Goal: Task Accomplishment & Management: Manage account settings

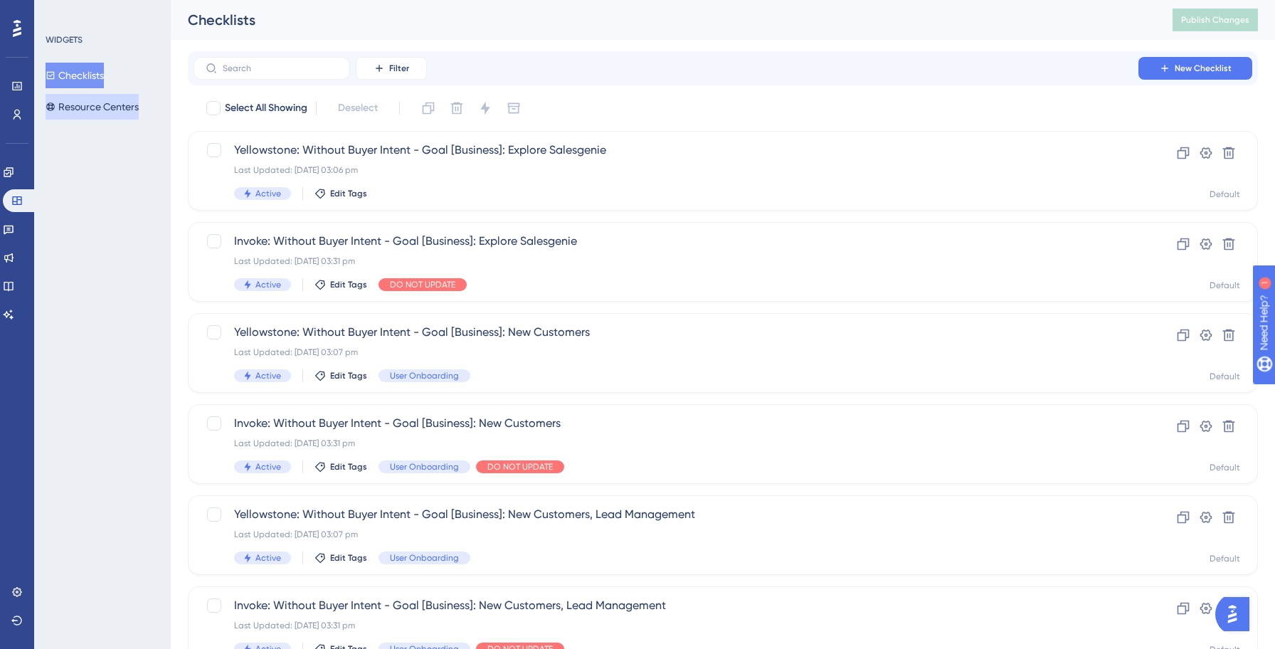
click at [102, 107] on button "Resource Centers" at bounding box center [92, 107] width 93 height 26
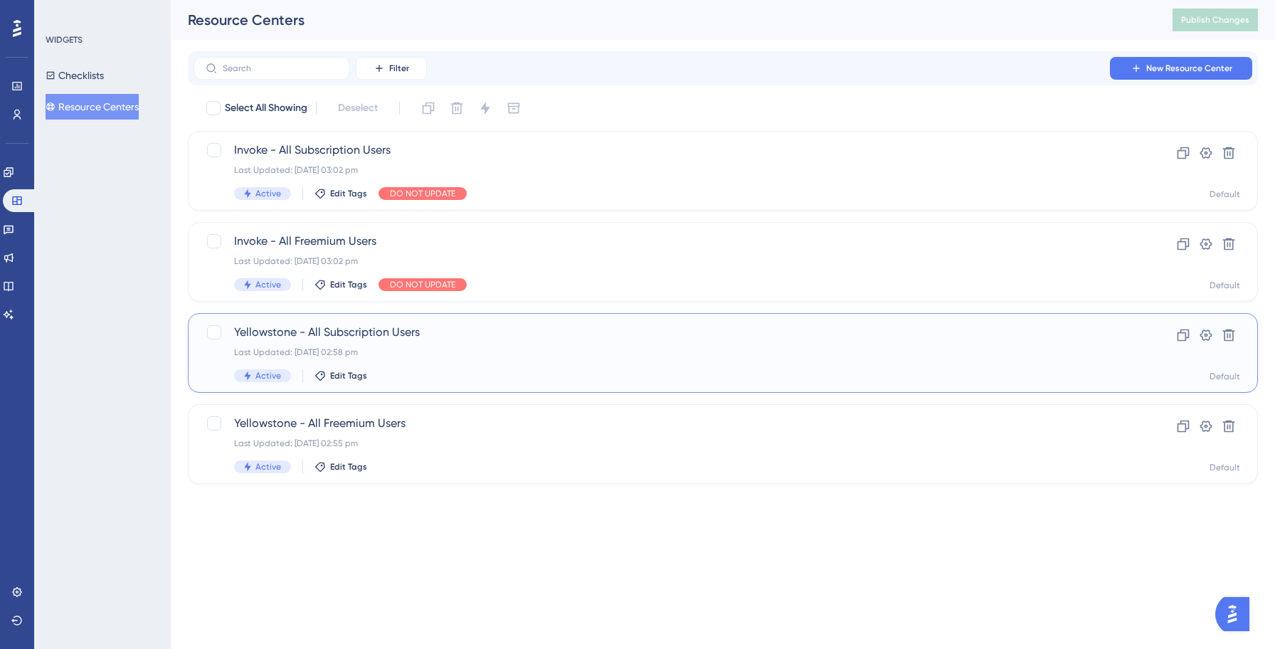
click at [432, 363] on div "Yellowstone - All Subscription Users Last Updated: 13 Oct 2025 02:58 pm Active …" at bounding box center [665, 353] width 863 height 58
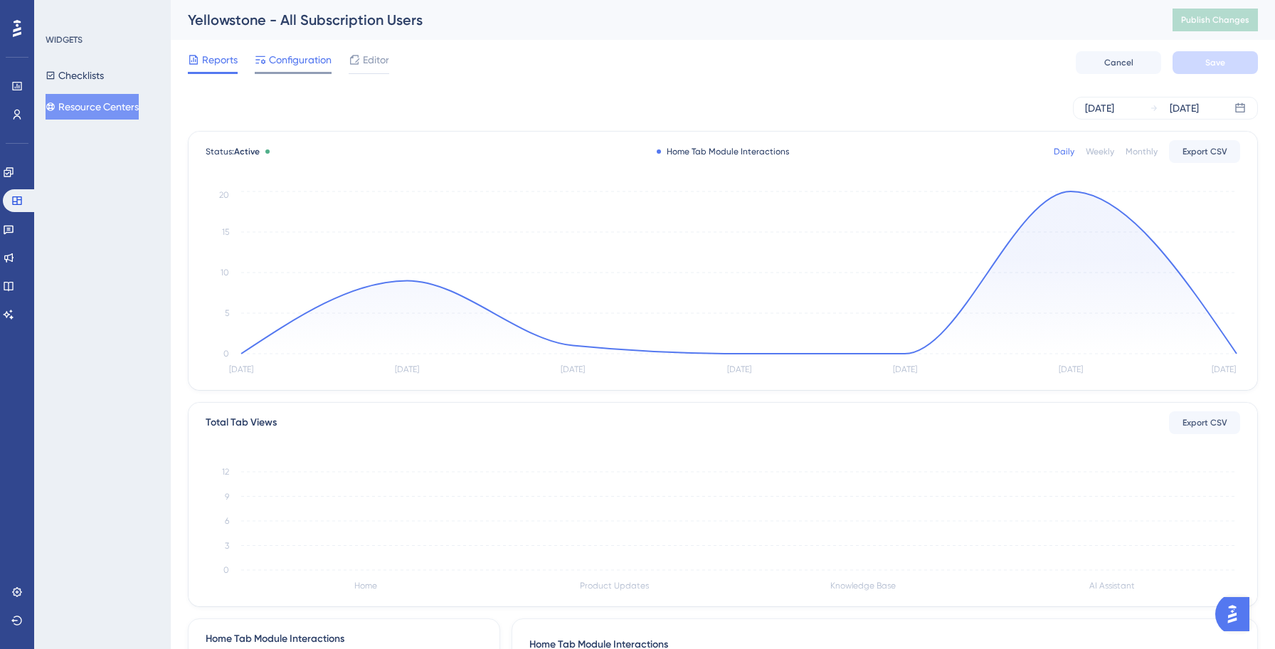
click at [285, 65] on span "Configuration" at bounding box center [300, 59] width 63 height 17
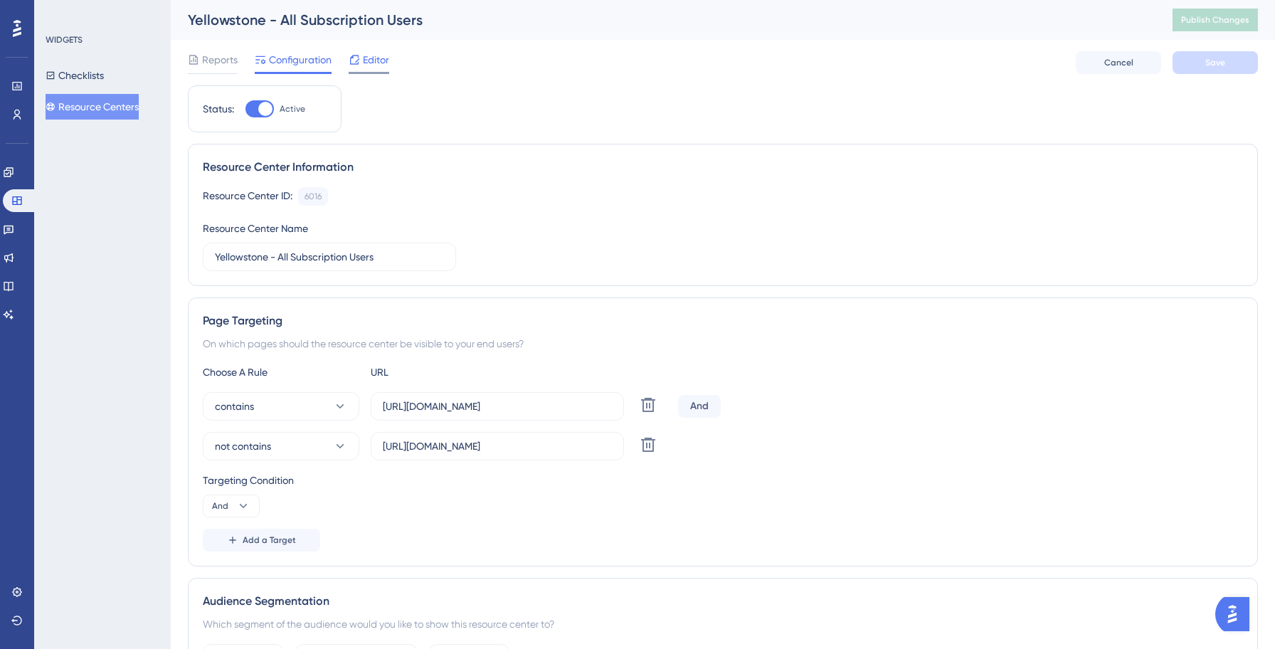
click at [368, 58] on span "Editor" at bounding box center [376, 59] width 26 height 17
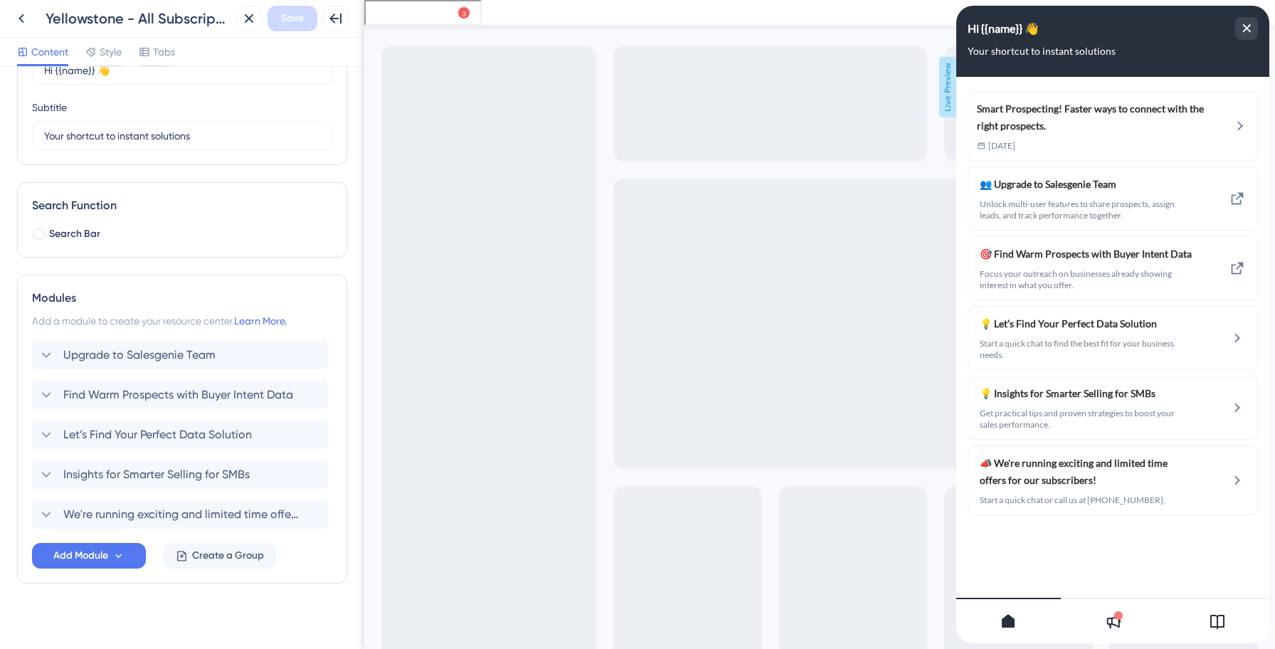
scroll to position [102, 0]
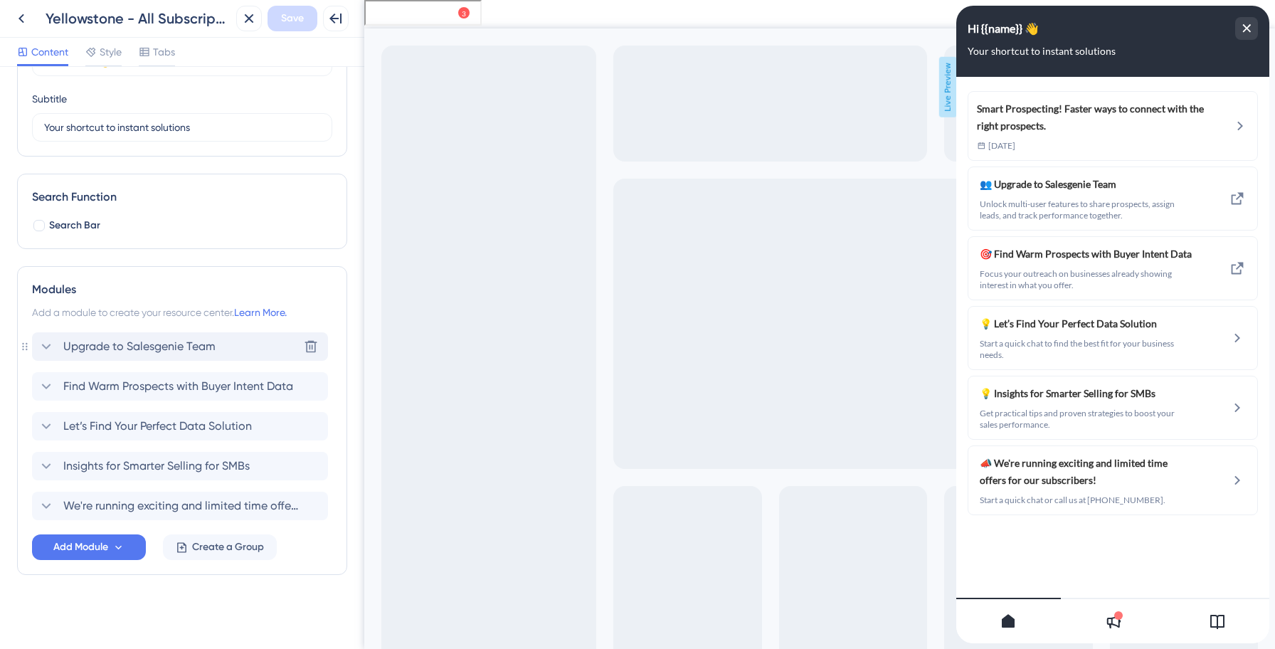
click at [165, 347] on span "Upgrade to Salesgenie Team" at bounding box center [139, 346] width 152 height 17
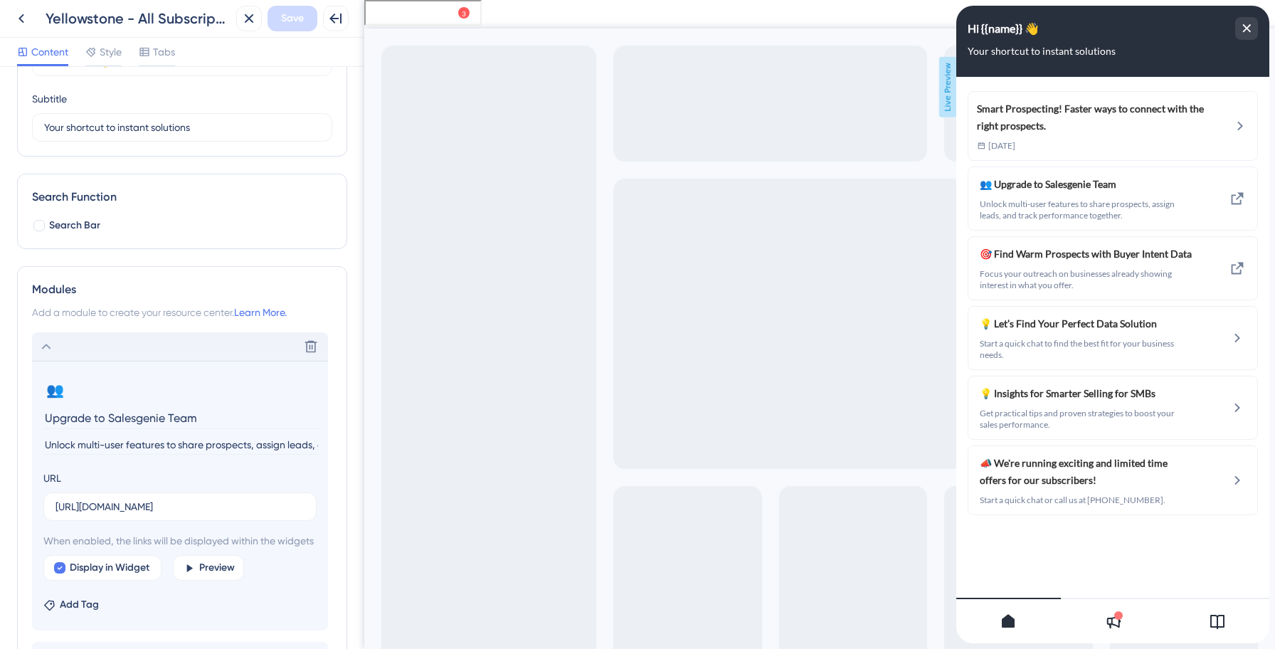
click at [140, 415] on input "Upgrade to Salesgenie Team" at bounding box center [181, 418] width 276 height 22
paste input "Special Offer: 20% Off Your Next Purchase"
click at [162, 420] on input "Special Offer: 20% Off Your Next Purchase" at bounding box center [181, 418] width 276 height 22
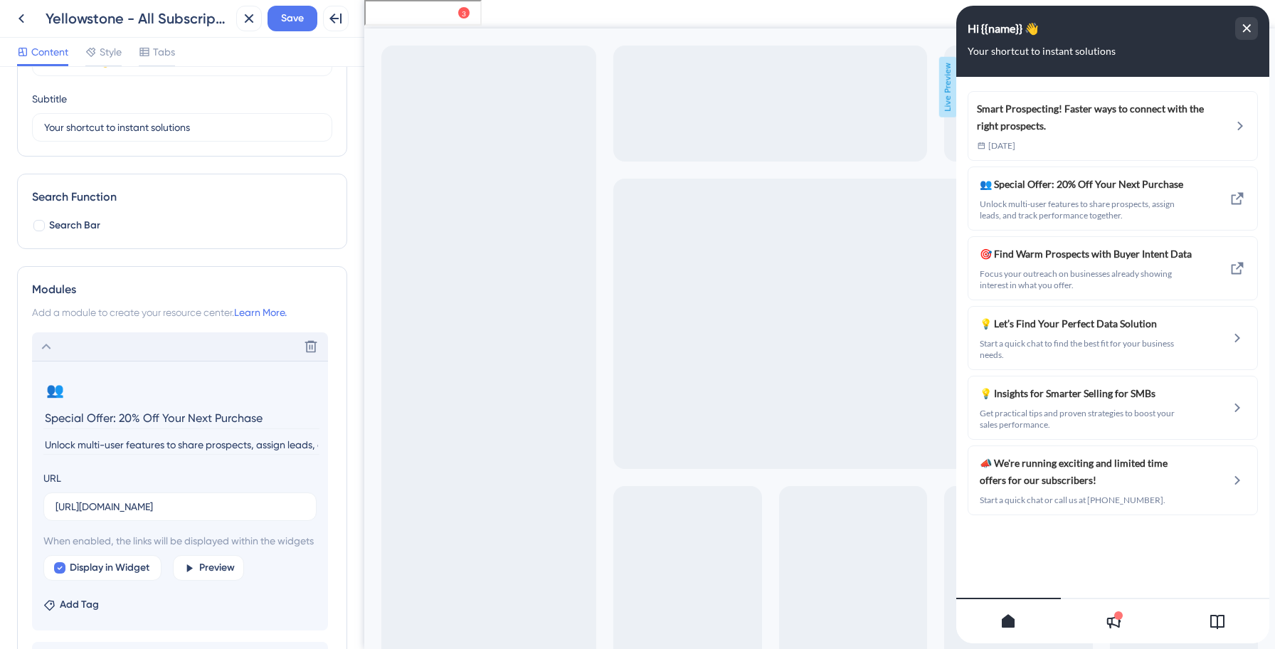
type input "Special Offer: 20% Off Your Next Purchase"
click at [102, 447] on input "Unlock multi-user features to share prospects, assign leads, and track performa…" at bounding box center [181, 444] width 276 height 19
paste input "You're already using Genie - take it to the next level! Let us help you activat…"
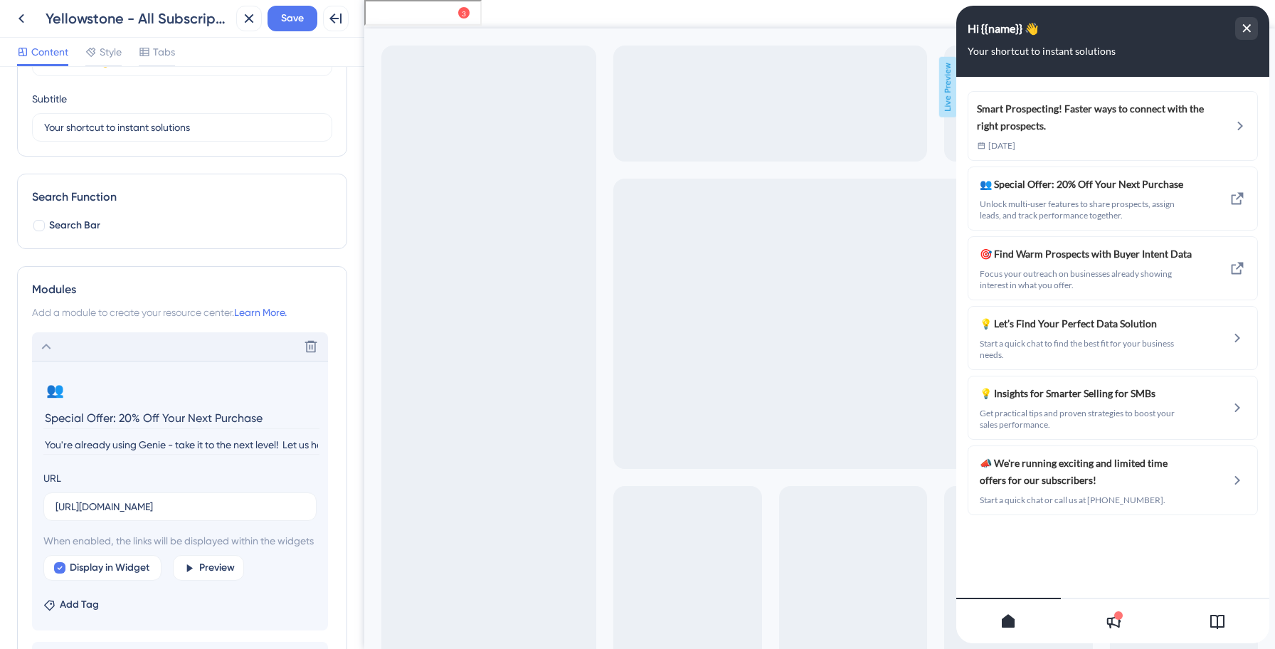
scroll to position [0, 536]
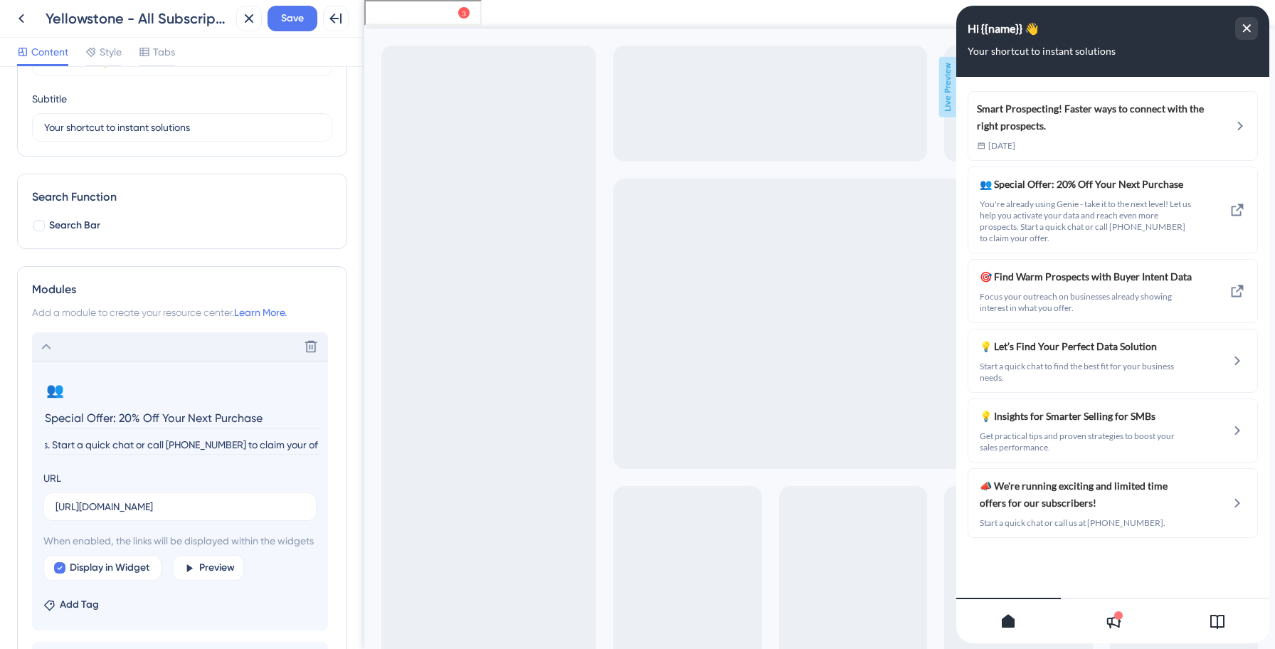
click at [75, 444] on input "You're already using Genie - take it to the next level! Let us help you activat…" at bounding box center [181, 444] width 276 height 19
click at [107, 445] on input "You're already using Salesgenie - take it to the next level! Let us help you ac…" at bounding box center [181, 444] width 276 height 19
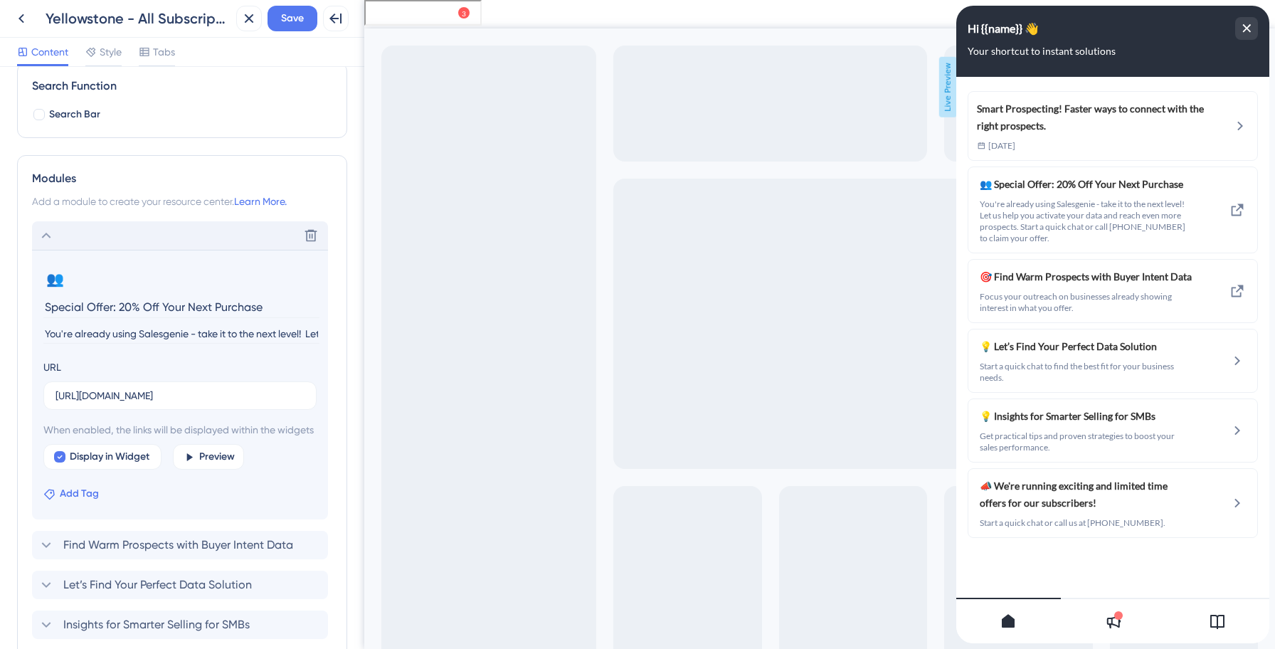
type input "You're already using Salesgenie - take it to the next level! Let us help you ac…"
click at [82, 502] on span "Add Tag" at bounding box center [79, 493] width 39 height 17
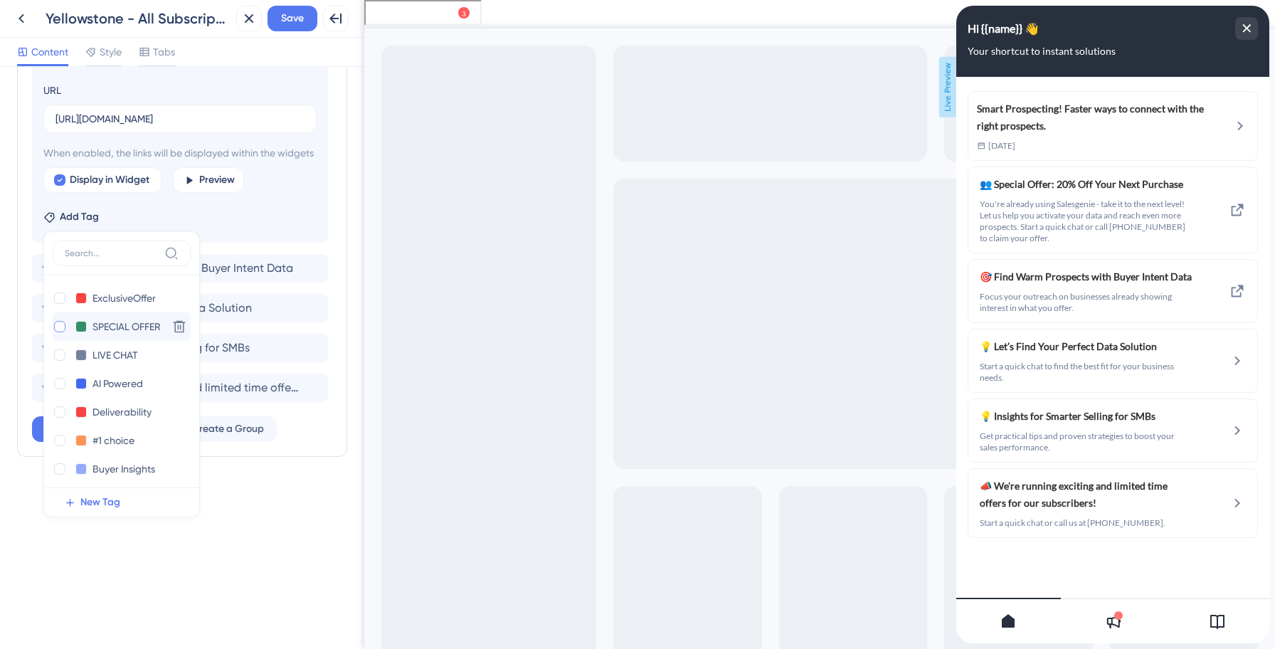
click at [63, 331] on div at bounding box center [59, 326] width 11 height 11
checkbox input "true"
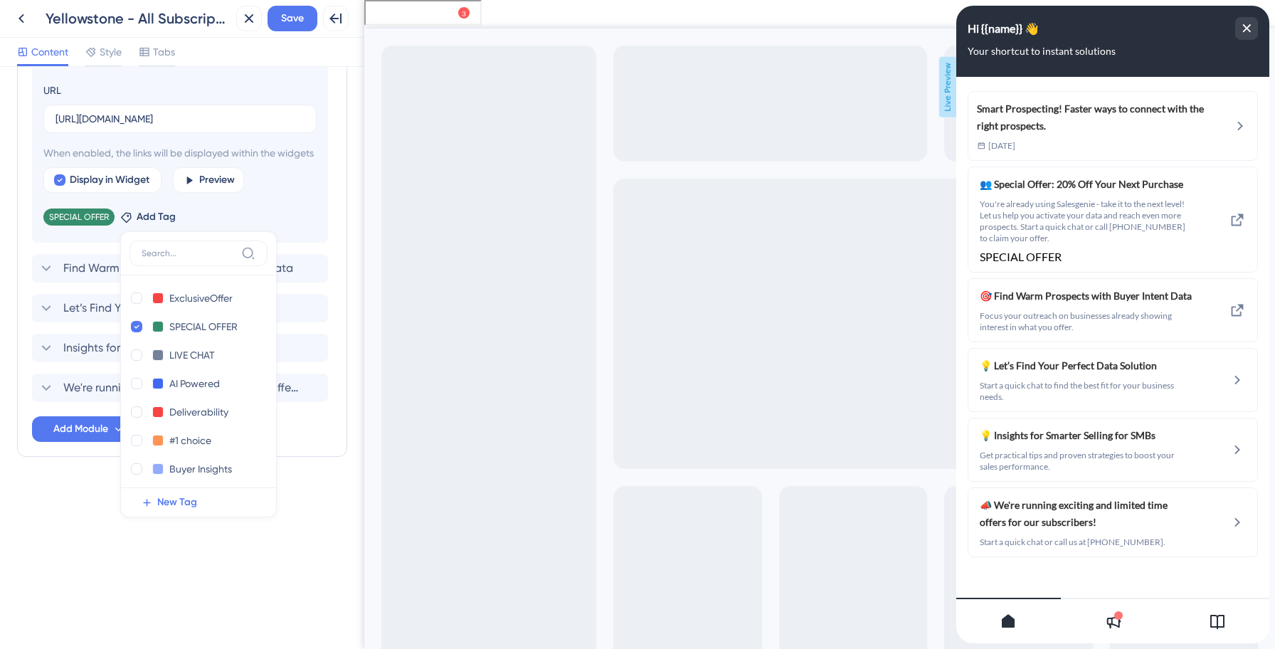
click at [60, 531] on div "Resource Center Header Title Hi {{name}} 👋 14 Hi {{name}} 👋 Subtitle Your short…" at bounding box center [182, 358] width 364 height 582
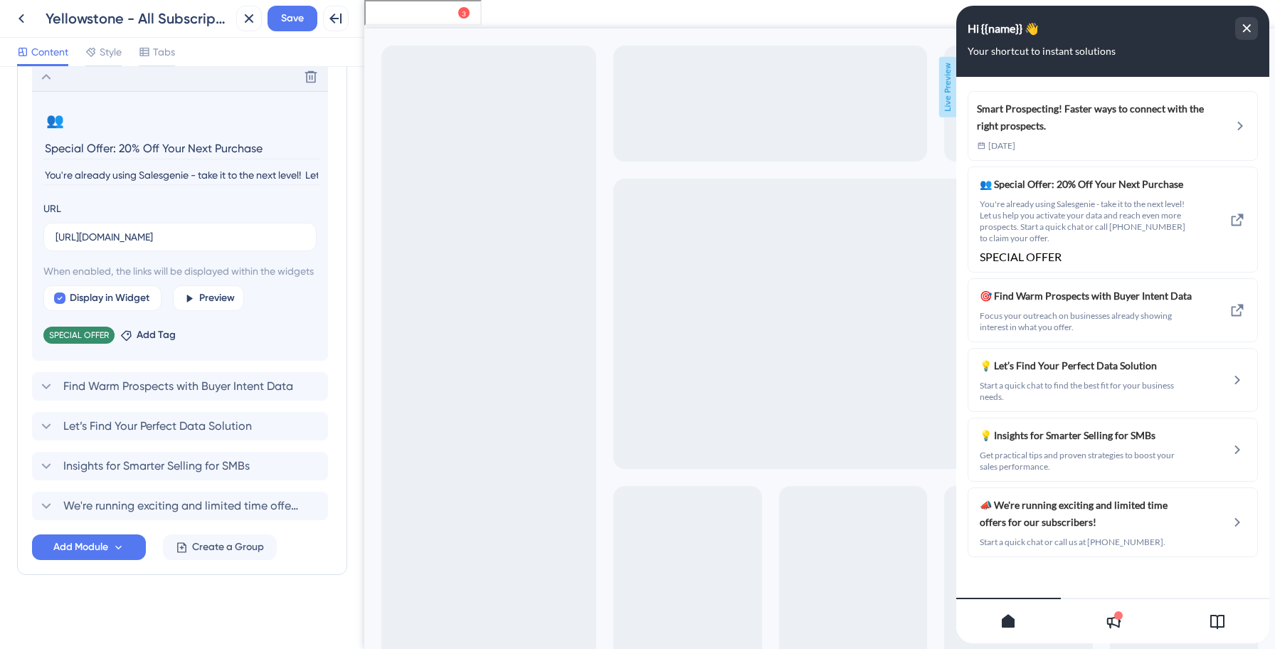
scroll to position [389, 0]
click at [282, 28] on button "Save" at bounding box center [292, 19] width 50 height 26
click at [168, 166] on input "You're already using Salesgenie - take it to the next level! Let us help you ac…" at bounding box center [181, 175] width 276 height 19
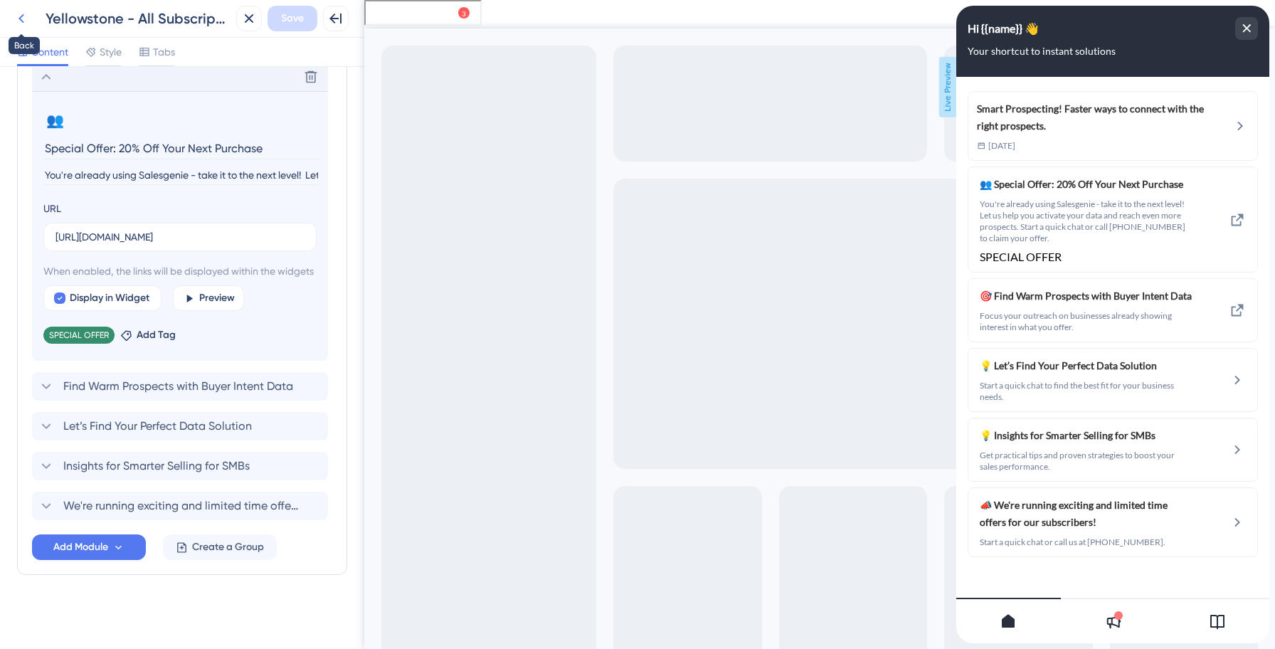
click at [23, 16] on icon at bounding box center [21, 18] width 17 height 17
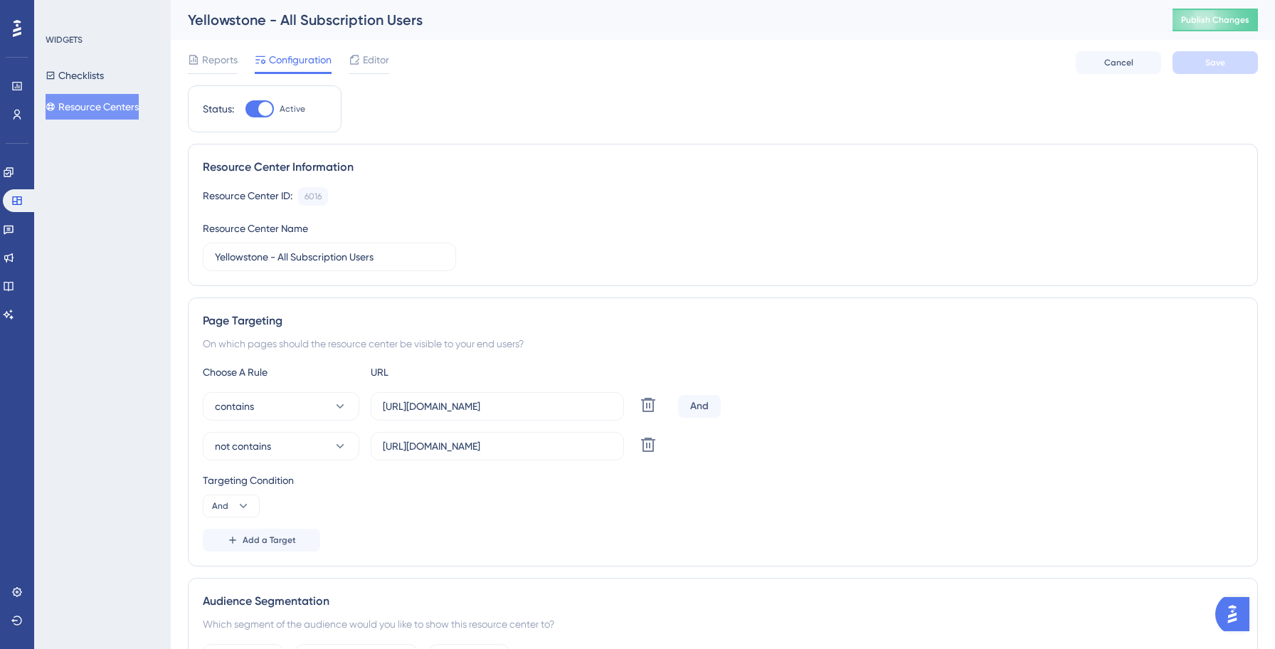
click at [101, 105] on button "Resource Centers" at bounding box center [92, 107] width 93 height 26
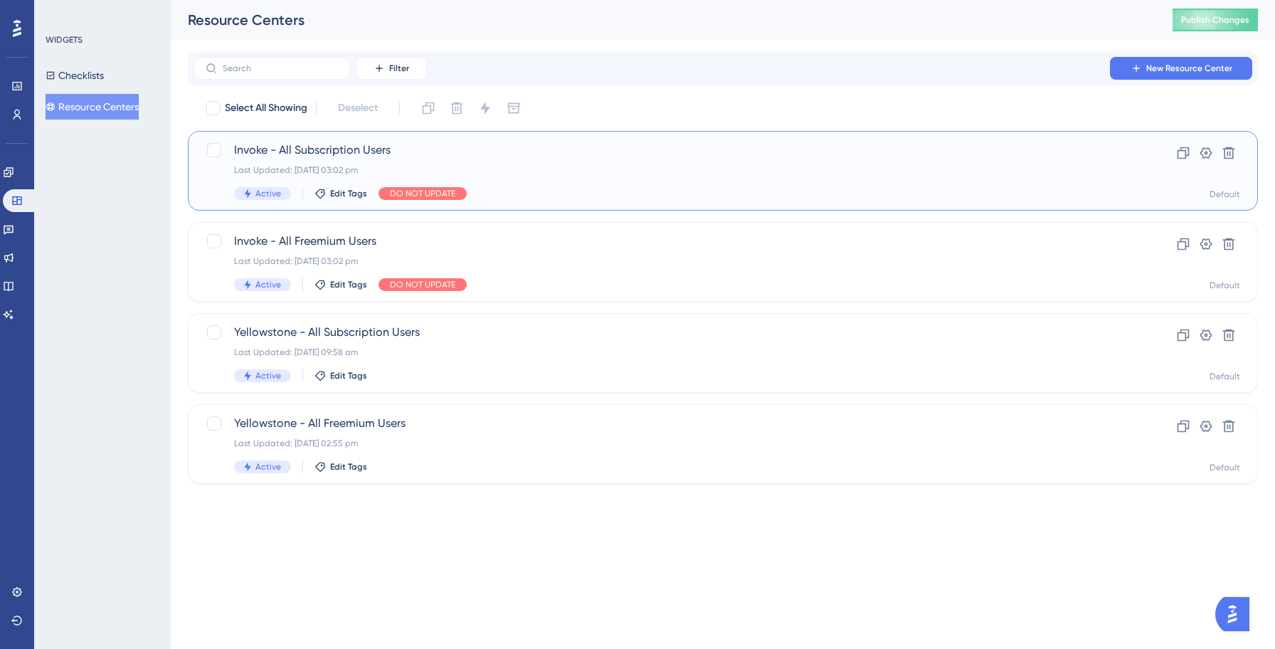
click at [366, 171] on div "Last Updated: [DATE] 03:02 pm" at bounding box center [665, 169] width 863 height 11
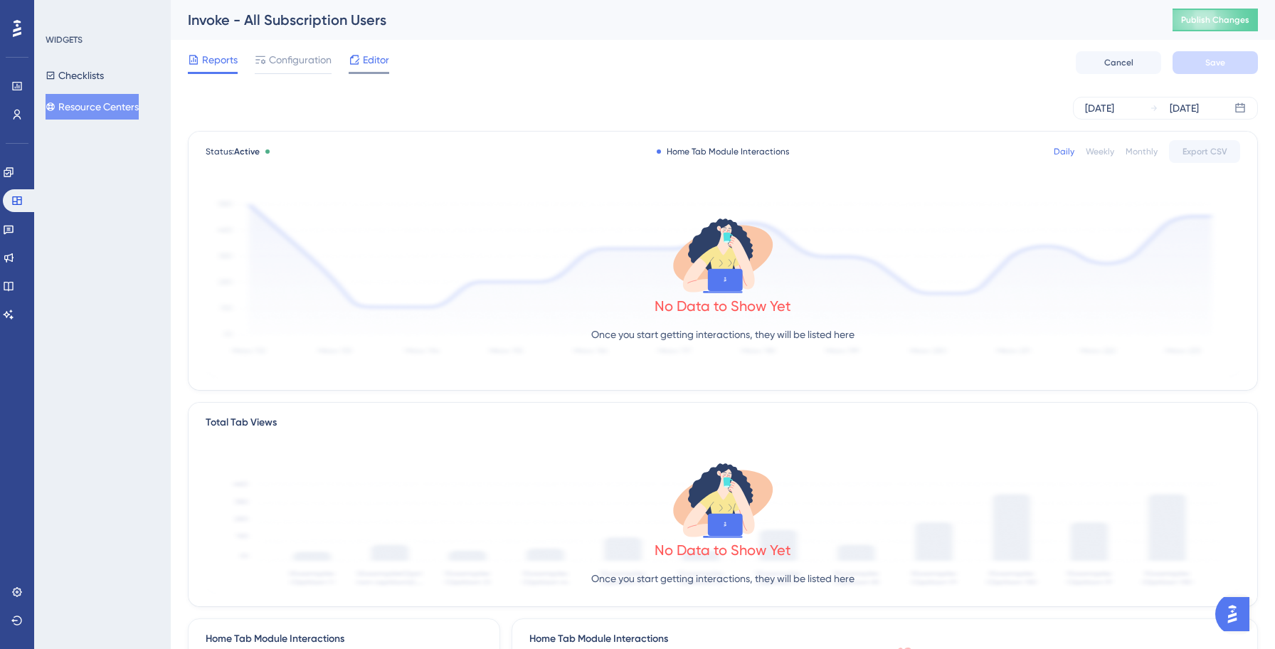
click at [356, 63] on icon at bounding box center [354, 59] width 11 height 11
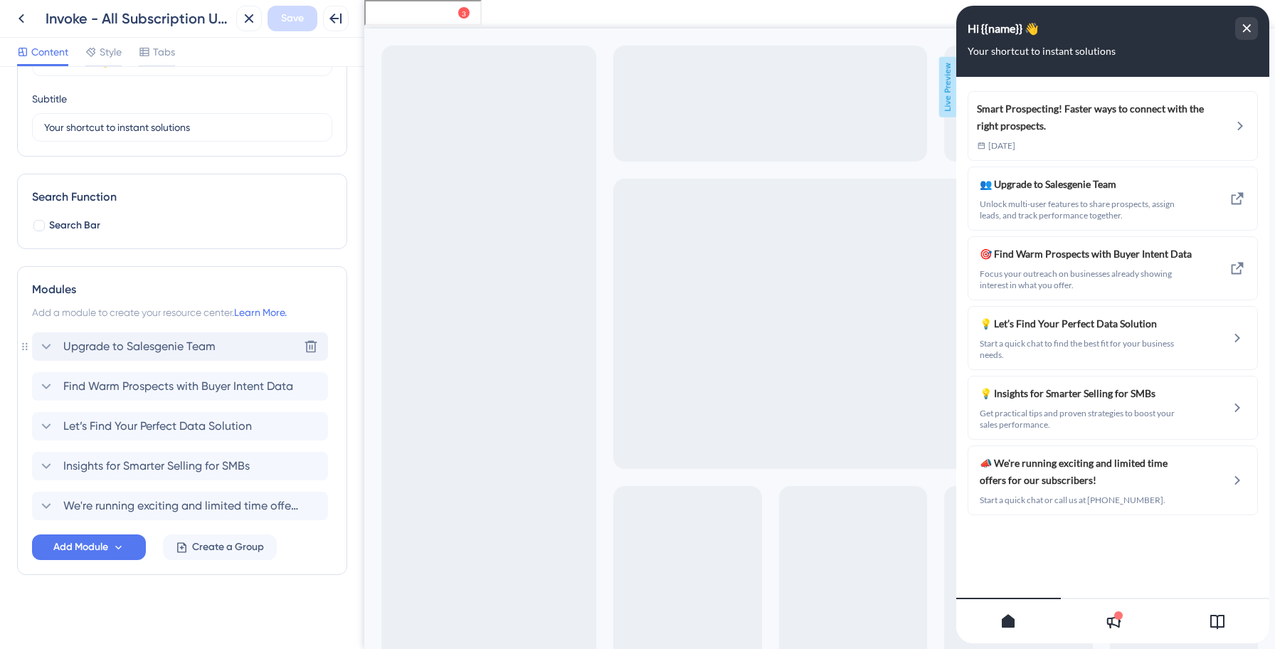
click at [157, 344] on span "Upgrade to Salesgenie Team" at bounding box center [139, 346] width 152 height 17
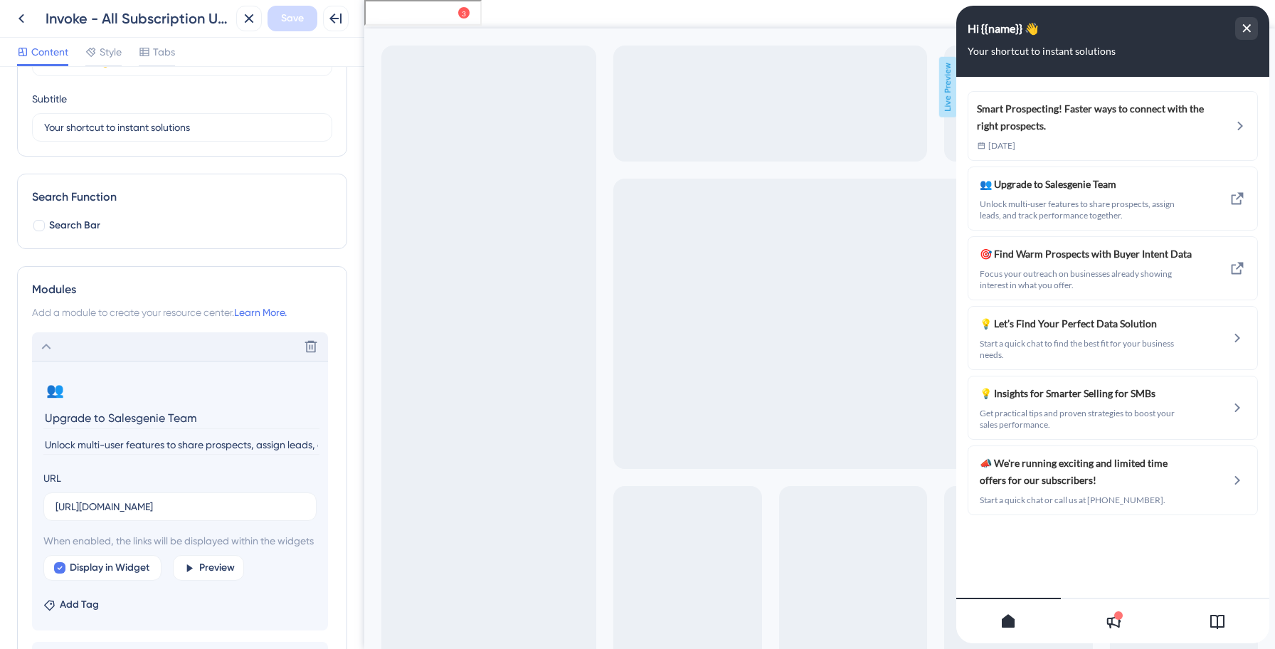
click at [93, 449] on input "Unlock multi-user features to share prospects, assign leads, and track performa…" at bounding box center [181, 444] width 276 height 19
paste input "You're already using Salesgenie - take it to the next level! Let us help you ac…"
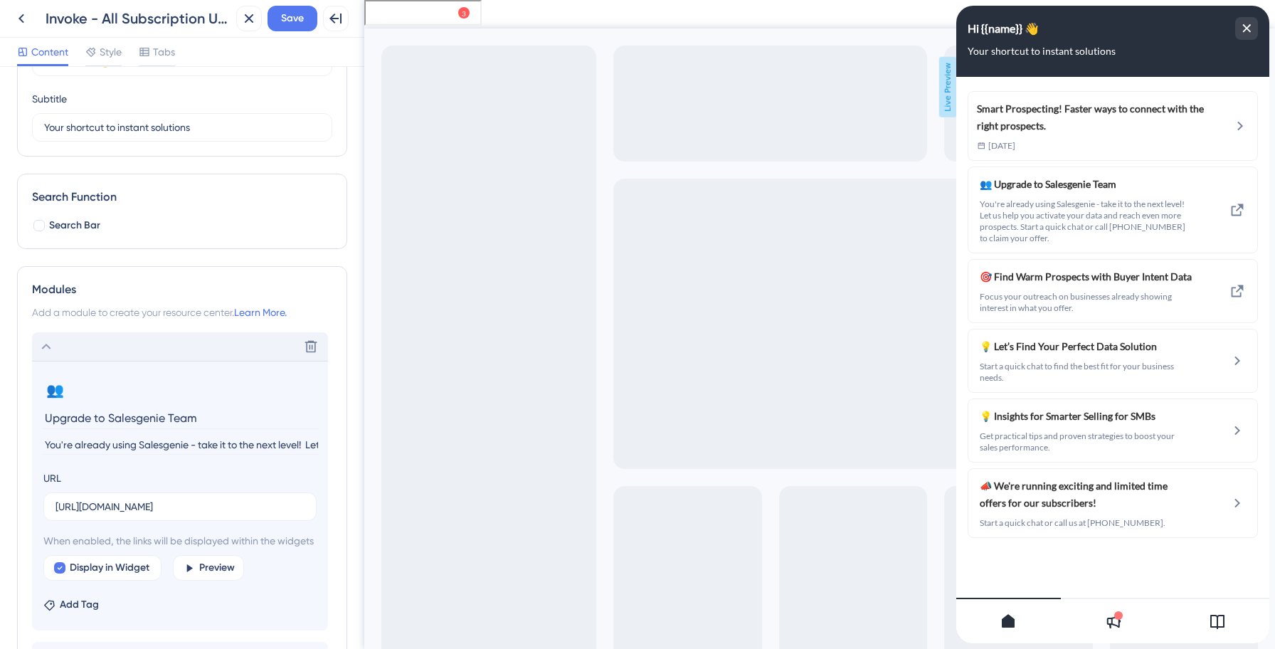
scroll to position [0, 559]
type input "You're already using Salesgenie - take it to the next level! Let us help you ac…"
click at [144, 418] on input "Upgrade to Salesgenie Team" at bounding box center [181, 418] width 276 height 22
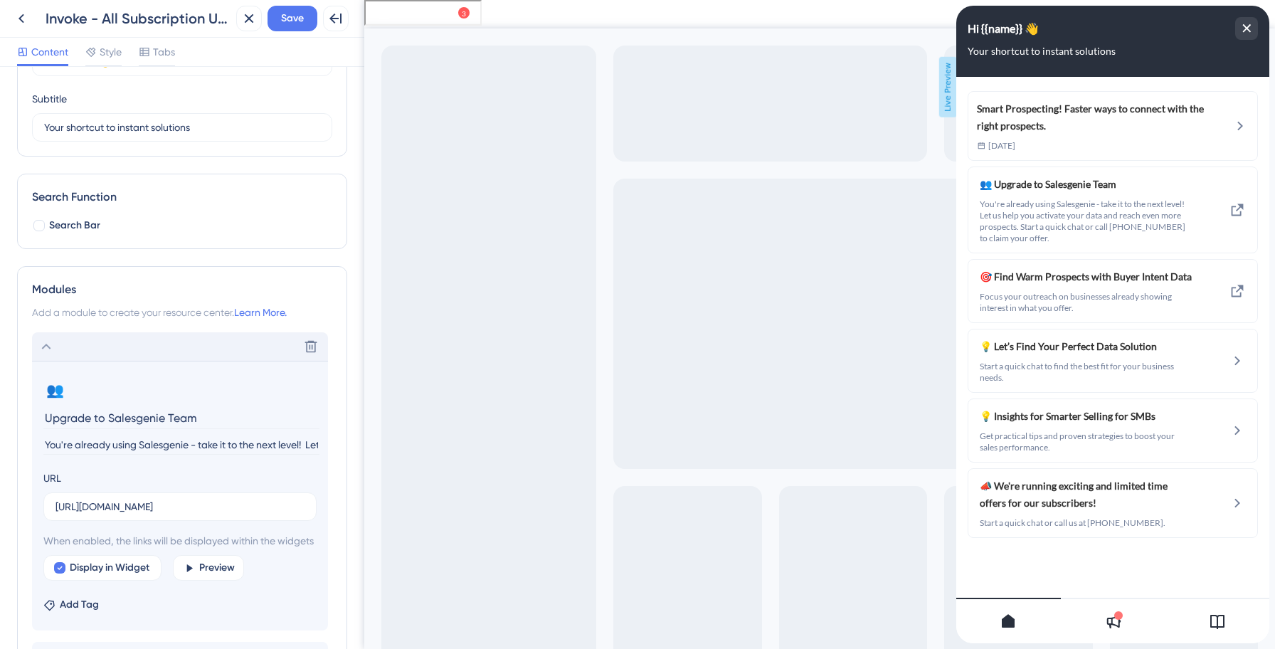
click at [144, 418] on input "Upgrade to Salesgenie Team" at bounding box center [181, 418] width 276 height 22
paste input "Special Offer: 20% Off Your Next Purchase"
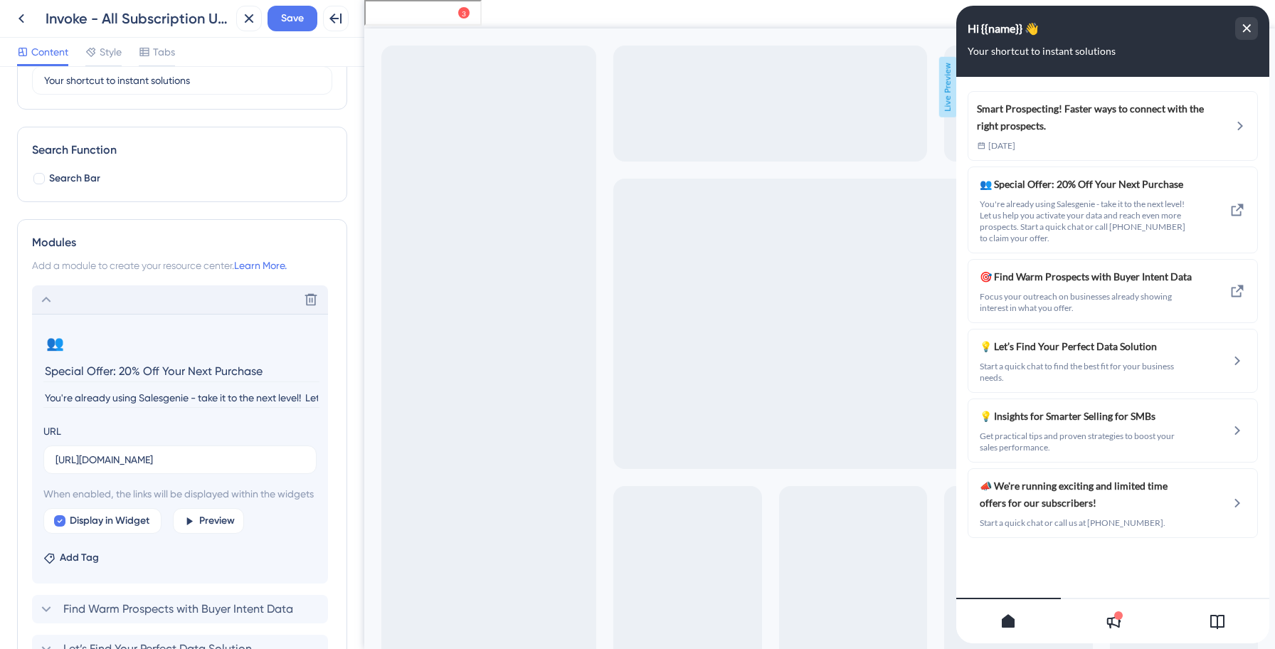
scroll to position [164, 0]
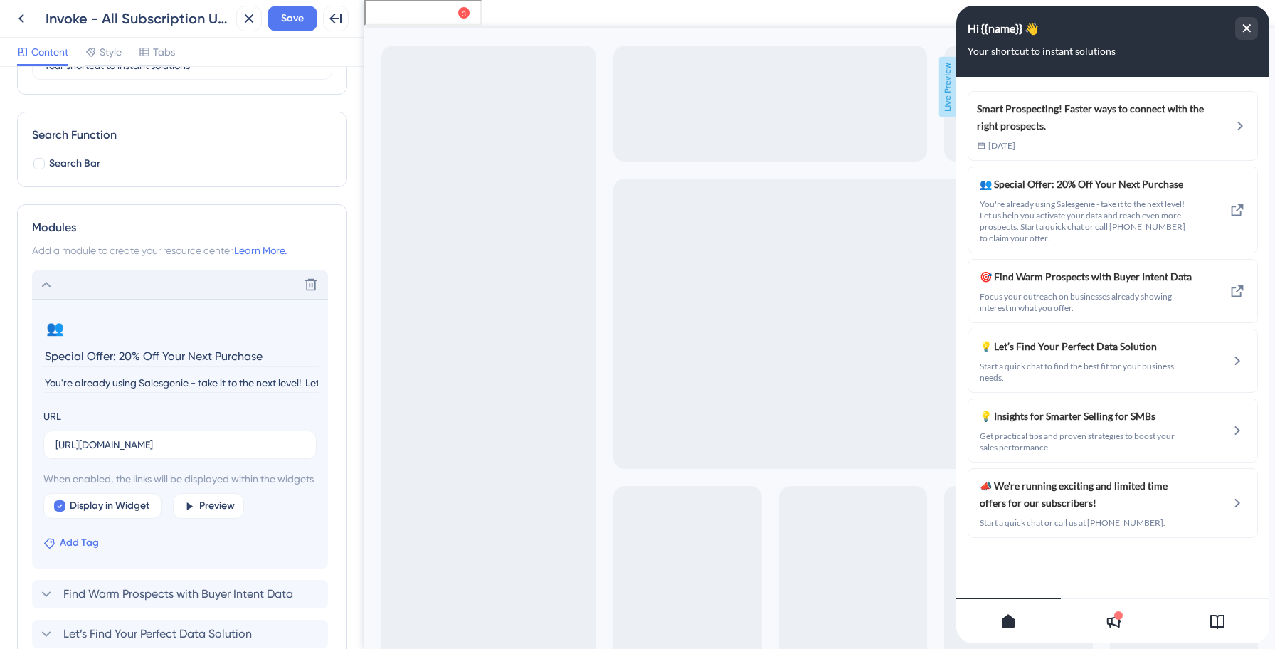
type input "Special Offer: 20% Off Your Next Purchase"
click at [82, 551] on span "Add Tag" at bounding box center [79, 542] width 39 height 17
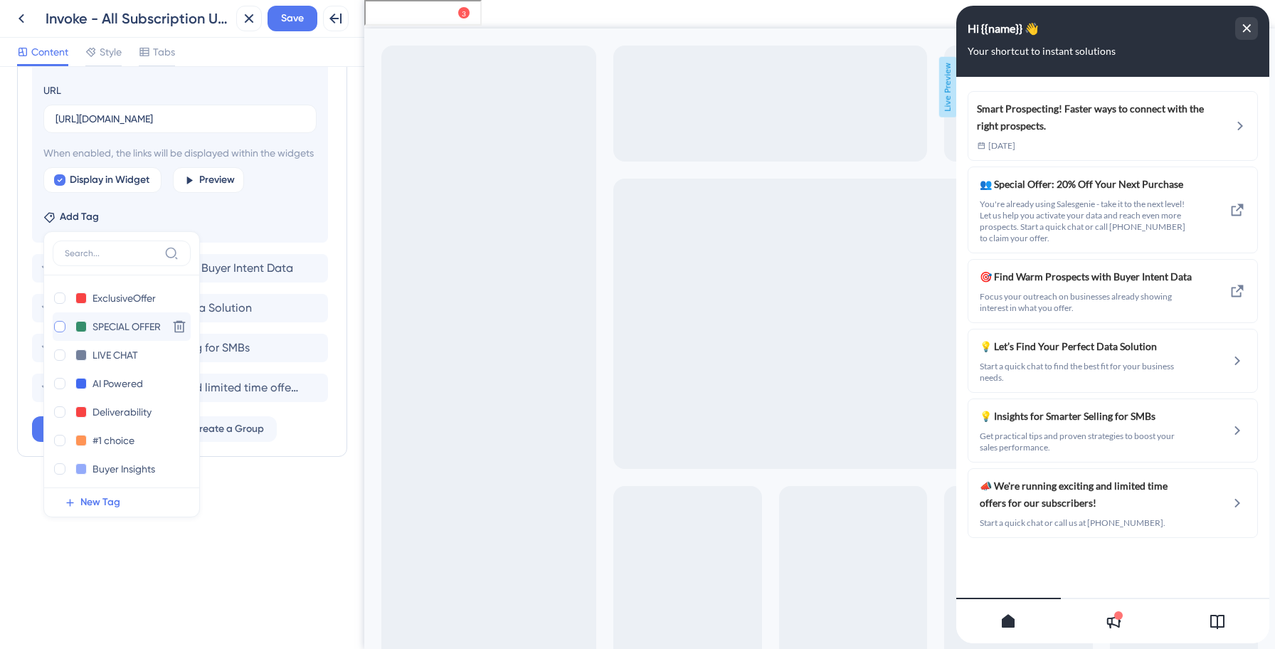
click at [60, 329] on div at bounding box center [59, 326] width 11 height 11
checkbox input "true"
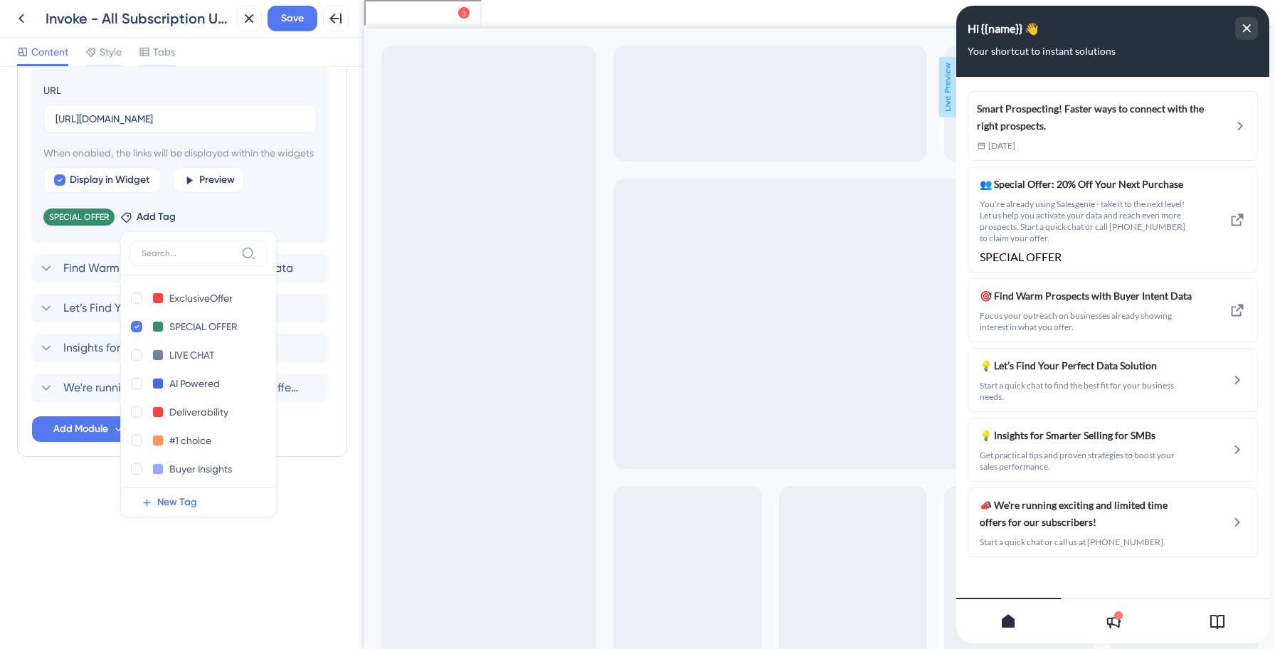
click at [77, 551] on div "Resource Center Header Title Hi {{name}} 👋 14 Hi {{name}} 👋 Subtitle Your short…" at bounding box center [182, 358] width 364 height 582
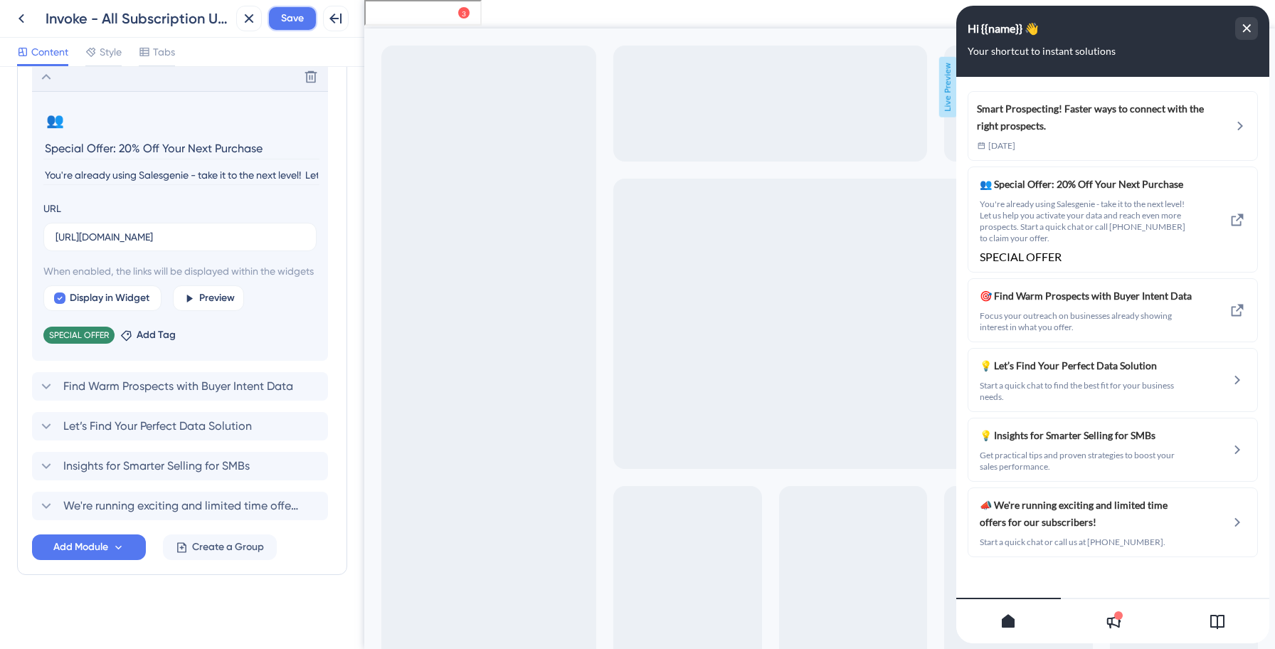
click at [289, 20] on span "Save" at bounding box center [292, 18] width 23 height 17
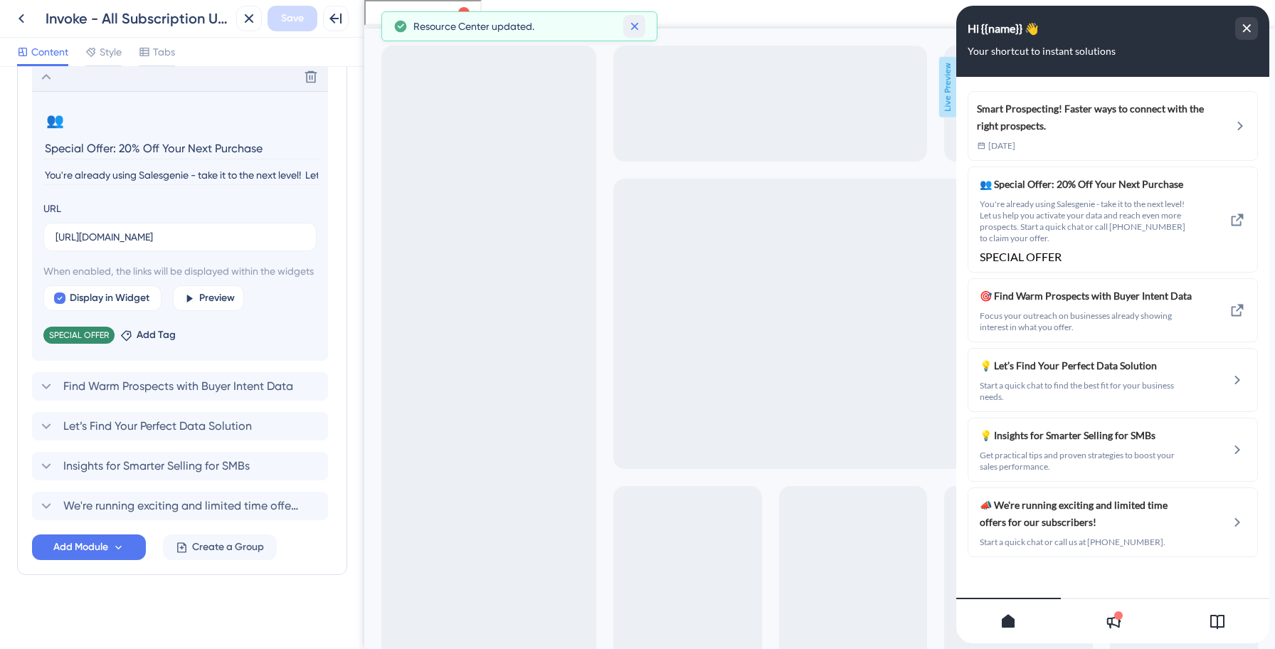
click at [636, 27] on icon at bounding box center [634, 26] width 14 height 14
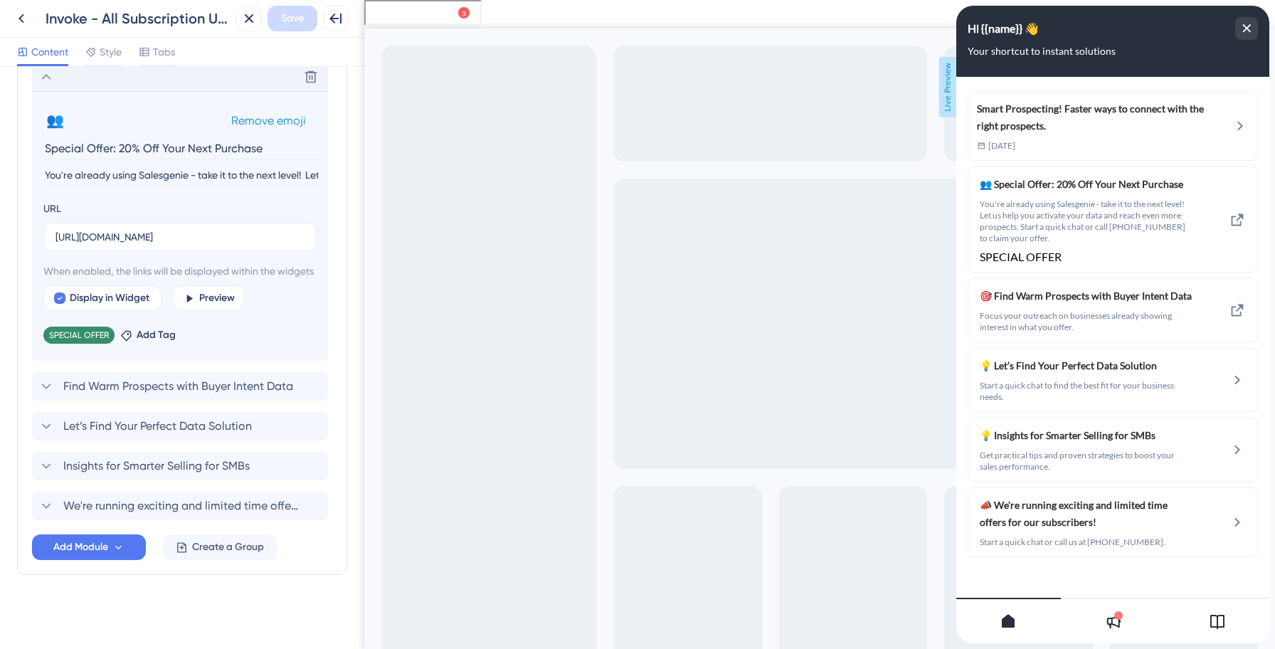
scroll to position [0, 0]
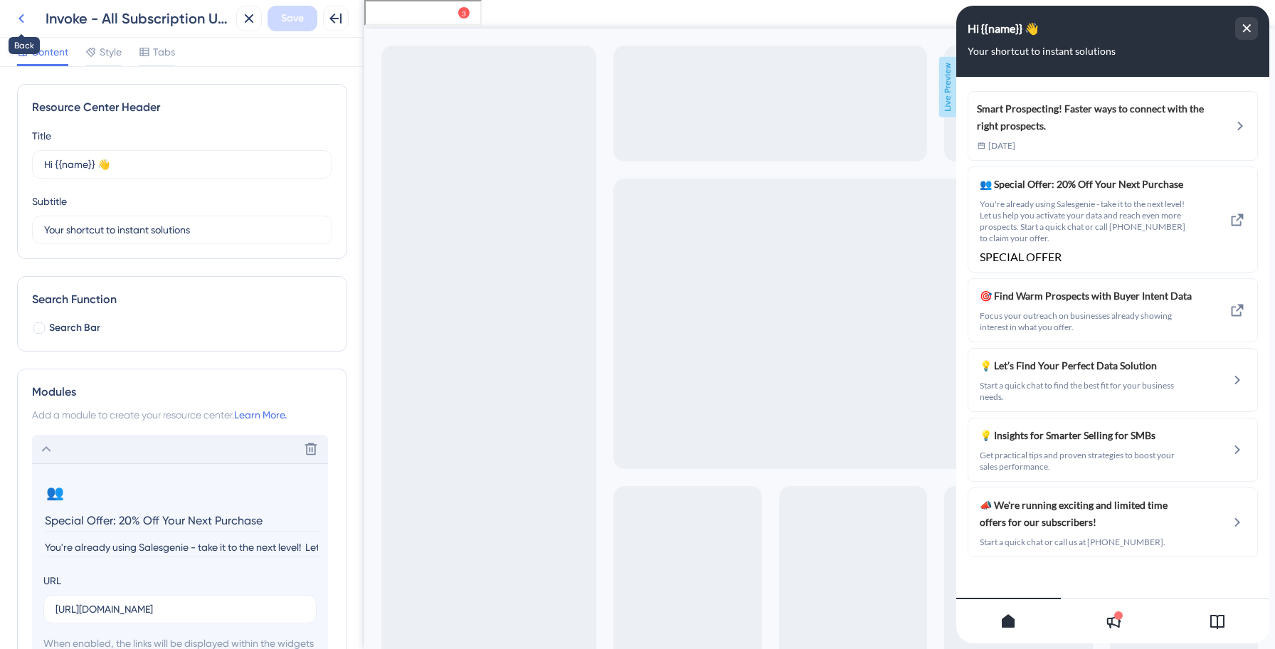
click at [23, 23] on icon at bounding box center [21, 18] width 17 height 17
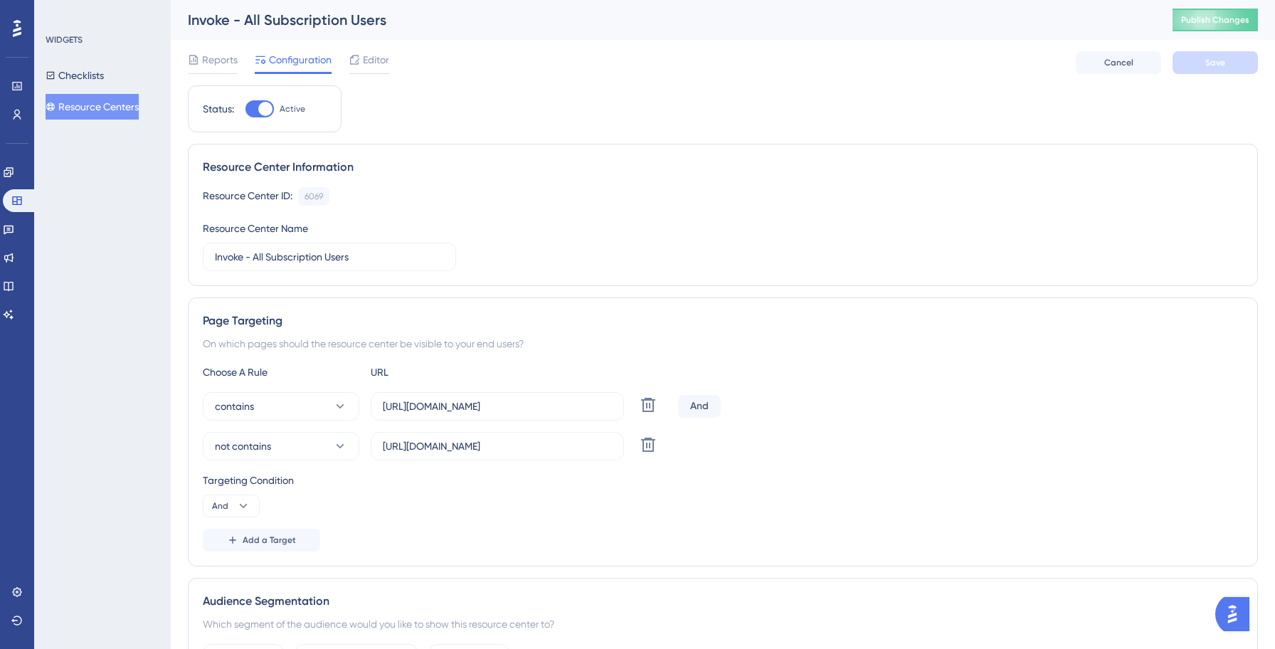
click at [1209, 7] on div "Invoke - All Subscription Users Publish Changes" at bounding box center [723, 20] width 1104 height 40
click at [1209, 18] on span "Publish Changes" at bounding box center [1215, 19] width 68 height 11
click at [444, 27] on icon at bounding box center [441, 26] width 14 height 14
click at [117, 118] on button "Resource Centers" at bounding box center [92, 107] width 93 height 26
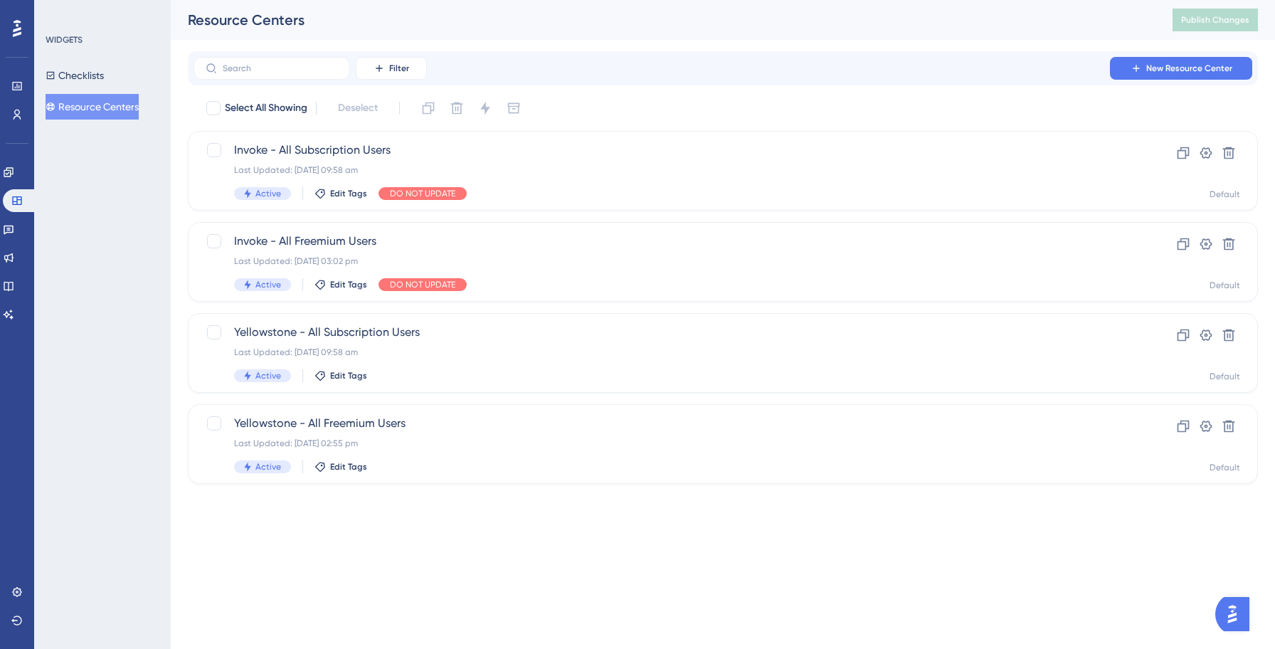
click at [122, 112] on button "Resource Centers" at bounding box center [92, 107] width 93 height 26
click at [324, 529] on html "Performance Users Engagement Widgets Feedback Product Updates Knowledge Base AI…" at bounding box center [637, 264] width 1275 height 529
click at [666, 73] on div "Filter New Resource Center" at bounding box center [722, 68] width 1058 height 23
click at [557, 163] on div "Invoke - All Subscription Users Last Updated: [DATE] 09:58 am Active Edit Tags …" at bounding box center [665, 171] width 863 height 58
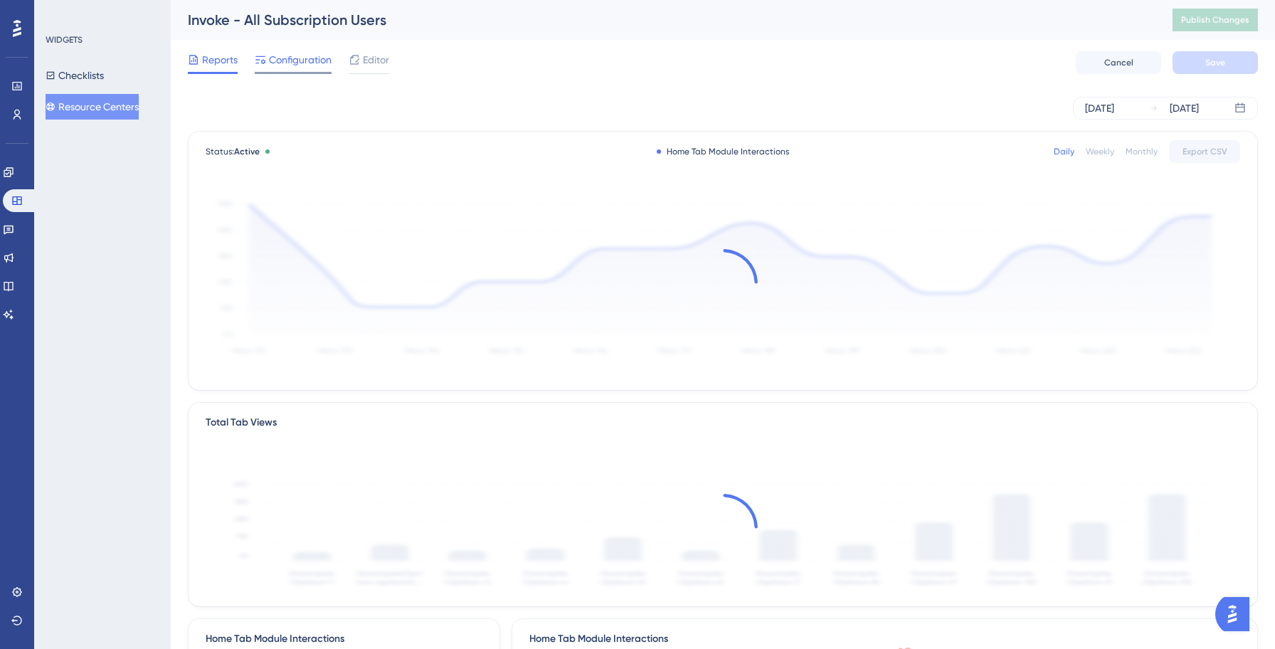
click at [296, 60] on span "Configuration" at bounding box center [300, 59] width 63 height 17
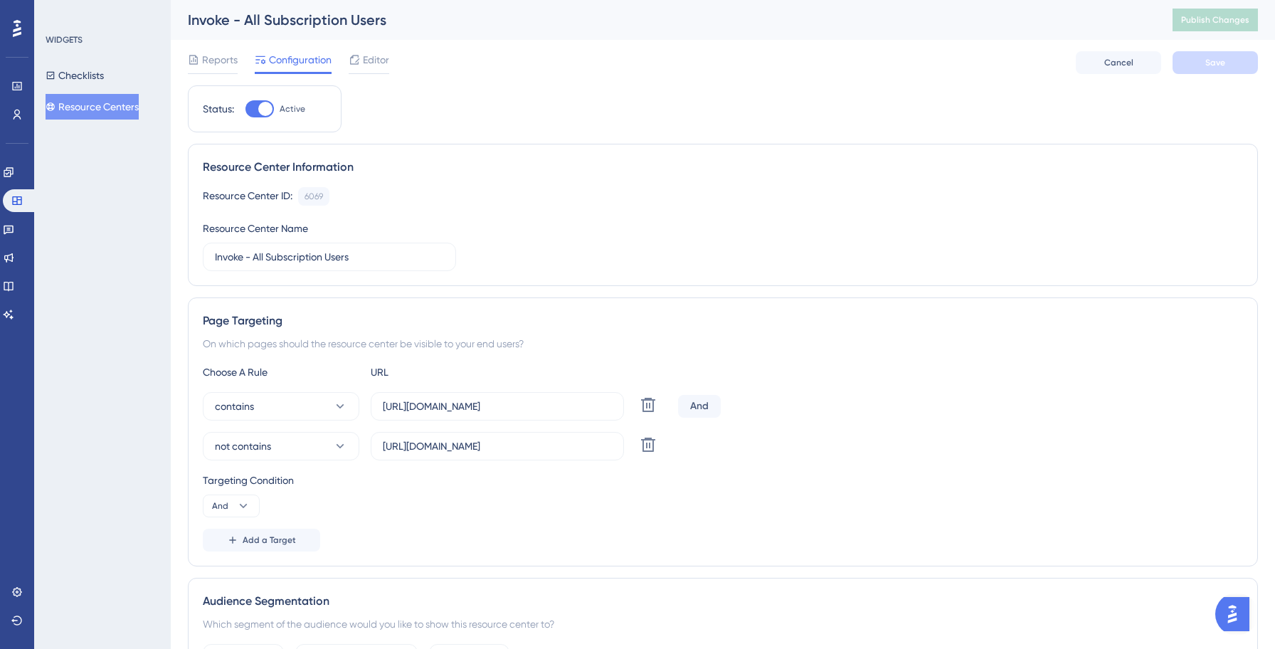
click at [742, 242] on div "Resource Center ID: 6069 Copy Resource Center Name Invoke - All Subscription Us…" at bounding box center [723, 229] width 1040 height 84
click at [139, 108] on button "Resource Centers" at bounding box center [92, 107] width 93 height 26
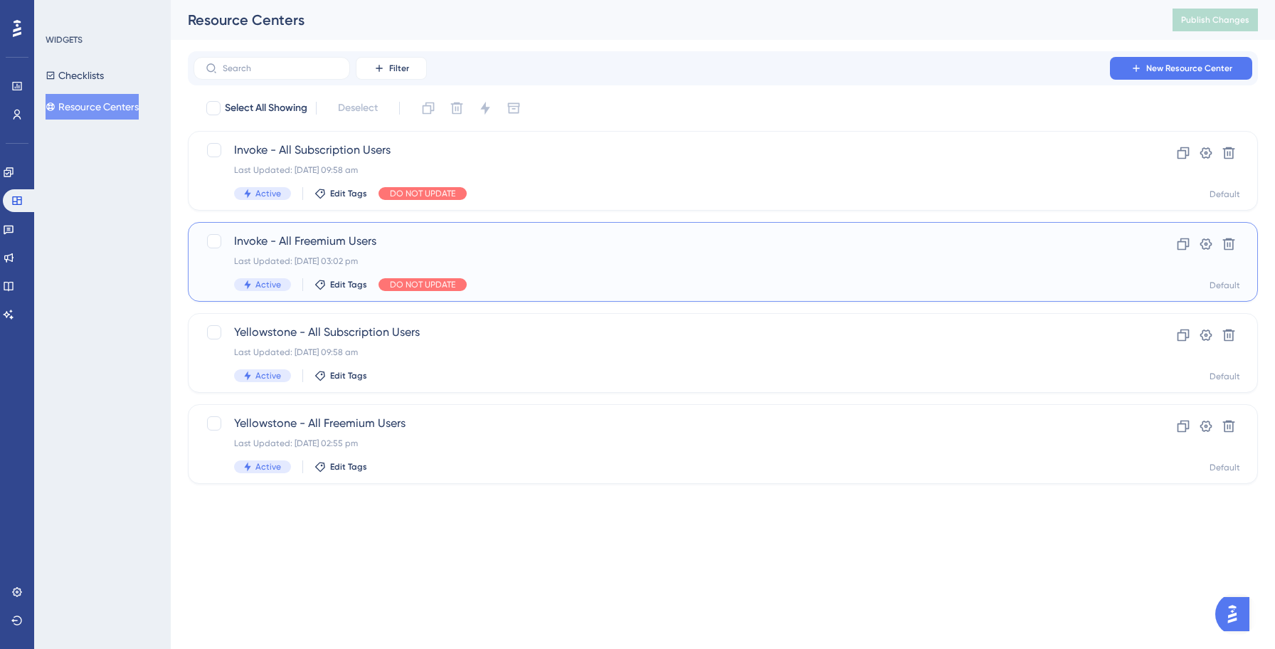
click at [364, 243] on span "Invoke - All Freemium Users" at bounding box center [665, 241] width 863 height 17
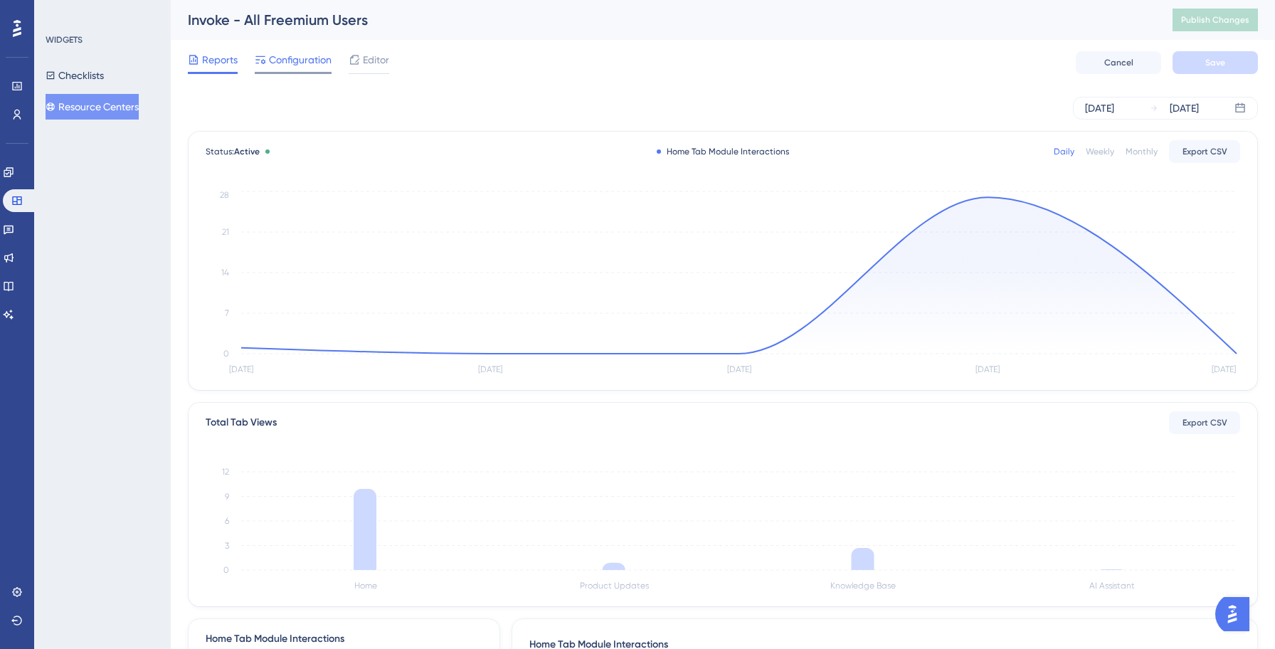
click at [299, 68] on span "Configuration" at bounding box center [300, 59] width 63 height 17
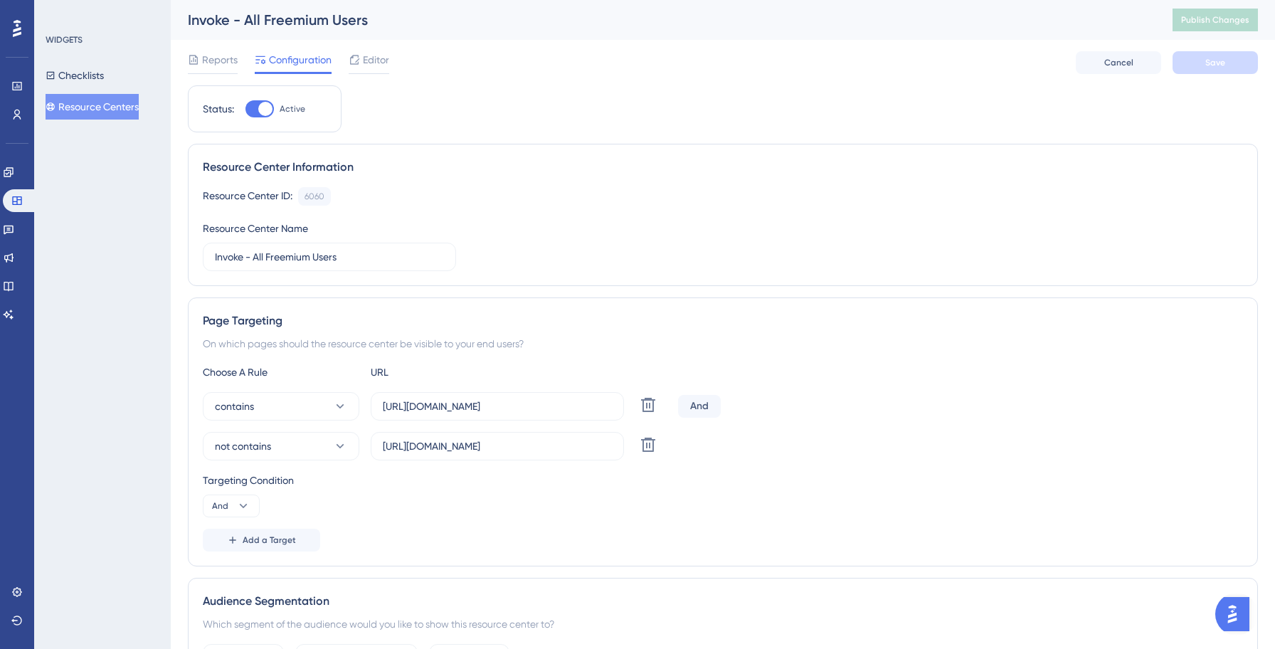
click at [97, 95] on button "Resource Centers" at bounding box center [92, 107] width 93 height 26
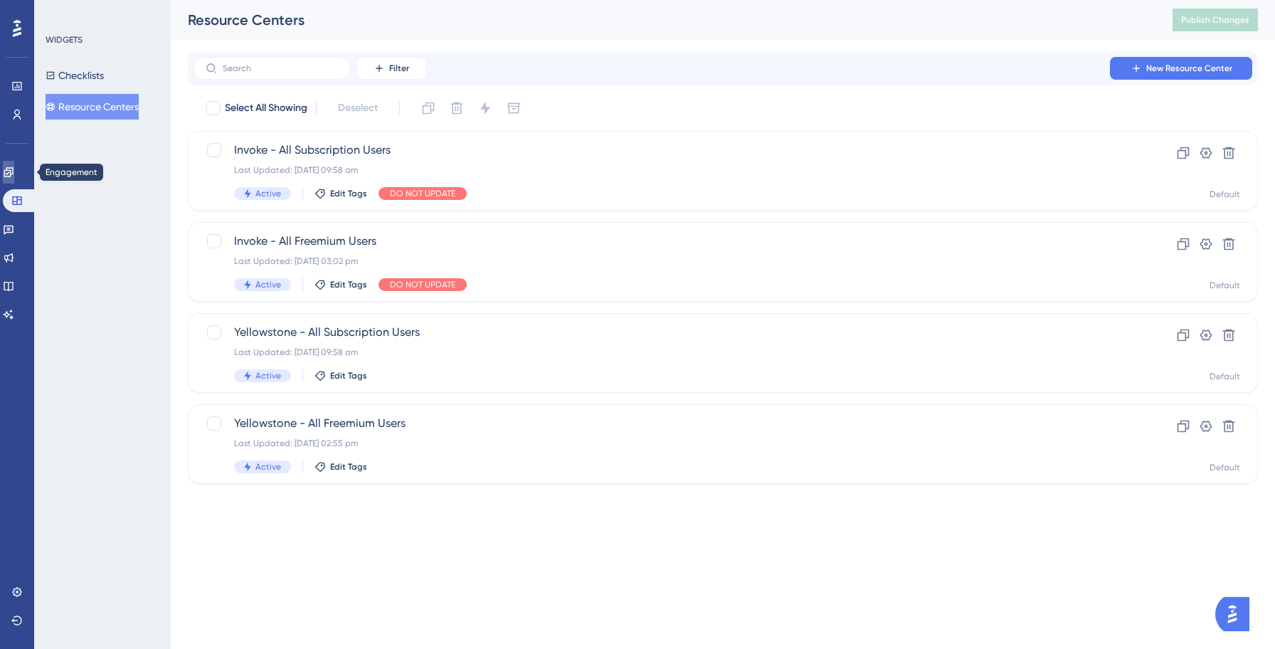
click at [13, 176] on icon at bounding box center [8, 171] width 9 height 9
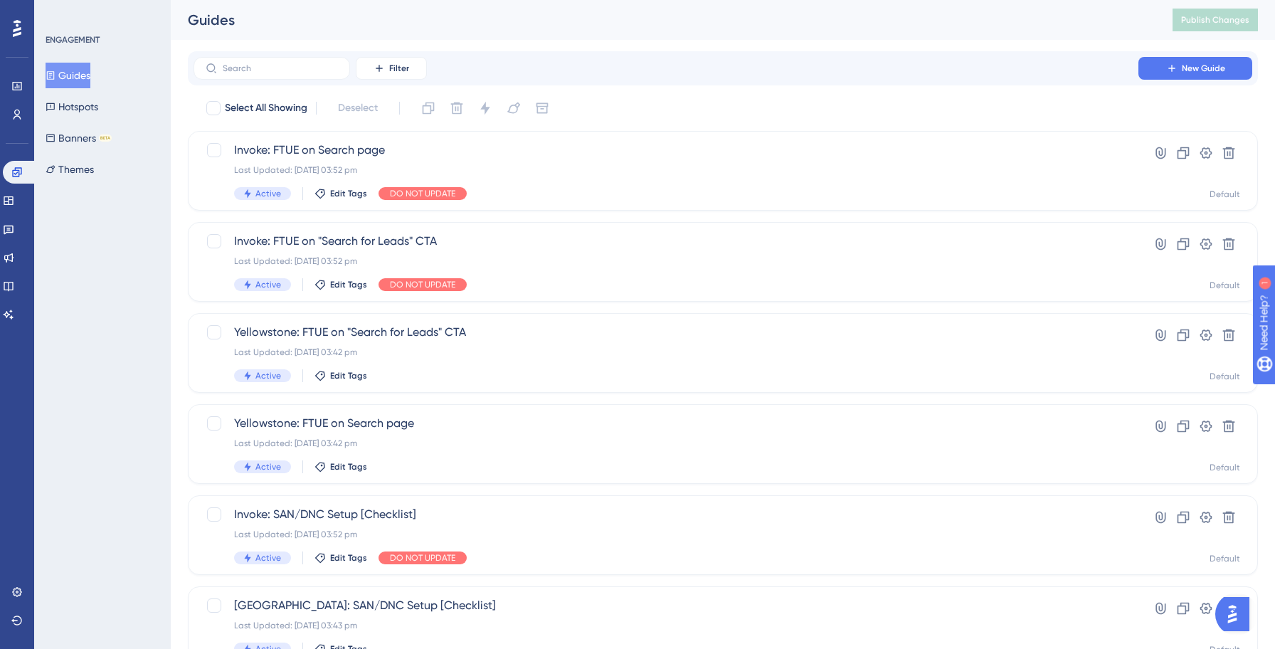
click at [78, 78] on button "Guides" at bounding box center [68, 76] width 45 height 26
click at [243, 70] on input "text" at bounding box center [280, 68] width 115 height 10
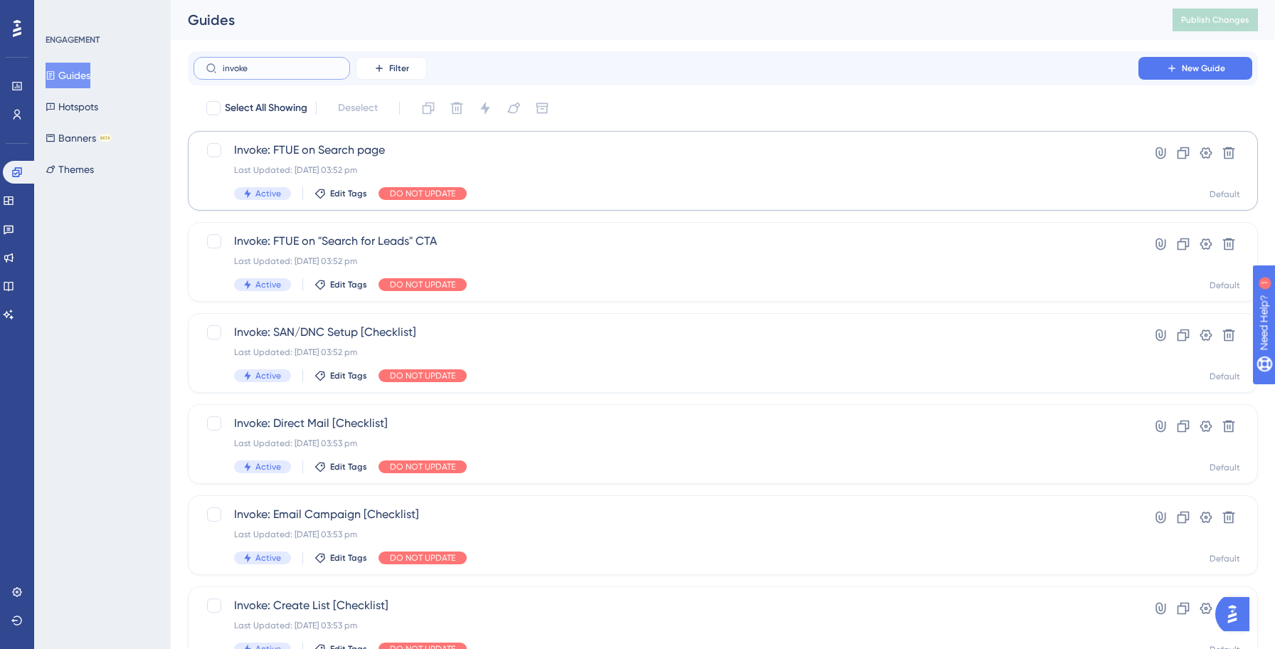
type input "invoke"
click at [548, 194] on div "Active Edit Tags DO NOT UPDATE" at bounding box center [665, 193] width 863 height 13
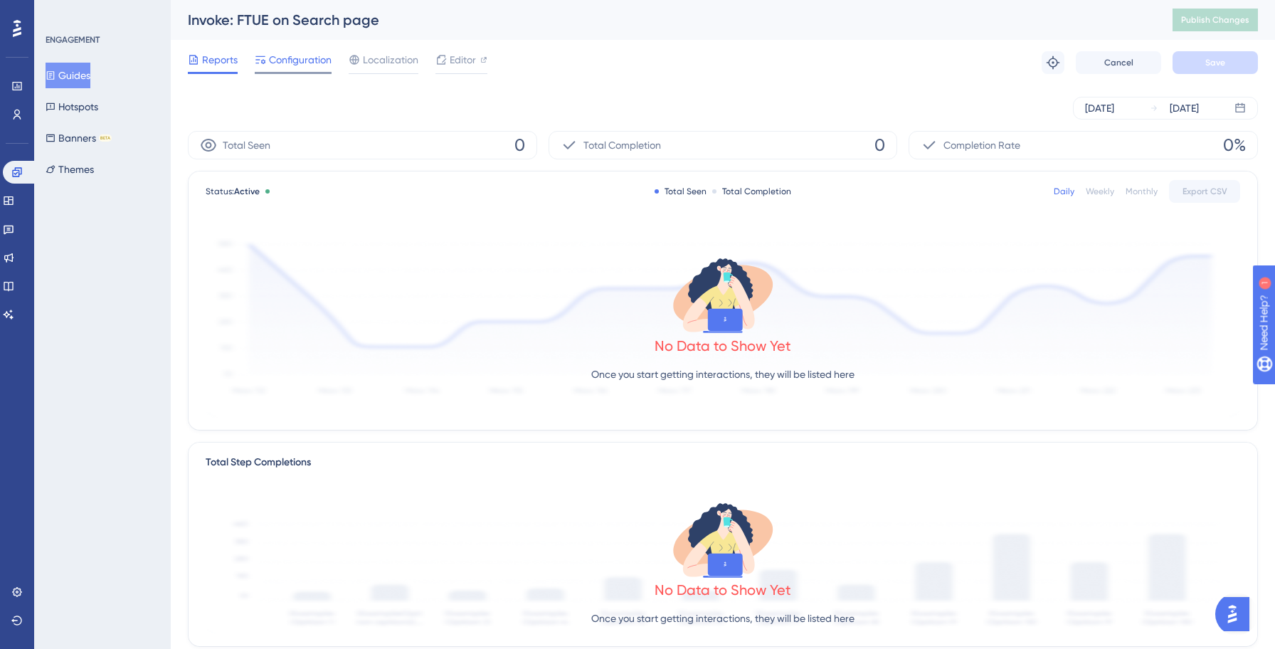
click at [299, 63] on span "Configuration" at bounding box center [300, 59] width 63 height 17
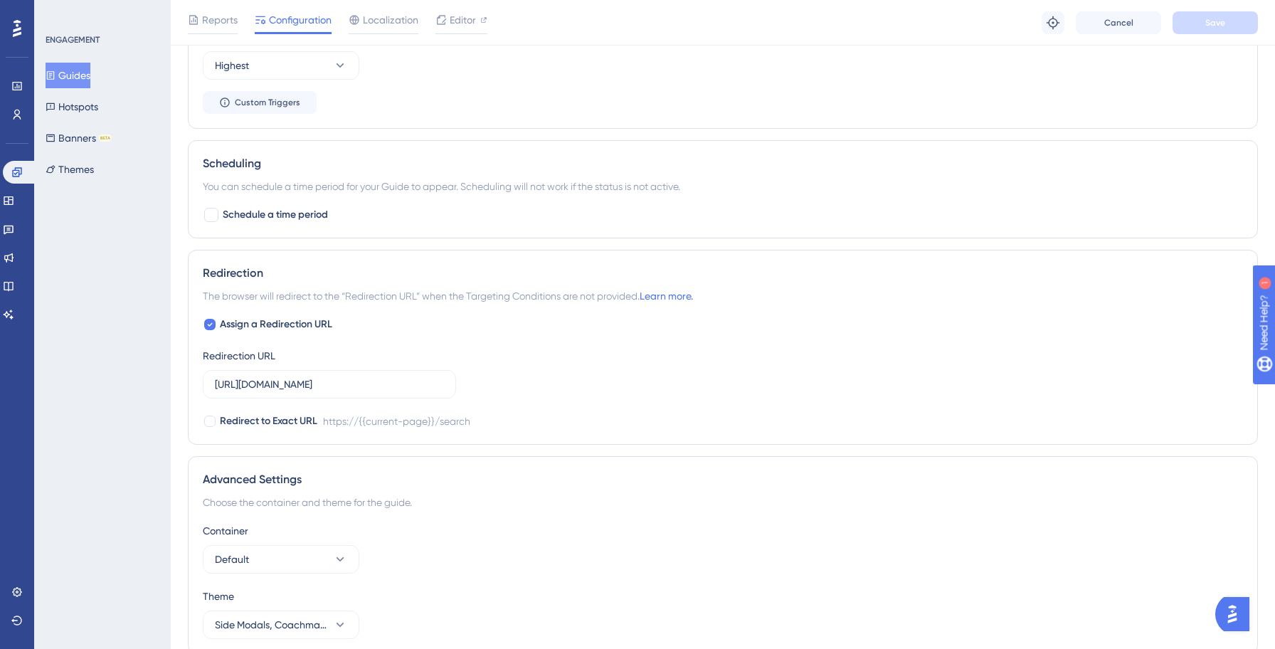
scroll to position [963, 0]
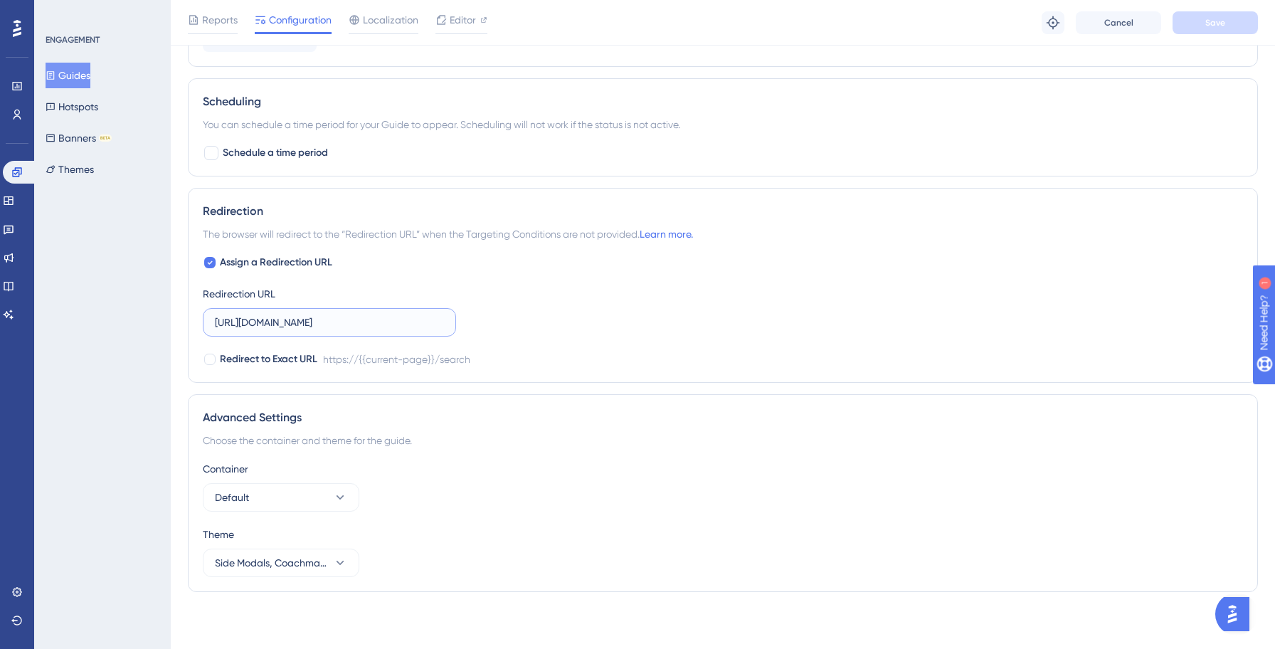
click at [300, 323] on input "https://yellowstone.salesgenie.com/search" at bounding box center [329, 322] width 229 height 16
type input "https://invoke.salesgenie.com/search"
click at [693, 311] on div "Assign a Redirection URL Redirection URL https://invoke.salesgenie.com/search R…" at bounding box center [723, 311] width 1040 height 114
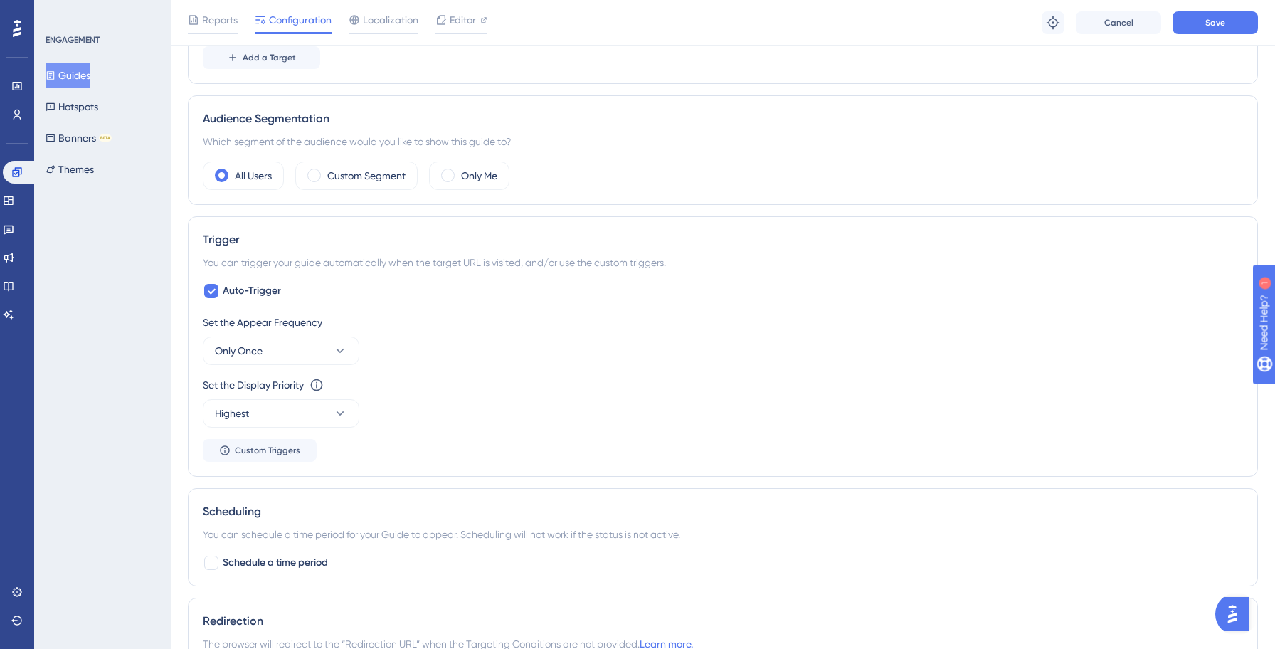
scroll to position [0, 0]
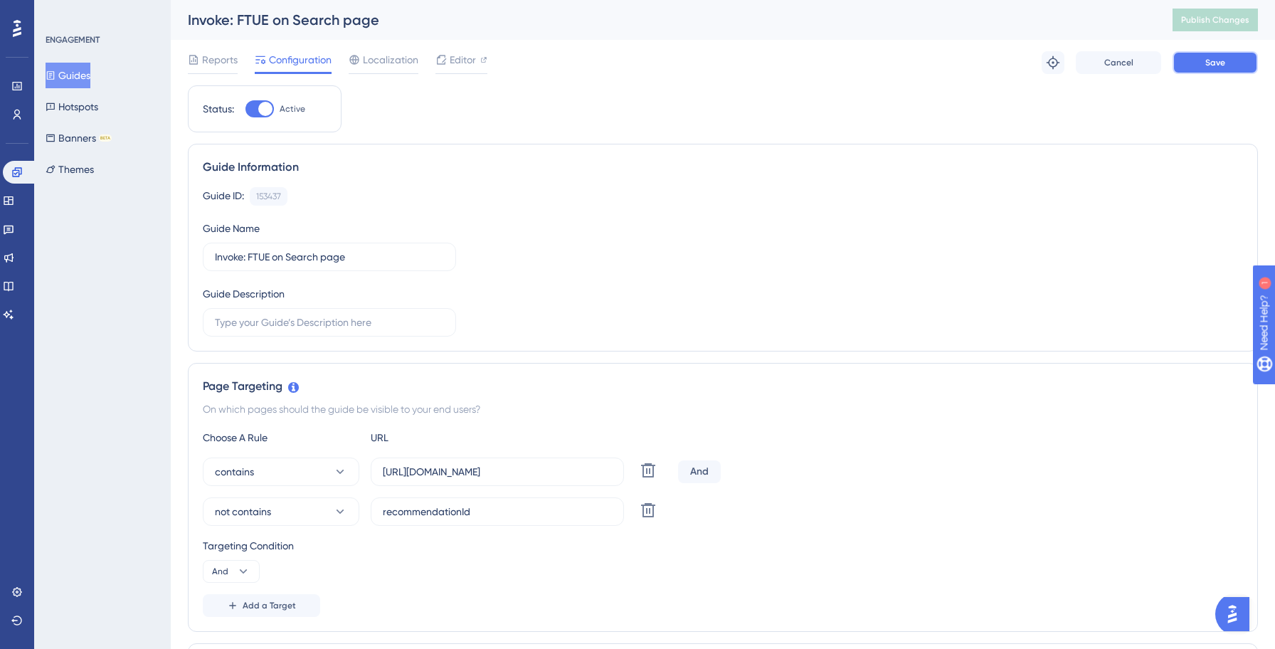
click at [1212, 73] on button "Save" at bounding box center [1214, 62] width 85 height 23
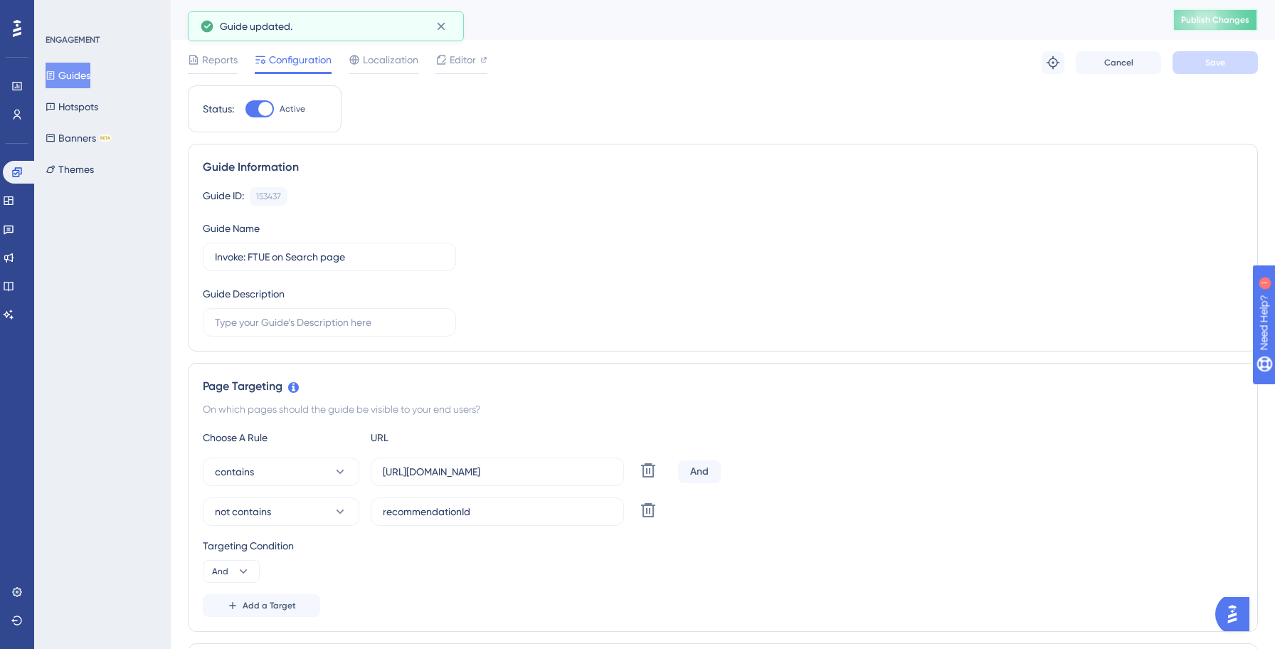
click at [1222, 18] on span "Publish Changes" at bounding box center [1215, 19] width 68 height 11
click at [75, 84] on button "Guides" at bounding box center [68, 76] width 45 height 26
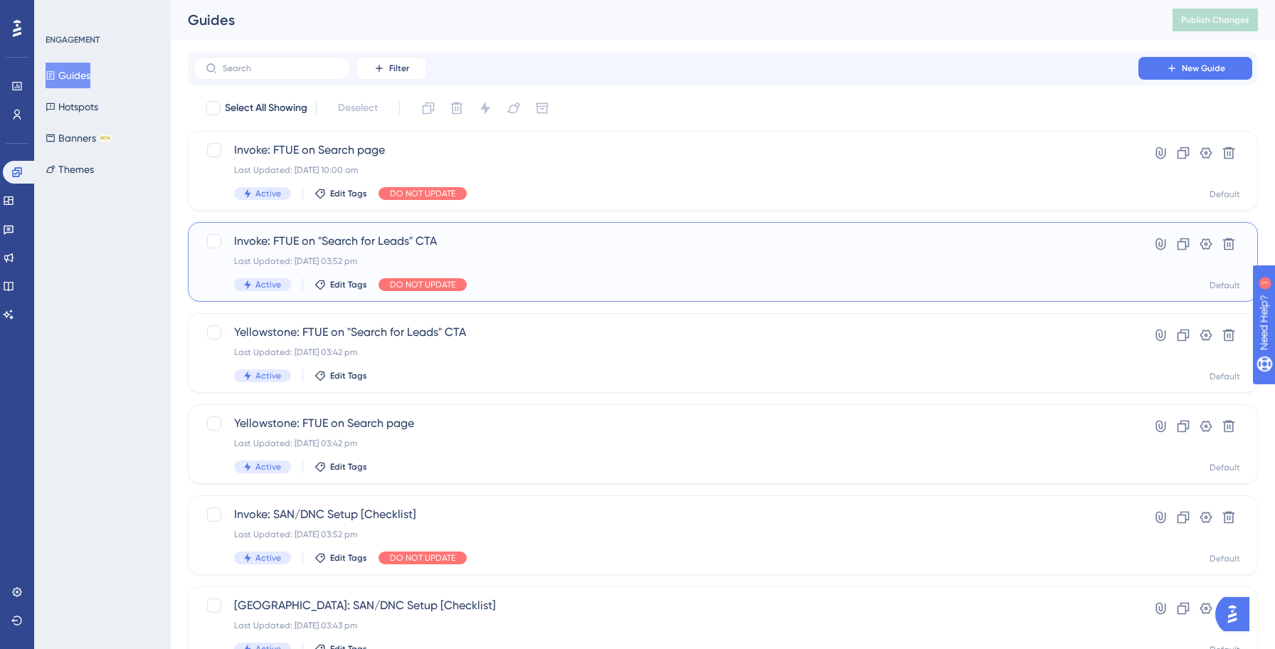
click at [505, 263] on div "Last Updated: [DATE] 03:52 pm" at bounding box center [665, 260] width 863 height 11
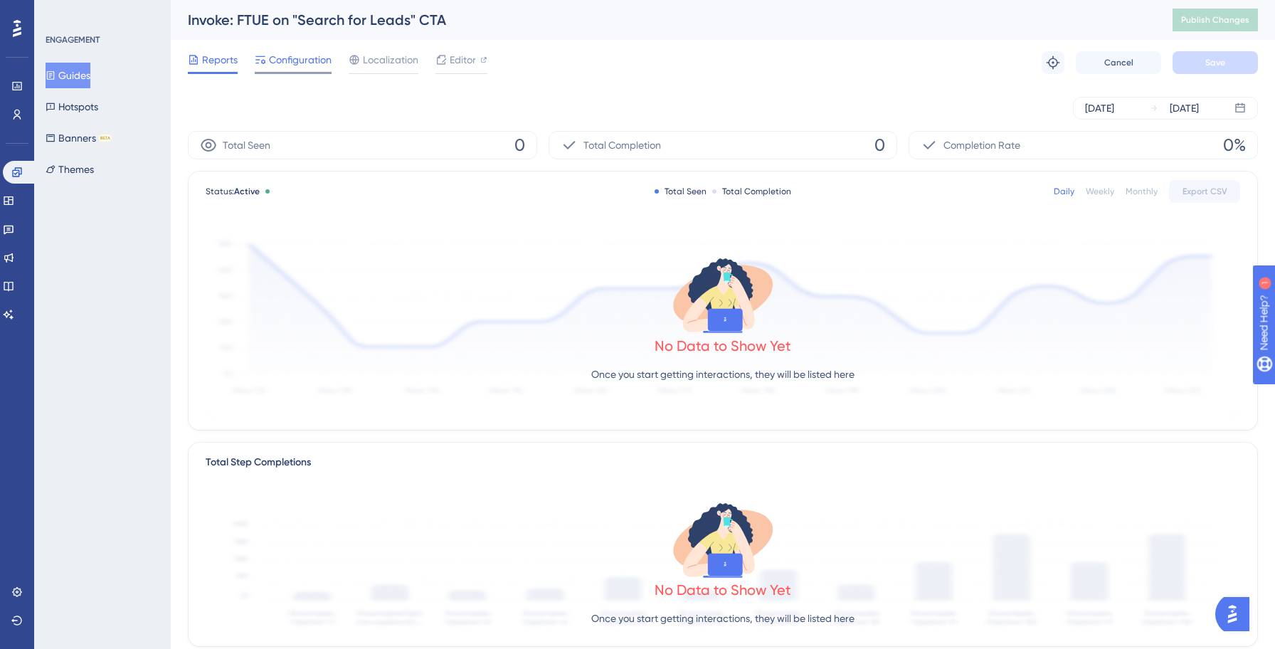
click at [303, 63] on span "Configuration" at bounding box center [300, 59] width 63 height 17
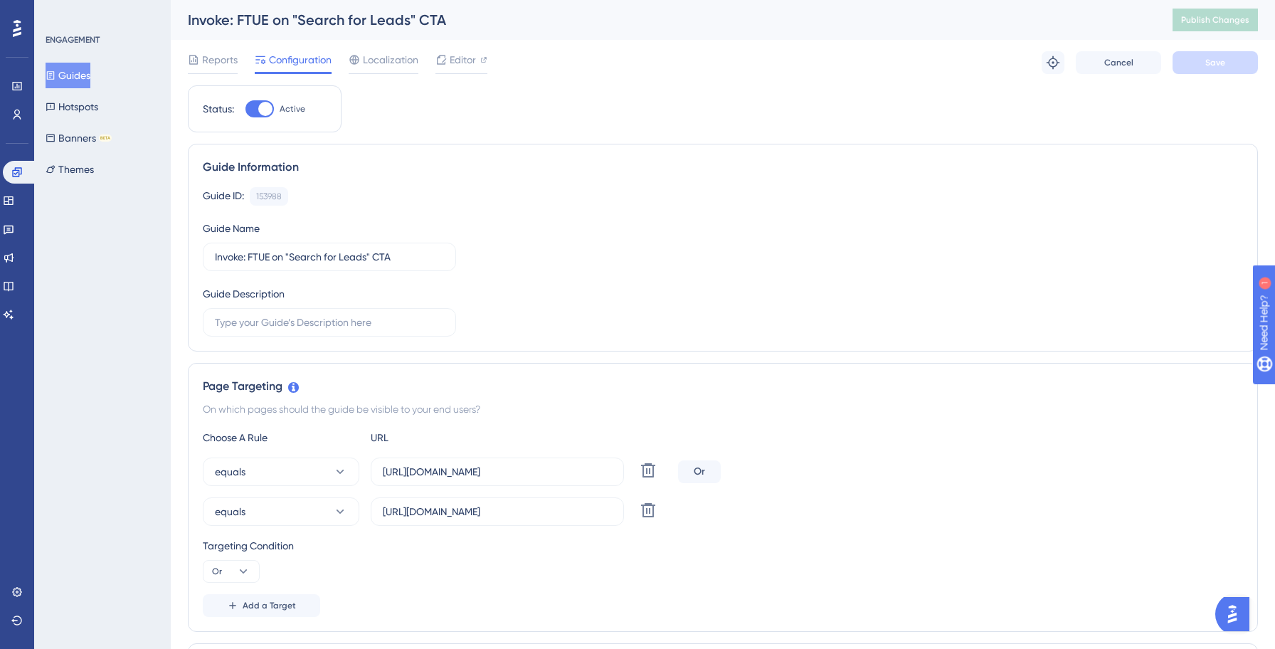
click at [80, 74] on button "Guides" at bounding box center [68, 76] width 45 height 26
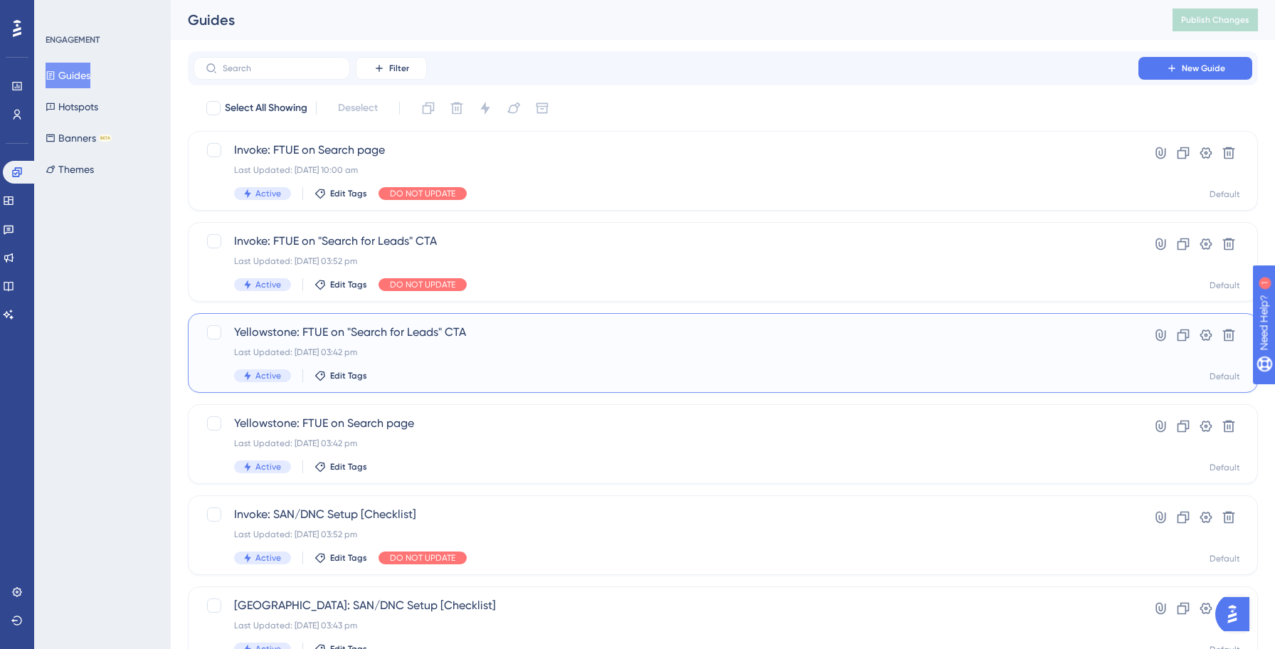
click at [468, 358] on div "Yellowstone: FTUE on "Search for Leads" CTA Last Updated: 13 Oct 2025 03:42 pm …" at bounding box center [665, 353] width 863 height 58
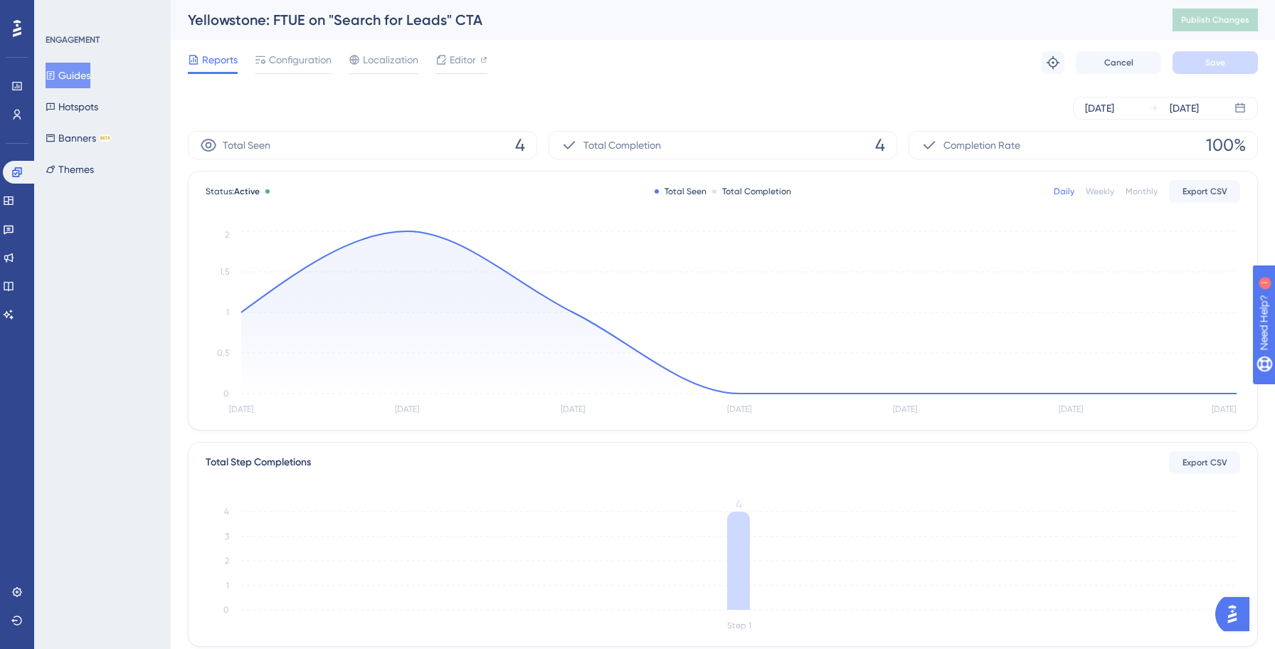
click at [86, 75] on button "Guides" at bounding box center [68, 76] width 45 height 26
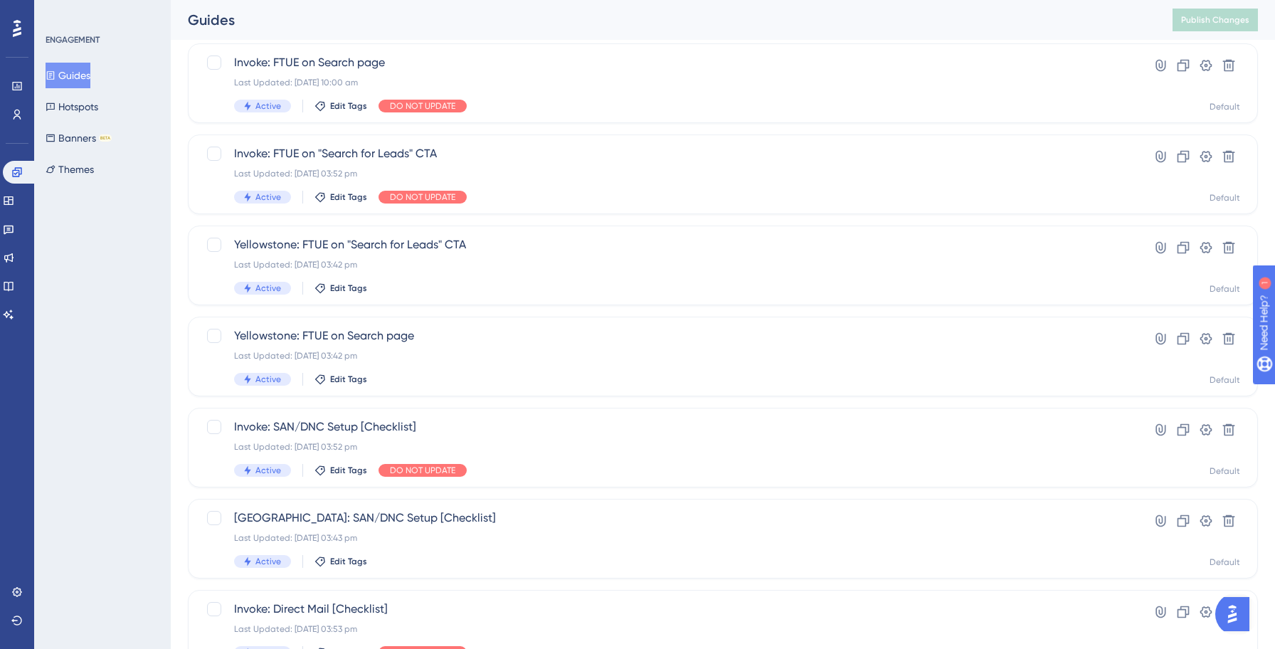
scroll to position [113, 0]
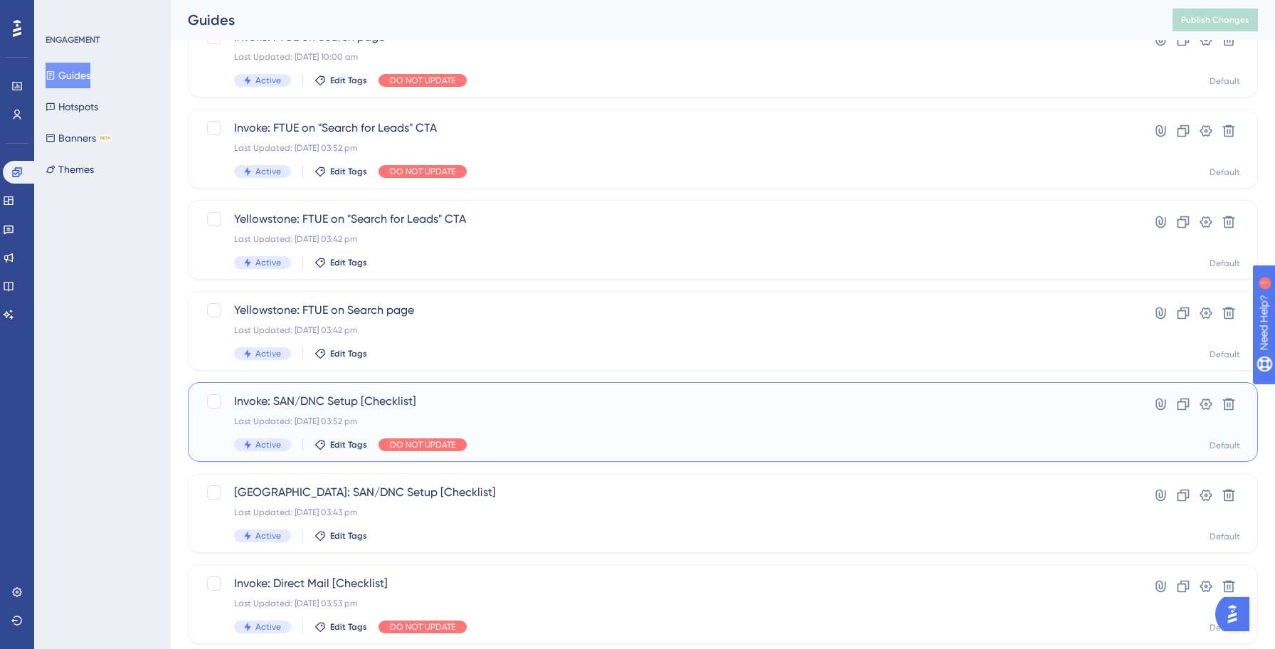
click at [464, 393] on span "Invoke: SAN/DNC Setup [Checklist]" at bounding box center [665, 401] width 863 height 17
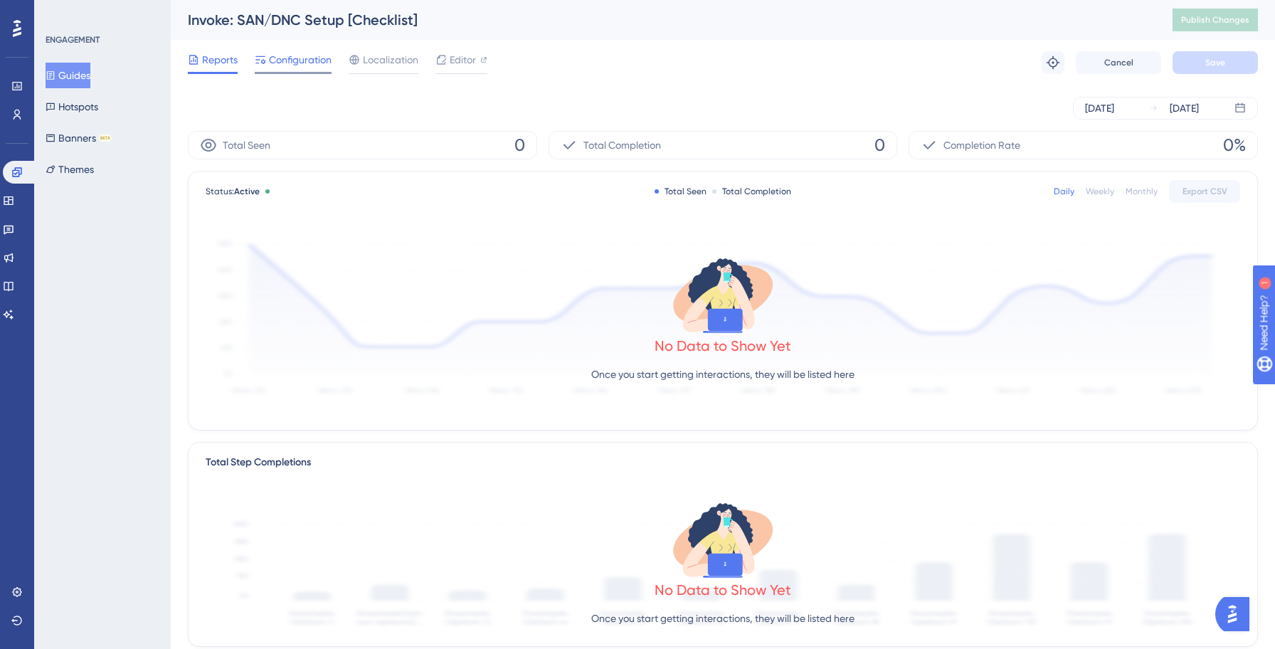
click at [288, 63] on span "Configuration" at bounding box center [300, 59] width 63 height 17
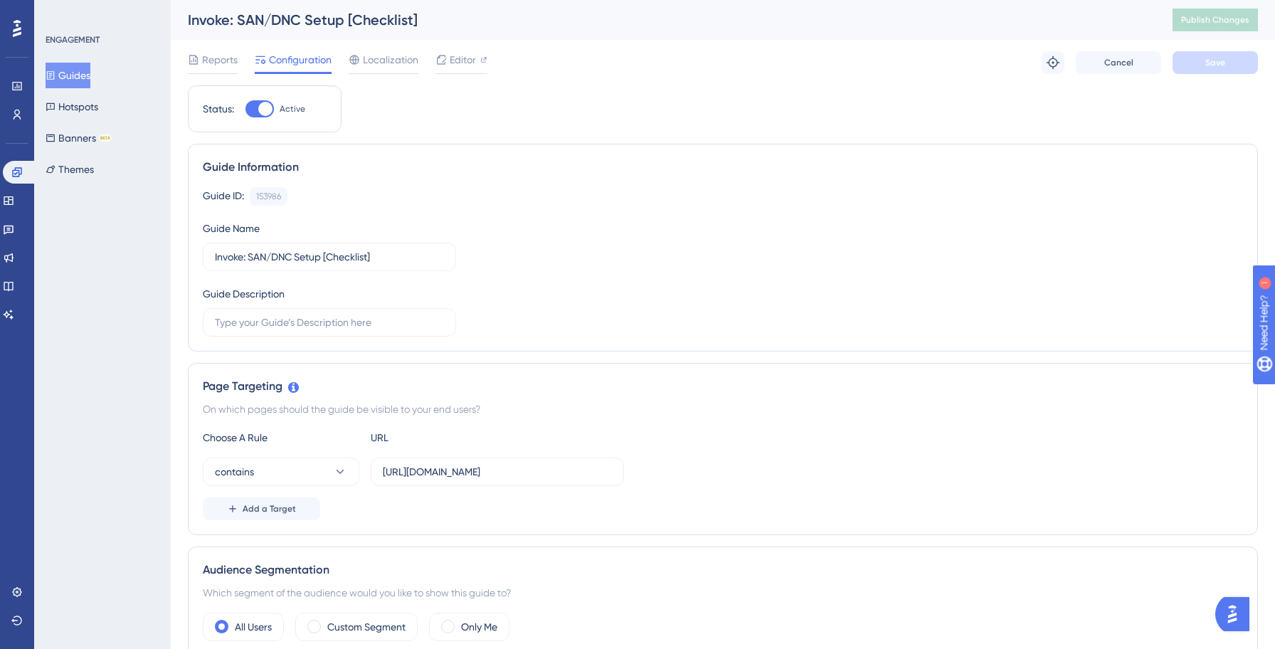
click at [78, 83] on button "Guides" at bounding box center [68, 76] width 45 height 26
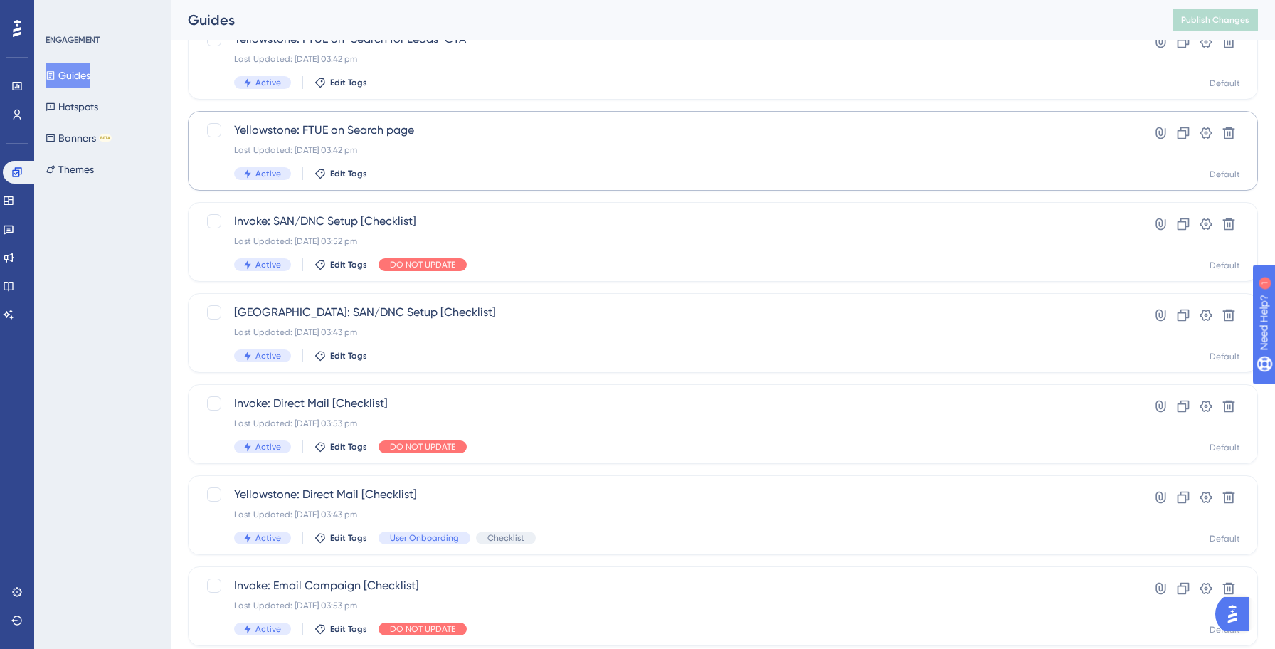
scroll to position [319, 0]
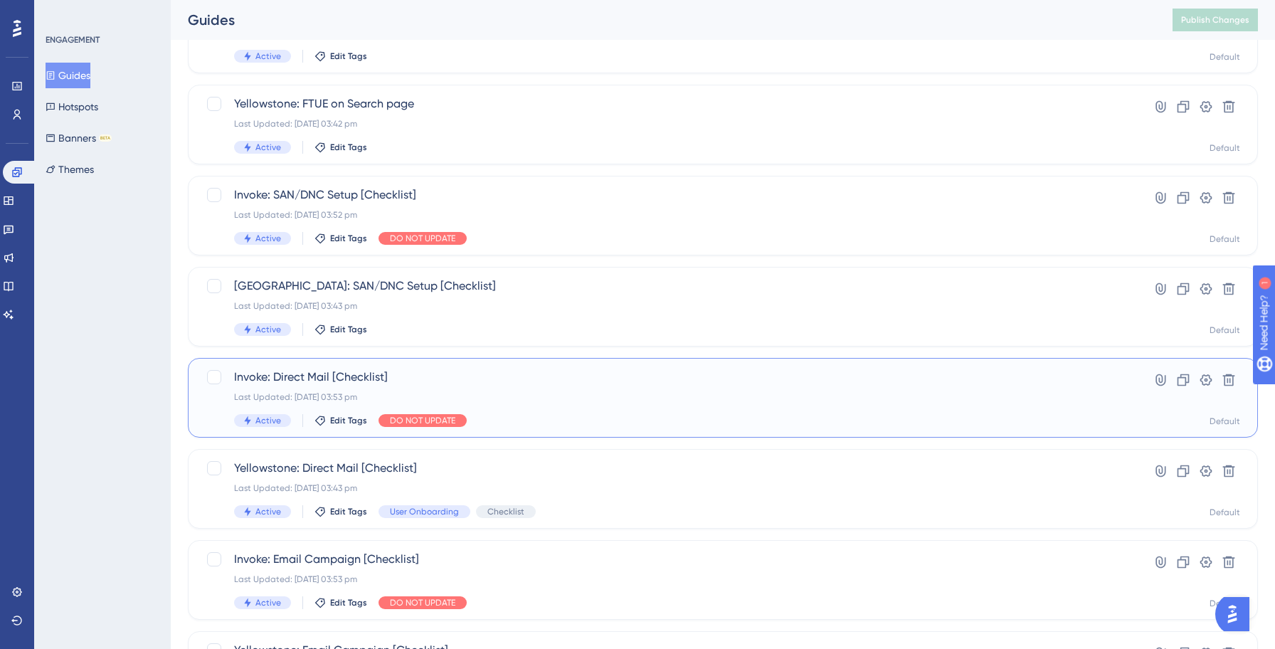
click at [596, 415] on div "Active Edit Tags DO NOT UPDATE" at bounding box center [665, 420] width 863 height 13
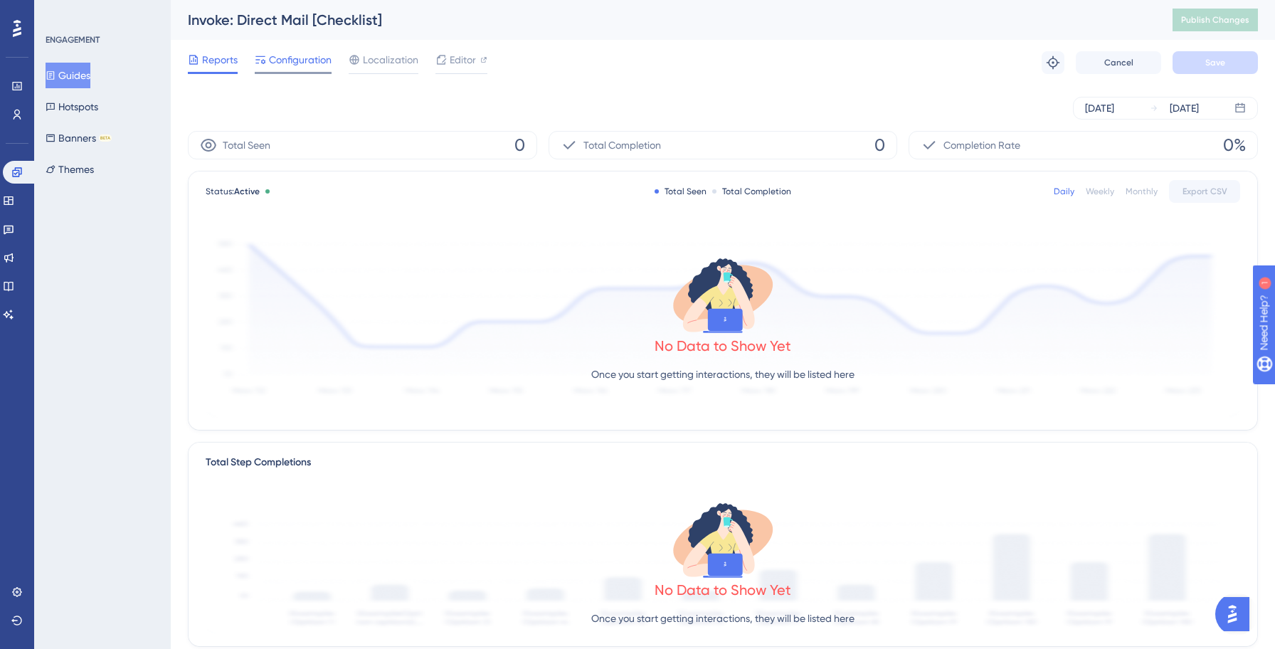
click at [285, 56] on span "Configuration" at bounding box center [300, 59] width 63 height 17
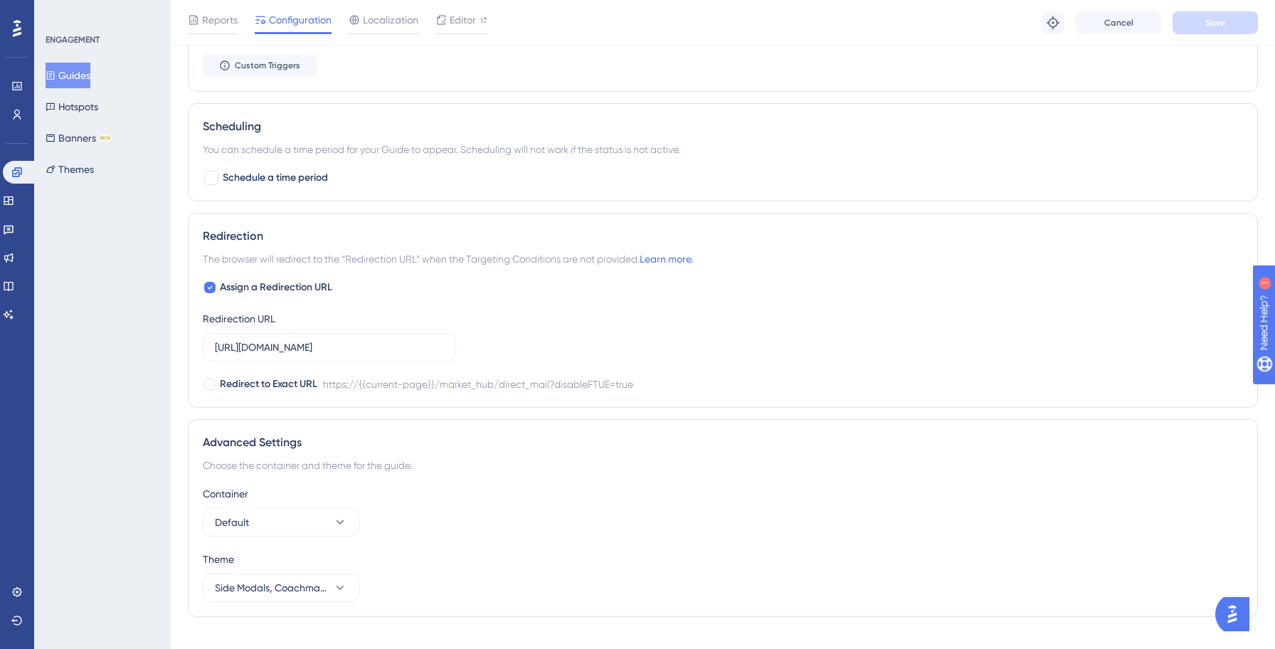
scroll to position [838, 0]
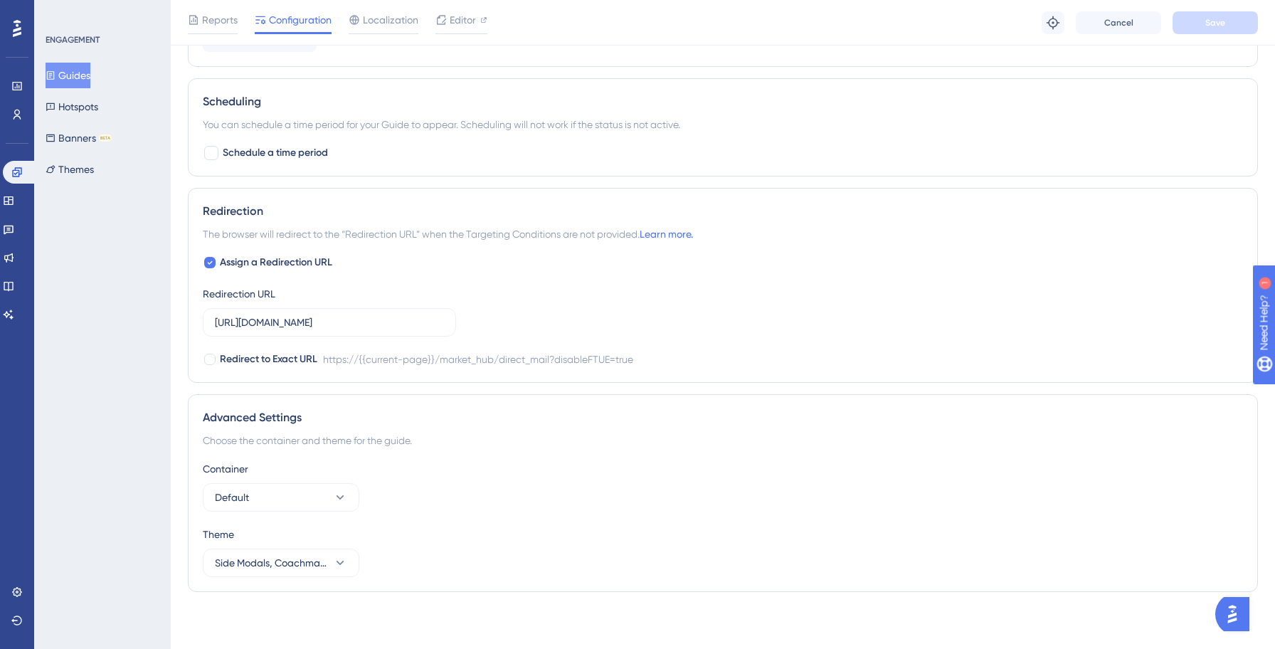
click at [85, 80] on button "Guides" at bounding box center [68, 76] width 45 height 26
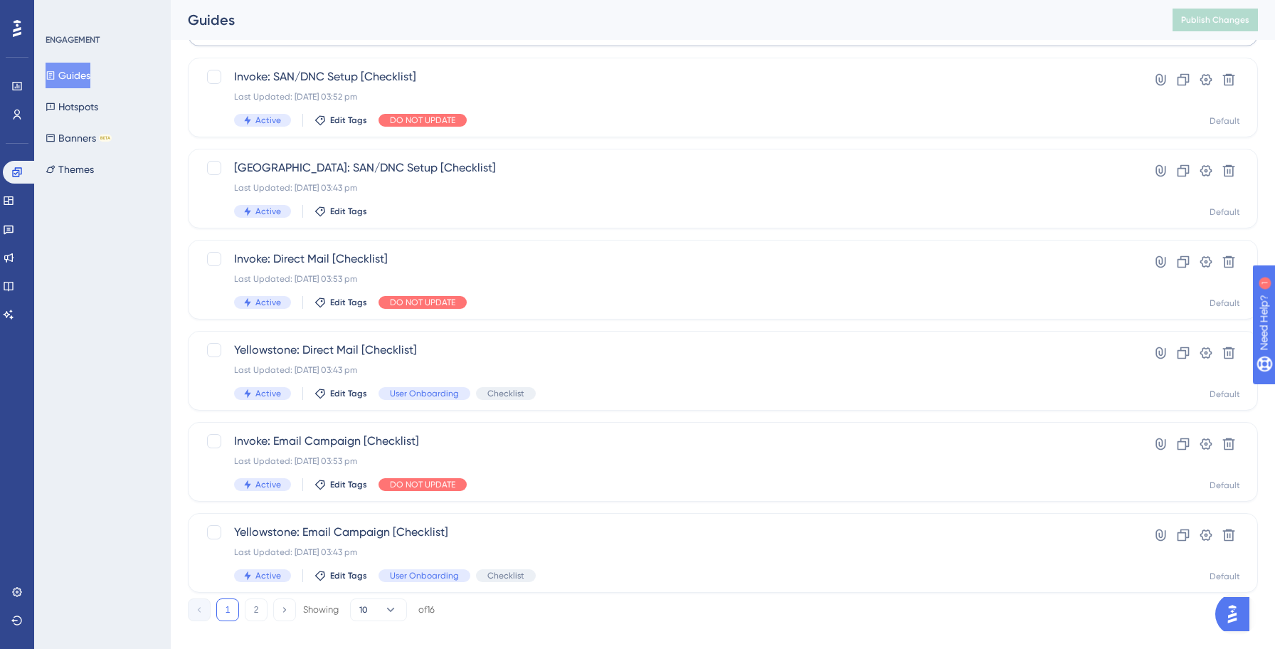
scroll to position [455, 0]
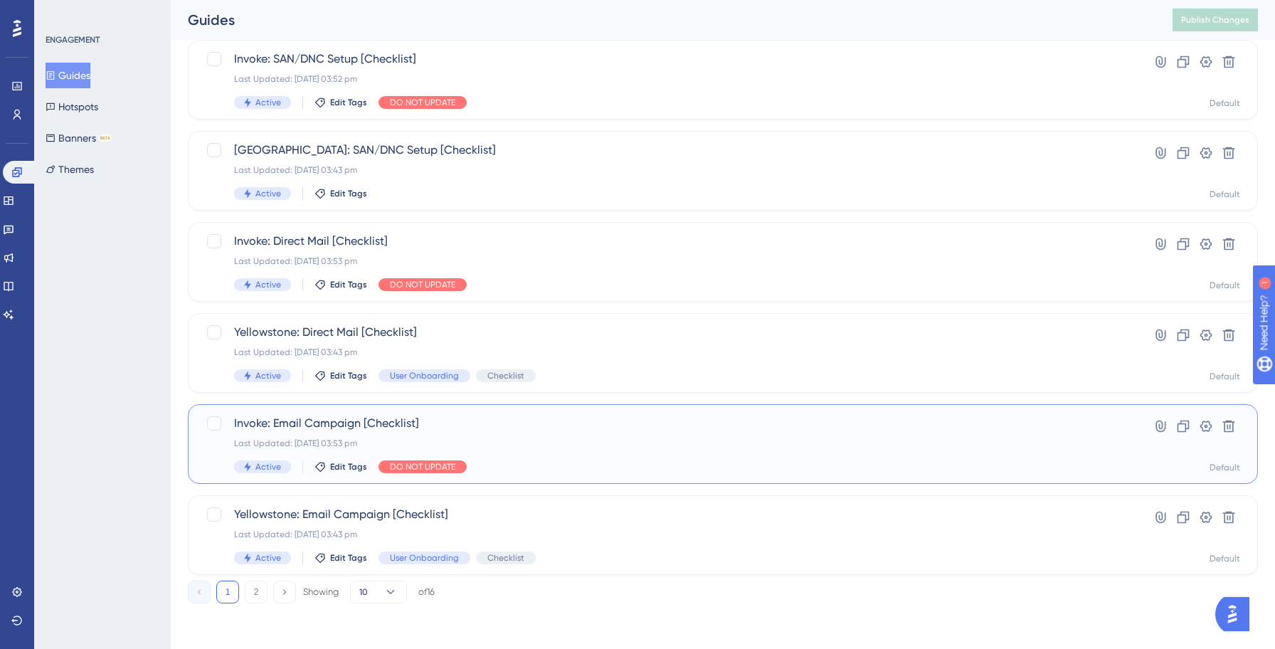
click at [516, 440] on div "Last Updated: [DATE] 03:53 pm" at bounding box center [665, 442] width 863 height 11
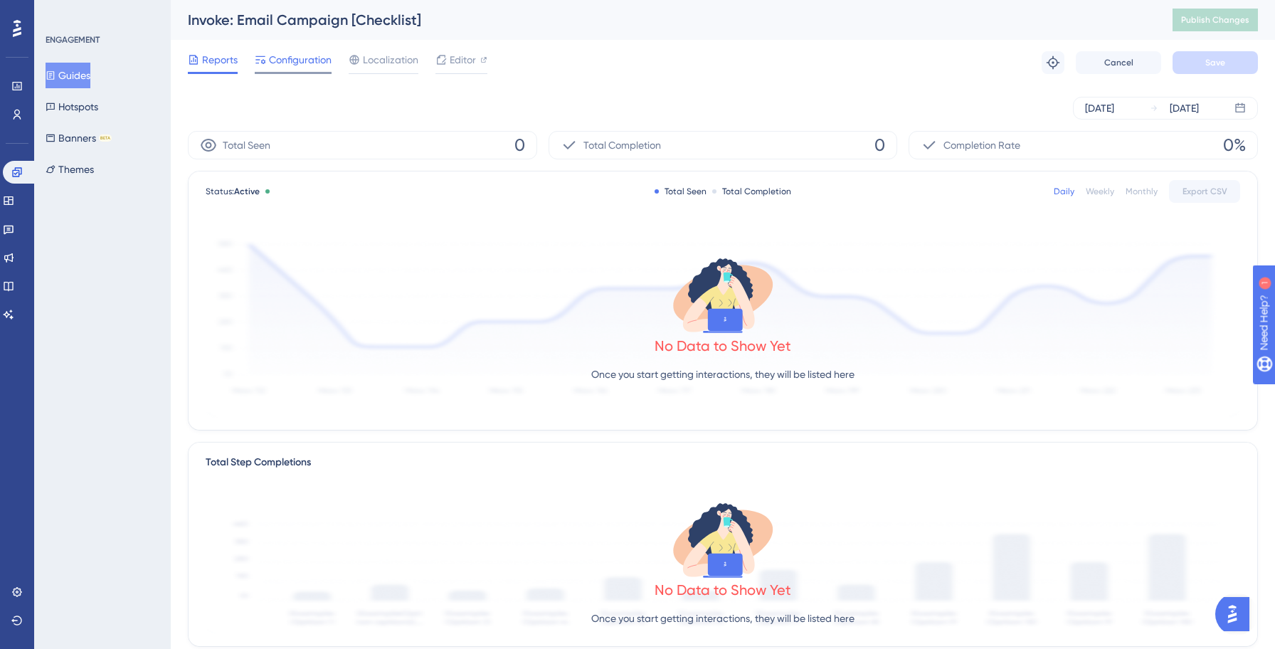
click at [297, 66] on span "Configuration" at bounding box center [300, 59] width 63 height 17
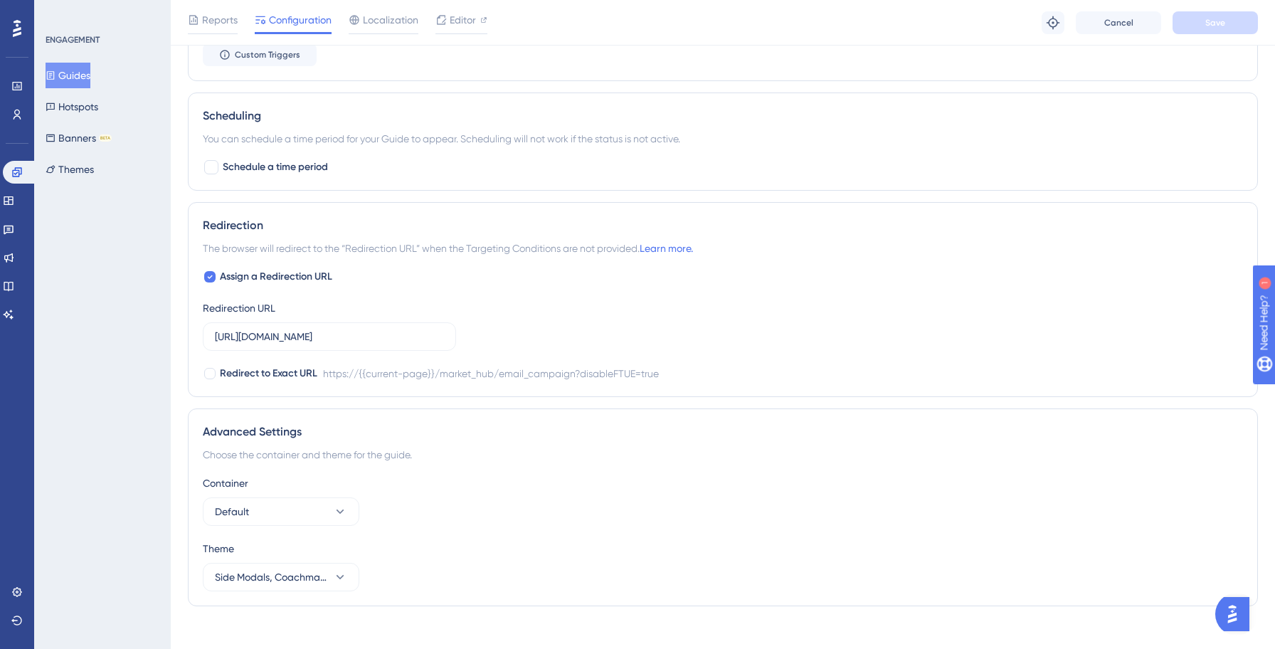
scroll to position [838, 0]
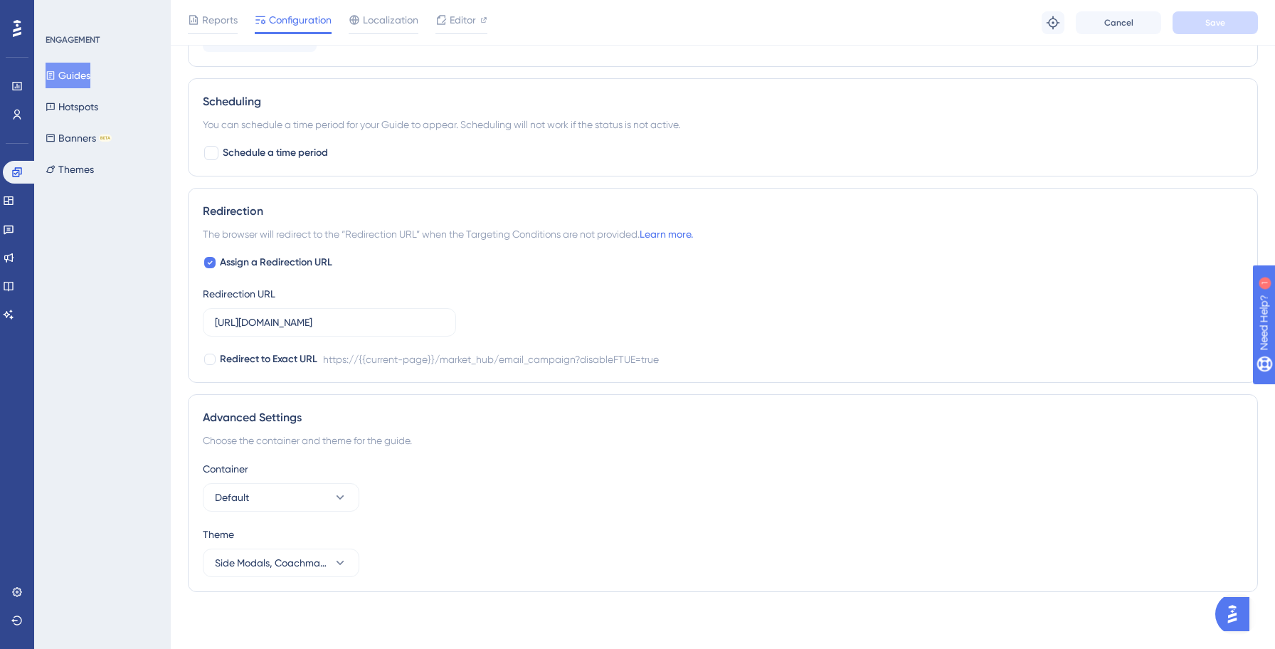
click at [77, 83] on button "Guides" at bounding box center [68, 76] width 45 height 26
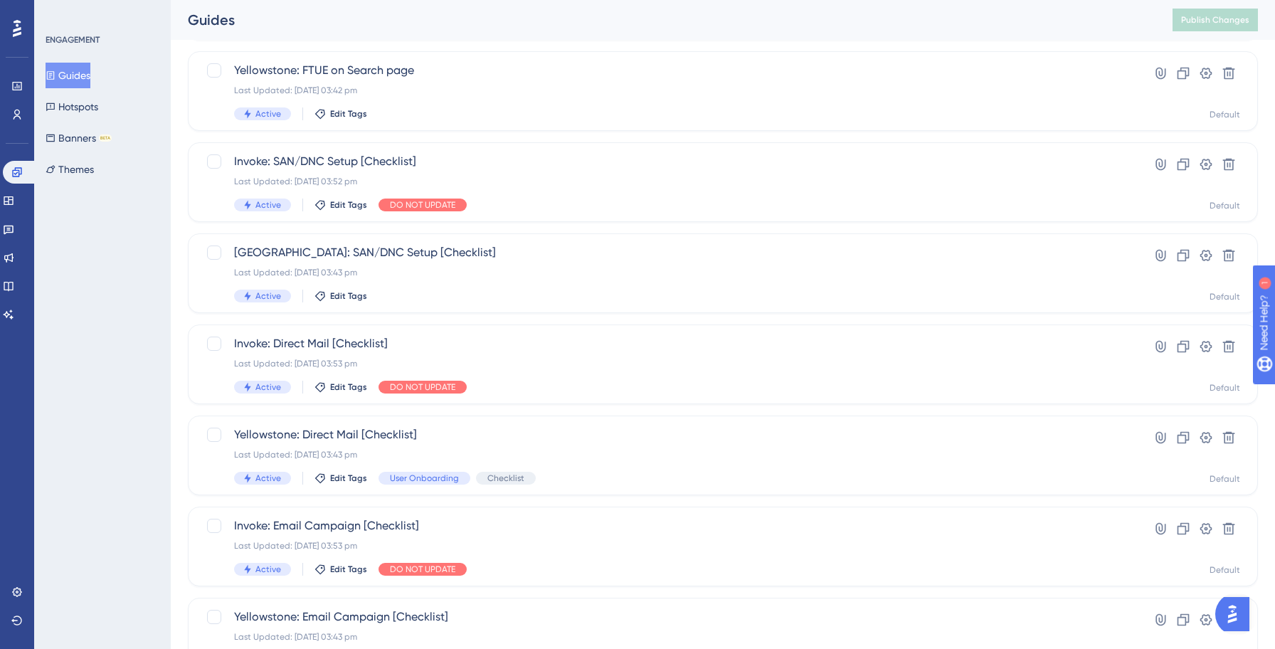
scroll to position [455, 0]
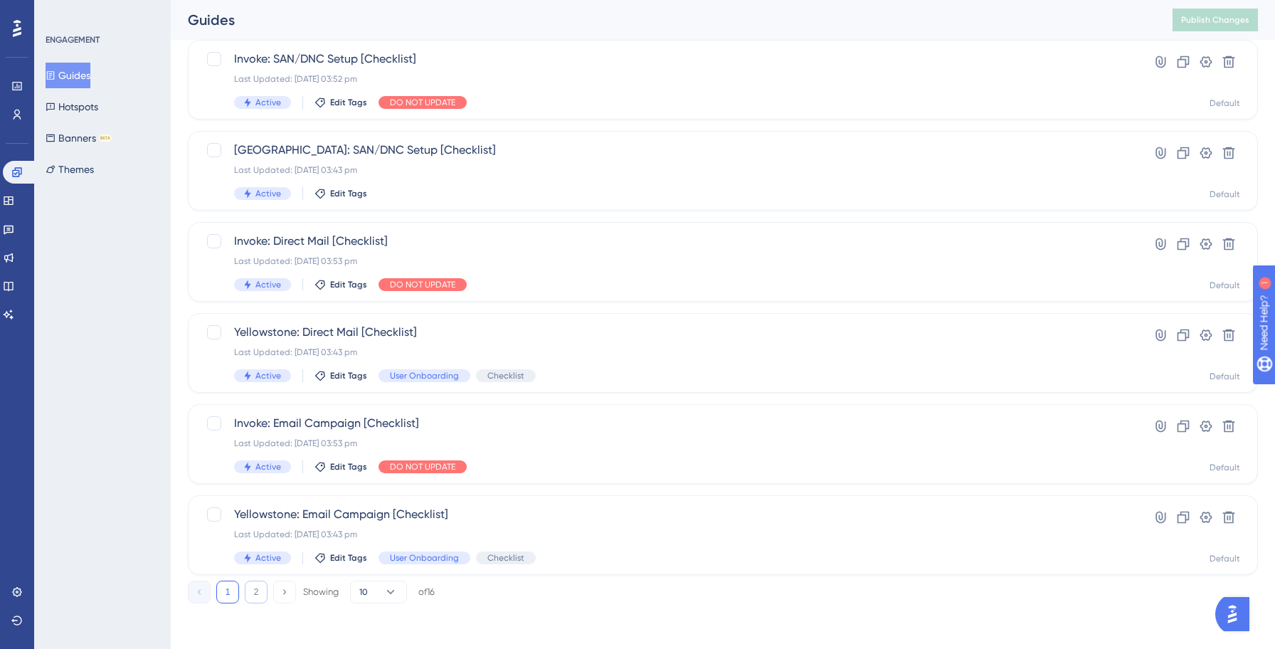
click at [256, 589] on button "2" at bounding box center [256, 591] width 23 height 23
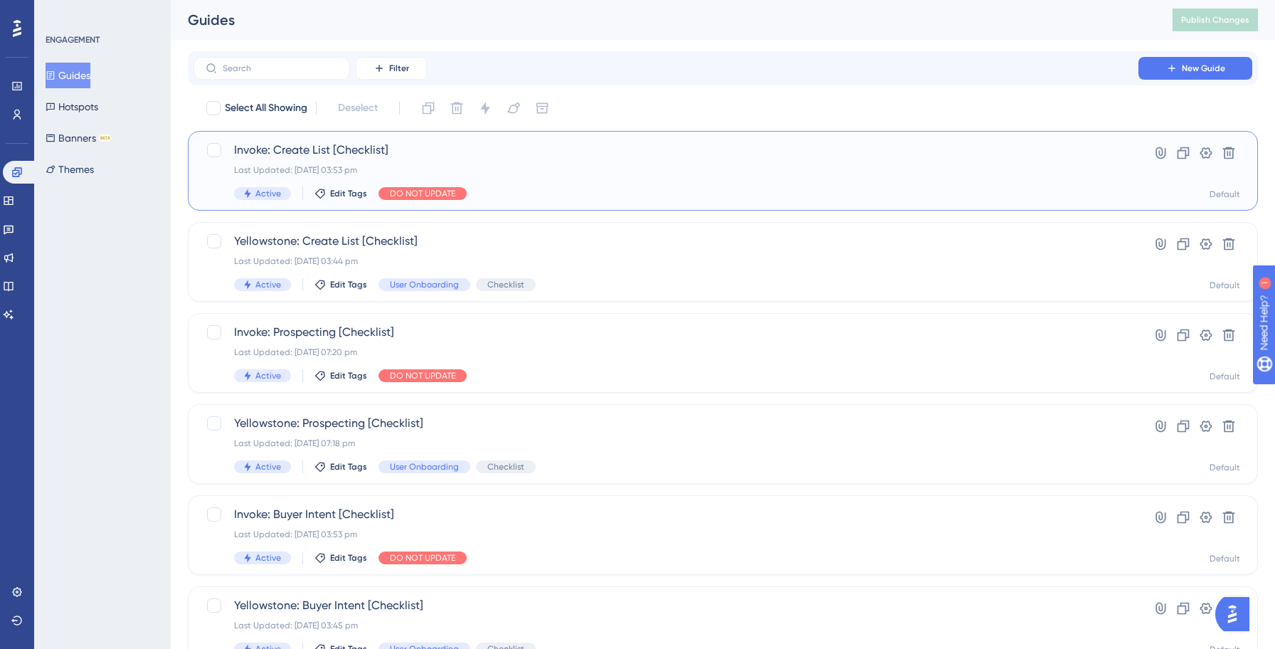
click at [564, 171] on div "Last Updated: [DATE] 03:53 pm" at bounding box center [665, 169] width 863 height 11
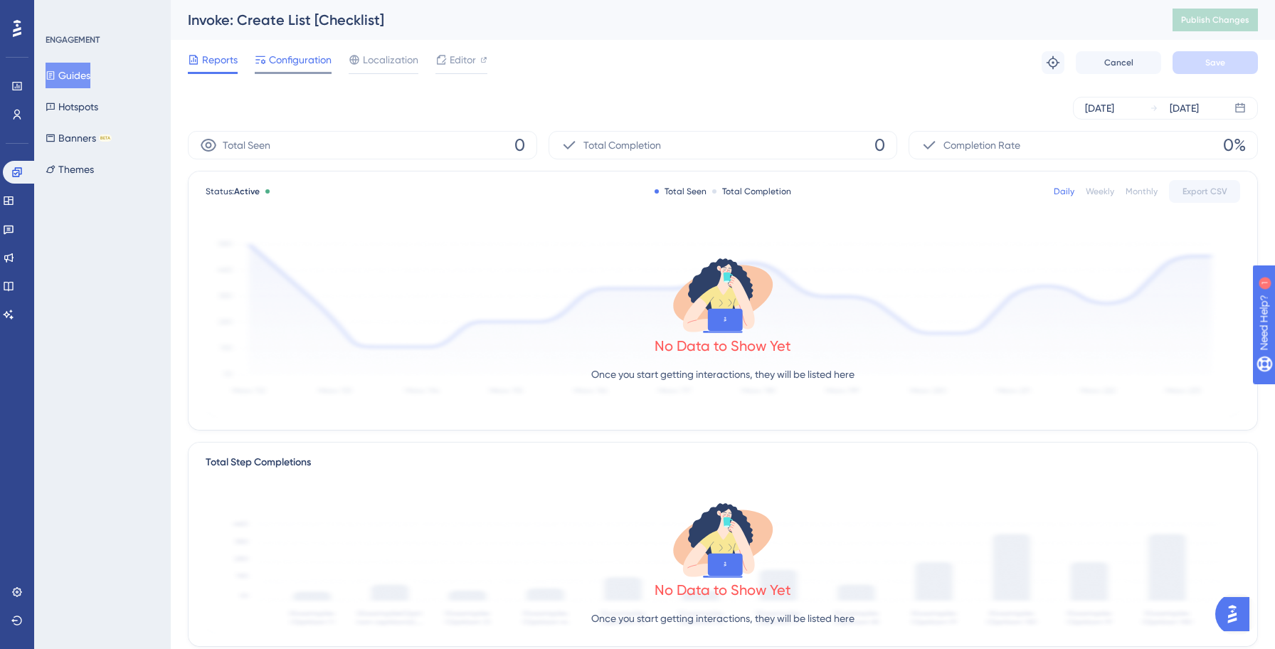
click at [294, 56] on span "Configuration" at bounding box center [300, 59] width 63 height 17
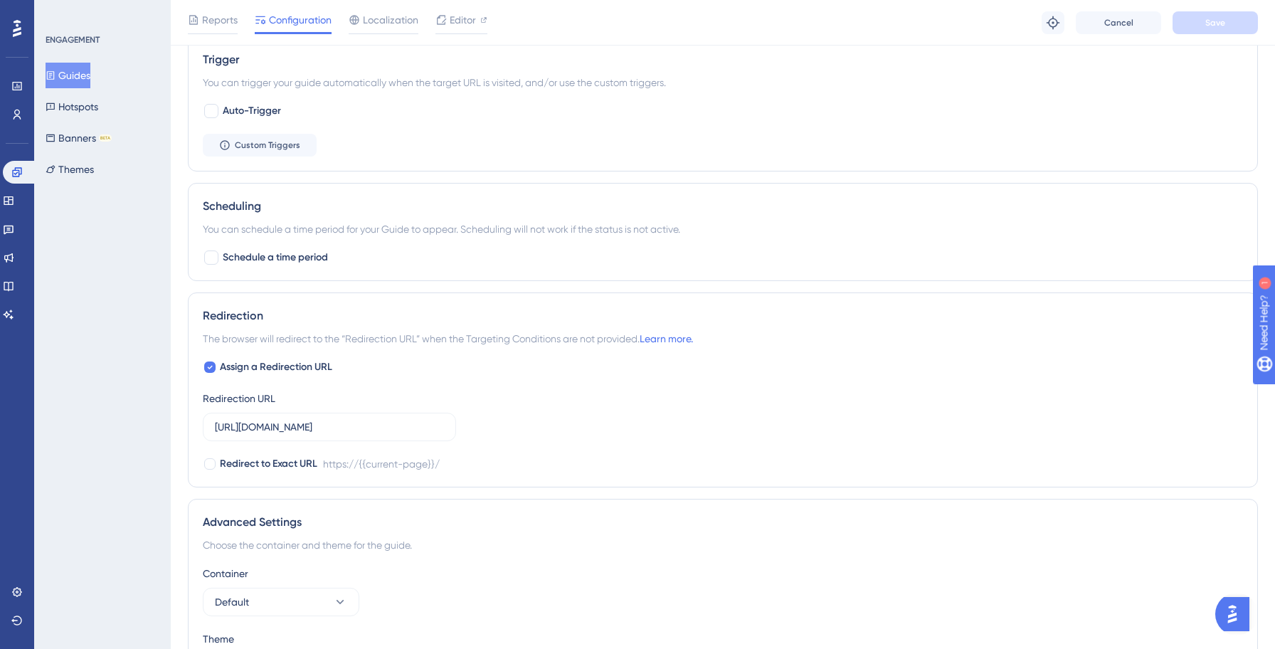
scroll to position [878, 0]
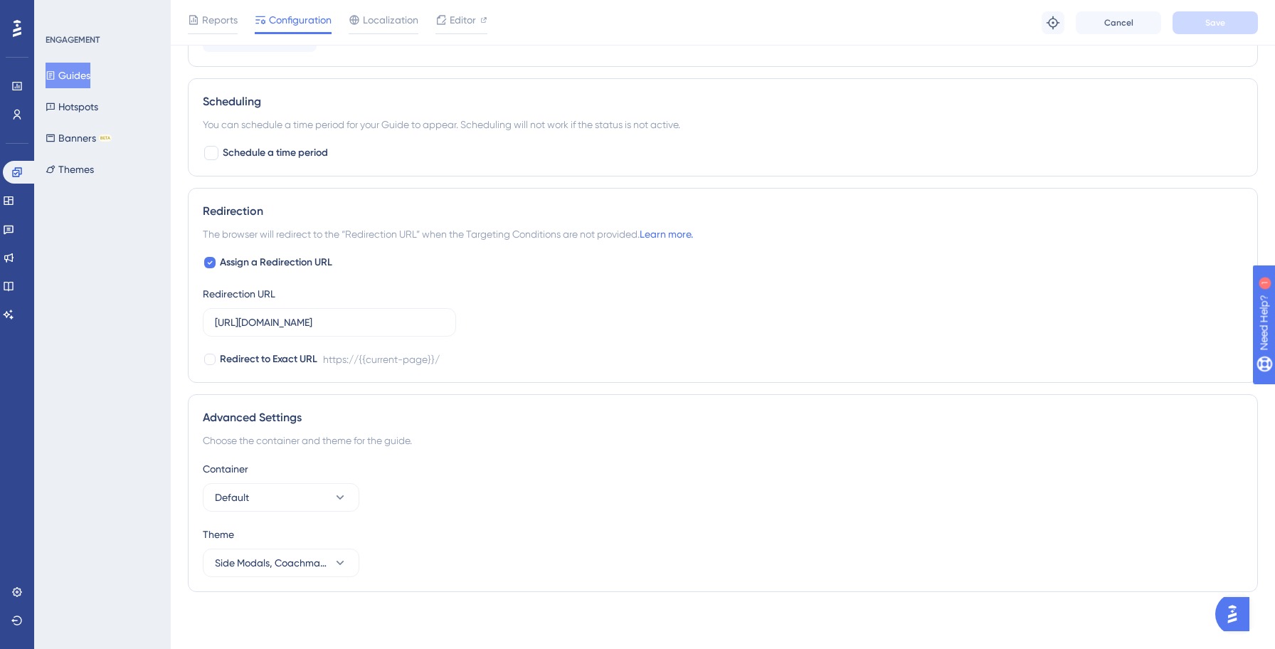
click at [87, 78] on button "Guides" at bounding box center [68, 76] width 45 height 26
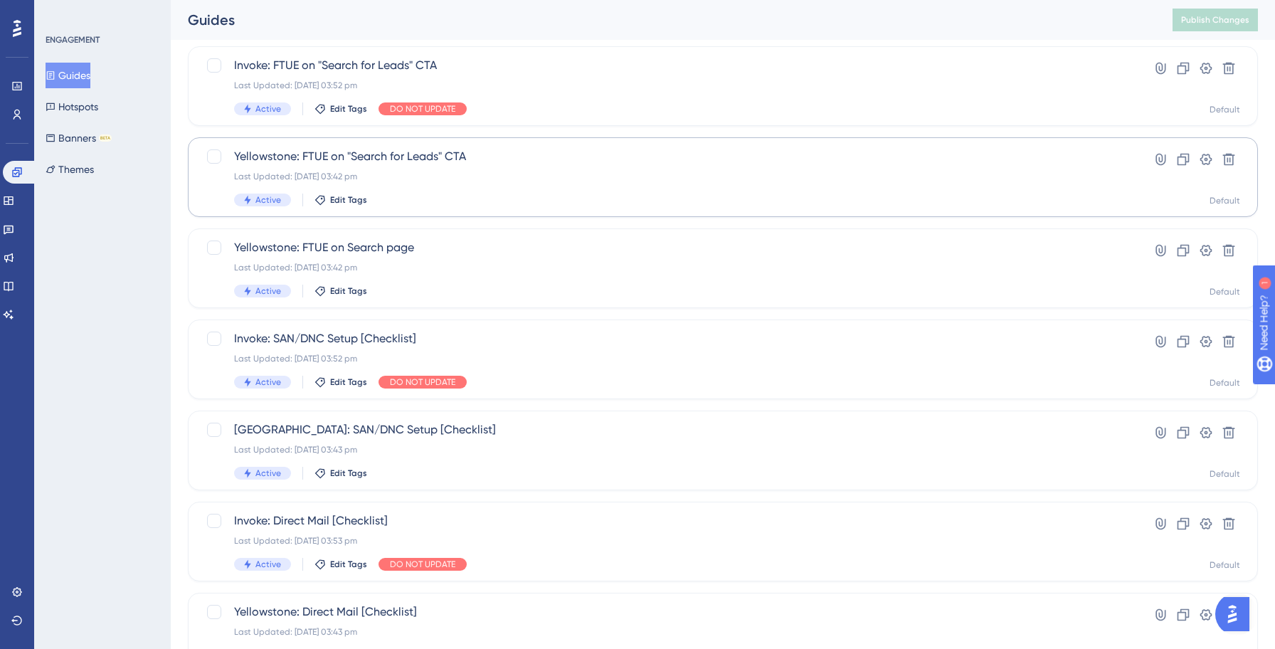
scroll to position [455, 0]
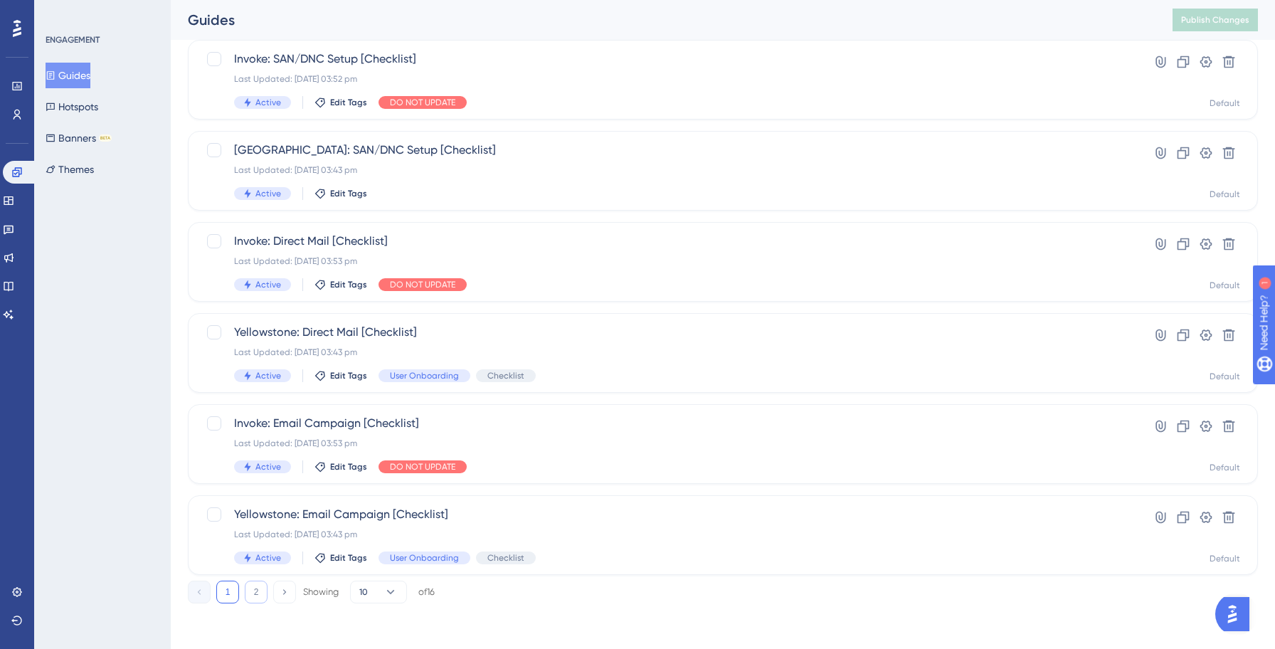
click at [259, 592] on button "2" at bounding box center [256, 591] width 23 height 23
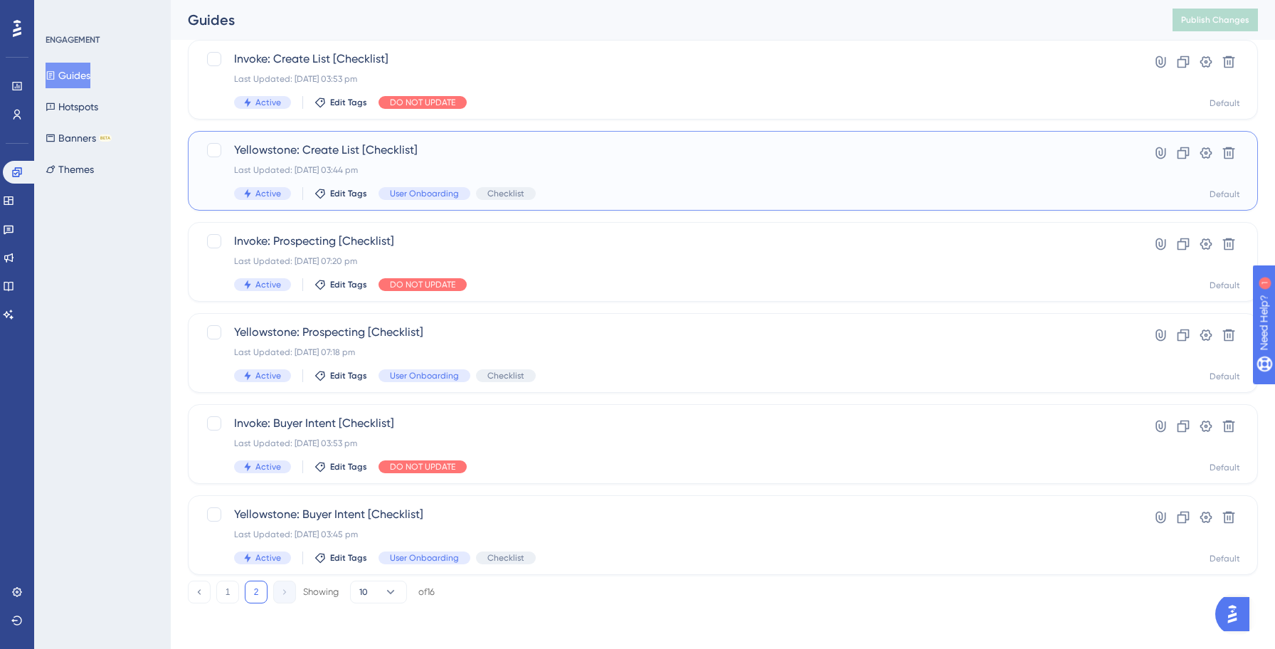
click at [600, 166] on div "Last Updated: 13 Oct 2025 03:44 pm" at bounding box center [665, 169] width 863 height 11
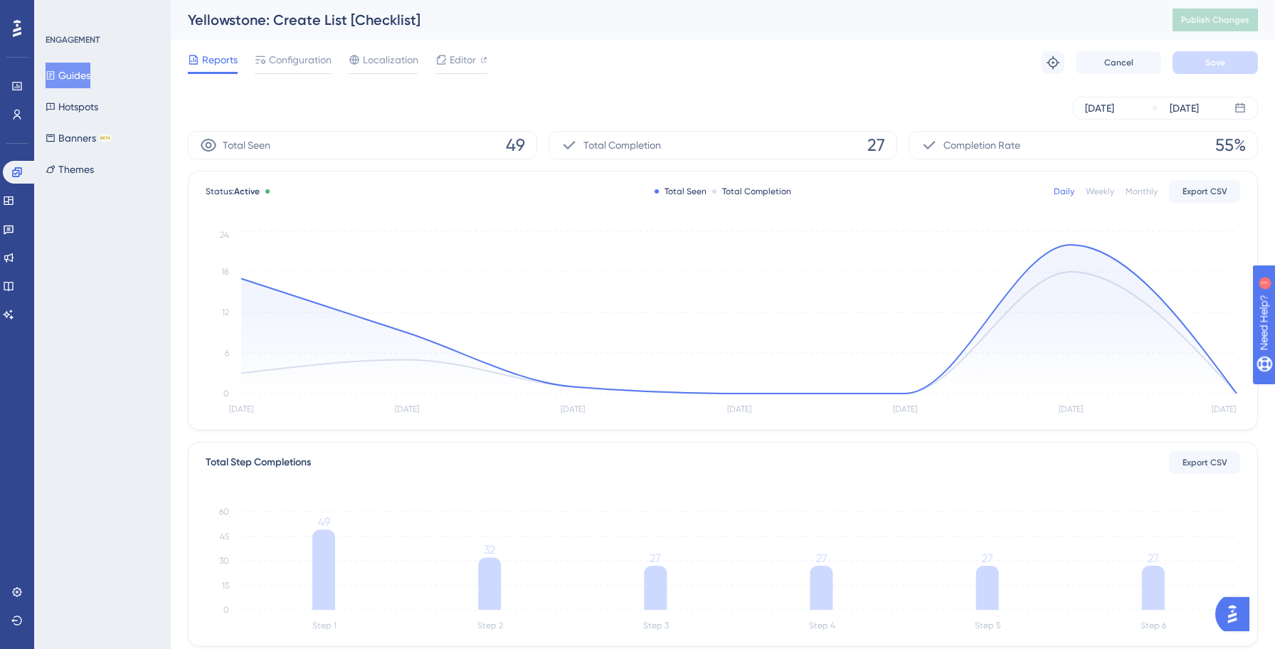
click at [79, 72] on button "Guides" at bounding box center [68, 76] width 45 height 26
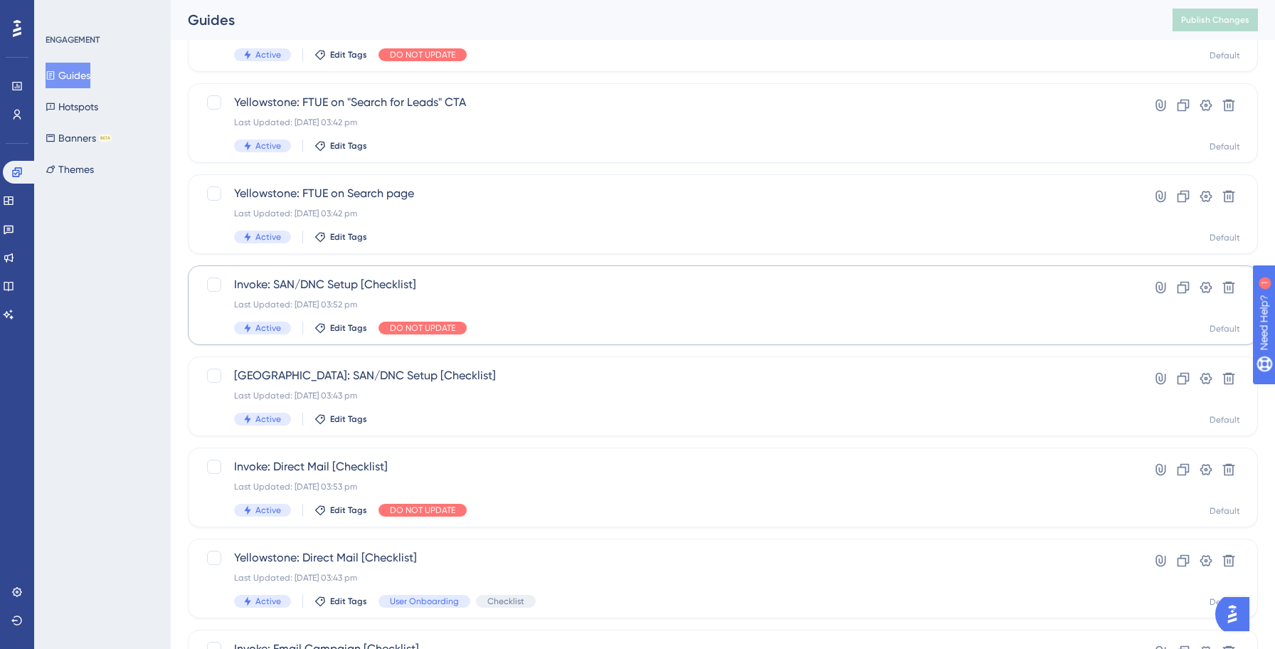
scroll to position [455, 0]
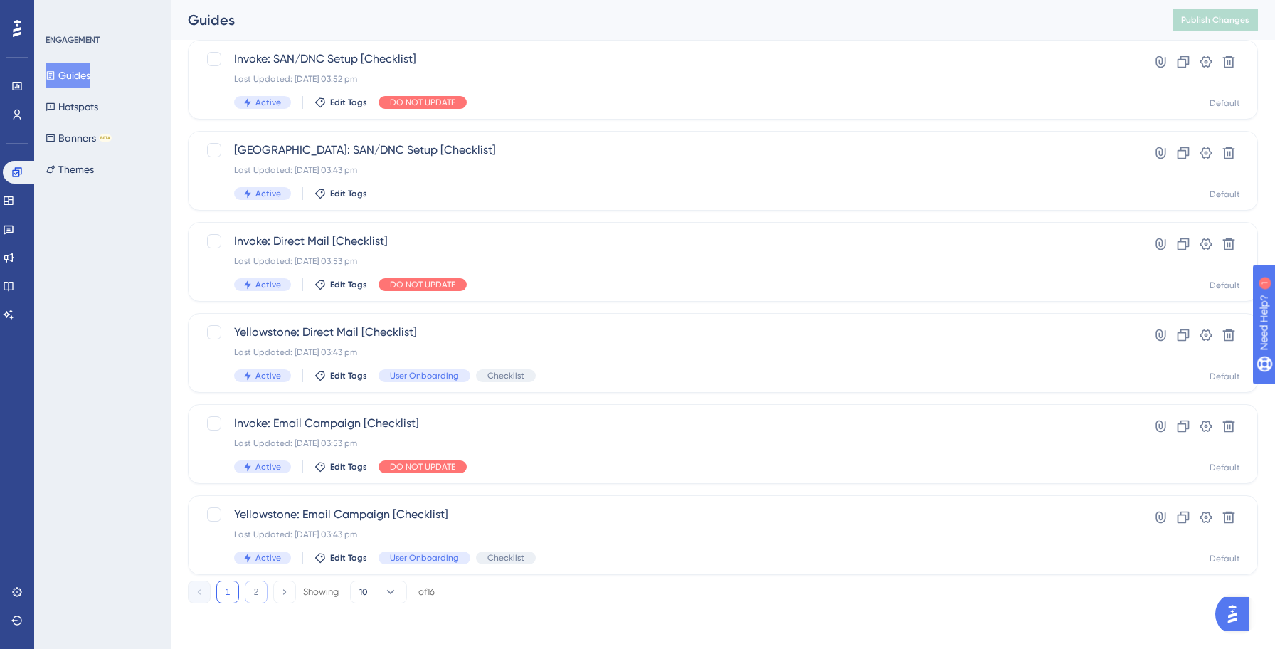
click at [260, 587] on button "2" at bounding box center [256, 591] width 23 height 23
click at [709, 292] on div "Invoke: Prospecting [Checklist] Last Updated: [DATE] 07:20 pm Active Edit Tags …" at bounding box center [723, 262] width 1070 height 80
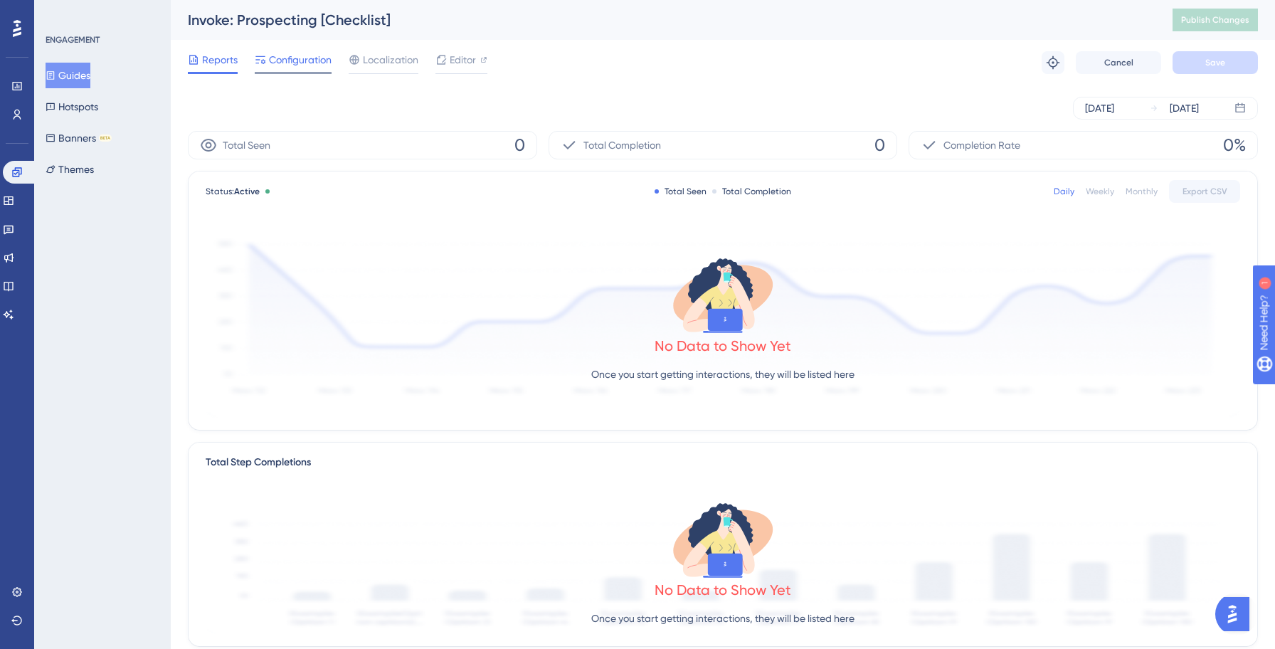
click at [299, 59] on span "Configuration" at bounding box center [300, 59] width 63 height 17
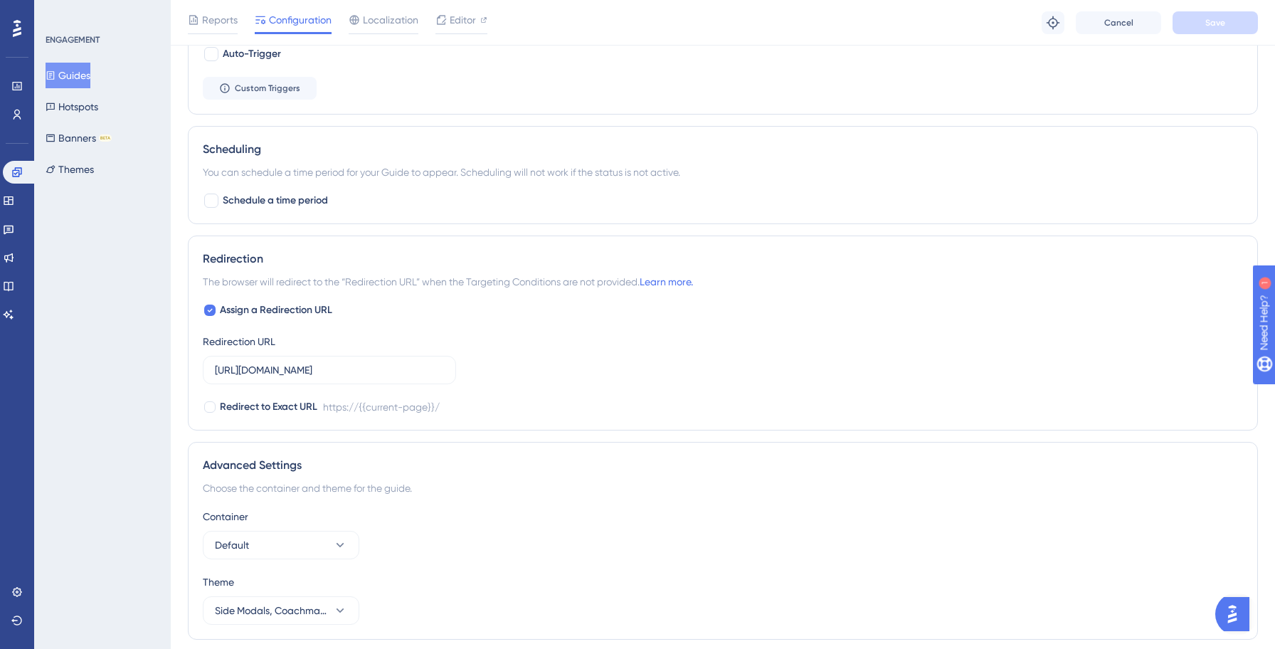
scroll to position [741, 0]
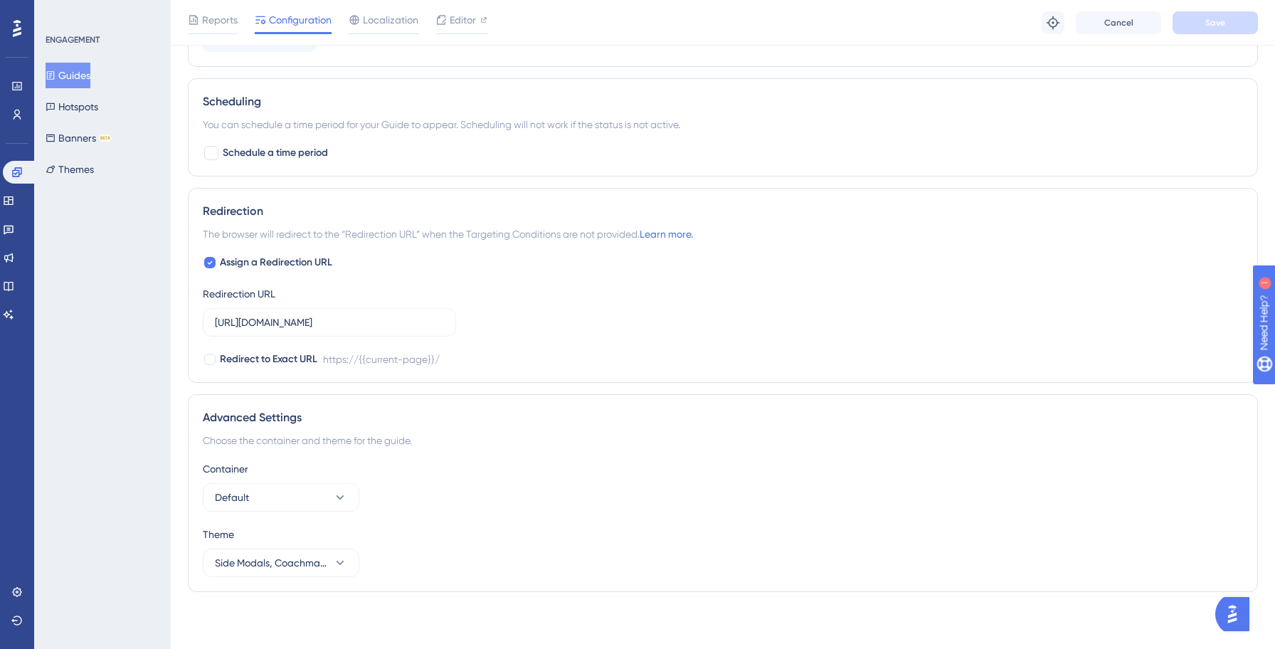
click at [90, 80] on button "Guides" at bounding box center [68, 76] width 45 height 26
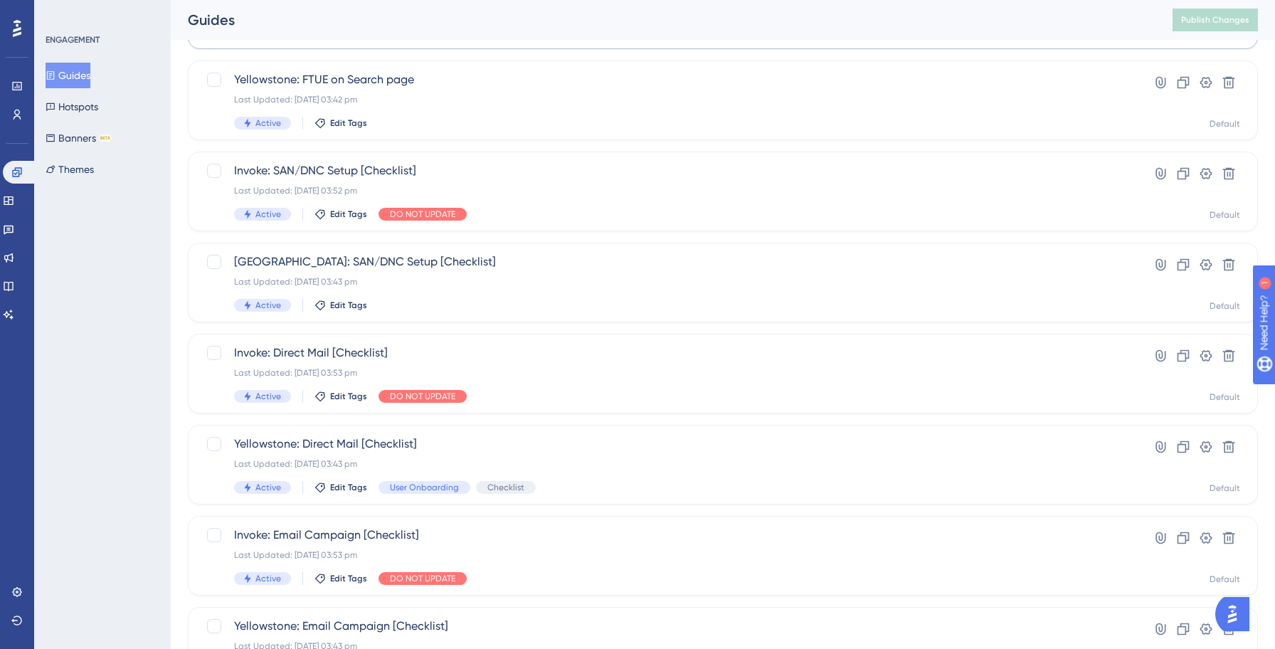
scroll to position [455, 0]
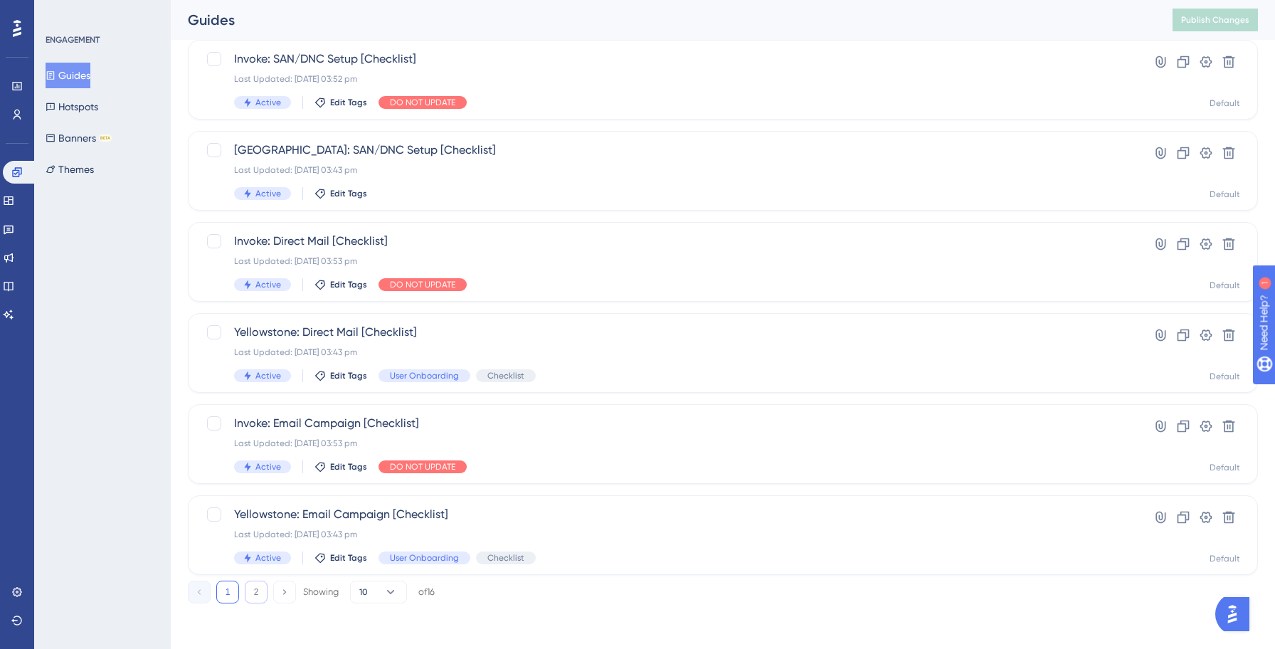
click at [260, 595] on button "2" at bounding box center [256, 591] width 23 height 23
click at [668, 455] on div "Invoke: Buyer Intent [Checklist] Last Updated: 13 Oct 2025 03:53 pm Active Edit…" at bounding box center [665, 444] width 863 height 58
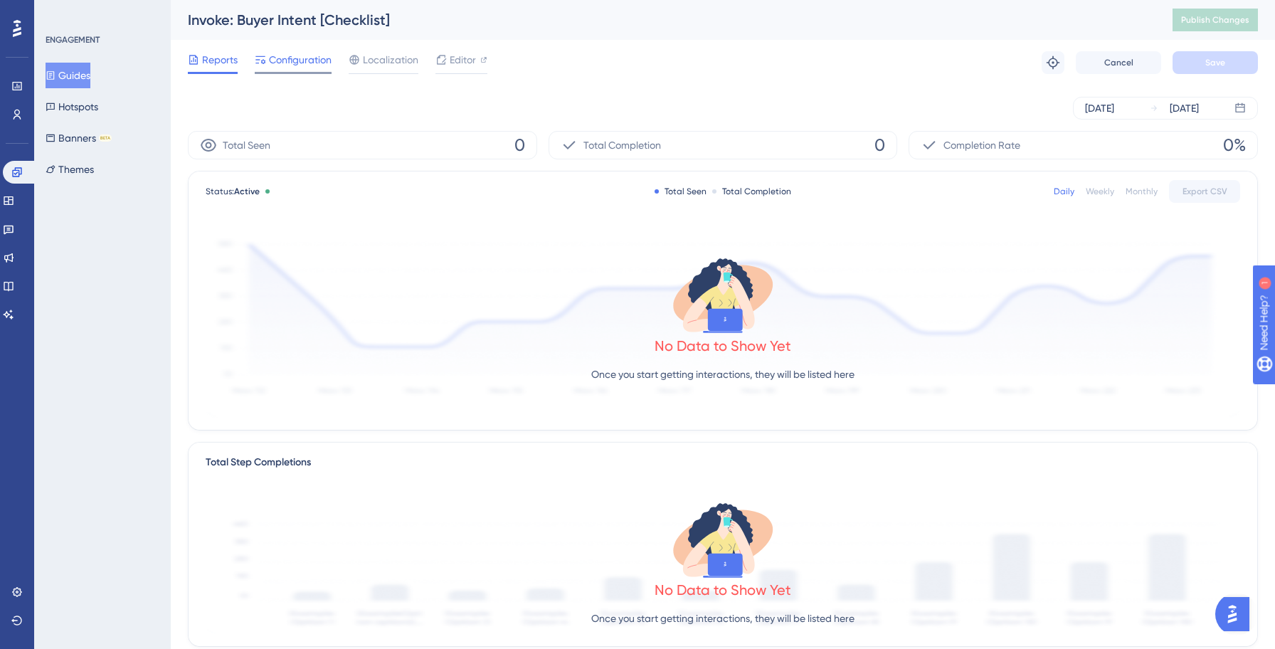
click at [302, 60] on span "Configuration" at bounding box center [300, 59] width 63 height 17
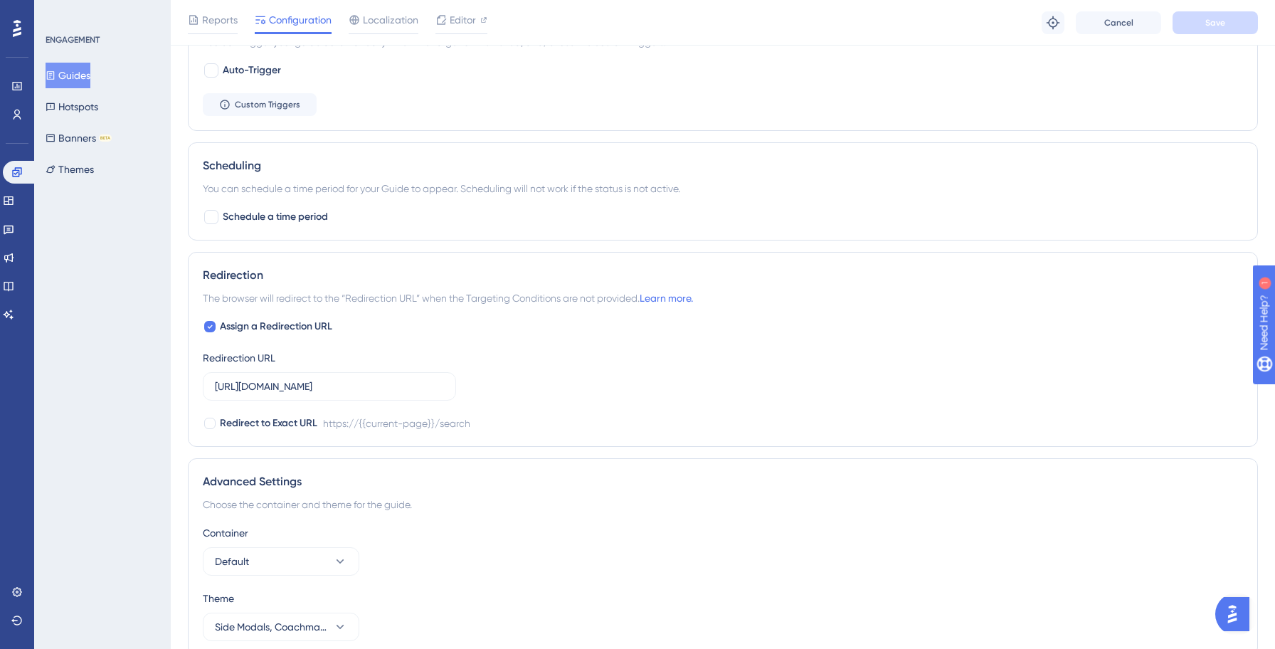
scroll to position [741, 0]
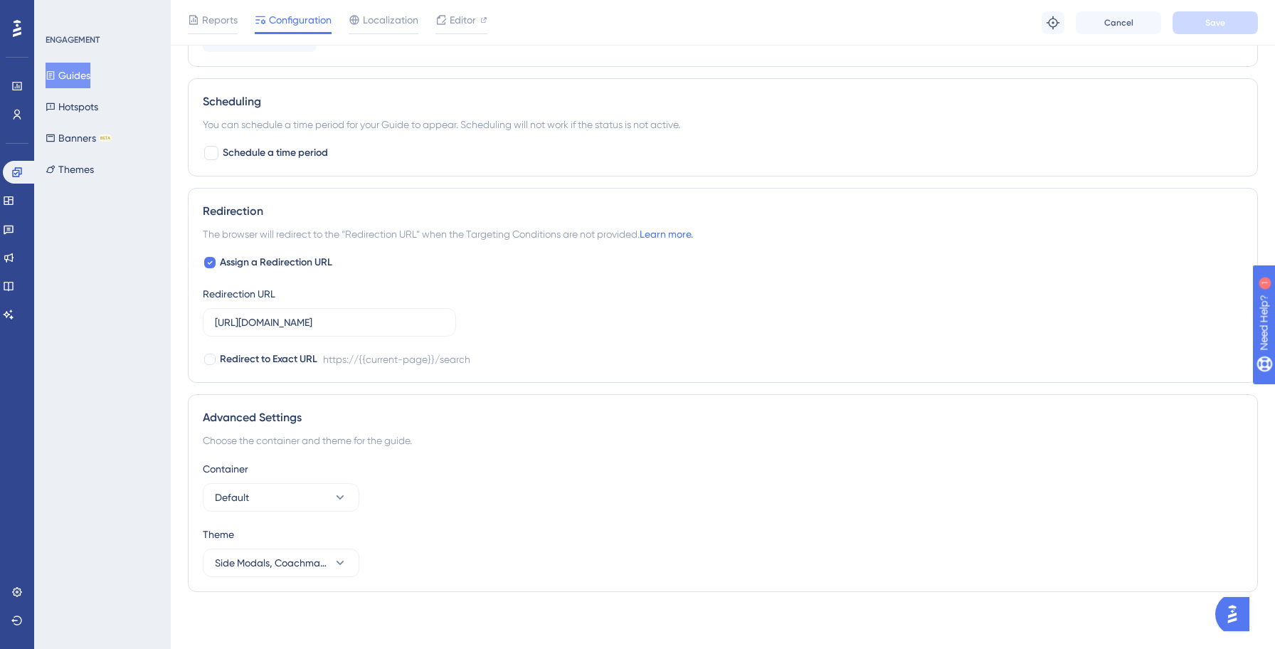
click at [86, 78] on button "Guides" at bounding box center [68, 76] width 45 height 26
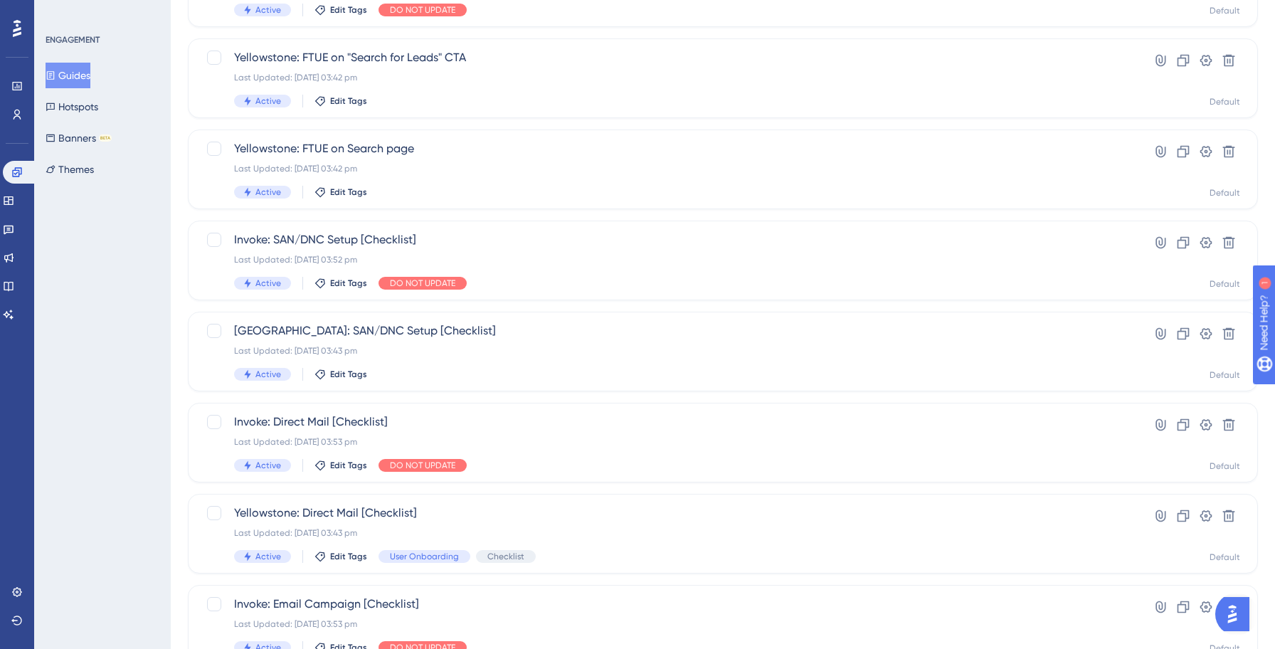
scroll to position [455, 0]
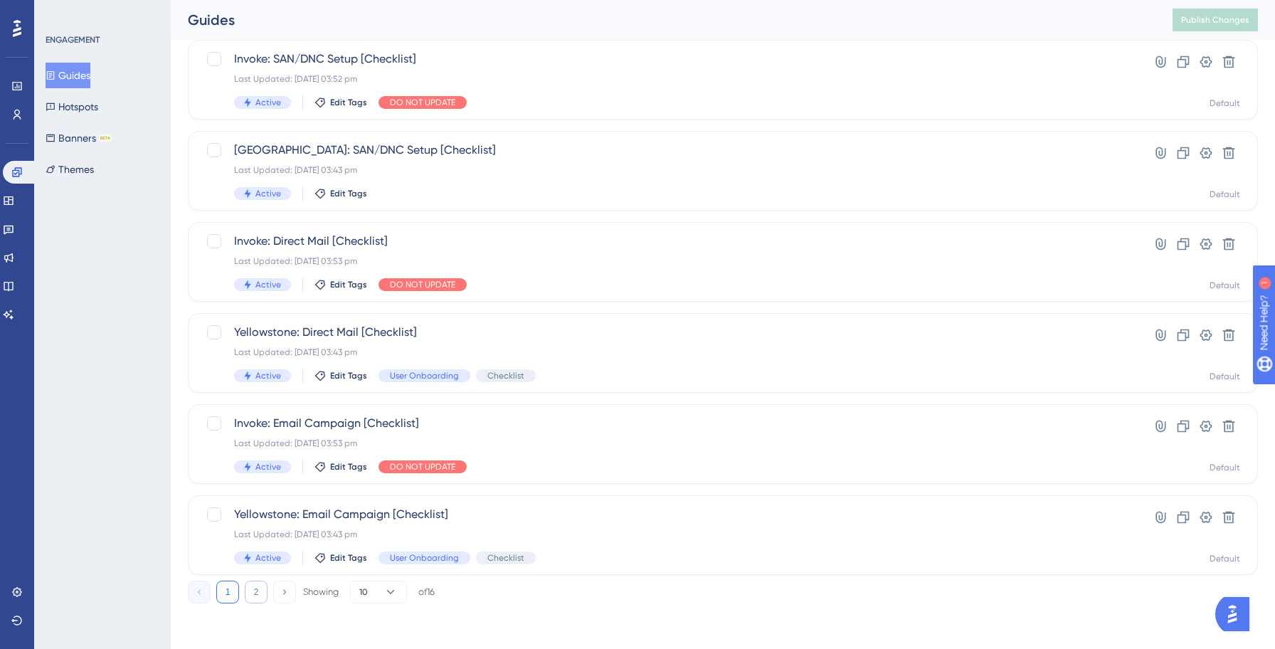
click at [256, 588] on button "2" at bounding box center [256, 591] width 23 height 23
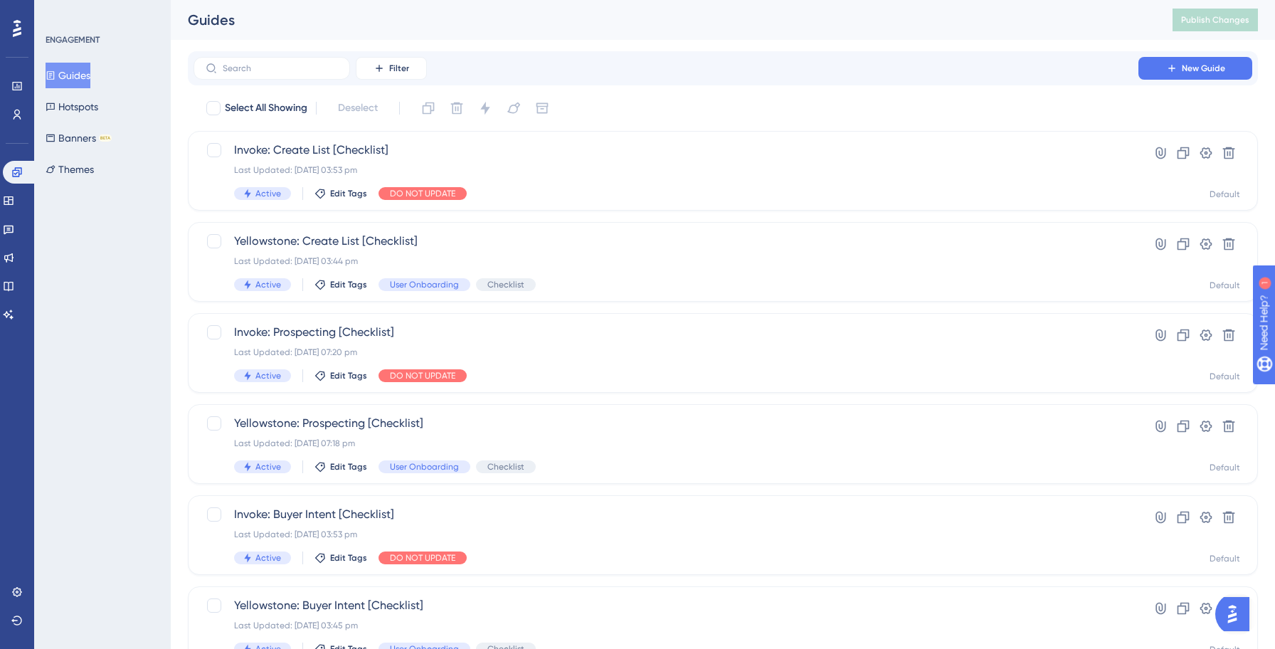
click at [85, 81] on button "Guides" at bounding box center [68, 76] width 45 height 26
click at [14, 201] on icon at bounding box center [8, 200] width 11 height 11
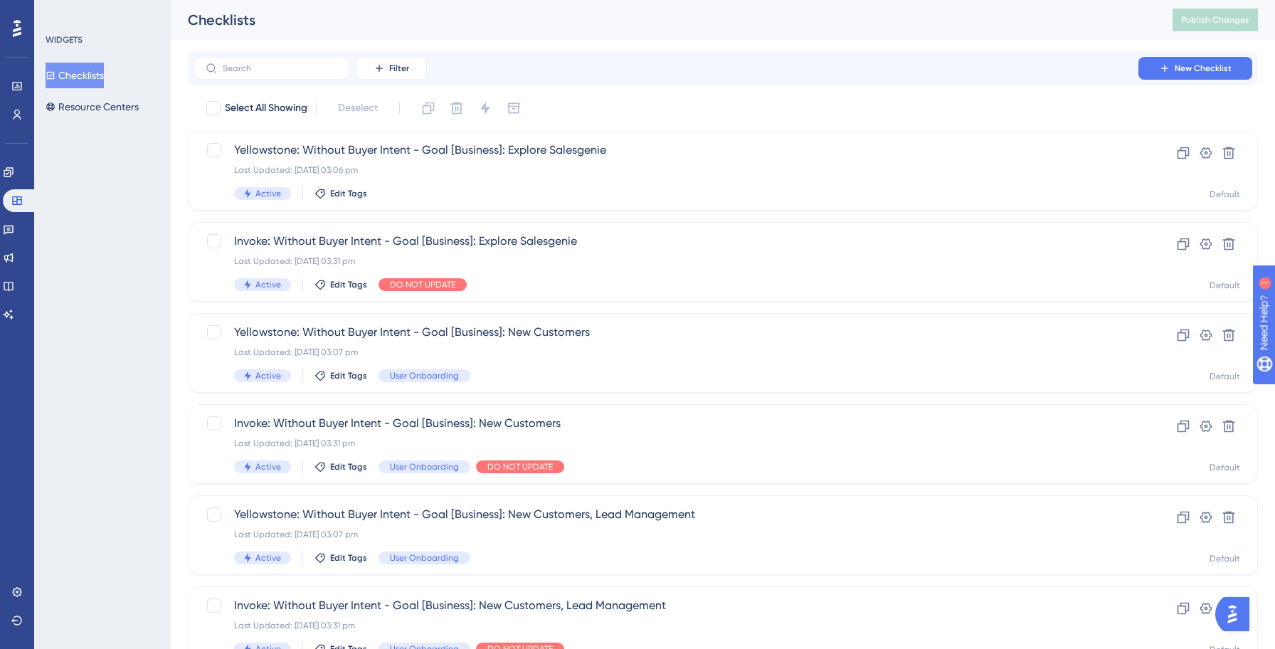
click at [97, 77] on button "Checklists" at bounding box center [75, 76] width 58 height 26
click at [379, 70] on icon at bounding box center [379, 68] width 6 height 6
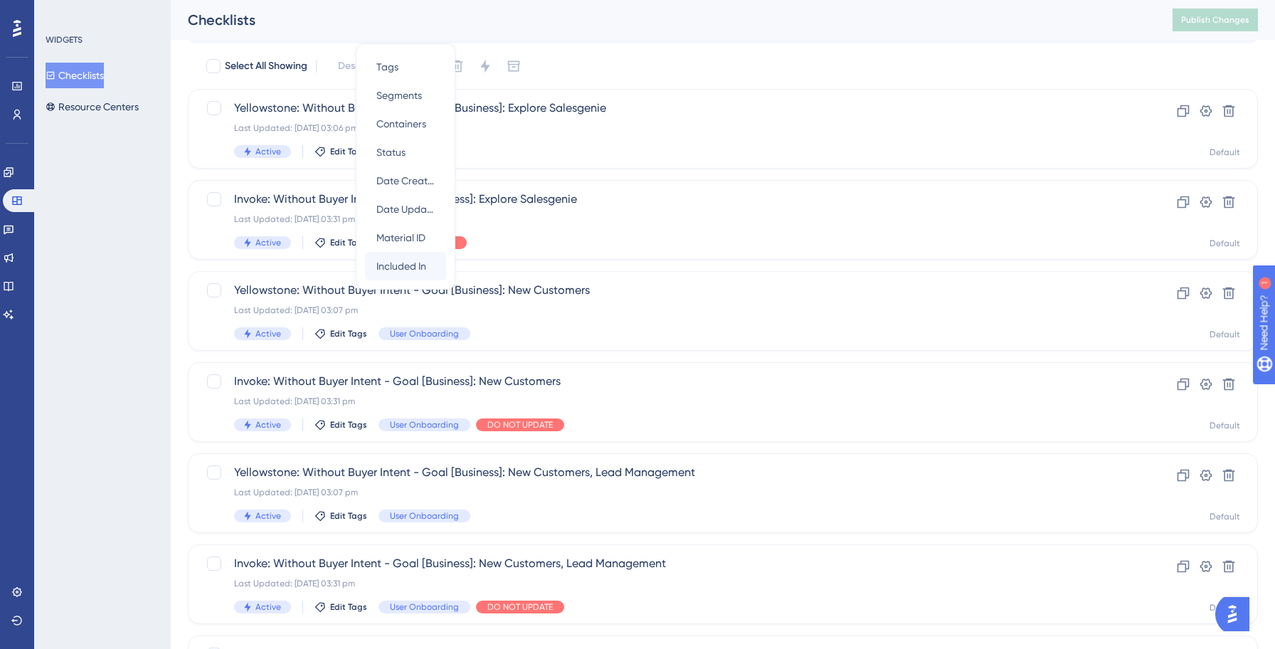
scroll to position [44, 0]
click at [386, 265] on span "Included In" at bounding box center [401, 263] width 50 height 17
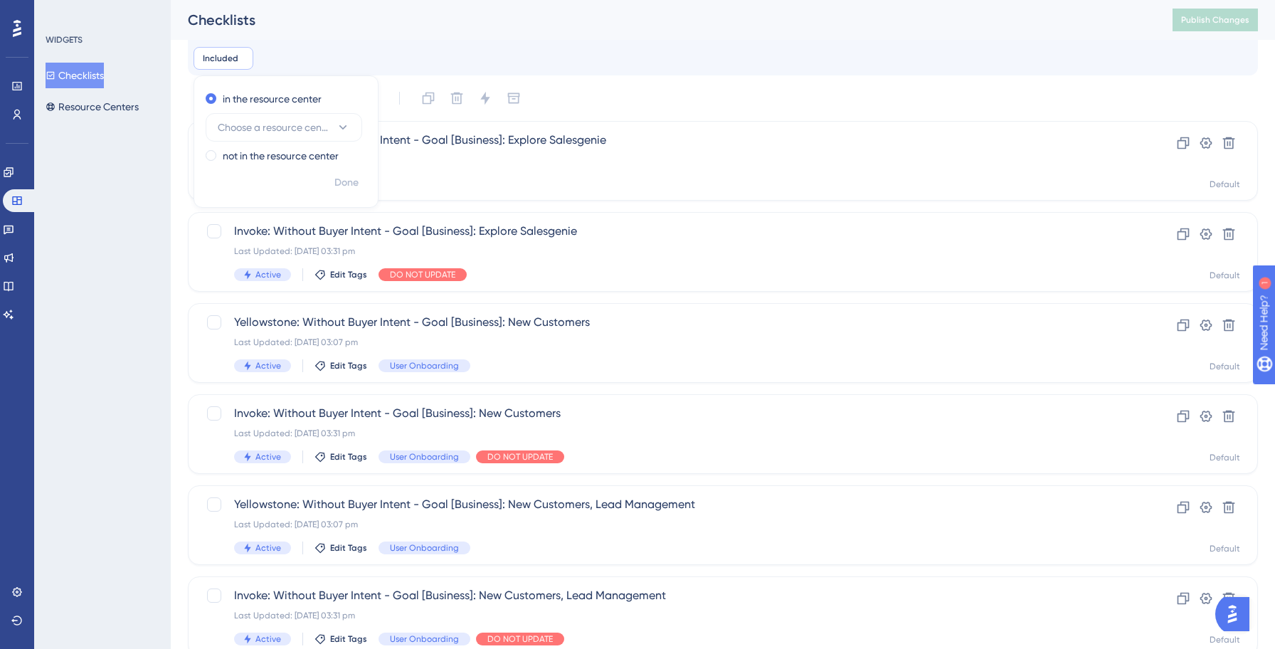
click at [326, 70] on div "Filter Remove Filters New Checklist Included Remove in the resource center Choo…" at bounding box center [723, 41] width 1070 height 68
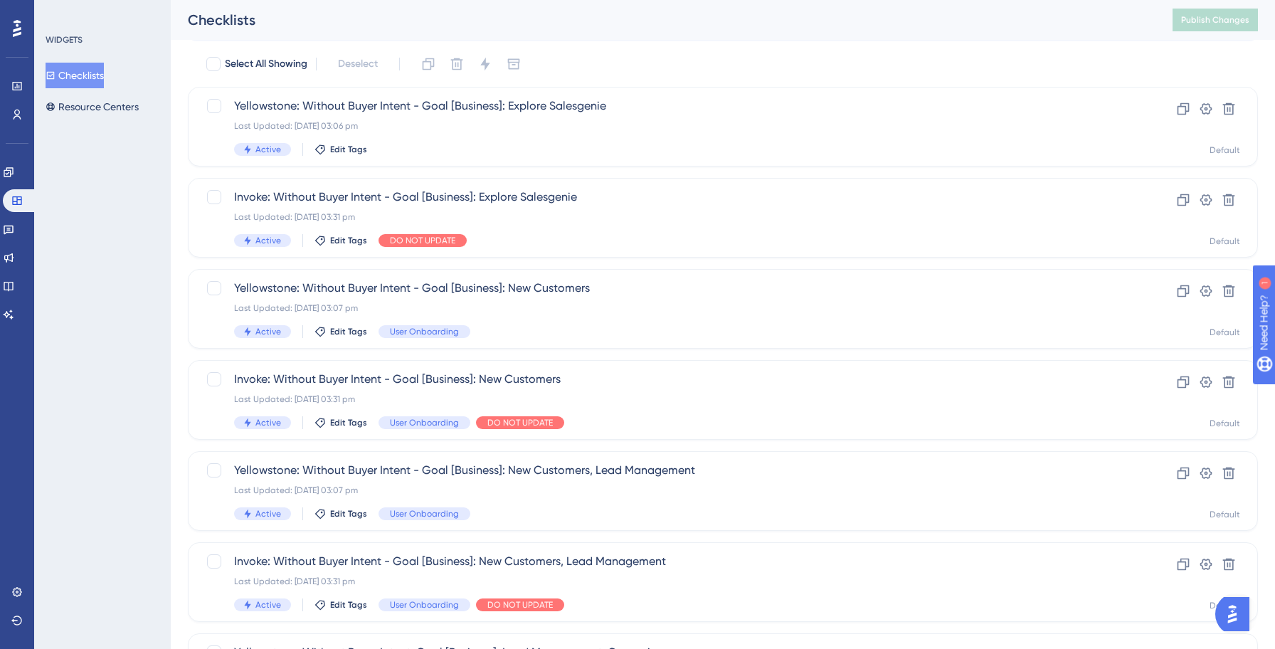
scroll to position [0, 0]
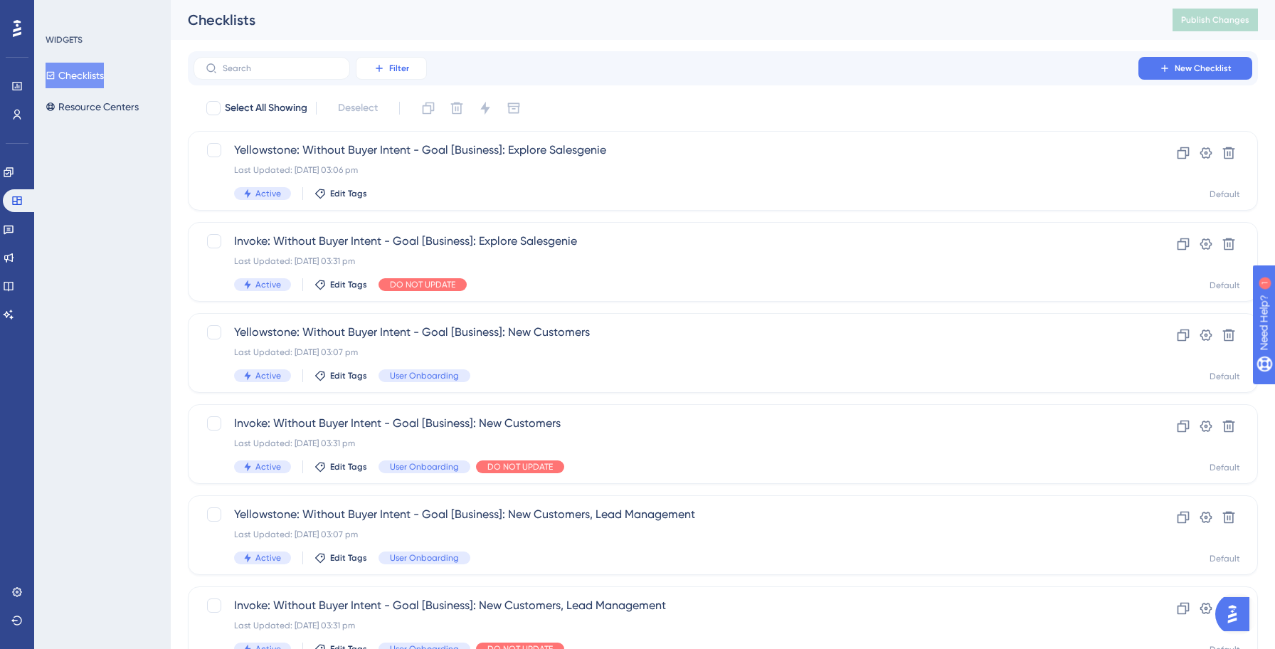
click at [381, 68] on icon at bounding box center [378, 68] width 11 height 11
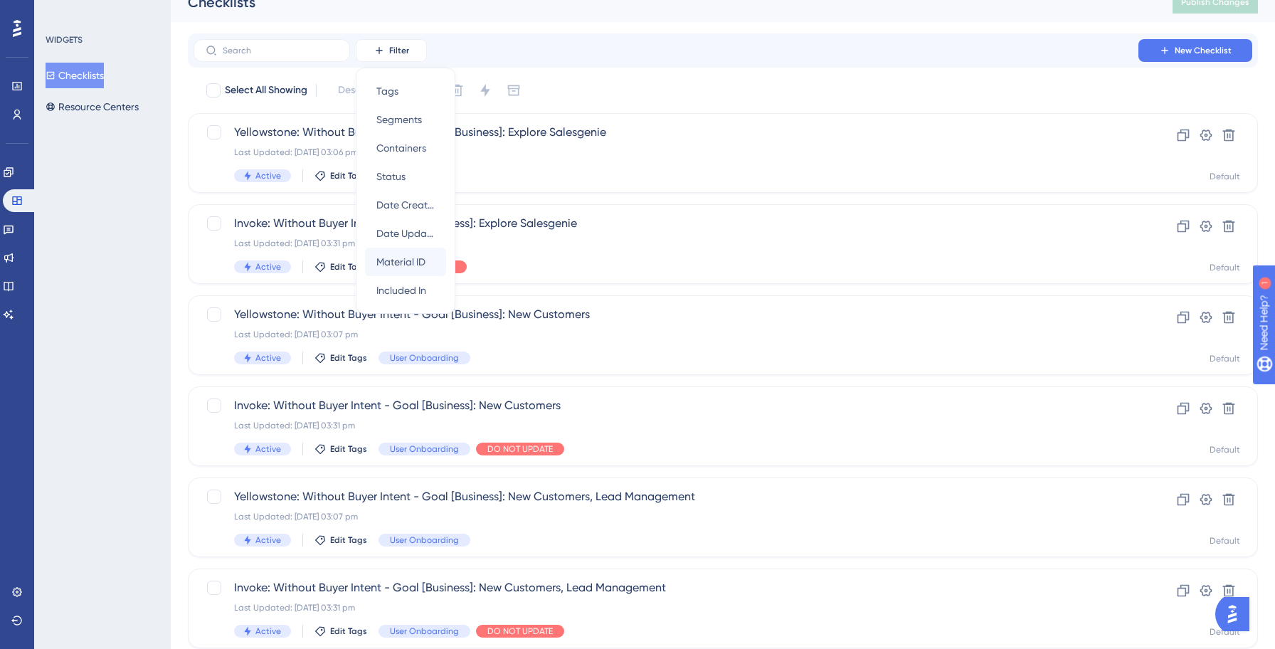
scroll to position [15, 0]
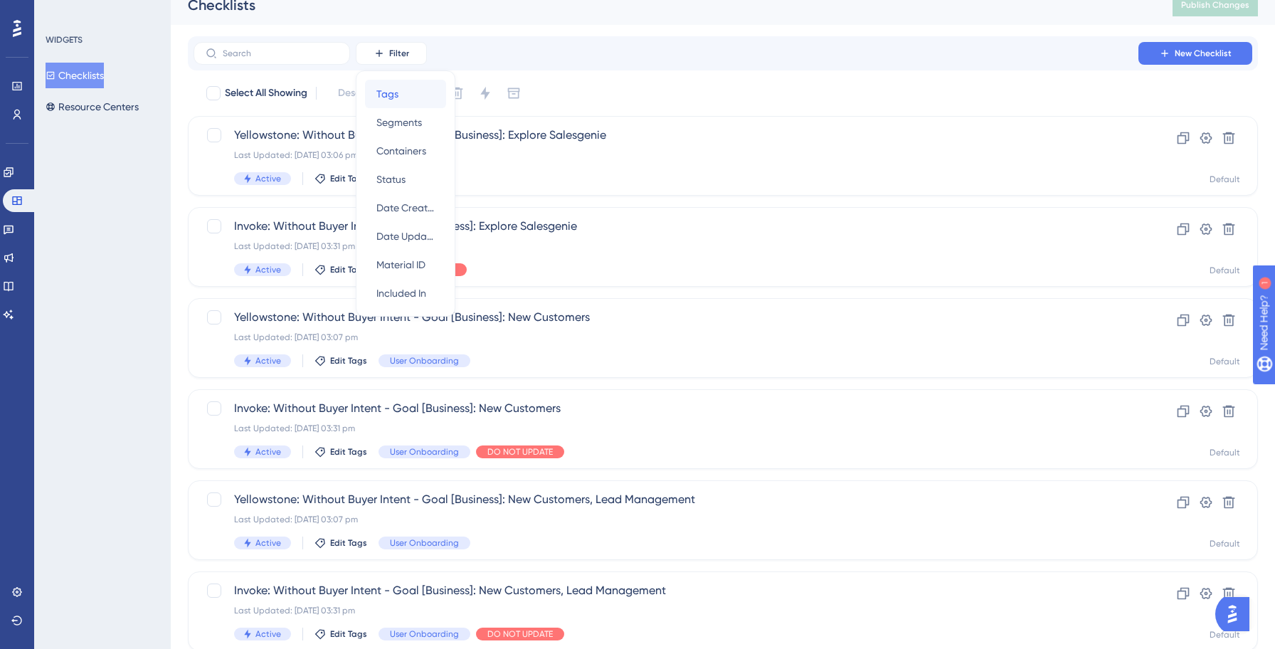
click at [395, 102] on span "Tags" at bounding box center [387, 93] width 22 height 17
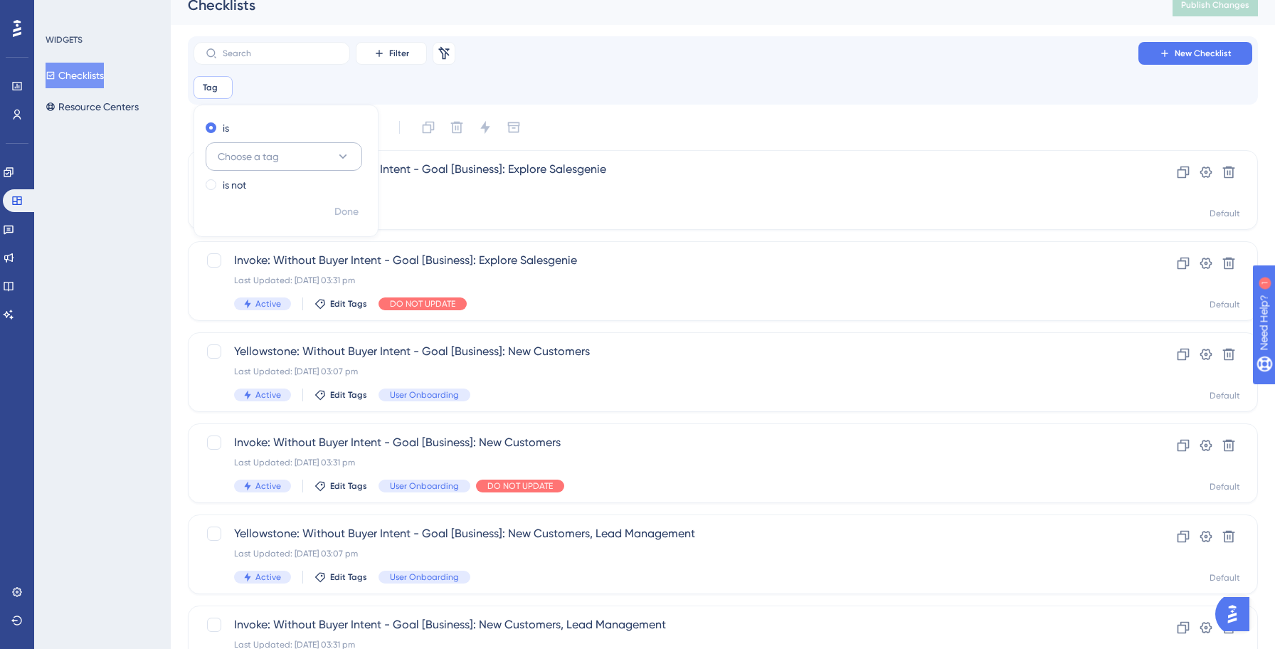
click at [289, 157] on button "Choose a tag" at bounding box center [284, 156] width 156 height 28
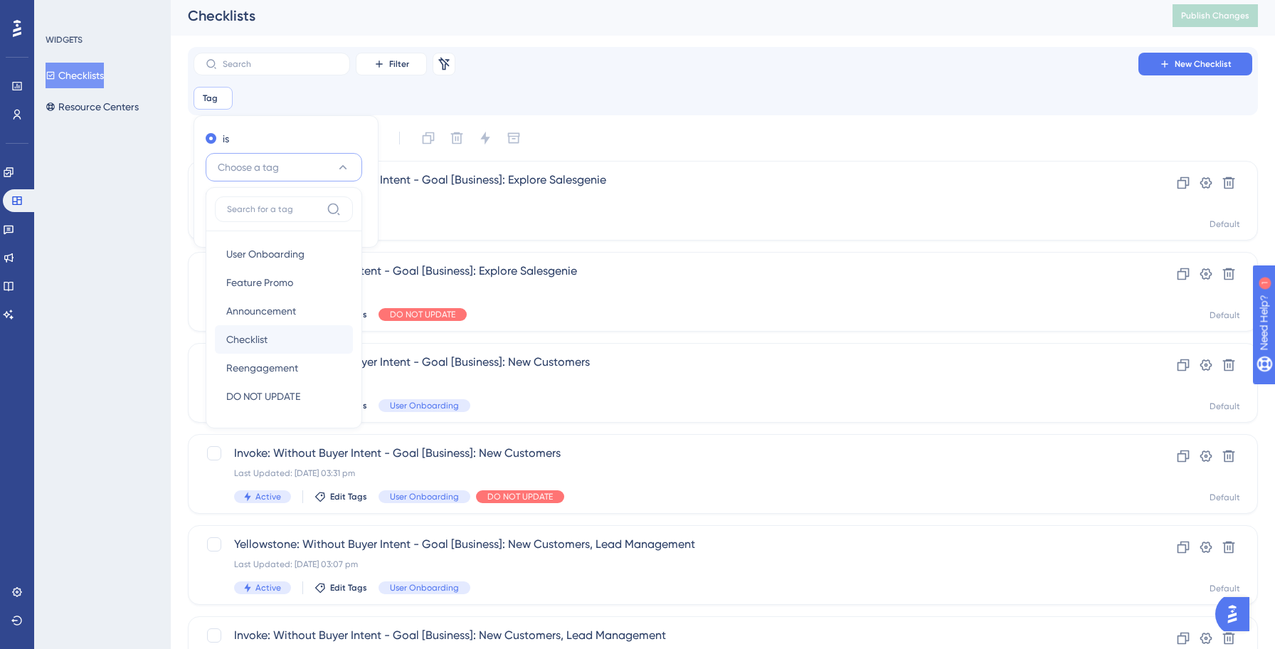
scroll to position [10, 0]
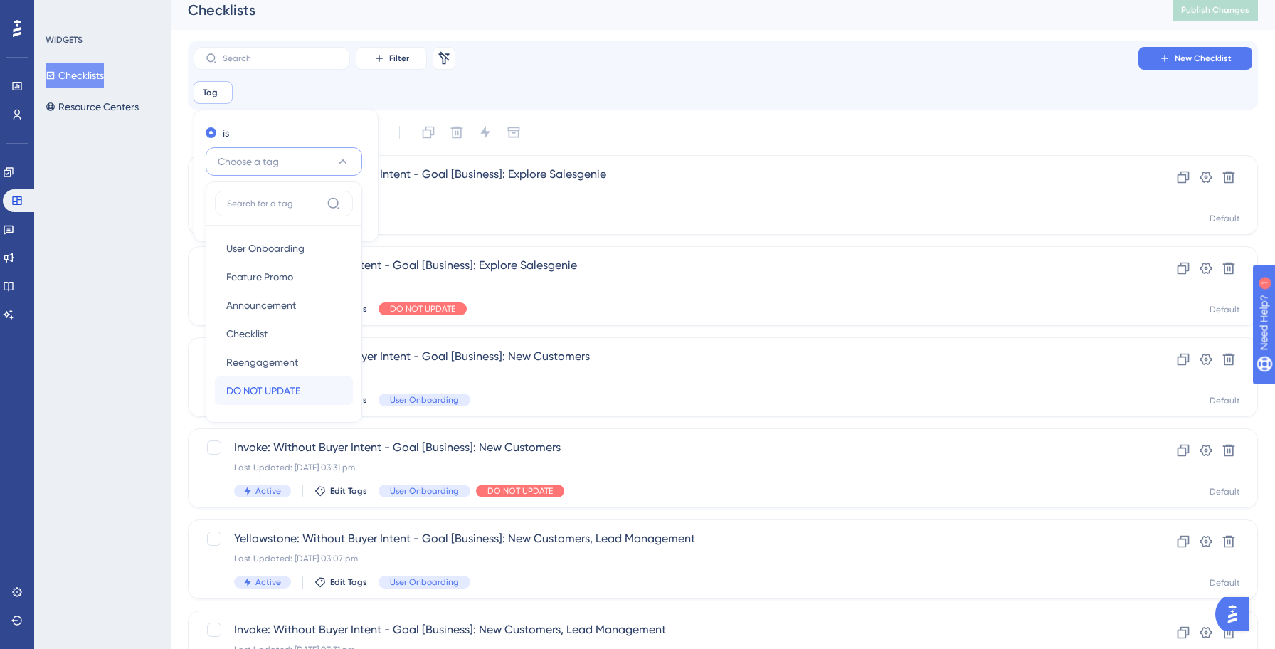
click at [255, 393] on span "DO NOT UPDATE" at bounding box center [263, 390] width 74 height 17
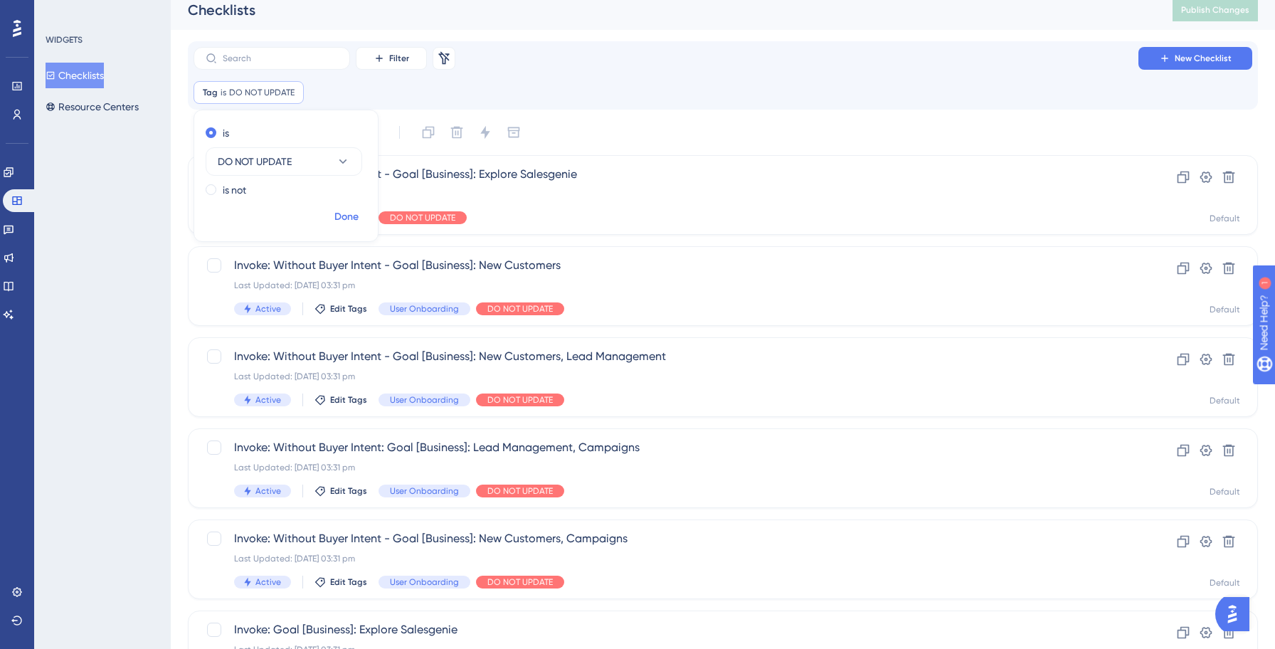
click at [356, 220] on span "Done" at bounding box center [346, 216] width 24 height 17
click at [716, 129] on div "Select All Showing Deselect" at bounding box center [731, 132] width 1053 height 23
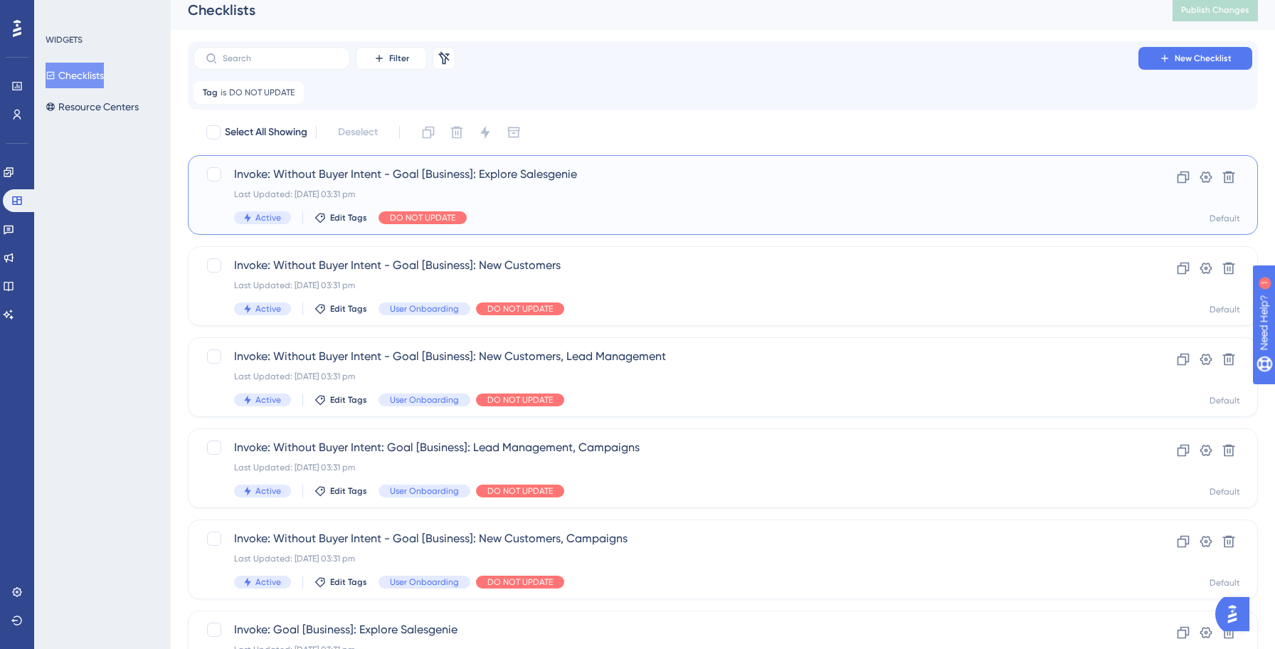
click at [580, 181] on span "Invoke: Without Buyer Intent - Goal [Business]: Explore Salesgenie" at bounding box center [665, 174] width 863 height 17
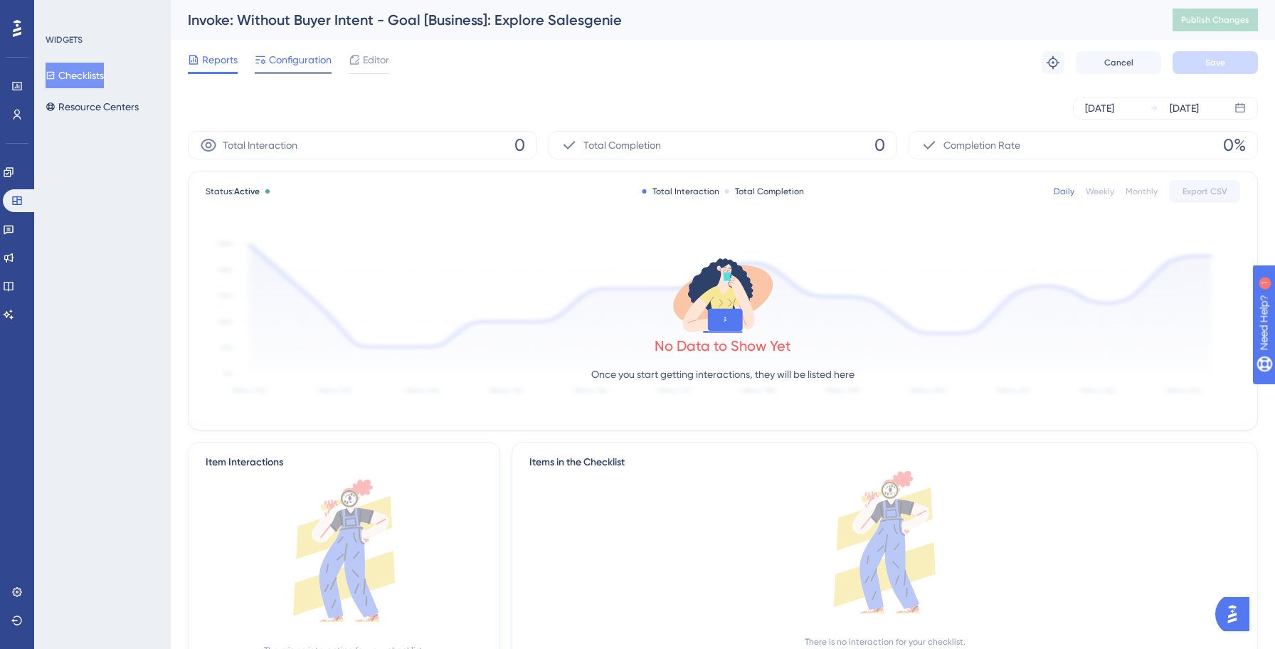
click at [285, 68] on div "Configuration" at bounding box center [293, 62] width 77 height 23
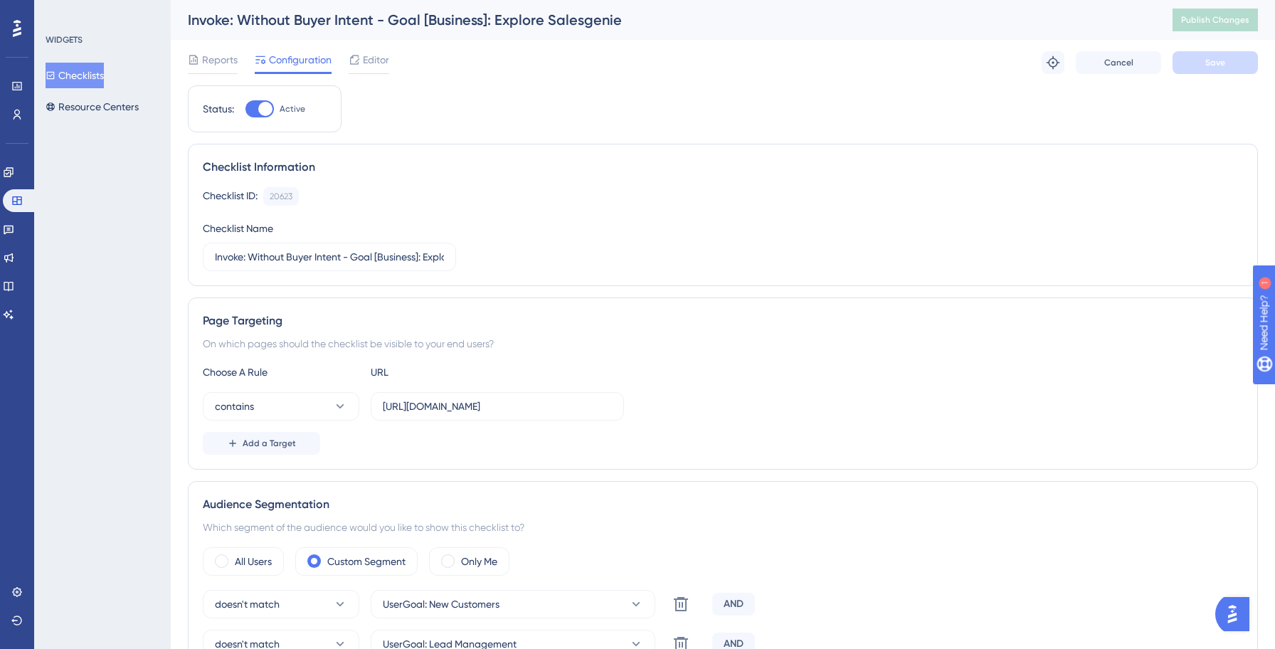
click at [87, 75] on button "Checklists" at bounding box center [75, 76] width 58 height 26
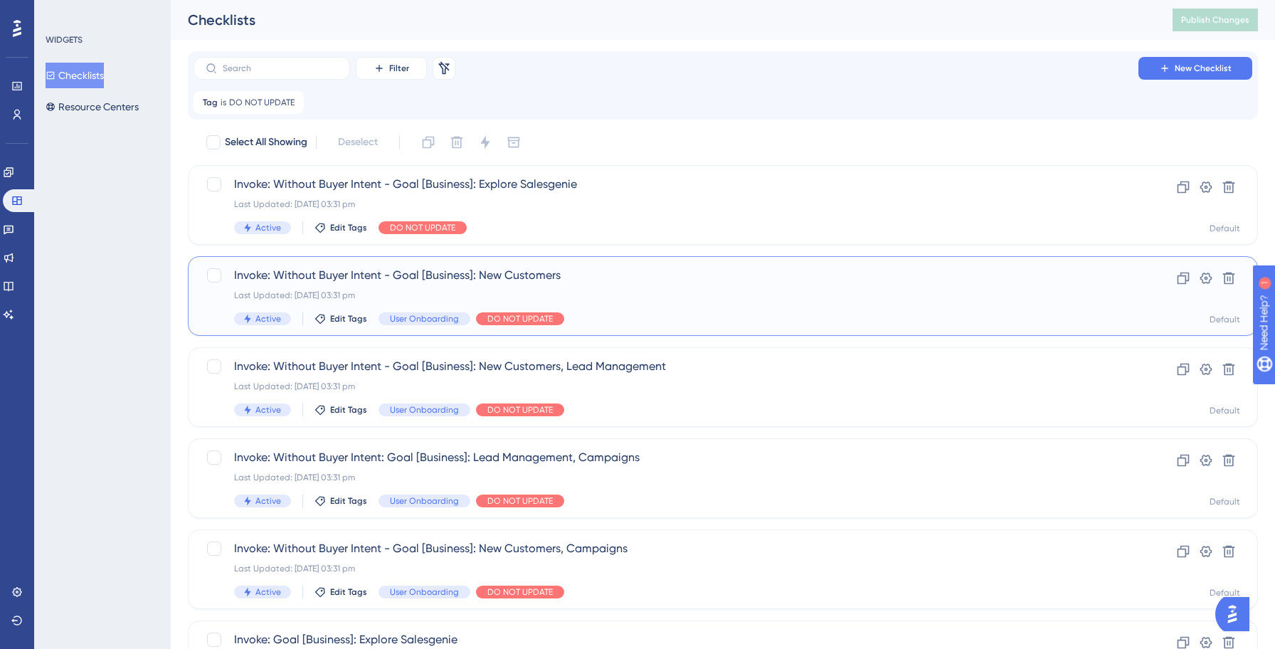
click at [716, 297] on div "Last Updated: [DATE] 03:31 pm" at bounding box center [665, 294] width 863 height 11
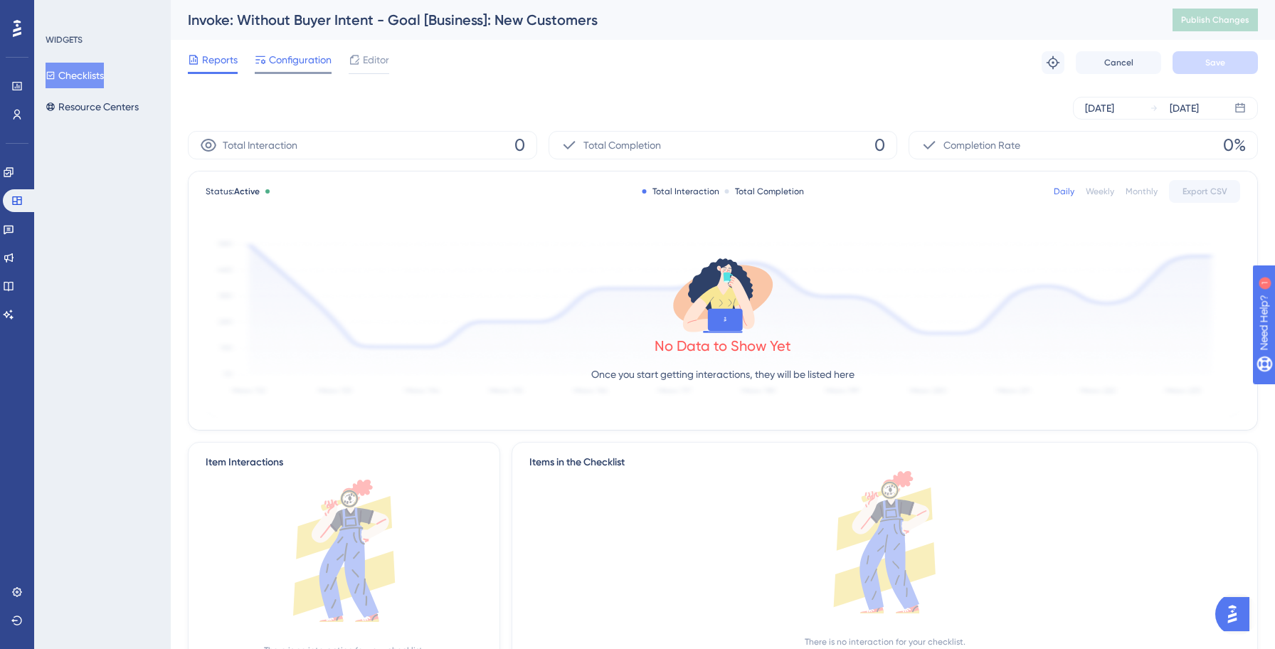
click at [283, 62] on span "Configuration" at bounding box center [300, 59] width 63 height 17
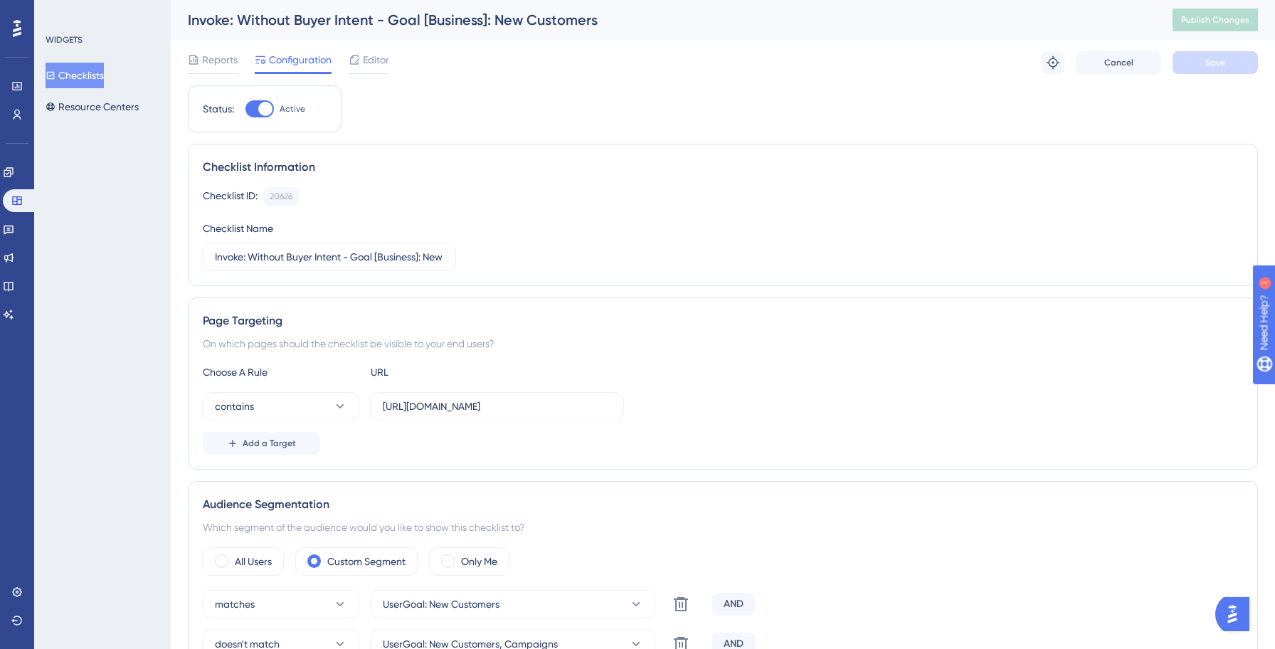
click at [97, 77] on button "Checklists" at bounding box center [75, 76] width 58 height 26
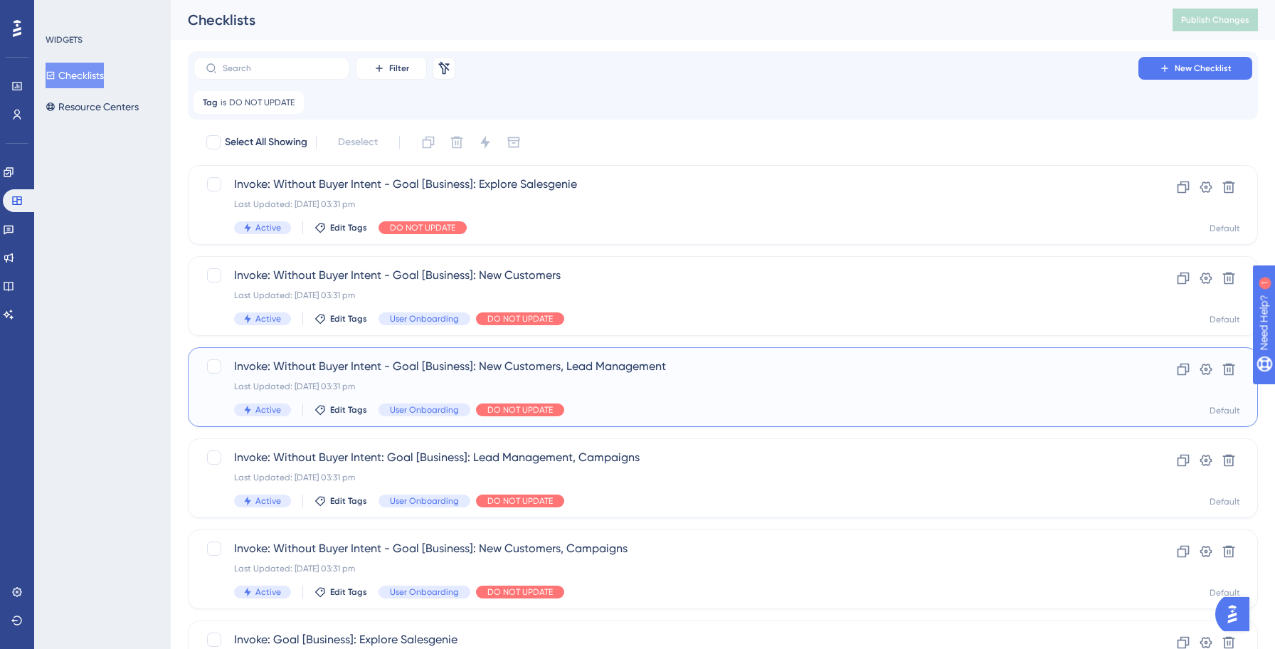
click at [737, 386] on div "Last Updated: [DATE] 03:31 pm" at bounding box center [665, 386] width 863 height 11
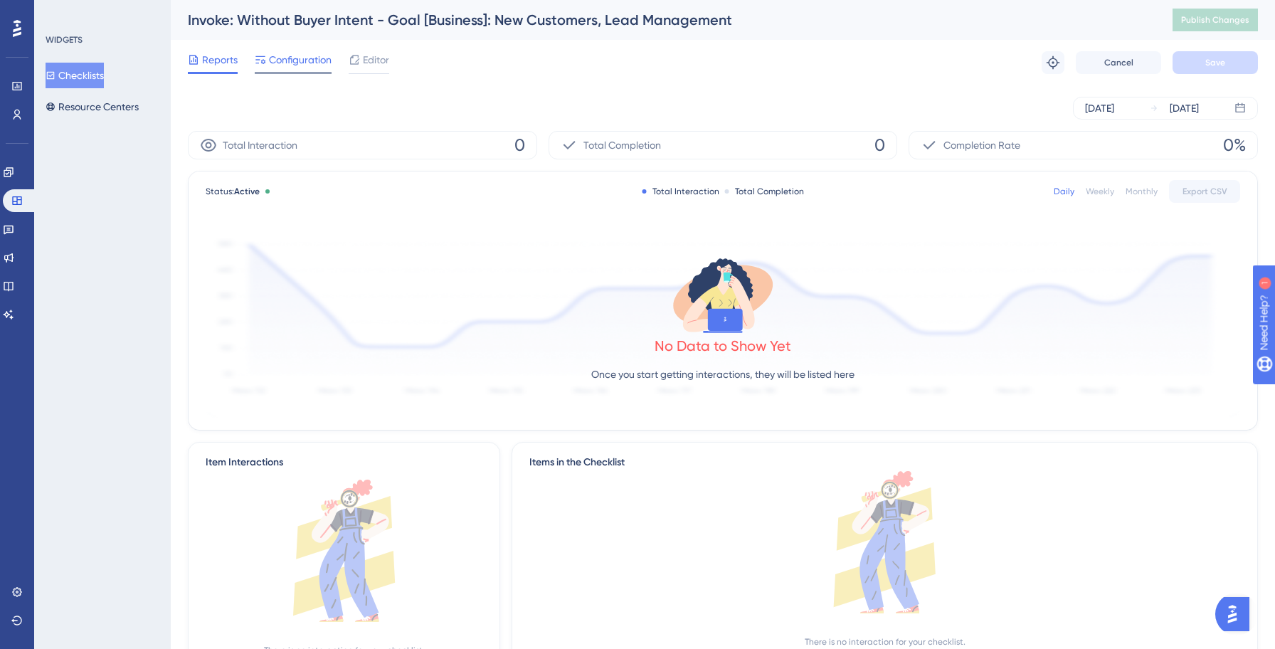
click at [302, 69] on div "Configuration" at bounding box center [293, 62] width 77 height 23
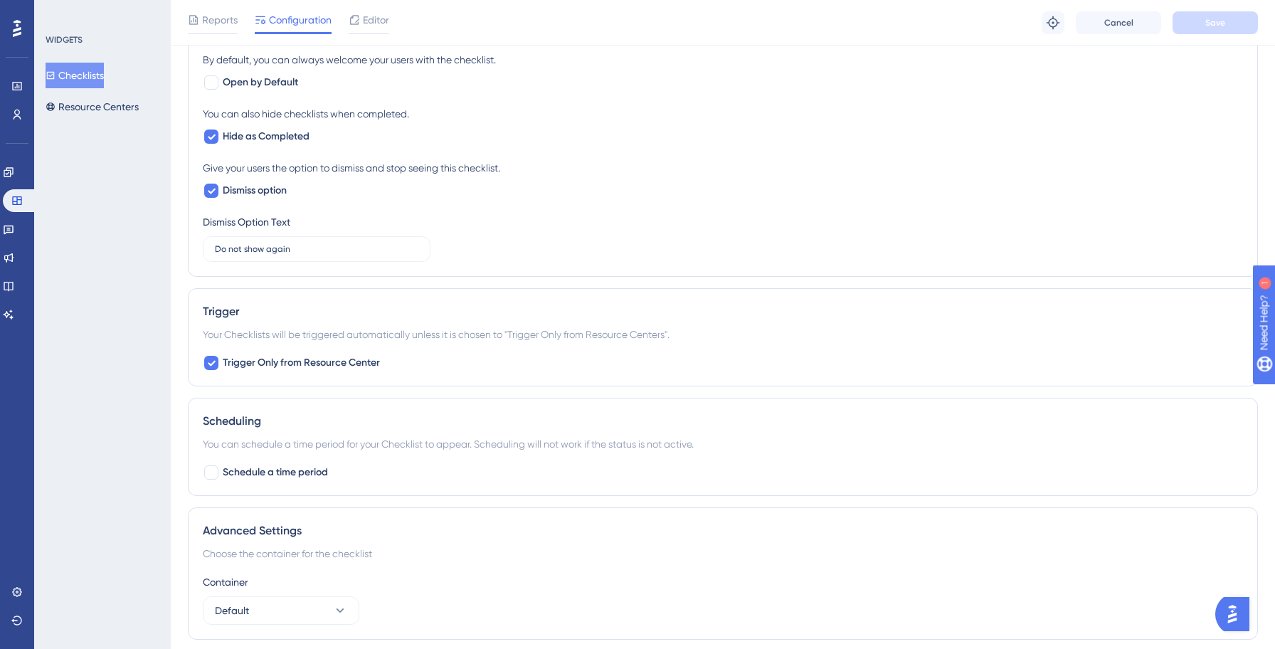
scroll to position [861, 0]
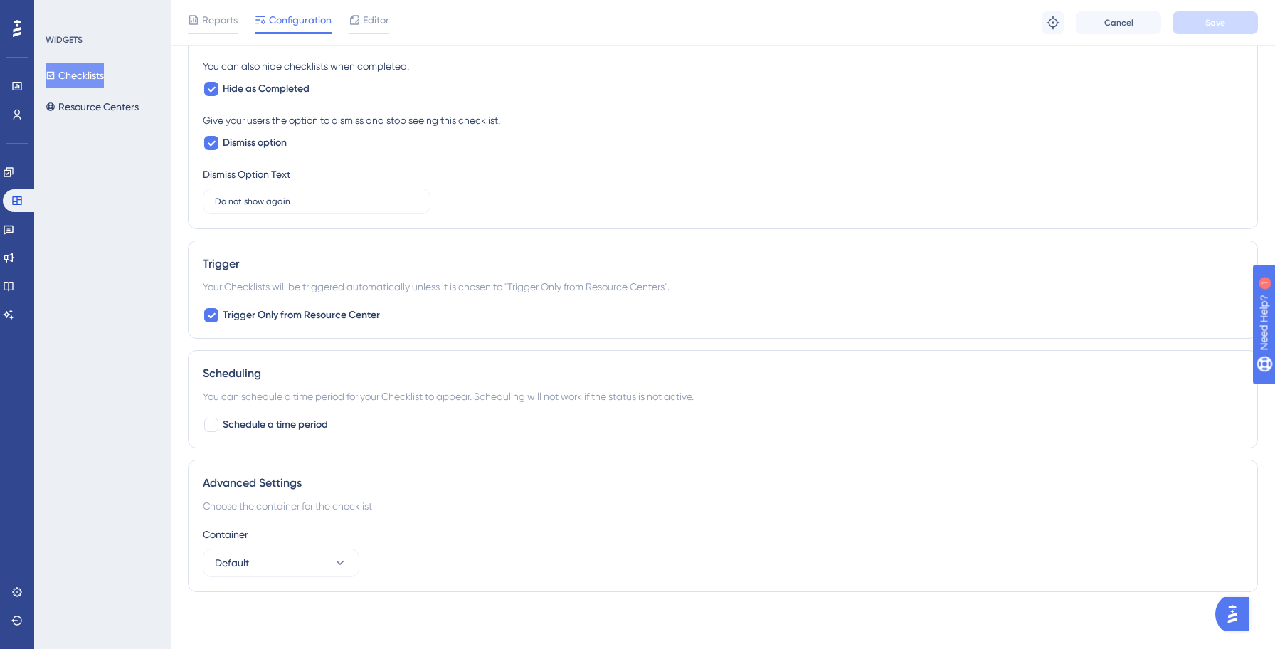
click at [86, 85] on button "Checklists" at bounding box center [75, 76] width 58 height 26
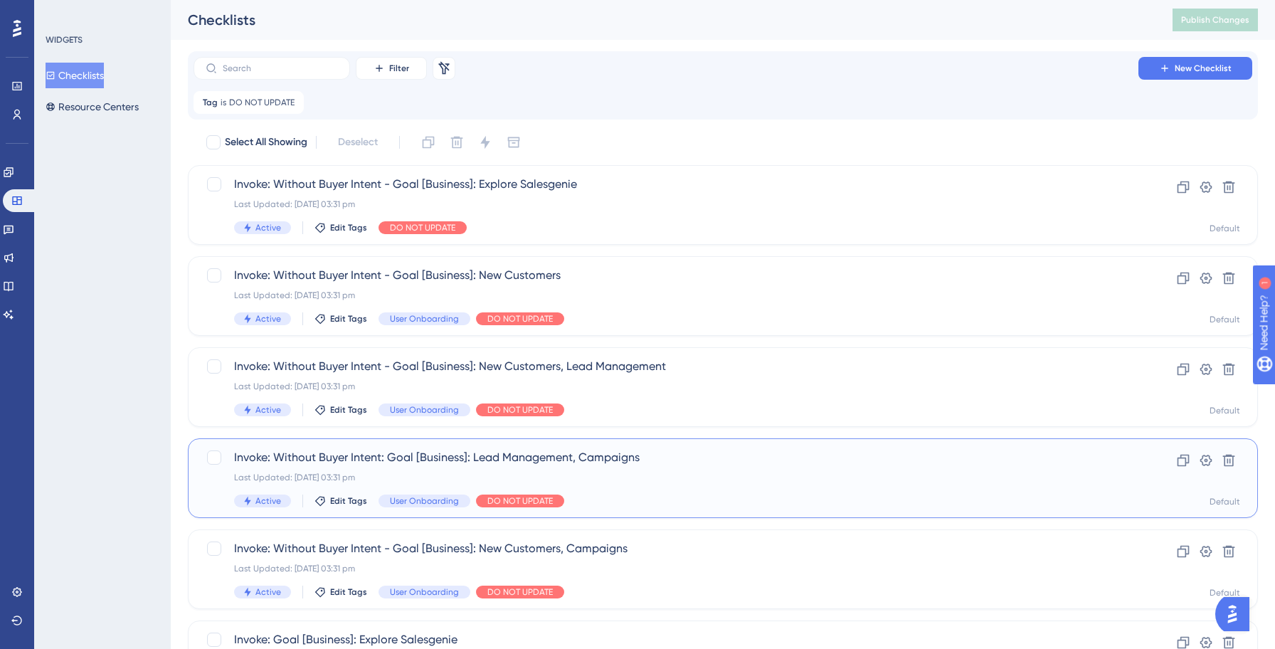
click at [694, 501] on div "Active Edit Tags User Onboarding DO NOT UPDATE" at bounding box center [665, 500] width 863 height 13
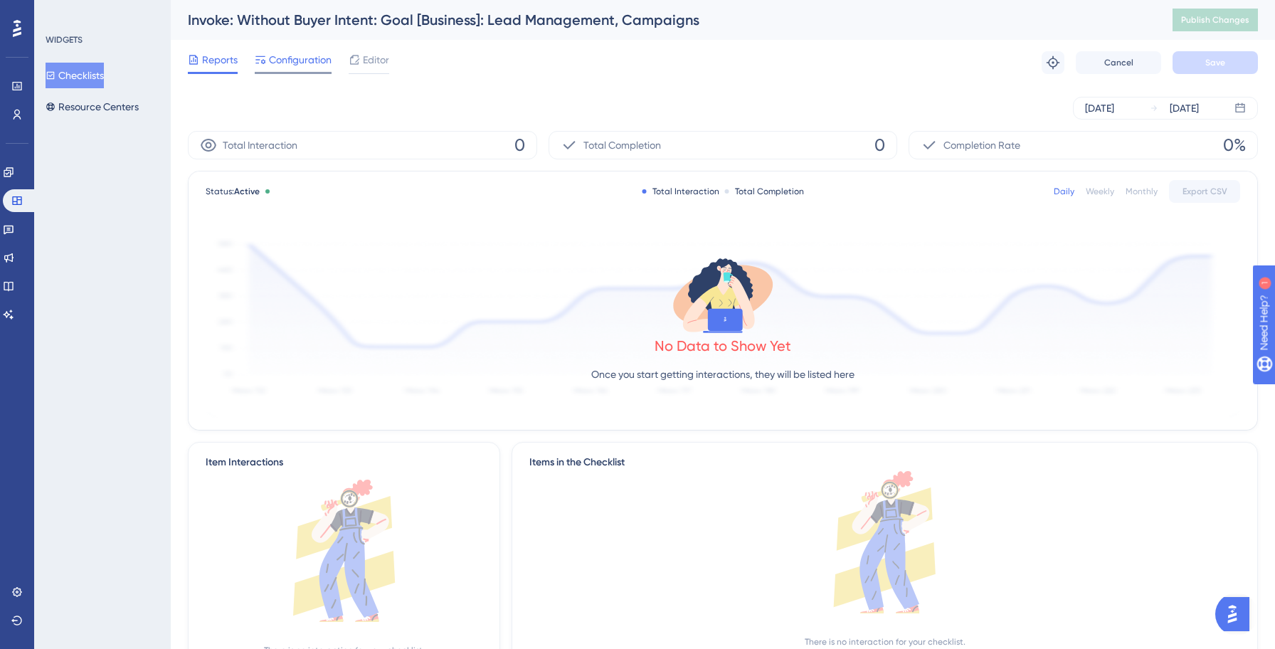
click at [284, 65] on span "Configuration" at bounding box center [300, 59] width 63 height 17
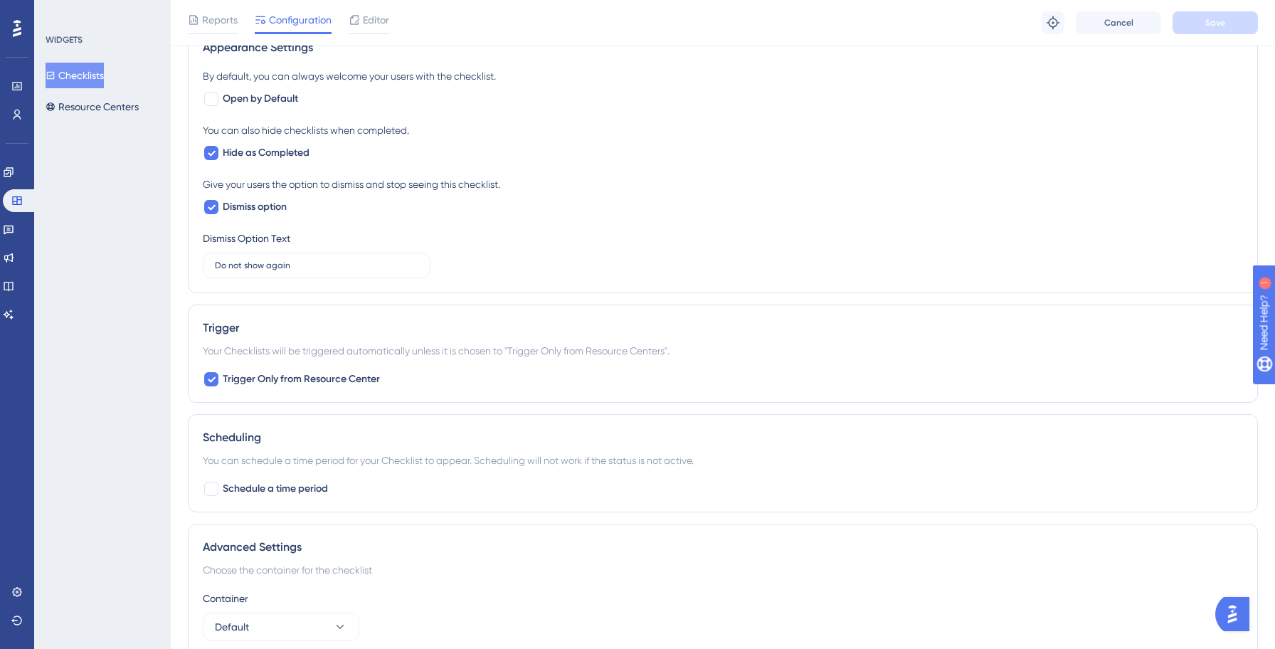
scroll to position [861, 0]
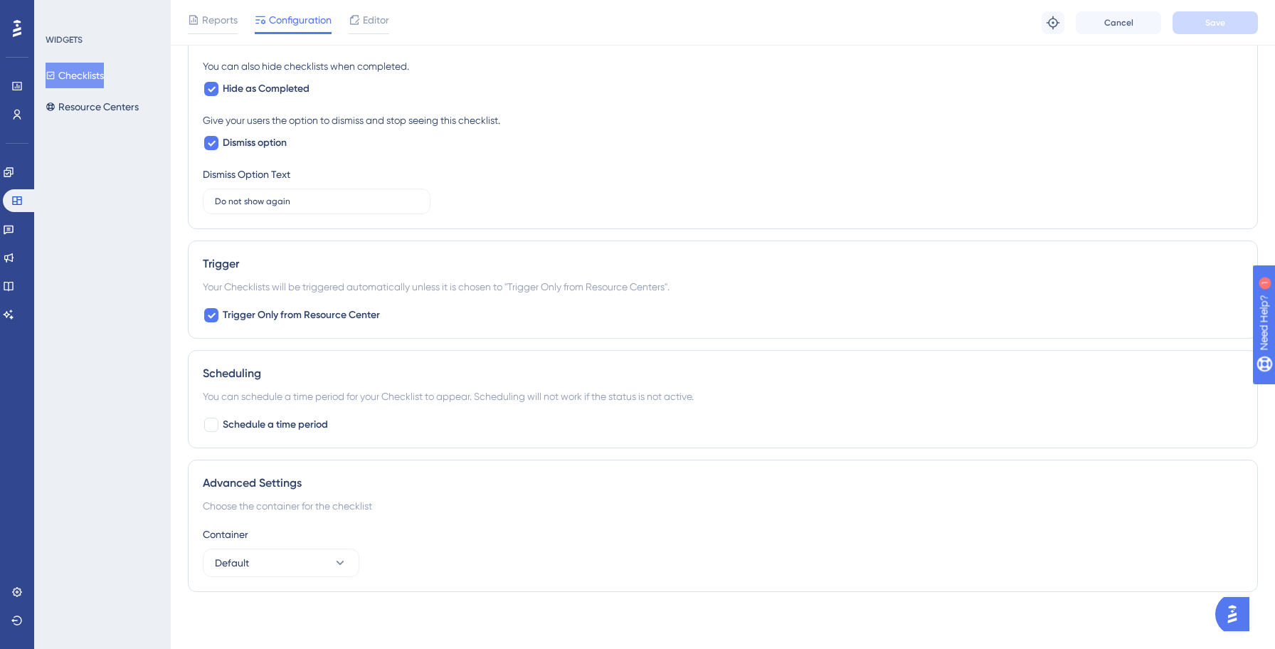
click at [95, 75] on button "Checklists" at bounding box center [75, 76] width 58 height 26
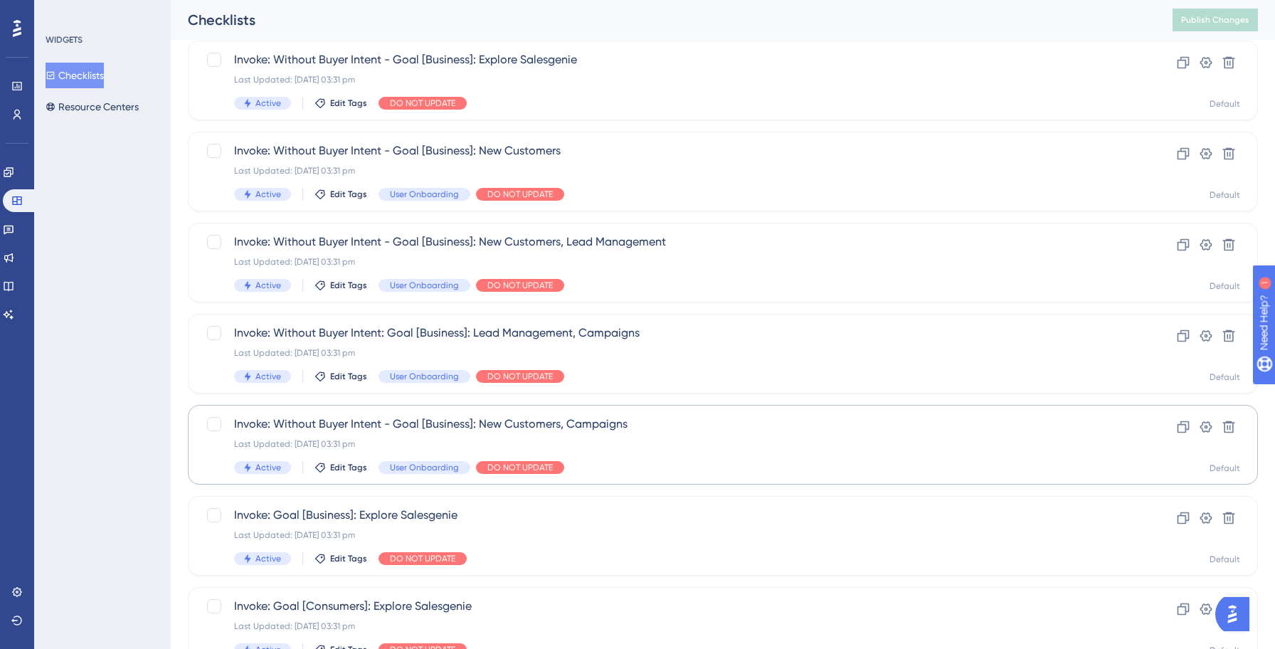
scroll to position [231, 0]
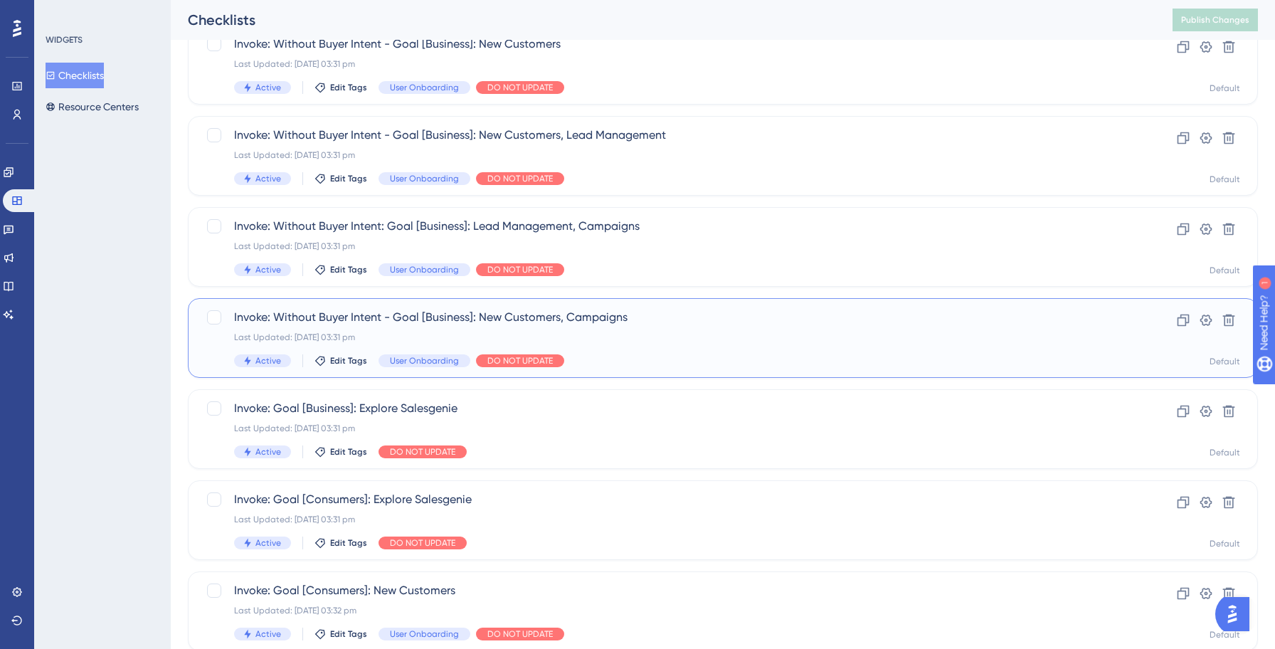
click at [728, 365] on div "Active Edit Tags User Onboarding DO NOT UPDATE" at bounding box center [665, 360] width 863 height 13
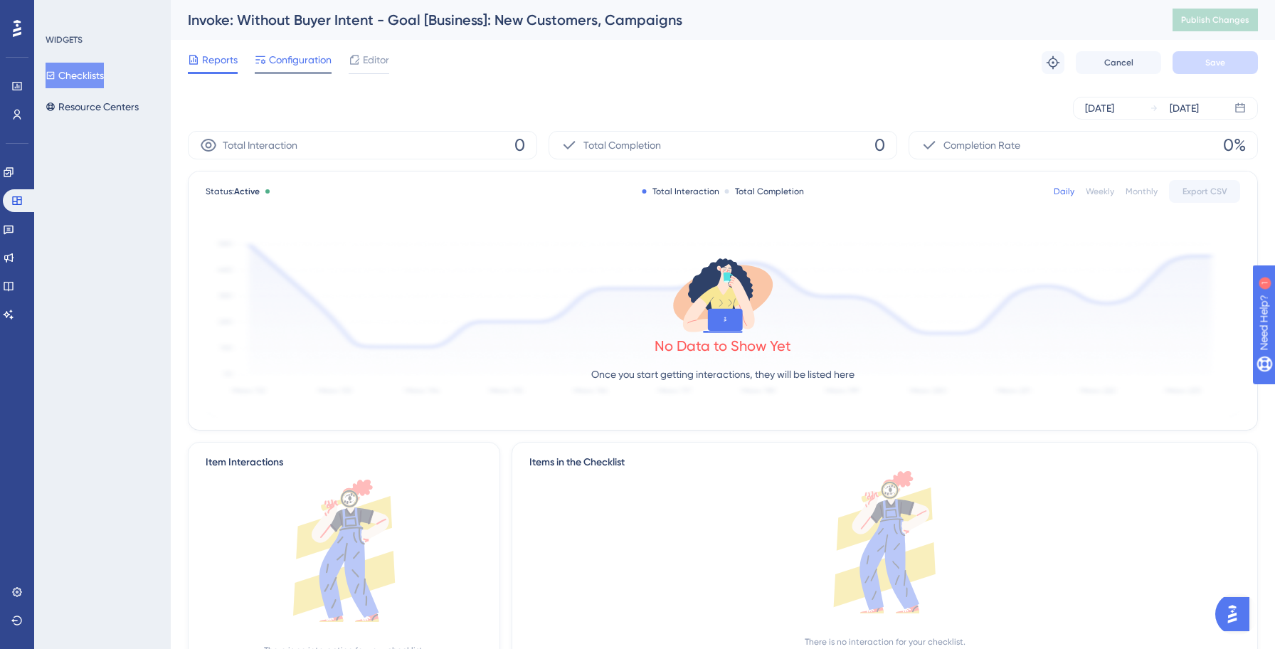
click at [275, 60] on span "Configuration" at bounding box center [300, 59] width 63 height 17
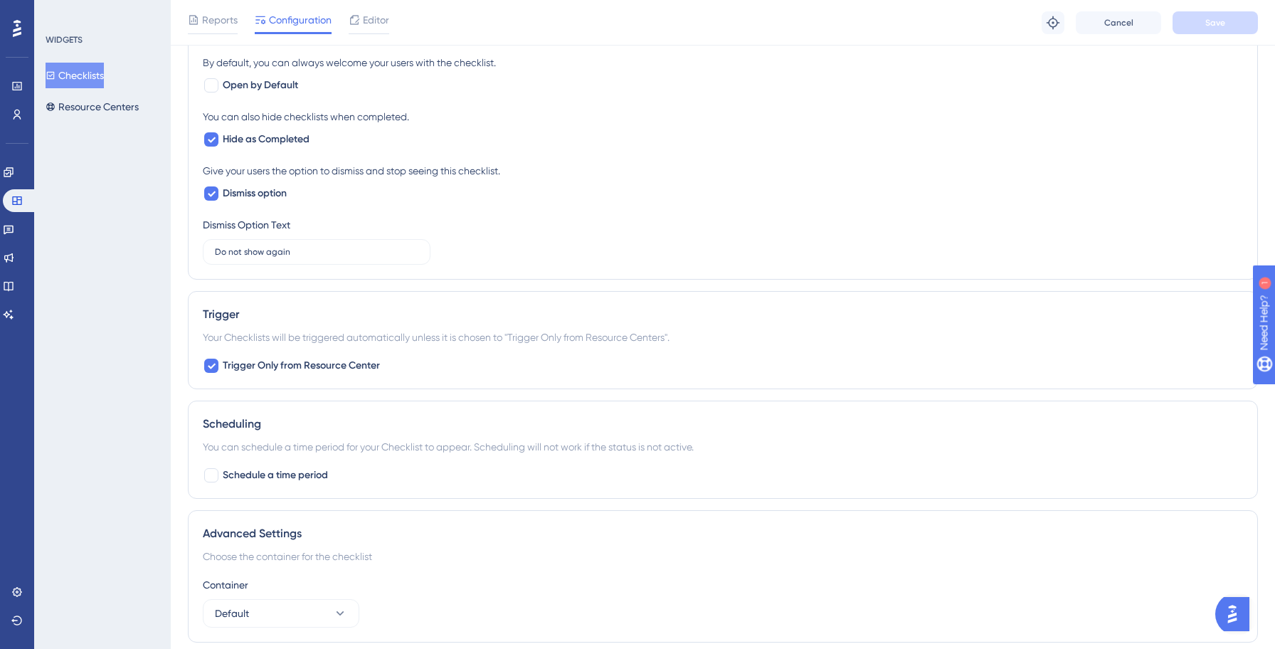
scroll to position [861, 0]
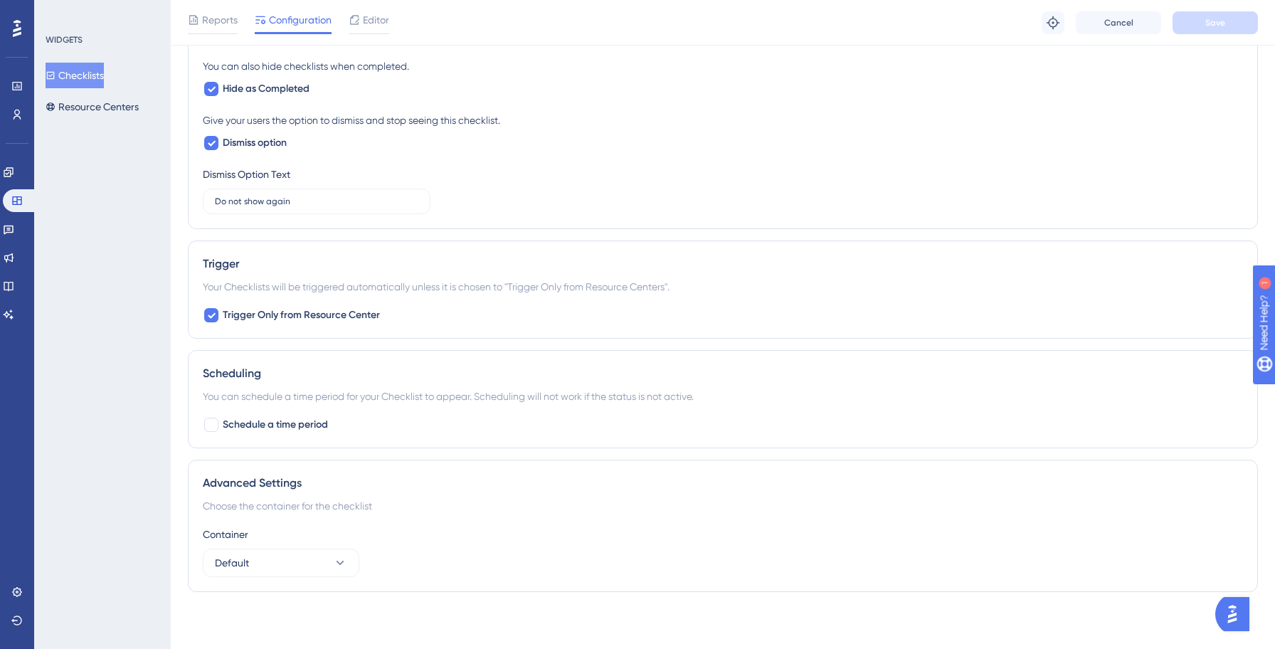
click at [104, 82] on button "Checklists" at bounding box center [75, 76] width 58 height 26
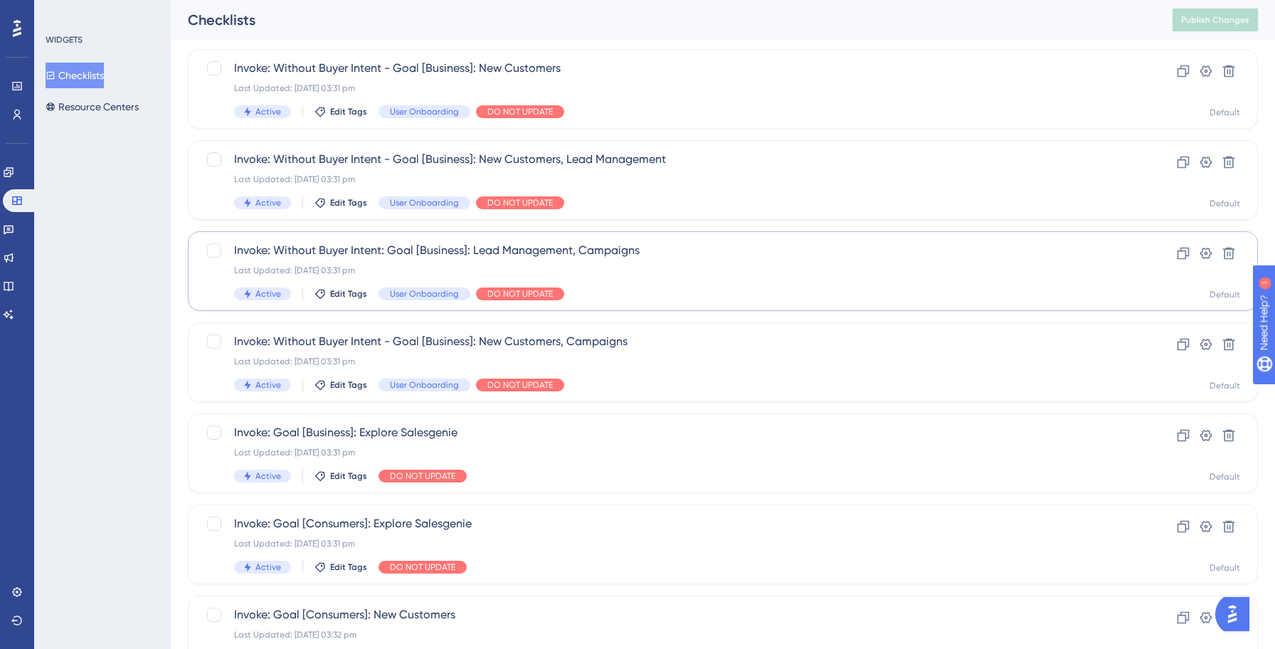
scroll to position [209, 0]
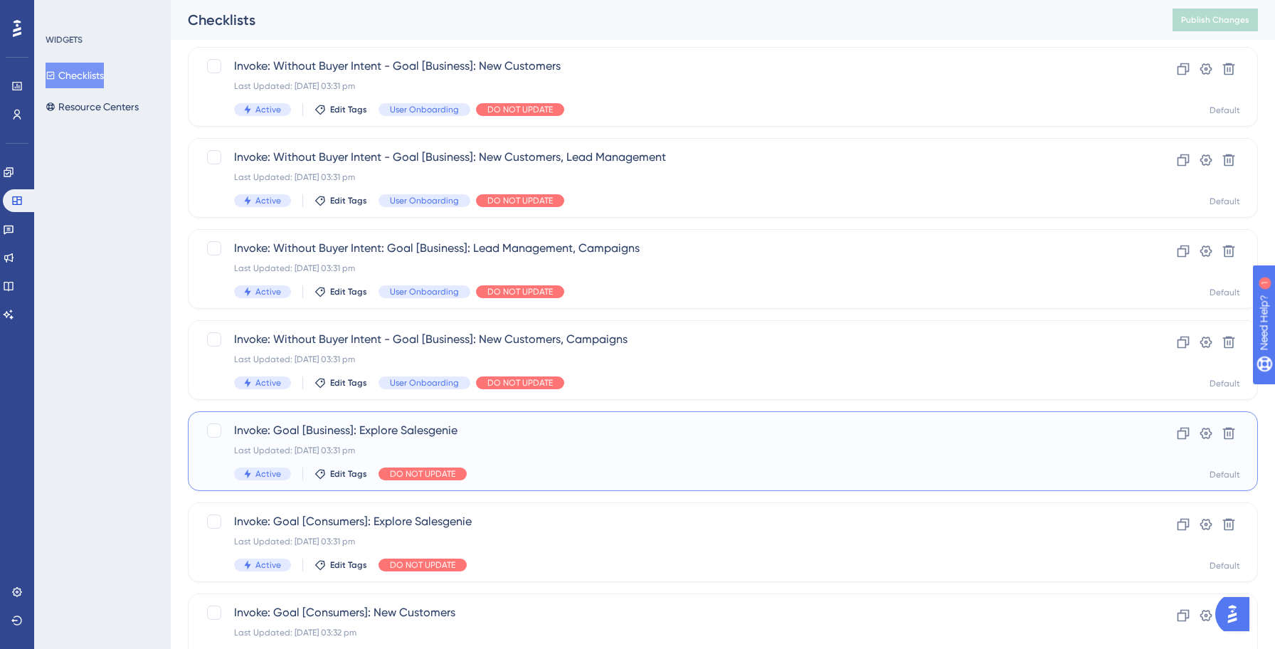
click at [740, 457] on div "Invoke: Goal [Business]: Explore Salesgenie Last Updated: 13 Oct 2025 03:31 pm …" at bounding box center [665, 451] width 863 height 58
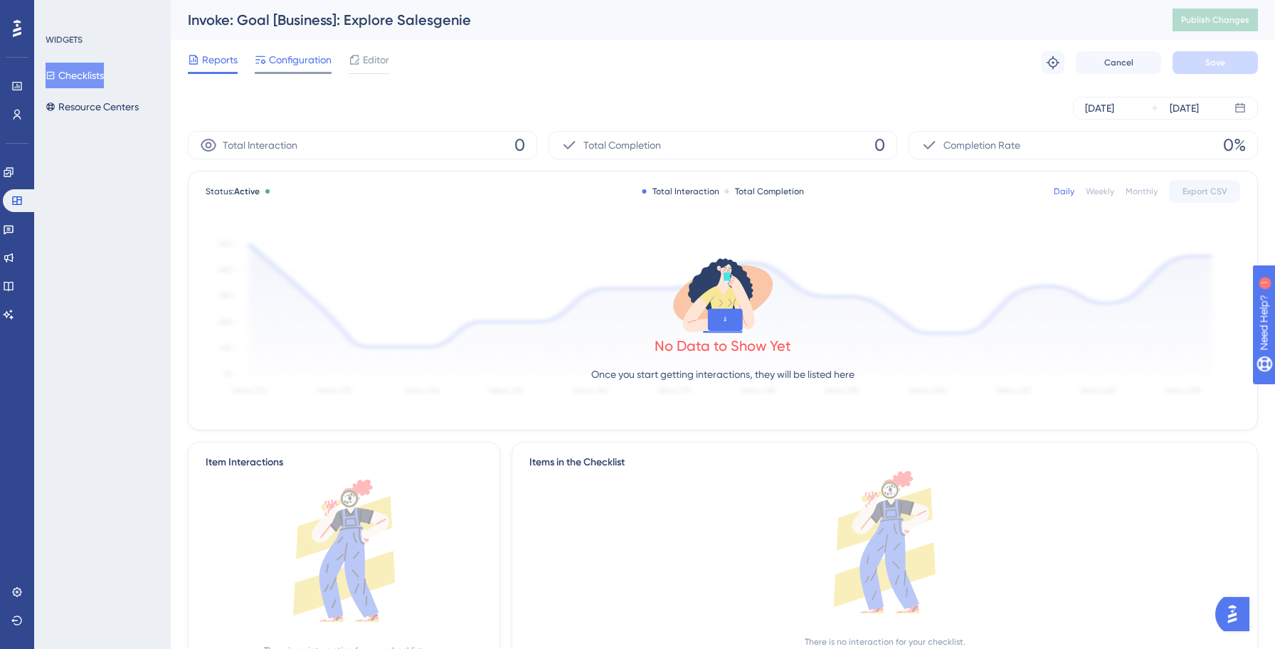
click at [289, 64] on span "Configuration" at bounding box center [300, 59] width 63 height 17
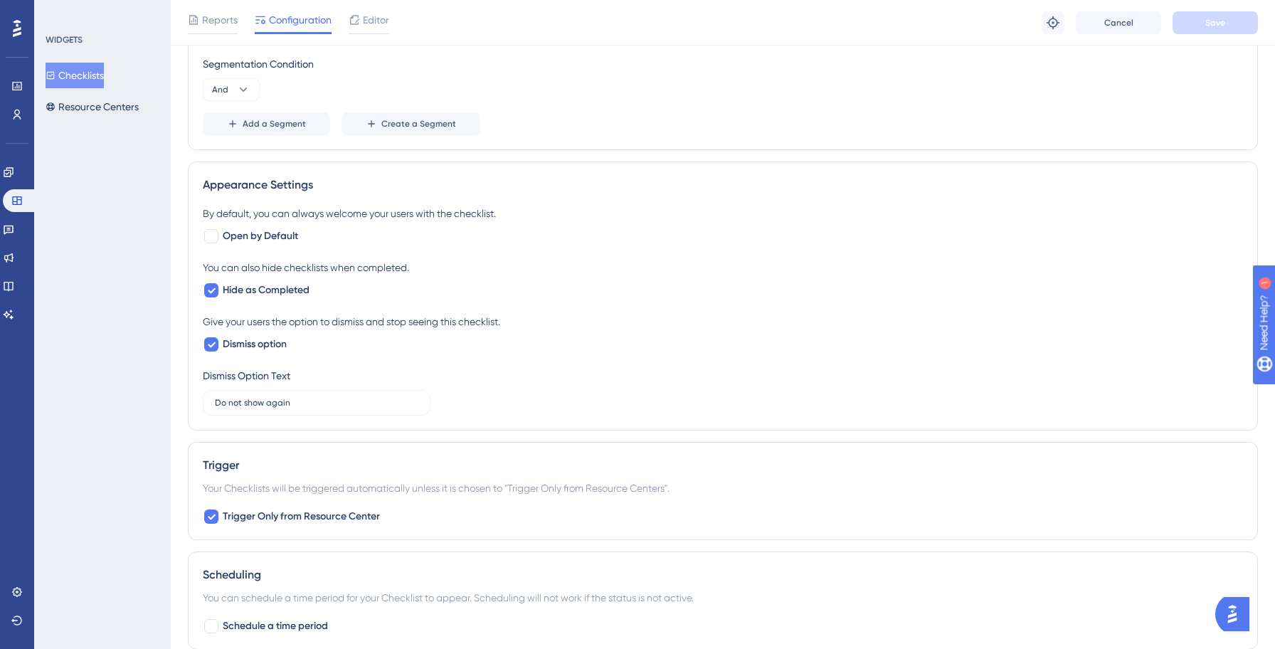
scroll to position [901, 0]
click at [99, 77] on button "Checklists" at bounding box center [75, 76] width 58 height 26
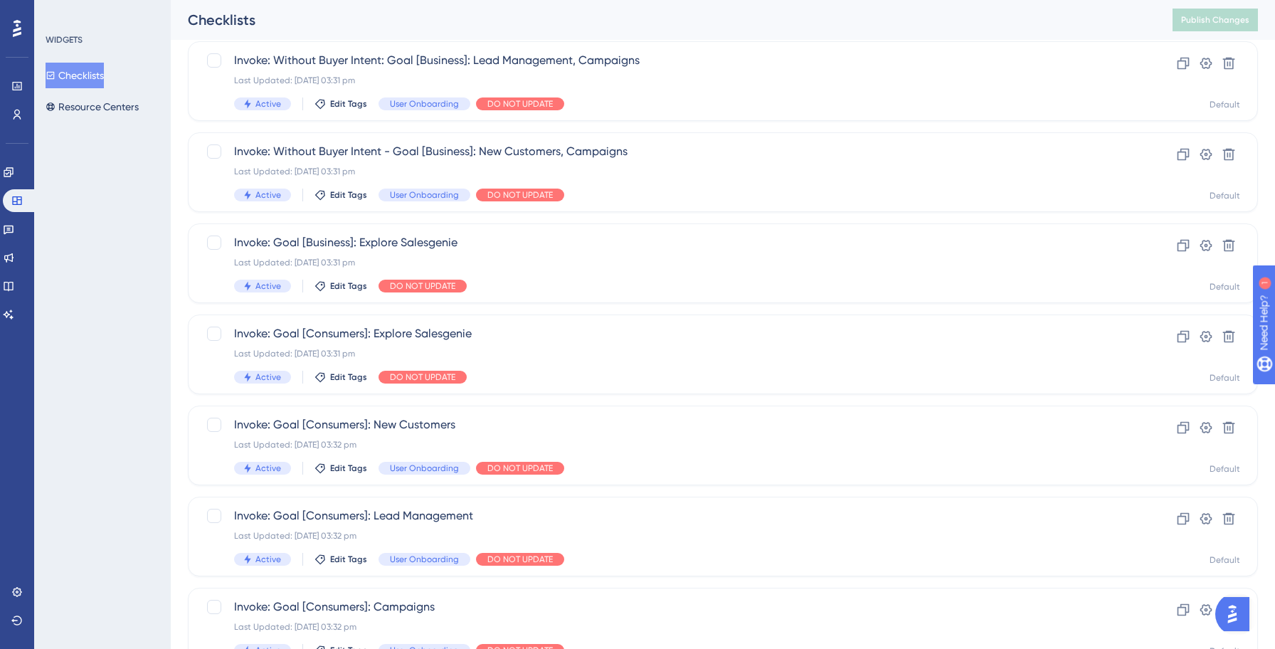
scroll to position [402, 0]
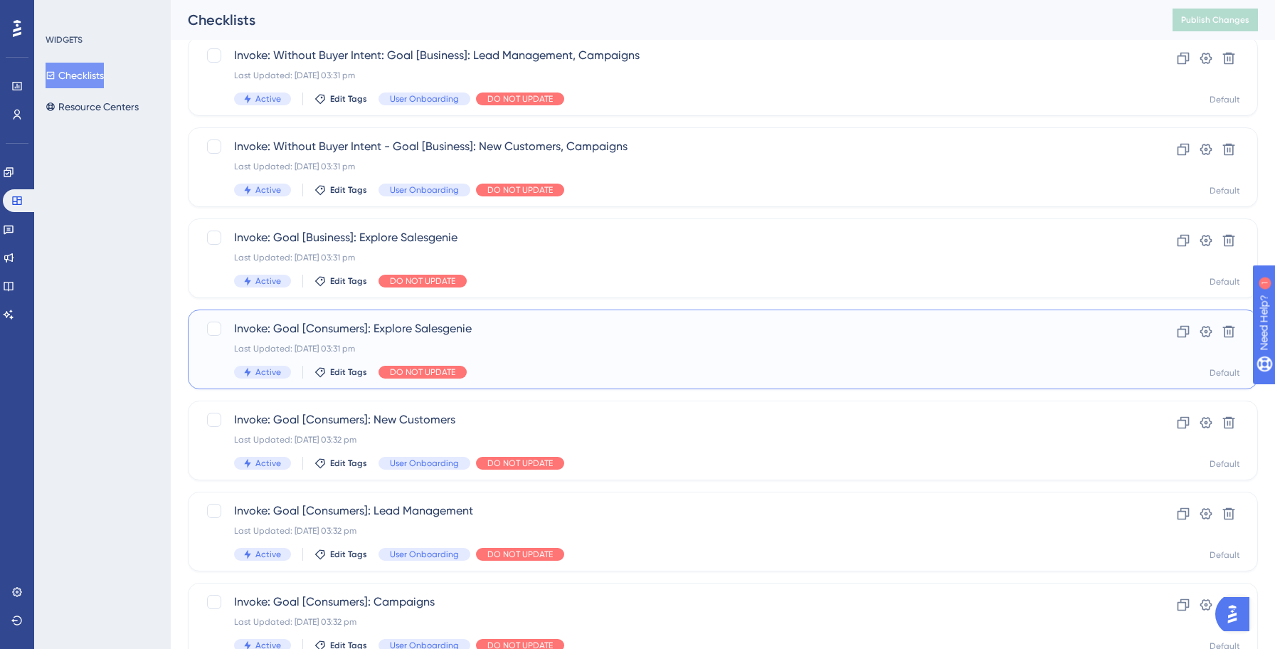
click at [620, 352] on div "Last Updated: [DATE] 03:31 pm" at bounding box center [665, 348] width 863 height 11
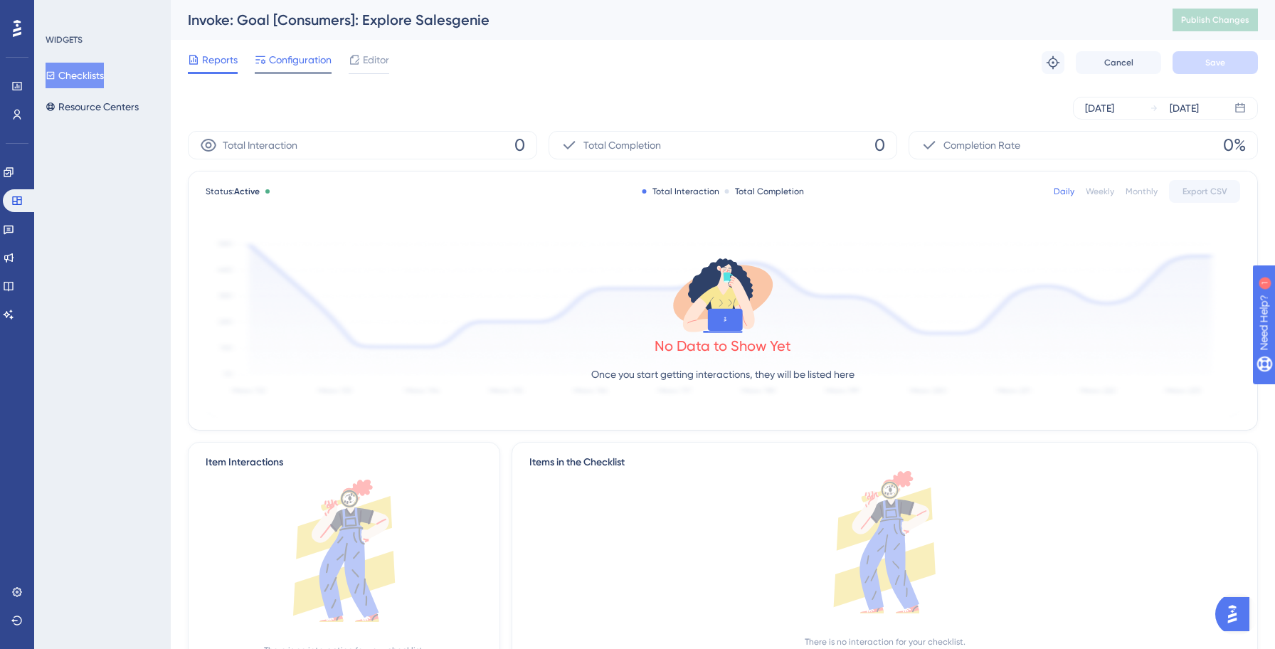
click at [301, 65] on span "Configuration" at bounding box center [300, 59] width 63 height 17
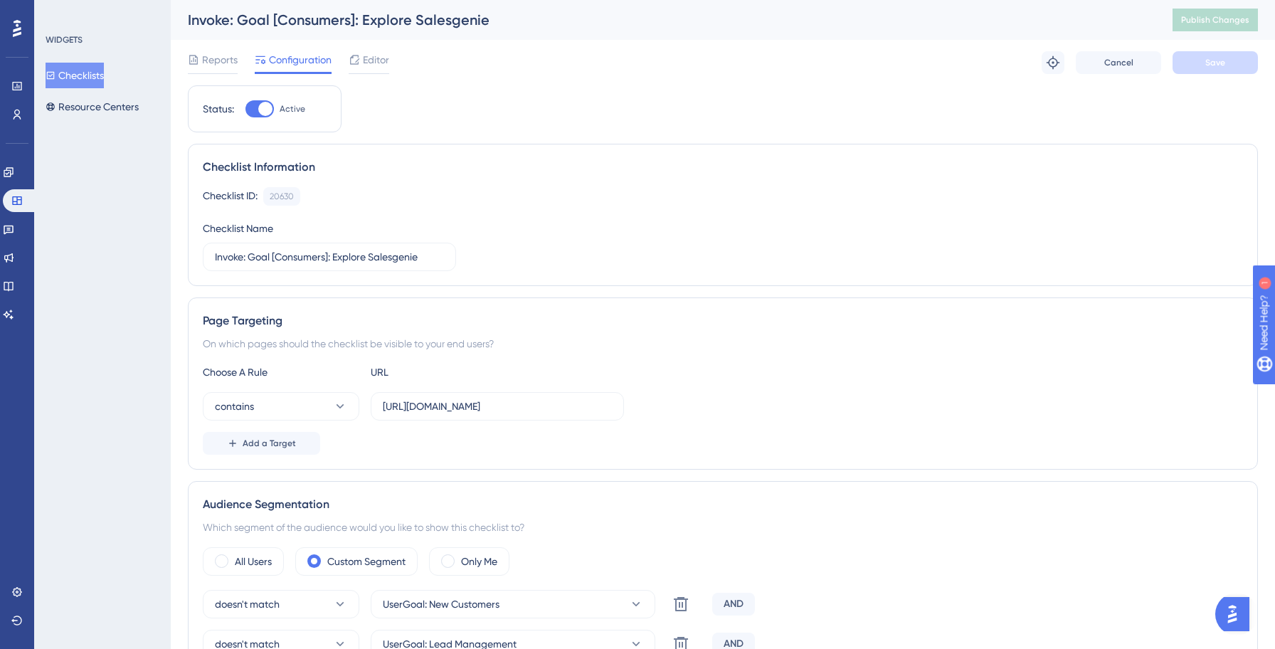
click at [99, 79] on button "Checklists" at bounding box center [75, 76] width 58 height 26
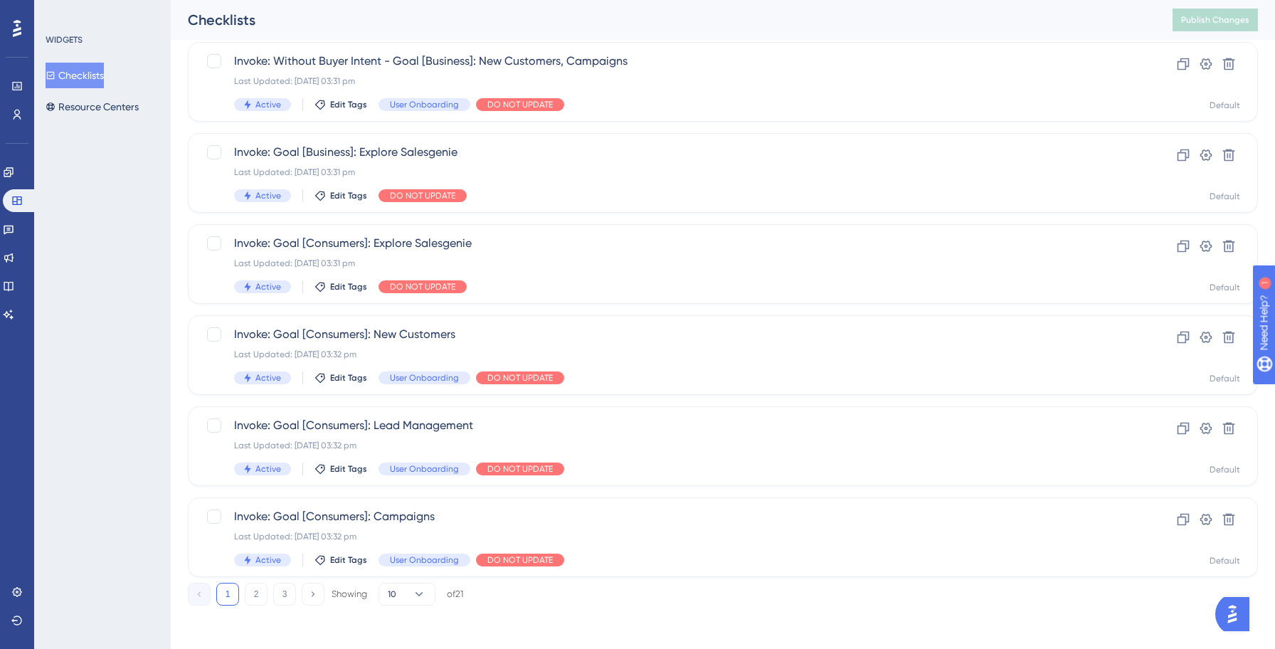
scroll to position [489, 0]
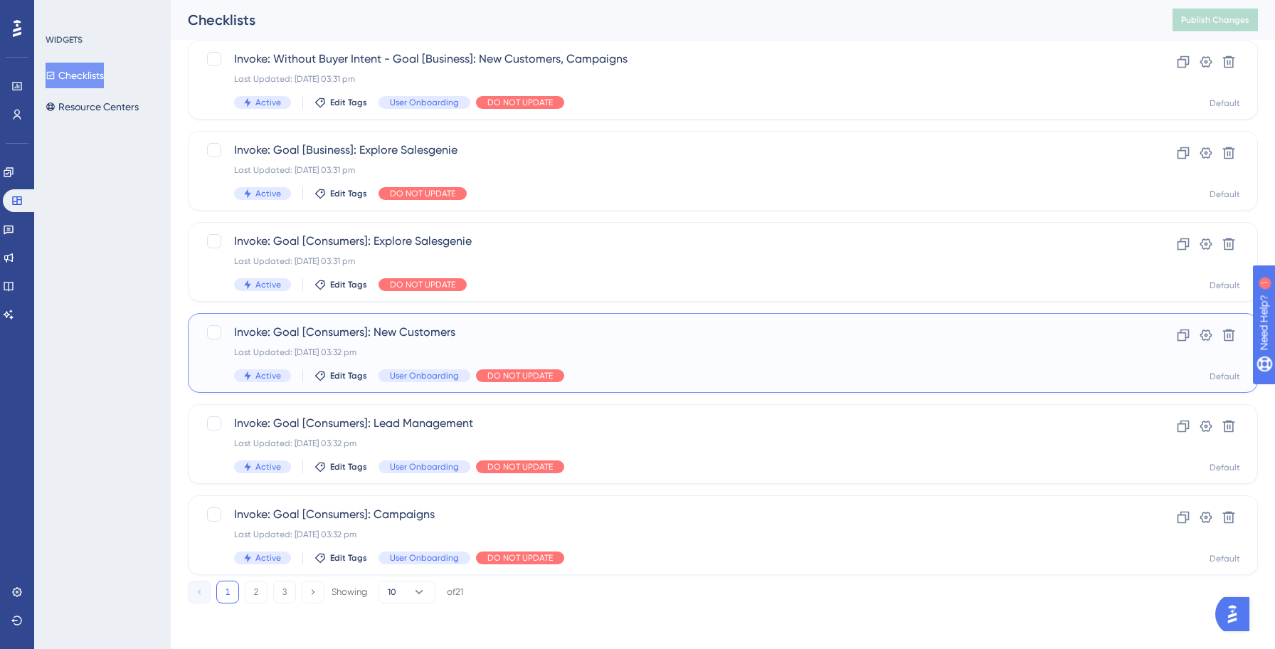
click at [689, 352] on div "Last Updated: 13 Oct 2025 03:32 pm" at bounding box center [665, 351] width 863 height 11
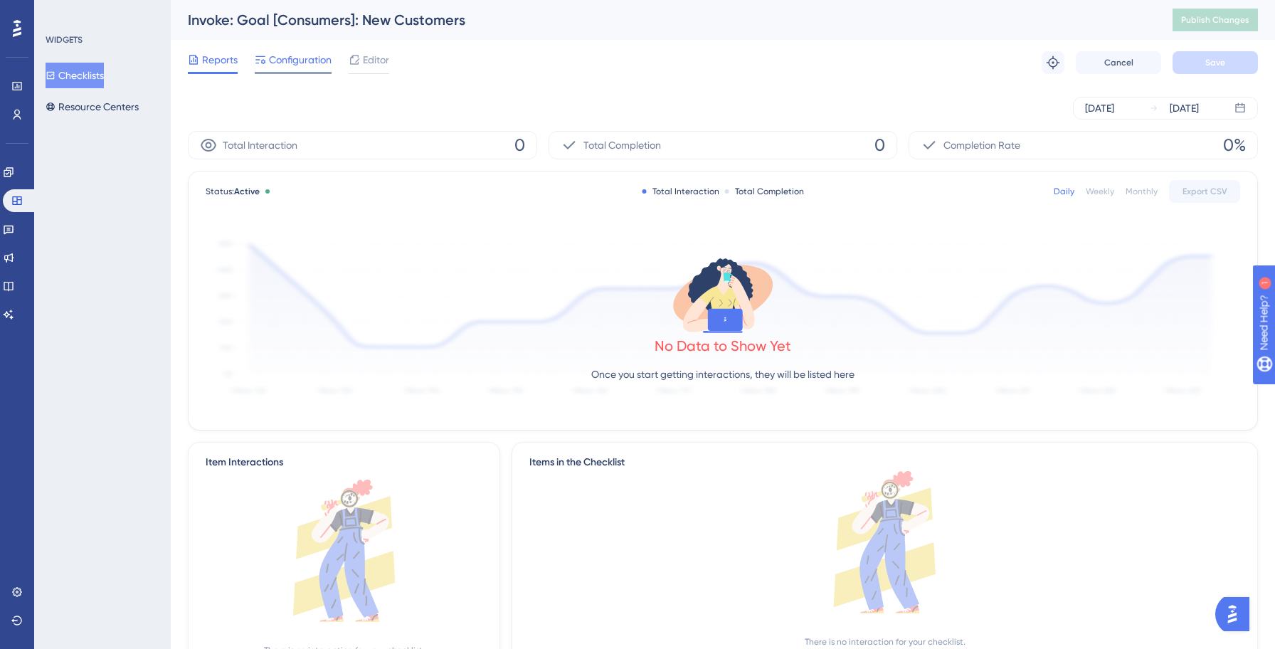
click at [291, 53] on span "Configuration" at bounding box center [300, 59] width 63 height 17
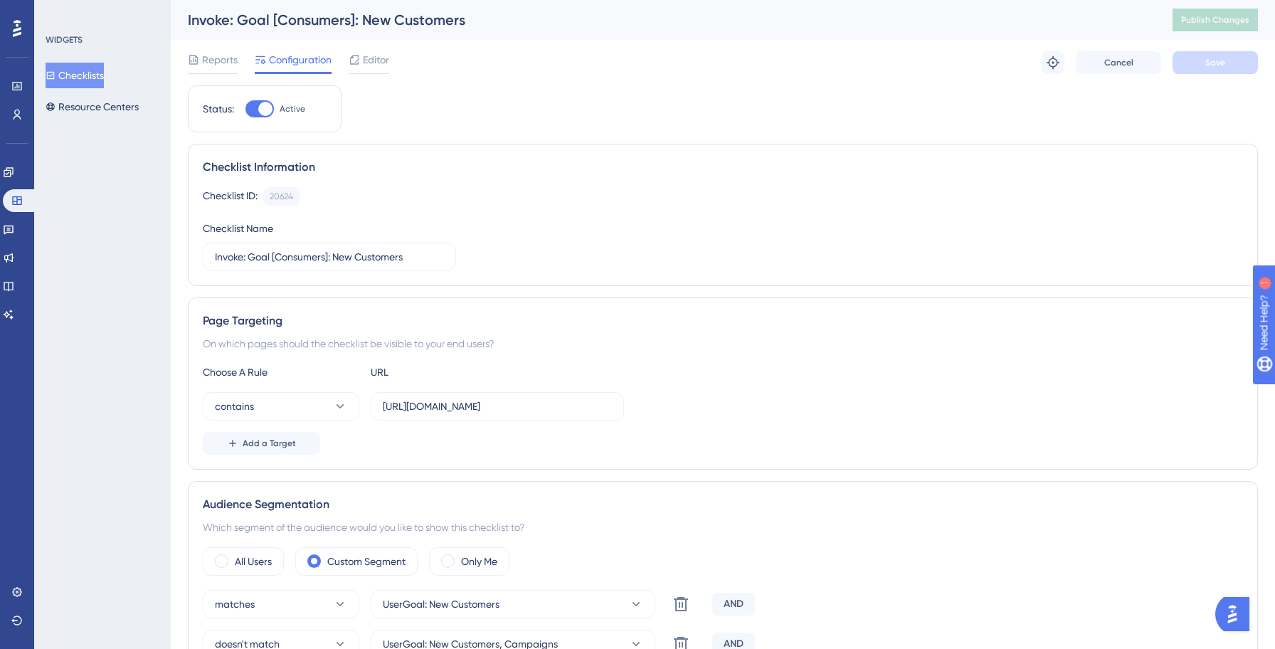
click at [100, 74] on button "Checklists" at bounding box center [75, 76] width 58 height 26
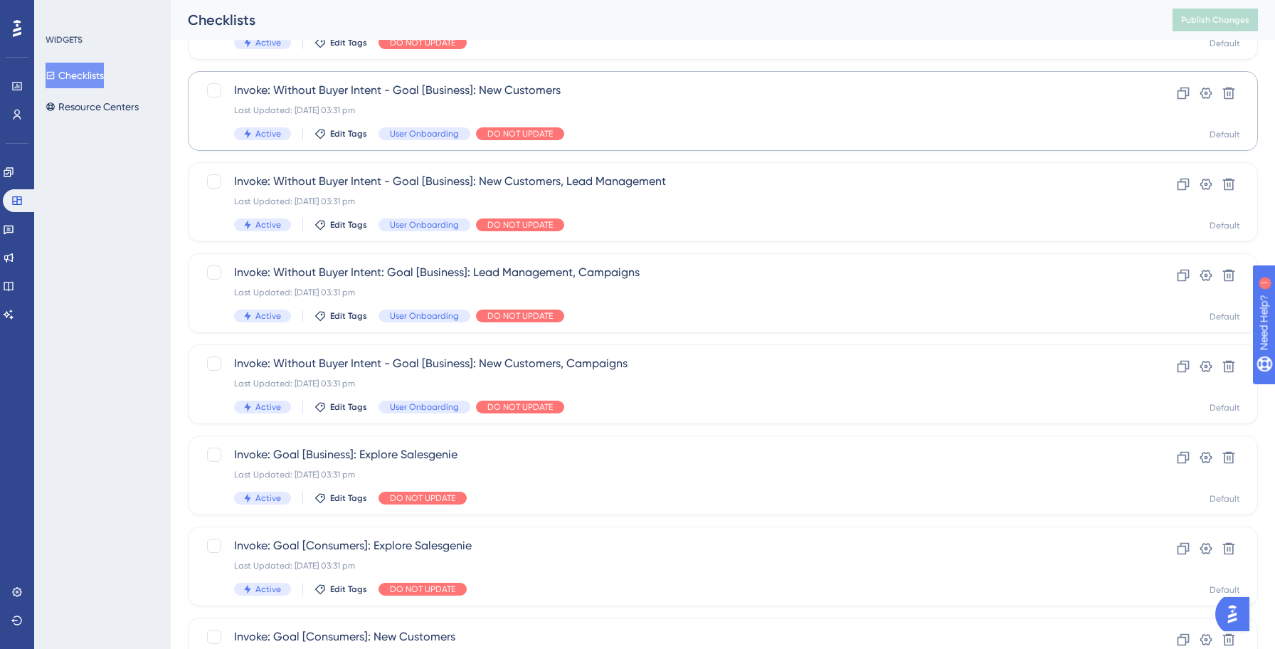
scroll to position [489, 0]
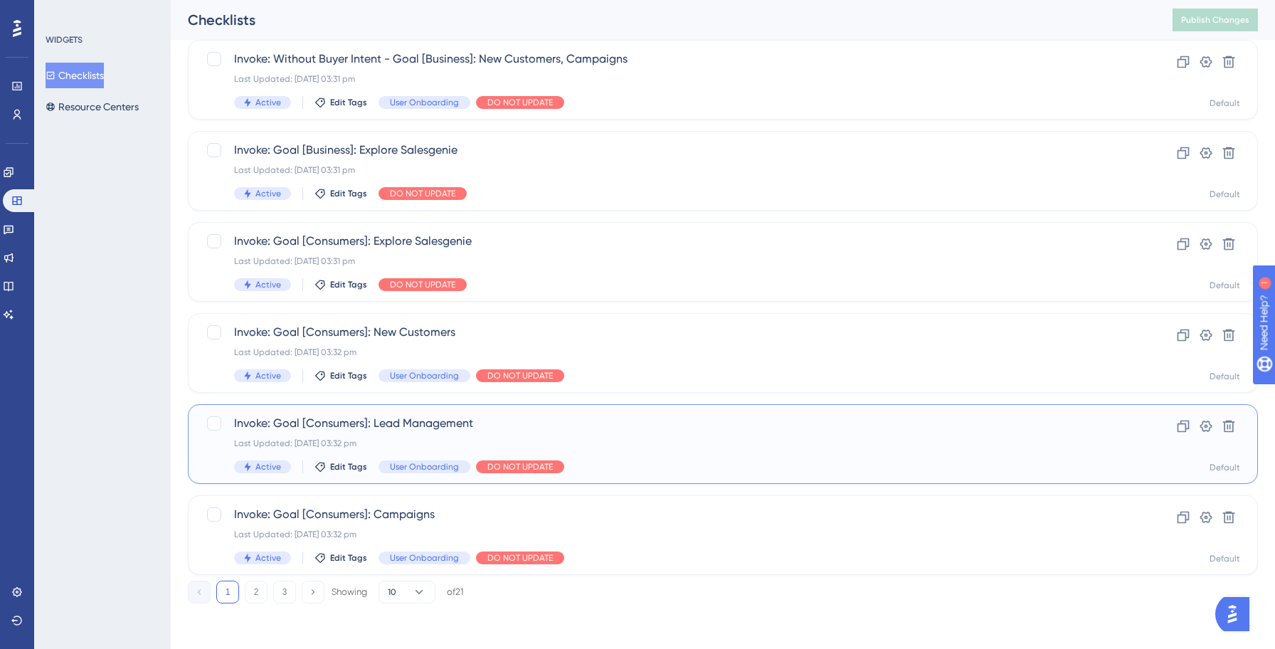
click at [706, 430] on span "Invoke: Goal [Consumers]: Lead Management" at bounding box center [665, 423] width 863 height 17
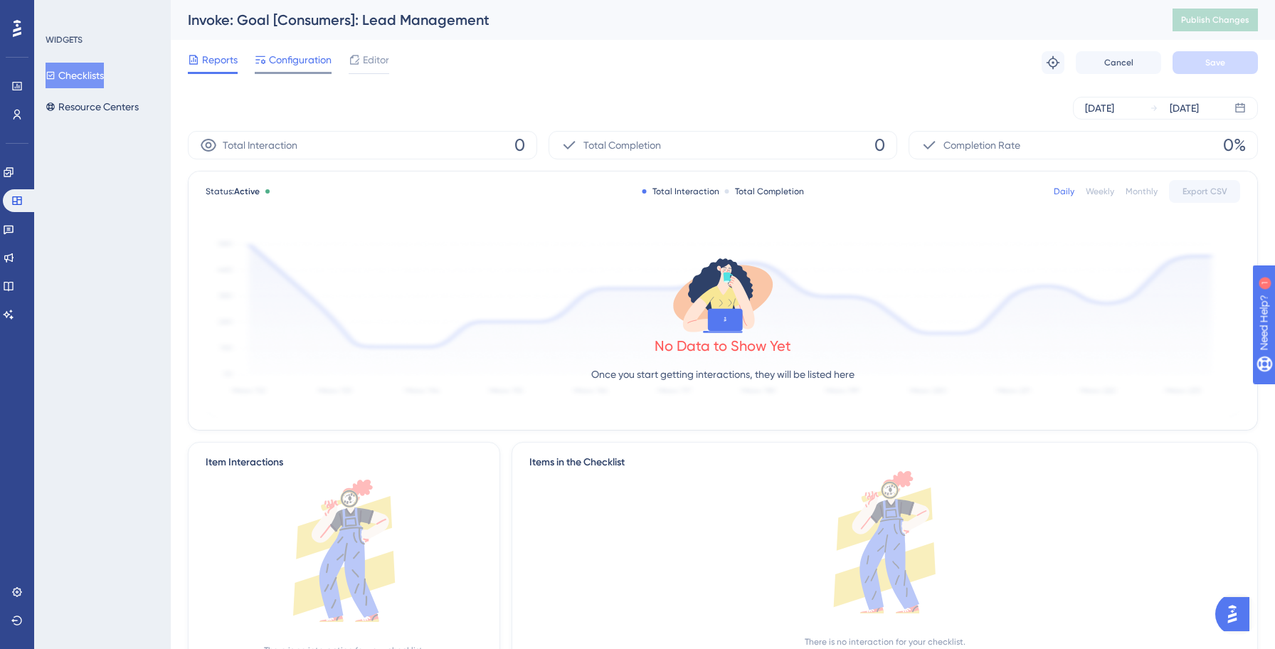
click at [294, 59] on span "Configuration" at bounding box center [300, 59] width 63 height 17
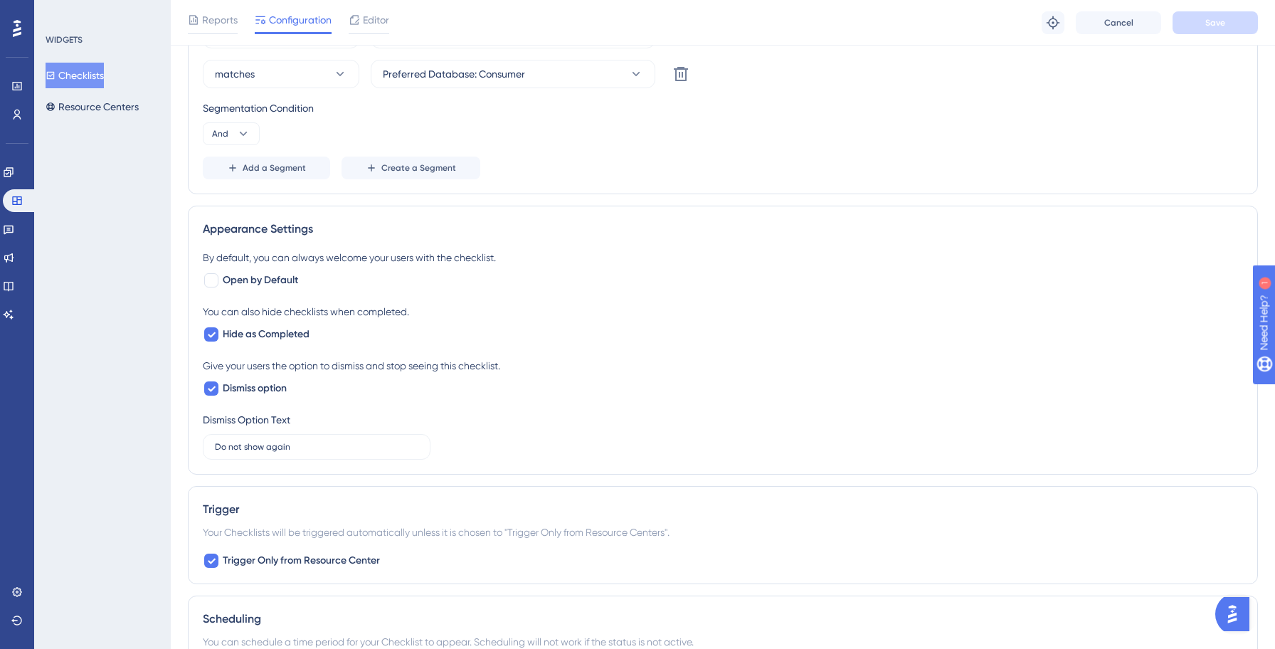
scroll to position [900, 0]
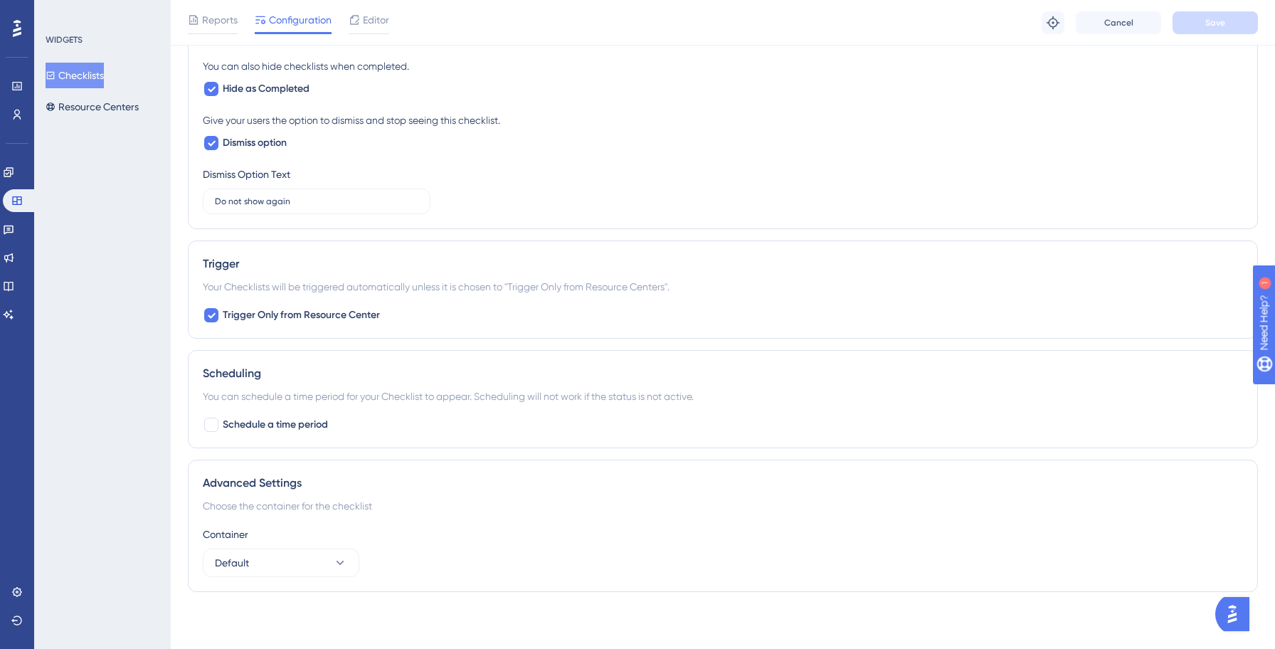
click at [104, 81] on button "Checklists" at bounding box center [75, 76] width 58 height 26
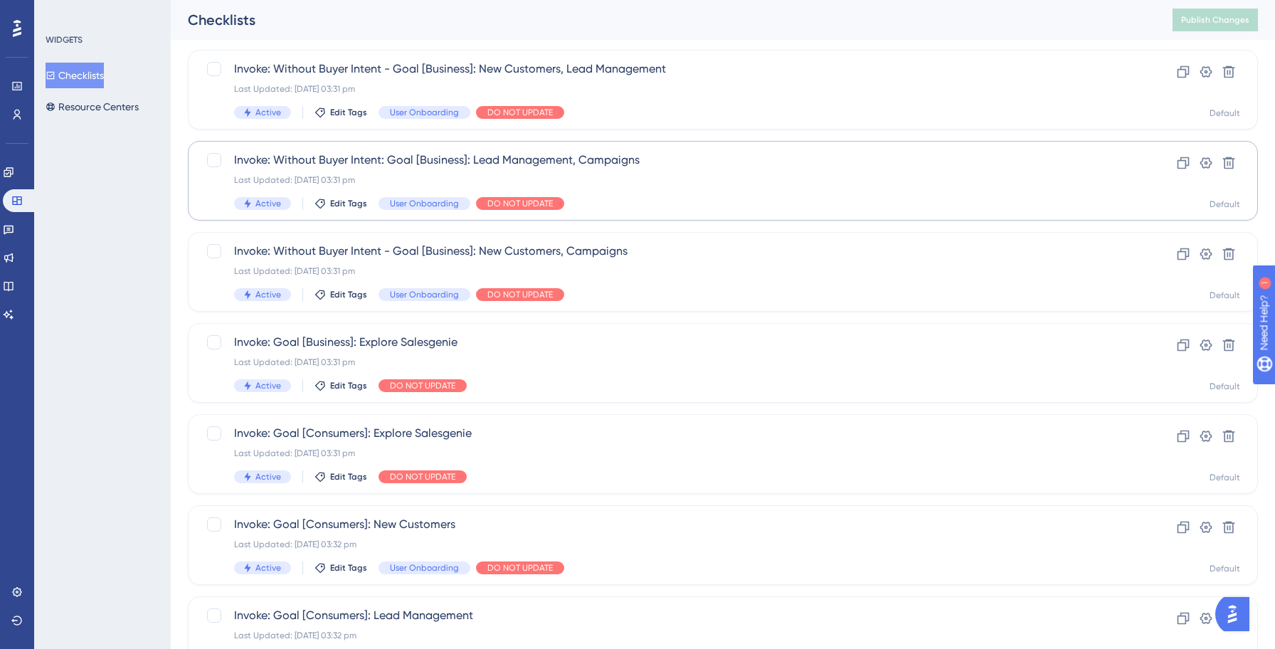
scroll to position [489, 0]
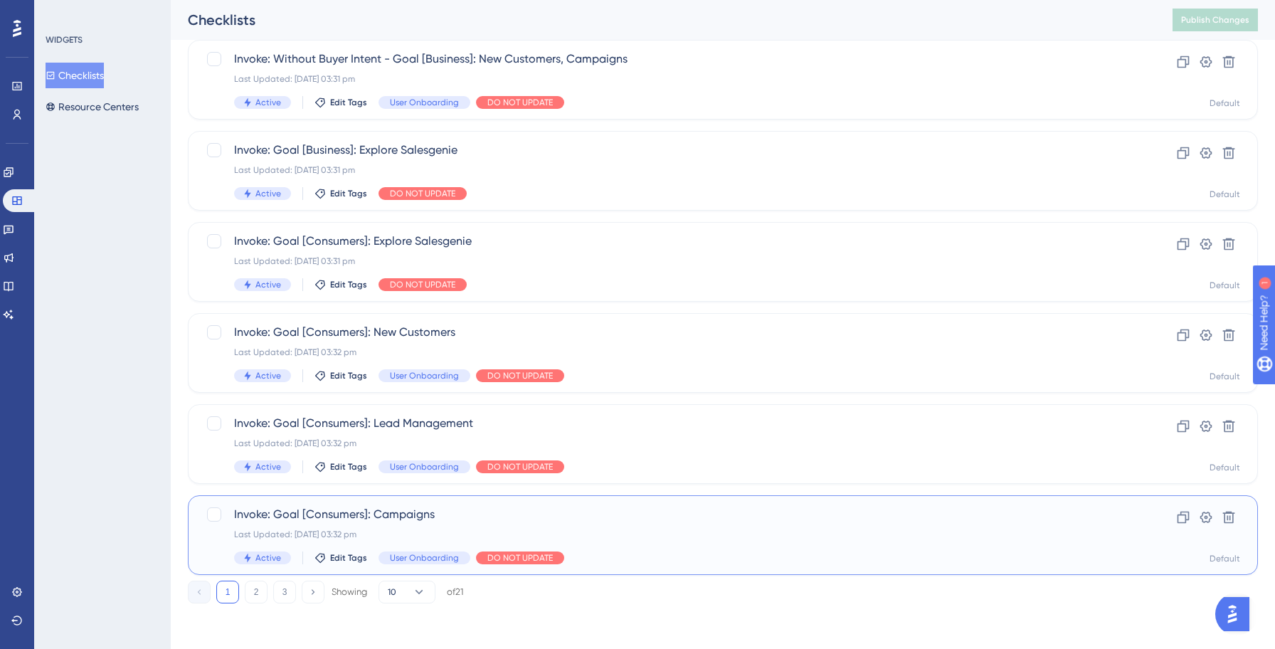
click at [755, 519] on span "Invoke: Goal [Consumers]: Campaigns" at bounding box center [665, 514] width 863 height 17
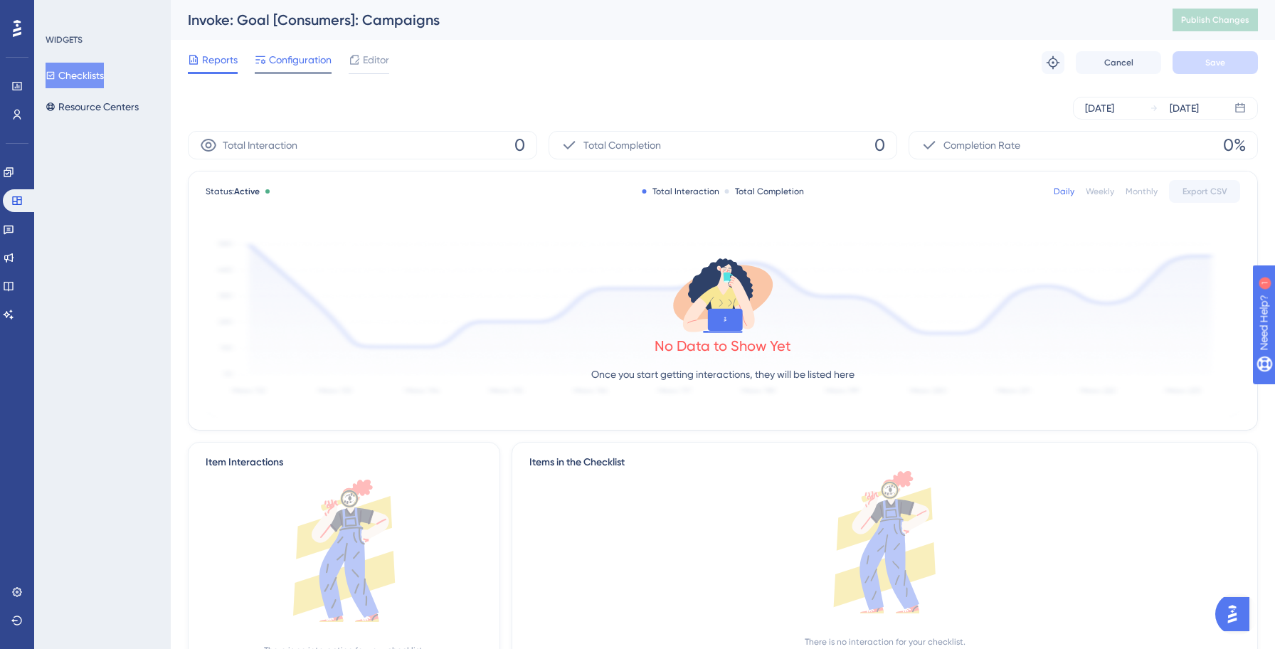
click at [307, 64] on span "Configuration" at bounding box center [300, 59] width 63 height 17
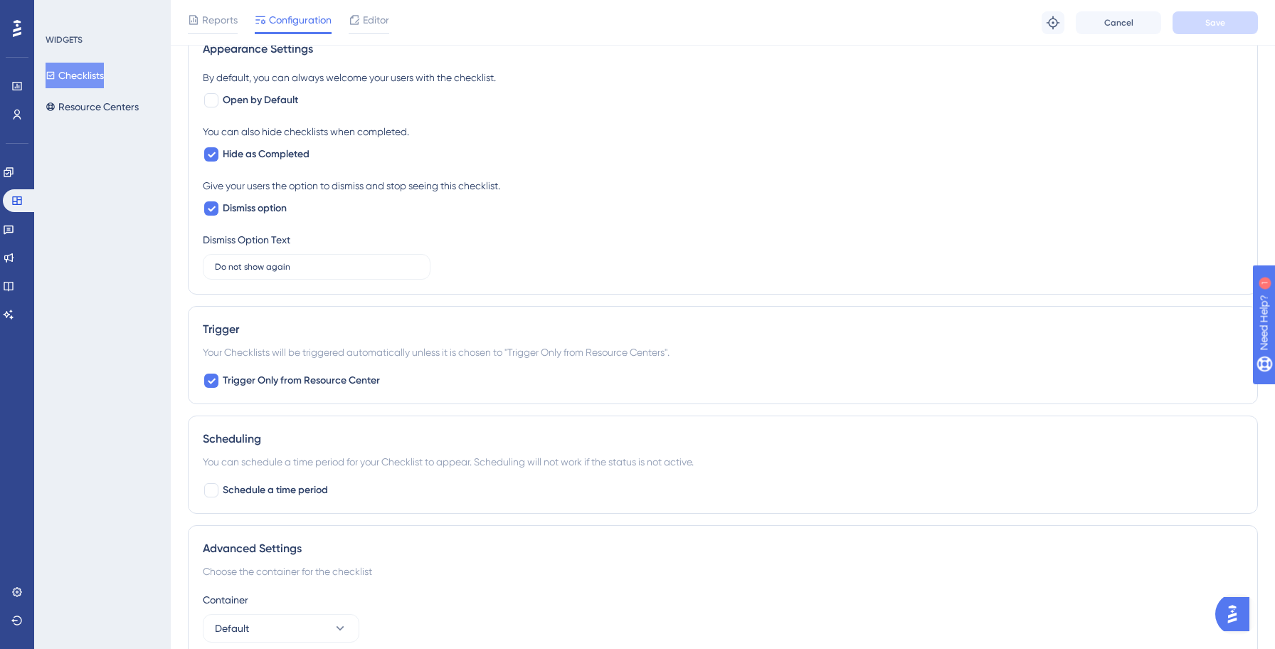
scroll to position [940, 0]
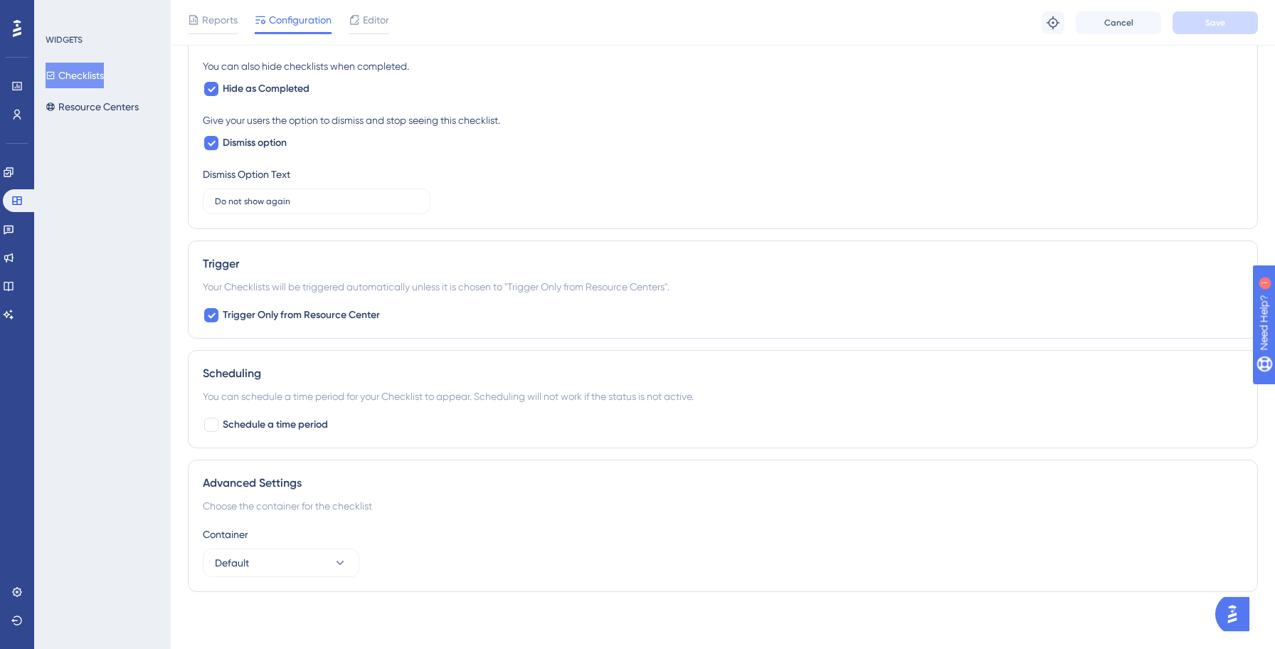
click at [102, 78] on button "Checklists" at bounding box center [75, 76] width 58 height 26
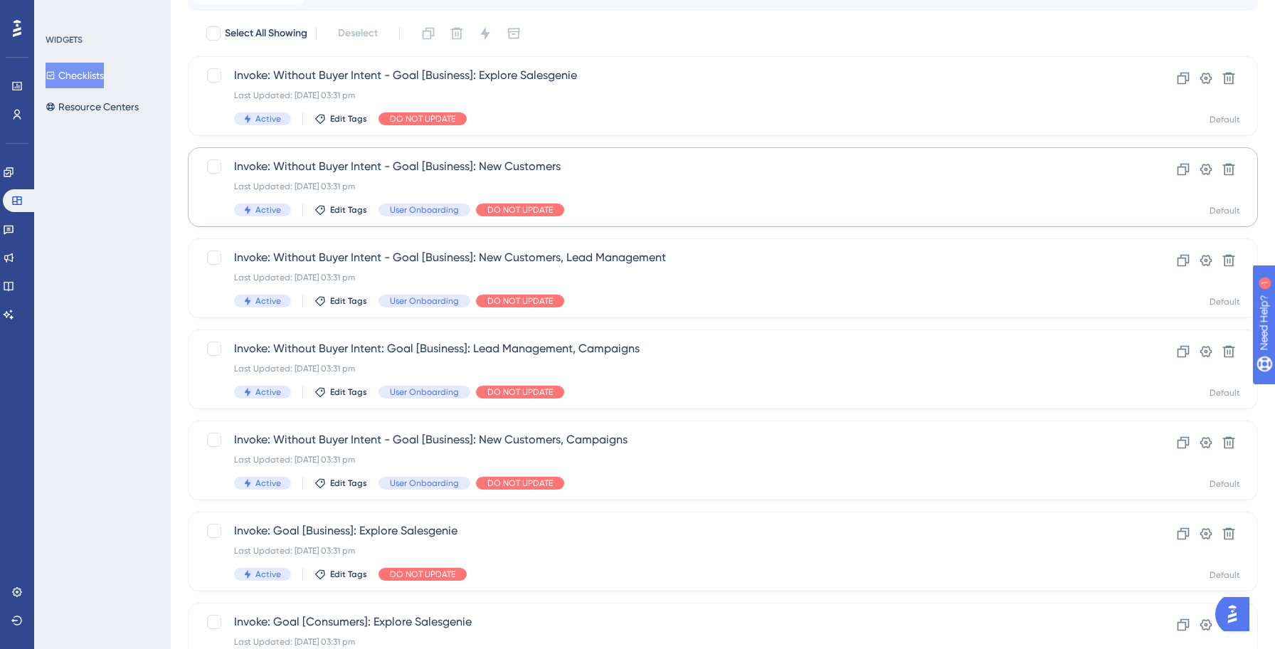
scroll to position [489, 0]
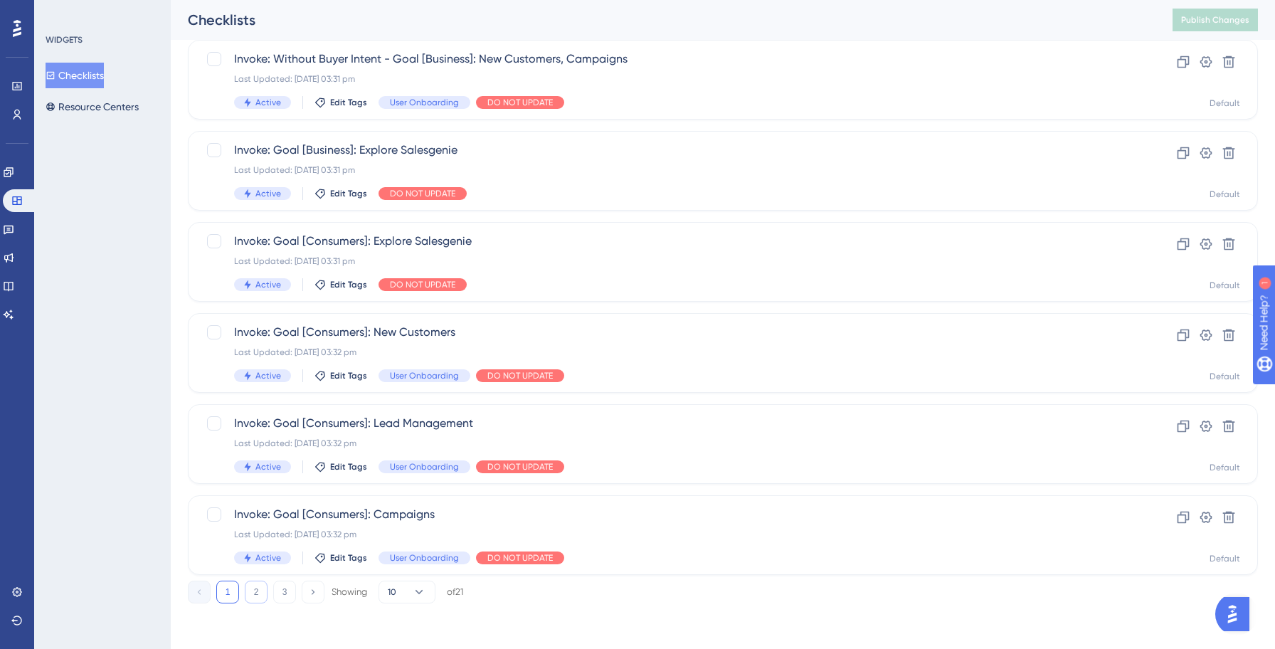
click at [262, 591] on button "2" at bounding box center [256, 591] width 23 height 23
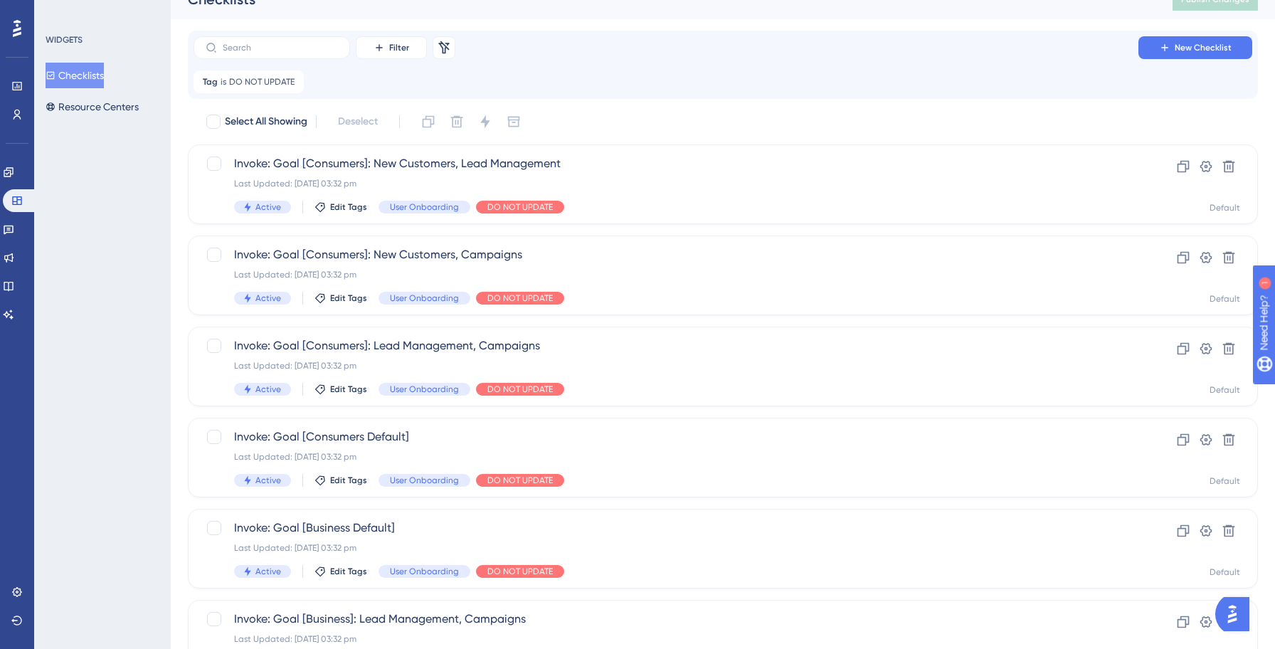
scroll to position [0, 0]
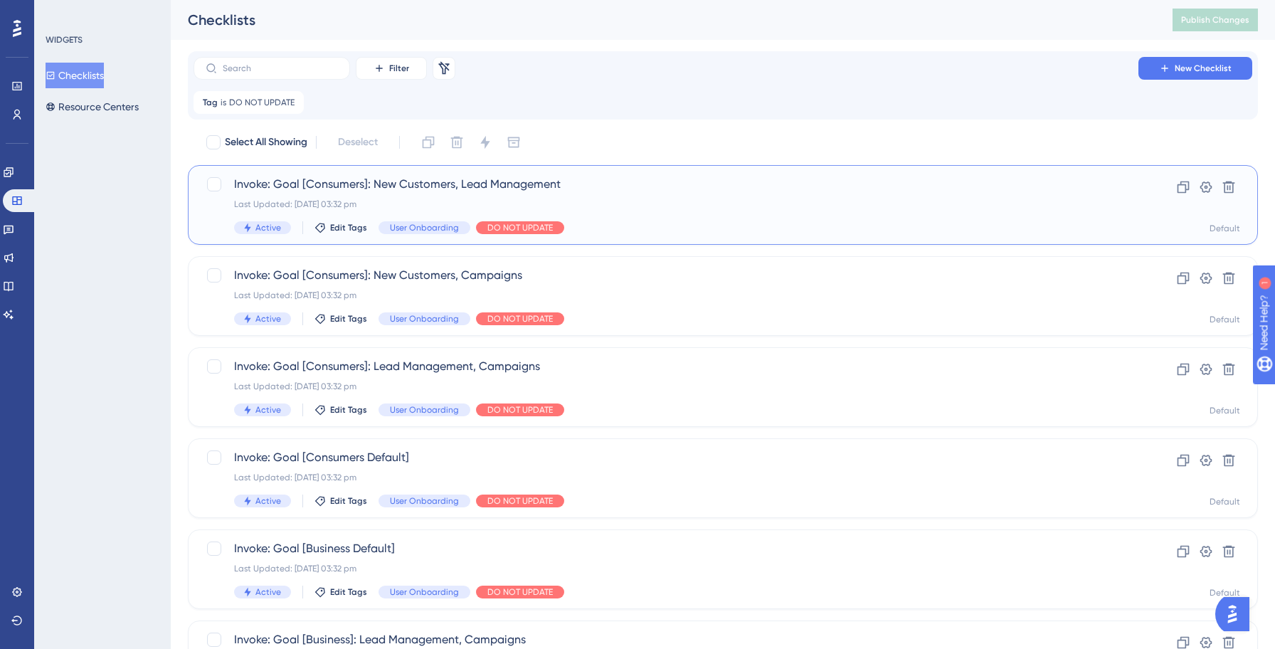
click at [725, 212] on div "Invoke: Goal [Consumers]: New Customers, Lead Management Last Updated: 13 Oct 2…" at bounding box center [665, 205] width 863 height 58
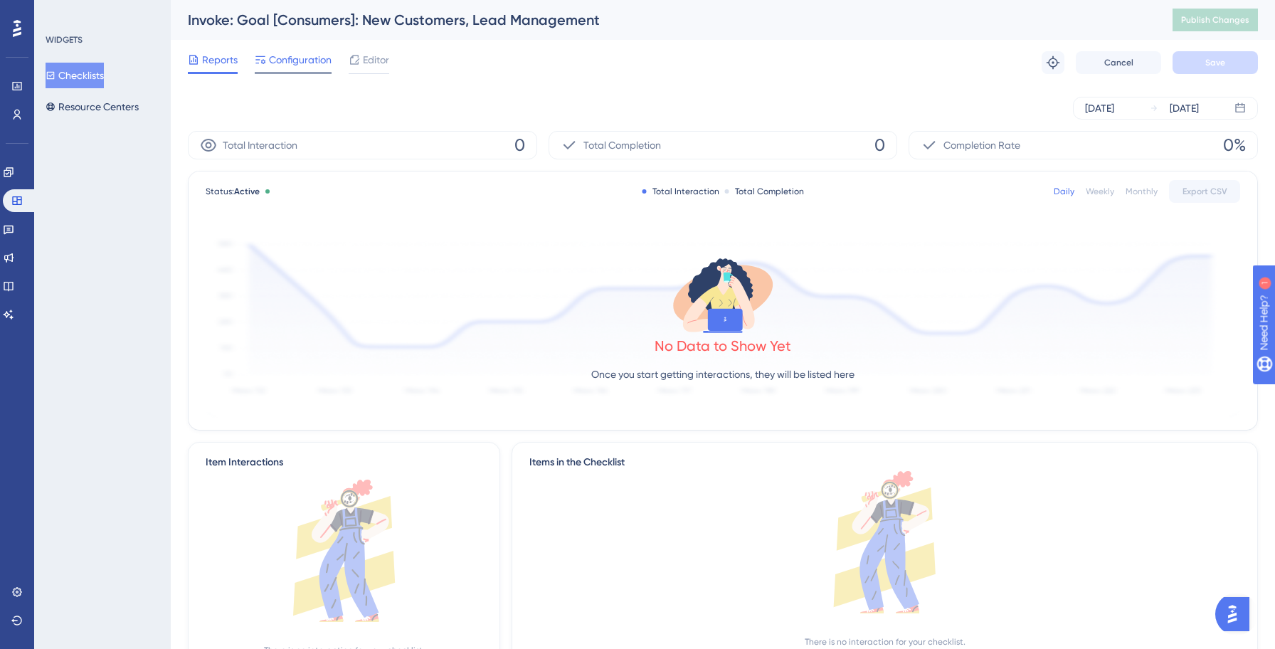
click at [288, 53] on span "Configuration" at bounding box center [300, 59] width 63 height 17
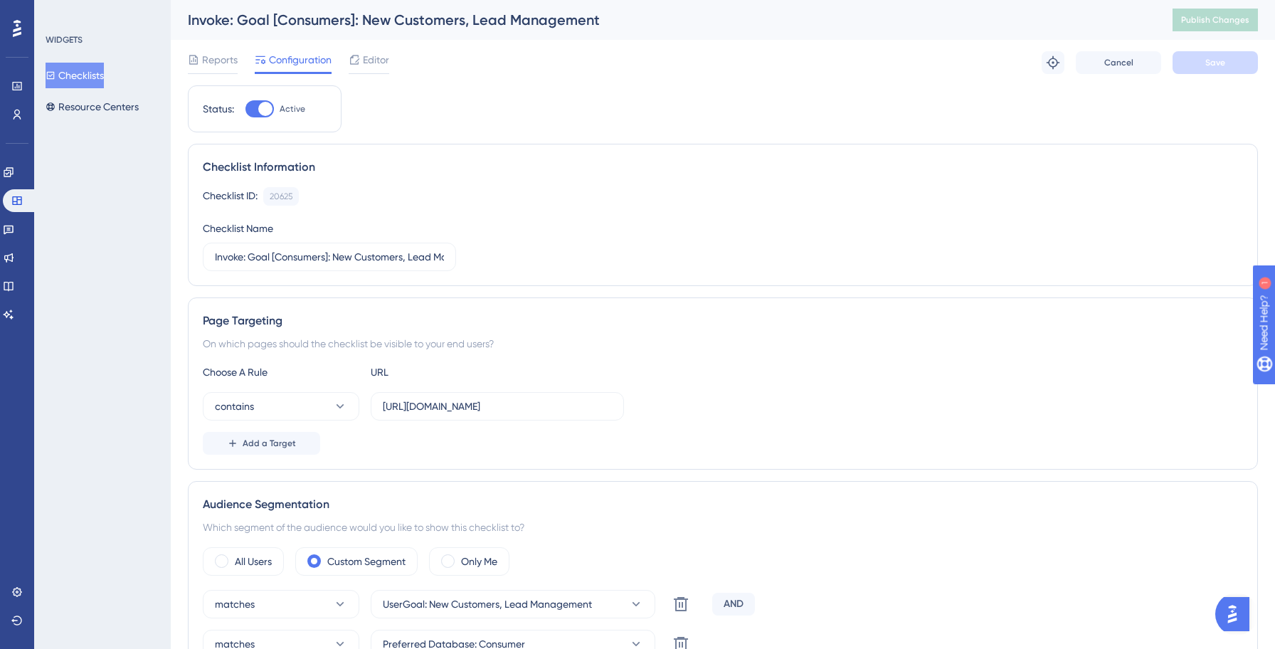
click at [85, 69] on button "Checklists" at bounding box center [75, 76] width 58 height 26
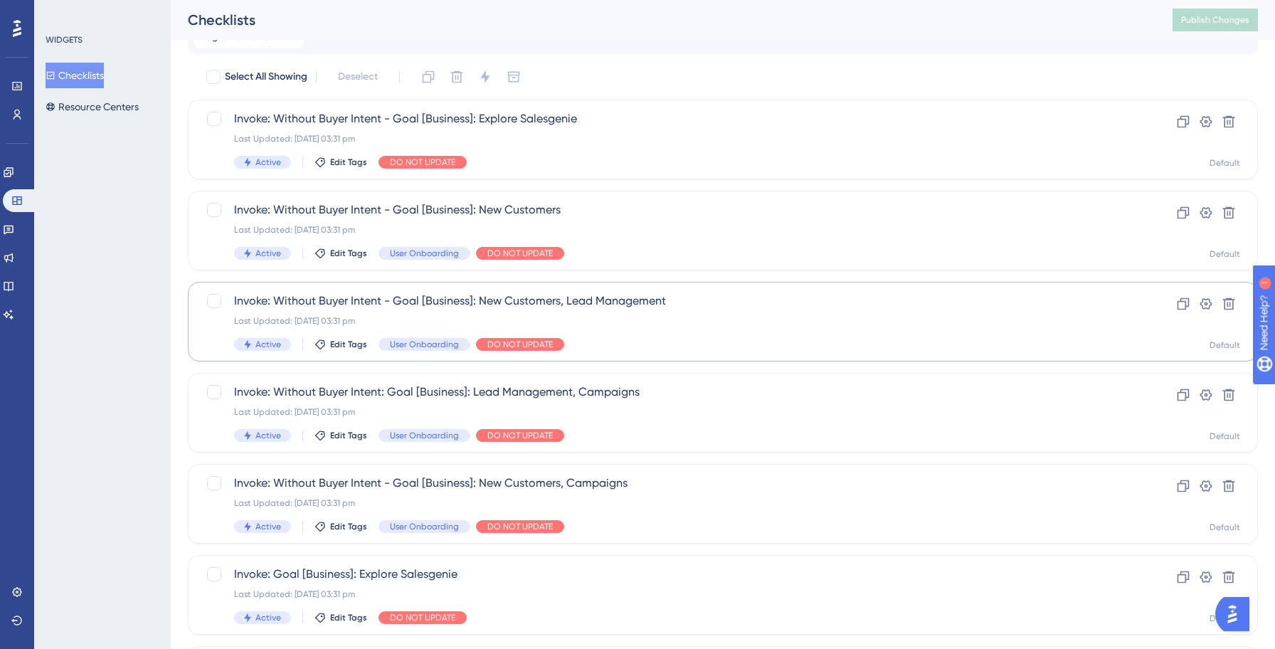
scroll to position [489, 0]
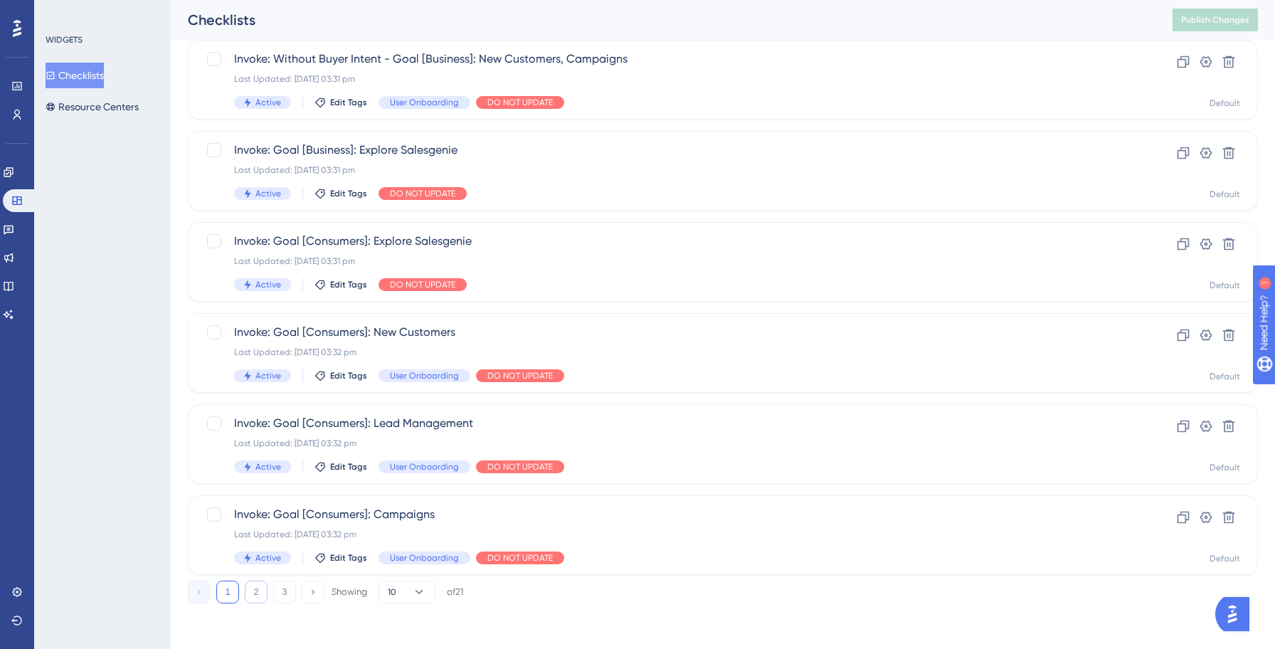
click at [260, 592] on button "2" at bounding box center [256, 591] width 23 height 23
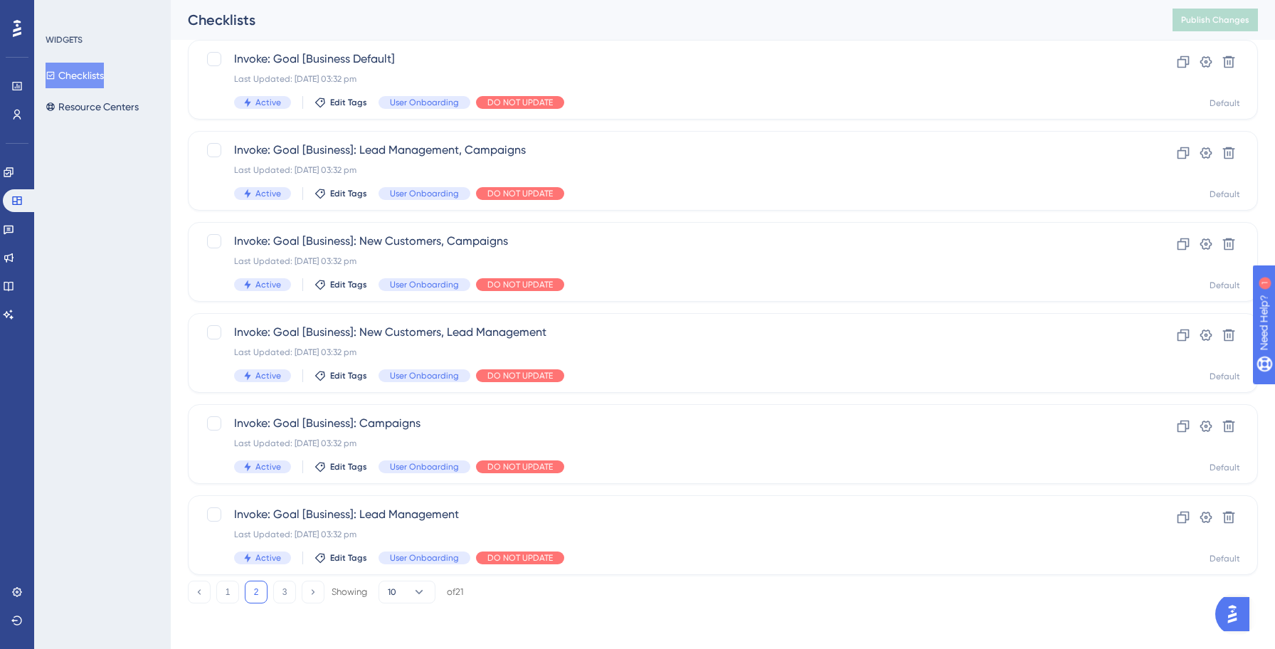
scroll to position [0, 0]
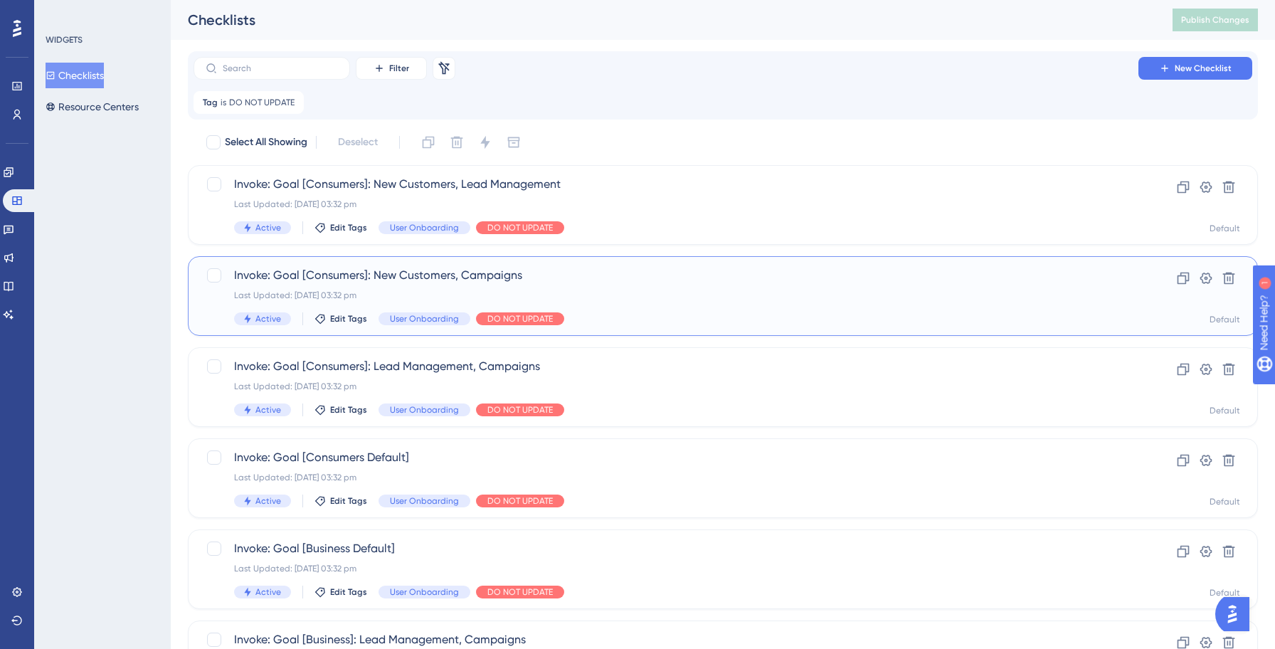
click at [728, 305] on div "Invoke: Goal [Consumers]: New Customers, Campaigns Last Updated: 13 Oct 2025 03…" at bounding box center [665, 296] width 863 height 58
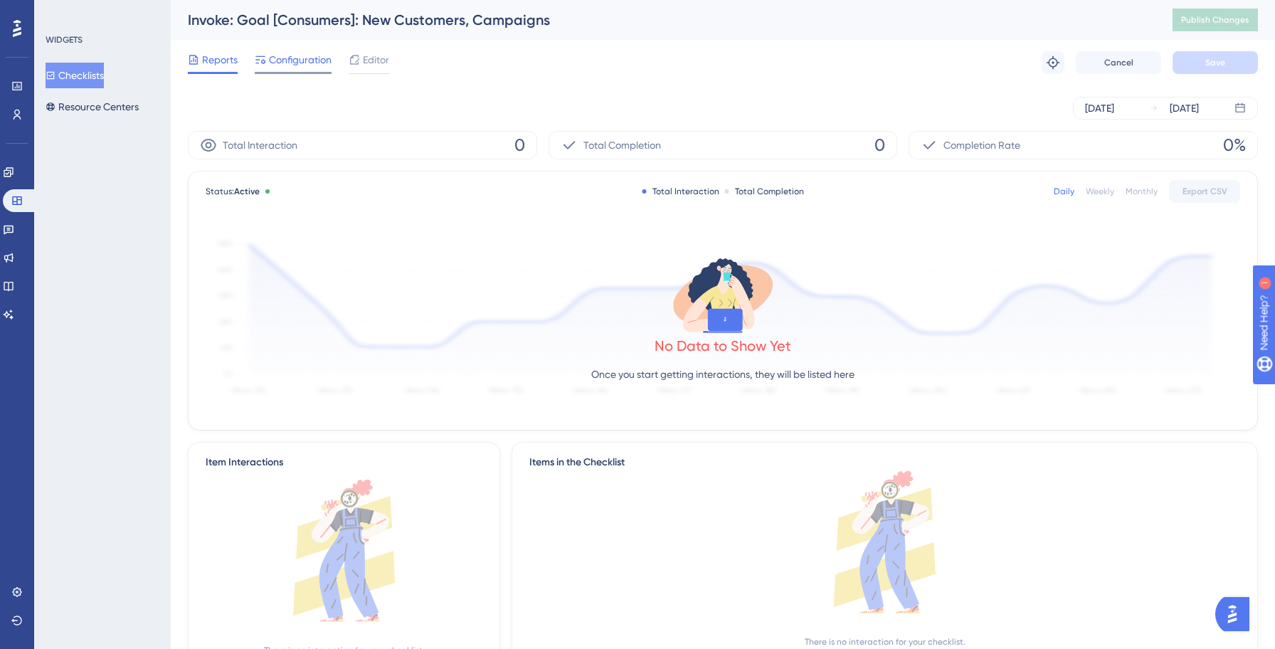
click at [293, 64] on span "Configuration" at bounding box center [300, 59] width 63 height 17
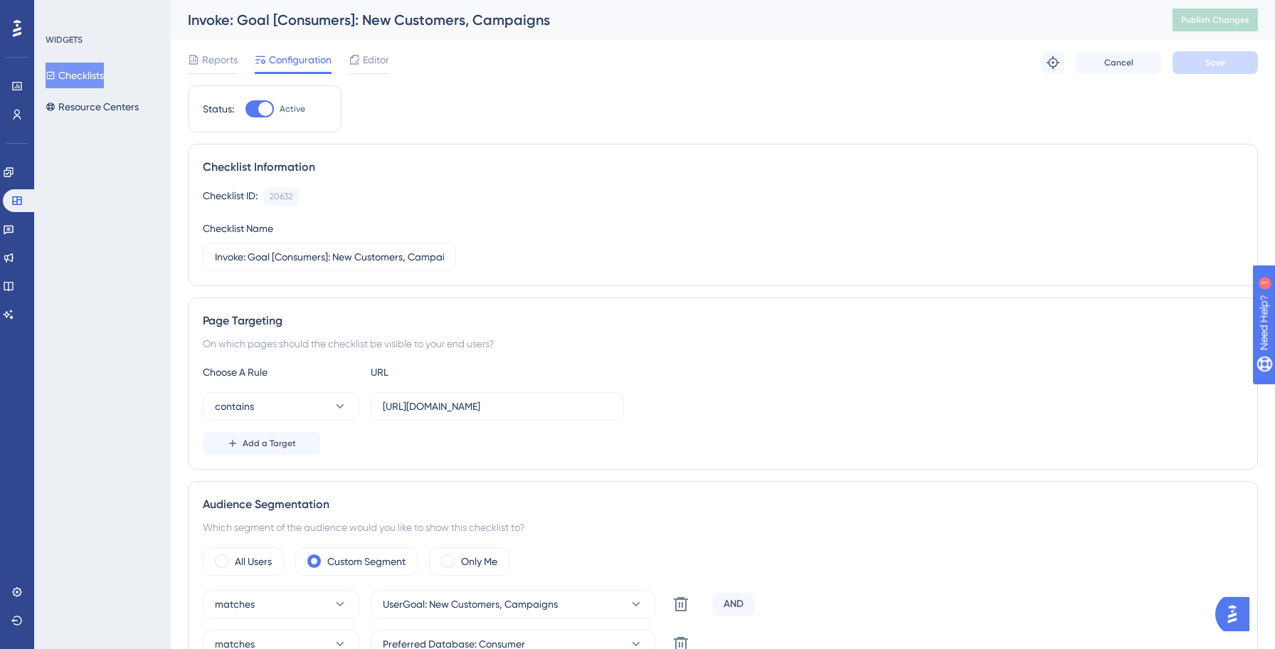
scroll to position [46, 0]
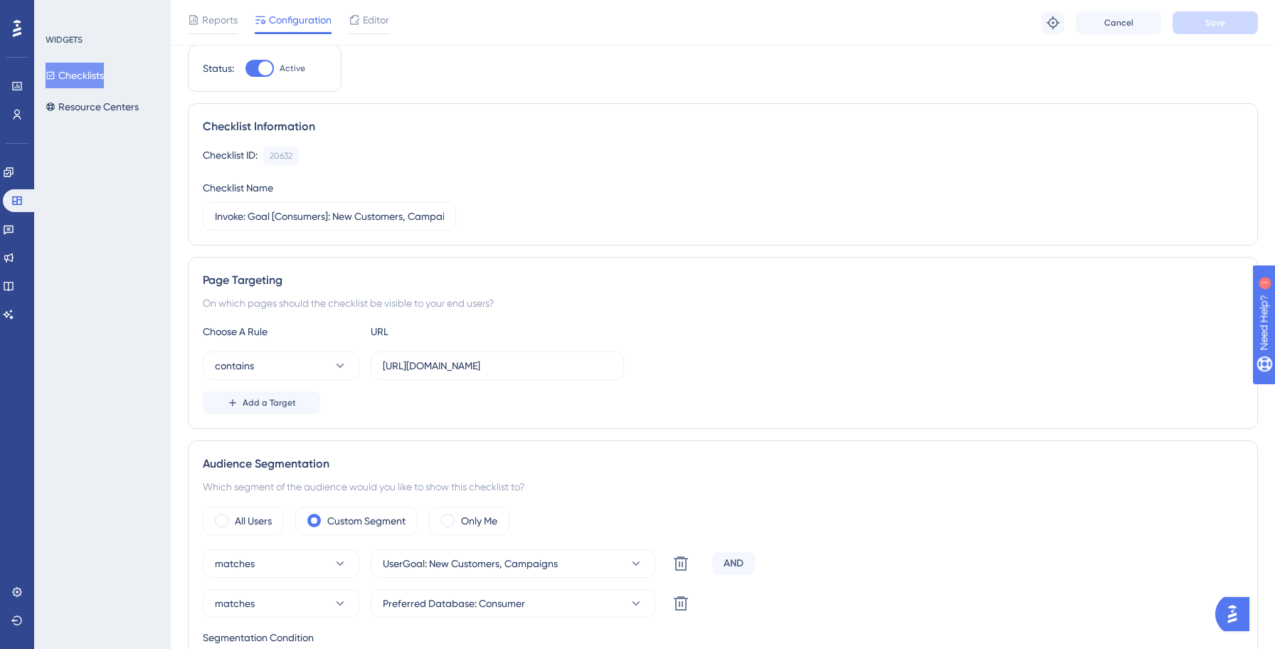
click at [97, 79] on button "Checklists" at bounding box center [75, 76] width 58 height 26
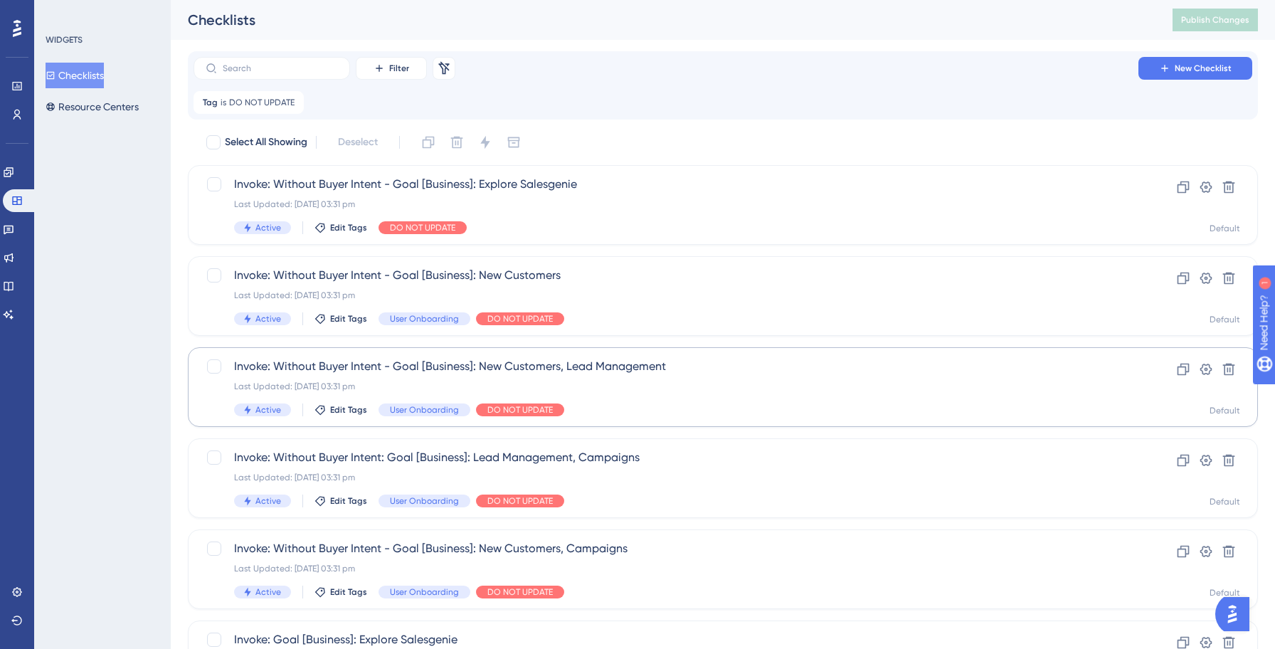
scroll to position [489, 0]
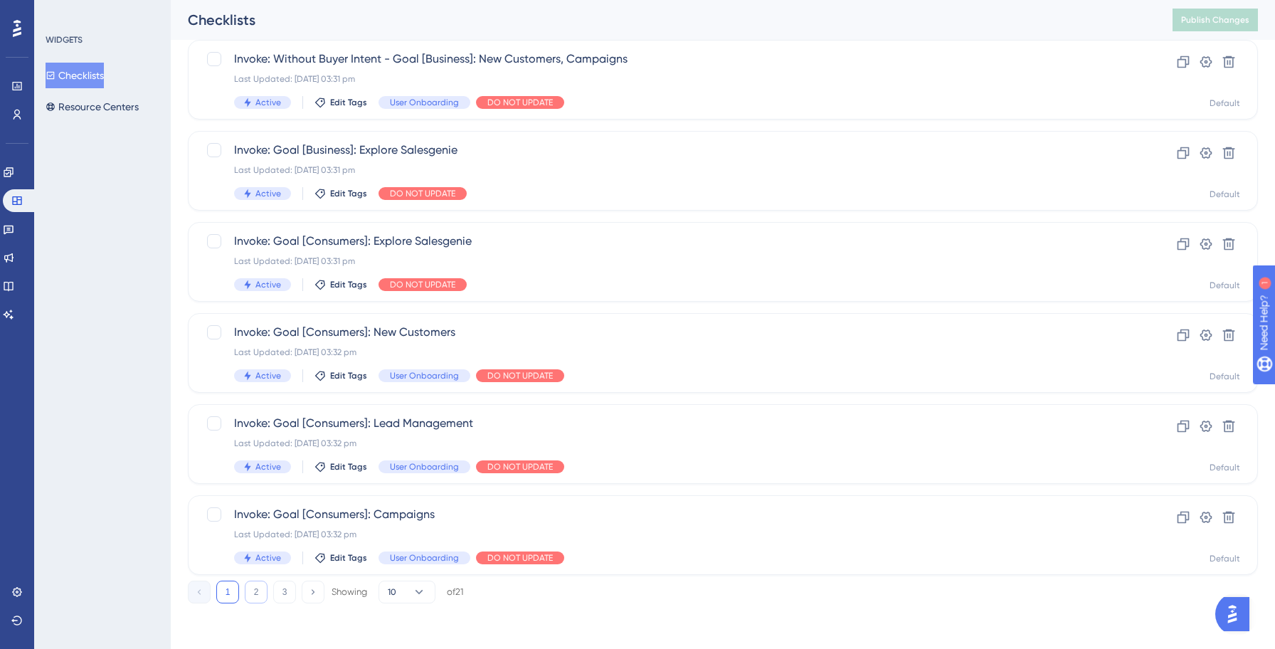
click at [255, 593] on button "2" at bounding box center [256, 591] width 23 height 23
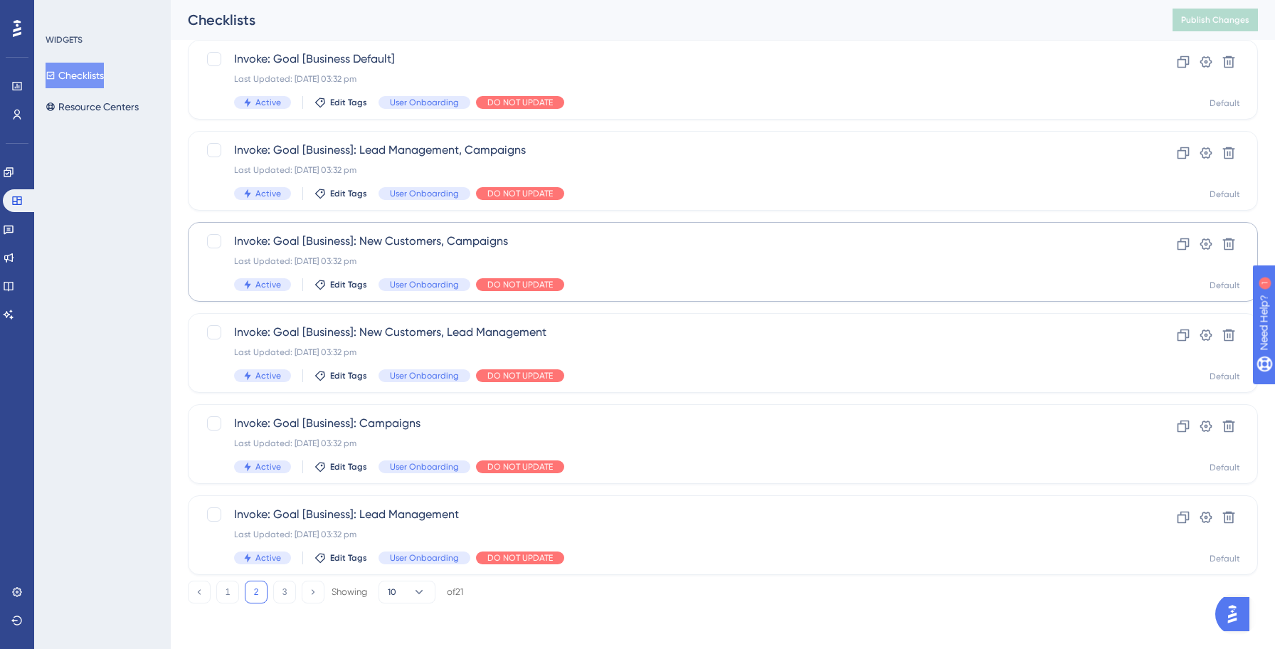
scroll to position [0, 0]
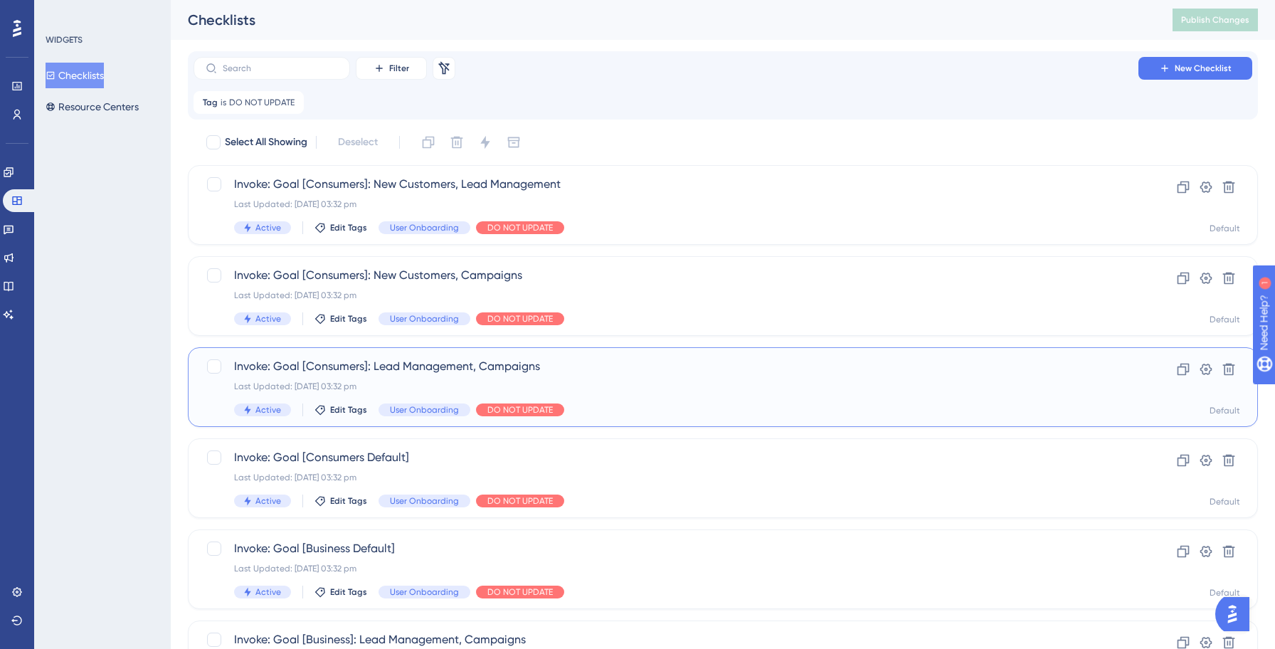
click at [738, 373] on span "Invoke: Goal [Consumers]: Lead Management, Campaigns" at bounding box center [665, 366] width 863 height 17
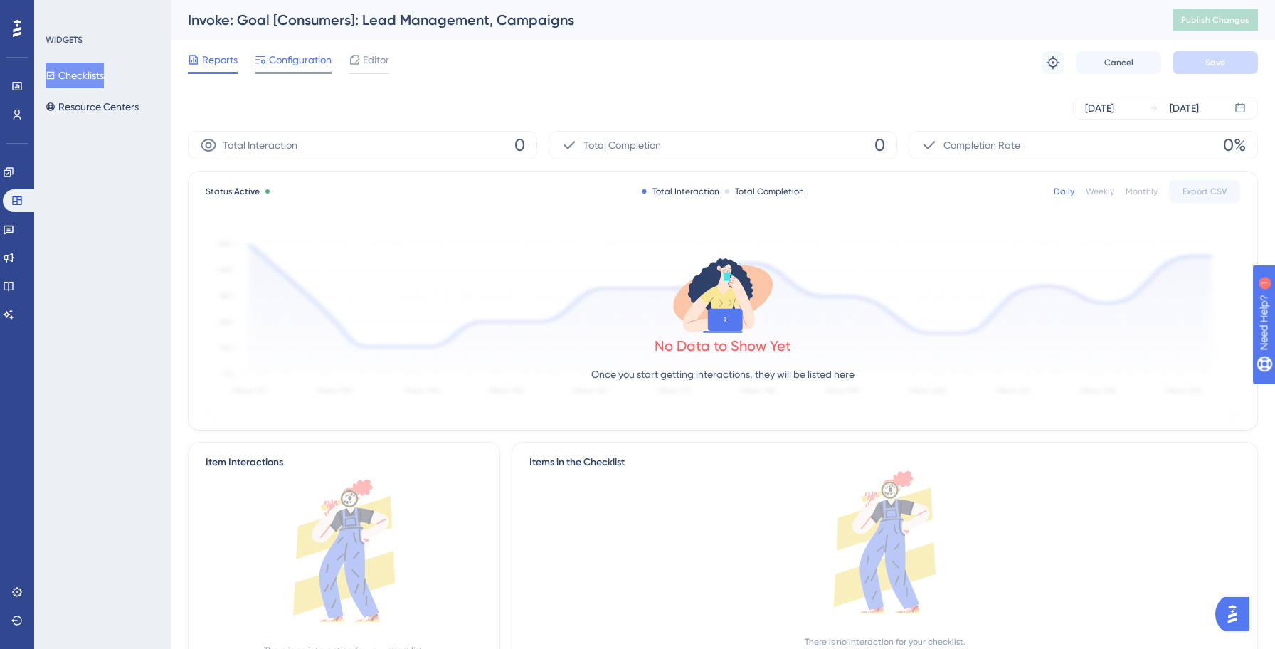
click at [300, 58] on span "Configuration" at bounding box center [300, 59] width 63 height 17
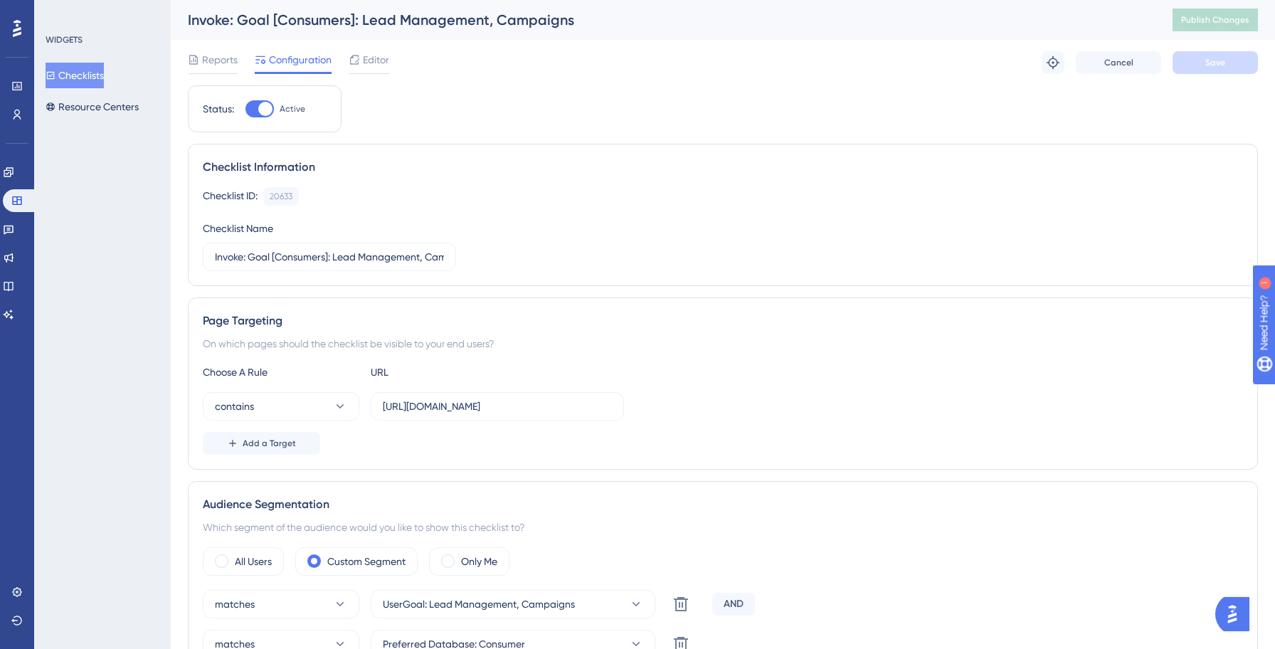
click at [87, 73] on button "Checklists" at bounding box center [75, 76] width 58 height 26
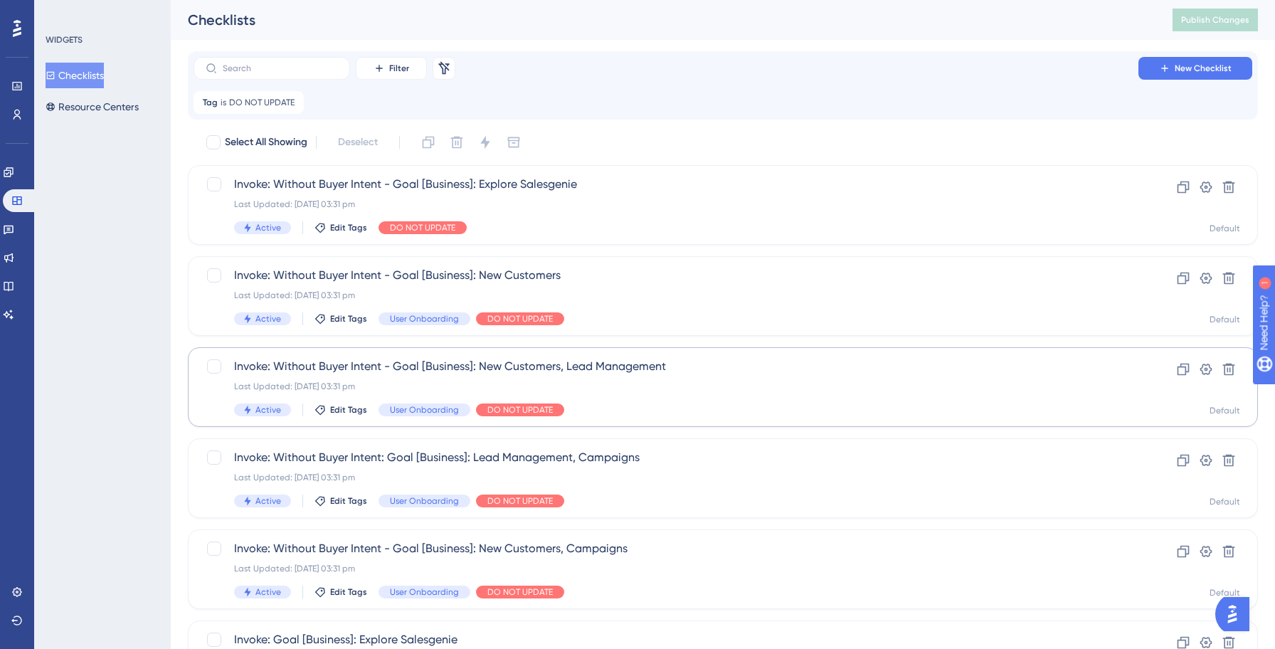
scroll to position [489, 0]
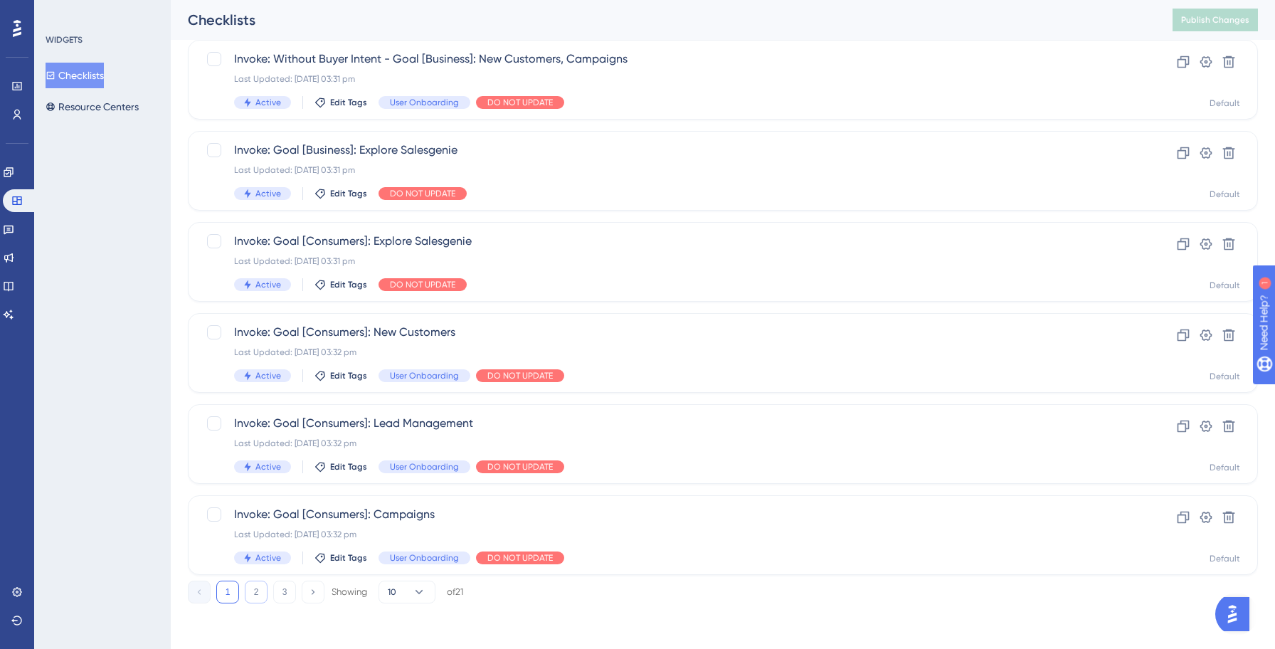
click at [260, 593] on button "2" at bounding box center [256, 591] width 23 height 23
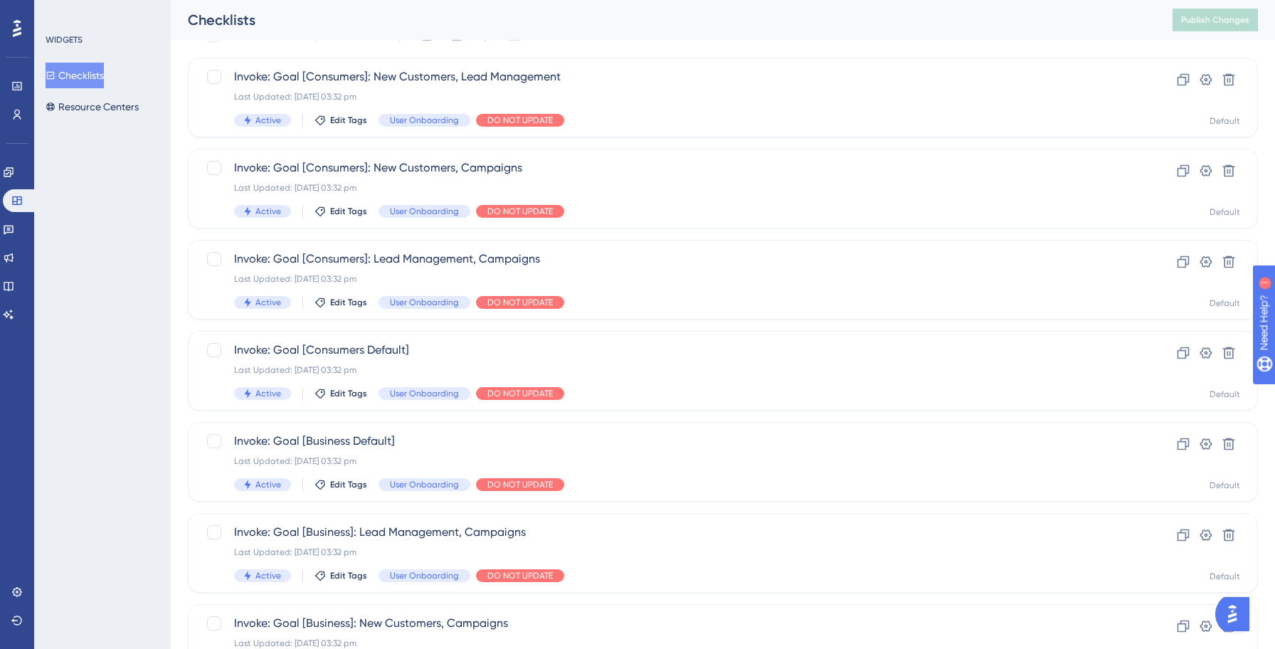
scroll to position [0, 0]
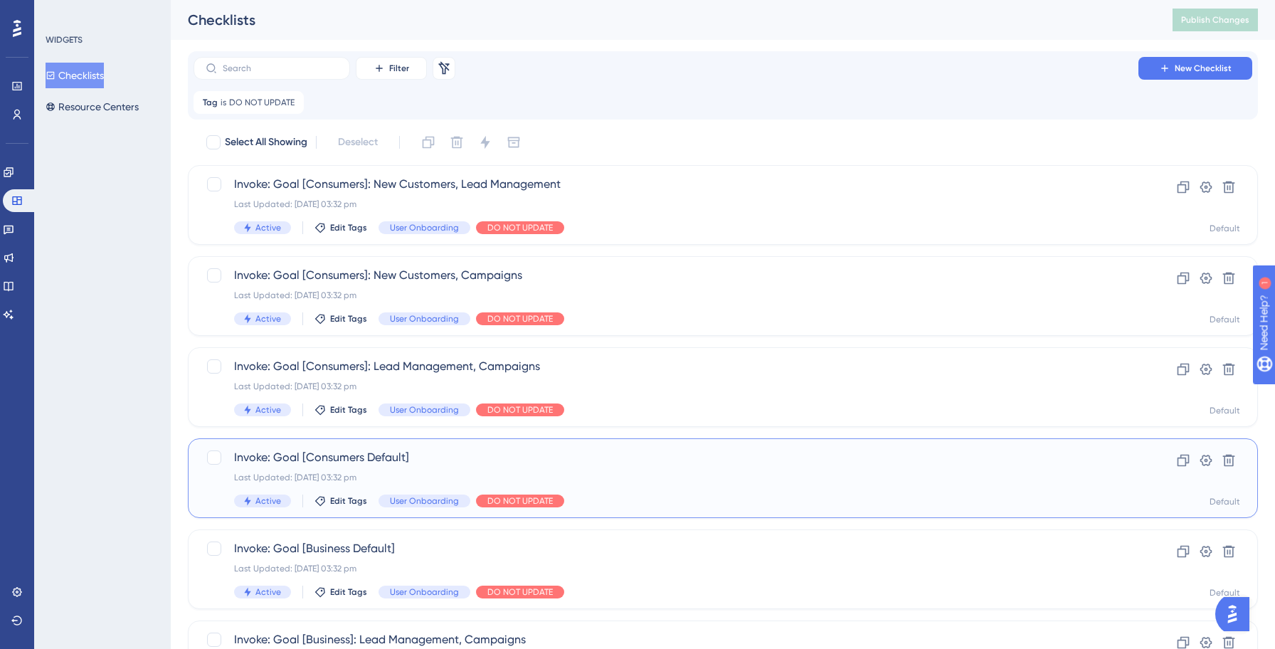
click at [689, 487] on div "Invoke: Goal [Consumers Default] Last Updated: 13 Oct 2025 03:32 pm Active Edit…" at bounding box center [665, 478] width 863 height 58
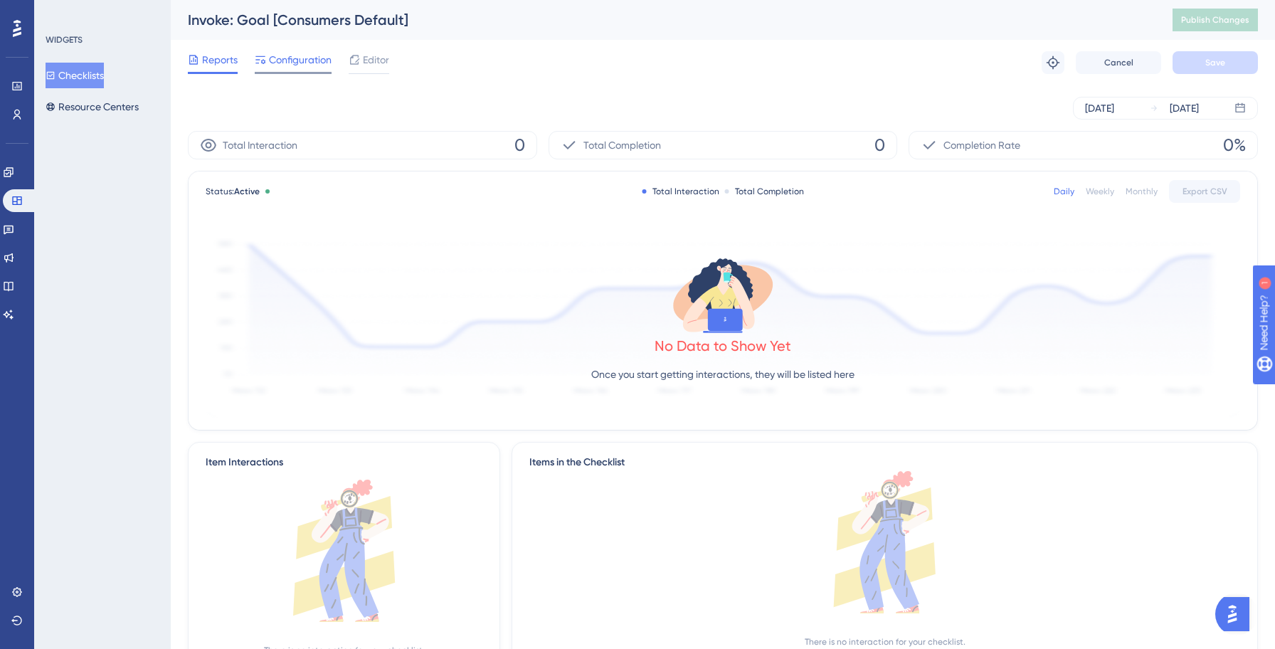
click at [282, 63] on span "Configuration" at bounding box center [300, 59] width 63 height 17
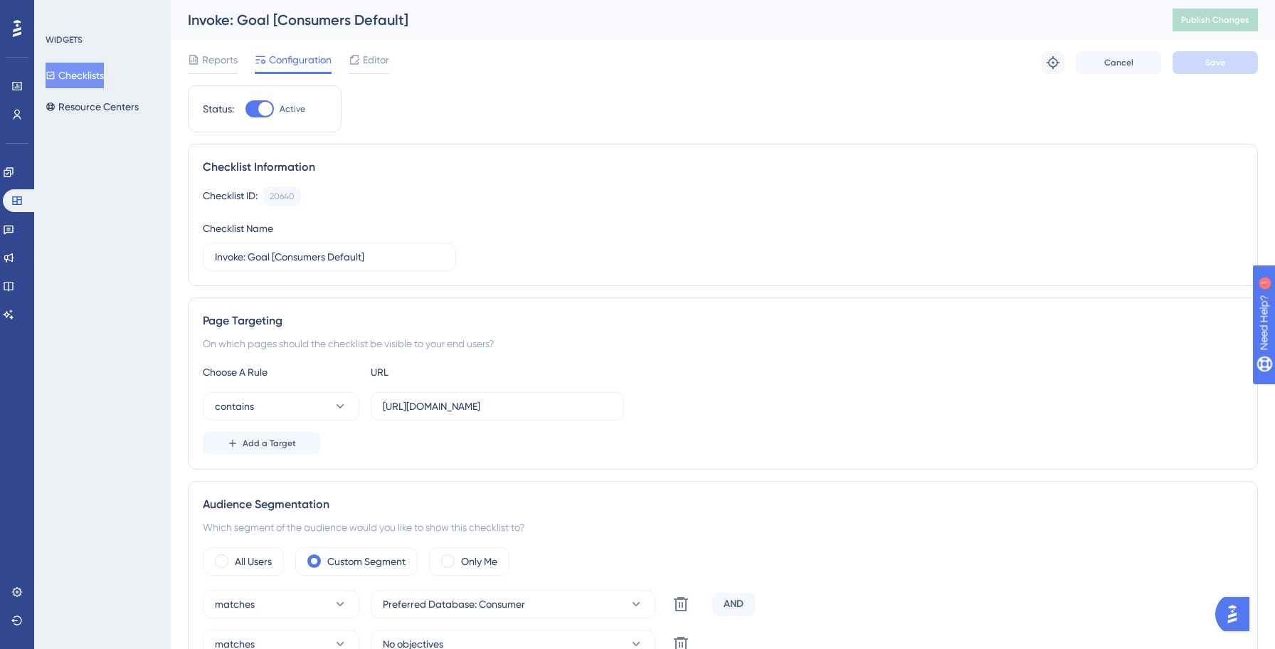
click at [96, 78] on button "Checklists" at bounding box center [75, 76] width 58 height 26
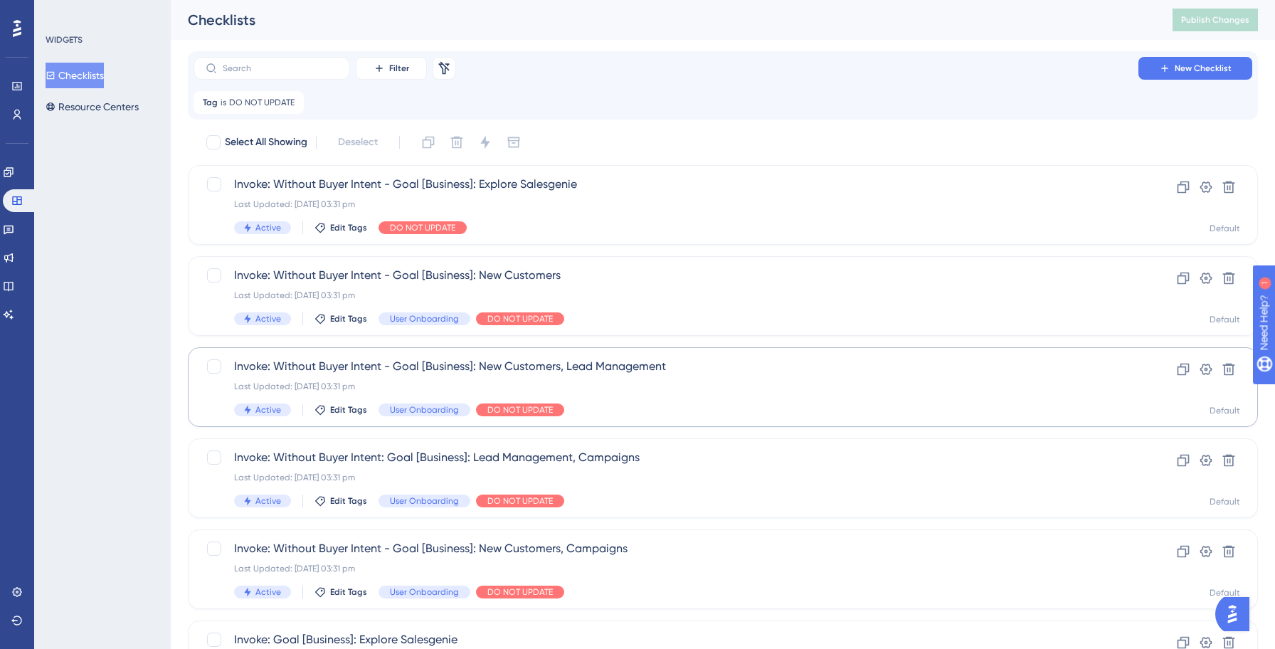
scroll to position [489, 0]
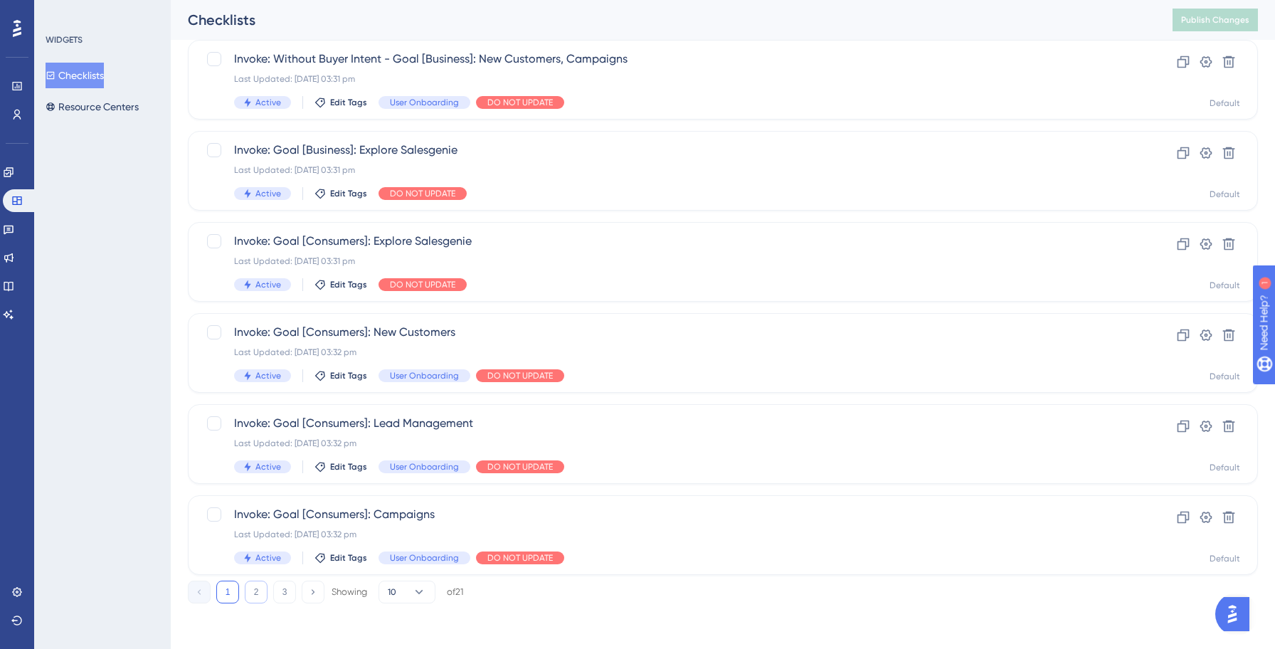
click at [257, 593] on button "2" at bounding box center [256, 591] width 23 height 23
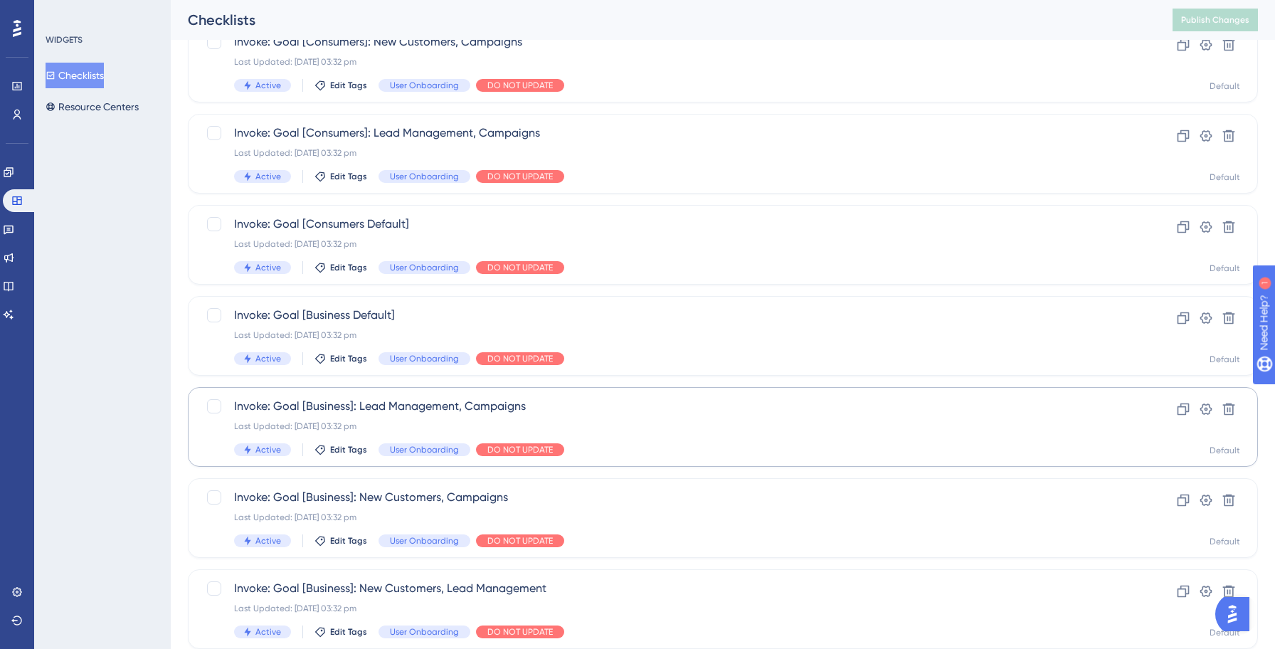
scroll to position [243, 0]
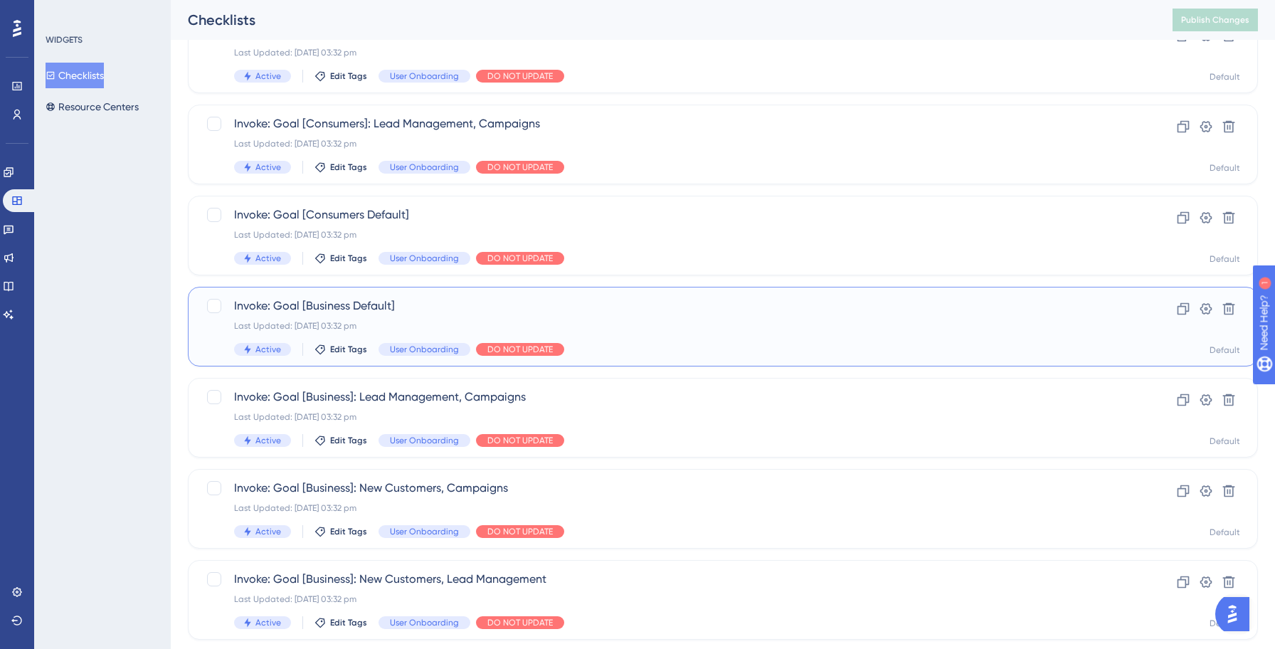
click at [706, 326] on div "Last Updated: 13 Oct 2025 03:32 pm" at bounding box center [665, 325] width 863 height 11
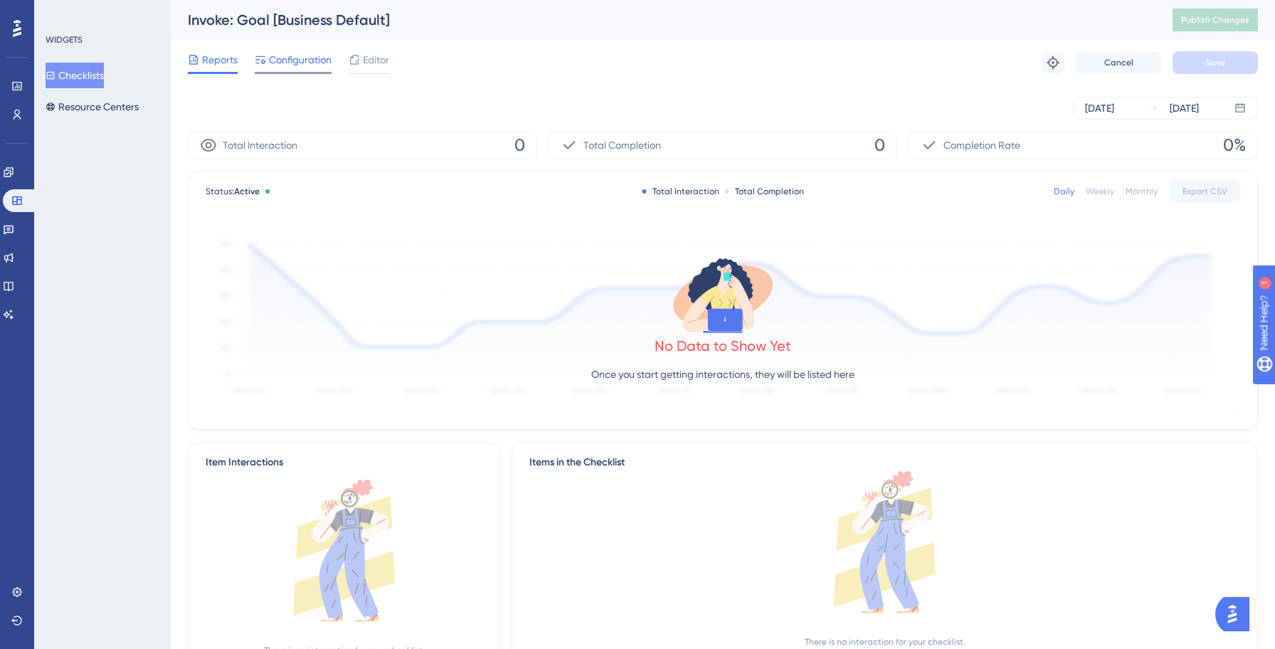
click at [295, 65] on span "Configuration" at bounding box center [300, 59] width 63 height 17
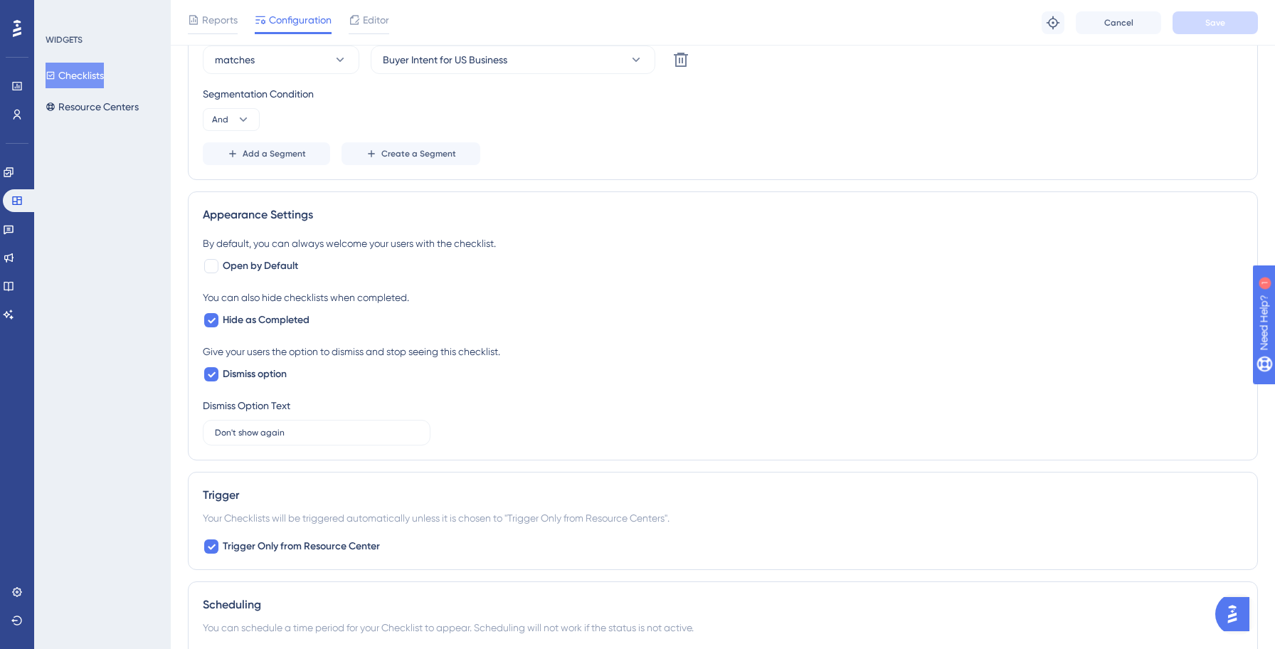
scroll to position [632, 0]
click at [89, 80] on button "Checklists" at bounding box center [75, 76] width 58 height 26
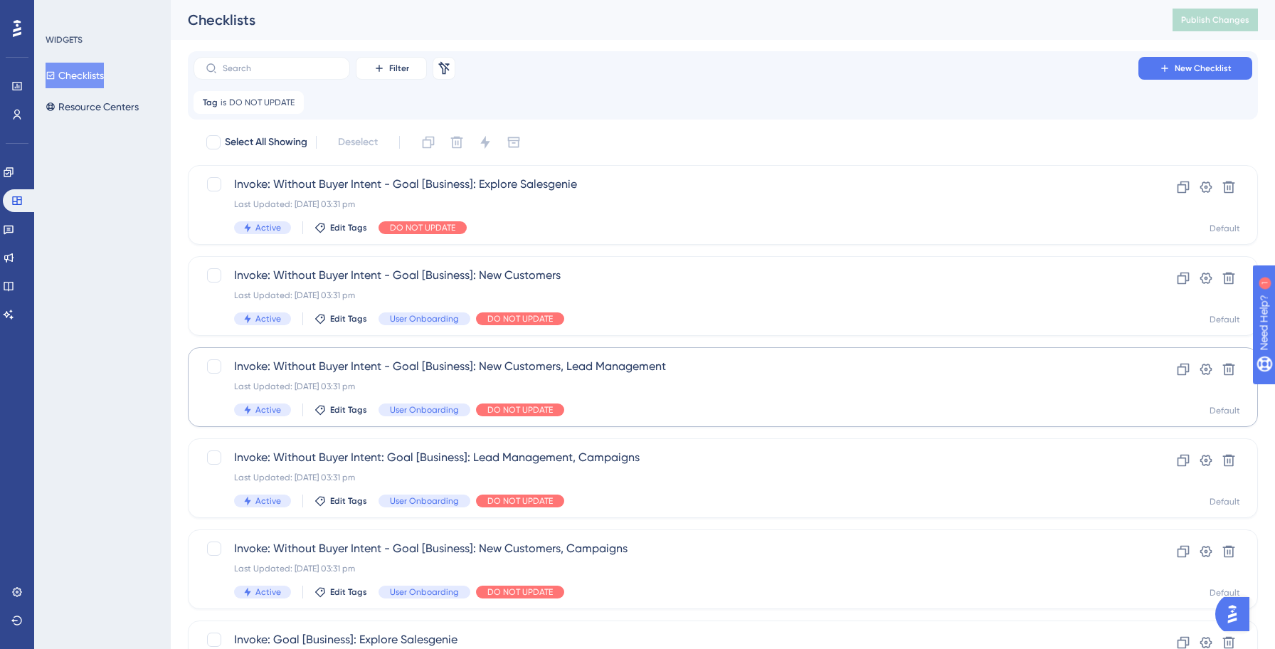
scroll to position [489, 0]
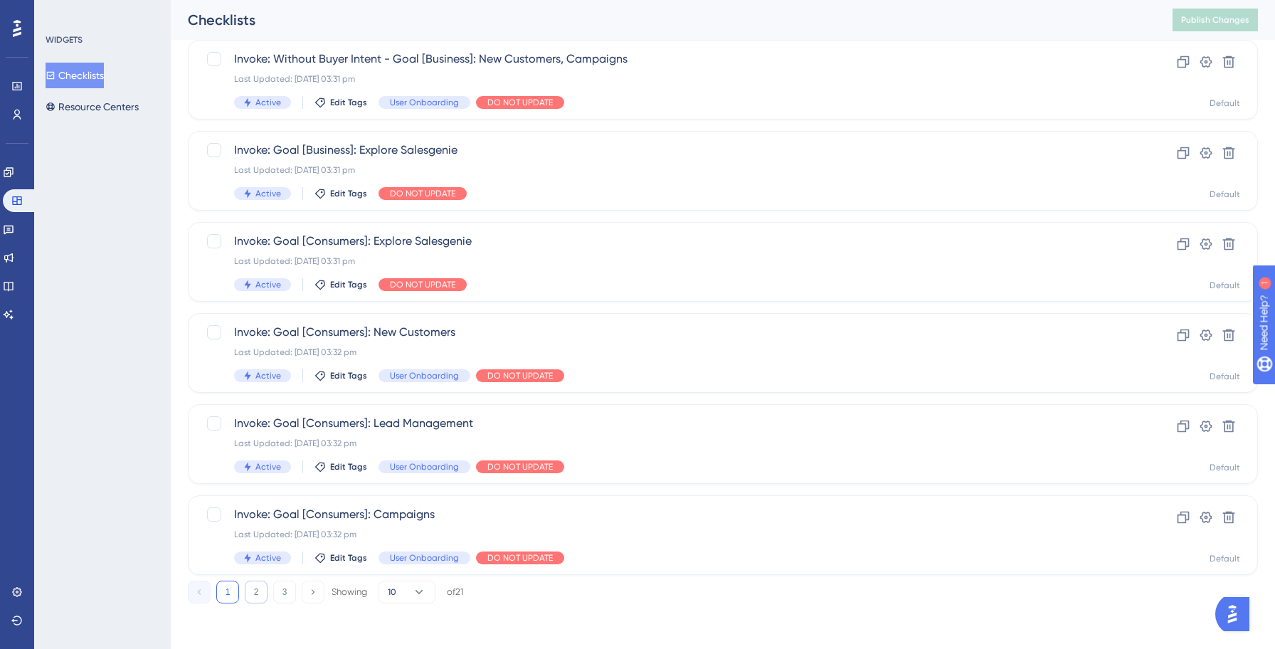
click at [256, 590] on button "2" at bounding box center [256, 591] width 23 height 23
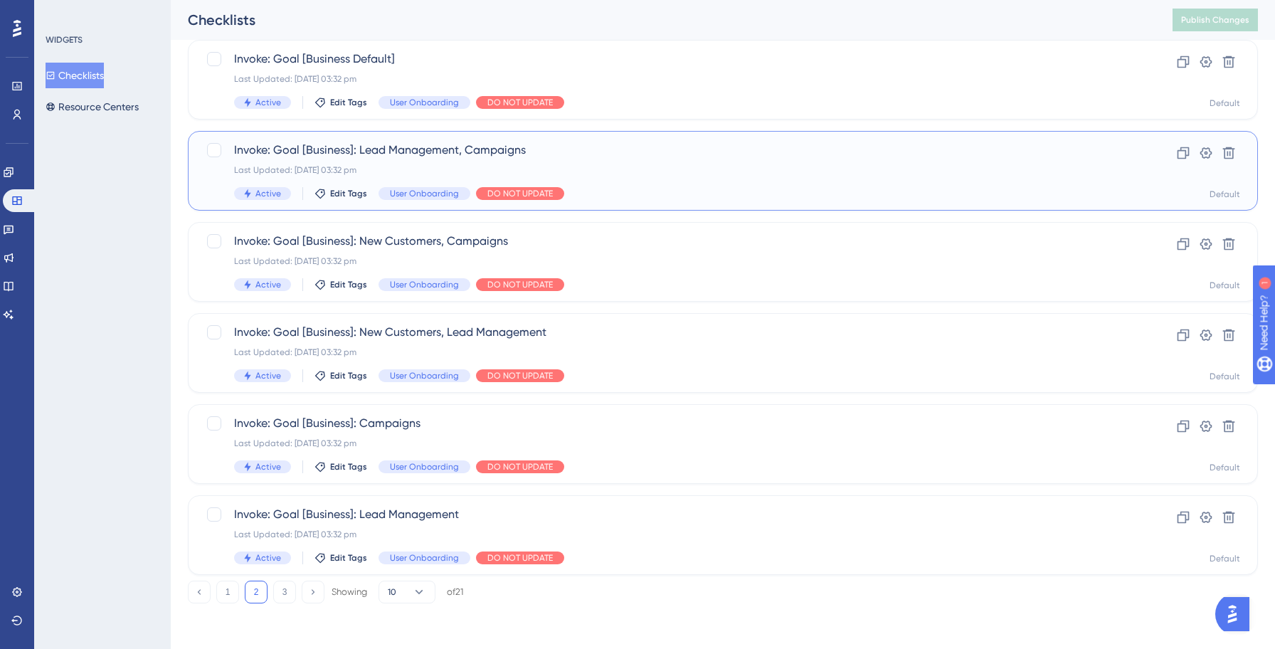
click at [743, 191] on div "Active Edit Tags User Onboarding DO NOT UPDATE" at bounding box center [665, 193] width 863 height 13
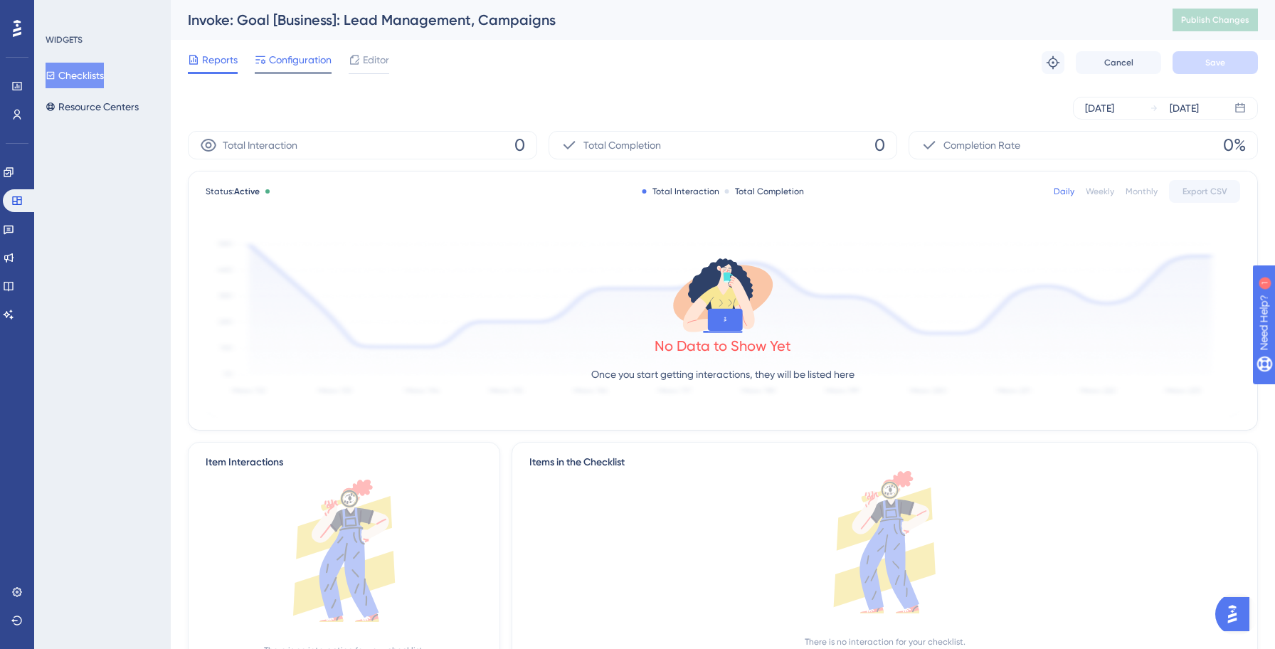
click at [298, 65] on span "Configuration" at bounding box center [300, 59] width 63 height 17
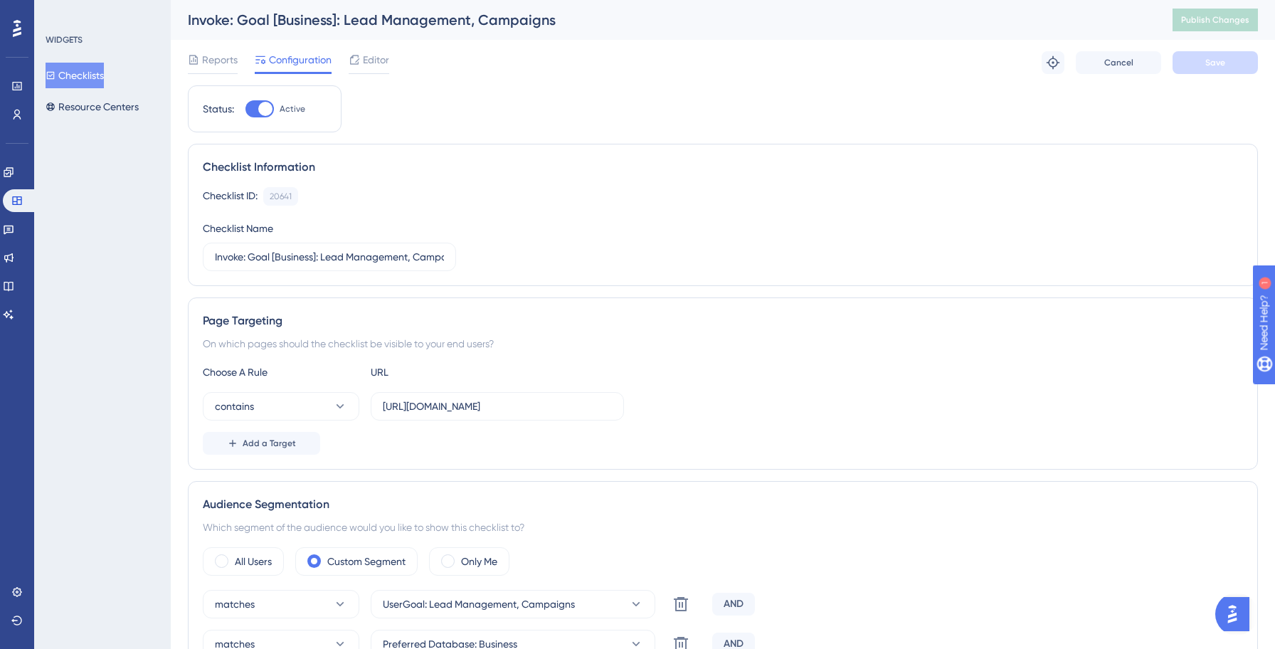
click at [68, 71] on button "Checklists" at bounding box center [75, 76] width 58 height 26
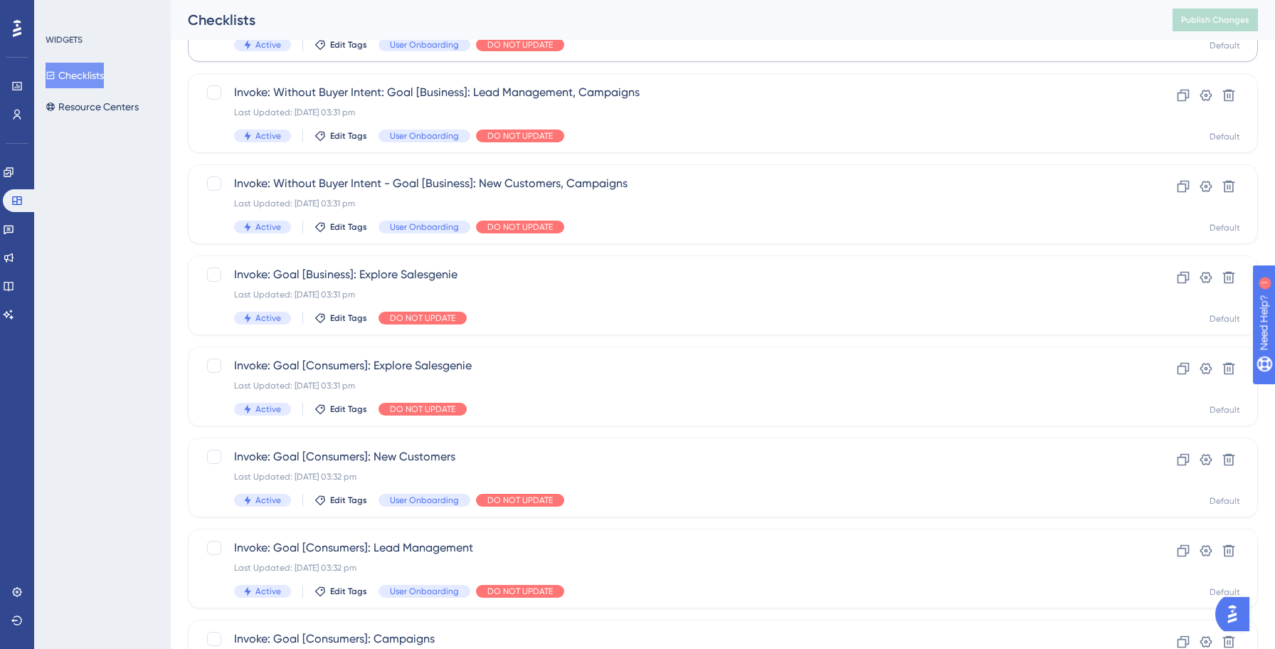
scroll to position [489, 0]
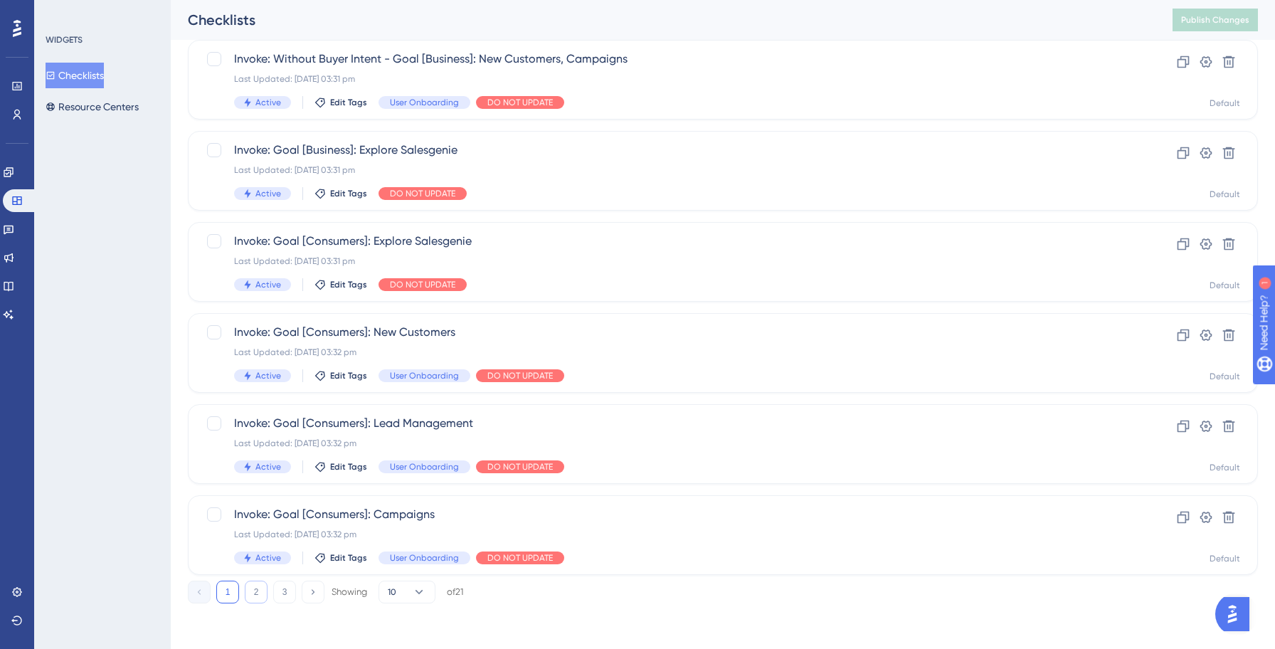
click at [253, 592] on button "2" at bounding box center [256, 591] width 23 height 23
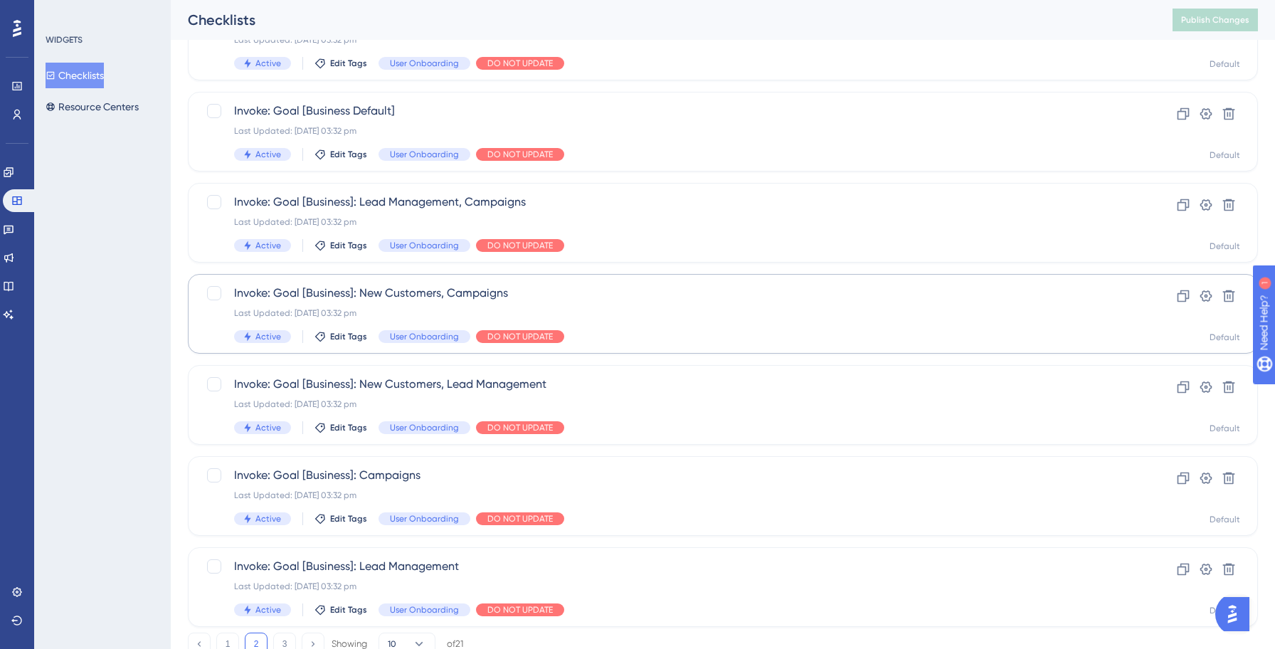
scroll to position [445, 0]
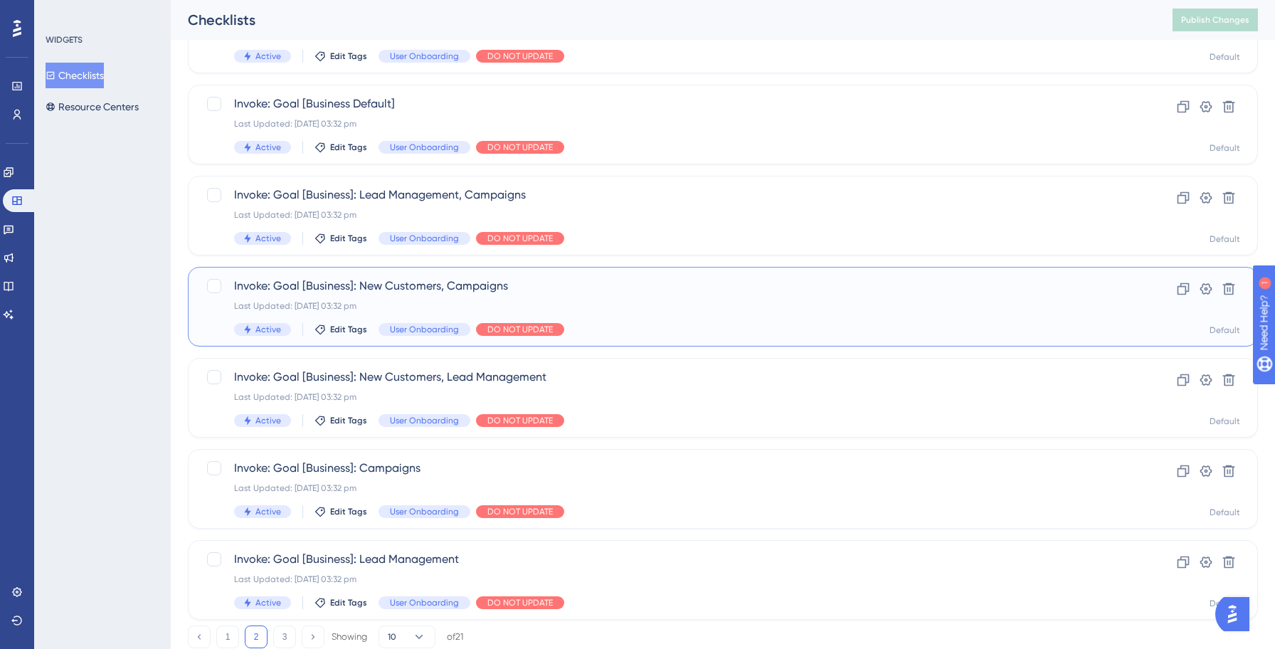
click at [686, 300] on div "Last Updated: 13 Oct 2025 03:32 pm" at bounding box center [665, 305] width 863 height 11
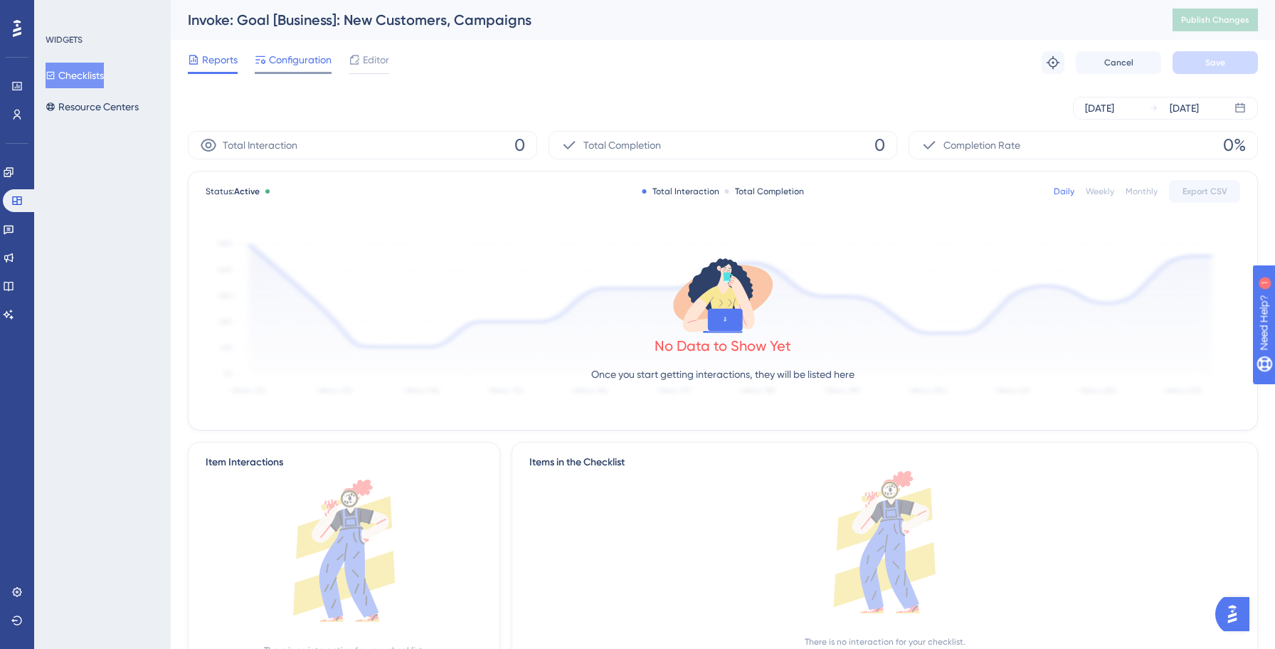
click at [292, 58] on span "Configuration" at bounding box center [300, 59] width 63 height 17
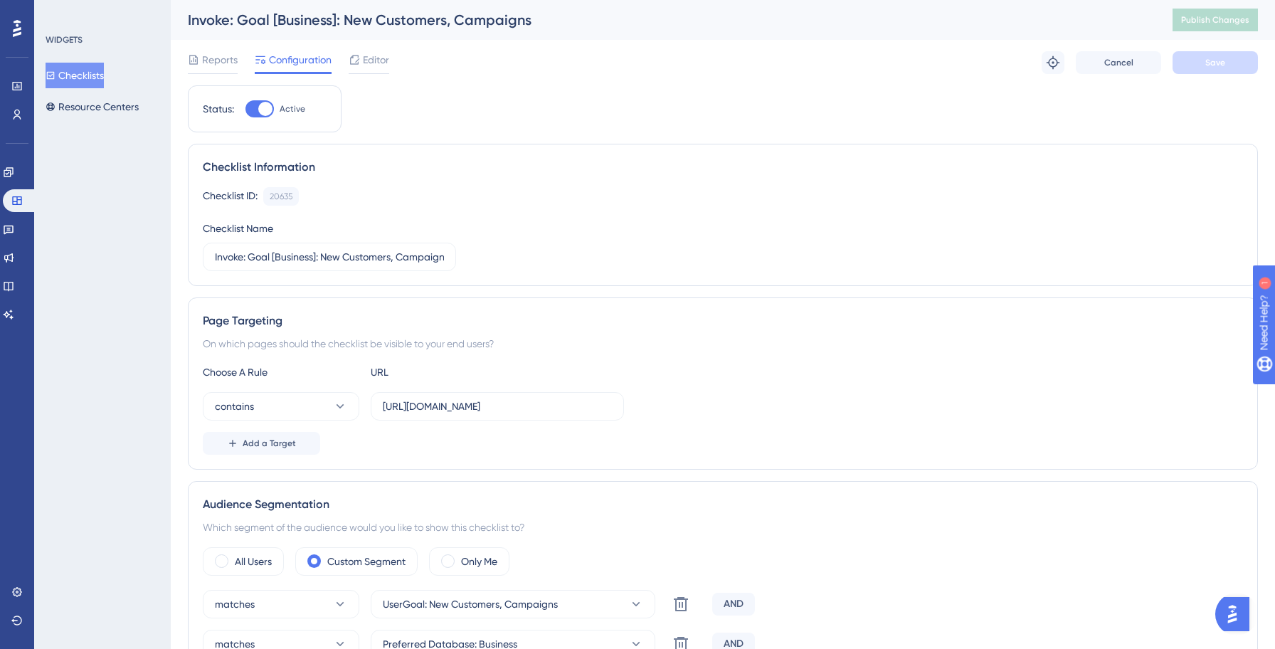
click at [96, 78] on button "Checklists" at bounding box center [75, 76] width 58 height 26
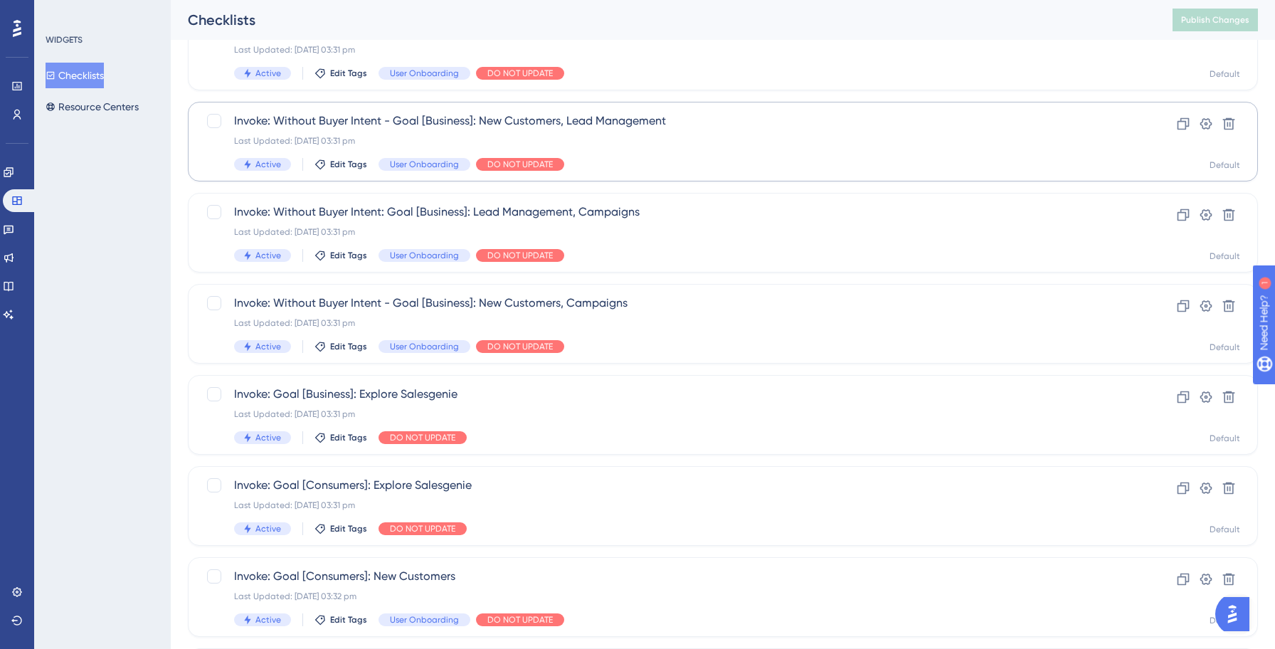
scroll to position [489, 0]
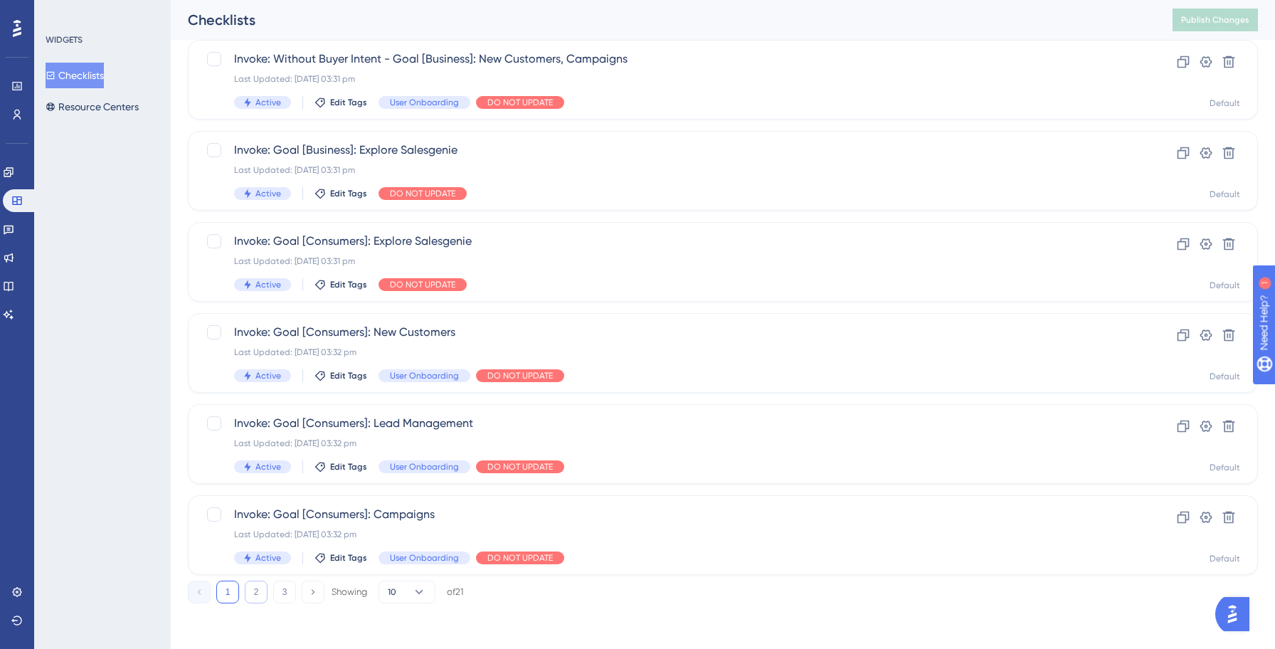
click at [255, 596] on button "2" at bounding box center [256, 591] width 23 height 23
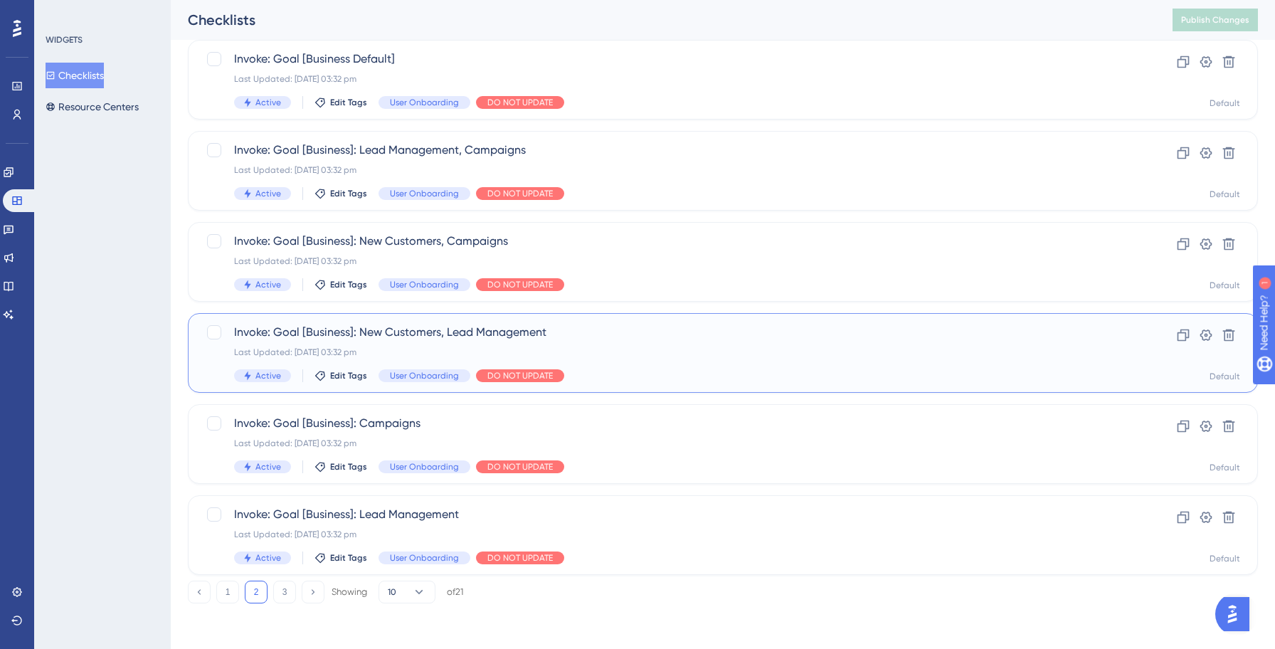
click at [647, 334] on span "Invoke: Goal [Business]: New Customers, Lead Management" at bounding box center [665, 332] width 863 height 17
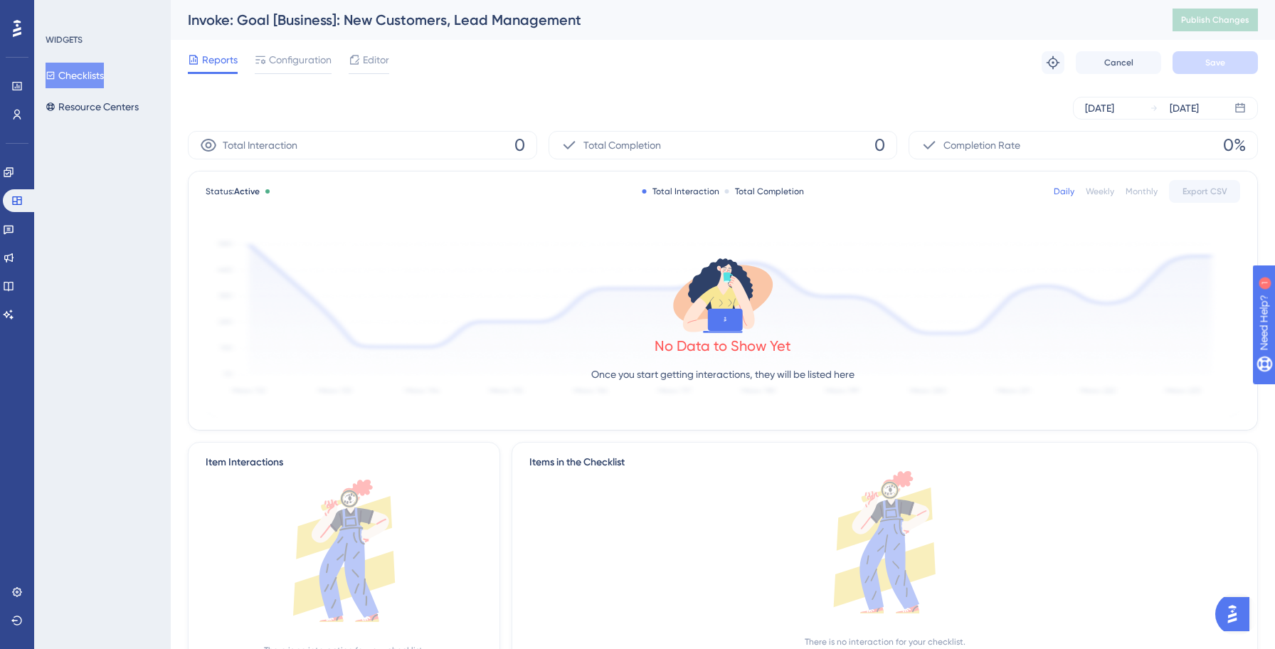
click at [279, 77] on div "Reports Configuration Editor Troubleshoot Cancel Save" at bounding box center [723, 63] width 1070 height 46
click at [296, 63] on span "Configuration" at bounding box center [300, 59] width 63 height 17
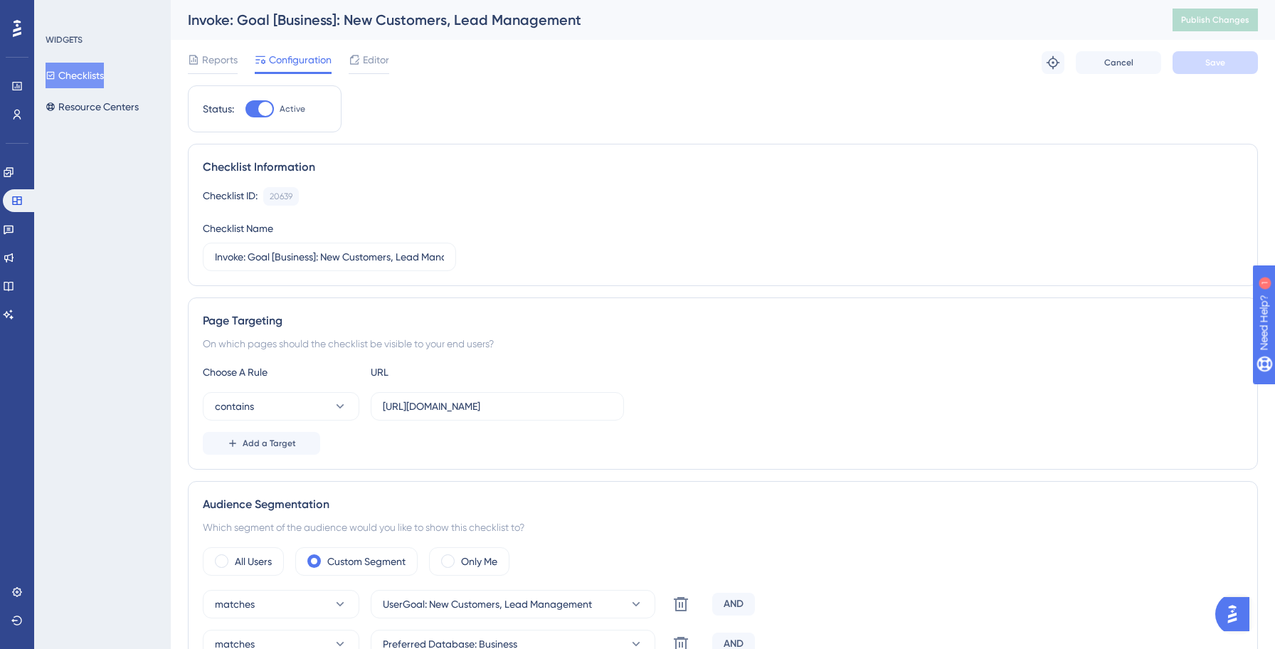
click at [99, 77] on button "Checklists" at bounding box center [75, 76] width 58 height 26
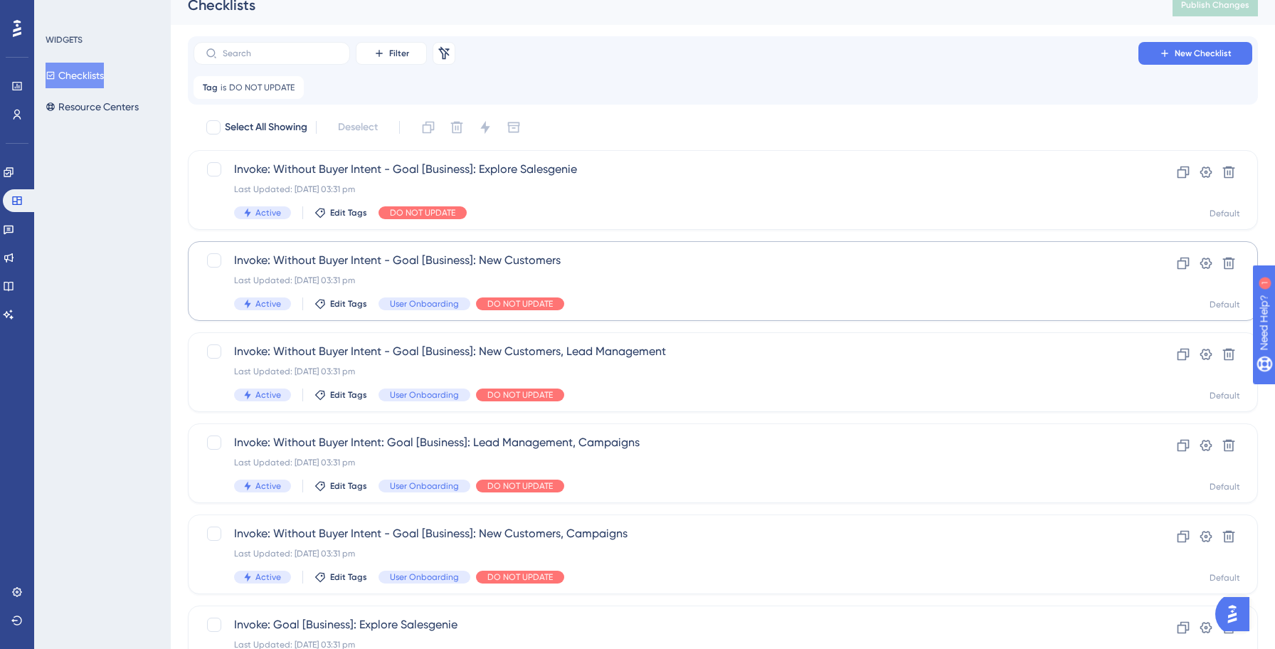
scroll to position [489, 0]
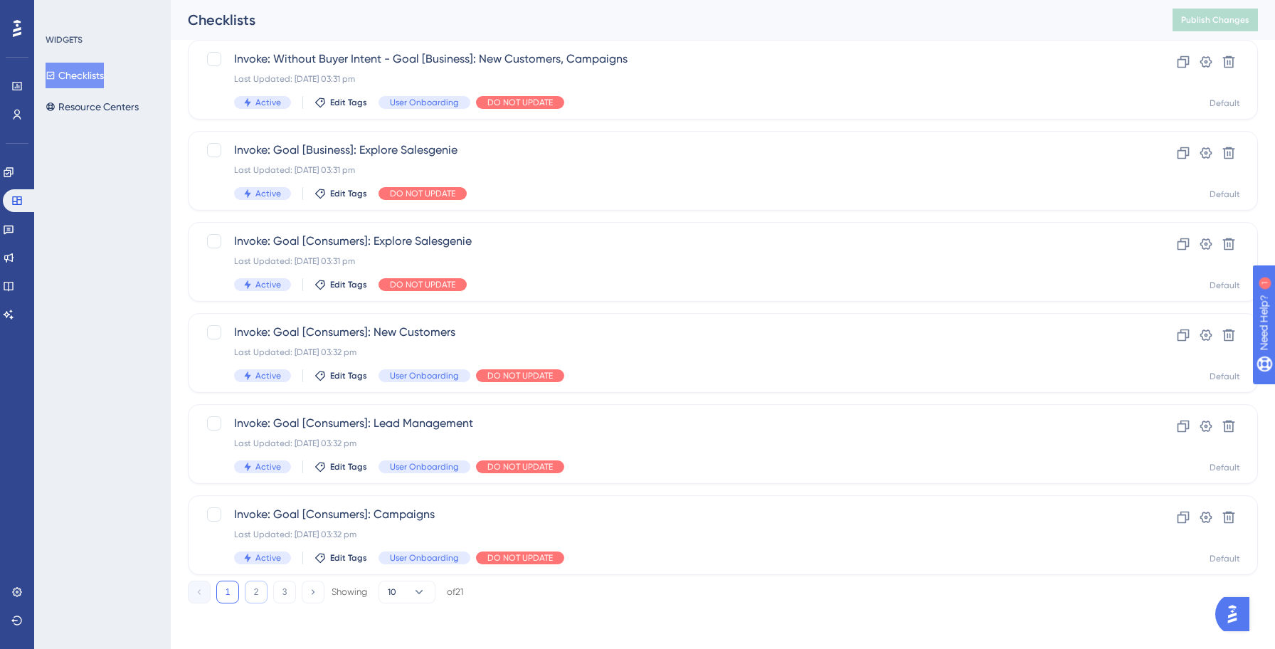
click at [250, 598] on button "2" at bounding box center [256, 591] width 23 height 23
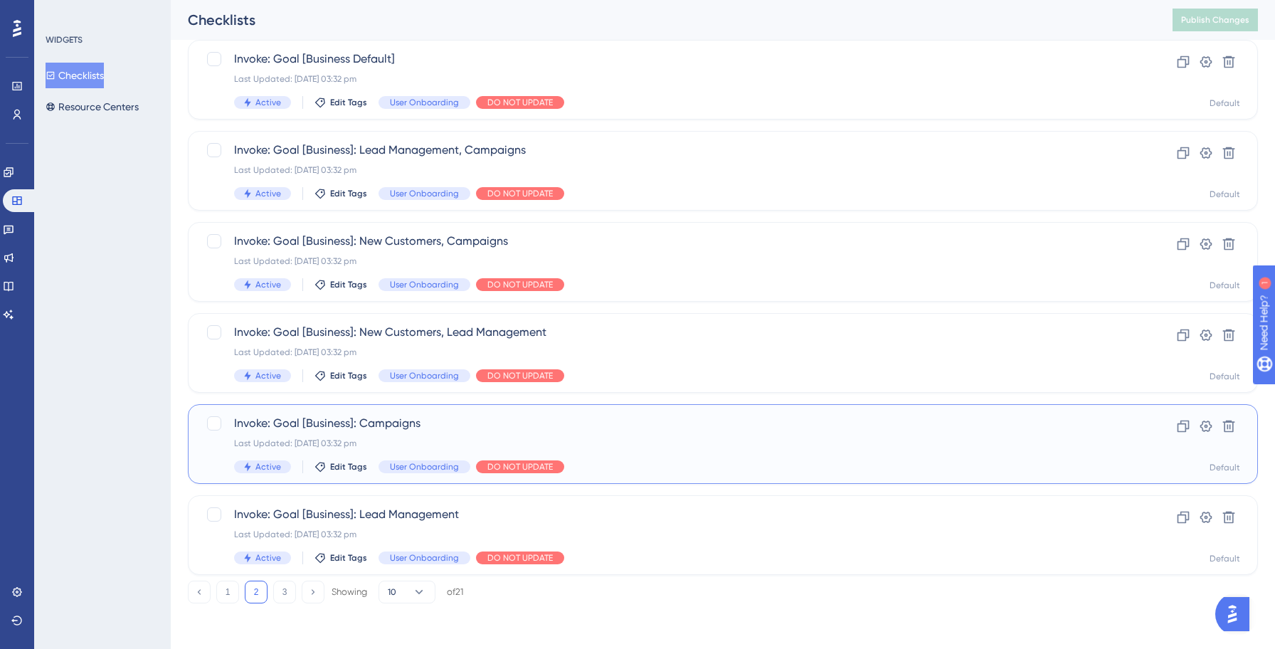
click at [625, 427] on span "Invoke: Goal [Business]: Campaigns" at bounding box center [665, 423] width 863 height 17
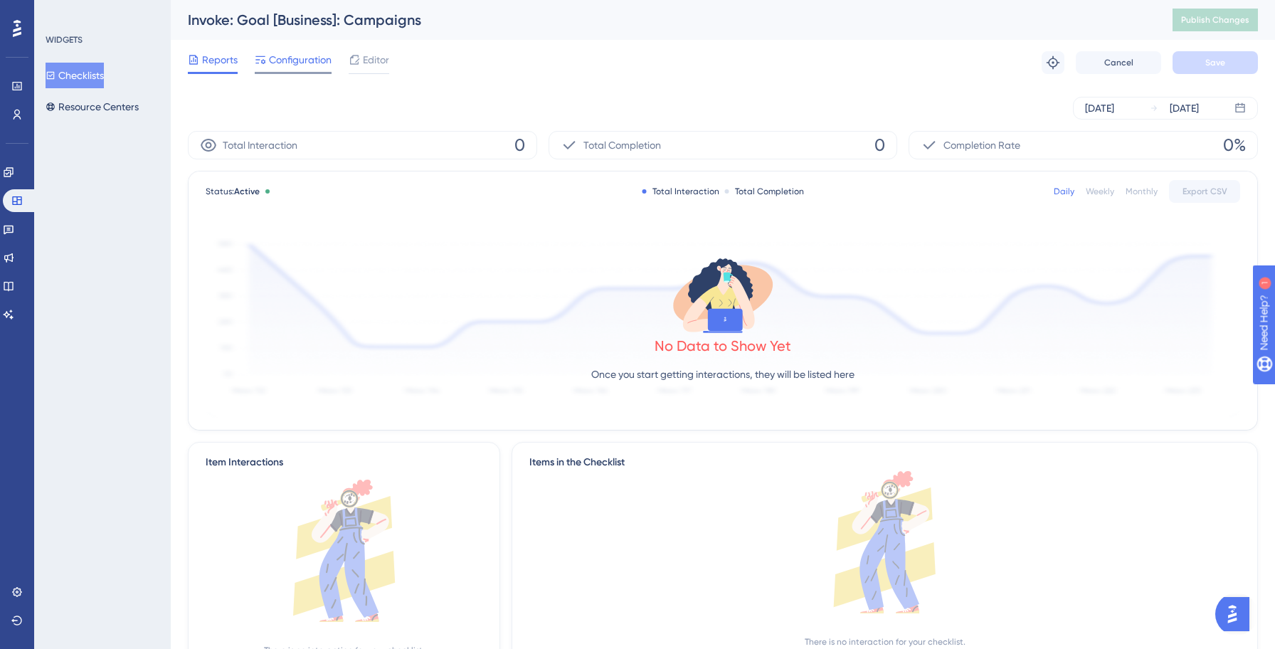
click at [292, 64] on span "Configuration" at bounding box center [300, 59] width 63 height 17
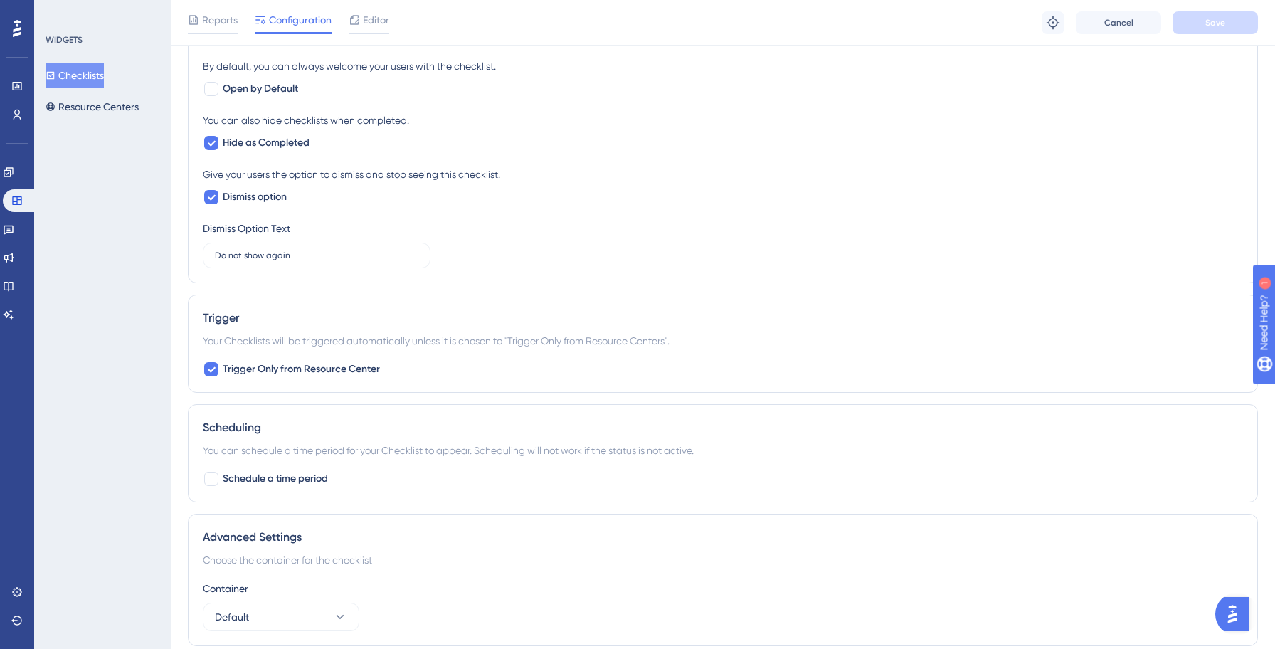
scroll to position [940, 0]
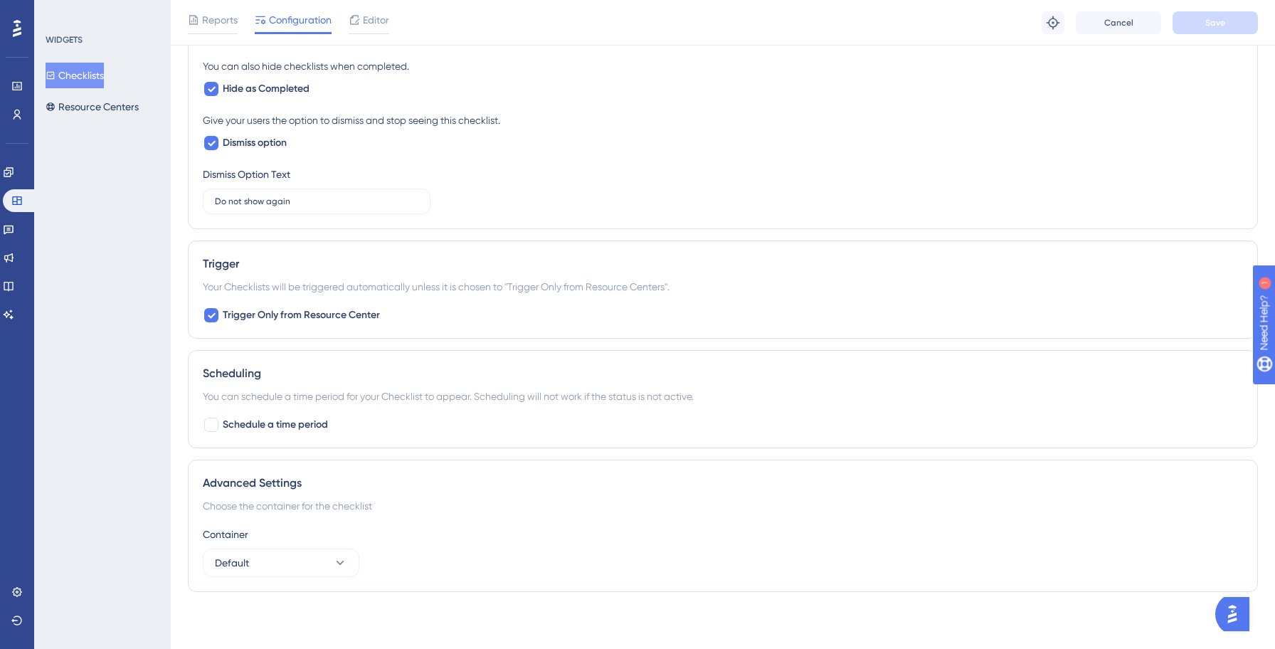
click at [103, 82] on button "Checklists" at bounding box center [75, 76] width 58 height 26
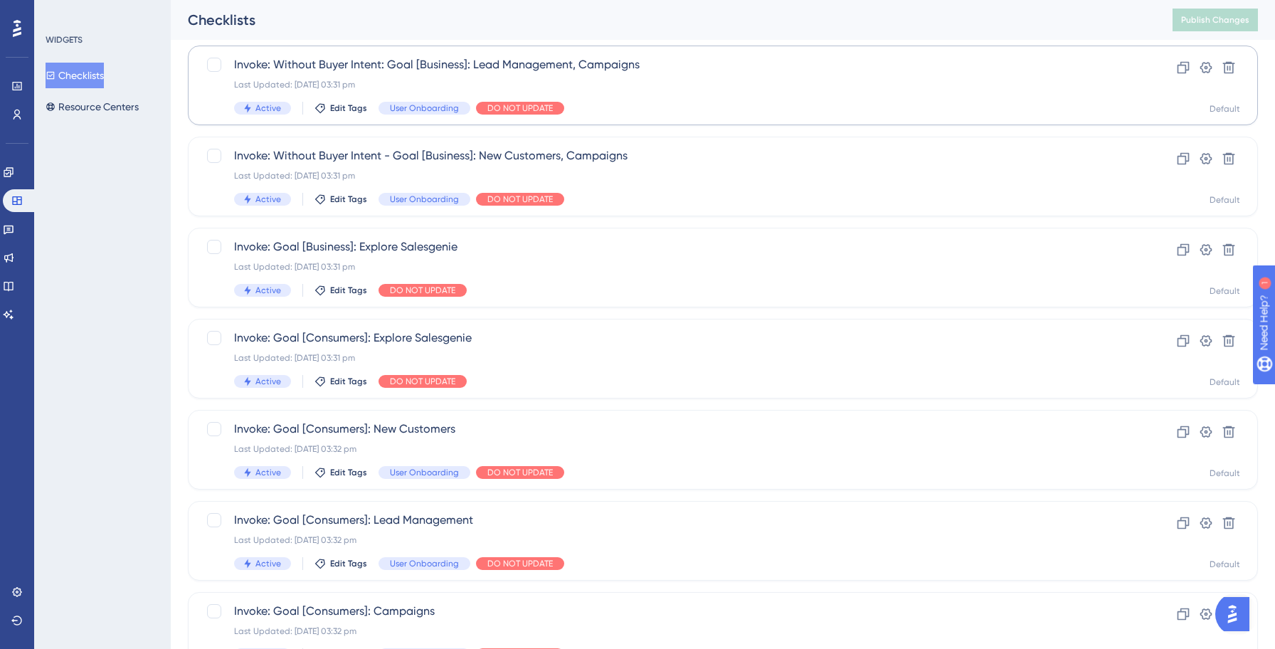
scroll to position [489, 0]
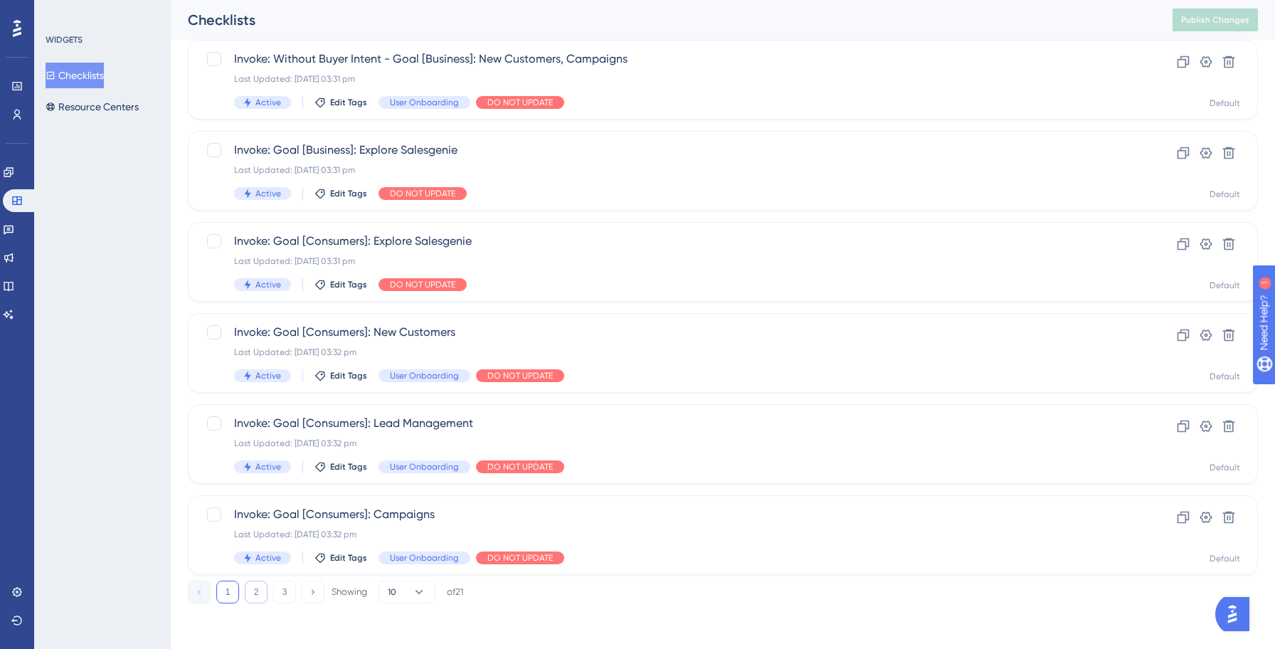
click at [257, 594] on button "2" at bounding box center [256, 591] width 23 height 23
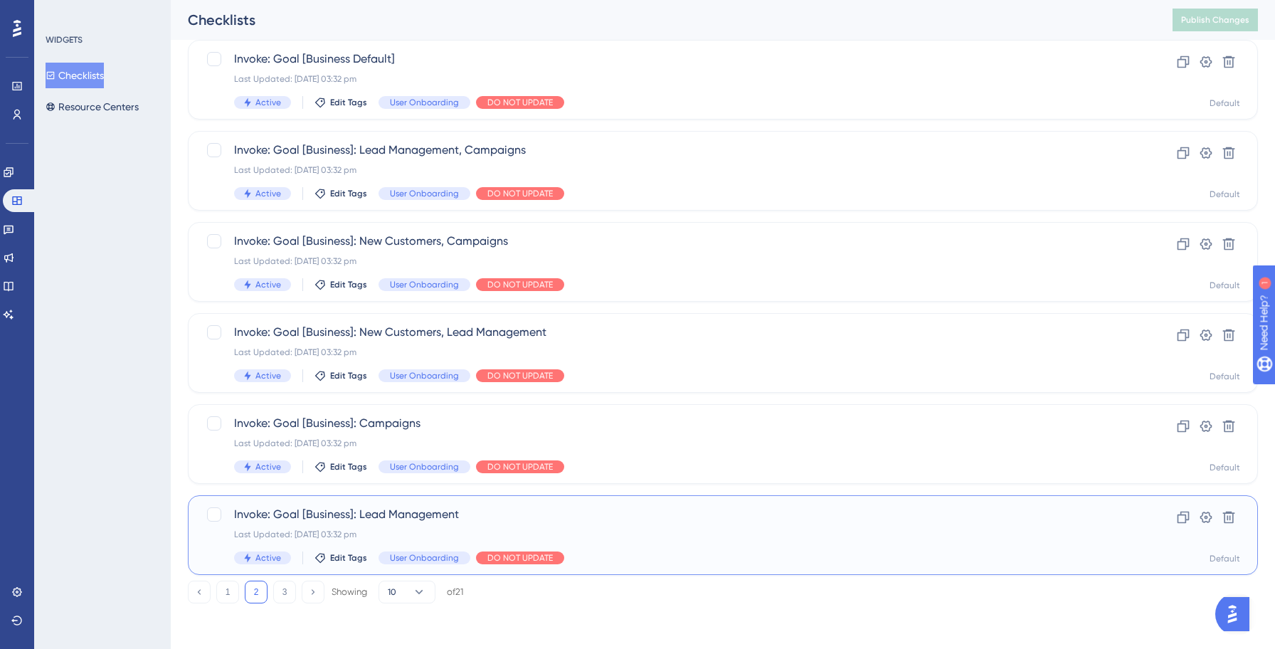
click at [678, 520] on span "Invoke: Goal [Business]: Lead Management" at bounding box center [665, 514] width 863 height 17
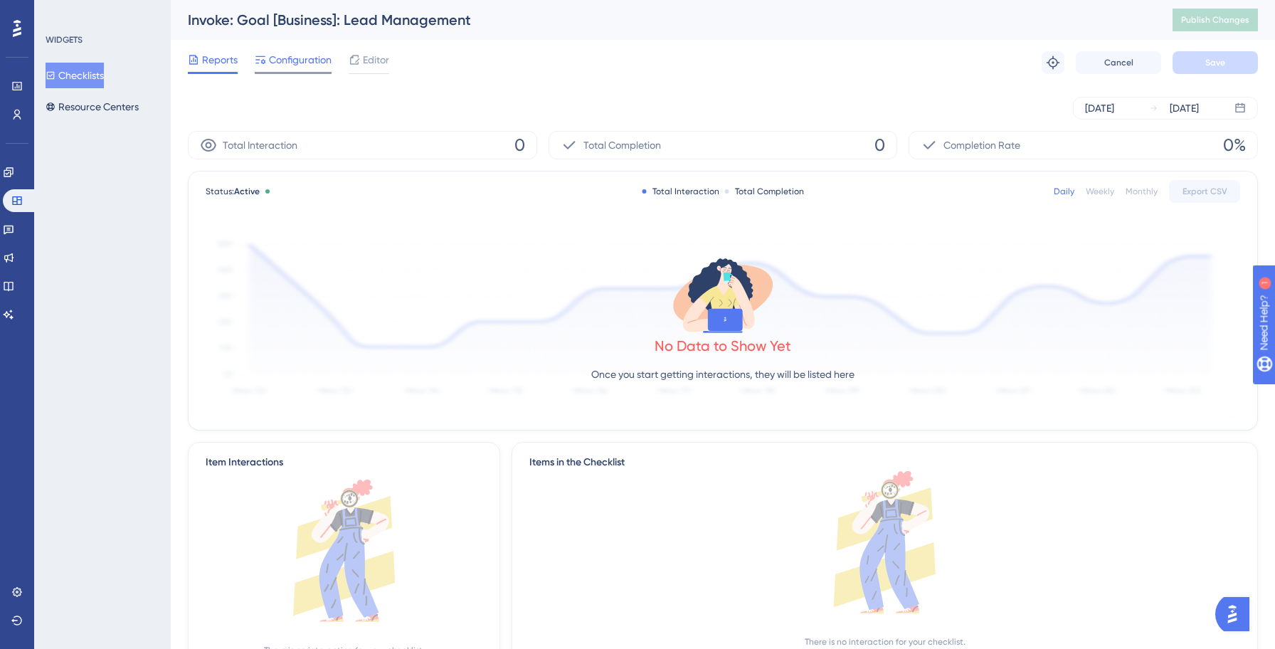
click at [312, 73] on div at bounding box center [293, 73] width 77 height 2
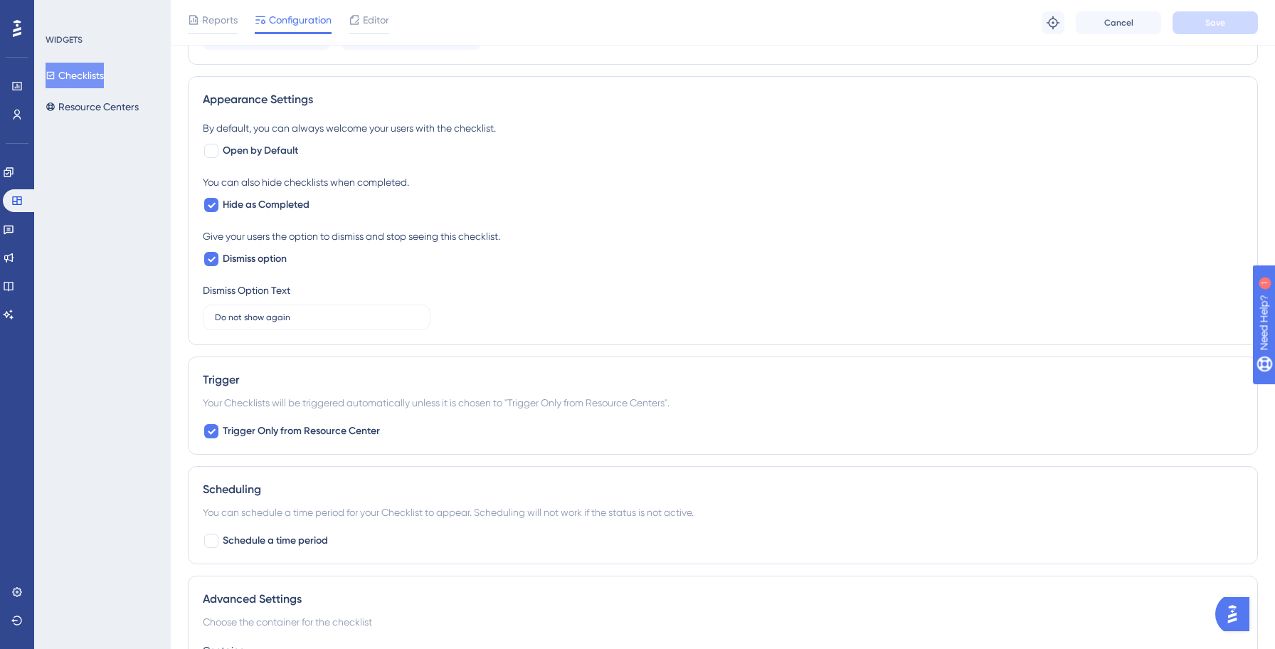
scroll to position [900, 0]
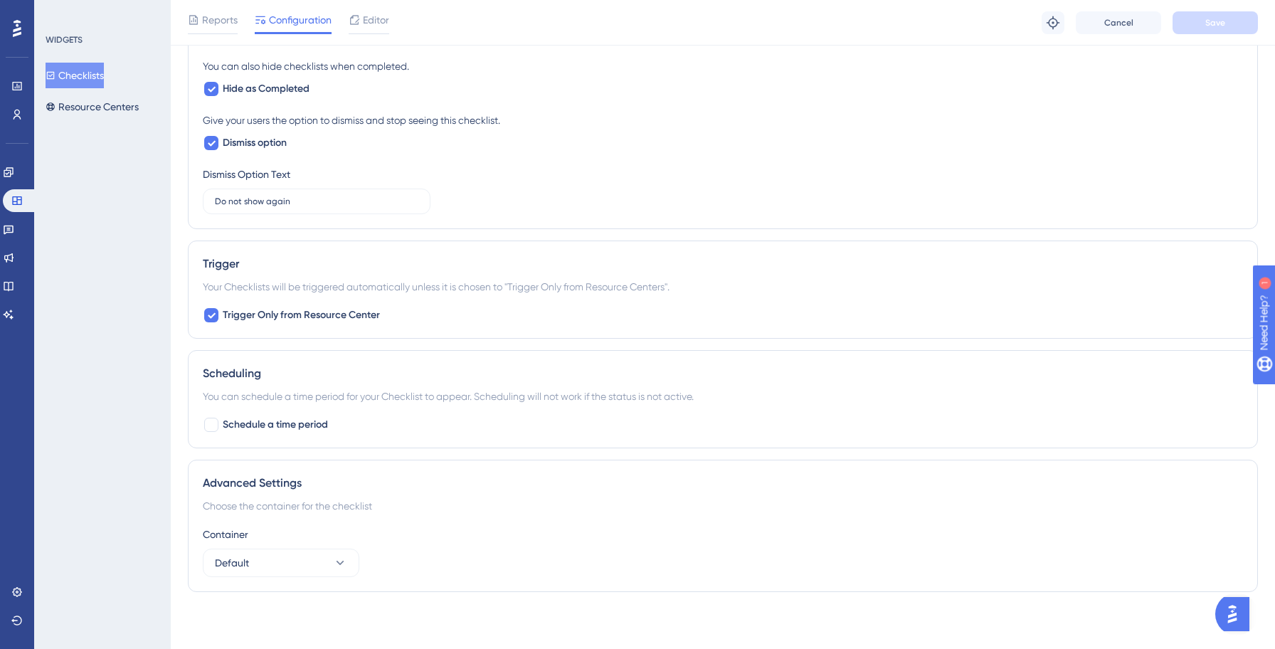
click at [98, 83] on button "Checklists" at bounding box center [75, 76] width 58 height 26
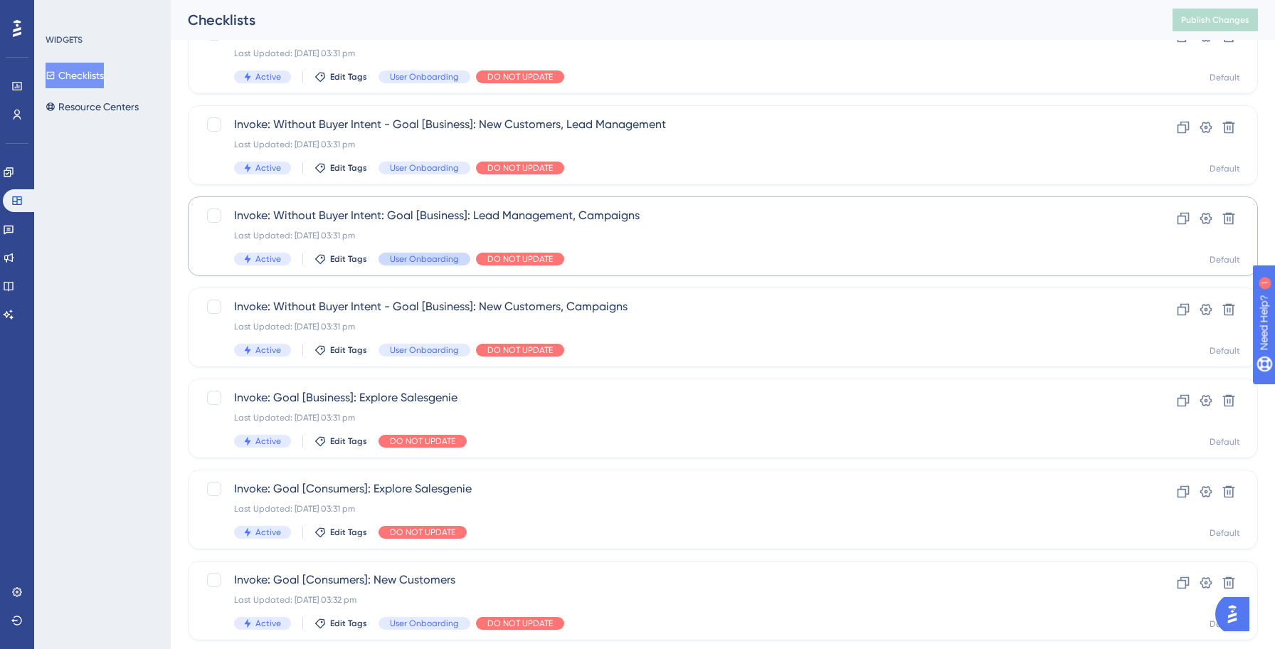
scroll to position [489, 0]
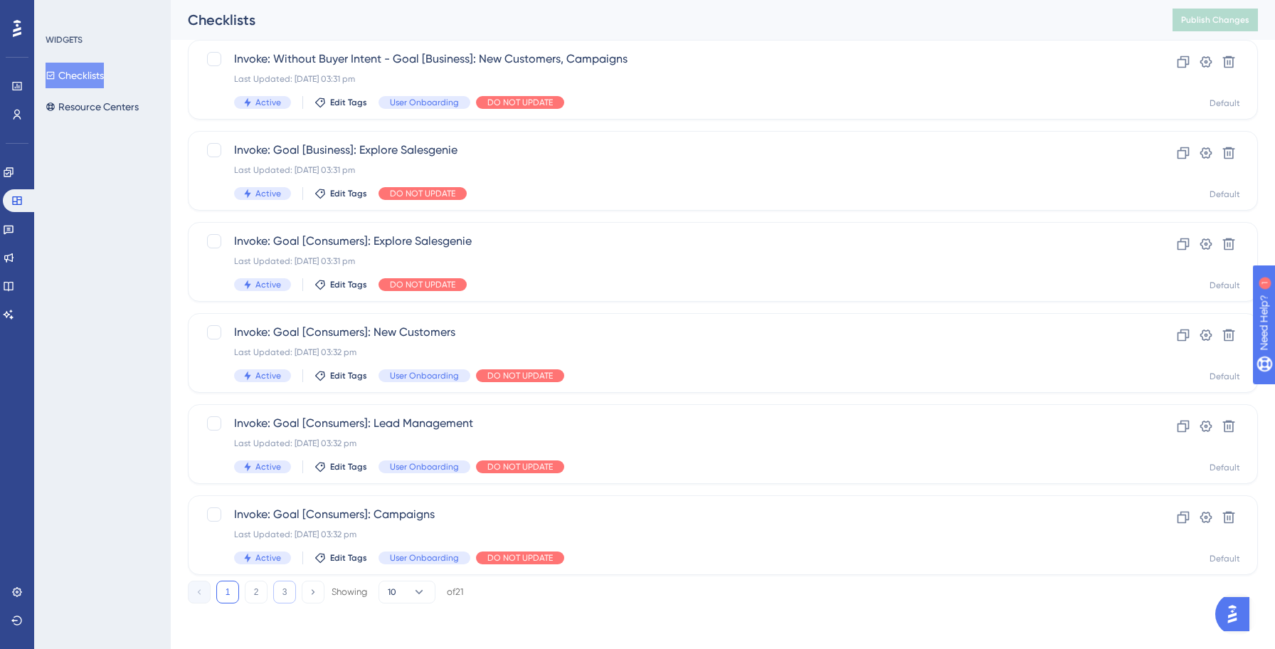
click at [286, 592] on button "3" at bounding box center [284, 591] width 23 height 23
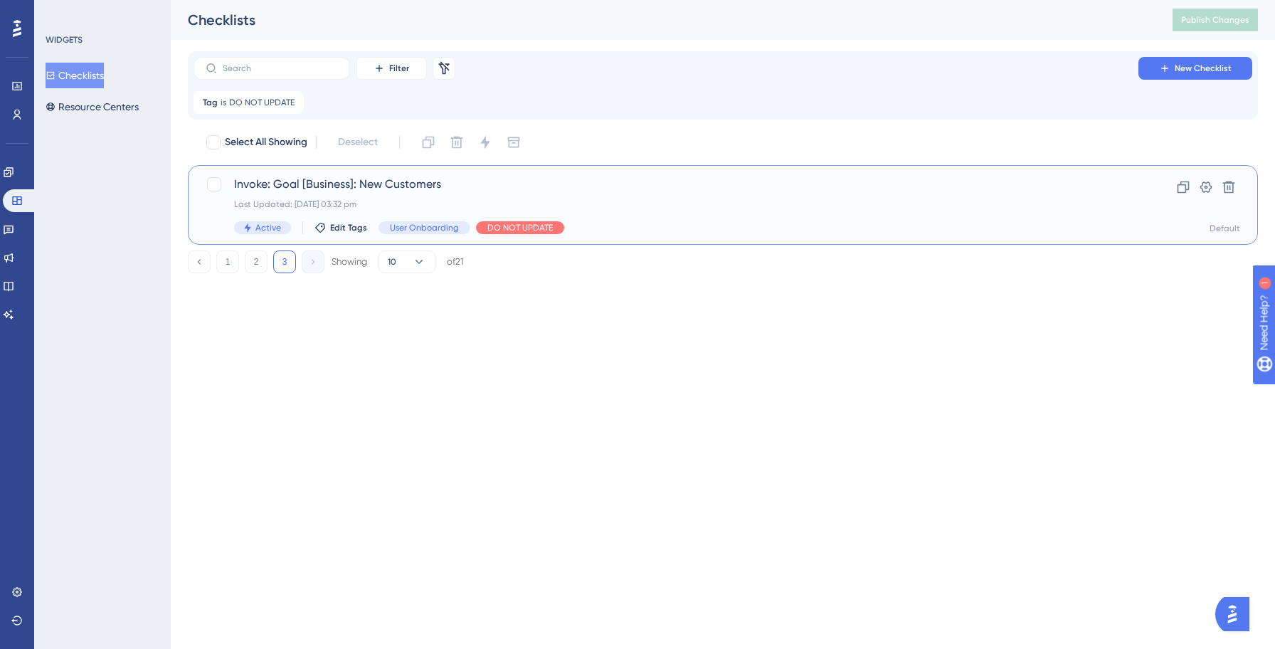
click at [722, 208] on div "Last Updated: 13 Oct 2025 03:32 pm" at bounding box center [665, 203] width 863 height 11
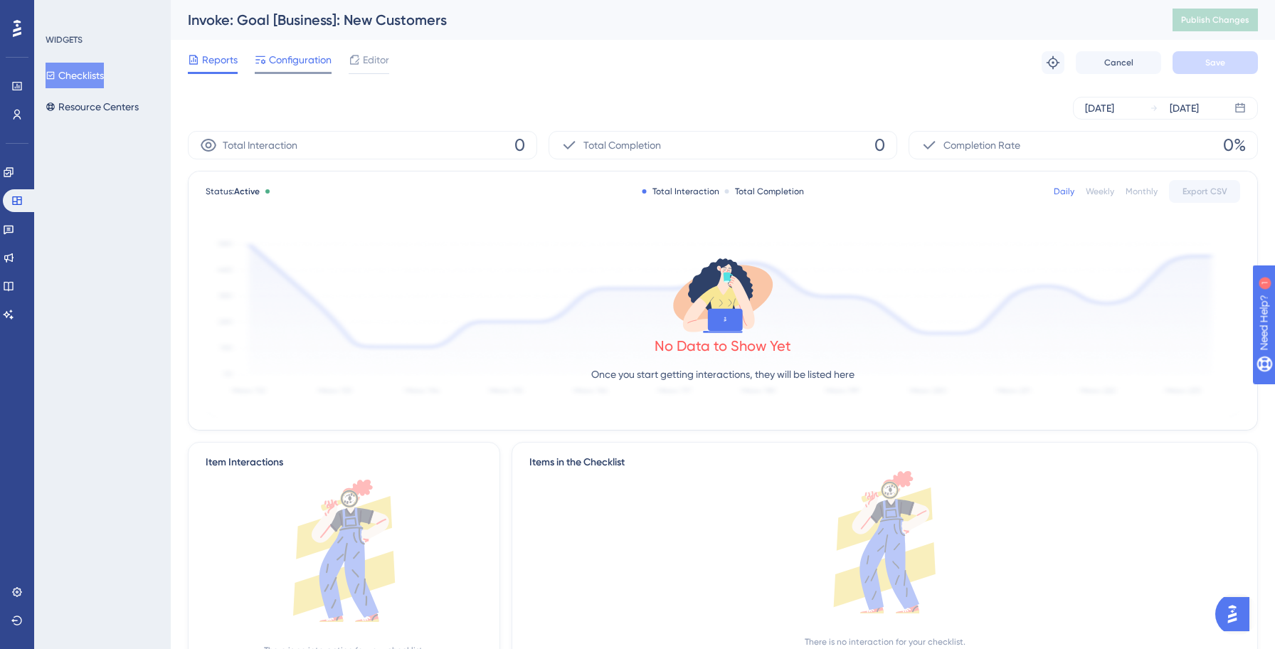
click at [292, 58] on span "Configuration" at bounding box center [300, 59] width 63 height 17
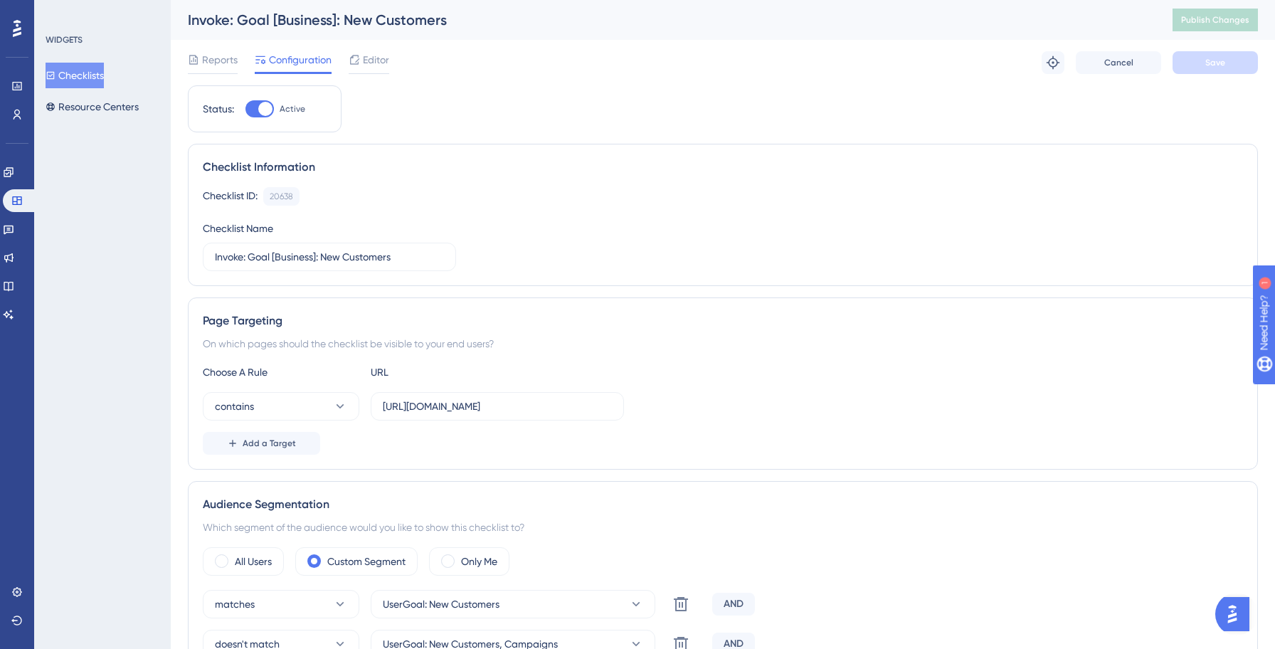
click at [99, 80] on button "Checklists" at bounding box center [75, 76] width 58 height 26
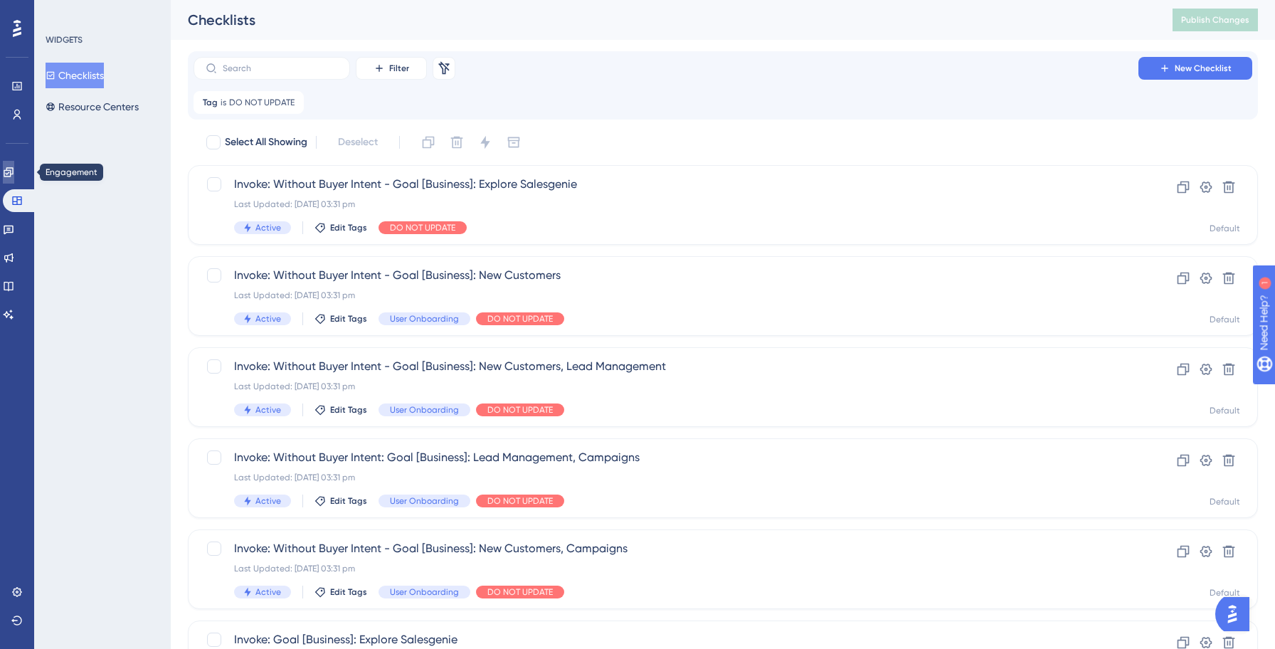
click at [14, 177] on icon at bounding box center [8, 171] width 11 height 11
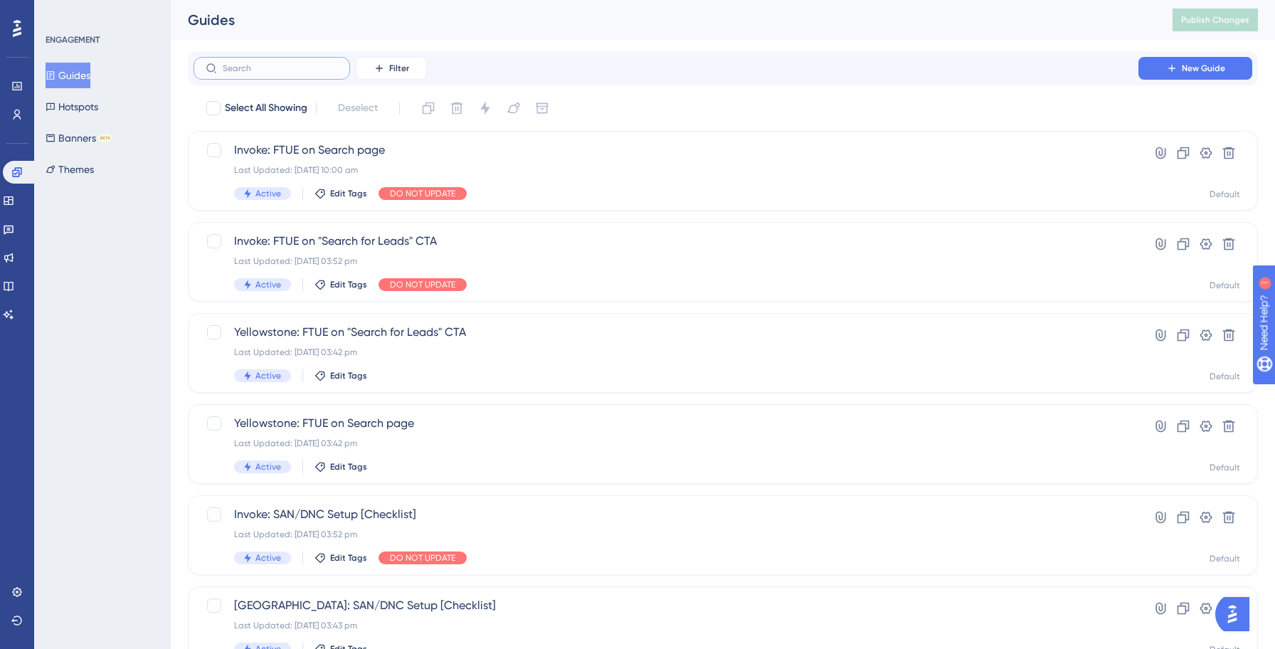
click at [280, 66] on input "text" at bounding box center [280, 68] width 115 height 10
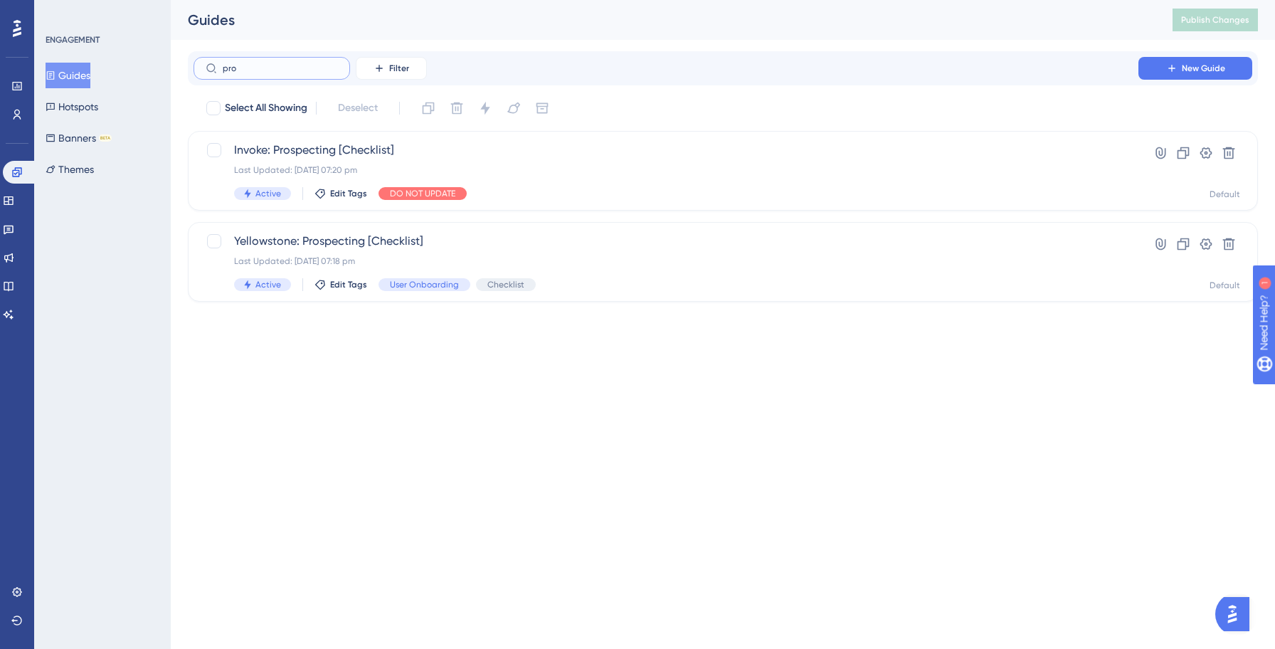
type input "pros"
click at [418, 159] on div "Invoke: Prospecting [Checklist] Last Updated: 13 Oct 2025 07:20 pm Active Edit …" at bounding box center [665, 171] width 863 height 58
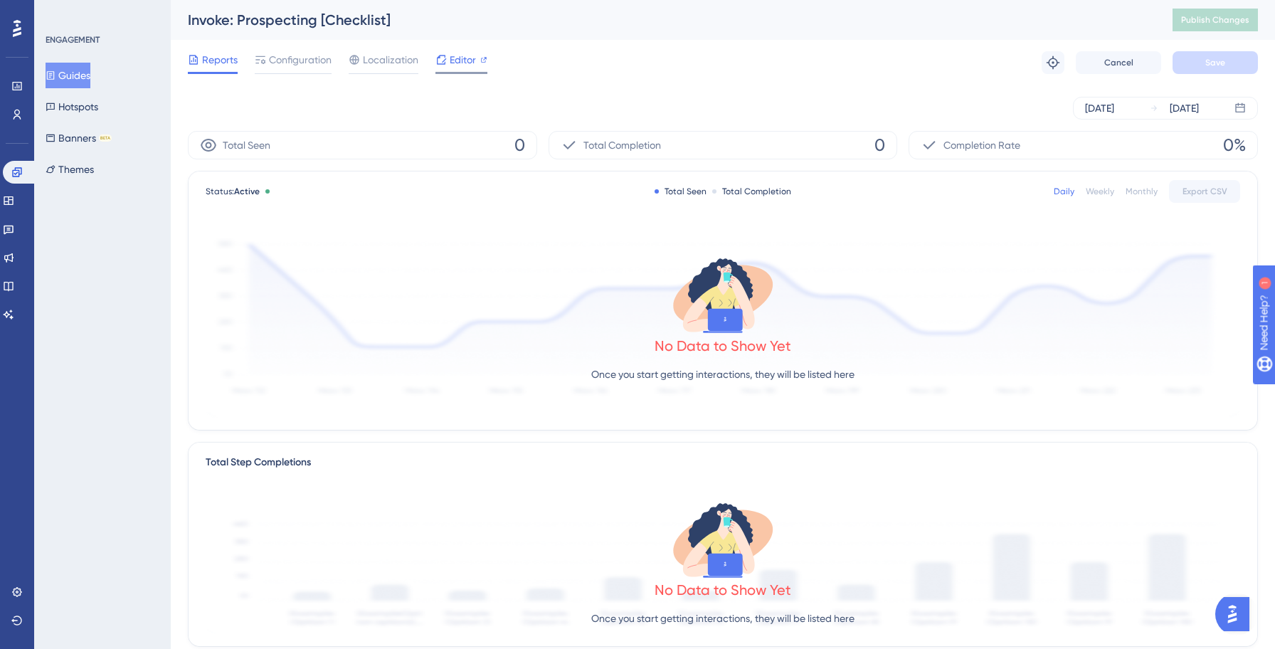
click at [445, 60] on icon at bounding box center [440, 59] width 11 height 11
click at [470, 58] on span "Editor" at bounding box center [463, 59] width 26 height 17
click at [83, 78] on button "Guides" at bounding box center [68, 76] width 45 height 26
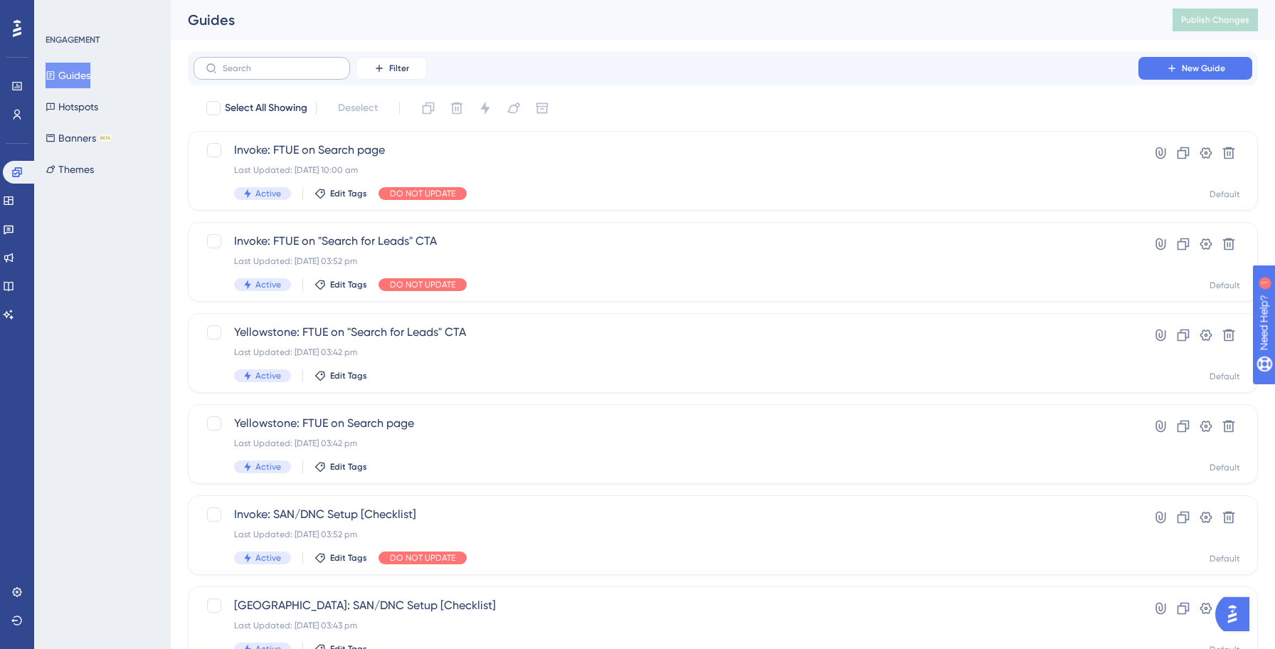
click at [298, 60] on label at bounding box center [271, 68] width 156 height 23
click at [298, 63] on input "text" at bounding box center [280, 68] width 115 height 10
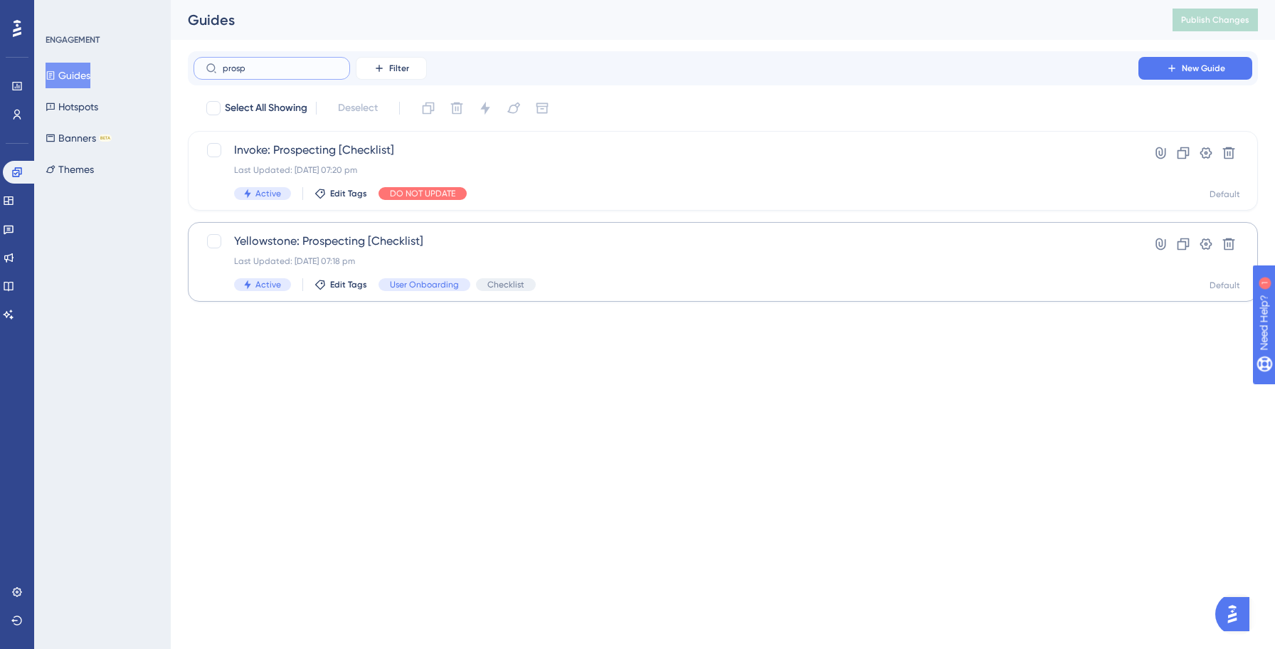
type input "prosp"
click at [337, 248] on span "Yellowstone: Prospecting [Checklist]" at bounding box center [665, 241] width 863 height 17
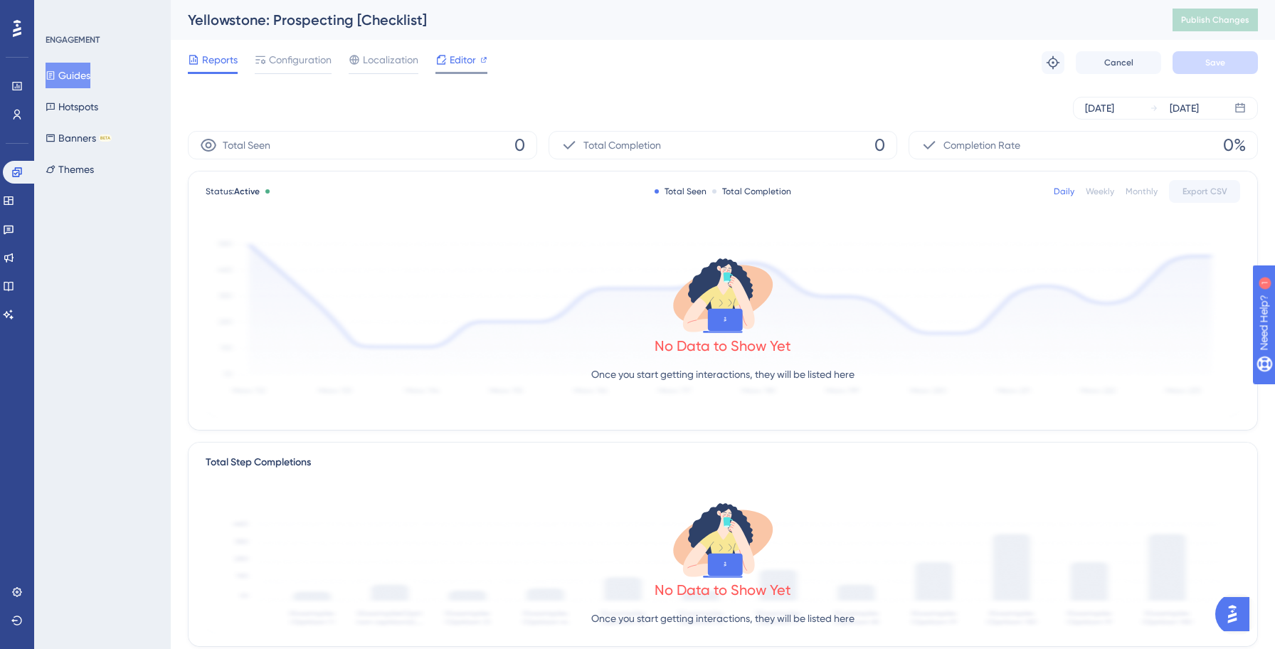
click at [450, 68] on span "Editor" at bounding box center [463, 59] width 26 height 17
click at [641, 85] on div "Oct 08 2025 Oct 14 2025" at bounding box center [723, 108] width 1070 height 46
click at [625, 86] on div "Oct 08 2025 Oct 14 2025" at bounding box center [723, 108] width 1070 height 46
click at [81, 73] on button "Guides" at bounding box center [68, 76] width 45 height 26
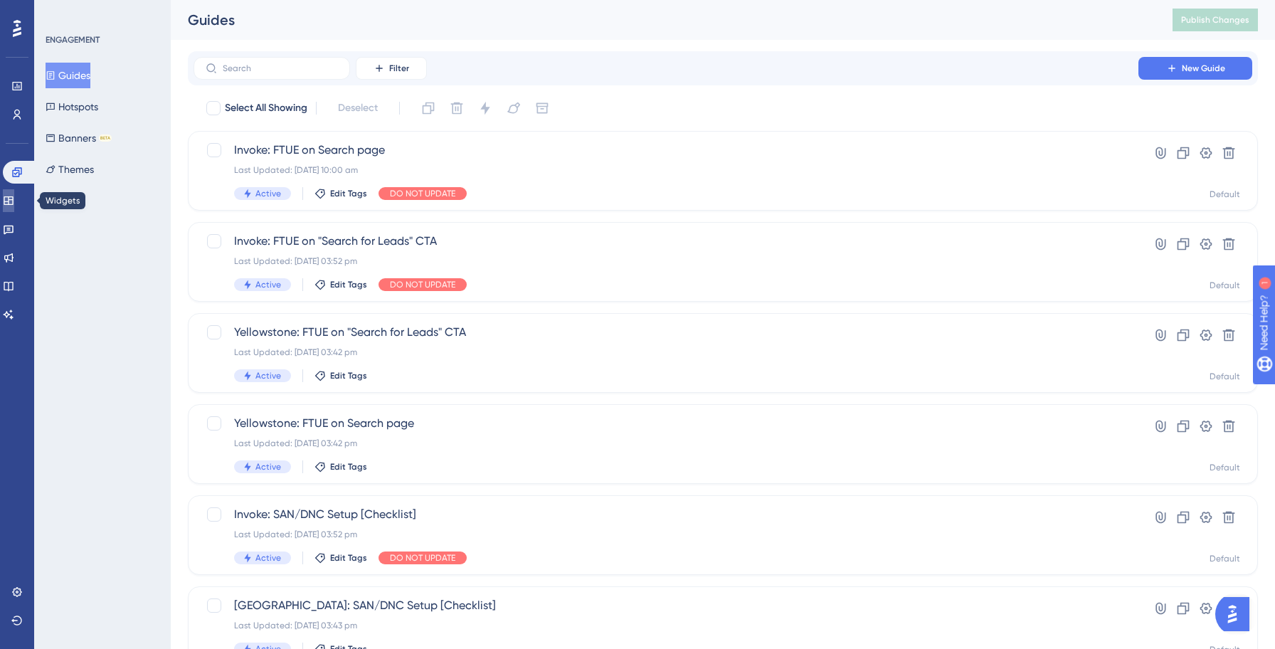
click at [14, 198] on icon at bounding box center [8, 200] width 11 height 11
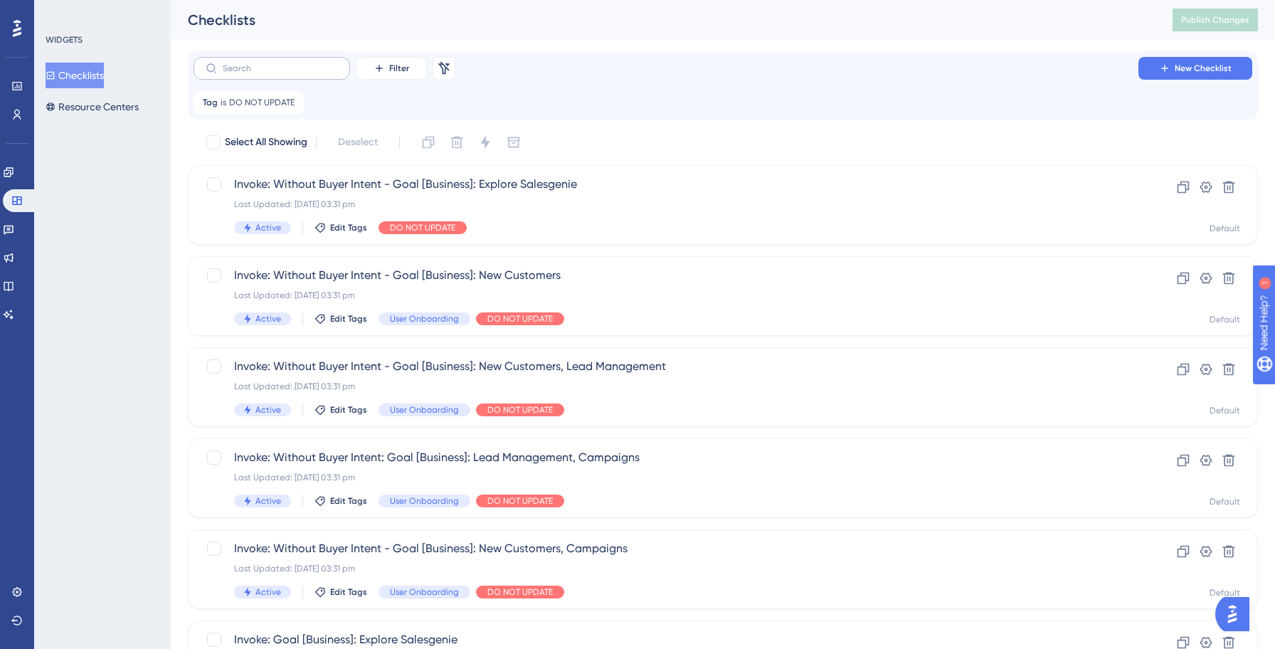
click at [277, 75] on label at bounding box center [271, 68] width 156 height 23
click at [277, 73] on input "text" at bounding box center [280, 68] width 115 height 10
type input "pr"
checkbox input "true"
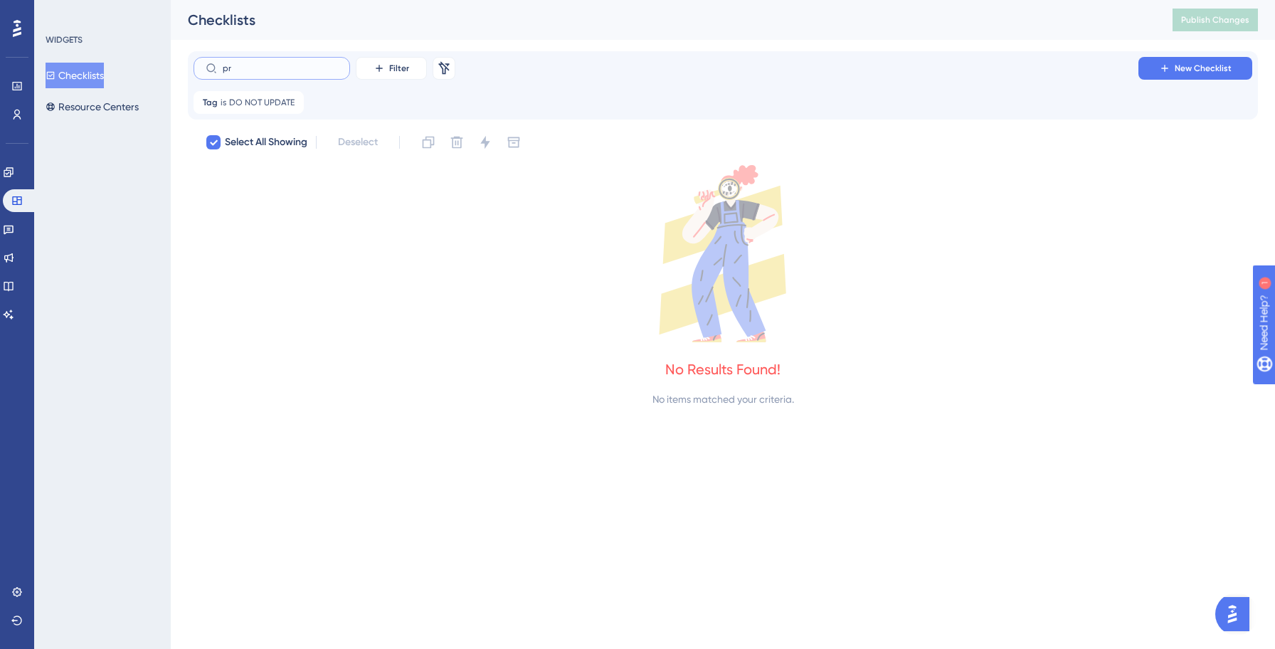
type input "p"
checkbox input "false"
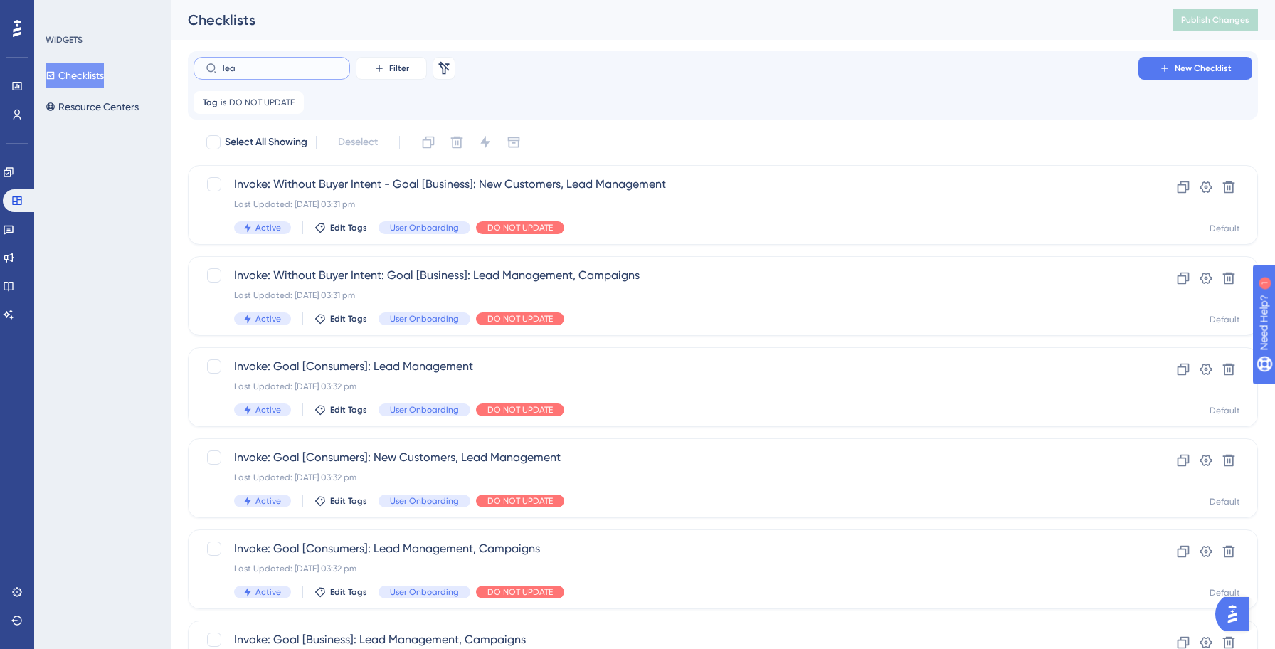
type input "lead"
click at [647, 225] on div "Active Edit Tags User Onboarding DO NOT UPDATE" at bounding box center [665, 227] width 863 height 13
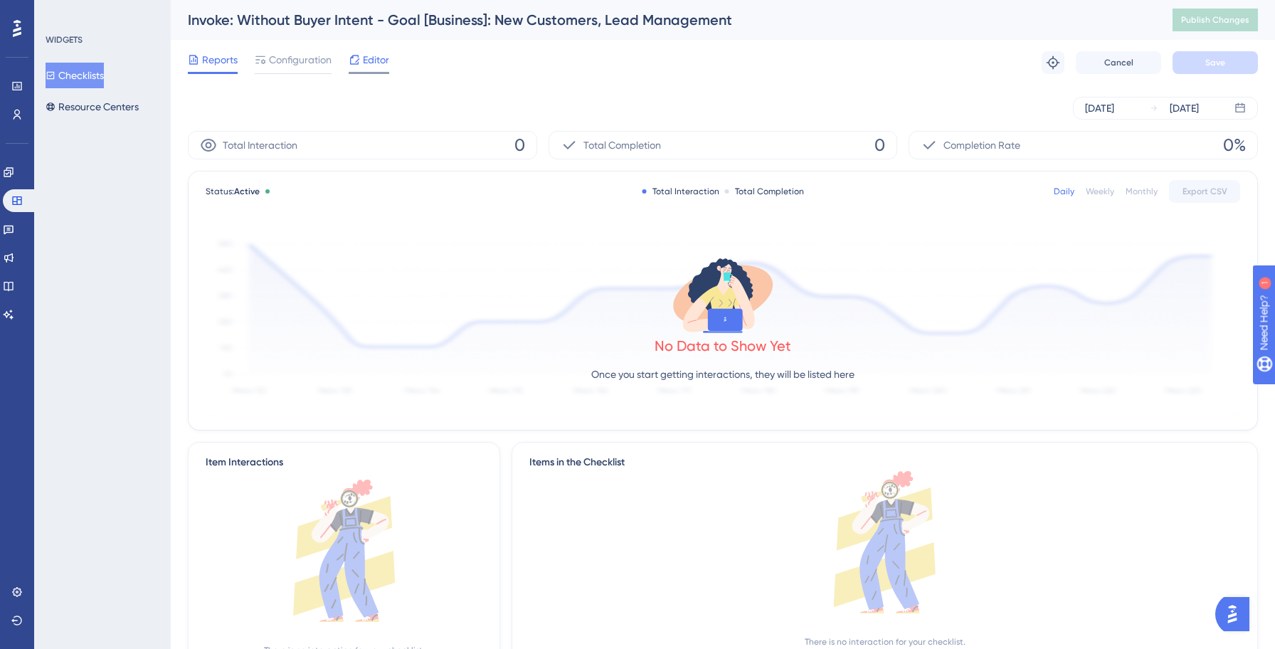
click at [375, 72] on div at bounding box center [369, 73] width 41 height 2
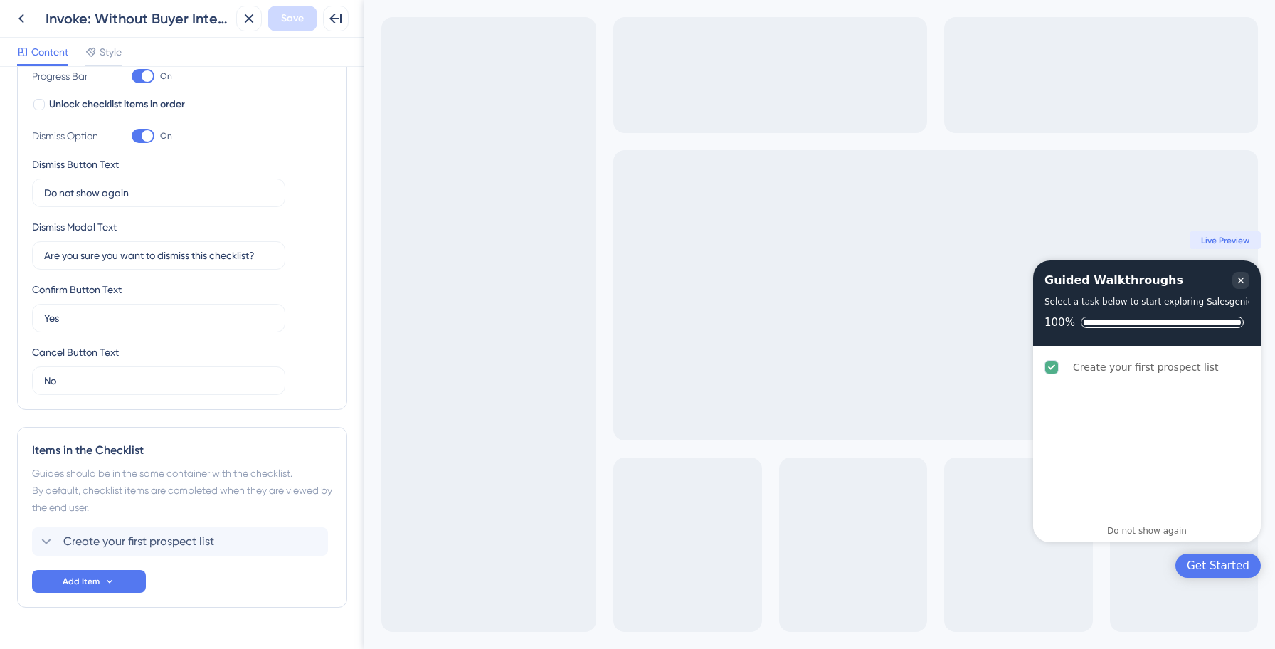
scroll to position [285, 0]
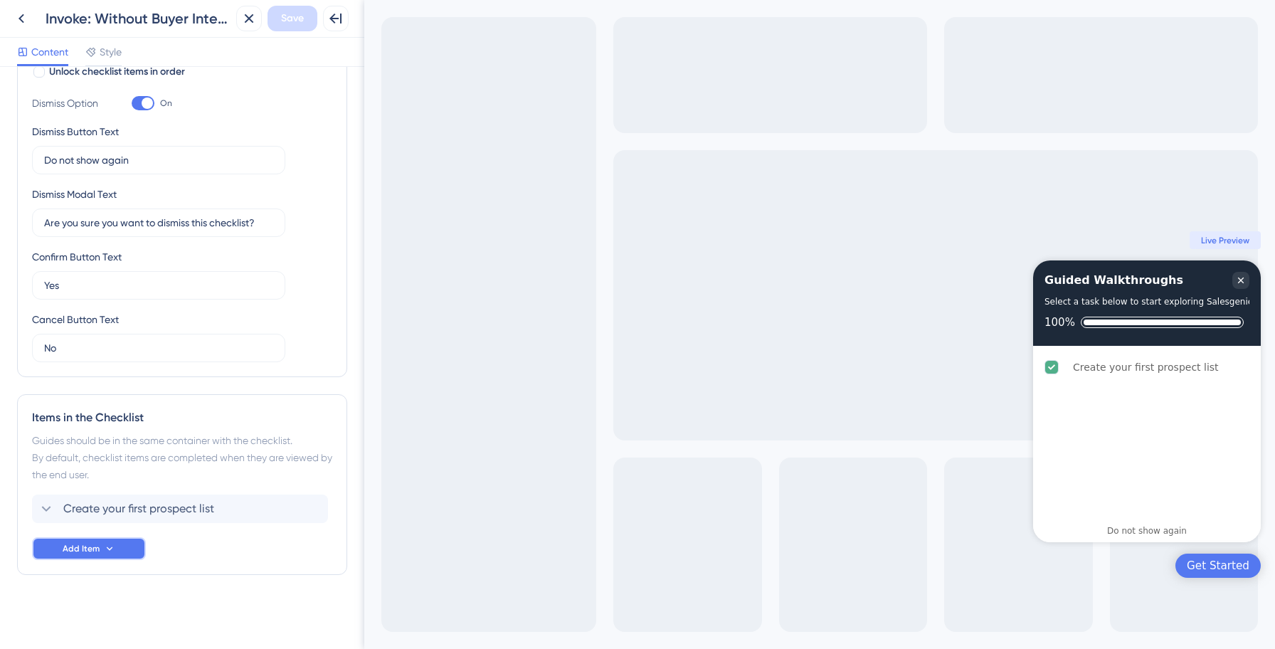
click at [80, 545] on span "Add Item" at bounding box center [81, 548] width 37 height 11
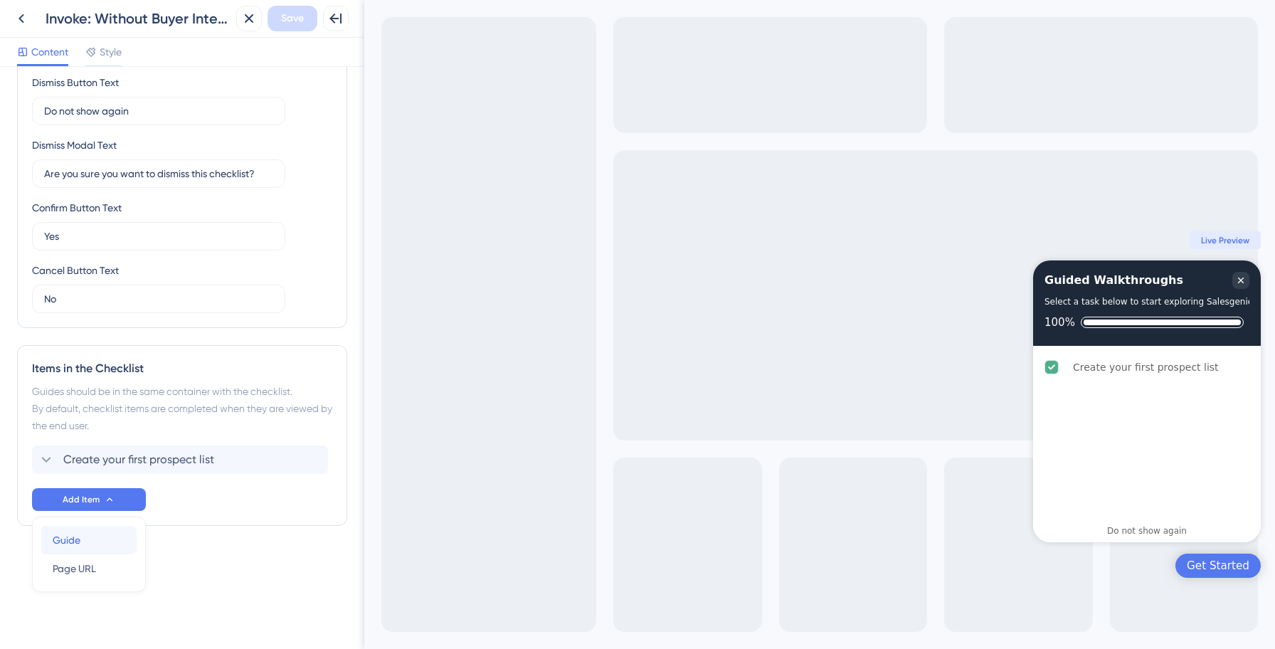
click at [92, 541] on div "Guide Guide" at bounding box center [89, 540] width 73 height 28
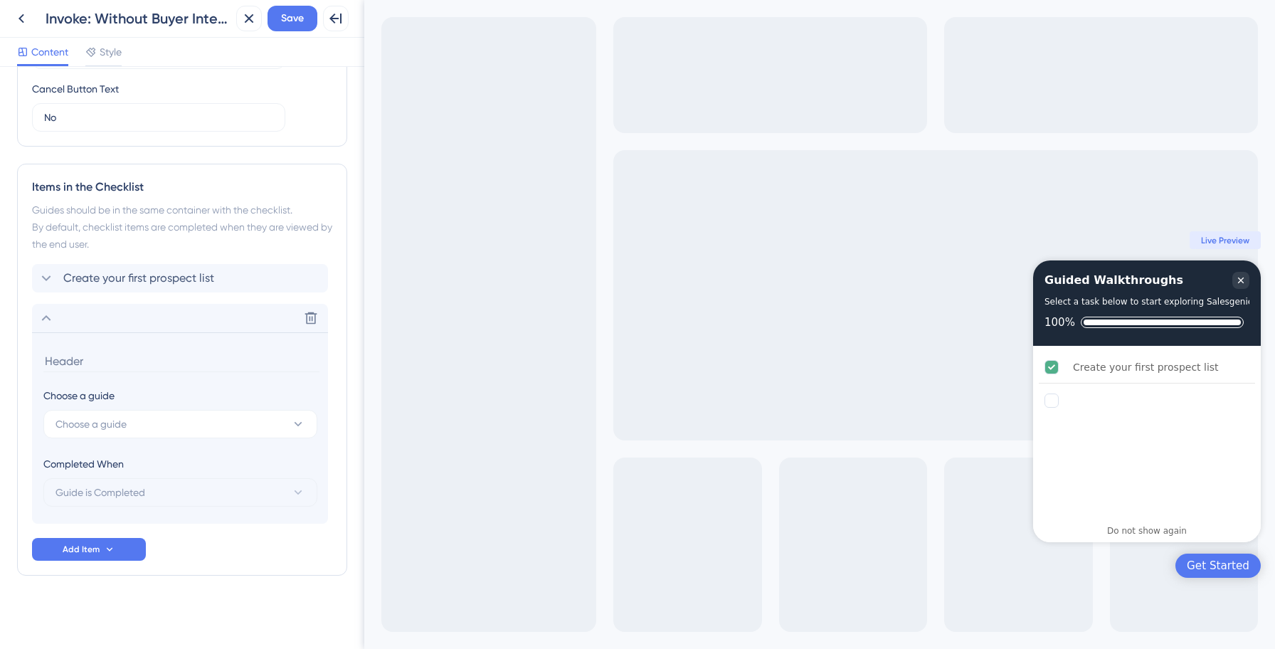
scroll to position [516, 0]
type input "Smart prospecting"
click at [249, 415] on button "Choose a guide" at bounding box center [180, 423] width 274 height 28
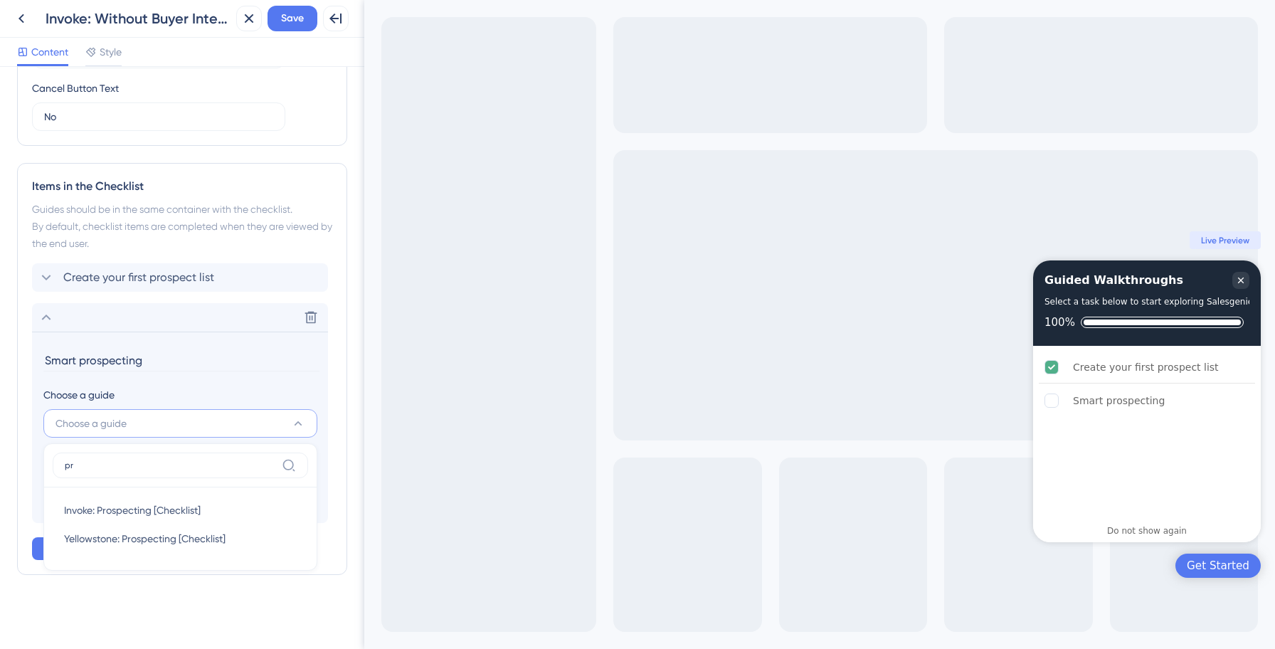
type input "pro"
click at [156, 512] on span "Invoke: Prospecting [Checklist]" at bounding box center [132, 509] width 137 height 17
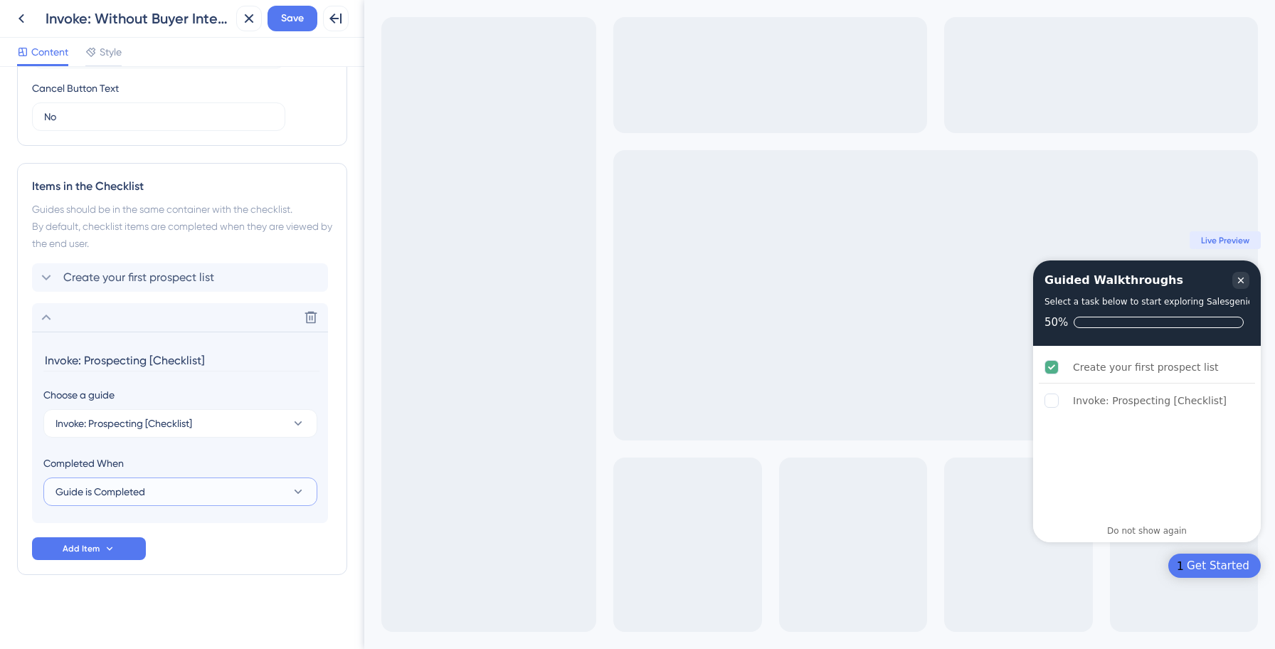
click at [193, 501] on button "Guide is Completed" at bounding box center [180, 491] width 274 height 28
click at [164, 526] on div "Guide is Completed Guide is Completed" at bounding box center [180, 535] width 233 height 28
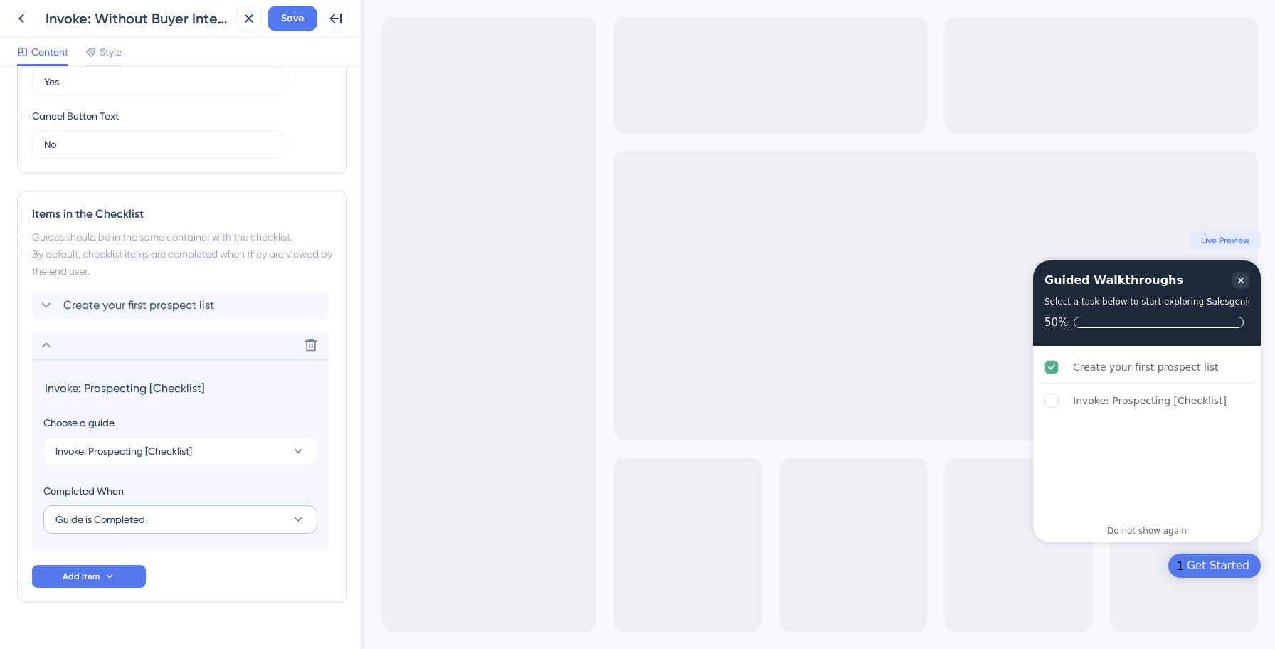
scroll to position [499, 0]
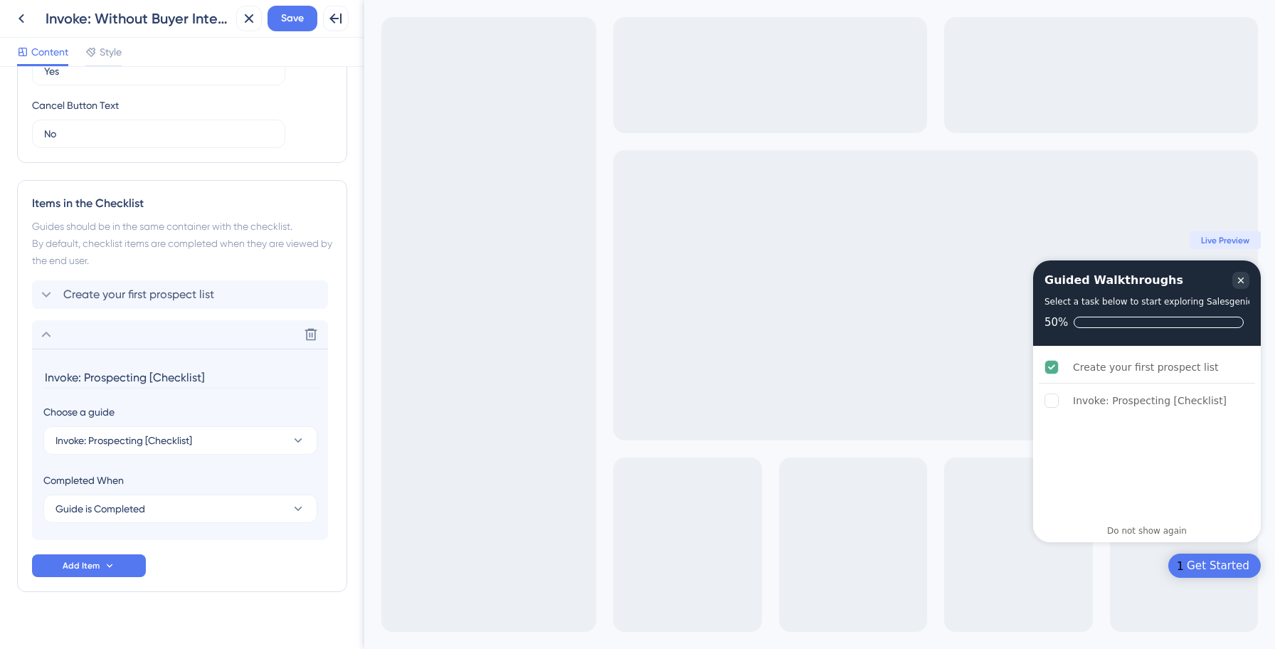
click at [132, 378] on input "Invoke: Prospecting [Checklist]" at bounding box center [181, 377] width 276 height 22
click at [85, 379] on input "Prospect smarter" at bounding box center [181, 377] width 276 height 22
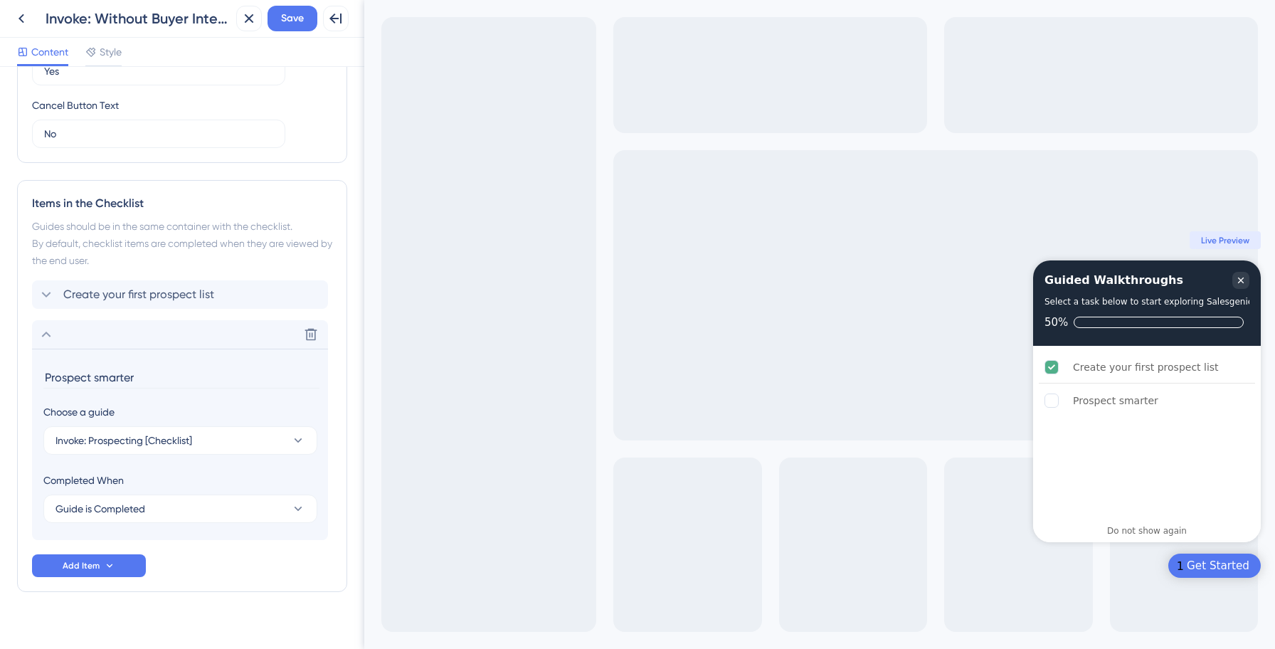
click at [85, 379] on input "Prospect smarter" at bounding box center [181, 377] width 276 height 22
click at [110, 378] on input "Prospect smarter" at bounding box center [181, 377] width 276 height 22
type input "Manage leads with smart prospecting"
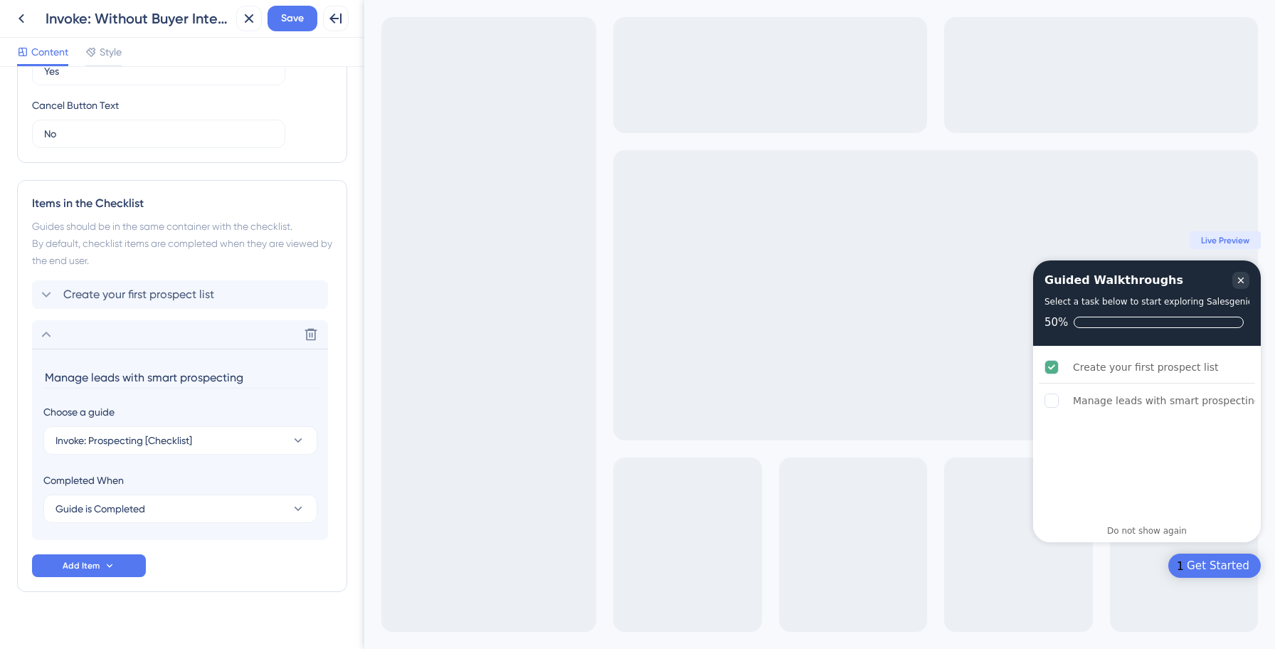
click at [87, 376] on input "Manage leads with smart prospecting" at bounding box center [181, 377] width 276 height 22
click at [119, 380] on input "Manage leads with smart prospecting" at bounding box center [181, 377] width 276 height 22
click at [152, 378] on input "Manage leads with smart prospecting" at bounding box center [181, 377] width 276 height 22
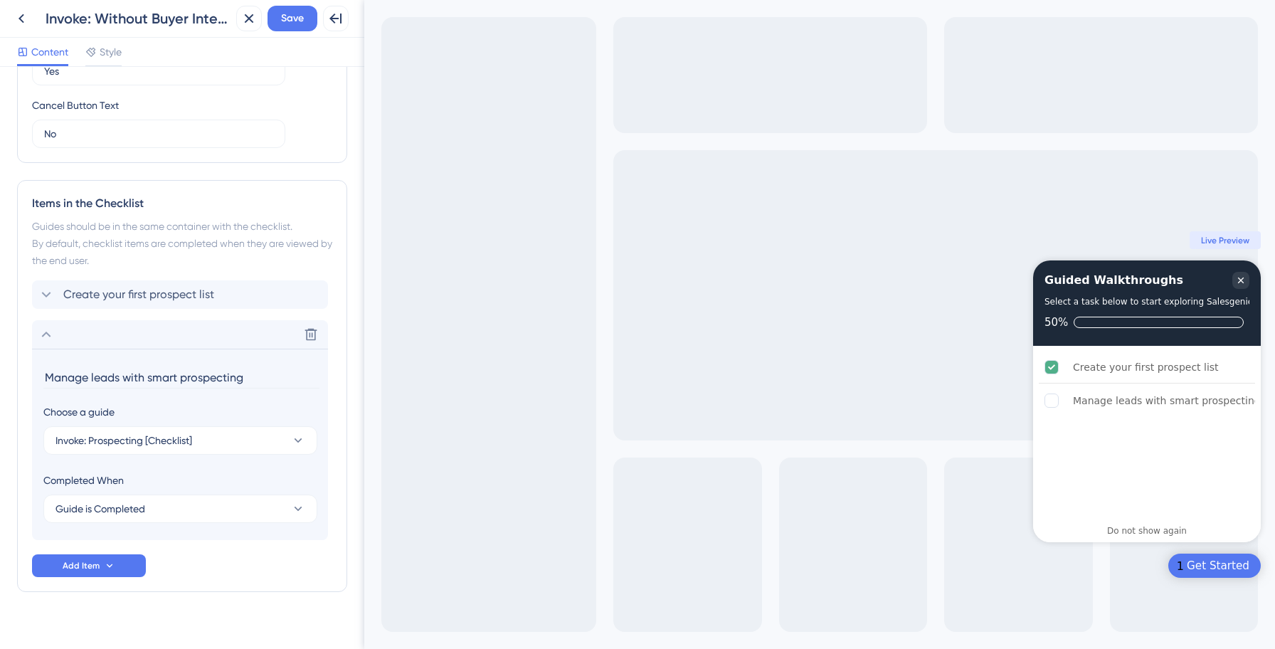
click at [119, 376] on input "Manage leads with smart prospecting" at bounding box center [181, 377] width 276 height 22
click at [102, 381] on input "Prospect with AI" at bounding box center [181, 377] width 276 height 22
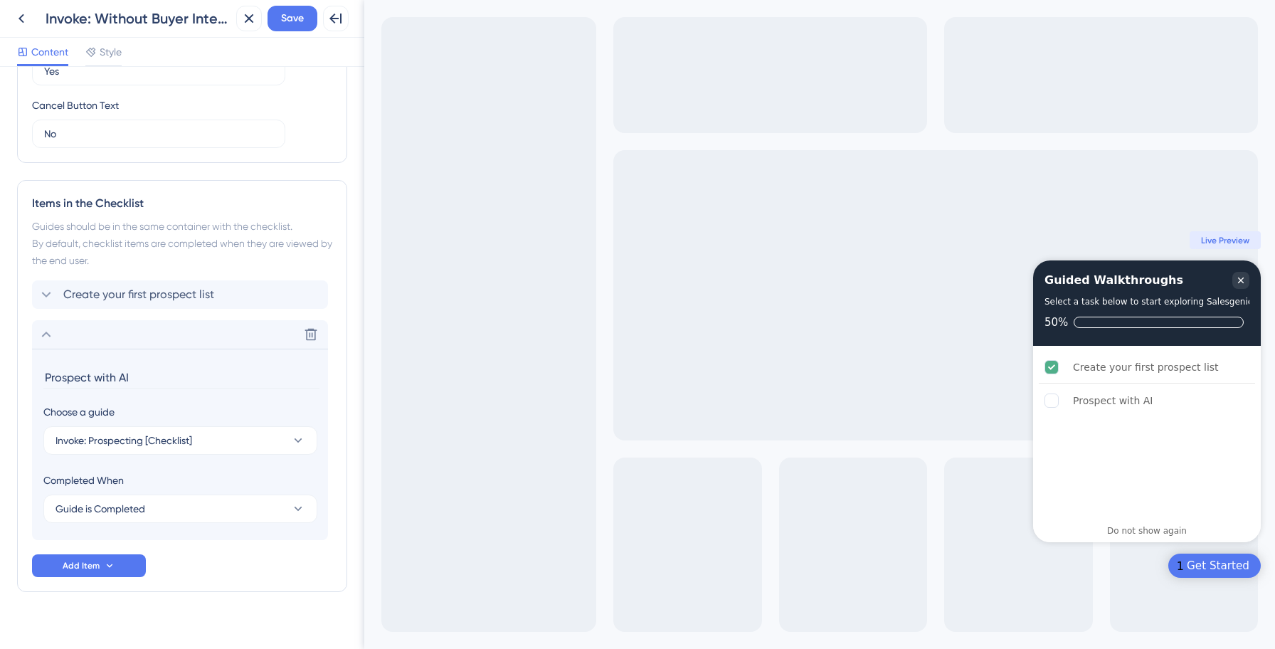
click at [102, 381] on input "Prospect with AI" at bounding box center [181, 377] width 276 height 22
click at [171, 382] on input "Prospect with AI" at bounding box center [181, 377] width 276 height 22
click at [133, 381] on input "Prospect with AI (Smart Prospecting)" at bounding box center [181, 377] width 276 height 22
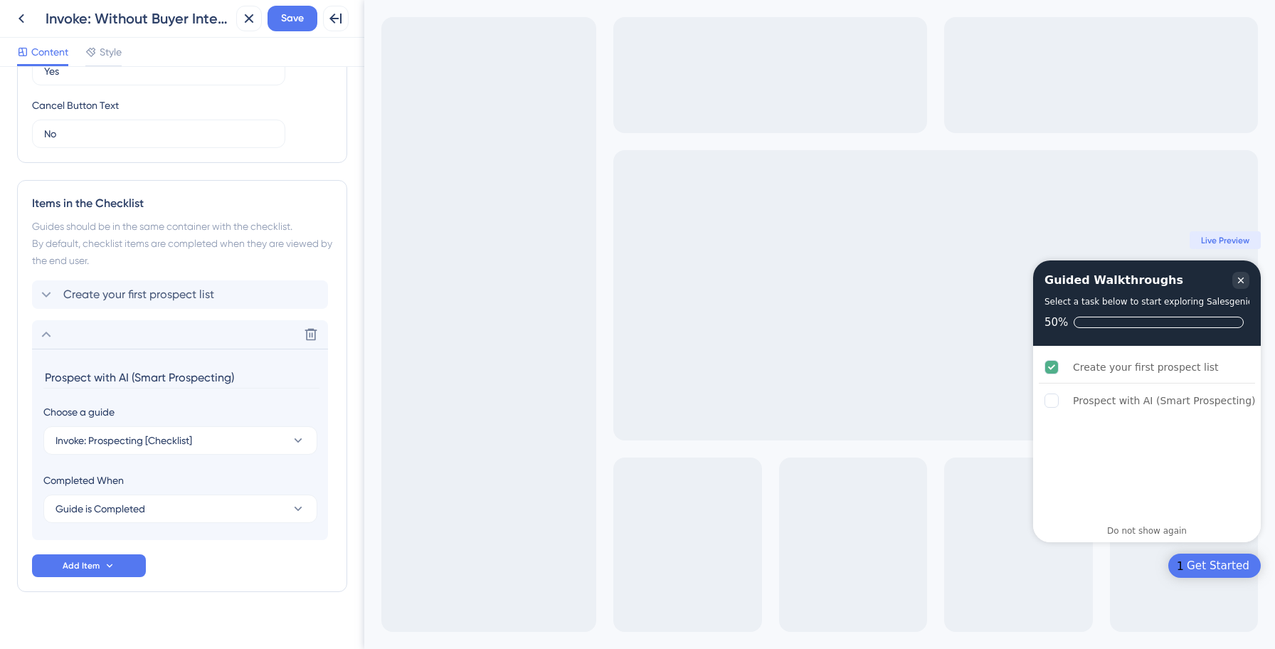
type input "Prospect with AI (Smart Prospecting)"
click at [234, 580] on div "Items in the Checklist Guides should be in the same container with the checklis…" at bounding box center [182, 386] width 330 height 412
click at [289, 22] on span "Save" at bounding box center [292, 18] width 23 height 17
click at [23, 21] on icon at bounding box center [21, 18] width 17 height 17
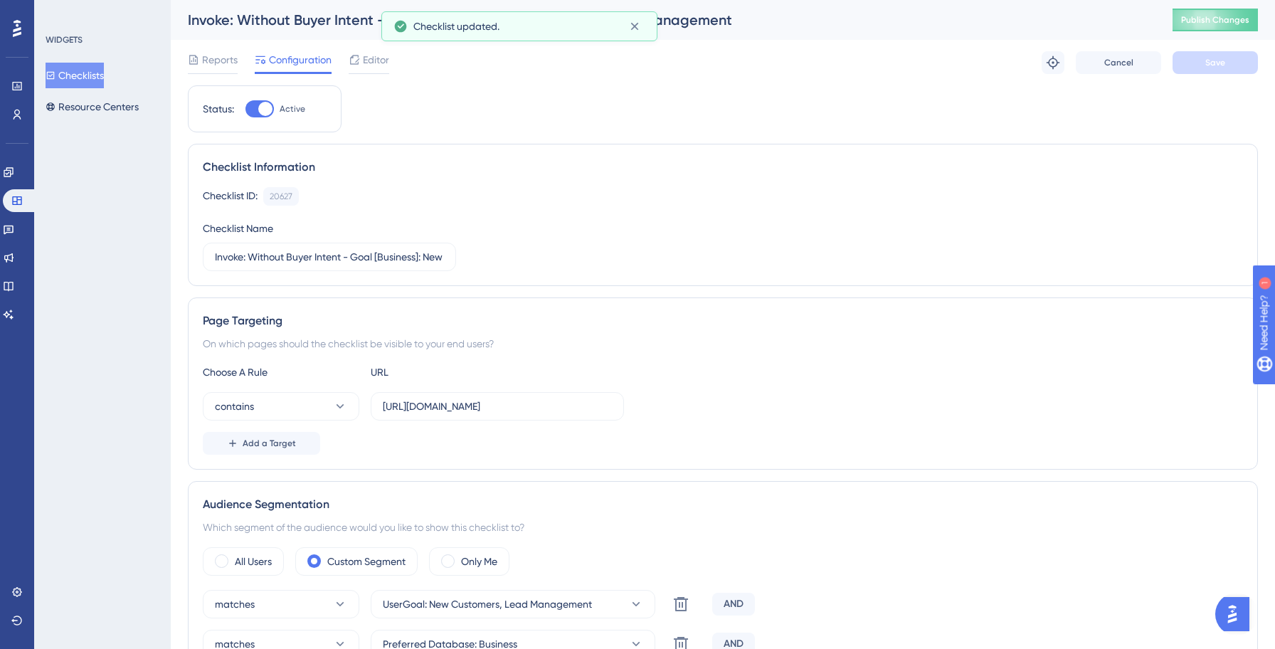
click at [95, 80] on button "Checklists" at bounding box center [75, 76] width 58 height 26
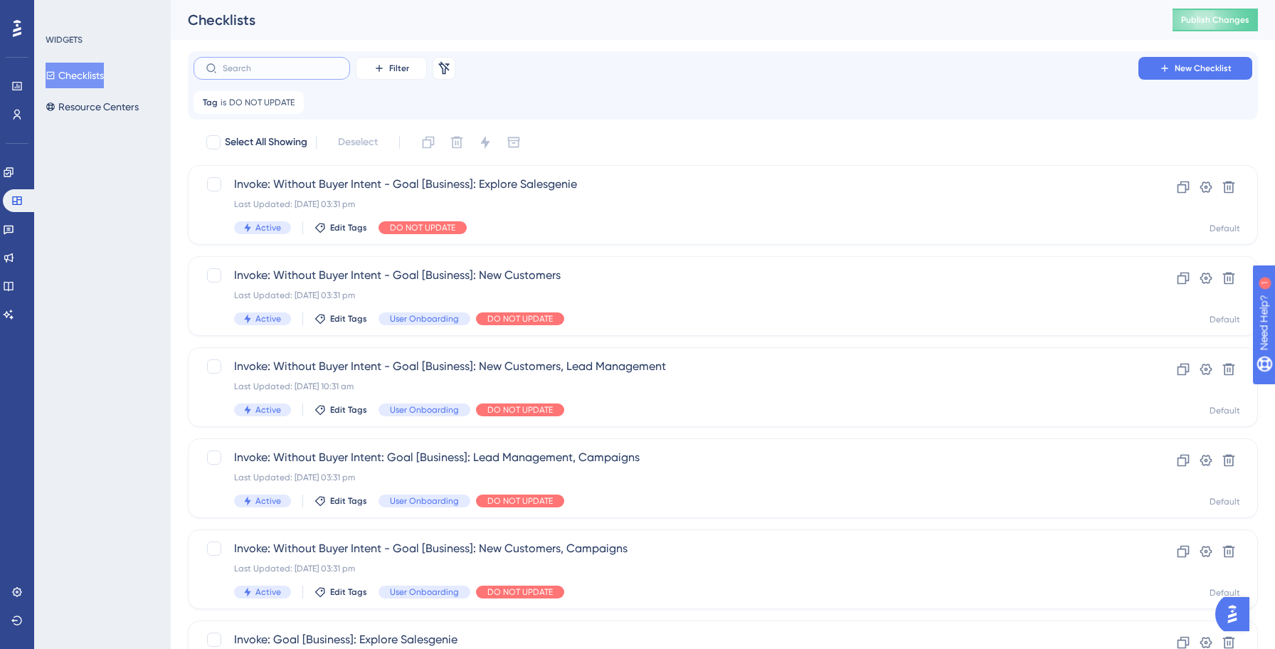
click at [283, 72] on input "text" at bounding box center [280, 68] width 115 height 10
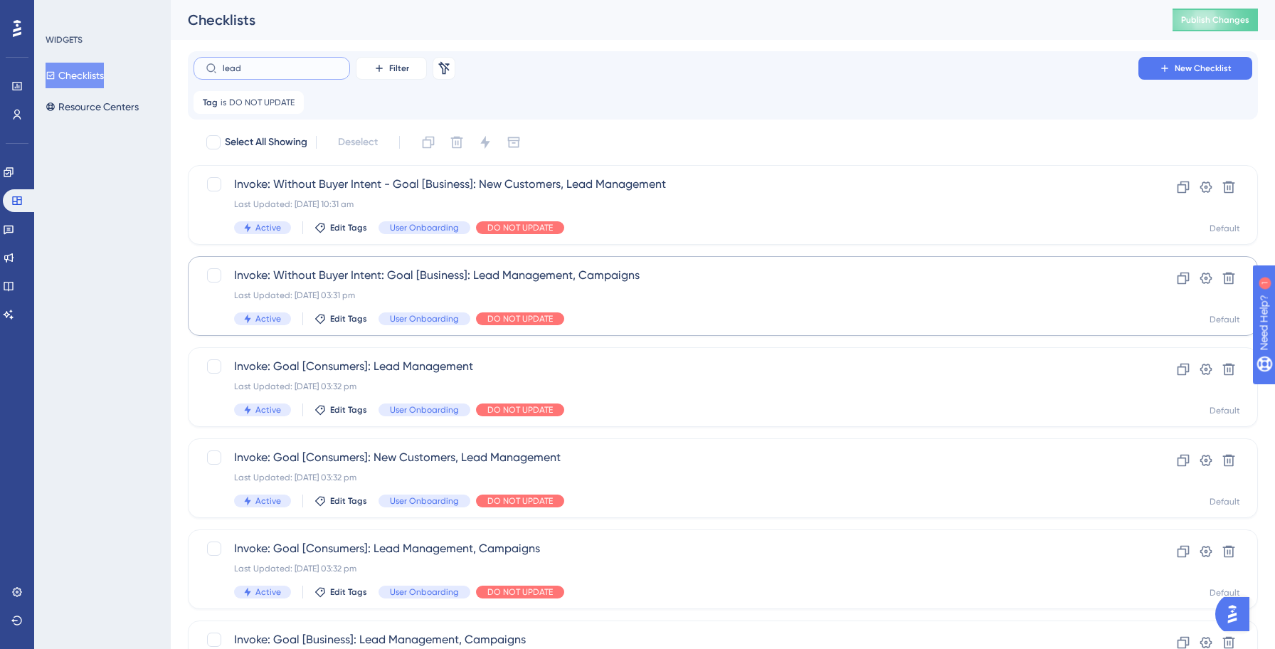
type input "lead"
click at [641, 285] on div "Invoke: Without Buyer Intent: Goal [Business]: Lead Management, Campaigns Last …" at bounding box center [665, 296] width 863 height 58
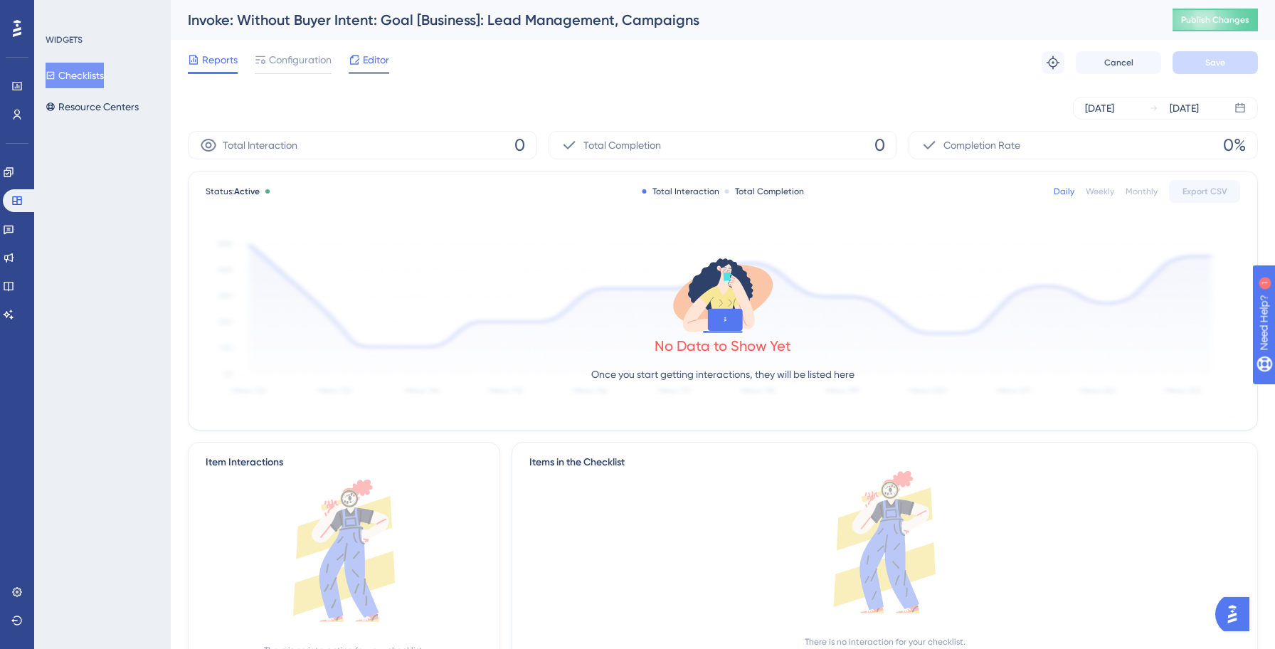
click at [373, 58] on span "Editor" at bounding box center [376, 59] width 26 height 17
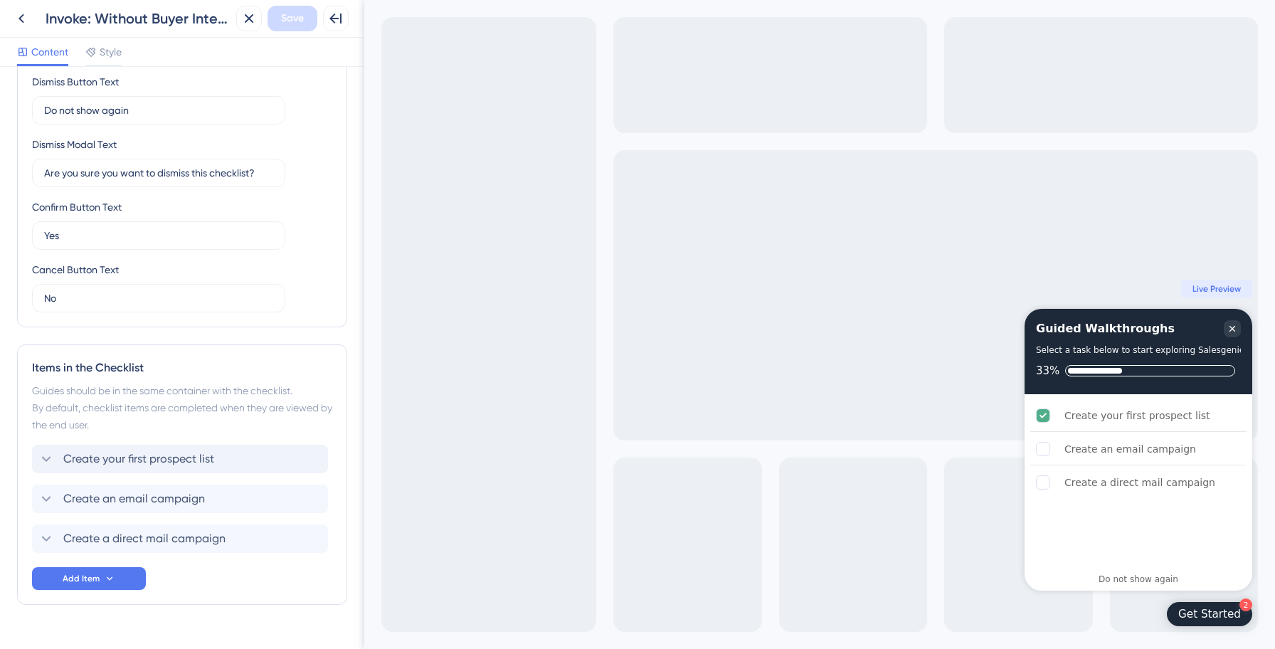
scroll to position [364, 0]
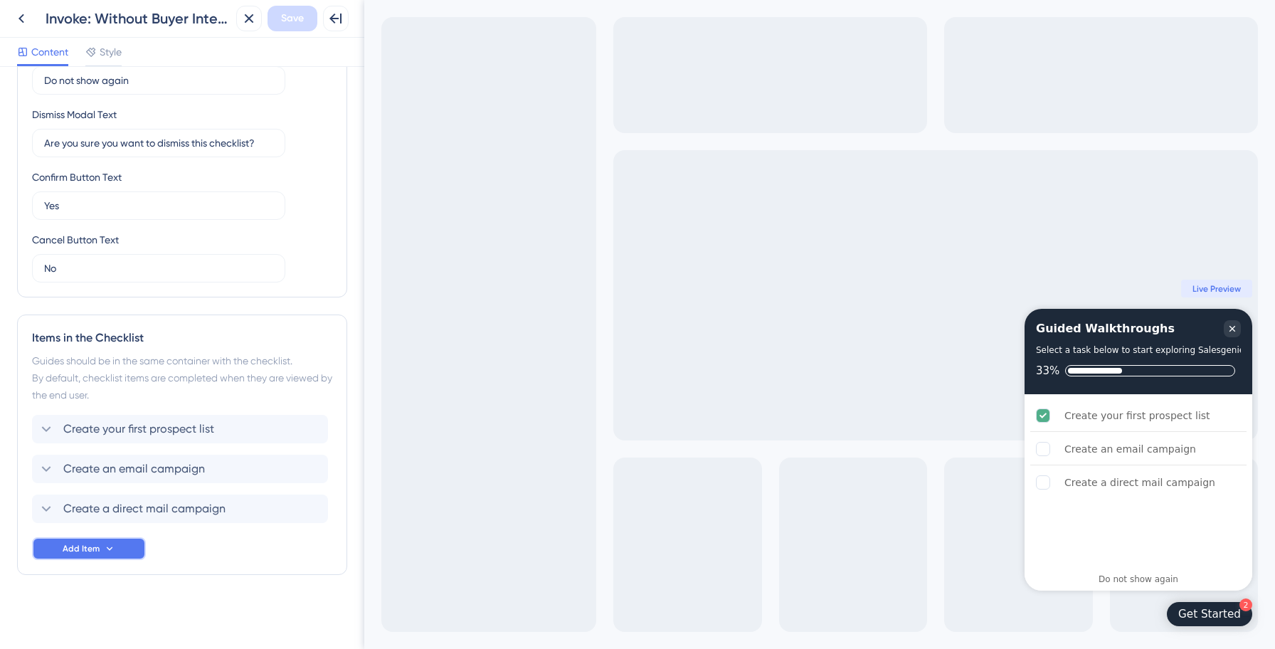
click at [104, 547] on icon at bounding box center [109, 548] width 11 height 11
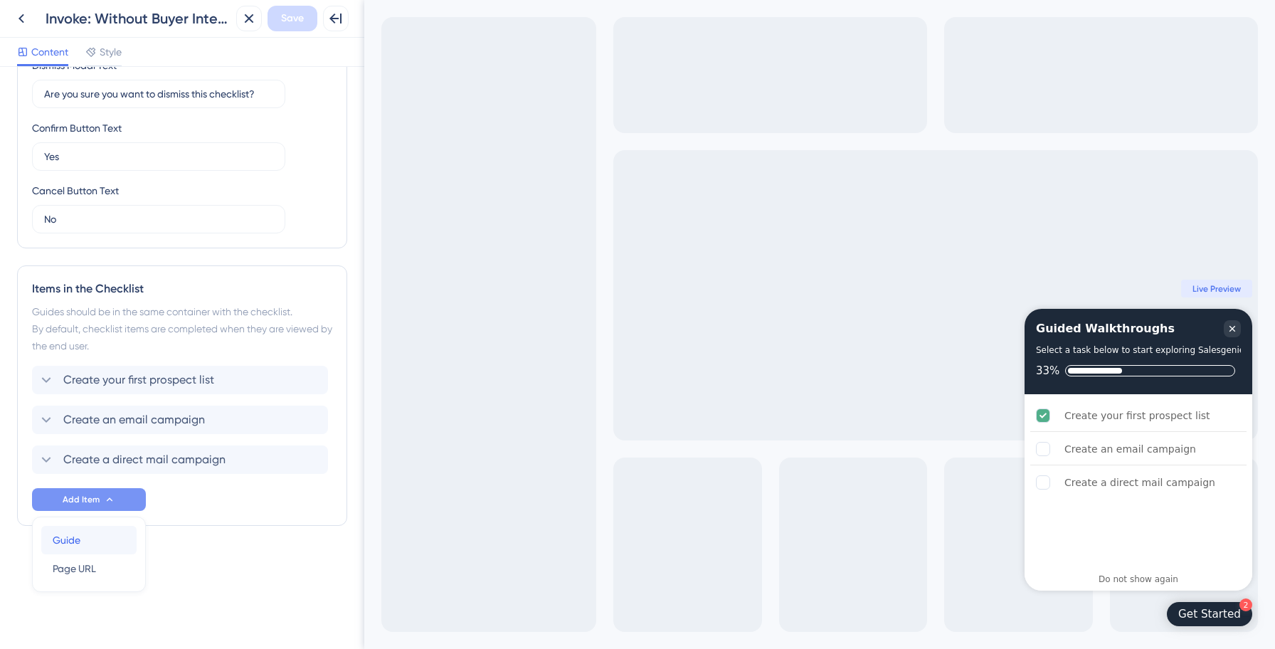
click at [107, 530] on div "Guide Guide" at bounding box center [89, 540] width 73 height 28
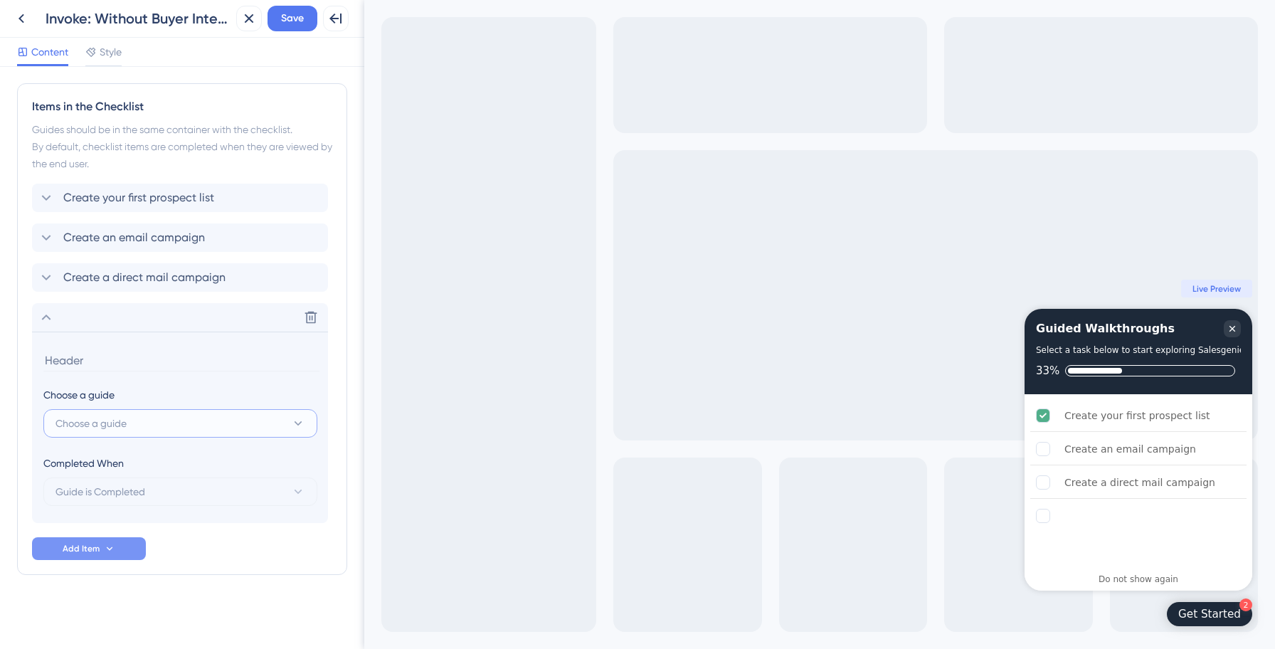
click at [132, 422] on button "Choose a guide" at bounding box center [180, 423] width 274 height 28
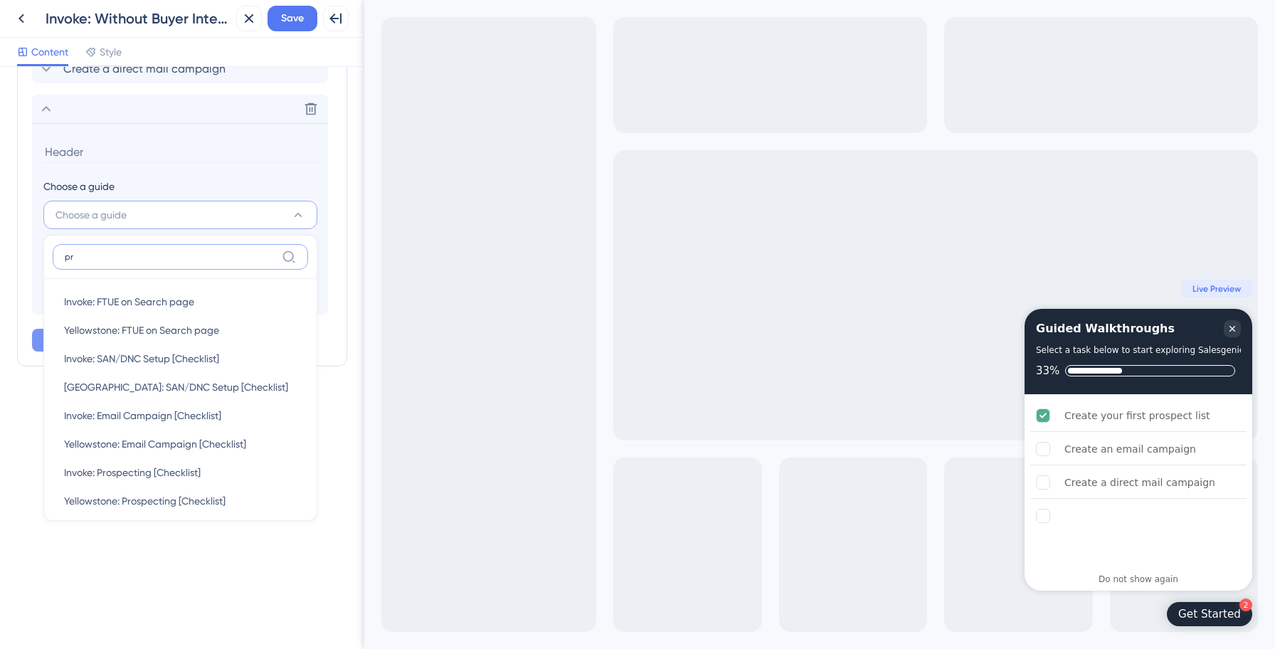
scroll to position [595, 0]
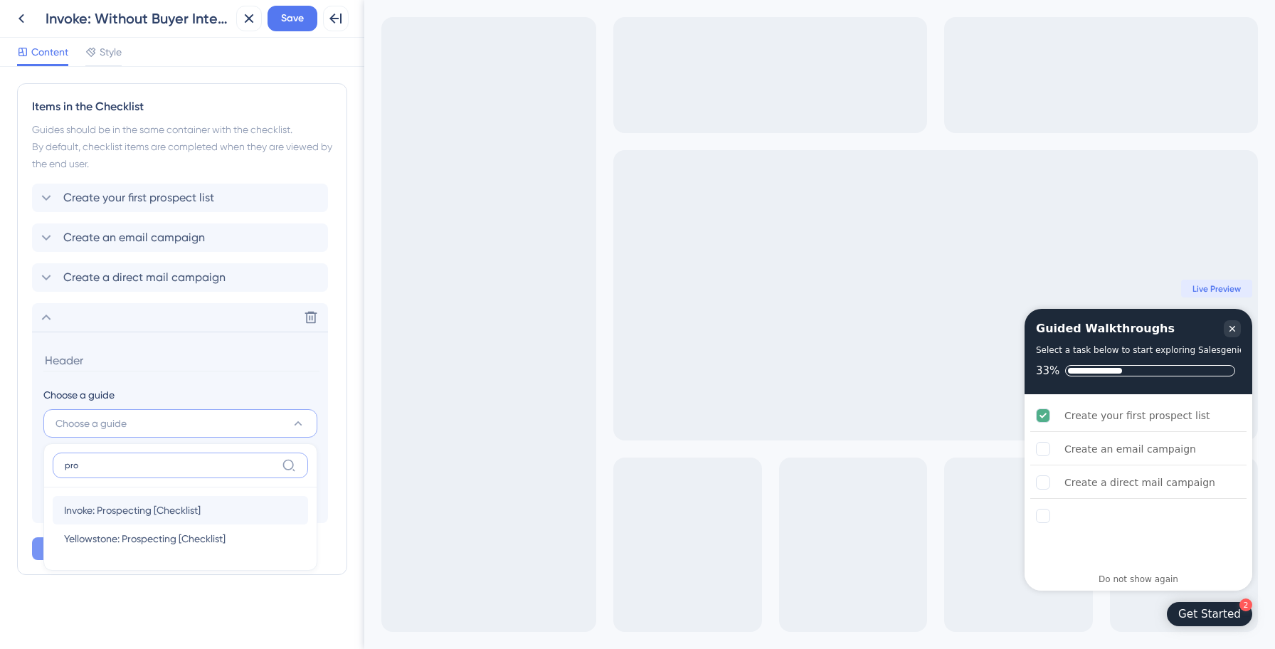
type input "pro"
click at [134, 506] on span "Invoke: Prospecting [Checklist]" at bounding box center [132, 509] width 137 height 17
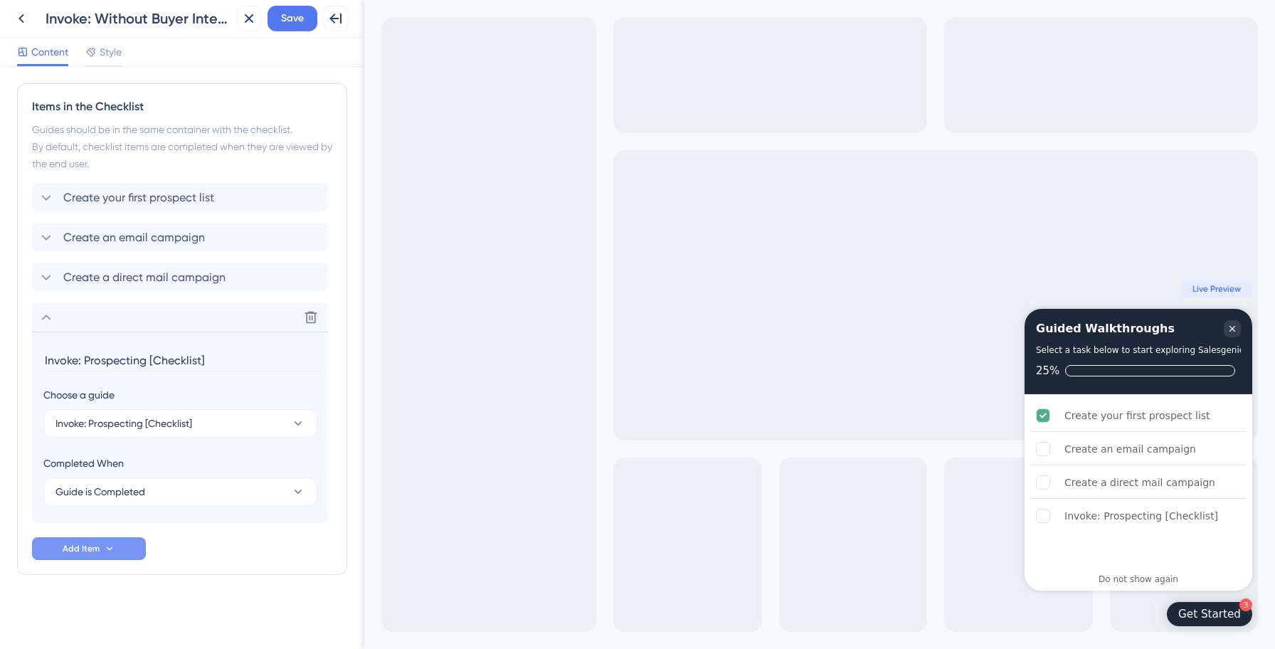
click at [117, 360] on input "Invoke: Prospecting [Checklist]" at bounding box center [181, 360] width 276 height 22
paste input "Prospect with AI (Smart Prospecting)"
type input "Prospect with AI (Smart Prospecting)"
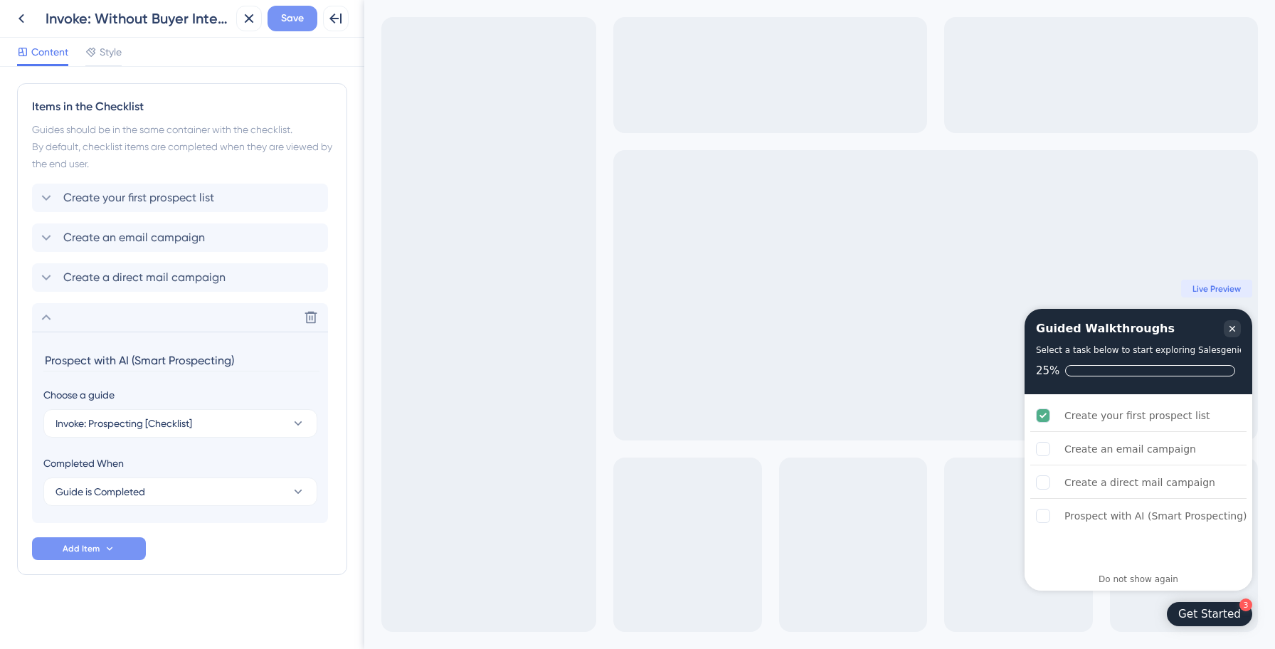
click at [292, 16] on span "Save" at bounding box center [292, 18] width 23 height 17
click at [47, 311] on icon at bounding box center [46, 317] width 17 height 17
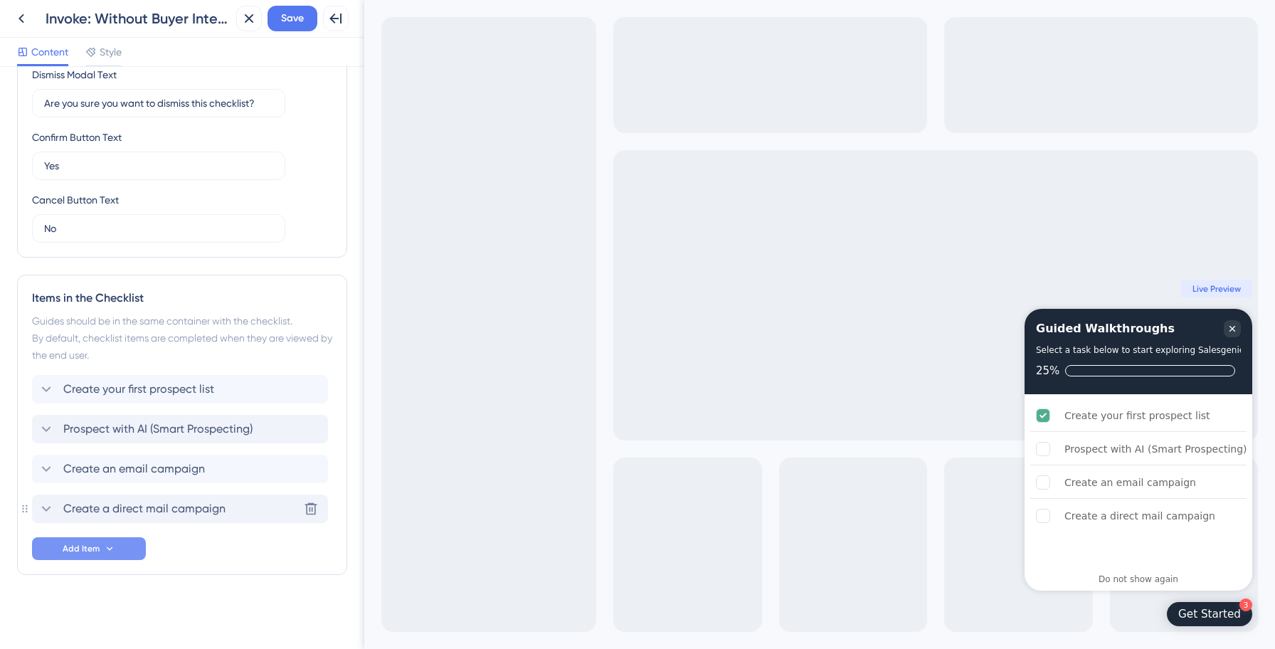
drag, startPoint x: 156, startPoint y: 516, endPoint x: 152, endPoint y: 420, distance: 96.9
click at [298, 24] on span "Save" at bounding box center [292, 18] width 23 height 17
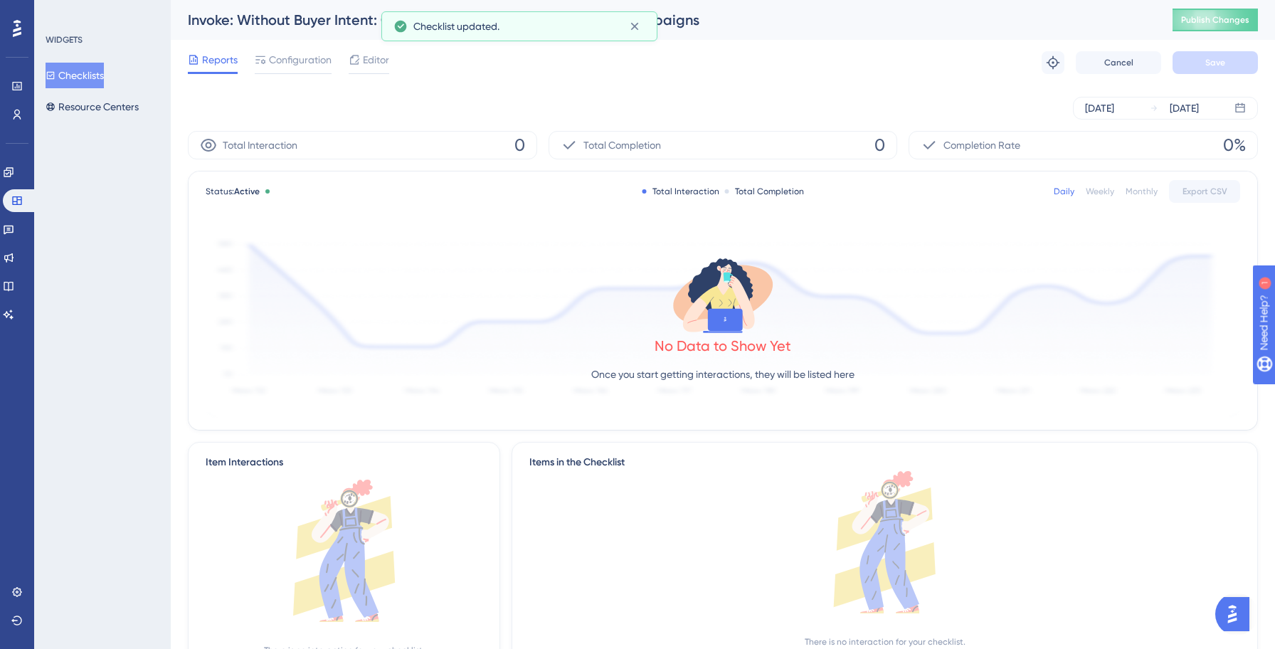
click at [92, 75] on button "Checklists" at bounding box center [75, 76] width 58 height 26
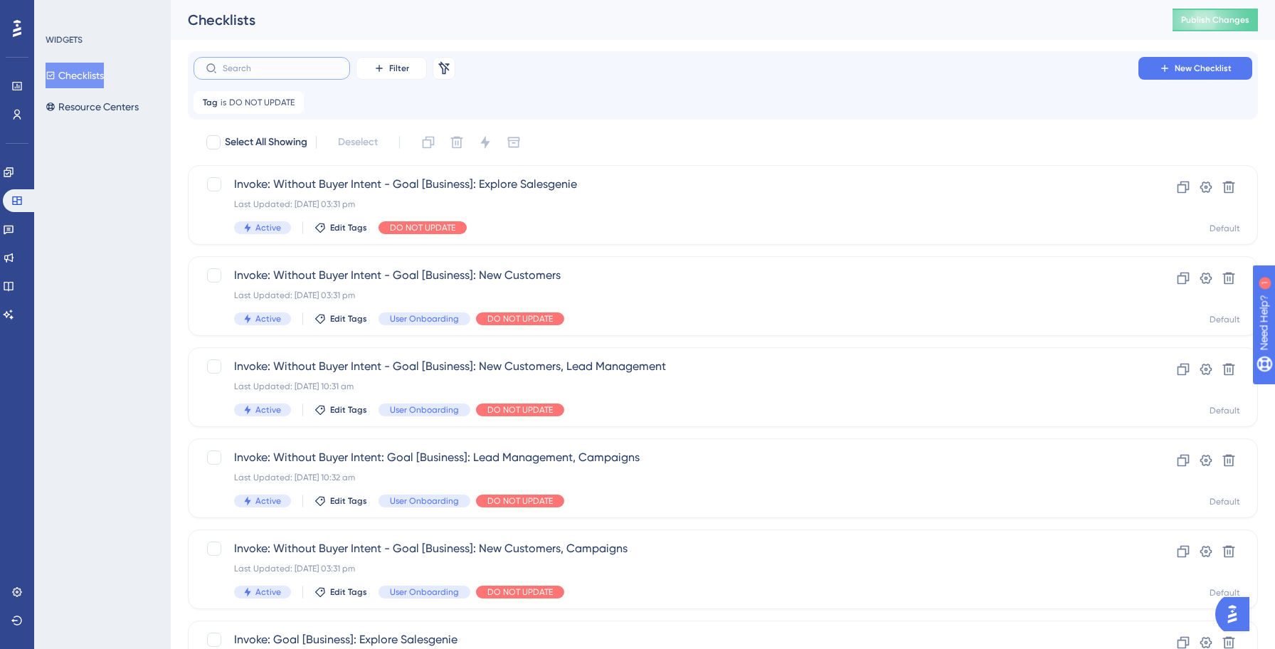
click at [276, 65] on input "text" at bounding box center [280, 68] width 115 height 10
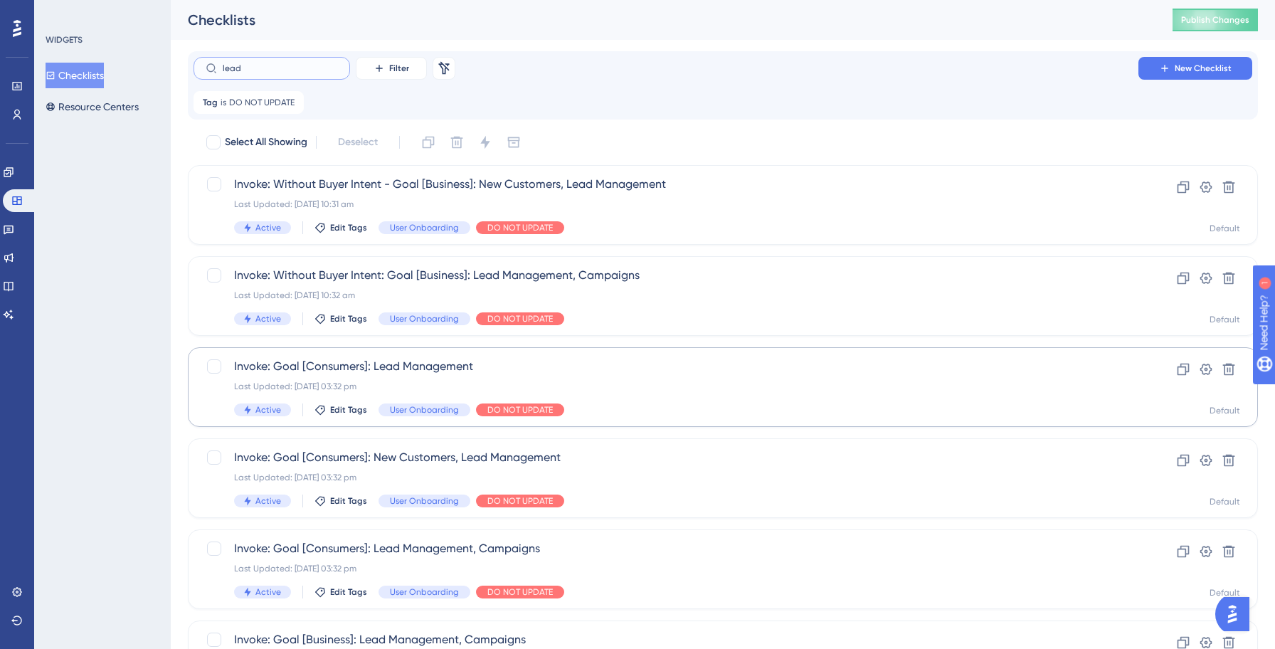
type input "lead"
click at [544, 381] on div "Last Updated: 13 Oct 2025 03:32 pm" at bounding box center [665, 386] width 863 height 11
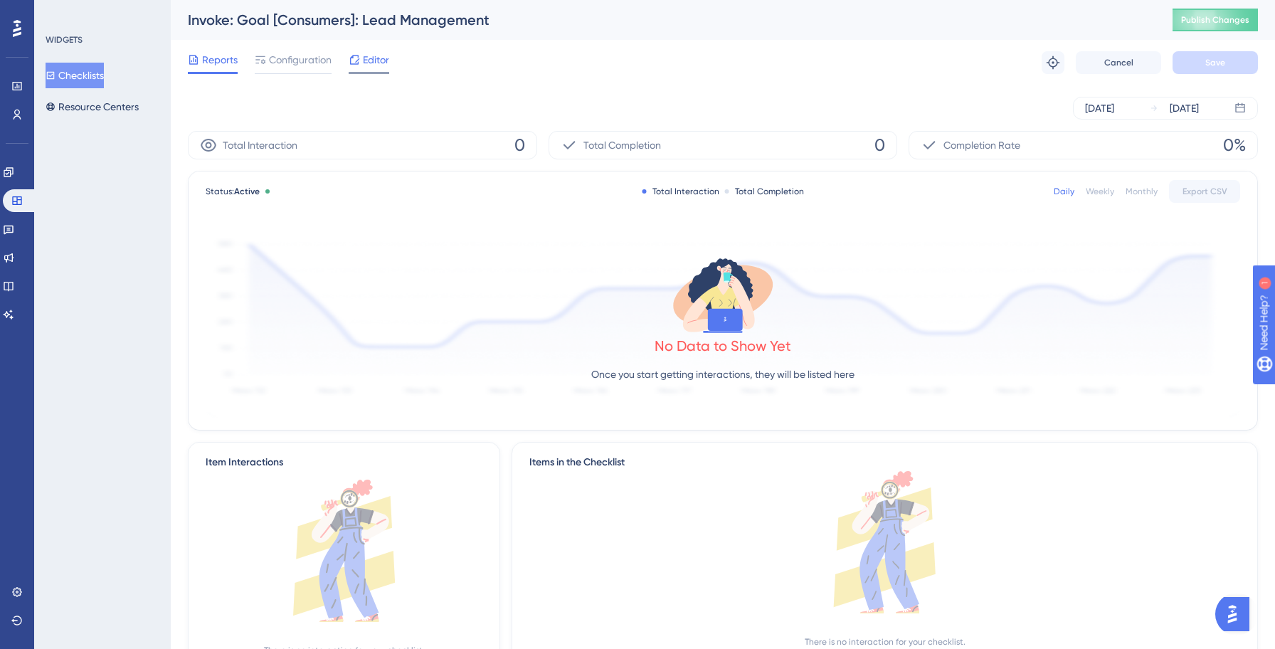
click at [374, 56] on span "Editor" at bounding box center [376, 59] width 26 height 17
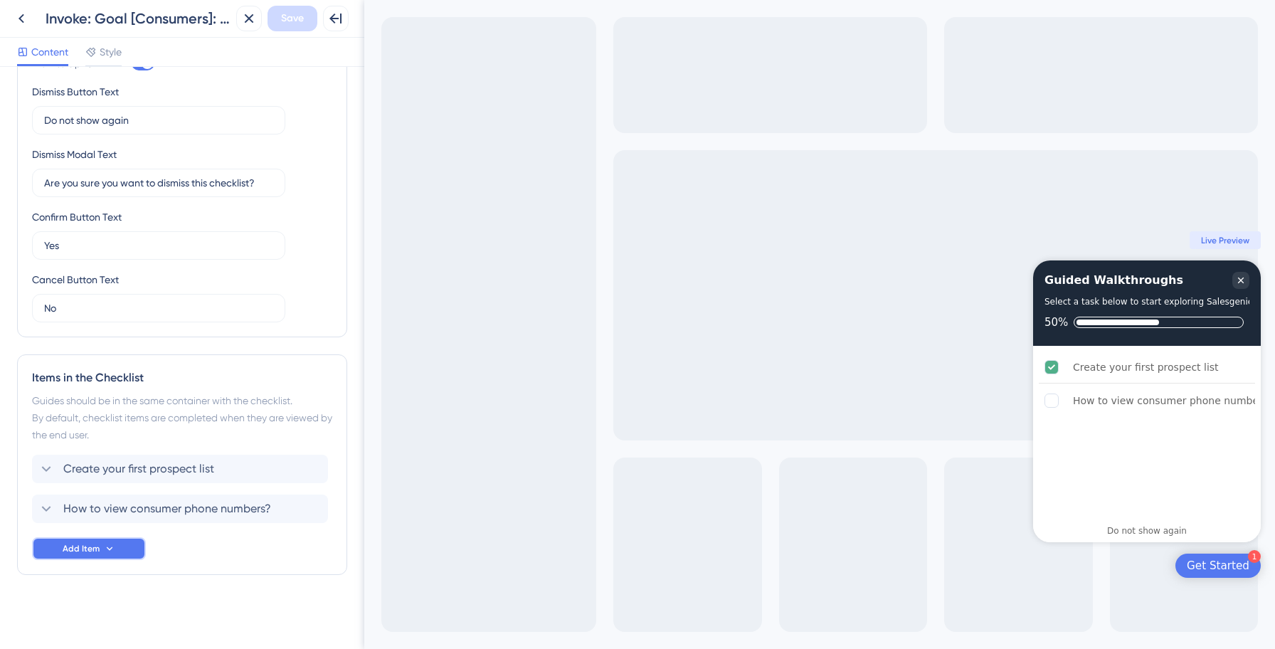
click at [119, 546] on button "Add Item" at bounding box center [89, 548] width 114 height 23
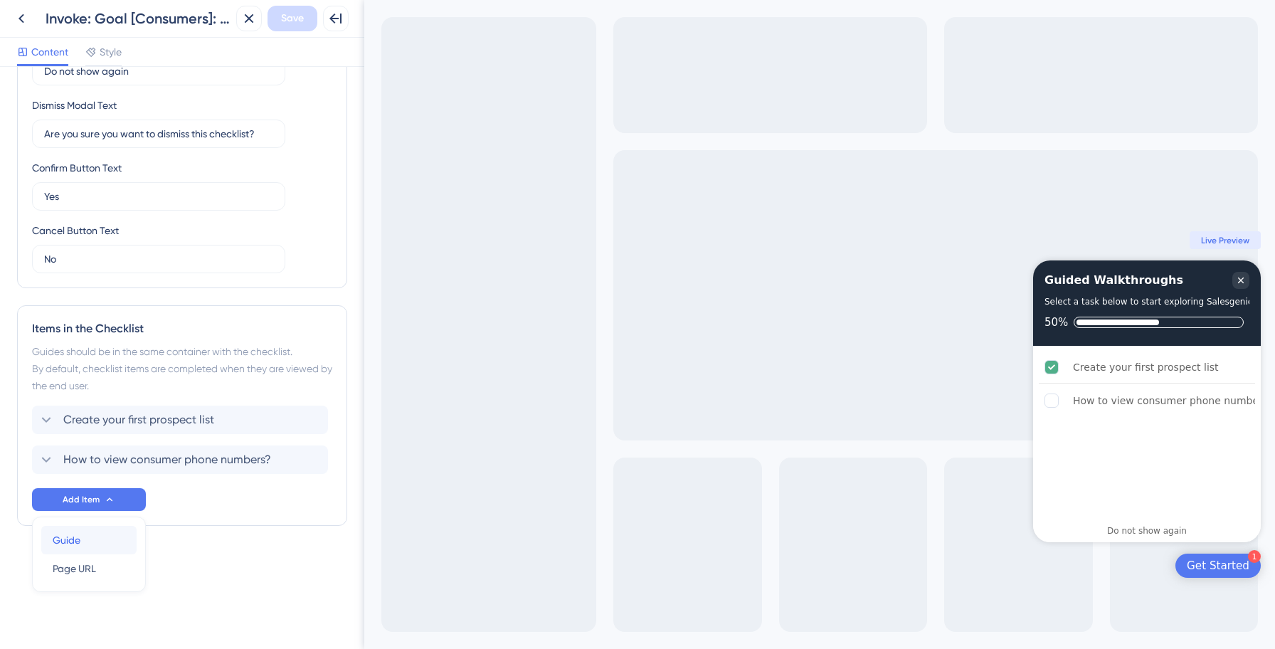
click at [102, 548] on div "Guide Guide" at bounding box center [89, 540] width 73 height 28
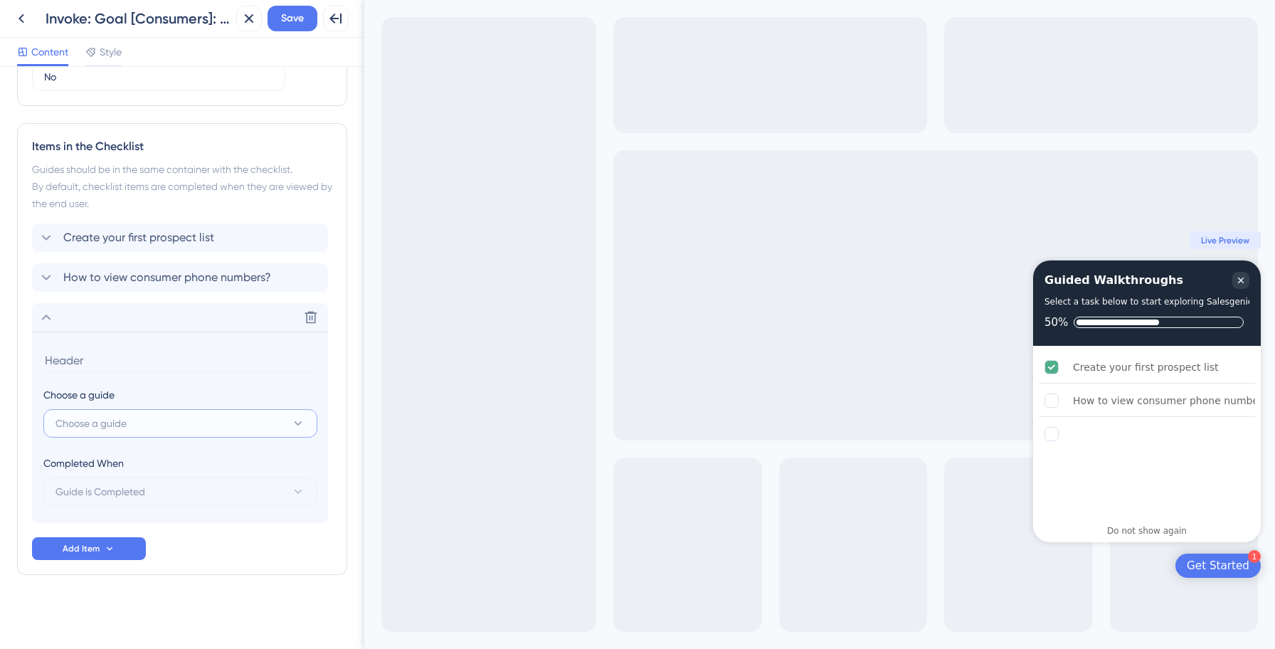
click at [152, 428] on button "Choose a guide" at bounding box center [180, 423] width 274 height 28
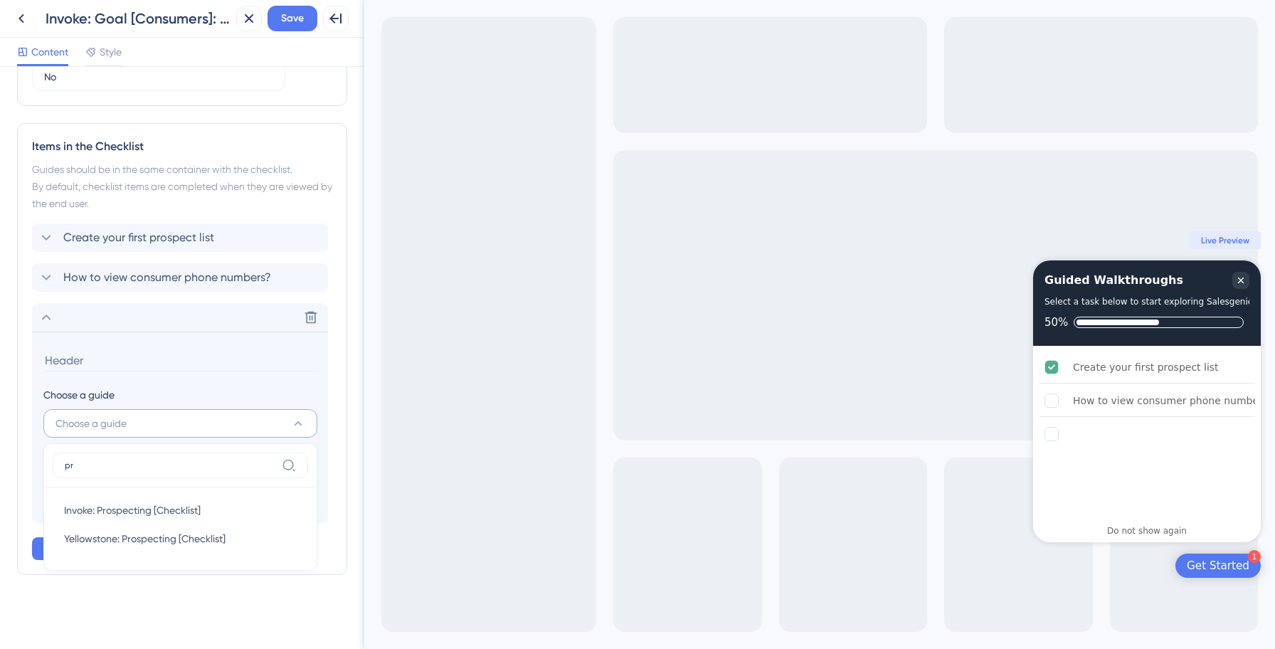
scroll to position [556, 0]
type input "pr"
click at [152, 510] on span "Invoke: Prospecting [Checklist]" at bounding box center [132, 509] width 137 height 17
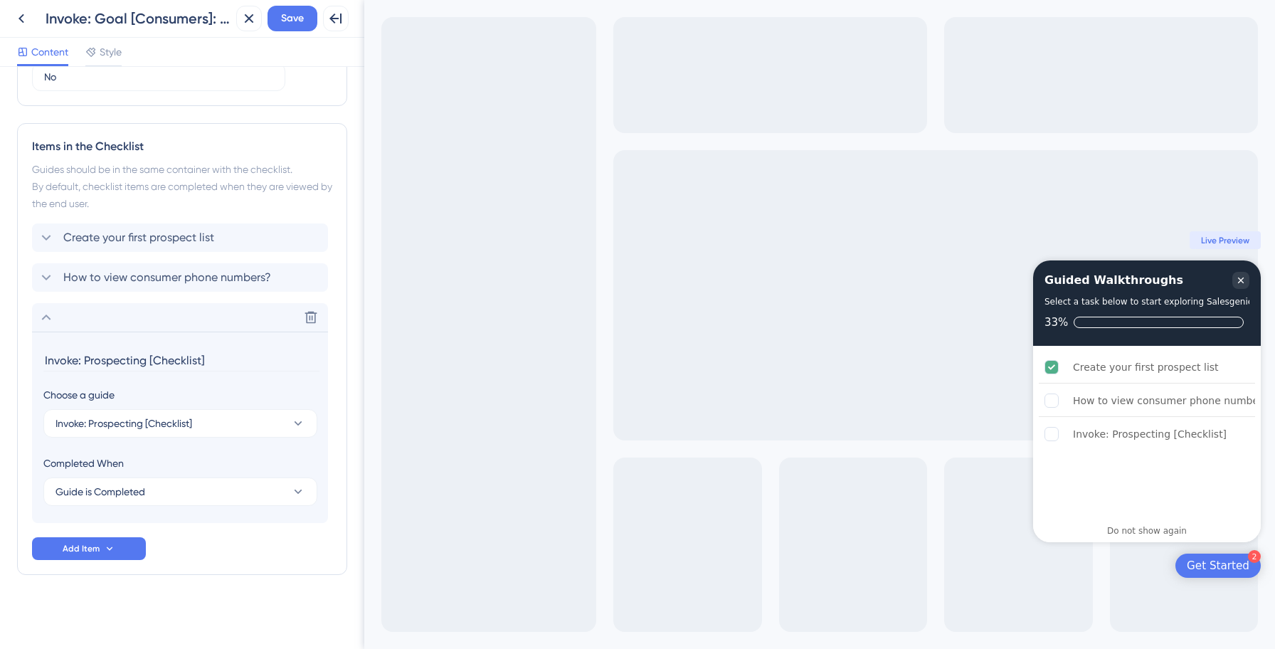
click at [139, 363] on input "Invoke: Prospecting [Checklist]" at bounding box center [181, 360] width 276 height 22
paste input "Prospect with AI (Smart Prospecting)"
type input "Prospect with AI (Smart Prospecting)"
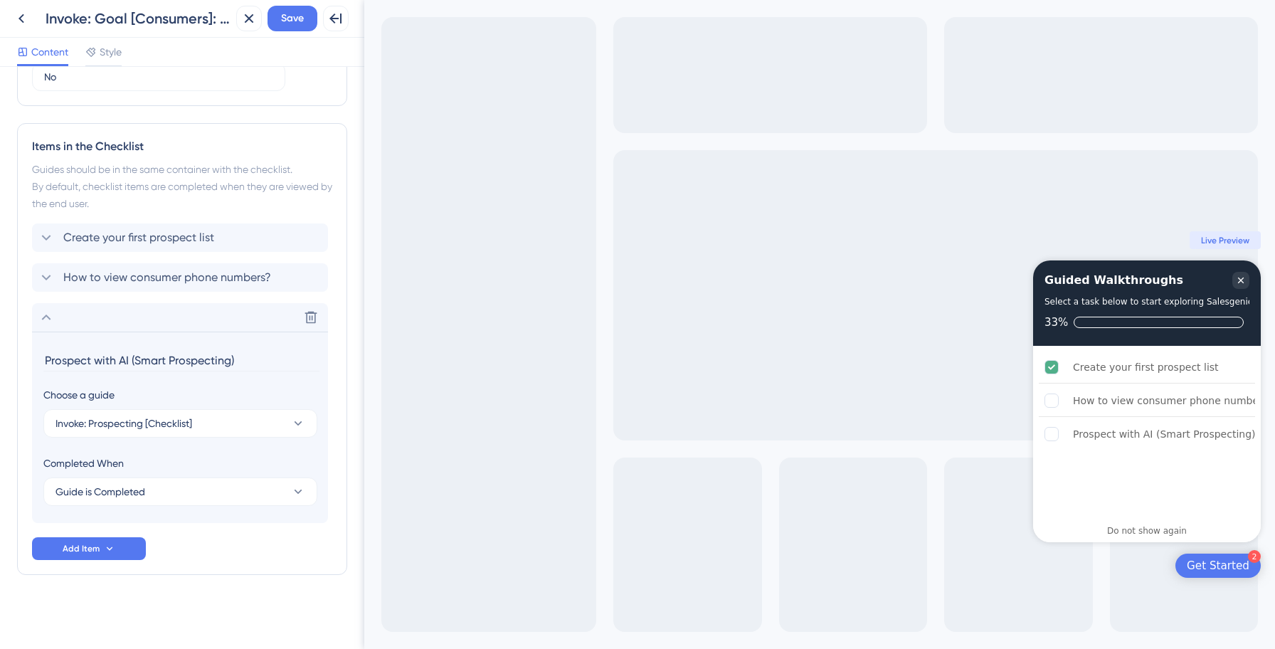
click at [243, 547] on div "Create your first prospect list How to view consumer phone numbers? Delete Pros…" at bounding box center [182, 391] width 300 height 336
click at [291, 25] on span "Save" at bounding box center [292, 18] width 23 height 17
click at [48, 315] on icon at bounding box center [46, 317] width 17 height 17
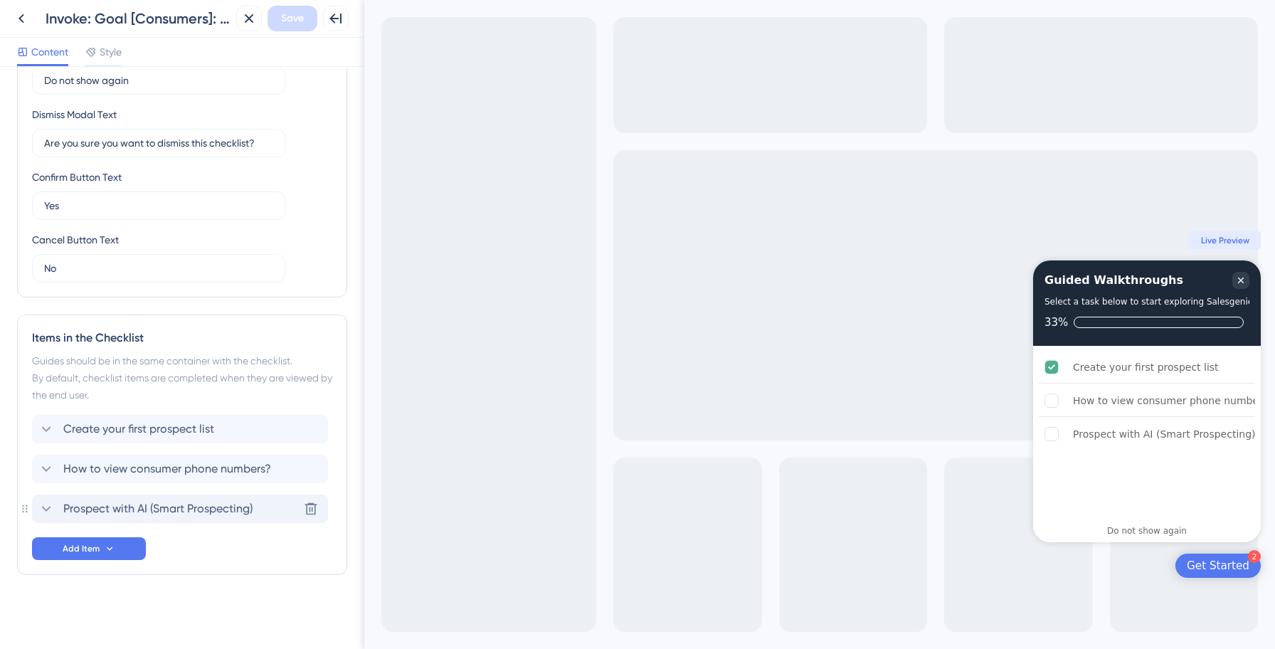
scroll to position [364, 0]
drag, startPoint x: 168, startPoint y: 508, endPoint x: 164, endPoint y: 450, distance: 57.8
drag, startPoint x: 163, startPoint y: 470, endPoint x: 165, endPoint y: 526, distance: 56.2
click at [43, 468] on icon at bounding box center [46, 468] width 17 height 17
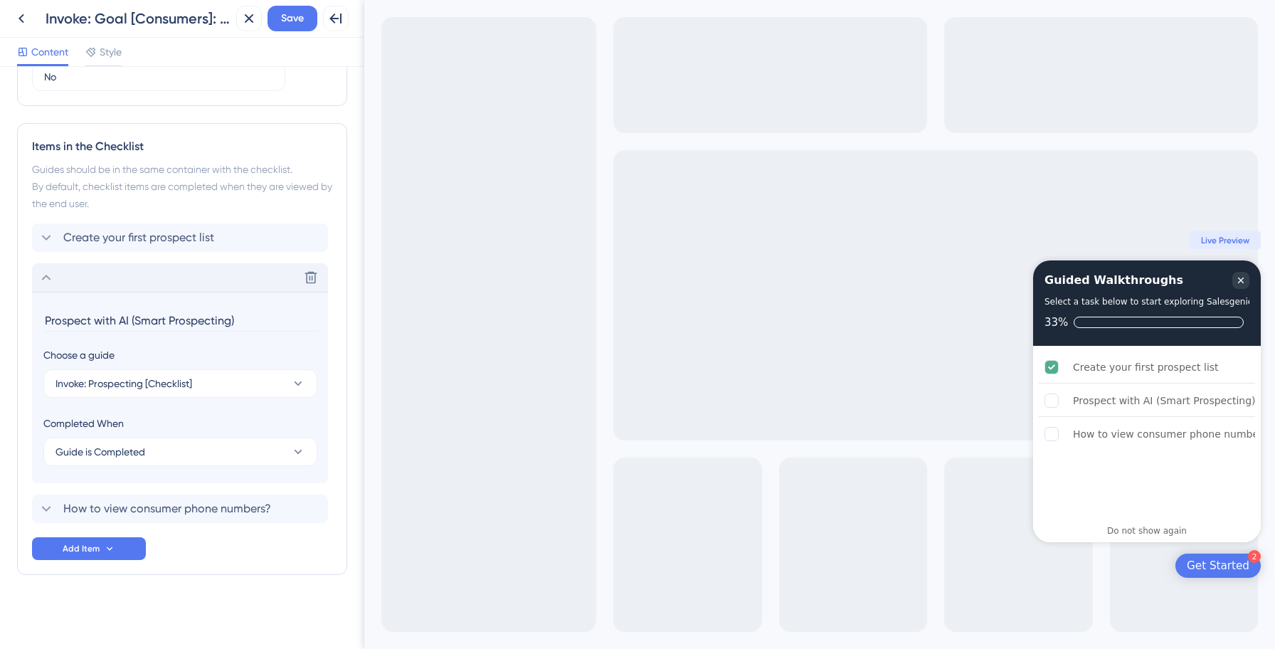
click at [48, 277] on icon at bounding box center [46, 278] width 9 height 6
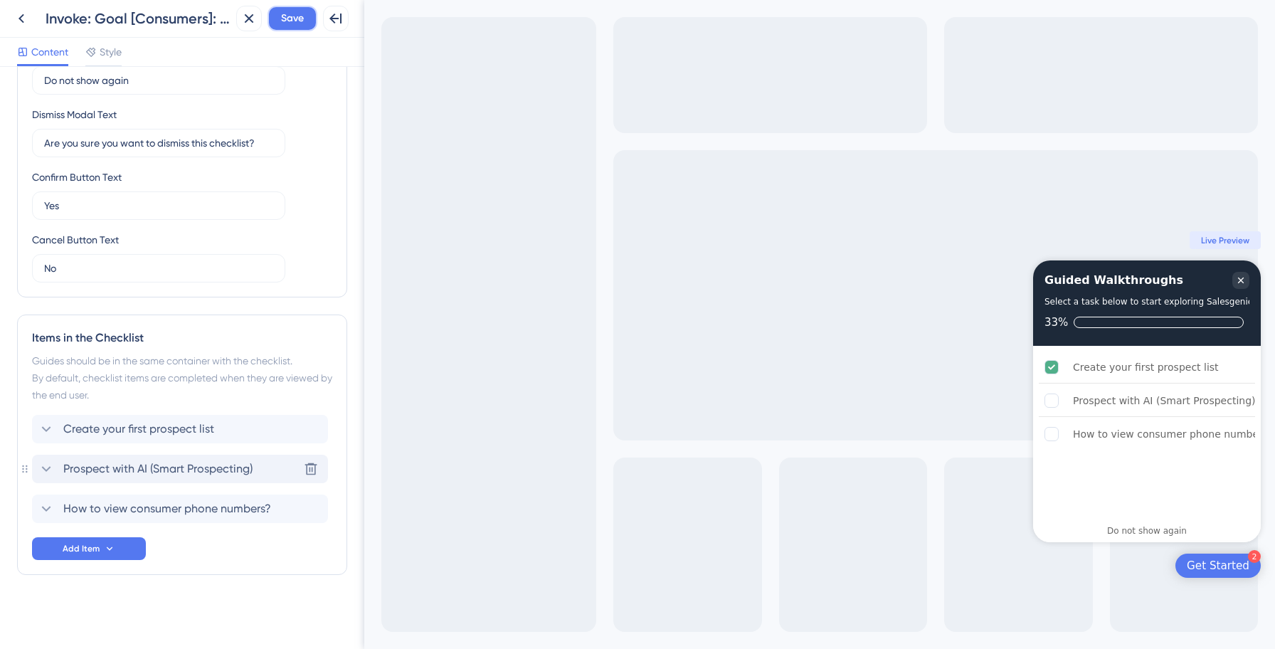
click at [299, 23] on span "Save" at bounding box center [292, 18] width 23 height 17
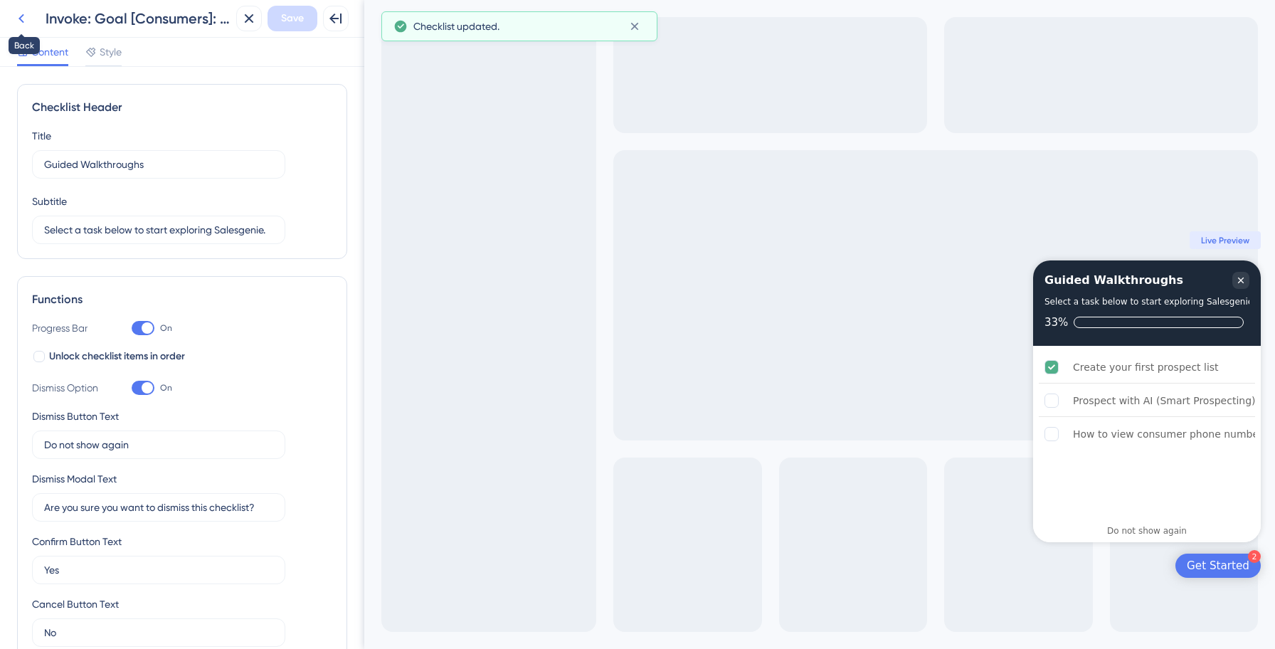
click at [19, 19] on icon at bounding box center [21, 18] width 17 height 17
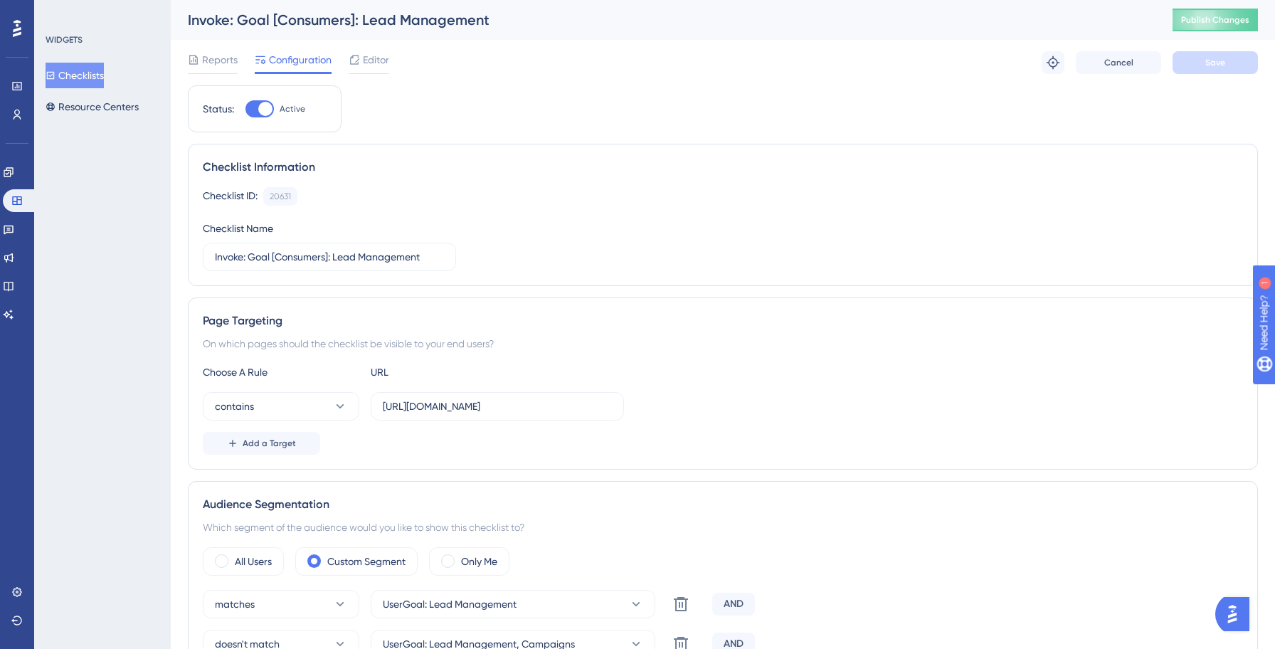
click at [97, 77] on button "Checklists" at bounding box center [75, 76] width 58 height 26
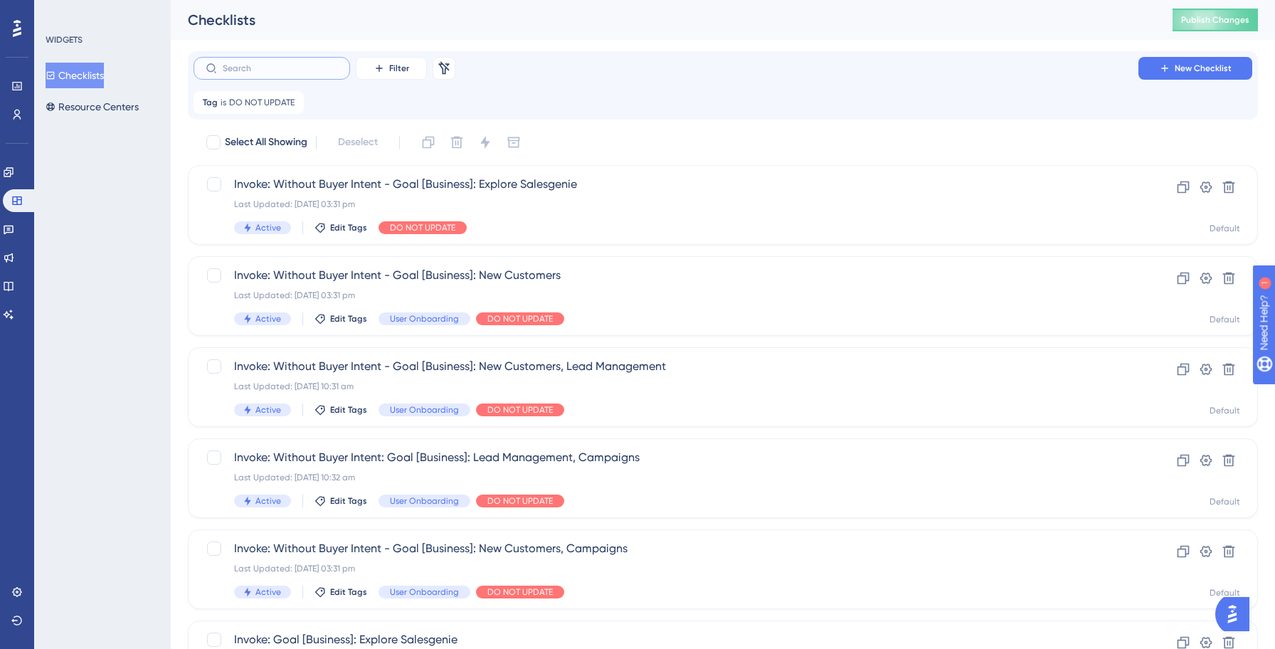
click at [246, 67] on input "text" at bounding box center [280, 68] width 115 height 10
type input "pr"
checkbox input "true"
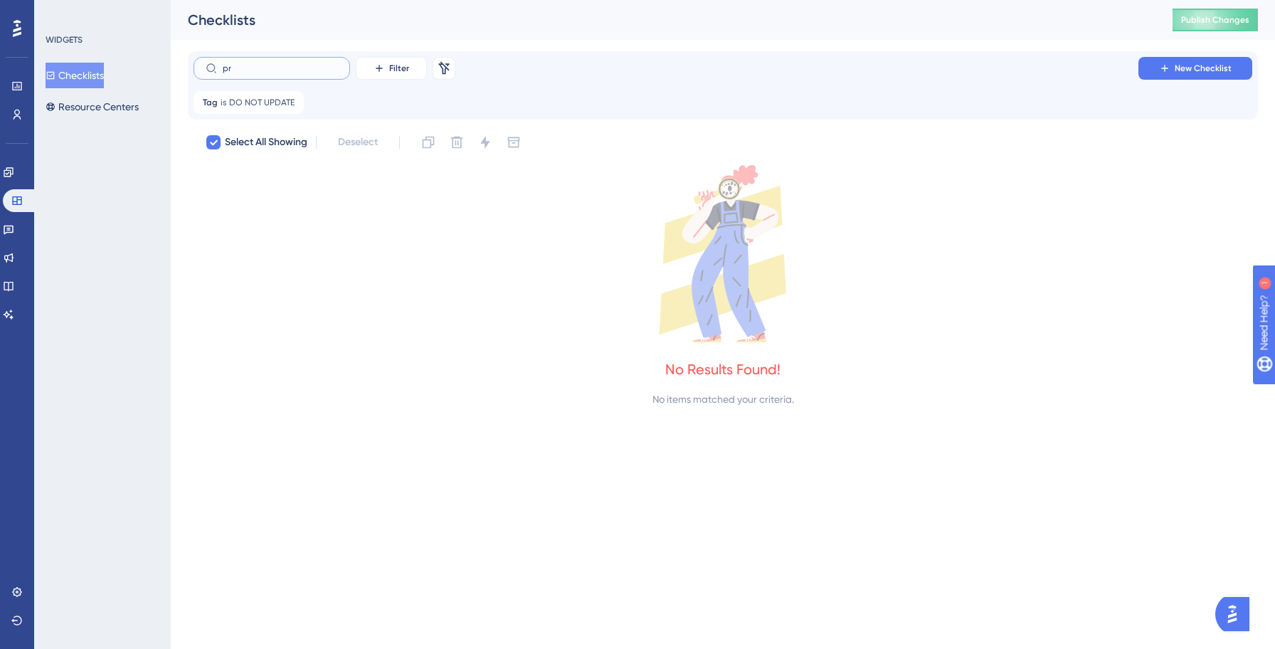
type input "p"
checkbox input "false"
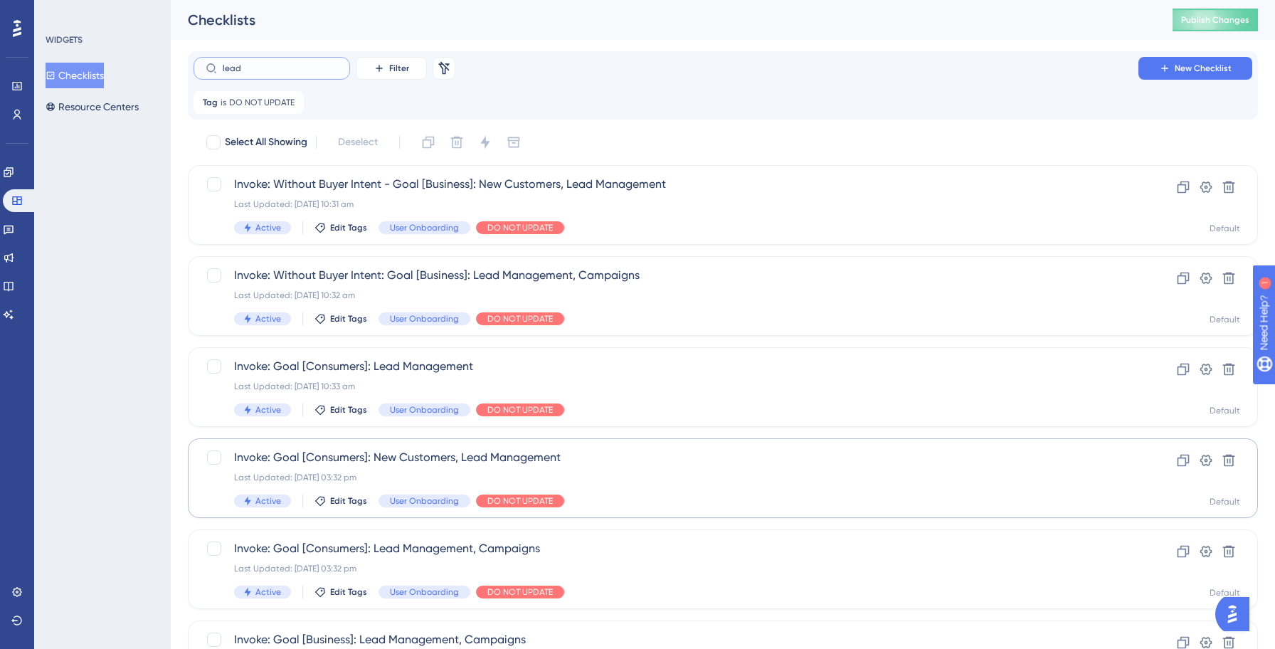
type input "lead"
click at [647, 449] on span "Invoke: Goal [Consumers]: New Customers, Lead Management" at bounding box center [665, 457] width 863 height 17
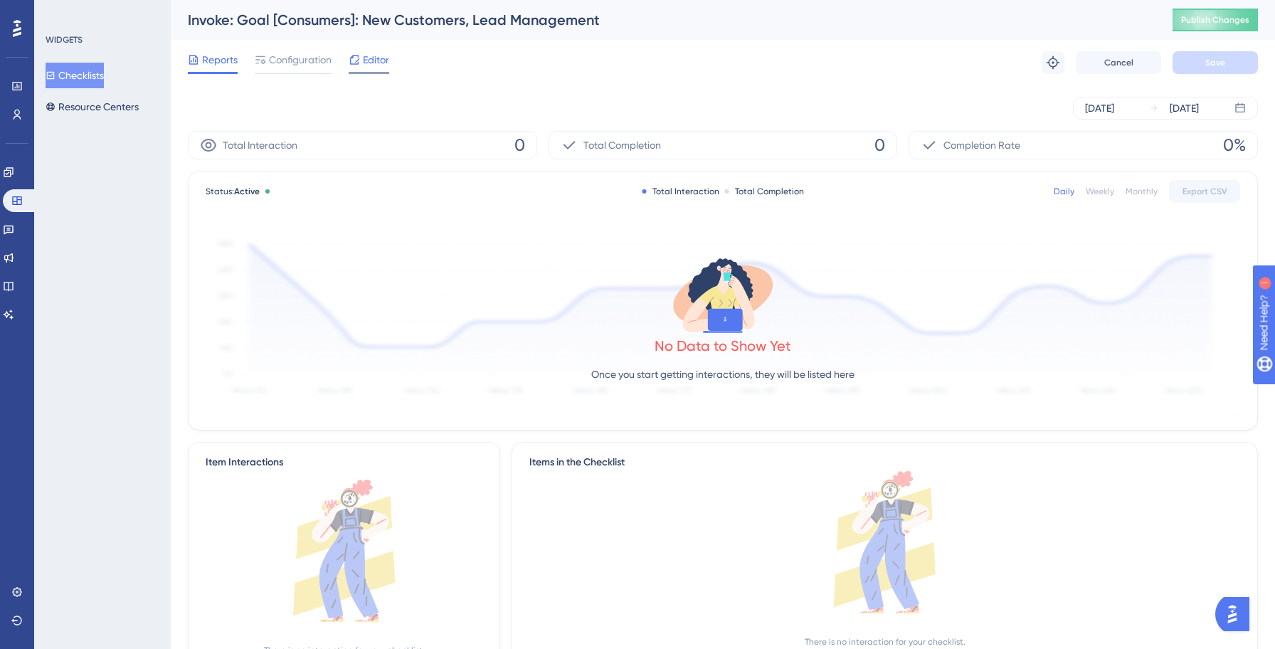
click at [371, 70] on div "Editor" at bounding box center [369, 62] width 41 height 23
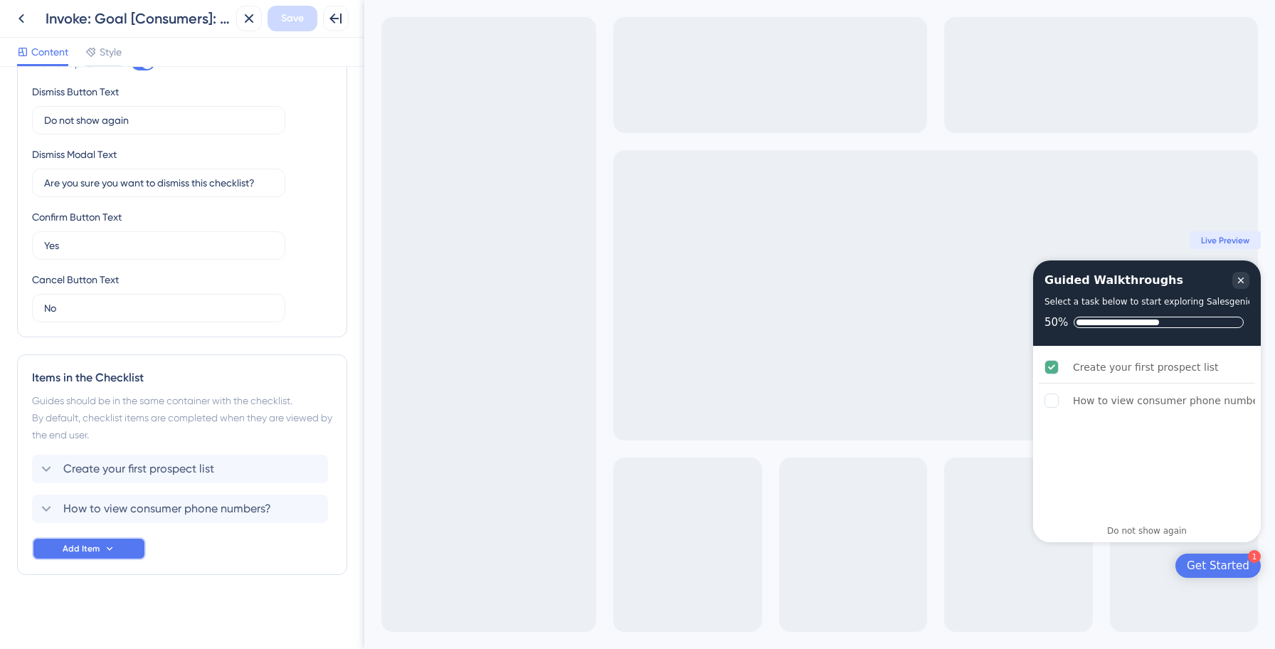
click at [123, 549] on button "Add Item" at bounding box center [89, 548] width 114 height 23
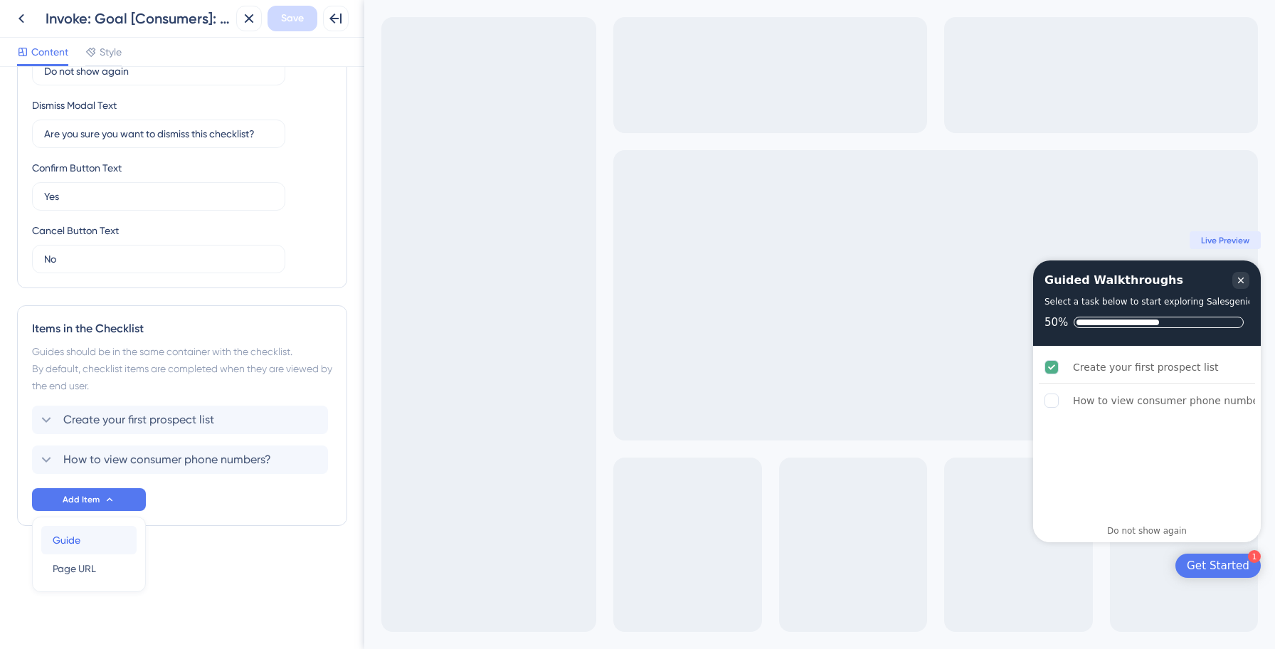
click at [90, 535] on div "Guide Guide" at bounding box center [89, 540] width 73 height 28
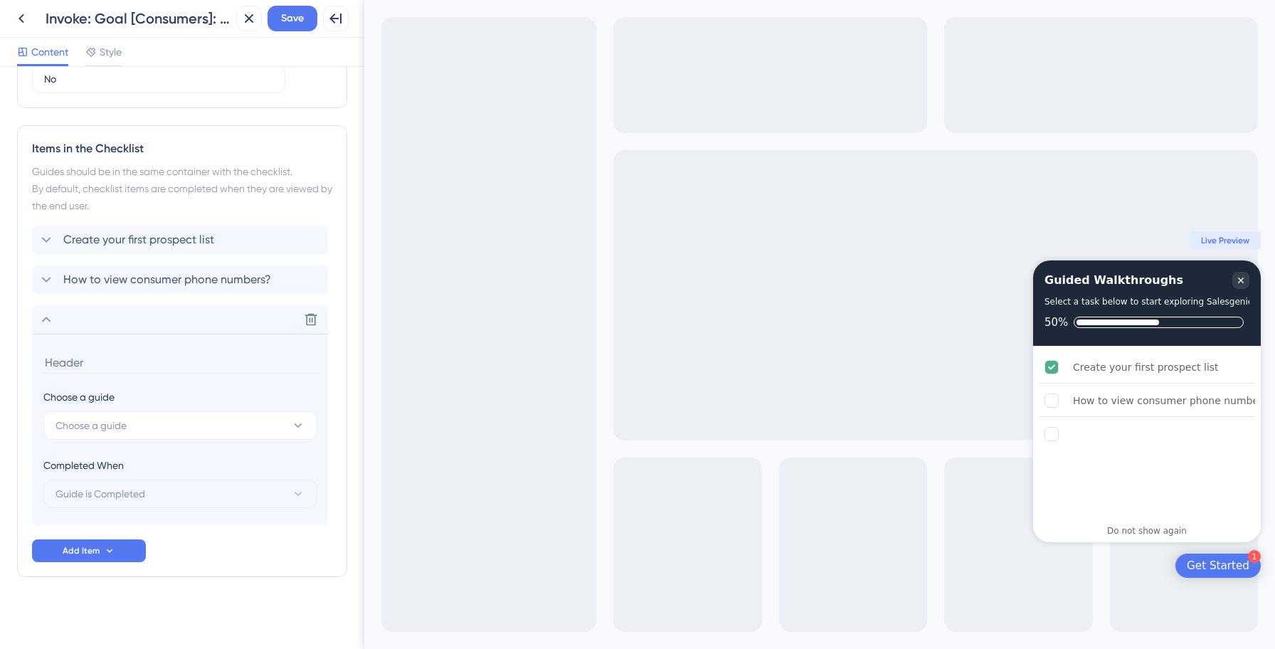
scroll to position [556, 0]
click at [174, 430] on button "Choose a guide" at bounding box center [180, 423] width 274 height 28
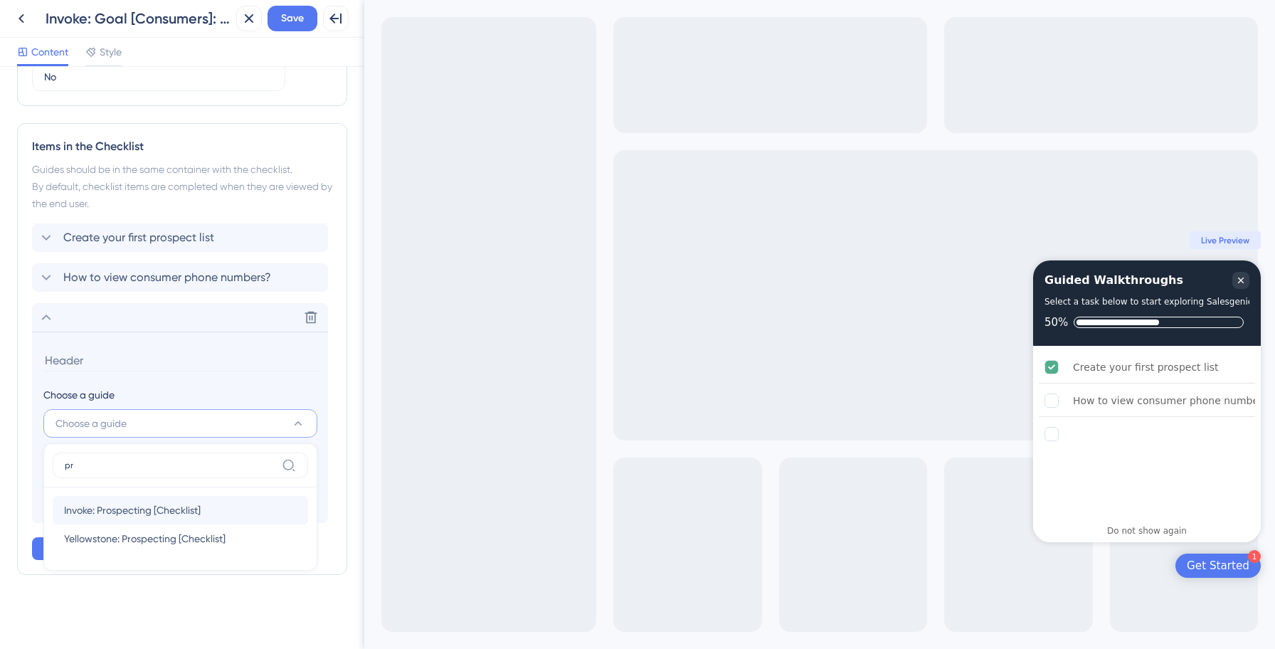
type input "pr"
click at [130, 511] on span "Invoke: Prospecting [Checklist]" at bounding box center [132, 509] width 137 height 17
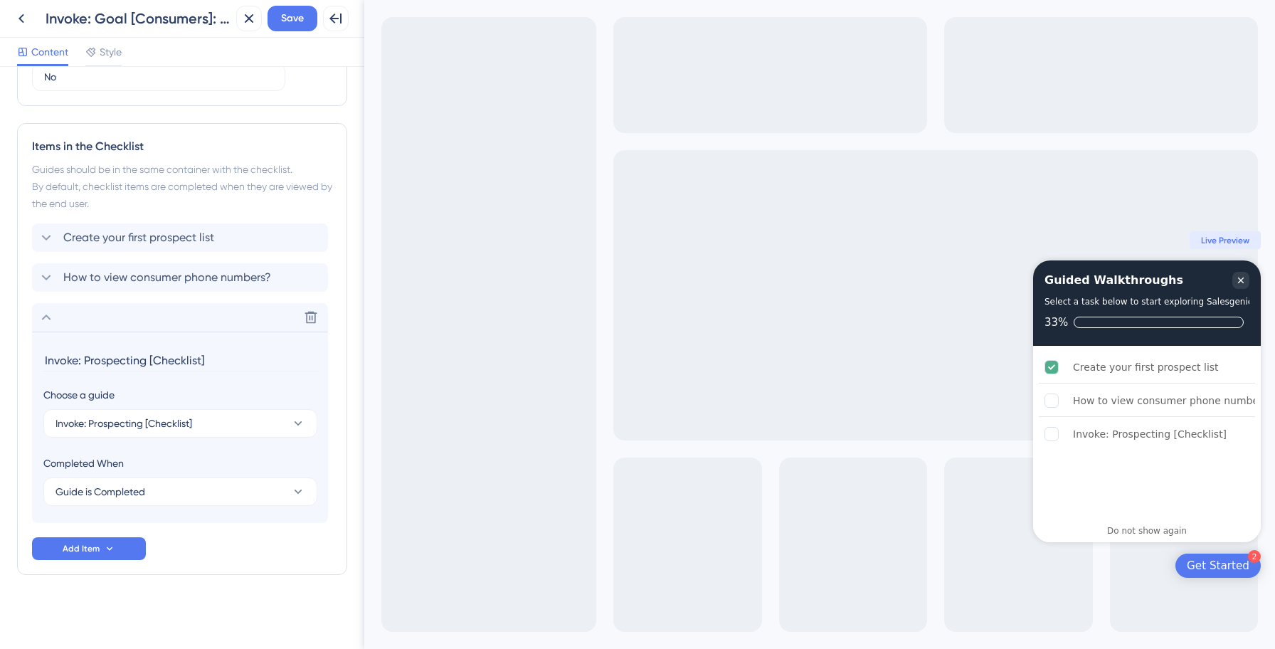
click at [129, 356] on input "Invoke: Prospecting [Checklist]" at bounding box center [181, 360] width 276 height 22
paste input "Prospect with AI (Smart Prospecting)"
type input "Prospect with AI (Smart Prospecting)"
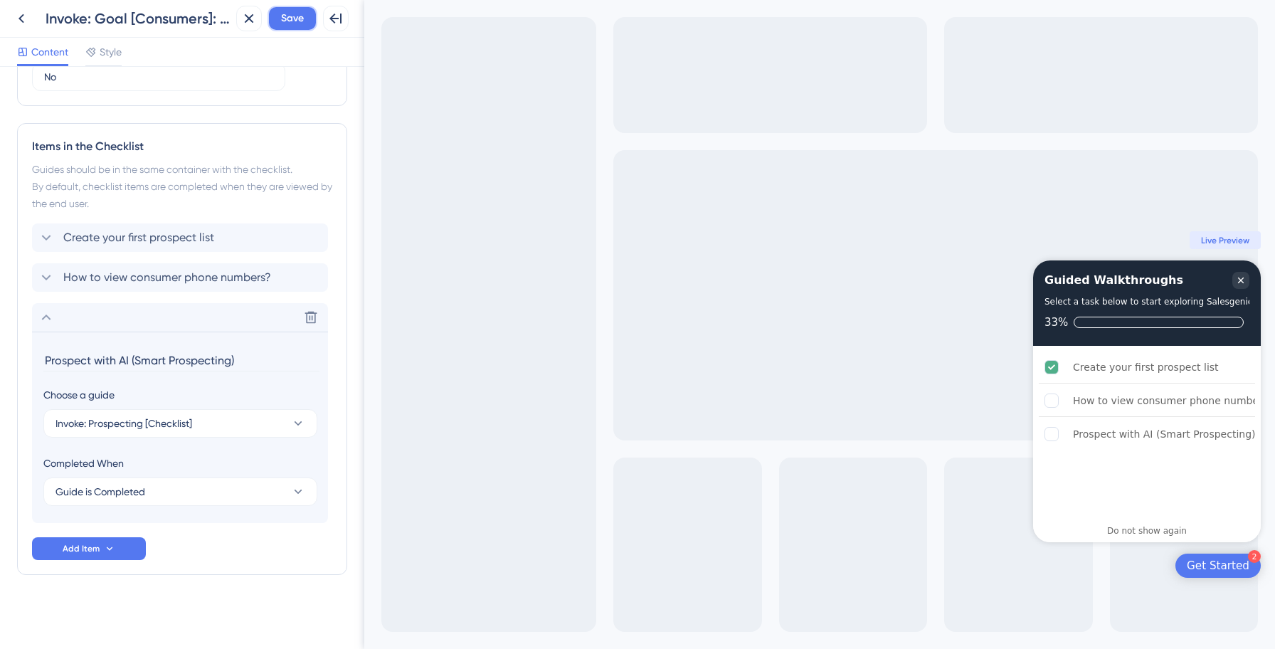
click at [299, 26] on span "Save" at bounding box center [292, 18] width 23 height 17
click at [43, 320] on icon at bounding box center [46, 317] width 17 height 17
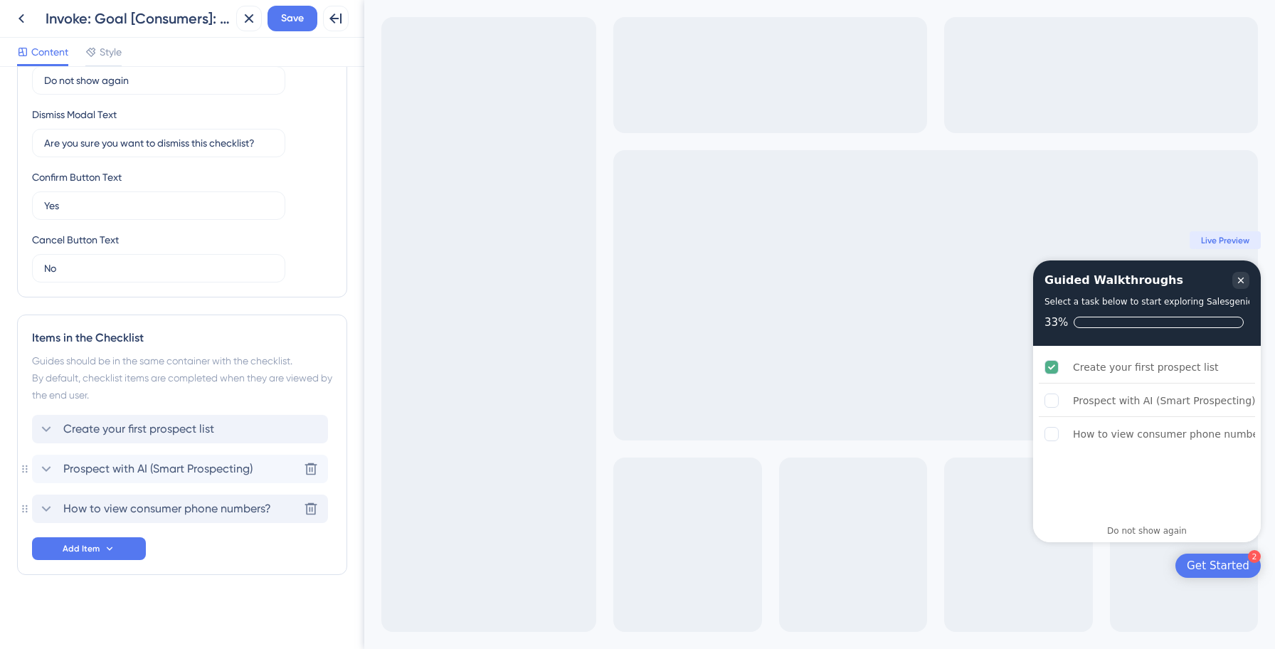
drag, startPoint x: 151, startPoint y: 470, endPoint x: 134, endPoint y: 438, distance: 35.9
click at [292, 18] on span "Save" at bounding box center [292, 18] width 23 height 17
click at [21, 22] on icon at bounding box center [21, 18] width 17 height 17
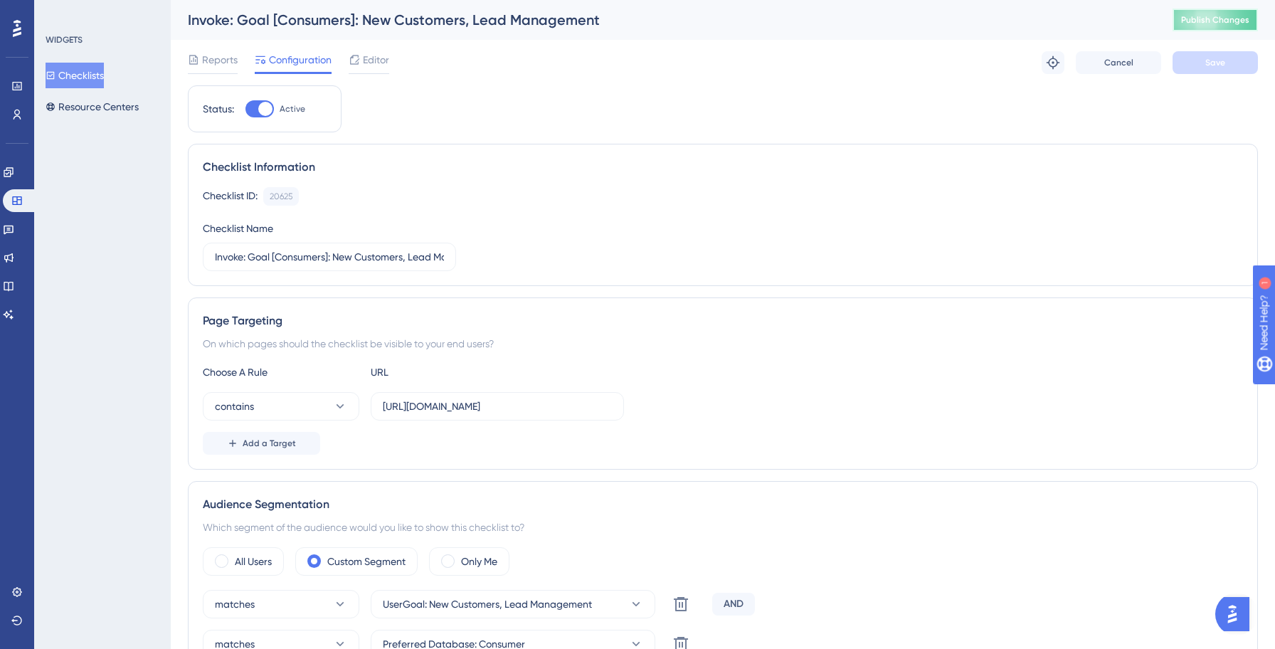
click at [1223, 26] on button "Publish Changes" at bounding box center [1214, 20] width 85 height 23
click at [93, 70] on button "Checklists" at bounding box center [75, 76] width 58 height 26
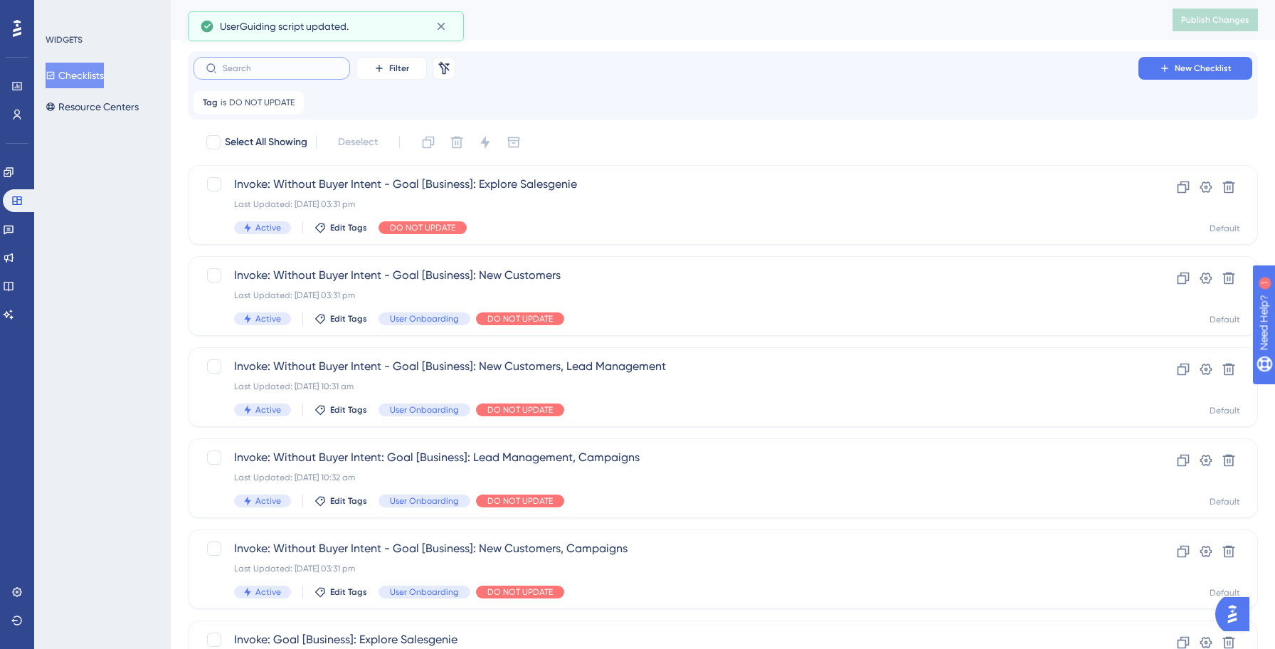
click at [287, 65] on input "text" at bounding box center [280, 68] width 115 height 10
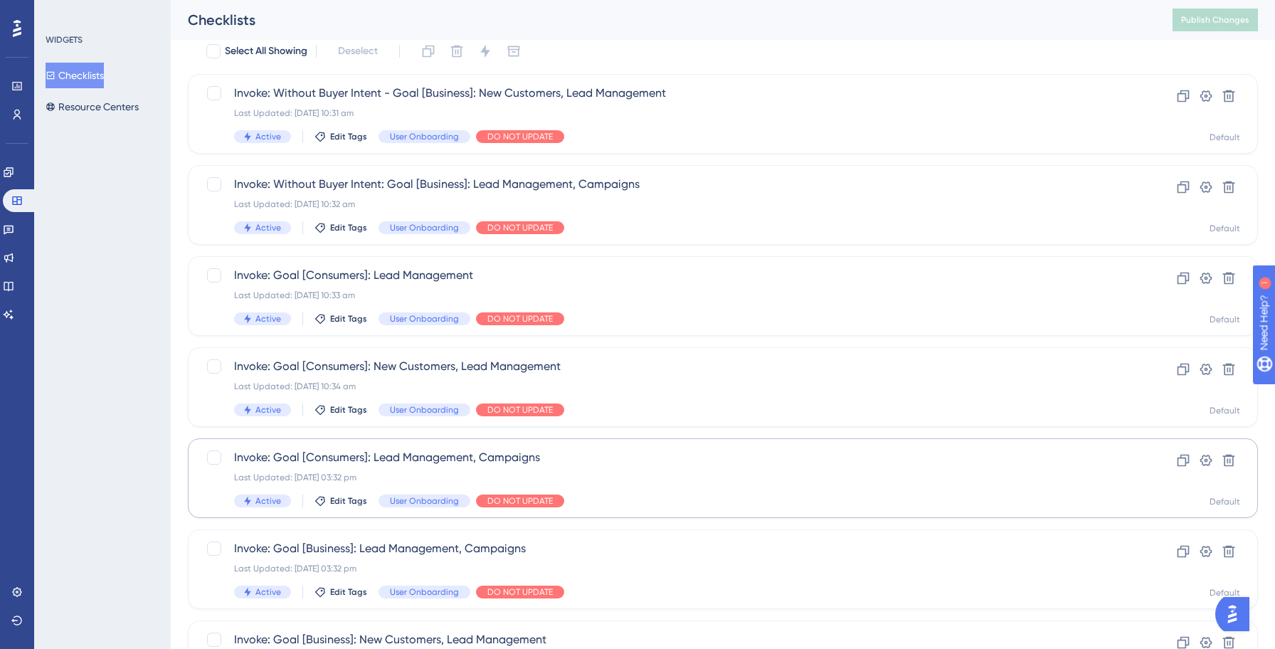
scroll to position [97, 0]
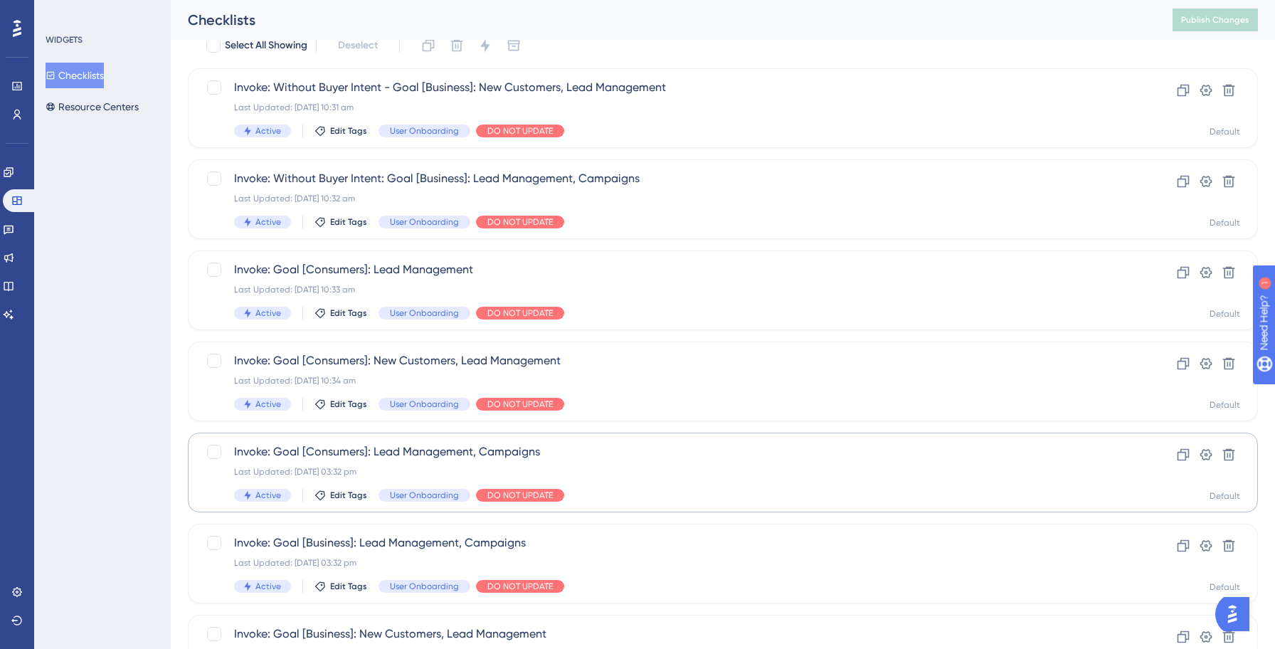
type input "lead"
click at [679, 446] on span "Invoke: Goal [Consumers]: Lead Management, Campaigns" at bounding box center [665, 451] width 863 height 17
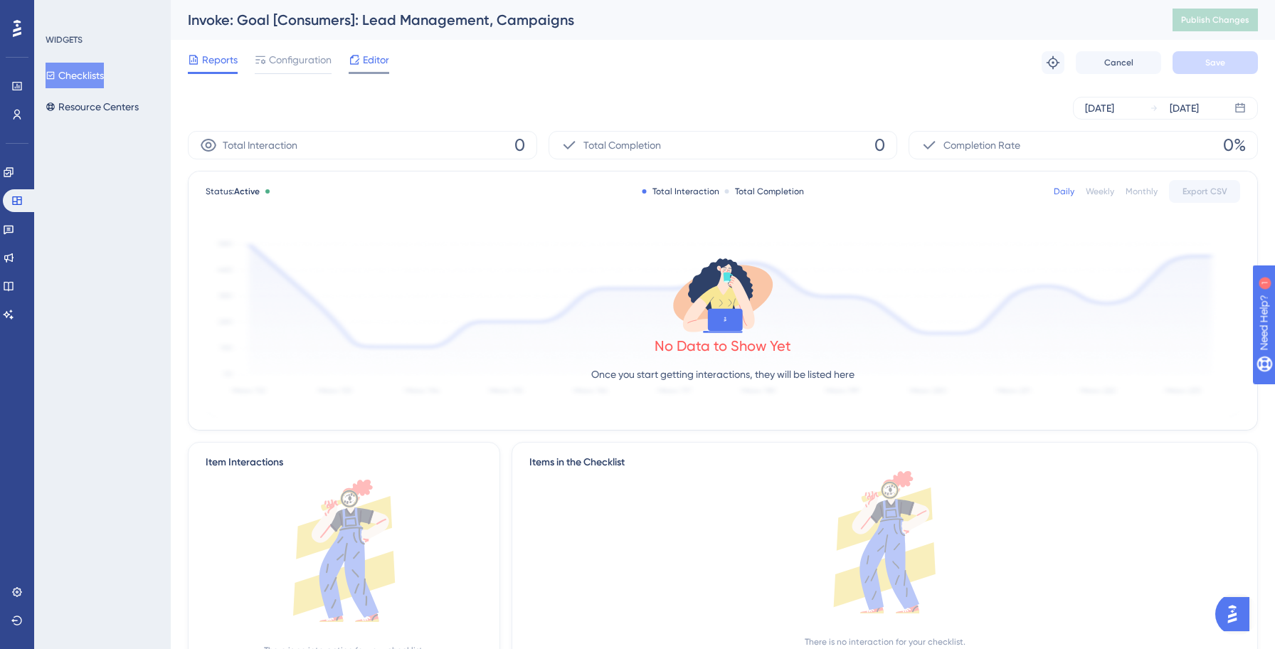
click at [373, 68] on span "Editor" at bounding box center [376, 59] width 26 height 17
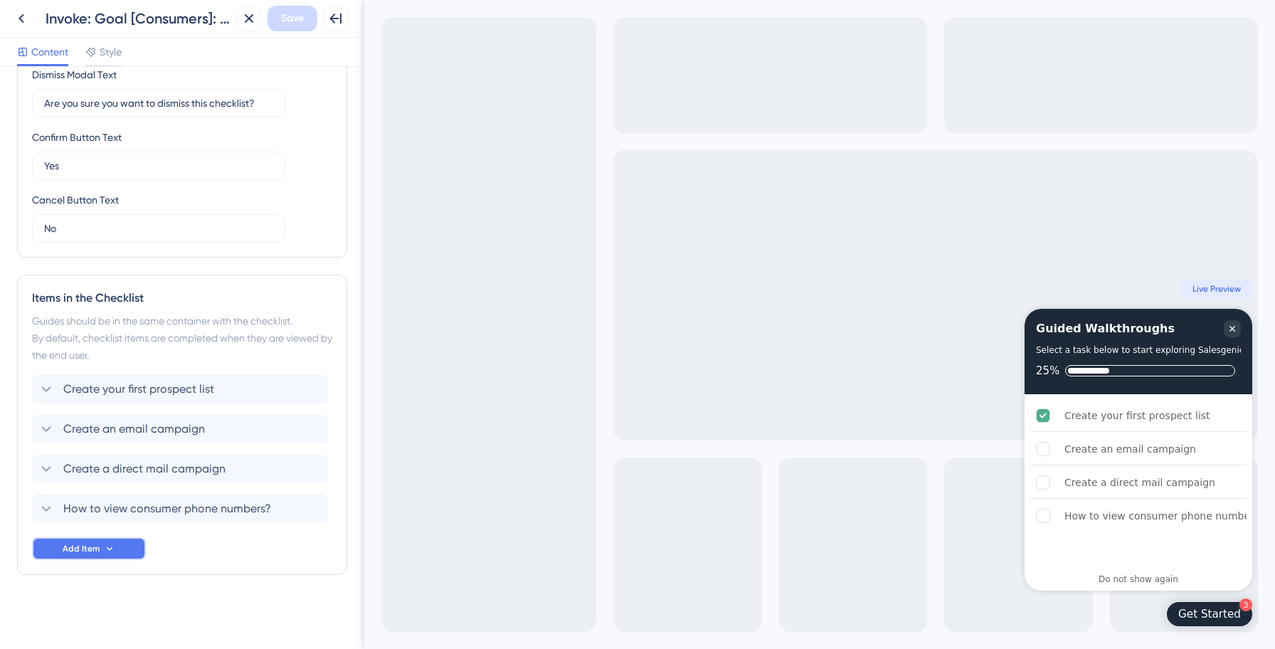
click at [97, 552] on span "Add Item" at bounding box center [81, 548] width 37 height 11
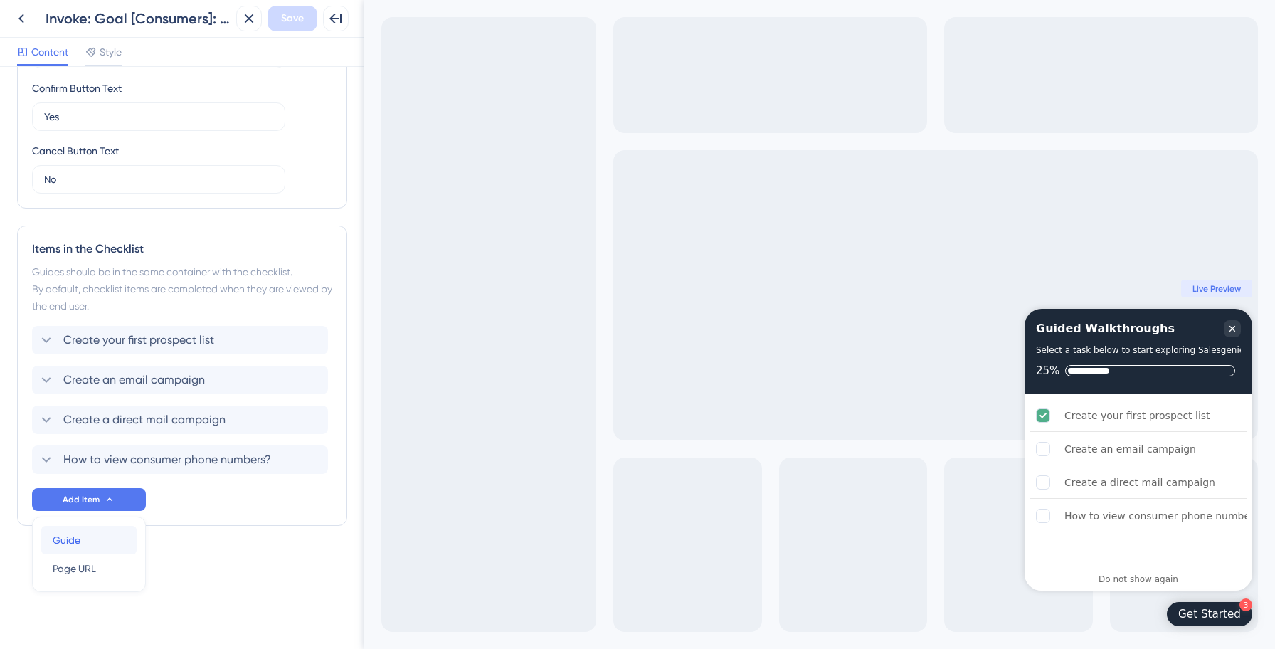
click at [100, 541] on div "Guide Guide" at bounding box center [89, 540] width 73 height 28
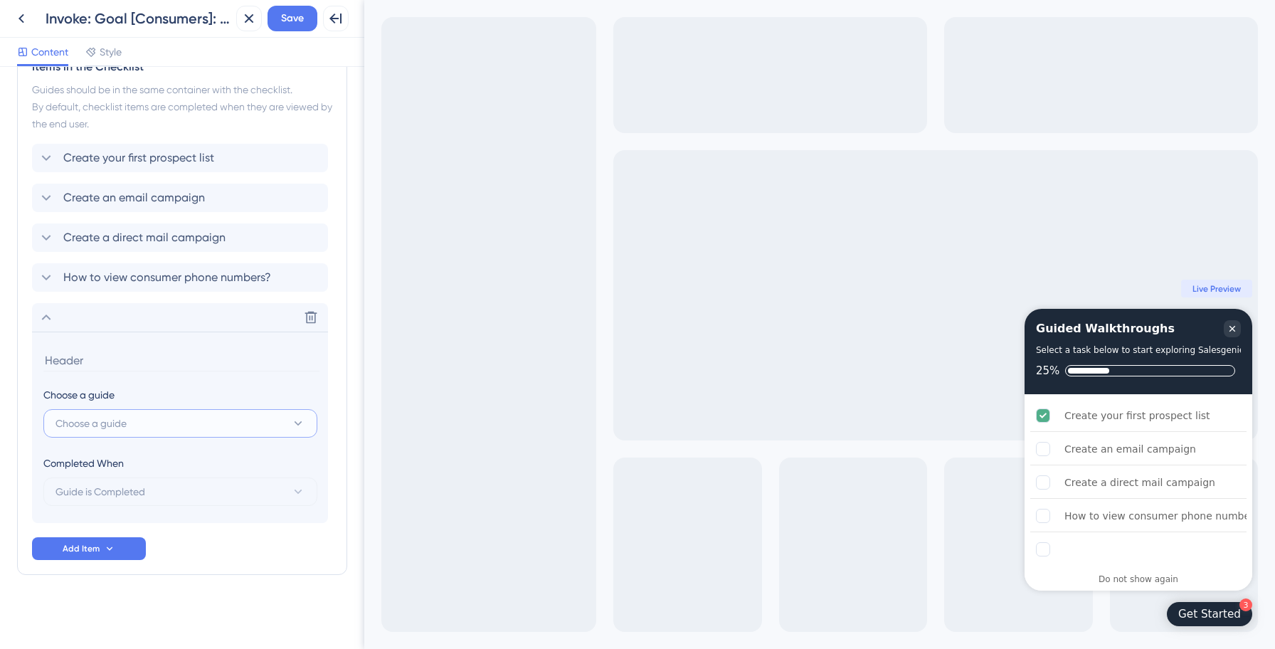
click at [192, 419] on button "Choose a guide" at bounding box center [180, 423] width 274 height 28
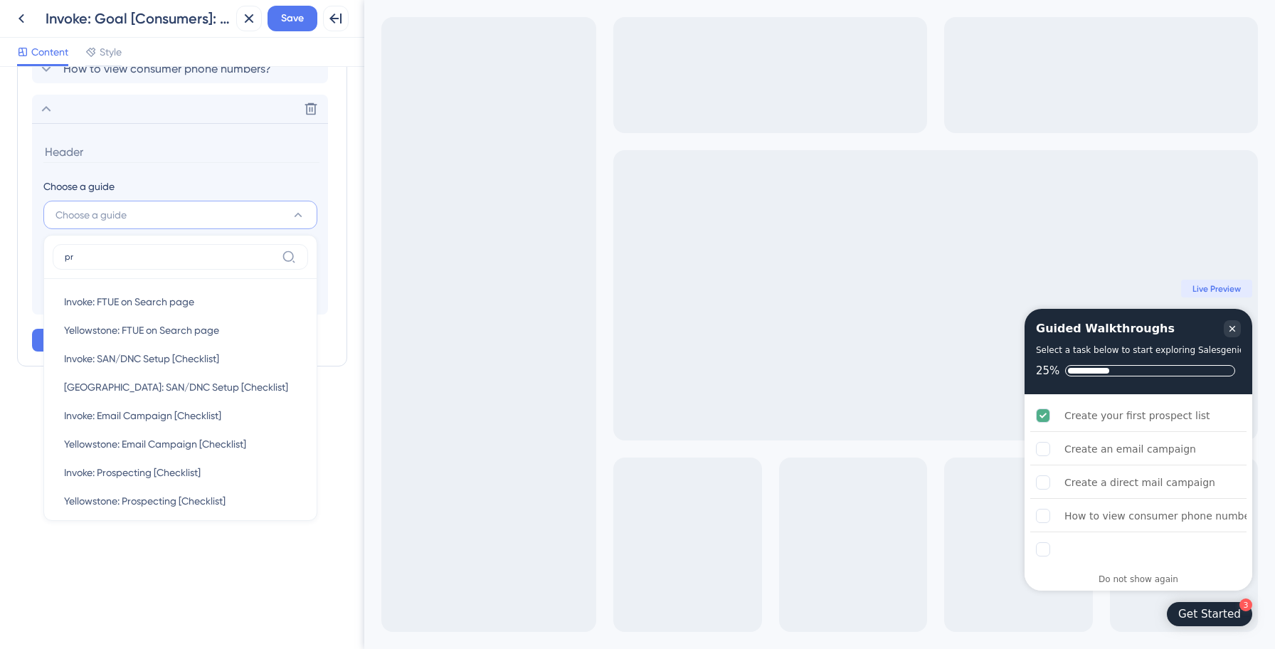
scroll to position [635, 0]
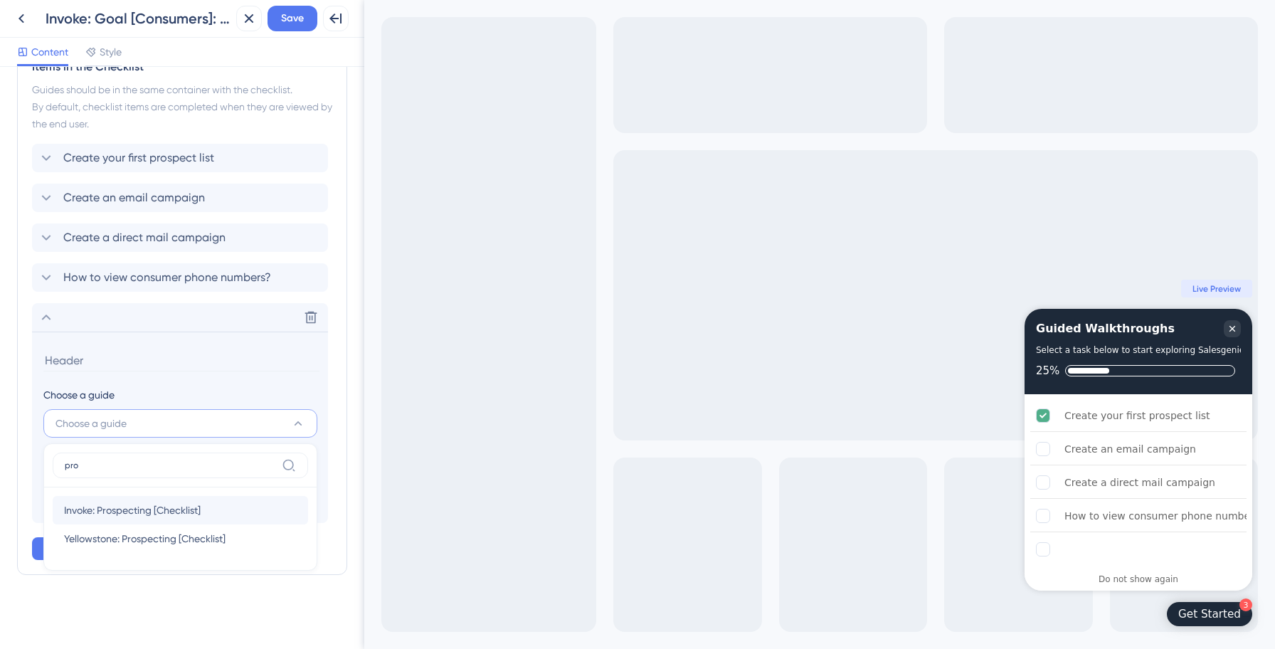
type input "pro"
click at [196, 507] on span "Invoke: Prospecting [Checklist]" at bounding box center [132, 509] width 137 height 17
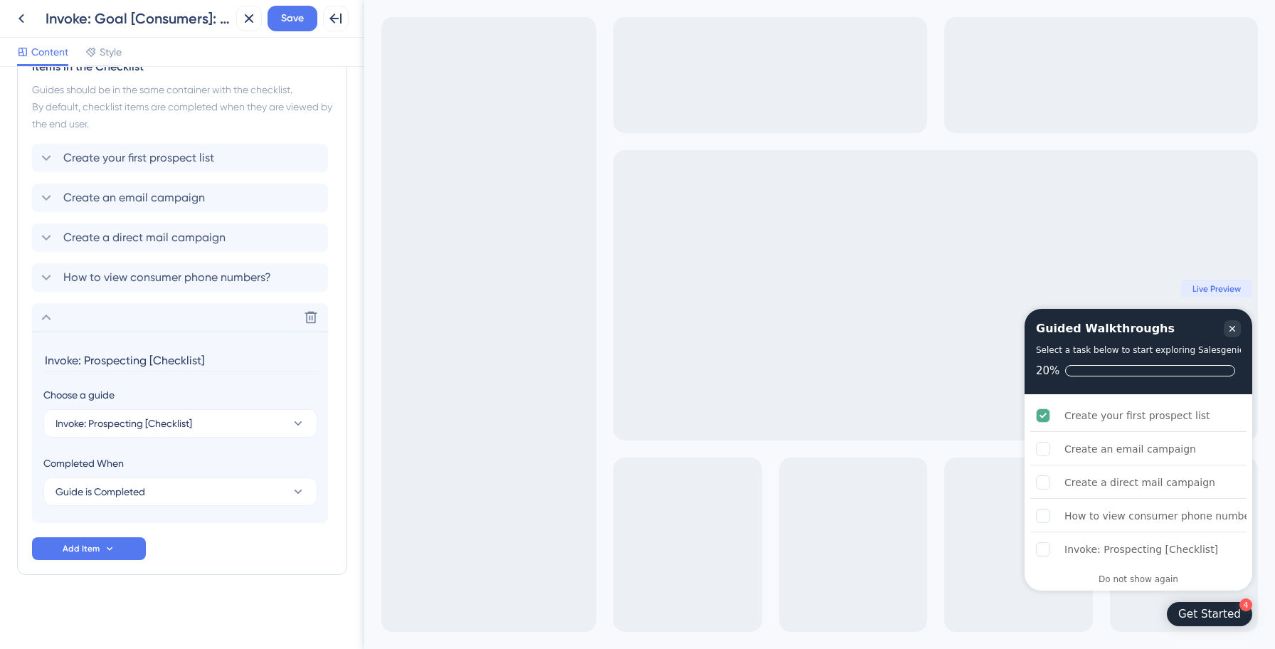
click at [156, 361] on input "Invoke: Prospecting [Checklist]" at bounding box center [181, 360] width 276 height 22
paste input "Prospect with AI (Smart Prospecting)"
type input "Prospect with AI (Smart Prospecting)"
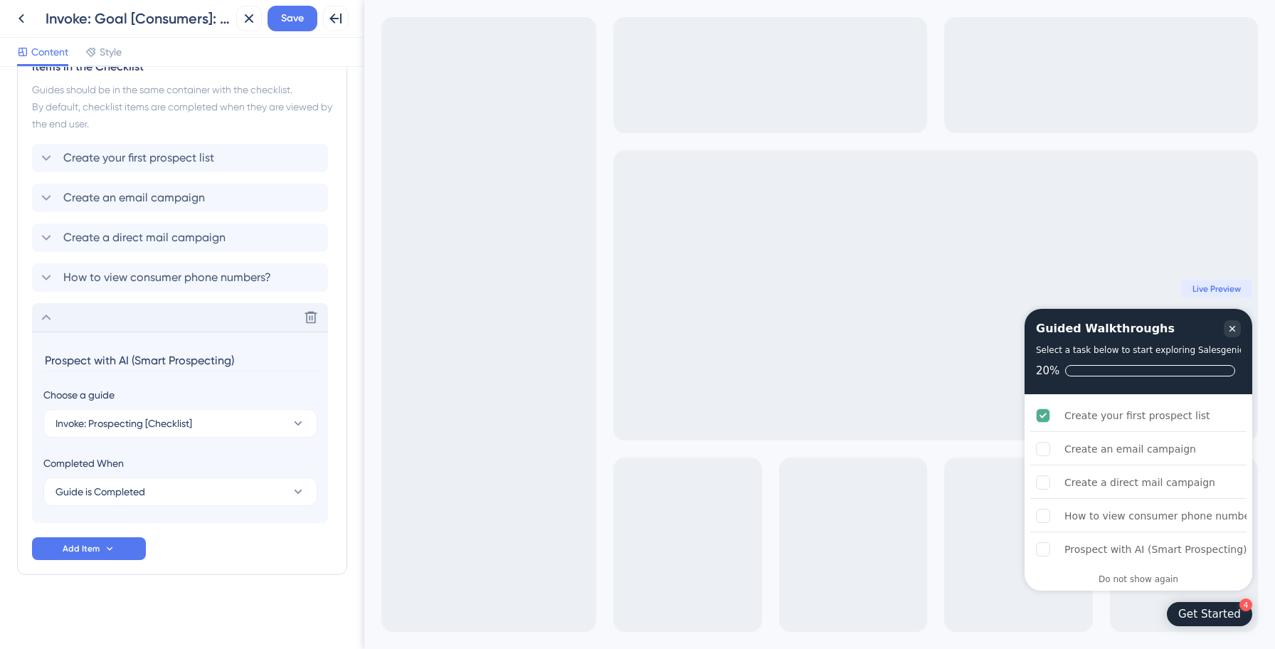
click at [43, 317] on icon at bounding box center [46, 317] width 17 height 17
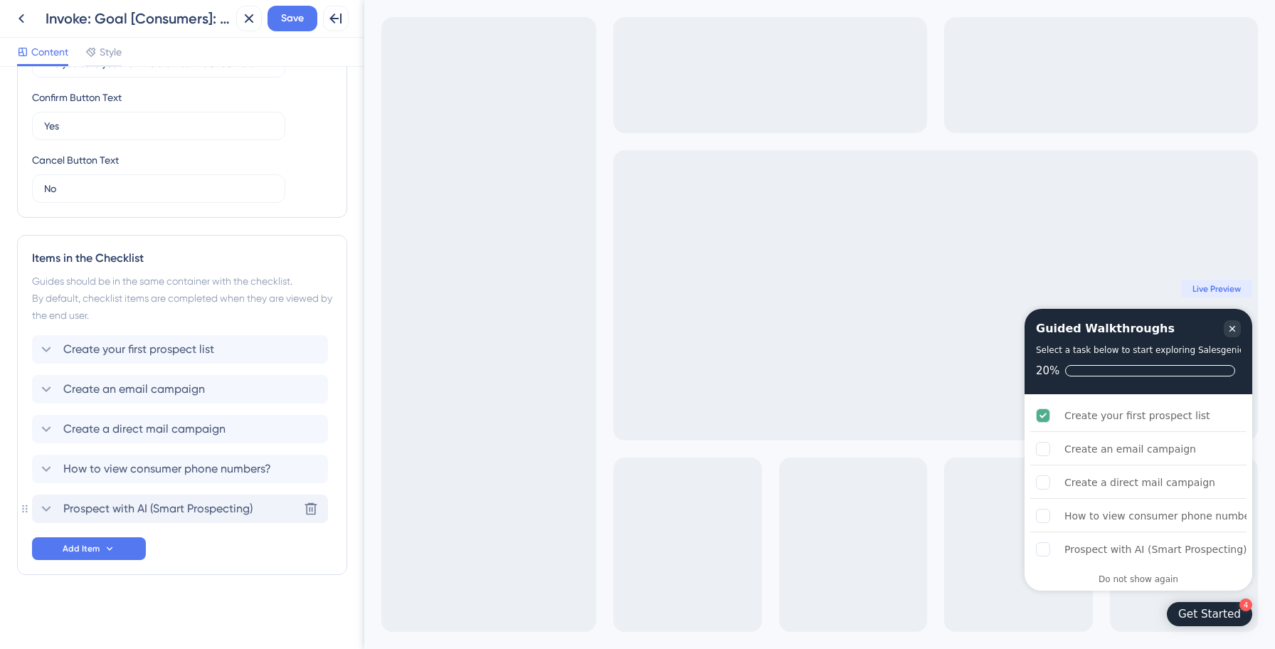
scroll to position [444, 0]
drag, startPoint x: 159, startPoint y: 508, endPoint x: 159, endPoint y: 354, distance: 154.3
click at [299, 20] on span "Save" at bounding box center [292, 18] width 23 height 17
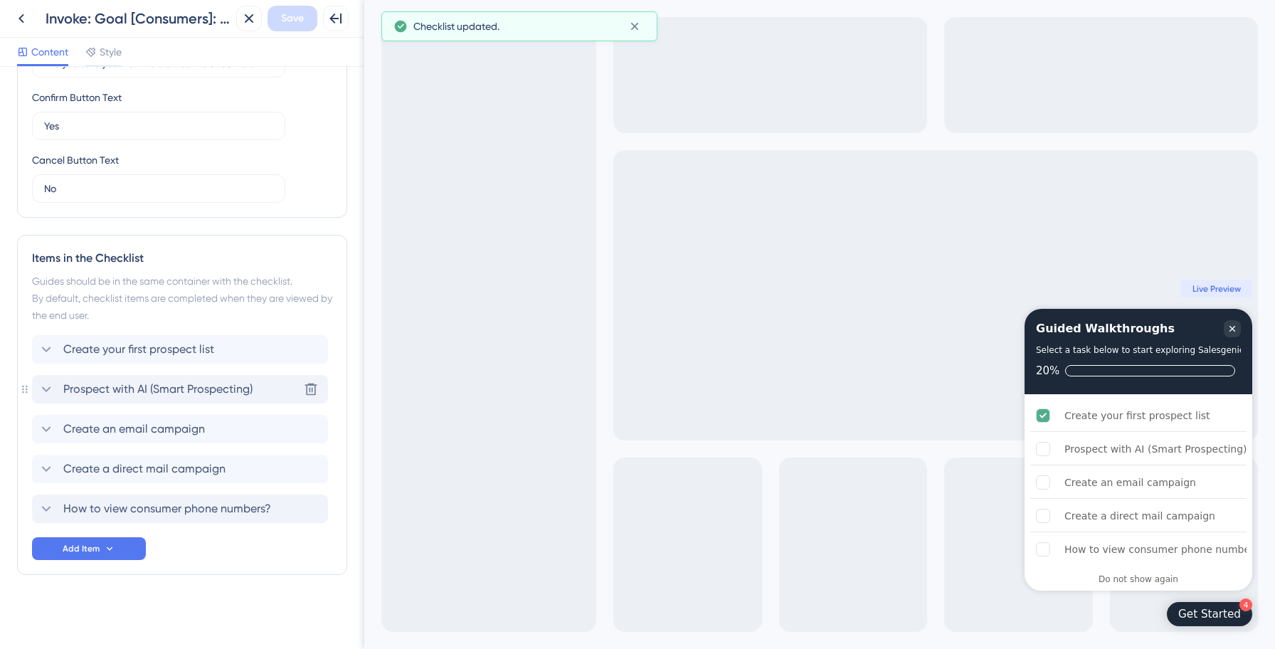
click at [154, 395] on span "Prospect with AI (Smart Prospecting)" at bounding box center [157, 389] width 189 height 17
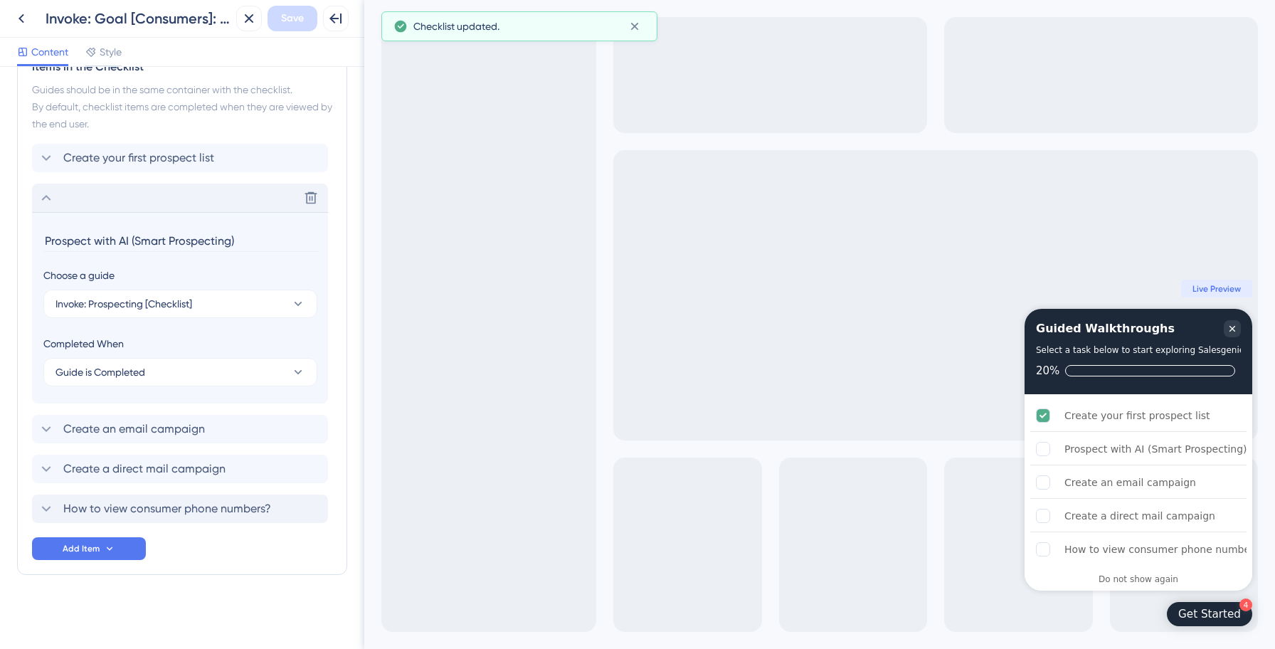
click at [43, 196] on icon at bounding box center [46, 197] width 17 height 17
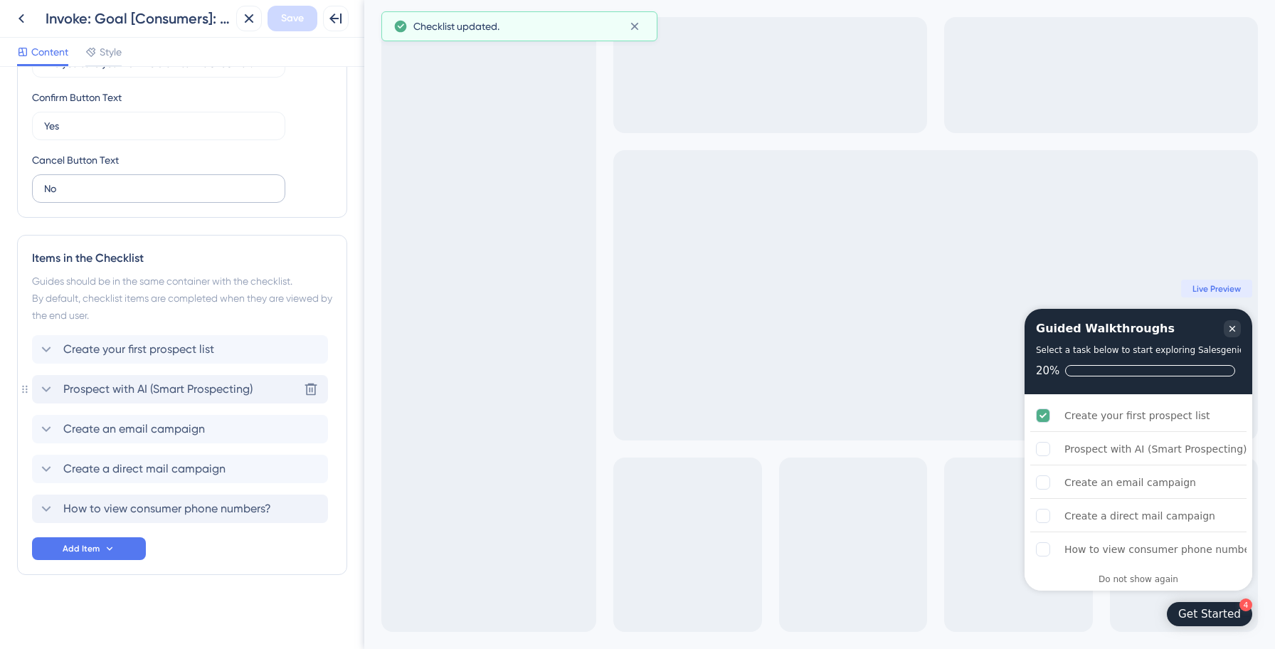
scroll to position [0, 0]
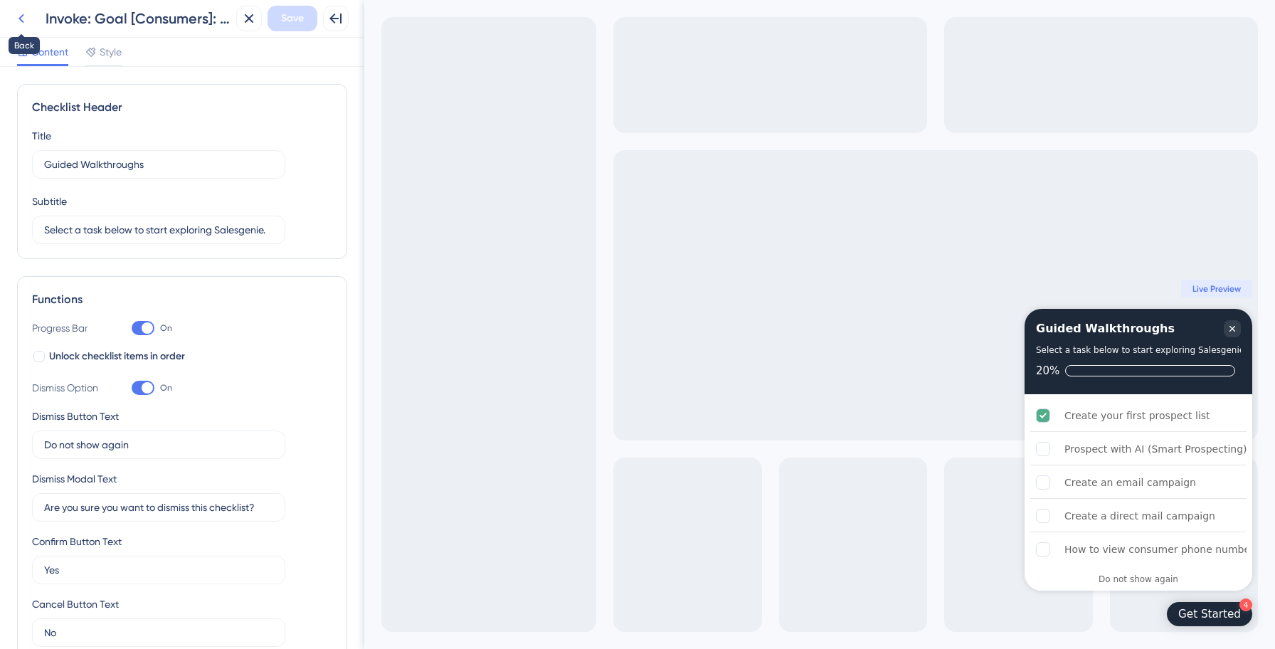
click at [22, 21] on icon at bounding box center [21, 18] width 17 height 17
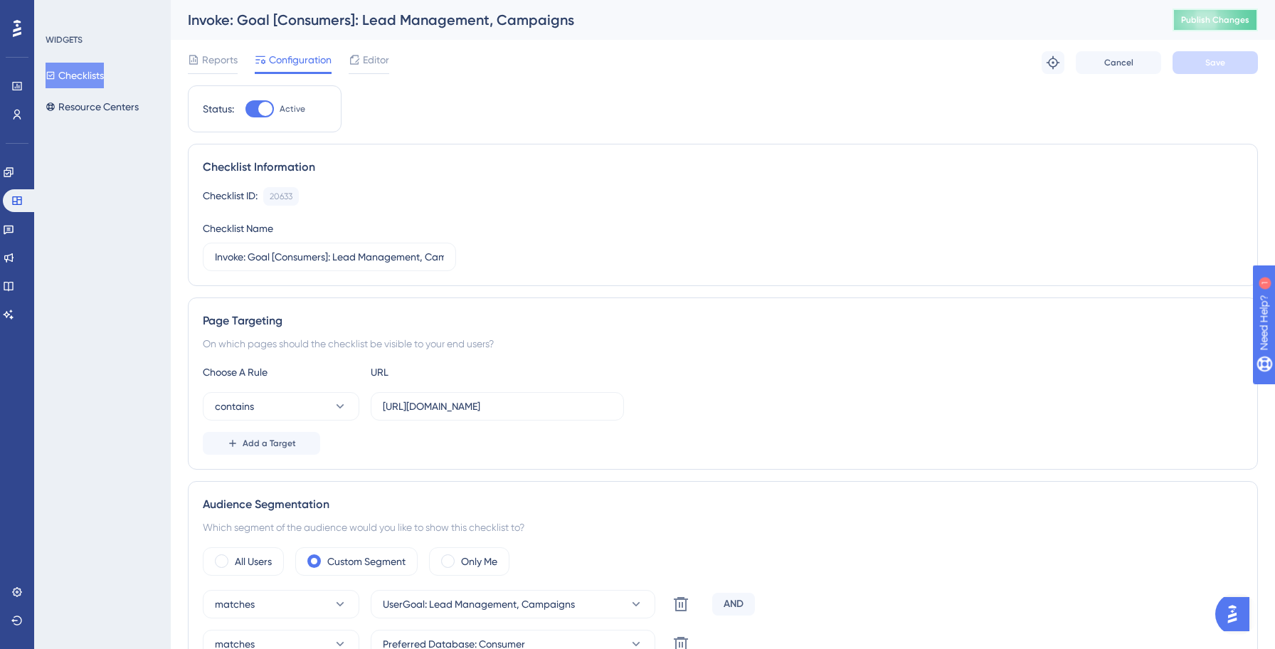
click at [1216, 24] on span "Publish Changes" at bounding box center [1215, 19] width 68 height 11
click at [92, 80] on button "Checklists" at bounding box center [75, 76] width 58 height 26
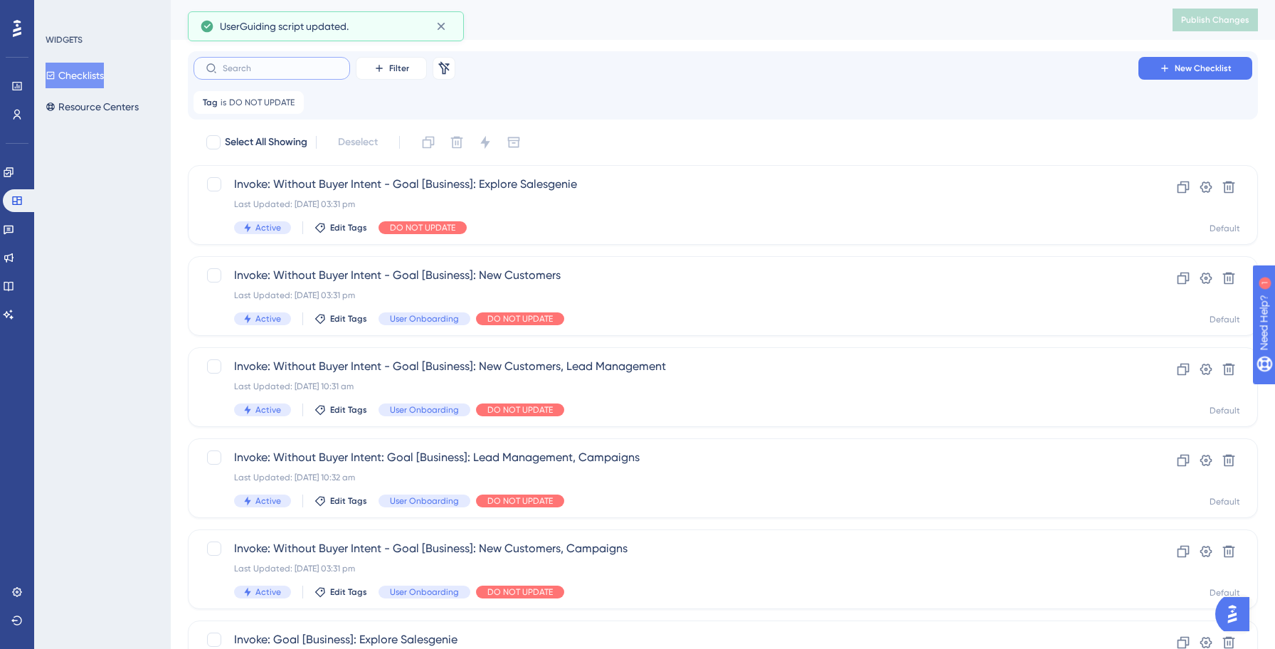
click at [289, 65] on input "text" at bounding box center [280, 68] width 115 height 10
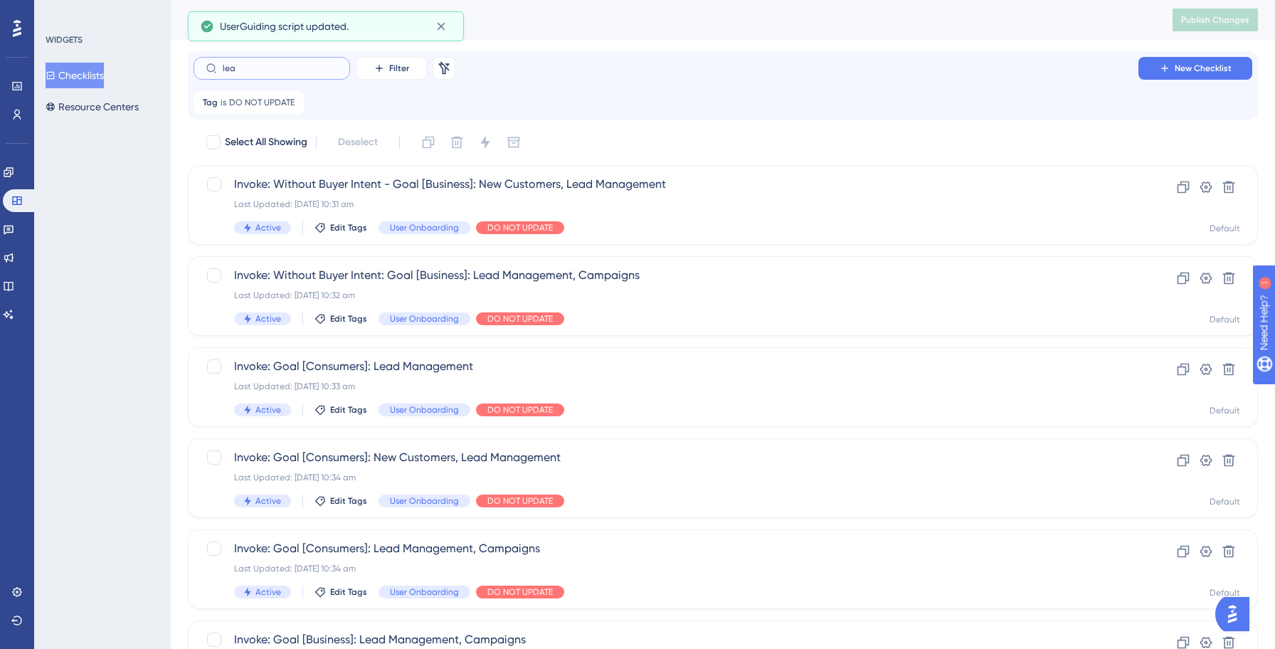
type input "lead"
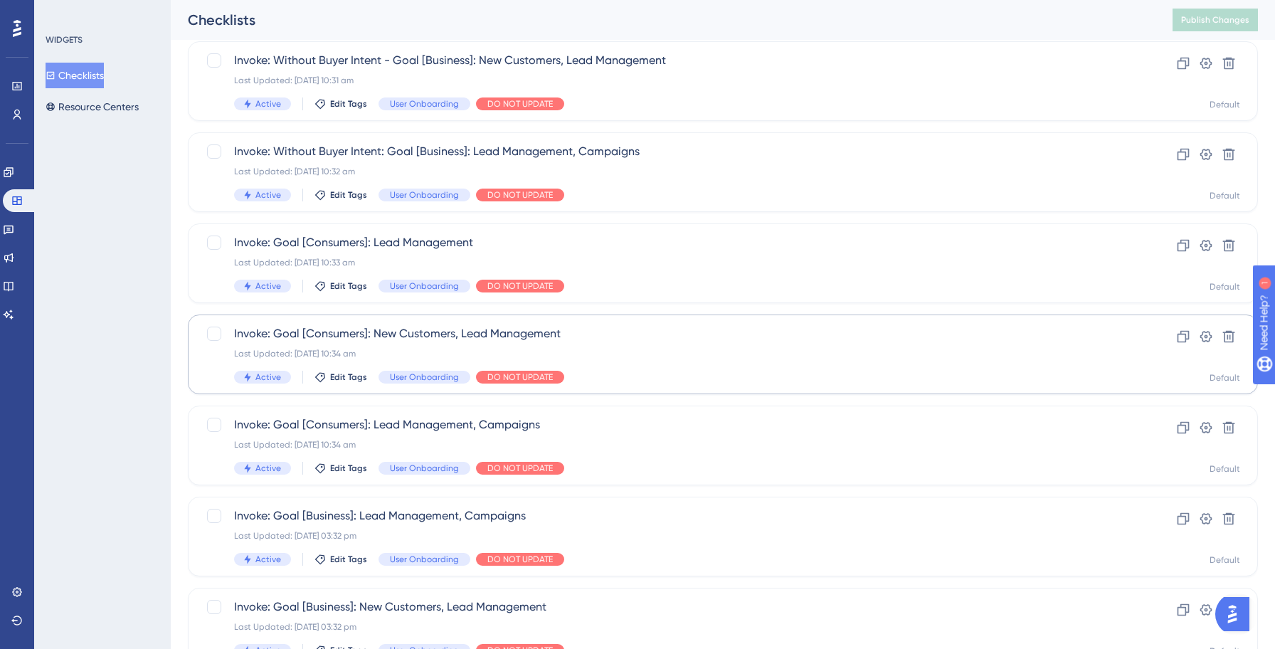
scroll to position [127, 0]
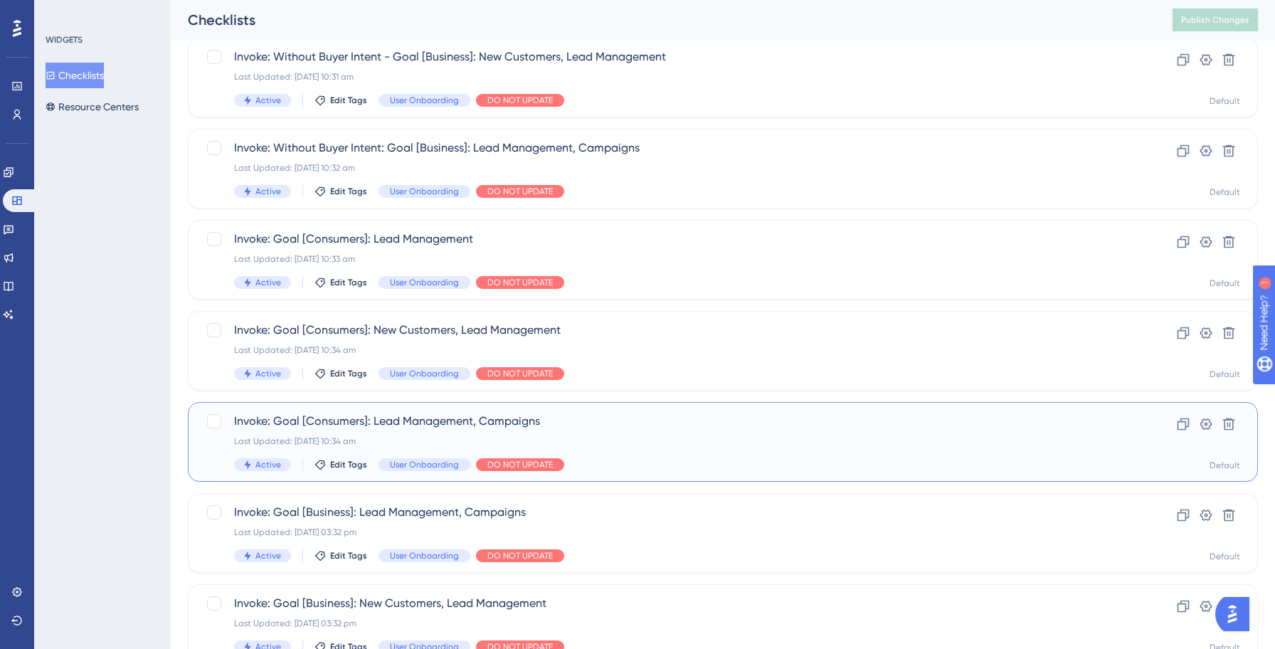
click at [708, 443] on div "Last Updated: 14 Oct 2025 10:34 am" at bounding box center [665, 440] width 863 height 11
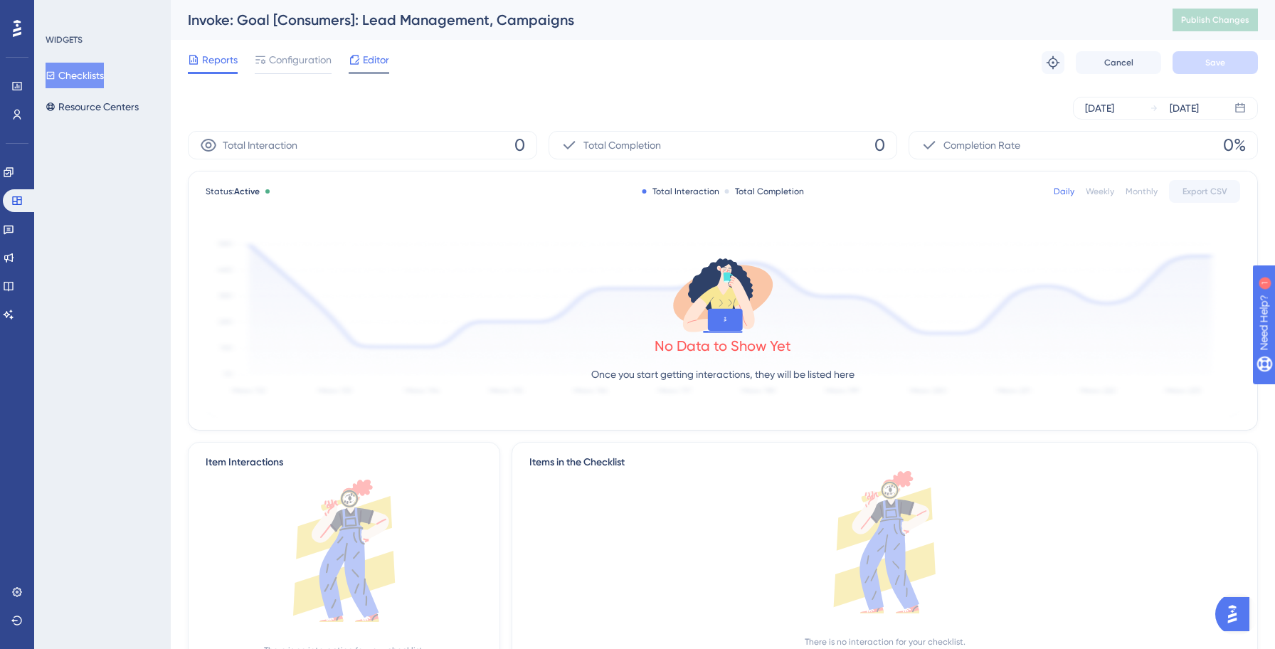
click at [356, 66] on div at bounding box center [354, 59] width 11 height 17
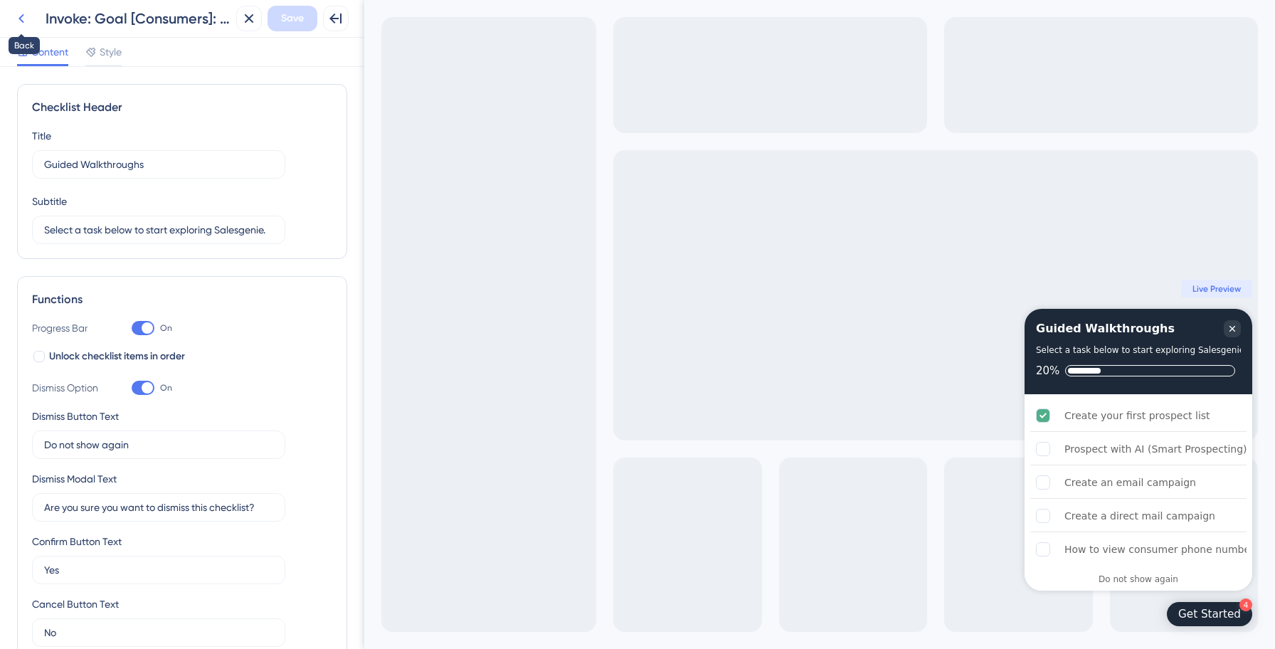
click at [18, 18] on icon at bounding box center [21, 18] width 17 height 17
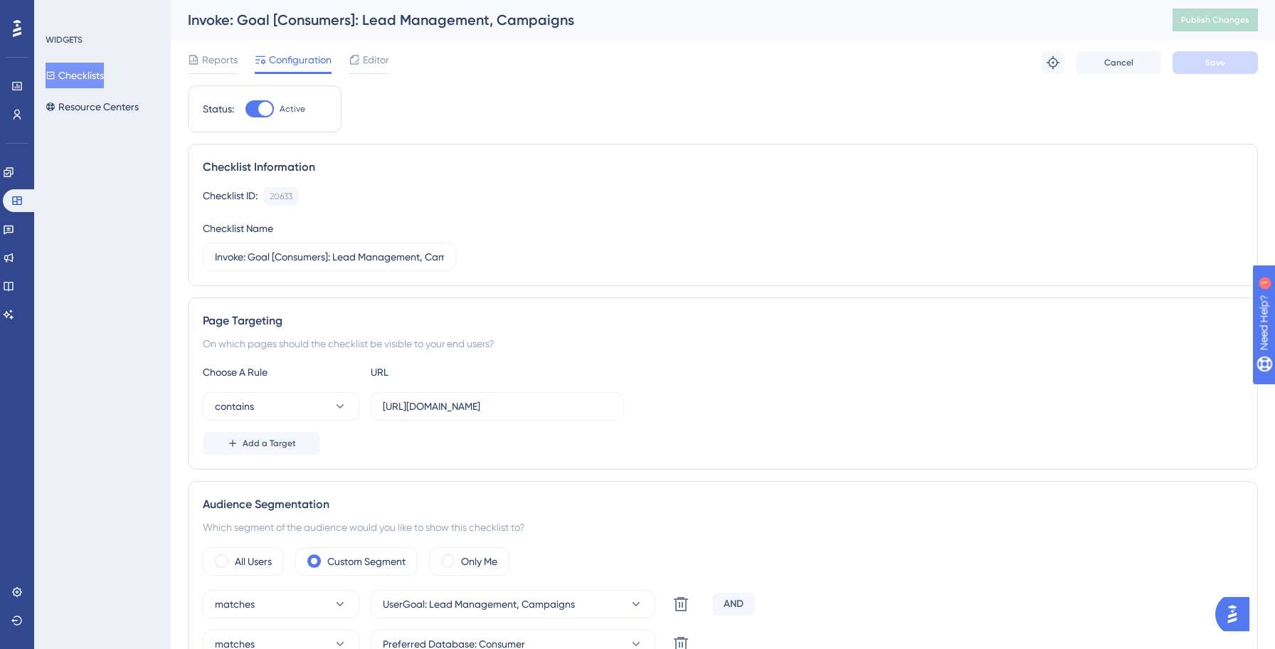
click at [90, 80] on button "Checklists" at bounding box center [75, 76] width 58 height 26
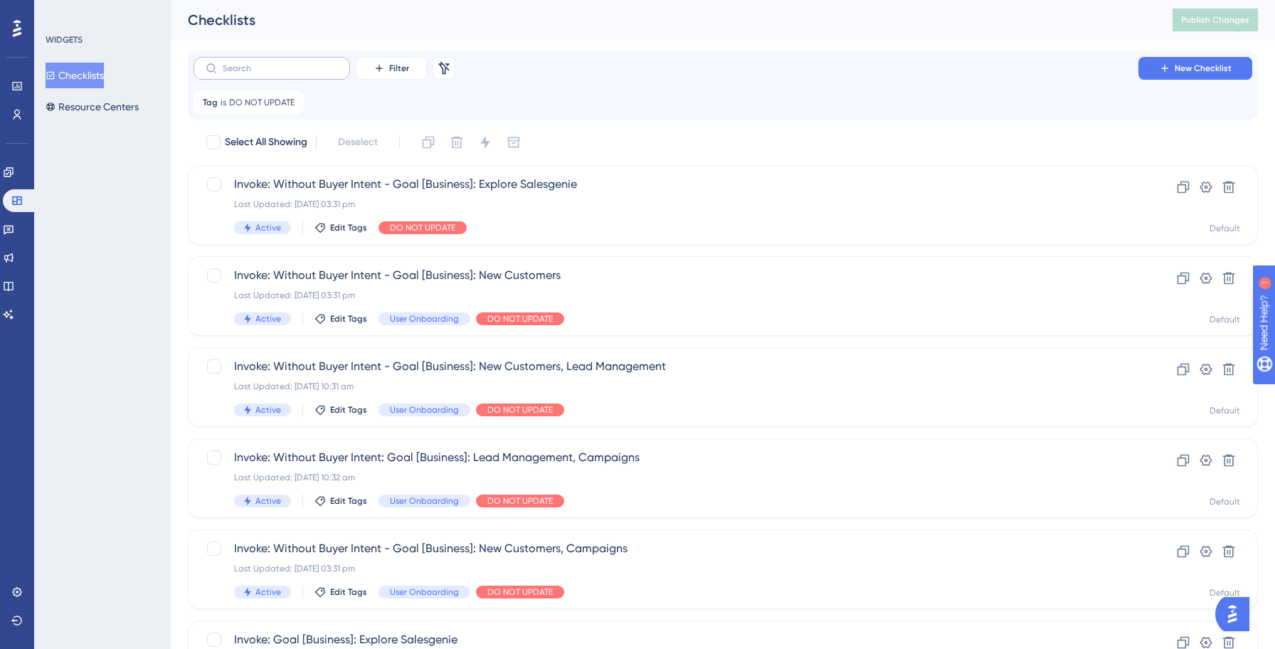
click at [270, 76] on label at bounding box center [271, 68] width 156 height 23
click at [270, 73] on input "text" at bounding box center [280, 68] width 115 height 10
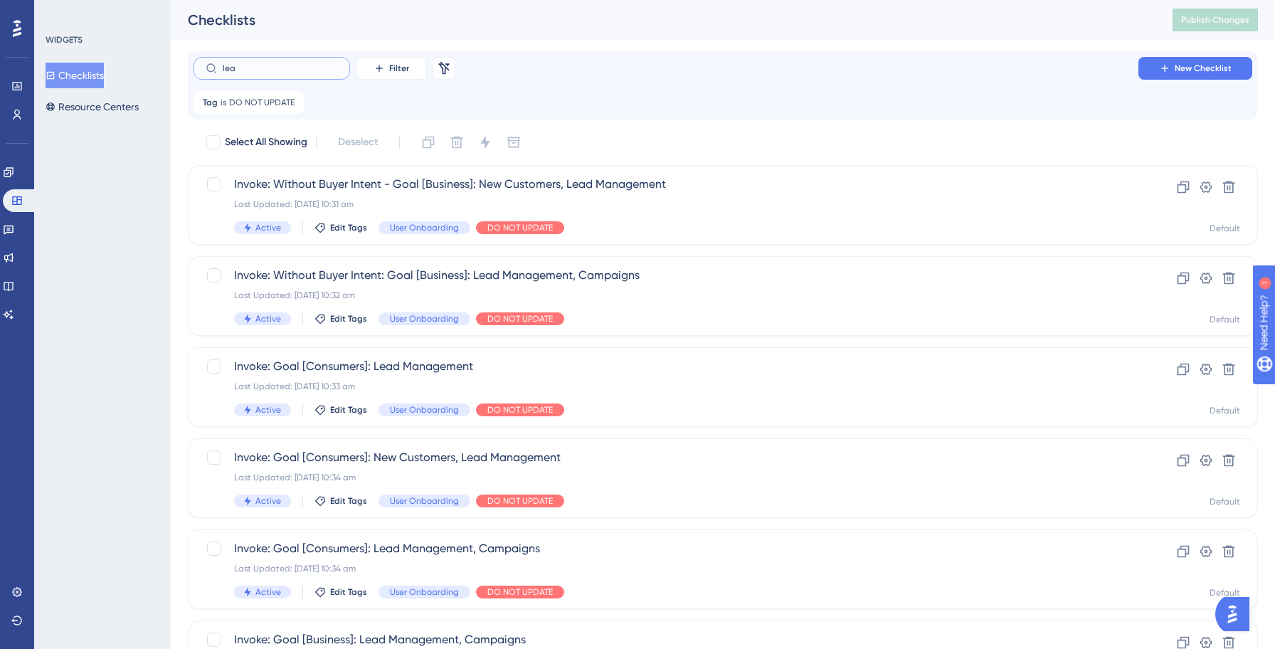
type input "lead"
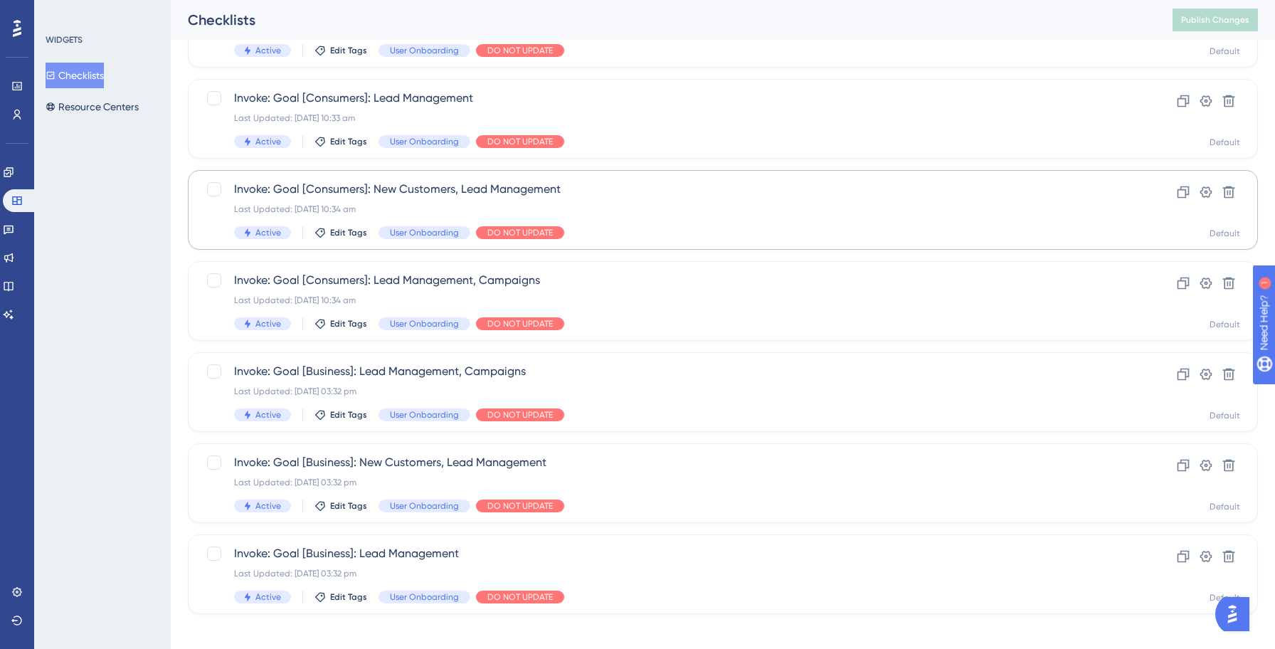
scroll to position [279, 0]
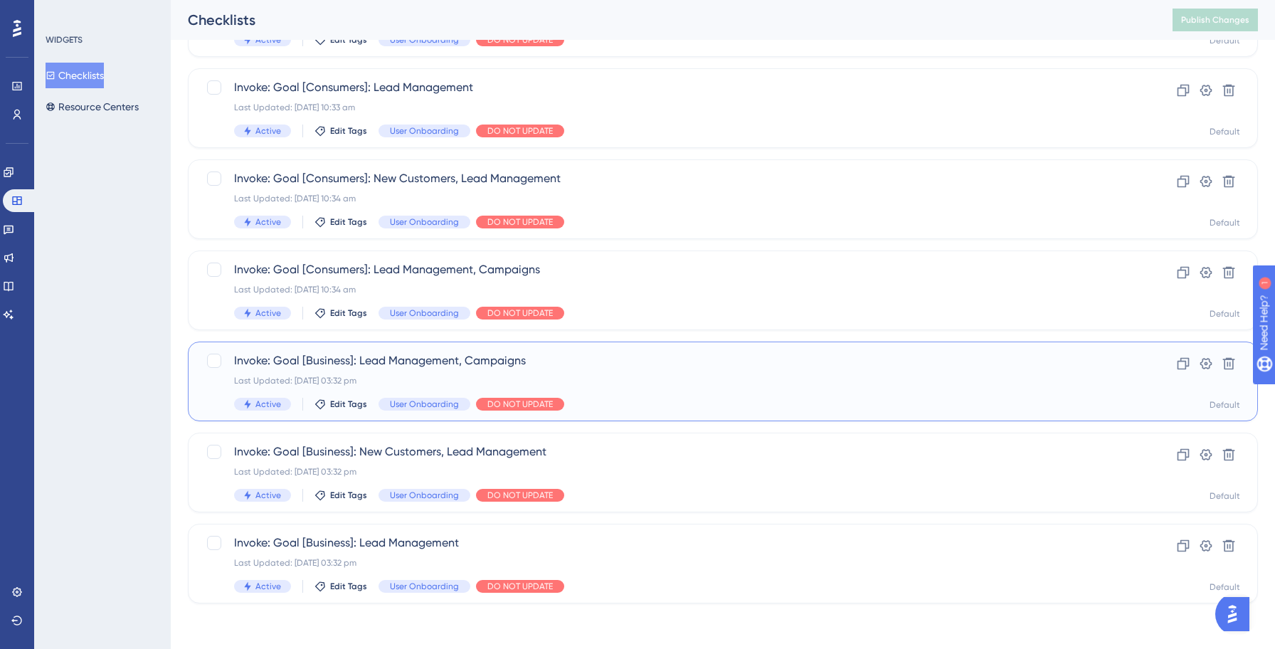
click at [670, 367] on span "Invoke: Goal [Business]: Lead Management, Campaigns" at bounding box center [665, 360] width 863 height 17
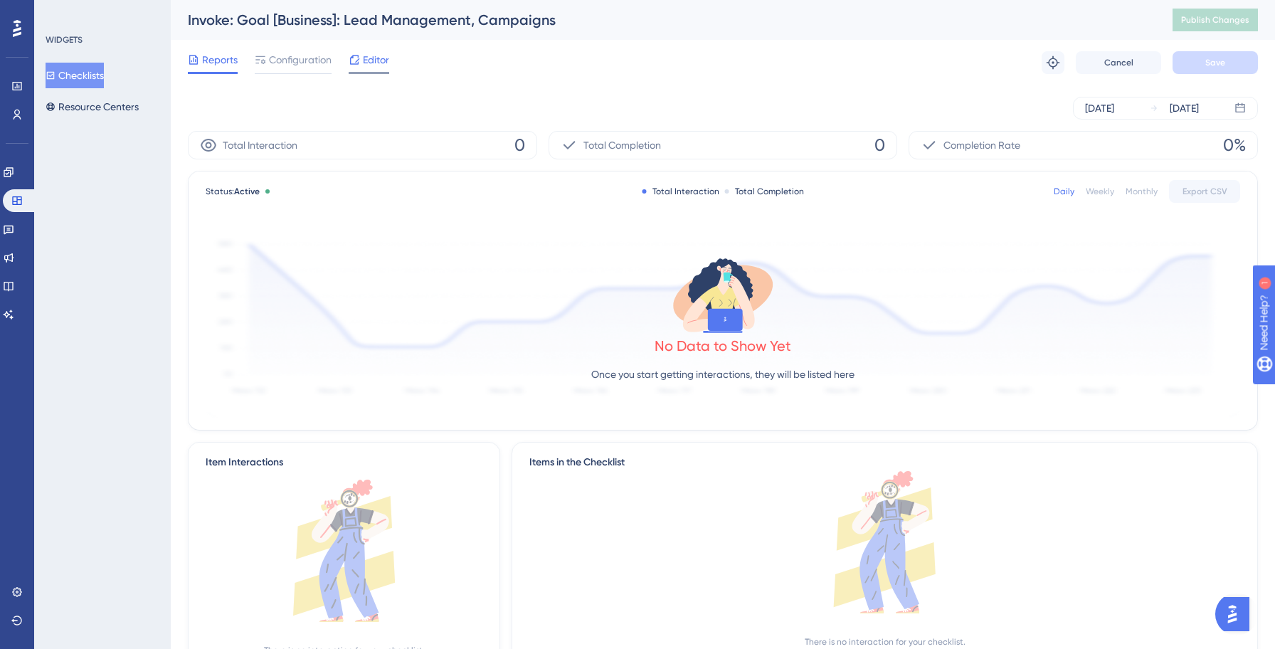
click at [365, 63] on span "Editor" at bounding box center [376, 59] width 26 height 17
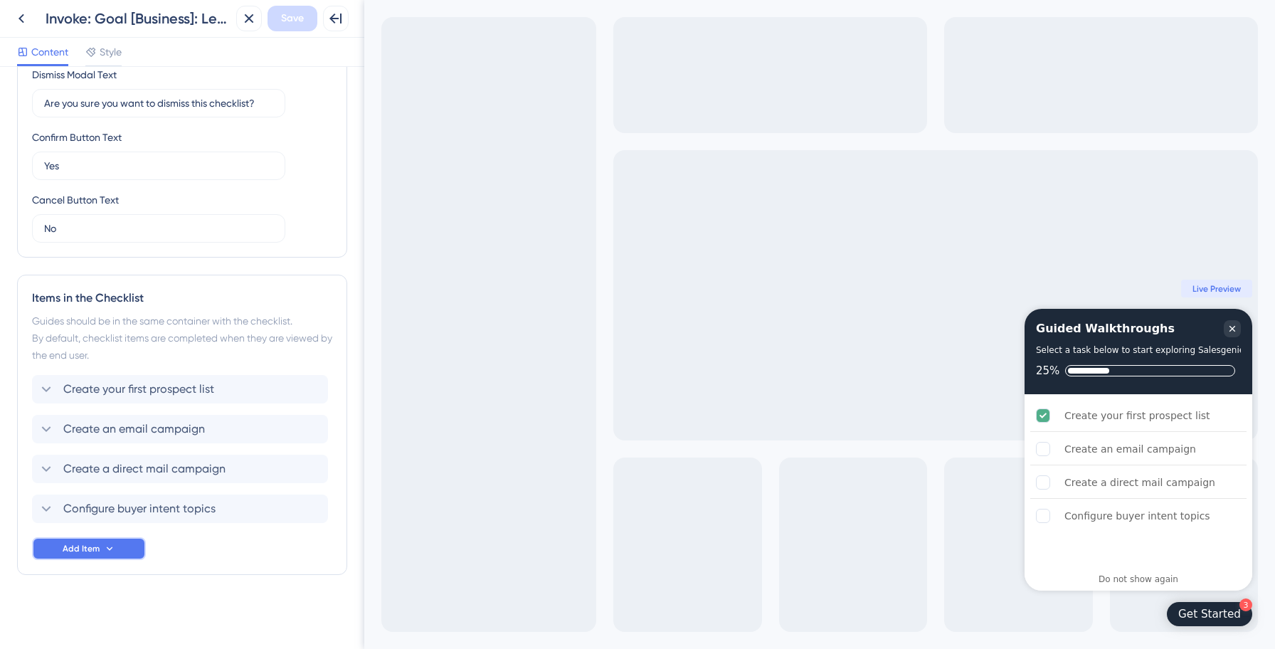
click at [116, 545] on button "Add Item" at bounding box center [89, 548] width 114 height 23
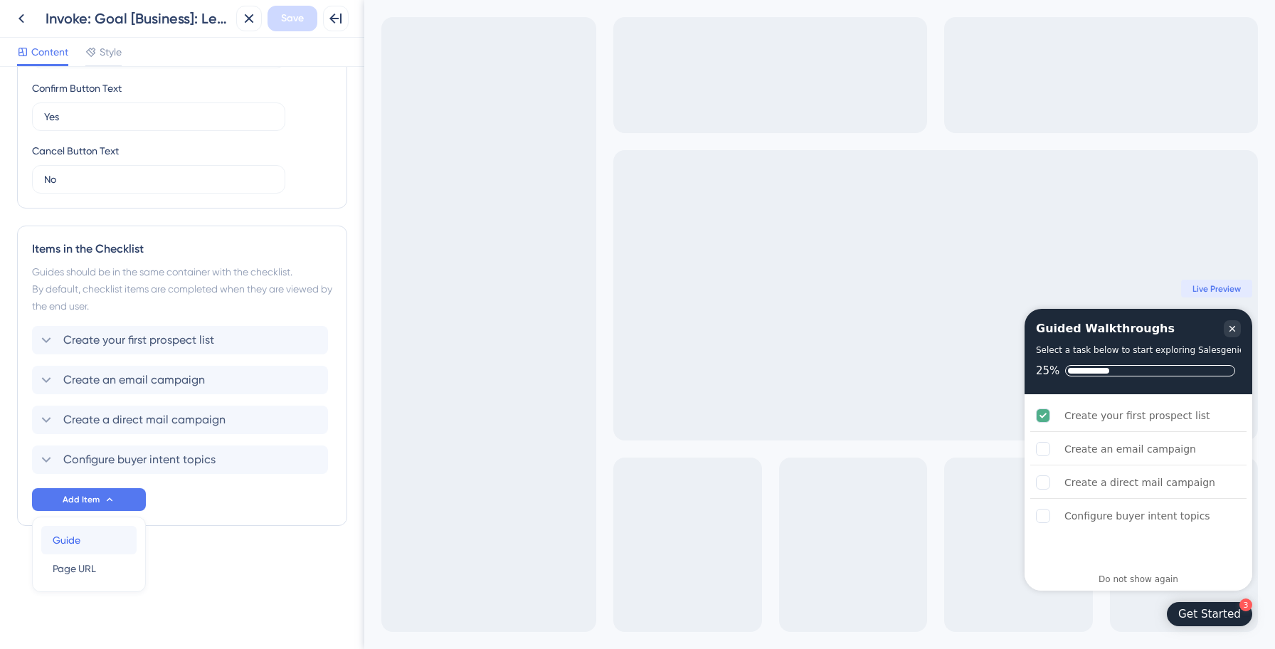
click at [103, 538] on div "Guide Guide" at bounding box center [89, 540] width 73 height 28
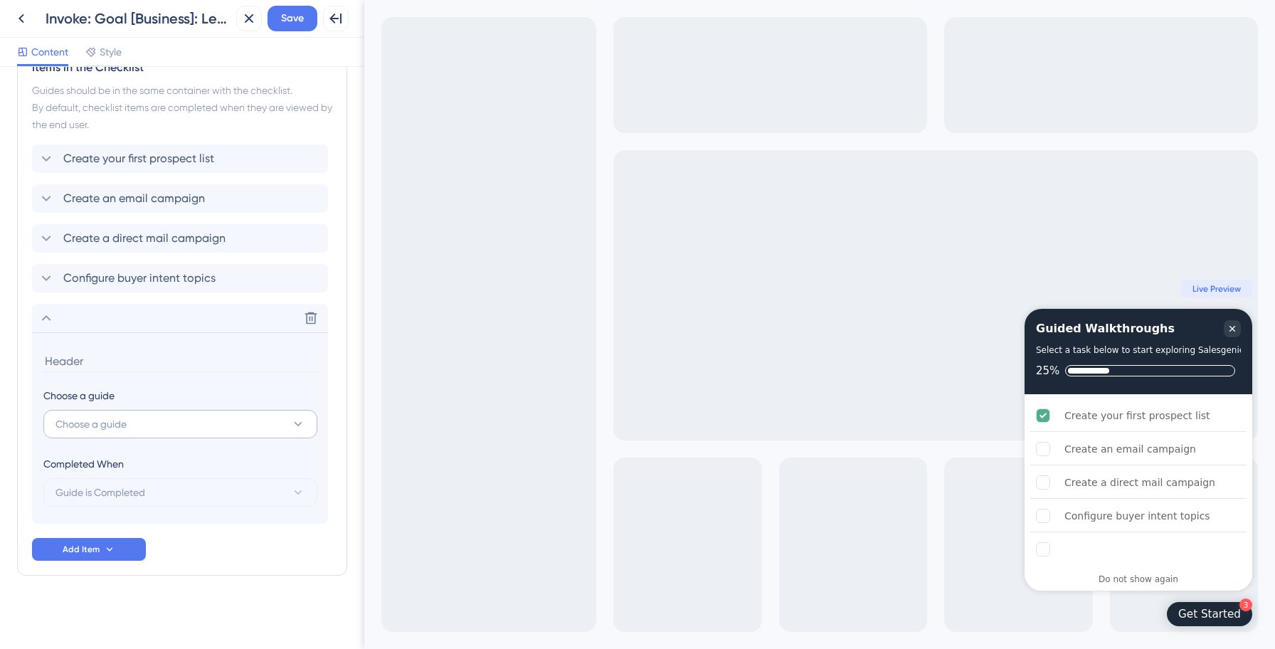
scroll to position [635, 0]
click at [138, 428] on button "Choose a guide" at bounding box center [180, 423] width 274 height 28
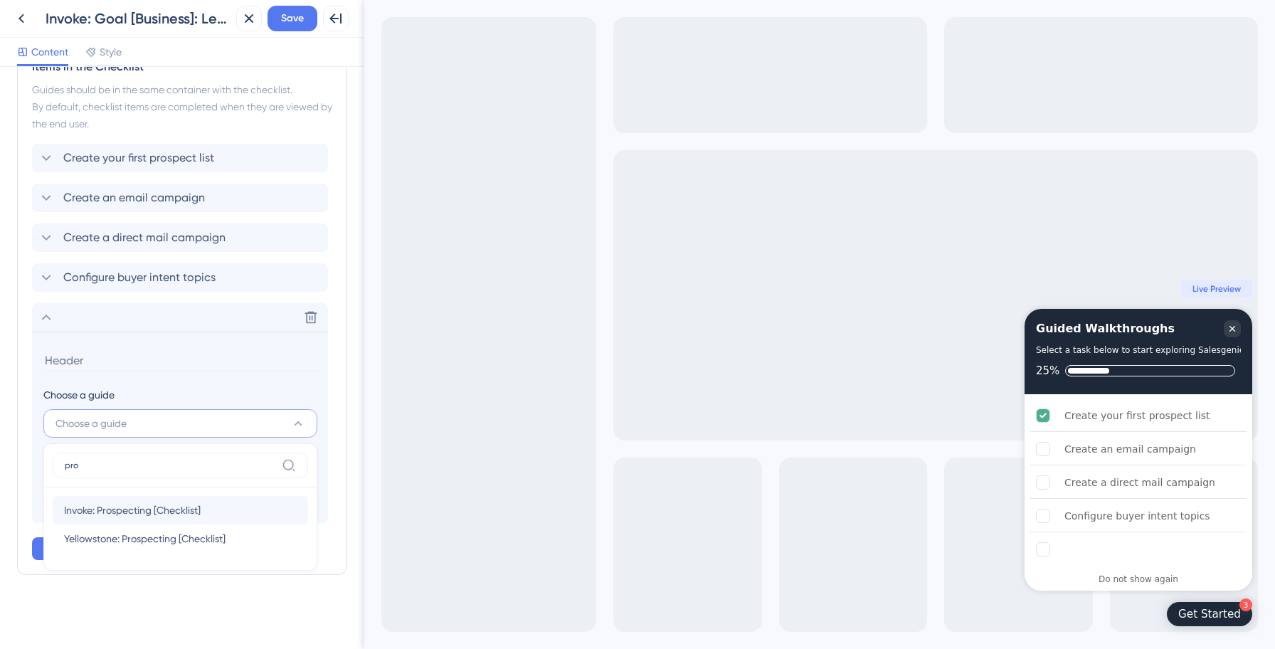
type input "pro"
click at [127, 505] on span "Invoke: Prospecting [Checklist]" at bounding box center [132, 509] width 137 height 17
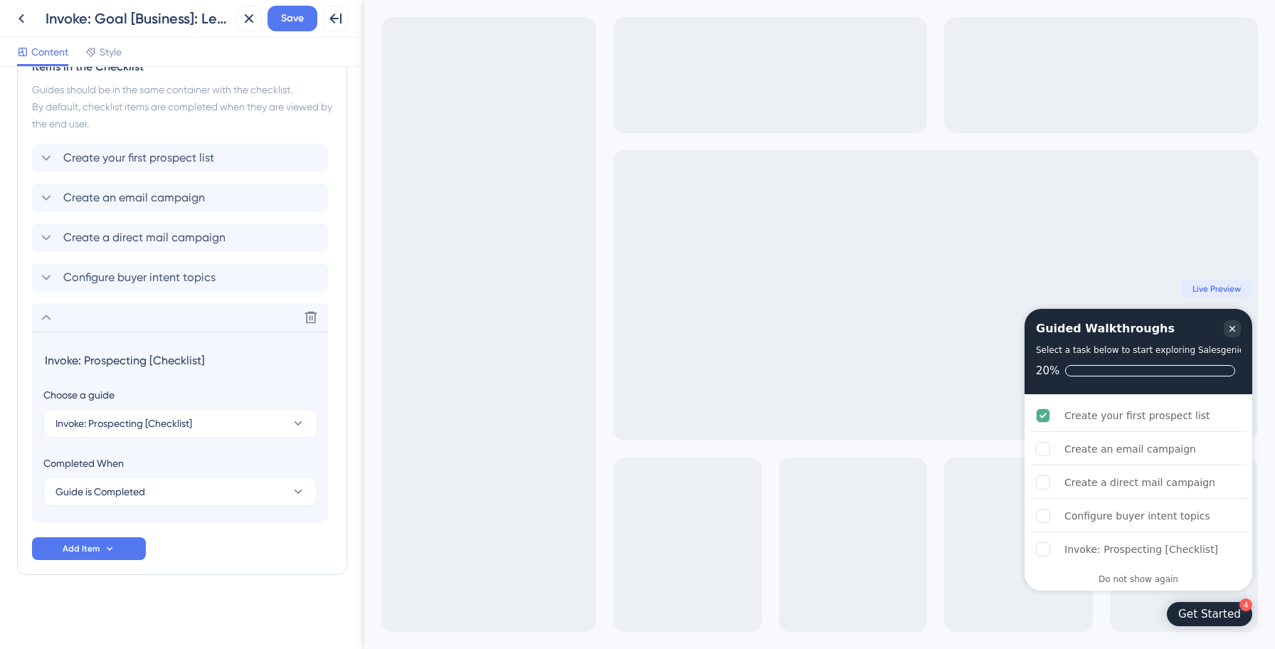
click at [143, 359] on input "Invoke: Prospecting [Checklist]" at bounding box center [181, 360] width 276 height 22
paste input "Prospect with AI (Smart Prospecting)"
type input "Prospect with AI (Smart Prospecting)"
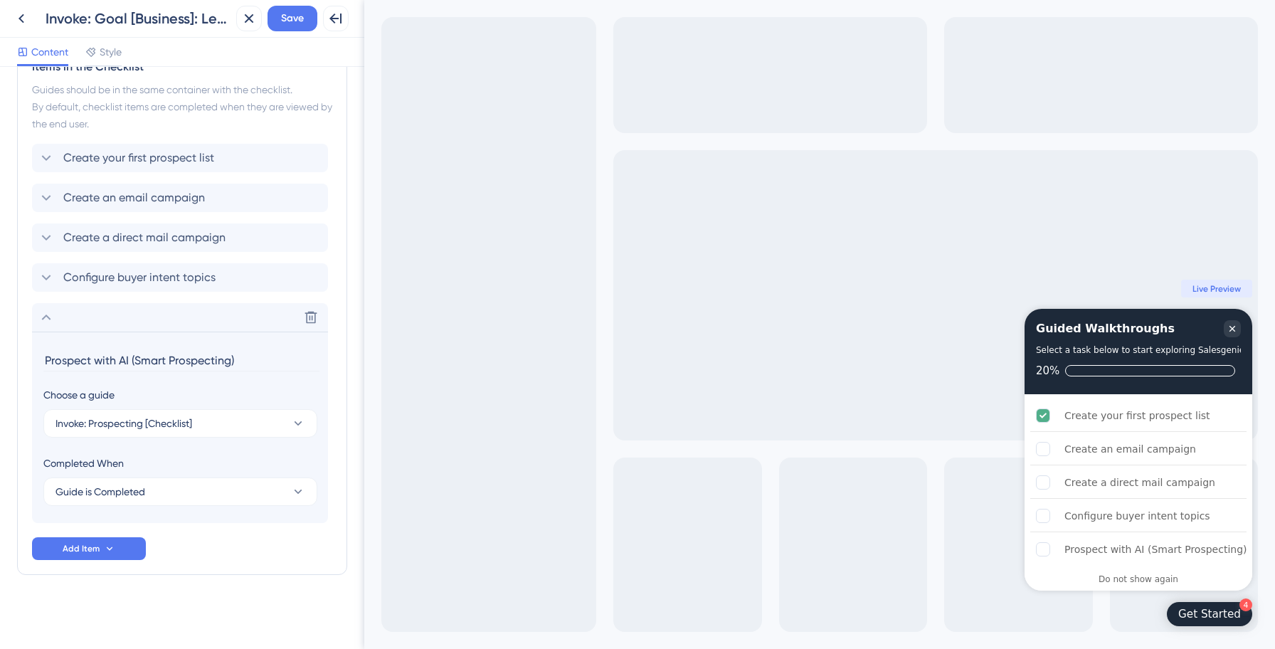
click at [229, 526] on div "Create your first prospect list Create an email campaign Create a direct mail c…" at bounding box center [182, 352] width 300 height 416
click at [41, 315] on icon at bounding box center [46, 317] width 17 height 17
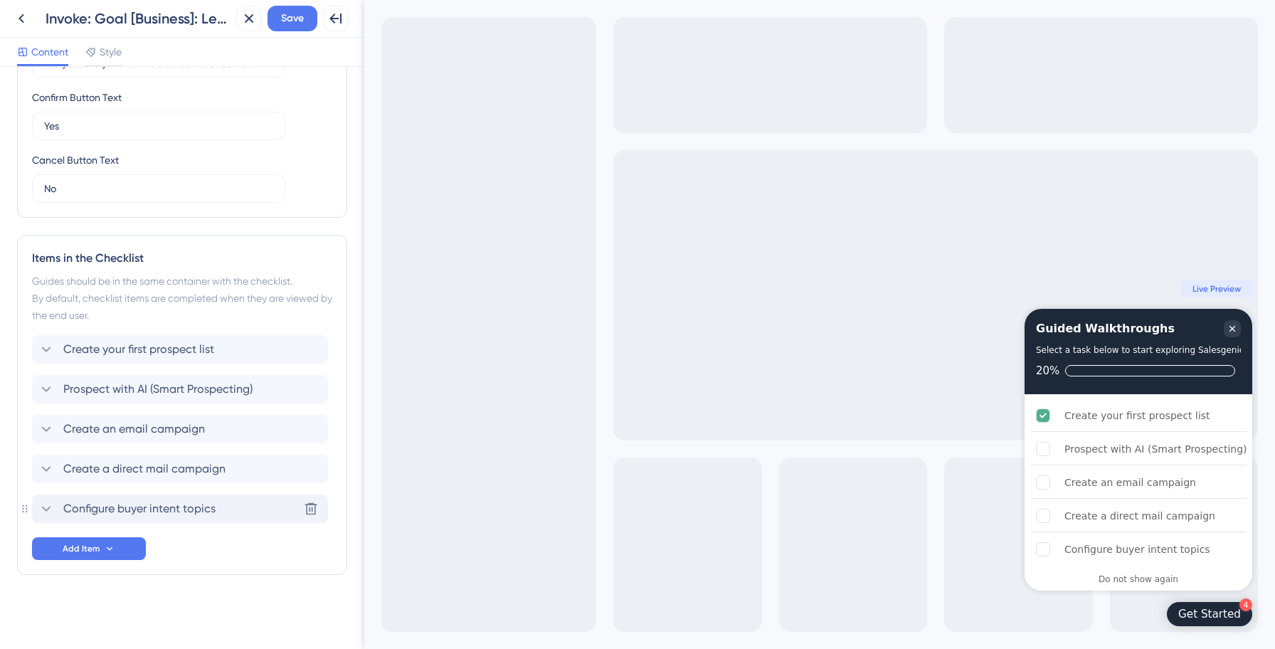
drag, startPoint x: 164, startPoint y: 516, endPoint x: 164, endPoint y: 368, distance: 147.9
click at [304, 19] on button "Save" at bounding box center [292, 19] width 50 height 26
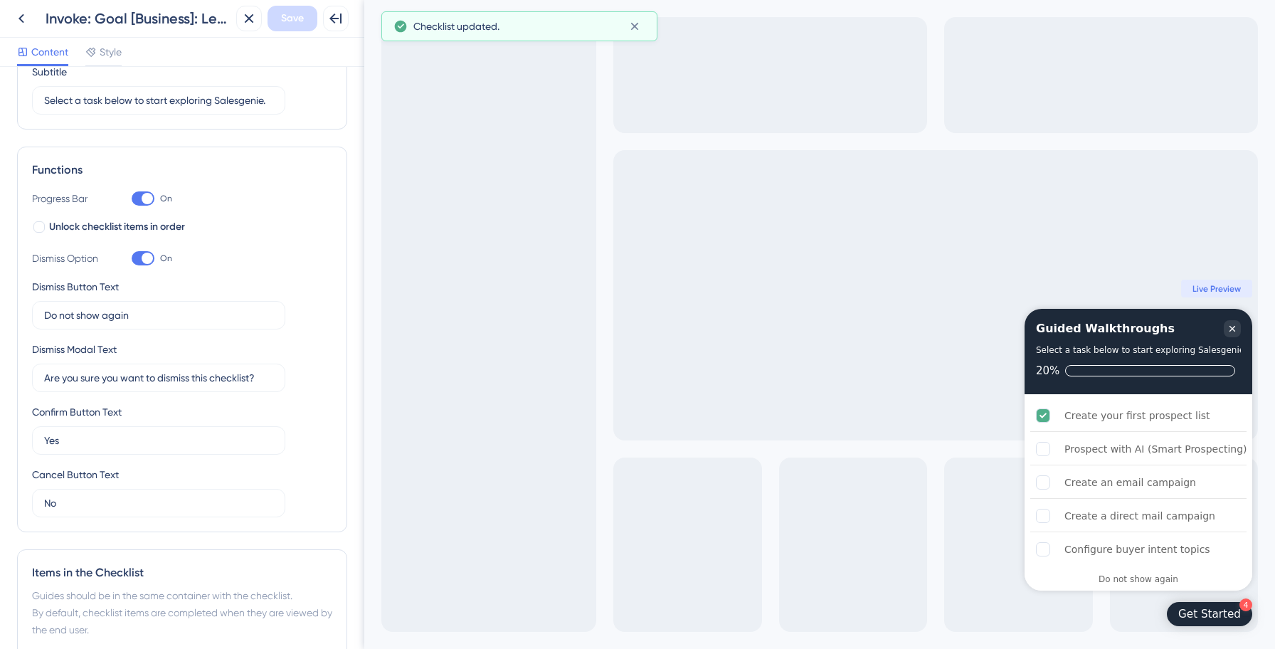
scroll to position [0, 0]
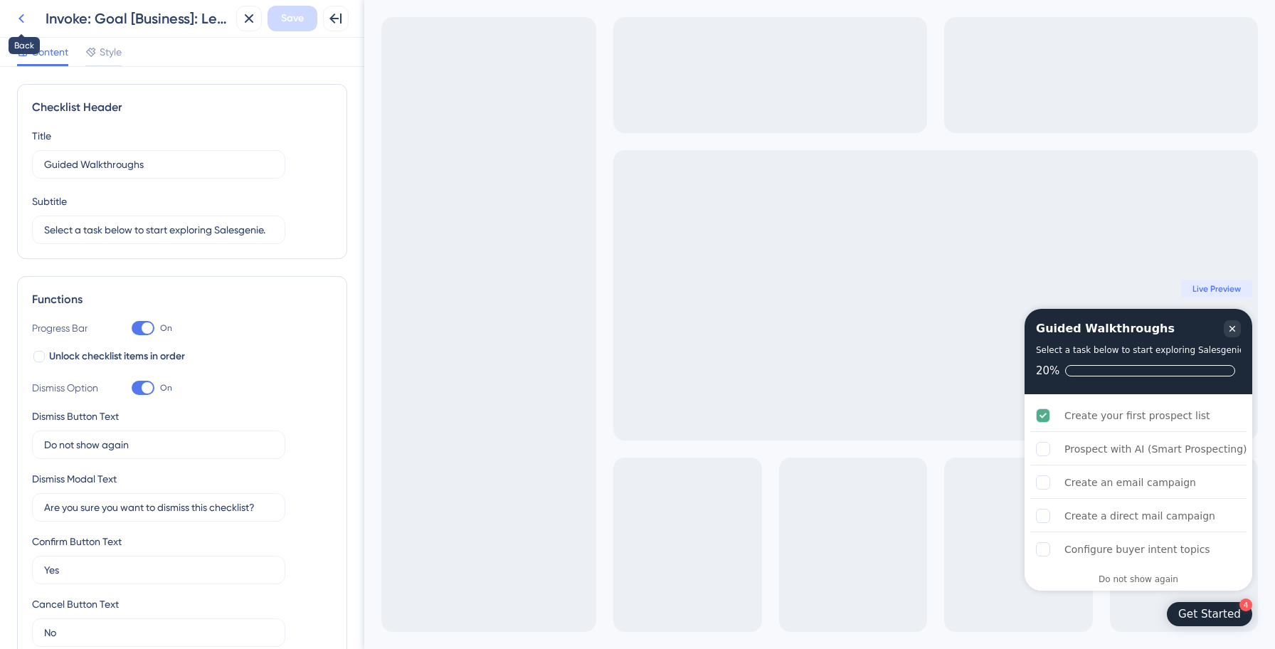
click at [23, 17] on icon at bounding box center [21, 18] width 17 height 17
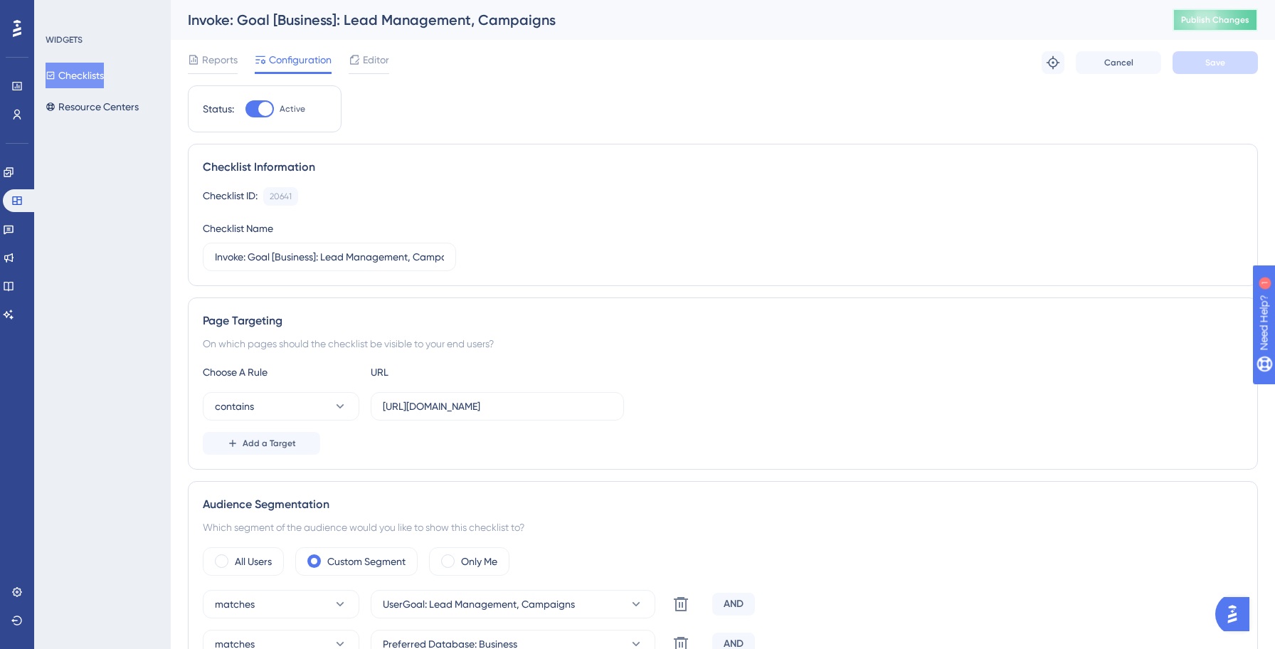
click at [1201, 26] on button "Publish Changes" at bounding box center [1214, 20] width 85 height 23
click at [444, 29] on icon at bounding box center [441, 27] width 8 height 8
click at [89, 74] on button "Checklists" at bounding box center [75, 76] width 58 height 26
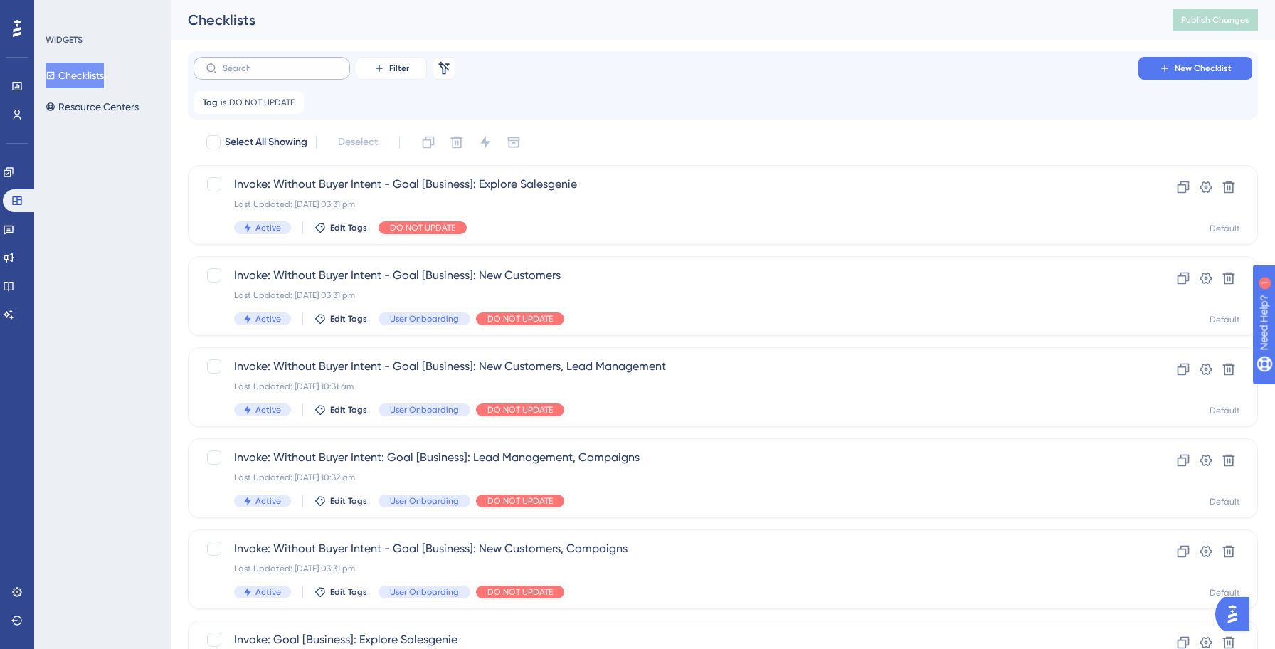
click at [289, 79] on label at bounding box center [271, 68] width 156 height 23
click at [289, 73] on input "text" at bounding box center [280, 68] width 115 height 10
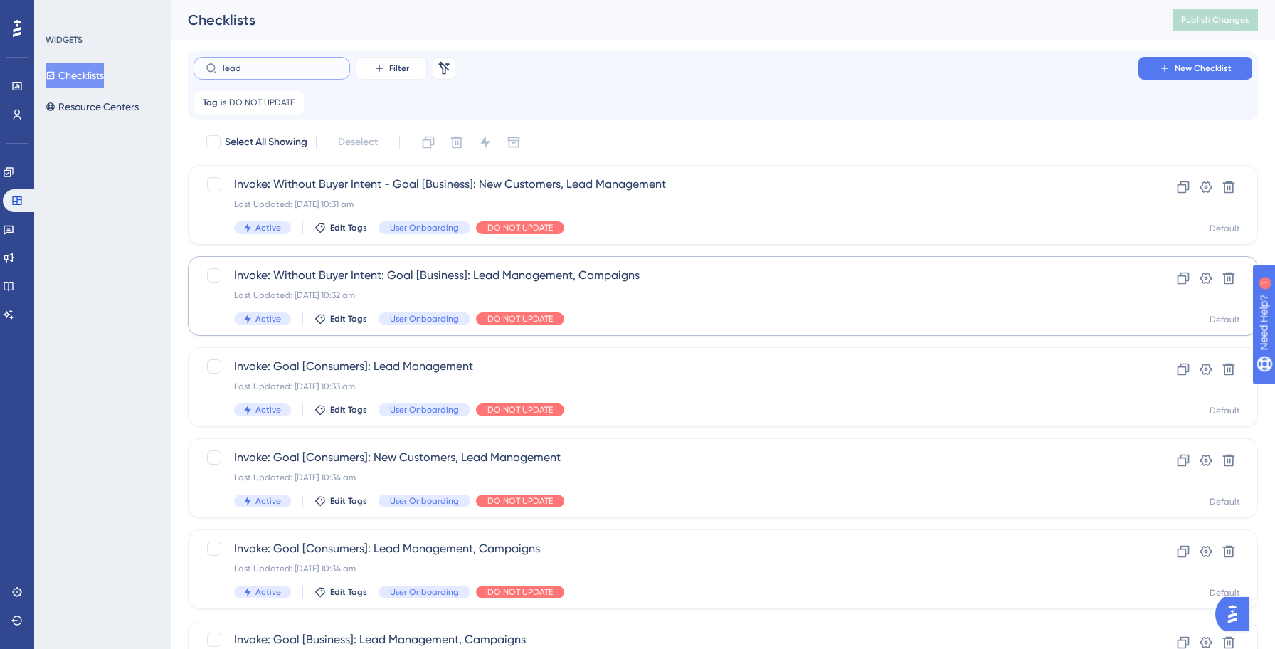
scroll to position [279, 0]
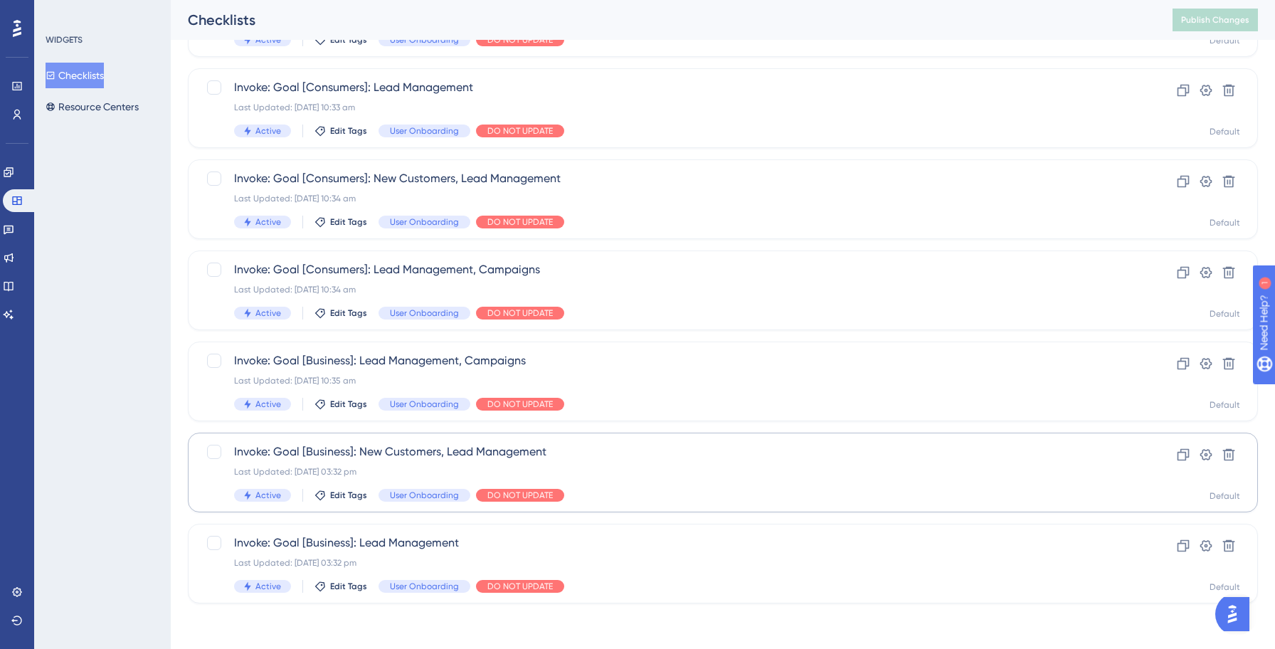
type input "lead"
click at [561, 469] on div "Last Updated: 13 Oct 2025 03:32 pm" at bounding box center [665, 471] width 863 height 11
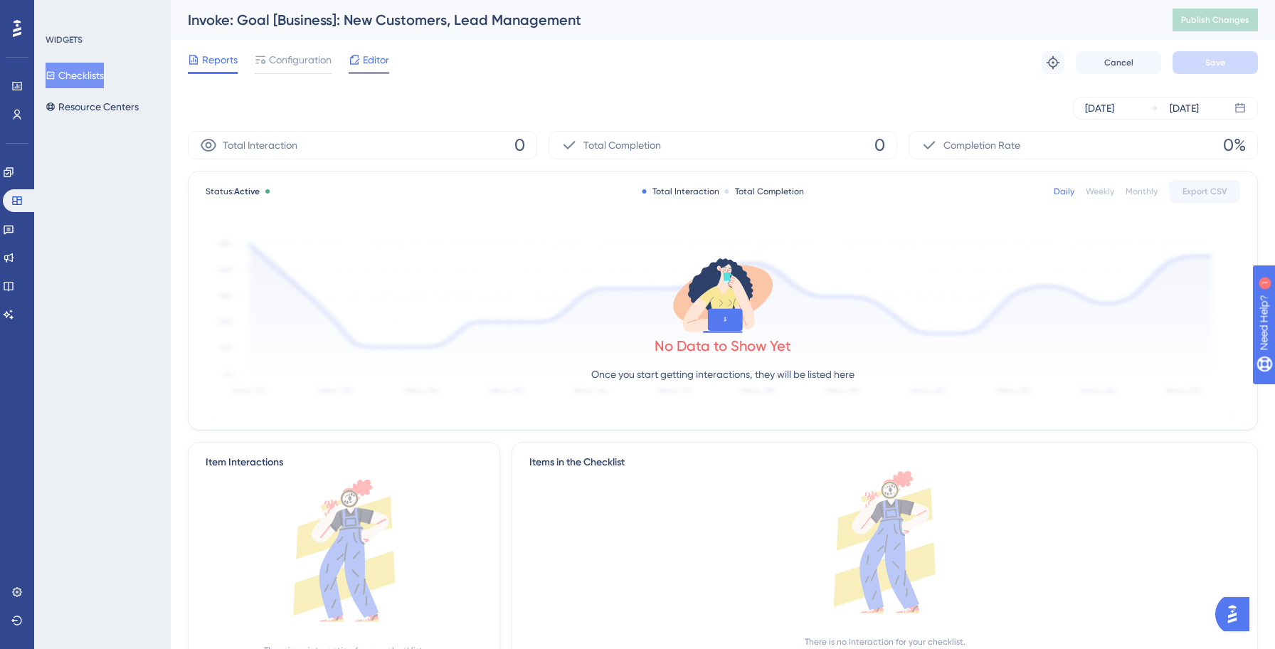
click at [371, 63] on span "Editor" at bounding box center [376, 59] width 26 height 17
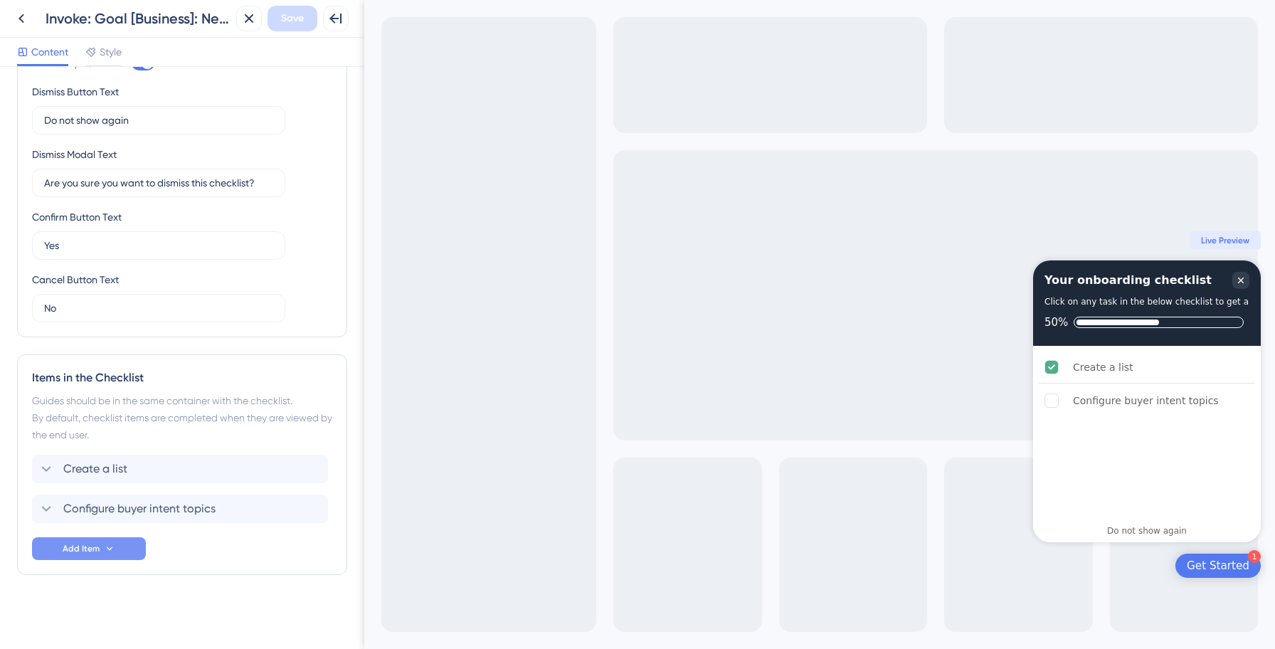
click at [115, 553] on button "Add Item" at bounding box center [89, 548] width 114 height 23
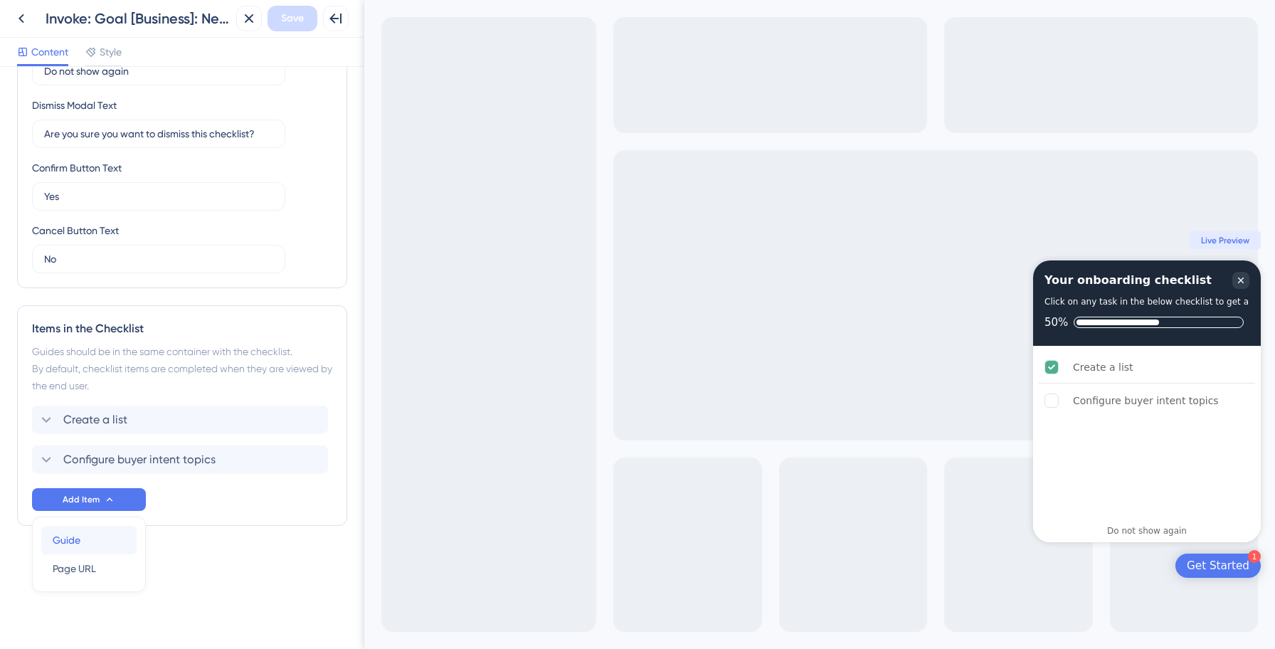
click at [97, 536] on div "Guide Guide" at bounding box center [89, 540] width 73 height 28
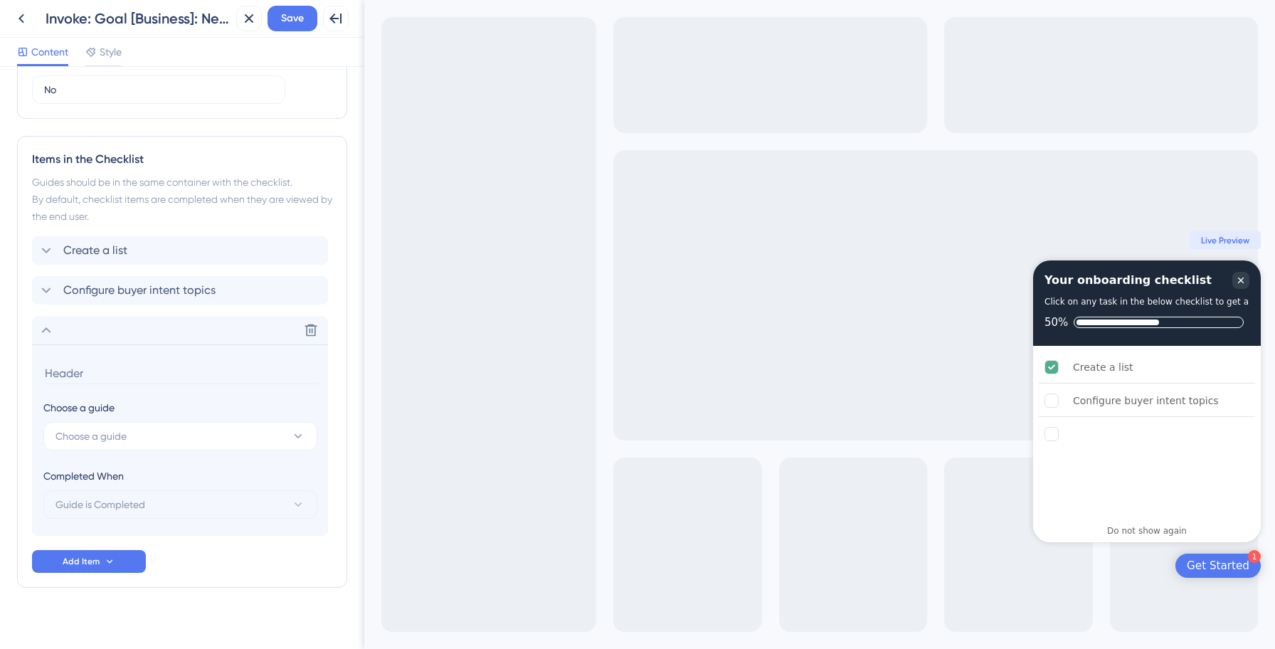
scroll to position [556, 0]
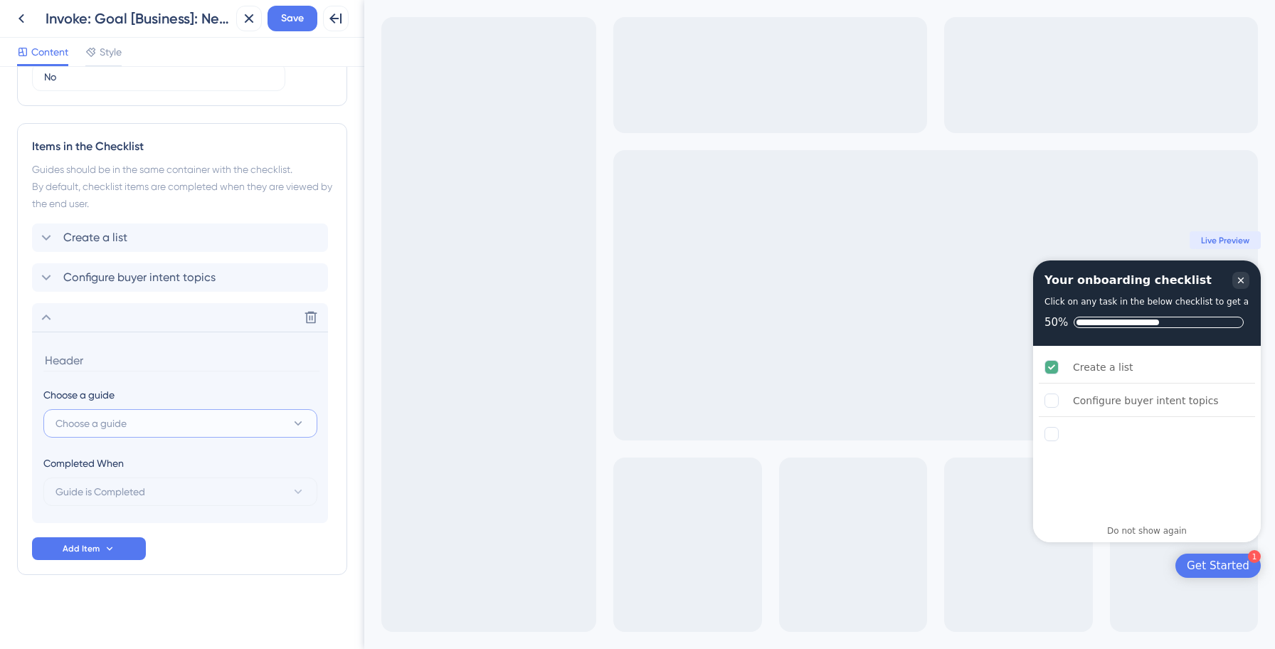
click at [196, 433] on button "Choose a guide" at bounding box center [180, 423] width 274 height 28
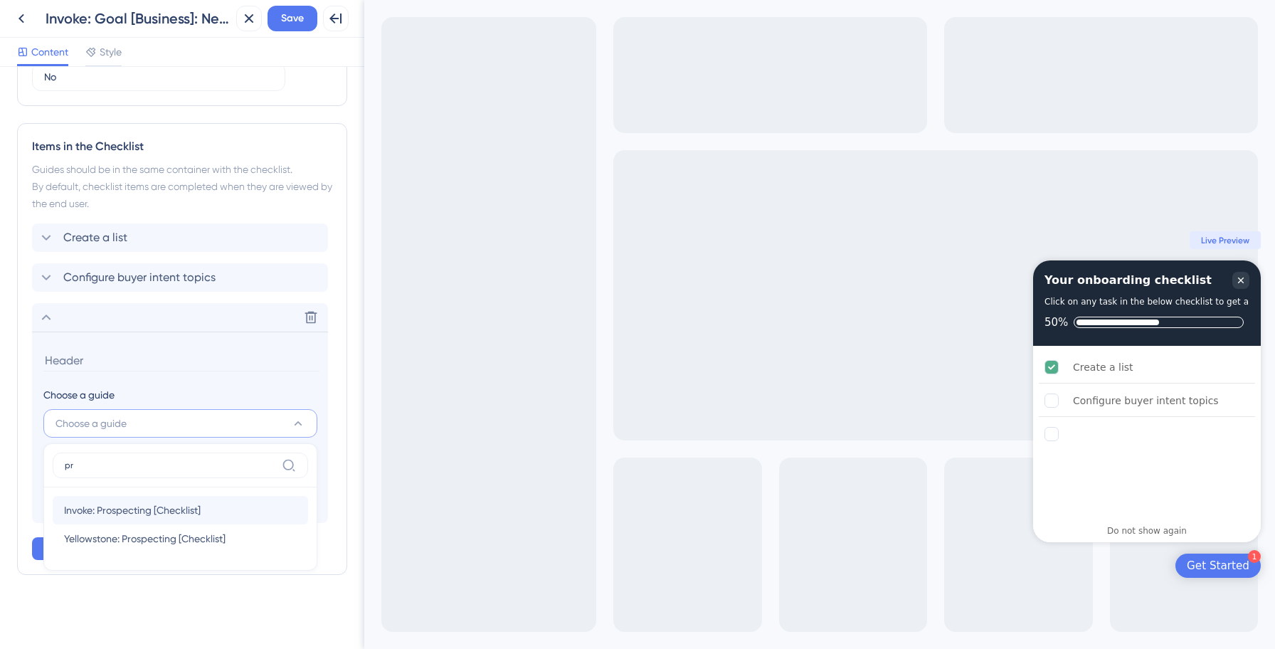
type input "pr"
click at [129, 511] on span "Invoke: Prospecting [Checklist]" at bounding box center [132, 509] width 137 height 17
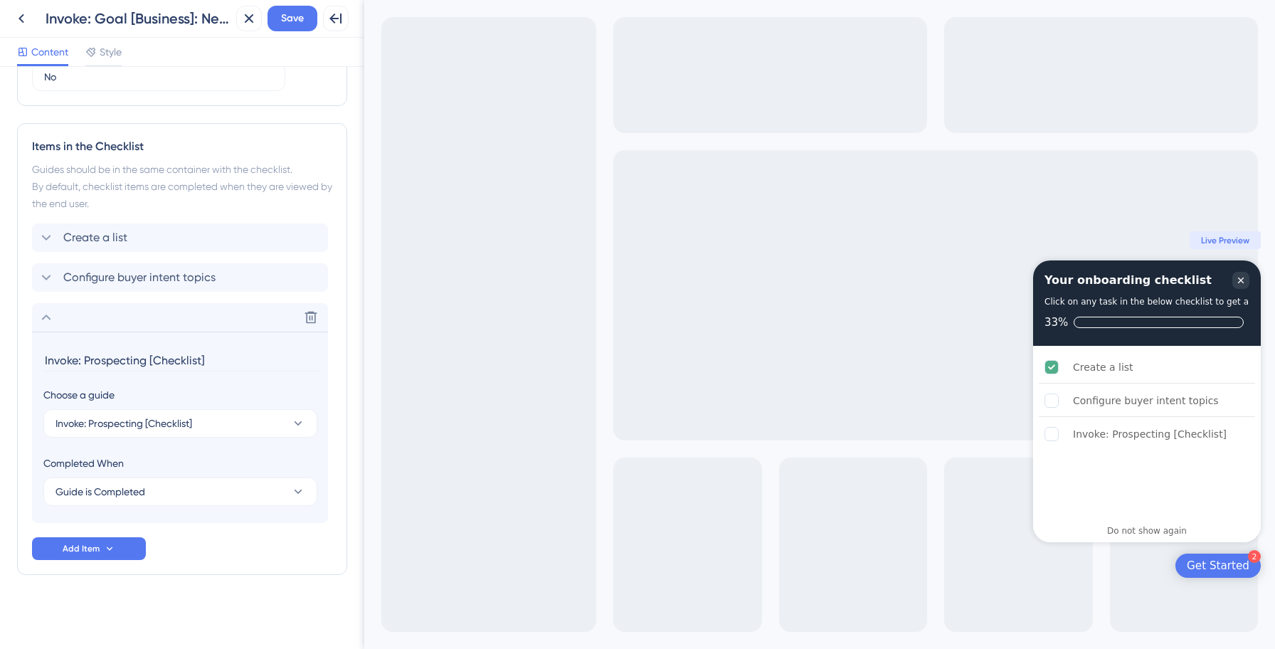
click at [163, 361] on input "Invoke: Prospecting [Checklist]" at bounding box center [181, 360] width 276 height 22
paste input "Prospect with AI (Smart Prospecting)"
type input "Prospect with AI (Smart Prospecting)"
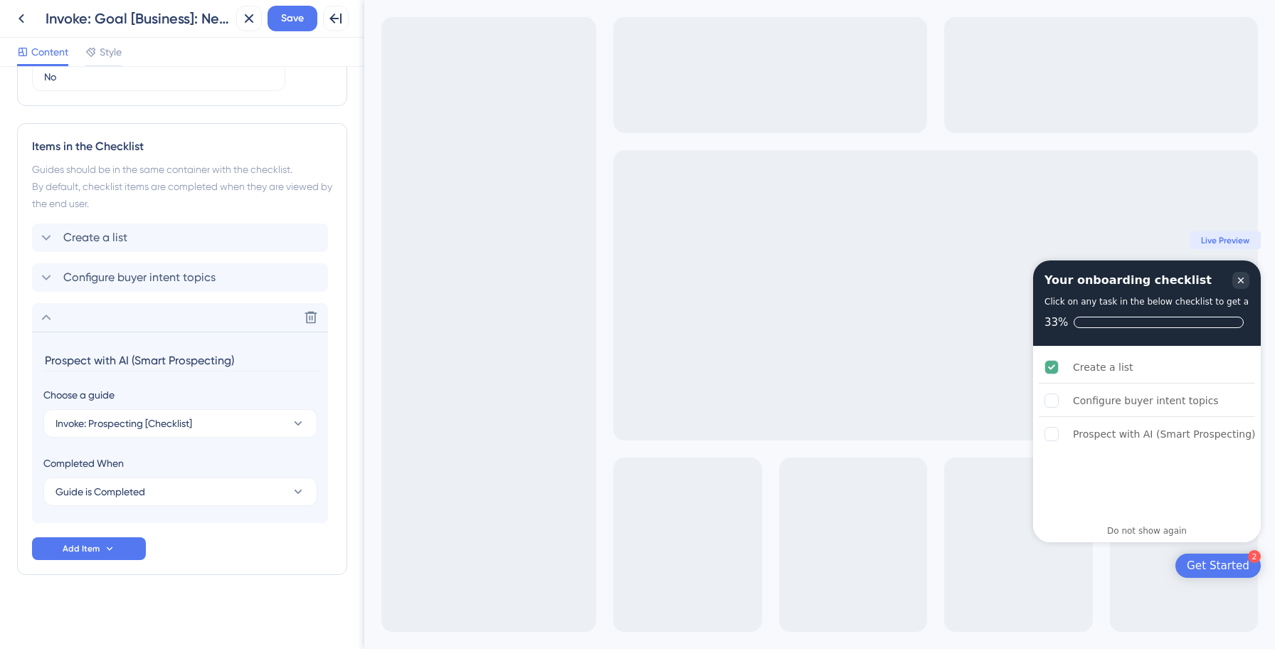
click at [184, 526] on div "Create a list Configure buyer intent topics Delete Prospect with AI (Smart Pros…" at bounding box center [182, 391] width 300 height 336
click at [290, 18] on span "Save" at bounding box center [292, 18] width 23 height 17
click at [43, 317] on icon at bounding box center [46, 317] width 17 height 17
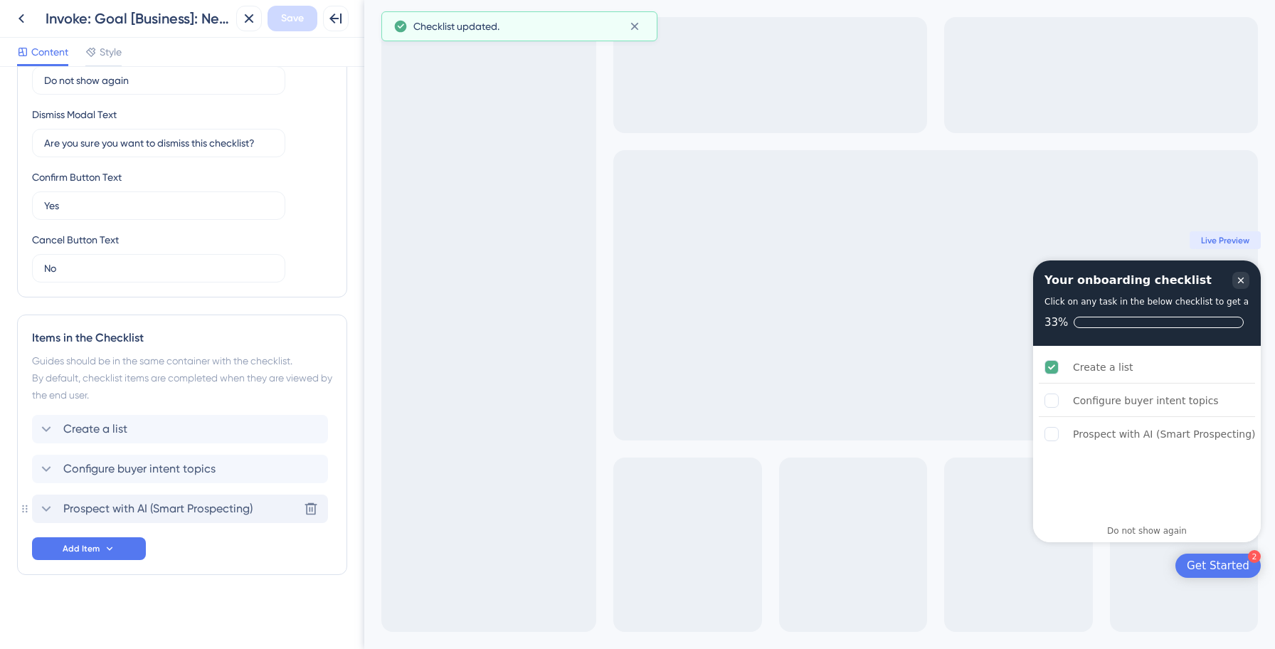
scroll to position [364, 0]
click at [289, 18] on span "Save" at bounding box center [292, 18] width 23 height 17
click at [15, 17] on icon at bounding box center [21, 18] width 17 height 17
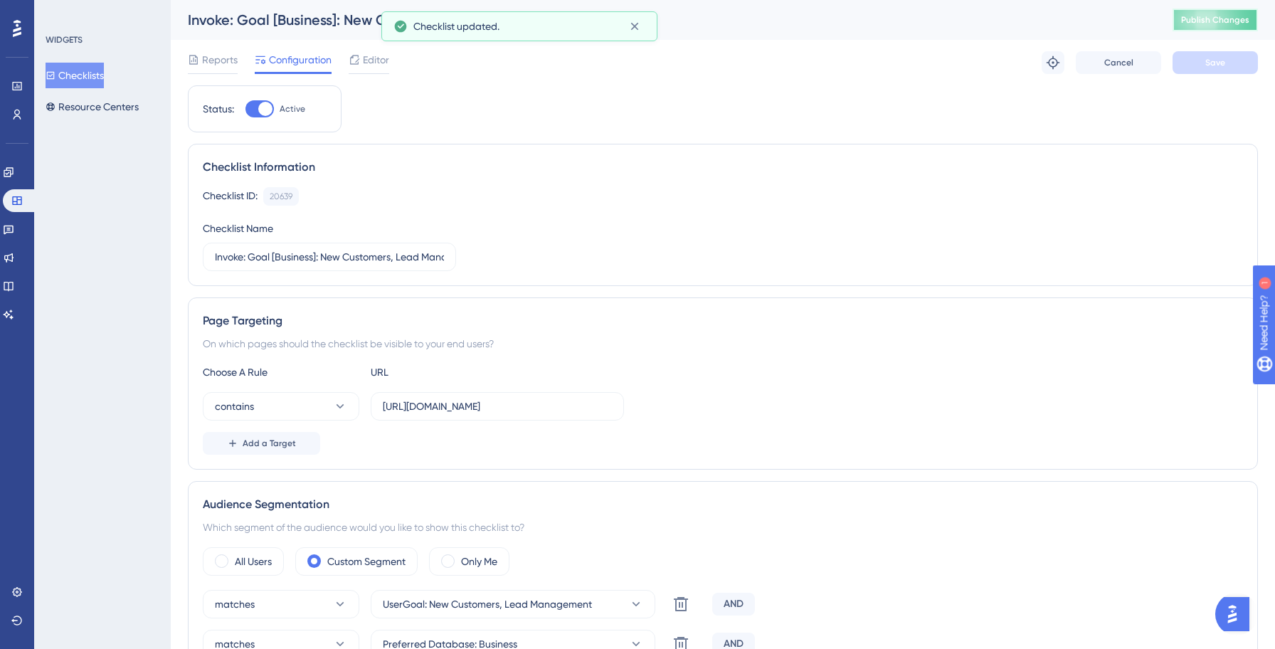
click at [1223, 26] on button "Publish Changes" at bounding box center [1214, 20] width 85 height 23
click at [635, 33] on div "Invoke: Goal [Business]: New Customers, Lead Management" at bounding box center [723, 20] width 1104 height 40
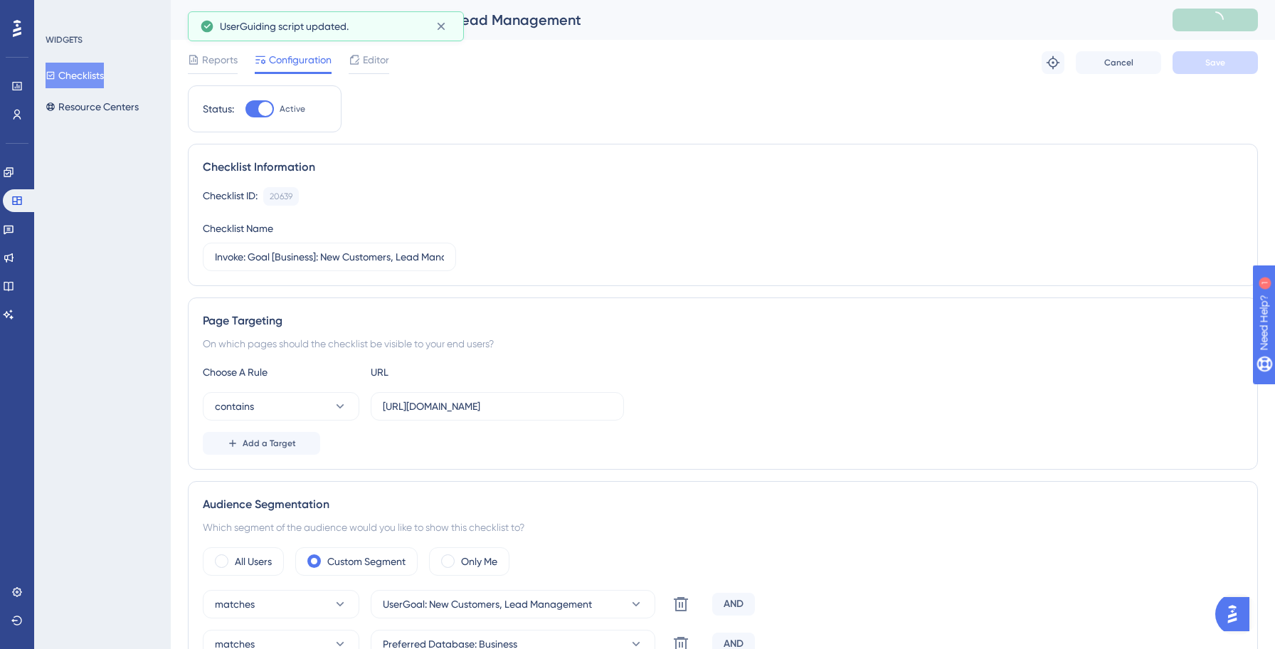
click at [77, 75] on button "Checklists" at bounding box center [75, 76] width 58 height 26
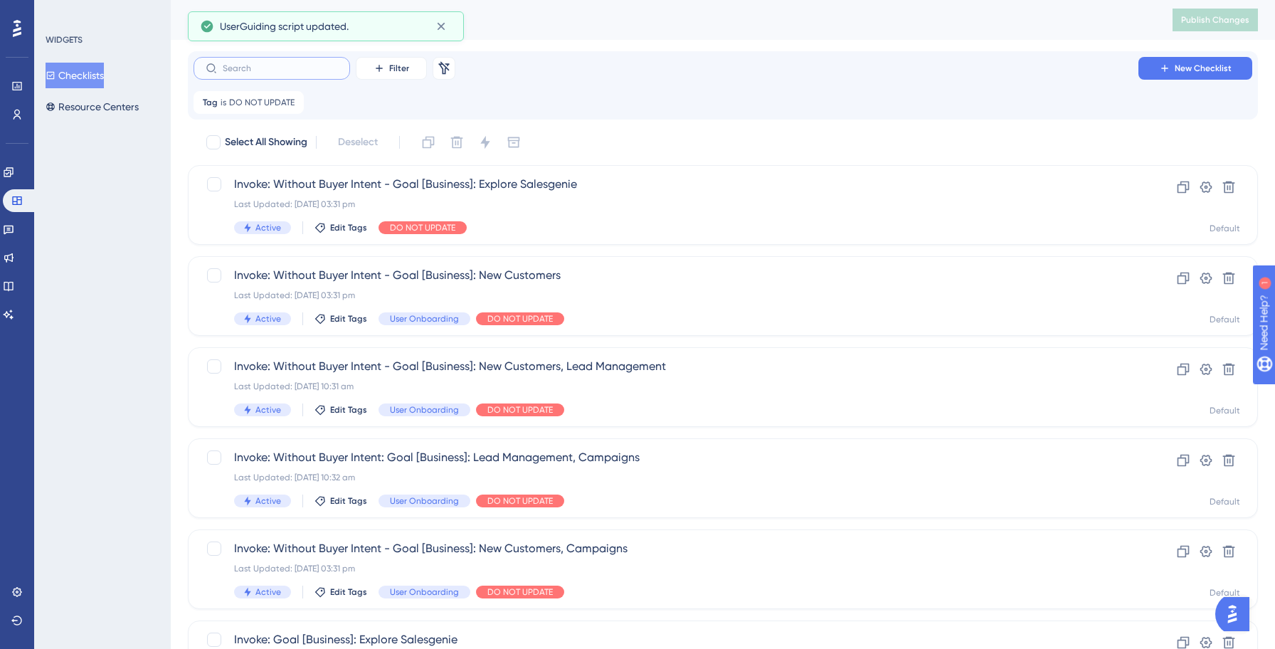
click at [265, 67] on input "text" at bounding box center [280, 68] width 115 height 10
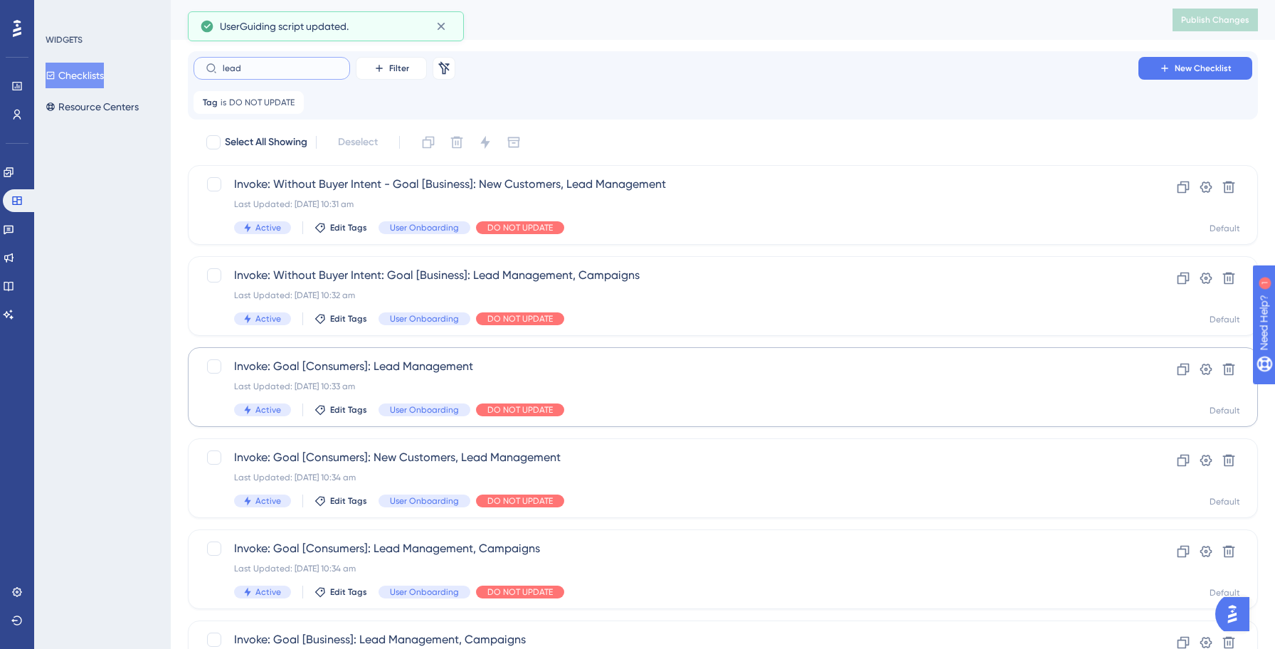
scroll to position [279, 0]
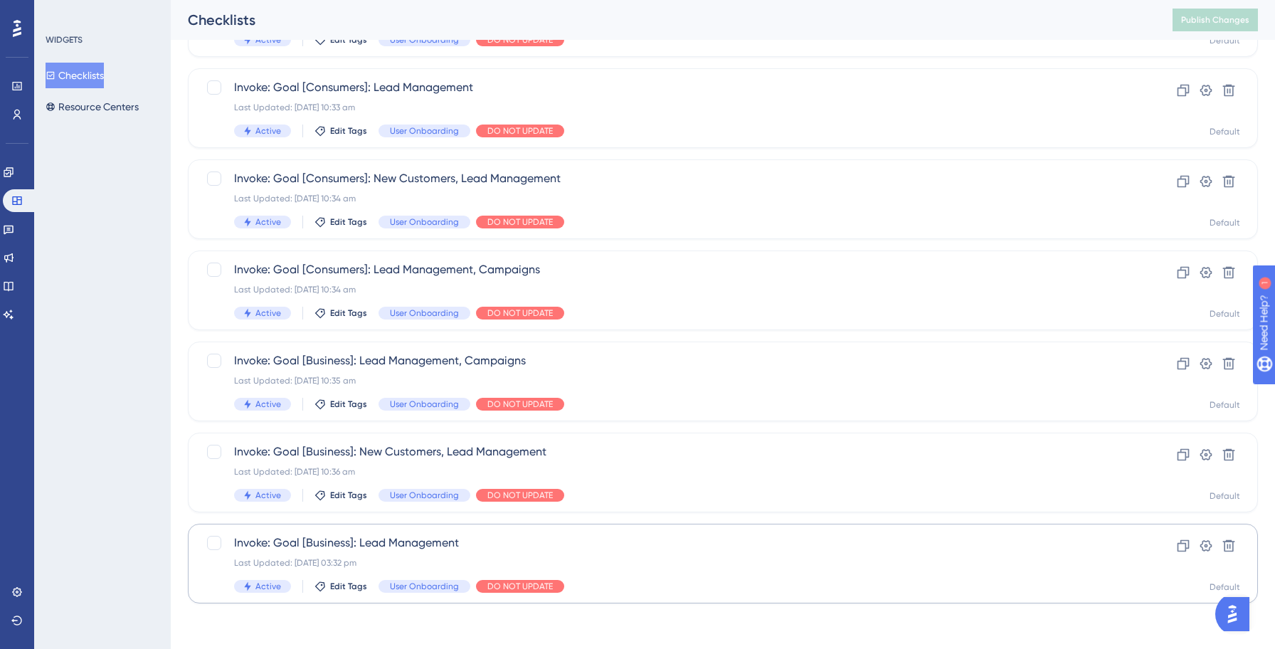
type input "lead"
click at [567, 541] on span "Invoke: Goal [Business]: Lead Management" at bounding box center [665, 542] width 863 height 17
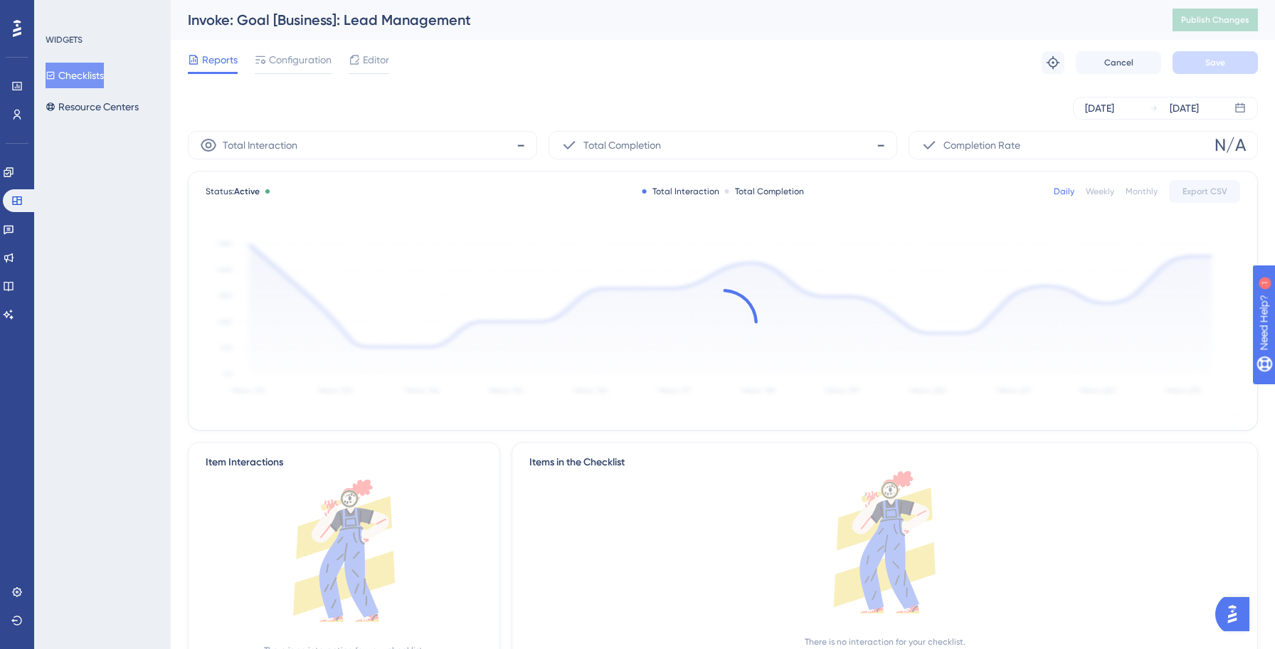
click at [381, 49] on div "Reports Configuration Editor Troubleshoot Cancel Save" at bounding box center [723, 63] width 1070 height 46
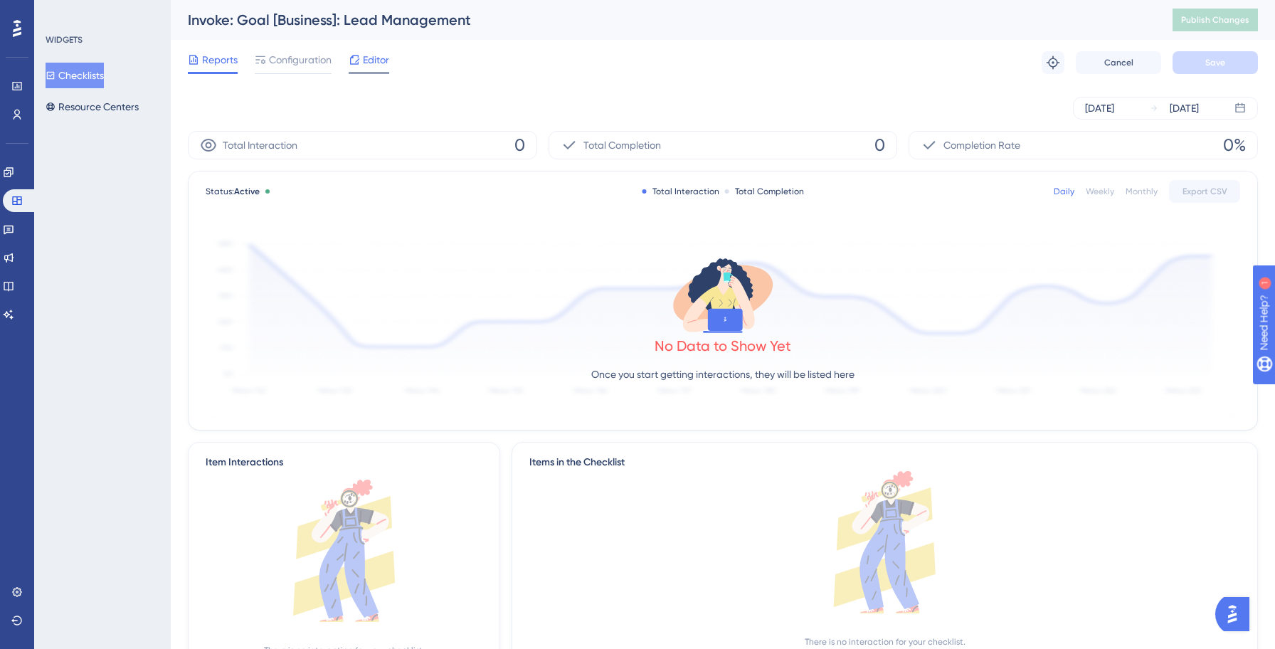
click at [377, 57] on span "Editor" at bounding box center [376, 59] width 26 height 17
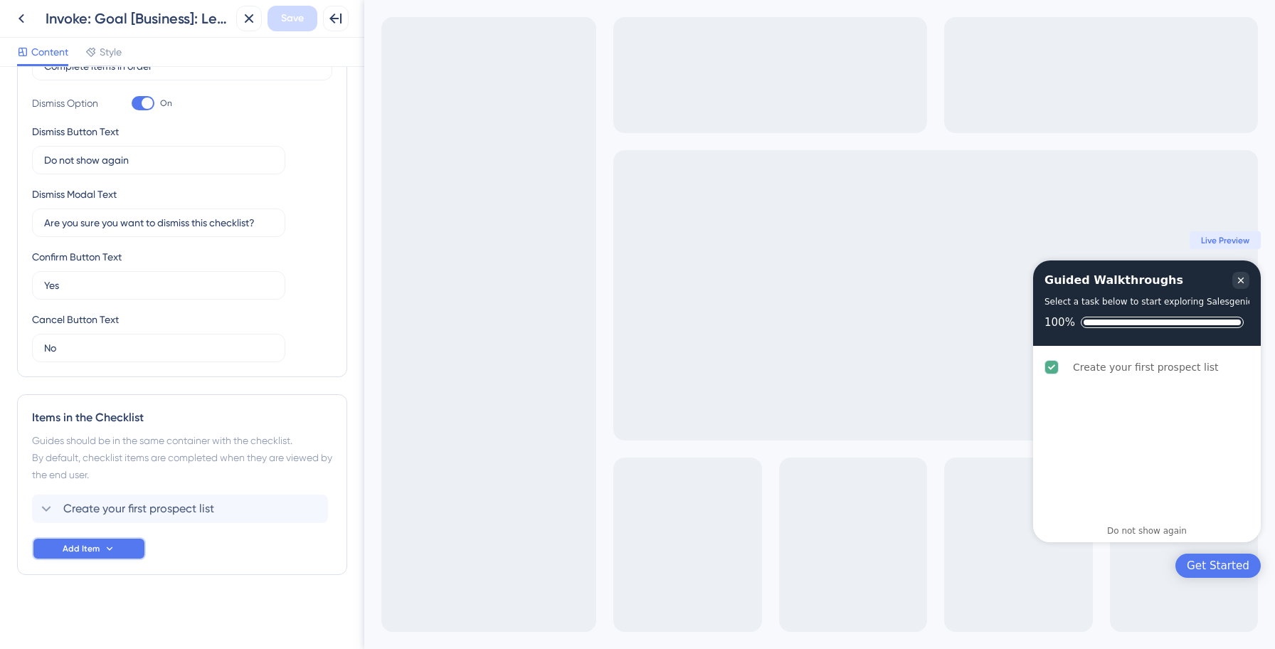
click at [118, 548] on button "Add Item" at bounding box center [89, 548] width 114 height 23
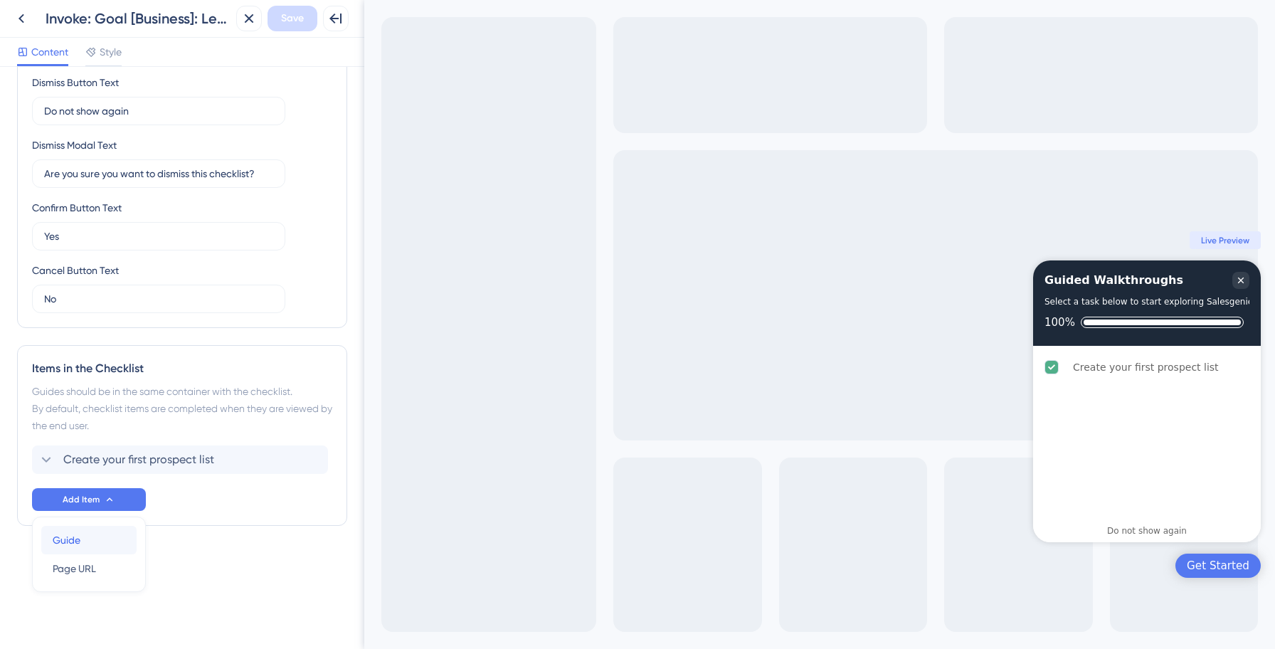
click at [79, 534] on span "Guide" at bounding box center [67, 539] width 28 height 17
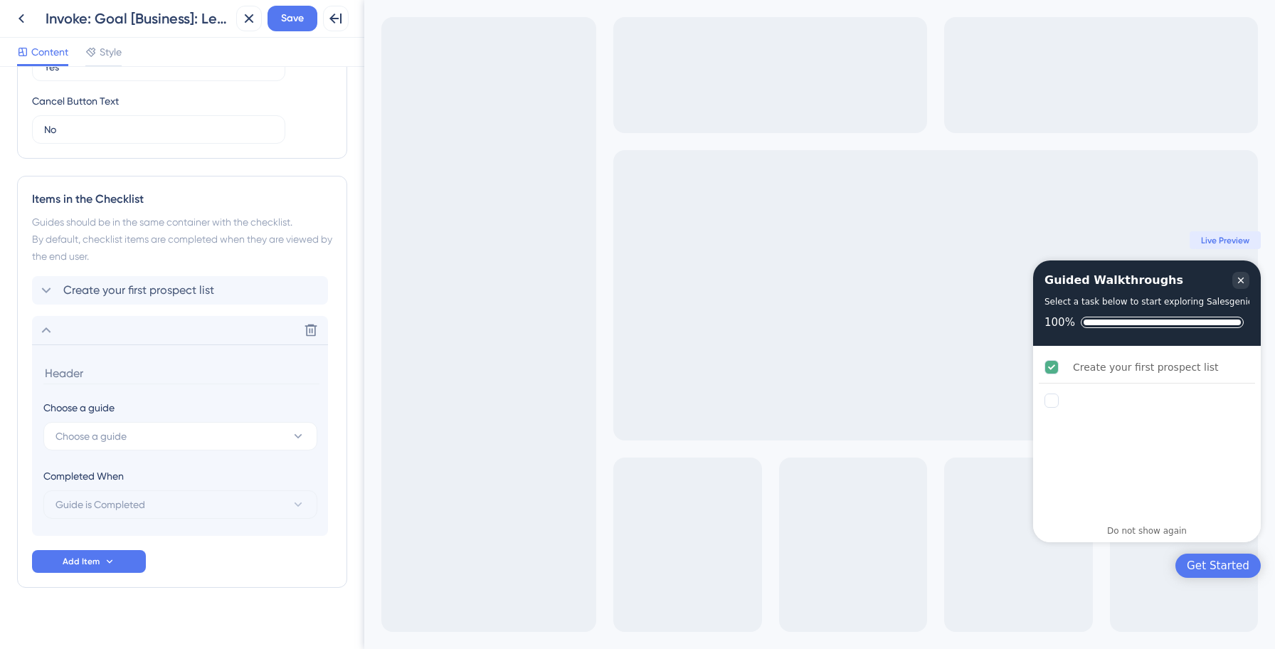
scroll to position [575, 0]
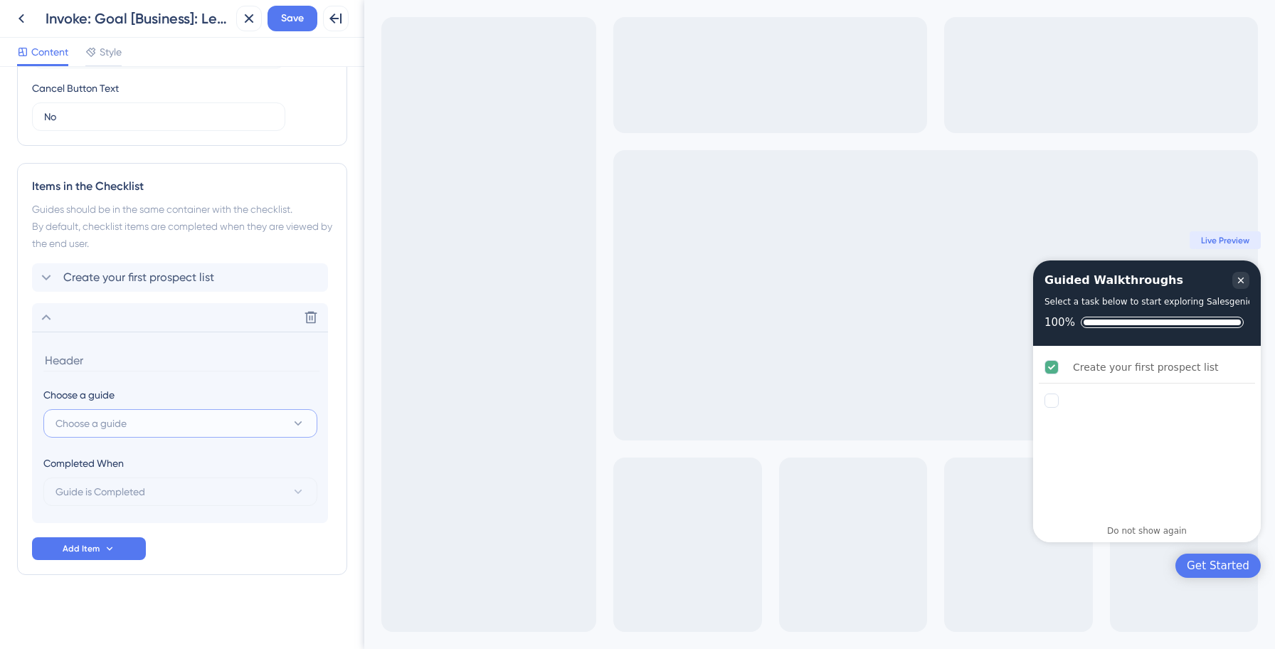
click at [172, 430] on button "Choose a guide" at bounding box center [180, 423] width 274 height 28
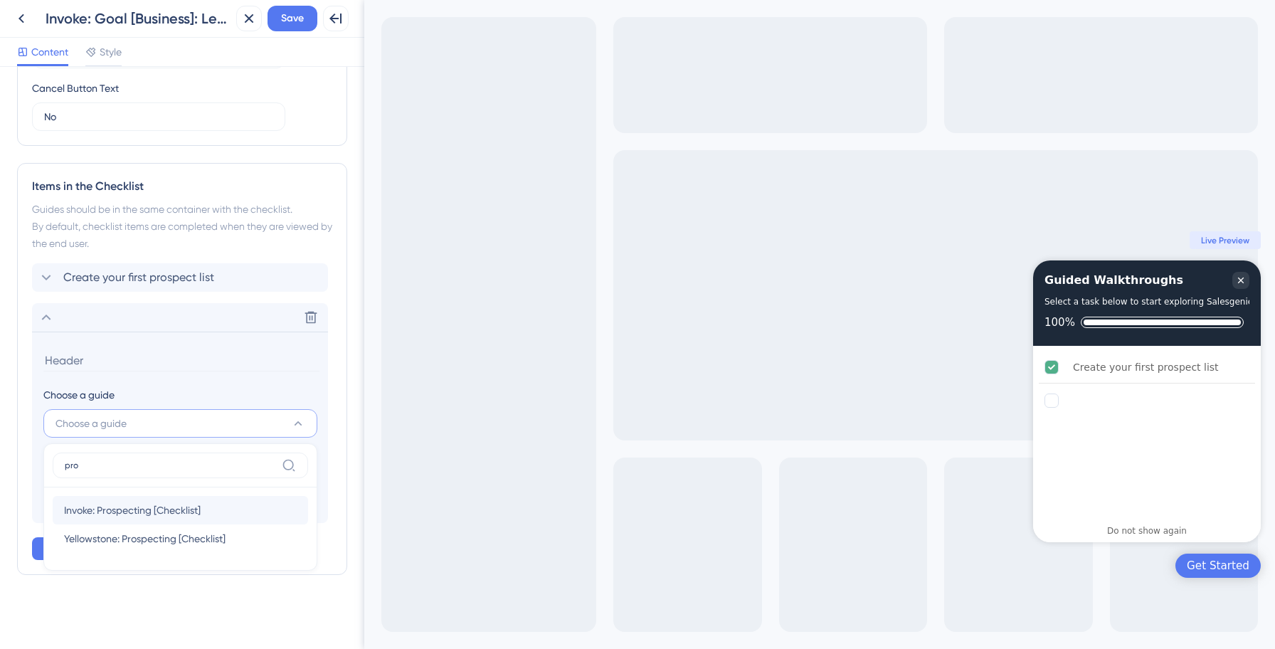
type input "pro"
click at [150, 506] on span "Invoke: Prospecting [Checklist]" at bounding box center [132, 509] width 137 height 17
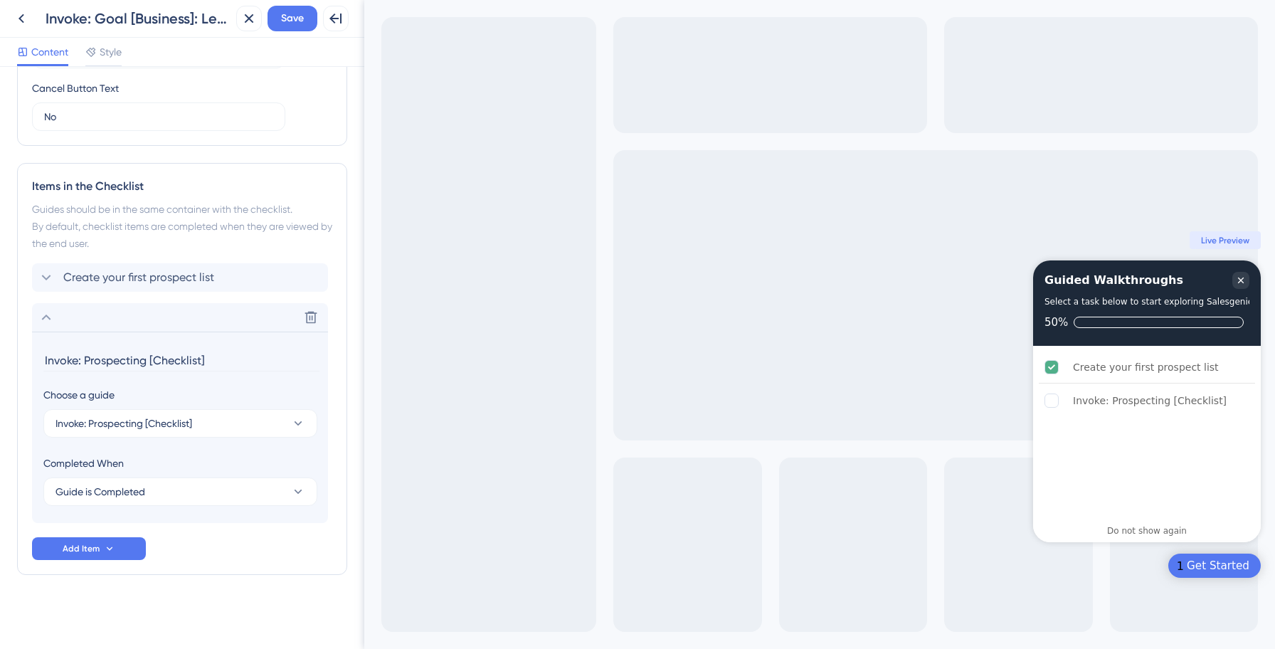
click at [151, 361] on input "Invoke: Prospecting [Checklist]" at bounding box center [181, 360] width 276 height 22
paste input "Prospect with AI (Smart Prospecting)"
type input "Prospect with AI (Smart Prospecting)"
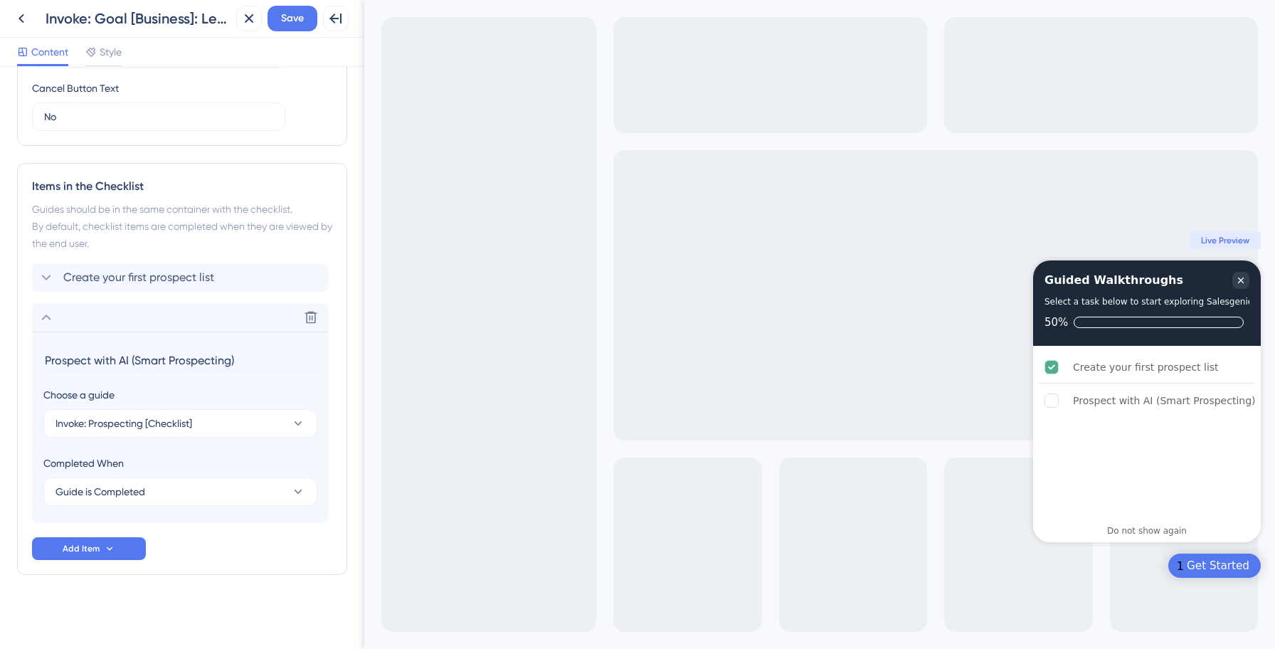
click at [214, 528] on div "Create your first prospect list Delete Prospect with AI (Smart Prospecting) Cho…" at bounding box center [182, 411] width 300 height 297
click at [44, 315] on icon at bounding box center [46, 317] width 17 height 17
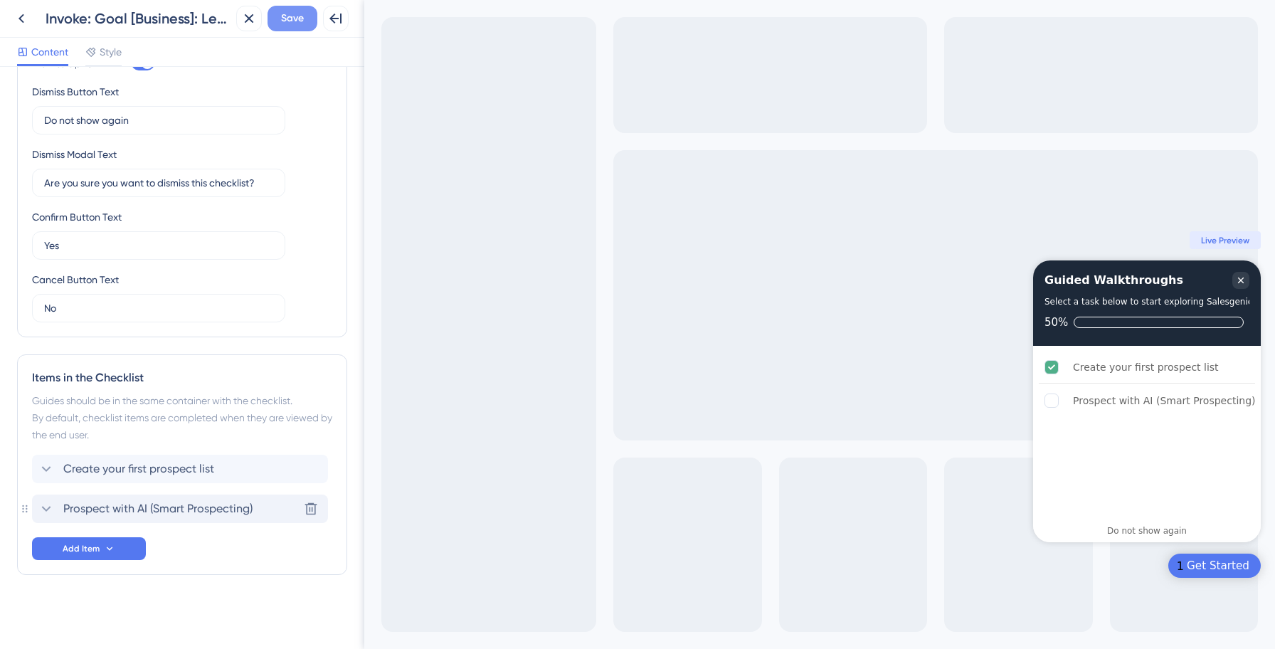
click at [291, 23] on span "Save" at bounding box center [292, 18] width 23 height 17
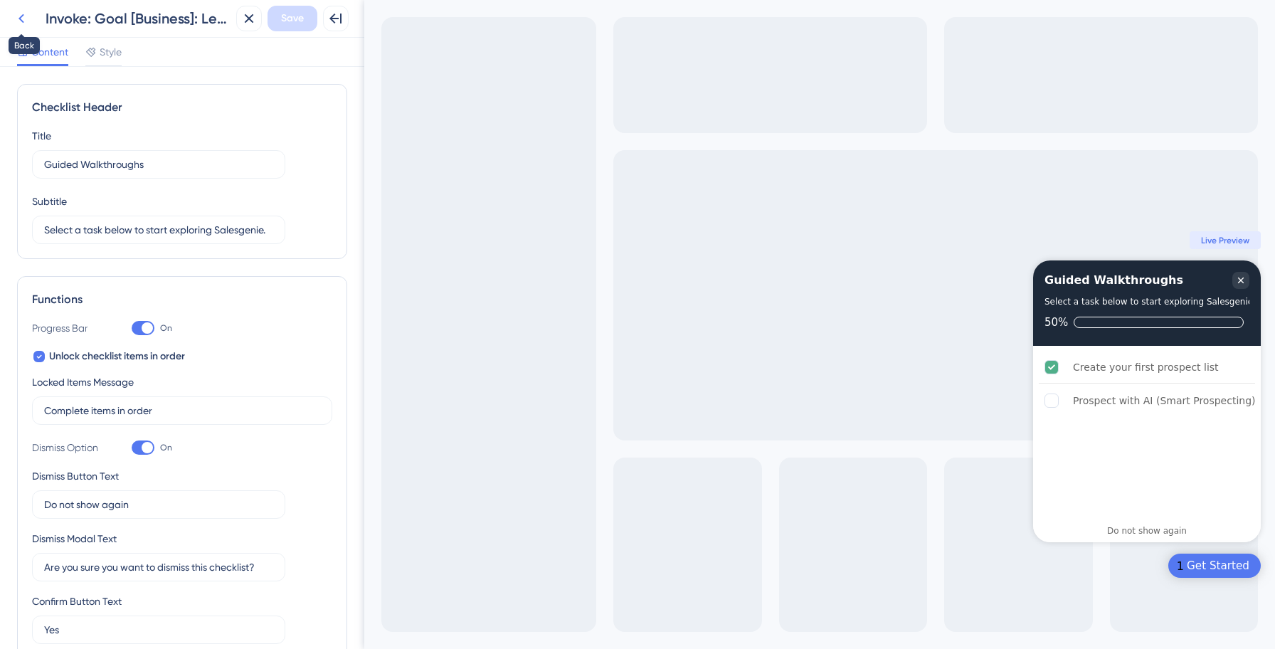
click at [23, 18] on icon at bounding box center [21, 18] width 17 height 17
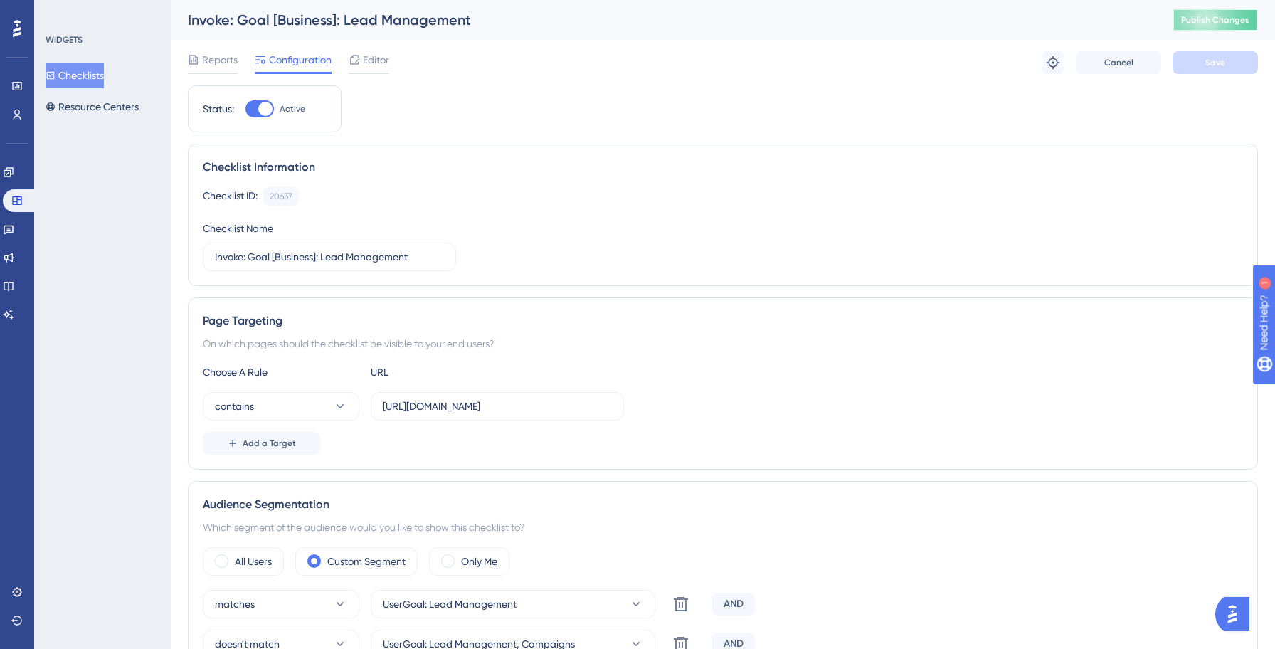
click at [1216, 22] on span "Publish Changes" at bounding box center [1215, 19] width 68 height 11
click at [97, 73] on button "Checklists" at bounding box center [75, 76] width 58 height 26
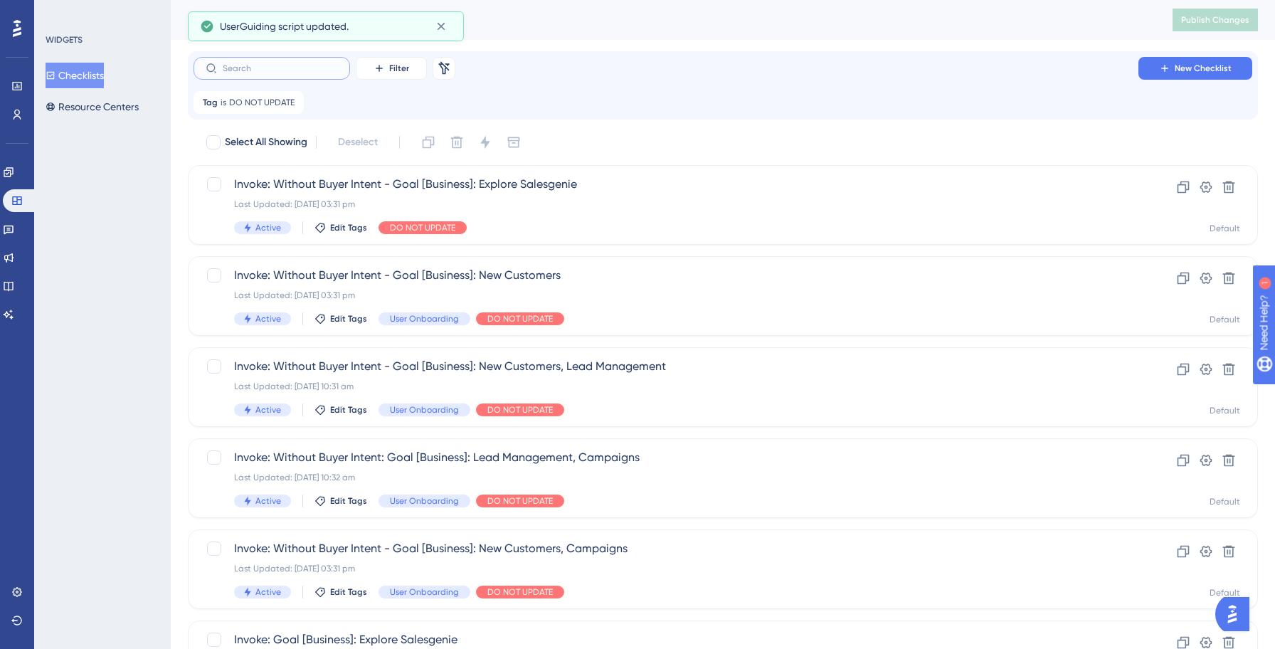
click at [270, 66] on input "text" at bounding box center [280, 68] width 115 height 10
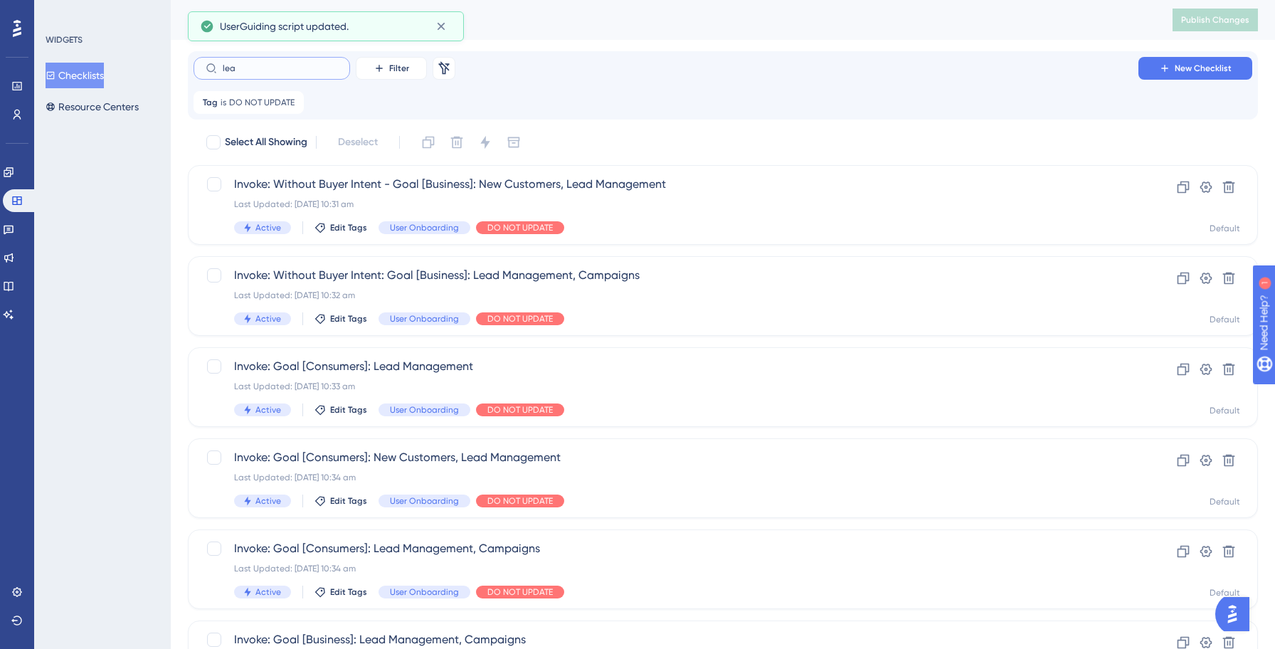
type input "lead"
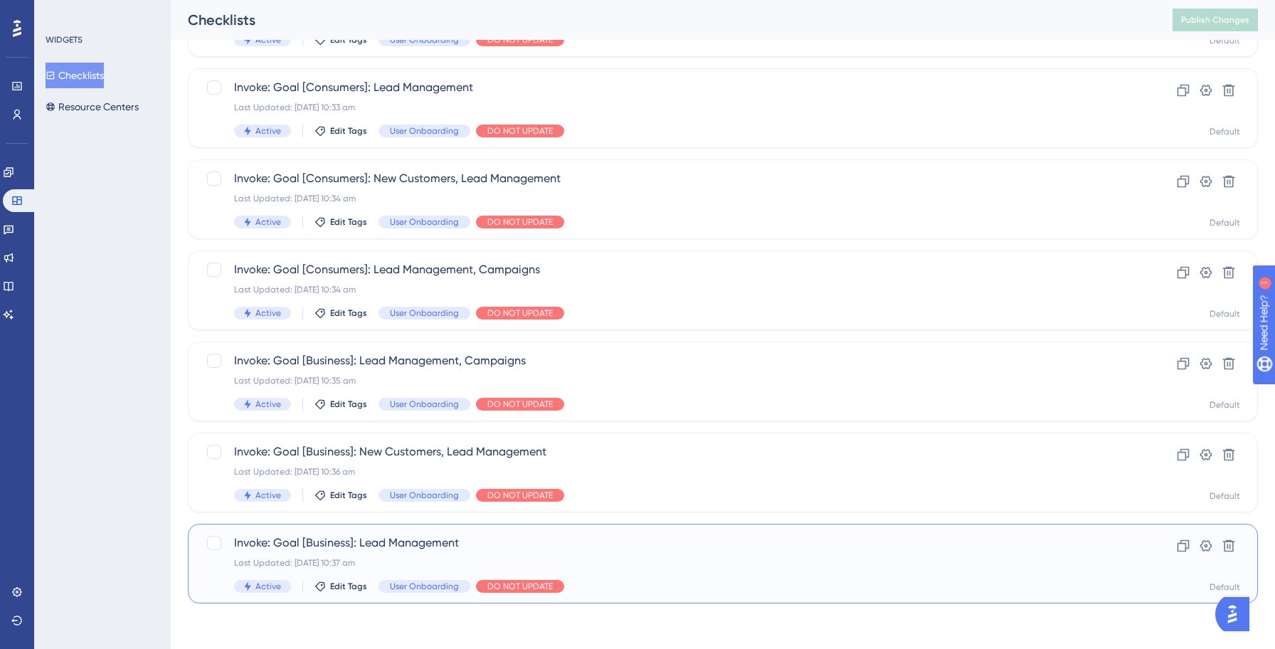
click at [598, 532] on div "Invoke: Goal [Business]: Lead Management Last Updated: 14 Oct 2025 10:37 am Act…" at bounding box center [723, 563] width 1070 height 80
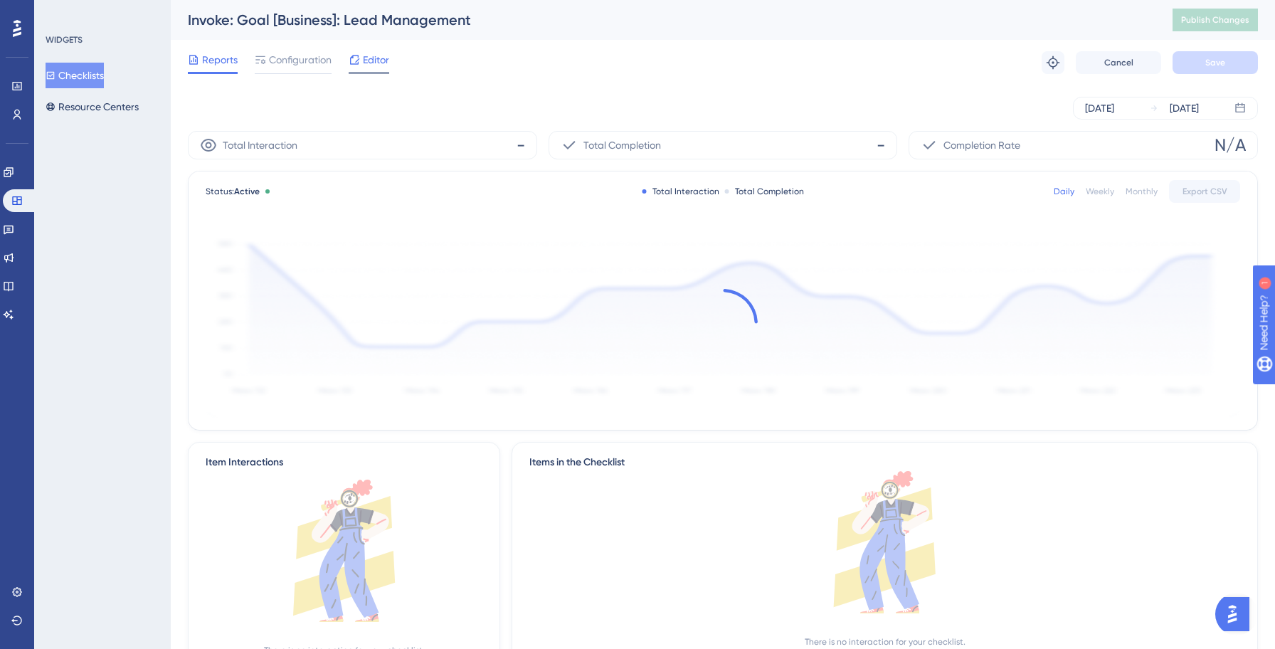
click at [383, 63] on span "Editor" at bounding box center [376, 59] width 26 height 17
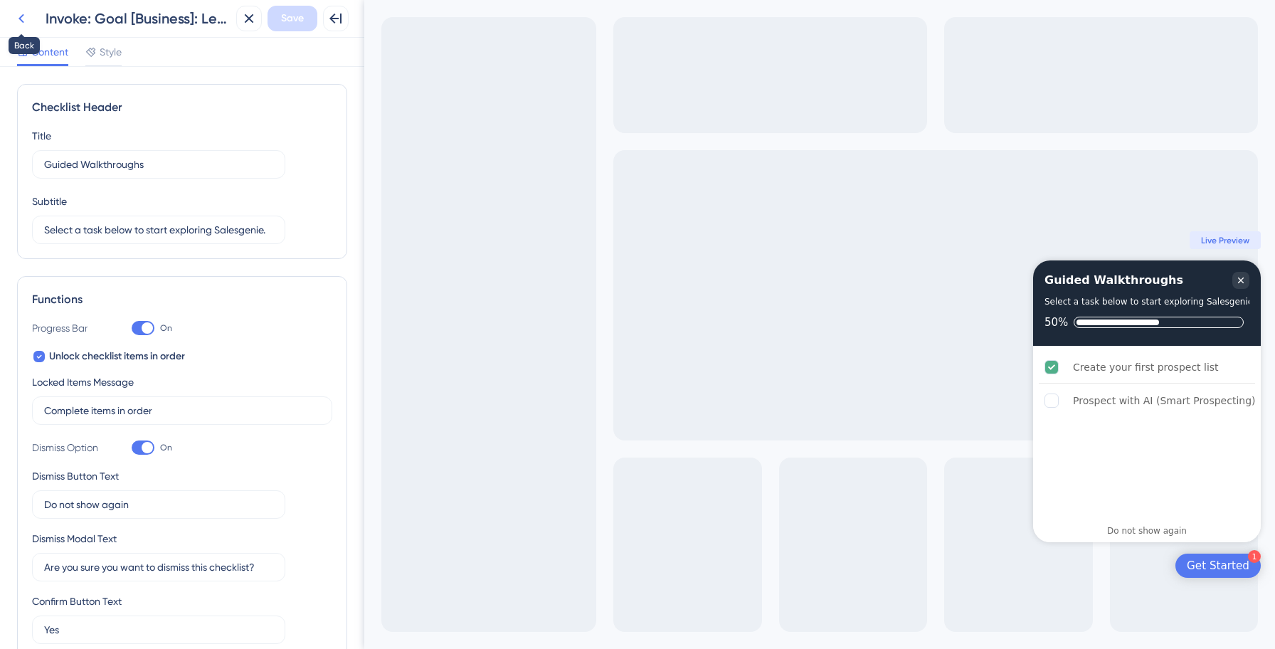
click at [22, 19] on icon at bounding box center [21, 18] width 17 height 17
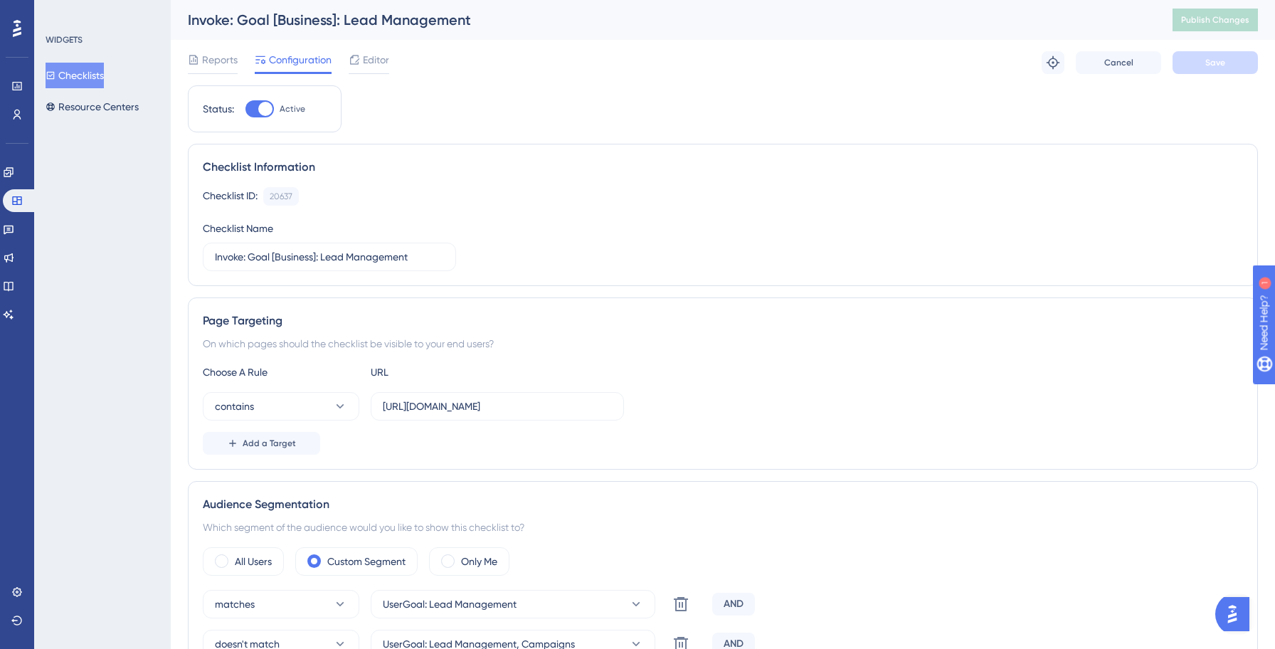
click at [89, 75] on button "Checklists" at bounding box center [75, 76] width 58 height 26
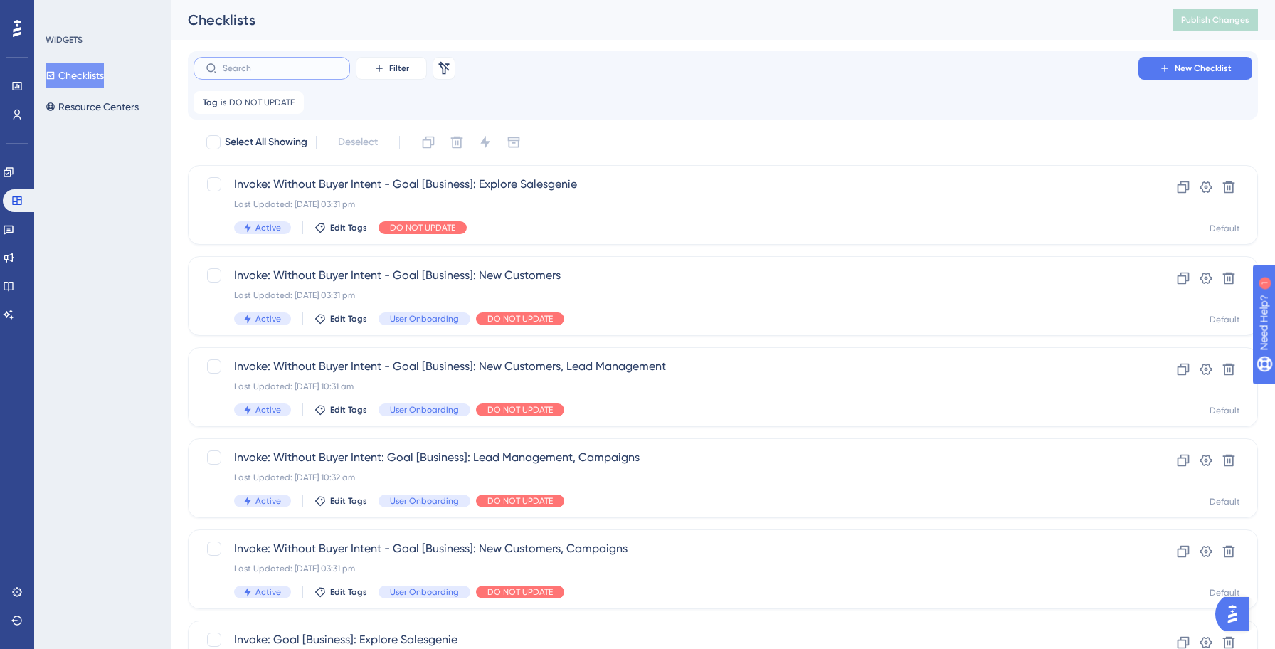
click at [246, 67] on input "text" at bounding box center [280, 68] width 115 height 10
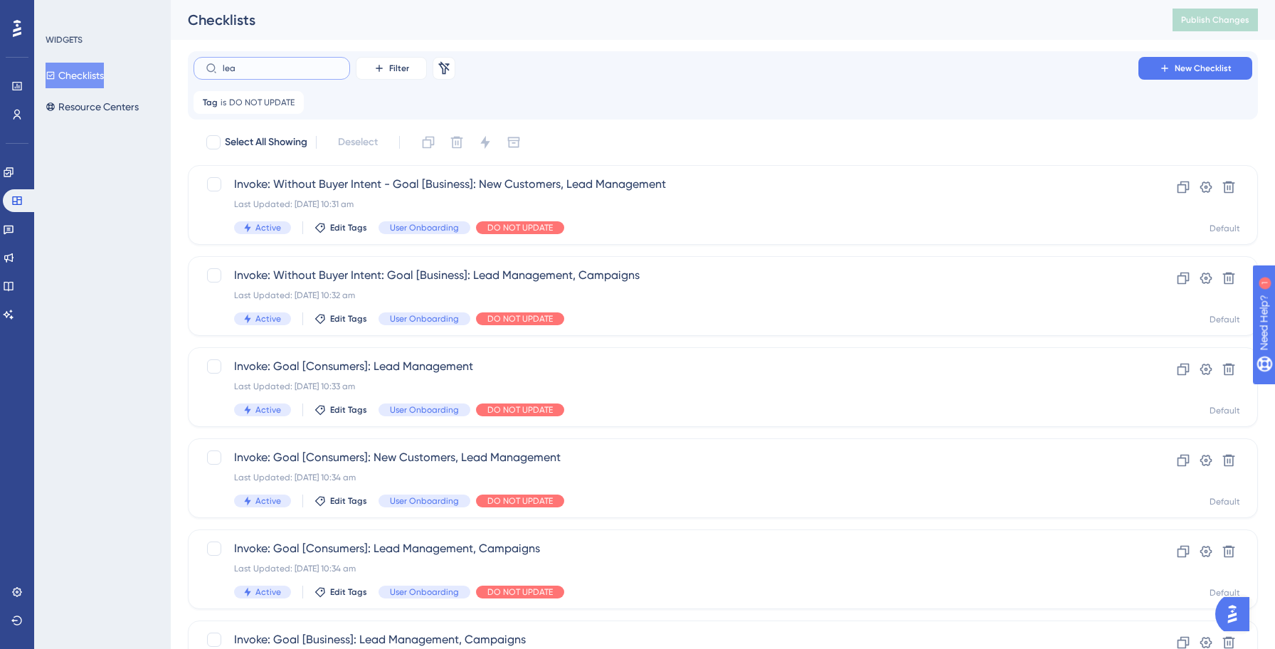
type input "lead"
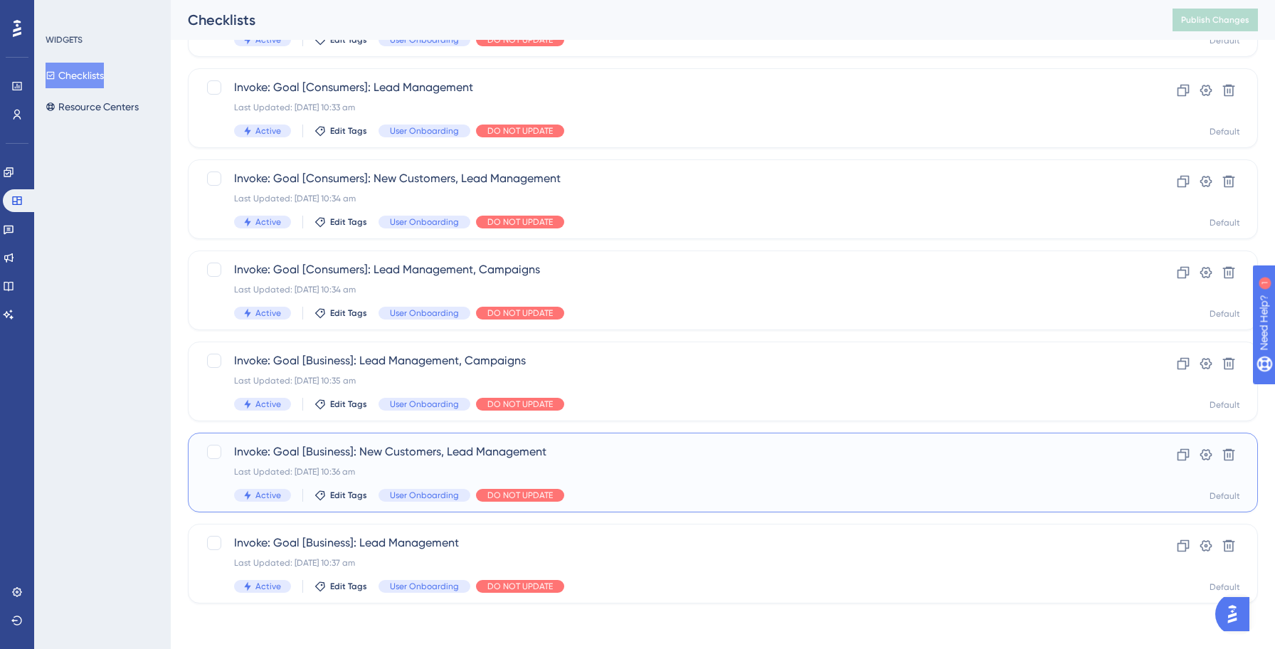
click at [488, 457] on span "Invoke: Goal [Business]: New Customers, Lead Management" at bounding box center [665, 451] width 863 height 17
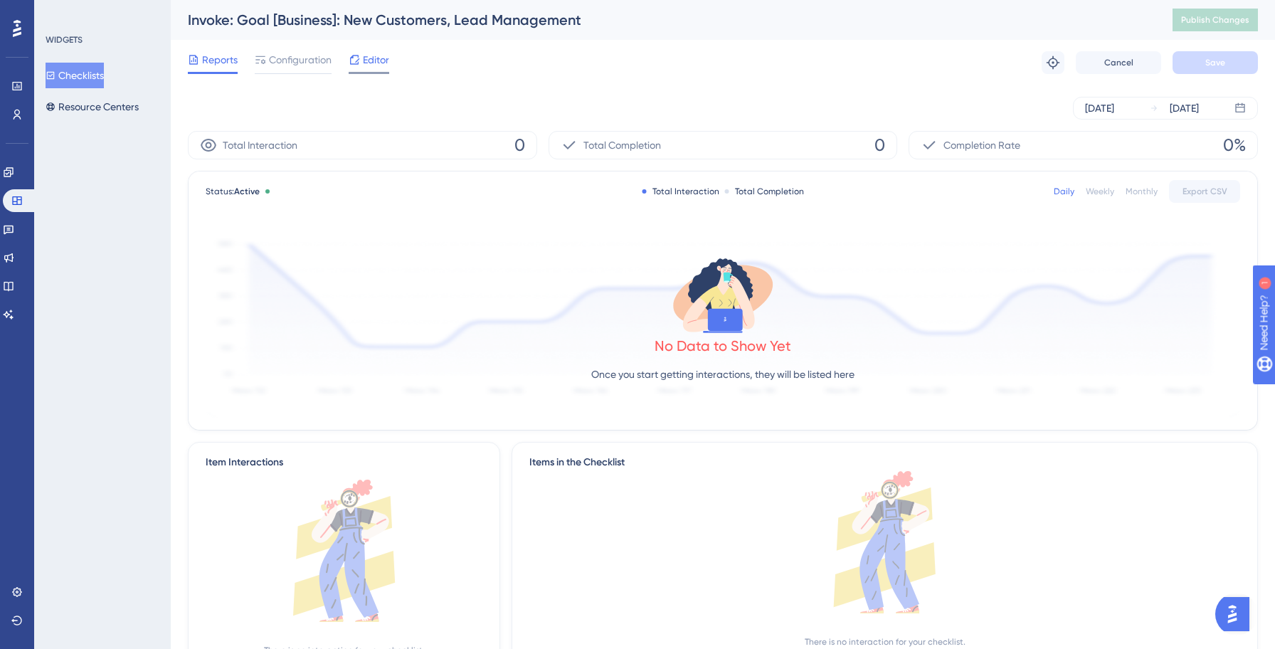
click at [374, 59] on span "Editor" at bounding box center [376, 59] width 26 height 17
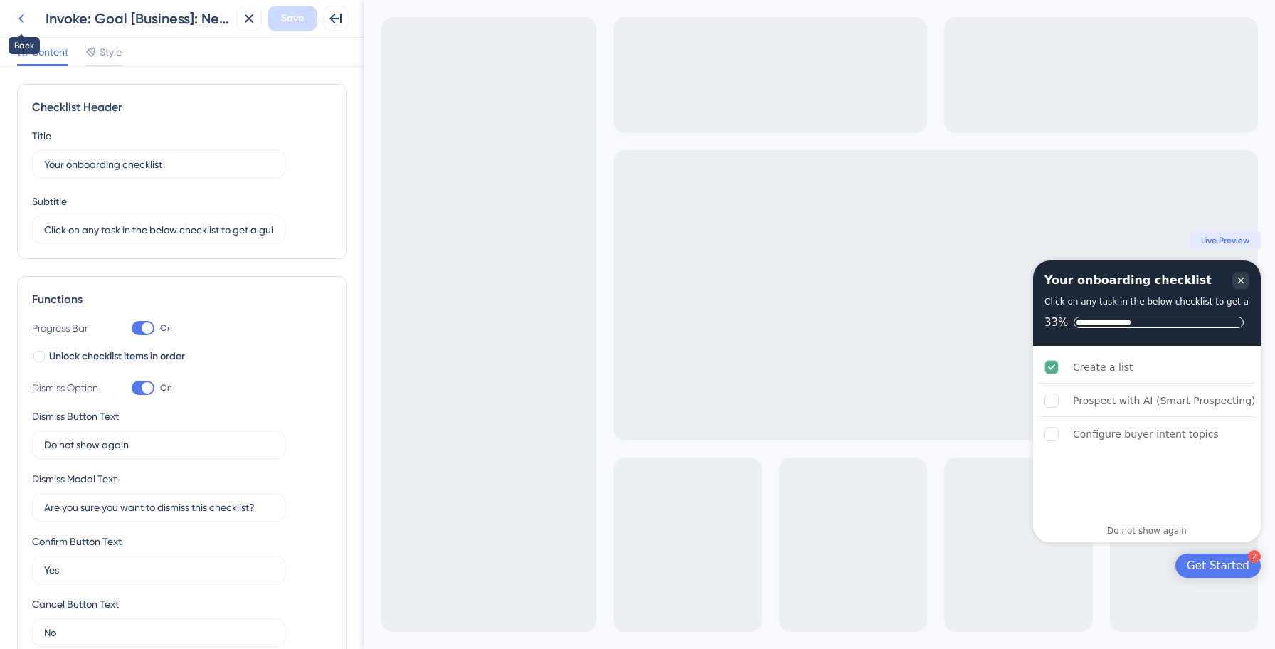
click at [24, 16] on icon at bounding box center [21, 18] width 17 height 17
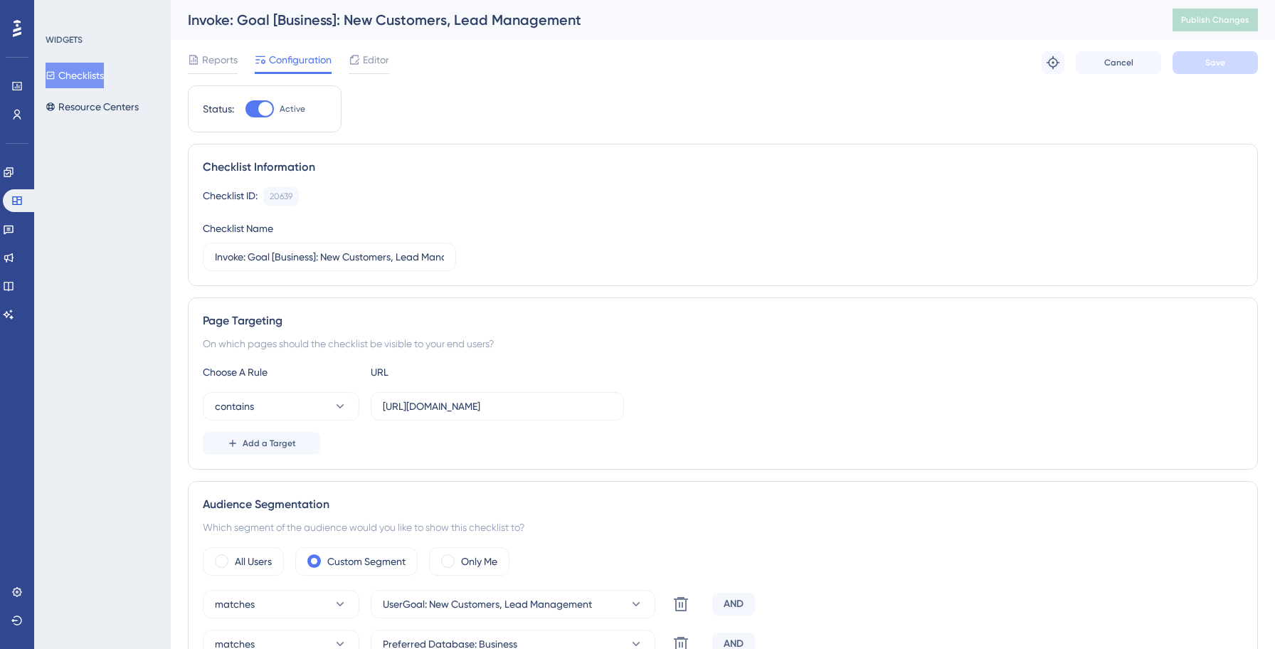
click at [100, 75] on button "Checklists" at bounding box center [75, 76] width 58 height 26
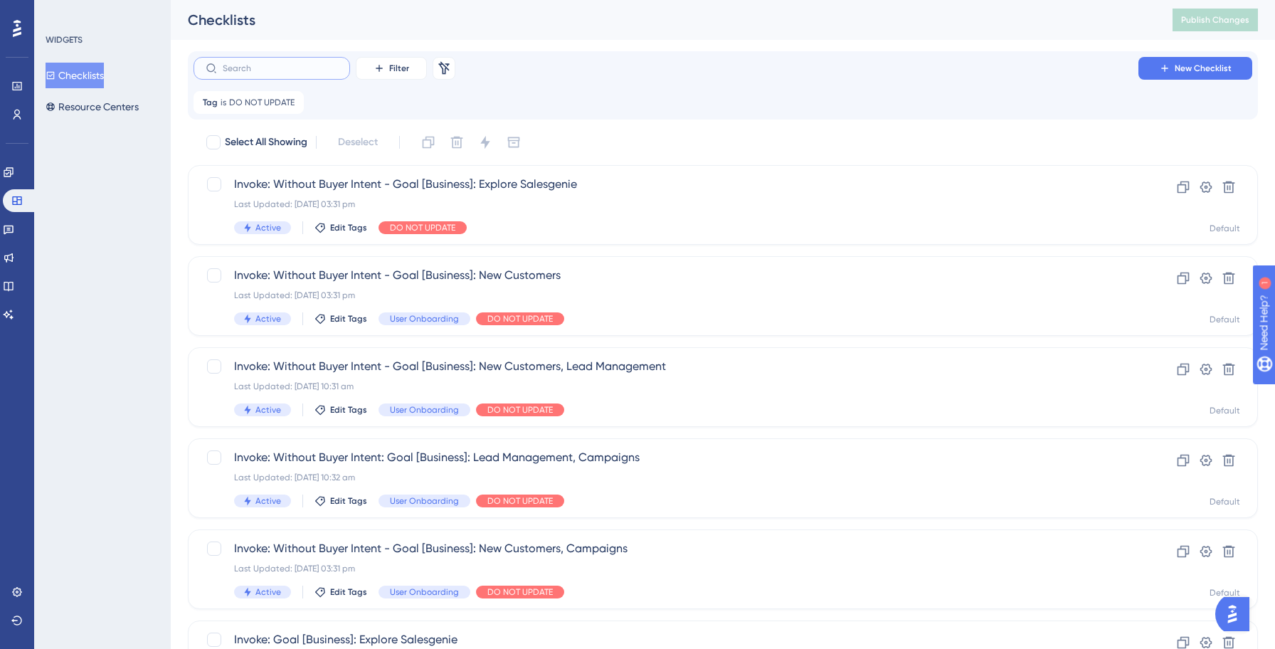
click at [286, 69] on input "text" at bounding box center [280, 68] width 115 height 10
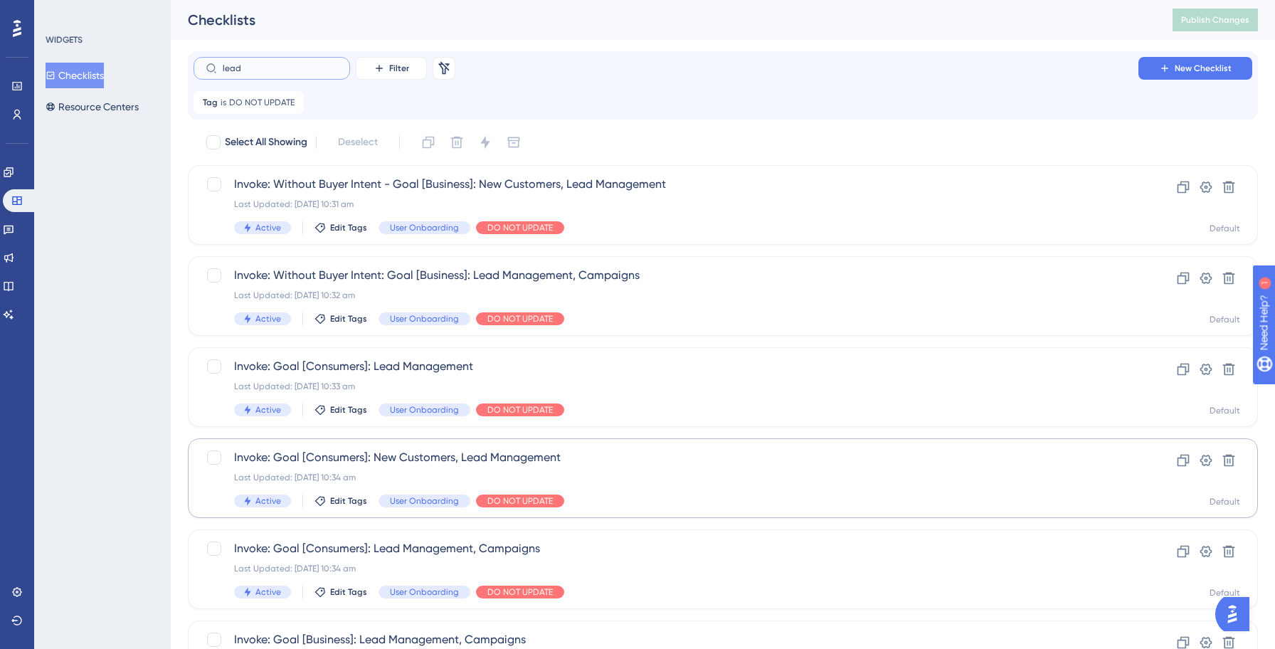
scroll to position [279, 0]
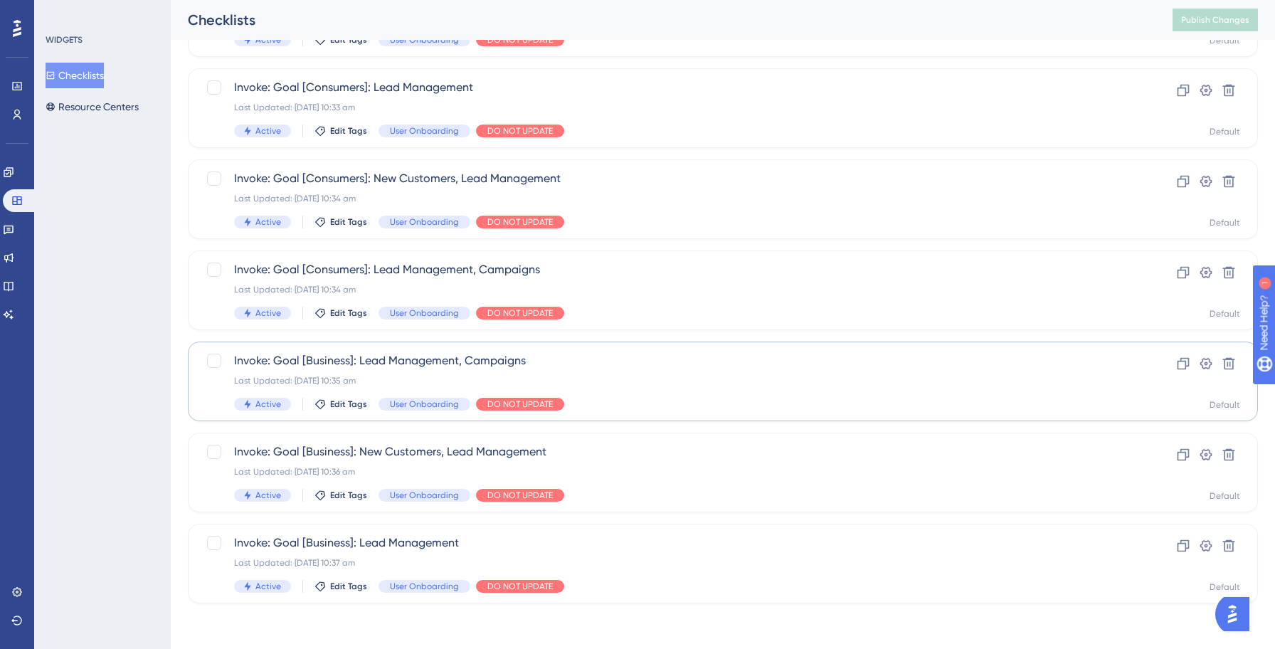
type input "lead"
click at [572, 353] on span "Invoke: Goal [Business]: Lead Management, Campaigns" at bounding box center [665, 360] width 863 height 17
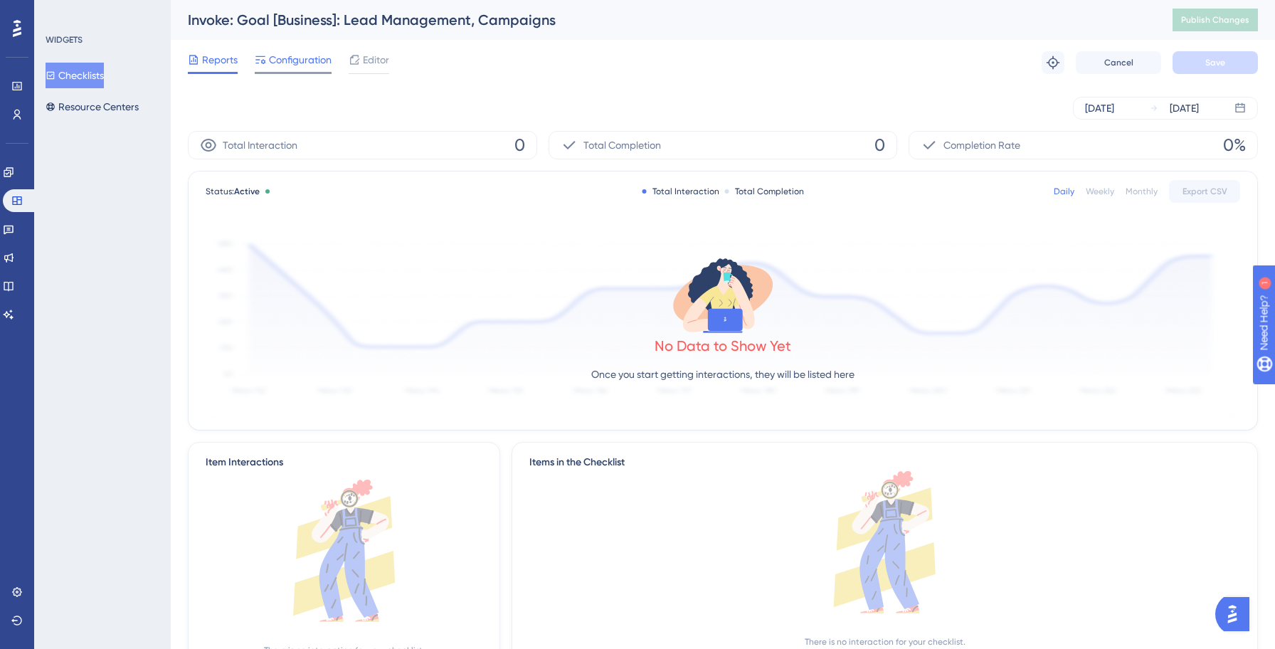
click at [290, 58] on span "Configuration" at bounding box center [300, 59] width 63 height 17
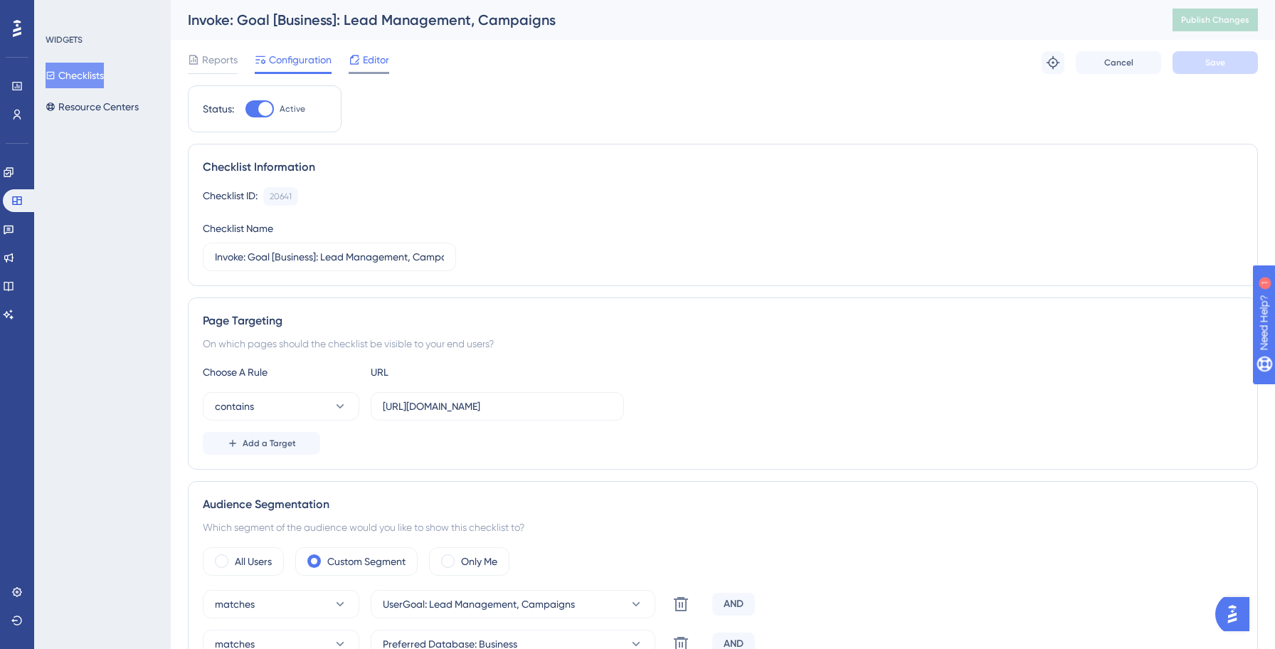
click at [376, 60] on span "Editor" at bounding box center [376, 59] width 26 height 17
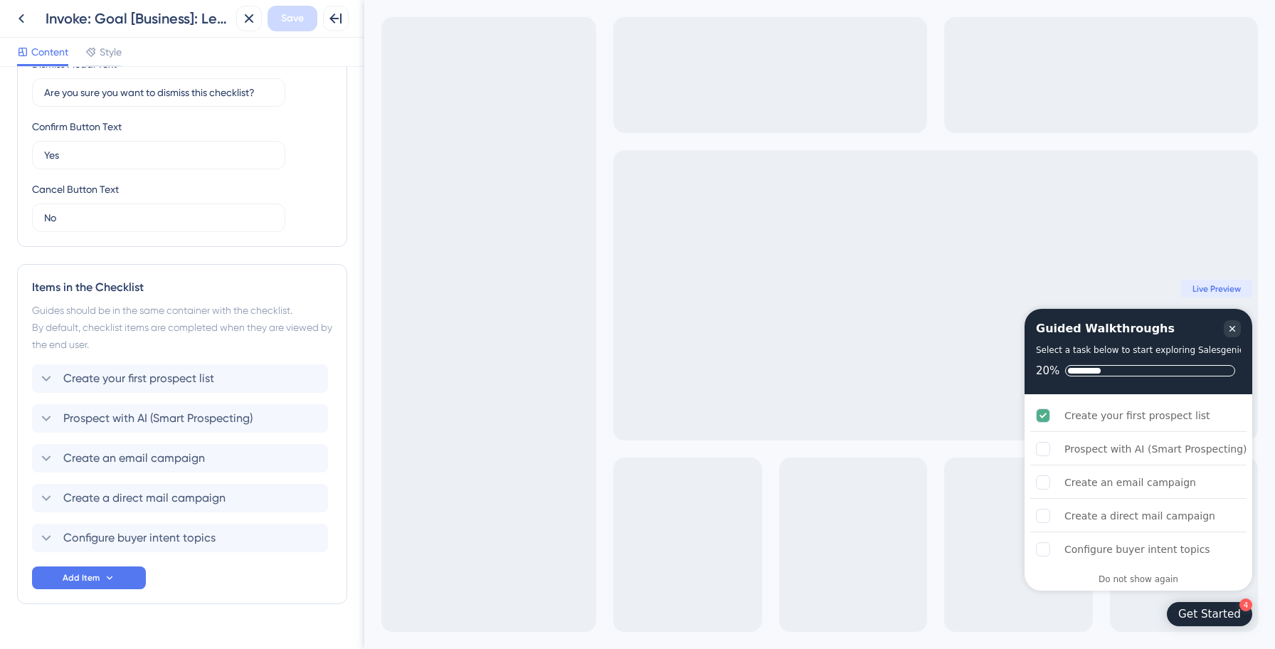
scroll to position [444, 0]
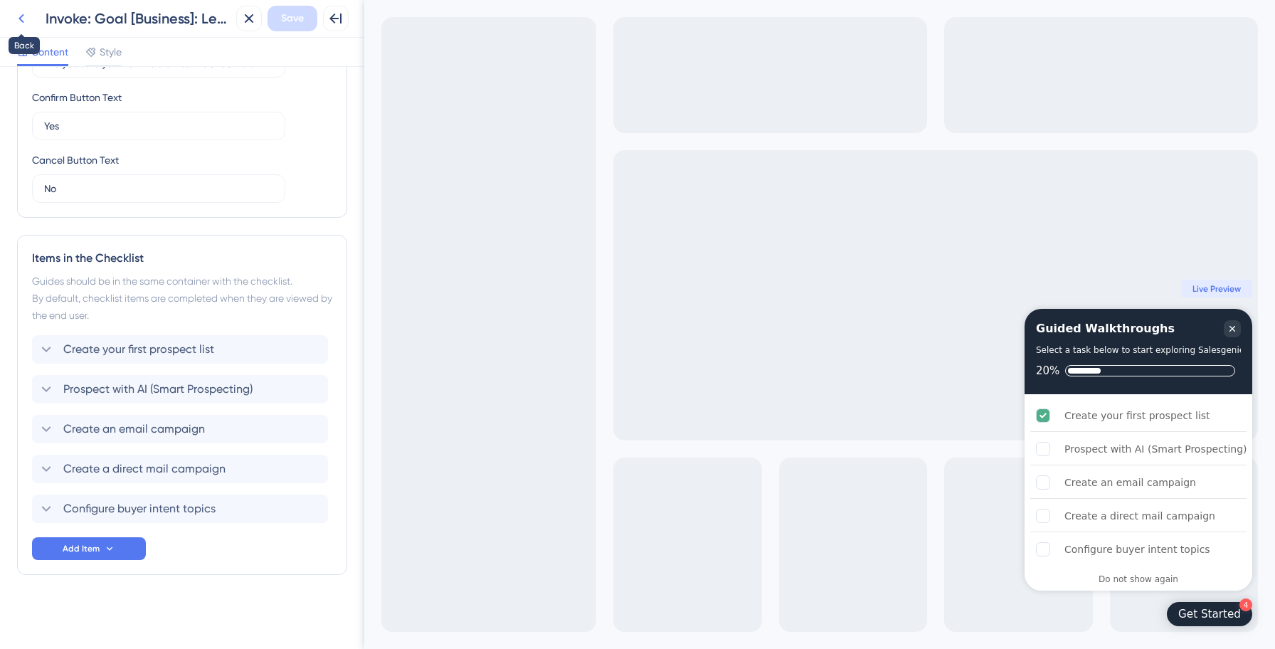
click at [27, 14] on icon at bounding box center [21, 18] width 17 height 17
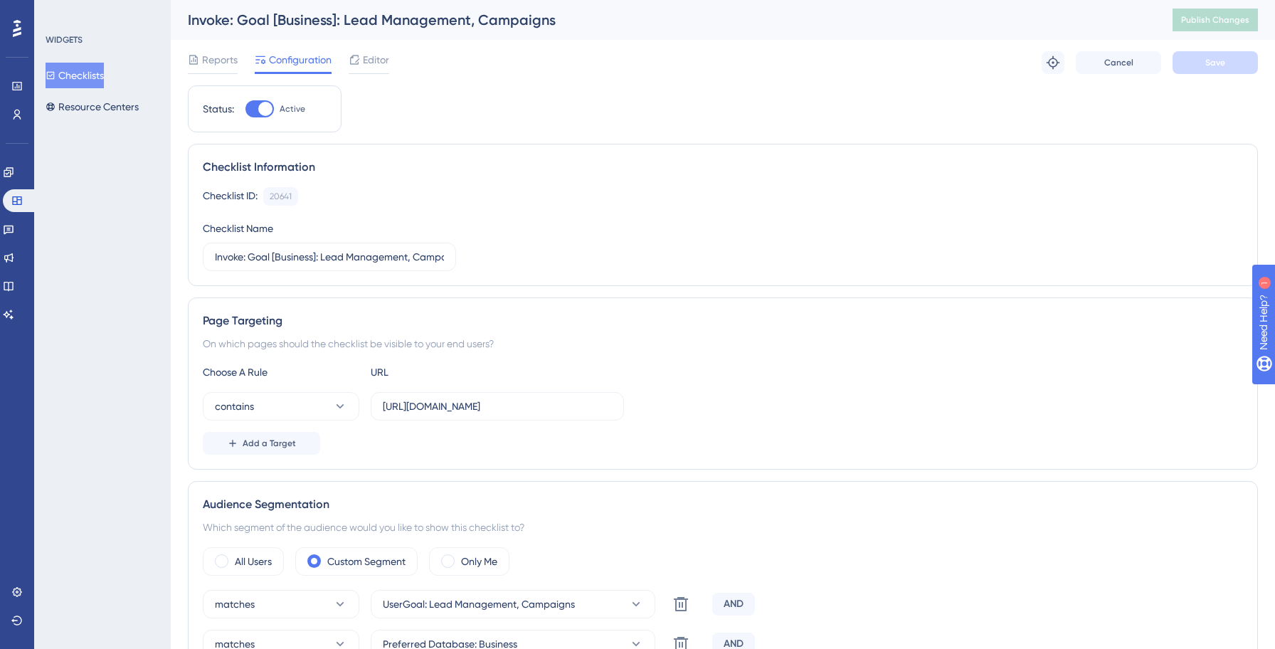
click at [64, 66] on button "Checklists" at bounding box center [75, 76] width 58 height 26
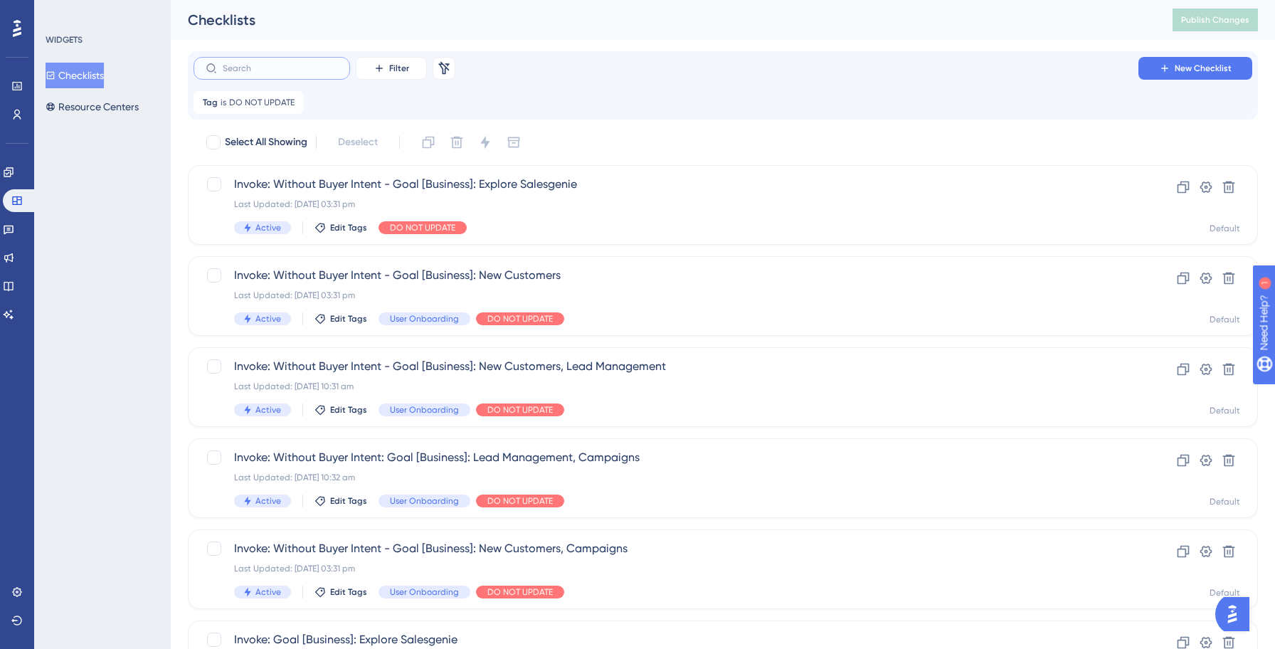
click at [231, 69] on input "text" at bounding box center [280, 68] width 115 height 10
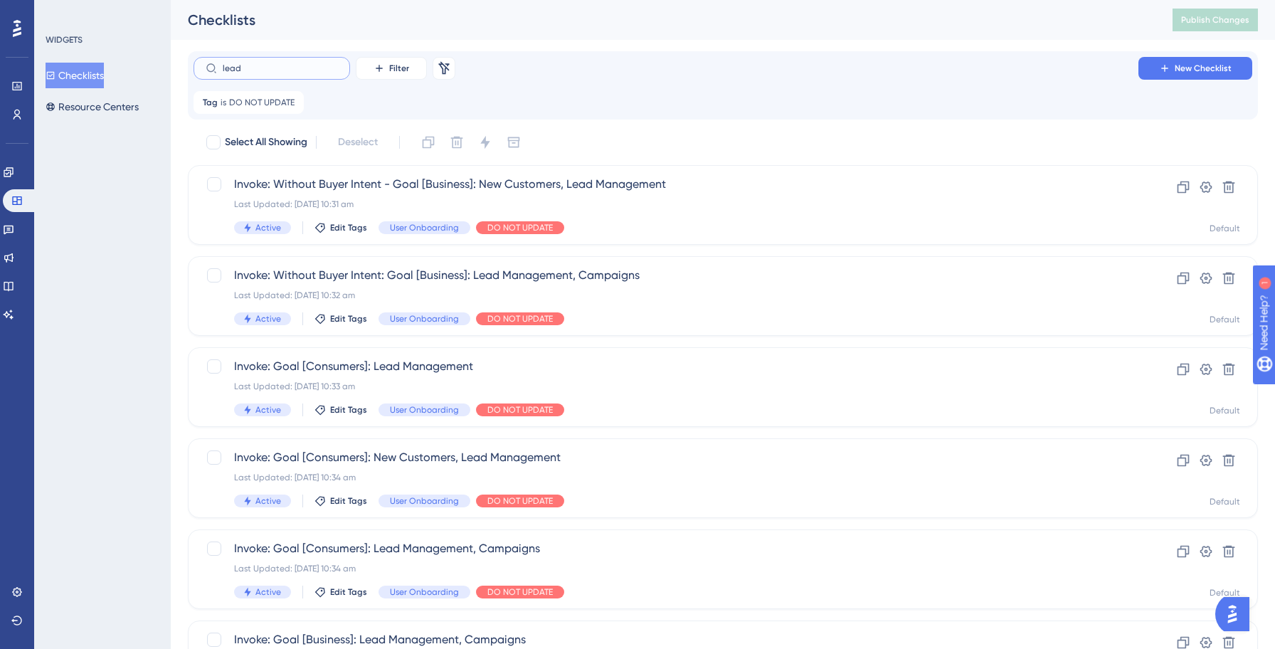
scroll to position [279, 0]
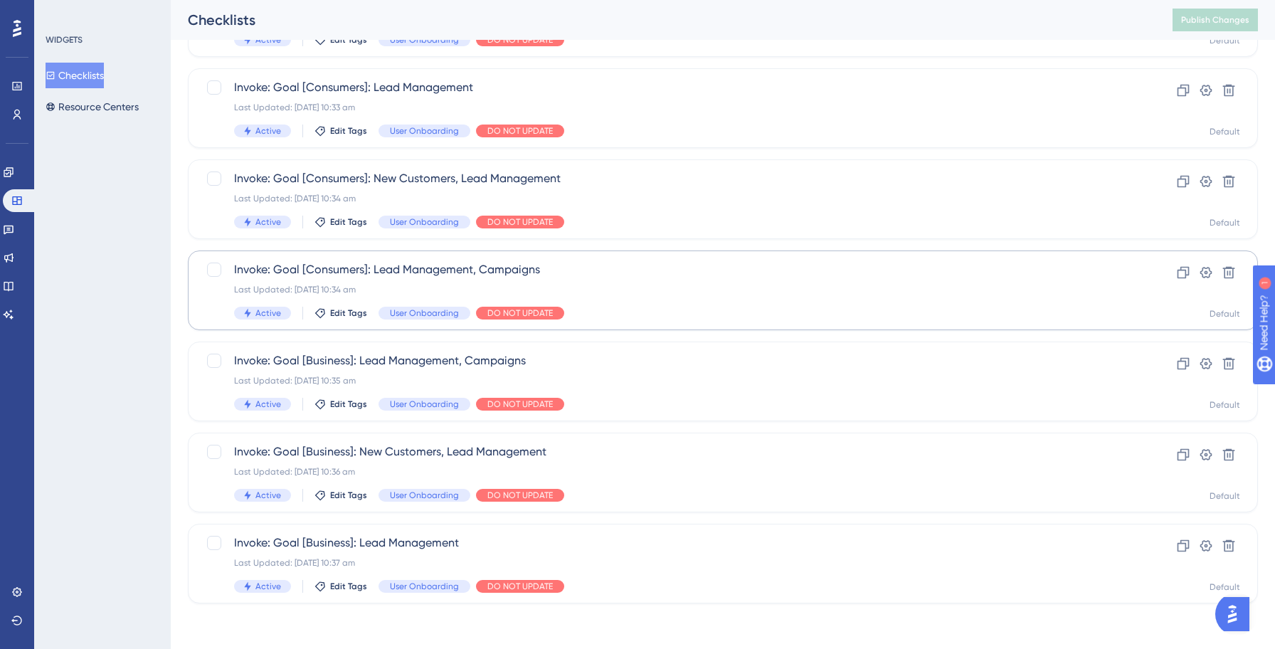
type input "lead"
click at [545, 269] on span "Invoke: Goal [Consumers]: Lead Management, Campaigns" at bounding box center [665, 269] width 863 height 17
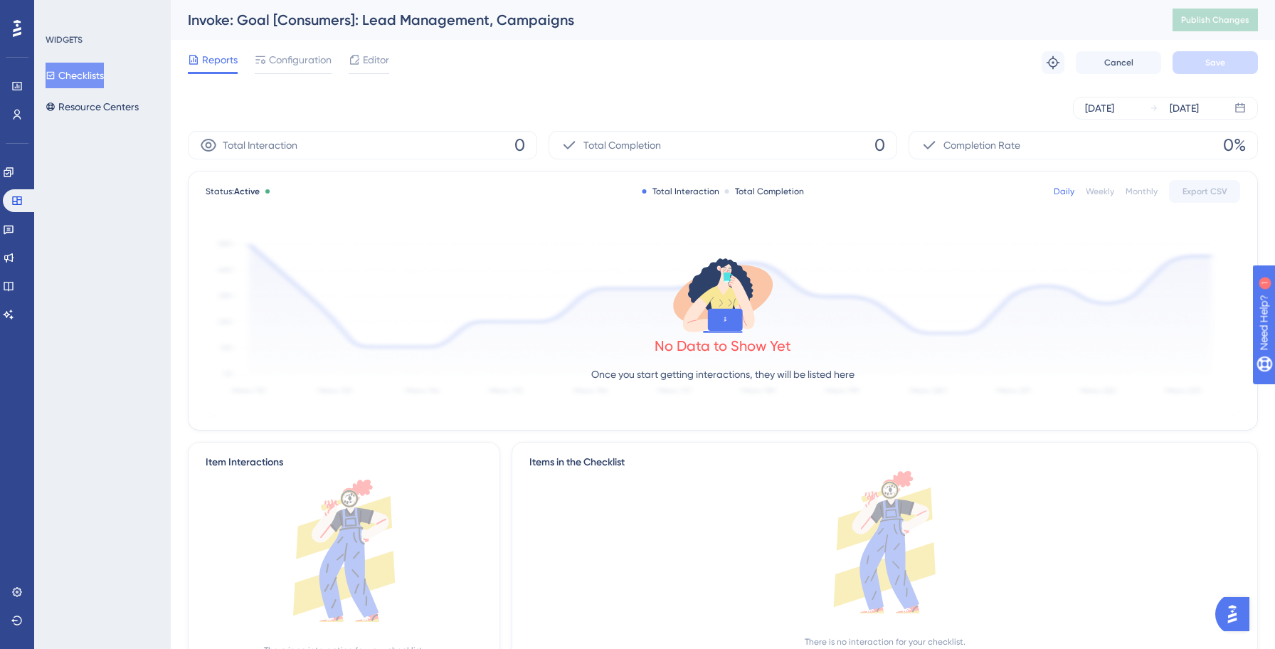
click at [373, 61] on span "Editor" at bounding box center [376, 59] width 26 height 17
click at [373, 68] on html "Performance Users Engagement Widgets Feedback Product Updates Knowledge Base AI…" at bounding box center [637, 373] width 1275 height 746
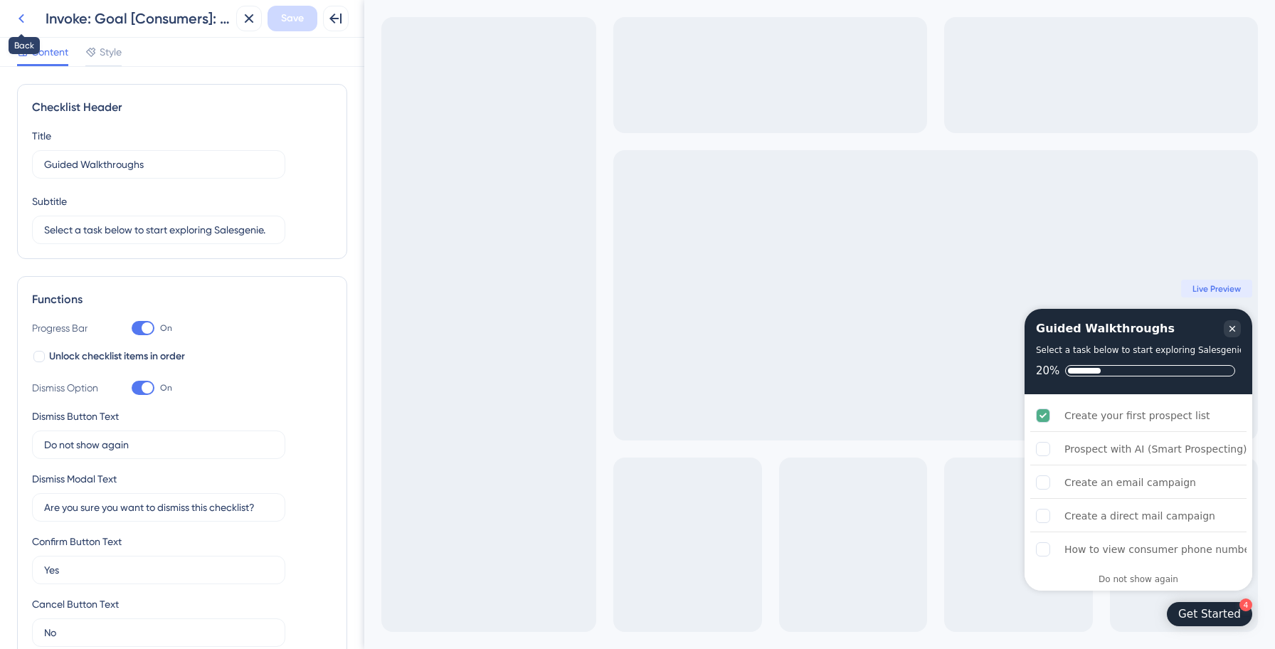
click at [26, 19] on icon at bounding box center [21, 18] width 17 height 17
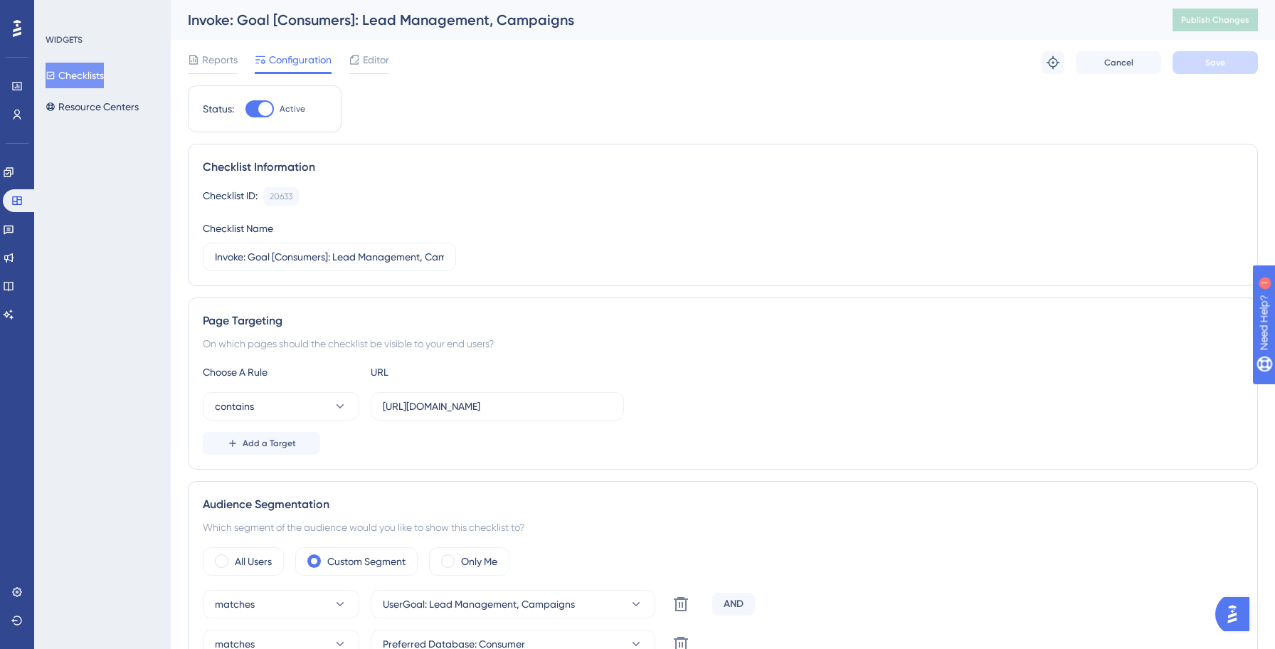
click at [78, 73] on button "Checklists" at bounding box center [75, 76] width 58 height 26
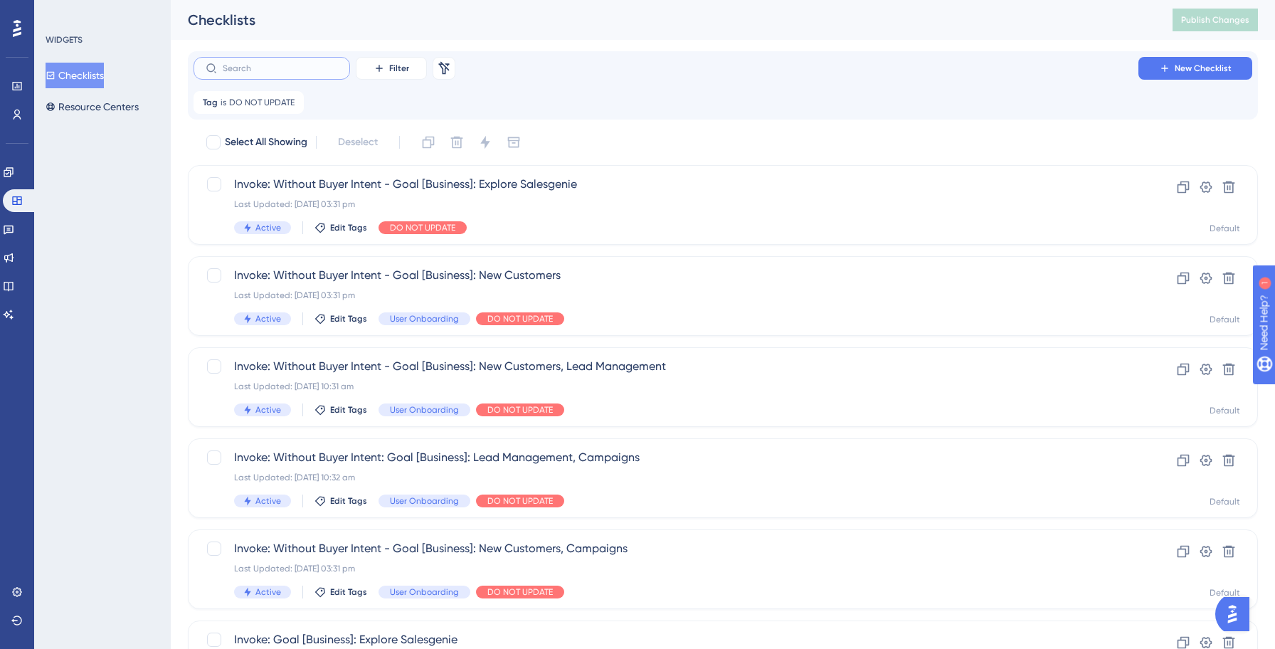
click at [249, 72] on input "text" at bounding box center [280, 68] width 115 height 10
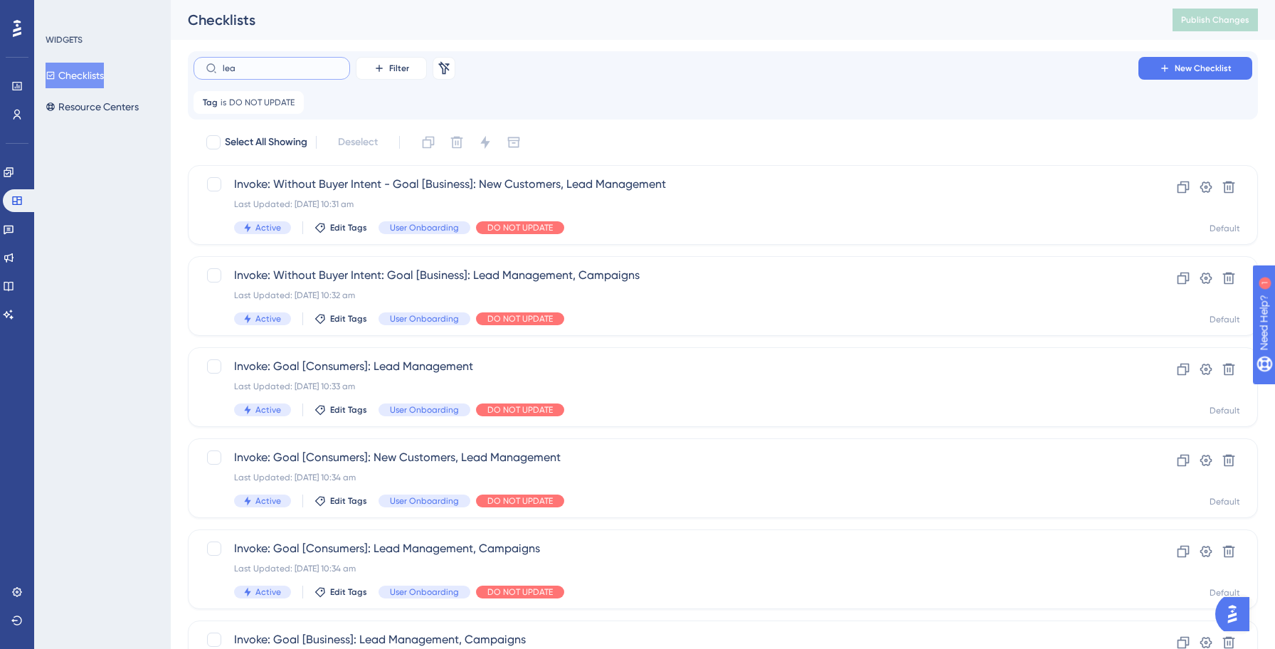
type input "lead"
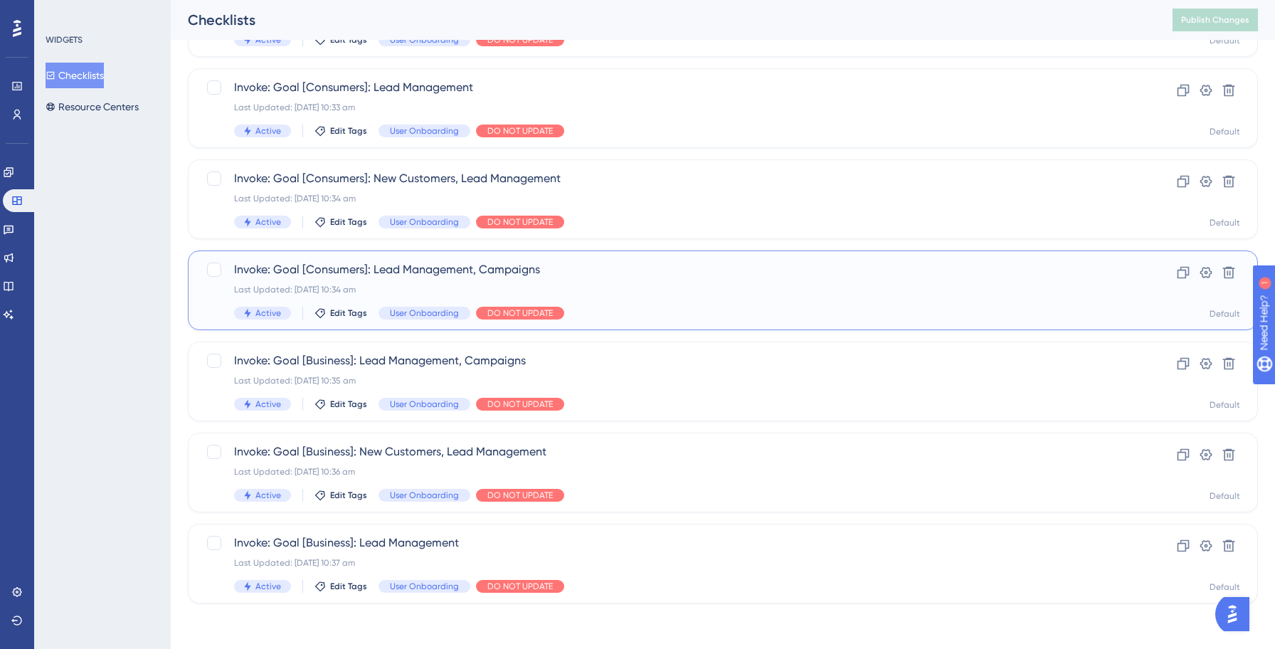
click at [601, 300] on div "Invoke: Goal [Consumers]: Lead Management, Campaigns Last Updated: 14 Oct 2025 …" at bounding box center [665, 290] width 863 height 58
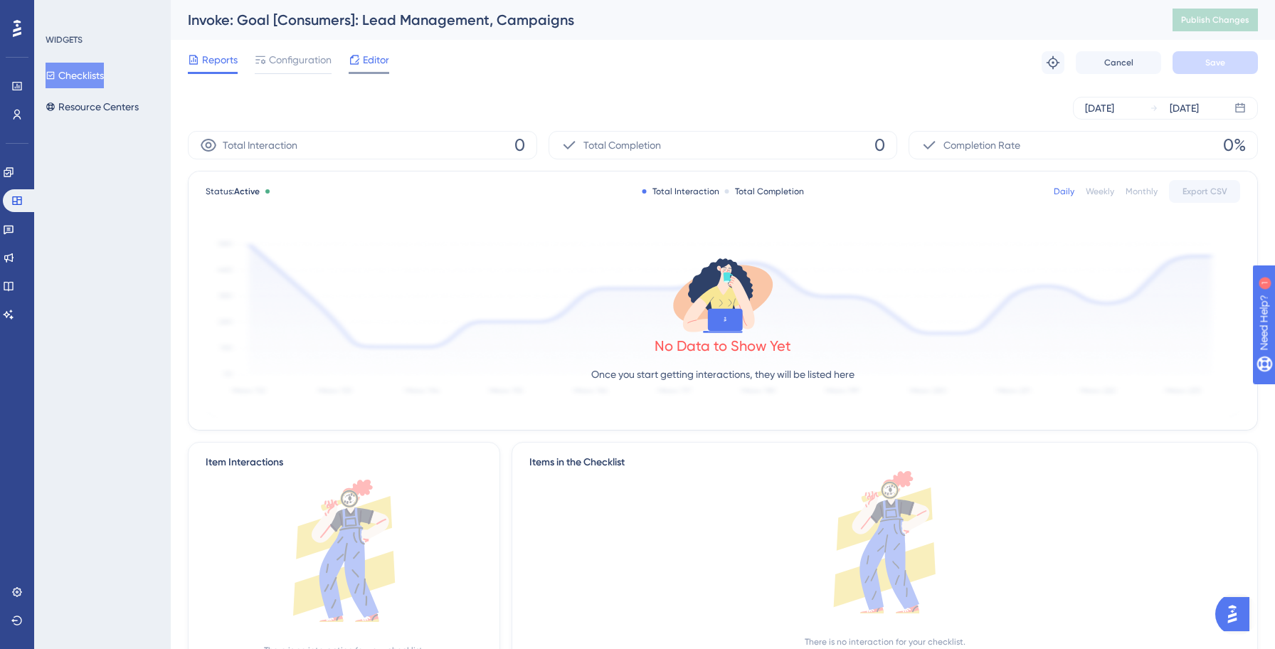
click at [366, 57] on span "Editor" at bounding box center [376, 59] width 26 height 17
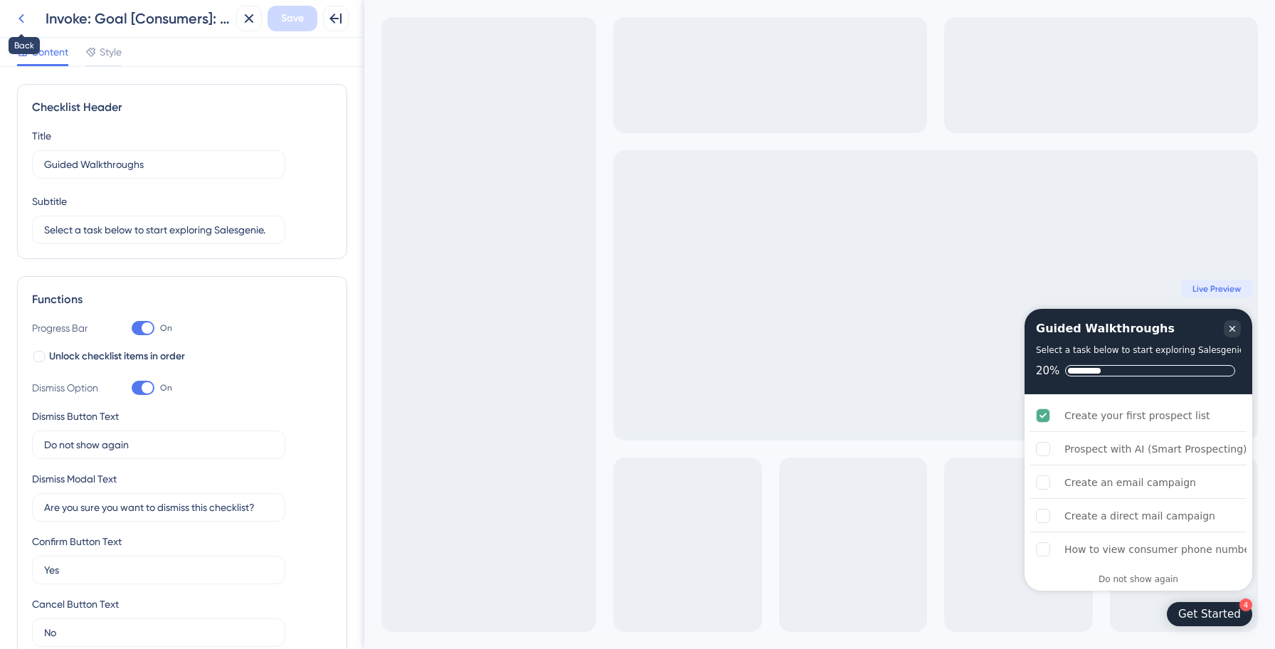
click at [19, 17] on icon at bounding box center [21, 18] width 6 height 9
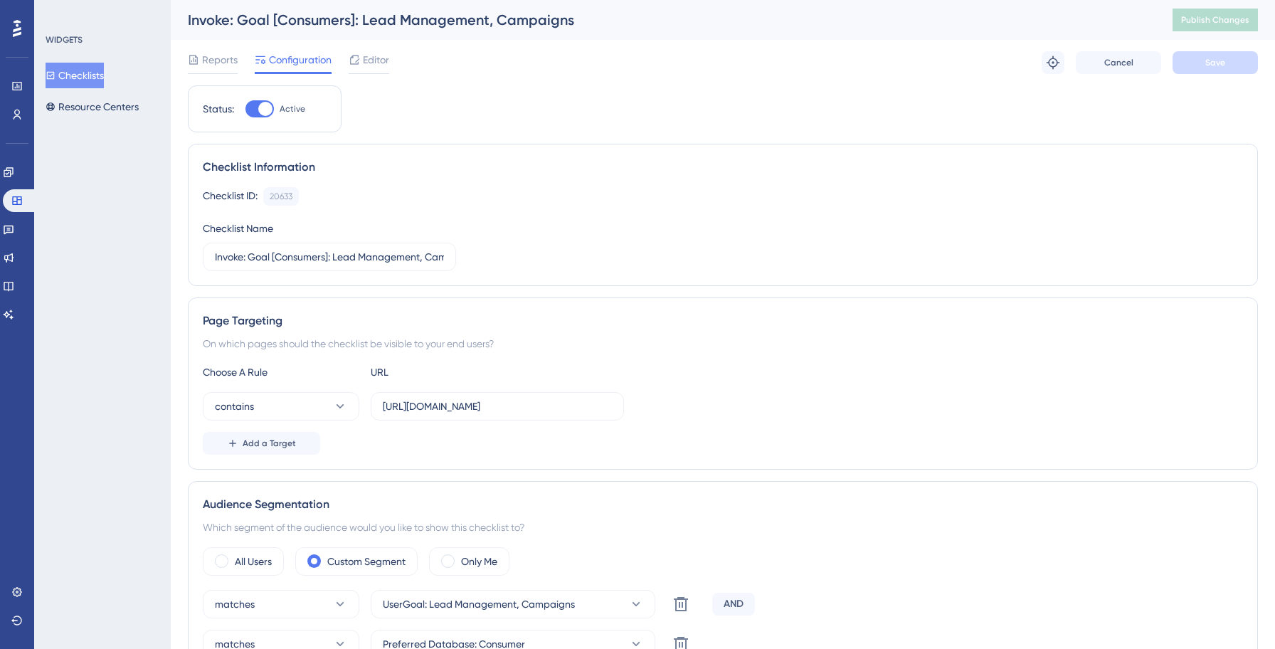
click at [75, 75] on button "Checklists" at bounding box center [75, 76] width 58 height 26
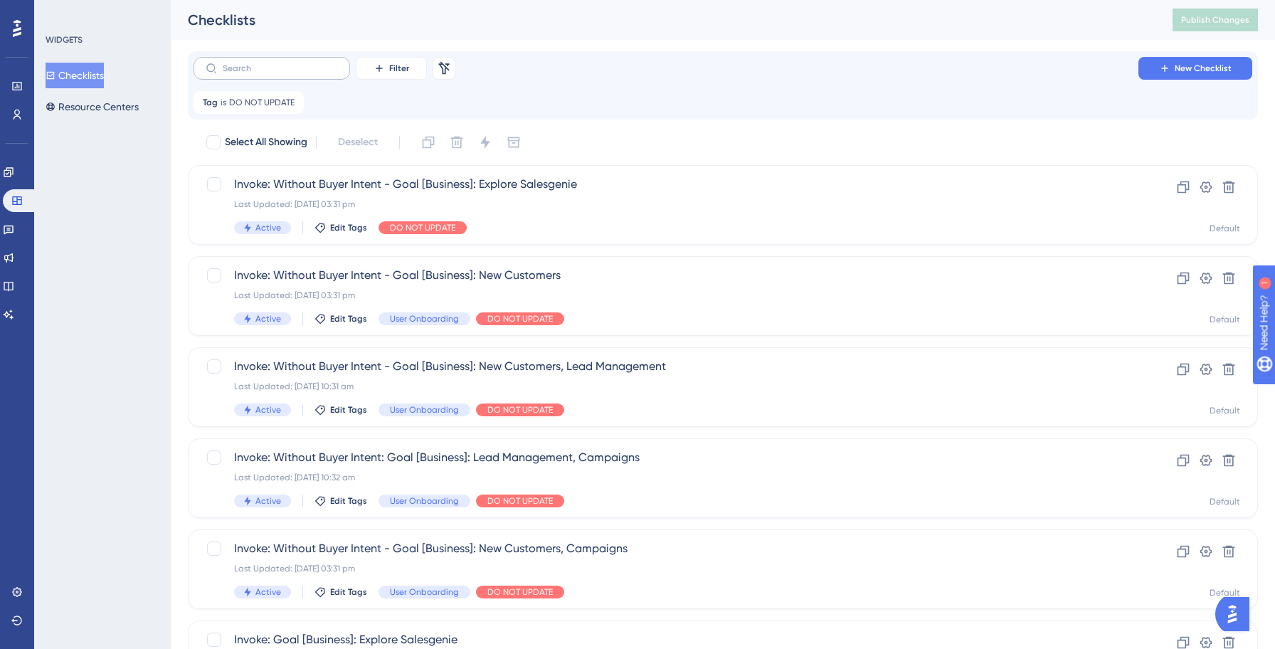
click at [253, 74] on label at bounding box center [271, 68] width 156 height 23
click at [253, 73] on input "text" at bounding box center [280, 68] width 115 height 10
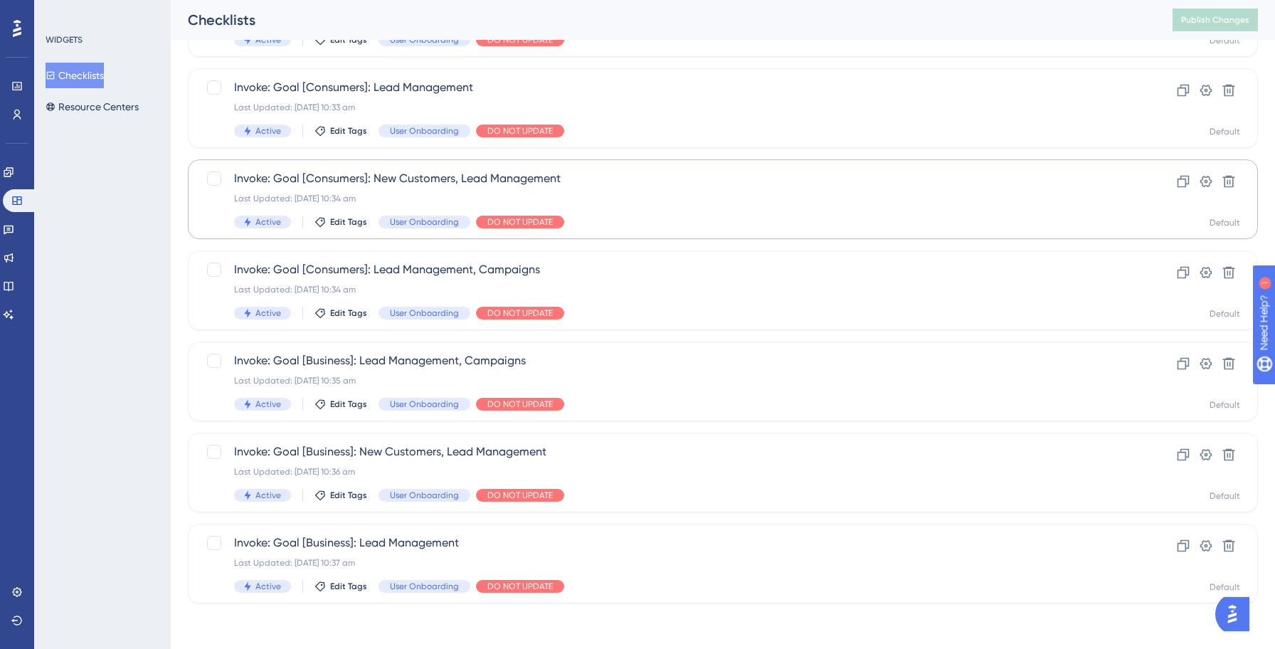
type input "lead"
click at [608, 185] on span "Invoke: Goal [Consumers]: New Customers, Lead Management" at bounding box center [665, 178] width 863 height 17
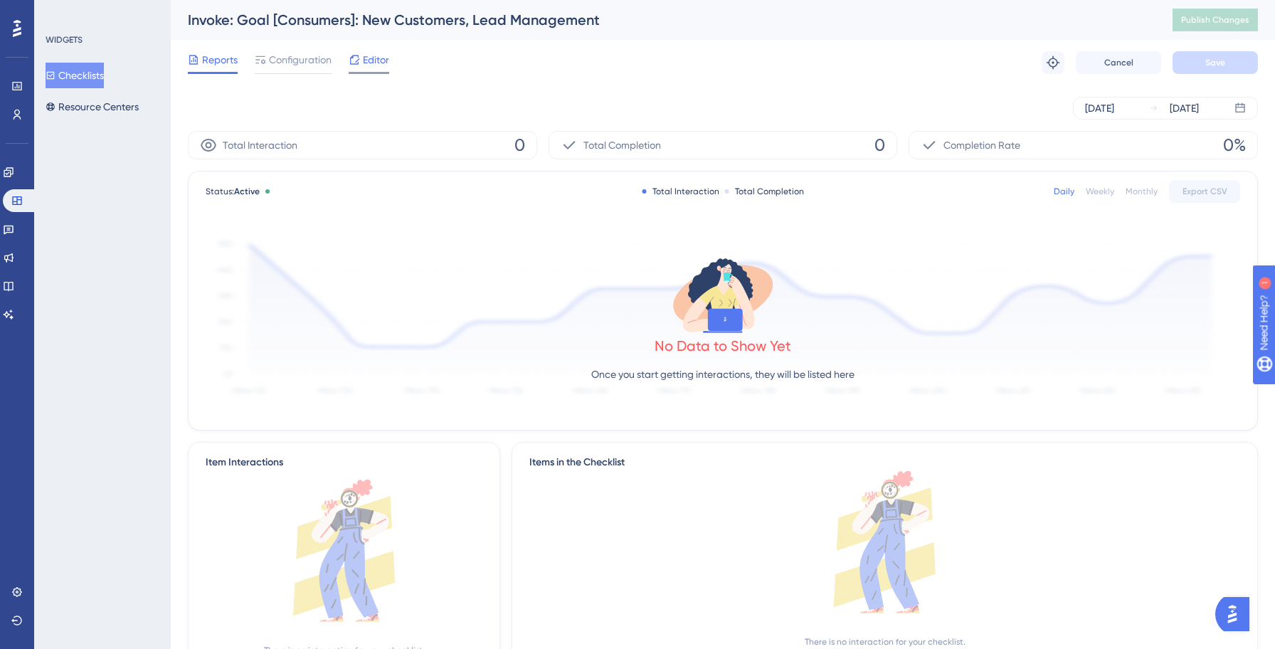
click at [368, 60] on span "Editor" at bounding box center [376, 59] width 26 height 17
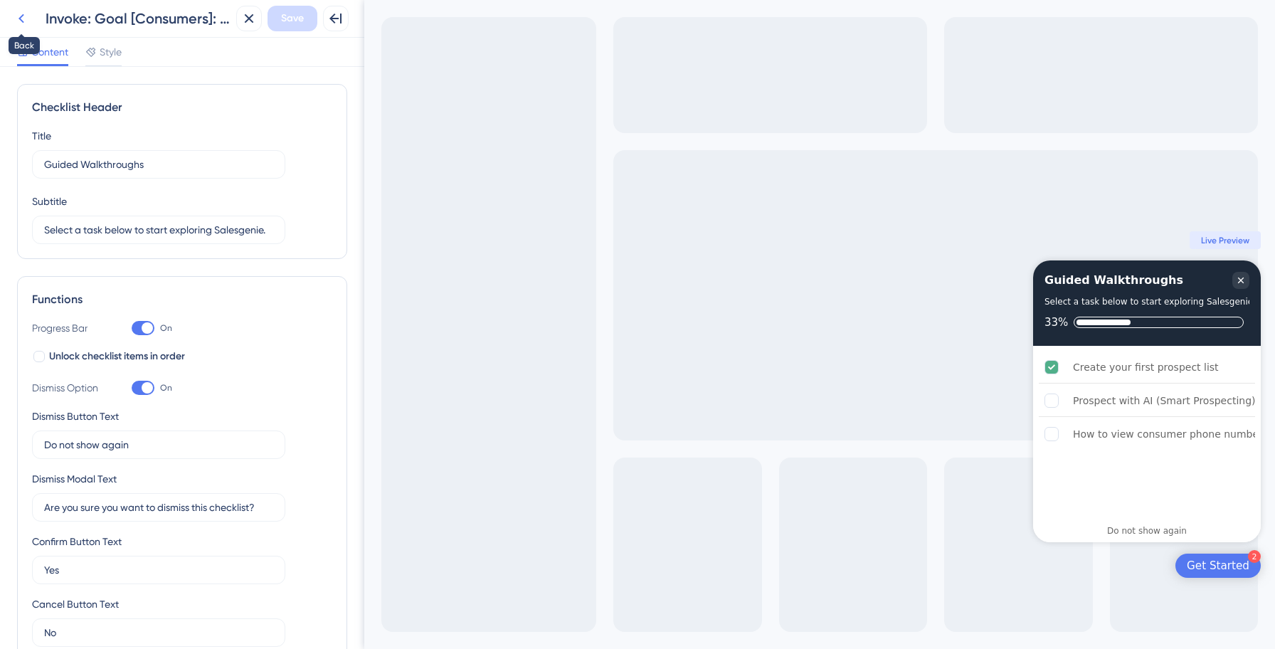
click at [21, 20] on icon at bounding box center [21, 18] width 6 height 9
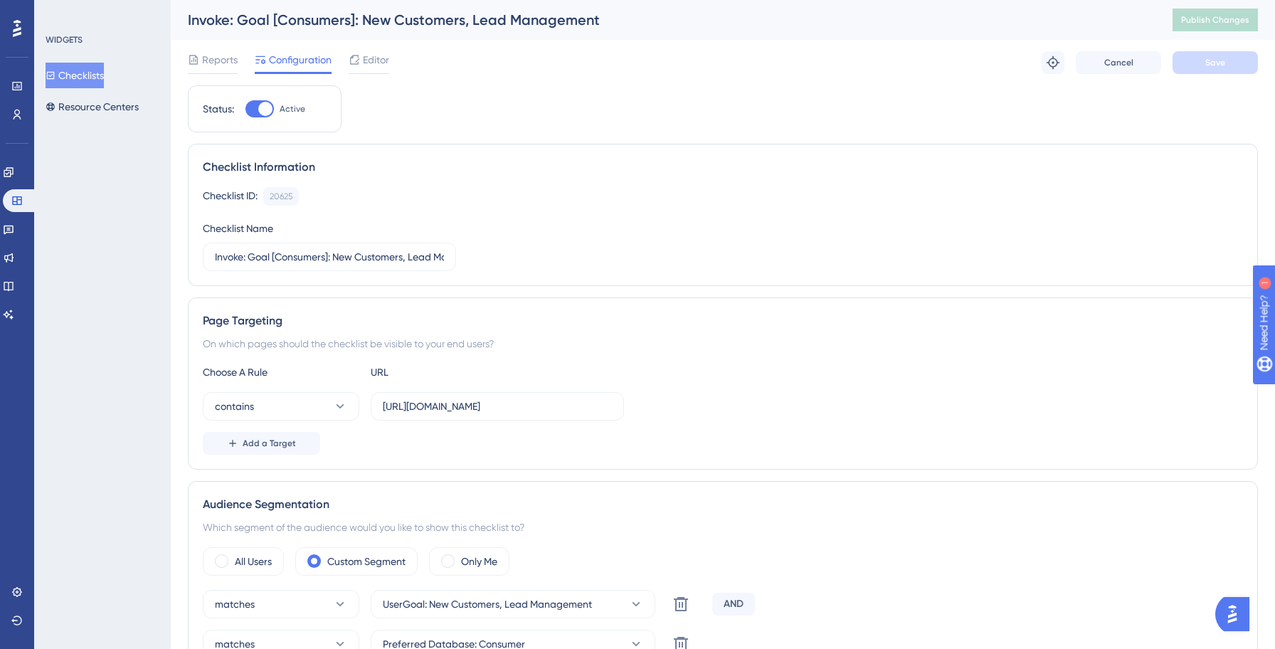
click at [76, 71] on button "Checklists" at bounding box center [75, 76] width 58 height 26
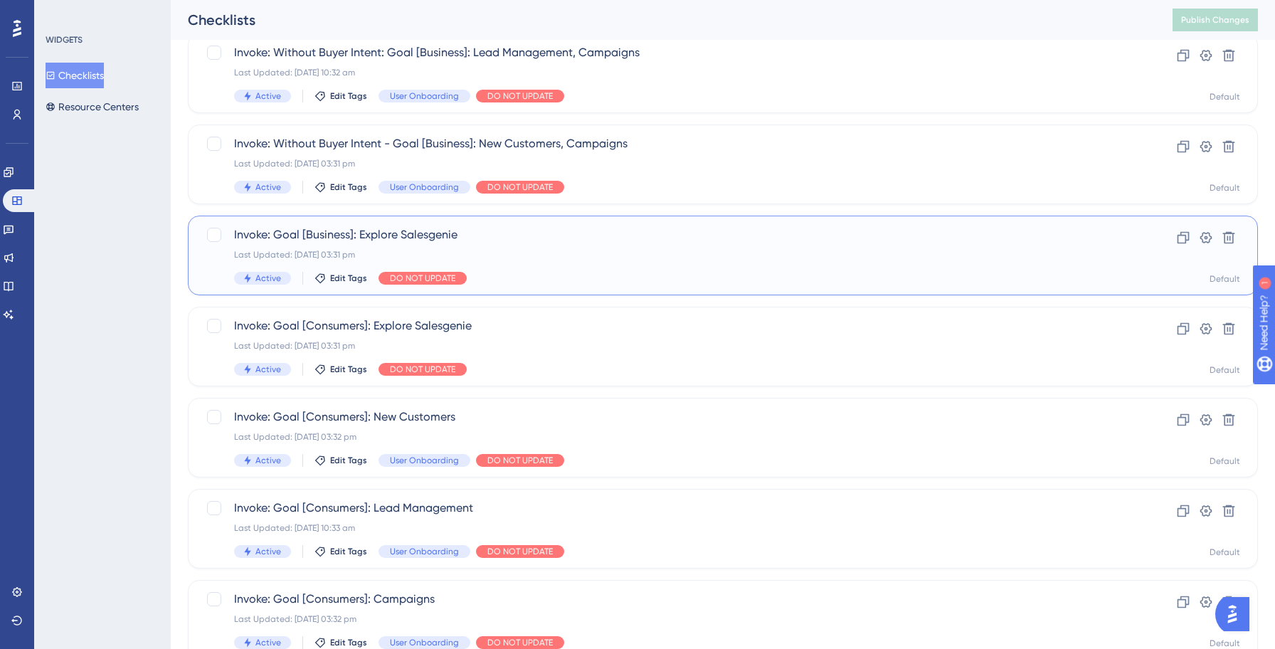
click at [542, 256] on div "Last Updated: [DATE] 03:31 pm" at bounding box center [665, 254] width 863 height 11
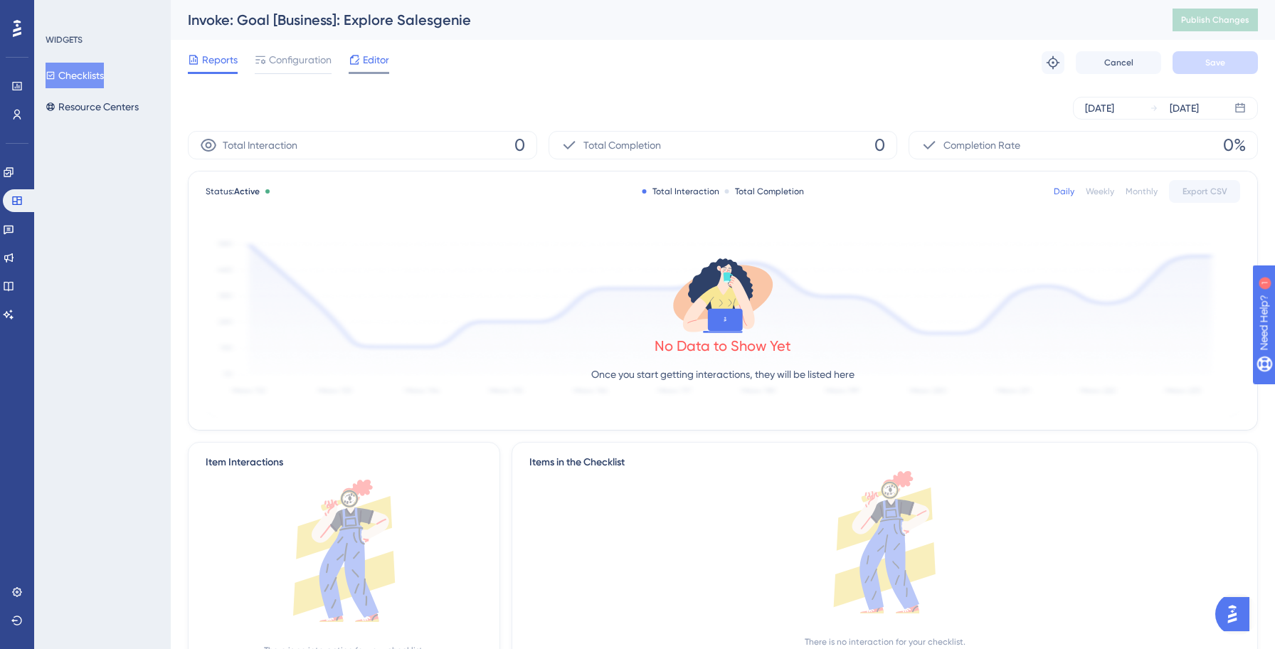
click at [368, 58] on span "Editor" at bounding box center [376, 59] width 26 height 17
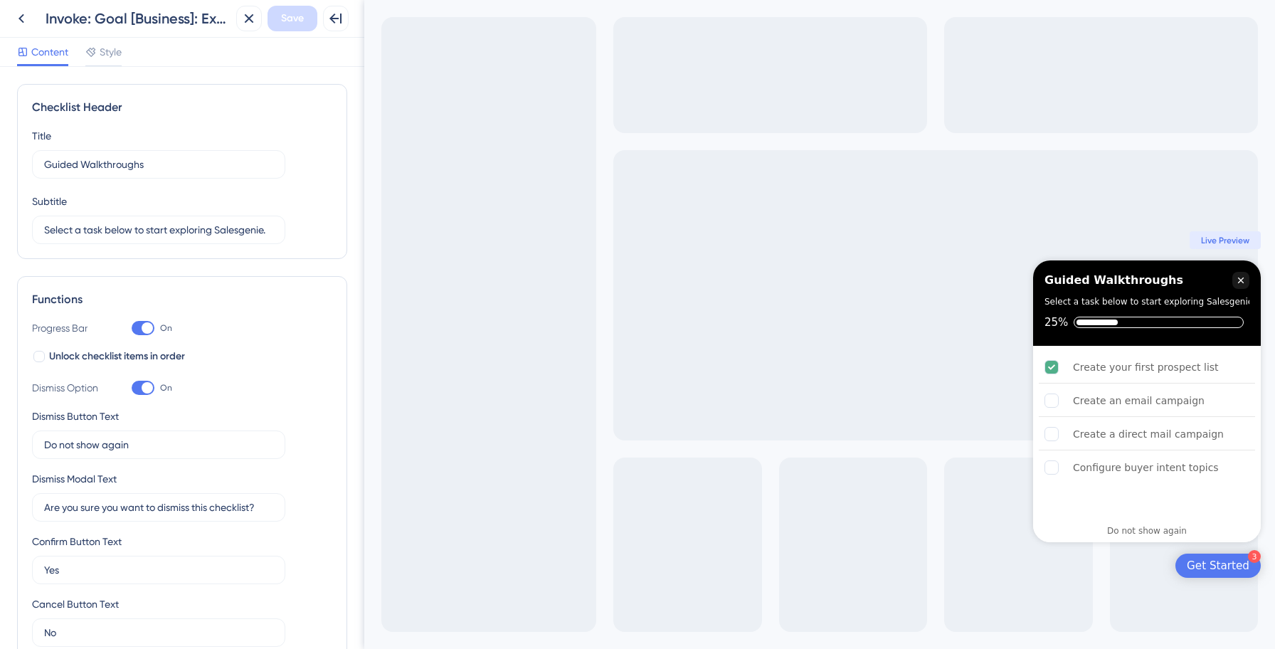
click at [21, 16] on icon at bounding box center [21, 18] width 17 height 17
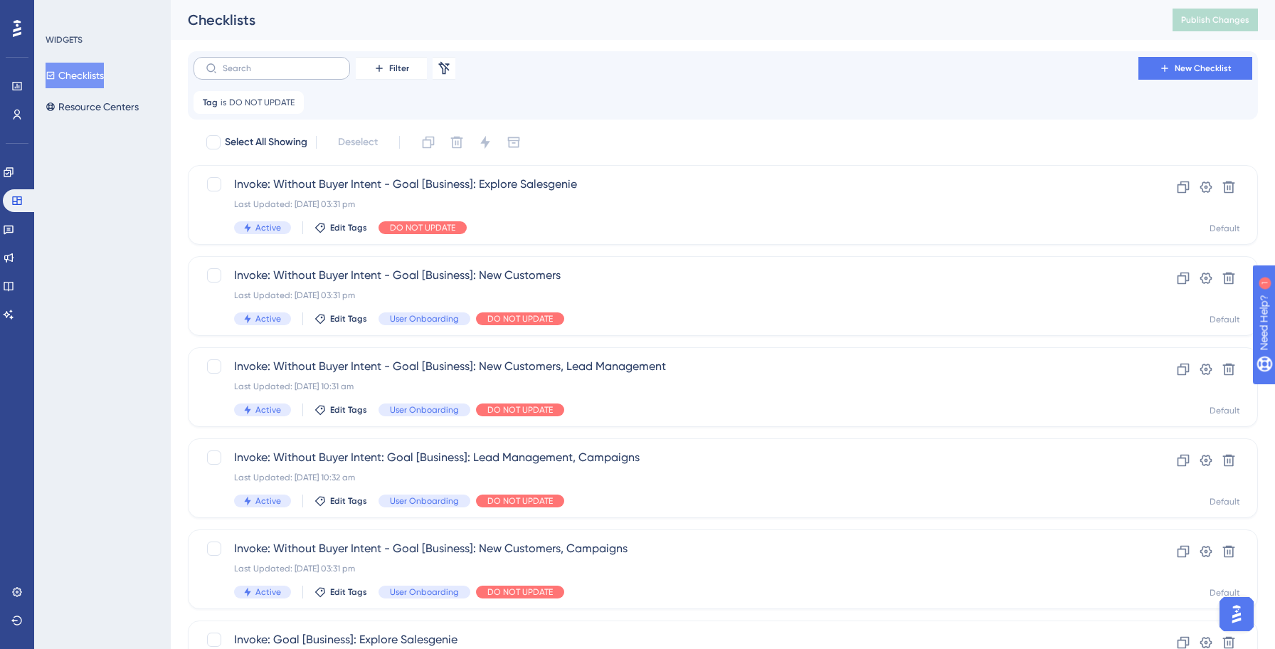
click at [305, 75] on label at bounding box center [271, 68] width 156 height 23
click at [305, 73] on input "text" at bounding box center [280, 68] width 115 height 10
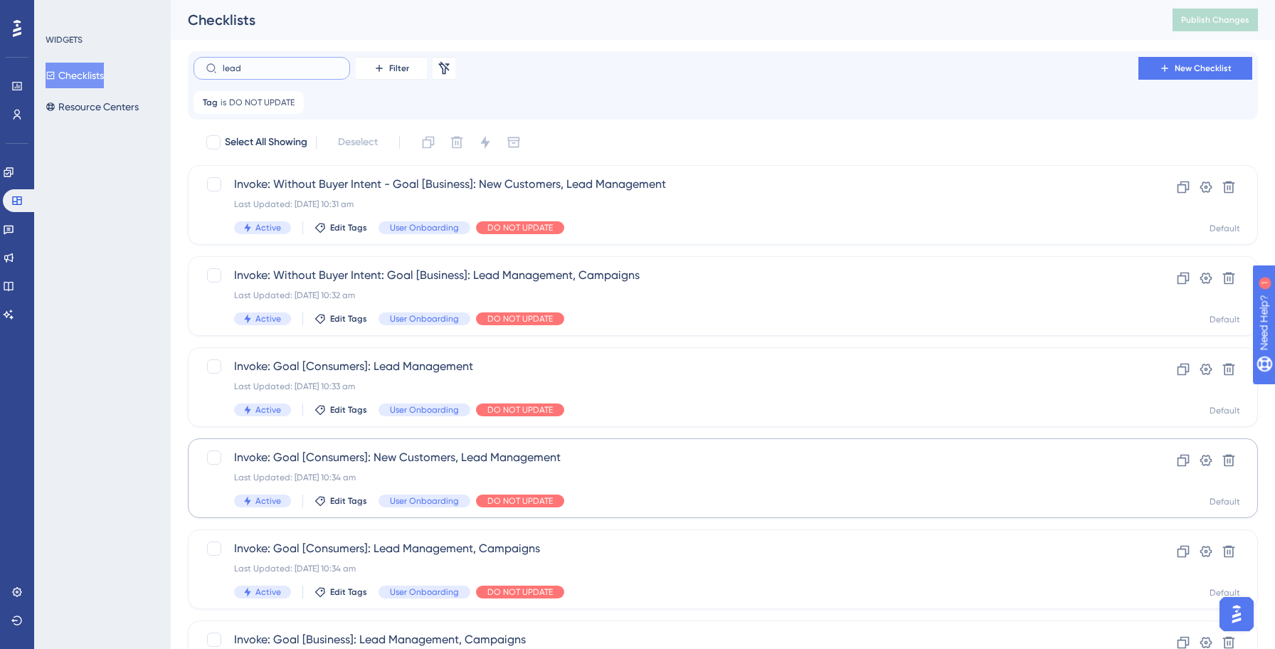
scroll to position [279, 0]
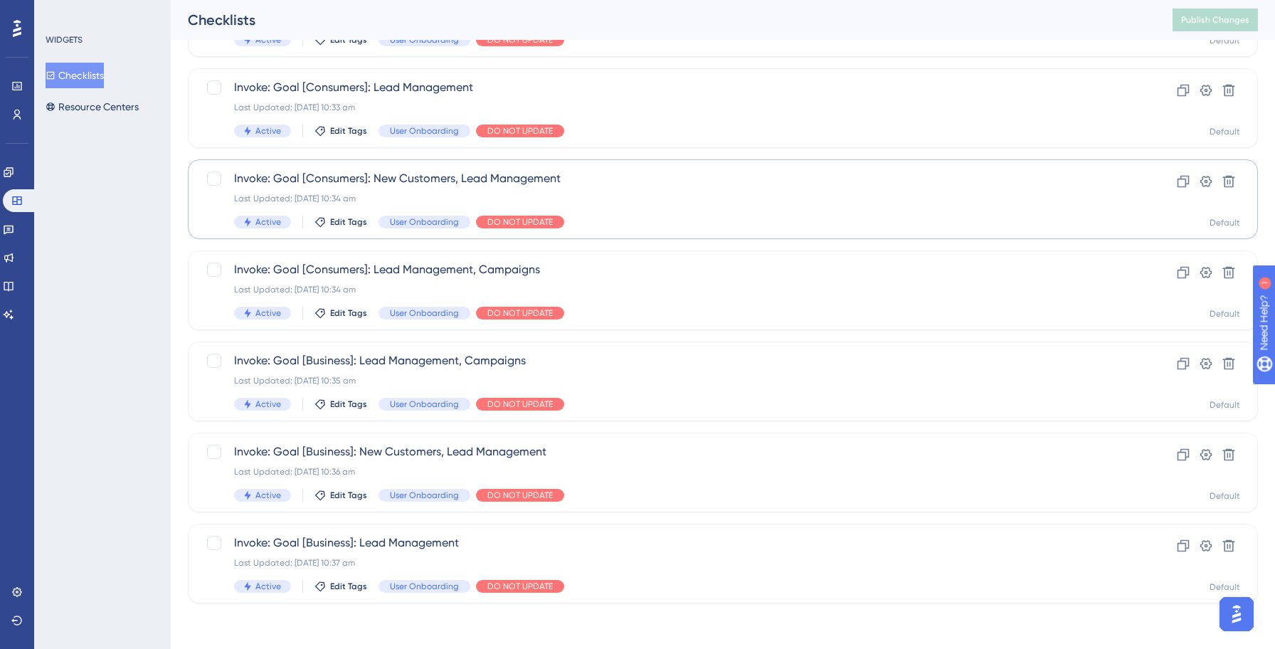
type input "lead"
click at [651, 203] on div "Last Updated: 14 Oct 2025 10:34 am" at bounding box center [665, 198] width 863 height 11
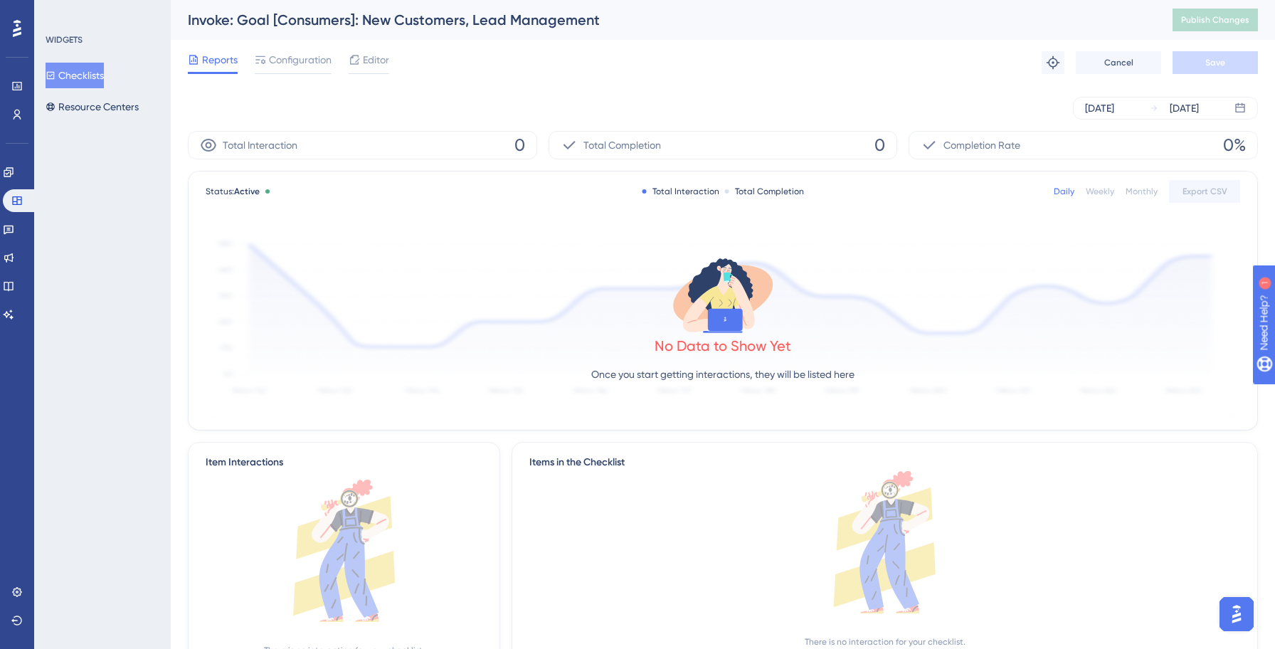
click at [375, 45] on div "Reports Configuration Editor Troubleshoot Cancel Save" at bounding box center [723, 63] width 1070 height 46
click at [375, 53] on span "Editor" at bounding box center [376, 59] width 26 height 17
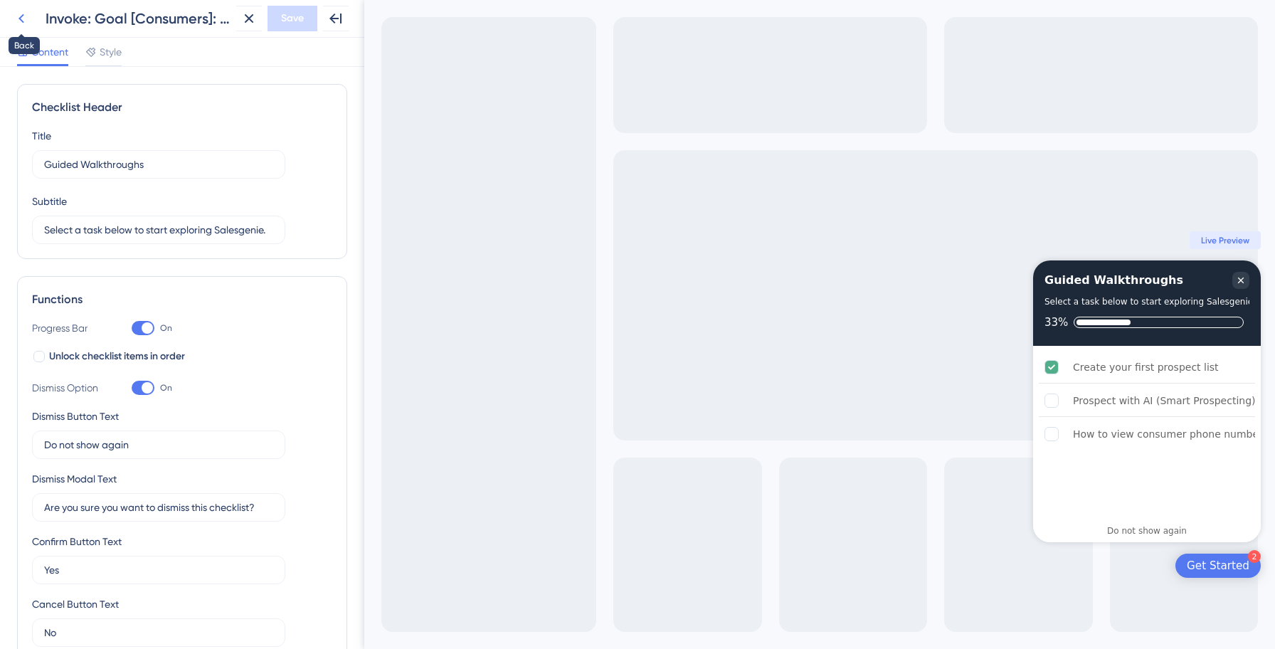
click at [21, 21] on icon at bounding box center [21, 18] width 17 height 17
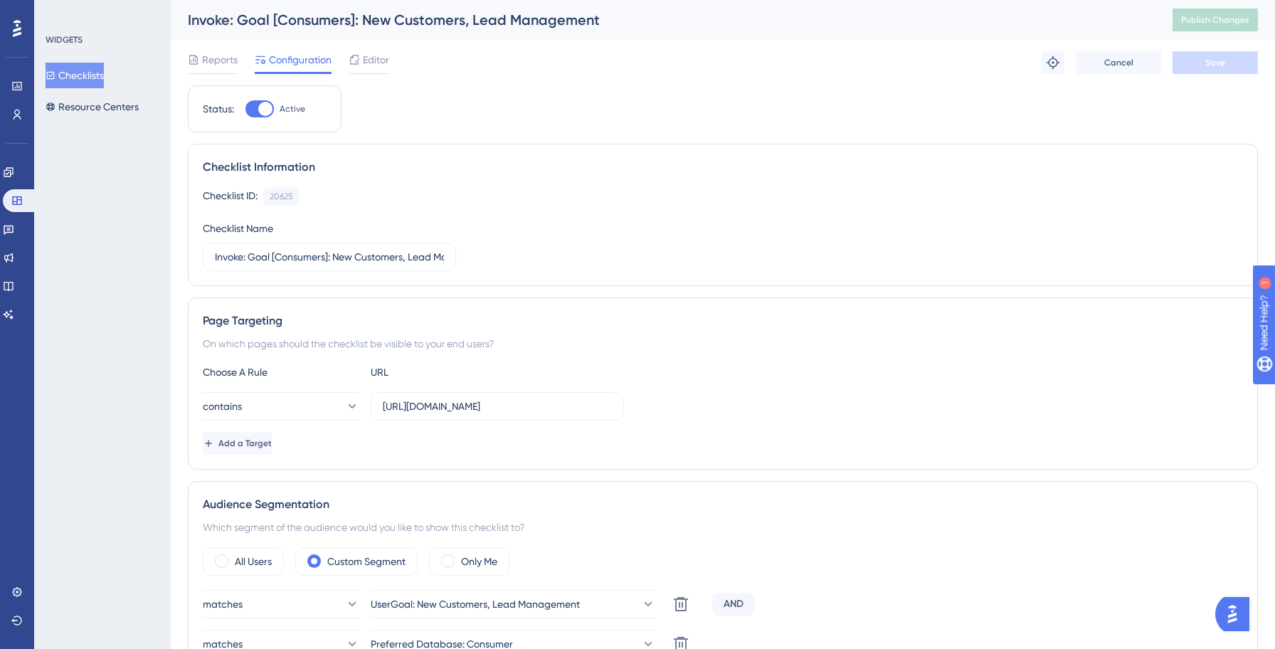
click at [93, 82] on button "Checklists" at bounding box center [75, 76] width 58 height 26
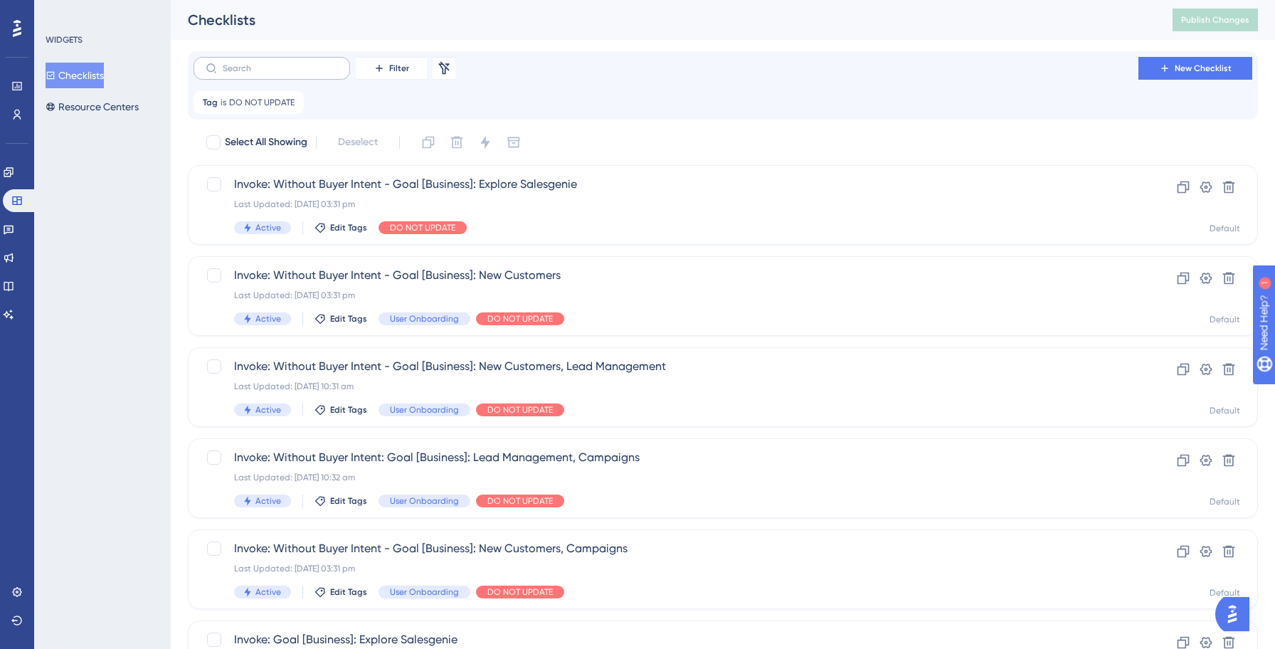
click at [313, 60] on label at bounding box center [271, 68] width 156 height 23
click at [313, 63] on input "text" at bounding box center [280, 68] width 115 height 10
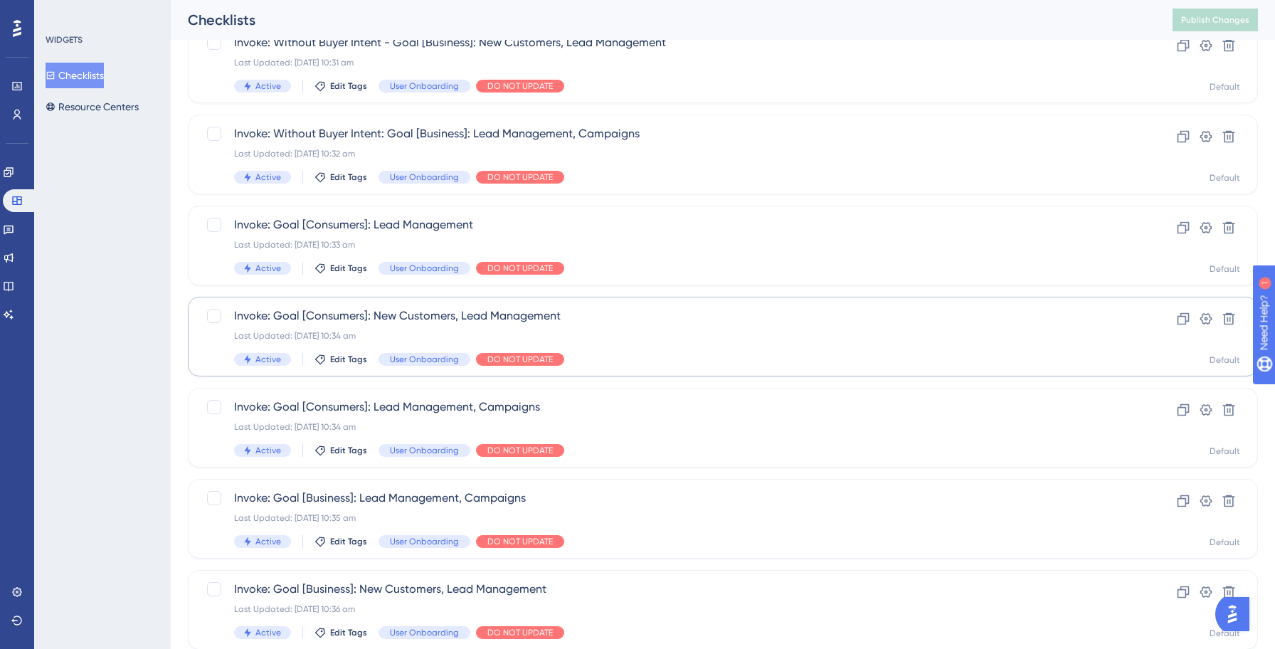
scroll to position [139, 0]
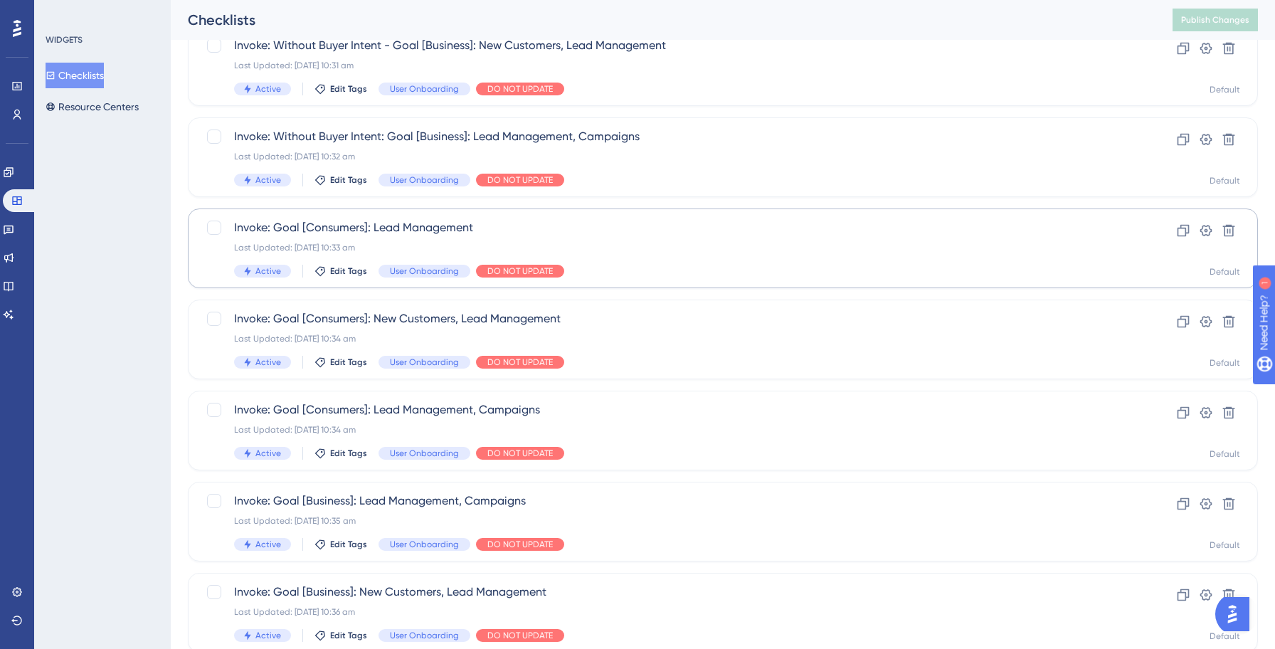
type input "lead"
click at [668, 227] on span "Invoke: Goal [Consumers]: Lead Management" at bounding box center [665, 227] width 863 height 17
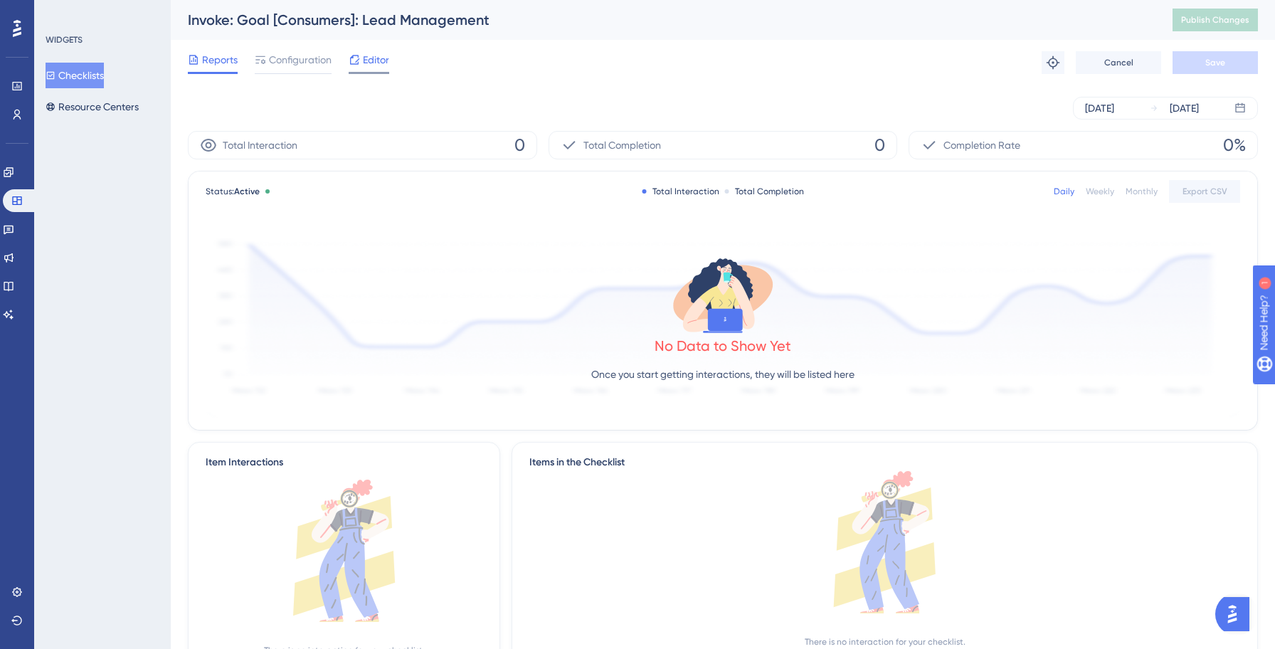
click at [355, 55] on icon at bounding box center [354, 59] width 9 height 9
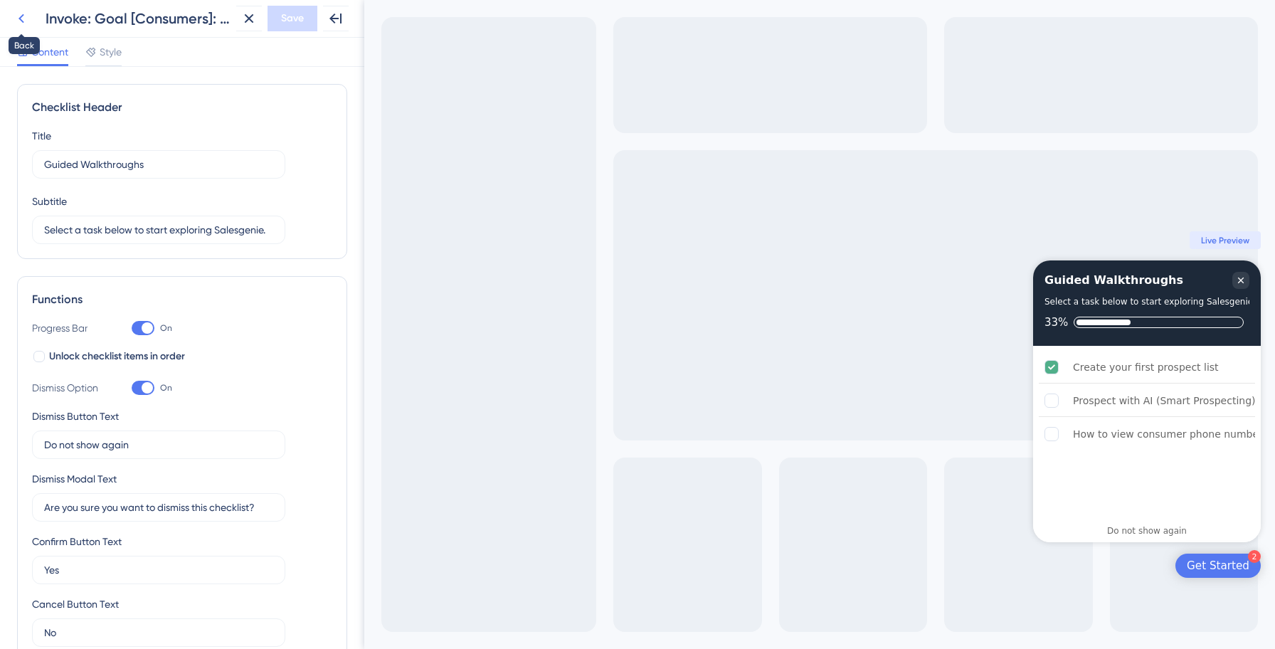
click at [19, 18] on icon at bounding box center [21, 18] width 6 height 9
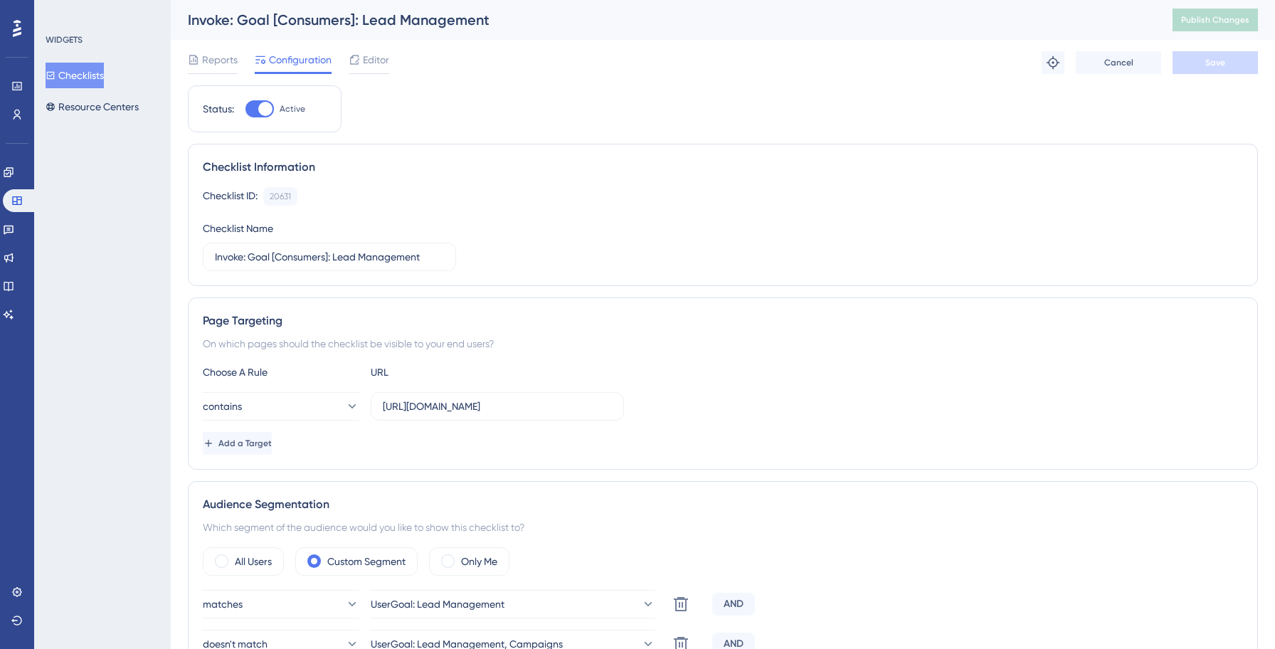
click at [97, 80] on button "Checklists" at bounding box center [75, 76] width 58 height 26
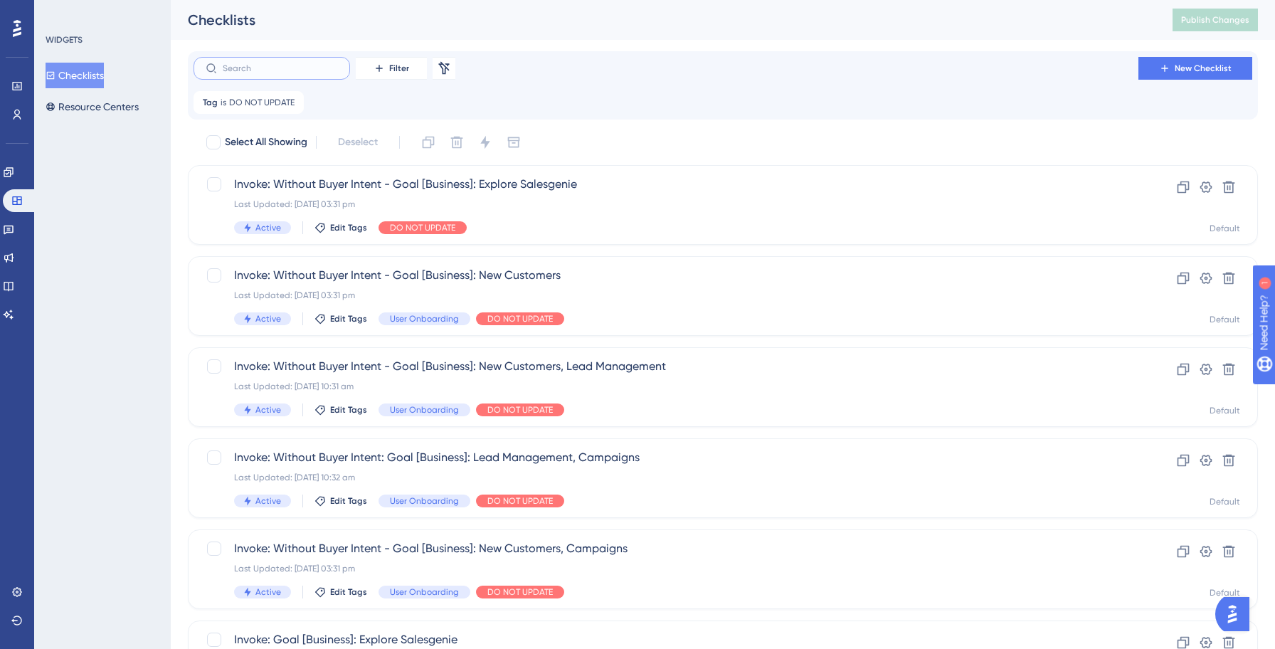
click at [276, 70] on input "text" at bounding box center [280, 68] width 115 height 10
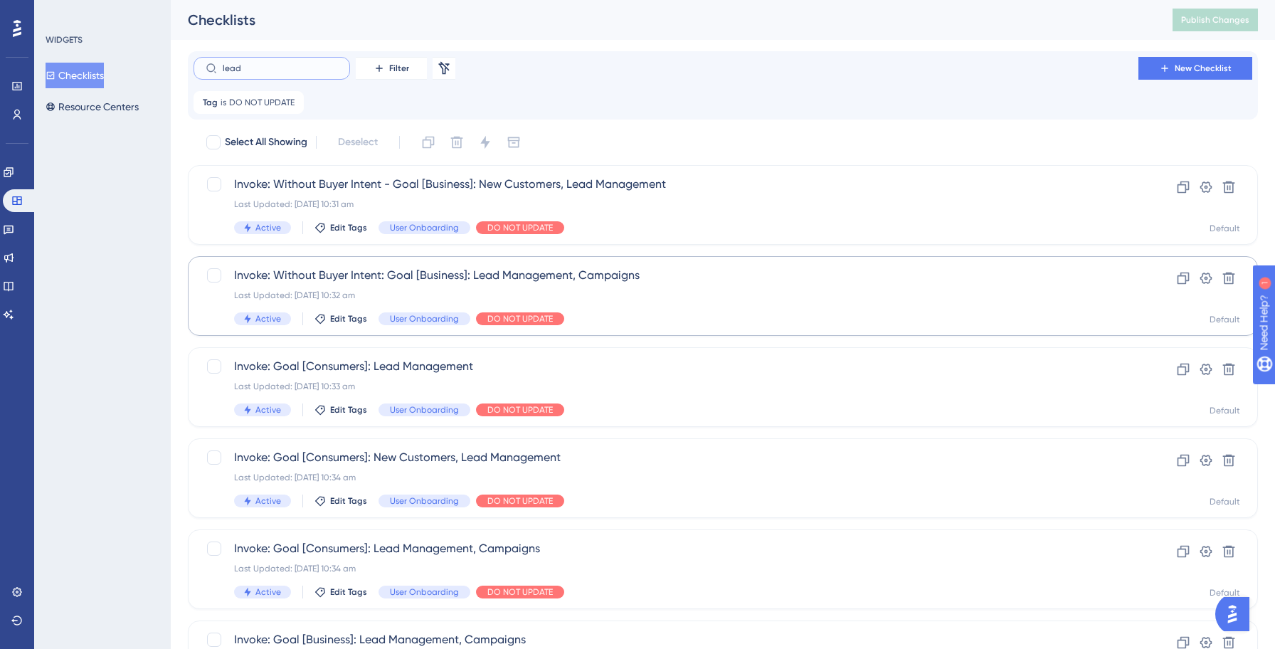
type input "lead"
click at [718, 299] on div "Last Updated: [DATE] 10:32 am" at bounding box center [665, 294] width 863 height 11
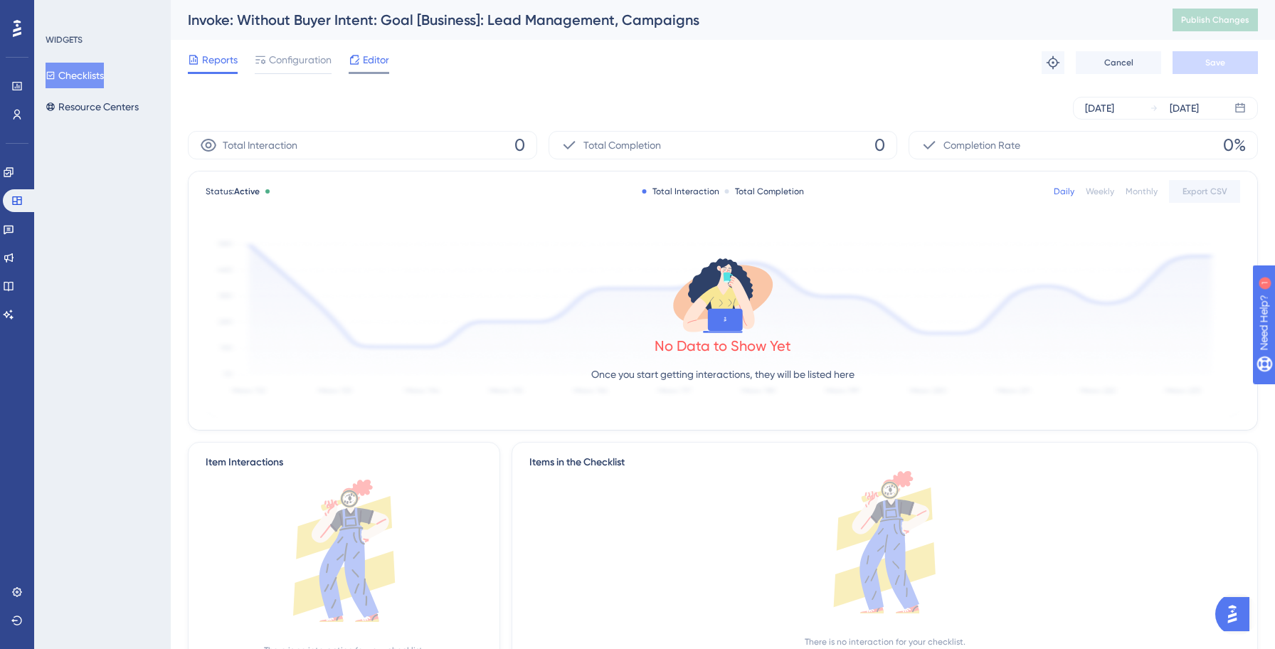
click at [358, 55] on icon at bounding box center [354, 59] width 11 height 11
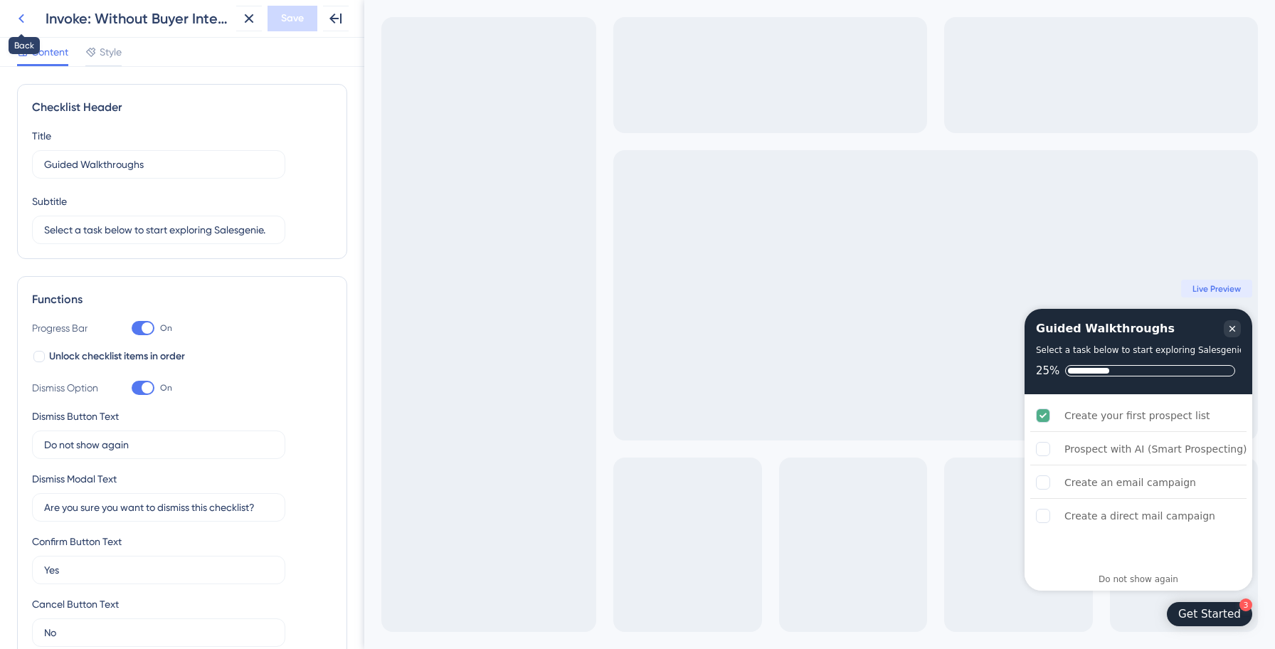
click at [20, 16] on icon at bounding box center [21, 18] width 17 height 17
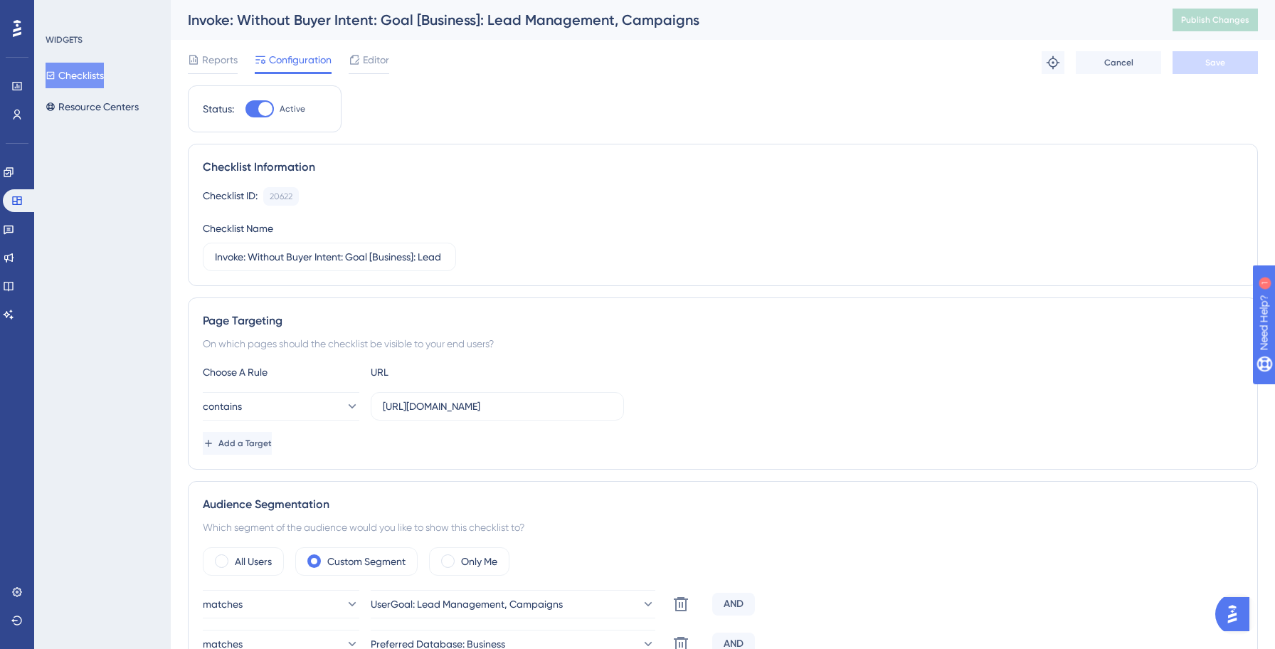
click at [84, 82] on button "Checklists" at bounding box center [75, 76] width 58 height 26
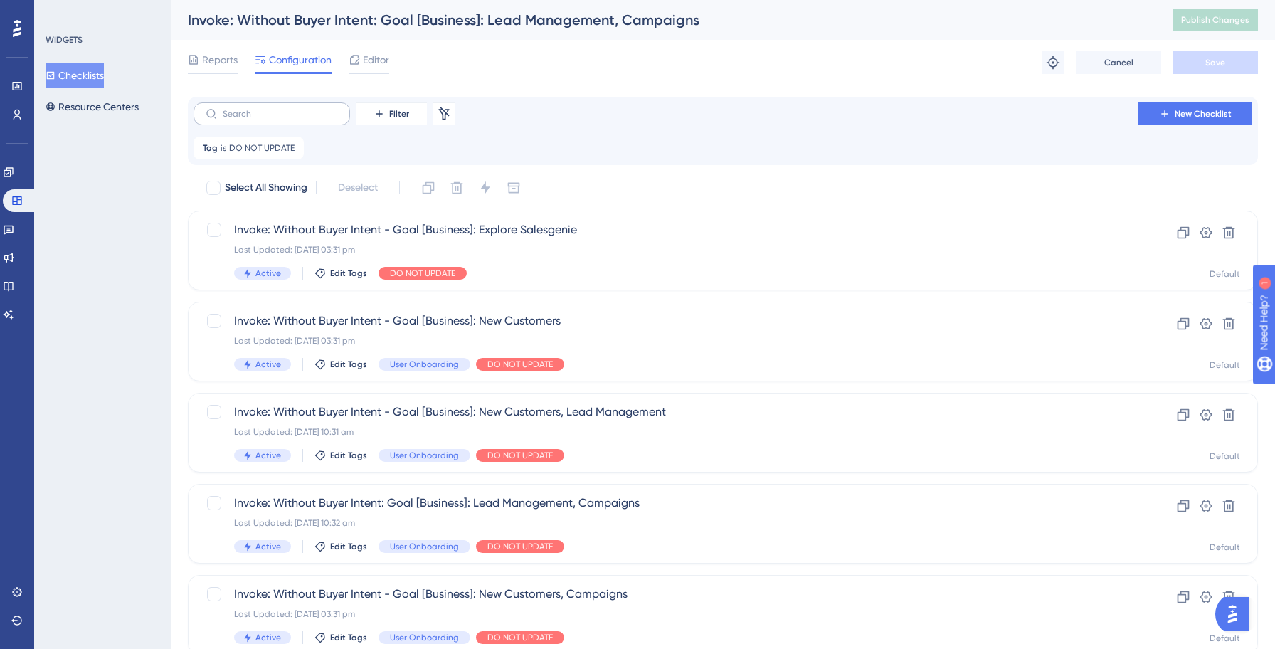
click at [248, 107] on label at bounding box center [271, 113] width 156 height 23
click at [248, 109] on input "text" at bounding box center [280, 114] width 115 height 10
click at [248, 110] on input "text" at bounding box center [280, 114] width 115 height 10
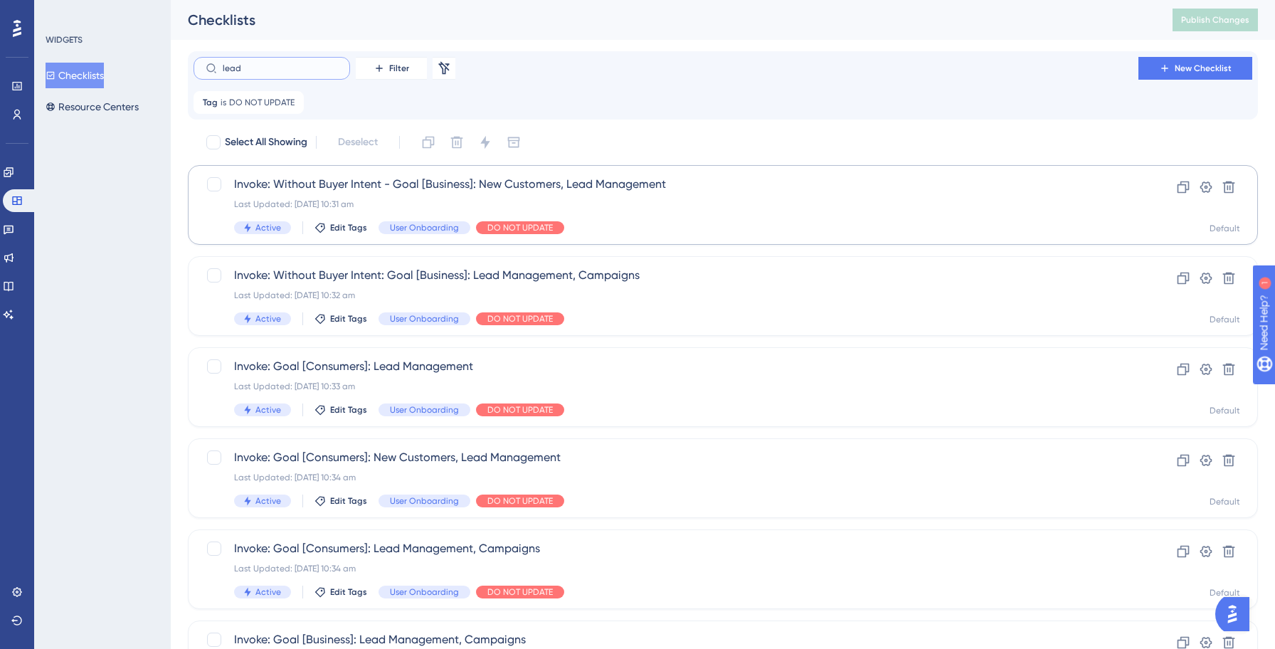
type input "lead"
click at [334, 201] on div "Last Updated: [DATE] 10:31 am" at bounding box center [665, 203] width 863 height 11
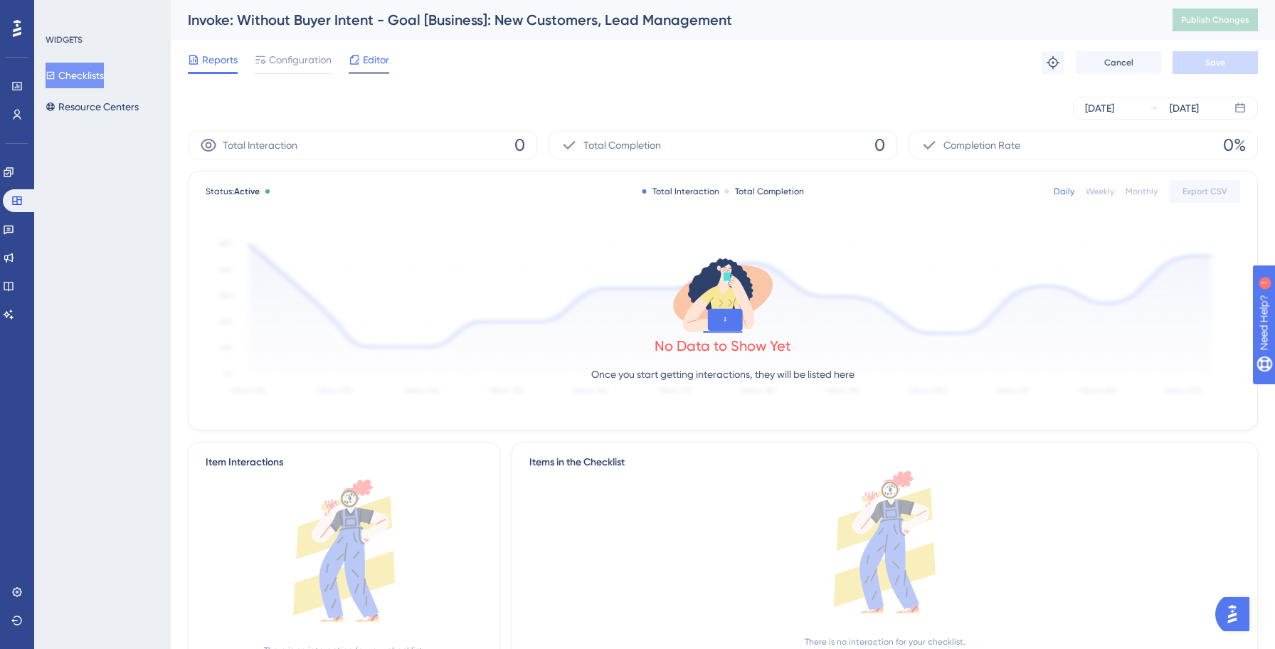
click at [376, 54] on span "Editor" at bounding box center [376, 59] width 26 height 17
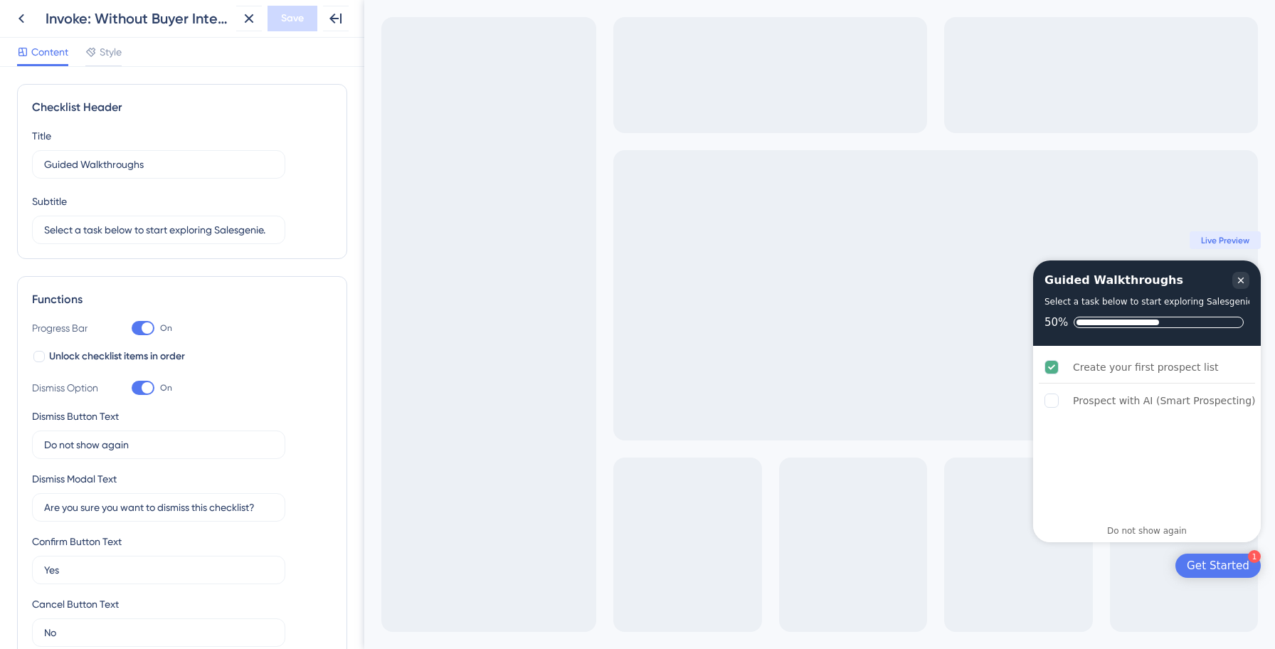
click at [21, 15] on icon at bounding box center [21, 18] width 17 height 17
click at [21, 21] on html "Back Invoke: Without Buyer Intent - Goal [Business]: New Customers, Lead Manage…" at bounding box center [637, 324] width 1275 height 649
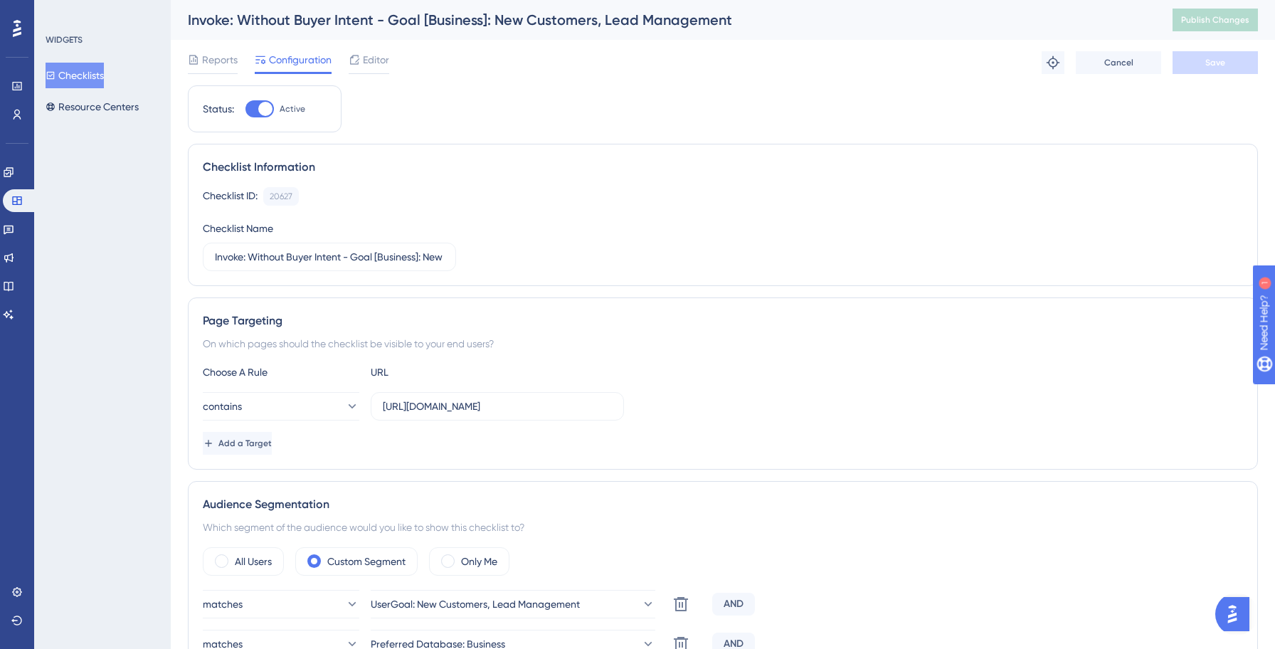
click at [81, 79] on button "Checklists" at bounding box center [75, 76] width 58 height 26
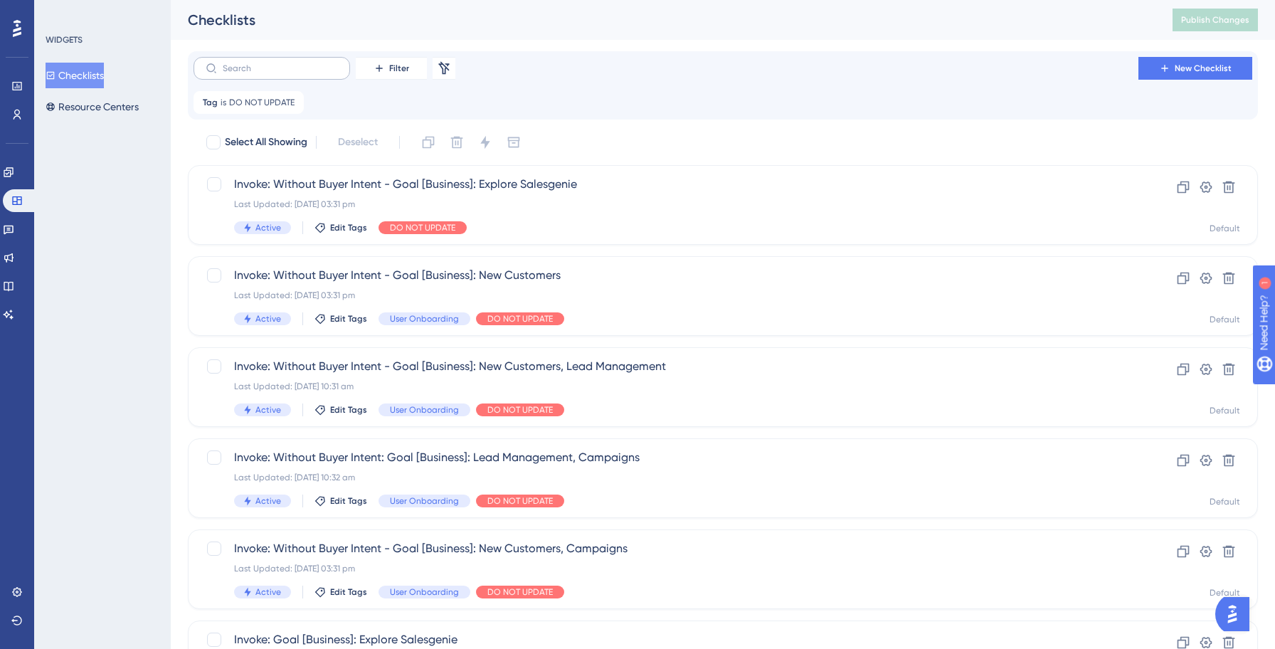
click at [295, 62] on label at bounding box center [271, 68] width 156 height 23
click at [295, 63] on input "text" at bounding box center [280, 68] width 115 height 10
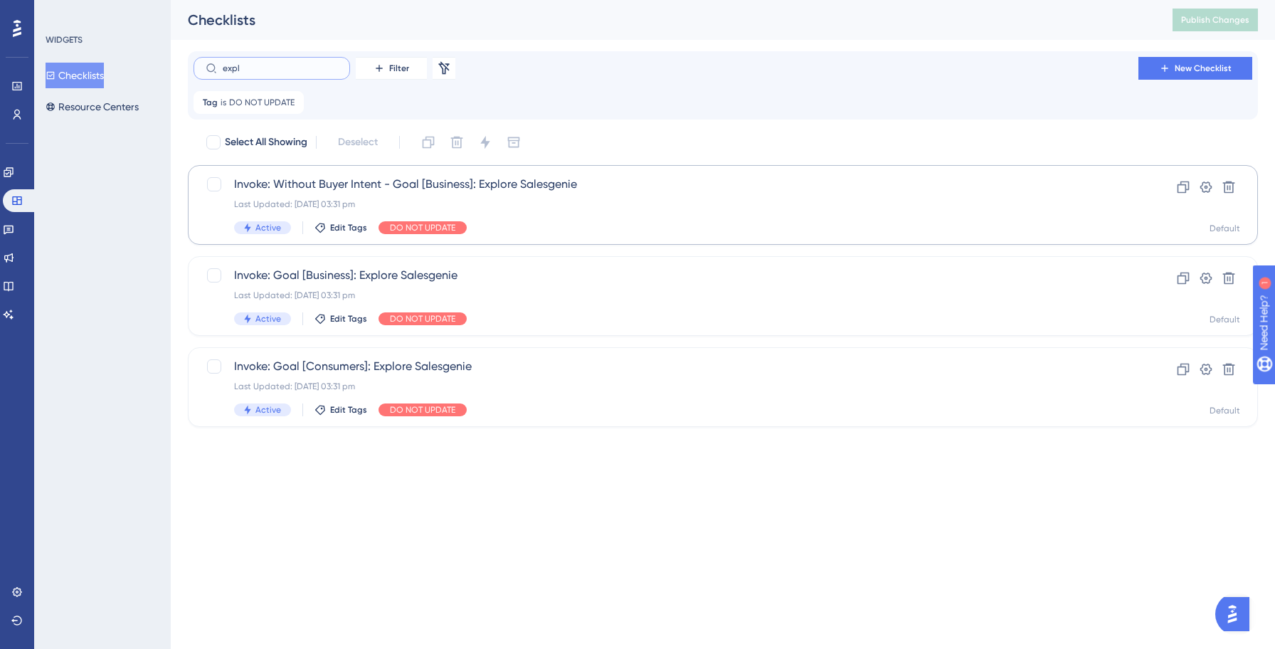
type input "expl"
click at [536, 200] on div "Last Updated: [DATE] 03:31 pm" at bounding box center [665, 203] width 863 height 11
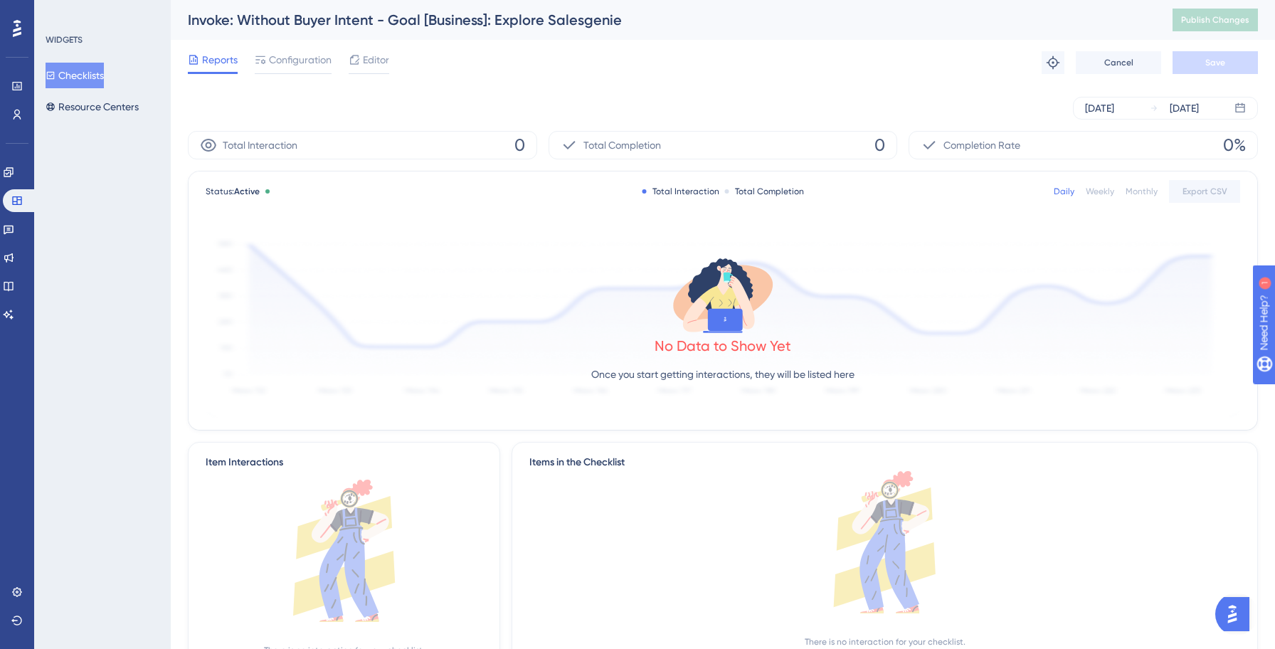
click at [83, 76] on button "Checklists" at bounding box center [75, 76] width 58 height 26
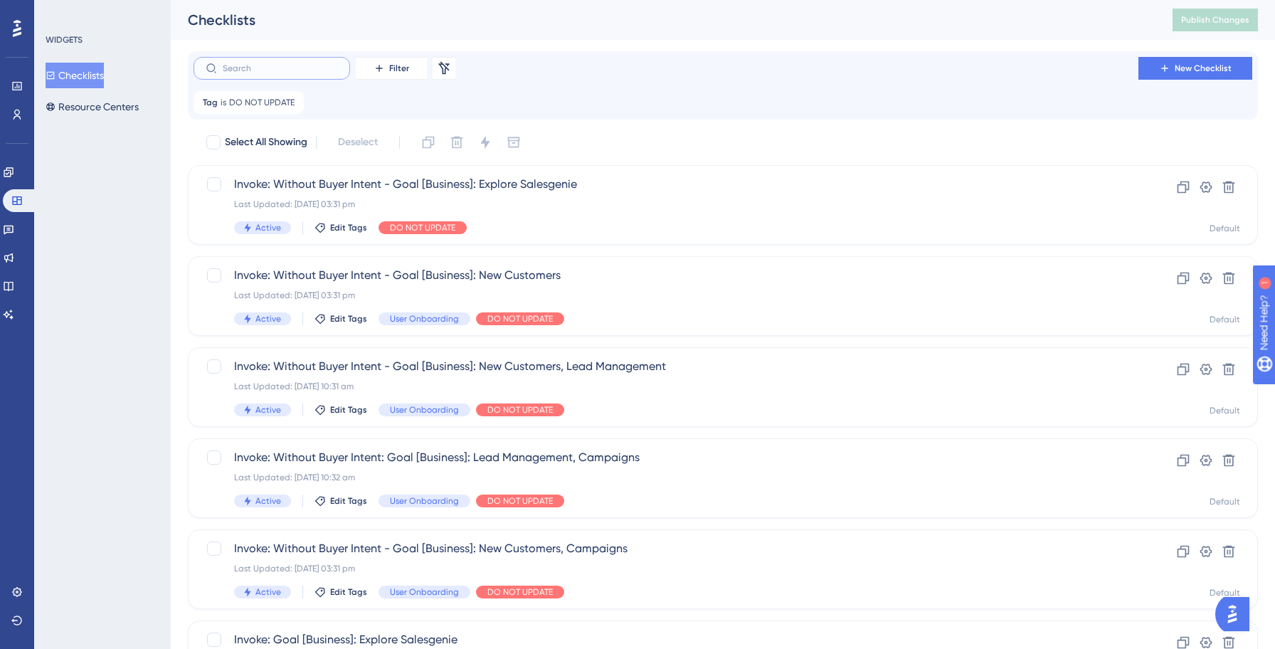
click at [255, 67] on input "text" at bounding box center [280, 68] width 115 height 10
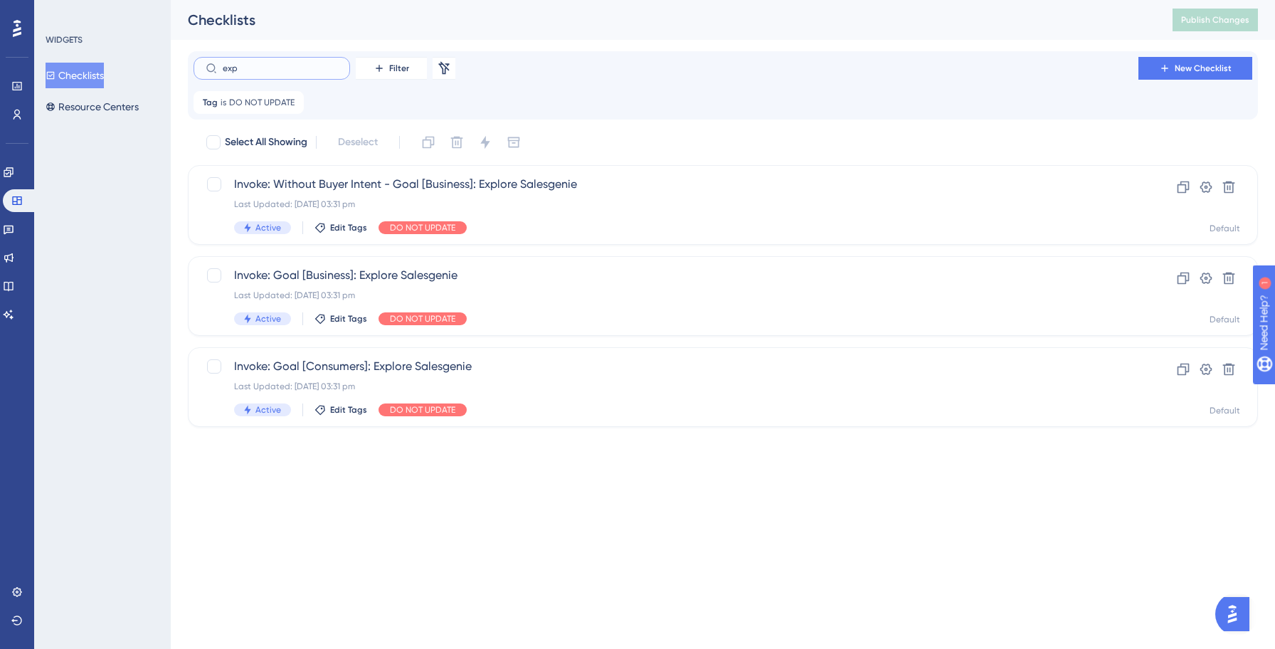
type input "expl"
click at [518, 219] on div "Invoke: Without Buyer Intent - Goal [Business]: Explore Salesgenie Last Updated…" at bounding box center [665, 205] width 863 height 58
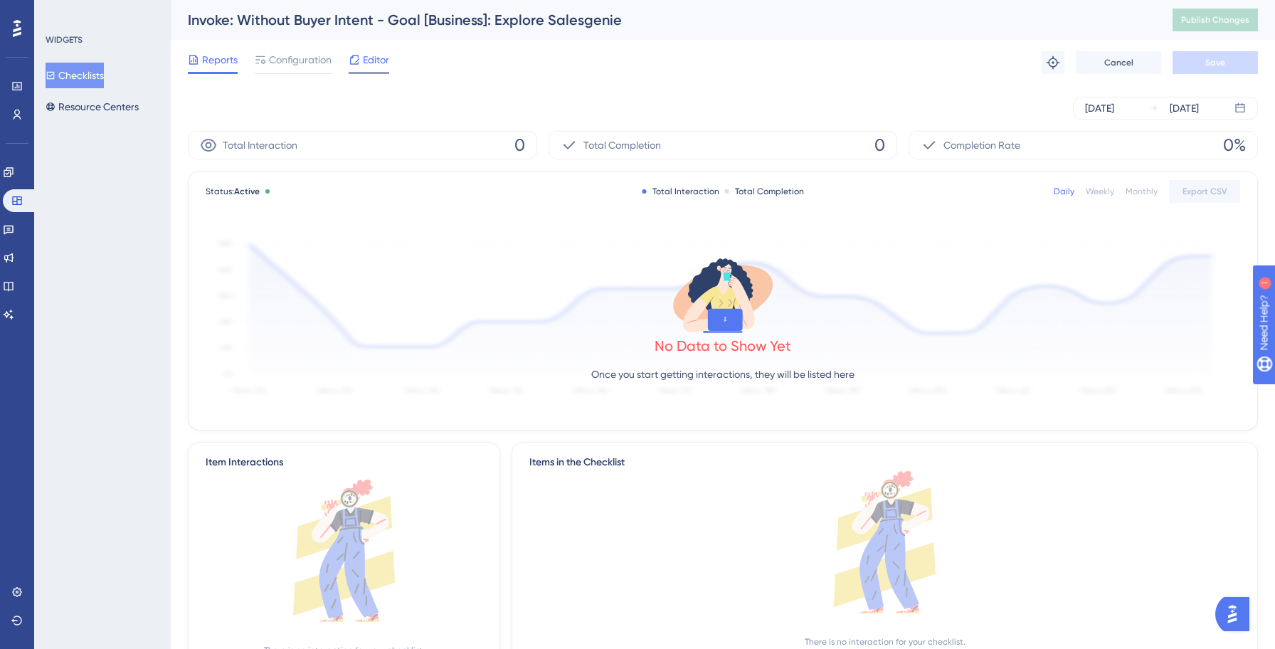
click at [367, 63] on span "Editor" at bounding box center [376, 59] width 26 height 17
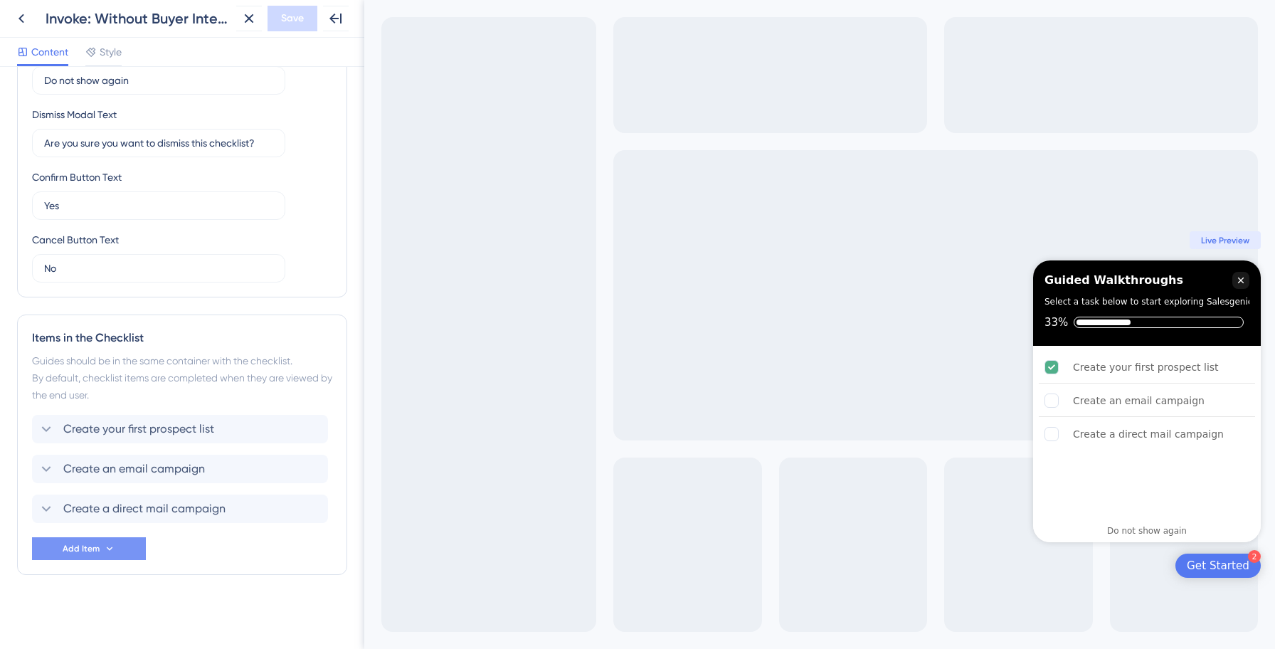
click at [119, 544] on button "Add Item" at bounding box center [89, 548] width 114 height 23
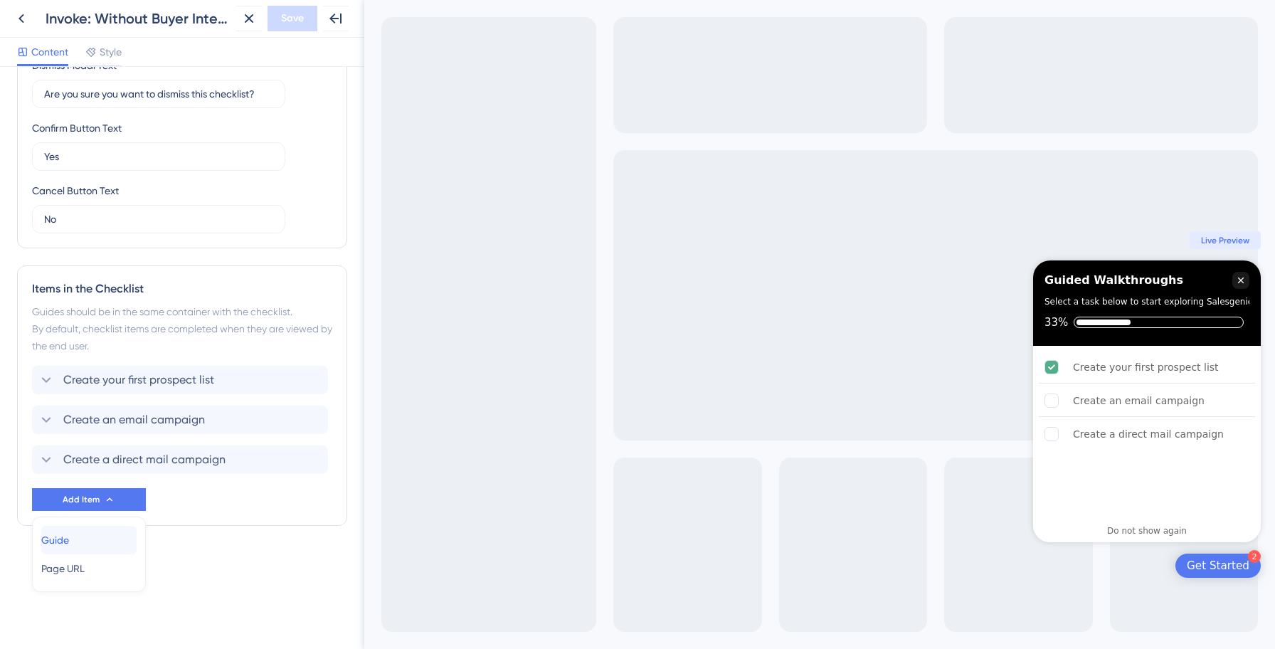
click at [100, 541] on div "Guide Guide" at bounding box center [88, 540] width 95 height 28
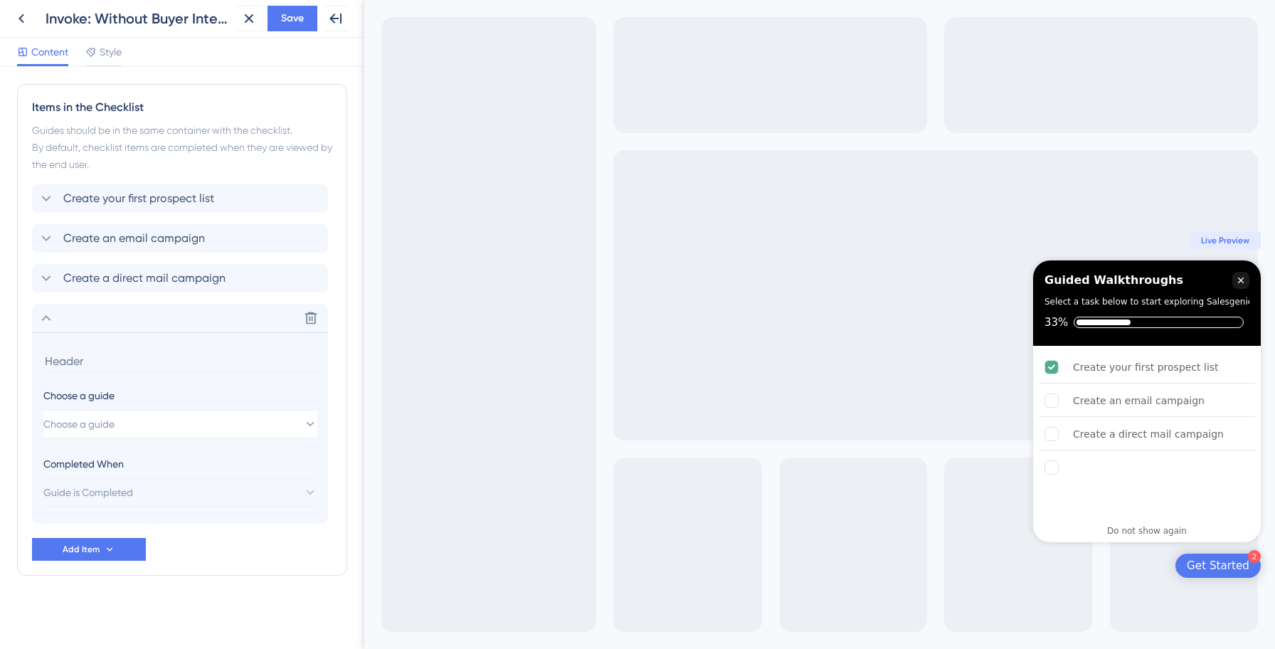
scroll to position [595, 0]
click at [150, 418] on button "Choose a guide" at bounding box center [180, 423] width 274 height 28
click at [129, 422] on button "Choose a guide" at bounding box center [180, 423] width 274 height 28
click at [260, 418] on button "Choose a guide" at bounding box center [180, 423] width 274 height 28
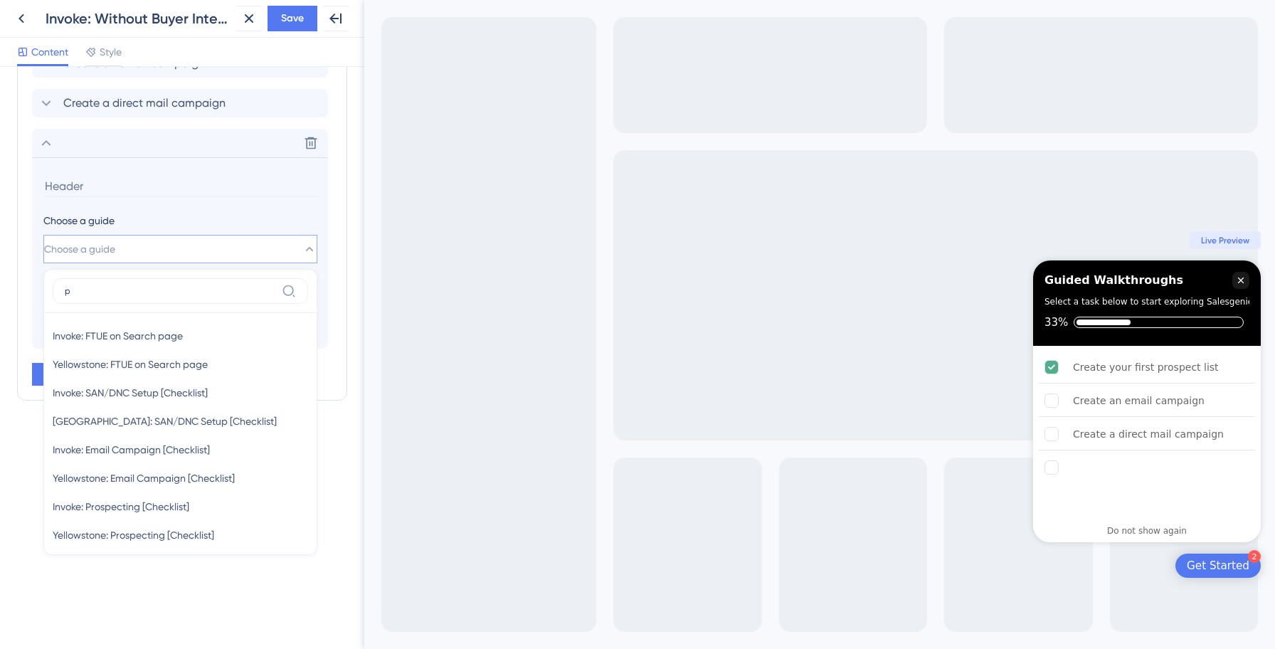
type input "pr"
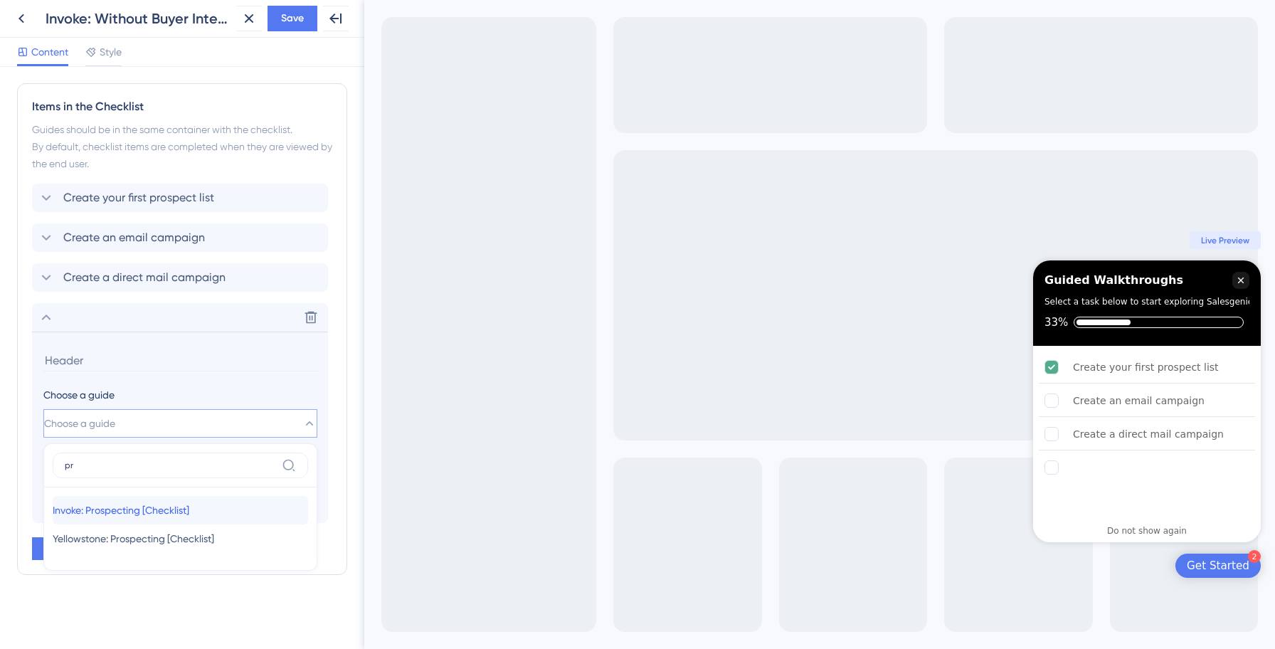
click at [144, 513] on span "Invoke: Prospecting [Checklist]" at bounding box center [121, 509] width 137 height 17
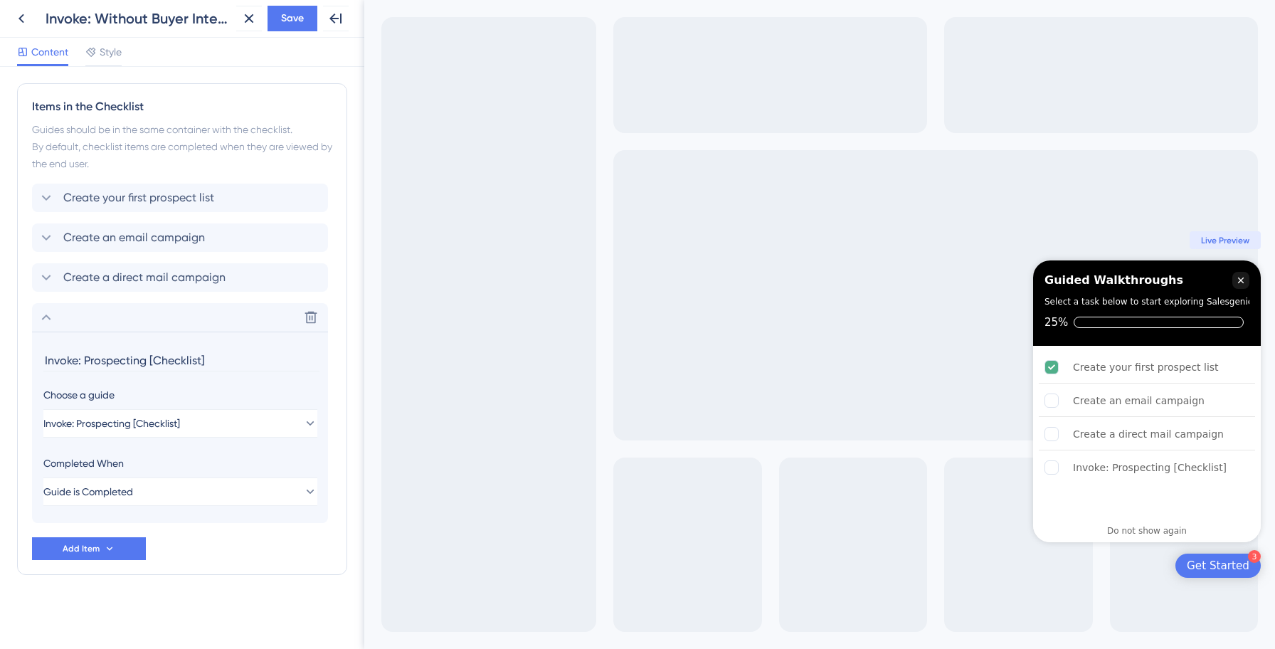
click at [141, 358] on input "Invoke: Prospecting [Checklist]" at bounding box center [181, 360] width 276 height 22
click at [143, 361] on input "Invoke: Prospecting [Checklist]" at bounding box center [181, 360] width 276 height 22
paste input "Prospect with AI (Smart Prospecting)"
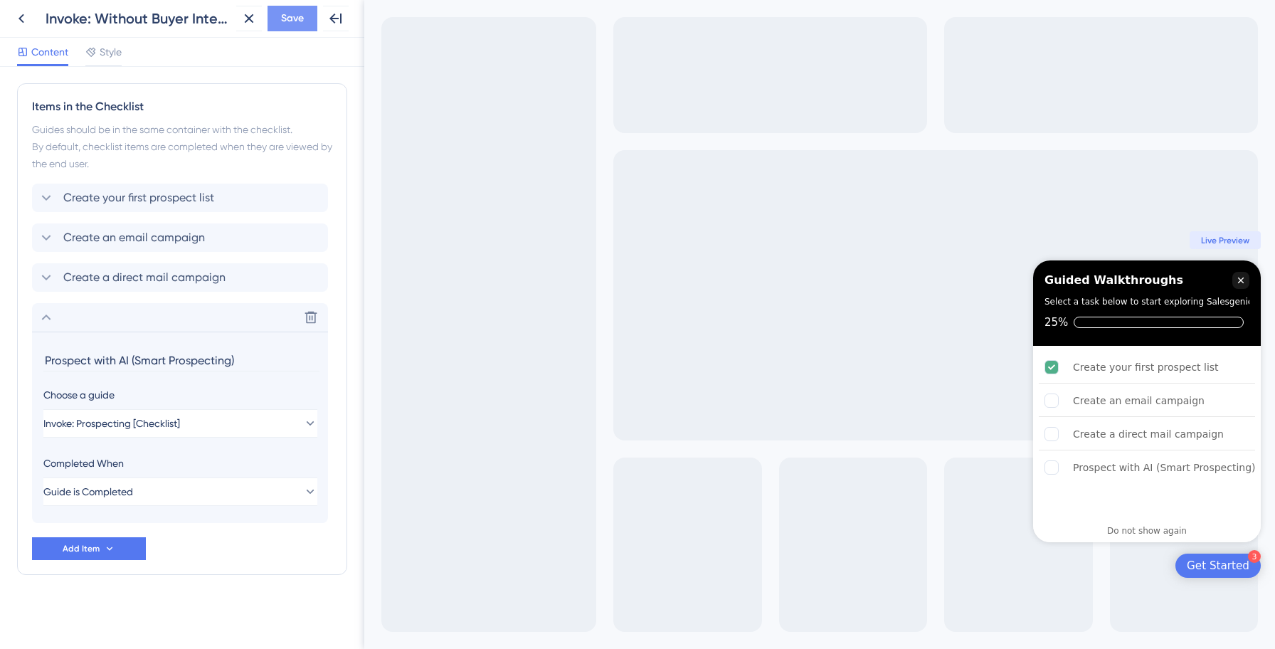
type input "Prospect with AI (Smart Prospecting)"
click at [305, 19] on button "Save" at bounding box center [292, 19] width 50 height 26
click at [48, 324] on icon at bounding box center [46, 317] width 17 height 17
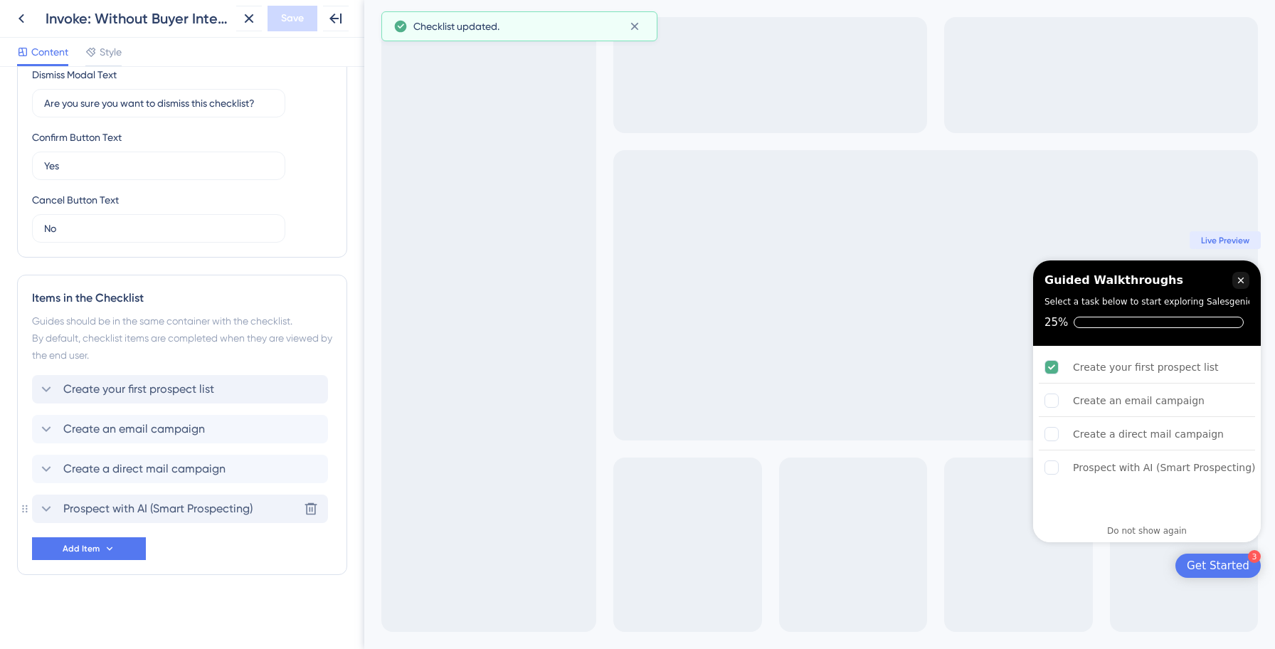
scroll to position [404, 0]
click at [286, 20] on span "Save" at bounding box center [292, 18] width 23 height 17
click at [21, 16] on icon at bounding box center [21, 18] width 6 height 9
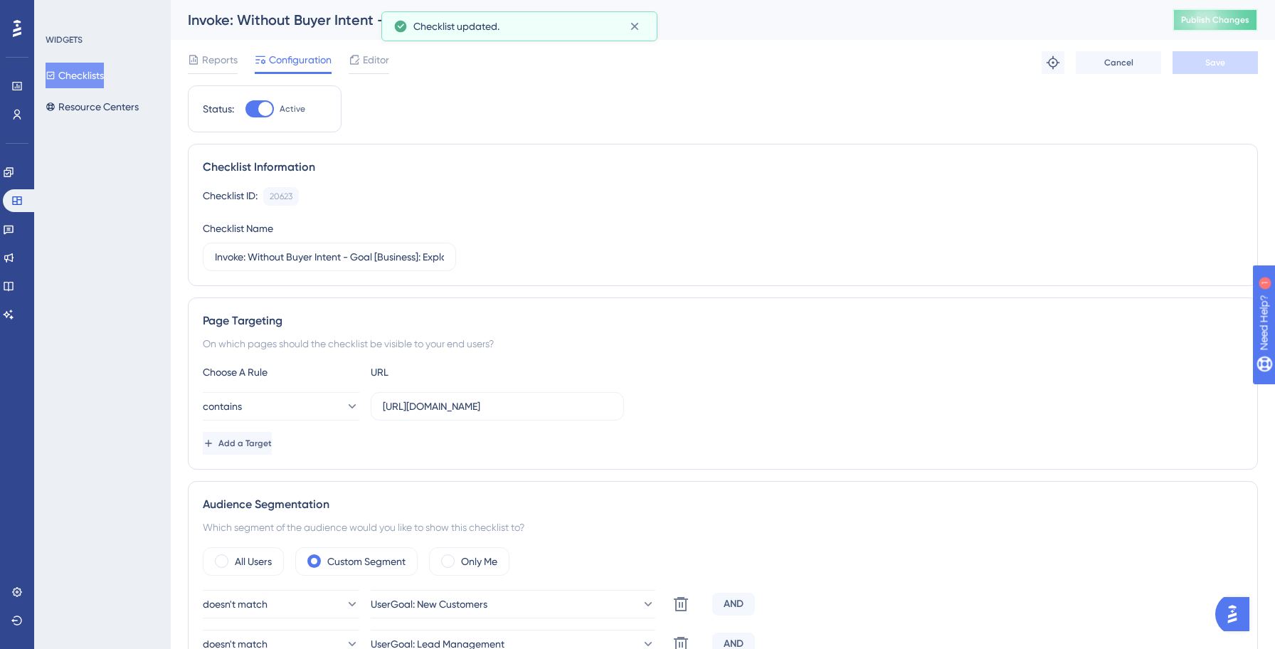
click at [1231, 30] on button "Publish Changes" at bounding box center [1214, 20] width 85 height 23
click at [97, 78] on button "Checklists" at bounding box center [75, 76] width 58 height 26
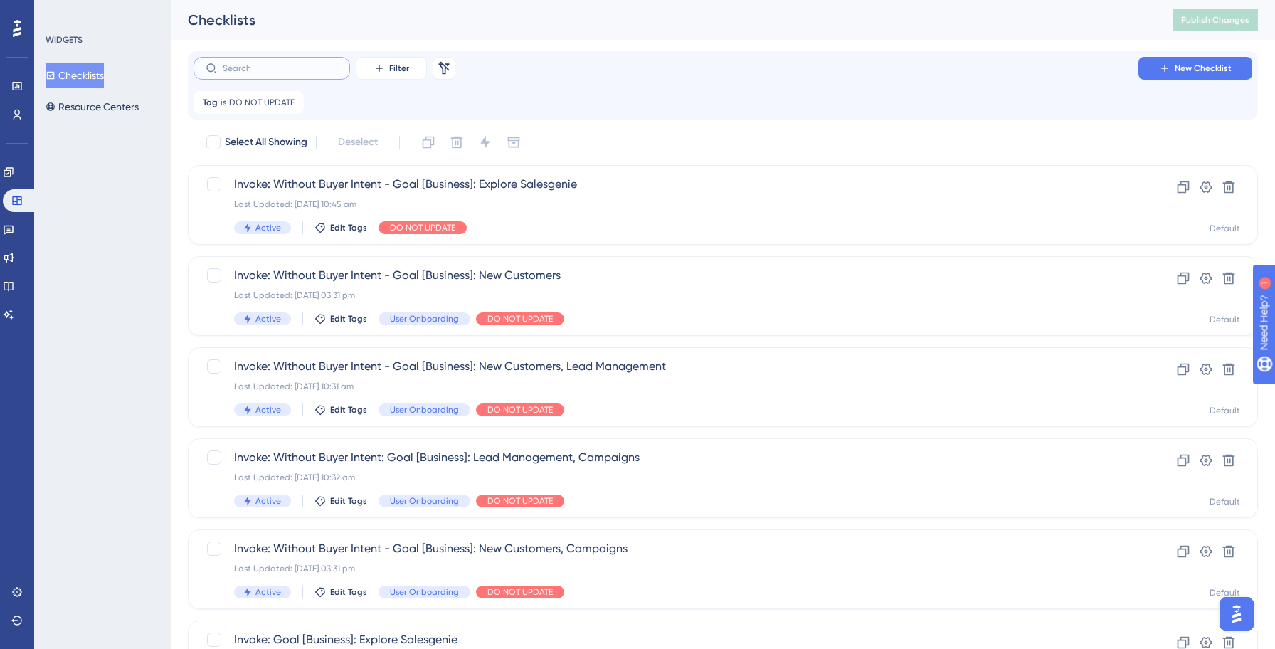
click at [282, 63] on input "text" at bounding box center [280, 68] width 115 height 10
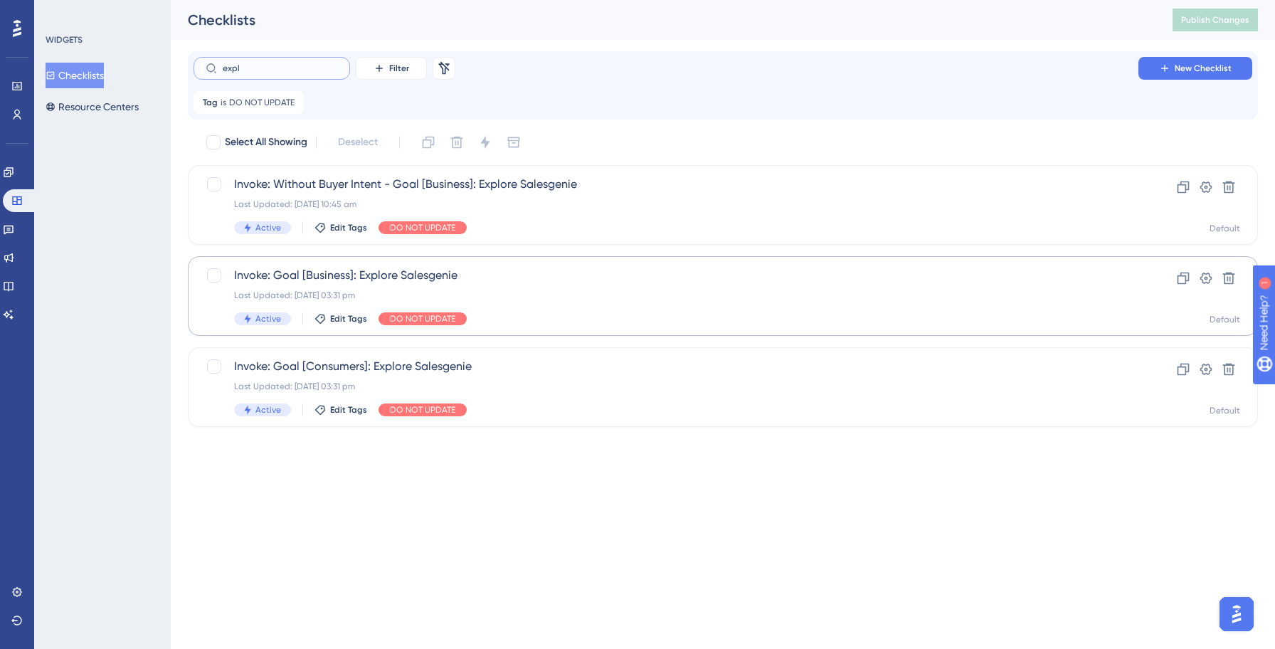
type input "expl"
click at [464, 276] on span "Invoke: Goal [Business]: Explore Salesgenie" at bounding box center [665, 275] width 863 height 17
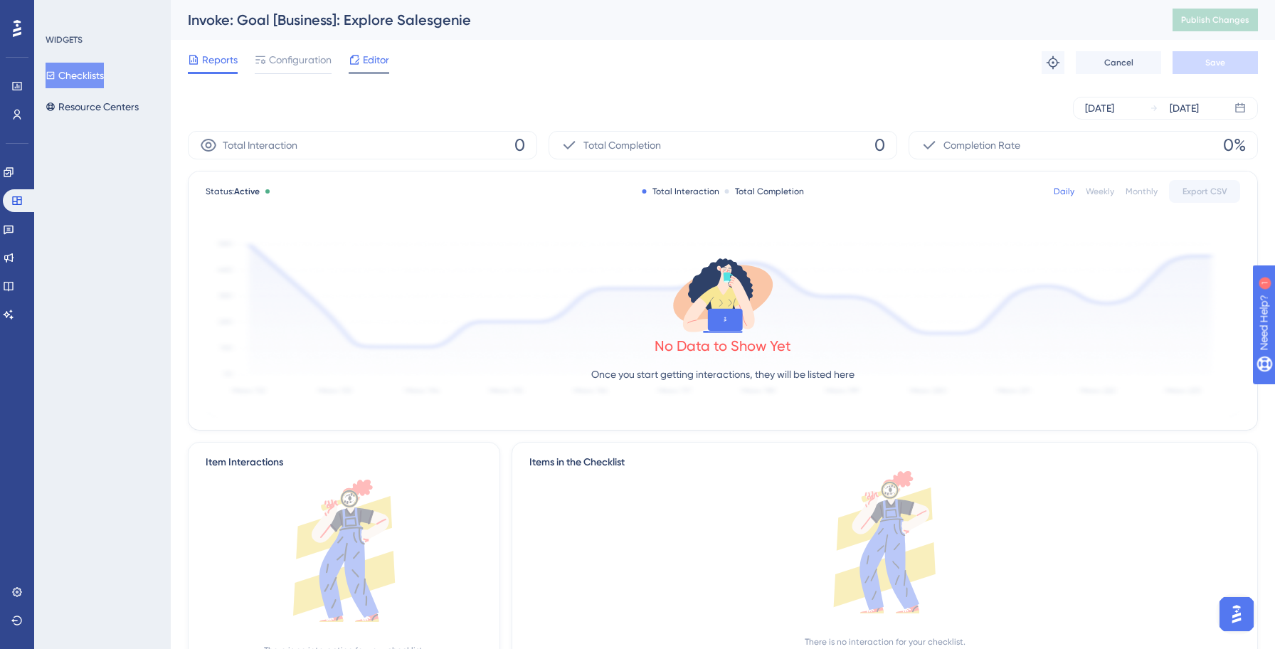
click at [371, 51] on span "Editor" at bounding box center [376, 59] width 26 height 17
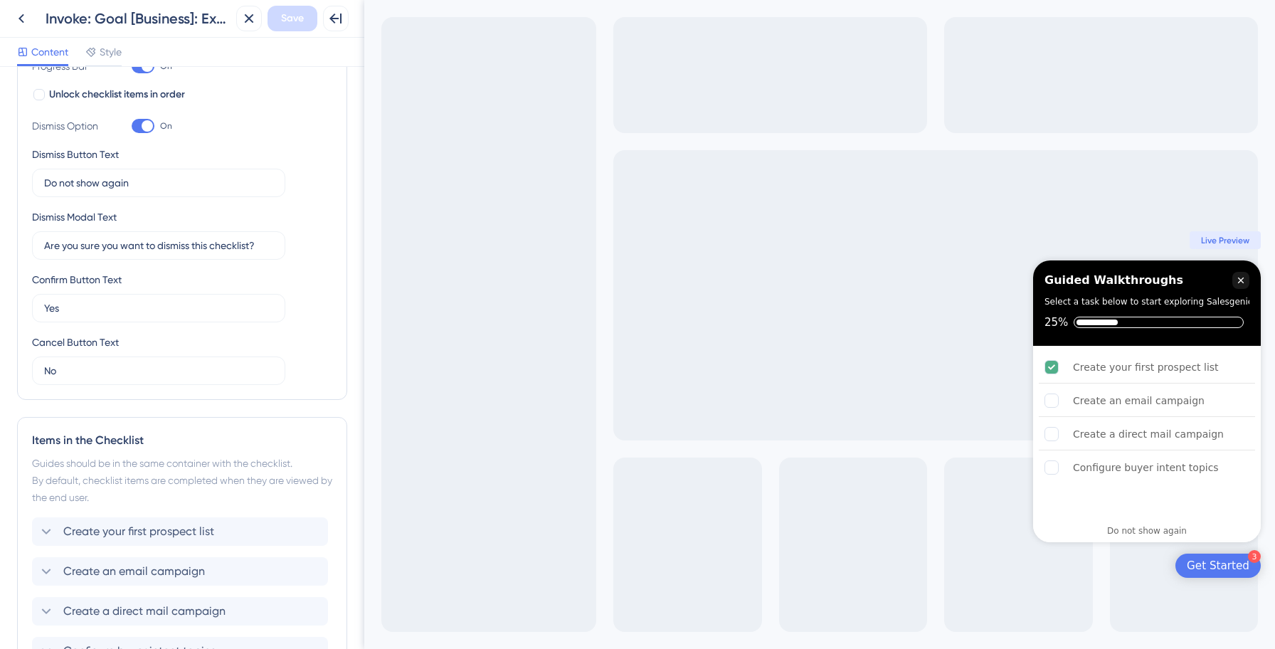
scroll to position [404, 0]
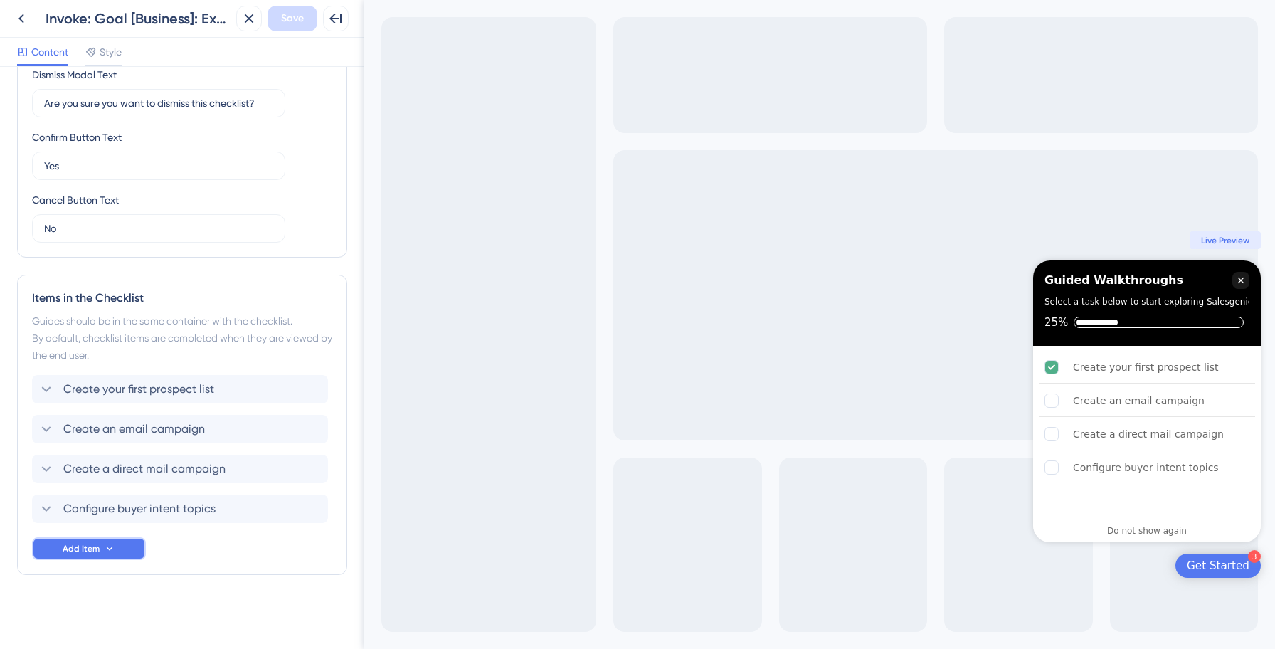
click at [120, 543] on button "Add Item" at bounding box center [89, 548] width 114 height 23
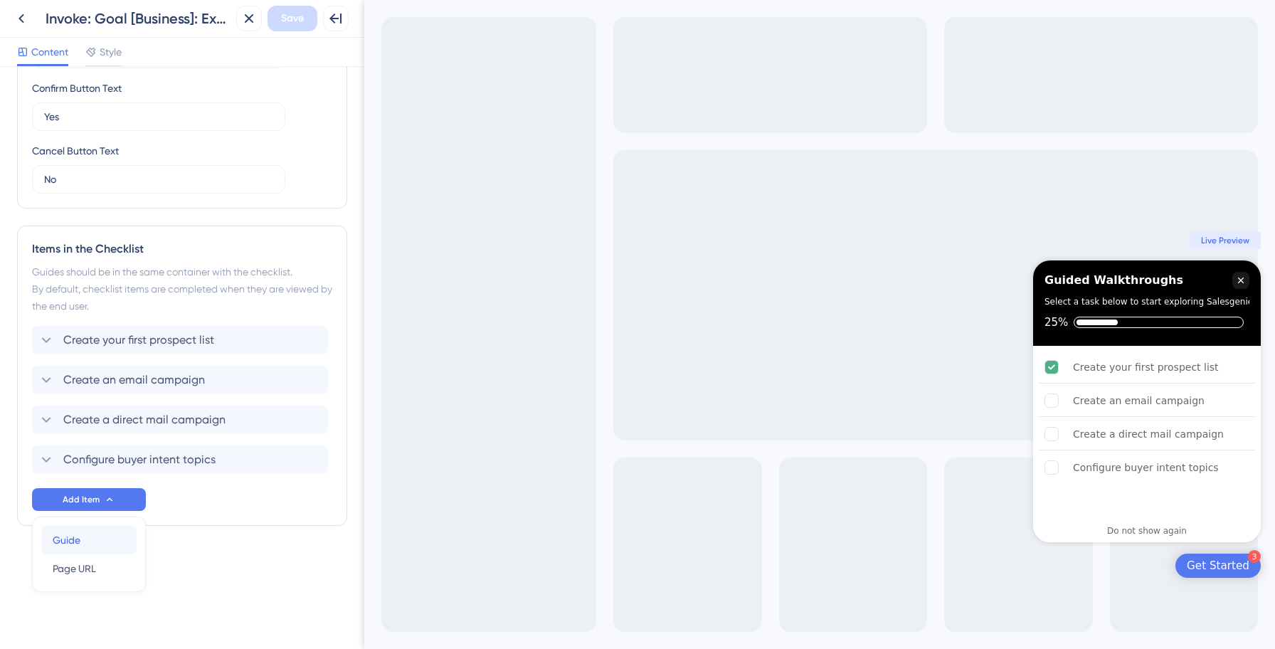
click at [96, 538] on div "Guide Guide" at bounding box center [89, 540] width 73 height 28
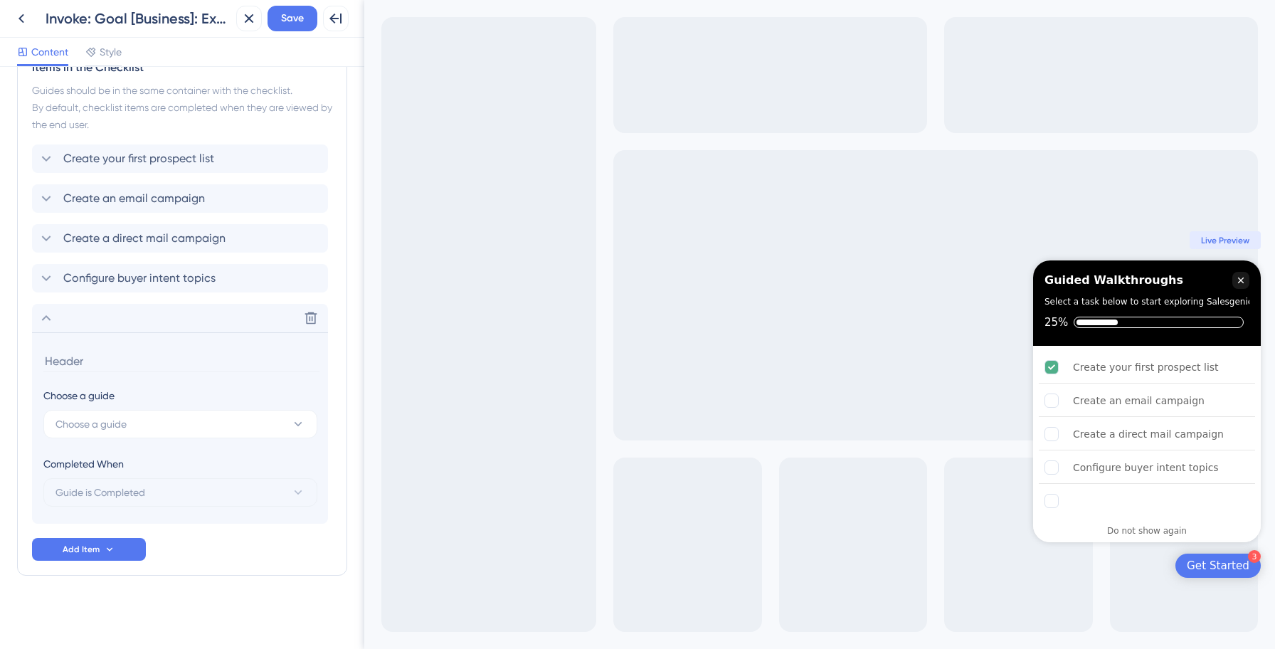
scroll to position [635, 0]
click at [129, 437] on button "Choose a guide" at bounding box center [180, 423] width 274 height 28
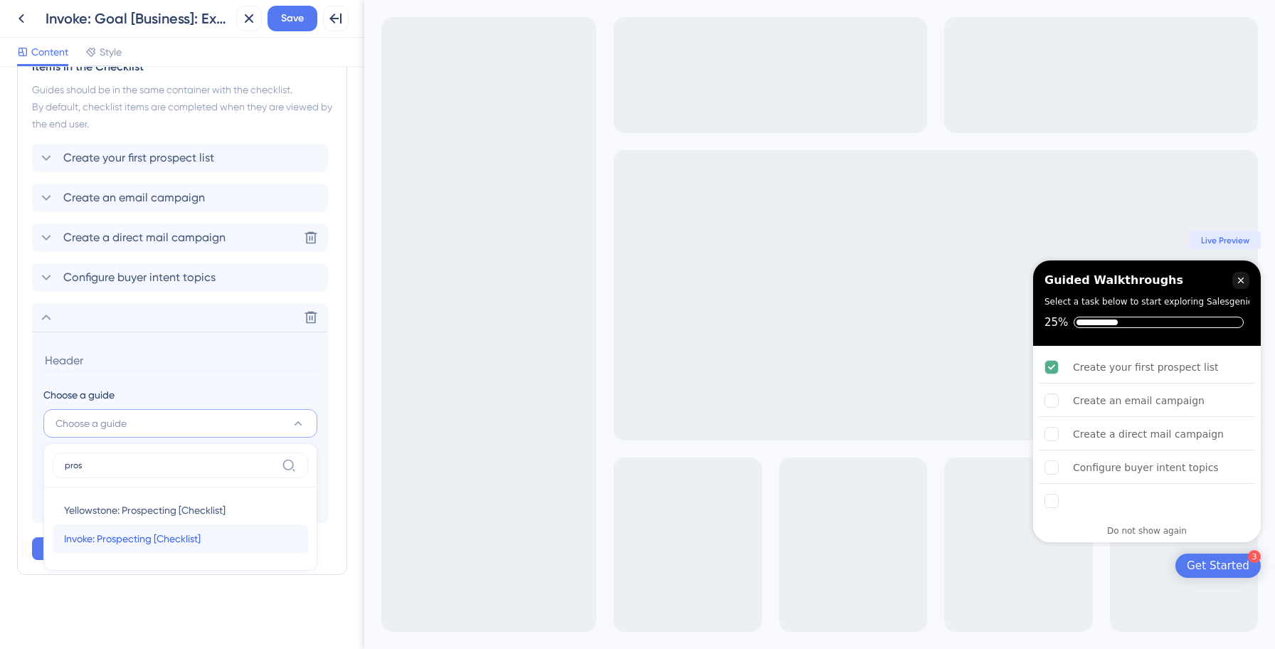
click at [126, 541] on span "Invoke: Prospecting [Checklist]" at bounding box center [132, 538] width 137 height 17
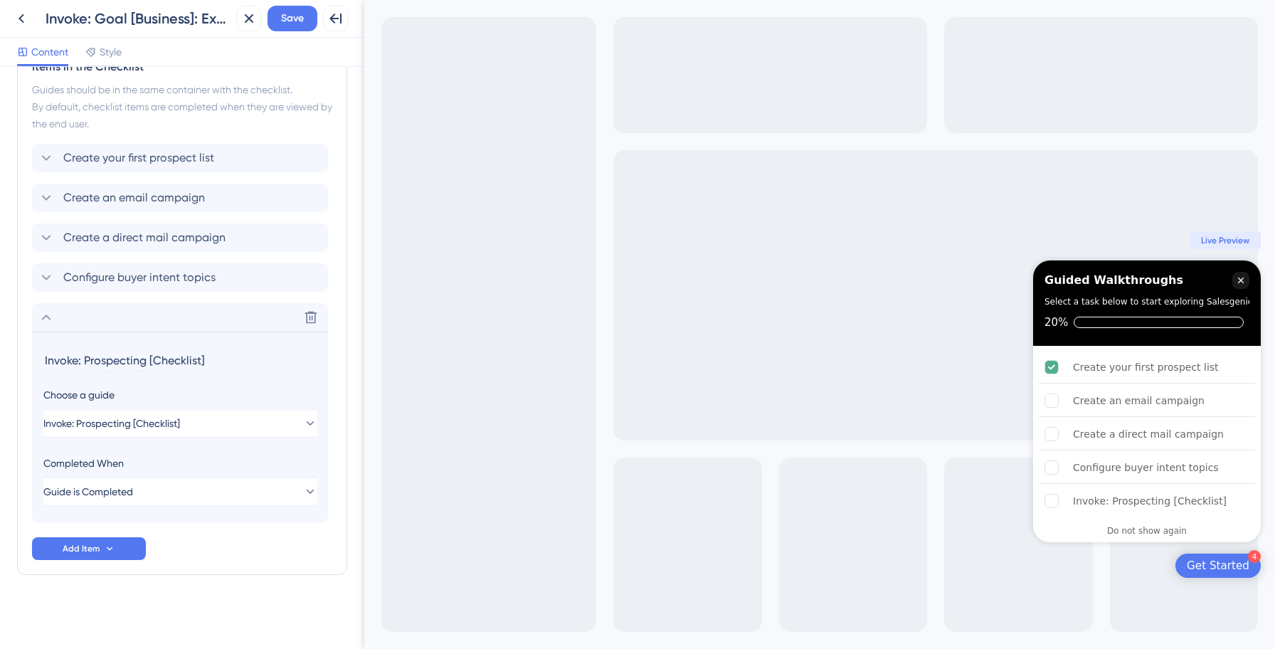
click at [162, 358] on input "Invoke: Prospecting [Checklist]" at bounding box center [181, 360] width 276 height 22
paste input "Prospect with AI (Smart Prospecting)"
type input "Prospect with AI (Smart Prospecting)"
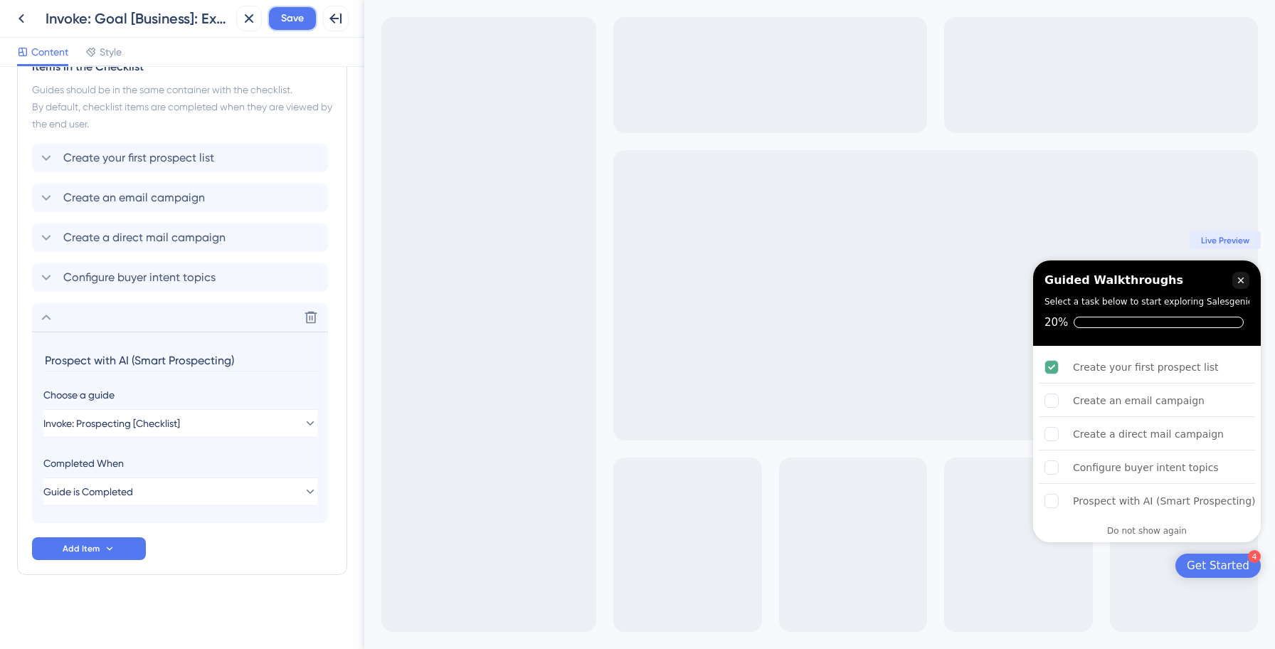
click at [297, 19] on span "Save" at bounding box center [292, 18] width 23 height 17
click at [46, 320] on icon at bounding box center [46, 317] width 17 height 17
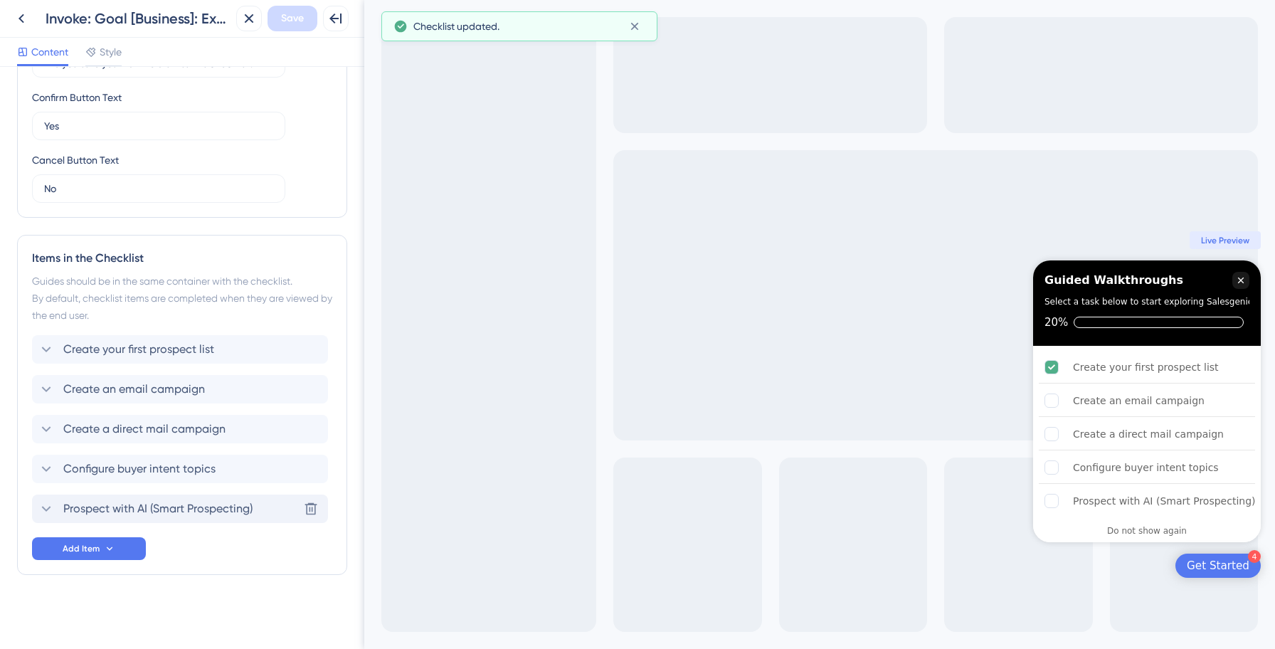
scroll to position [444, 0]
drag, startPoint x: 112, startPoint y: 507, endPoint x: 112, endPoint y: 346, distance: 160.7
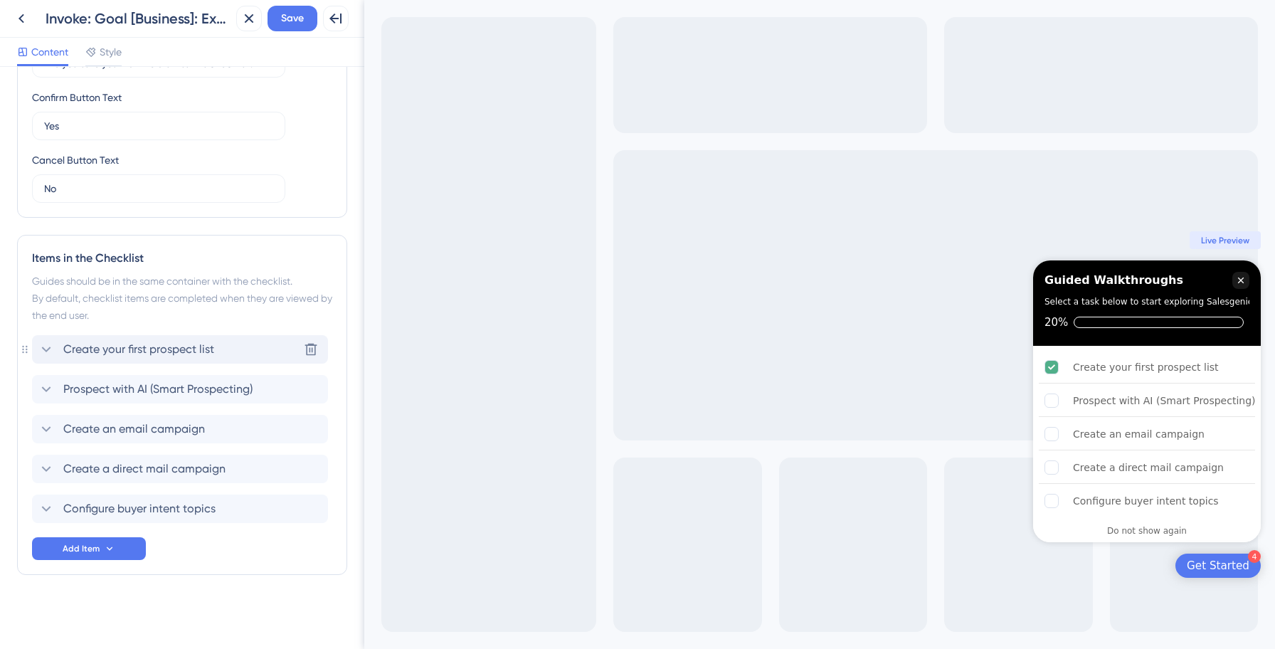
drag, startPoint x: 151, startPoint y: 354, endPoint x: 149, endPoint y: 398, distance: 43.4
click at [299, 17] on span "Save" at bounding box center [292, 18] width 23 height 17
click at [19, 15] on icon at bounding box center [21, 18] width 17 height 17
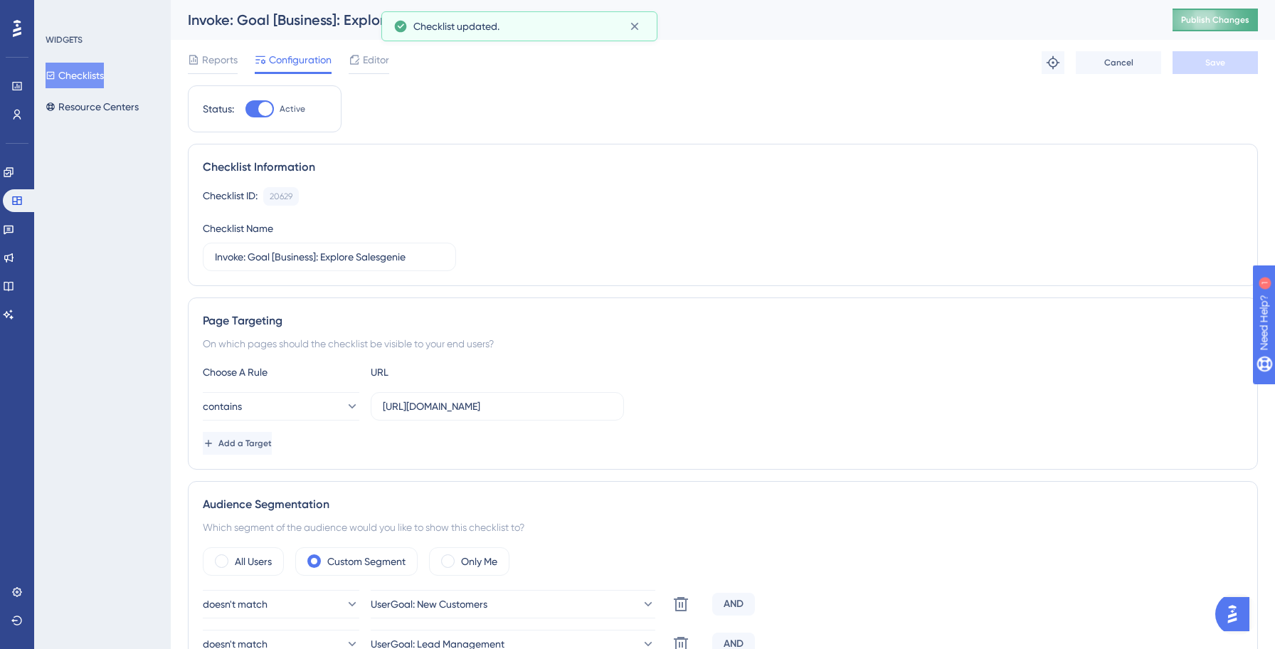
click at [1223, 23] on span "Publish Changes" at bounding box center [1215, 19] width 68 height 11
click at [82, 76] on button "Checklists" at bounding box center [75, 76] width 58 height 26
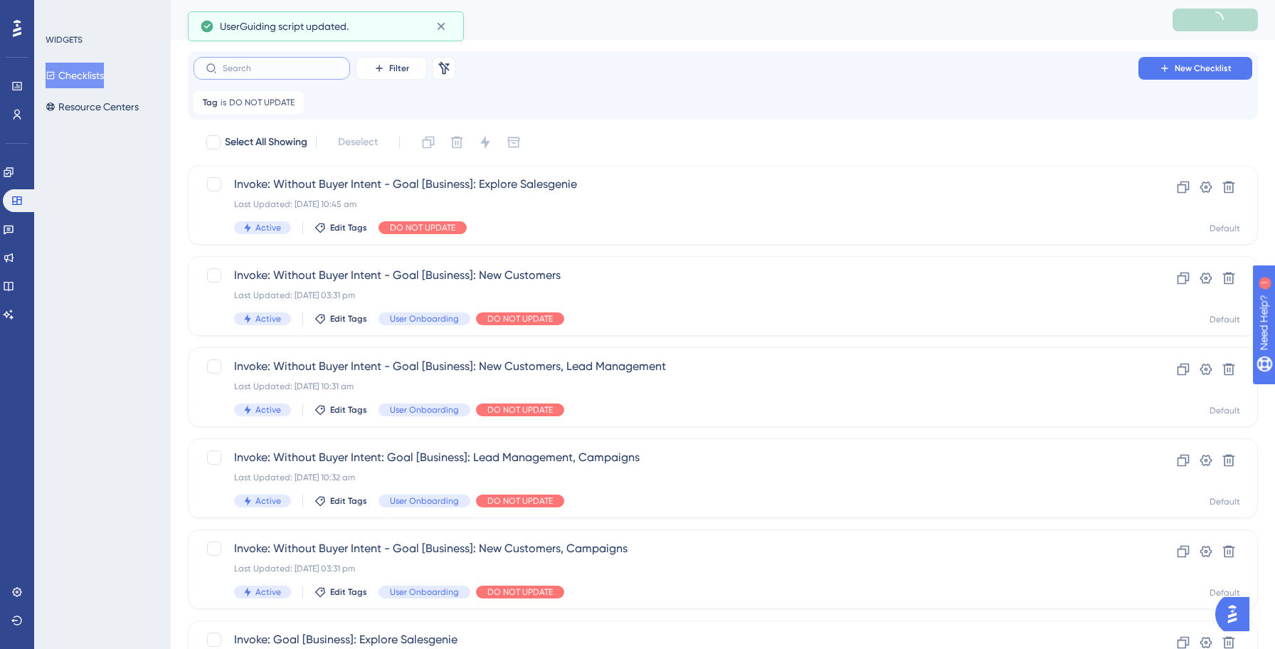
click at [290, 65] on input "text" at bounding box center [280, 68] width 115 height 10
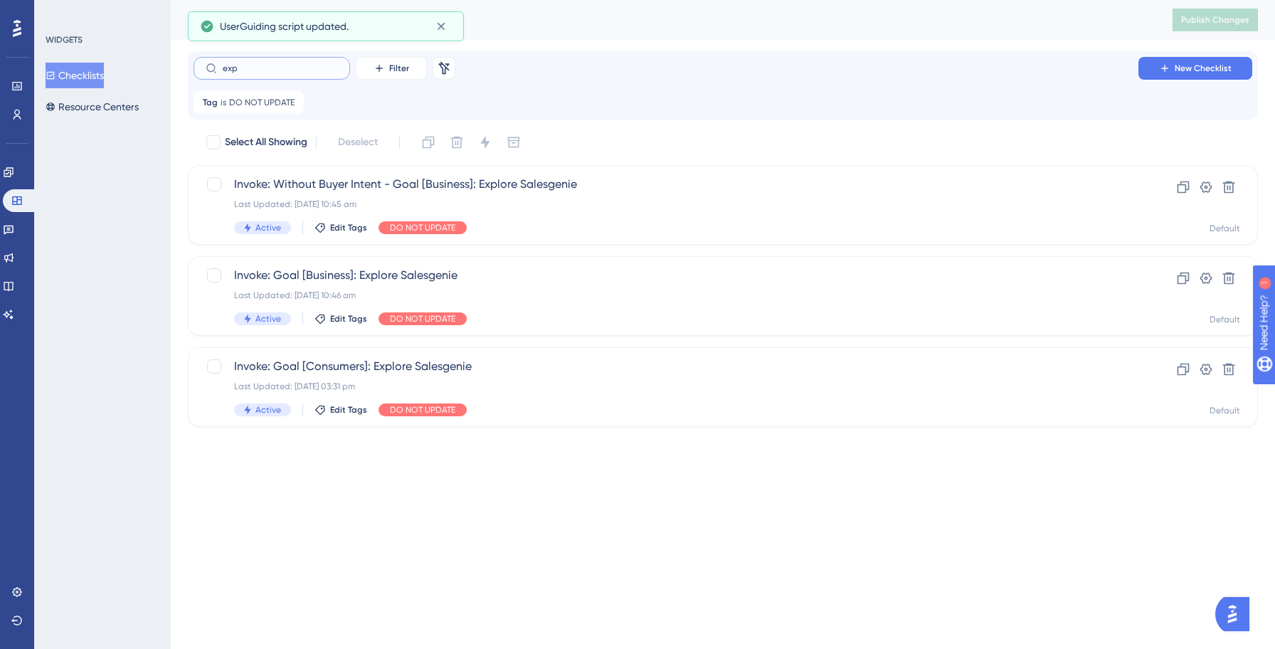
type input "expl"
click at [379, 373] on span "Invoke: Goal [Consumers]: Explore Salesgenie" at bounding box center [665, 366] width 863 height 17
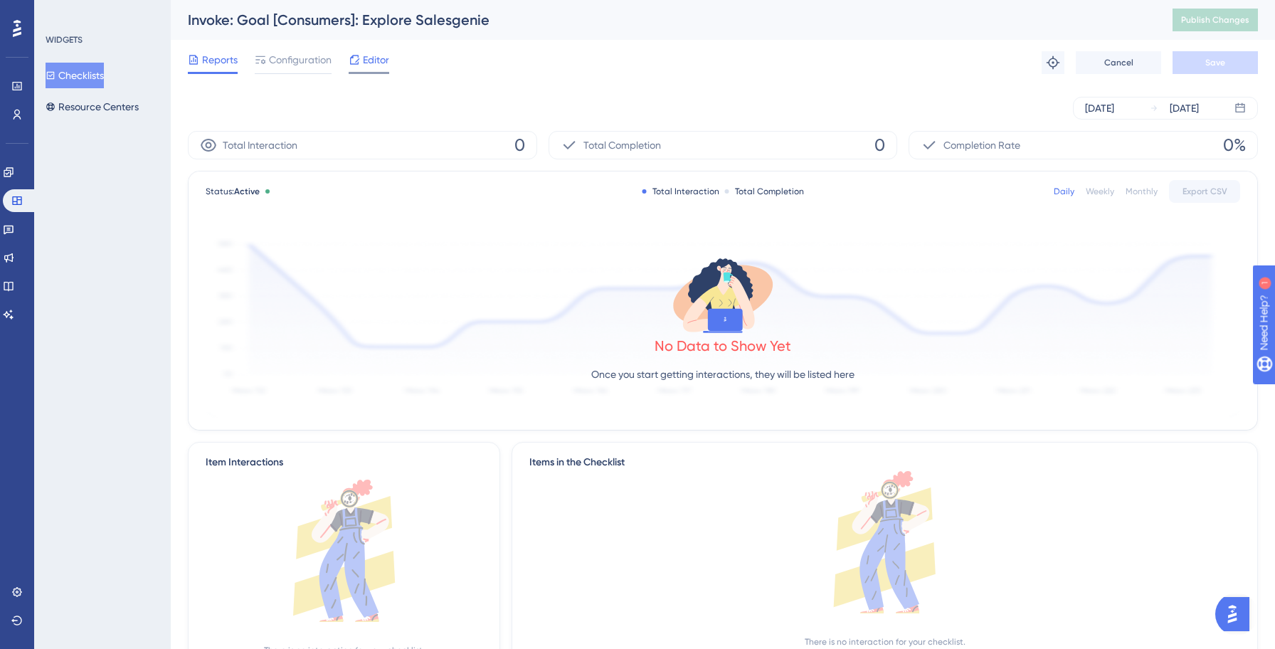
click at [361, 68] on div "Editor" at bounding box center [369, 62] width 41 height 23
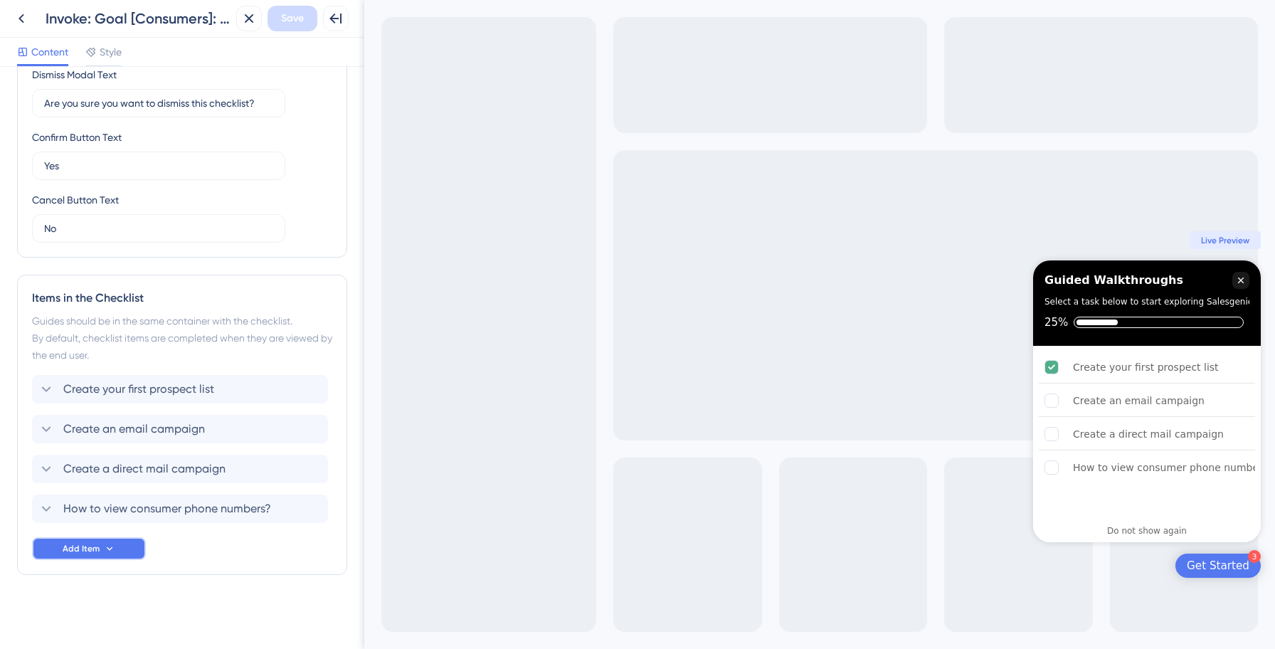
click at [117, 546] on button "Add Item" at bounding box center [89, 548] width 114 height 23
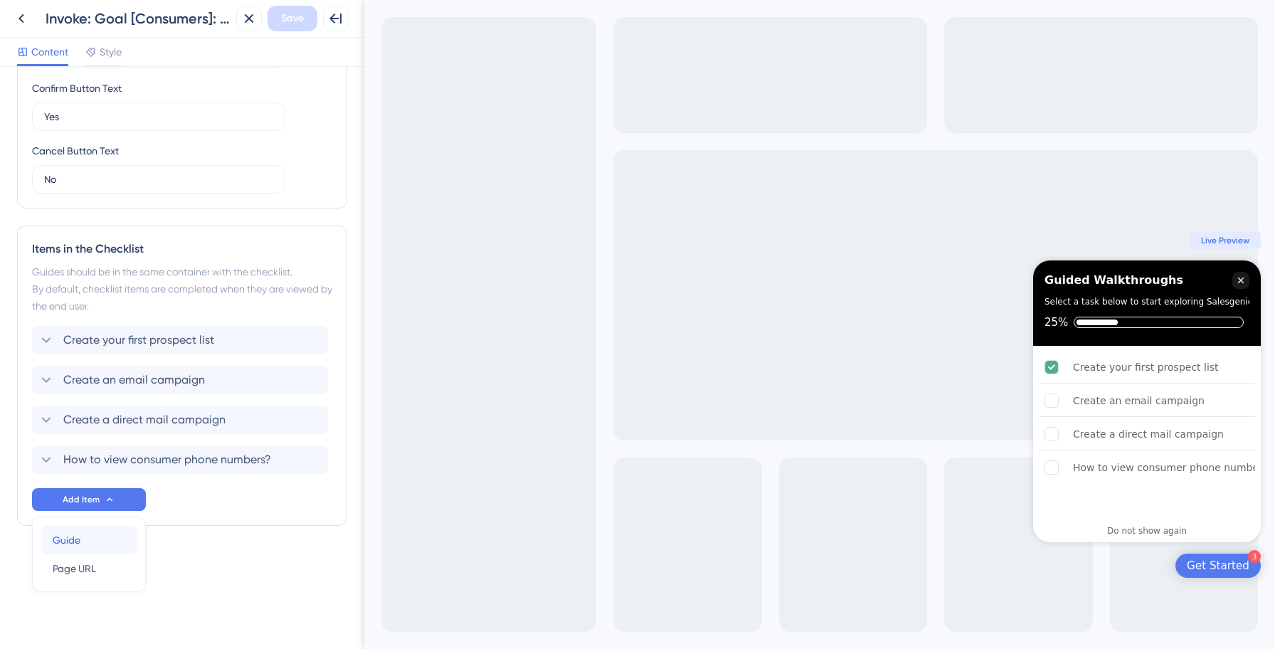
click at [101, 541] on div "Guide Guide" at bounding box center [89, 540] width 73 height 28
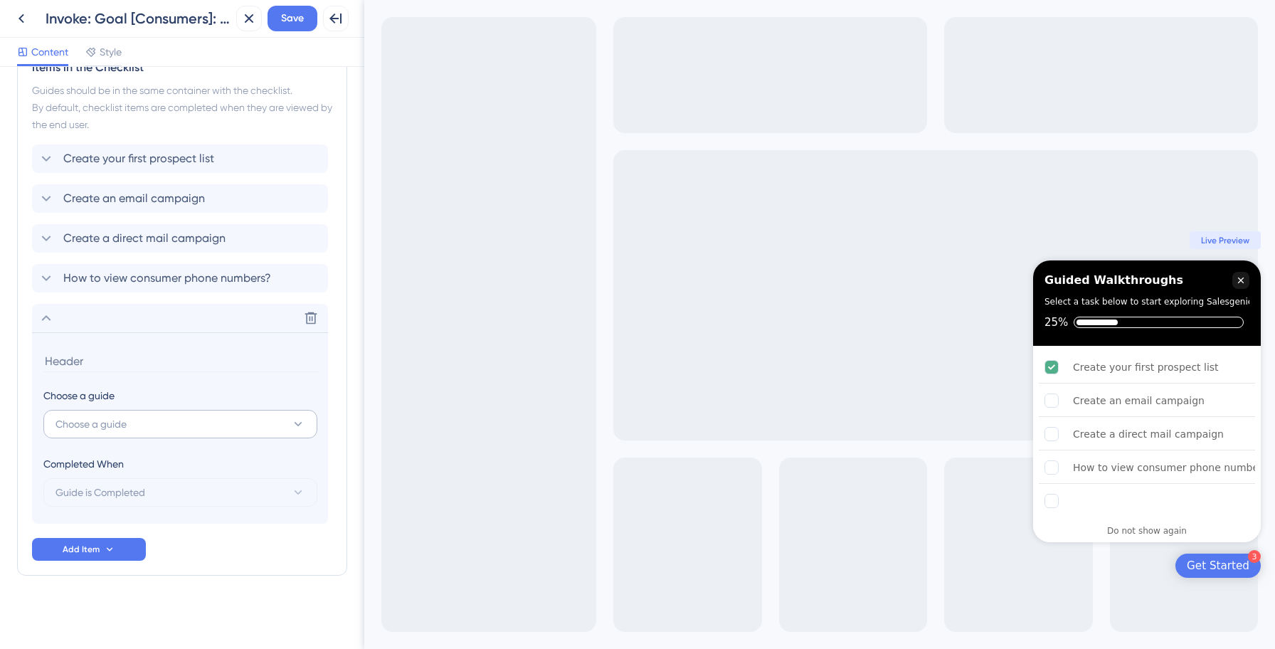
scroll to position [635, 0]
click at [142, 410] on button "Choose a guide" at bounding box center [180, 423] width 274 height 28
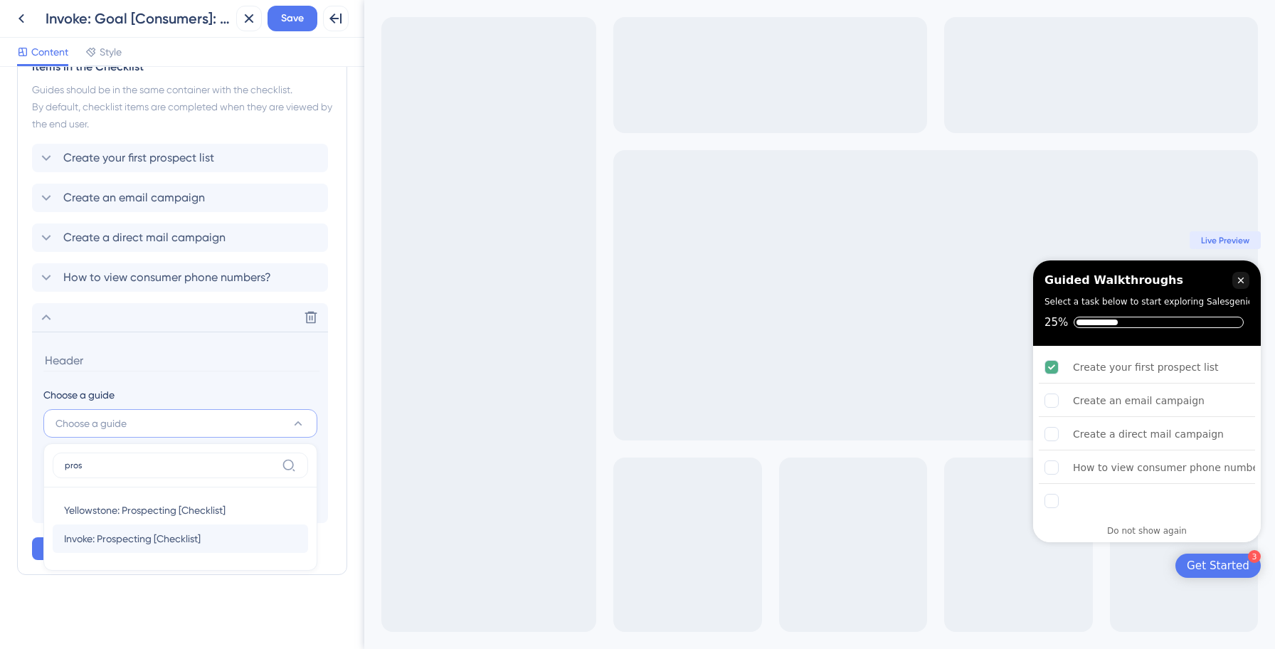
type input "pros"
click at [167, 539] on span "Invoke: Prospecting [Checklist]" at bounding box center [132, 538] width 137 height 17
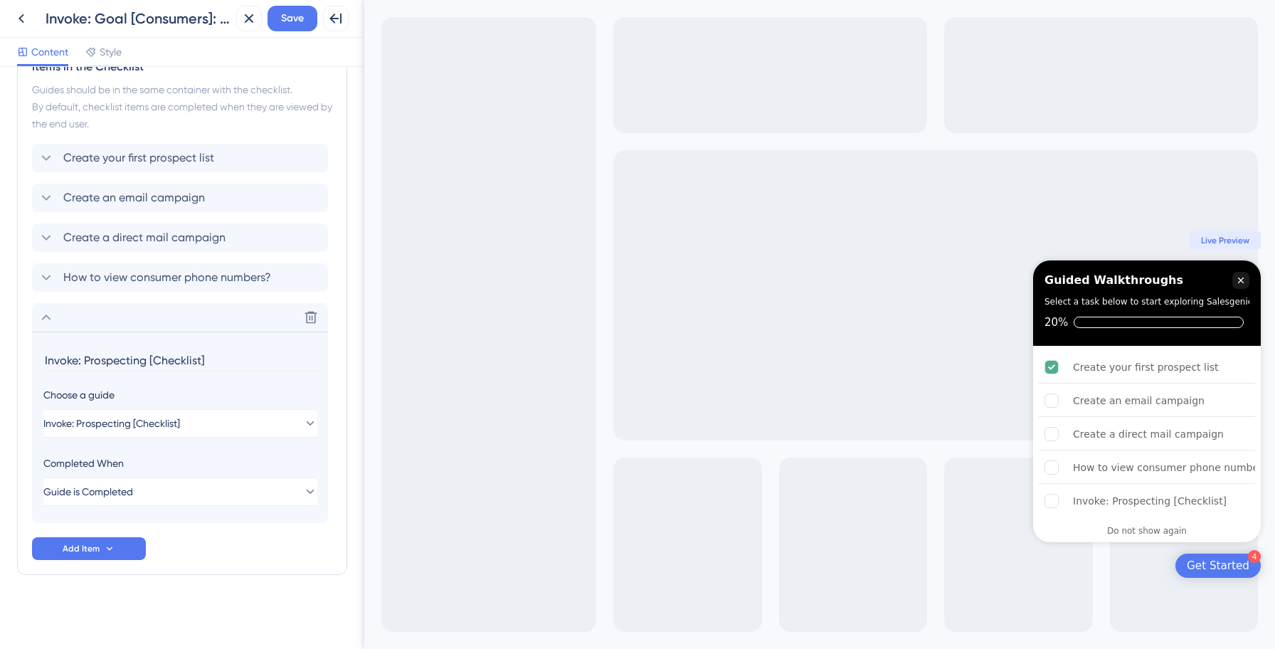
click at [151, 363] on input "Invoke: Prospecting [Checklist]" at bounding box center [181, 360] width 276 height 22
paste input "Prospect with AI (Smart Prospecting)"
type input "Prospect with AI (Smart Prospecting)"
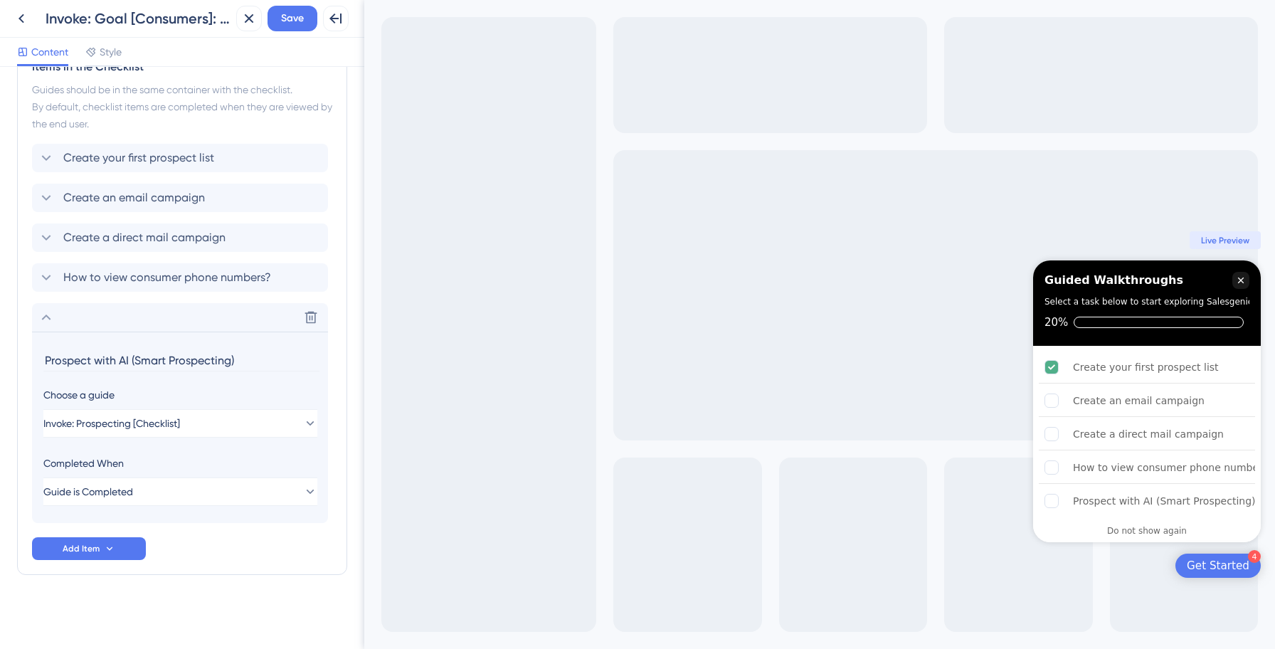
click at [218, 530] on div "Create your first prospect list Create an email campaign Create a direct mail c…" at bounding box center [182, 352] width 300 height 416
click at [296, 21] on span "Save" at bounding box center [292, 18] width 23 height 17
click at [46, 312] on icon at bounding box center [46, 317] width 17 height 17
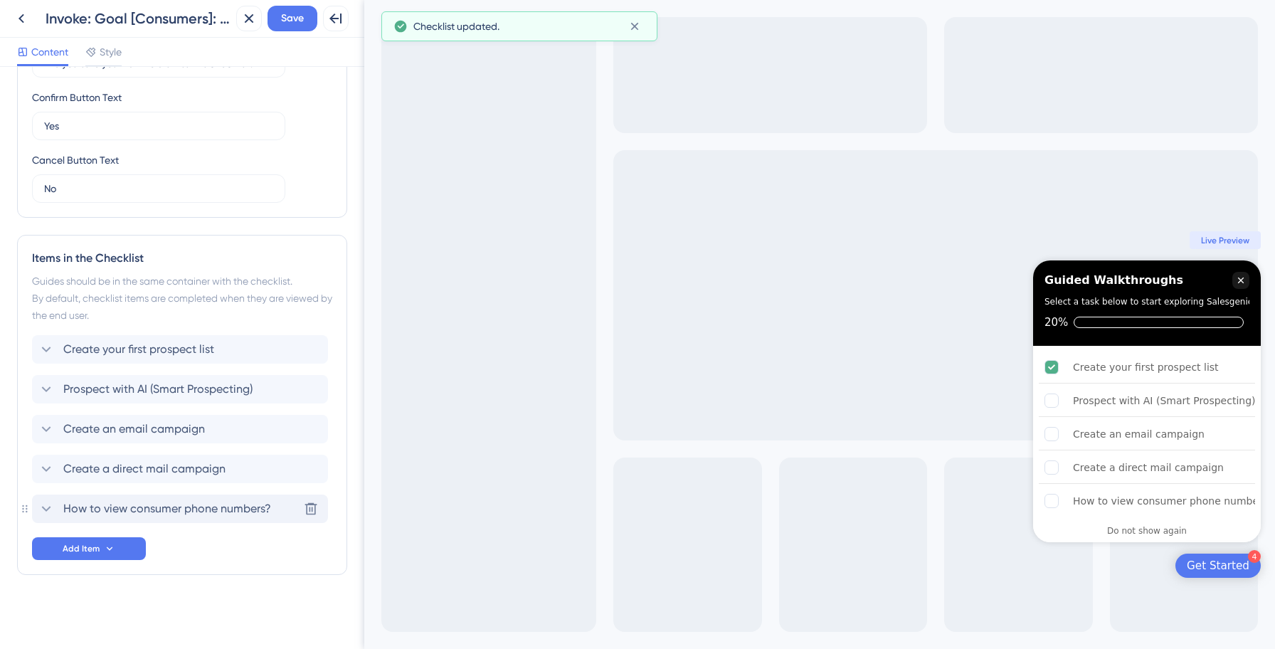
drag, startPoint x: 177, startPoint y: 514, endPoint x: 173, endPoint y: 386, distance: 128.1
click at [289, 22] on span "Save" at bounding box center [292, 18] width 23 height 17
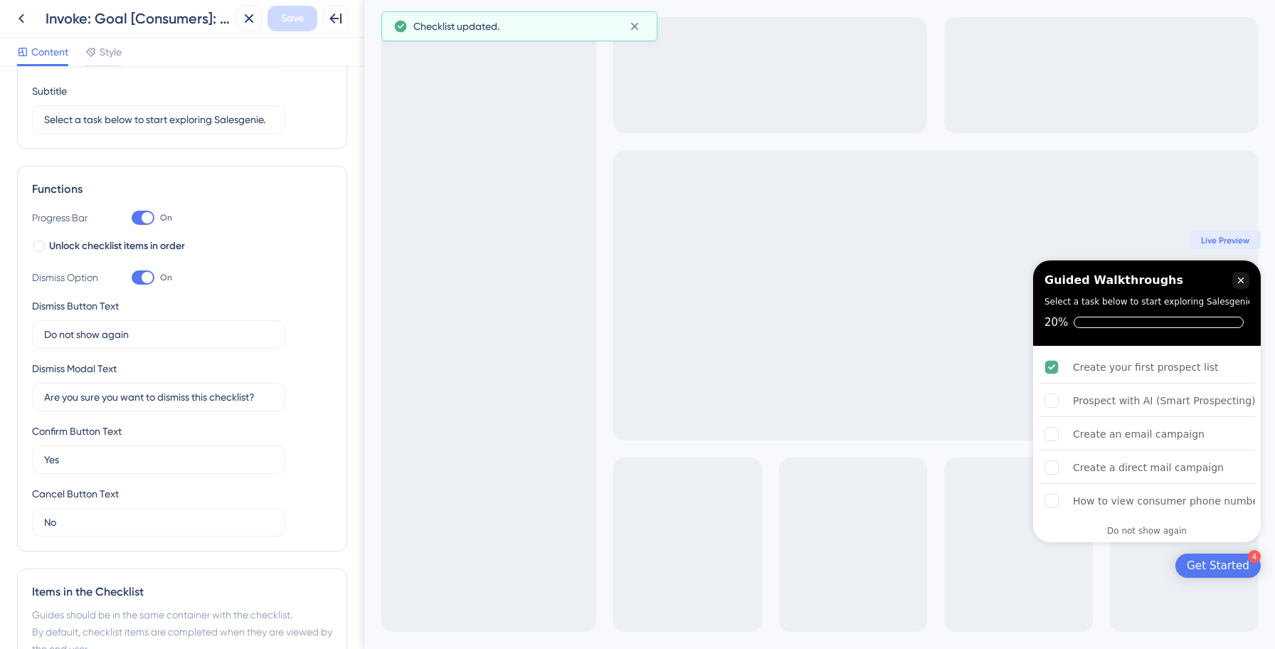
scroll to position [0, 0]
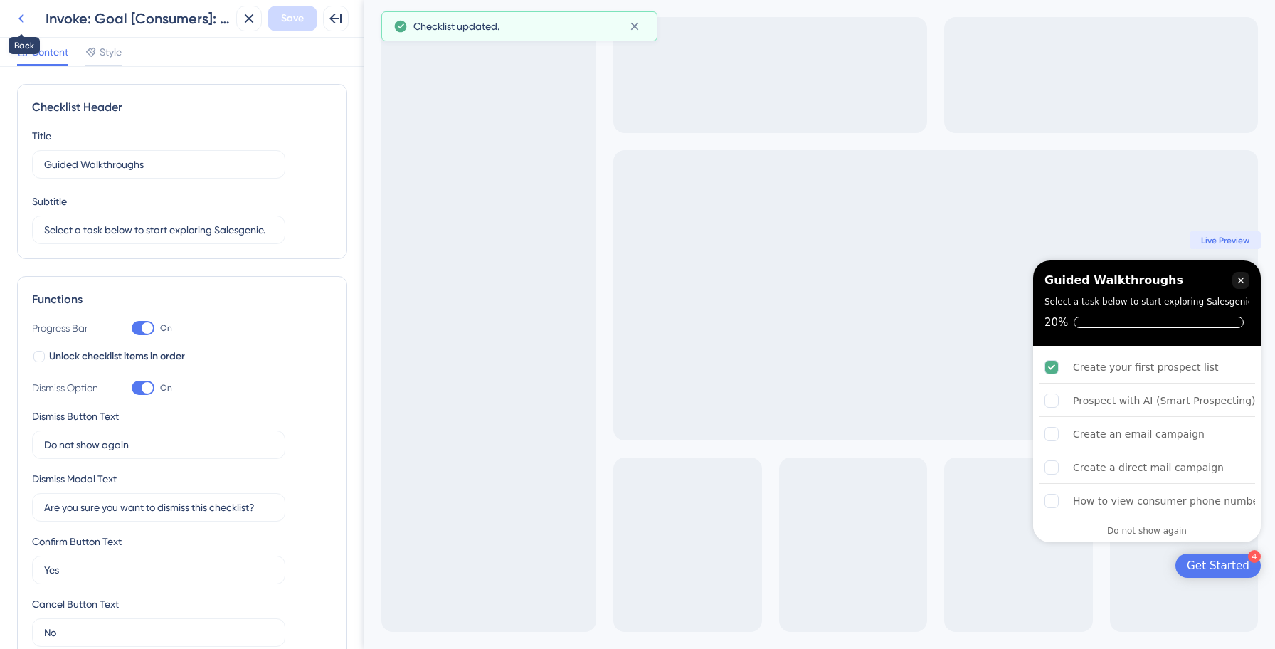
click at [26, 13] on icon at bounding box center [21, 18] width 17 height 17
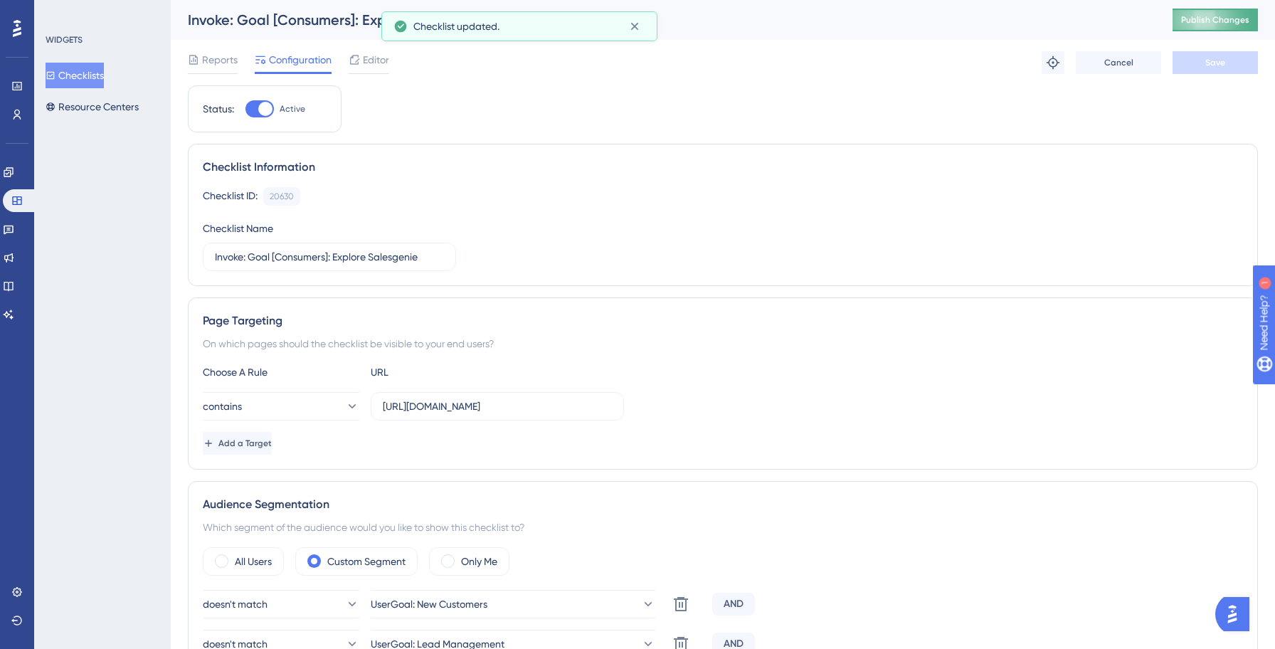
click at [1213, 22] on span "Publish Changes" at bounding box center [1215, 19] width 68 height 11
click at [647, 199] on div "Checklist ID: 20630 Copy" at bounding box center [723, 196] width 1040 height 18
click at [73, 80] on button "Checklists" at bounding box center [75, 76] width 58 height 26
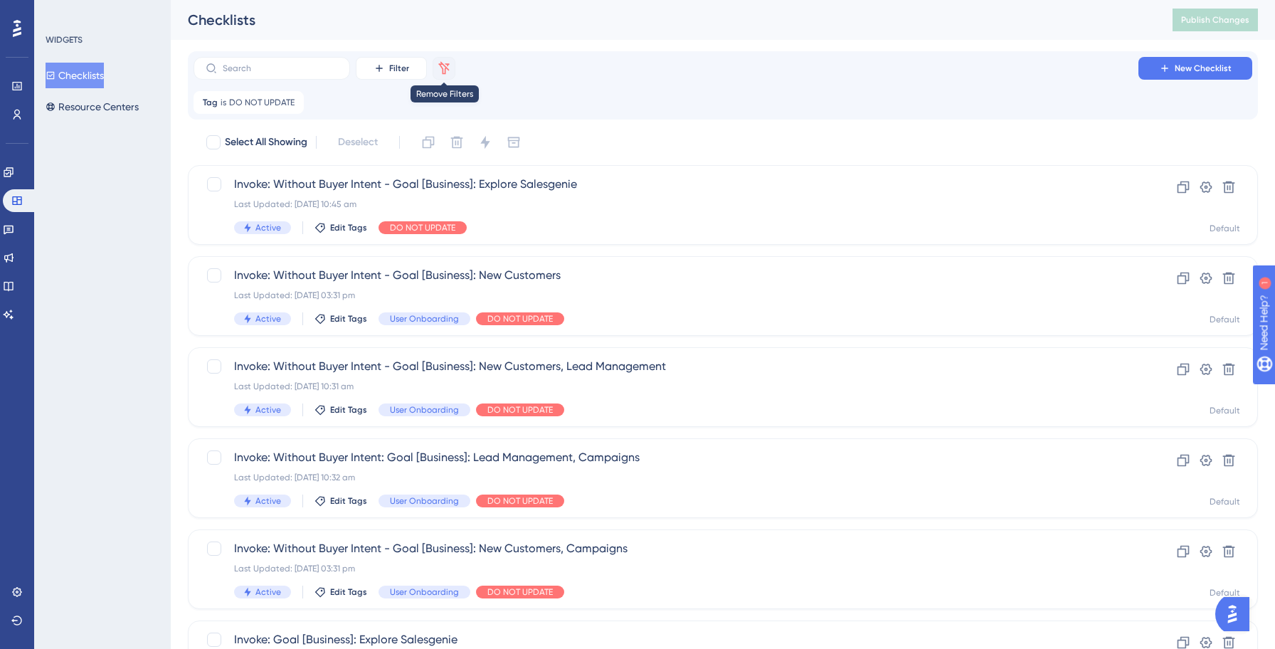
click at [440, 71] on icon at bounding box center [444, 68] width 14 height 14
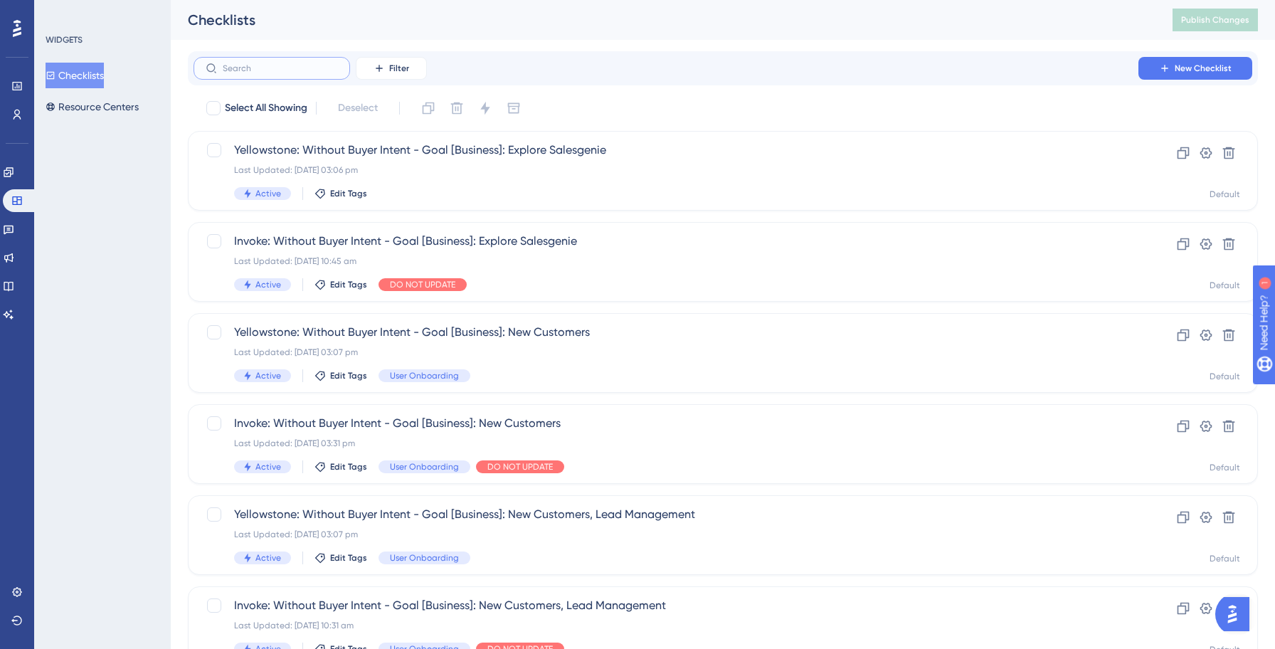
click at [260, 67] on input "text" at bounding box center [280, 68] width 115 height 10
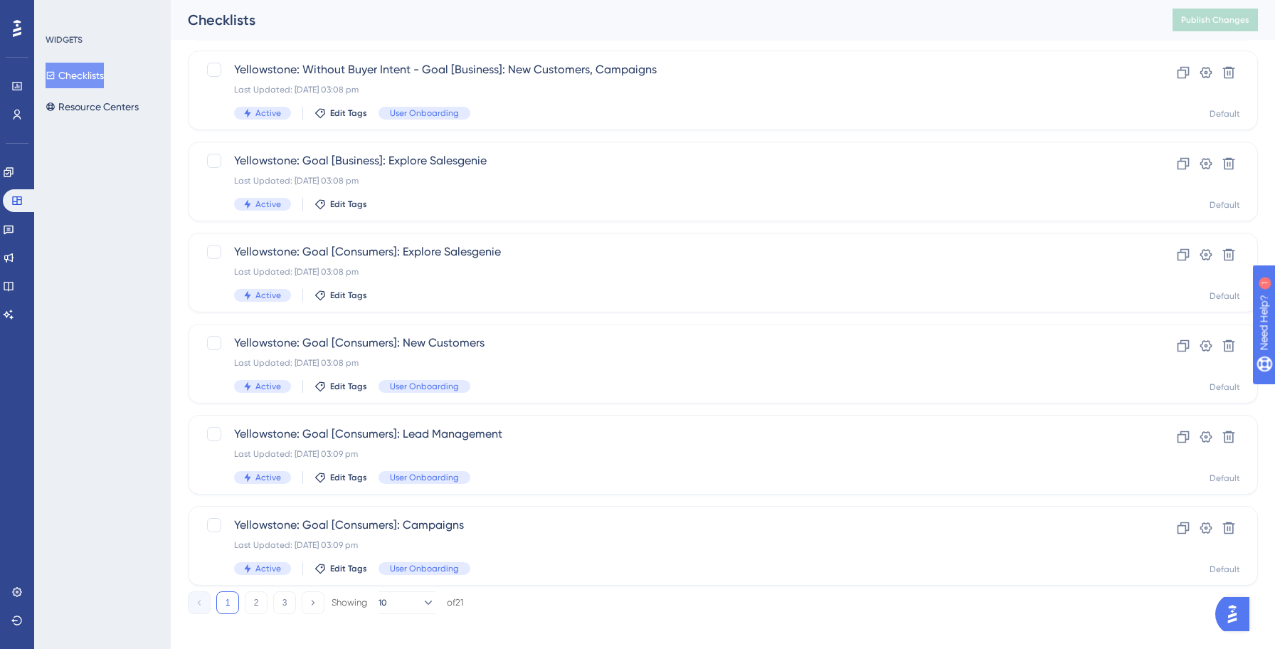
scroll to position [455, 0]
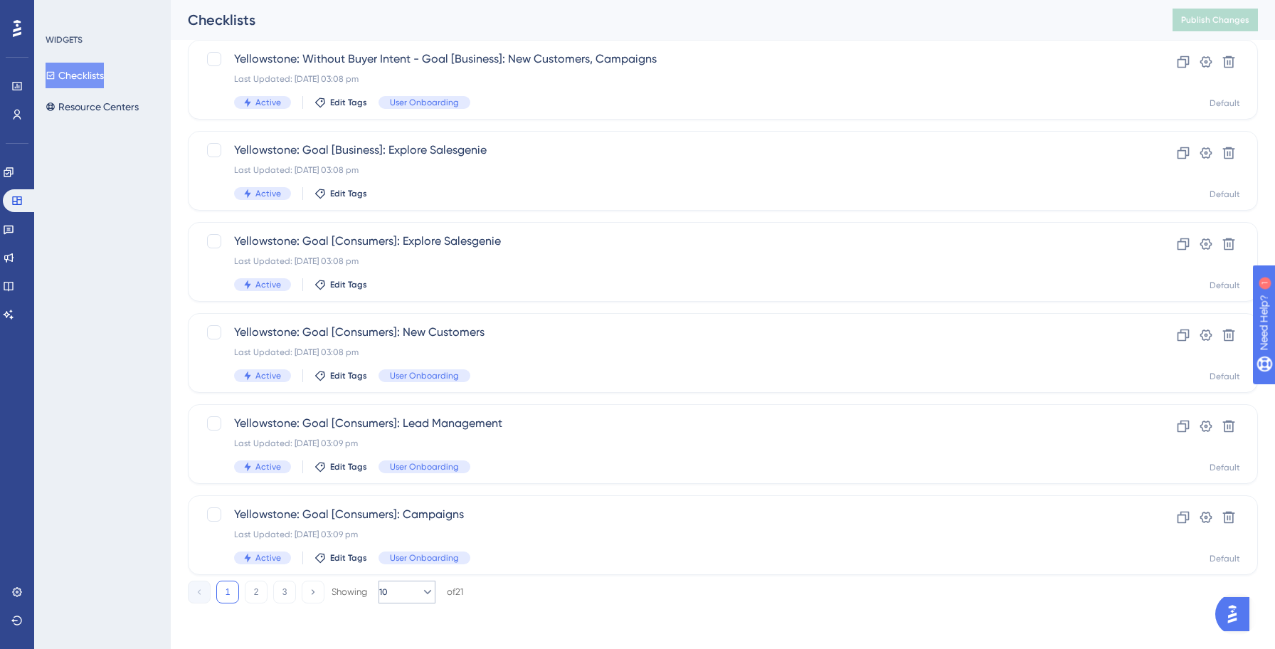
type input "yellow"
click at [420, 597] on icon at bounding box center [427, 592] width 14 height 14
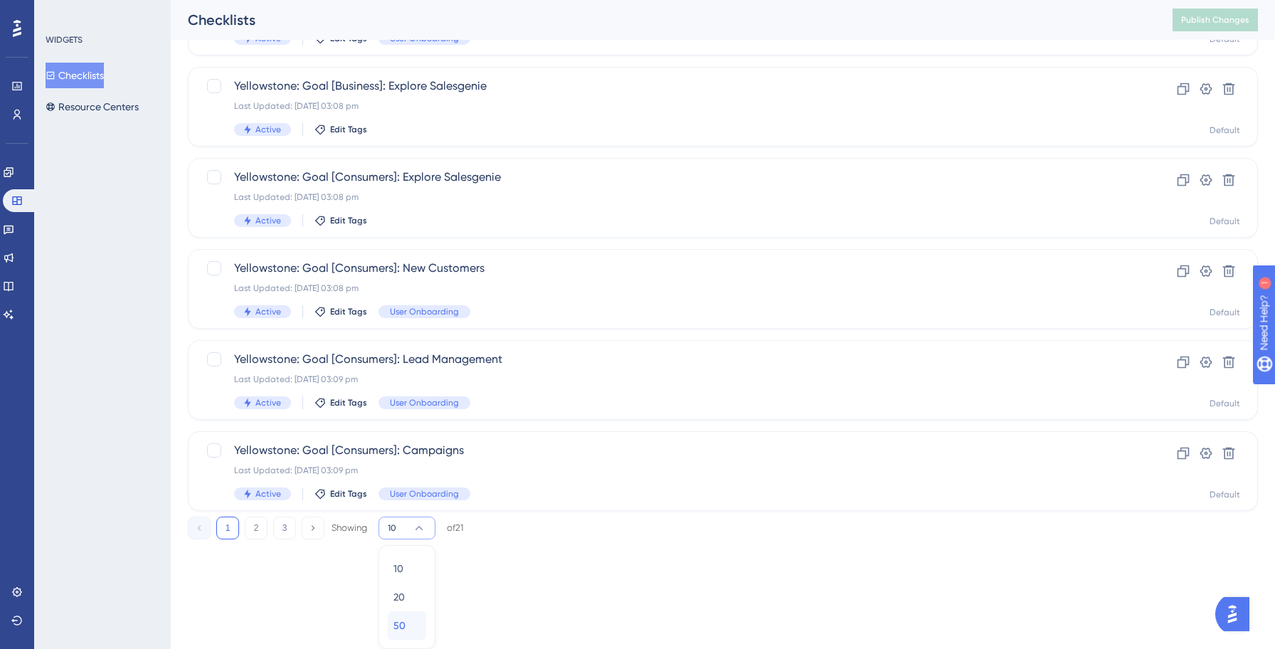
click at [405, 619] on div "50 50" at bounding box center [406, 625] width 27 height 28
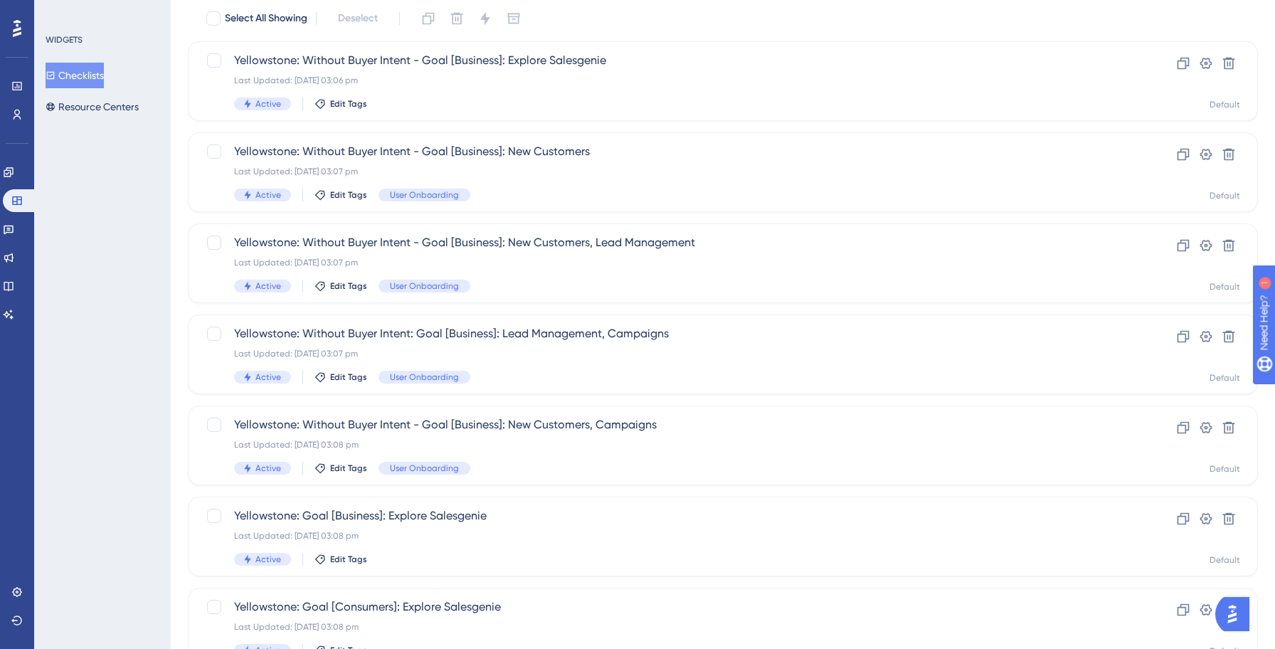
scroll to position [0, 0]
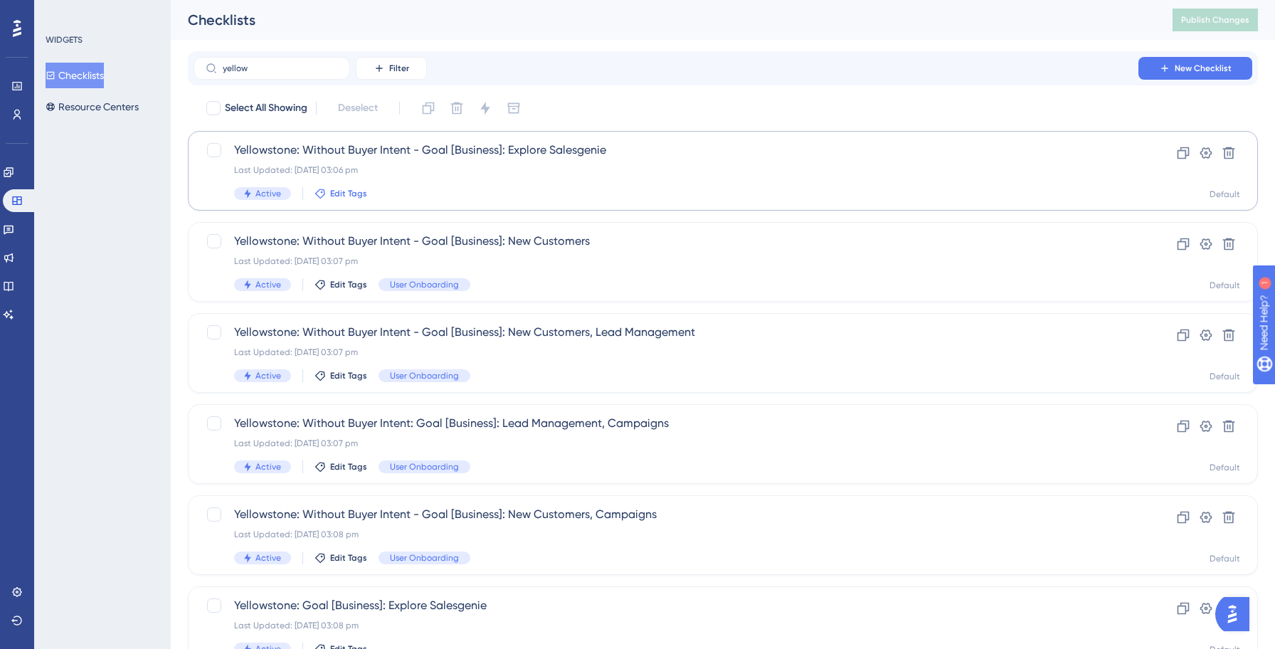
click at [344, 196] on span "Edit Tags" at bounding box center [348, 193] width 37 height 11
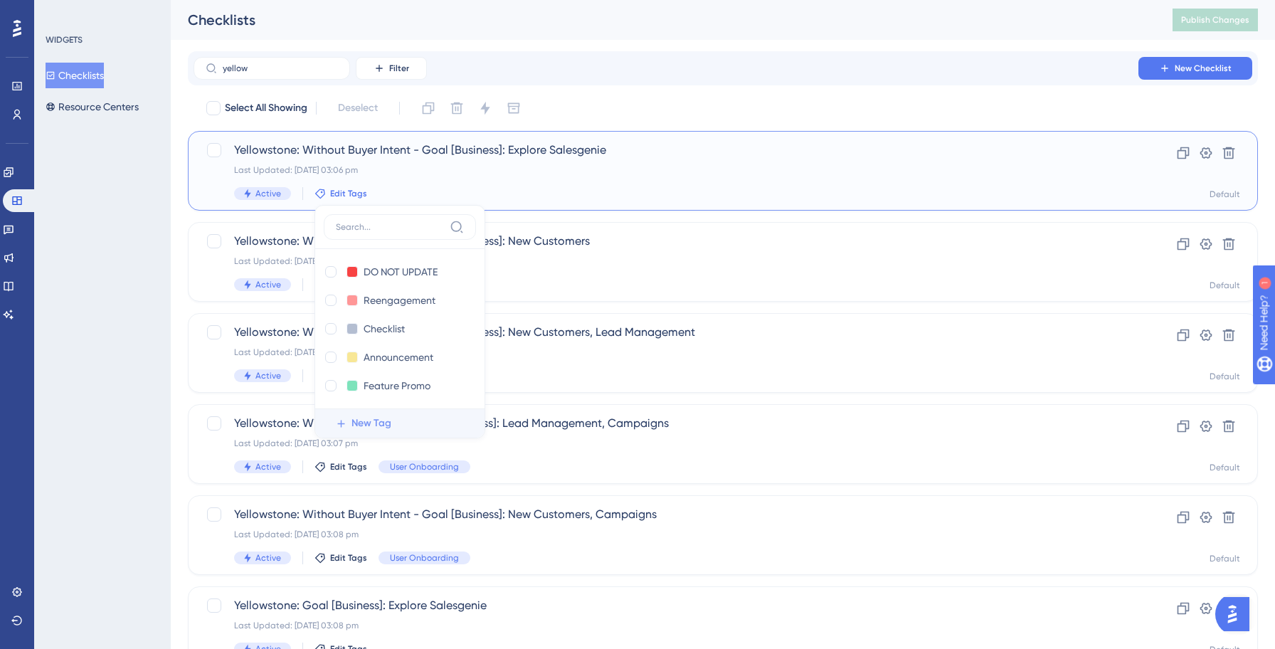
click at [363, 423] on span "New Tag" at bounding box center [371, 423] width 40 height 17
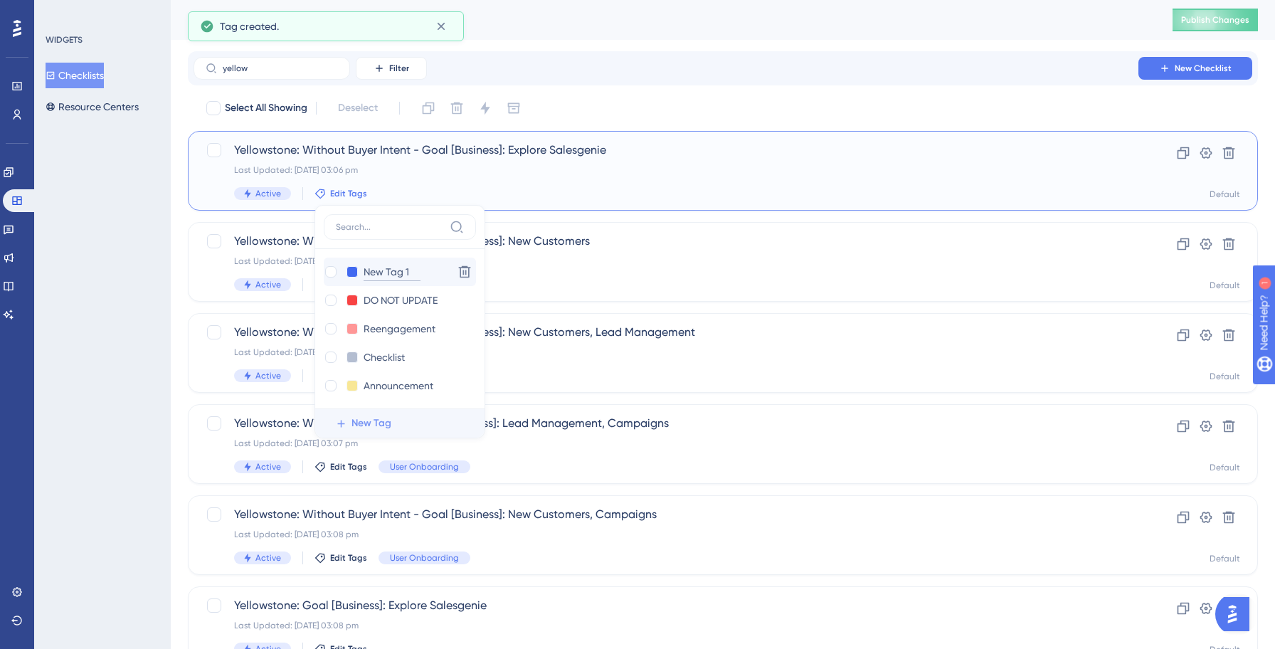
click at [393, 270] on input "New Tag 1" at bounding box center [391, 272] width 57 height 18
type input "Use for"
click at [388, 274] on input "Use for" at bounding box center [391, 272] width 57 height 18
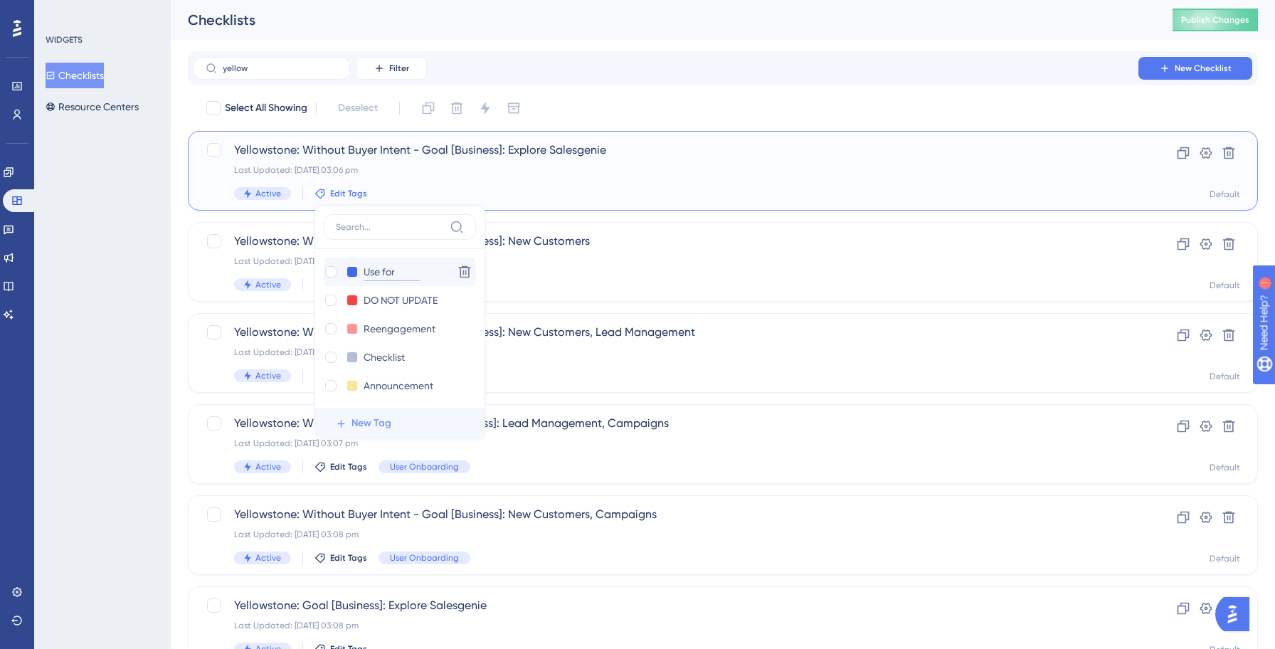
click at [388, 274] on input "Use for" at bounding box center [391, 272] width 57 height 18
type input "Use for Testing"
click at [351, 271] on button at bounding box center [351, 271] width 11 height 11
click at [401, 315] on div at bounding box center [405, 317] width 11 height 11
click at [330, 268] on div at bounding box center [330, 271] width 11 height 11
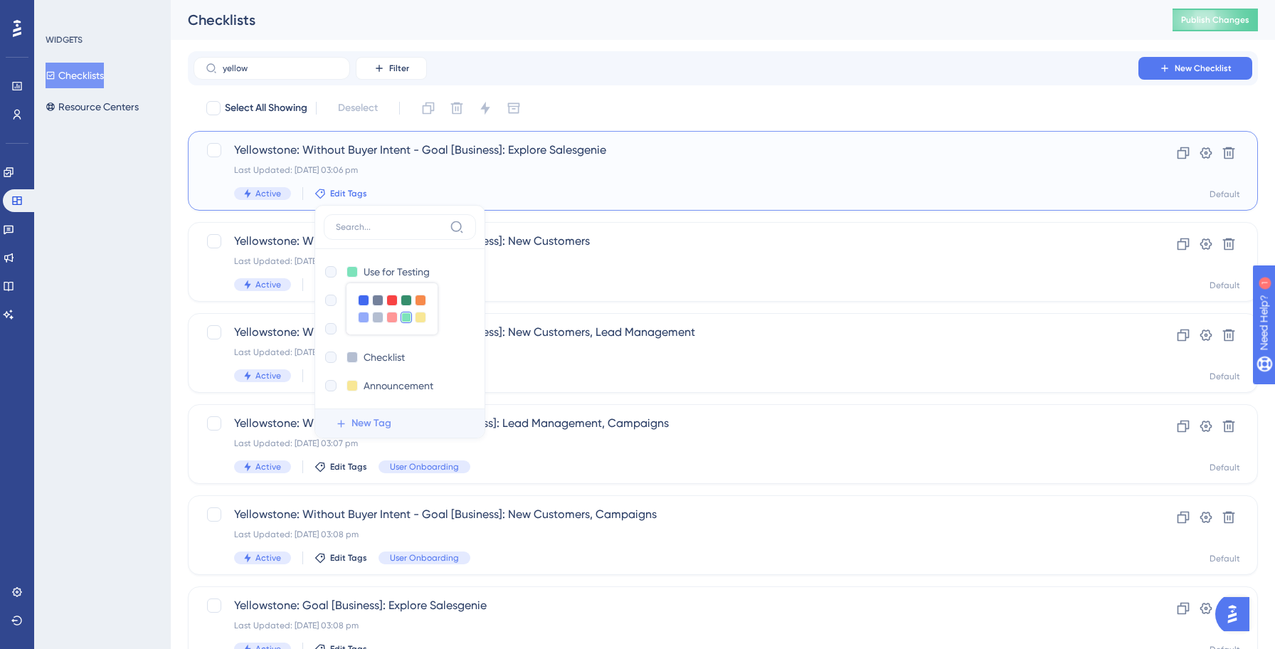
checkbox input "true"
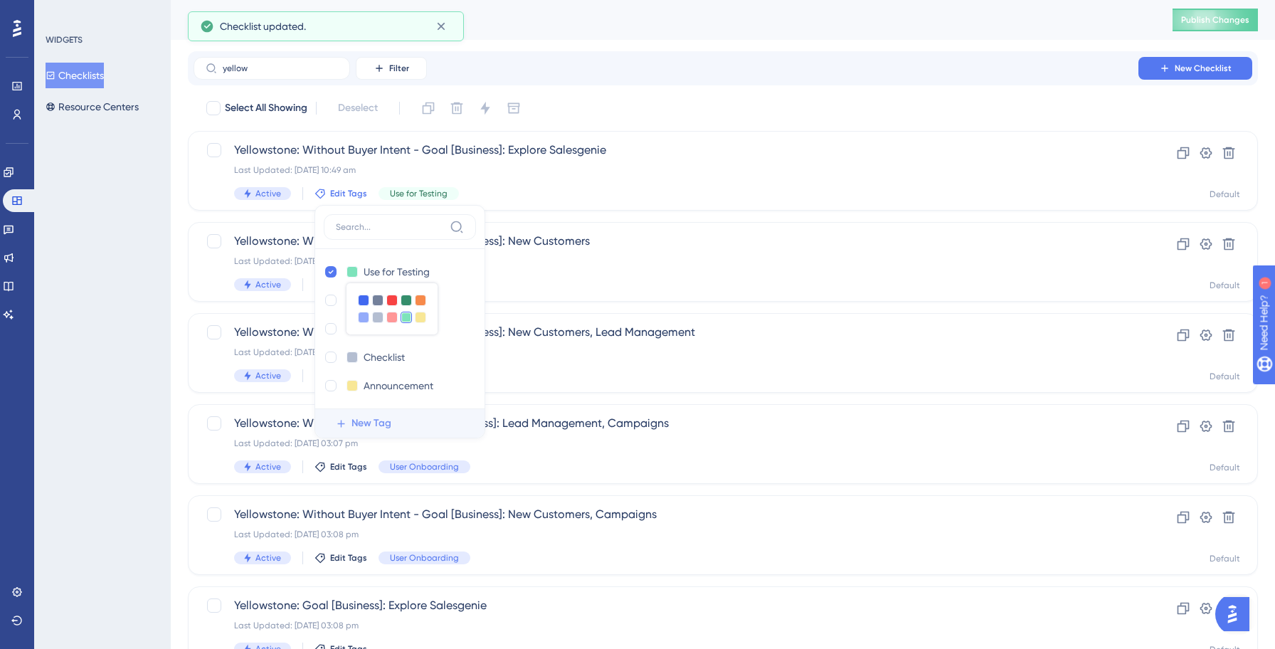
click at [83, 263] on div "WIDGETS Checklists Resource Centers" at bounding box center [102, 324] width 137 height 649
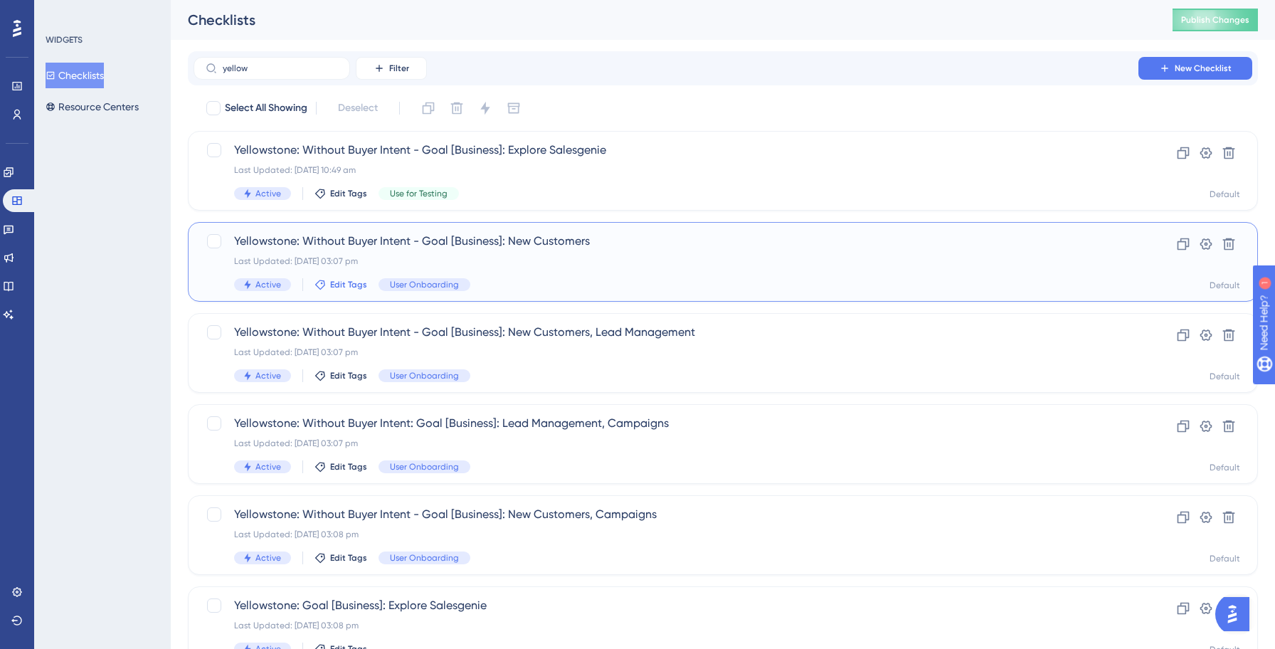
click at [351, 288] on span "Edit Tags" at bounding box center [348, 284] width 37 height 11
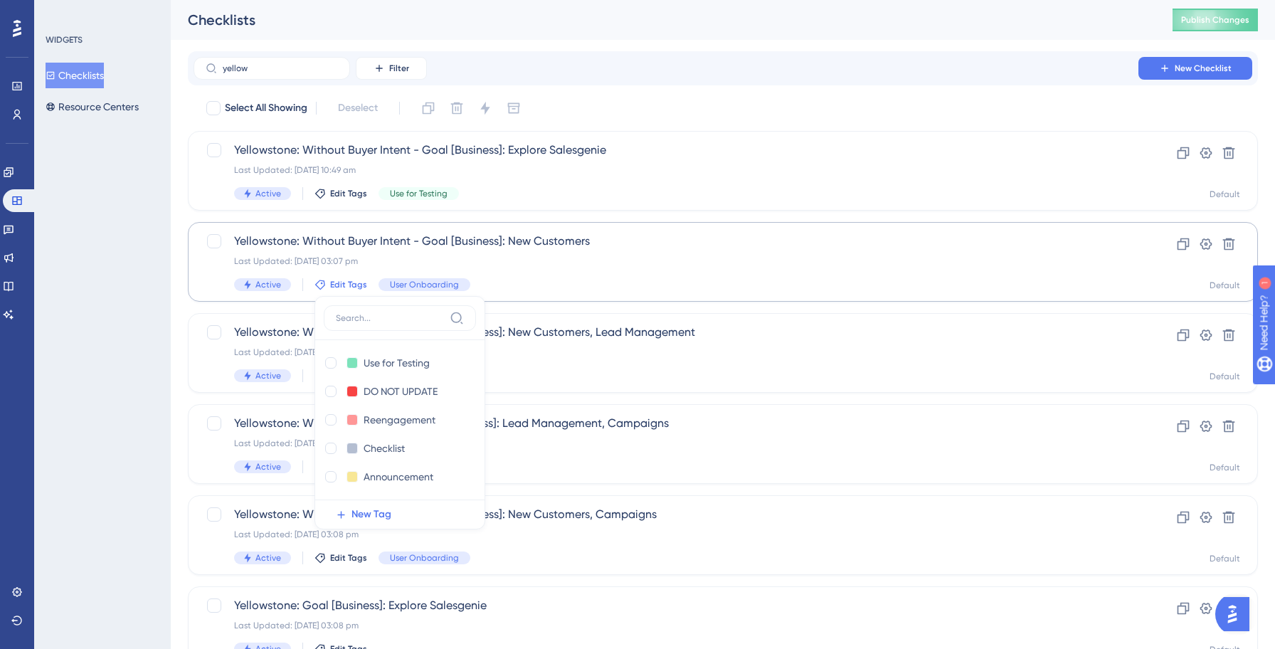
scroll to position [88, 0]
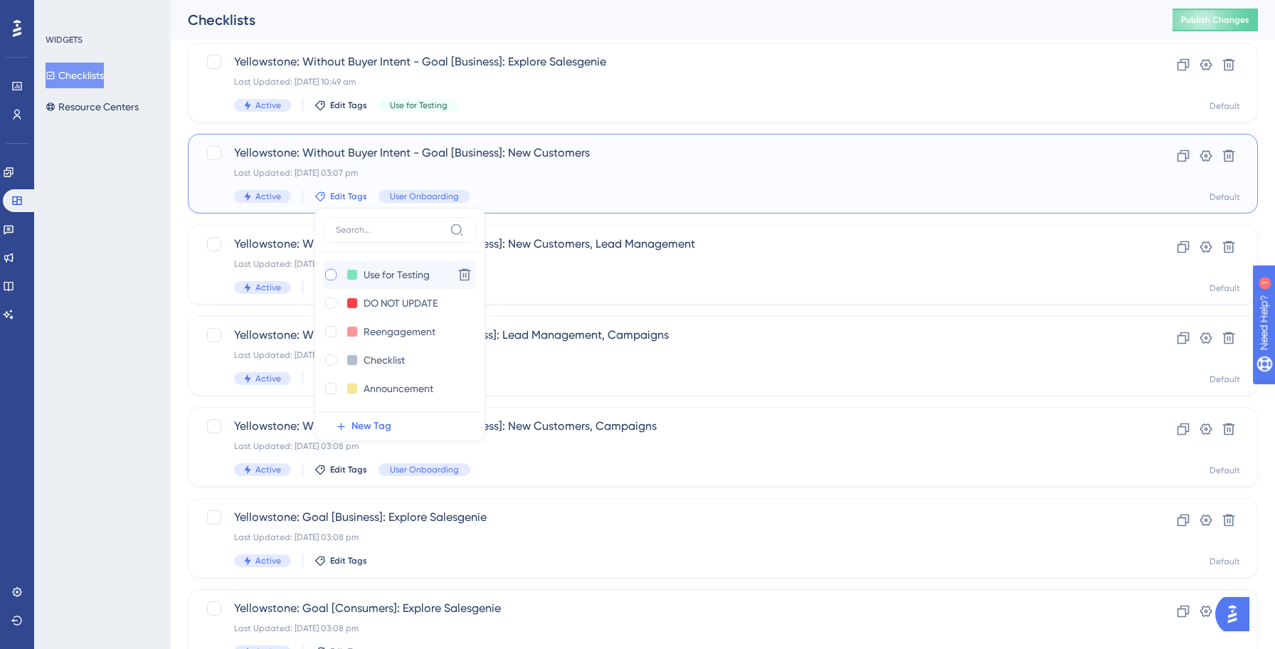
click at [329, 275] on div at bounding box center [330, 274] width 11 height 11
checkbox input "true"
click at [83, 250] on div "WIDGETS Checklists Resource Centers" at bounding box center [102, 324] width 137 height 649
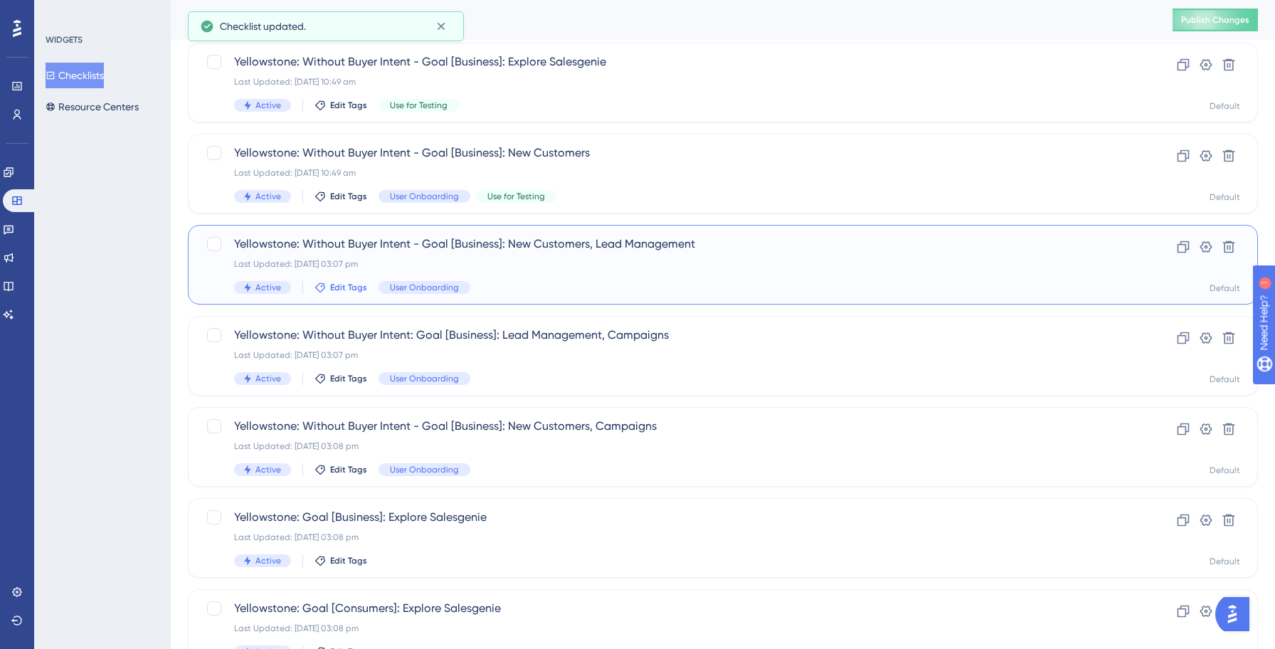
click at [331, 285] on span "Edit Tags" at bounding box center [348, 287] width 37 height 11
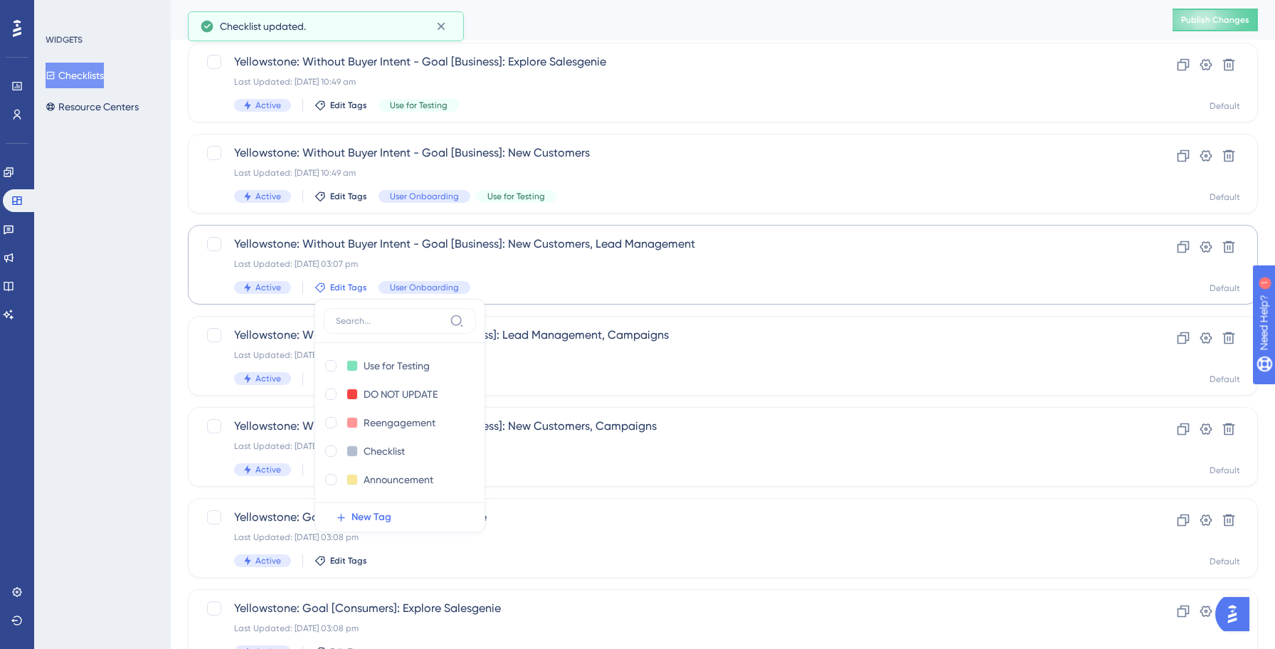
scroll to position [179, 0]
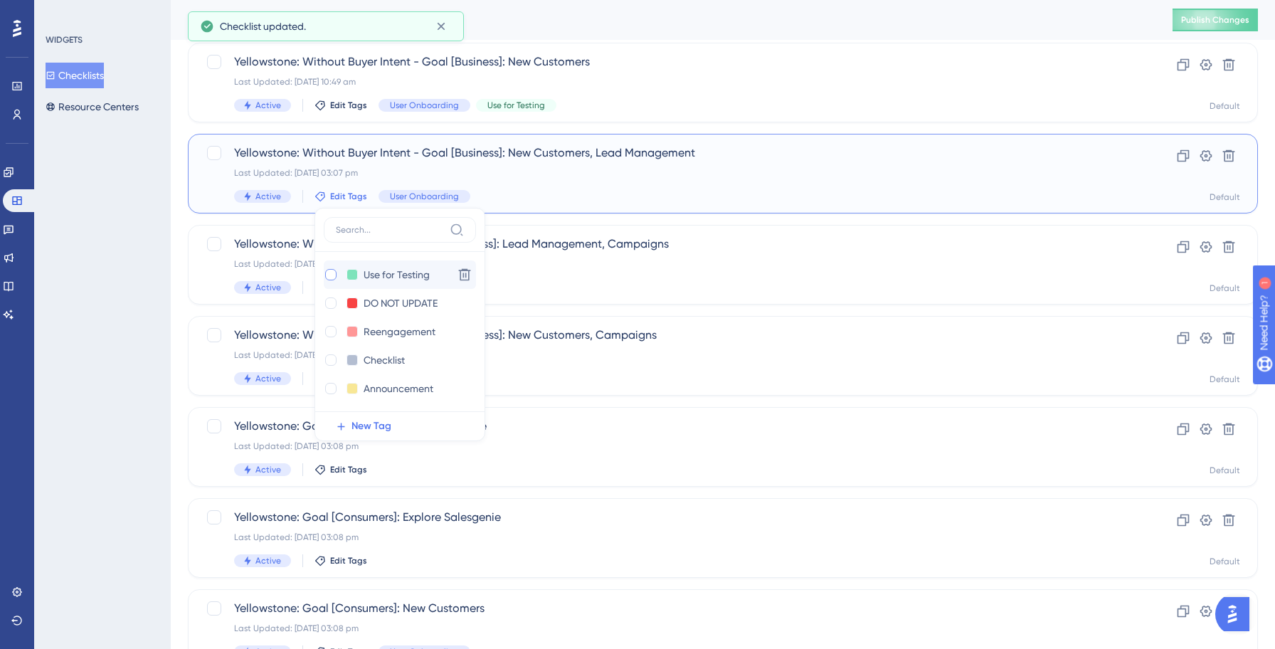
click at [332, 277] on div at bounding box center [330, 274] width 11 height 11
click at [113, 309] on div "WIDGETS Checklists Resource Centers" at bounding box center [102, 324] width 137 height 649
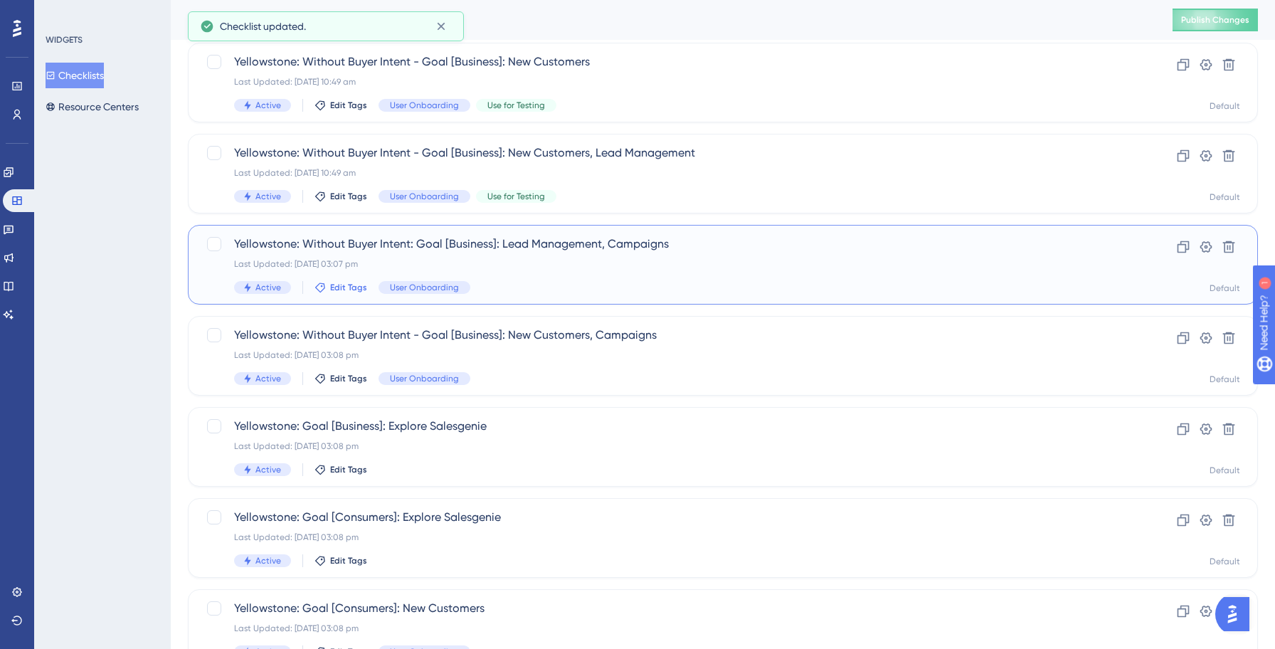
click at [346, 288] on span "Edit Tags" at bounding box center [348, 287] width 37 height 11
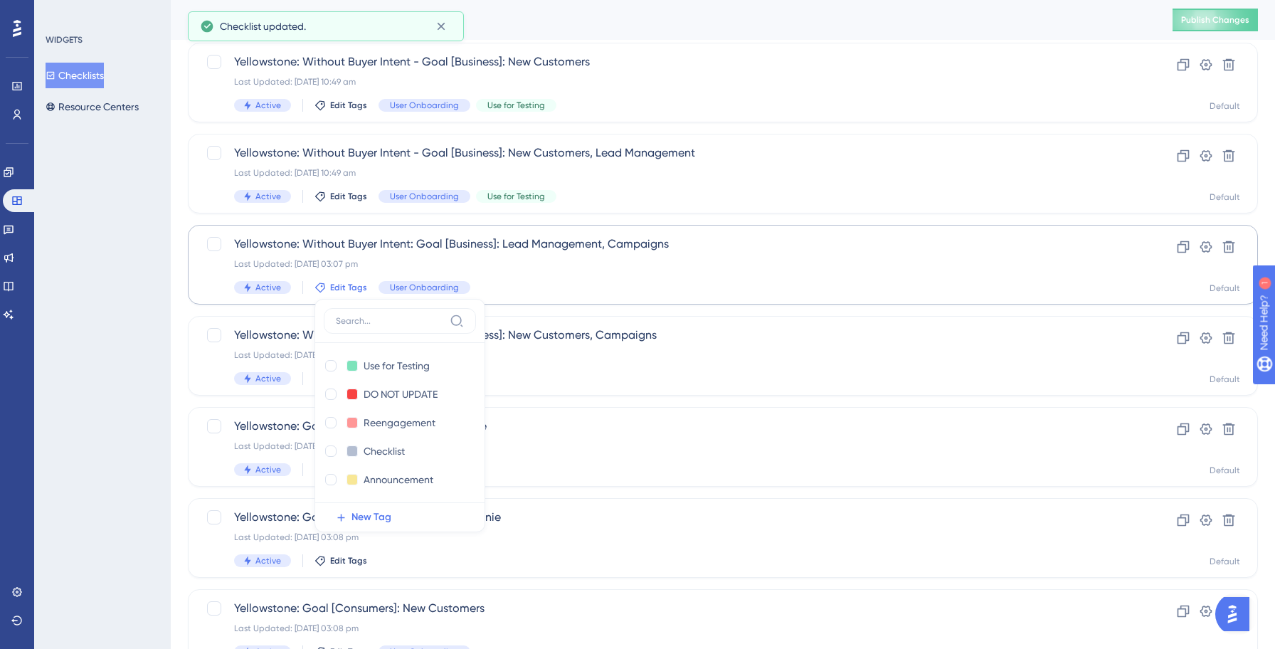
scroll to position [270, 0]
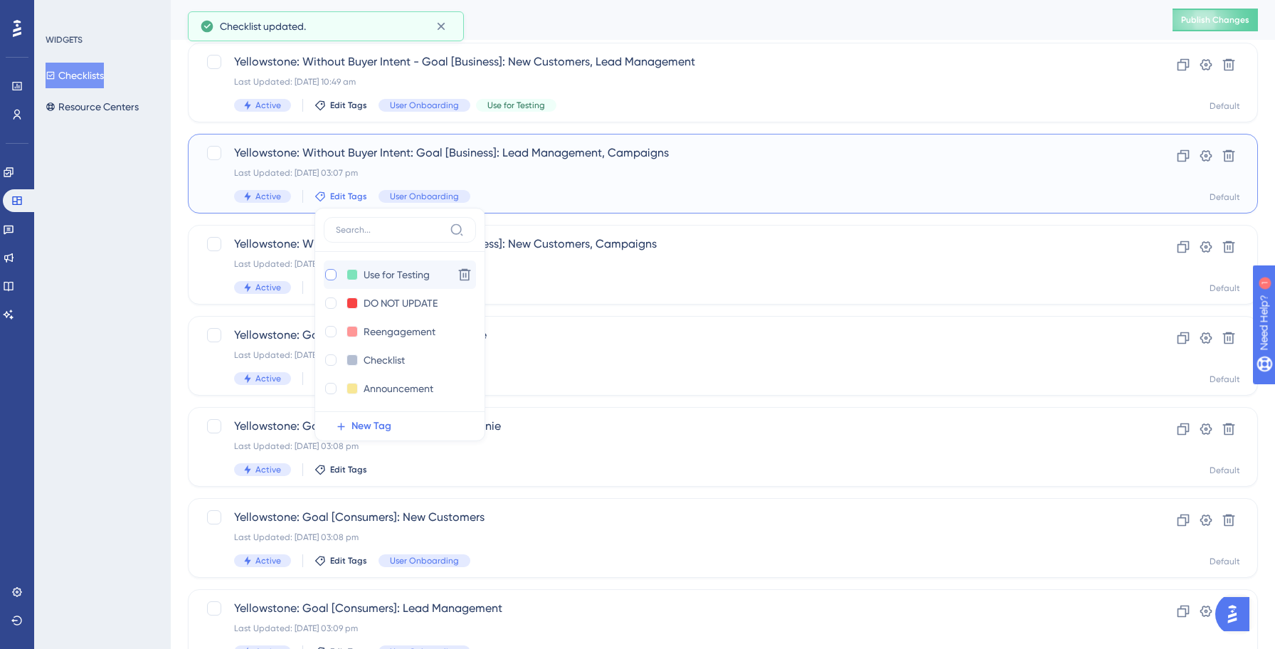
click at [331, 275] on div at bounding box center [330, 274] width 11 height 11
click at [139, 300] on div "WIDGETS Checklists Resource Centers" at bounding box center [102, 324] width 137 height 649
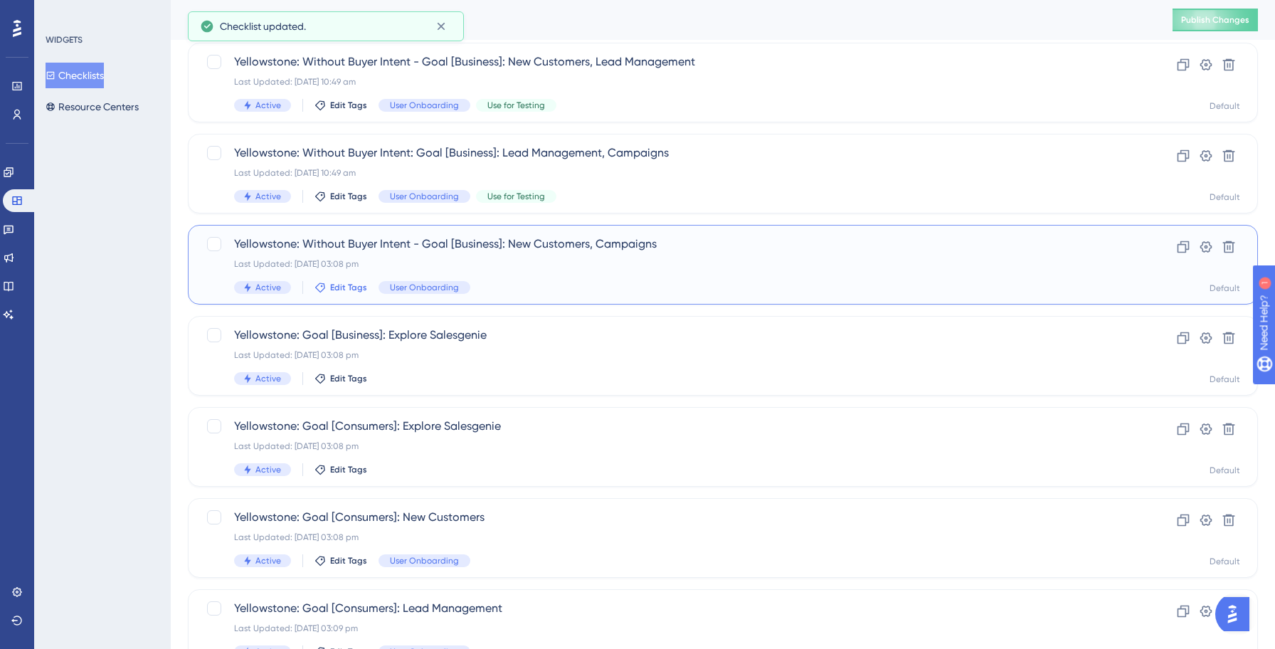
click at [336, 287] on span "Edit Tags" at bounding box center [348, 287] width 37 height 11
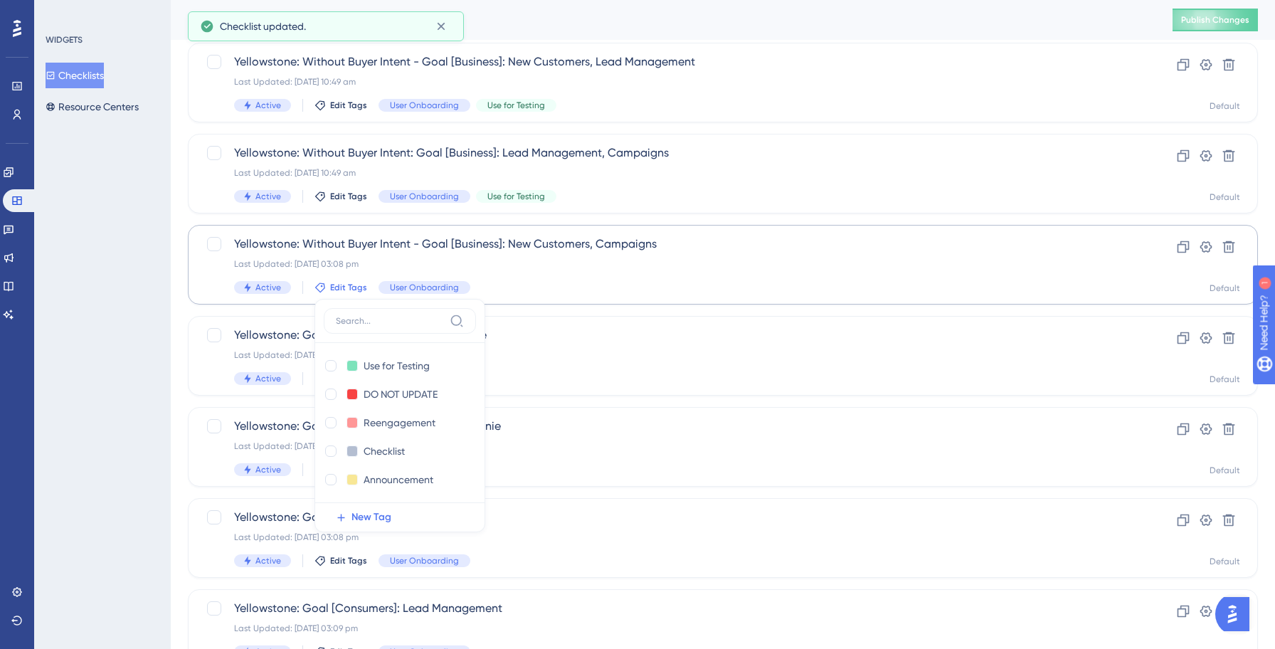
scroll to position [361, 0]
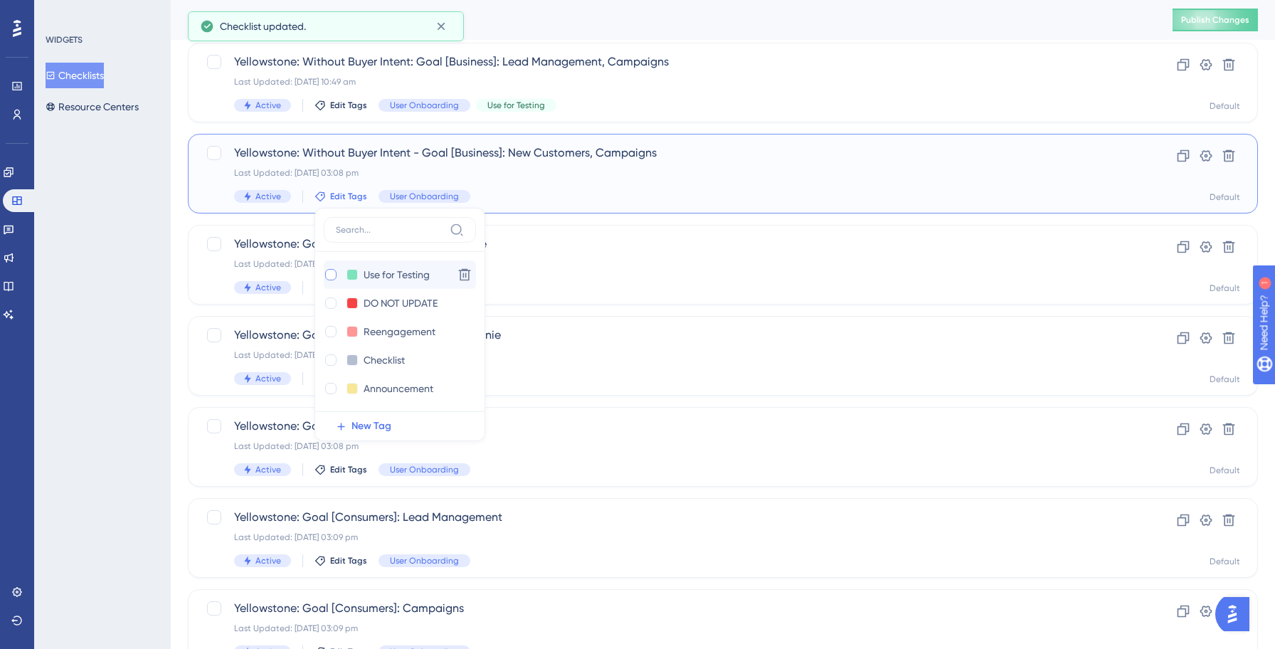
click at [326, 275] on div at bounding box center [330, 274] width 11 height 11
click at [110, 300] on div "WIDGETS Checklists Resource Centers" at bounding box center [102, 324] width 137 height 649
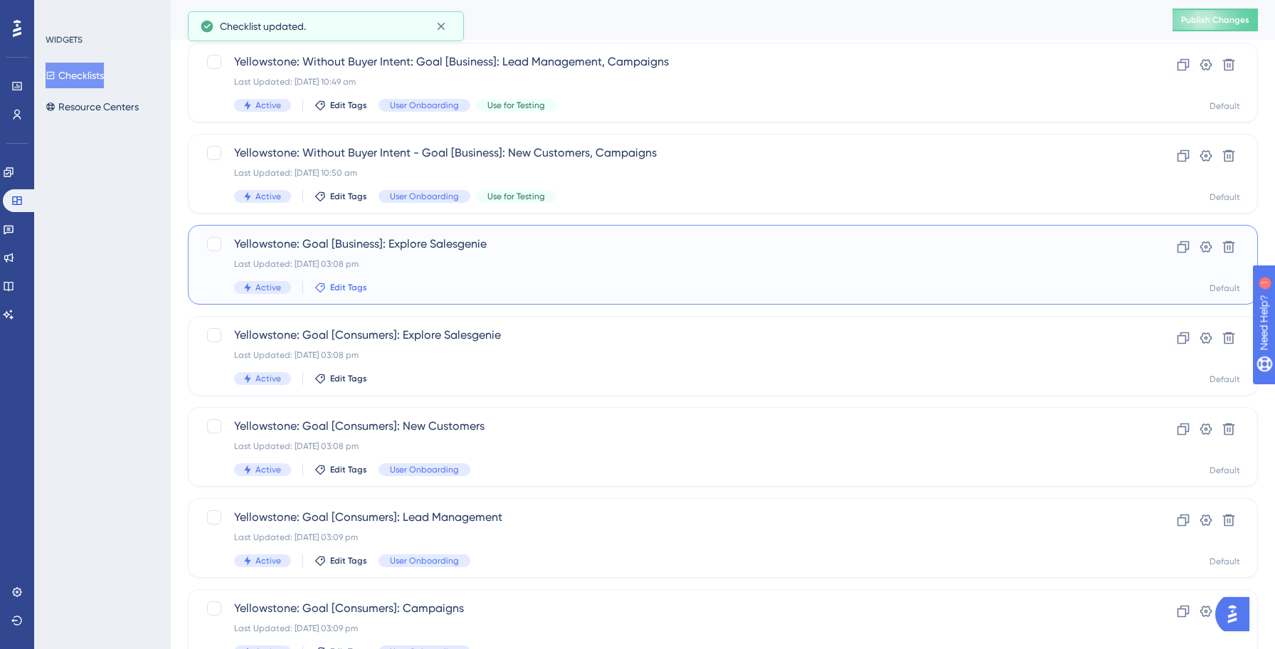
click at [337, 289] on span "Edit Tags" at bounding box center [348, 287] width 37 height 11
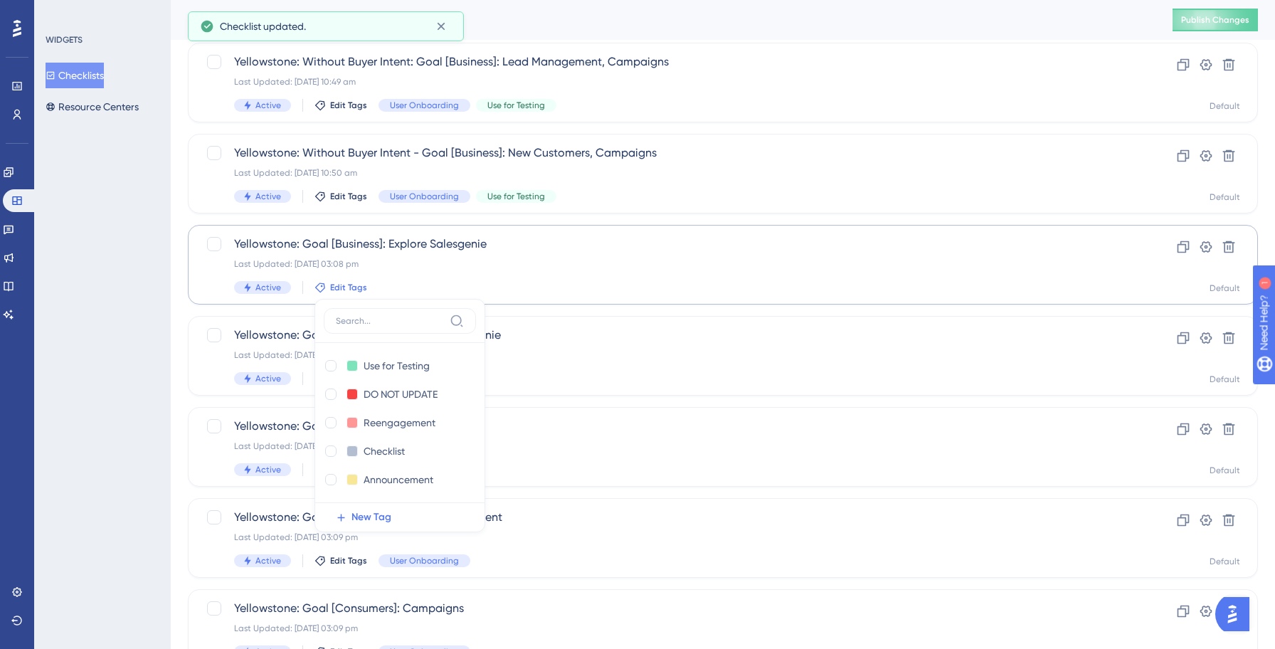
scroll to position [452, 0]
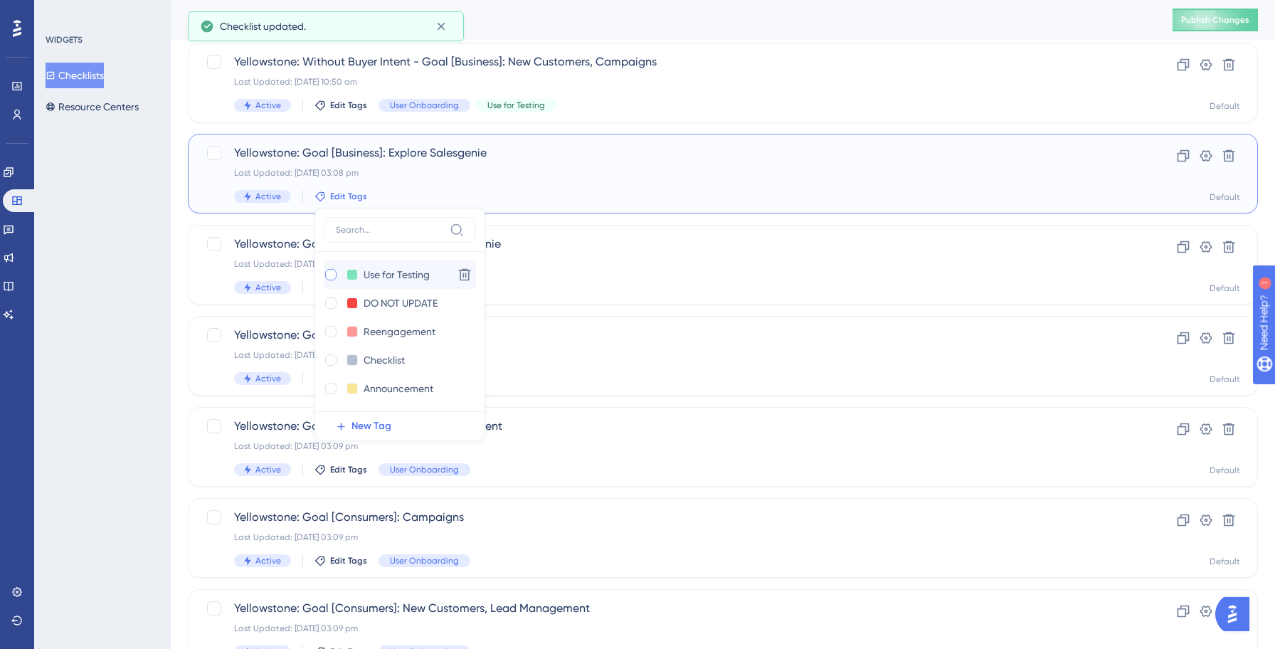
click at [331, 278] on div at bounding box center [330, 274] width 11 height 11
checkbox input "true"
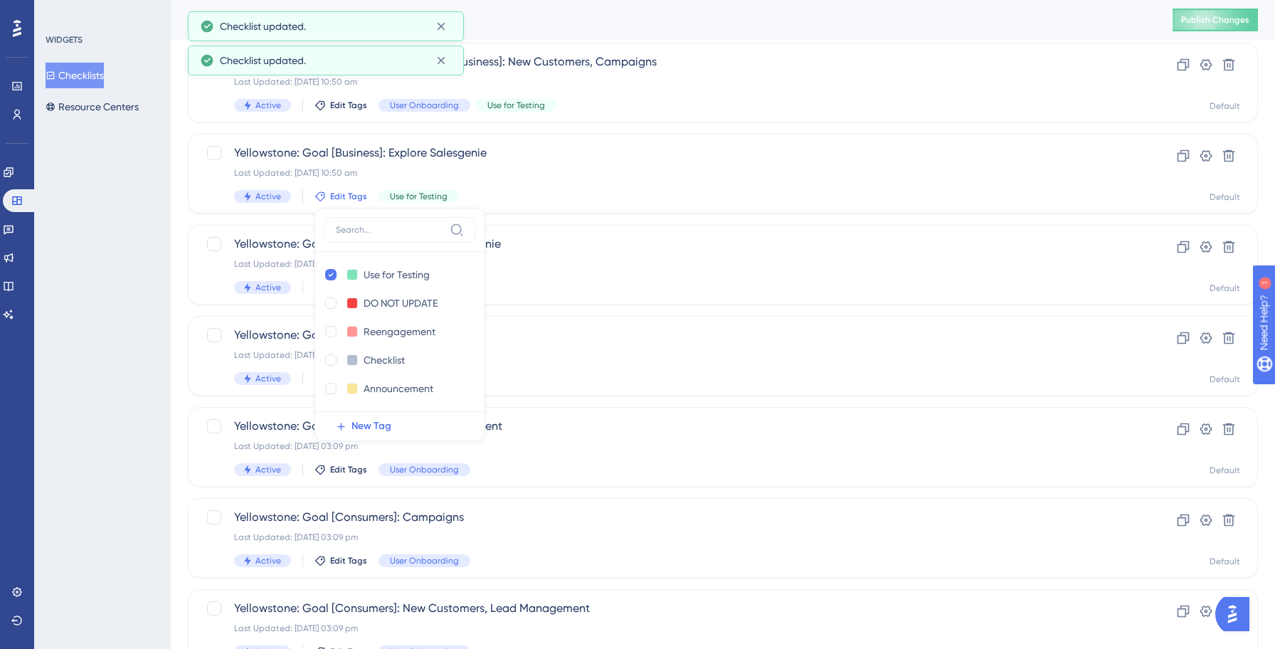
click at [115, 295] on div "WIDGETS Checklists Resource Centers" at bounding box center [102, 324] width 137 height 649
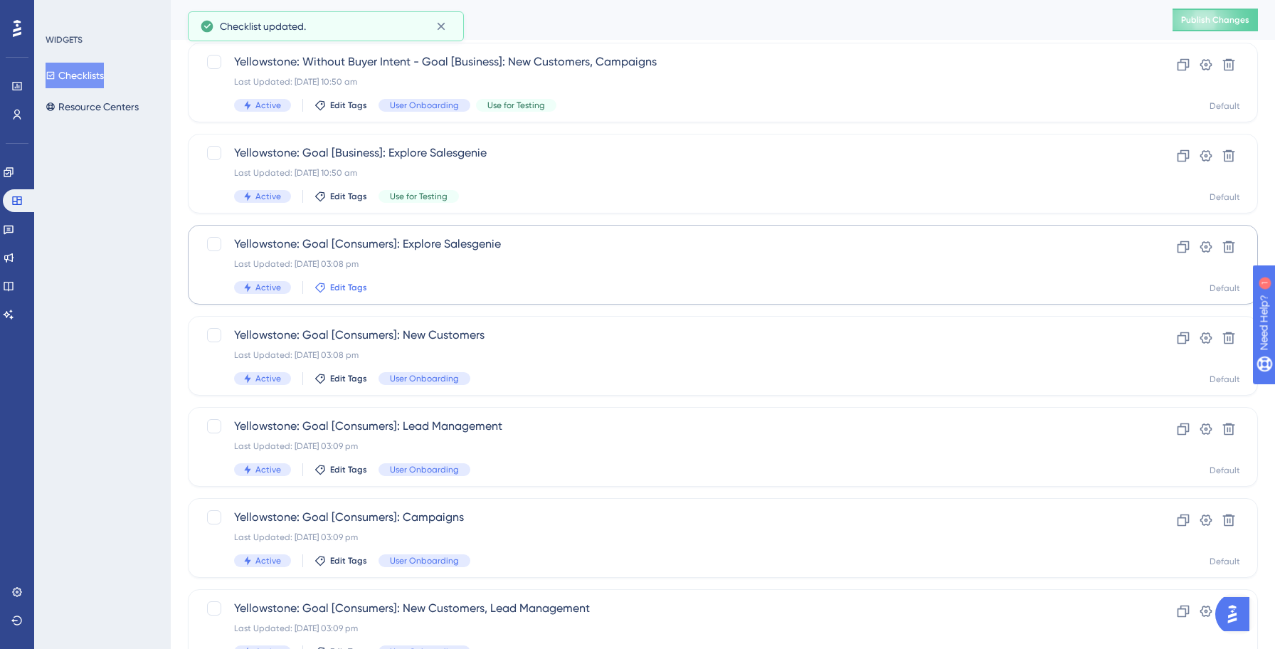
click at [351, 288] on span "Edit Tags" at bounding box center [348, 287] width 37 height 11
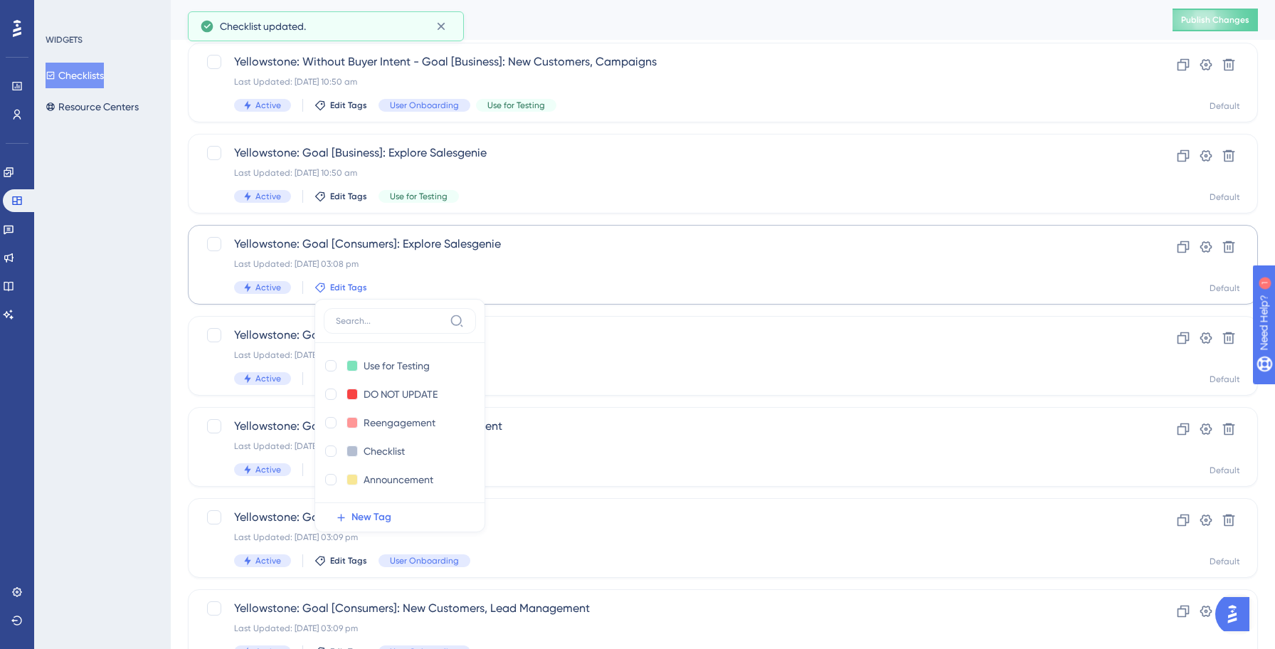
scroll to position [543, 0]
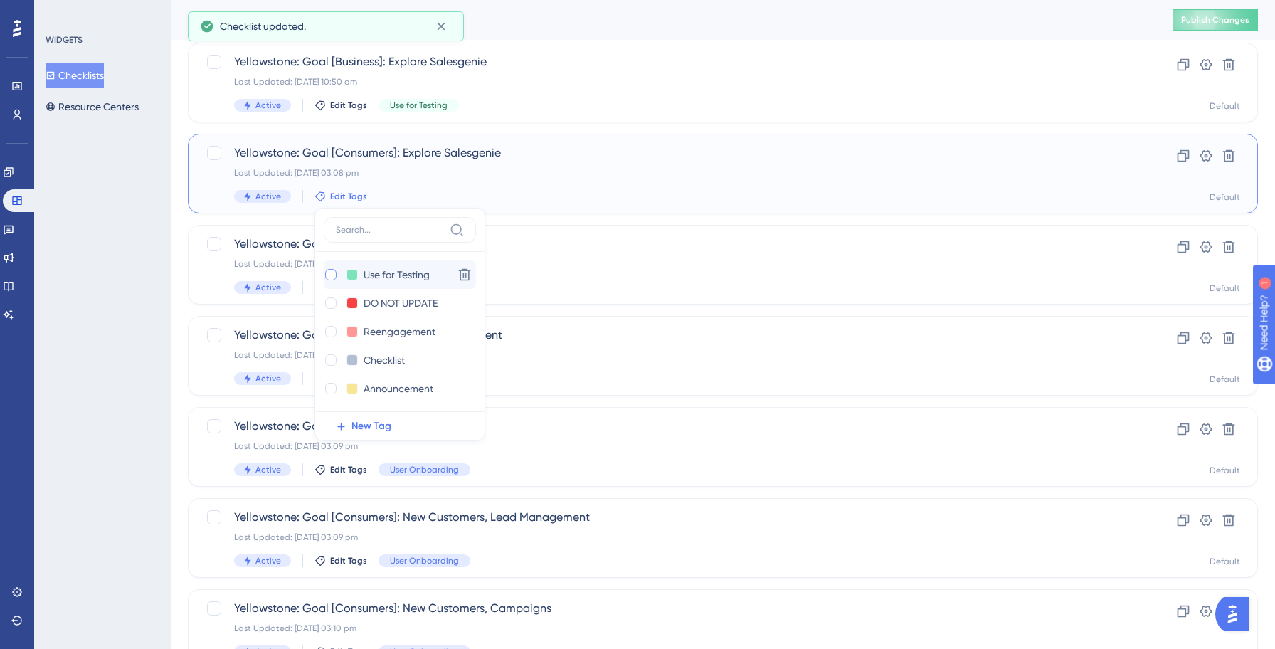
click at [326, 275] on div at bounding box center [330, 274] width 11 height 11
checkbox input "true"
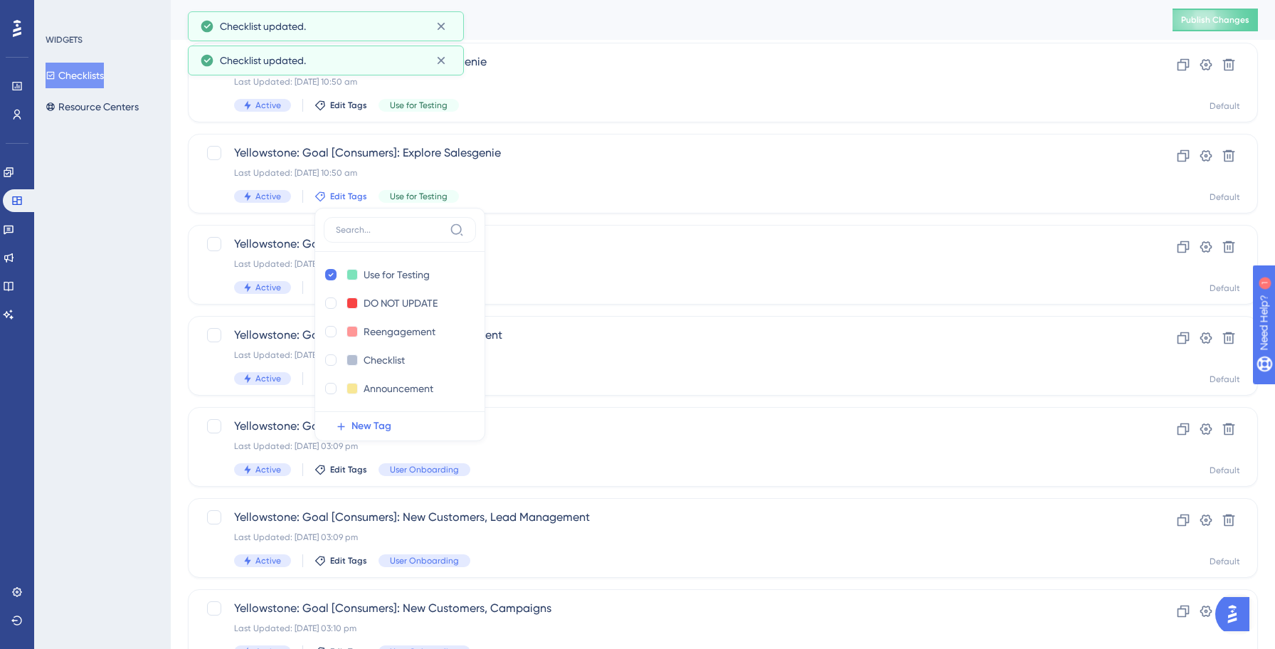
click at [114, 296] on div "WIDGETS Checklists Resource Centers" at bounding box center [102, 324] width 137 height 649
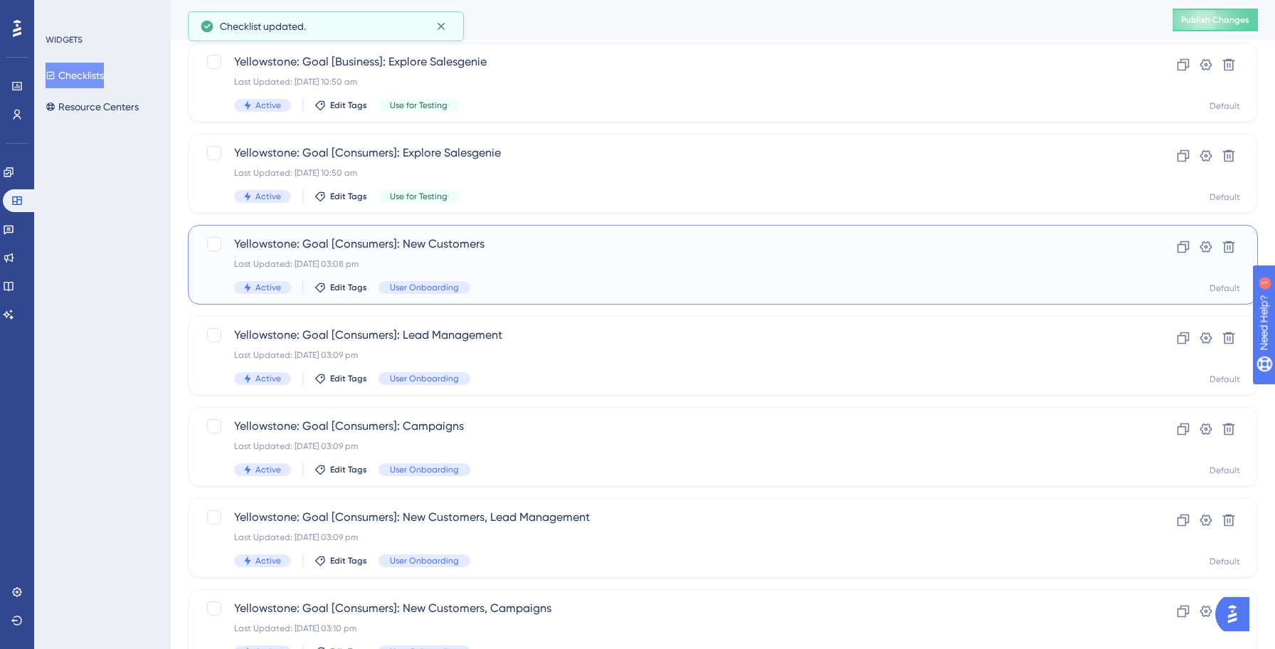
click at [340, 297] on div "Yellowstone: Goal [Consumers]: New Customers Last Updated: 13 Oct 2025 03:08 pm…" at bounding box center [723, 265] width 1070 height 80
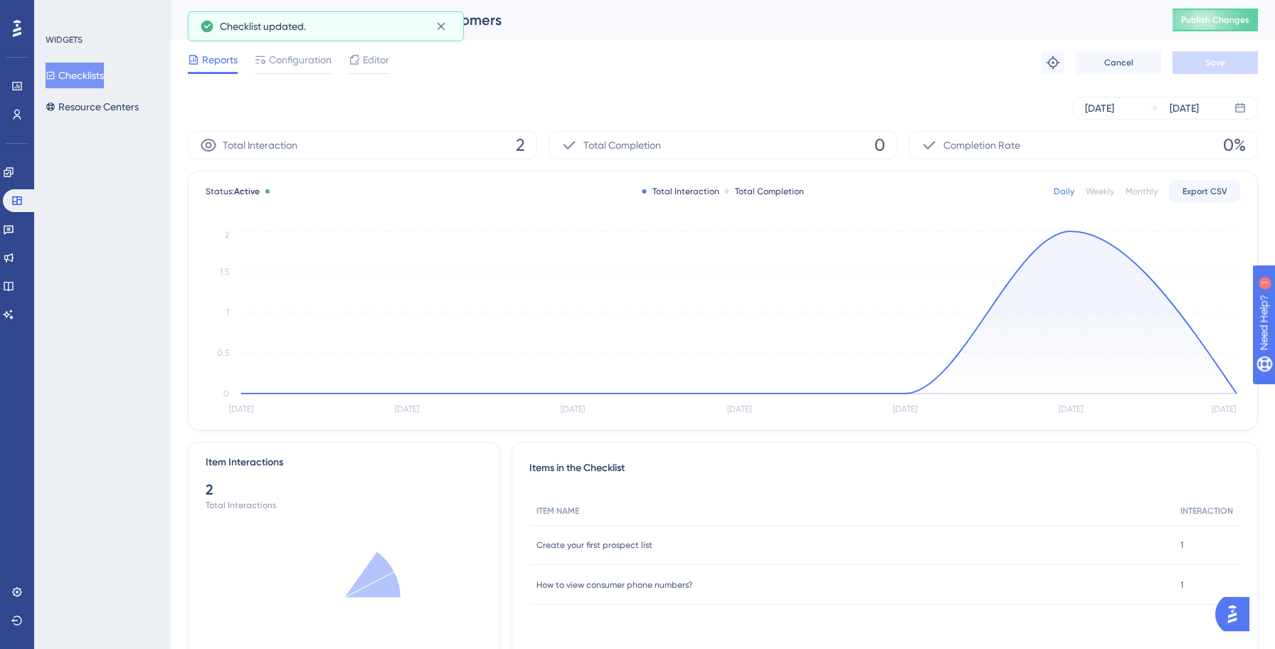
click at [92, 82] on button "Checklists" at bounding box center [75, 76] width 58 height 26
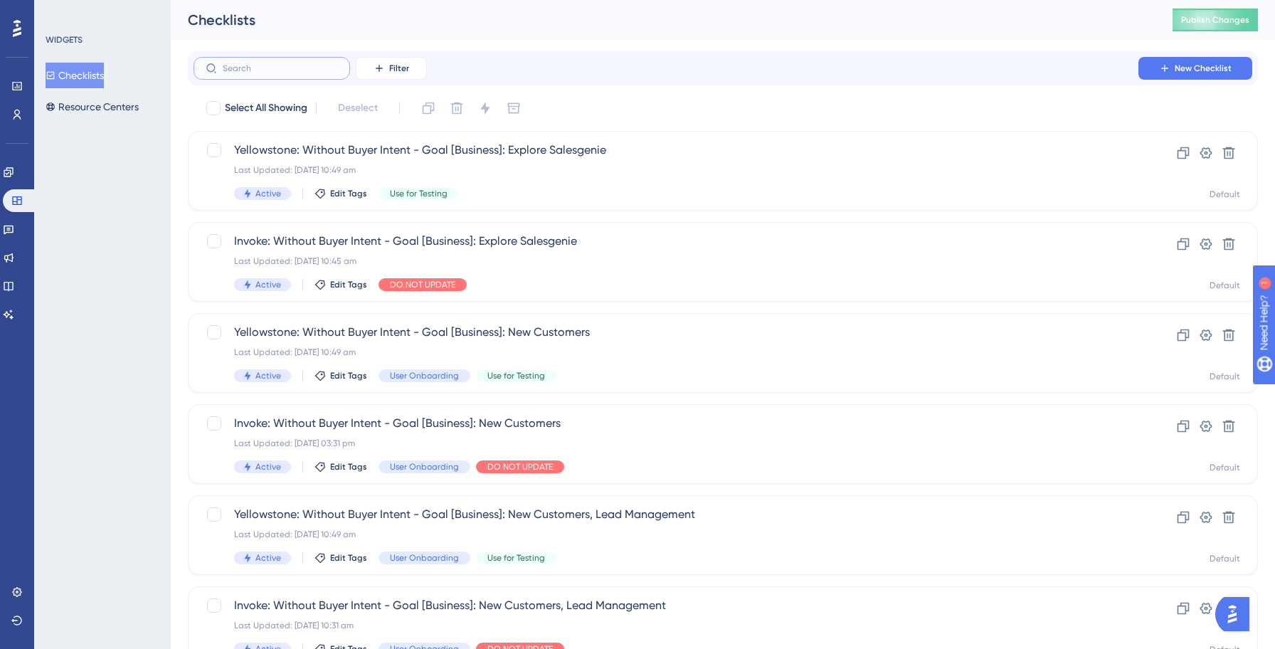
click at [265, 69] on input "text" at bounding box center [280, 68] width 115 height 10
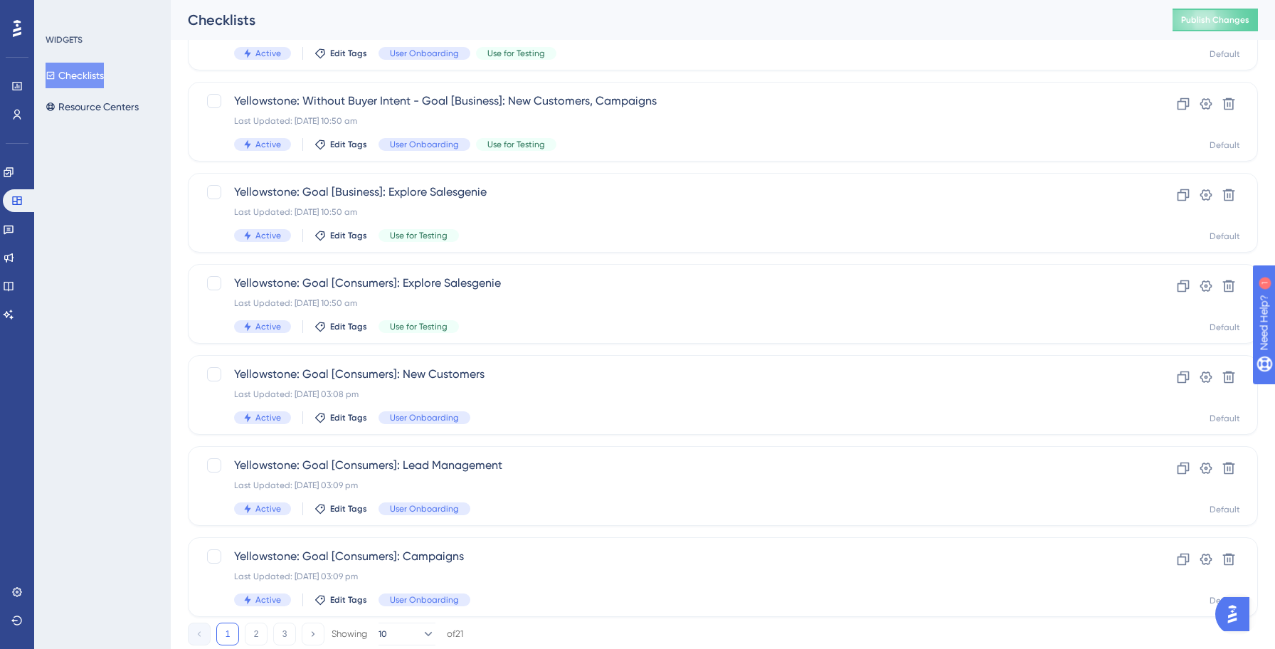
scroll to position [455, 0]
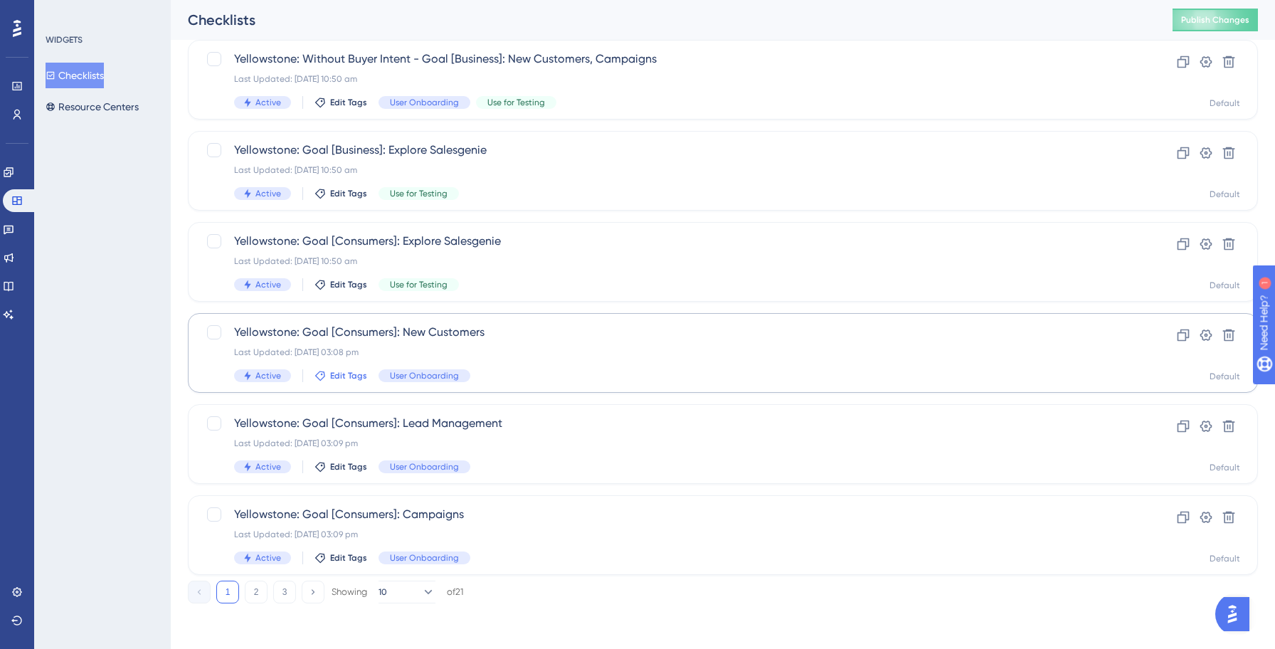
type input "yell"
click at [343, 376] on span "Edit Tags" at bounding box center [348, 375] width 37 height 11
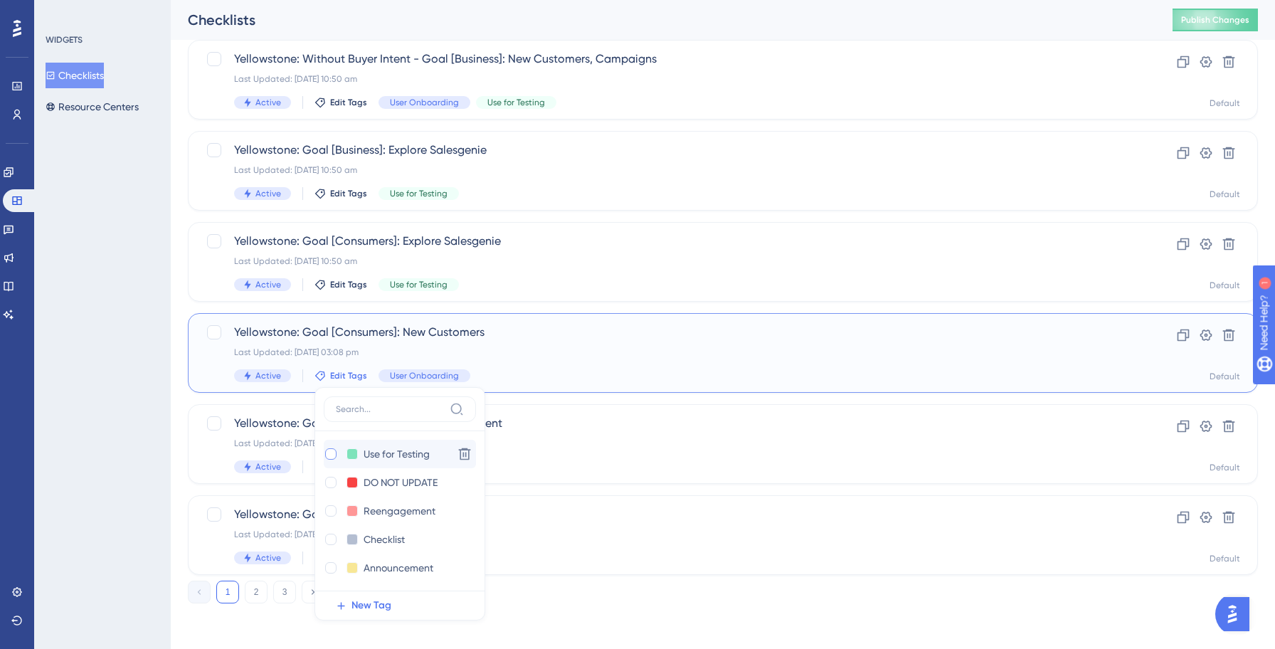
click at [329, 455] on div at bounding box center [330, 453] width 11 height 11
checkbox input "true"
click at [85, 415] on div "WIDGETS Checklists Resource Centers" at bounding box center [102, 324] width 137 height 649
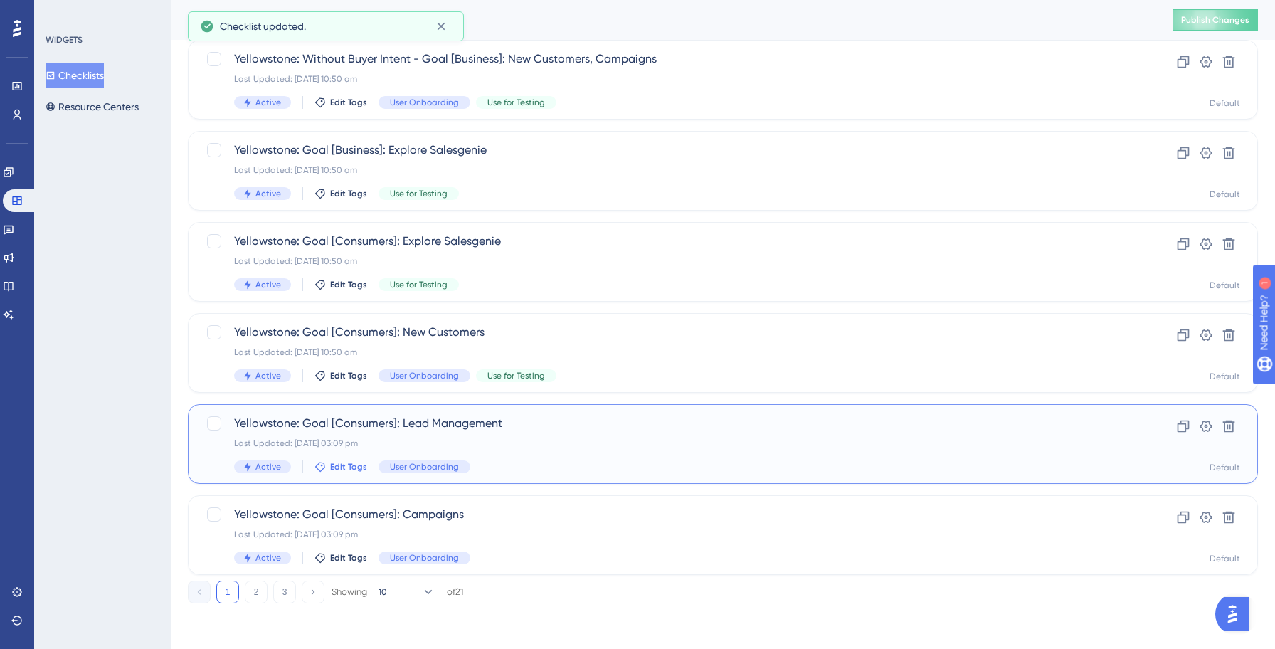
click at [344, 466] on span "Edit Tags" at bounding box center [348, 466] width 37 height 11
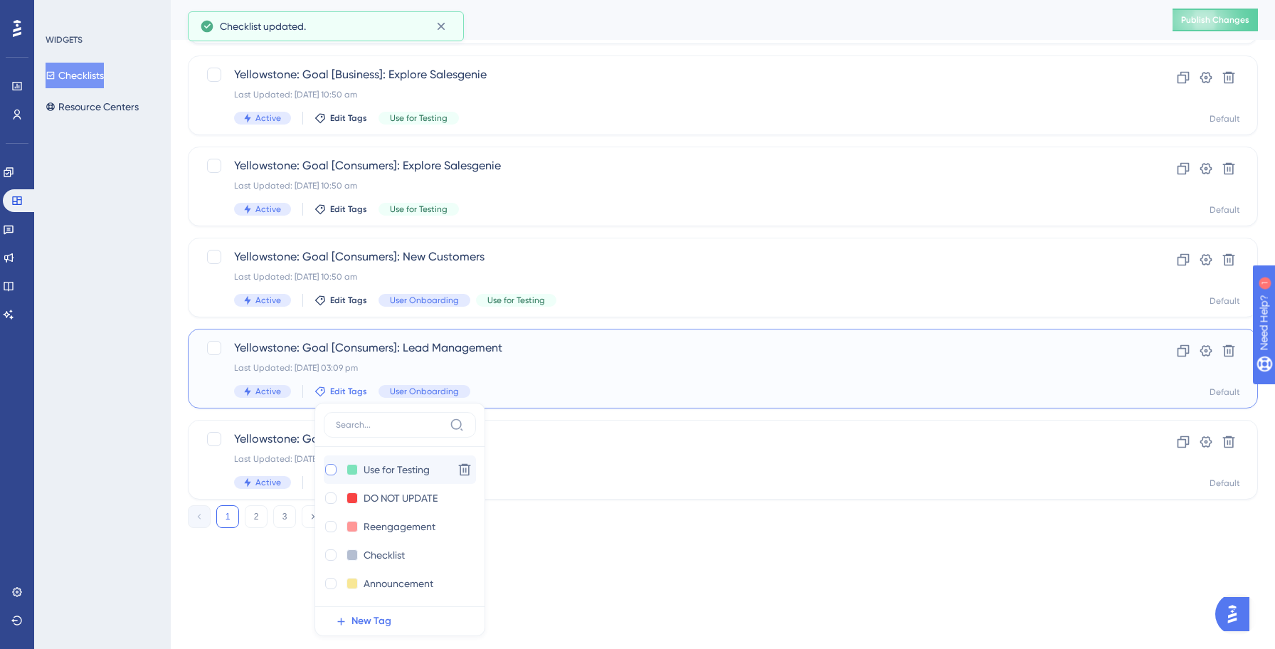
click at [331, 467] on div at bounding box center [330, 469] width 11 height 11
checkbox input "true"
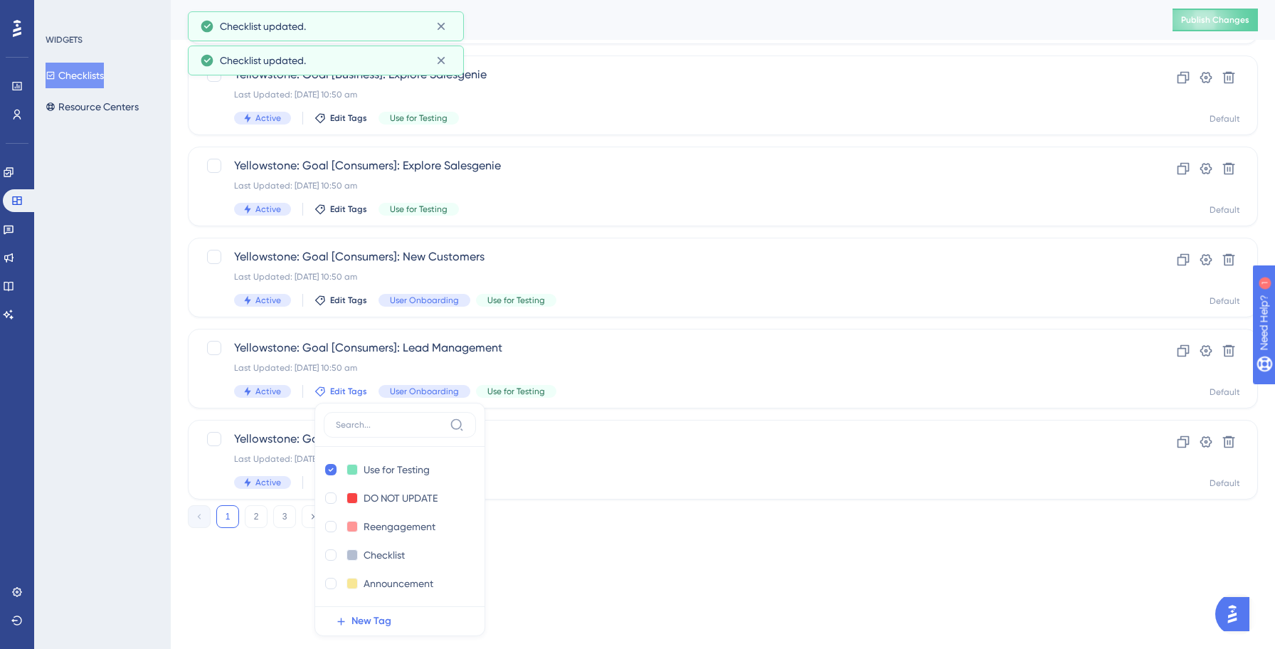
click at [92, 425] on div "WIDGETS Checklists Resource Centers" at bounding box center [102, 324] width 137 height 649
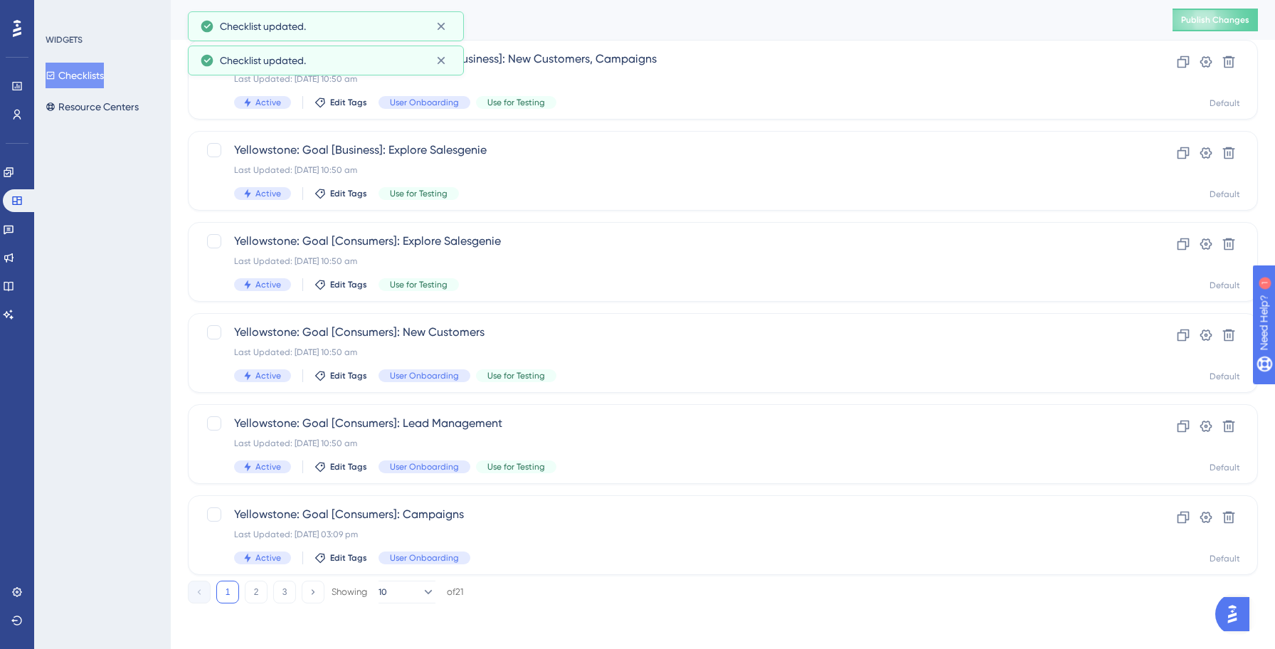
scroll to position [455, 0]
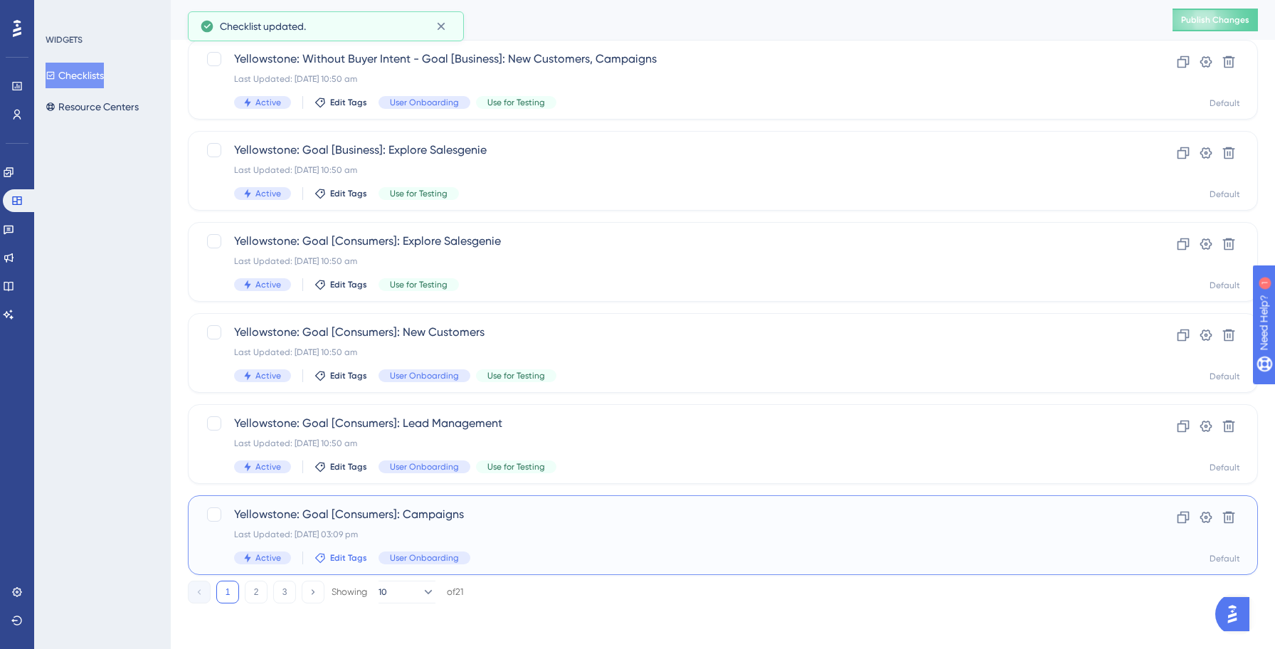
click at [336, 555] on span "Edit Tags" at bounding box center [348, 557] width 37 height 11
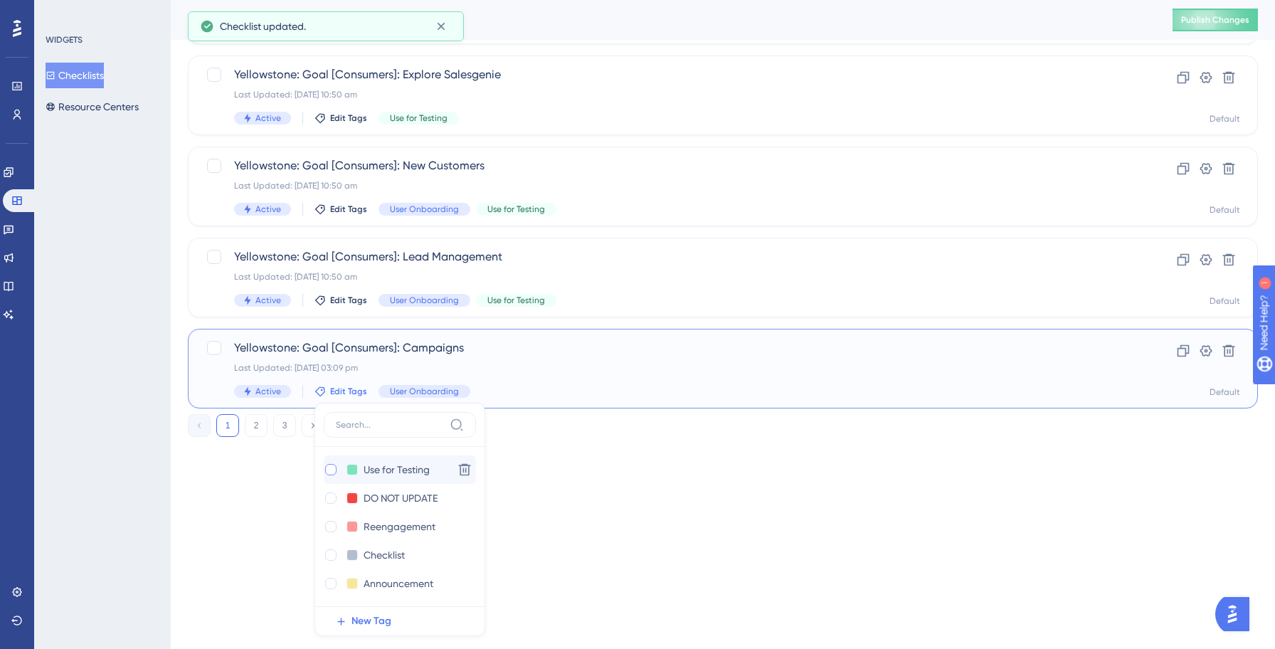
click at [326, 468] on div at bounding box center [330, 469] width 11 height 11
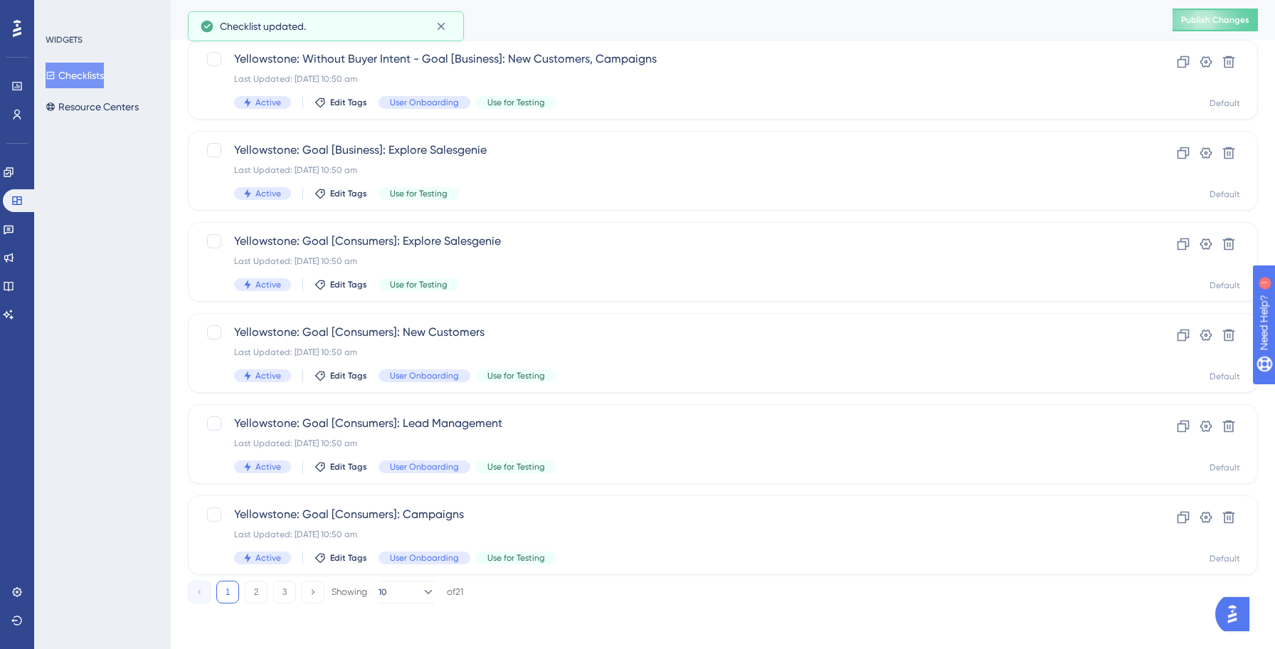
scroll to position [455, 0]
click at [420, 587] on icon at bounding box center [427, 592] width 14 height 14
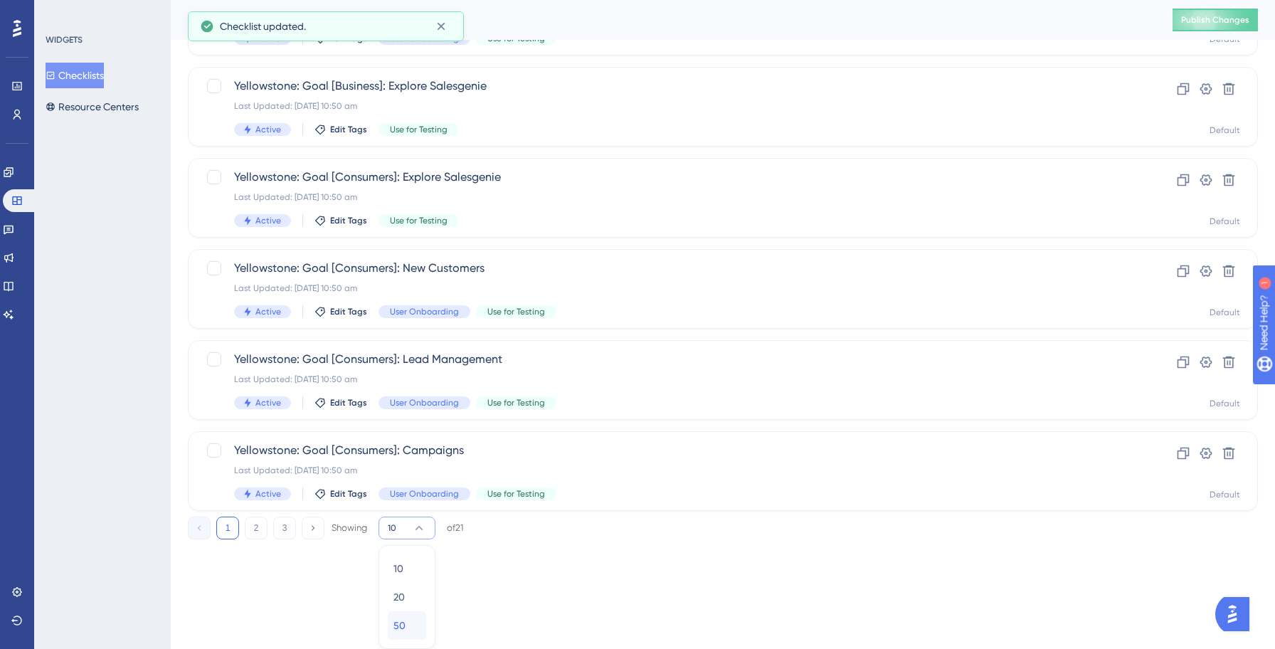
click at [417, 627] on div "50 50" at bounding box center [406, 625] width 27 height 28
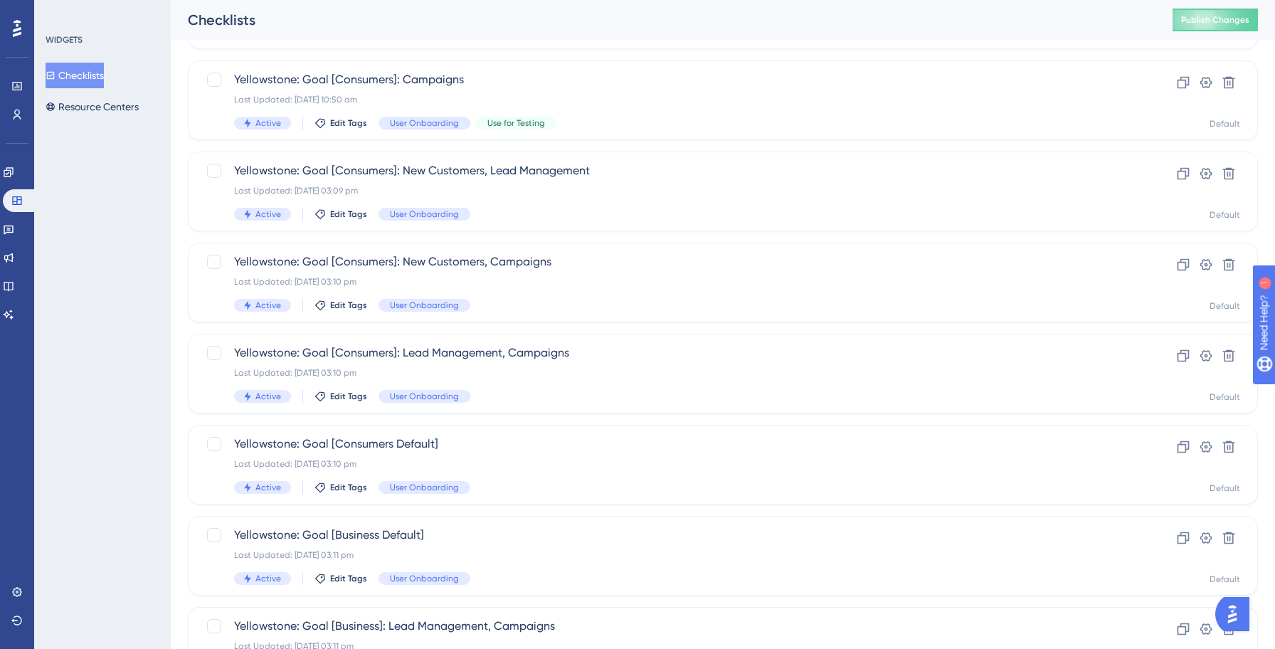
scroll to position [895, 0]
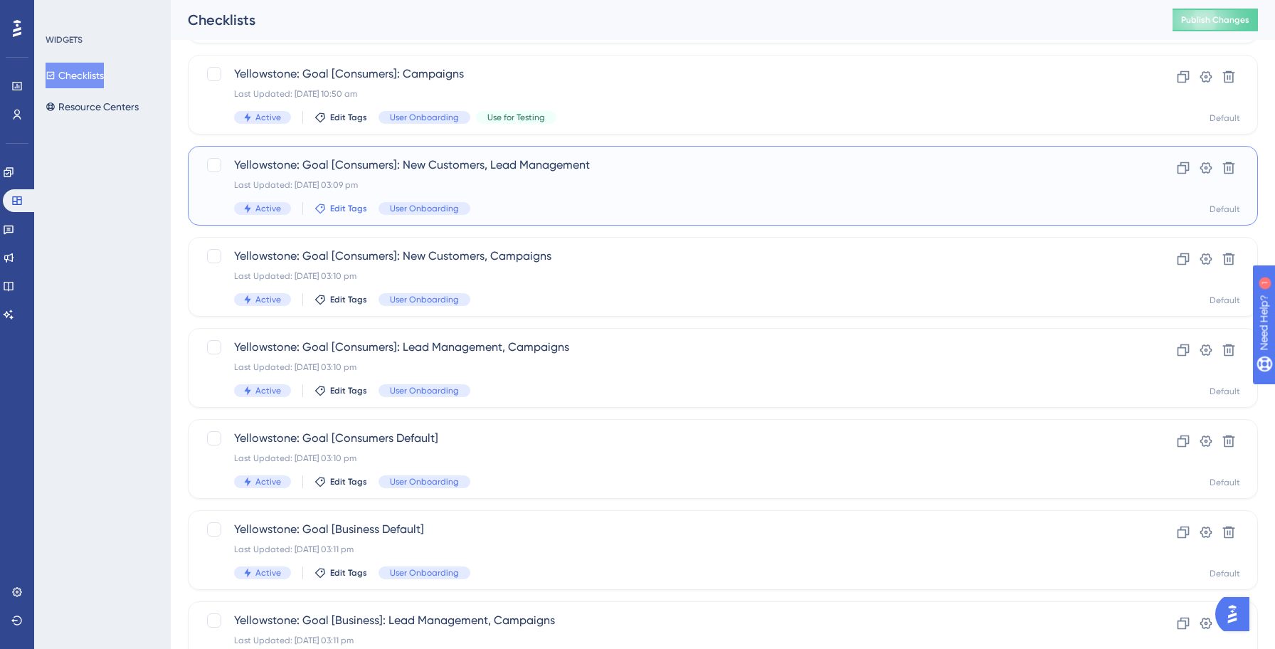
click at [343, 210] on span "Edit Tags" at bounding box center [348, 208] width 37 height 11
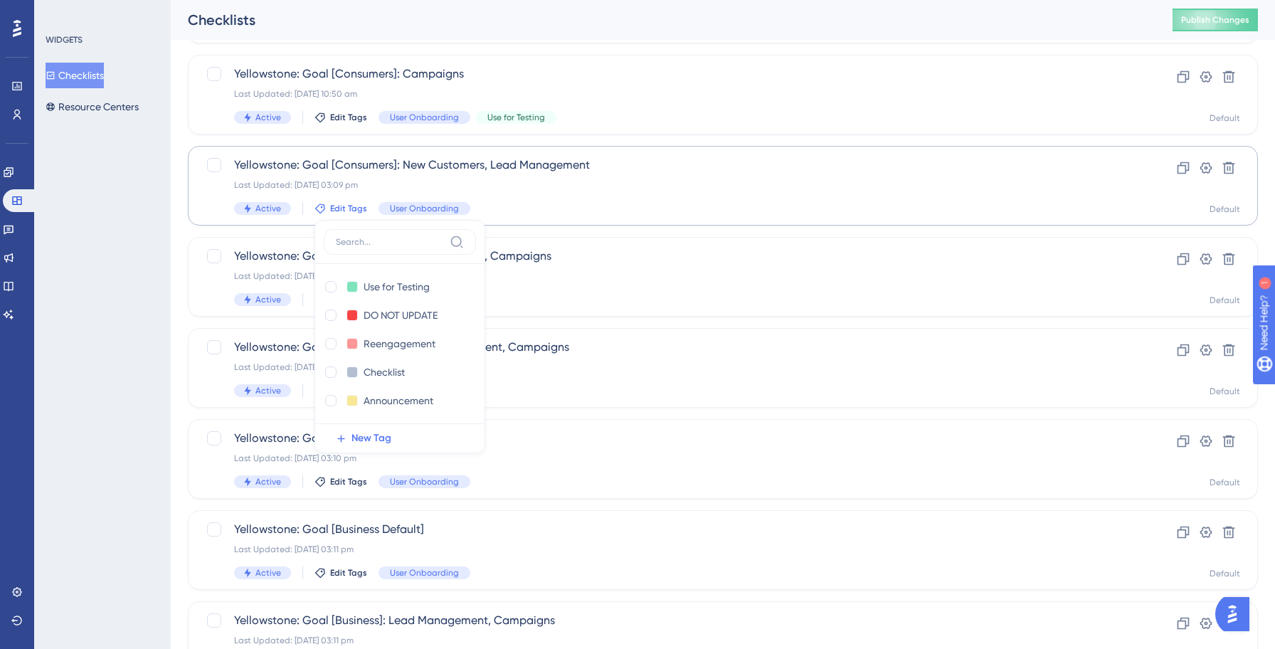
scroll to position [908, 0]
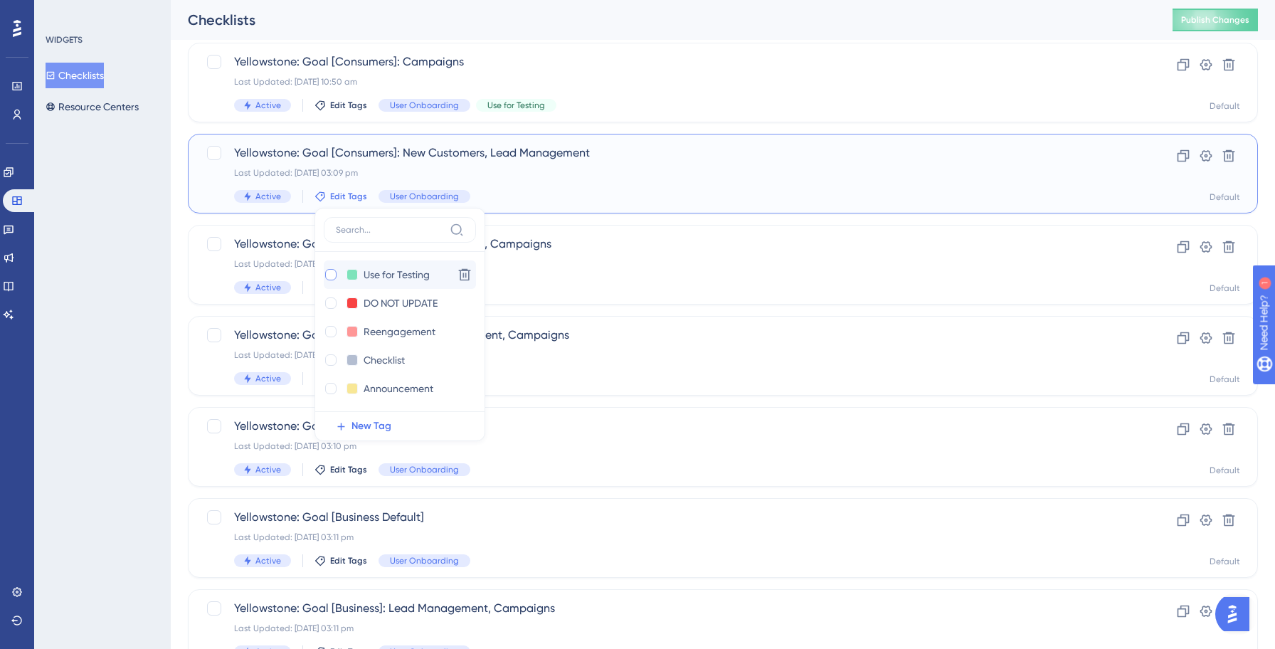
click at [330, 275] on div at bounding box center [330, 274] width 11 height 11
checkbox input "true"
click at [115, 281] on div "WIDGETS Checklists Resource Centers" at bounding box center [102, 324] width 137 height 649
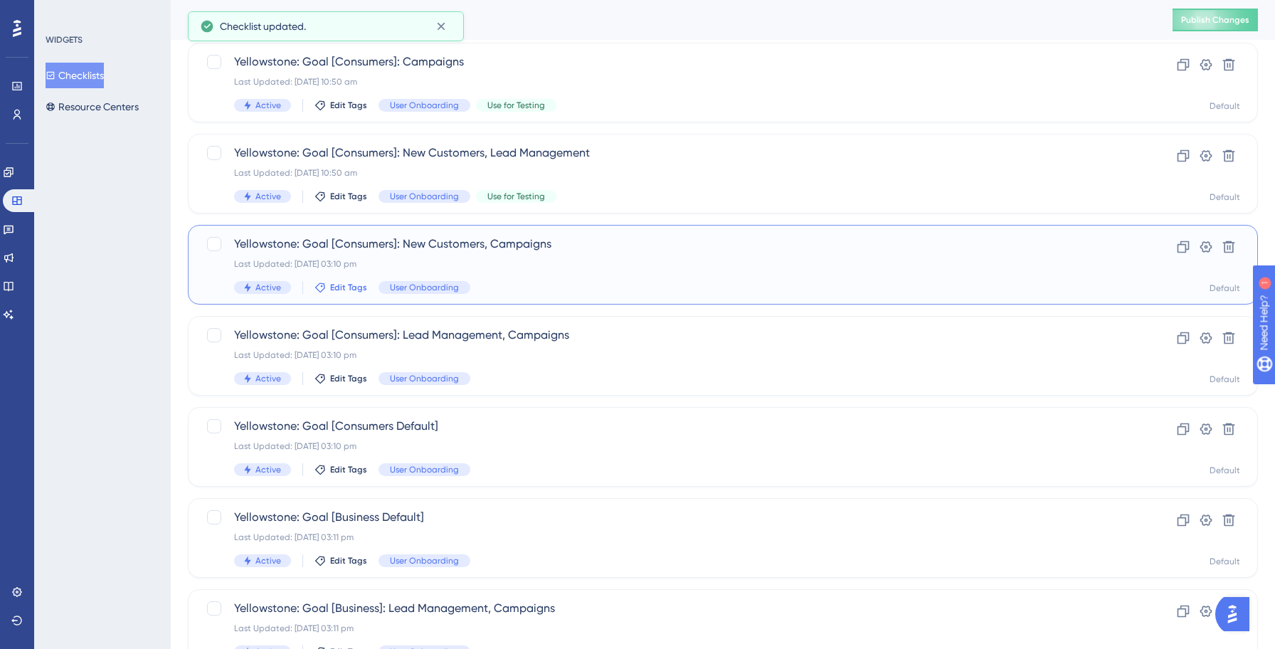
click at [334, 287] on span "Edit Tags" at bounding box center [348, 287] width 37 height 11
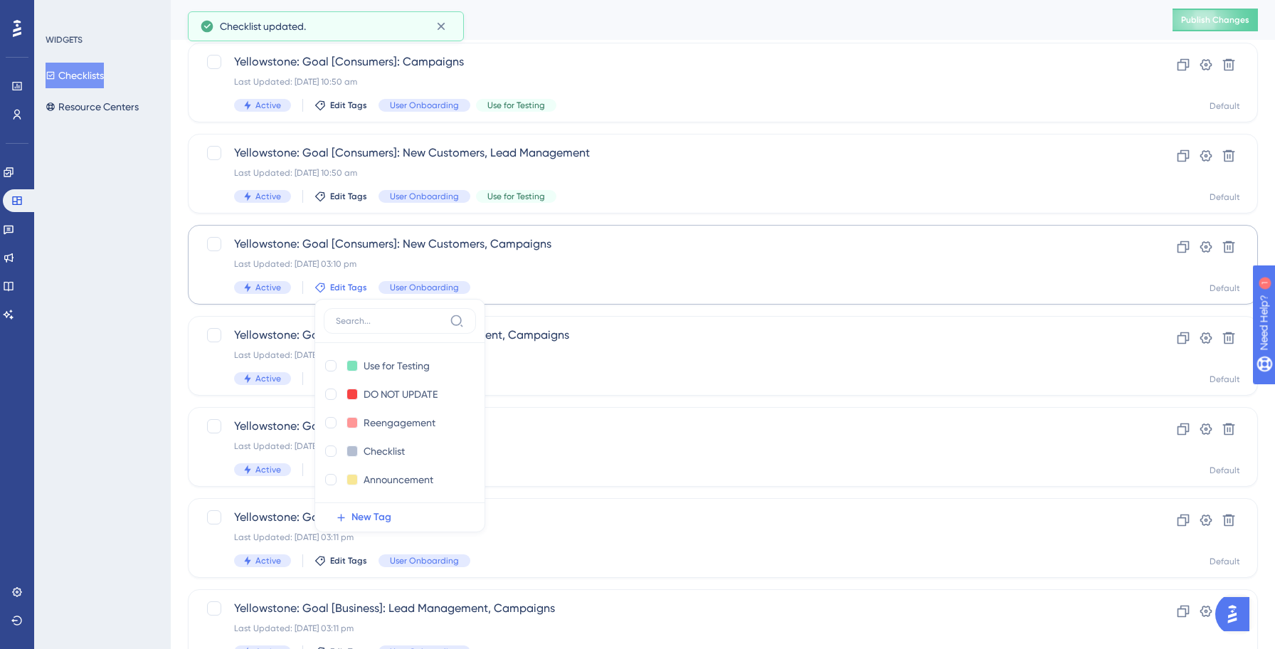
scroll to position [999, 0]
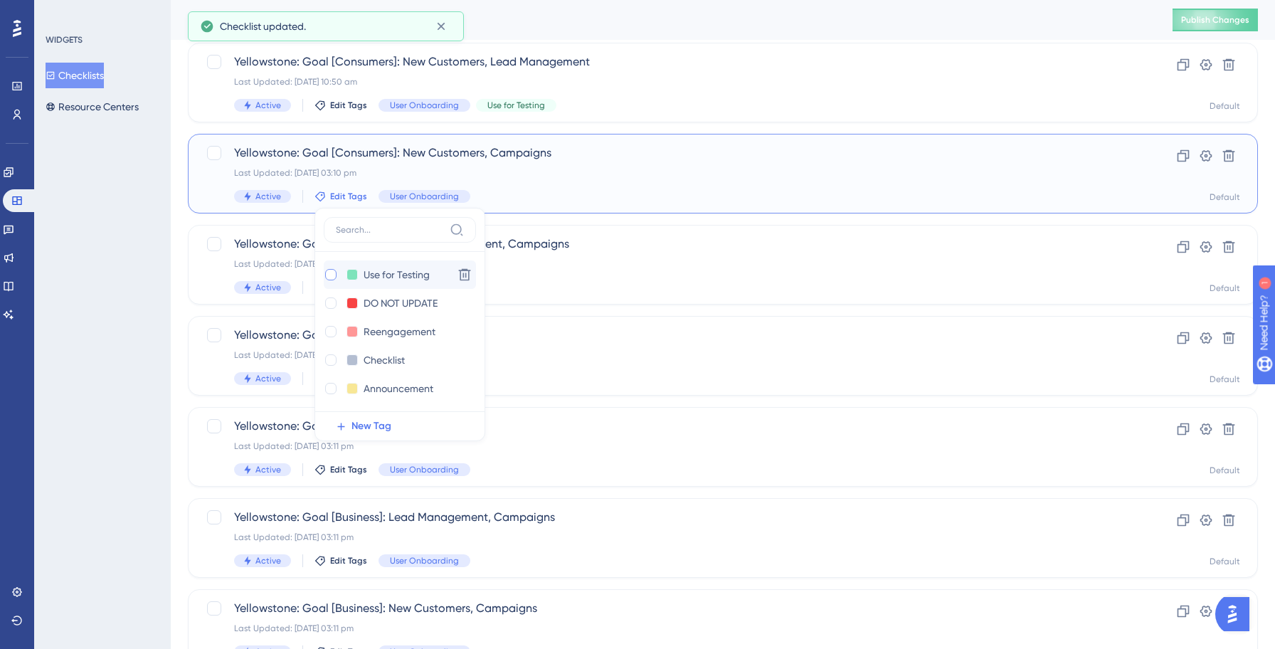
click at [329, 276] on div at bounding box center [330, 274] width 11 height 11
click at [107, 304] on div "WIDGETS Checklists Resource Centers" at bounding box center [102, 324] width 137 height 649
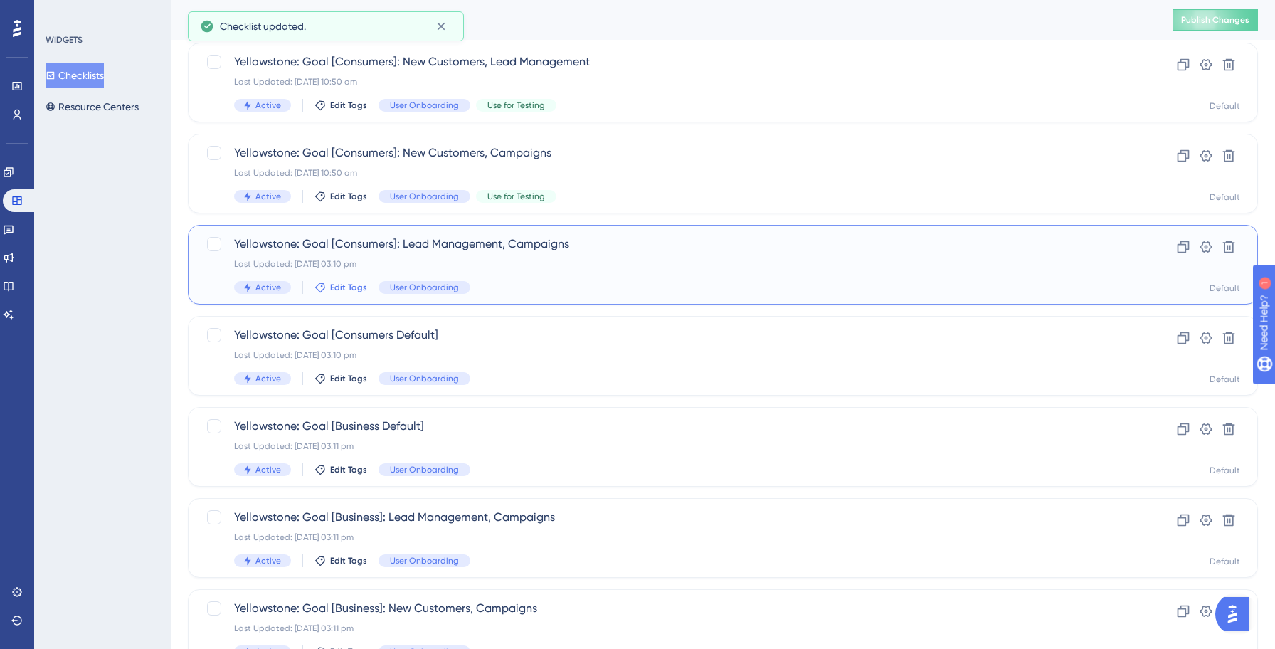
click at [347, 290] on span "Edit Tags" at bounding box center [348, 287] width 37 height 11
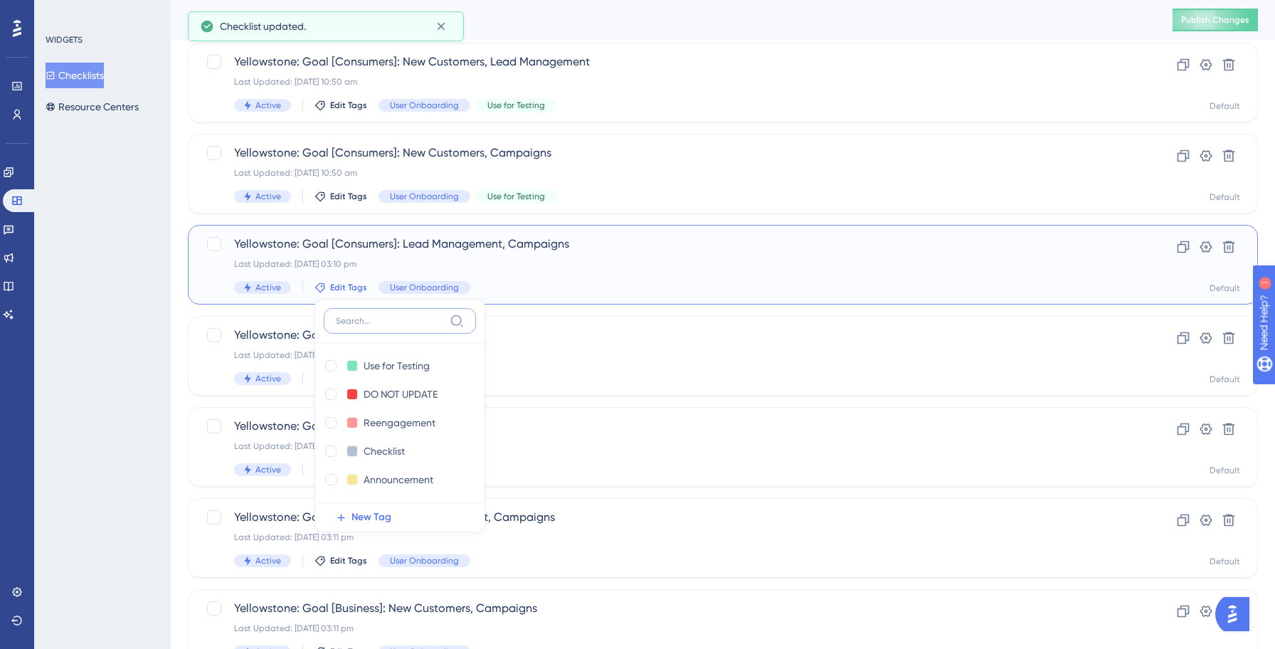
scroll to position [1090, 0]
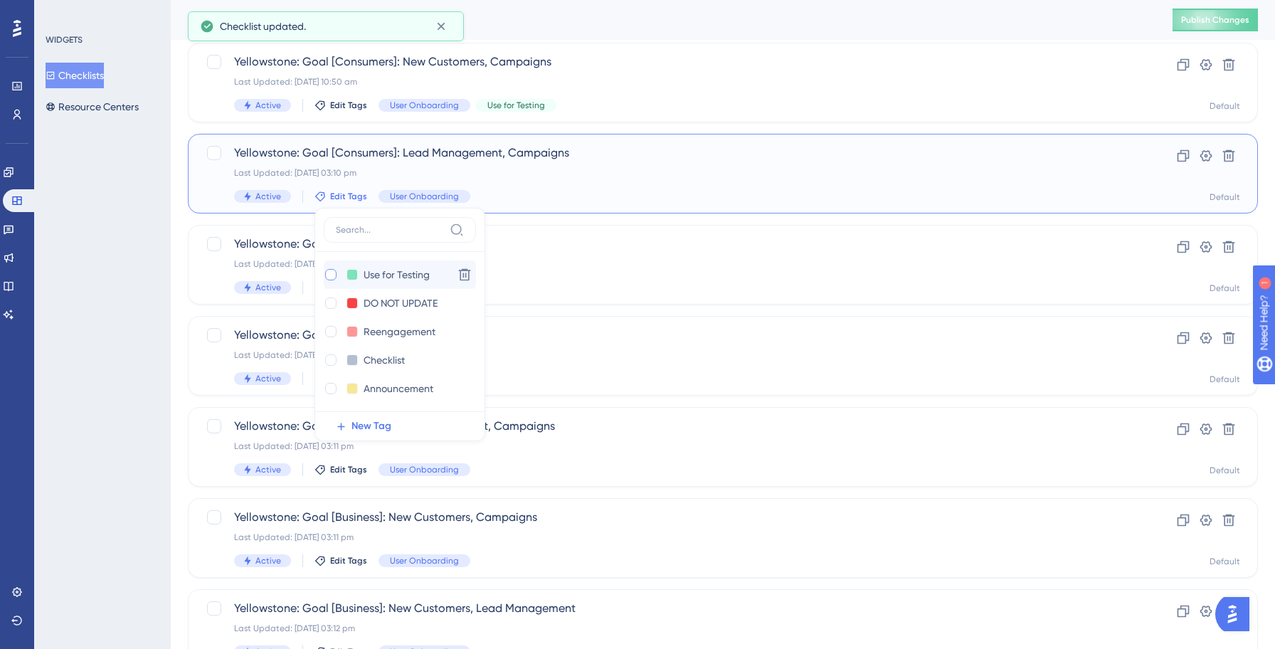
click at [327, 273] on div at bounding box center [330, 274] width 11 height 11
checkbox input "true"
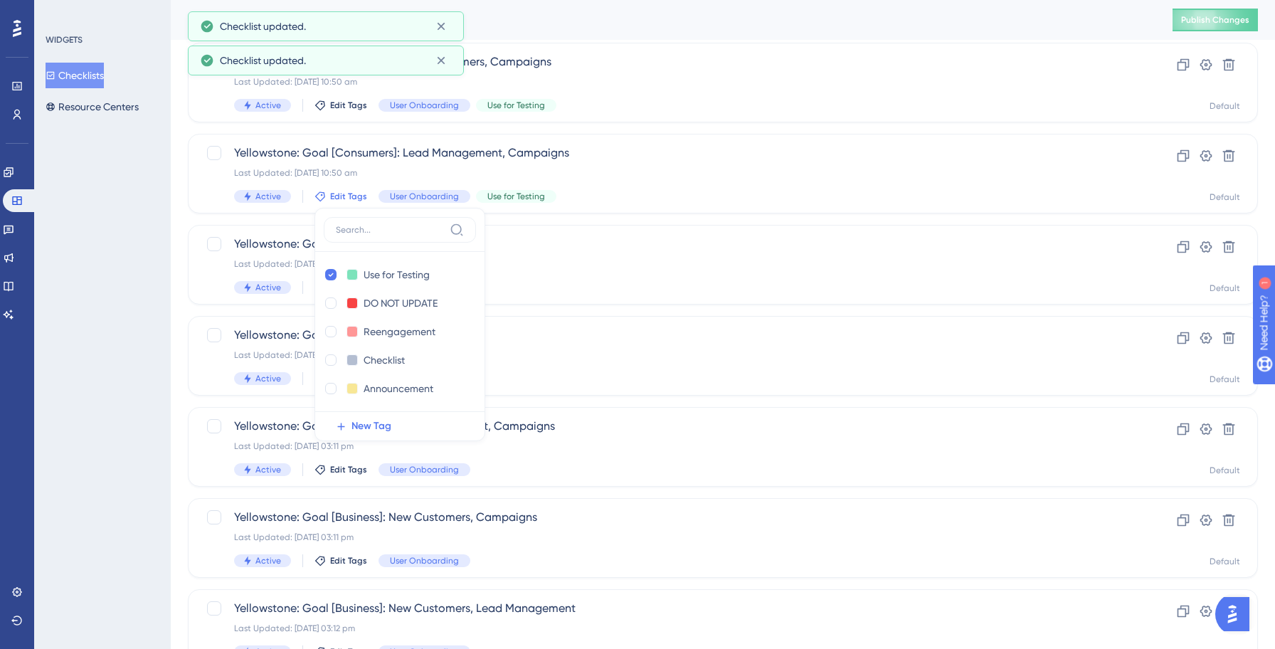
click at [137, 281] on div "WIDGETS Checklists Resource Centers" at bounding box center [102, 324] width 137 height 649
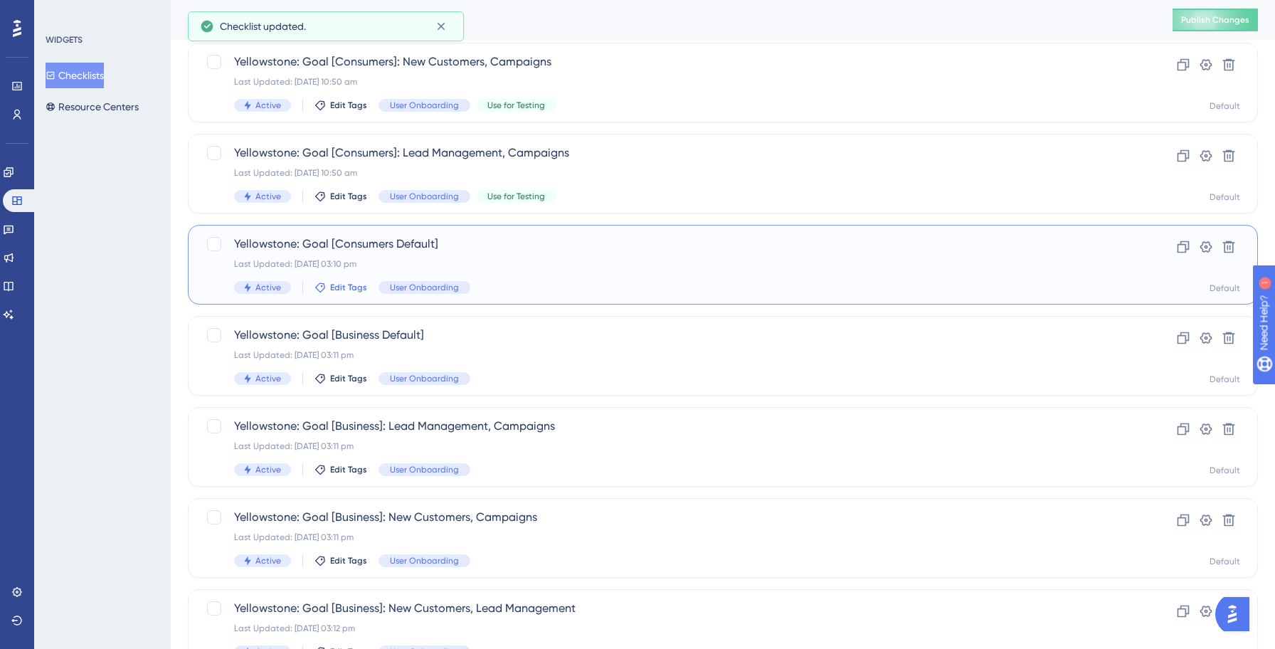
click at [346, 285] on span "Edit Tags" at bounding box center [348, 287] width 37 height 11
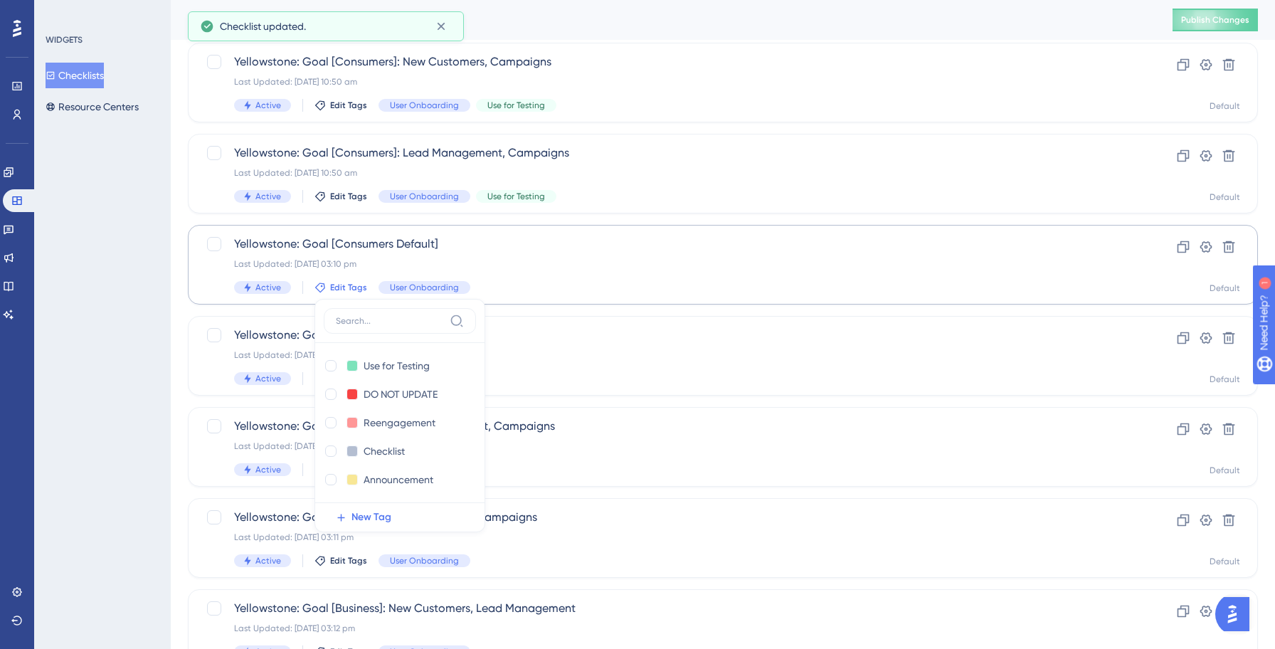
scroll to position [1181, 0]
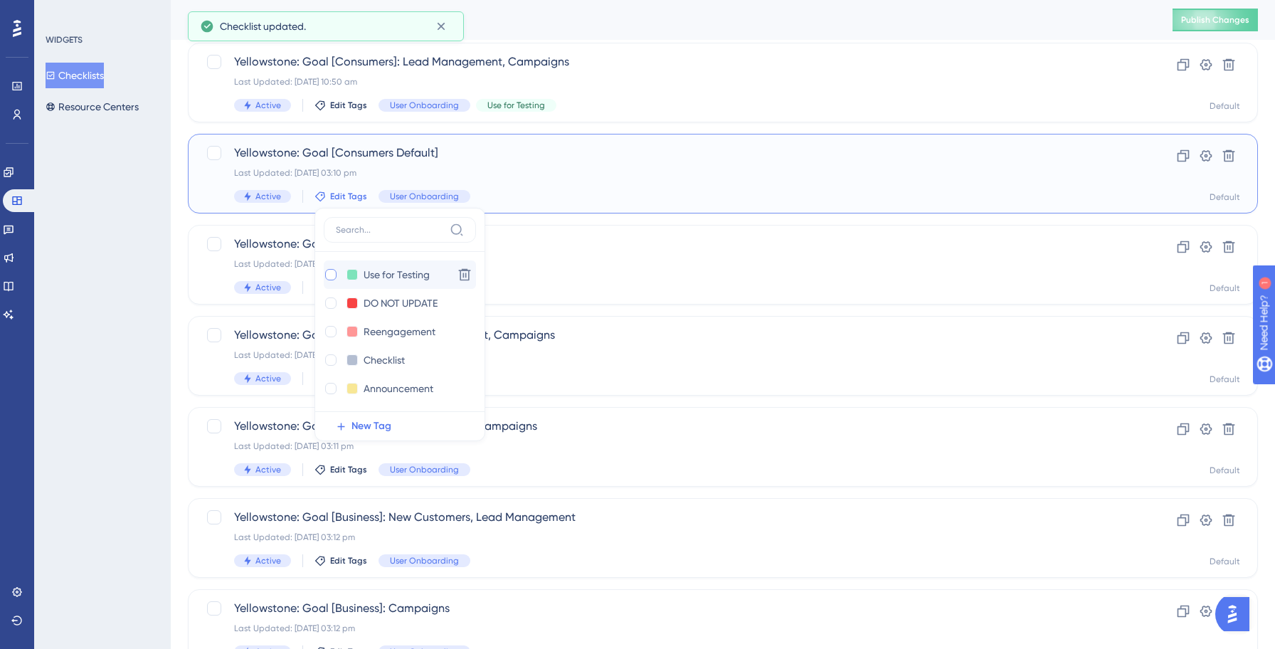
click at [330, 277] on div at bounding box center [330, 274] width 11 height 11
click at [137, 287] on div "WIDGETS Checklists Resource Centers" at bounding box center [102, 324] width 137 height 649
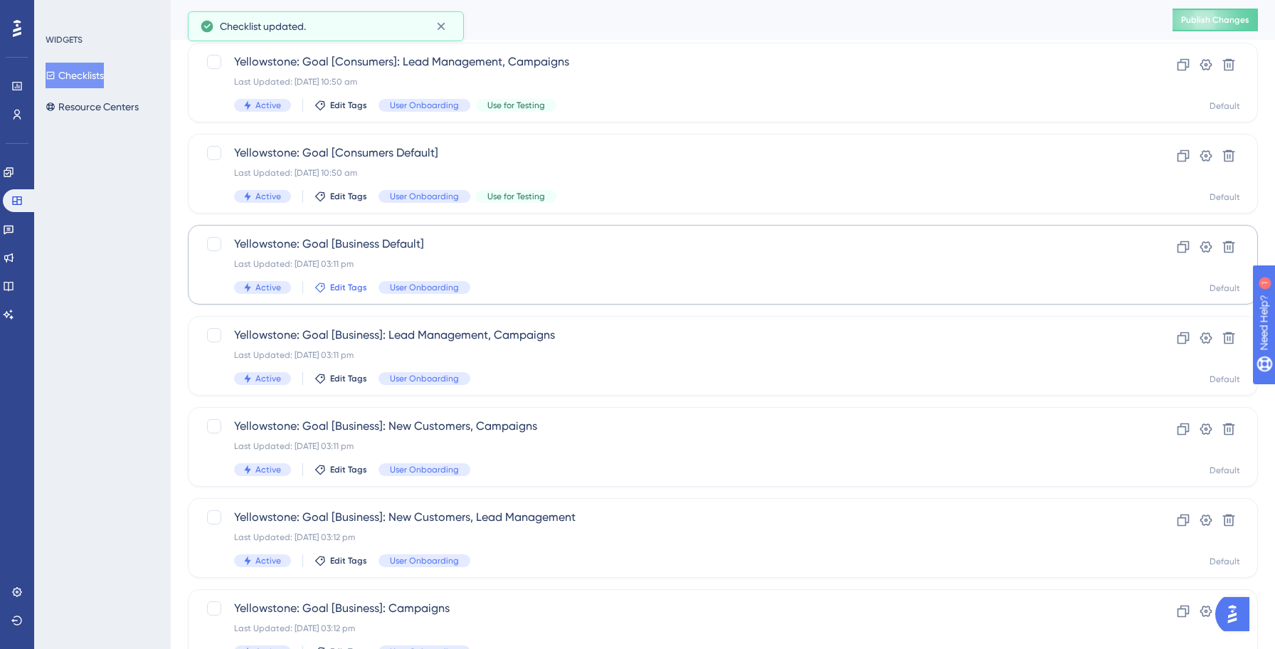
click at [341, 286] on span "Edit Tags" at bounding box center [348, 287] width 37 height 11
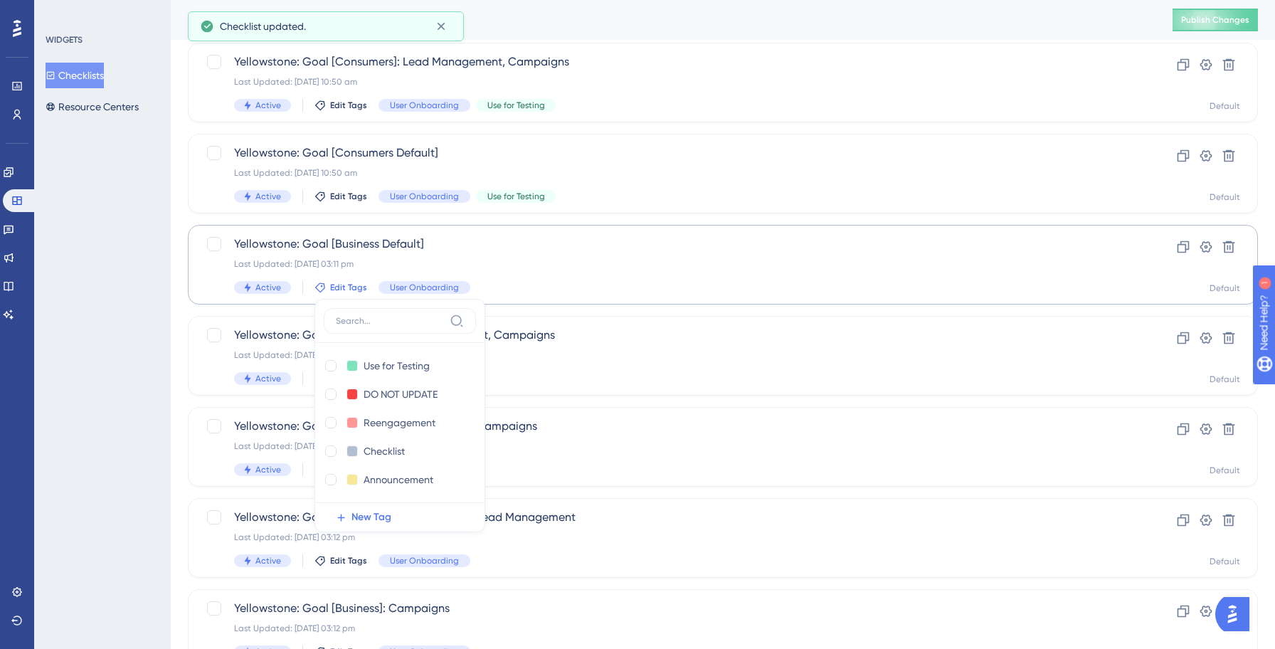
scroll to position [1272, 0]
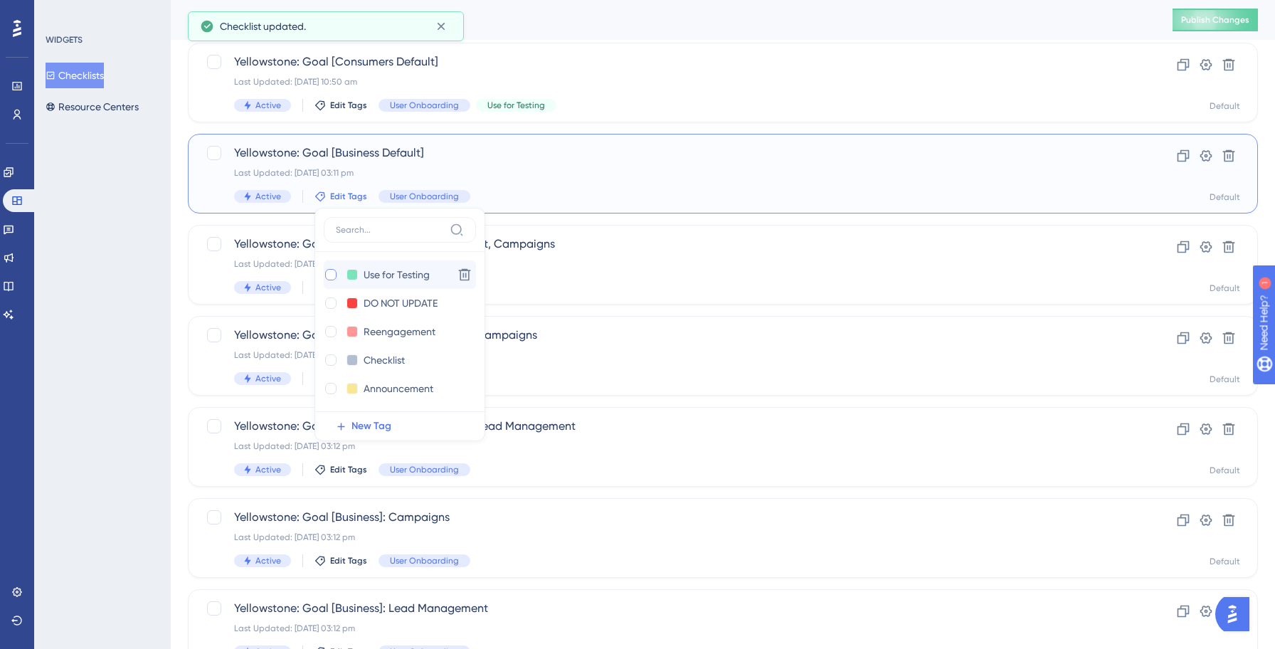
click at [331, 274] on div at bounding box center [330, 274] width 11 height 11
click at [105, 265] on div "WIDGETS Checklists Resource Centers" at bounding box center [102, 324] width 137 height 649
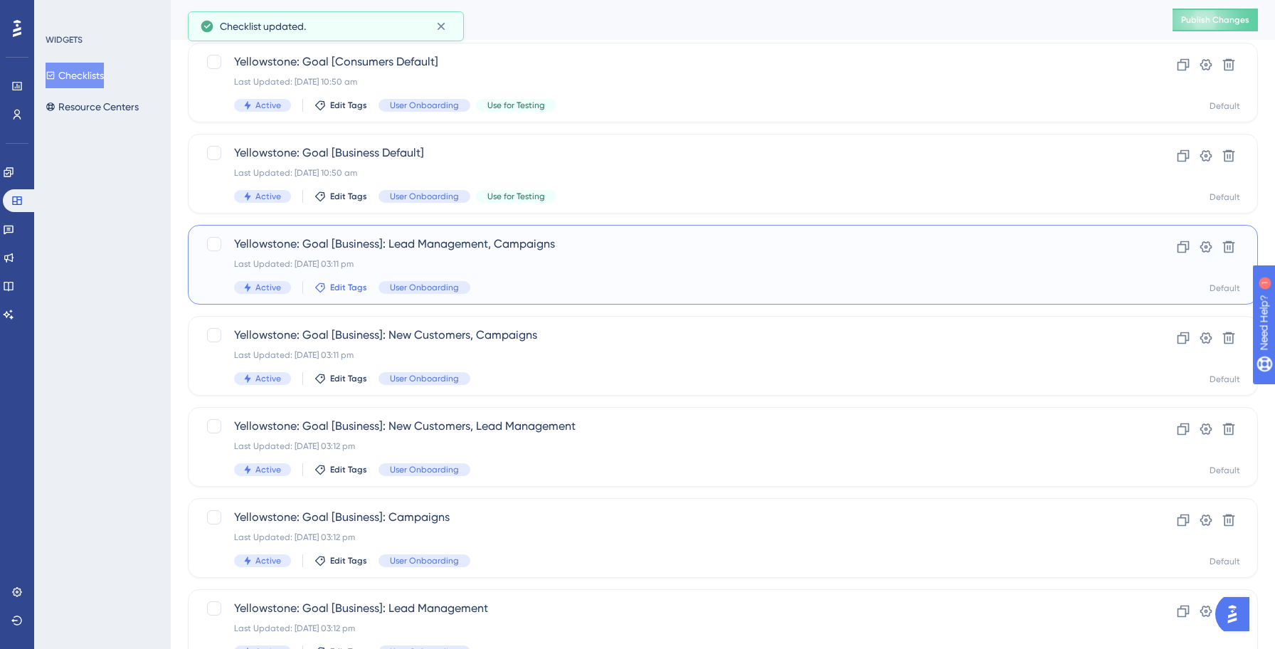
click at [328, 287] on button "Edit Tags" at bounding box center [340, 287] width 53 height 11
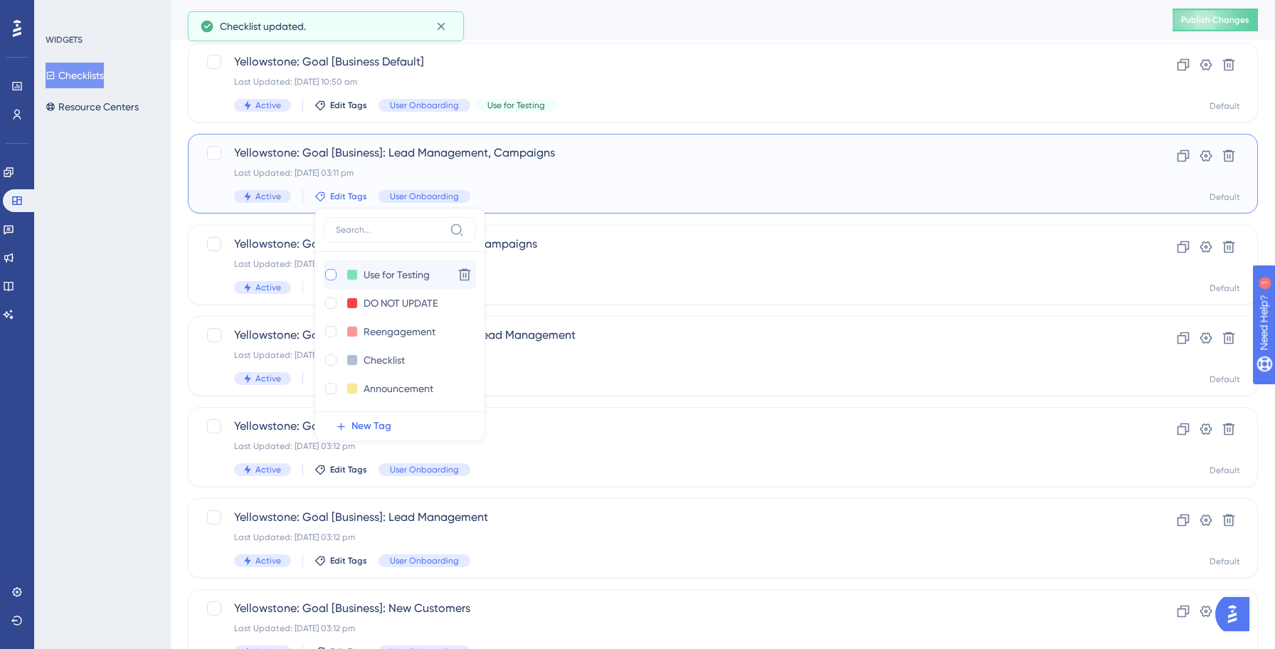
click at [326, 276] on div at bounding box center [330, 274] width 11 height 11
checkbox input "true"
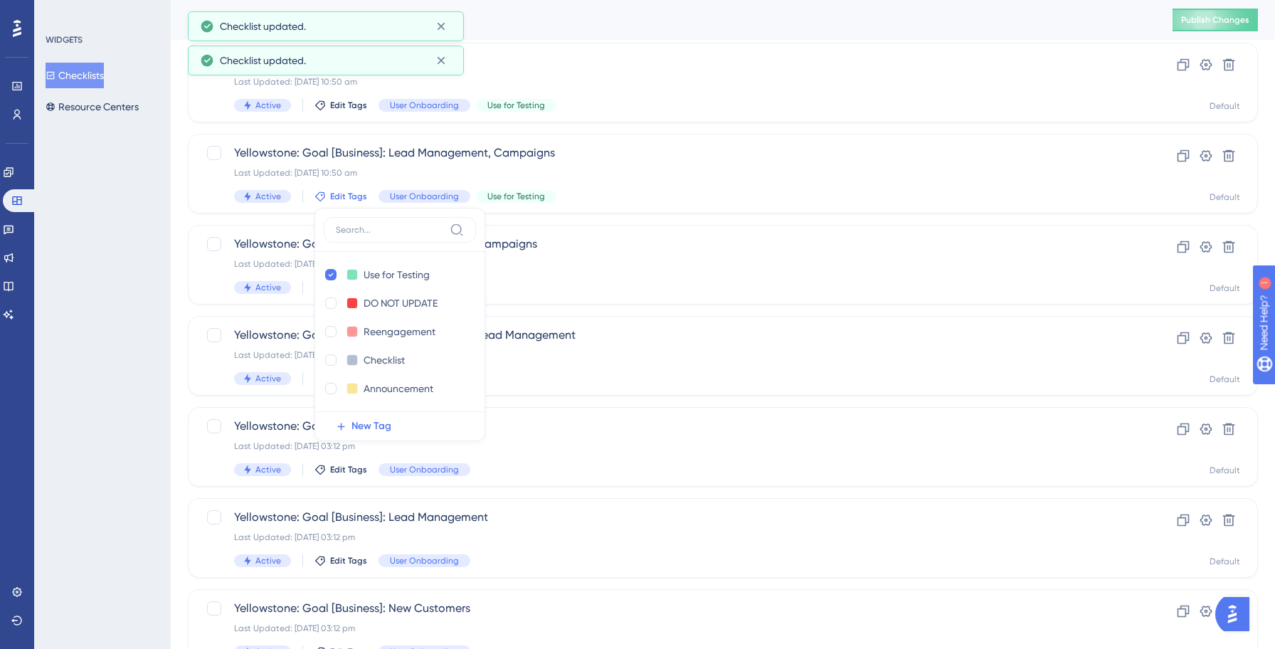
click at [127, 297] on div "WIDGETS Checklists Resource Centers" at bounding box center [102, 324] width 137 height 649
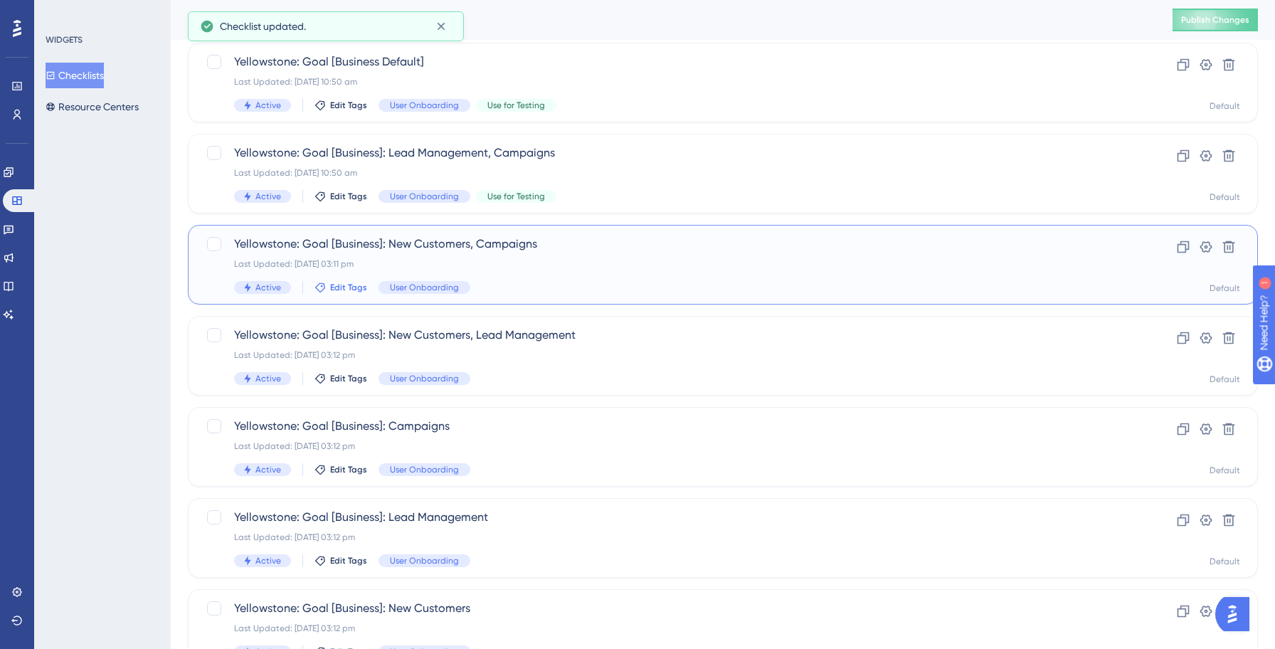
click at [336, 288] on span "Edit Tags" at bounding box center [348, 287] width 37 height 11
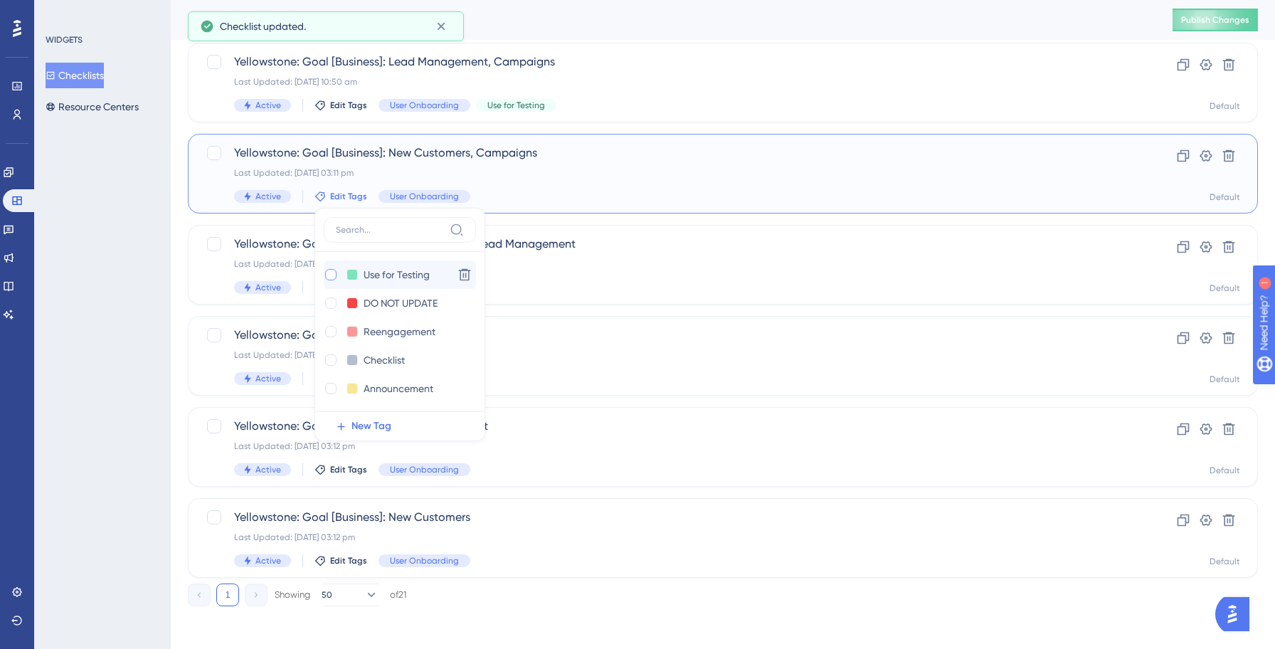
click at [328, 273] on div at bounding box center [330, 274] width 11 height 11
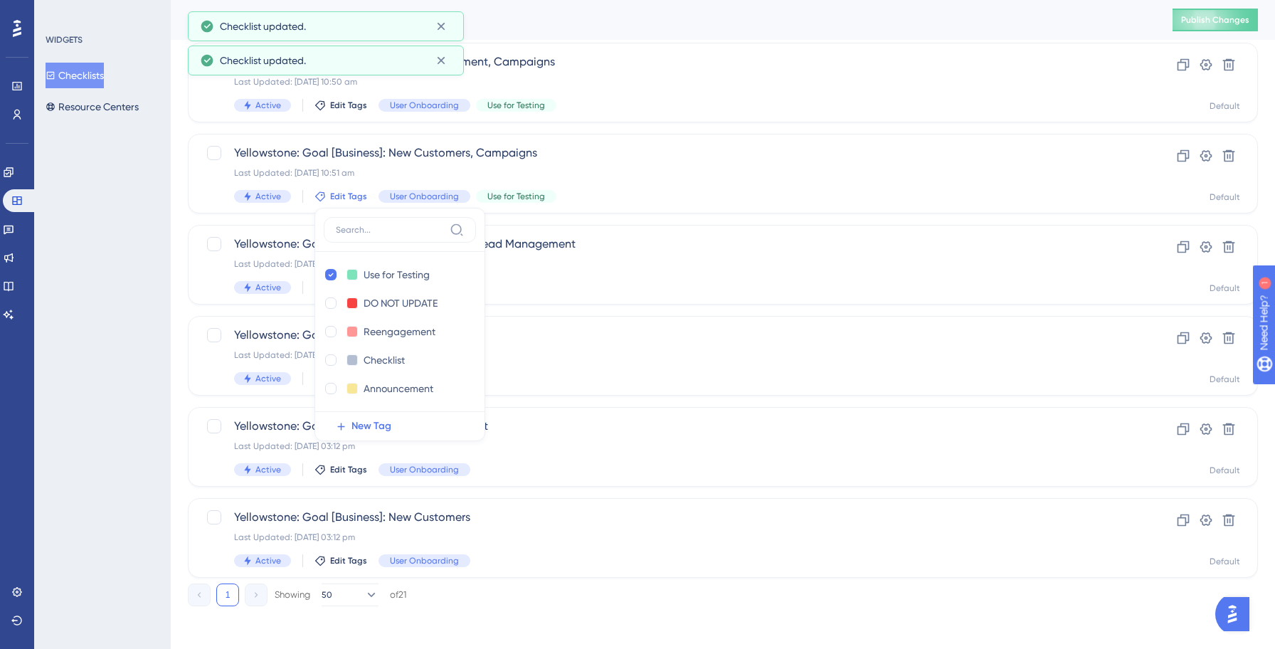
click at [135, 292] on div "WIDGETS Checklists Resource Centers" at bounding box center [102, 324] width 137 height 649
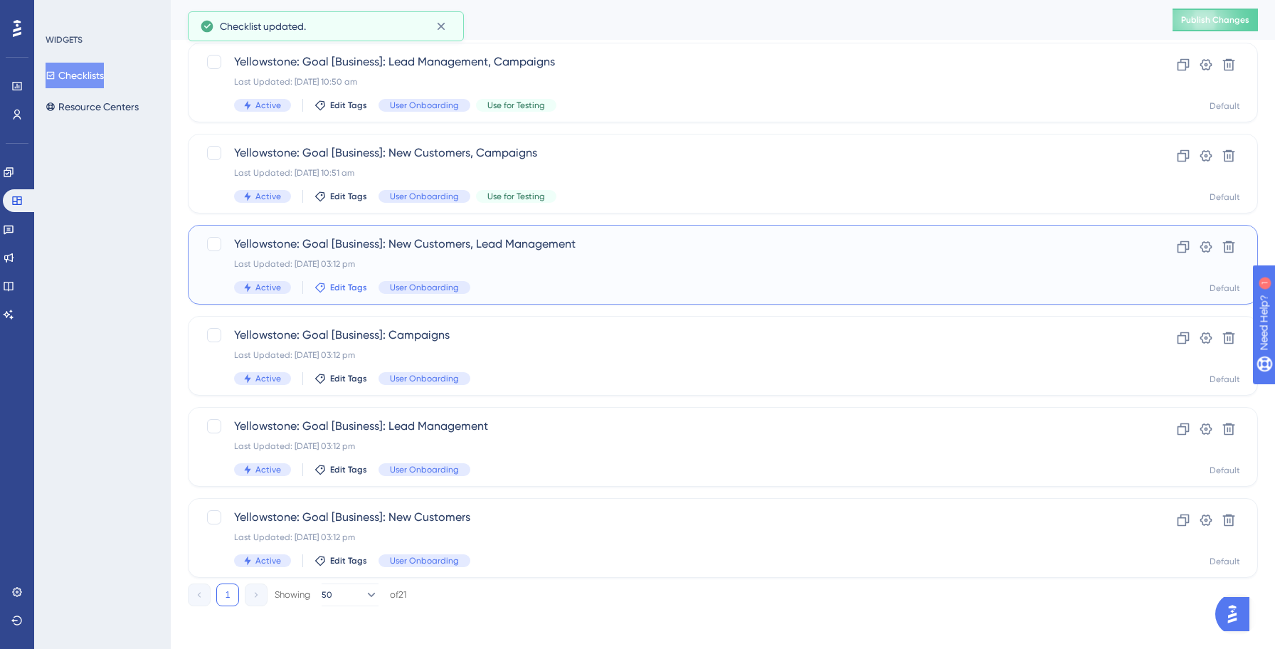
click at [342, 287] on span "Edit Tags" at bounding box center [348, 287] width 37 height 11
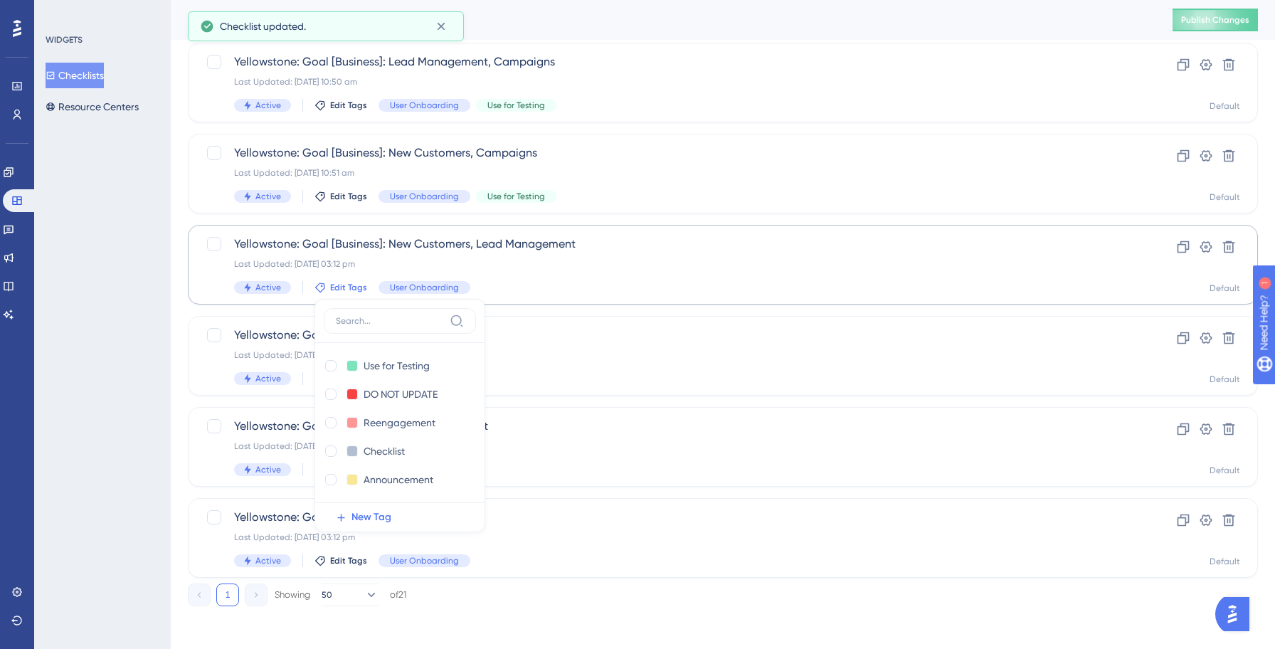
scroll to position [1457, 0]
click at [328, 364] on div at bounding box center [330, 362] width 11 height 11
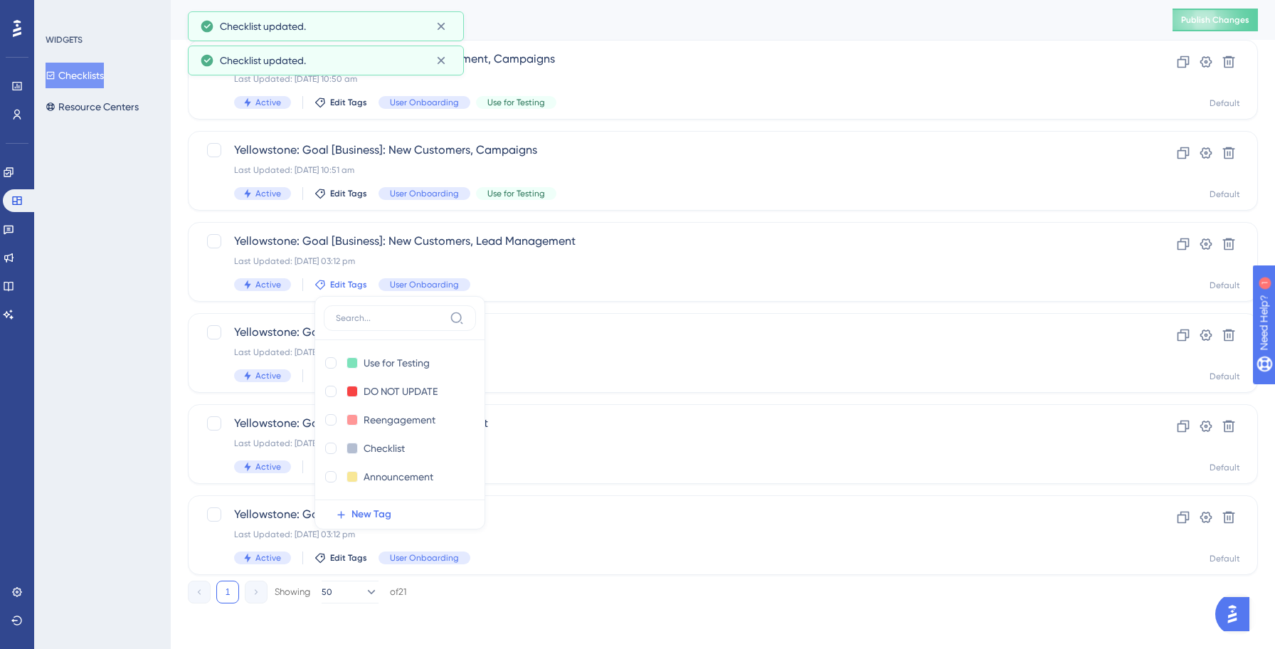
checkbox input "true"
click at [153, 368] on div "WIDGETS Checklists Resource Centers" at bounding box center [102, 324] width 137 height 649
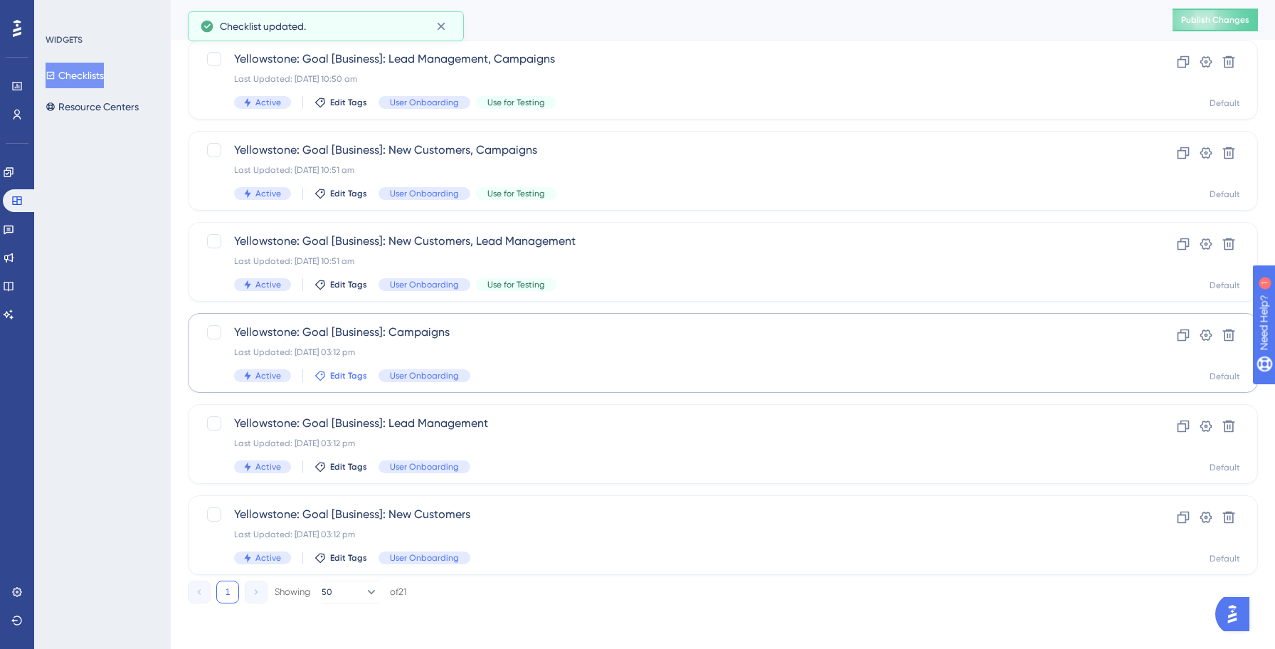
click at [350, 376] on span "Edit Tags" at bounding box center [348, 375] width 37 height 11
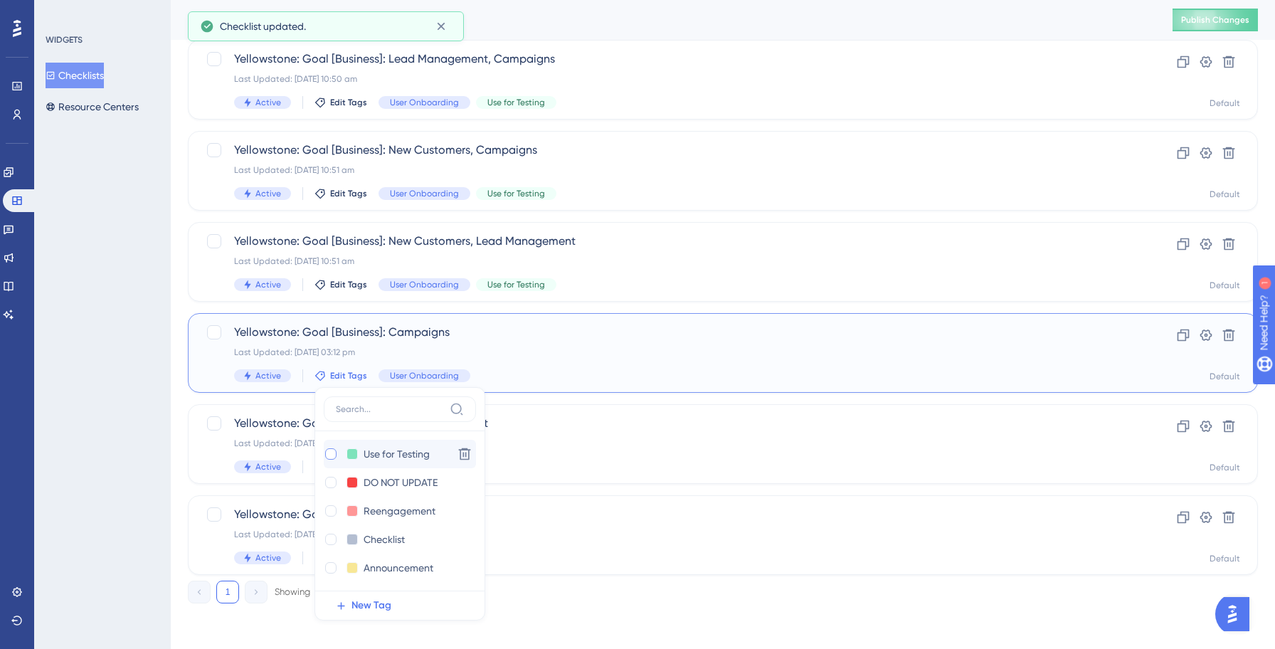
click at [327, 455] on div at bounding box center [330, 453] width 11 height 11
click at [119, 425] on div "WIDGETS Checklists Resource Centers" at bounding box center [102, 324] width 137 height 649
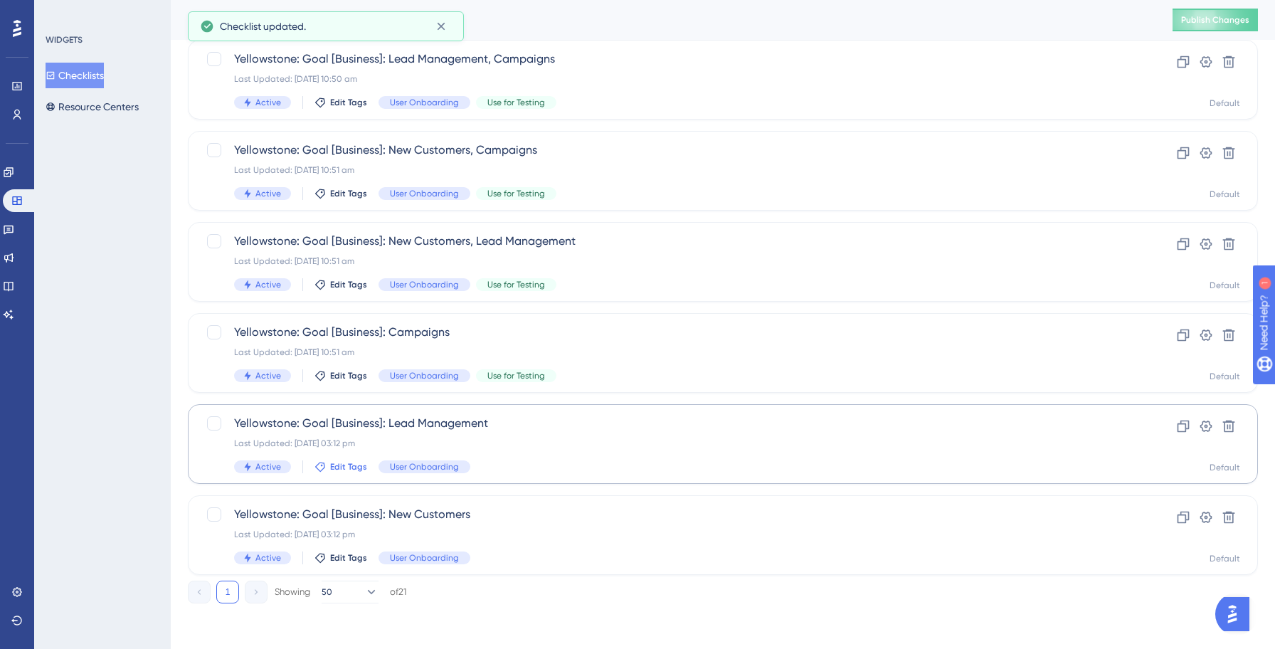
click at [336, 467] on span "Edit Tags" at bounding box center [348, 466] width 37 height 11
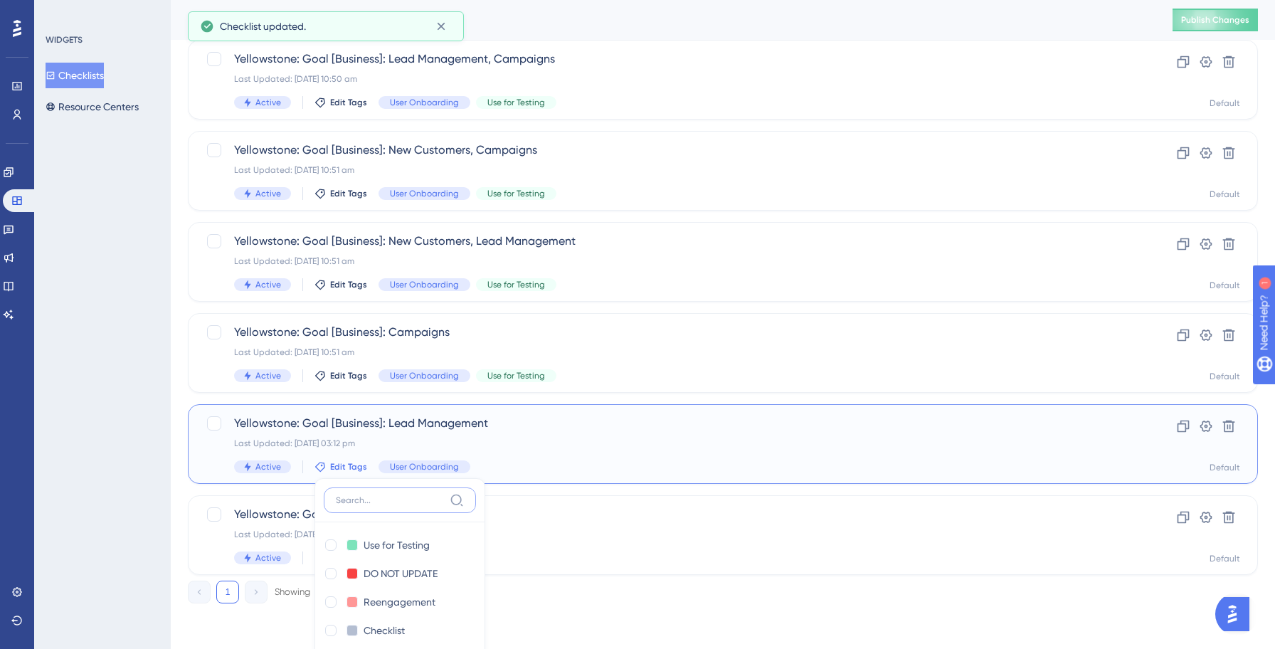
scroll to position [1532, 0]
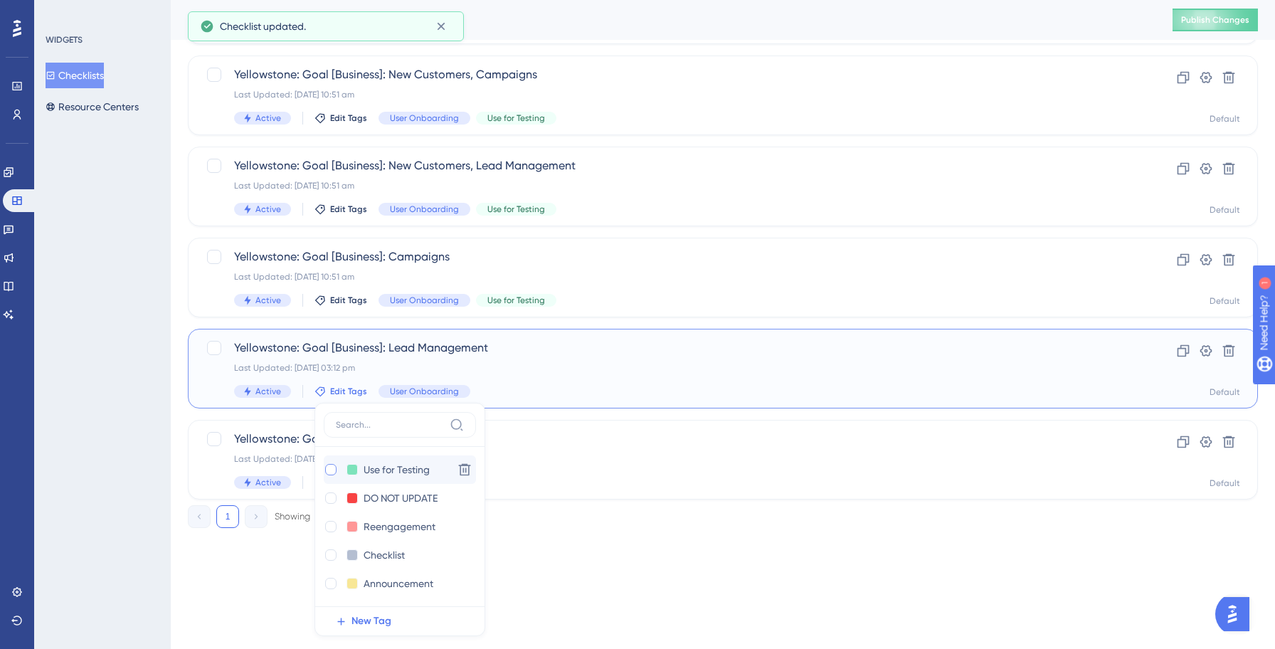
click at [329, 471] on div at bounding box center [330, 469] width 11 height 11
click at [100, 448] on div "WIDGETS Checklists Resource Centers" at bounding box center [102, 324] width 137 height 649
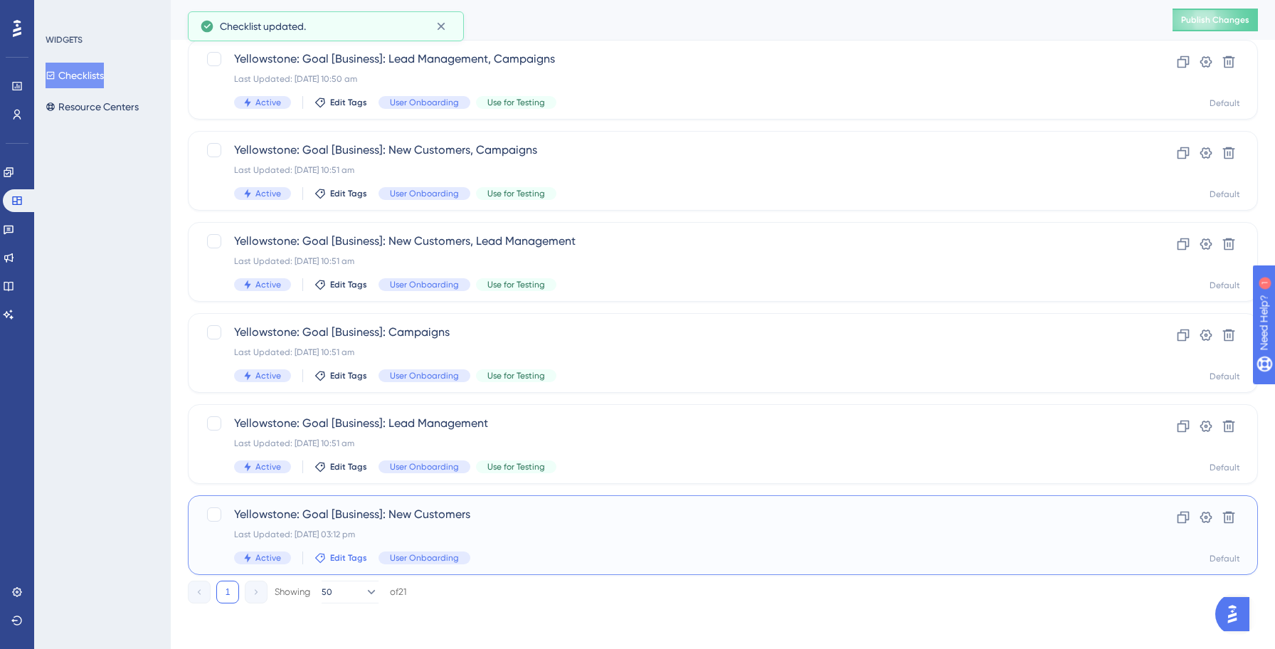
click at [335, 557] on span "Edit Tags" at bounding box center [348, 557] width 37 height 11
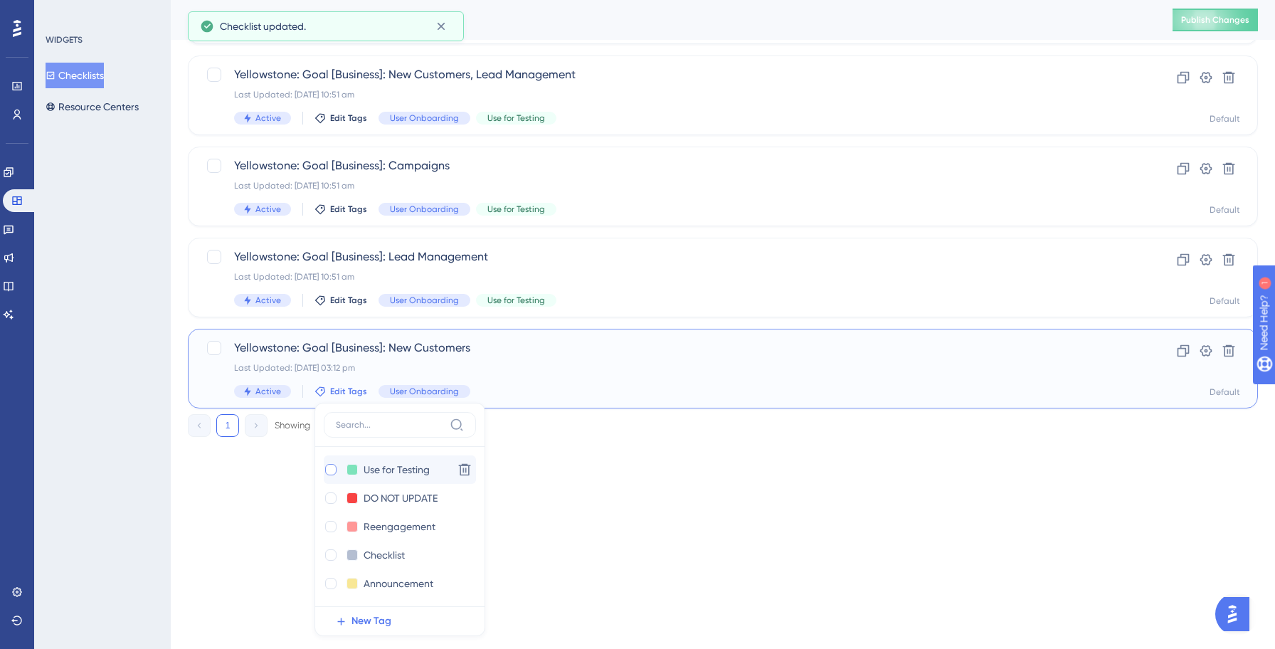
click at [331, 469] on div at bounding box center [330, 469] width 11 height 11
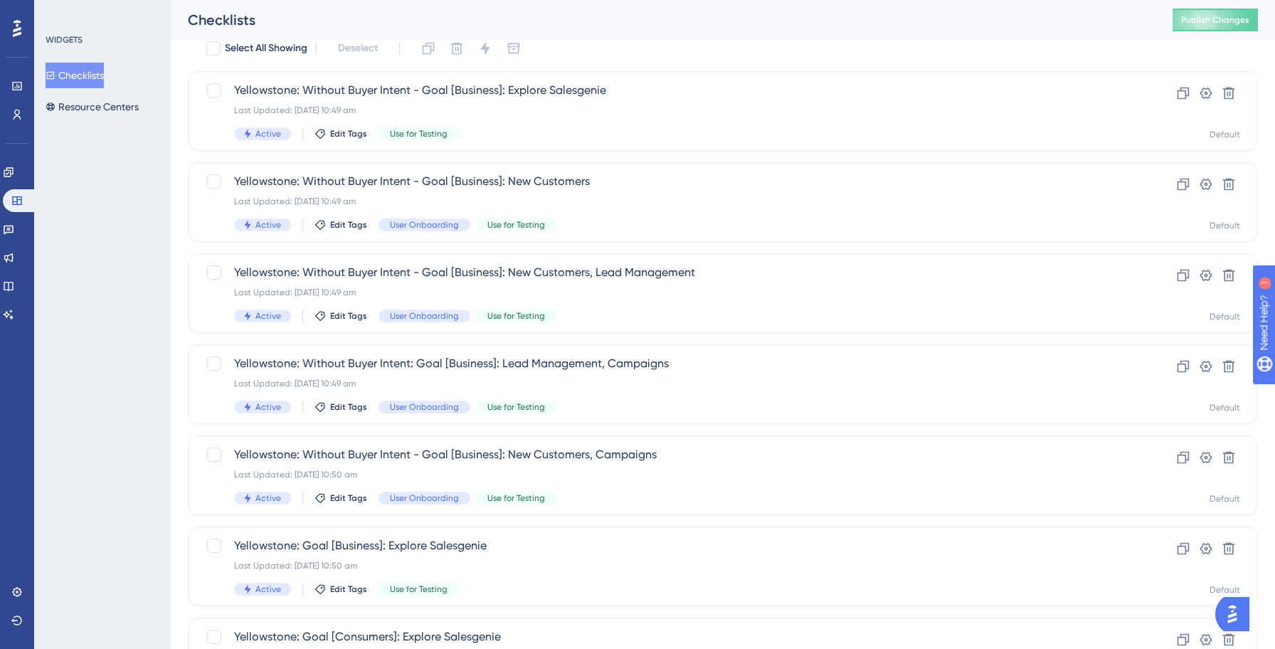
scroll to position [0, 0]
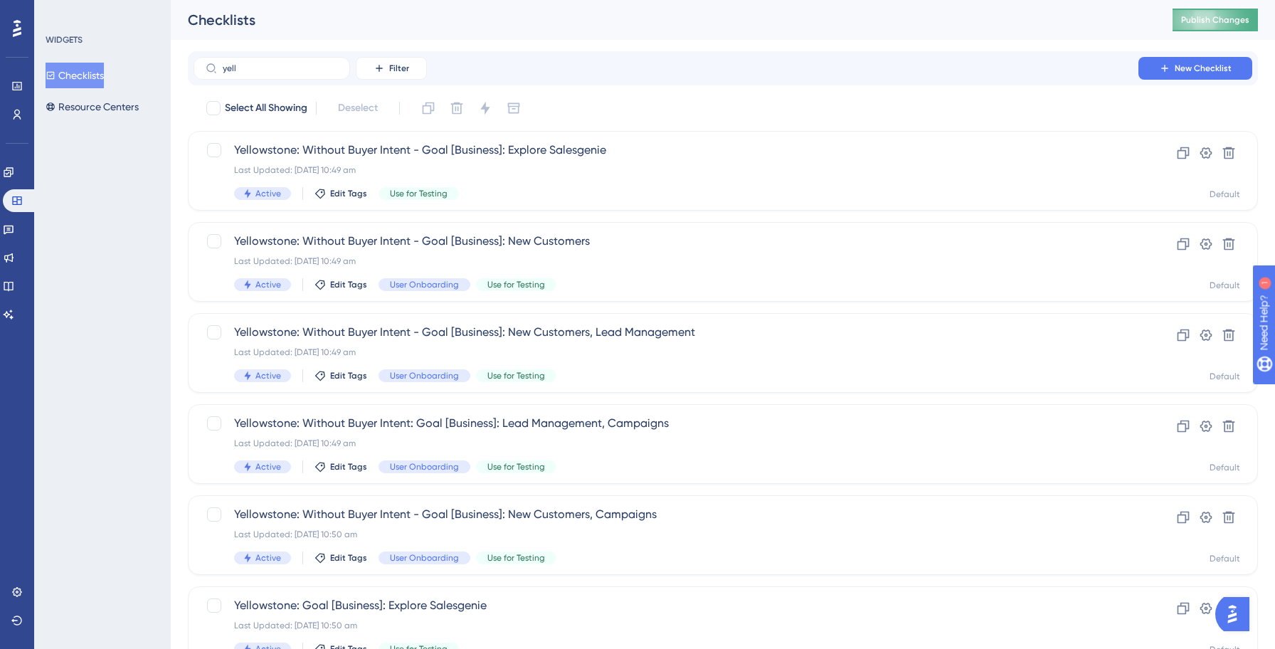
click at [1208, 19] on span "Publish Changes" at bounding box center [1215, 19] width 68 height 11
click at [376, 68] on icon at bounding box center [378, 68] width 11 height 11
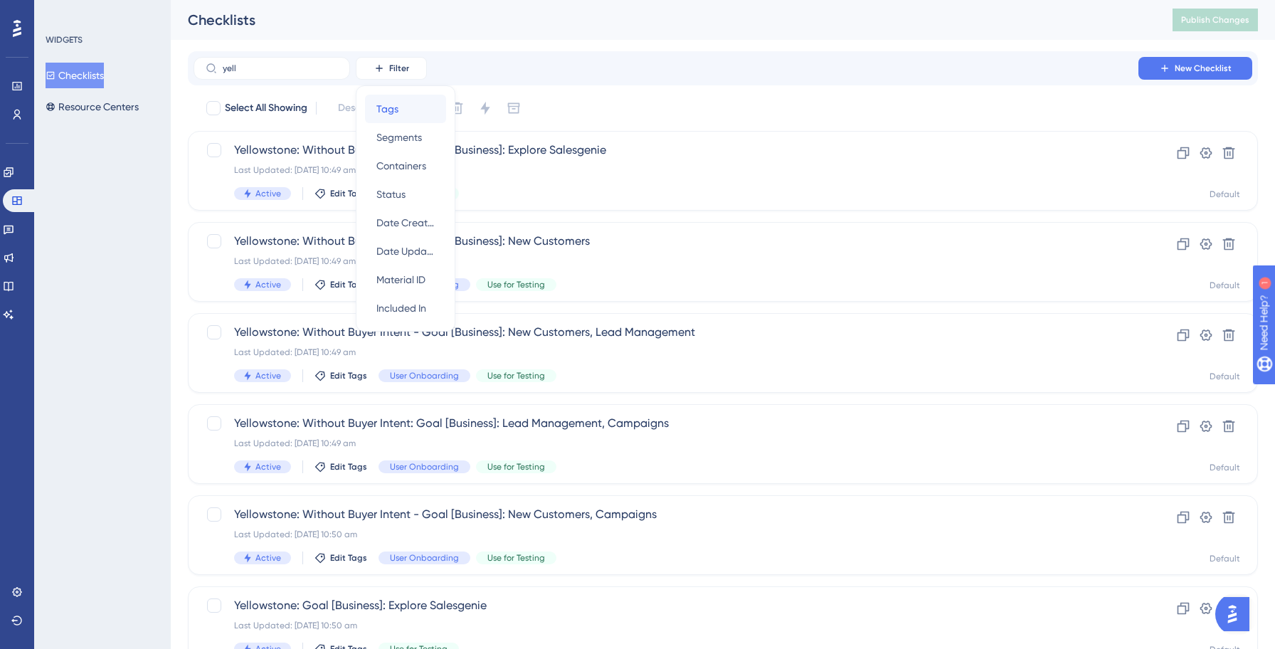
click at [385, 107] on span "Tags" at bounding box center [387, 108] width 22 height 17
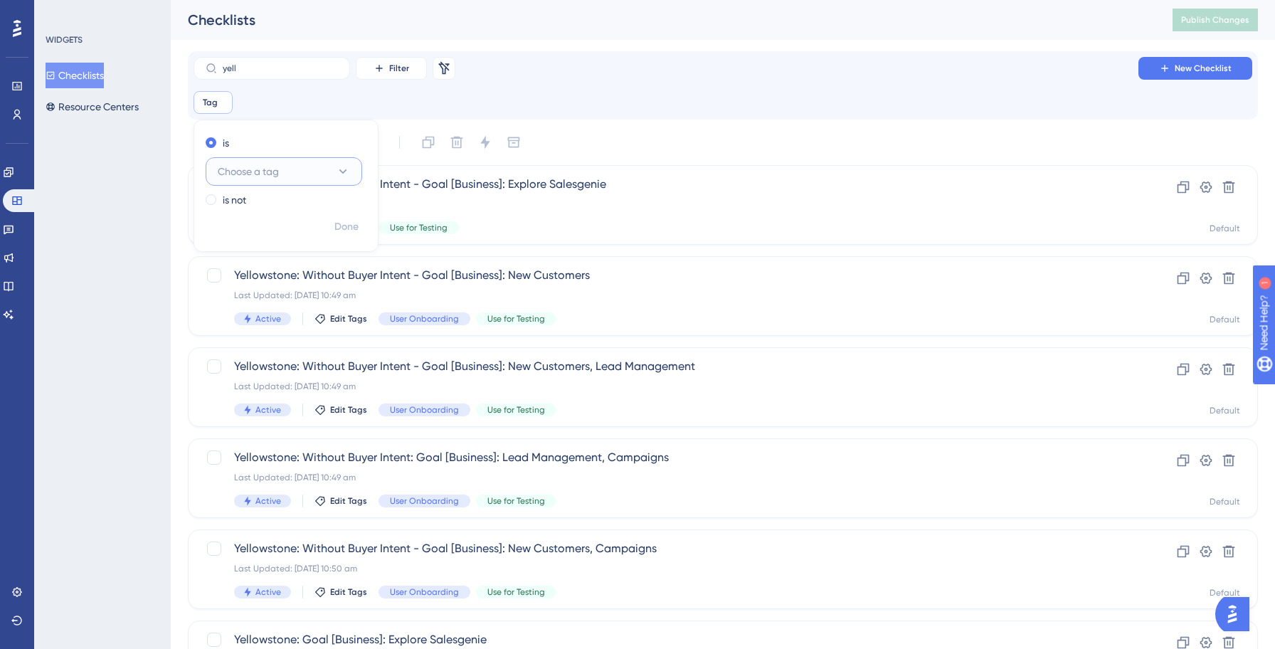
click at [279, 168] on span "Choose a tag" at bounding box center [248, 171] width 61 height 17
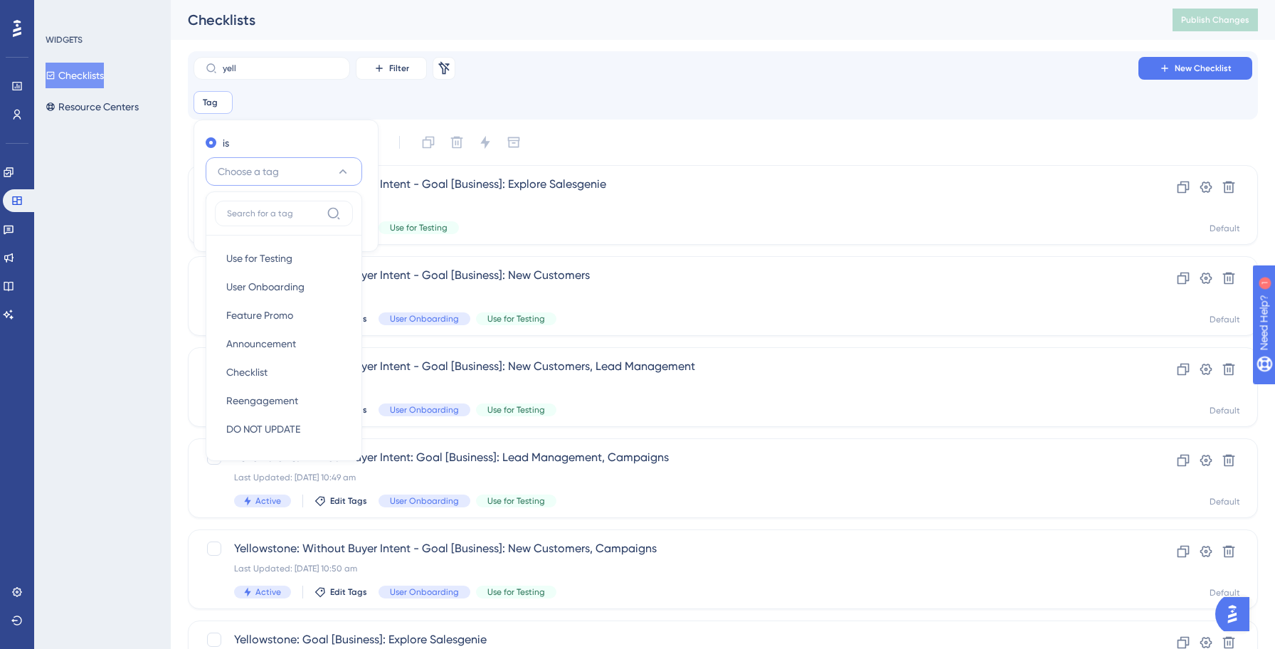
scroll to position [1, 0]
click at [270, 248] on span "Use for Testing" at bounding box center [259, 256] width 66 height 17
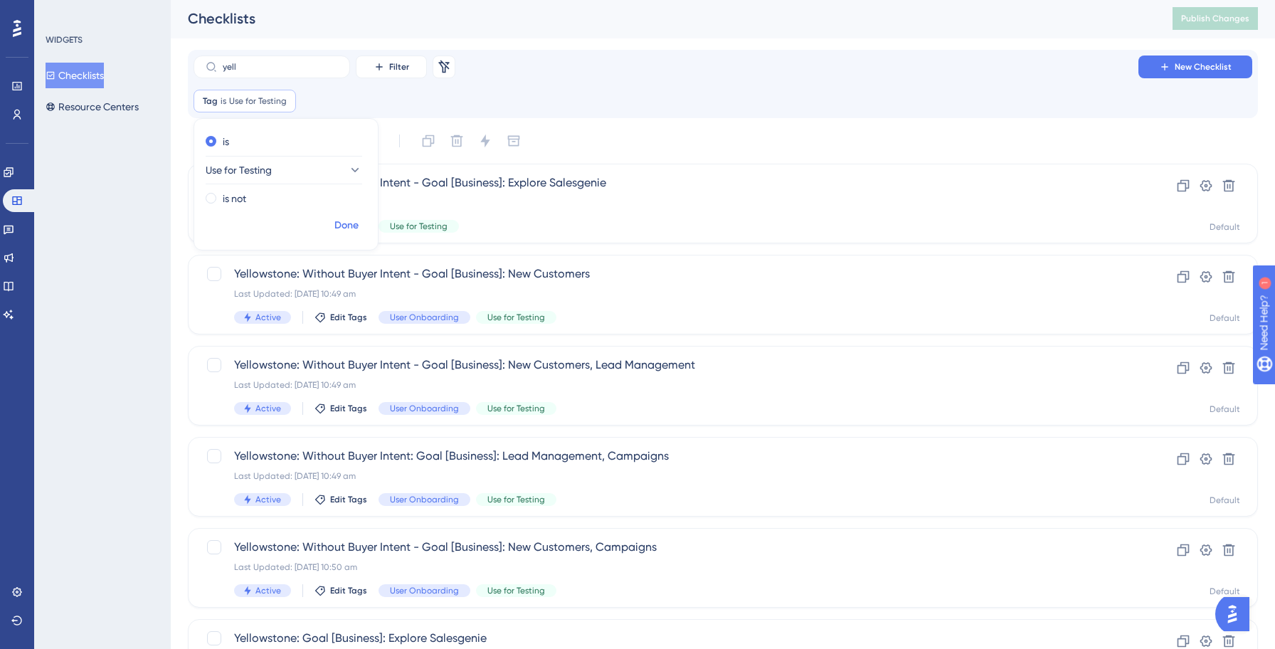
click at [348, 228] on span "Done" at bounding box center [346, 225] width 24 height 17
click at [276, 72] on label "yell" at bounding box center [271, 66] width 156 height 23
click at [276, 72] on input "yell" at bounding box center [280, 67] width 115 height 10
click at [276, 72] on label "yell" at bounding box center [271, 66] width 156 height 23
click at [276, 72] on input "yell" at bounding box center [280, 67] width 115 height 10
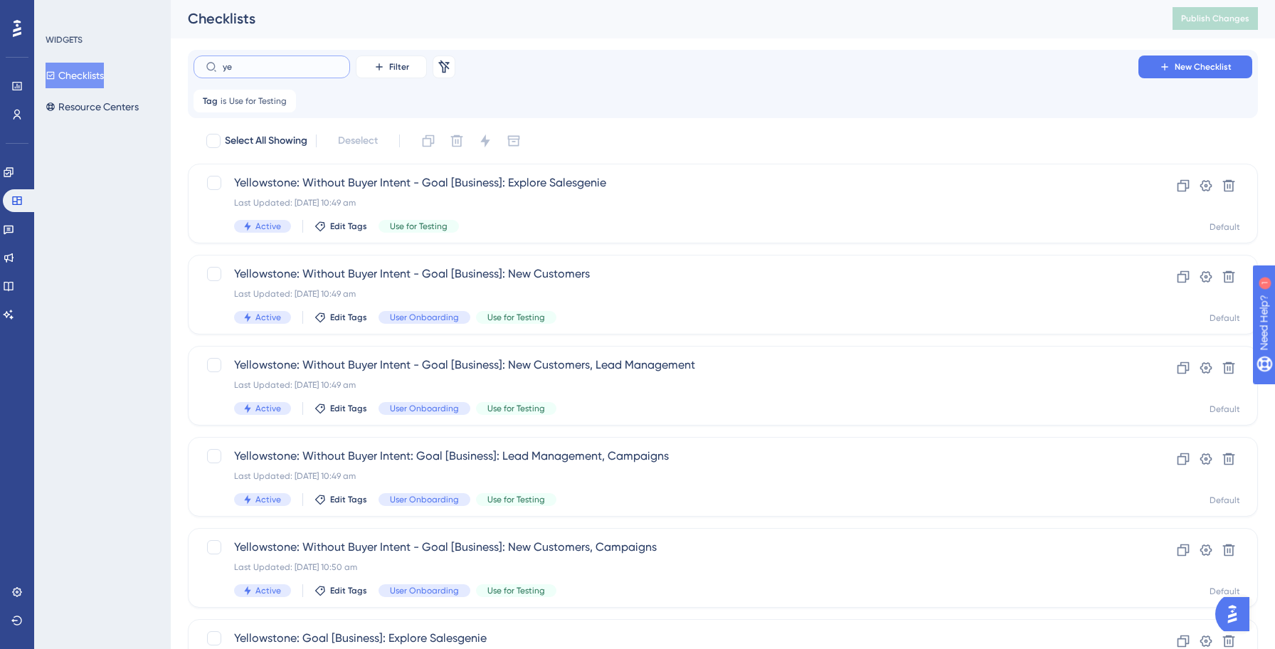
type input "y"
click at [659, 79] on div "Filter Remove Filters New Checklist Tag is Use for Testing Use for Testing Remo…" at bounding box center [722, 83] width 1058 height 57
click at [286, 71] on label at bounding box center [271, 66] width 156 height 23
click at [286, 71] on input "text" at bounding box center [280, 67] width 115 height 10
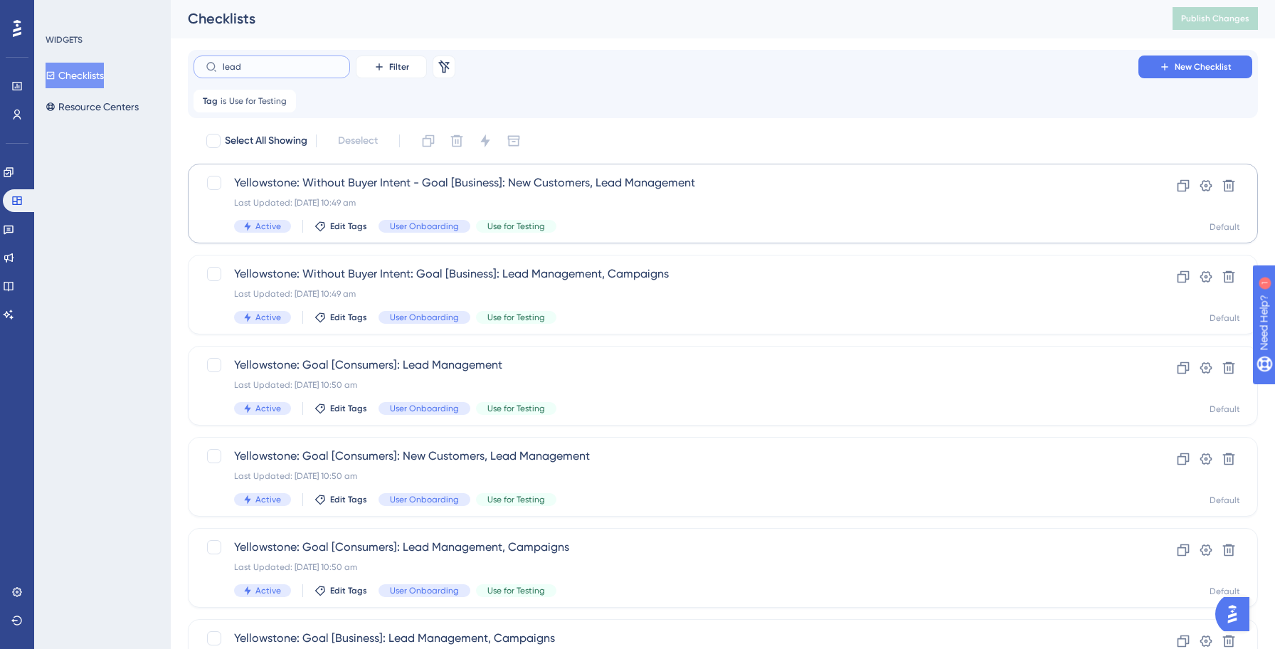
type input "lead"
click at [582, 184] on span "Yellowstone: Without Buyer Intent - Goal [Business]: New Customers, Lead Manage…" at bounding box center [665, 182] width 863 height 17
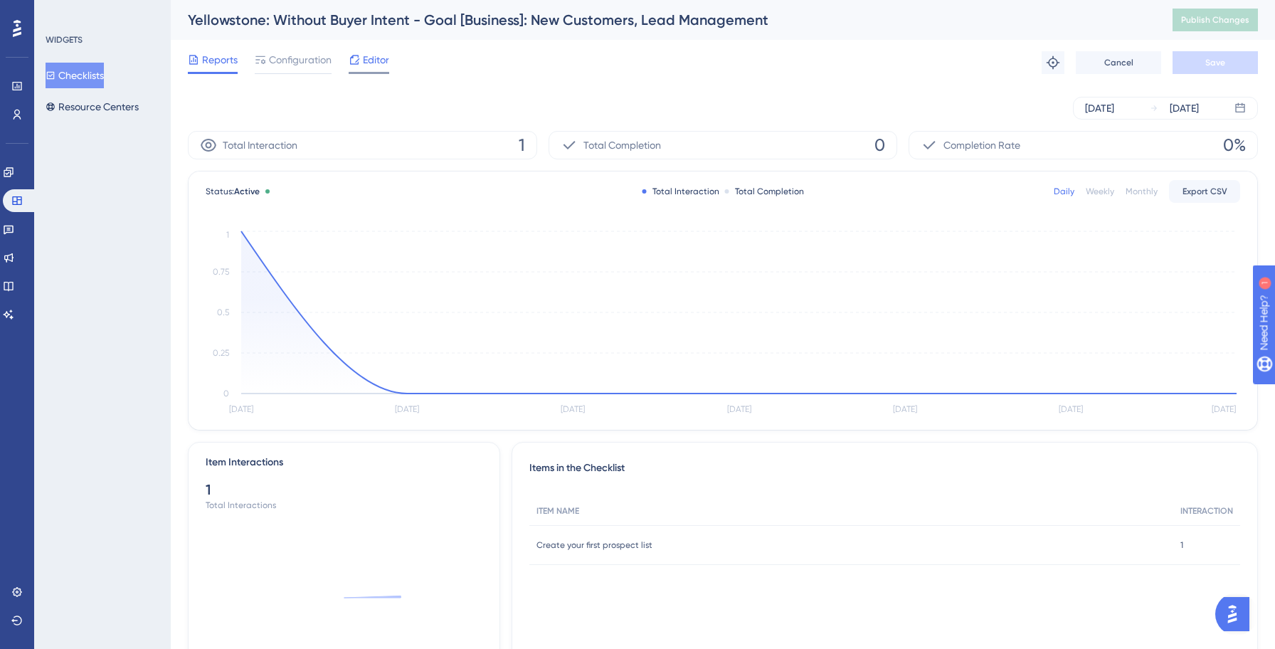
click at [365, 66] on span "Editor" at bounding box center [376, 59] width 26 height 17
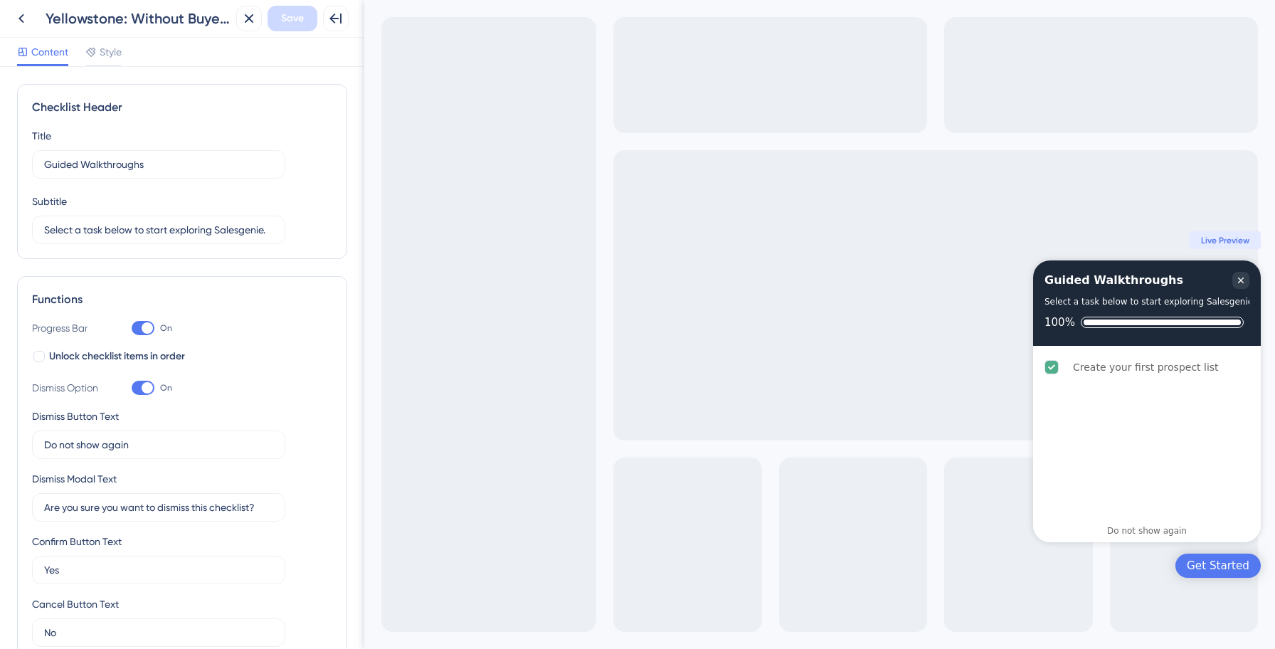
scroll to position [285, 0]
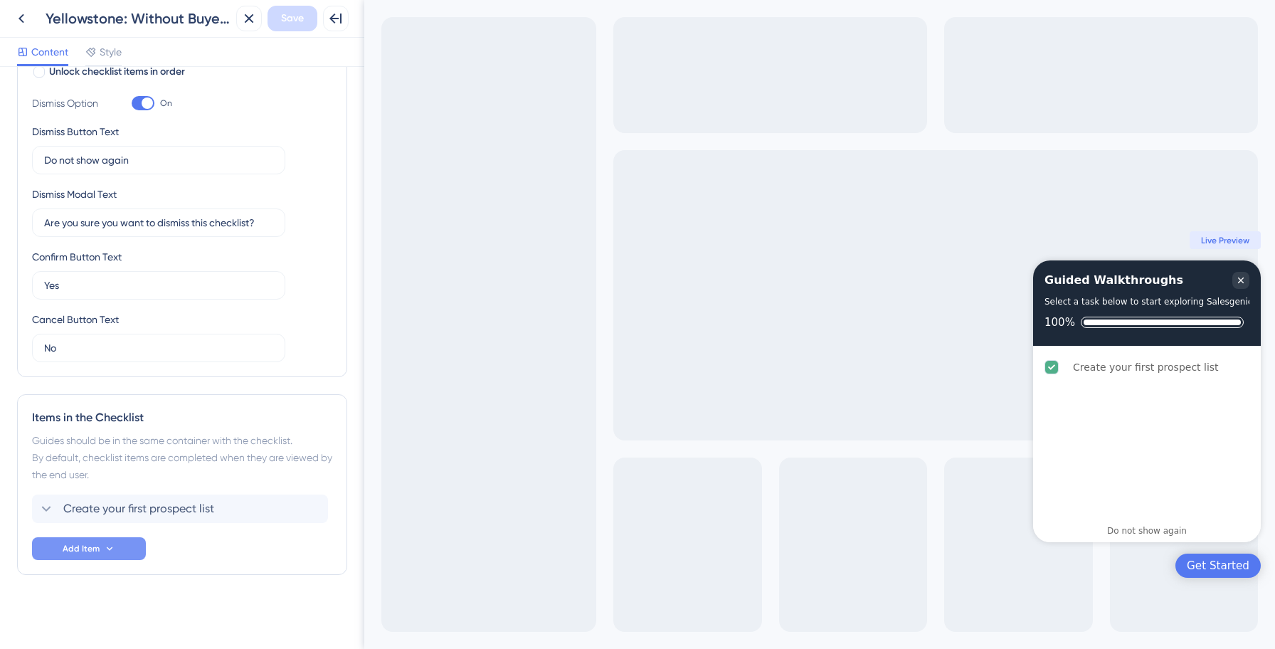
click at [117, 551] on button "Add Item" at bounding box center [89, 548] width 114 height 23
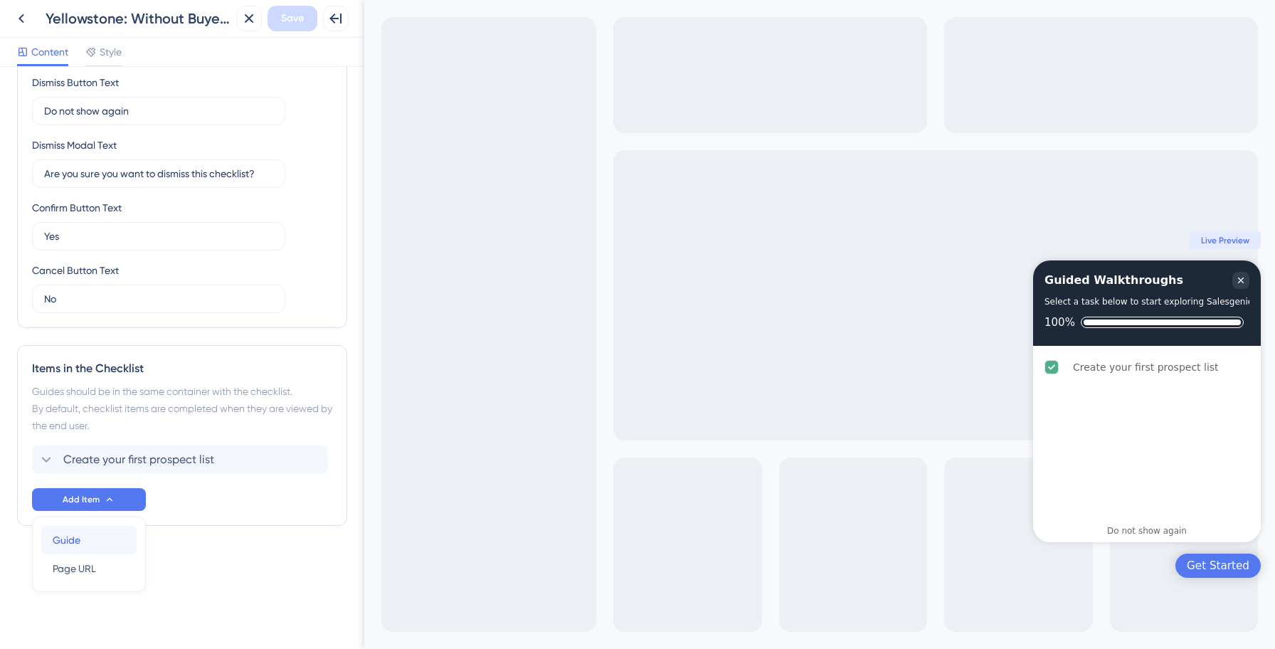
click at [90, 541] on div "Guide Guide" at bounding box center [89, 540] width 73 height 28
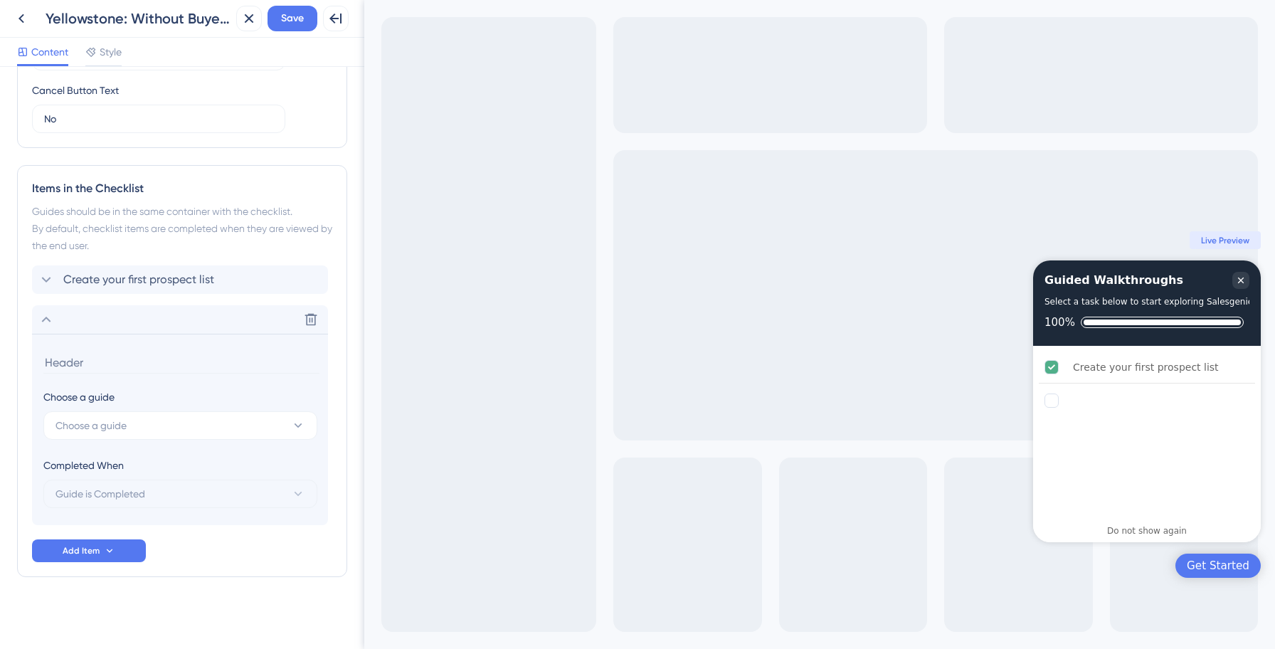
scroll to position [516, 0]
click at [120, 425] on span "Choose a guide" at bounding box center [90, 423] width 71 height 17
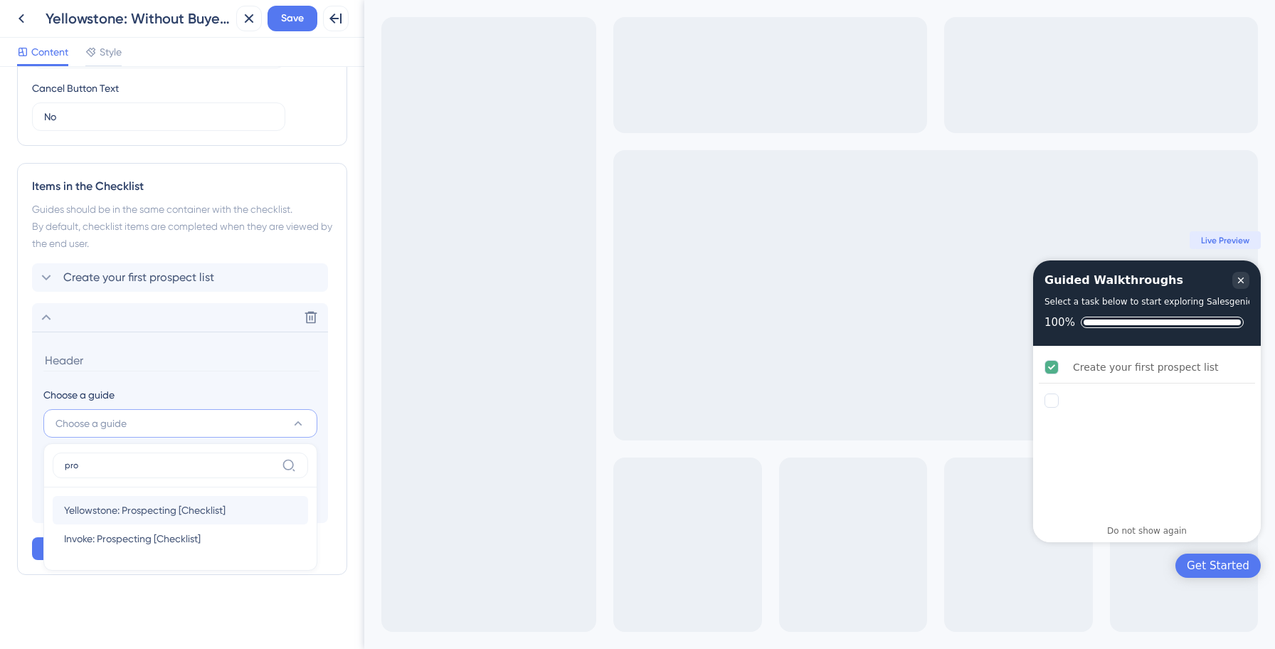
type input "pro"
click at [111, 503] on span "Yellowstone: Prospecting [Checklist]" at bounding box center [144, 509] width 161 height 17
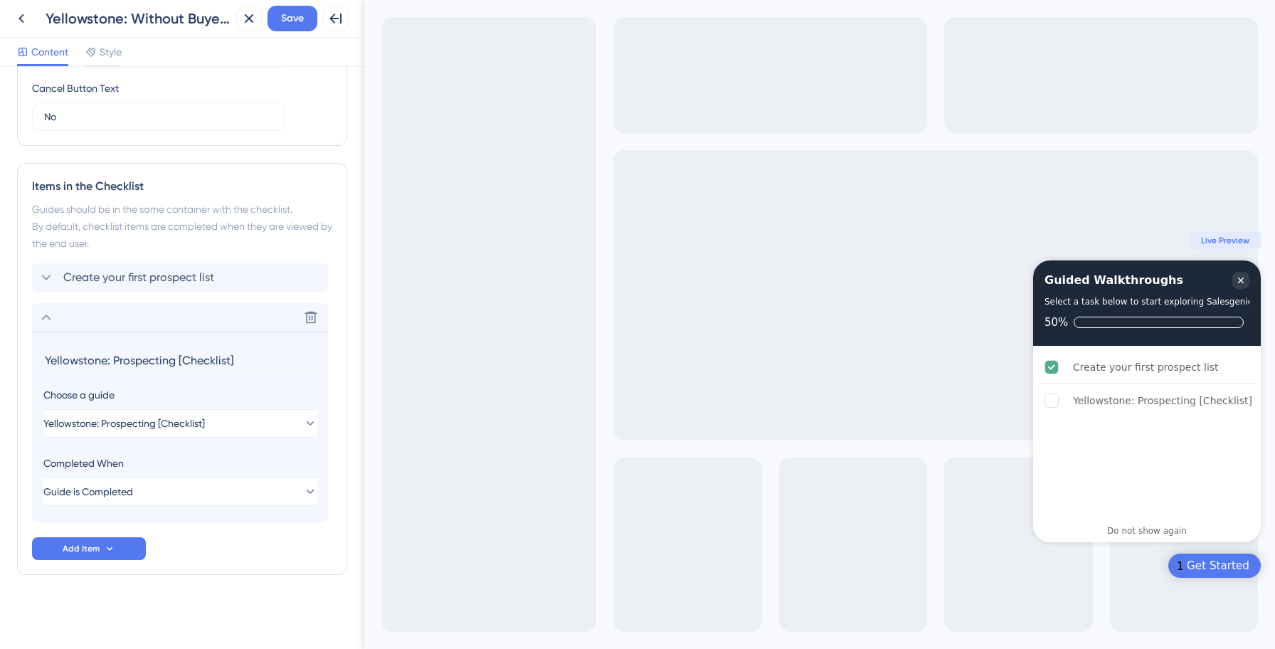
click at [130, 356] on input "Yellowstone: Prospecting [Checklist]" at bounding box center [181, 360] width 276 height 22
paste input "Prospect with AI (Smart Prospecting)"
type input "Prospect with AI (Smart Prospecting)"
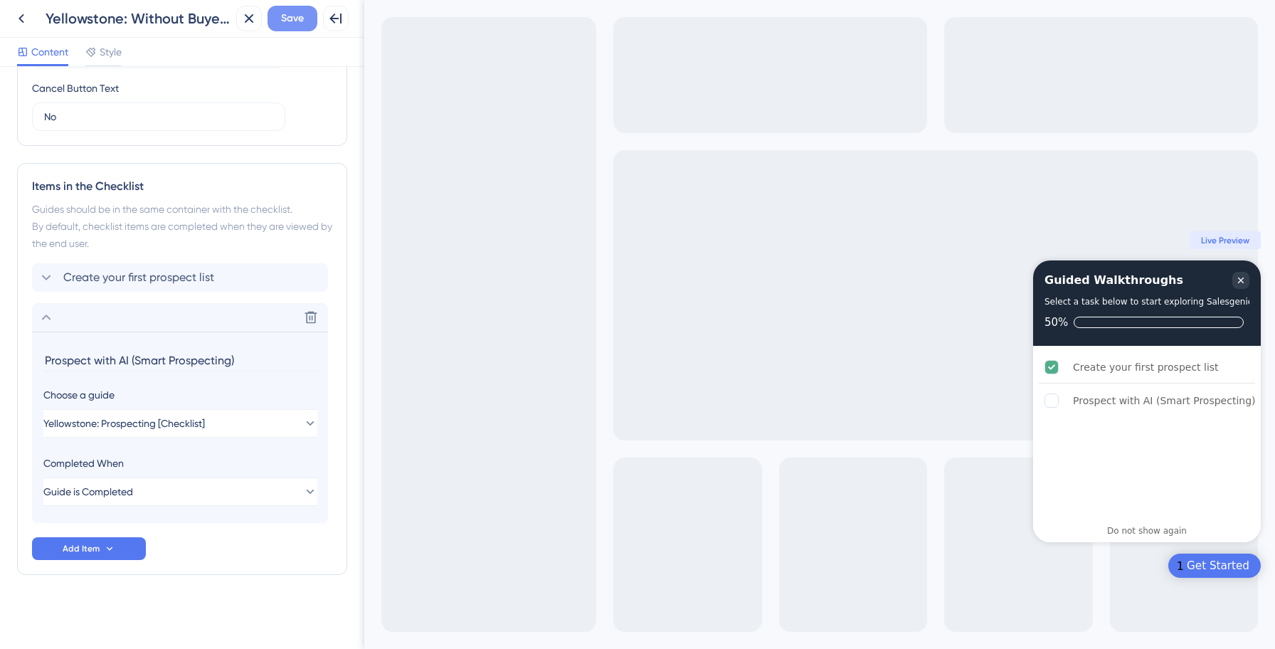
click at [290, 21] on span "Save" at bounding box center [292, 18] width 23 height 17
click at [22, 15] on icon at bounding box center [21, 18] width 6 height 9
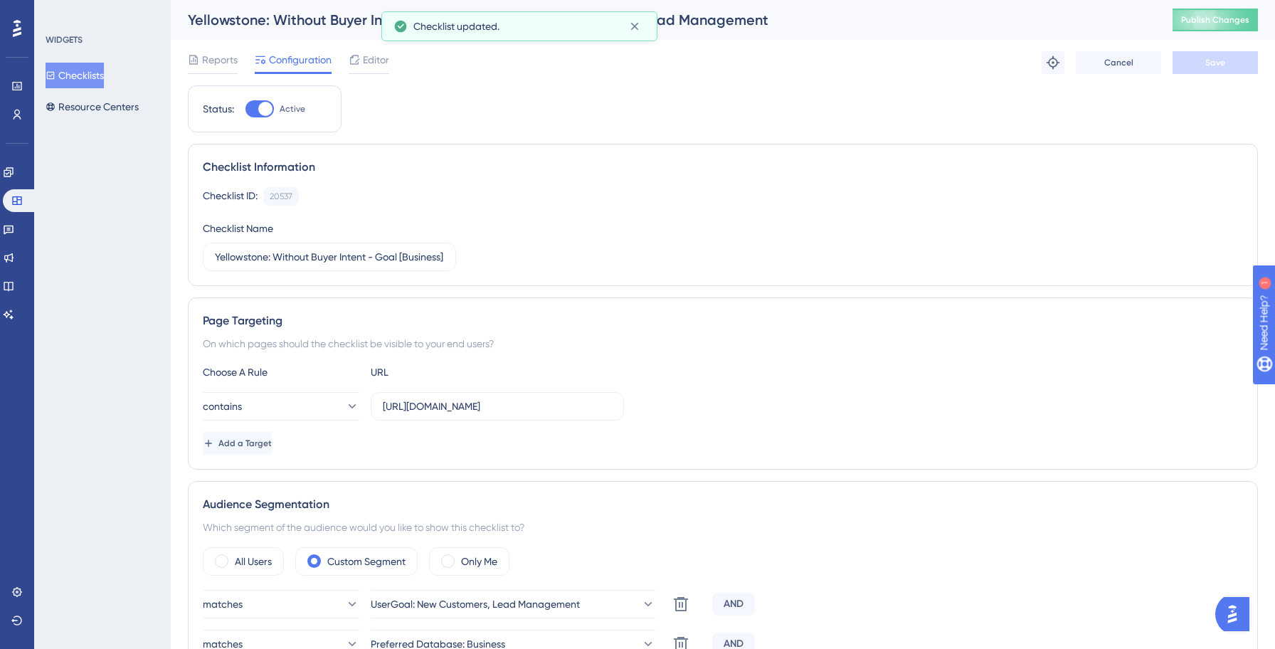
click at [87, 76] on button "Checklists" at bounding box center [75, 76] width 58 height 26
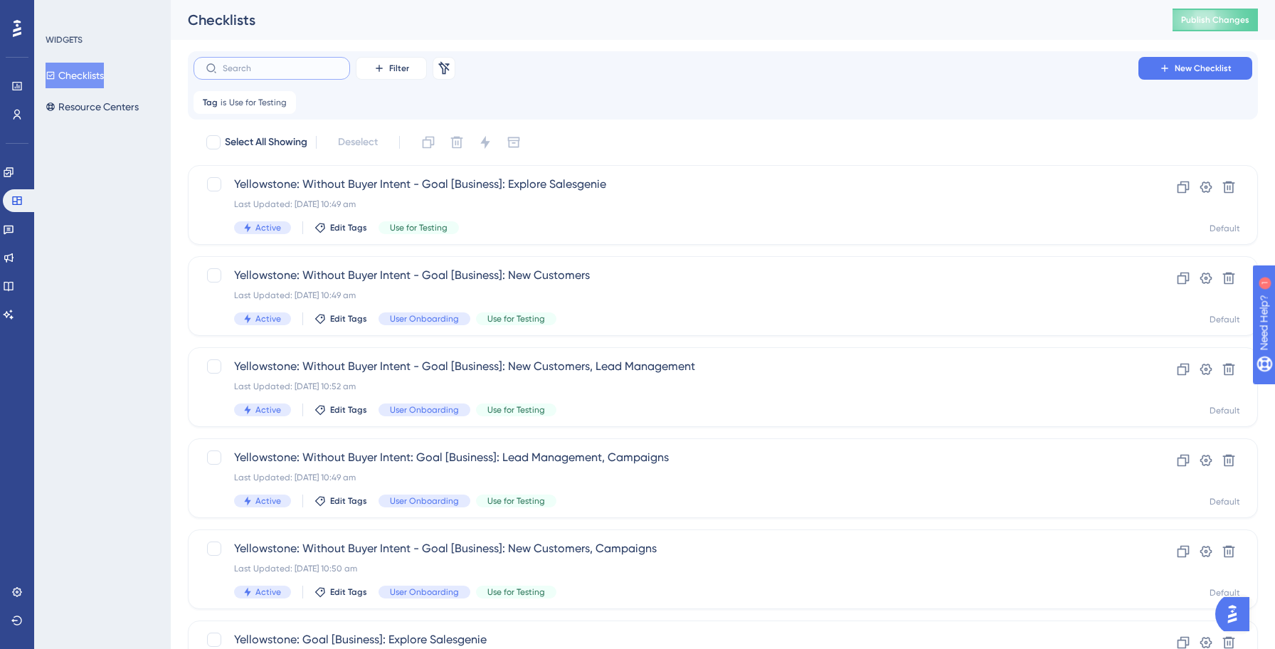
click at [270, 65] on input "text" at bounding box center [280, 68] width 115 height 10
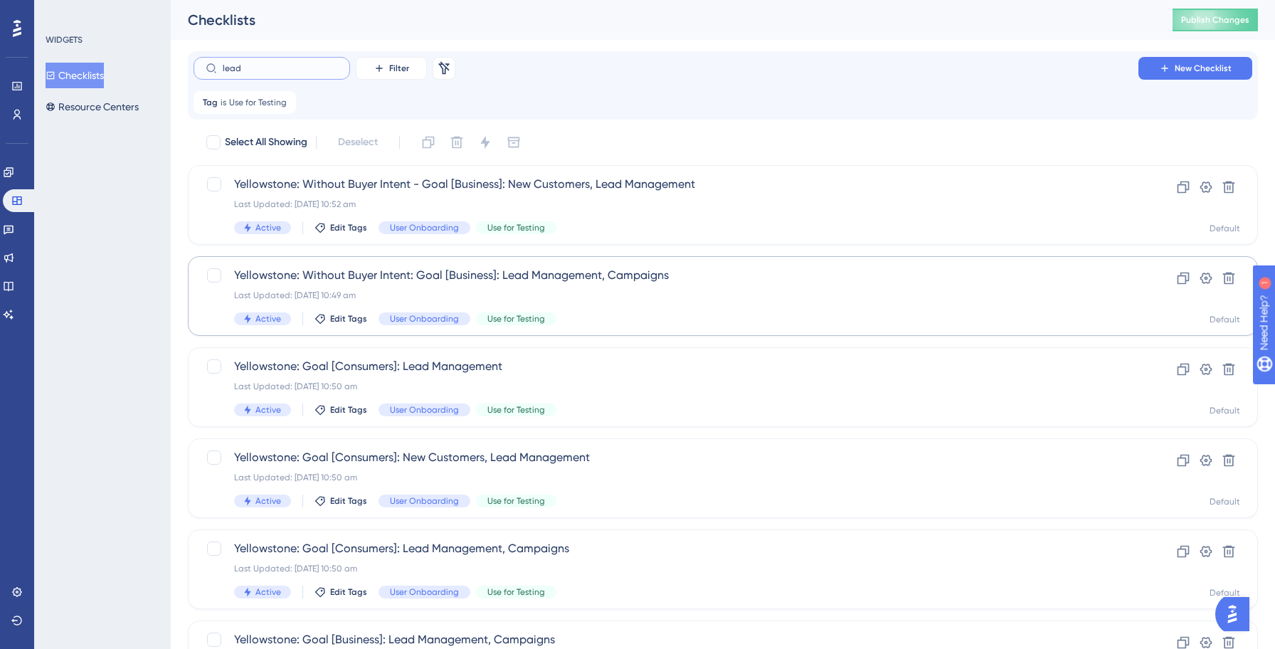
type input "lead"
click at [611, 302] on div "Yellowstone: Without Buyer Intent: Goal [Business]: Lead Management, Campaigns …" at bounding box center [665, 296] width 863 height 58
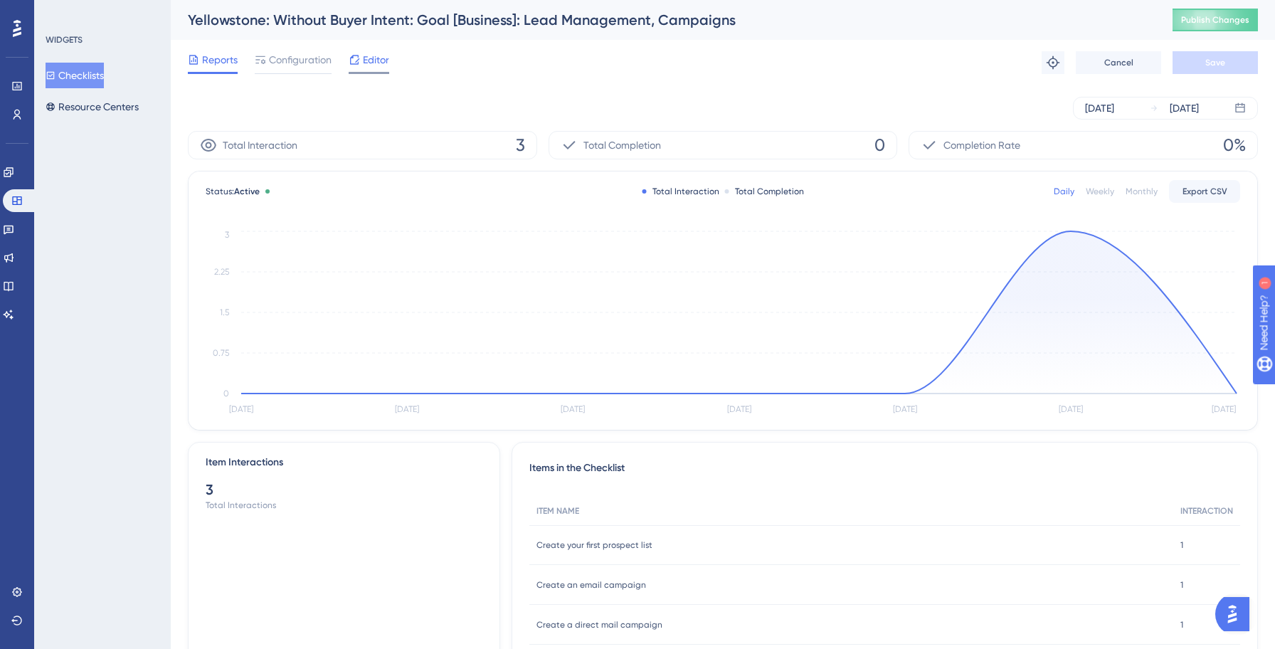
click at [371, 57] on span "Editor" at bounding box center [376, 59] width 26 height 17
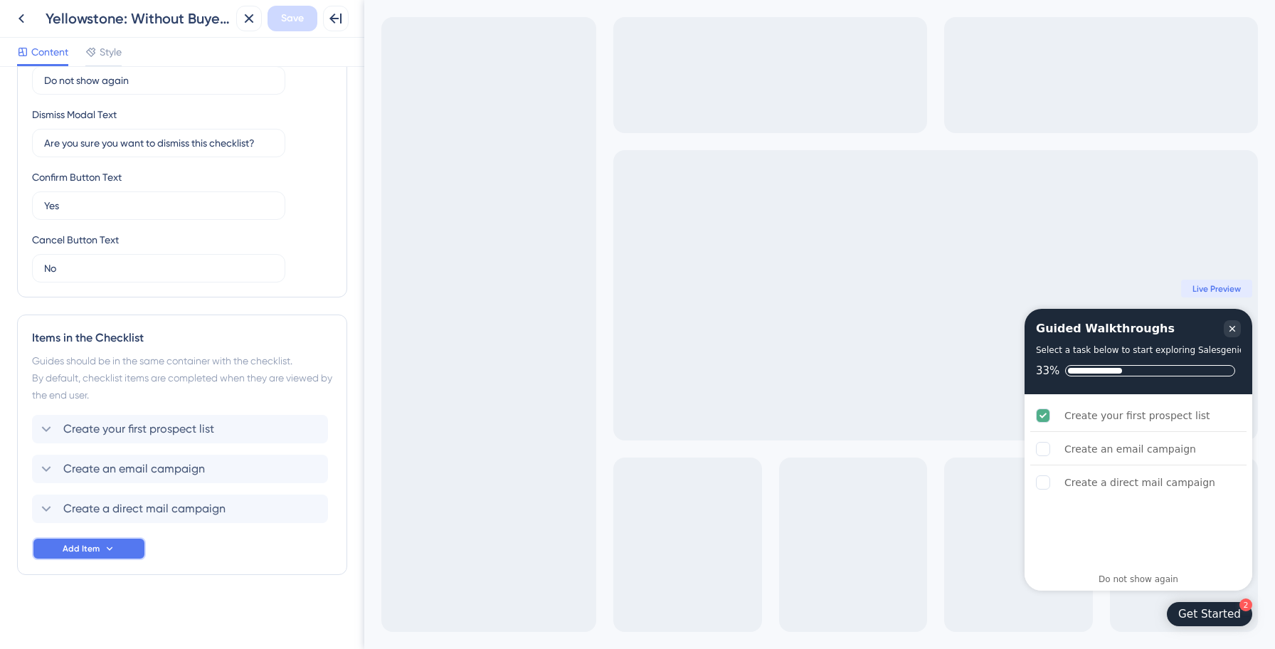
click at [111, 552] on icon at bounding box center [109, 548] width 11 height 11
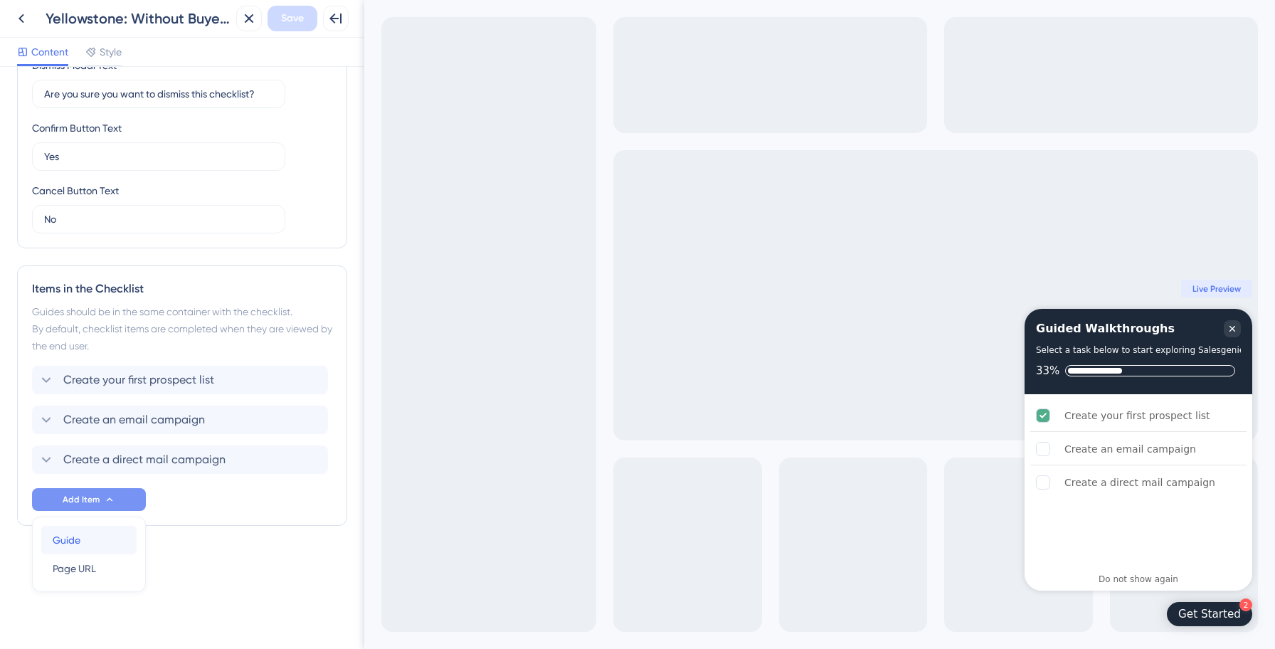
click at [88, 548] on div "Guide Guide" at bounding box center [89, 540] width 73 height 28
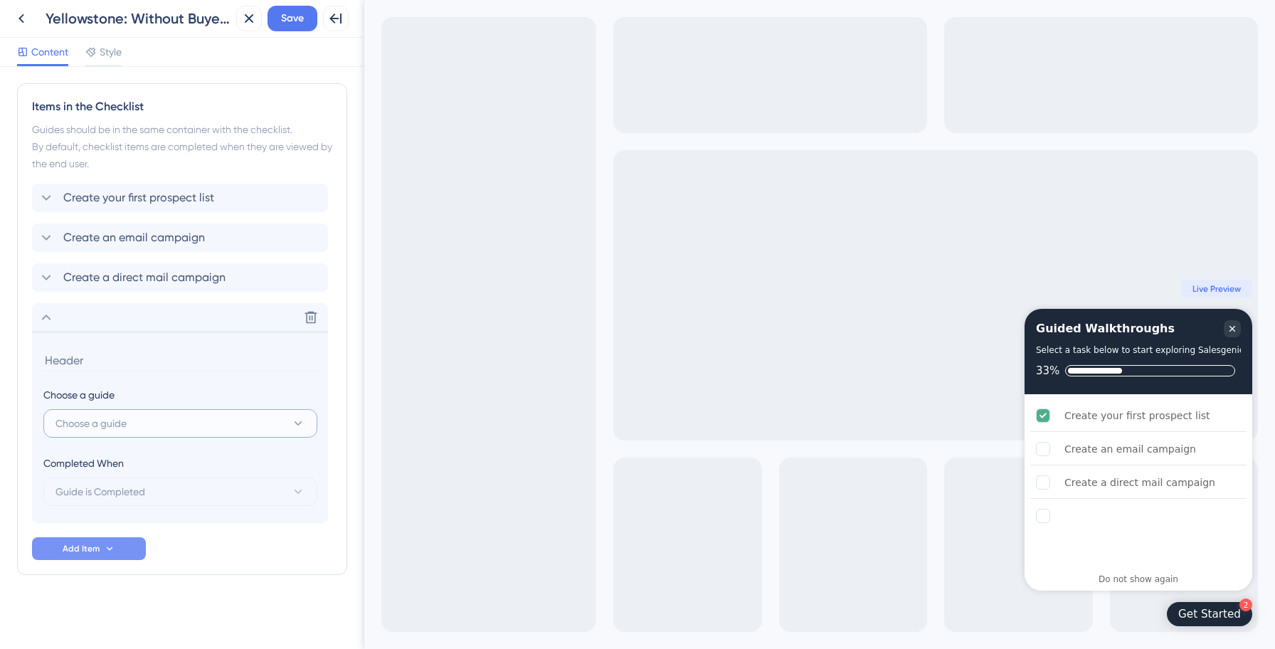
click at [148, 419] on button "Choose a guide" at bounding box center [180, 423] width 274 height 28
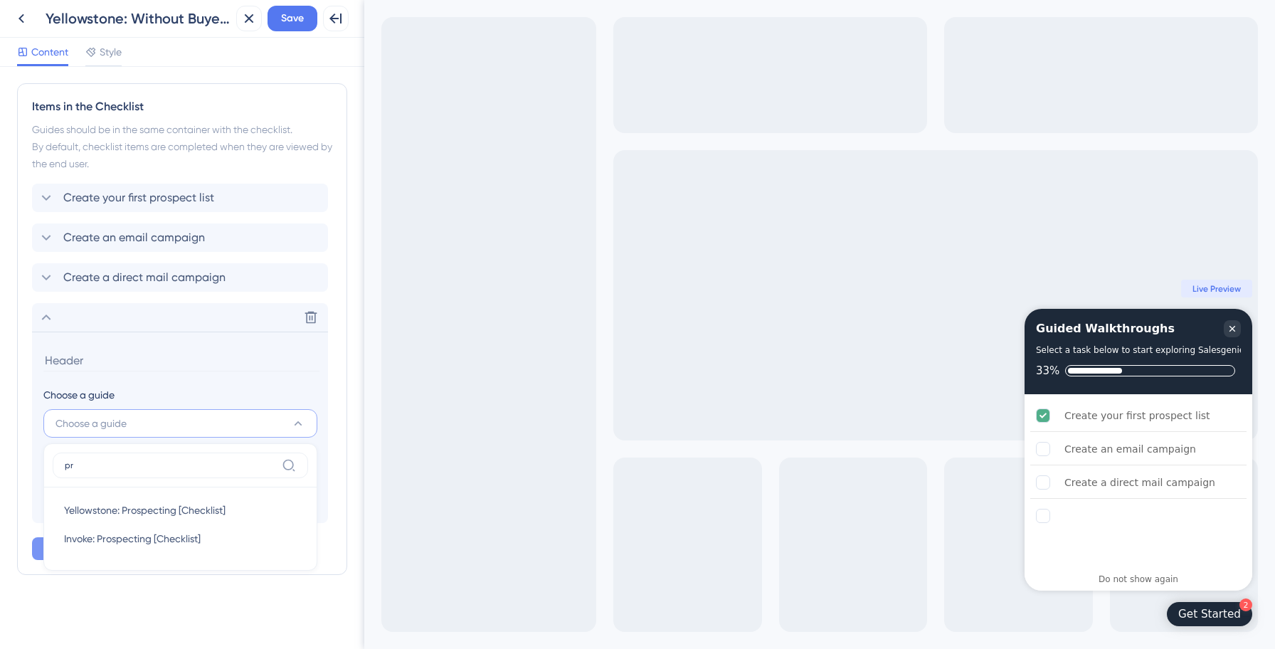
scroll to position [595, 0]
type input "pro"
click at [165, 506] on span "Yellowstone: Prospecting [Checklist]" at bounding box center [144, 509] width 161 height 17
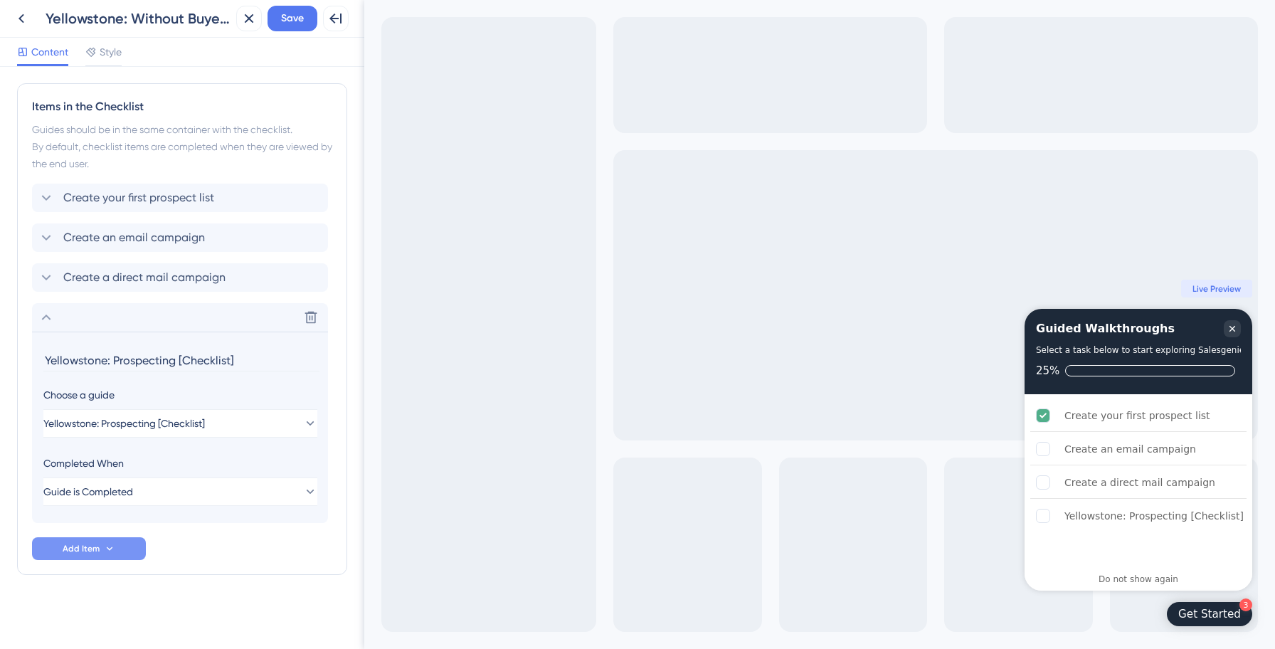
click at [127, 354] on input "Yellowstone: Prospecting [Checklist]" at bounding box center [181, 360] width 276 height 22
paste input "Prospect with AI (Smart Prospecting)"
type input "Prospect with AI (Smart Prospecting)"
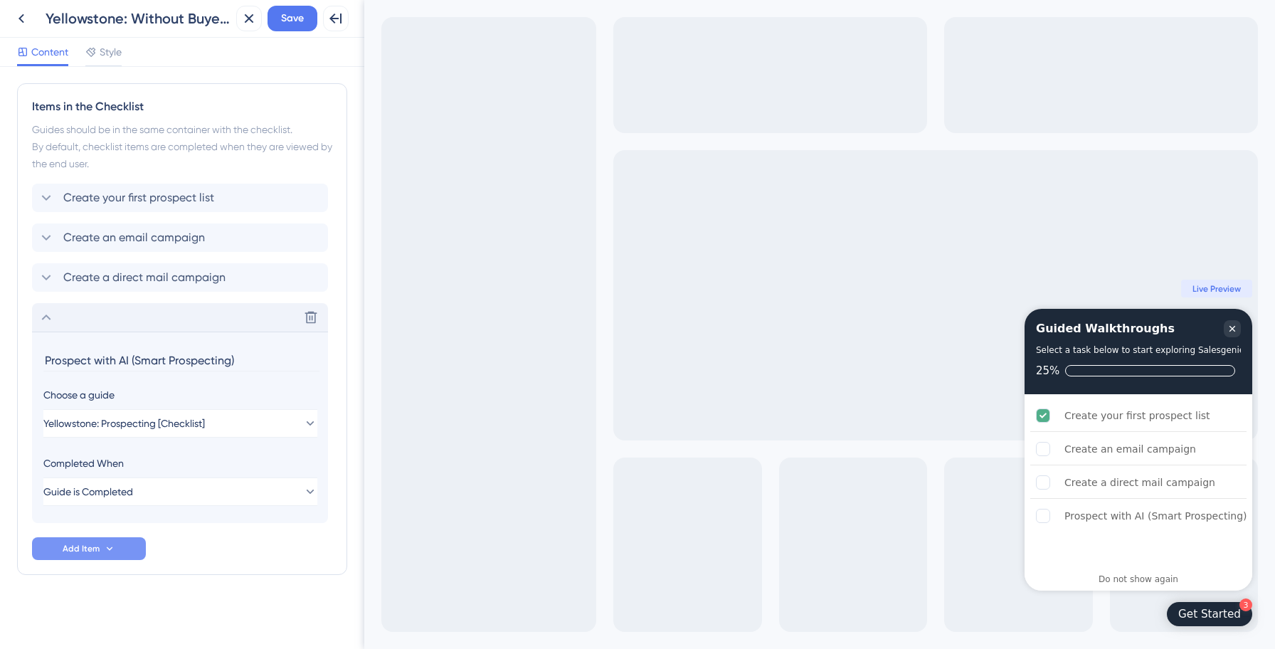
click at [48, 311] on icon at bounding box center [46, 317] width 17 height 17
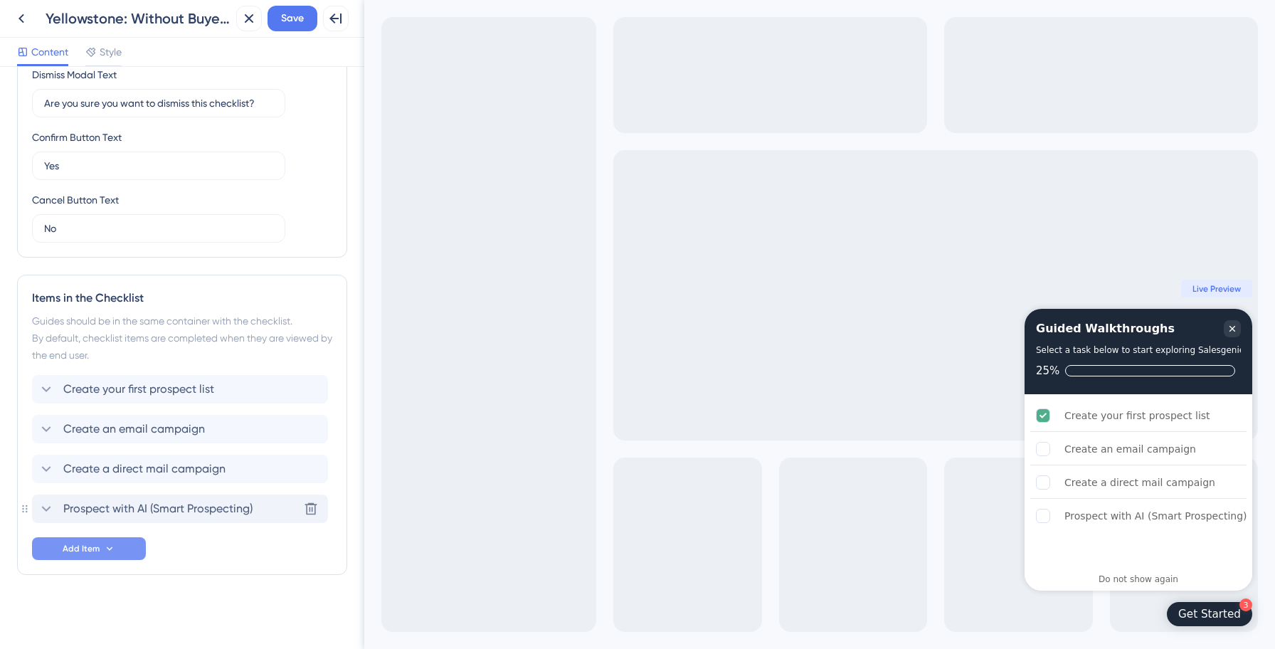
scroll to position [404, 0]
drag, startPoint x: 198, startPoint y: 514, endPoint x: 198, endPoint y: 403, distance: 110.2
click at [297, 18] on span "Save" at bounding box center [292, 18] width 23 height 17
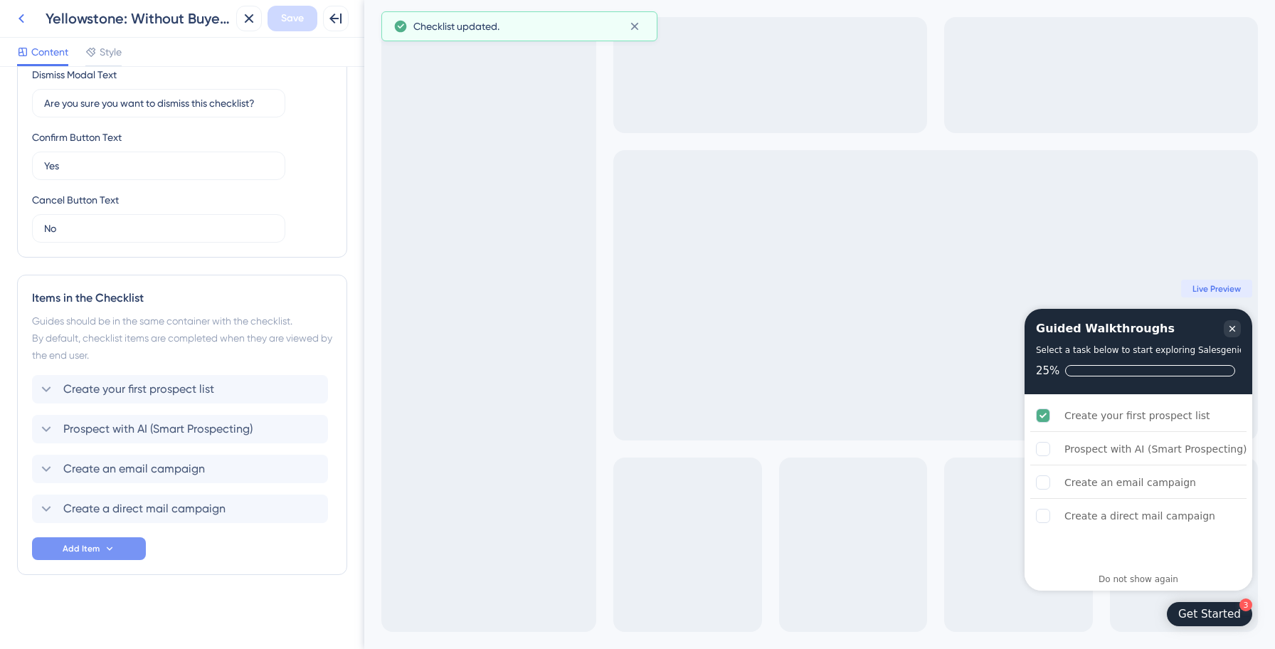
click at [23, 16] on icon at bounding box center [21, 18] width 17 height 17
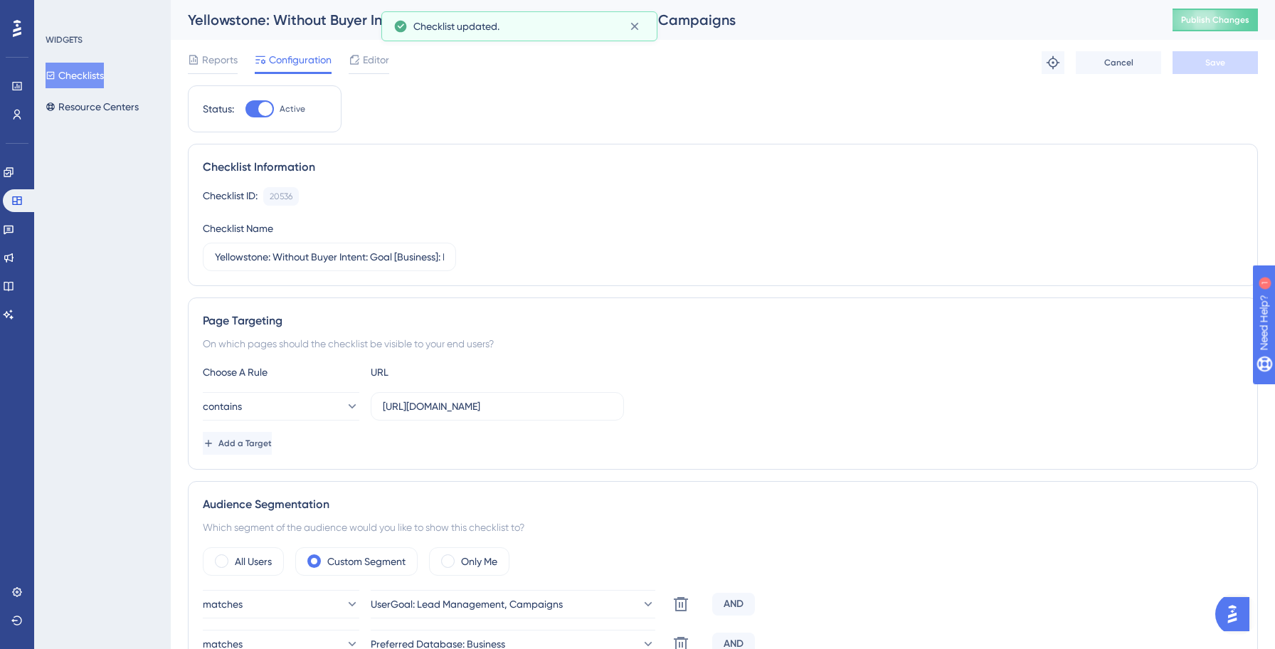
click at [95, 76] on button "Checklists" at bounding box center [75, 76] width 58 height 26
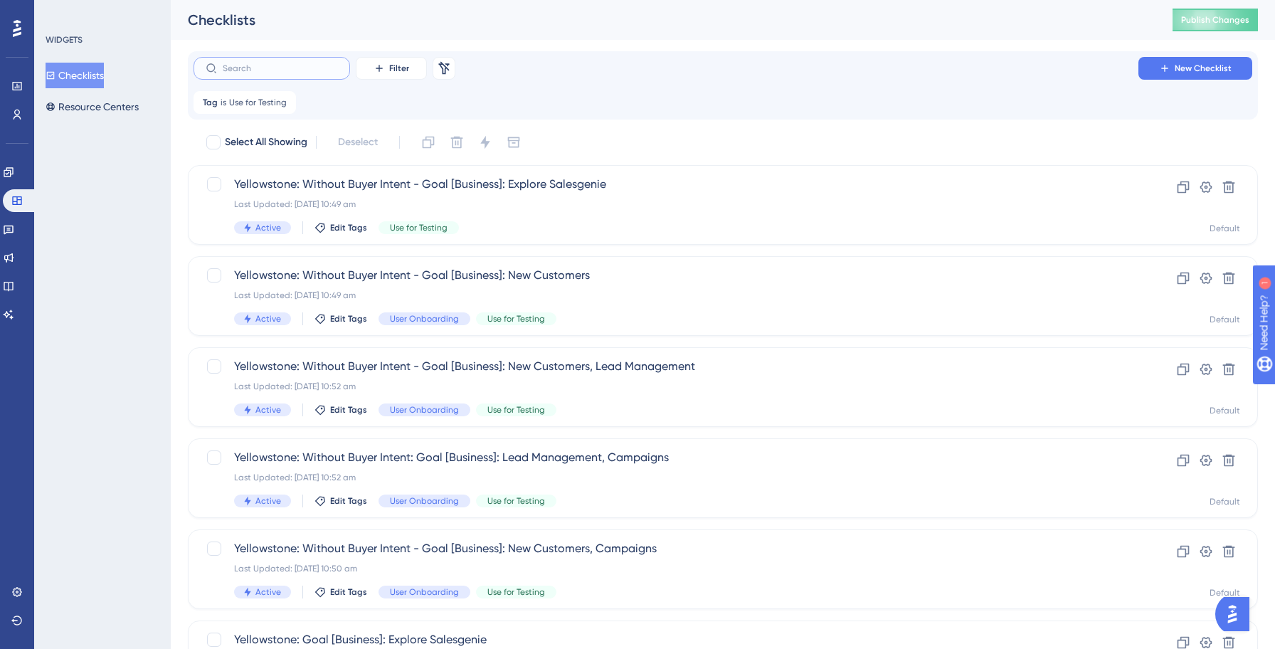
click at [270, 73] on input "text" at bounding box center [280, 68] width 115 height 10
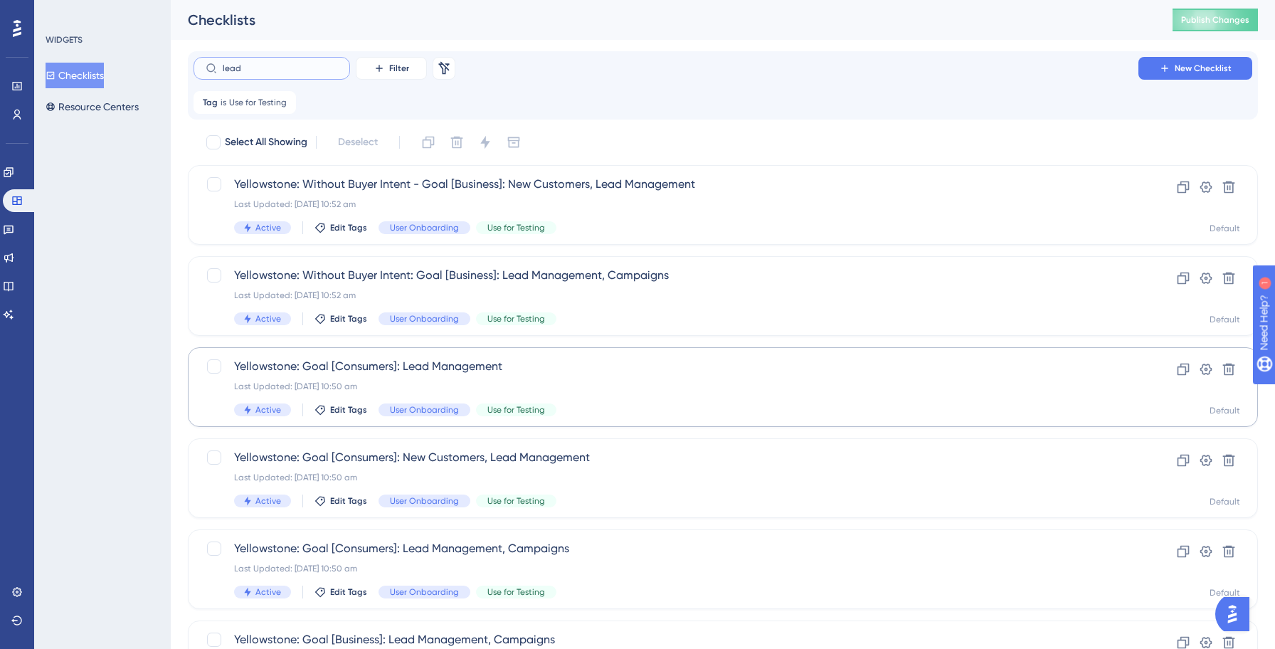
type input "lead"
click at [595, 373] on span "Yellowstone: Goal [Consumers]: Lead Management" at bounding box center [665, 366] width 863 height 17
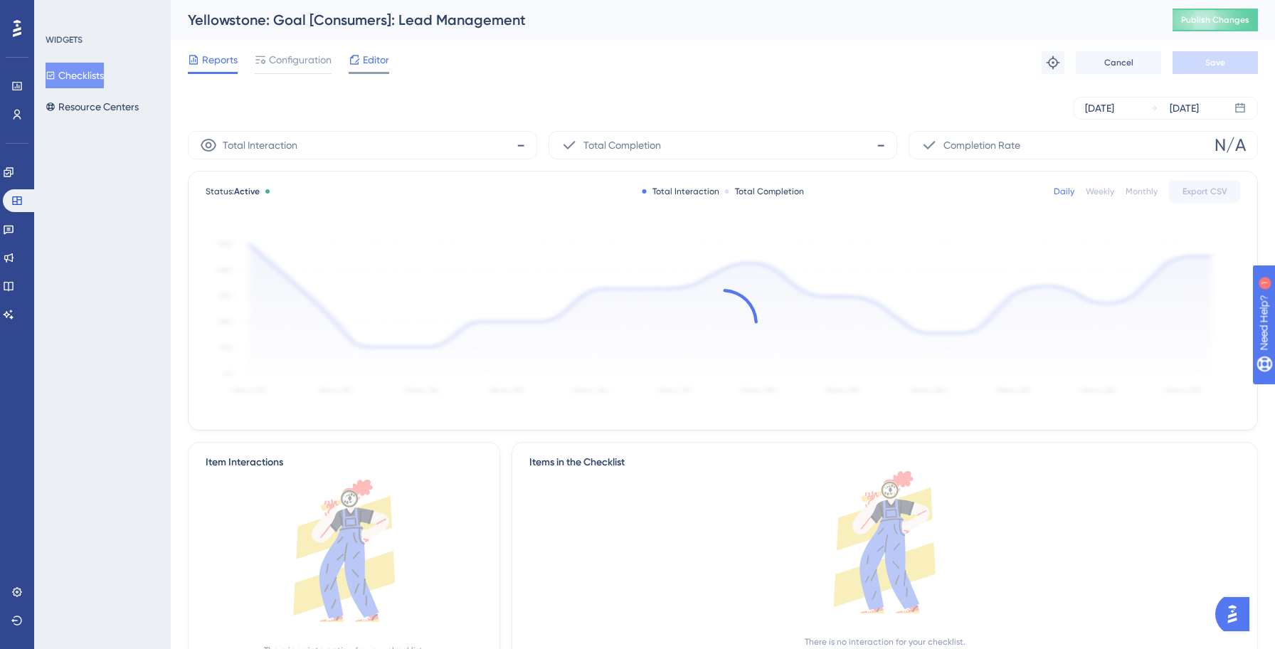
click at [370, 65] on span "Editor" at bounding box center [376, 59] width 26 height 17
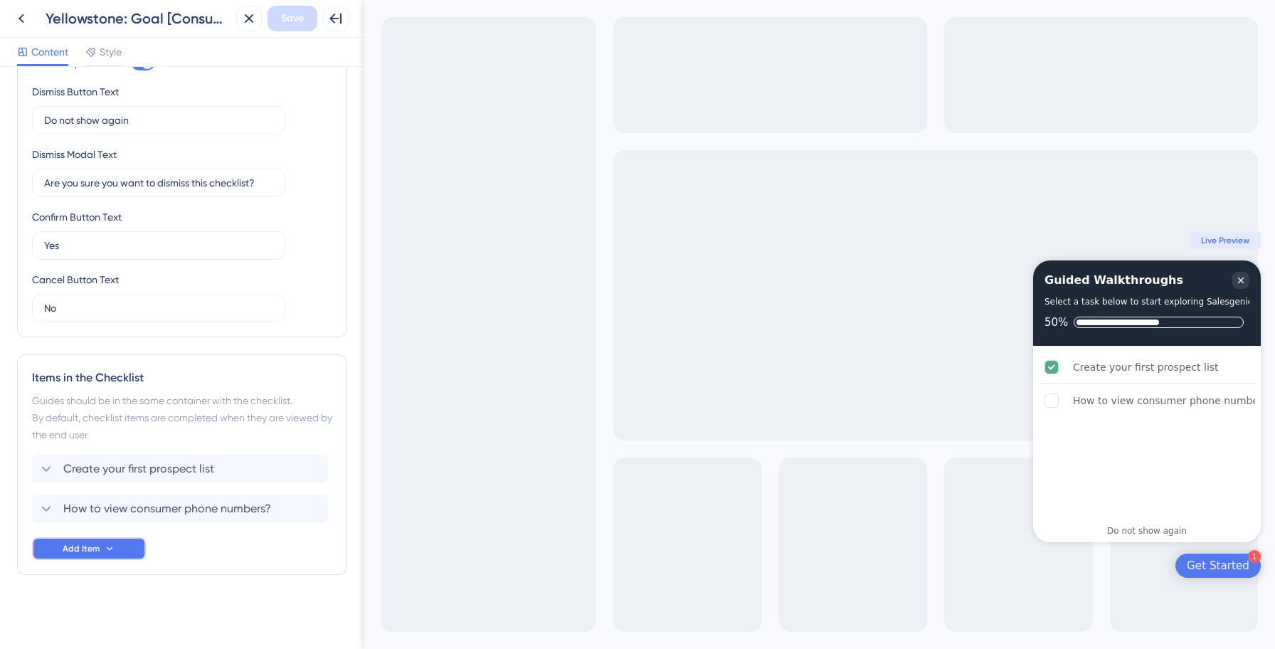
click at [121, 548] on button "Add Item" at bounding box center [89, 548] width 114 height 23
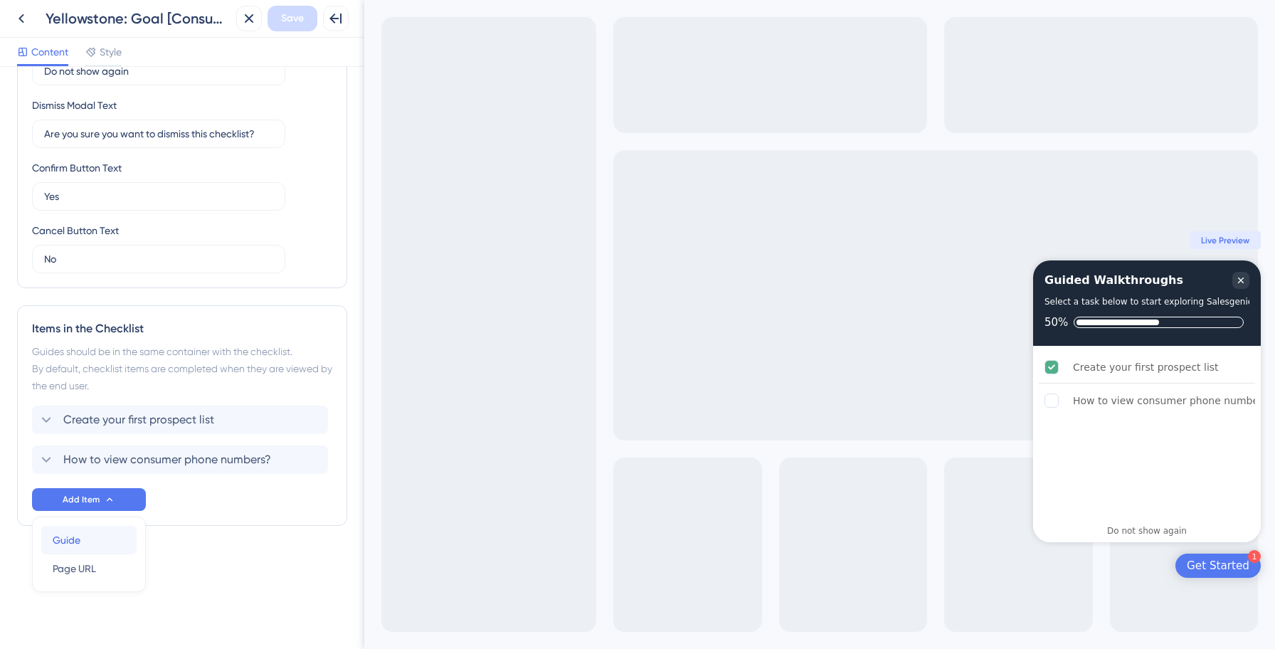
click at [100, 538] on div "Guide Guide" at bounding box center [89, 540] width 73 height 28
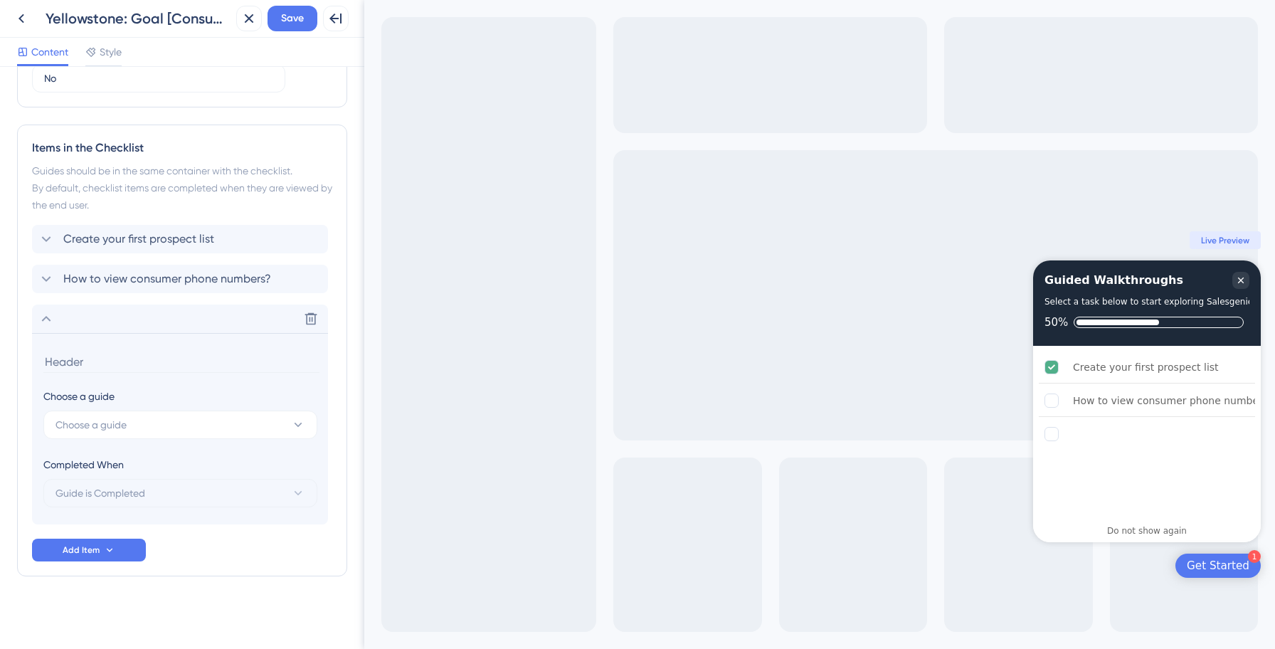
scroll to position [556, 0]
click at [139, 417] on button "Choose a guide" at bounding box center [180, 423] width 274 height 28
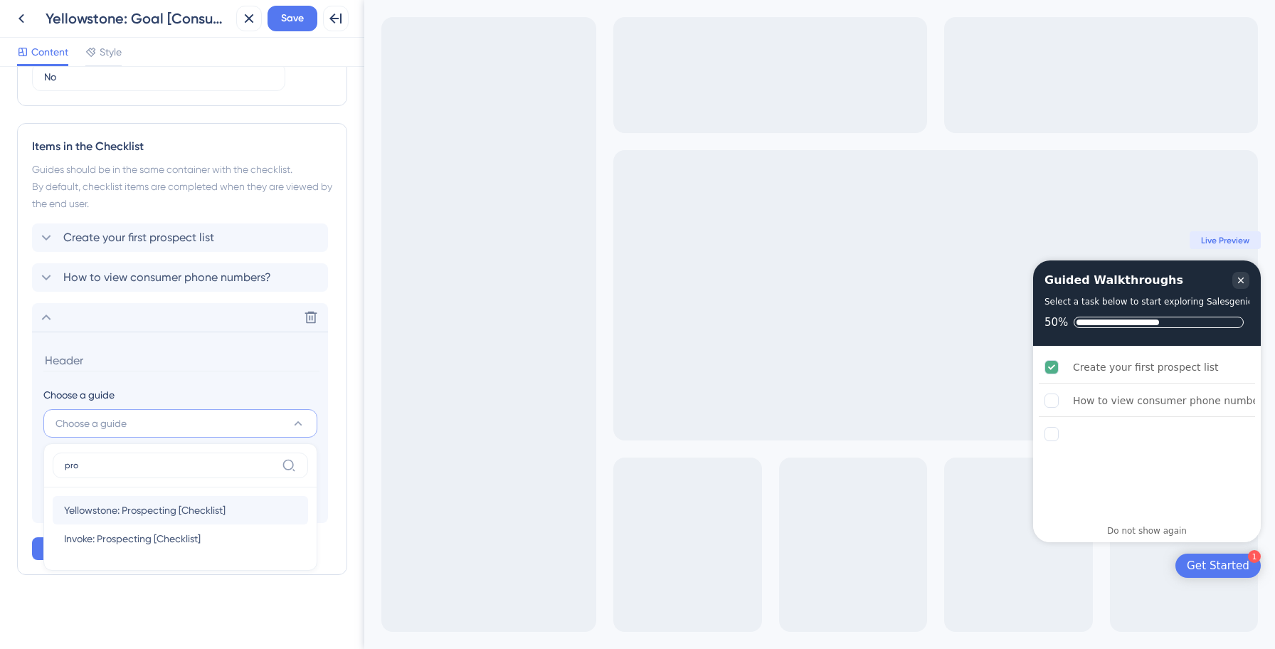
type input "pro"
click at [144, 515] on span "Yellowstone: Prospecting [Checklist]" at bounding box center [144, 509] width 161 height 17
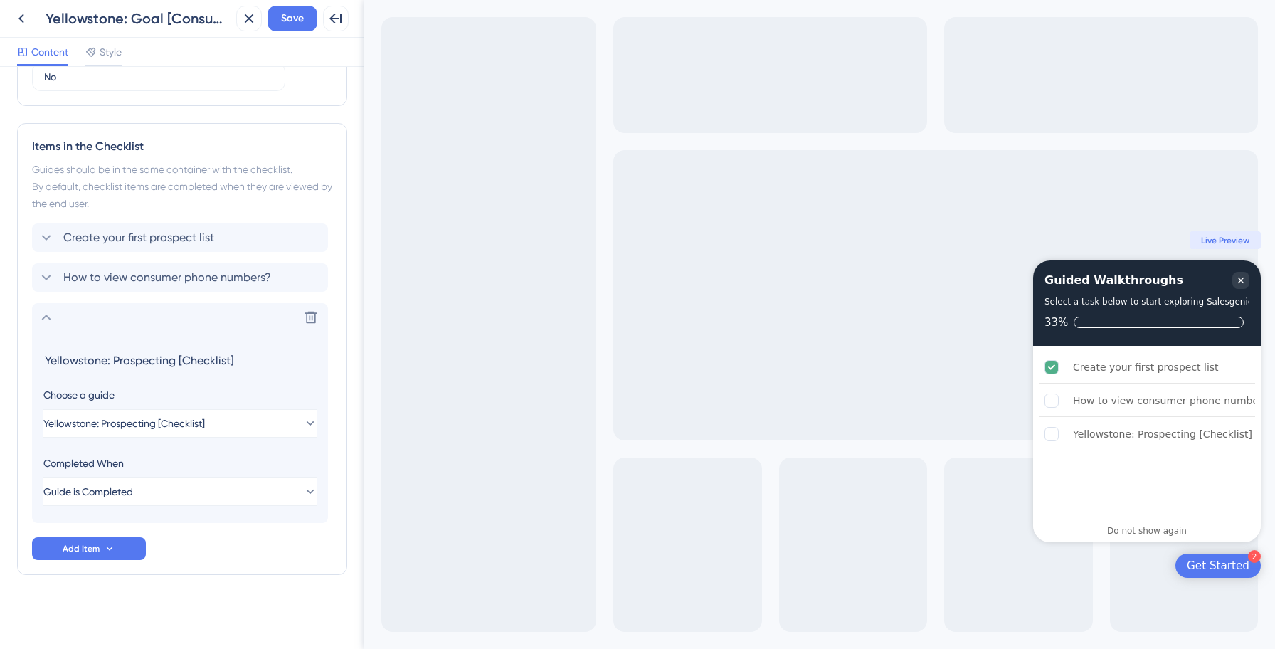
click at [132, 360] on input "Yellowstone: Prospecting [Checklist]" at bounding box center [181, 360] width 276 height 22
paste input "Prospect with AI (Smart Prospecting)"
type input "Prospect with AI (Smart Prospecting)"
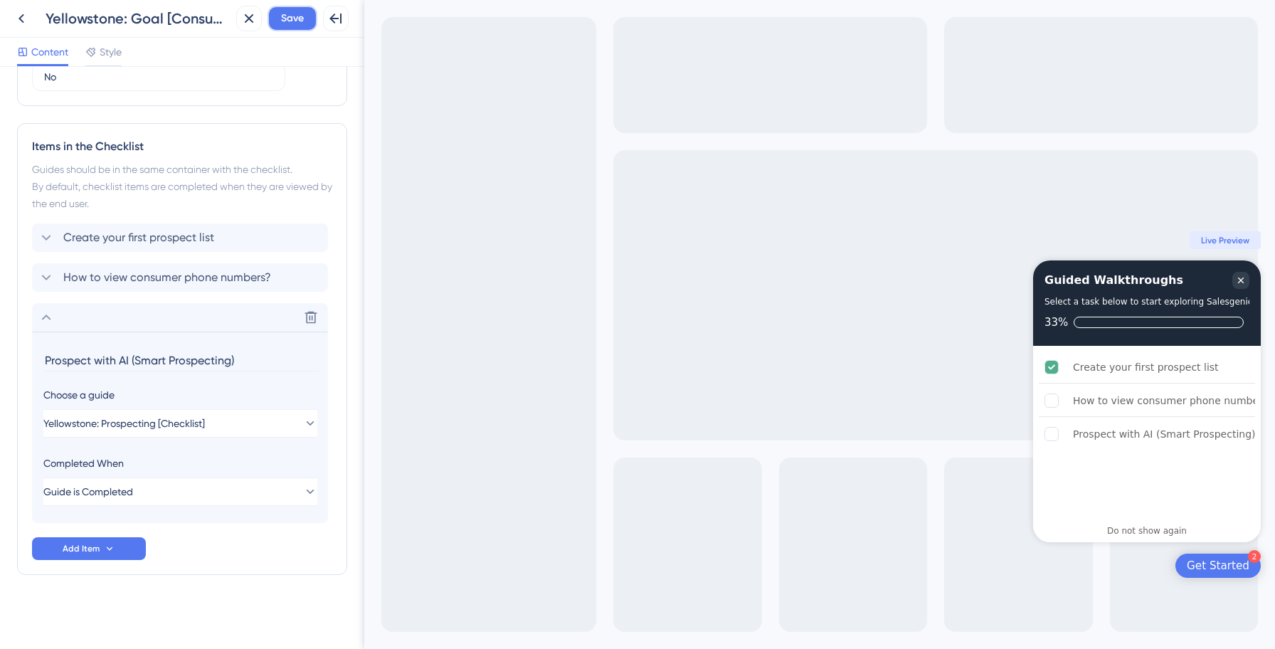
click at [292, 14] on span "Save" at bounding box center [292, 18] width 23 height 17
click at [45, 319] on icon at bounding box center [46, 317] width 17 height 17
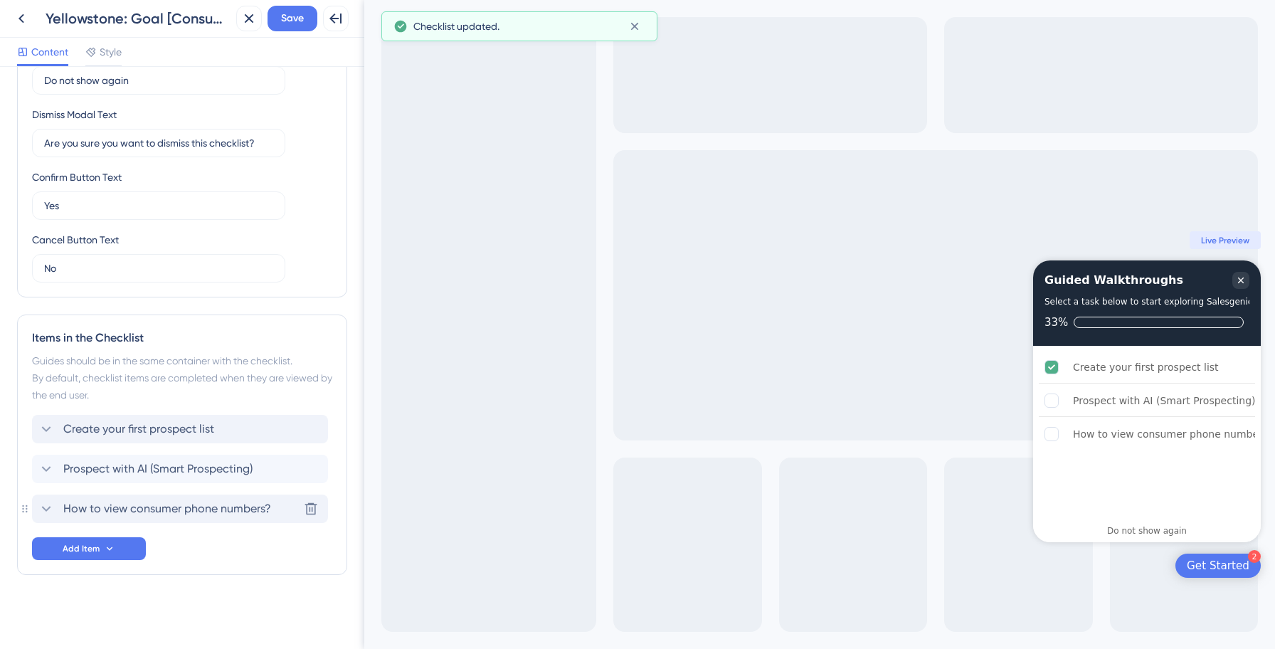
drag, startPoint x: 191, startPoint y: 501, endPoint x: 191, endPoint y: 437, distance: 64.0
click at [294, 20] on span "Save" at bounding box center [292, 18] width 23 height 17
click at [16, 19] on icon at bounding box center [21, 18] width 17 height 17
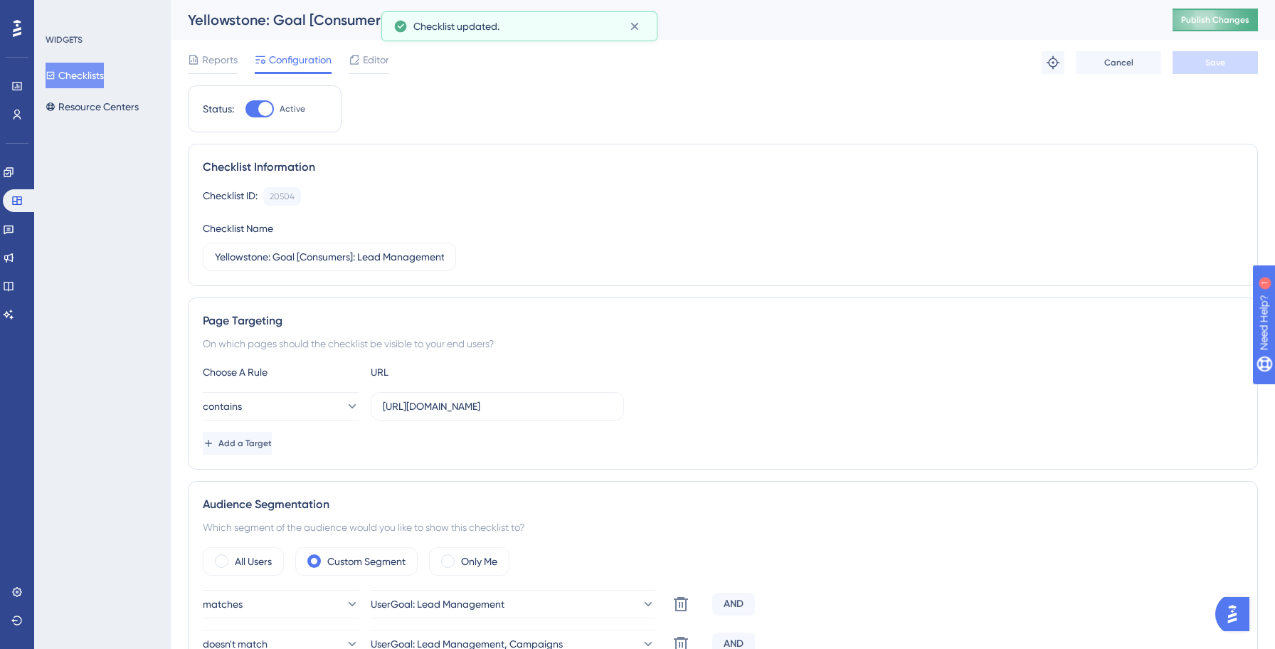
click at [1206, 28] on button "Publish Changes" at bounding box center [1214, 20] width 85 height 23
click at [96, 80] on button "Checklists" at bounding box center [75, 76] width 58 height 26
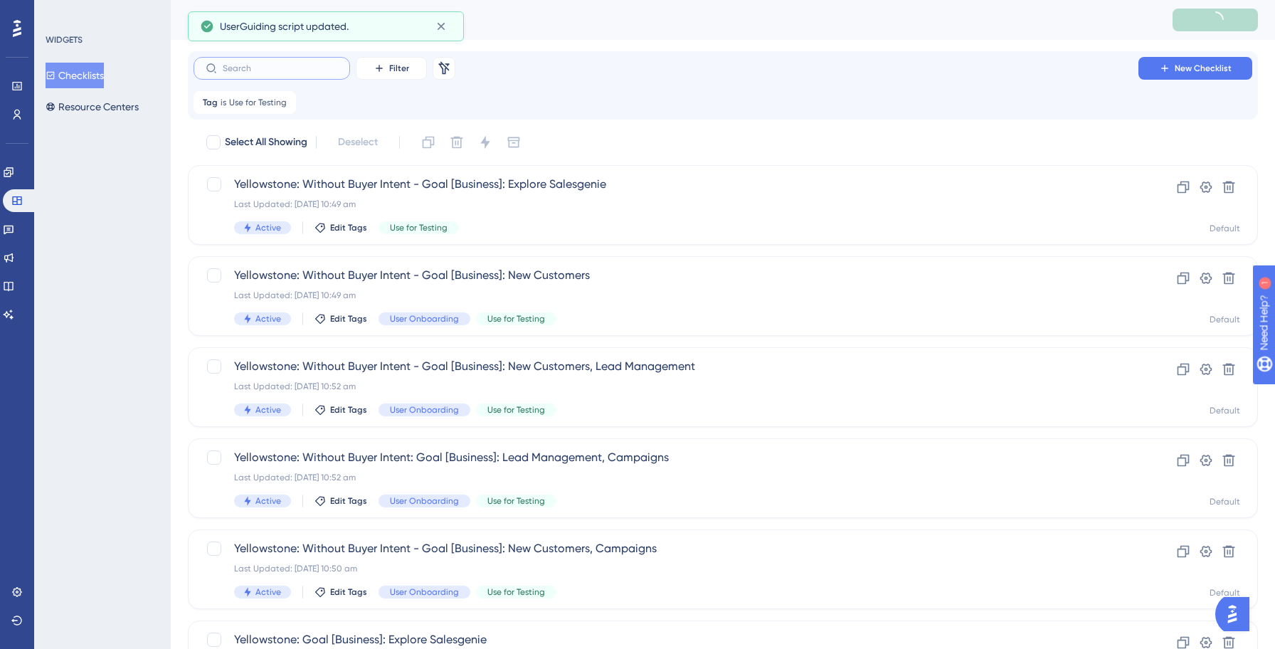
click at [296, 63] on input "text" at bounding box center [280, 68] width 115 height 10
type input "l"
type input "e"
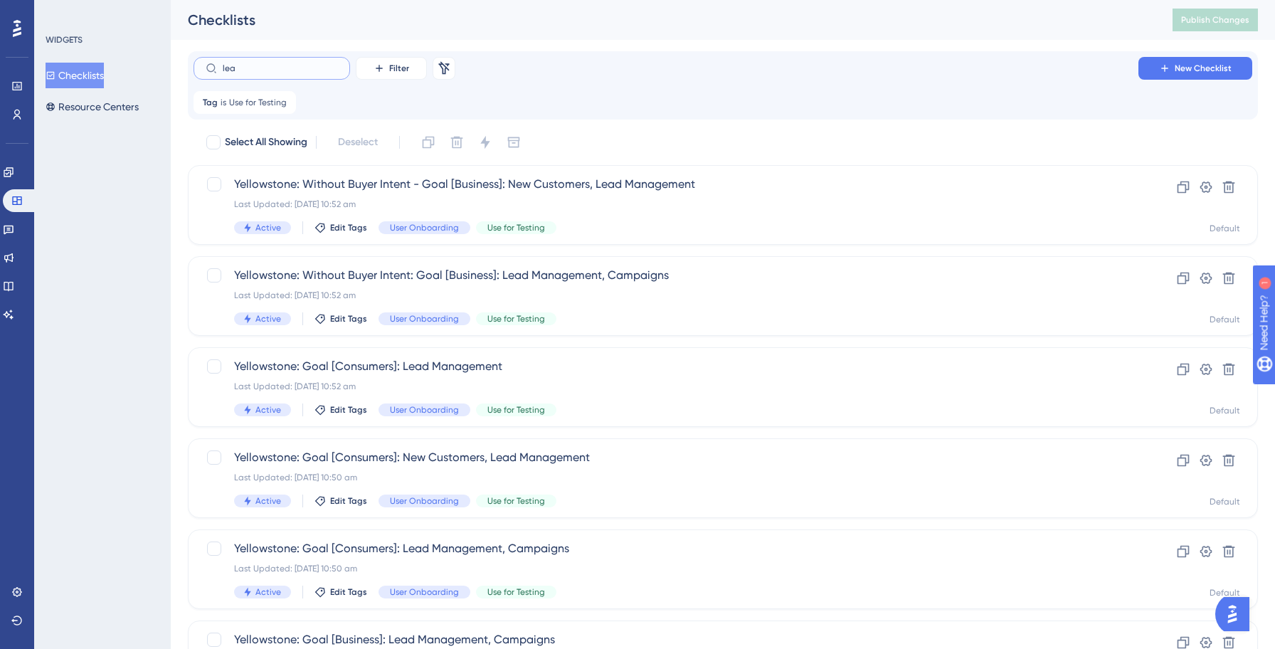
type input "lead"
click at [562, 373] on span "Yellowstone: Goal [Consumers]: Lead Management" at bounding box center [665, 366] width 863 height 17
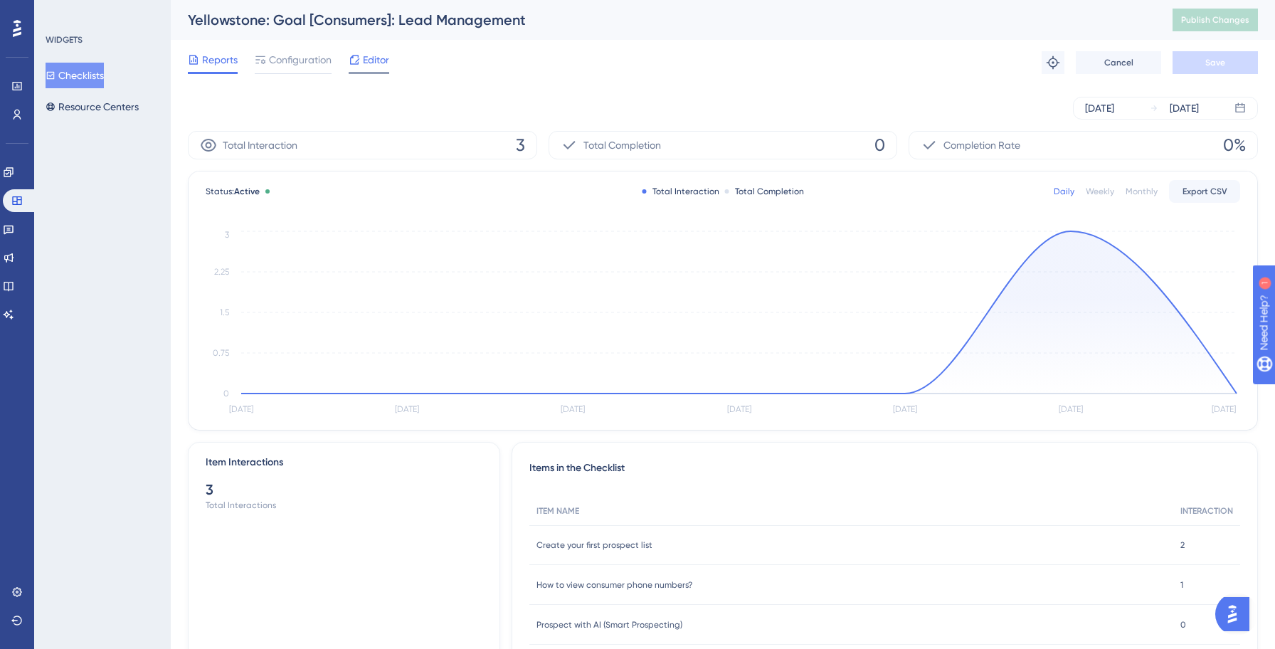
click at [387, 65] on span "Editor" at bounding box center [376, 59] width 26 height 17
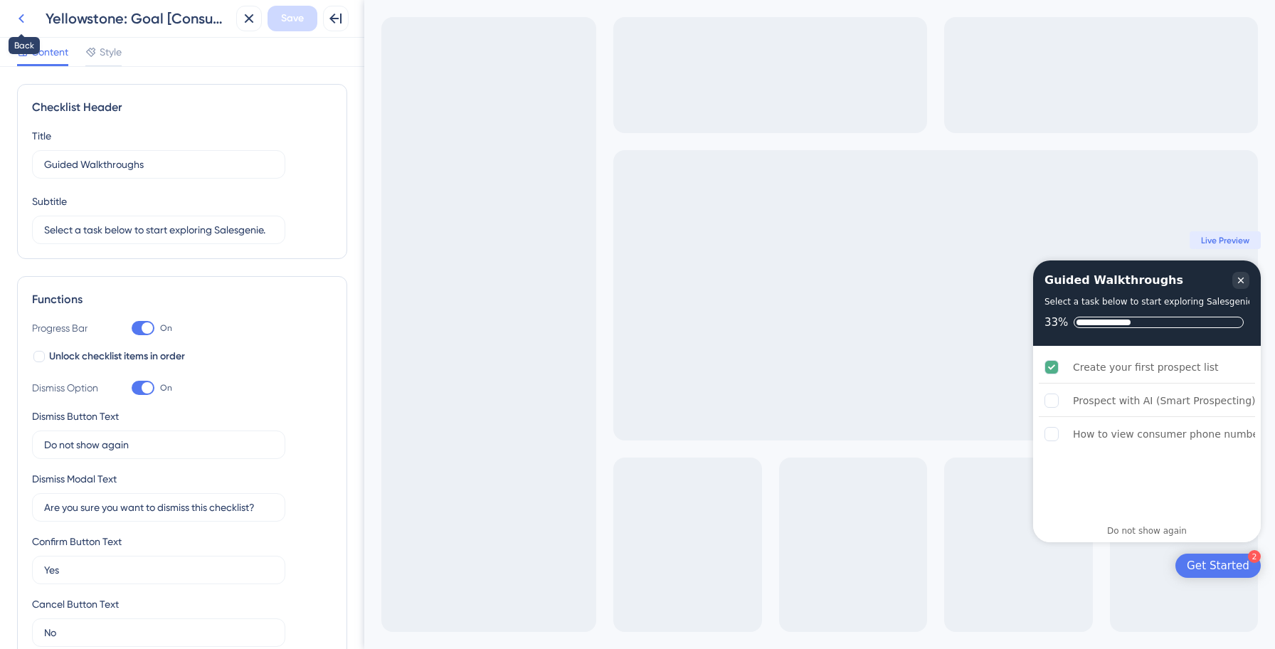
click at [23, 16] on icon at bounding box center [21, 18] width 17 height 17
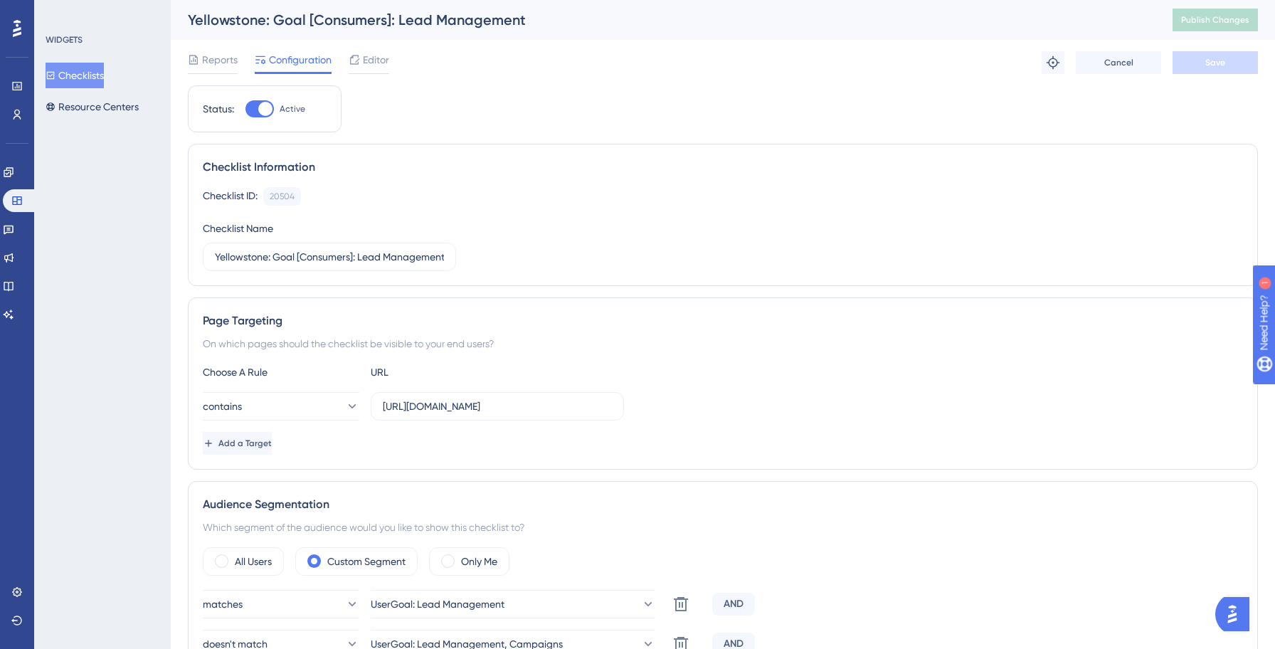
click at [92, 76] on button "Checklists" at bounding box center [75, 76] width 58 height 26
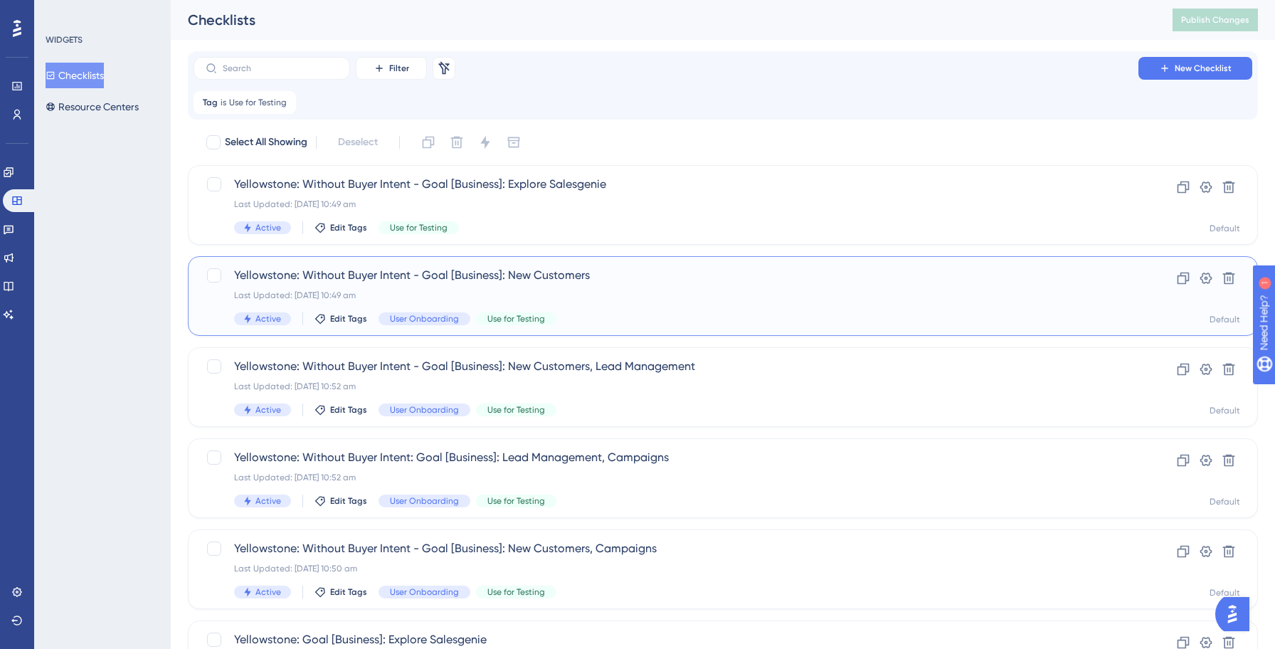
click at [619, 292] on div "Last Updated: [DATE] 10:49 am" at bounding box center [665, 294] width 863 height 11
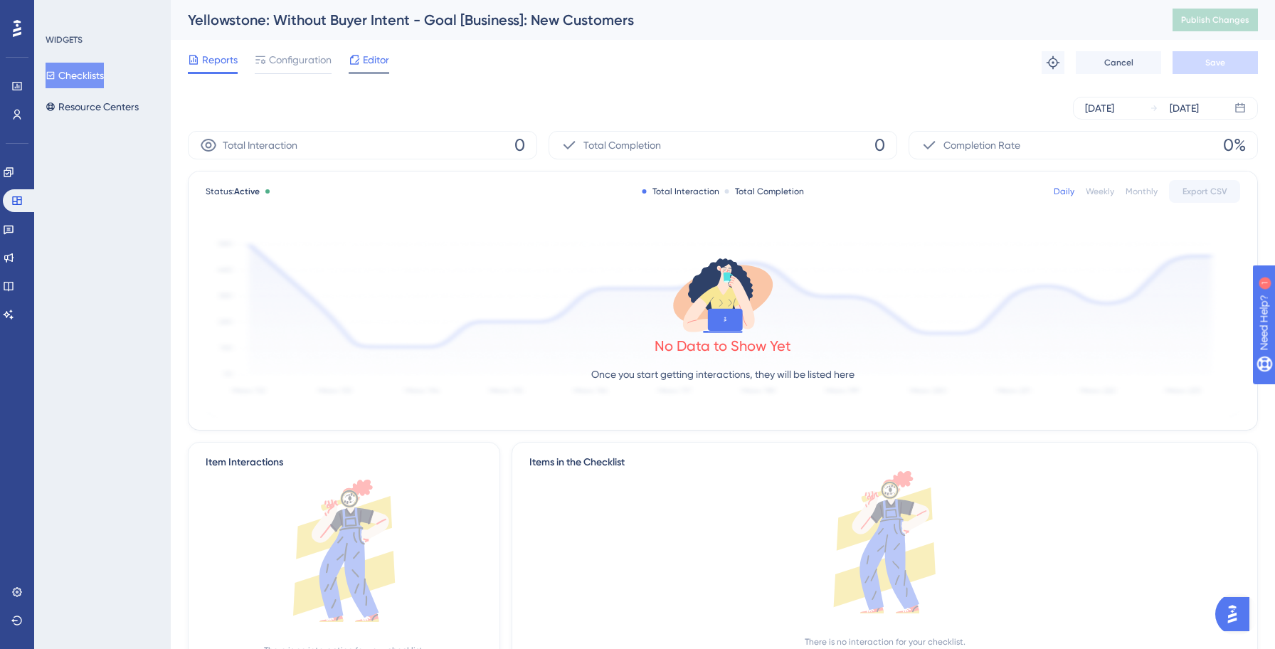
click at [358, 59] on icon at bounding box center [354, 59] width 9 height 9
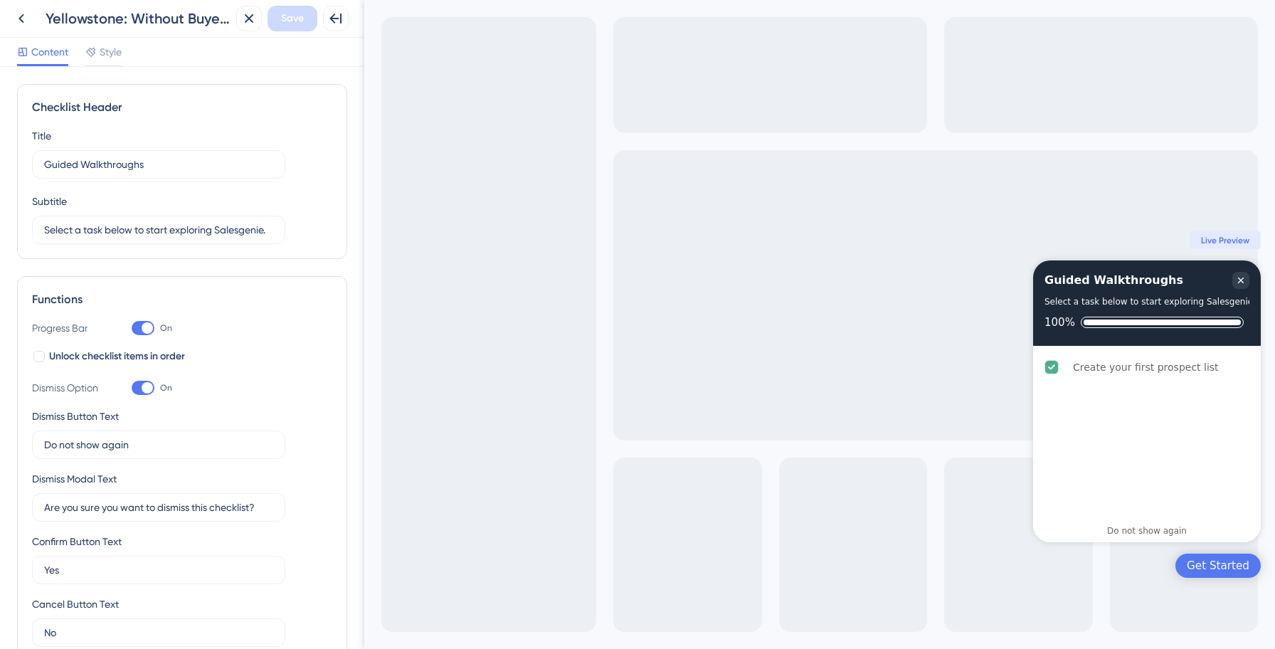
scroll to position [285, 0]
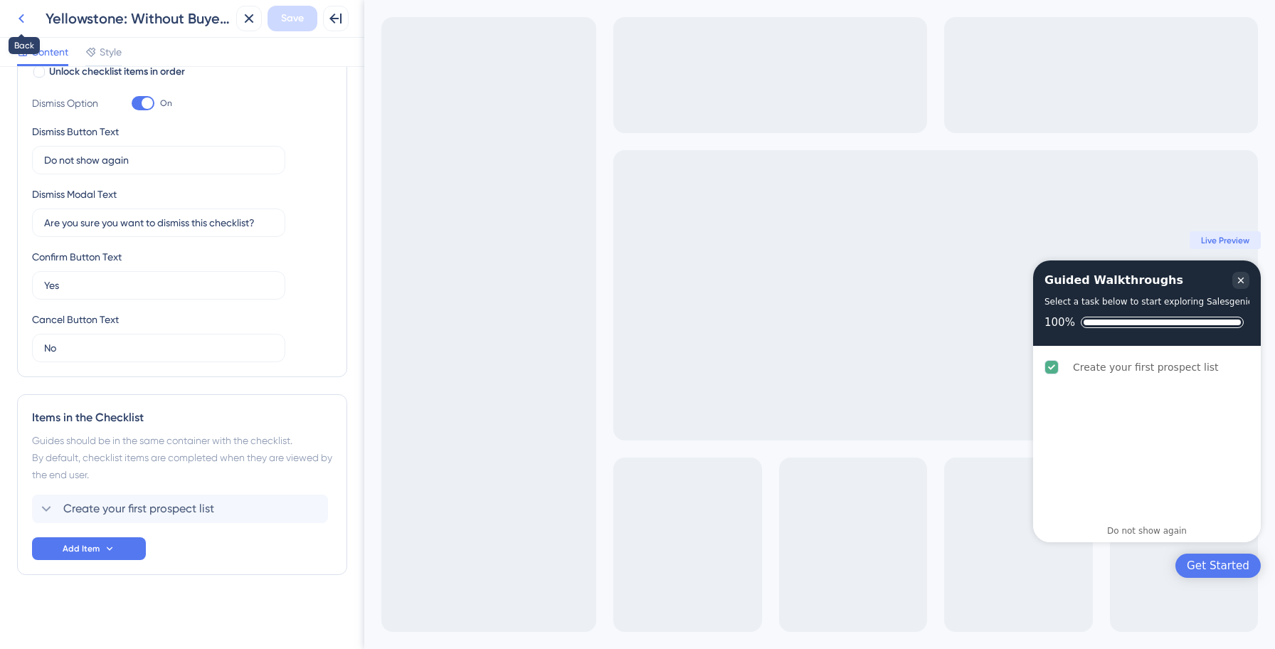
click at [18, 12] on icon at bounding box center [21, 18] width 17 height 17
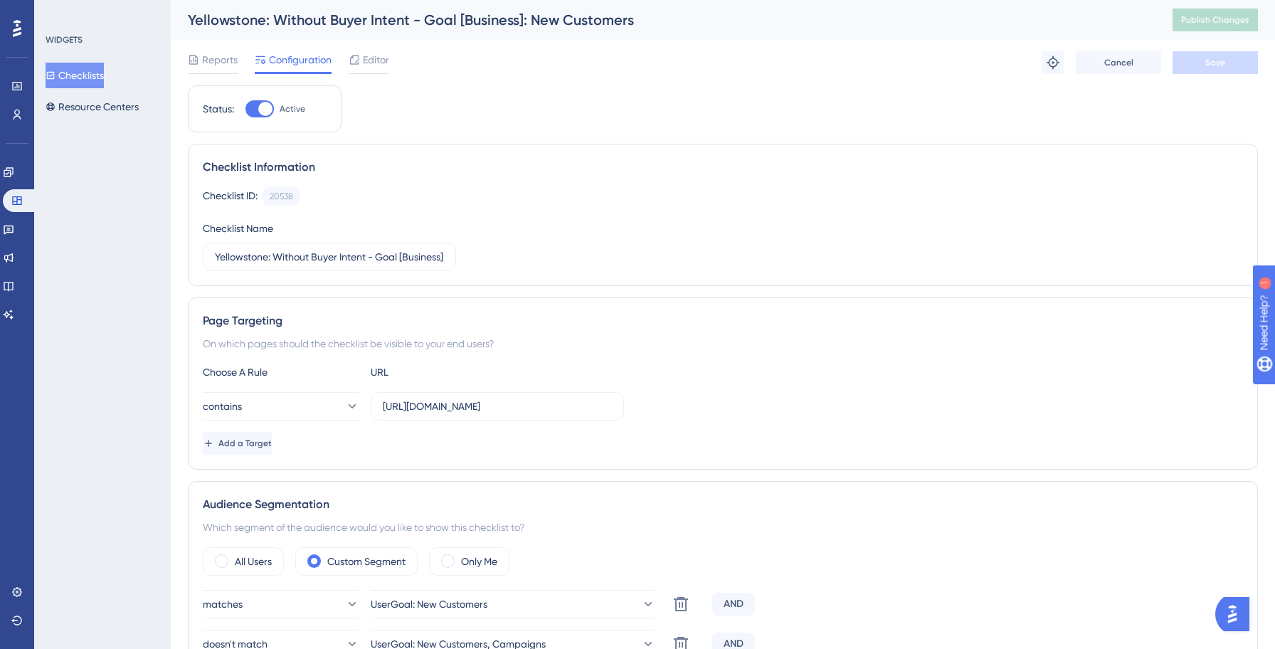
click at [73, 79] on button "Checklists" at bounding box center [75, 76] width 58 height 26
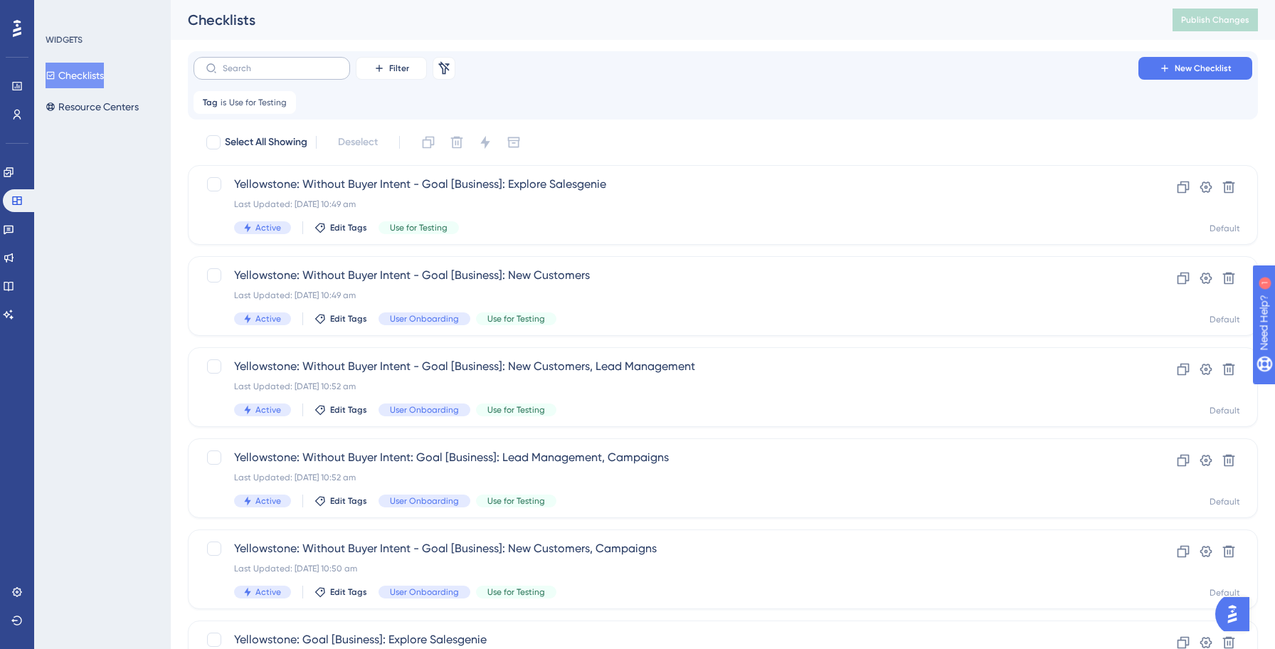
click at [240, 73] on label at bounding box center [271, 68] width 156 height 23
click at [240, 73] on input "text" at bounding box center [280, 68] width 115 height 10
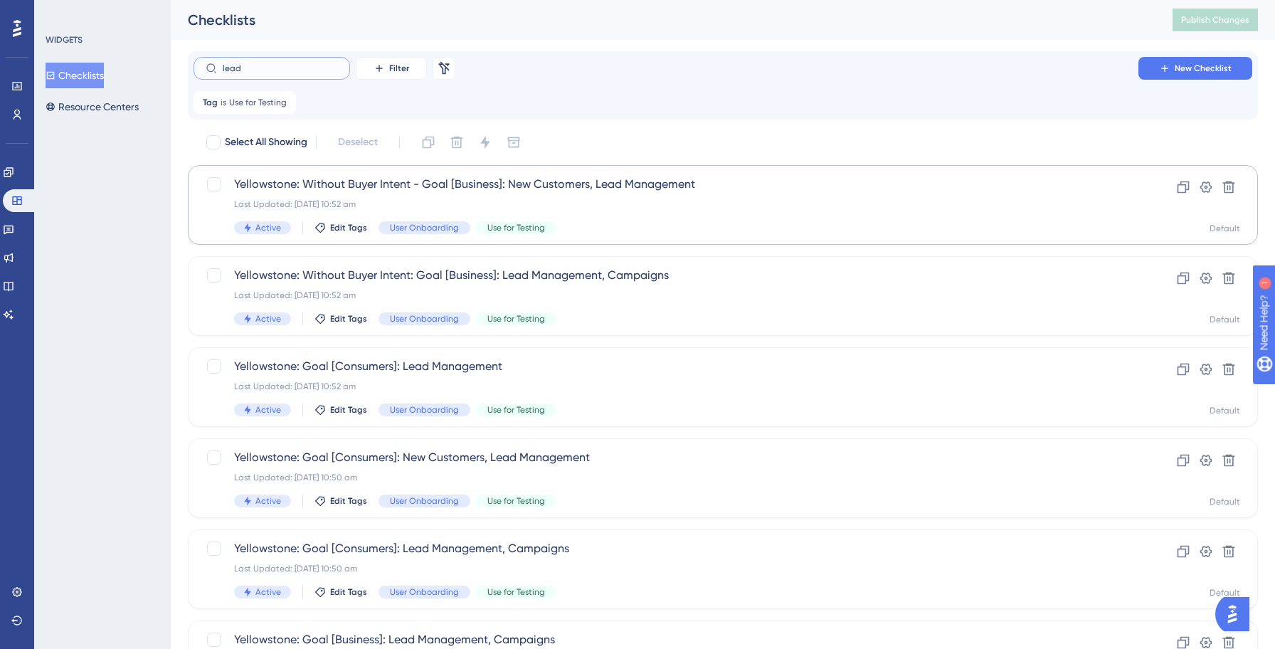
type input "lead"
click at [555, 205] on div "Last Updated: [DATE] 10:52 am" at bounding box center [665, 203] width 863 height 11
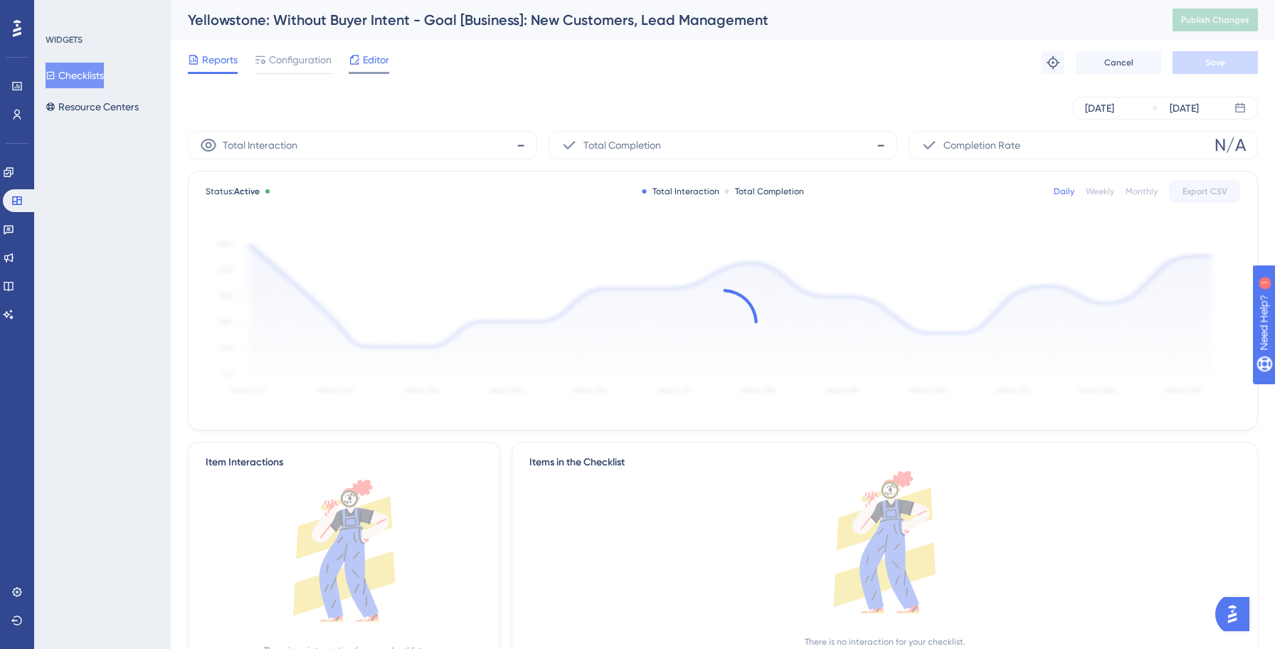
click at [374, 65] on span "Editor" at bounding box center [376, 59] width 26 height 17
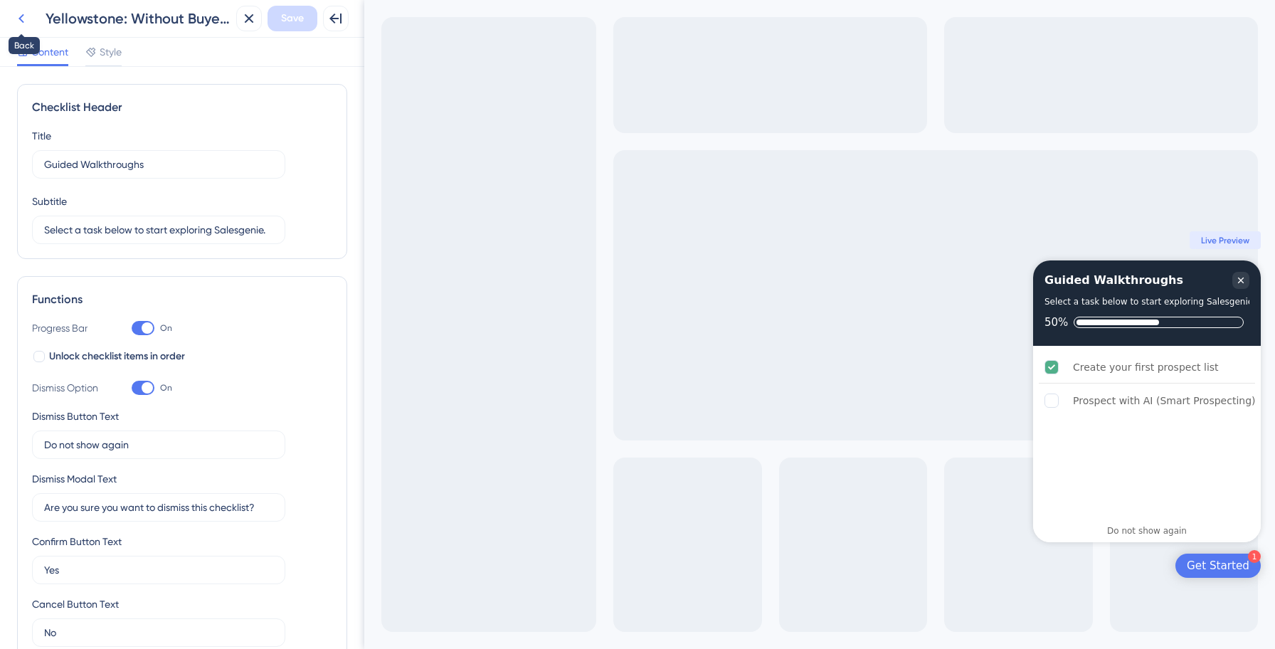
click at [12, 14] on button at bounding box center [22, 19] width 26 height 26
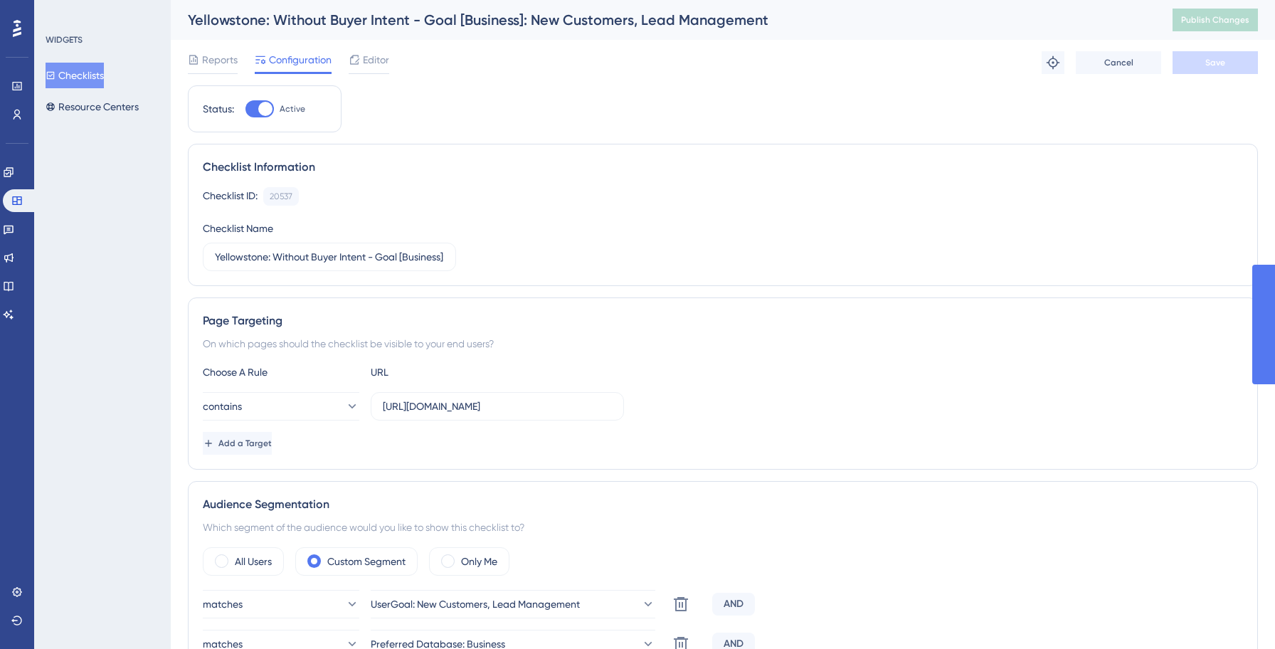
click at [85, 78] on button "Checklists" at bounding box center [75, 76] width 58 height 26
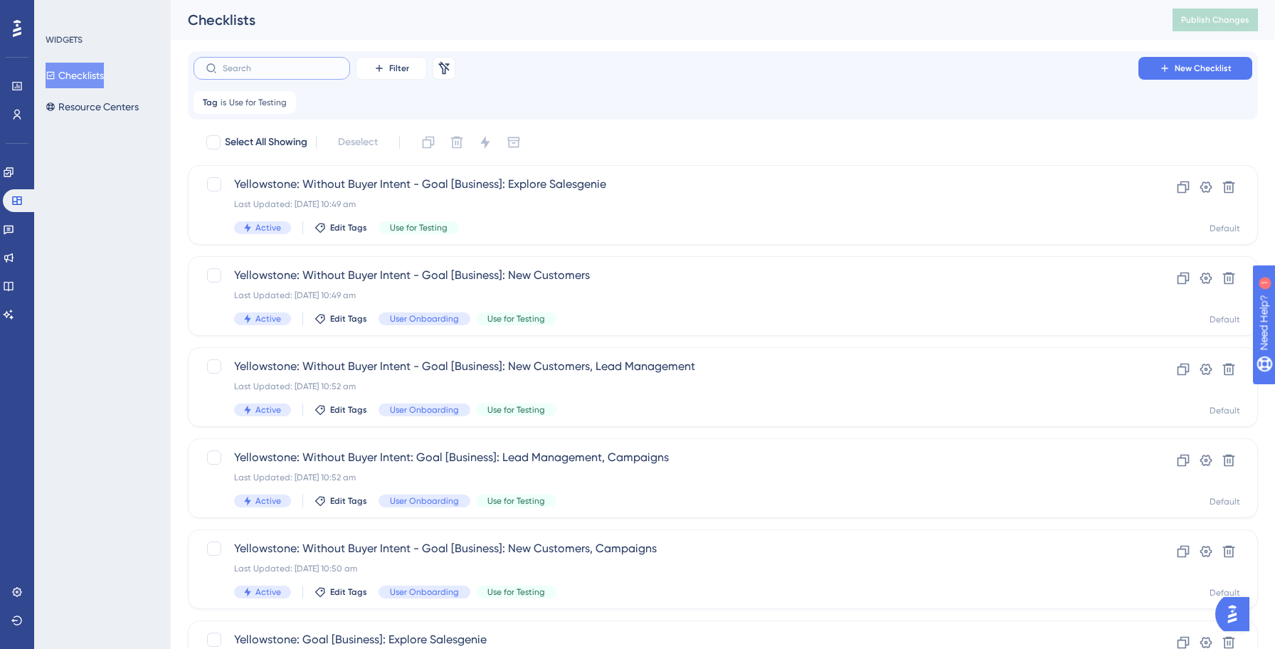
click at [293, 69] on input "text" at bounding box center [280, 68] width 115 height 10
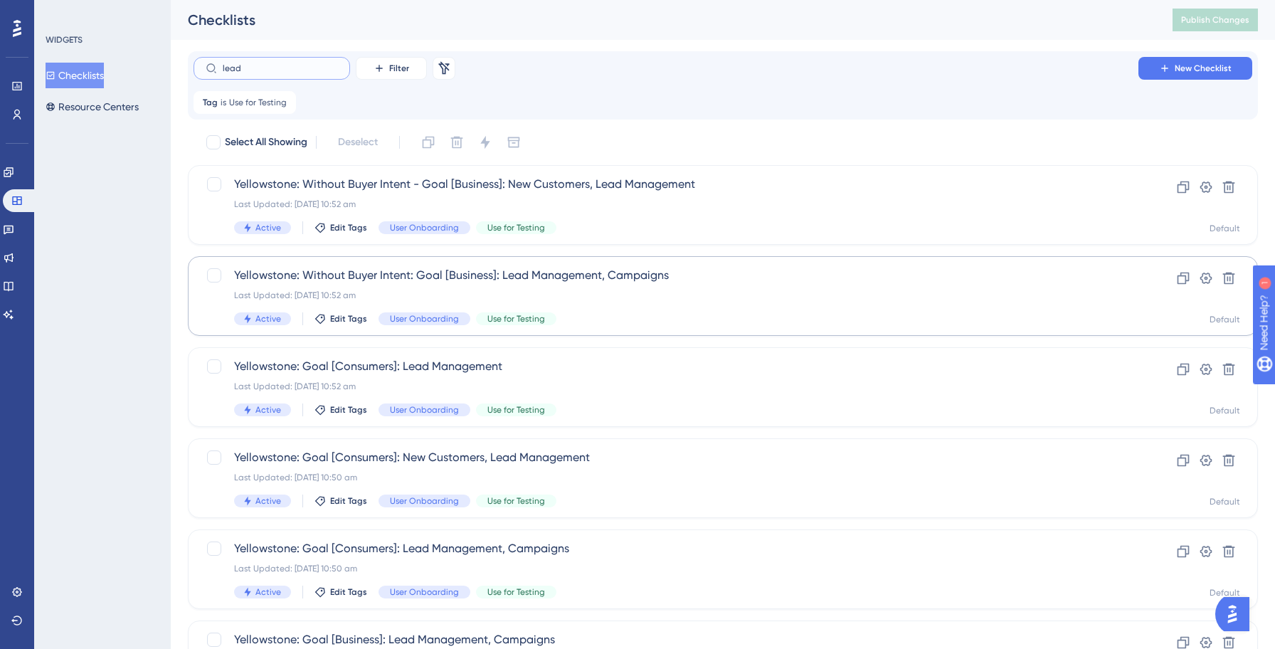
type input "lead"
click at [585, 294] on div "Last Updated: [DATE] 10:52 am" at bounding box center [665, 294] width 863 height 11
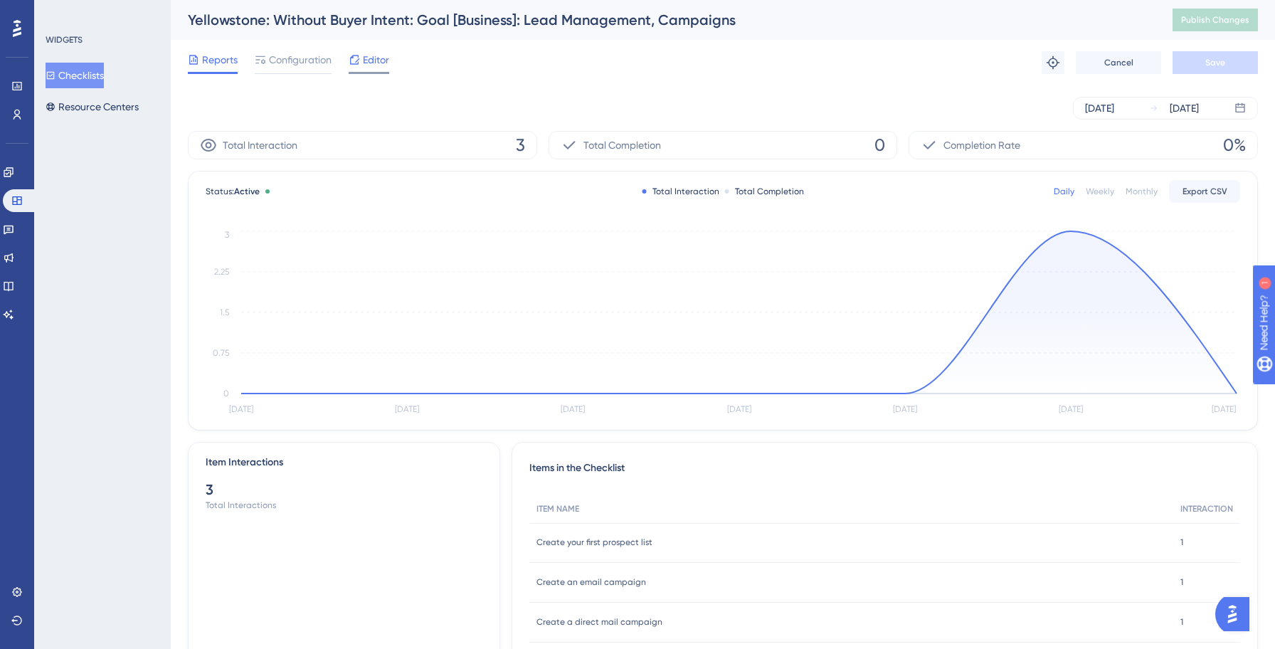
click at [368, 61] on span "Editor" at bounding box center [376, 59] width 26 height 17
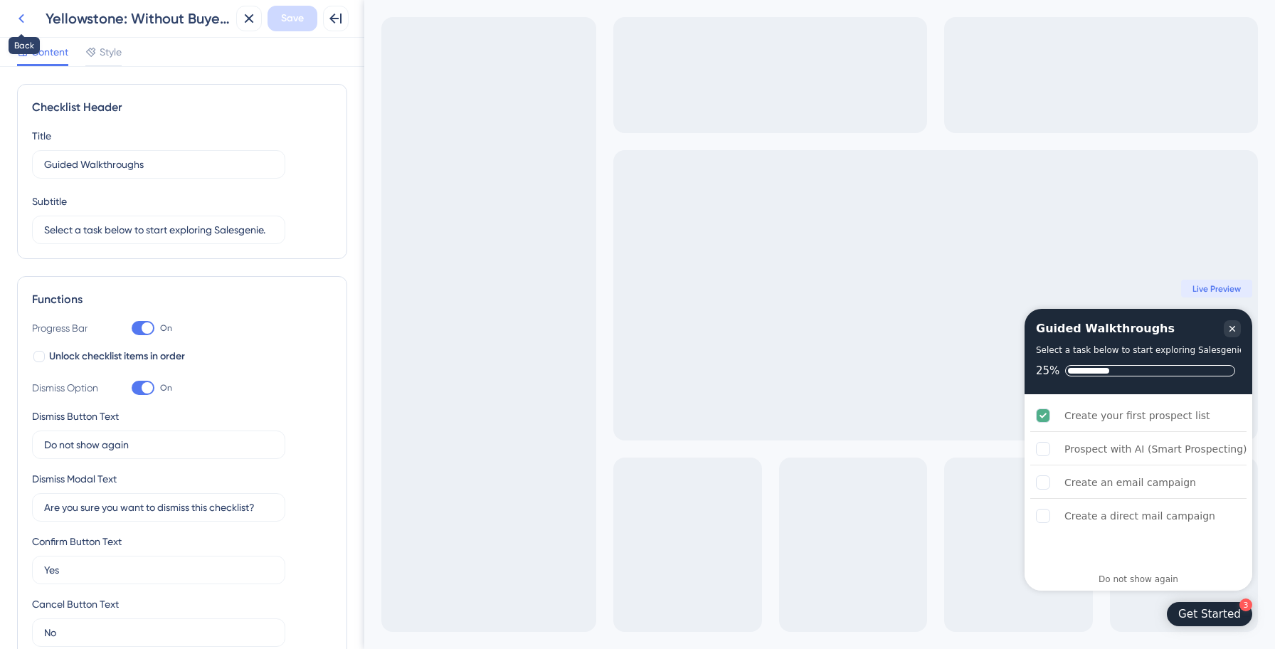
click at [21, 19] on icon at bounding box center [21, 18] width 17 height 17
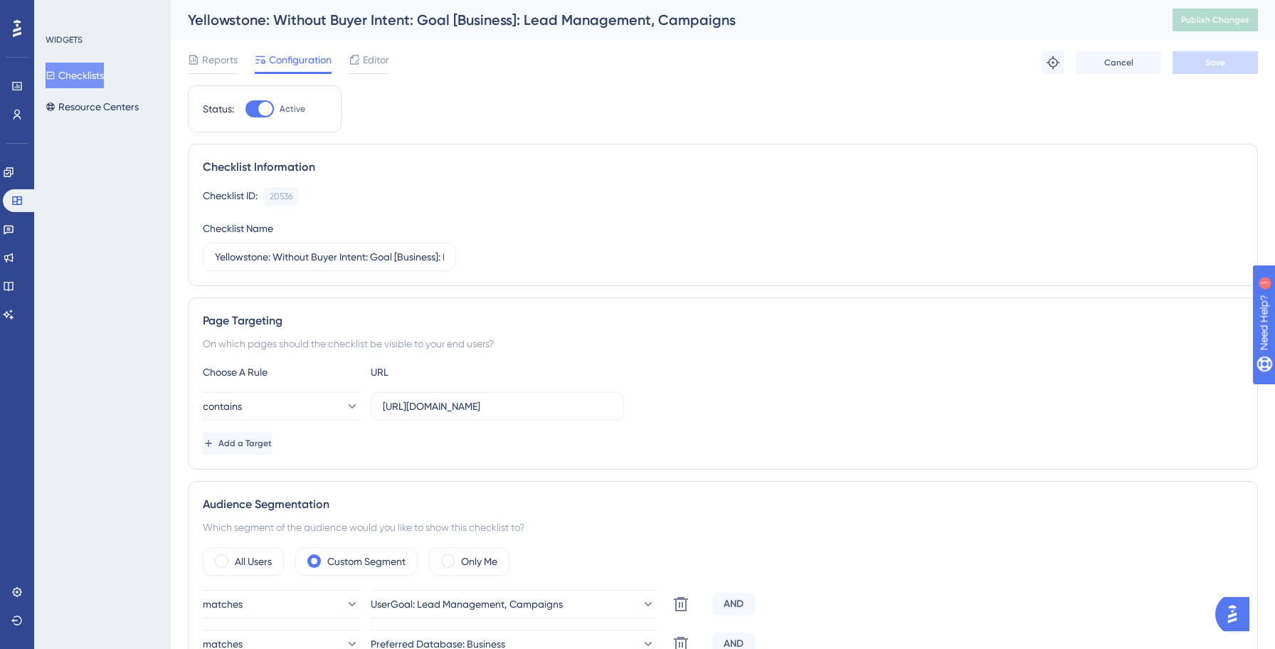
click at [90, 80] on button "Checklists" at bounding box center [75, 76] width 58 height 26
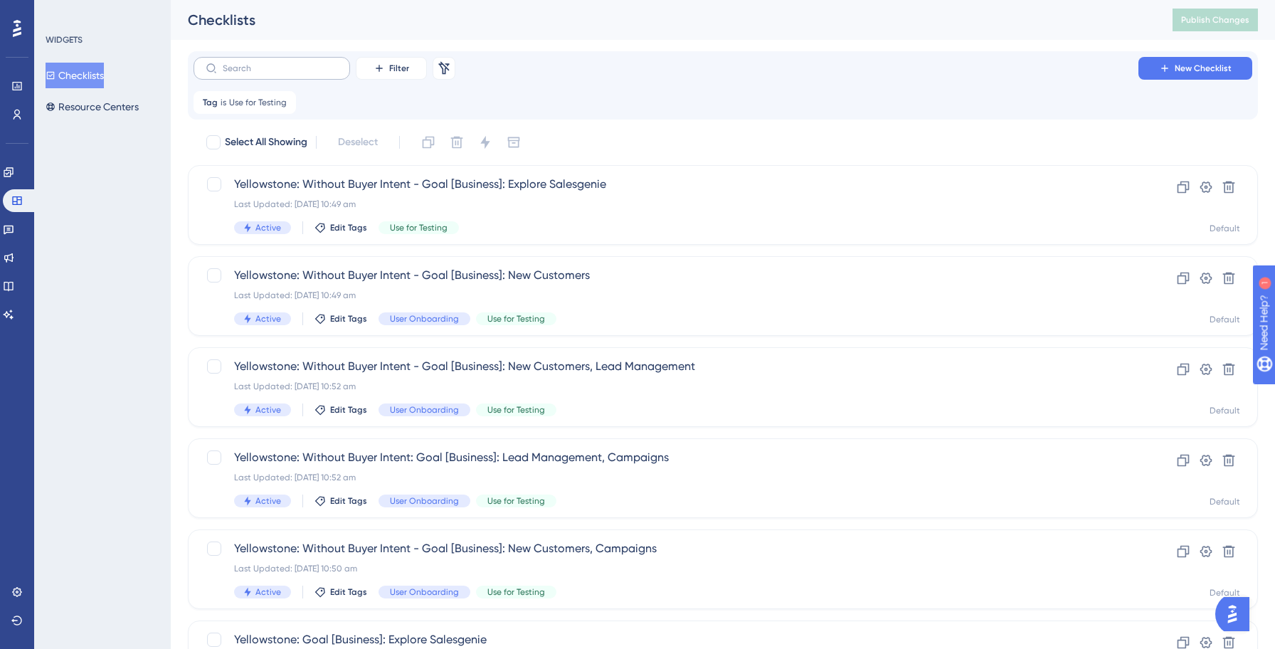
click at [279, 62] on label at bounding box center [271, 68] width 156 height 23
click at [279, 63] on input "text" at bounding box center [280, 68] width 115 height 10
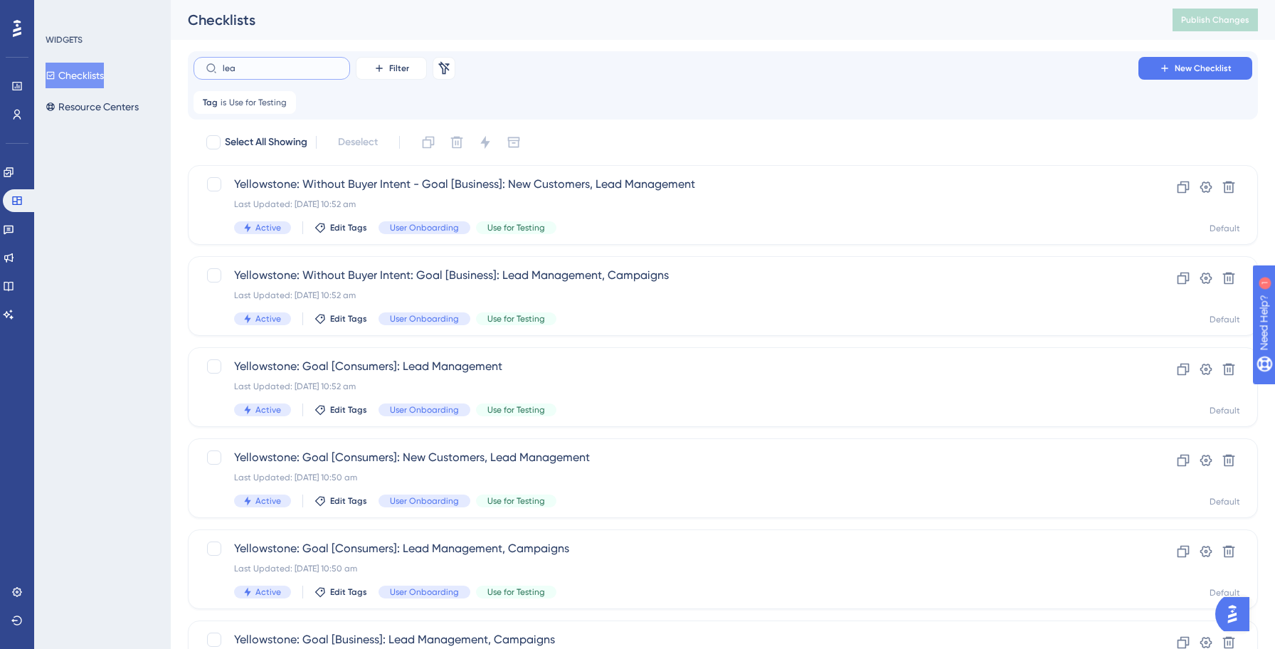
type input "lead"
click at [539, 391] on div "Last Updated: [DATE] 10:52 am" at bounding box center [665, 386] width 863 height 11
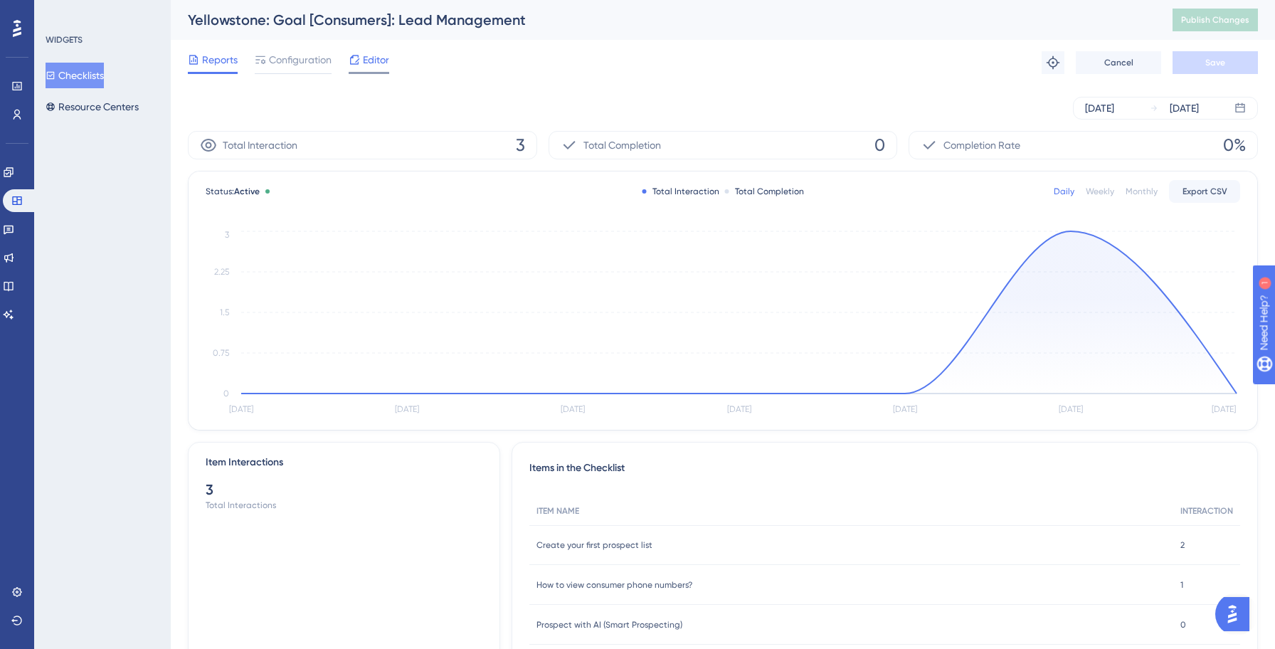
click at [383, 72] on div at bounding box center [369, 73] width 41 height 2
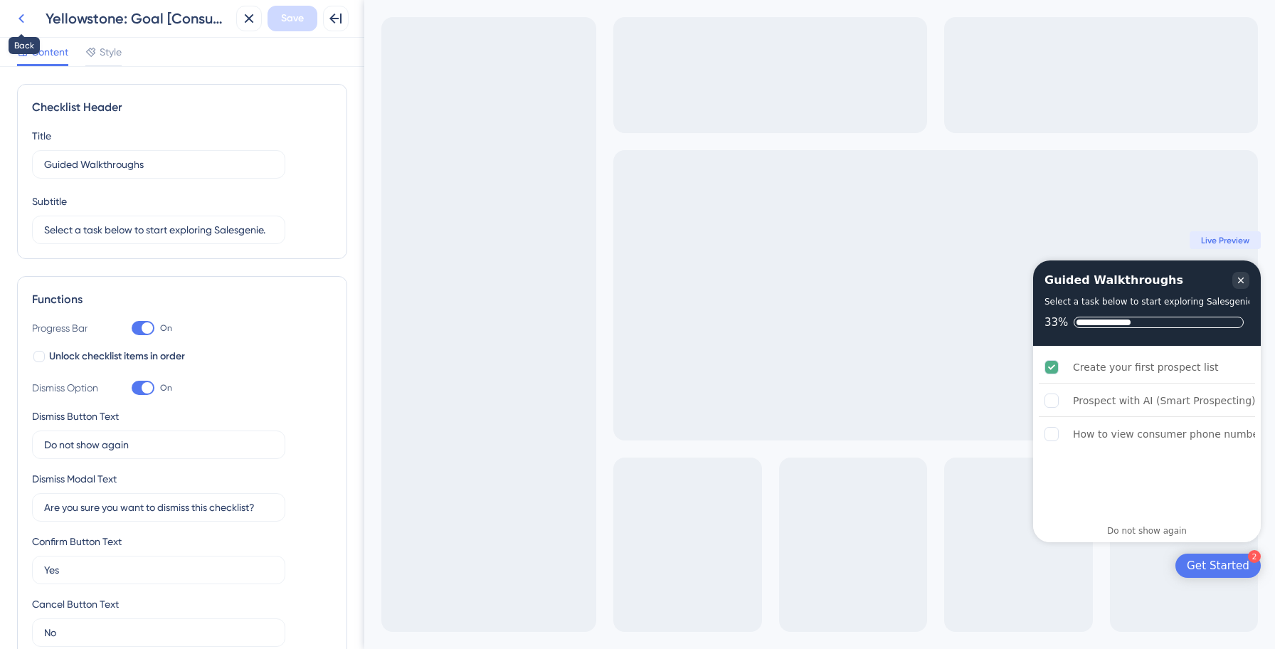
click at [30, 17] on button at bounding box center [22, 19] width 26 height 26
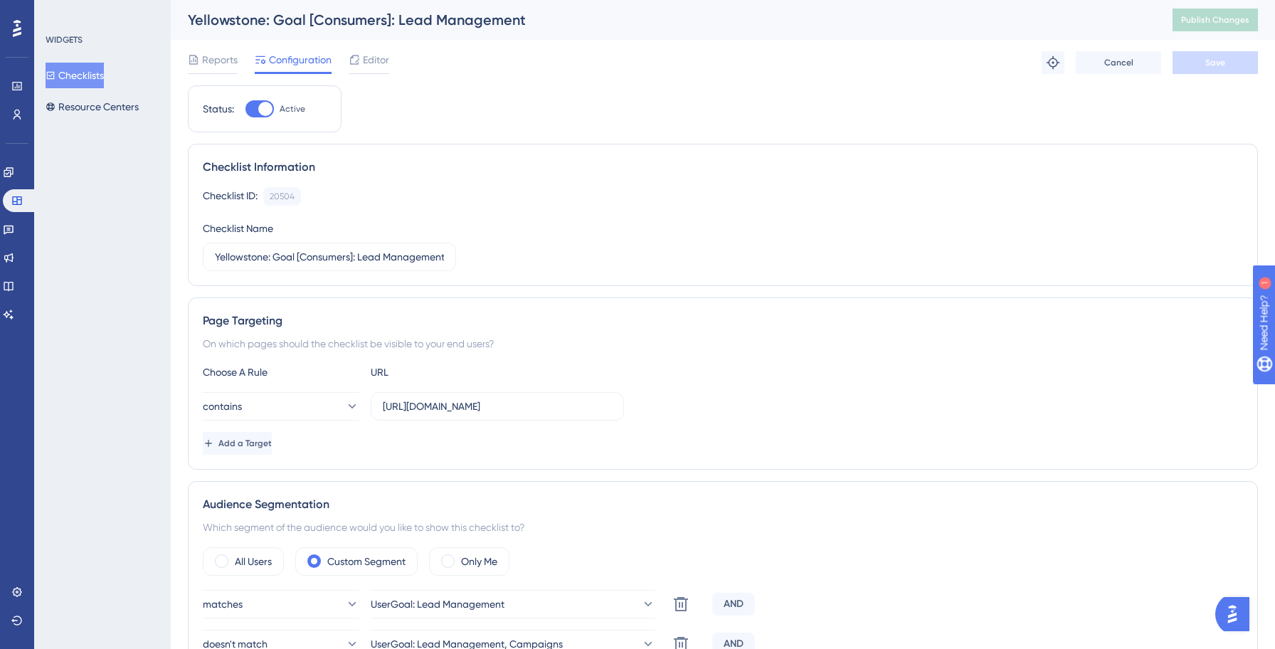
click at [96, 74] on button "Checklists" at bounding box center [75, 76] width 58 height 26
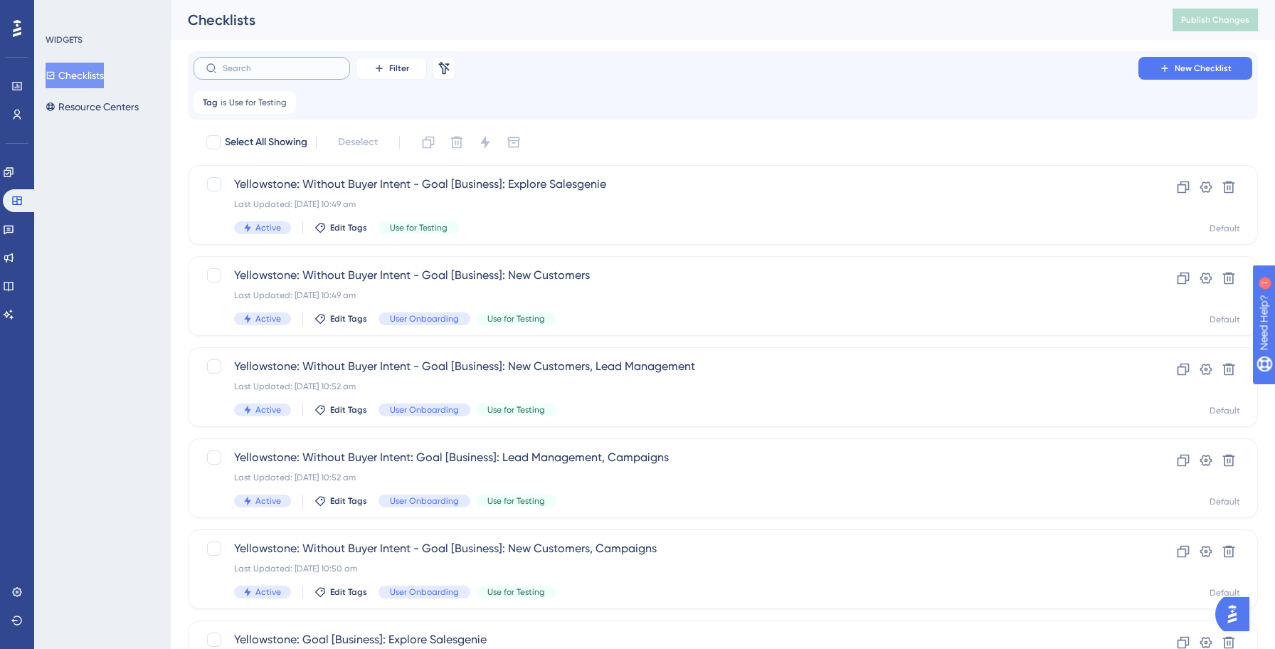
click at [270, 69] on input "text" at bounding box center [280, 68] width 115 height 10
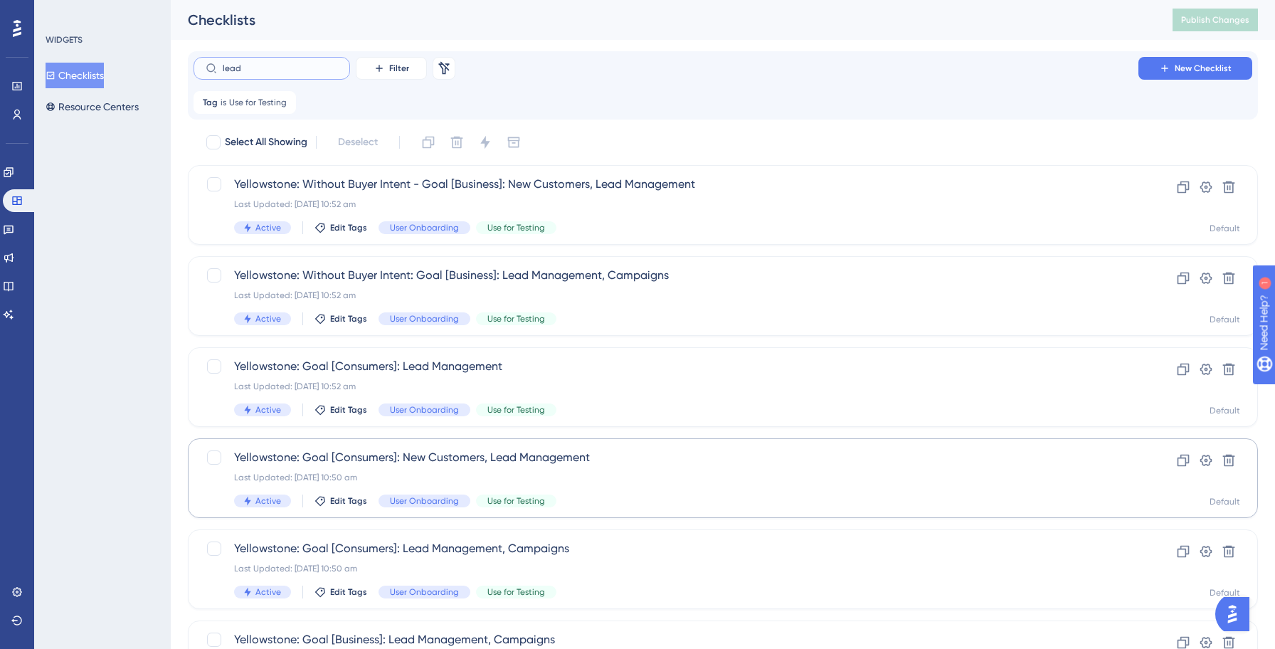
type input "lead"
click at [603, 482] on div "Last Updated: 14 Oct 2025 10:50 am" at bounding box center [665, 477] width 863 height 11
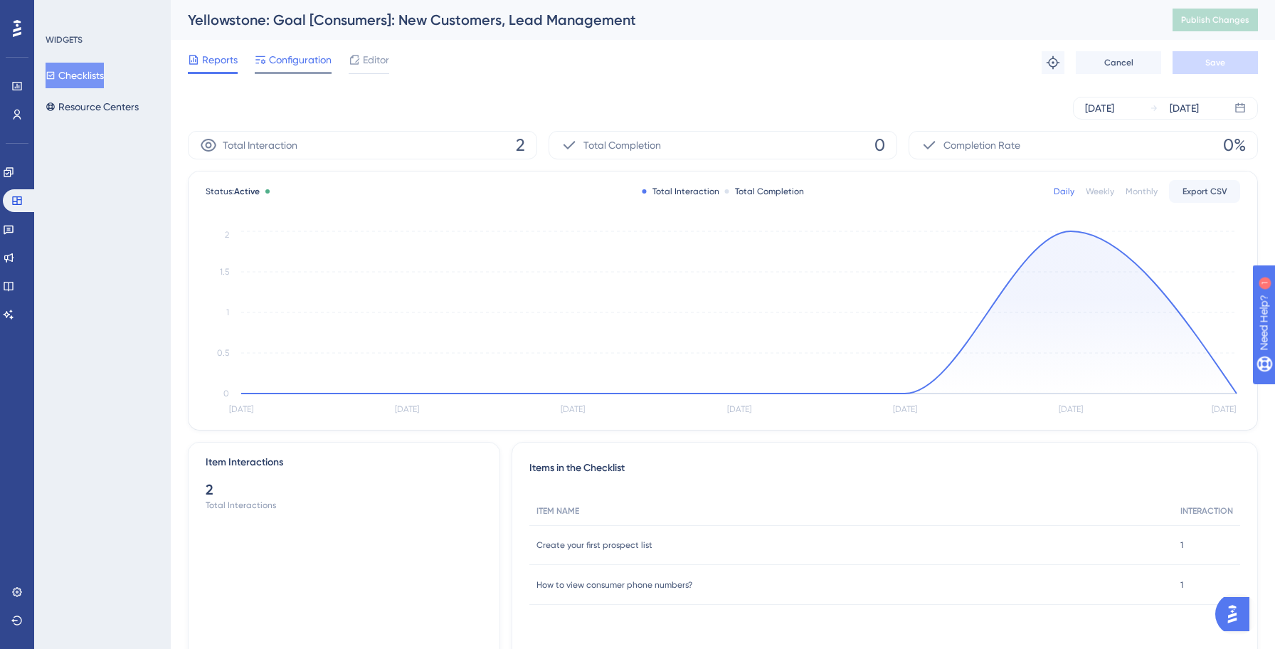
click at [307, 69] on div "Configuration" at bounding box center [293, 62] width 77 height 23
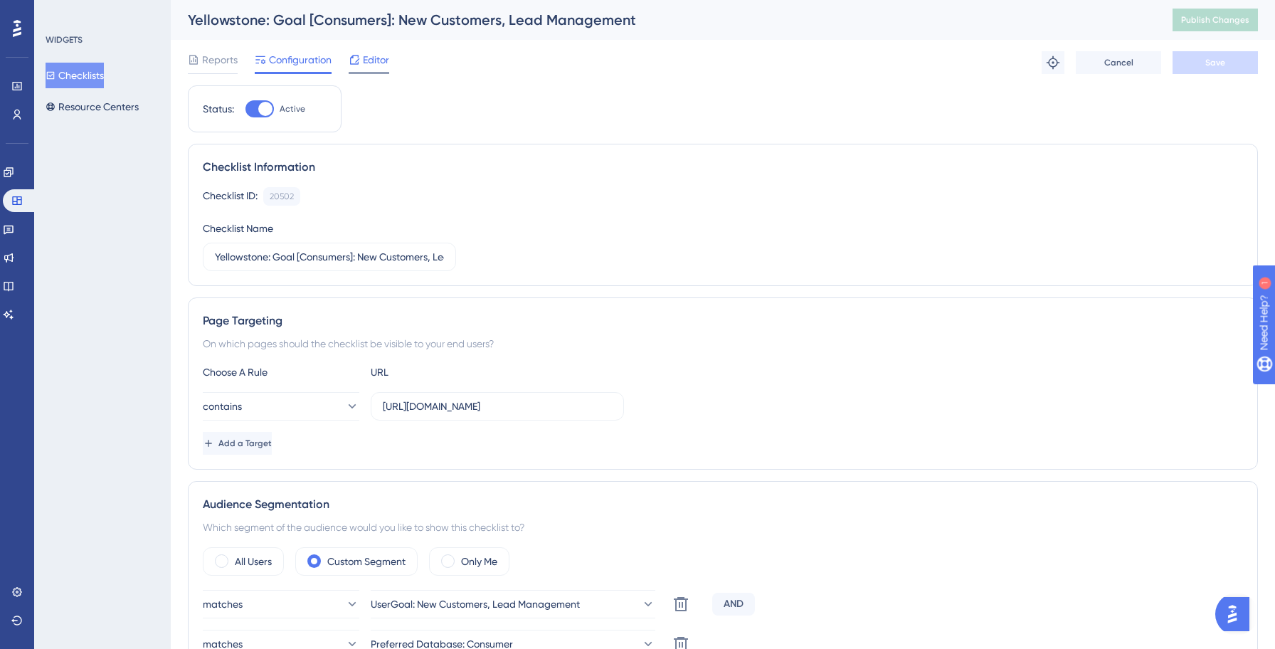
click at [371, 61] on span "Editor" at bounding box center [376, 59] width 26 height 17
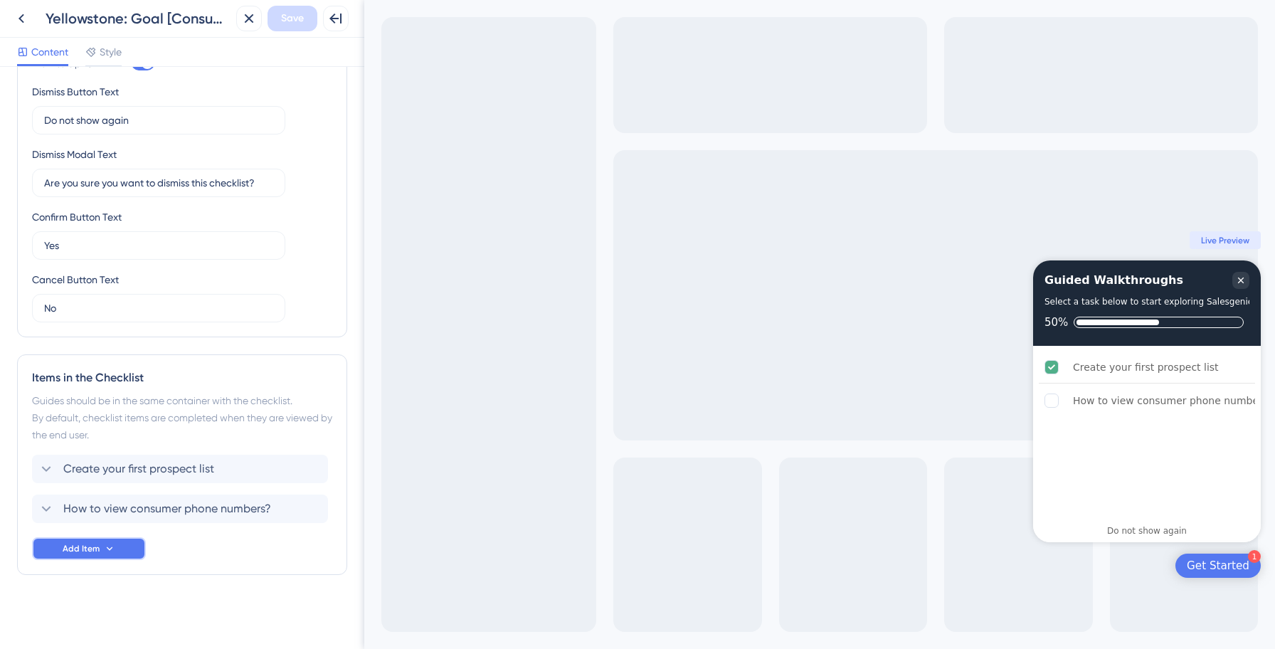
click at [111, 550] on icon at bounding box center [109, 548] width 11 height 11
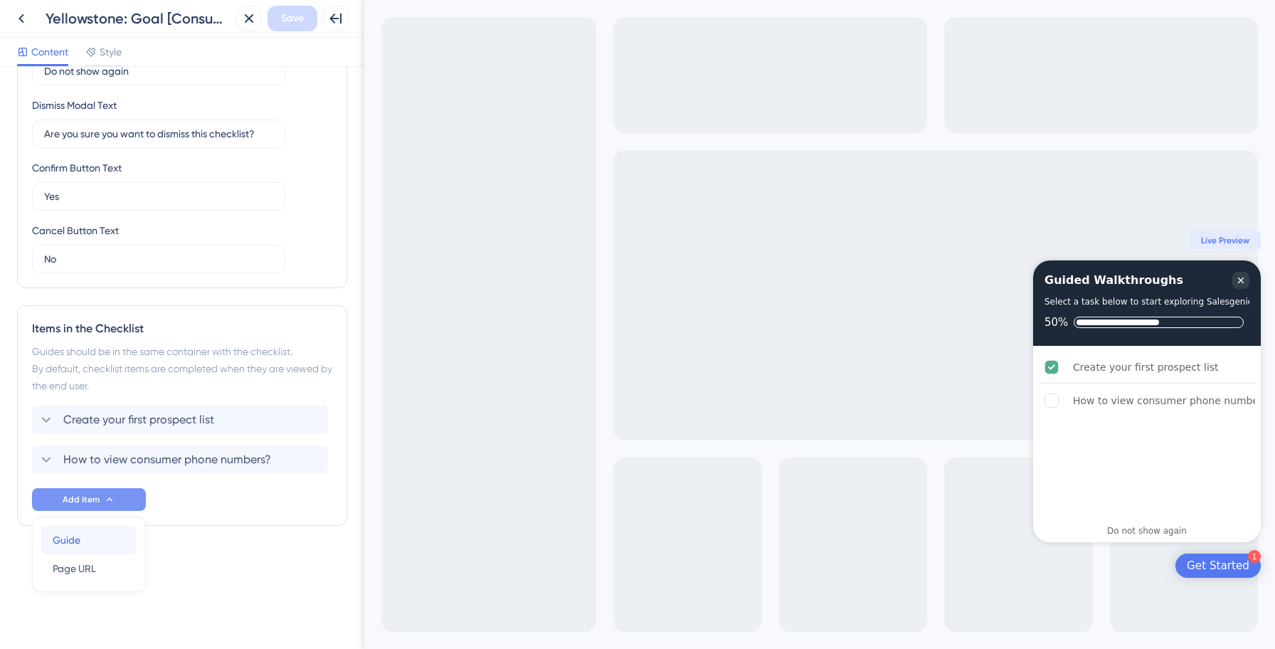
click at [107, 533] on div "Guide Guide" at bounding box center [89, 540] width 73 height 28
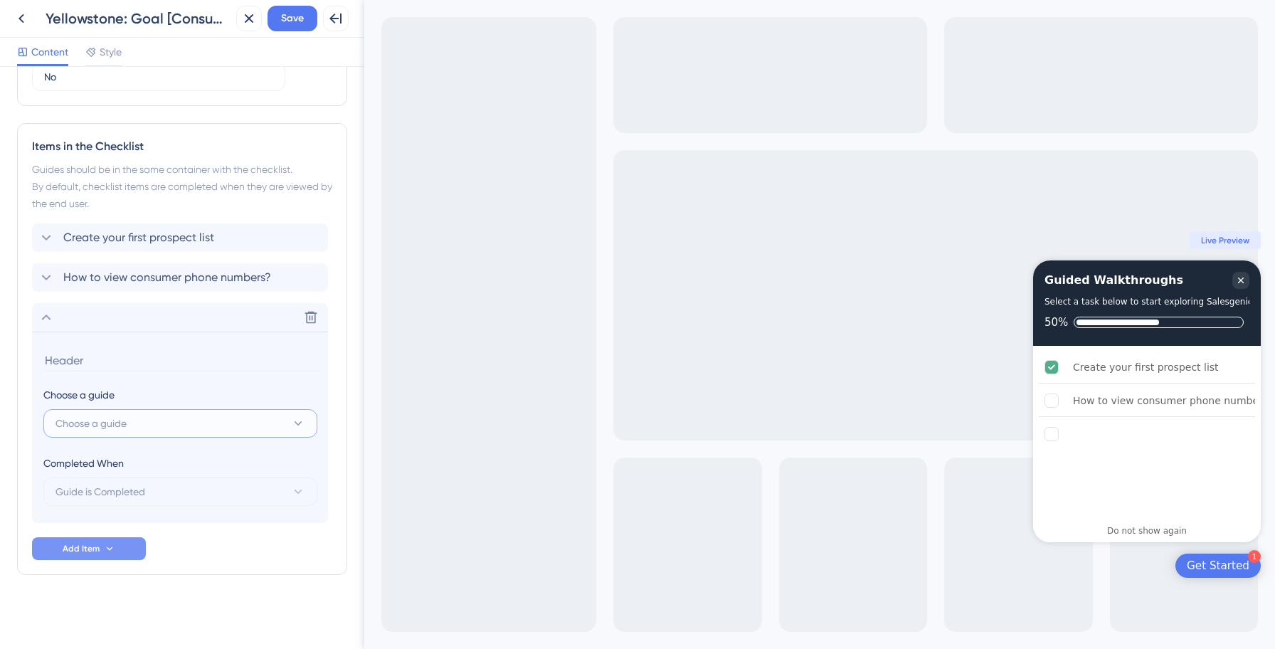
click at [142, 419] on button "Choose a guide" at bounding box center [180, 423] width 274 height 28
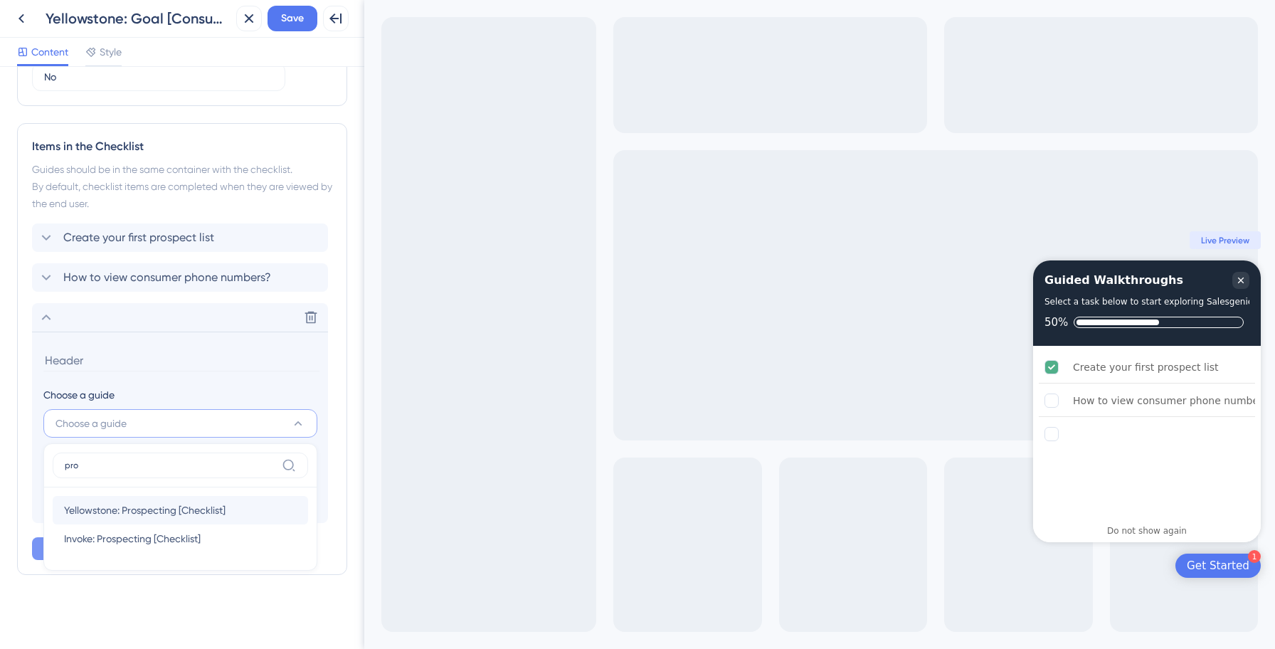
type input "pro"
click at [163, 504] on span "Yellowstone: Prospecting [Checklist]" at bounding box center [144, 509] width 161 height 17
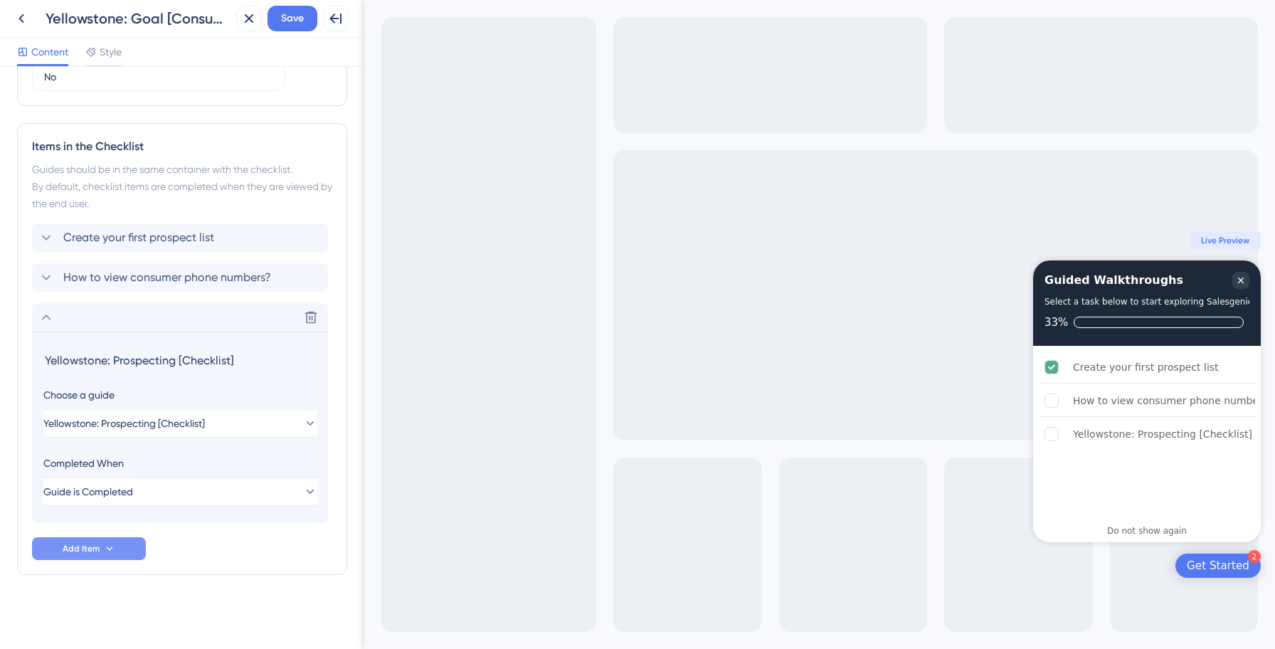
click at [139, 354] on input "Yellowstone: Prospecting [Checklist]" at bounding box center [181, 360] width 276 height 22
paste input "Prospect with AI (Smart Prospecting)"
type input "Prospect with AI (Smart Prospecting)"
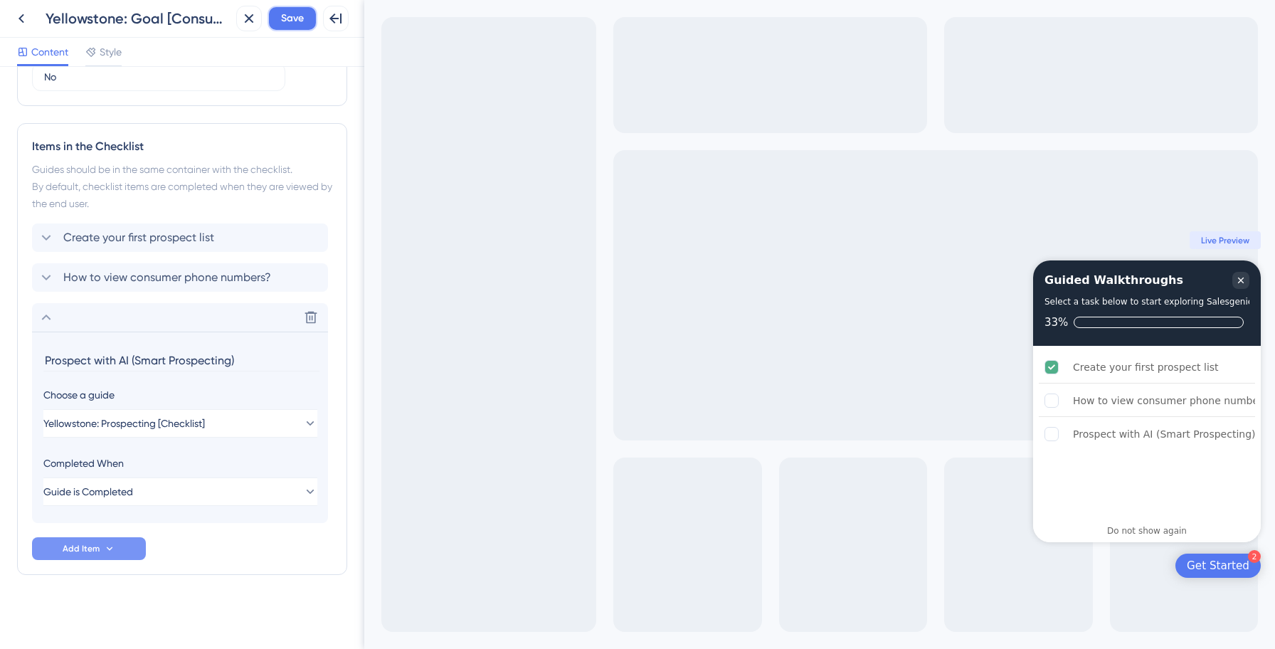
click at [296, 17] on span "Save" at bounding box center [292, 18] width 23 height 17
click at [50, 320] on icon at bounding box center [46, 317] width 17 height 17
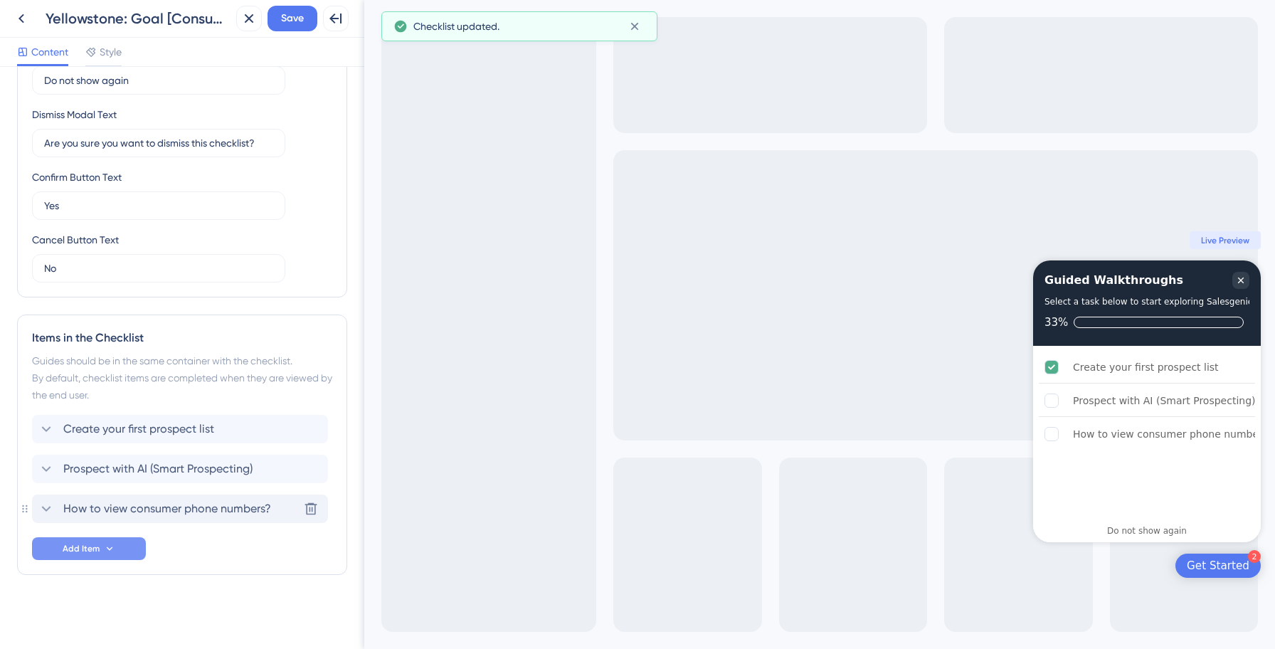
drag, startPoint x: 181, startPoint y: 515, endPoint x: 181, endPoint y: 442, distance: 72.6
click at [291, 20] on span "Save" at bounding box center [292, 18] width 23 height 17
click at [22, 18] on icon at bounding box center [21, 18] width 17 height 17
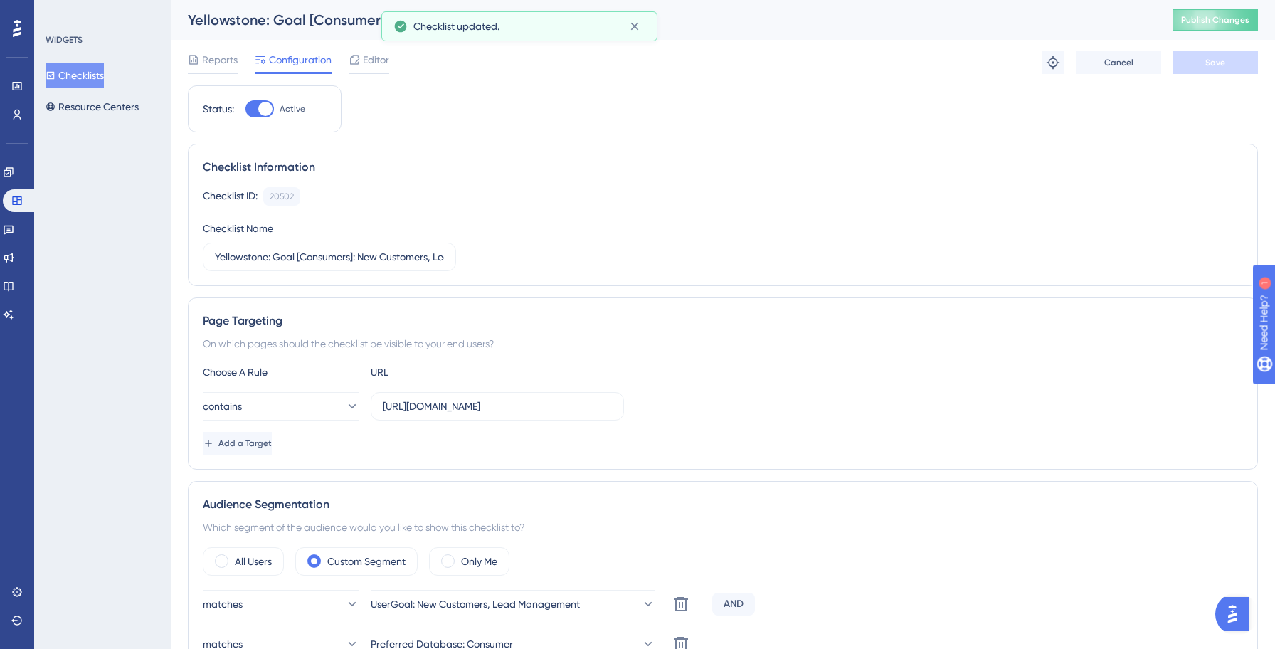
click at [101, 78] on button "Checklists" at bounding box center [75, 76] width 58 height 26
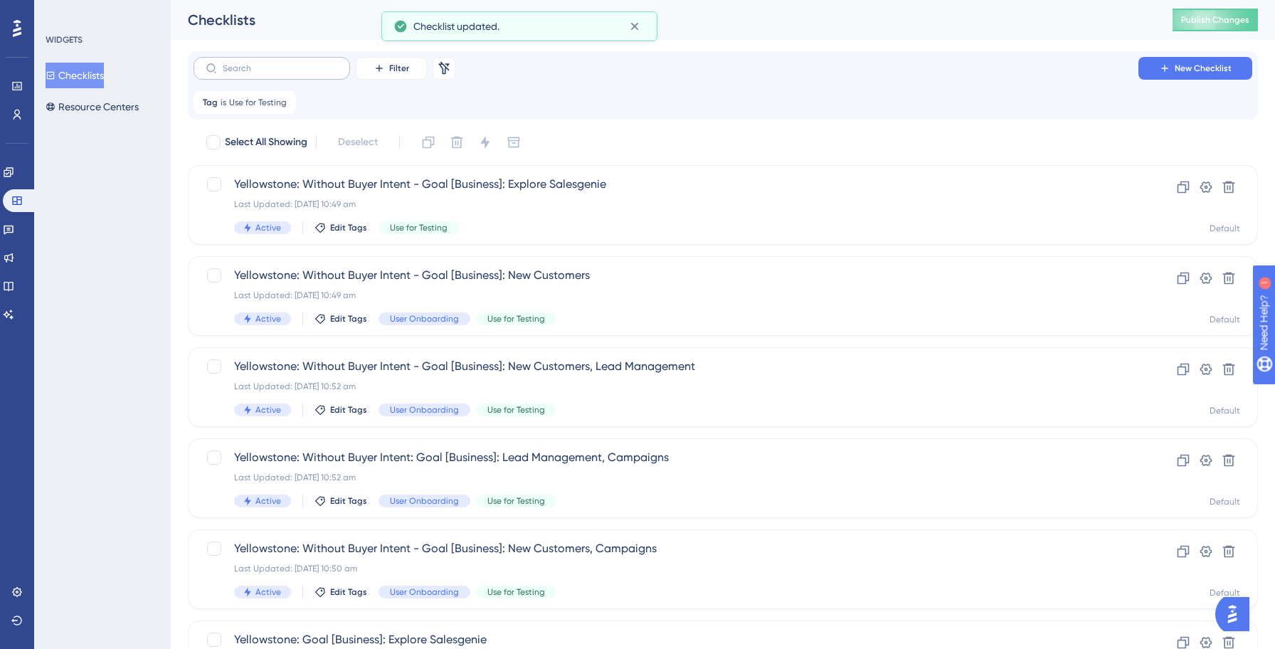
click at [272, 57] on label at bounding box center [271, 68] width 156 height 23
click at [272, 63] on input "text" at bounding box center [280, 68] width 115 height 10
click at [272, 57] on label at bounding box center [271, 68] width 156 height 23
click at [272, 63] on input "text" at bounding box center [280, 68] width 115 height 10
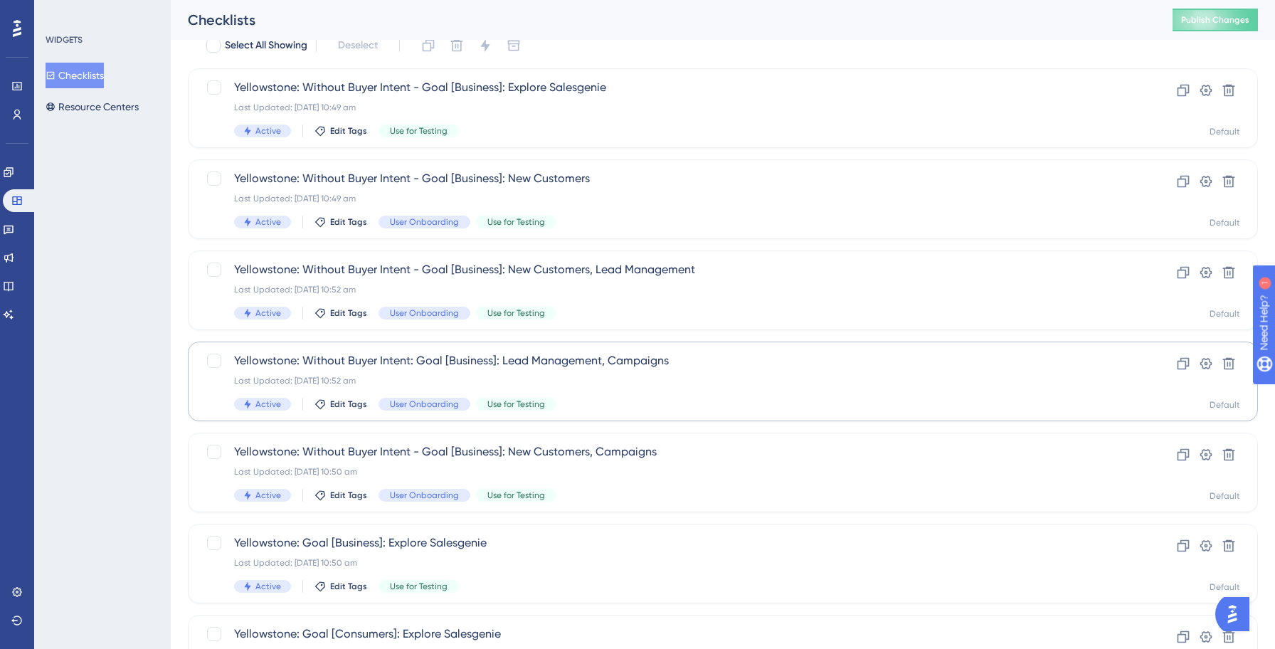
scroll to position [109, 0]
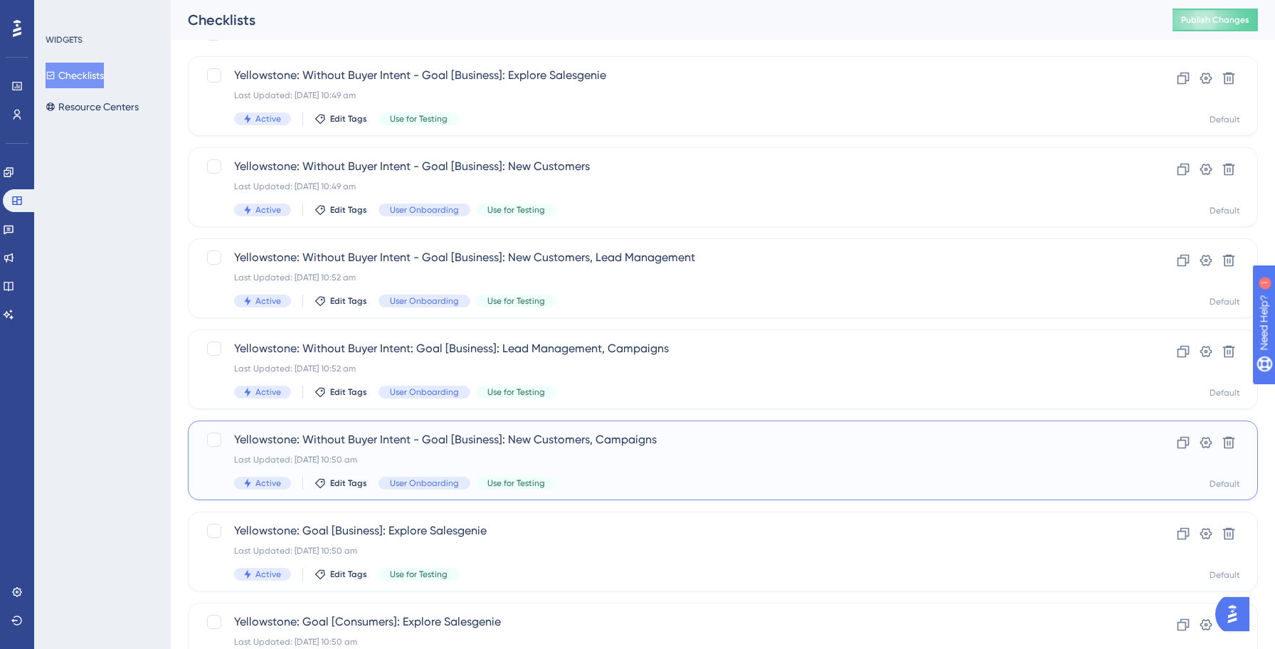
click at [684, 466] on div "Yellowstone: Without Buyer Intent - Goal [Business]: New Customers, Campaigns L…" at bounding box center [665, 460] width 863 height 58
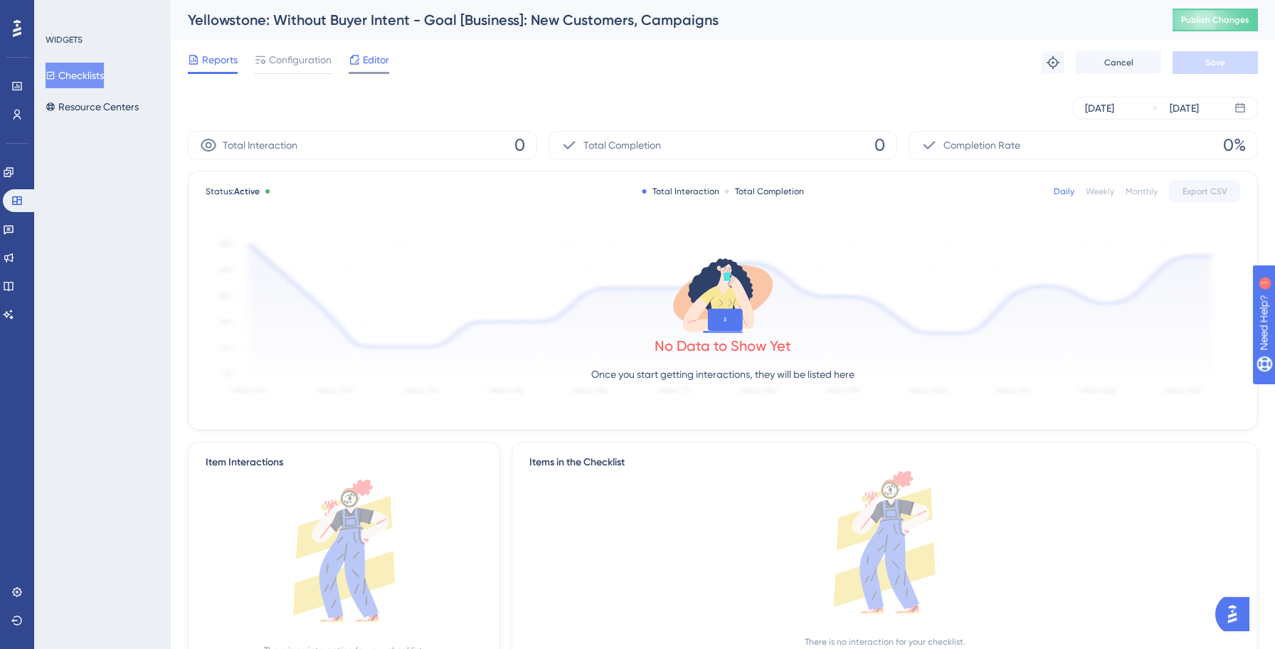
click at [359, 56] on icon at bounding box center [354, 59] width 11 height 11
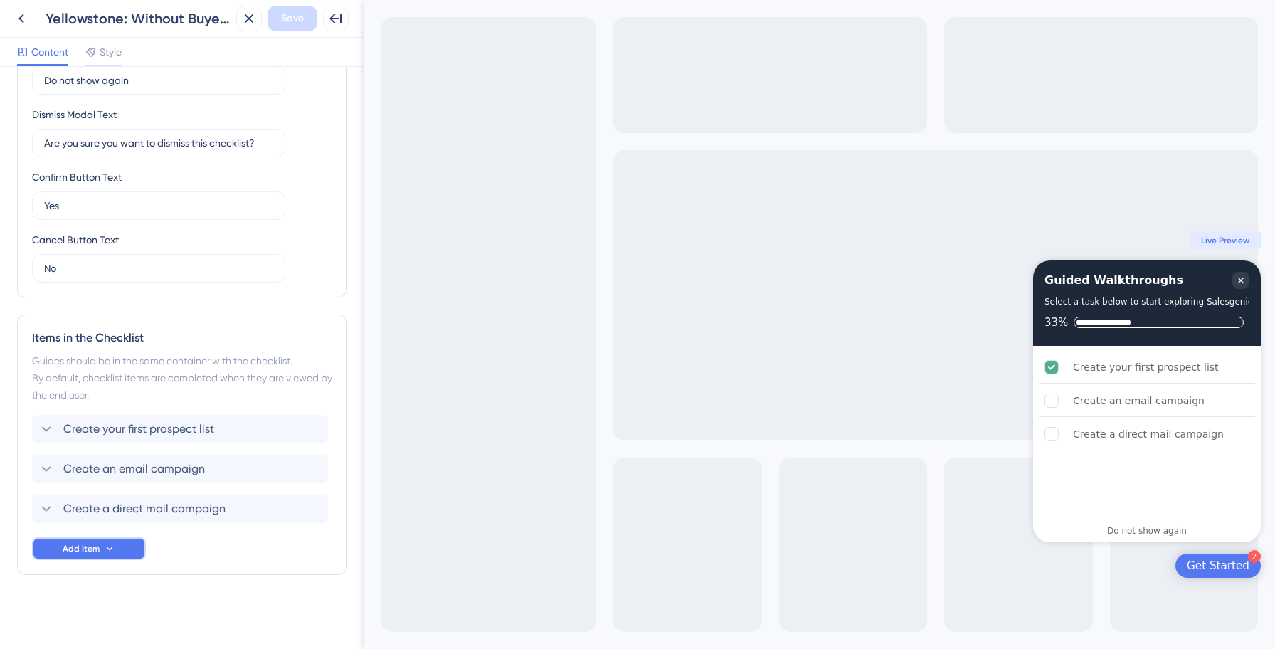
click at [116, 543] on button "Add Item" at bounding box center [89, 548] width 114 height 23
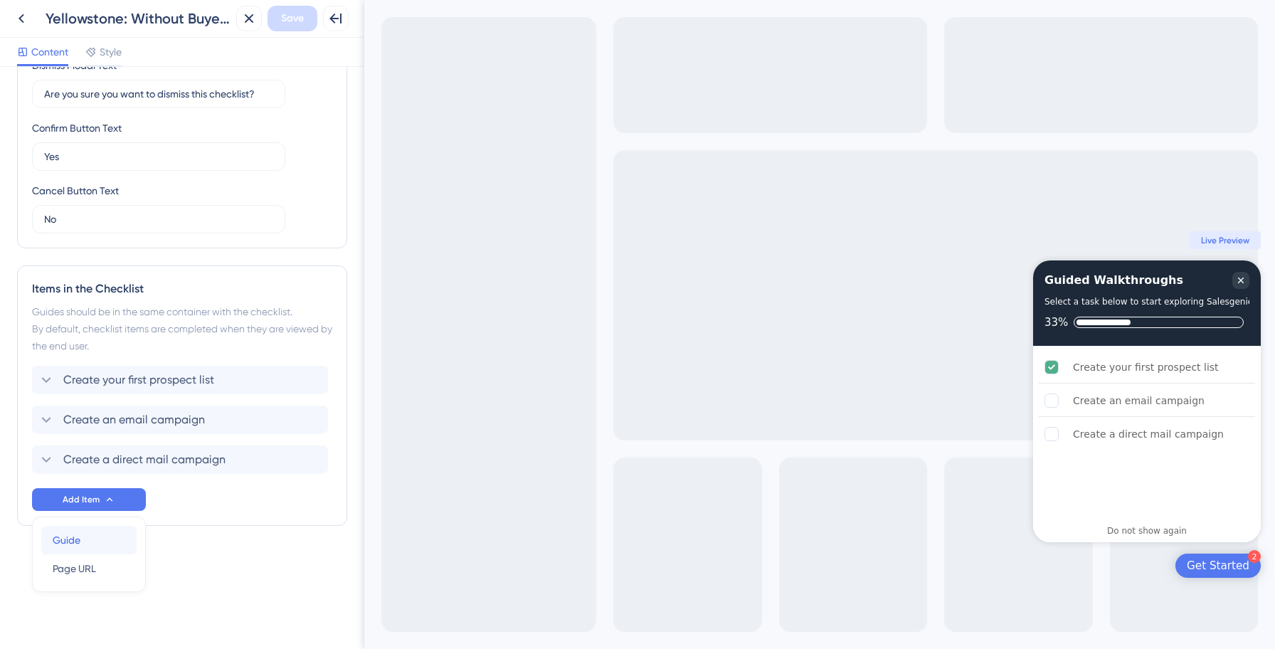
click at [90, 541] on div "Guide Guide" at bounding box center [89, 540] width 73 height 28
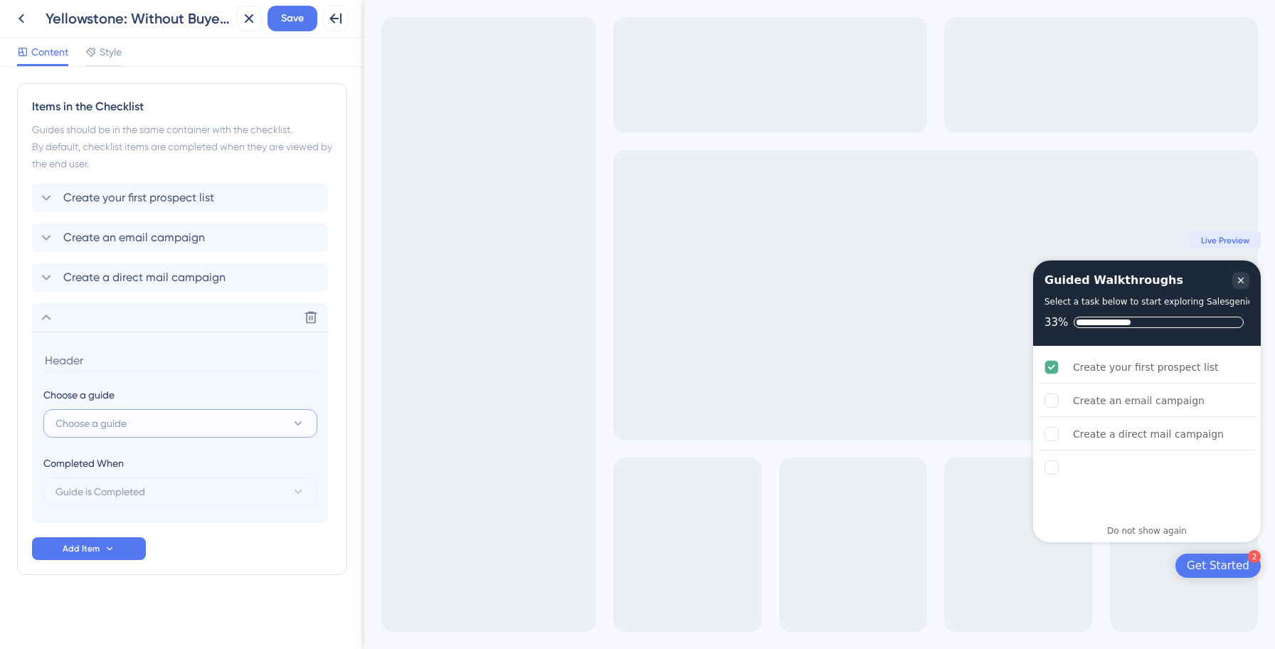
click at [172, 427] on button "Choose a guide" at bounding box center [180, 423] width 274 height 28
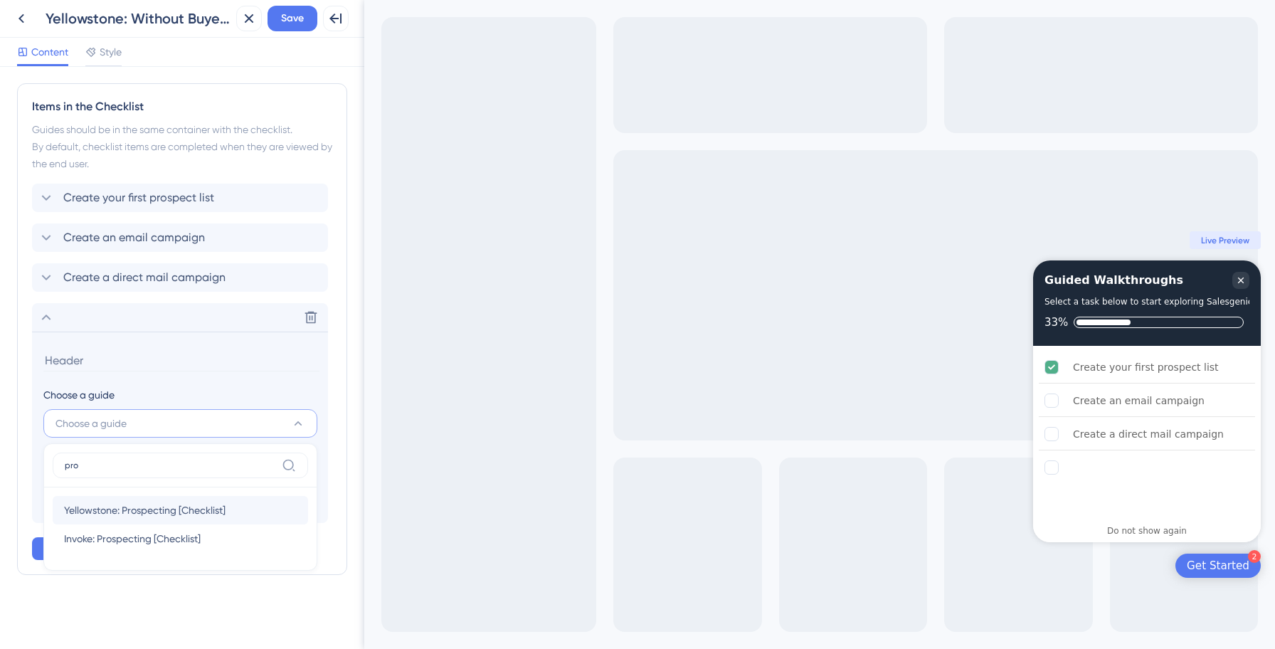
type input "pro"
click at [146, 501] on span "Yellowstone: Prospecting [Checklist]" at bounding box center [144, 509] width 161 height 17
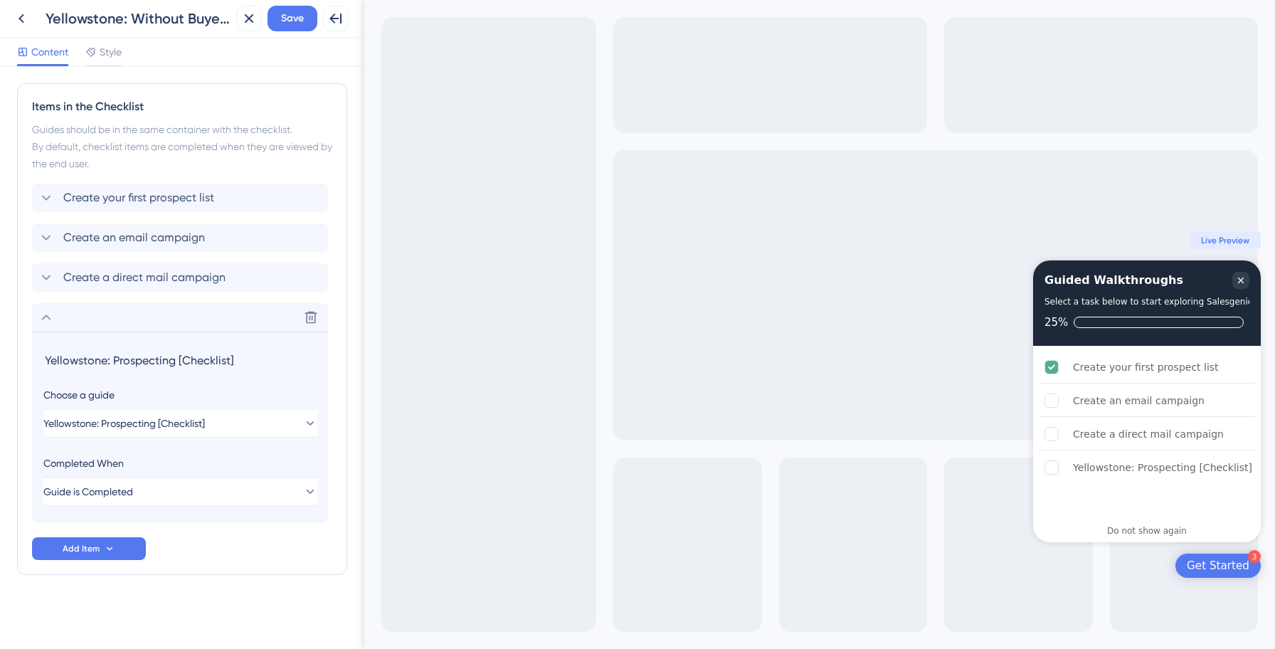
click at [111, 365] on input "Yellowstone: Prospecting [Checklist]" at bounding box center [181, 360] width 276 height 22
paste input "Prospect with AI (Smart Prospecting)"
type input "Prospect with AI (Smart Prospecting)"
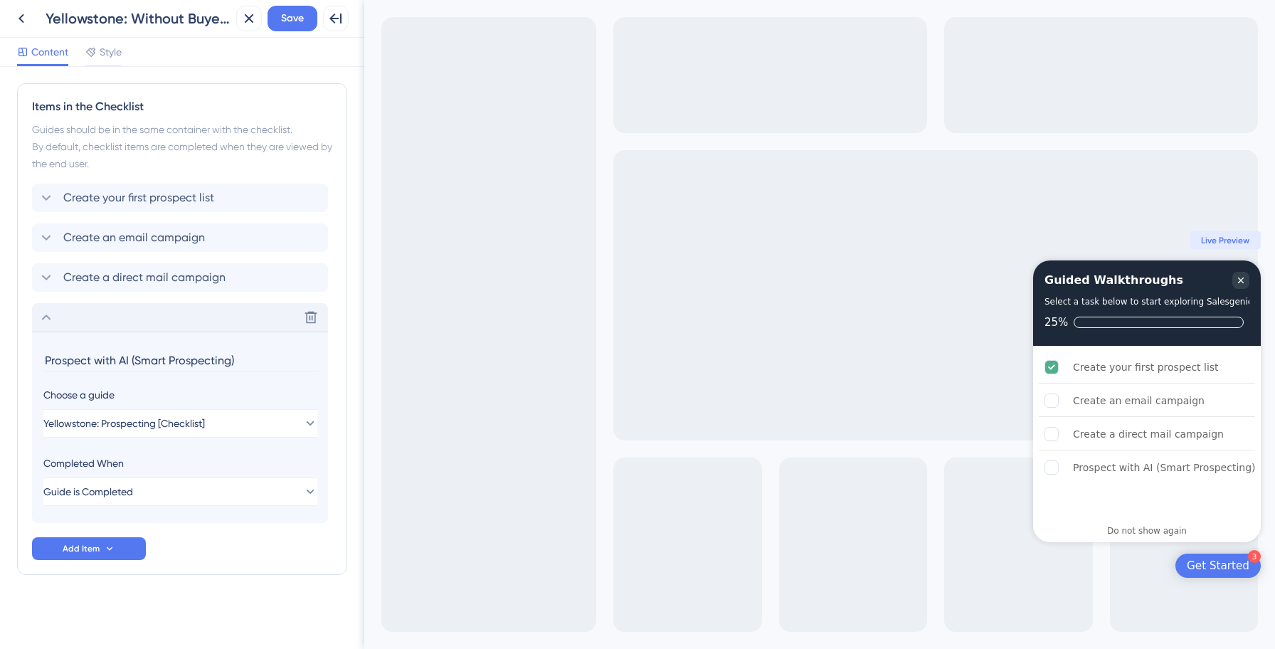
click at [48, 318] on icon at bounding box center [46, 317] width 17 height 17
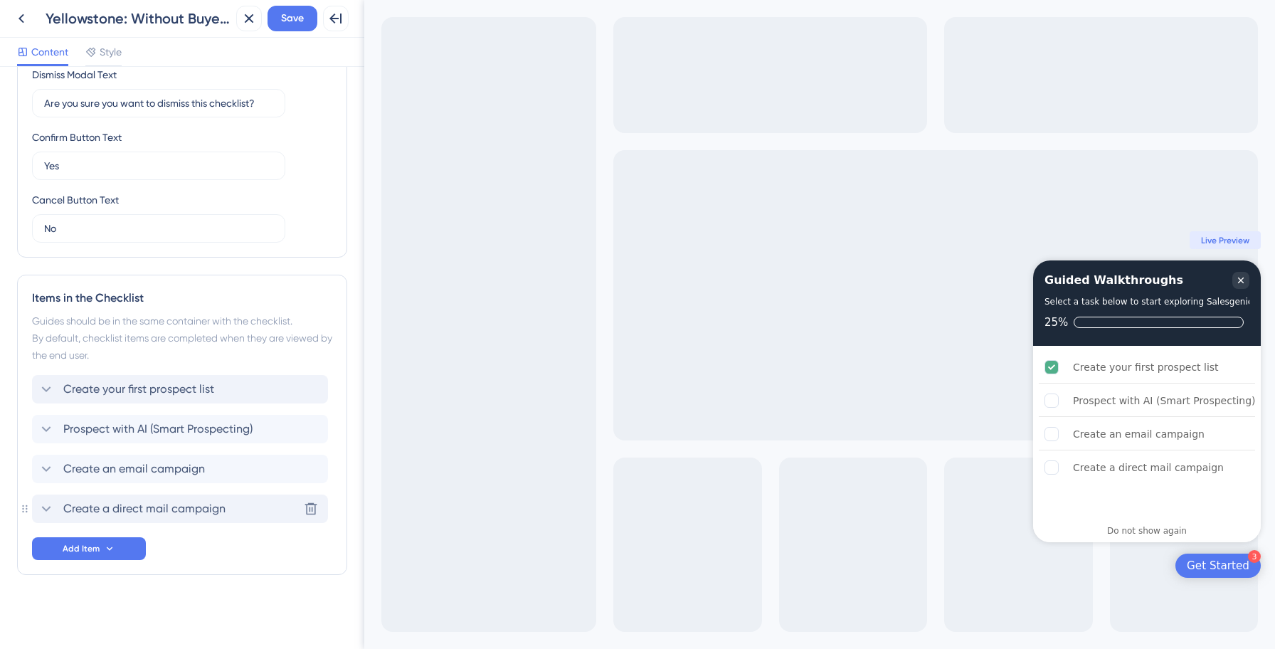
drag, startPoint x: 167, startPoint y: 512, endPoint x: 171, endPoint y: 396, distance: 116.0
click at [282, 28] on button "Save" at bounding box center [292, 19] width 50 height 26
click at [20, 19] on icon at bounding box center [21, 18] width 6 height 9
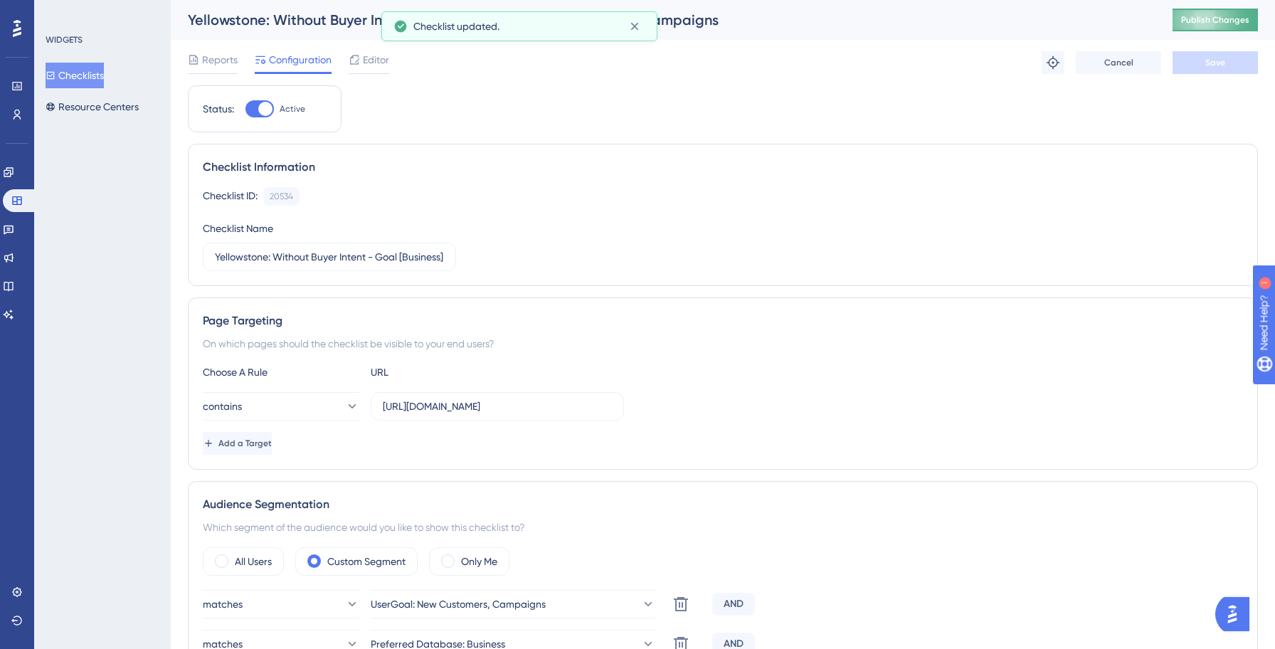
click at [1228, 20] on span "Publish Changes" at bounding box center [1215, 19] width 68 height 11
click at [635, 23] on div "Yellowstone: Without Buyer Intent - Goal [Business]: New Customers, Campaigns" at bounding box center [662, 20] width 949 height 20
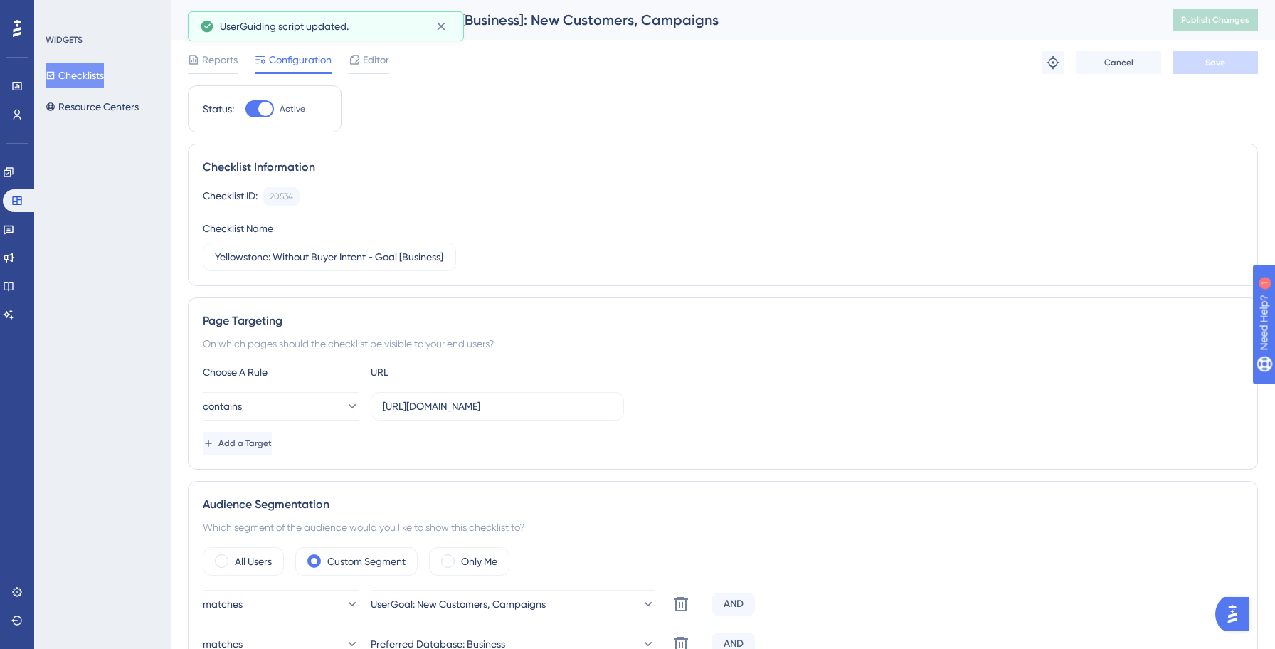
click at [86, 70] on button "Checklists" at bounding box center [75, 76] width 58 height 26
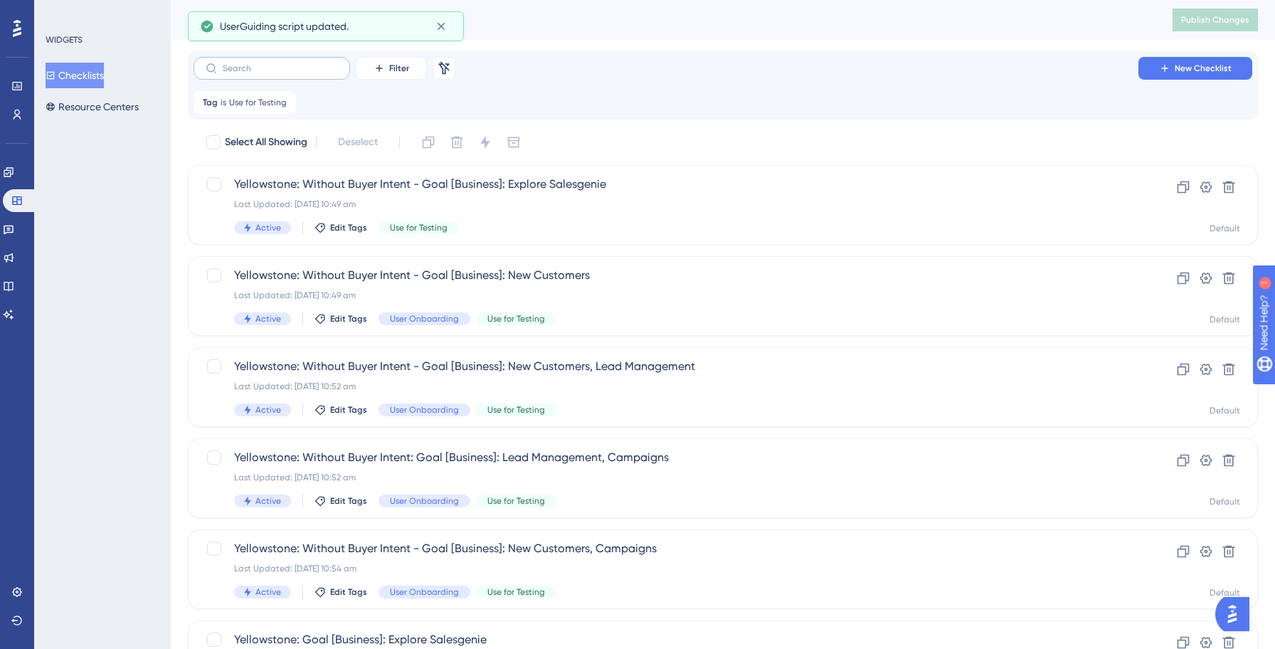
click at [272, 74] on label at bounding box center [271, 68] width 156 height 23
click at [272, 73] on input "text" at bounding box center [280, 68] width 115 height 10
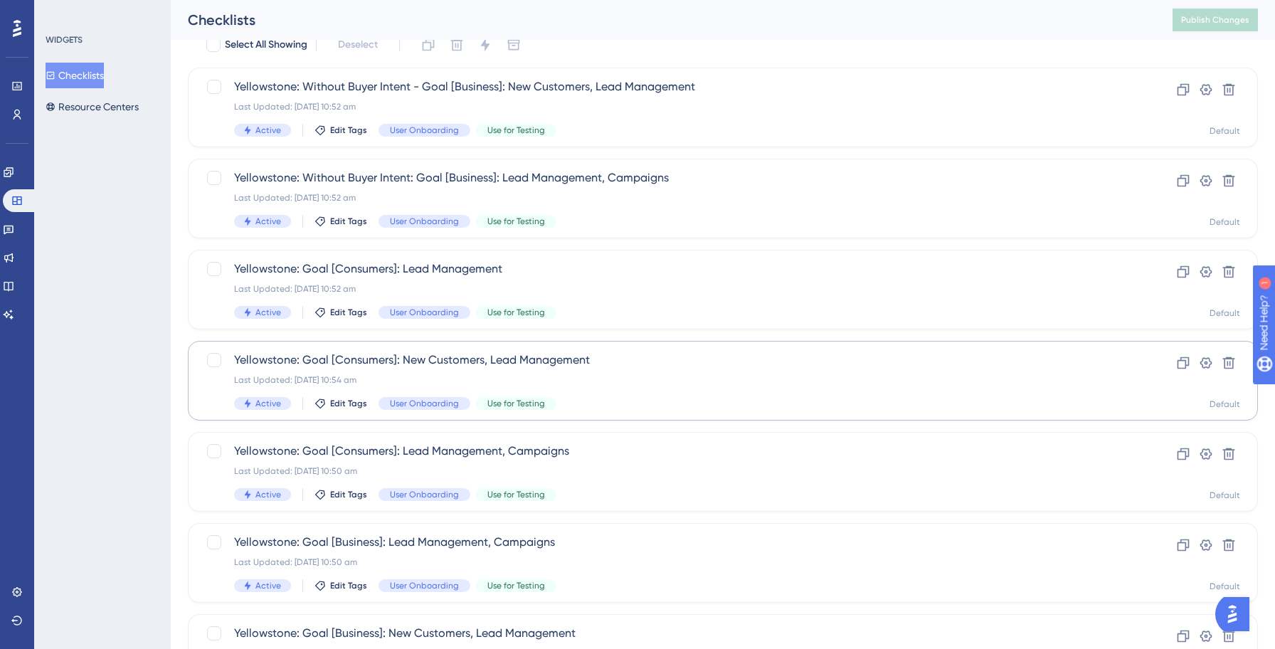
scroll to position [98, 0]
type input "lead"
click at [651, 468] on div "Last Updated: 14 Oct 2025 10:50 am" at bounding box center [665, 469] width 863 height 11
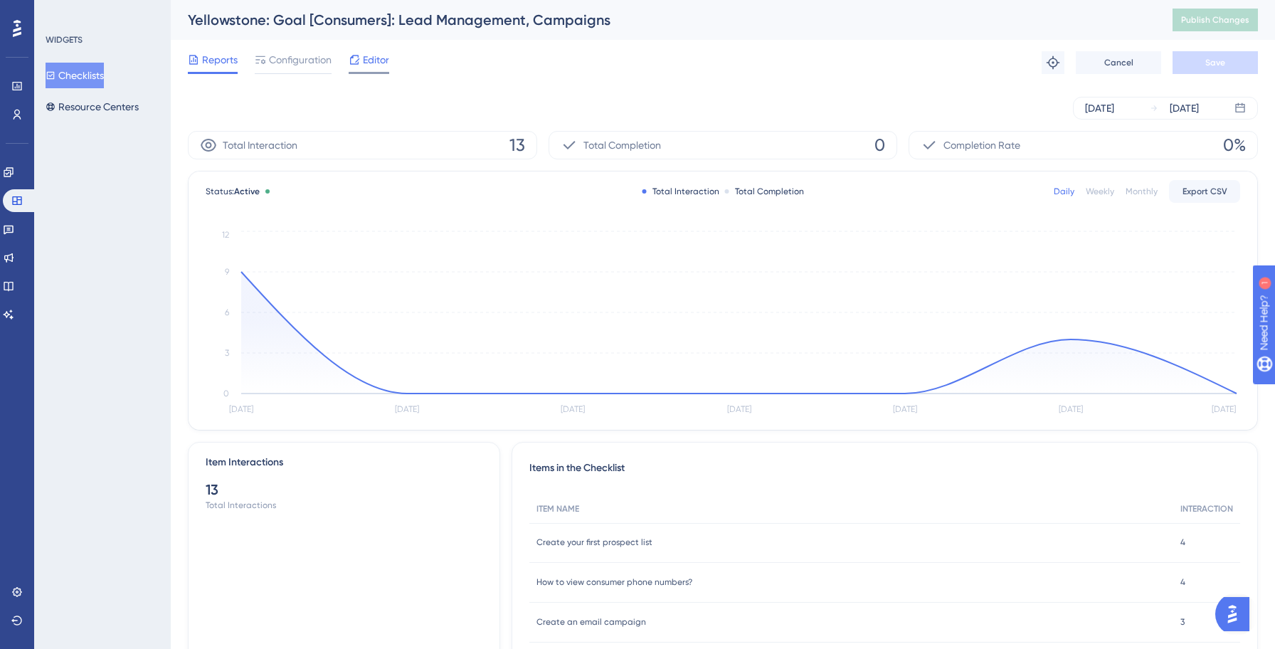
click at [369, 63] on span "Editor" at bounding box center [376, 59] width 26 height 17
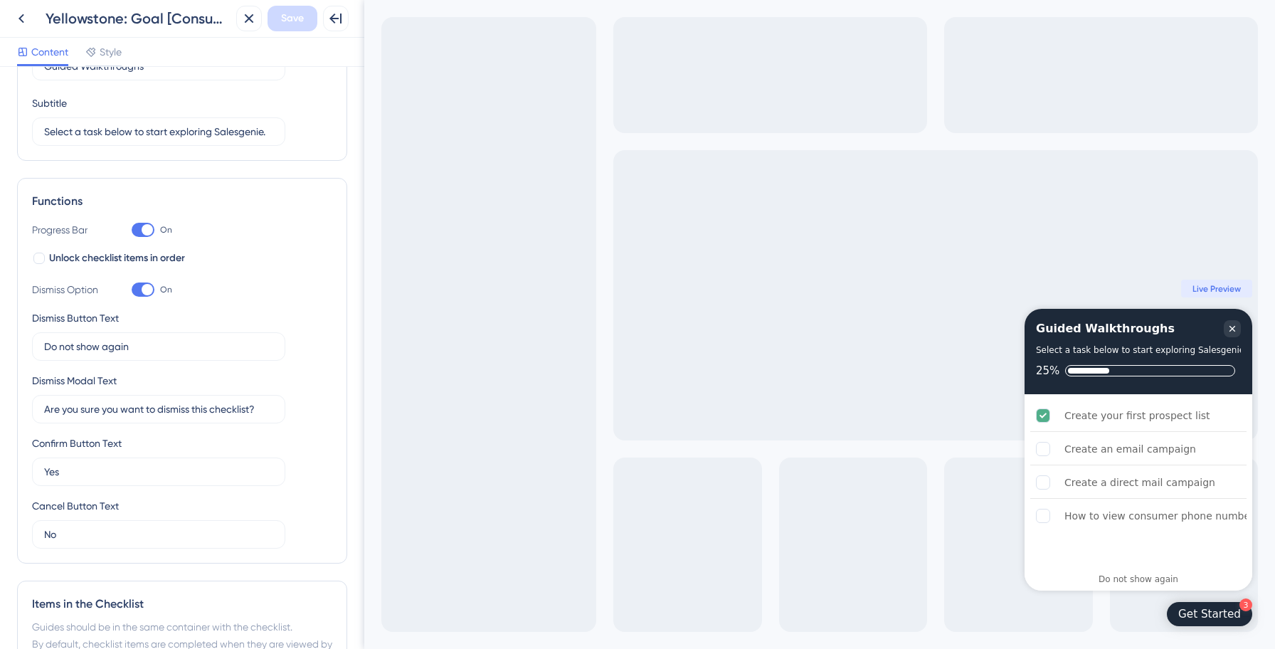
scroll to position [404, 0]
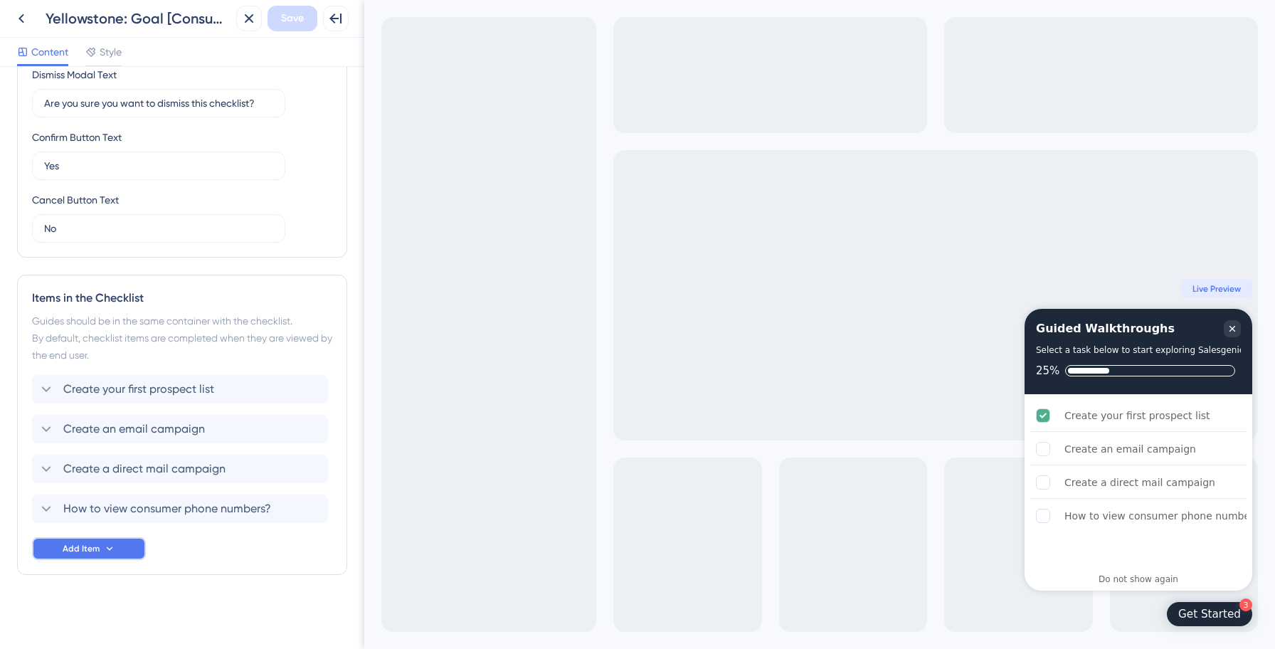
click at [119, 551] on button "Add Item" at bounding box center [89, 548] width 114 height 23
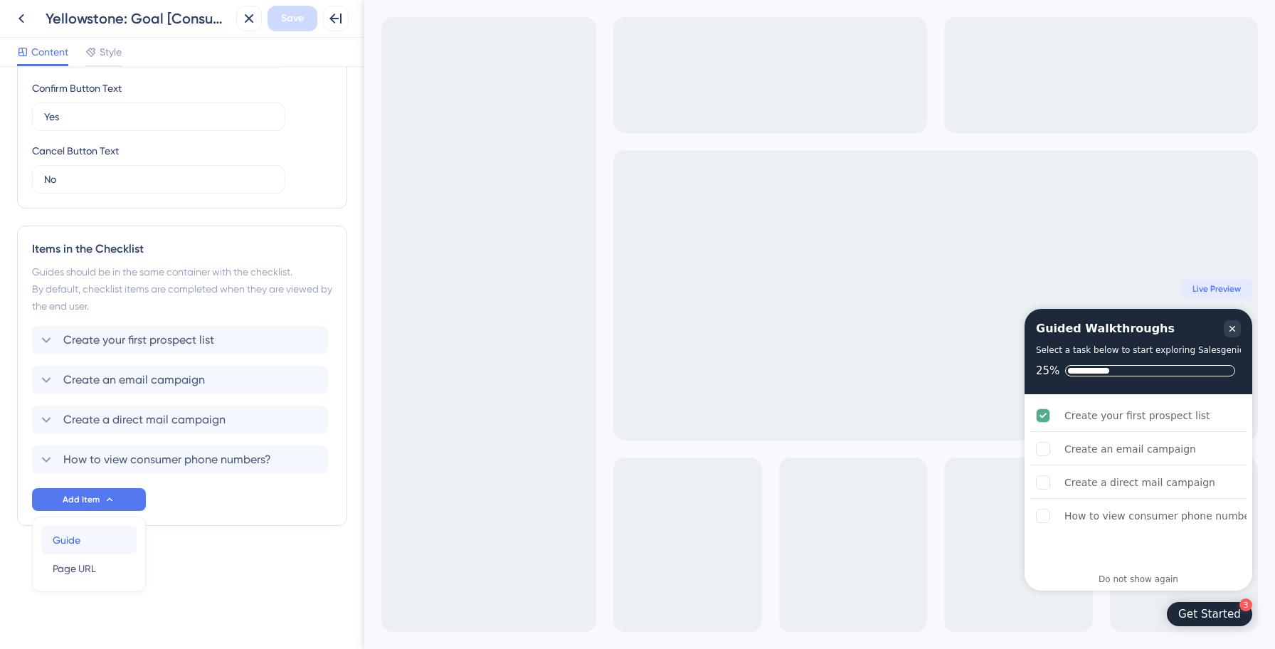
click at [89, 533] on div "Guide Guide" at bounding box center [89, 540] width 73 height 28
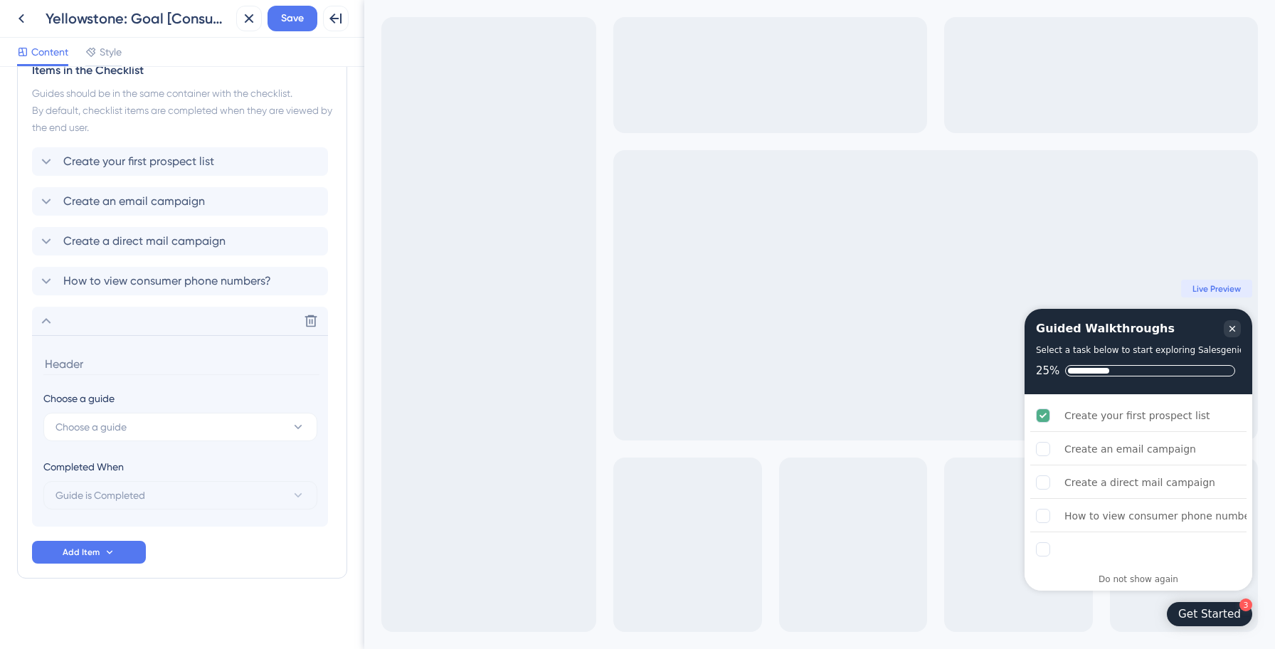
scroll to position [635, 0]
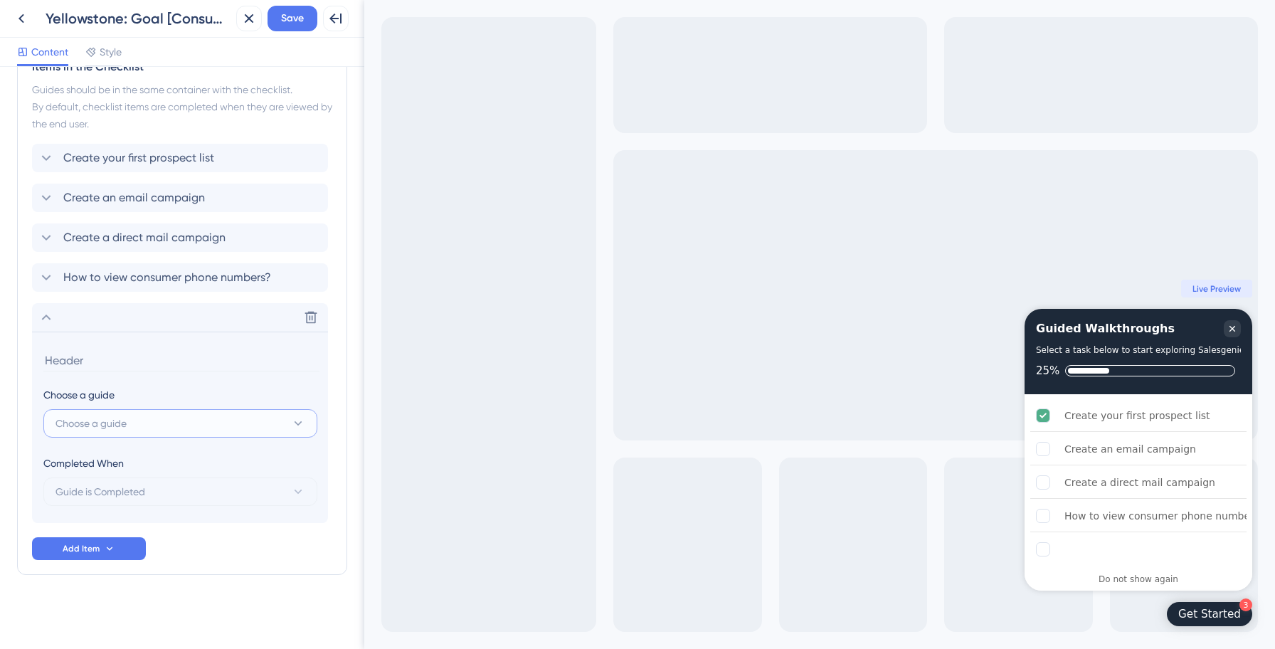
click at [127, 434] on button "Choose a guide" at bounding box center [180, 423] width 274 height 28
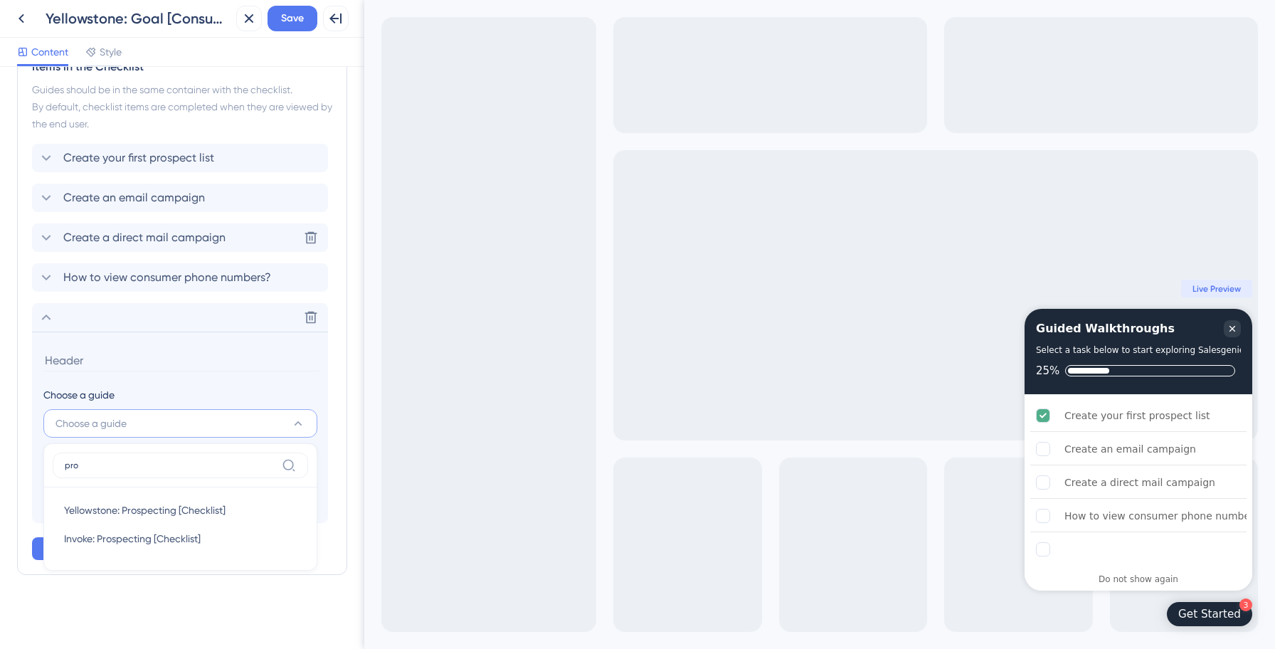
type input "pros"
click at [171, 508] on span "Yellowstone: Prospecting [Checklist]" at bounding box center [144, 509] width 161 height 17
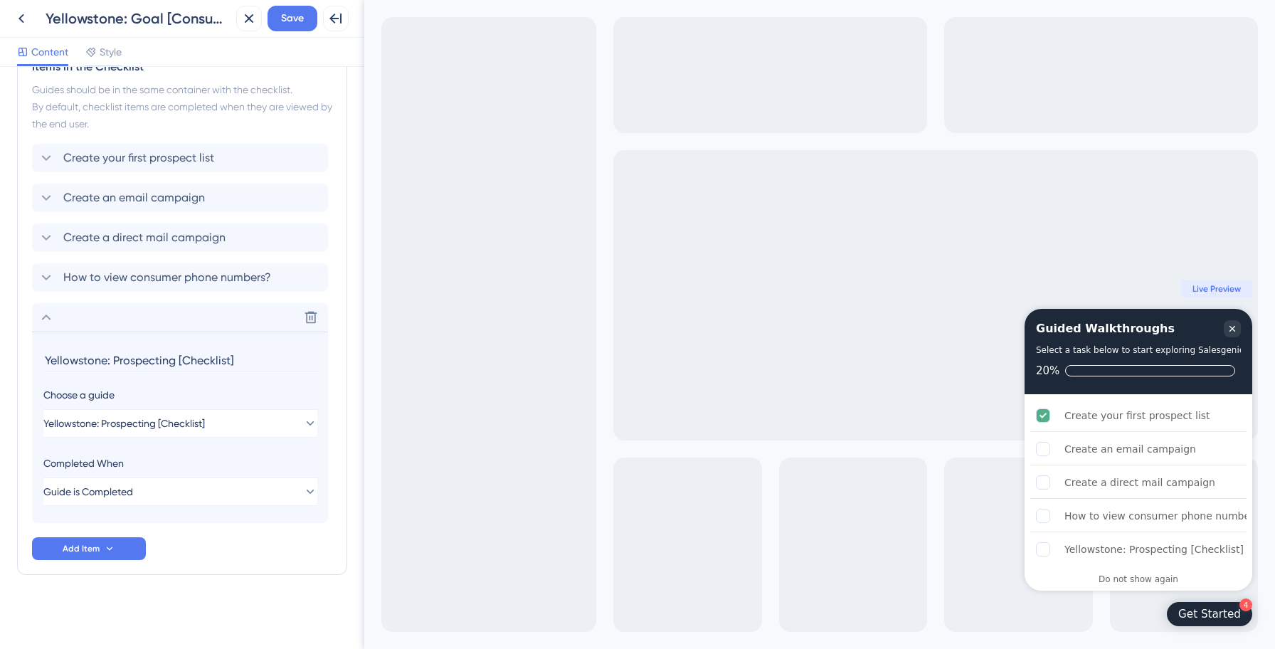
click at [107, 359] on input "Yellowstone: Prospecting [Checklist]" at bounding box center [181, 360] width 276 height 22
paste input "Prospect with AI (Smart Prospecting)"
type input "Prospect with AI (Smart Prospecting)"
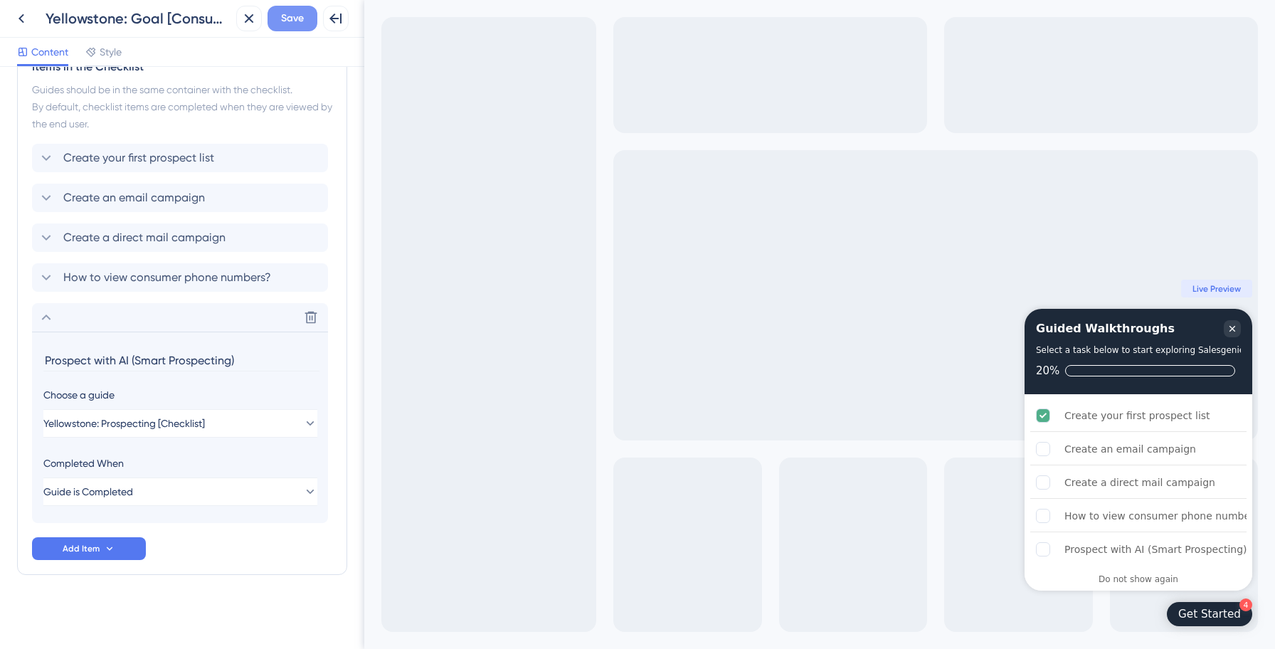
click at [286, 21] on span "Save" at bounding box center [292, 18] width 23 height 17
click at [47, 320] on icon at bounding box center [46, 317] width 17 height 17
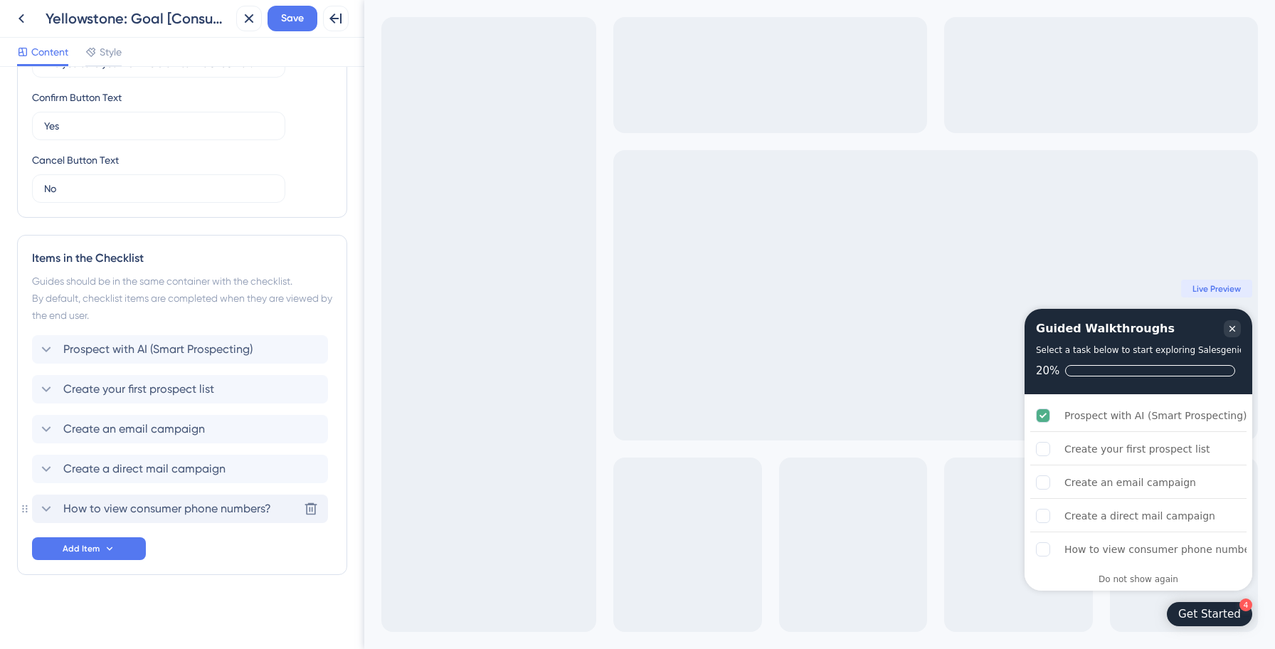
drag, startPoint x: 197, startPoint y: 516, endPoint x: 193, endPoint y: 374, distance: 141.6
drag, startPoint x: 164, startPoint y: 349, endPoint x: 162, endPoint y: 398, distance: 49.1
click at [286, 11] on span "Save" at bounding box center [292, 18] width 23 height 17
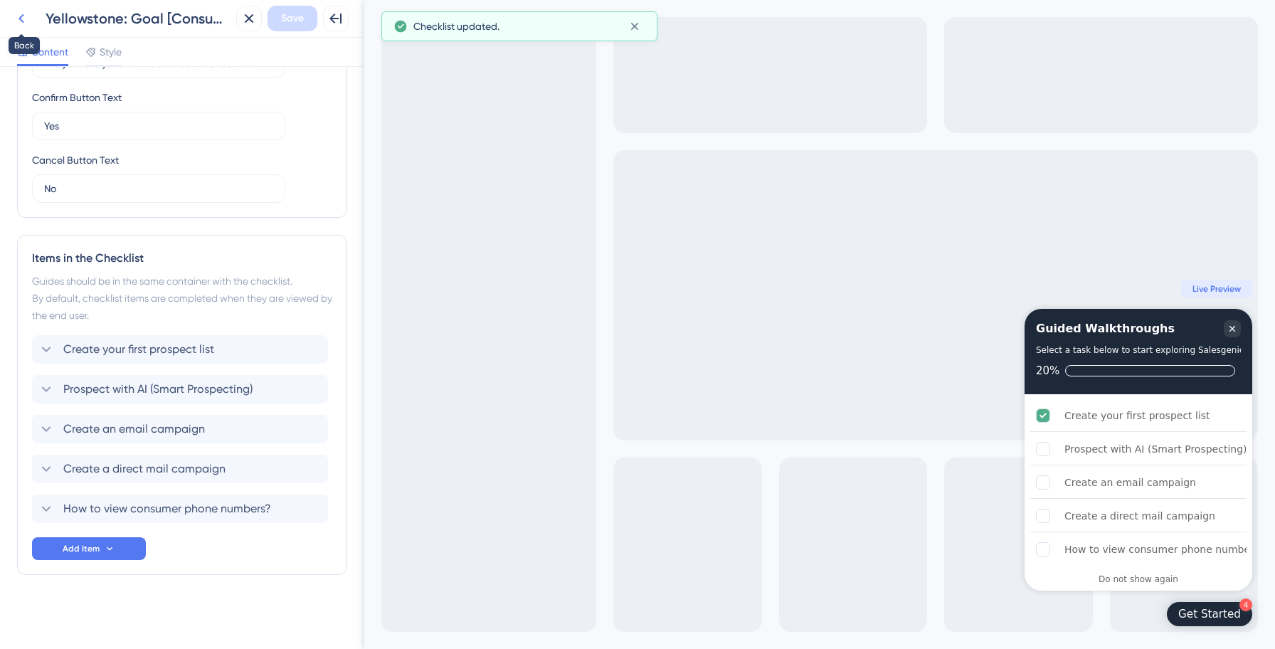
click at [24, 24] on icon at bounding box center [21, 18] width 17 height 17
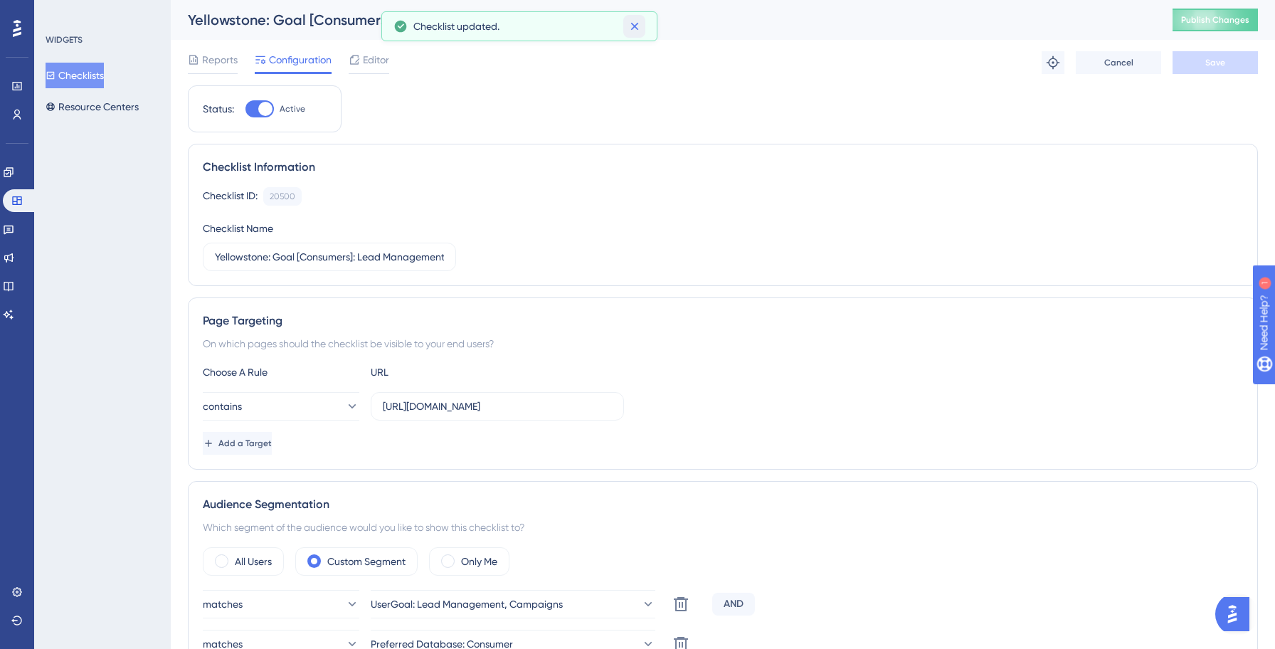
click at [639, 26] on icon at bounding box center [634, 26] width 14 height 14
click at [1217, 18] on span "Publish Changes" at bounding box center [1215, 19] width 68 height 11
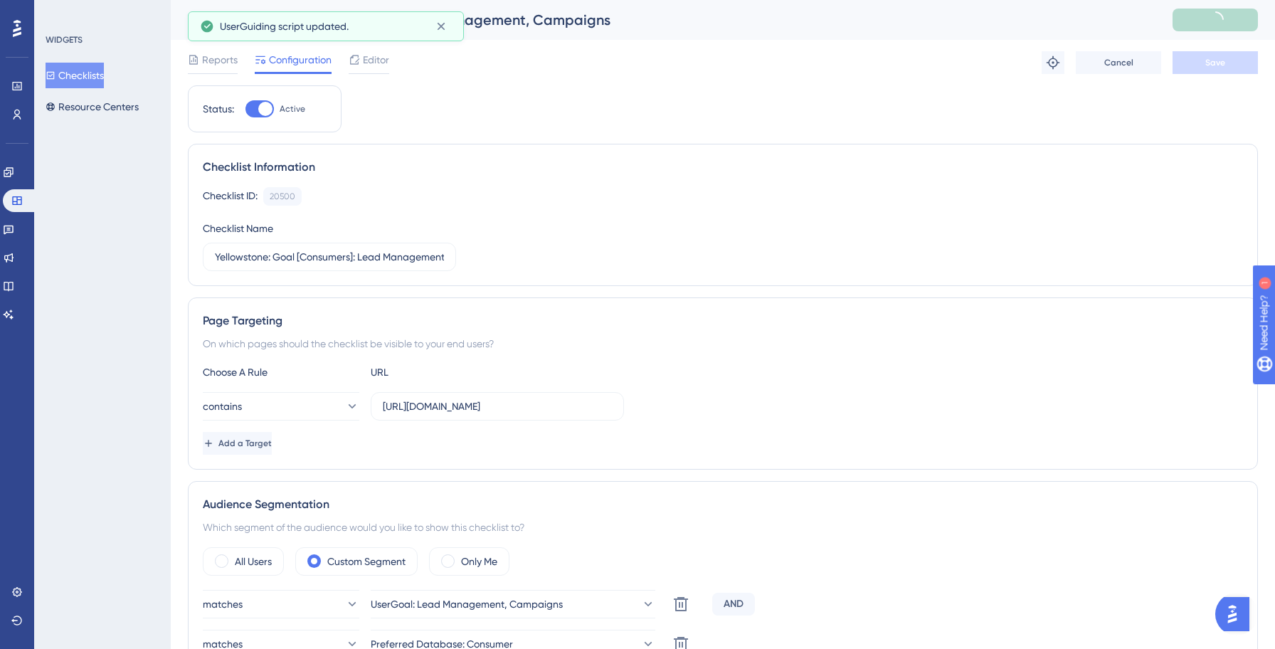
click at [100, 75] on button "Checklists" at bounding box center [75, 76] width 58 height 26
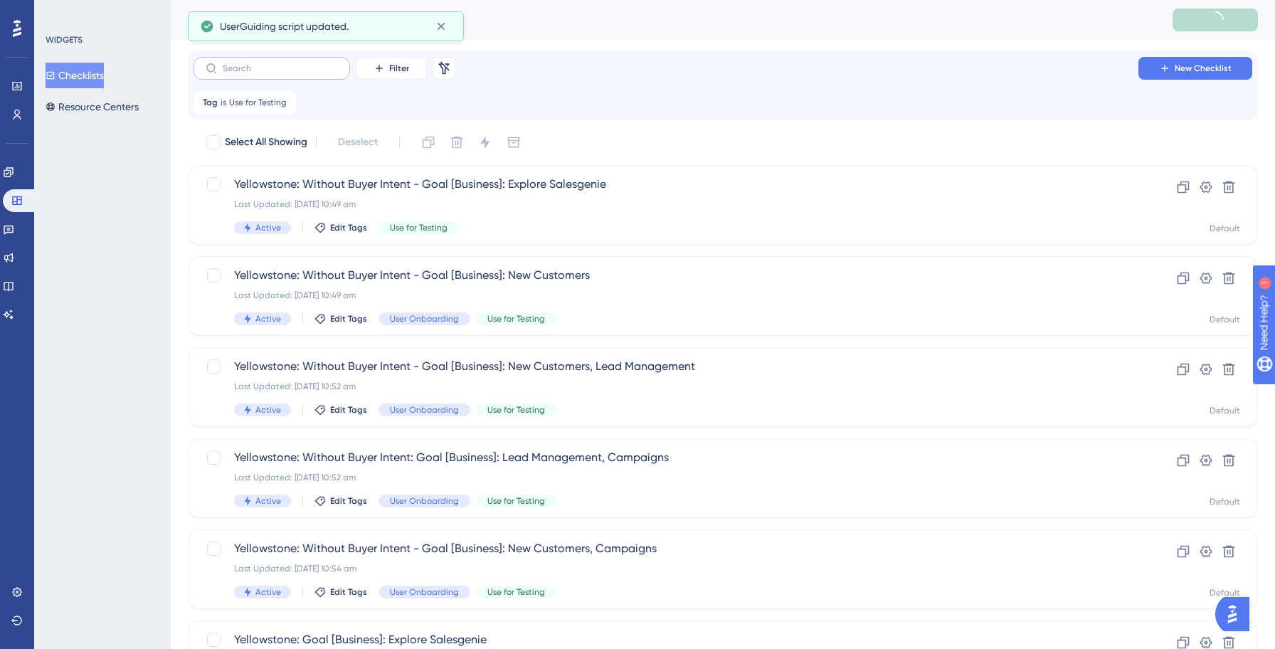
click at [298, 58] on label at bounding box center [271, 68] width 156 height 23
click at [298, 63] on input "text" at bounding box center [280, 68] width 115 height 10
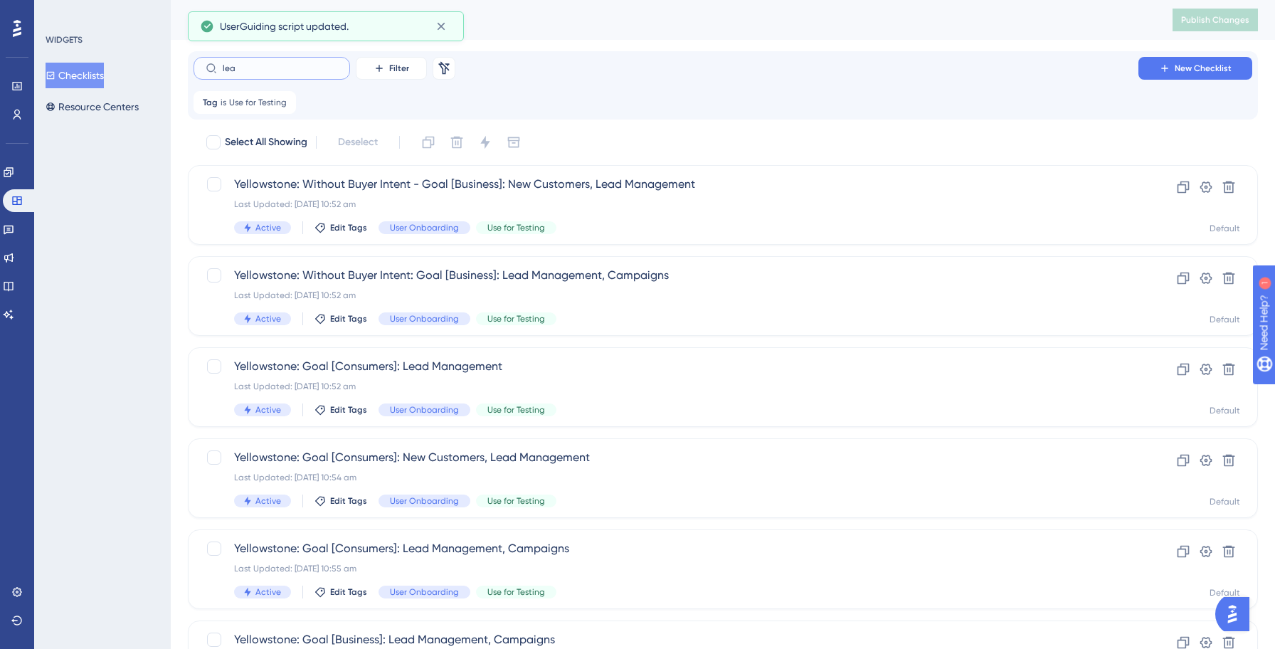
type input "lead"
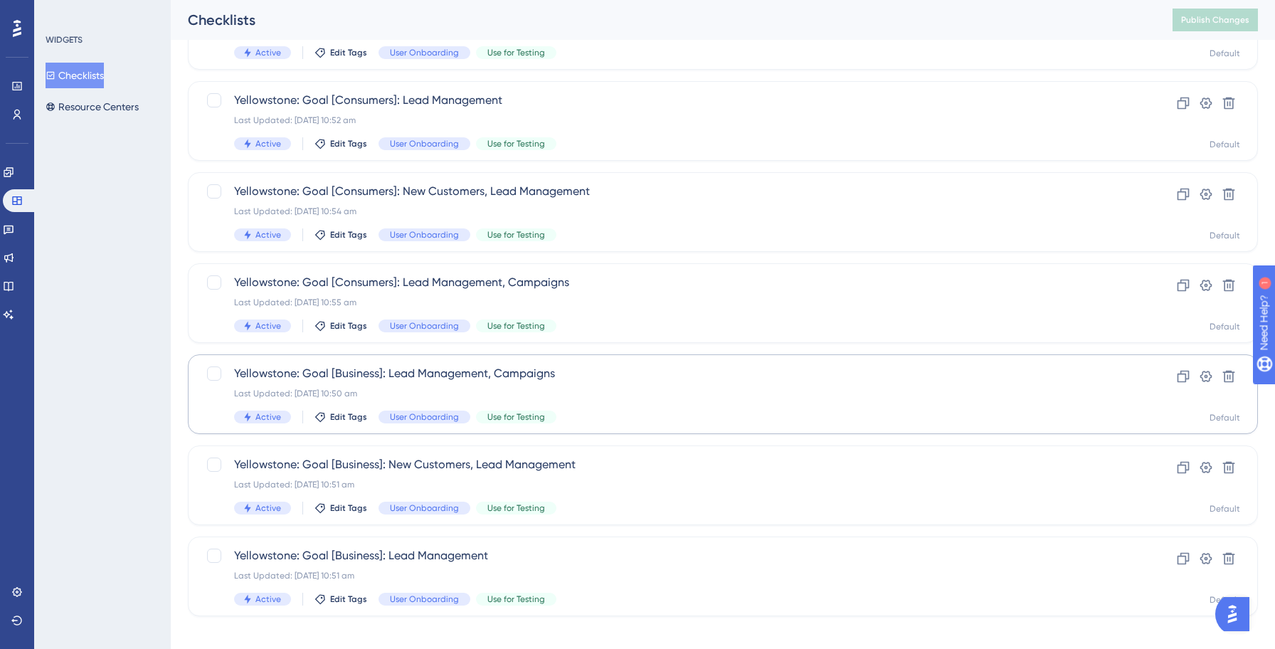
scroll to position [279, 0]
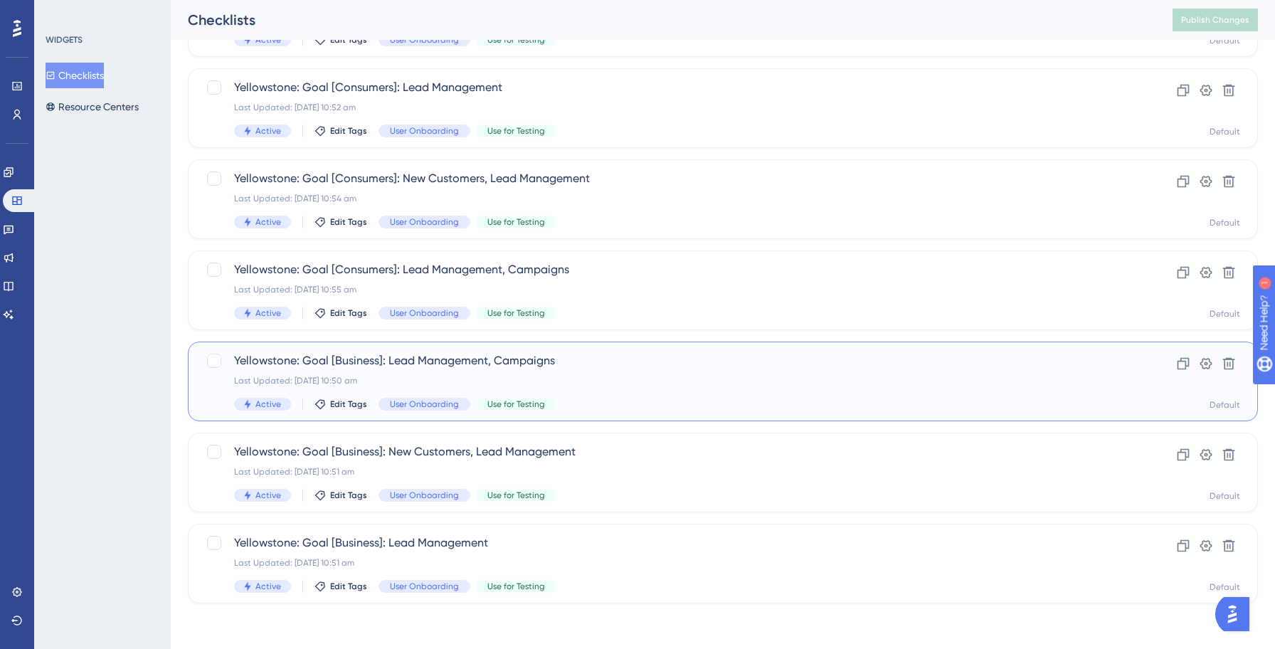
click at [594, 379] on div "Last Updated: 14 Oct 2025 10:50 am" at bounding box center [665, 380] width 863 height 11
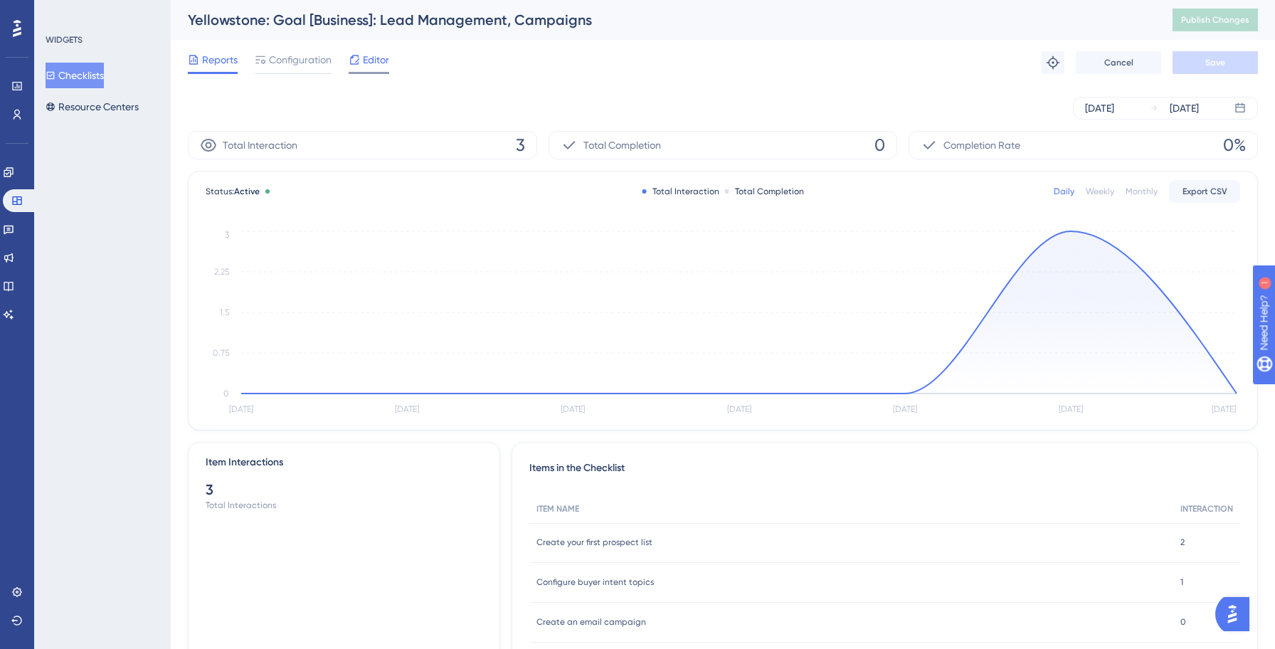
click at [378, 65] on span "Editor" at bounding box center [376, 59] width 26 height 17
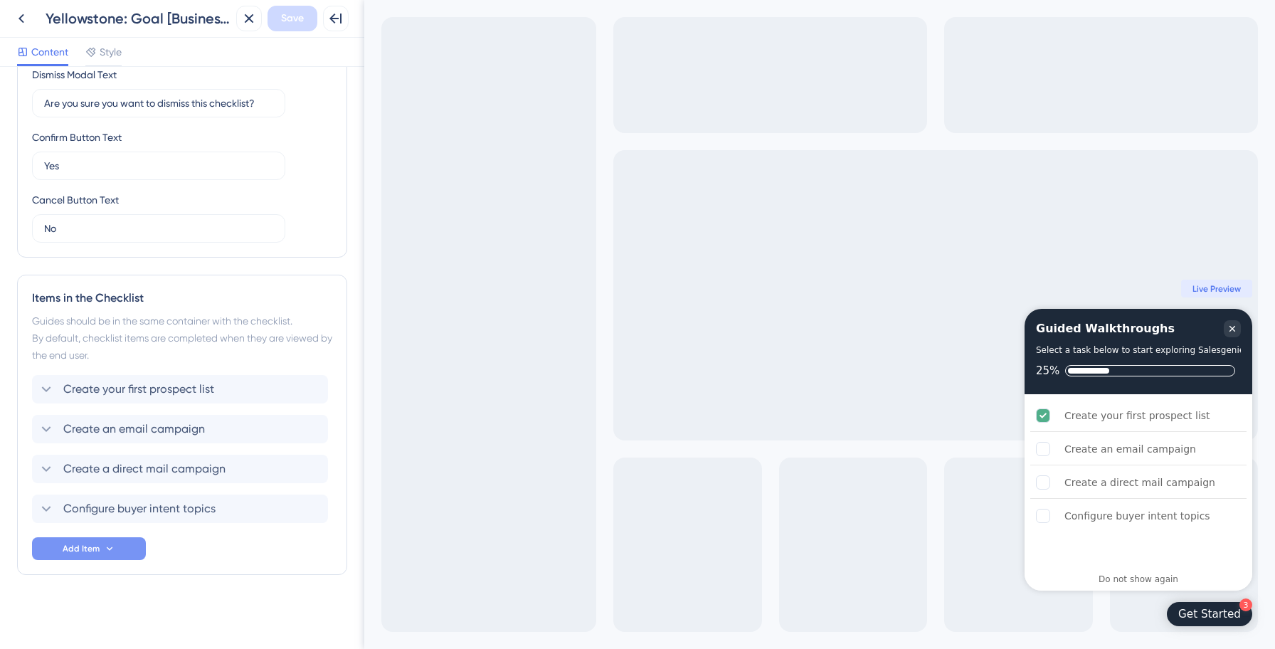
click at [125, 557] on button "Add Item" at bounding box center [89, 548] width 114 height 23
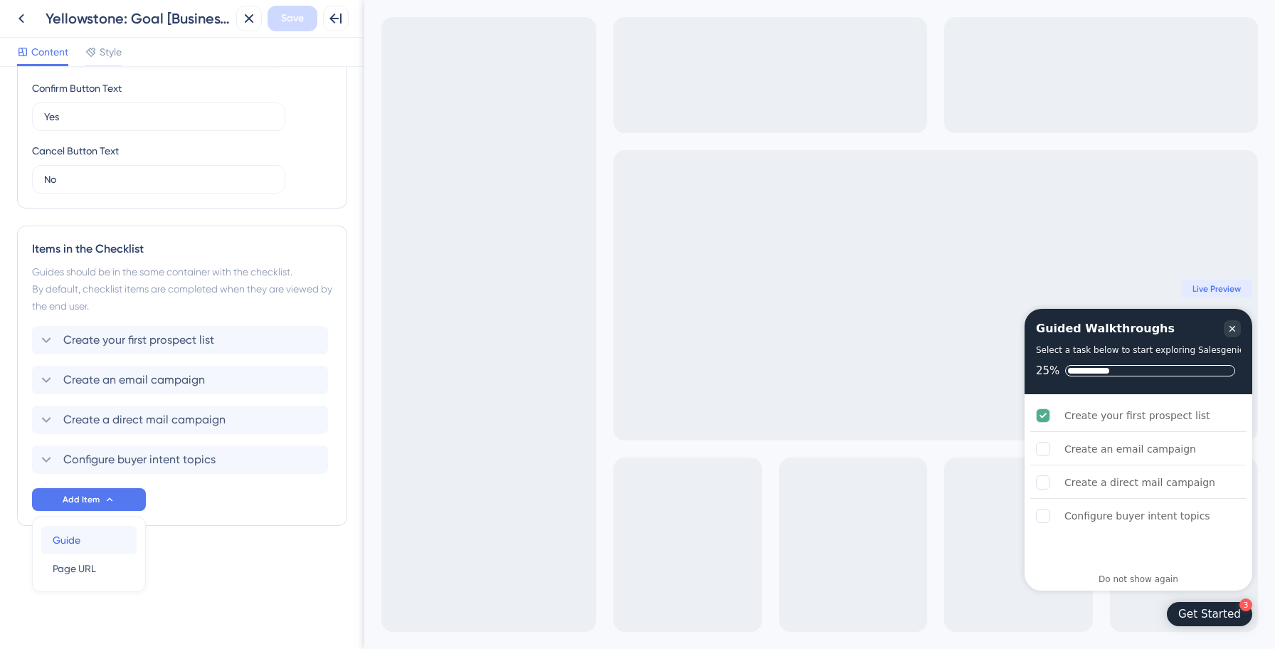
click at [90, 530] on div "Guide Guide" at bounding box center [89, 540] width 73 height 28
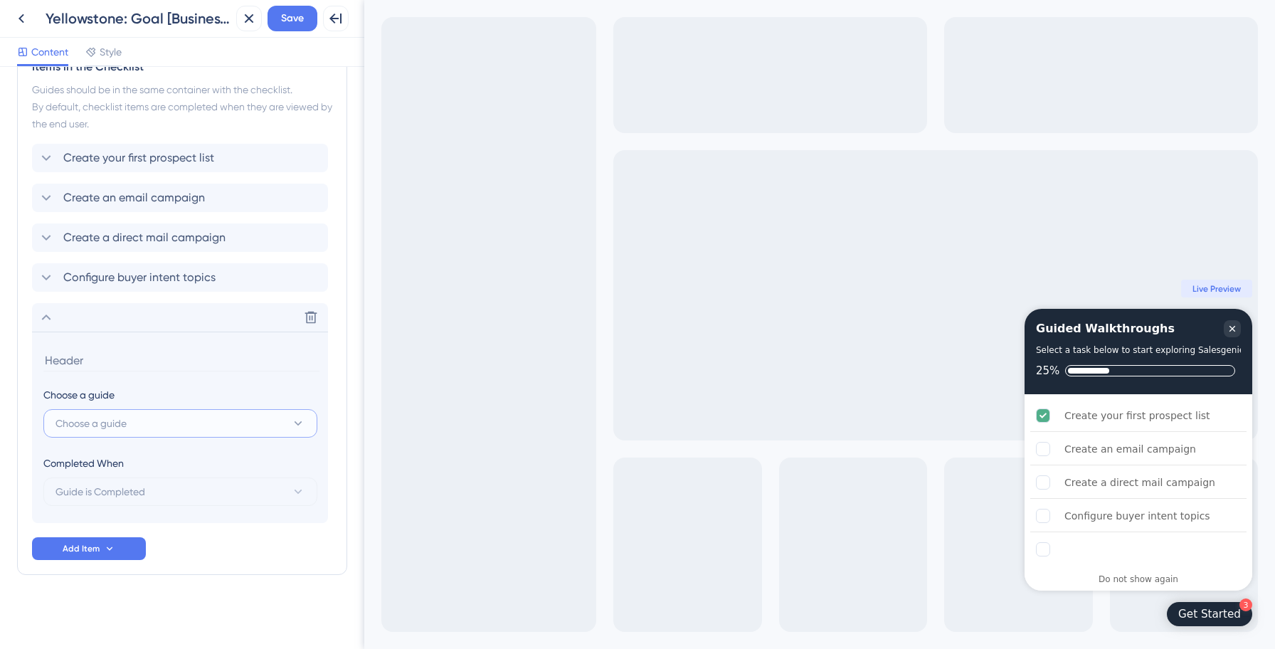
click at [138, 419] on button "Choose a guide" at bounding box center [180, 423] width 274 height 28
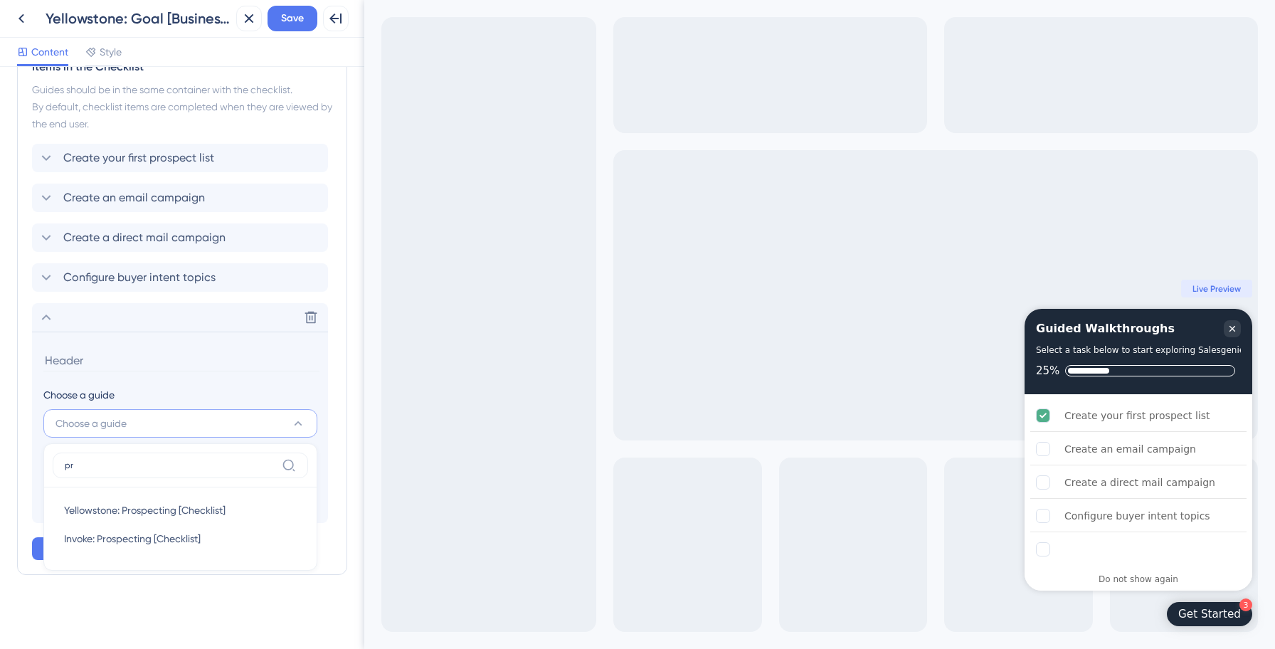
scroll to position [635, 0]
type input "pro"
click at [128, 513] on span "Yellowstone: Prospecting [Checklist]" at bounding box center [144, 509] width 161 height 17
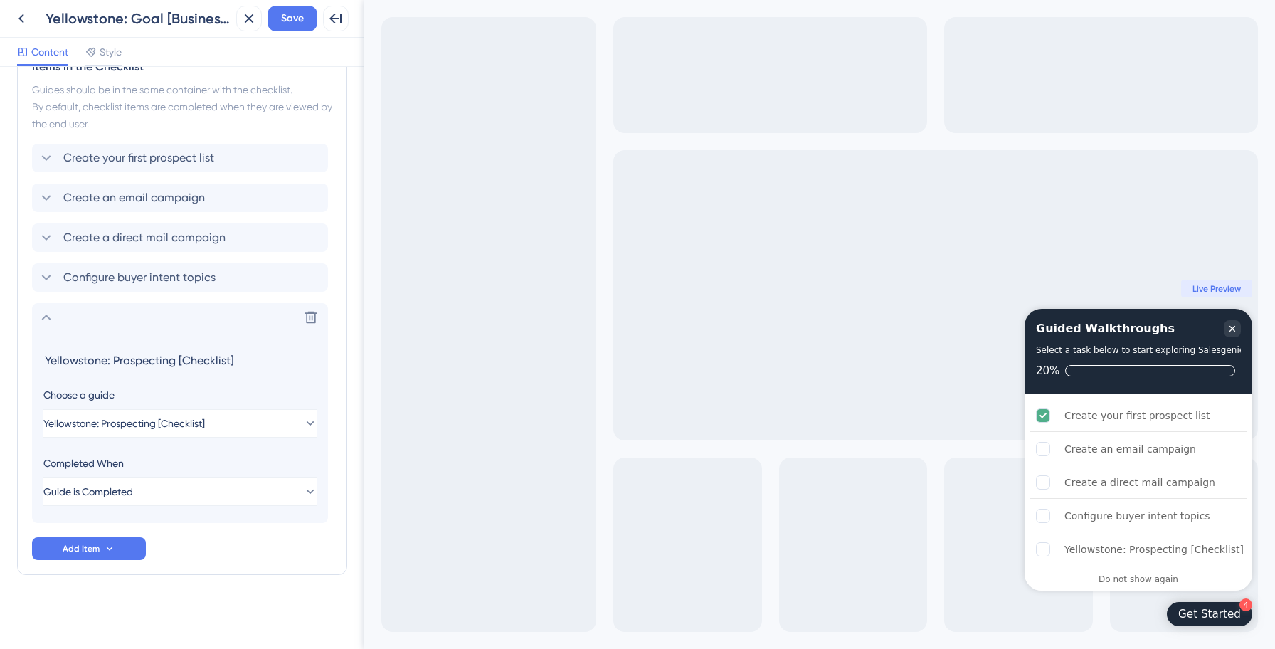
click at [144, 358] on input "Yellowstone: Prospecting [Checklist]" at bounding box center [181, 360] width 276 height 22
paste input "Prospect with AI (Smart Prospecting)"
type input "Prospect with AI (Smart Prospecting)"
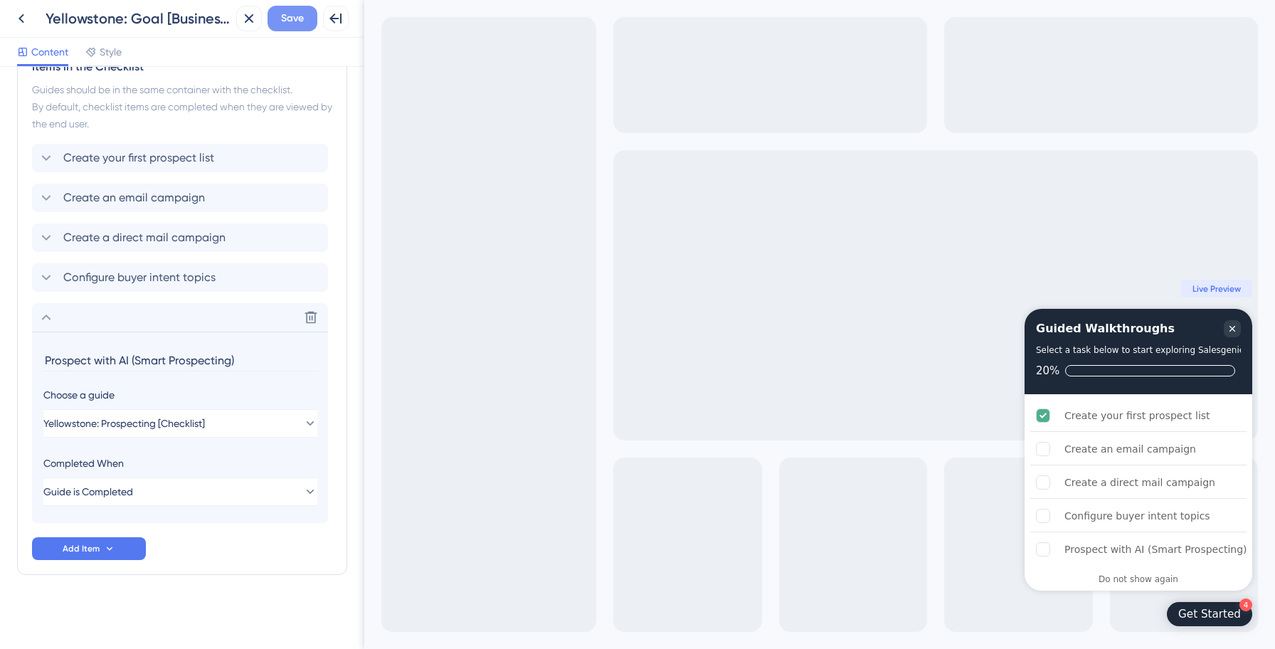
click at [299, 18] on span "Save" at bounding box center [292, 18] width 23 height 17
click at [38, 319] on icon at bounding box center [46, 317] width 17 height 17
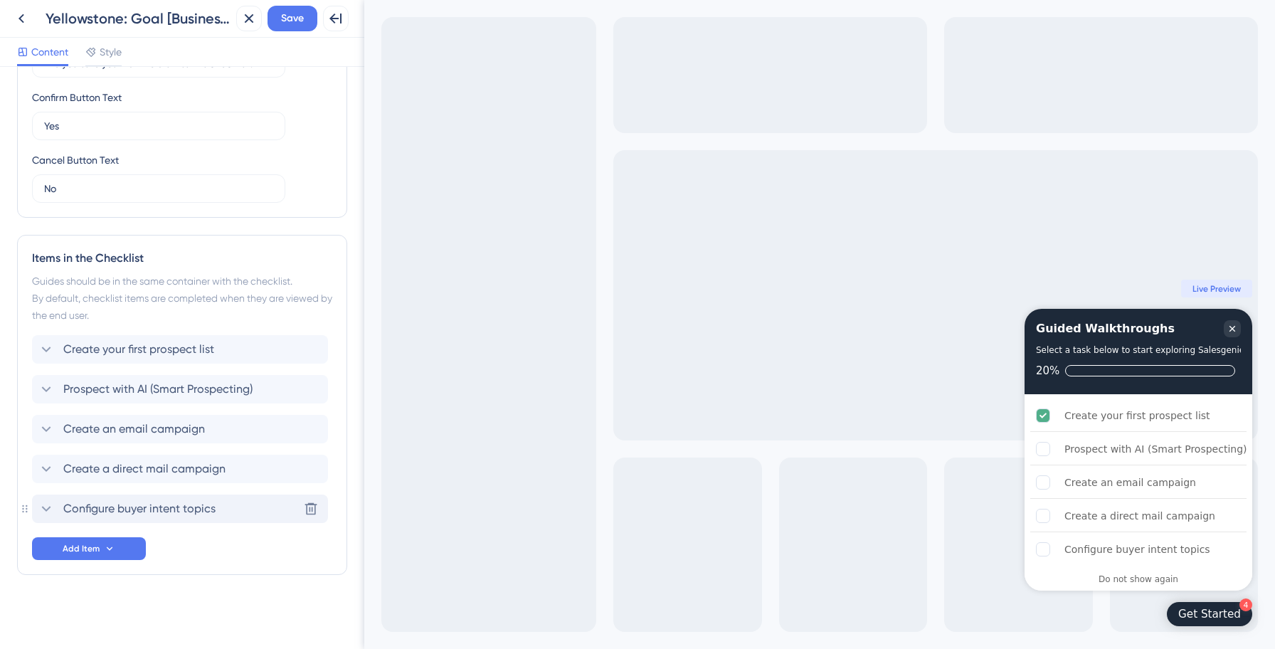
drag, startPoint x: 176, startPoint y: 512, endPoint x: 171, endPoint y: 366, distance: 146.6
click at [302, 19] on span "Save" at bounding box center [292, 18] width 23 height 17
click at [23, 12] on icon at bounding box center [21, 18] width 17 height 17
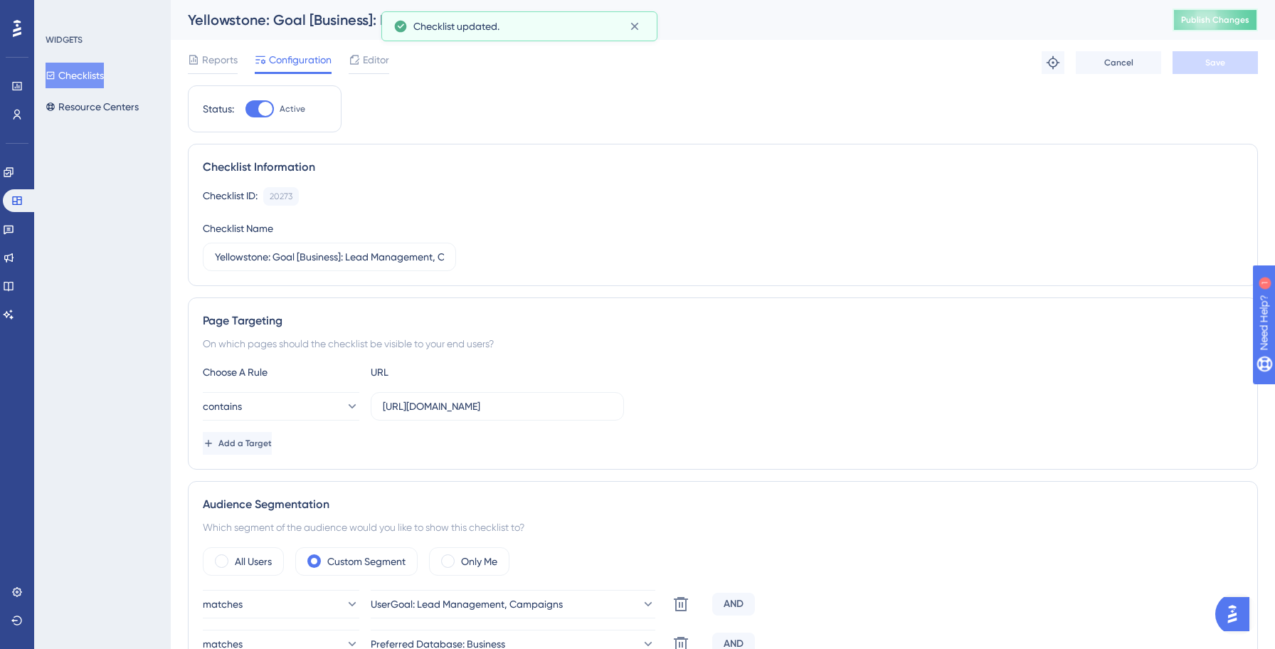
click at [1180, 18] on button "Publish Changes" at bounding box center [1214, 20] width 85 height 23
click at [634, 31] on div "Yellowstone: Goal [Business]: Lead Management, Campaigns" at bounding box center [723, 20] width 1104 height 40
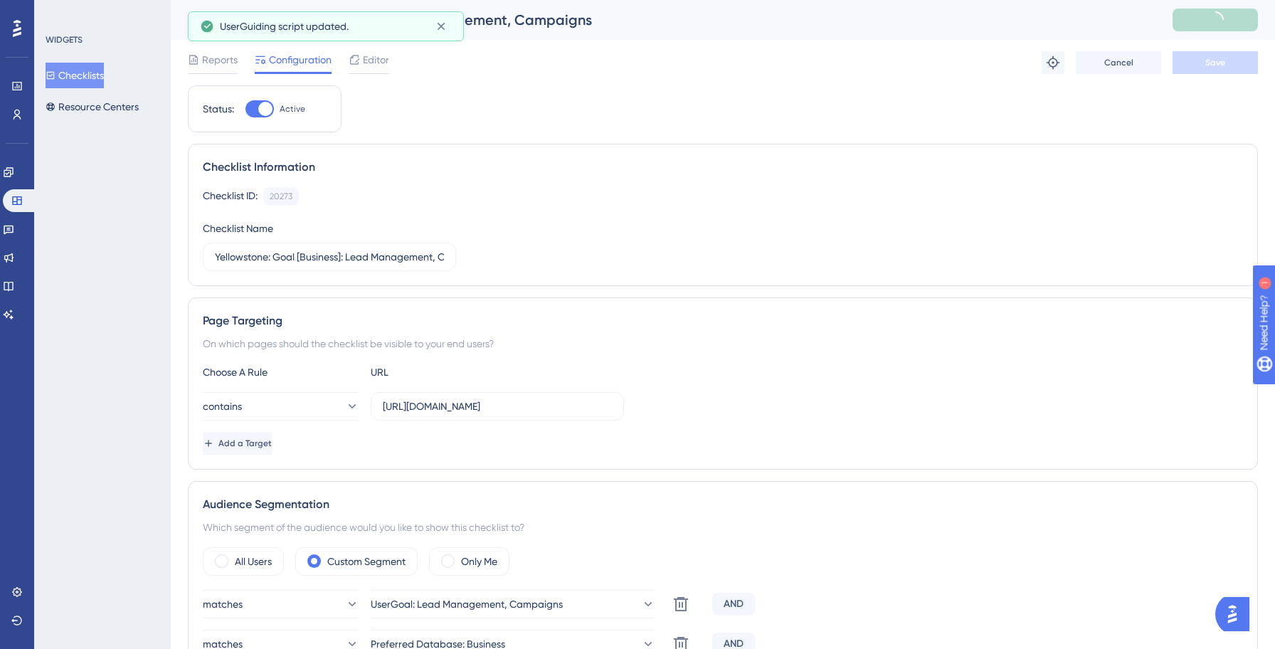
click at [101, 76] on button "Checklists" at bounding box center [75, 76] width 58 height 26
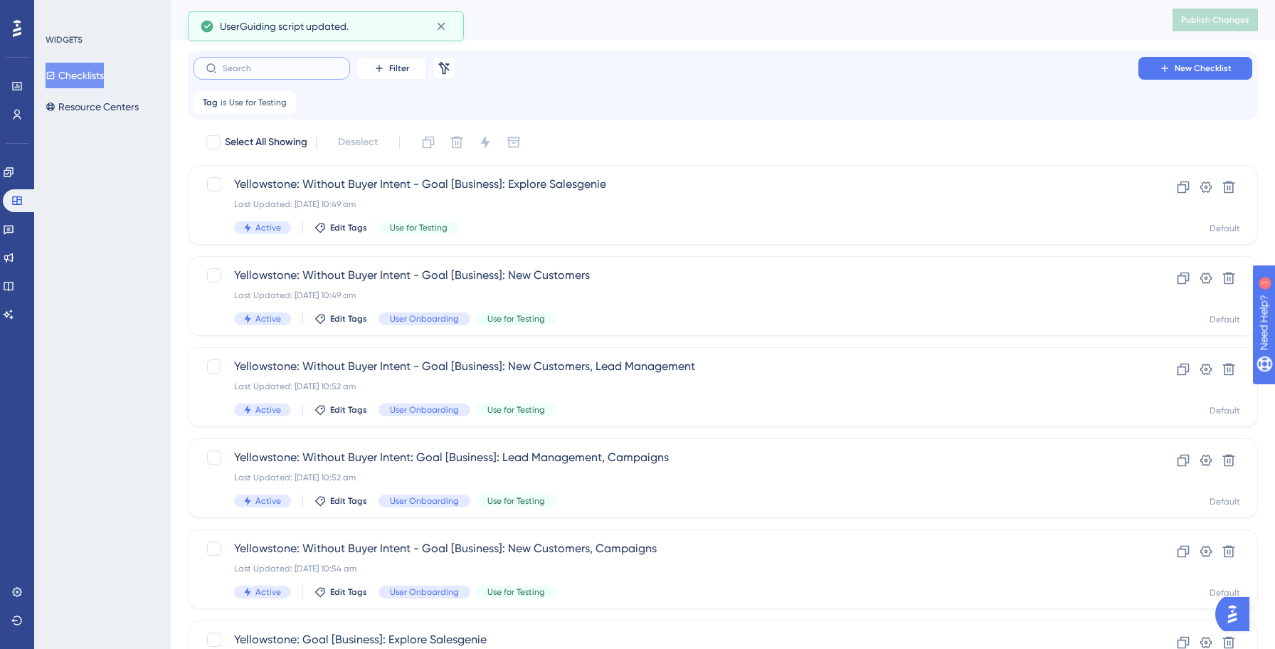
click at [278, 70] on input "text" at bounding box center [280, 68] width 115 height 10
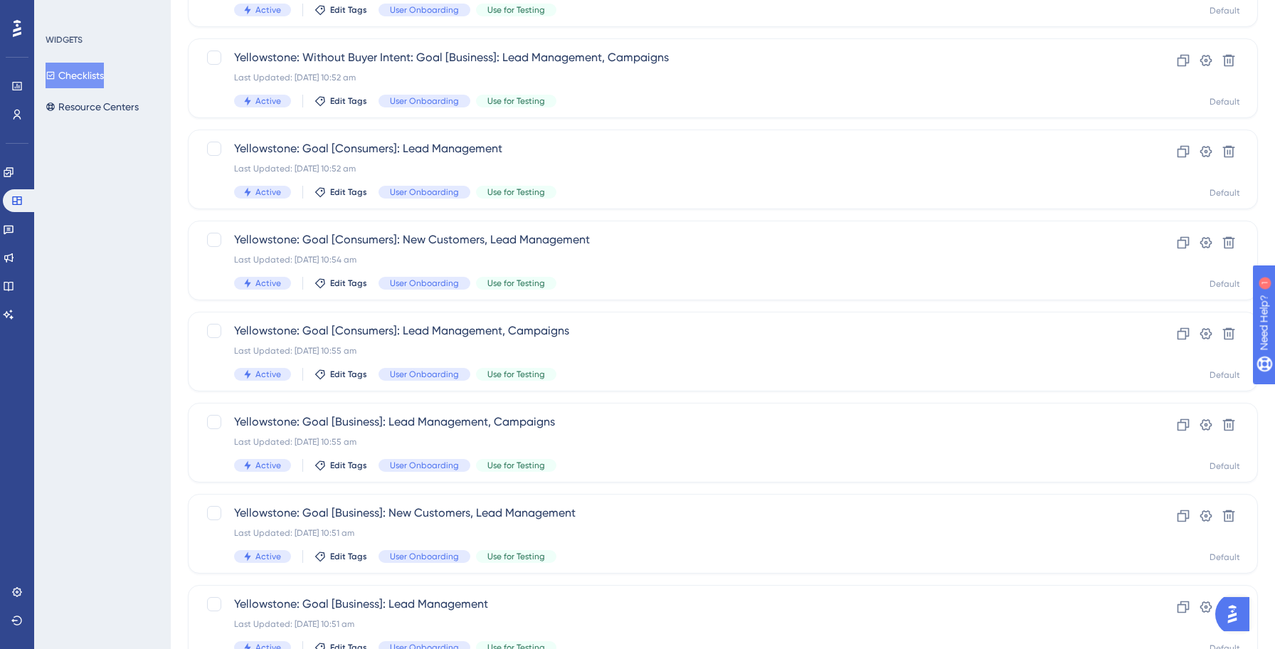
scroll to position [279, 0]
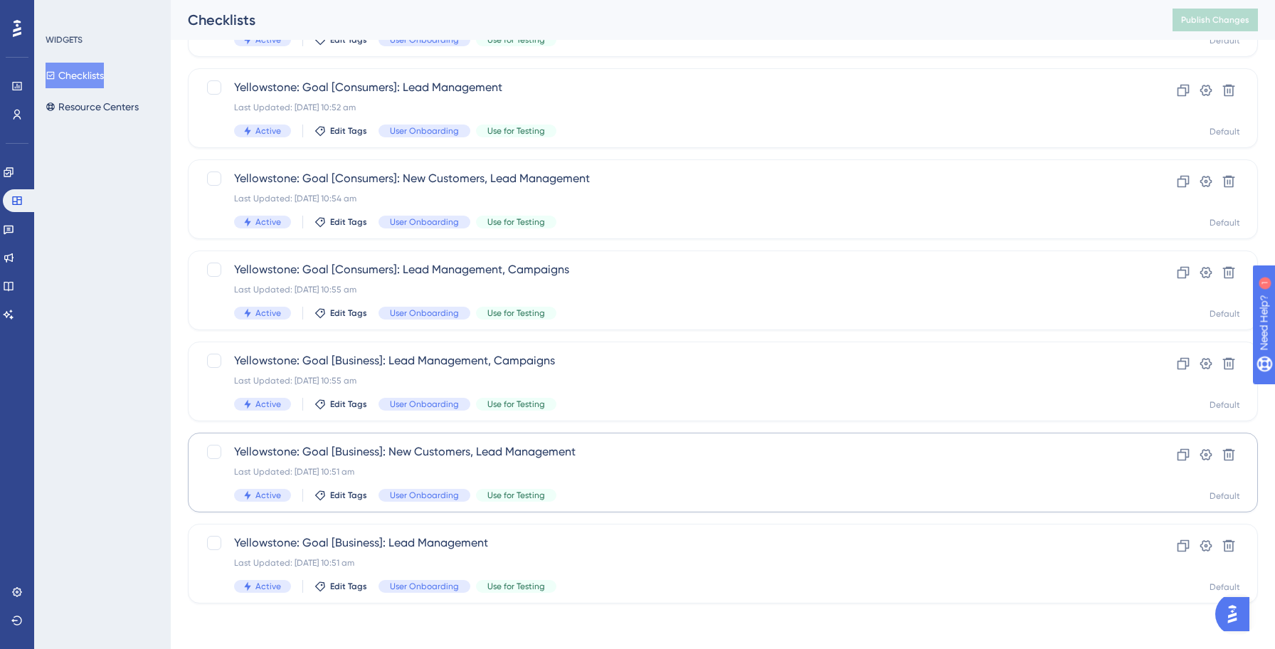
type input "lead"
click at [605, 460] on div "Yellowstone: Goal [Business]: New Customers, Lead Management Last Updated: 14 O…" at bounding box center [665, 472] width 863 height 58
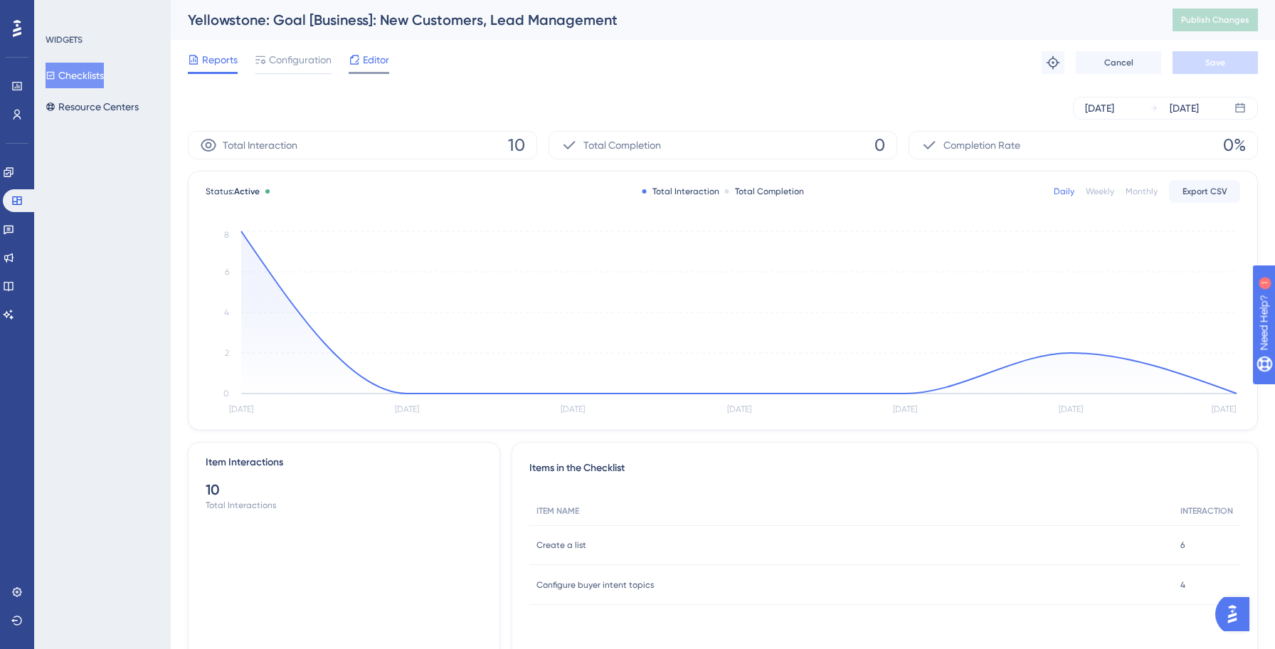
click at [373, 53] on span "Editor" at bounding box center [376, 59] width 26 height 17
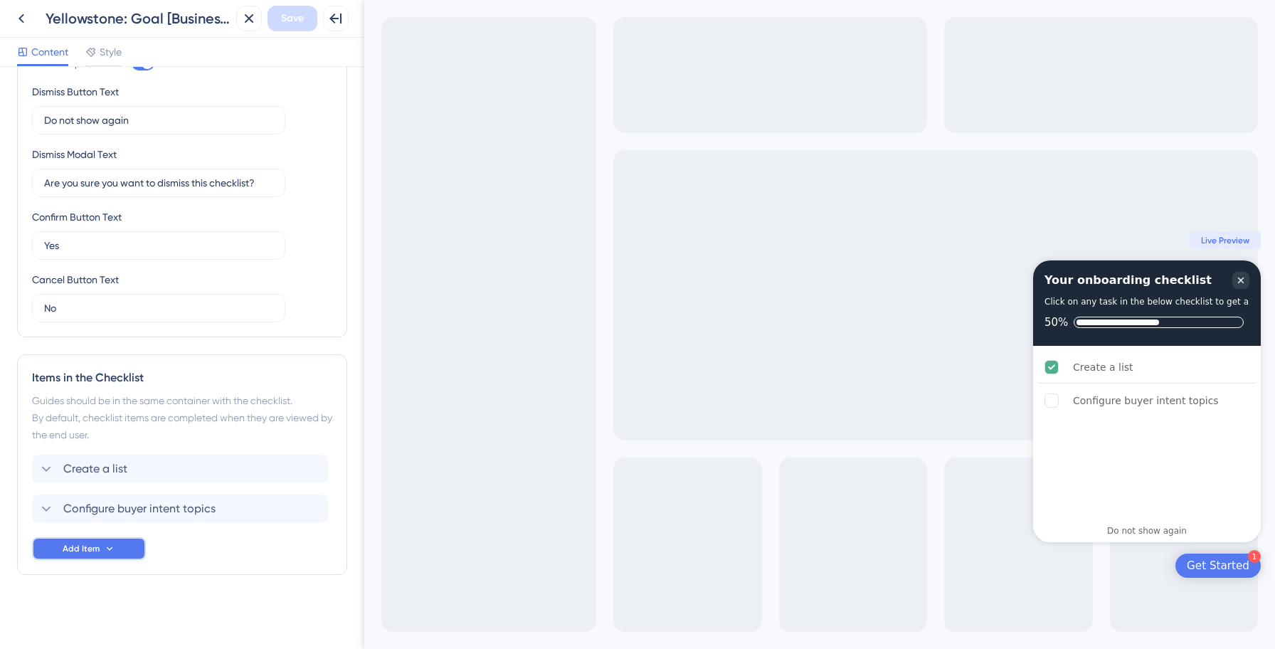
click at [119, 554] on button "Add Item" at bounding box center [89, 548] width 114 height 23
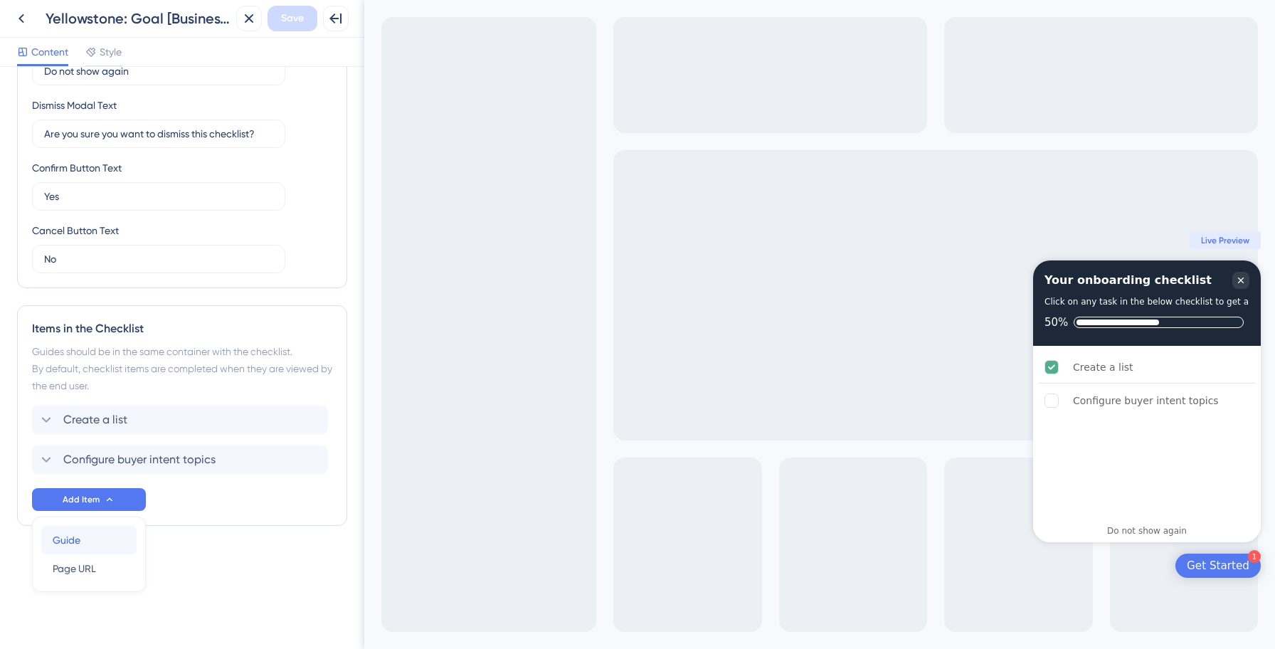
click at [82, 542] on div "Guide Guide" at bounding box center [89, 540] width 73 height 28
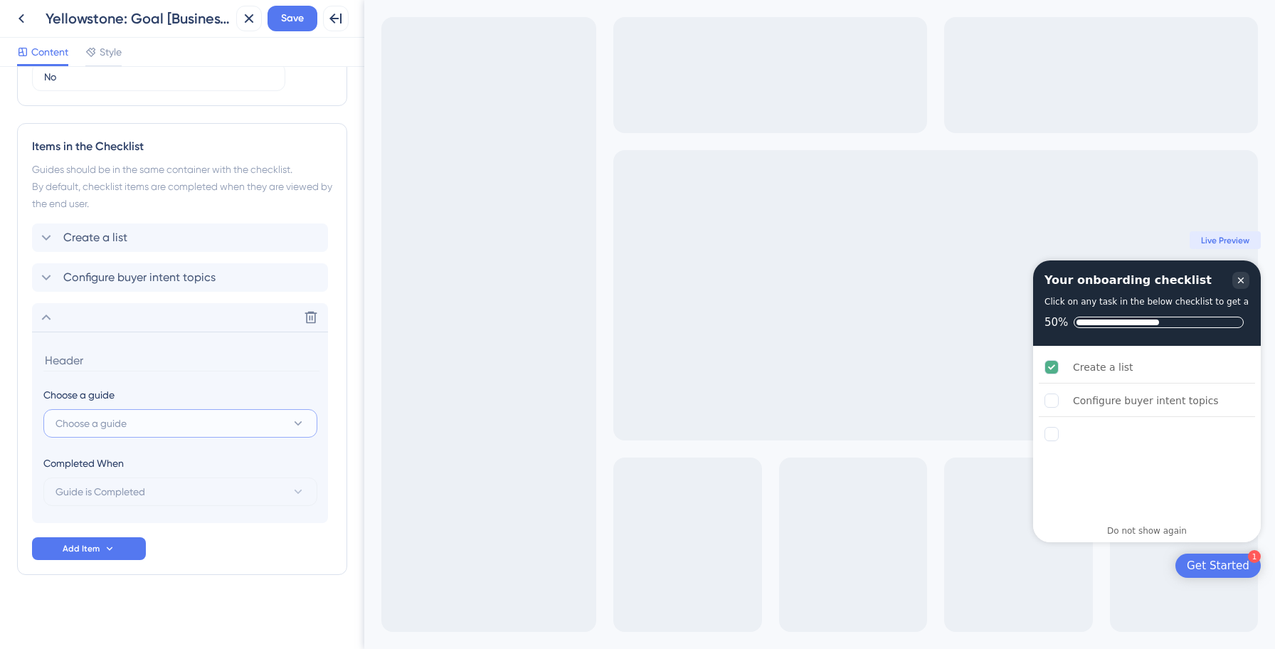
click at [155, 415] on button "Choose a guide" at bounding box center [180, 423] width 274 height 28
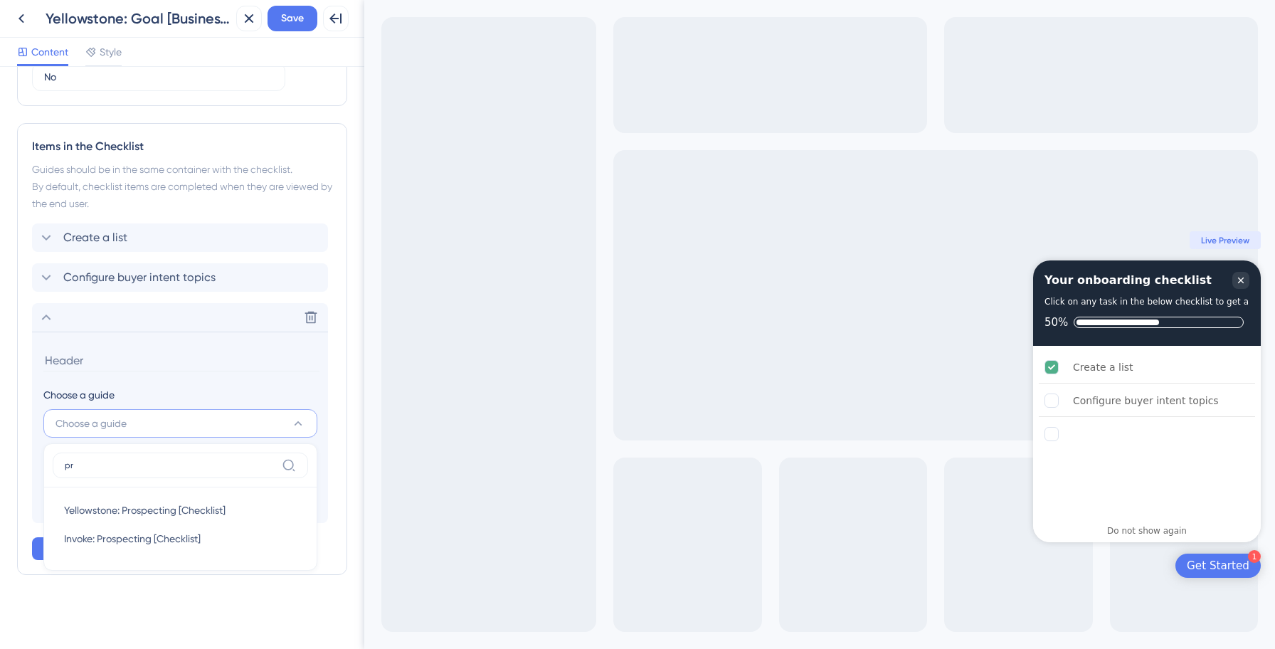
scroll to position [556, 0]
type input "pros"
click at [169, 509] on span "Yellowstone: Prospecting [Checklist]" at bounding box center [144, 509] width 161 height 17
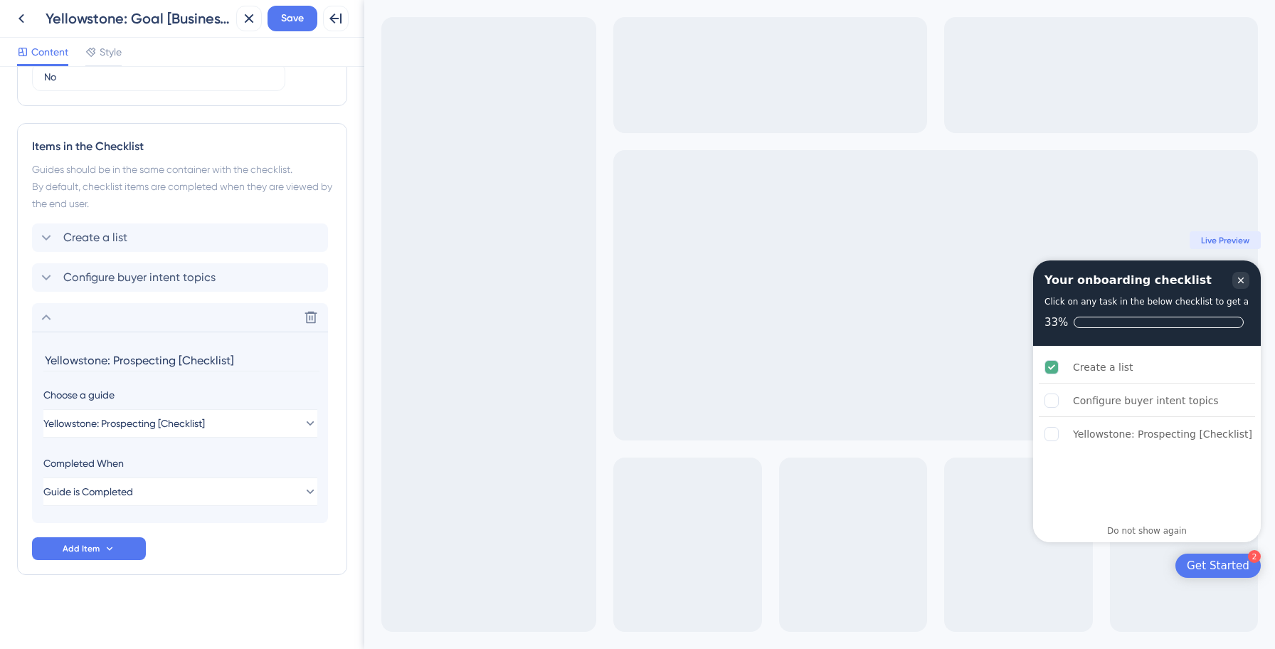
click at [127, 357] on input "Yellowstone: Prospecting [Checklist]" at bounding box center [181, 360] width 276 height 22
paste input "Prospect with AI (Smart Prospecting)"
type input "Prospect with AI (Smart Prospecting)"
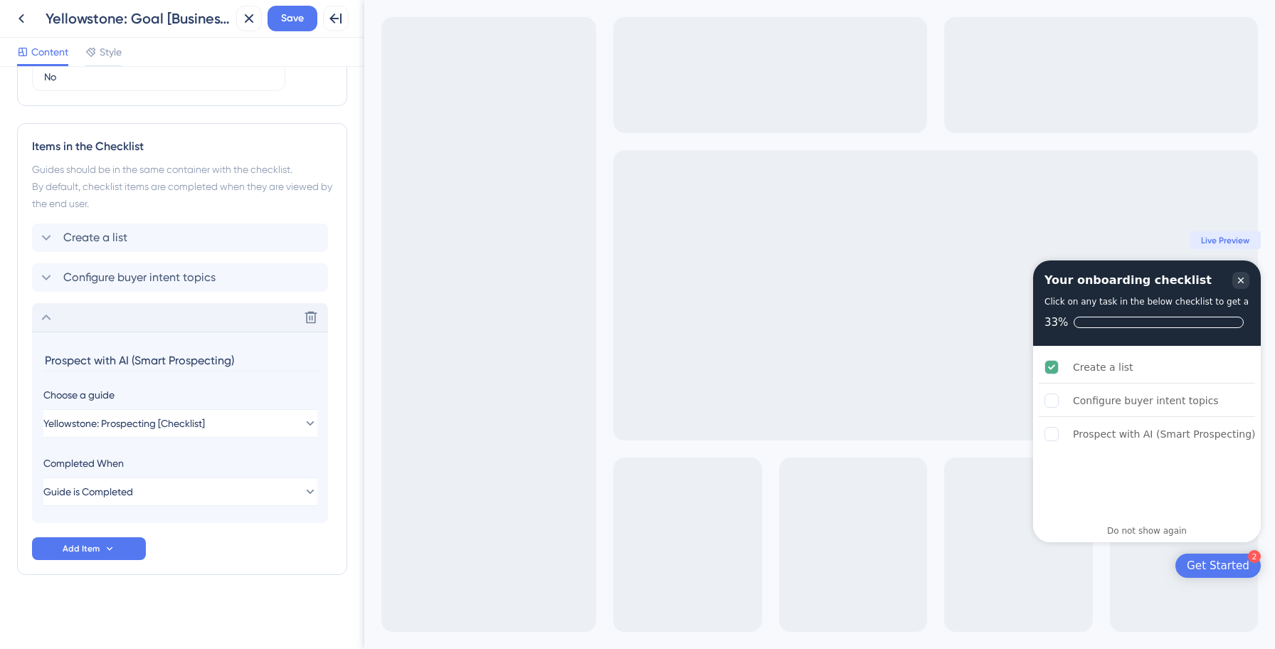
click at [47, 321] on icon at bounding box center [46, 317] width 17 height 17
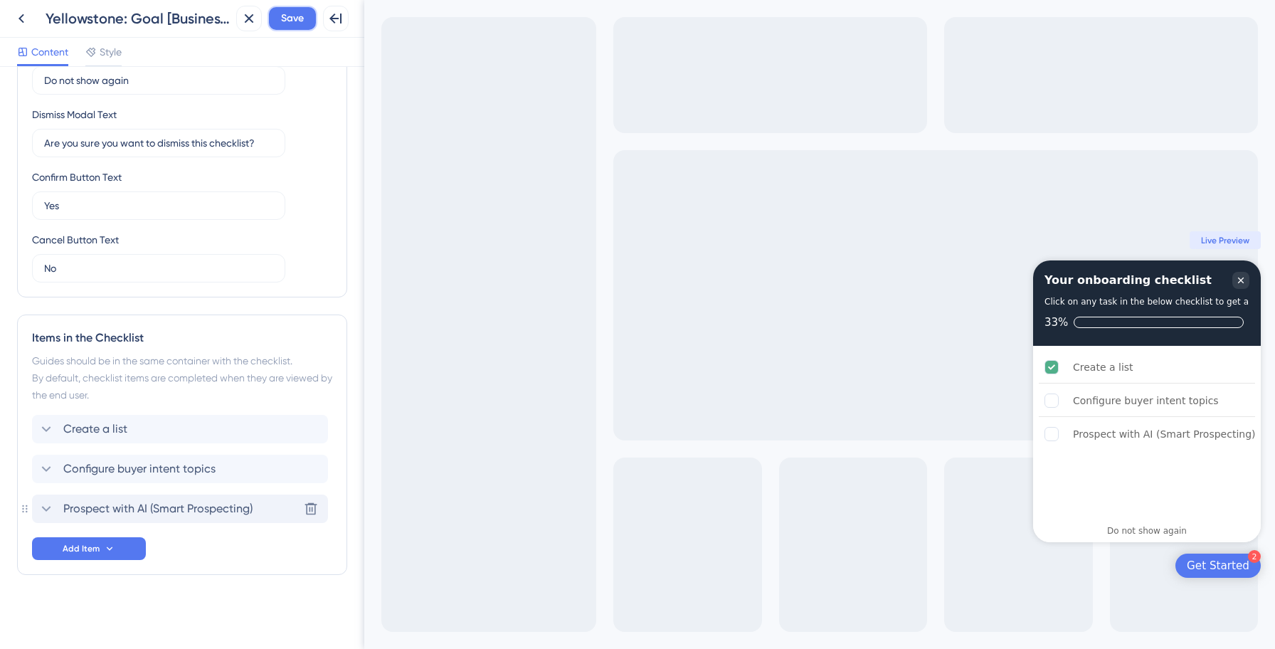
click at [294, 20] on span "Save" at bounding box center [292, 18] width 23 height 17
drag, startPoint x: 195, startPoint y: 509, endPoint x: 195, endPoint y: 459, distance: 49.8
click at [300, 9] on button "Save" at bounding box center [292, 19] width 50 height 26
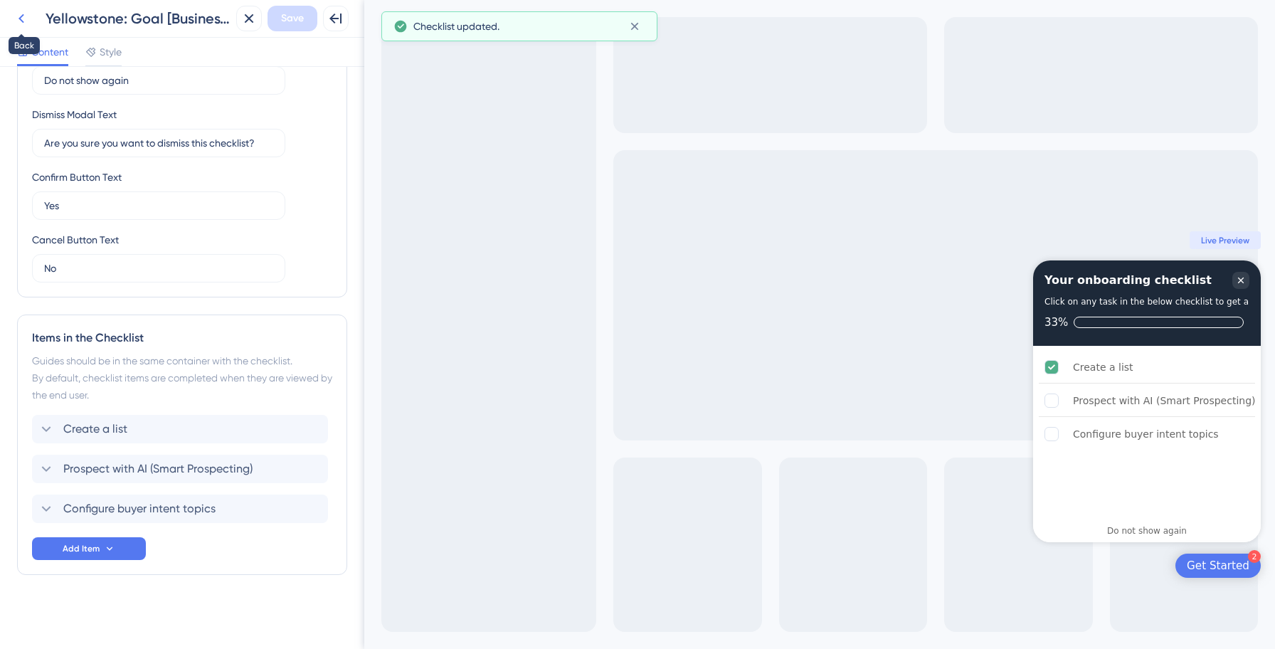
click at [21, 16] on icon at bounding box center [21, 18] width 6 height 9
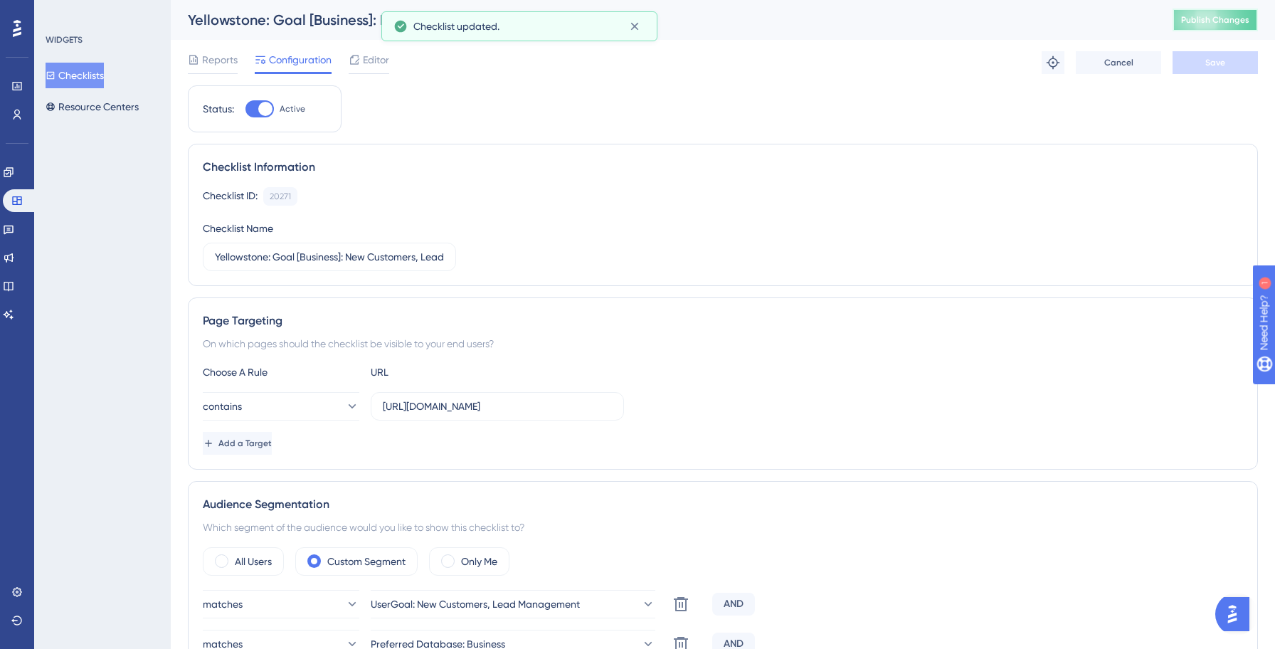
click at [1221, 23] on button "Publish Changes" at bounding box center [1214, 20] width 85 height 23
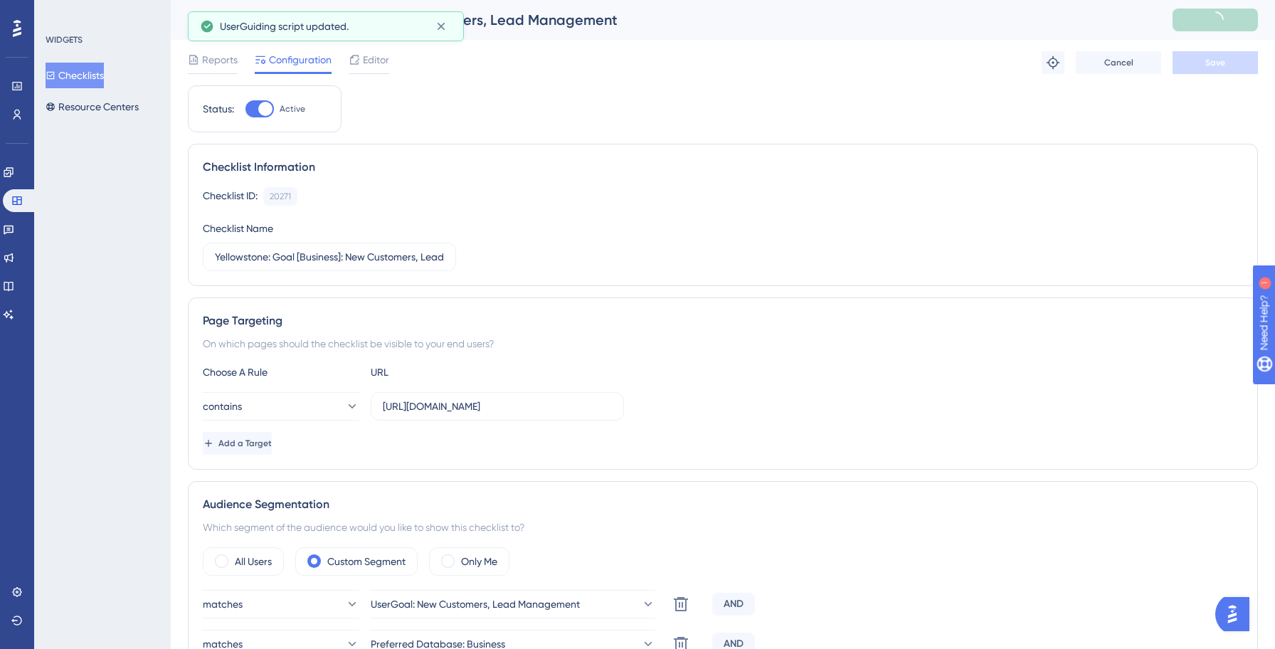
click at [64, 80] on button "Checklists" at bounding box center [75, 76] width 58 height 26
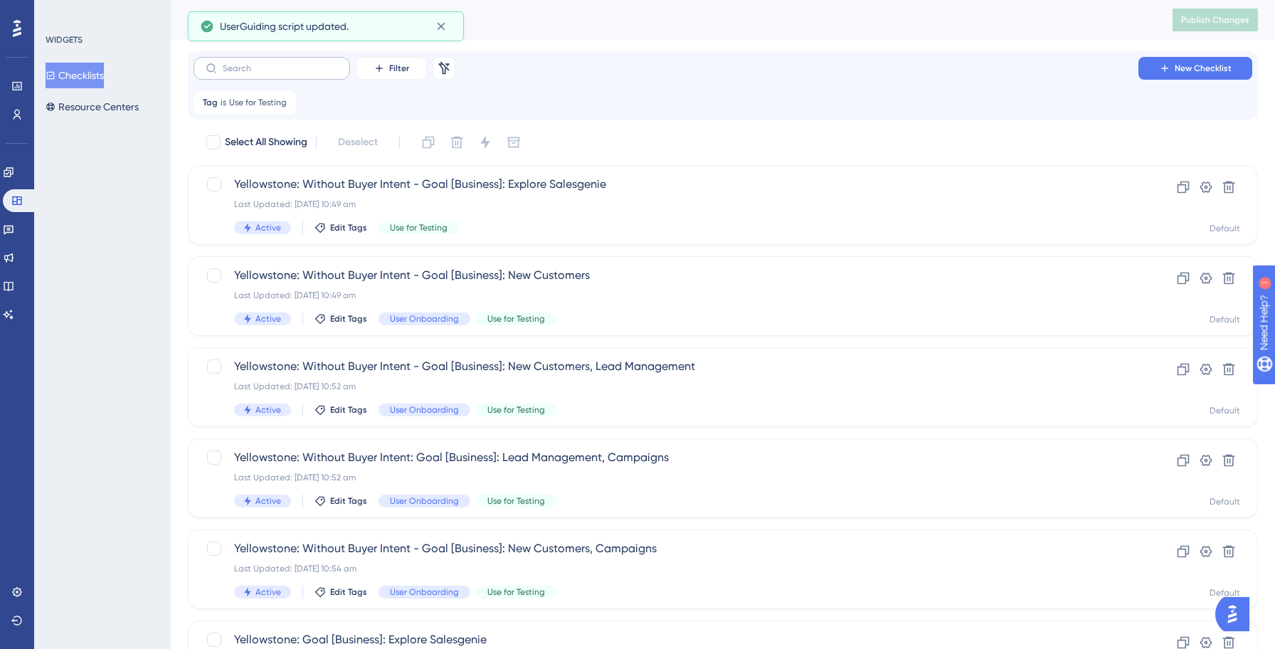
click at [265, 75] on label at bounding box center [271, 68] width 156 height 23
click at [265, 73] on input "text" at bounding box center [280, 68] width 115 height 10
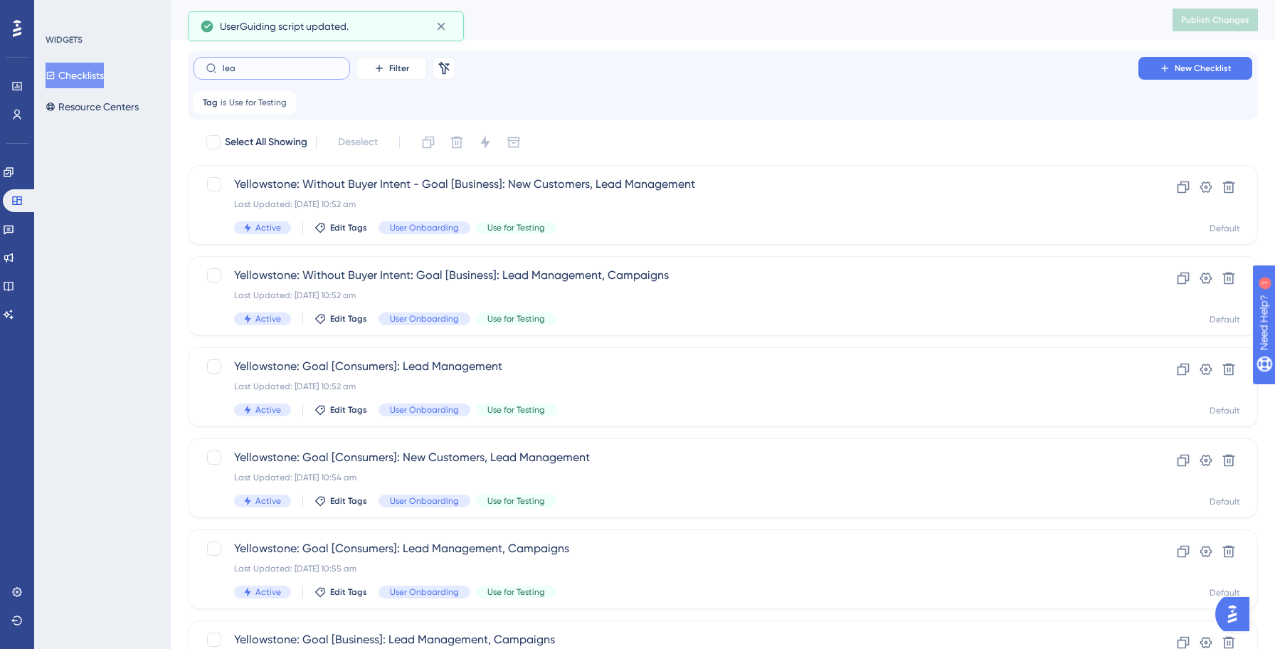
type input "lead"
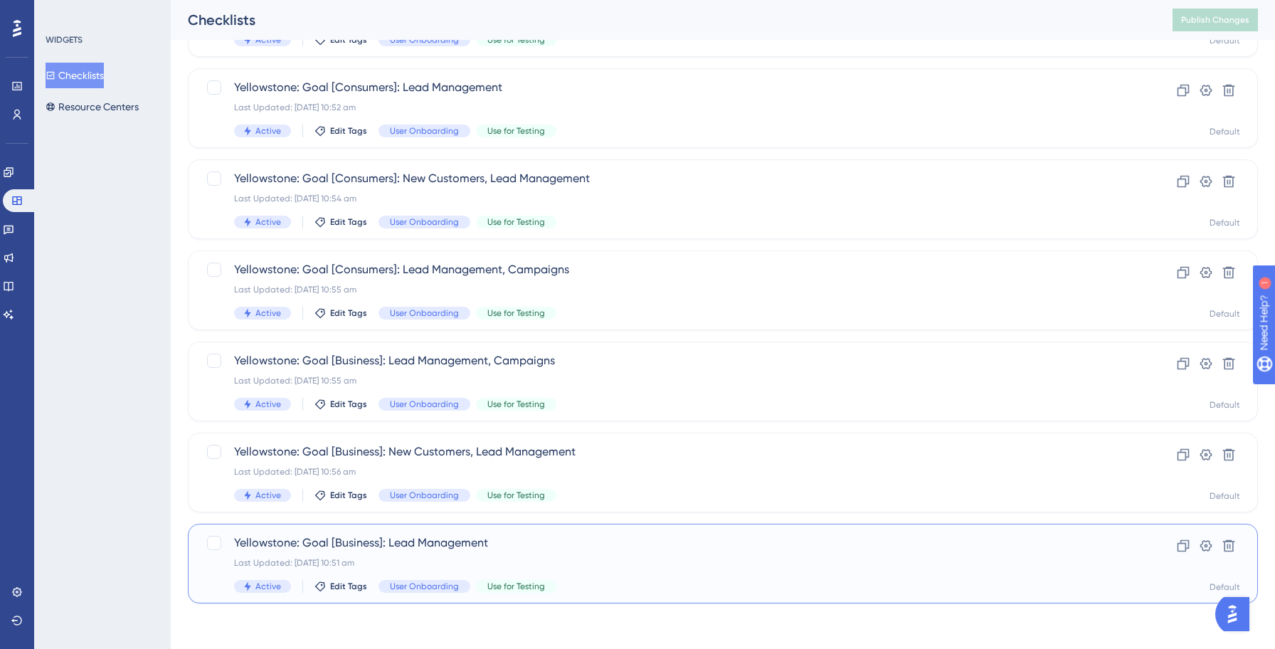
click at [596, 558] on div "Last Updated: 14 Oct 2025 10:51 am" at bounding box center [665, 562] width 863 height 11
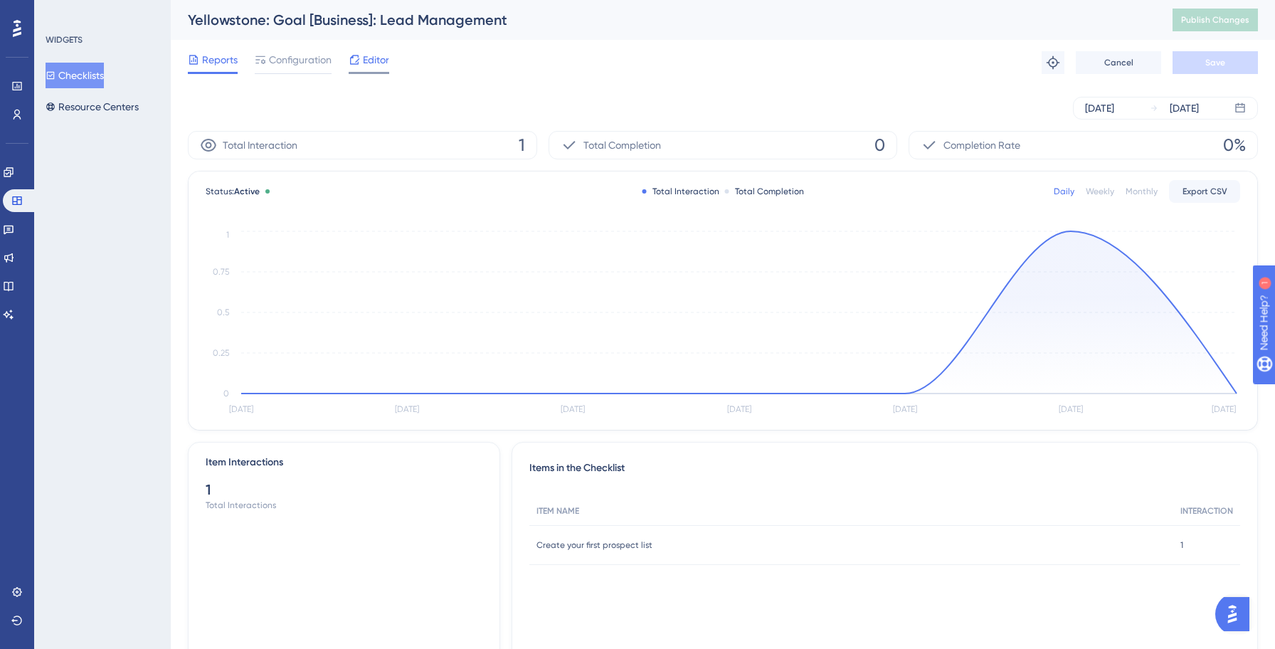
click at [378, 66] on span "Editor" at bounding box center [376, 59] width 26 height 17
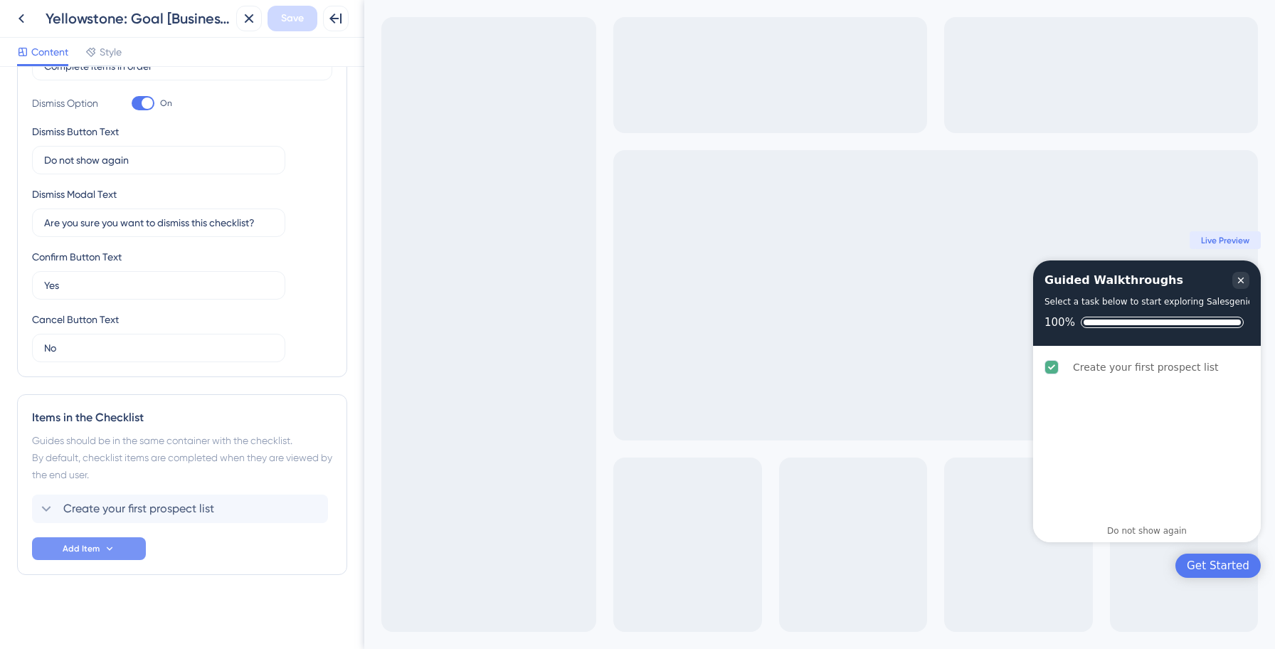
click at [104, 558] on button "Add Item" at bounding box center [89, 548] width 114 height 23
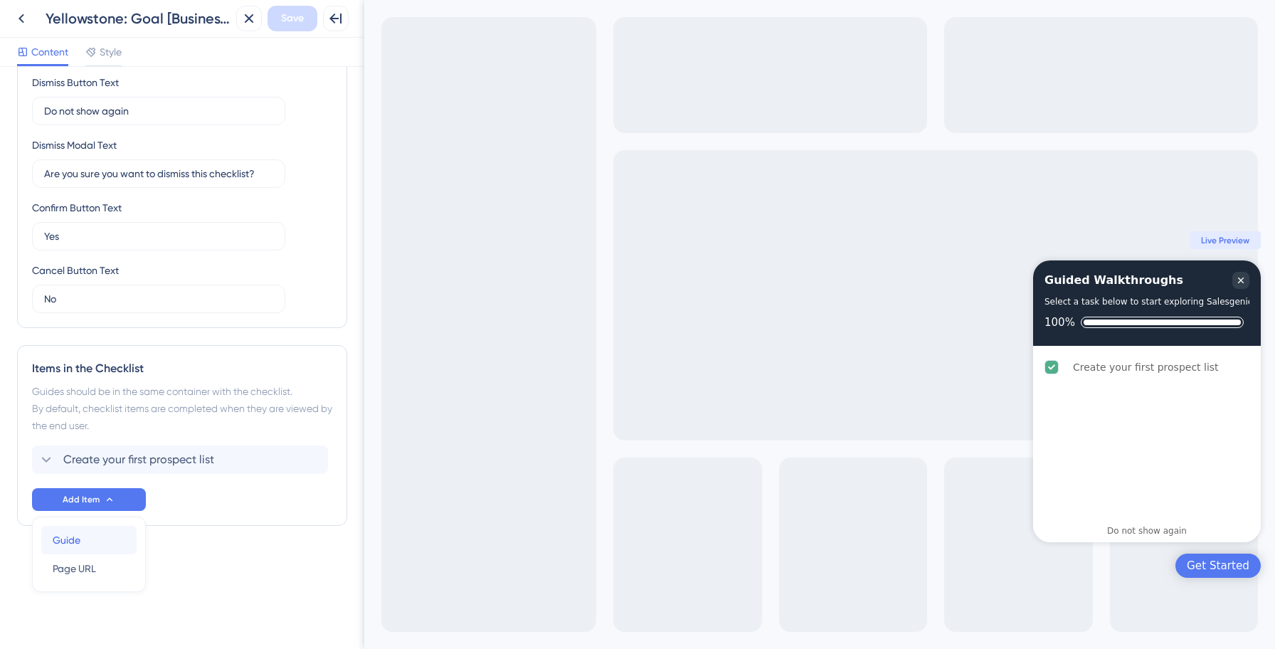
click at [75, 537] on span "Guide" at bounding box center [67, 539] width 28 height 17
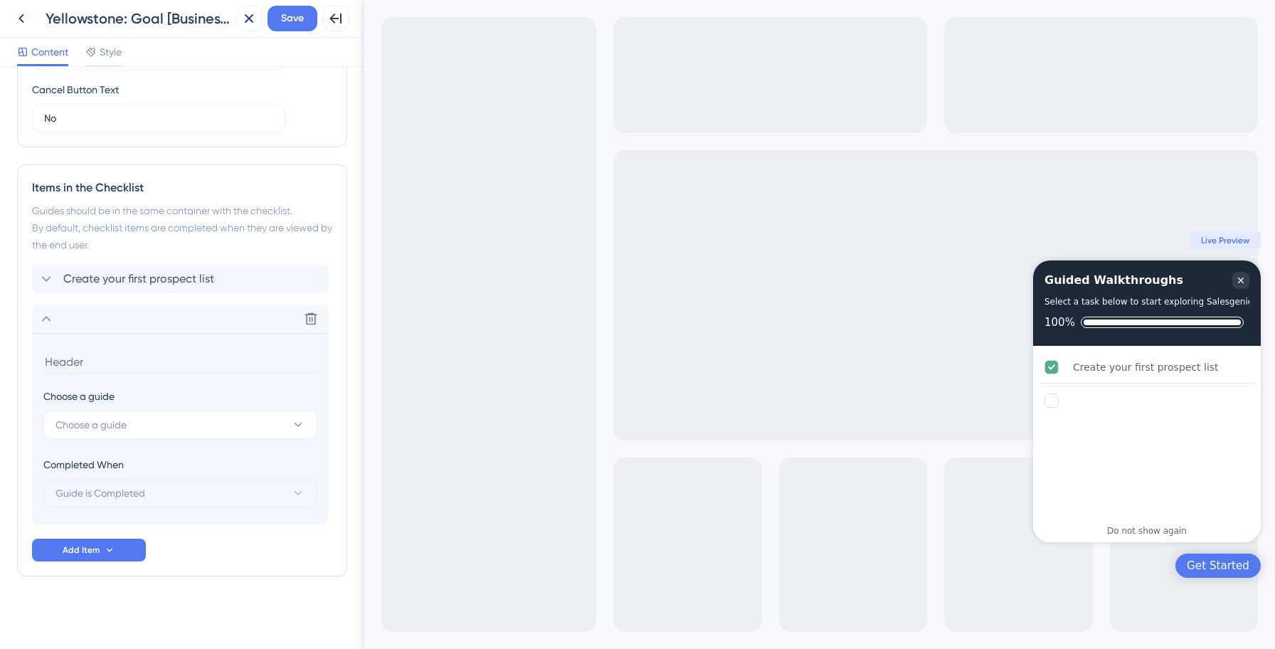
scroll to position [575, 0]
click at [127, 419] on span "Choose a guide" at bounding box center [90, 423] width 71 height 17
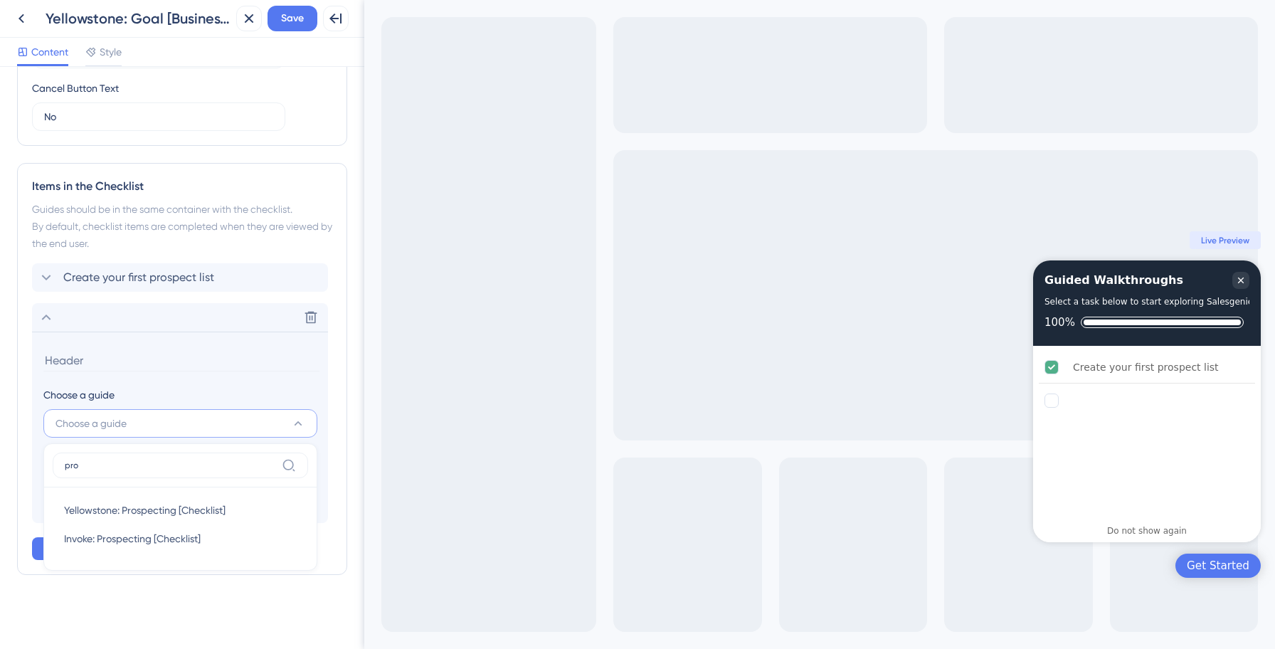
type input "pros"
click at [133, 512] on span "Yellowstone: Prospecting [Checklist]" at bounding box center [144, 509] width 161 height 17
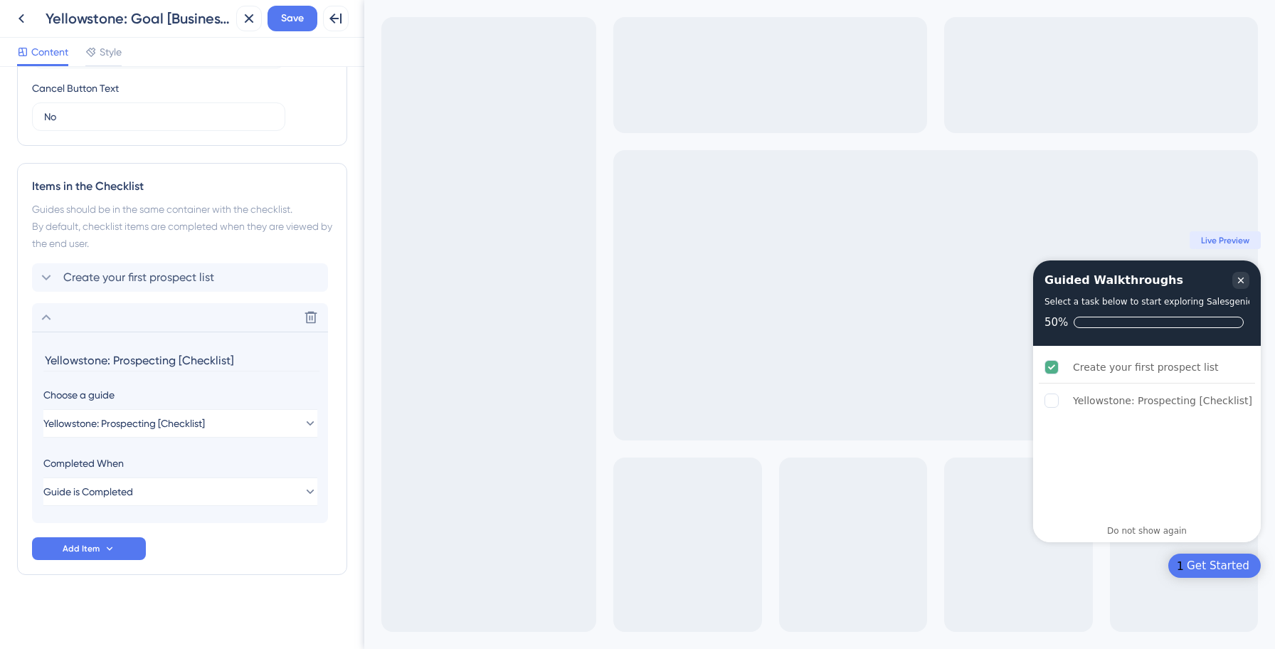
click at [137, 354] on input "Yellowstone: Prospecting [Checklist]" at bounding box center [181, 360] width 276 height 22
paste input "Prospect with AI (Smart Prospecting)"
type input "Prospect with AI (Smart Prospecting)"
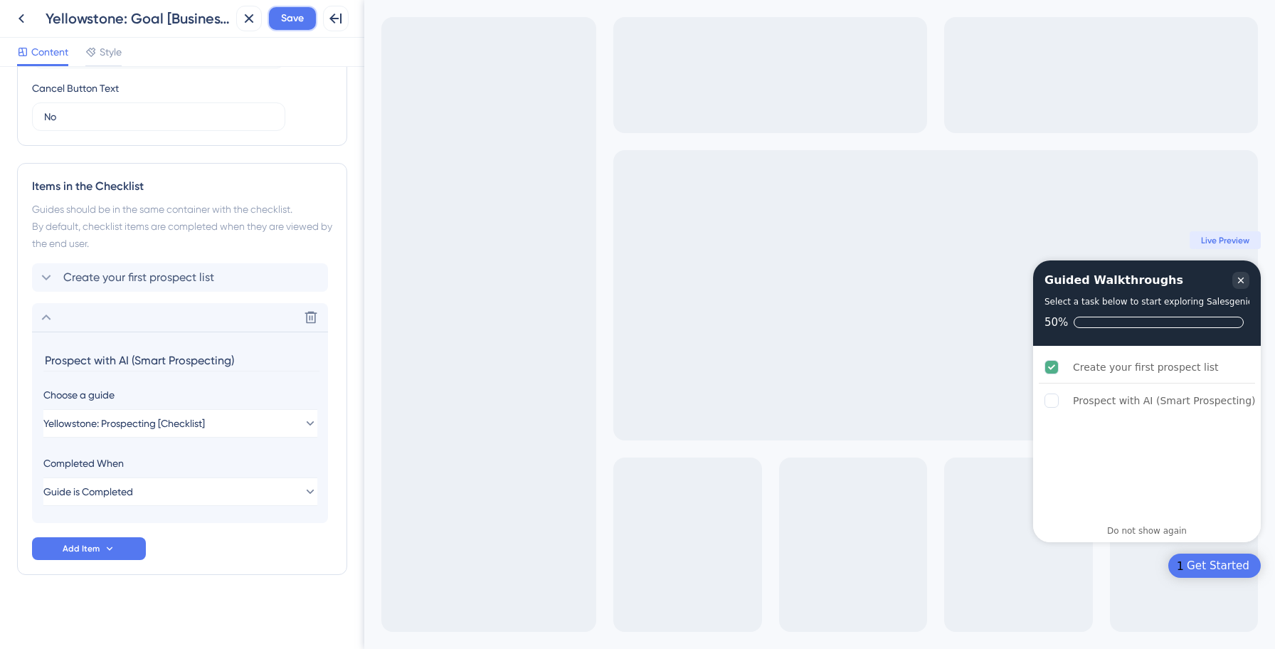
click at [294, 14] on span "Save" at bounding box center [292, 18] width 23 height 17
click at [46, 319] on icon at bounding box center [46, 317] width 17 height 17
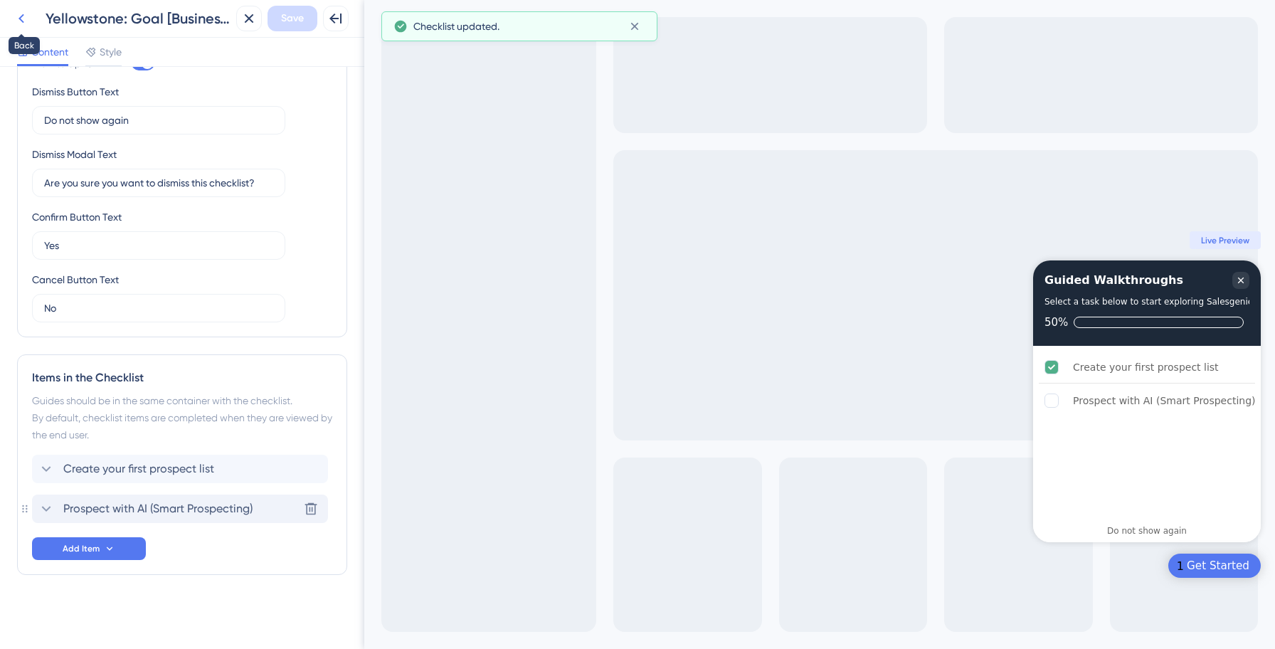
click at [26, 13] on icon at bounding box center [21, 18] width 17 height 17
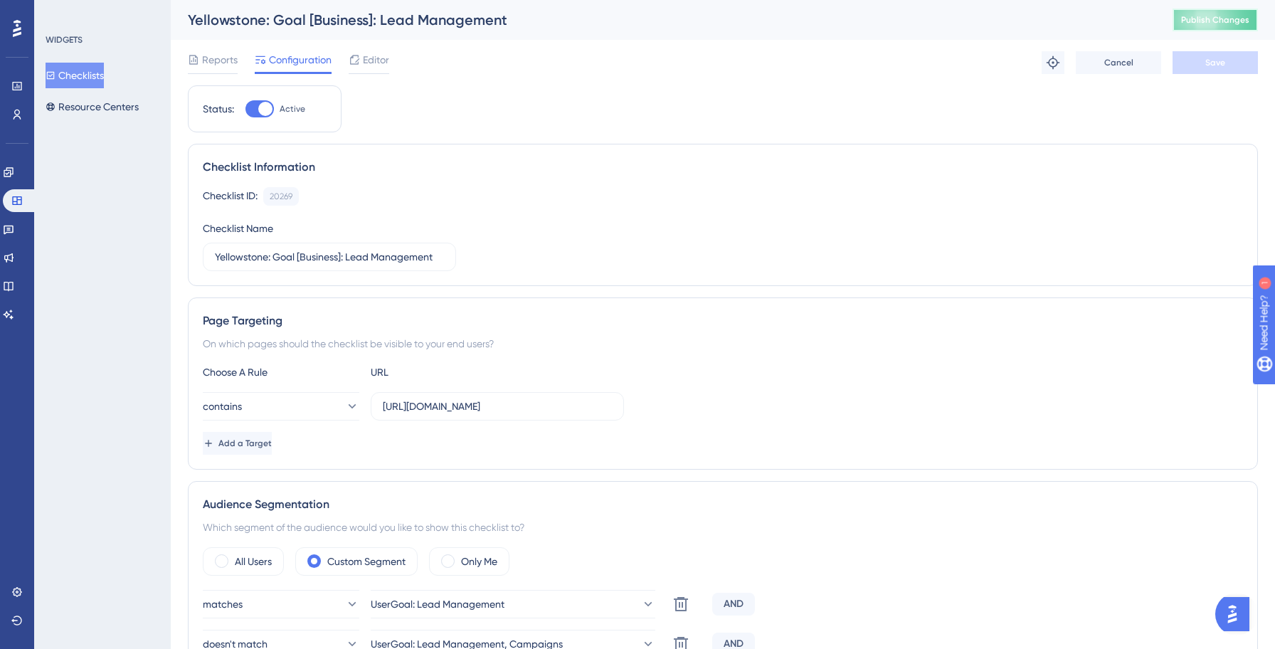
click at [1192, 26] on button "Publish Changes" at bounding box center [1214, 20] width 85 height 23
click at [85, 77] on button "Checklists" at bounding box center [75, 76] width 58 height 26
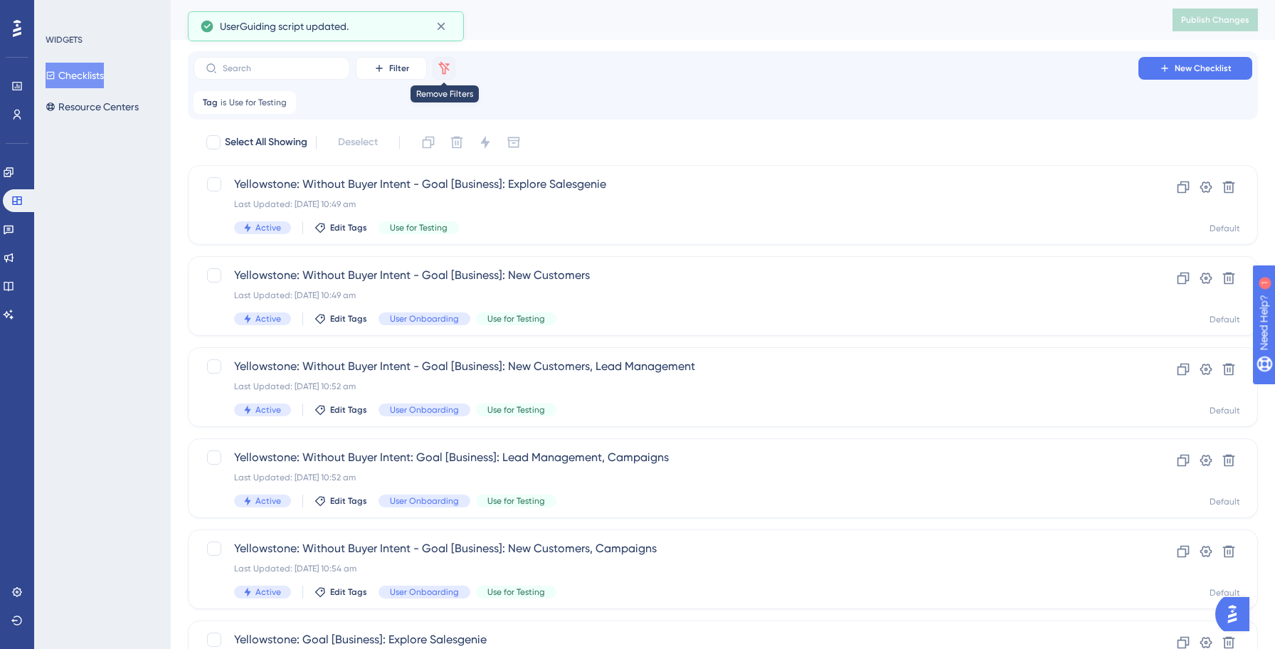
click at [453, 68] on button at bounding box center [443, 68] width 23 height 23
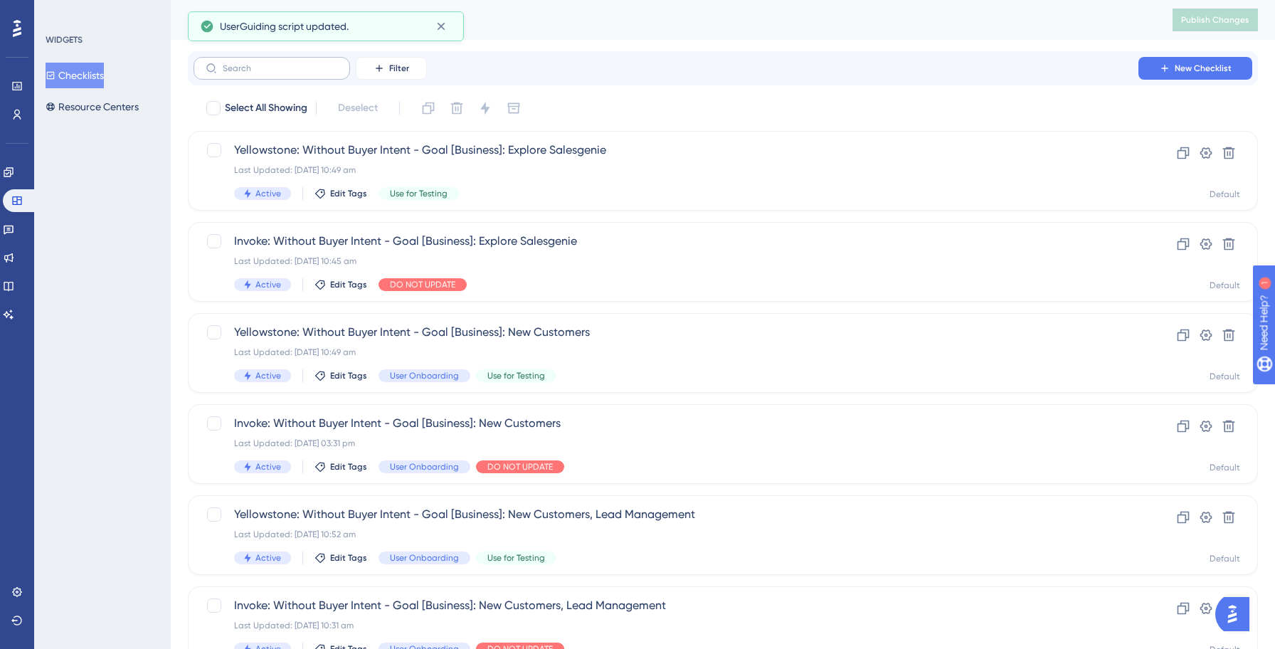
click at [285, 77] on label at bounding box center [271, 68] width 156 height 23
click at [285, 73] on input "text" at bounding box center [280, 68] width 115 height 10
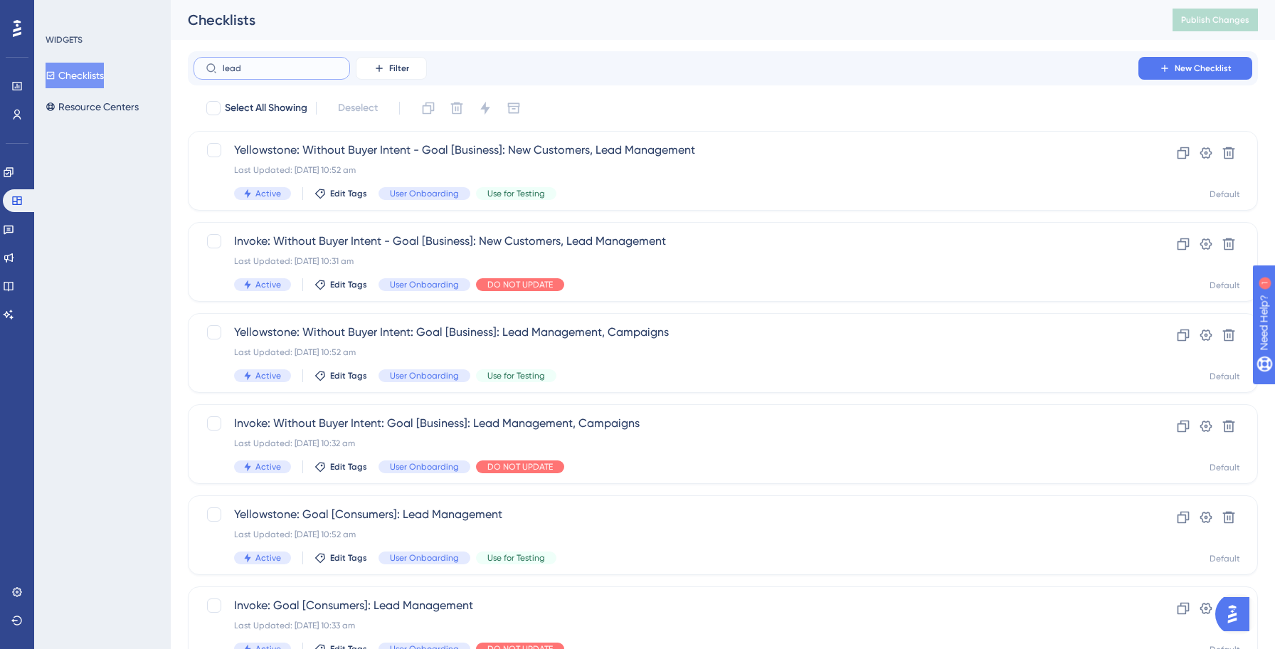
type input "lead"
click at [99, 153] on div "WIDGETS Checklists Resource Centers" at bounding box center [102, 324] width 137 height 649
click at [270, 70] on input "lead" at bounding box center [280, 68] width 115 height 10
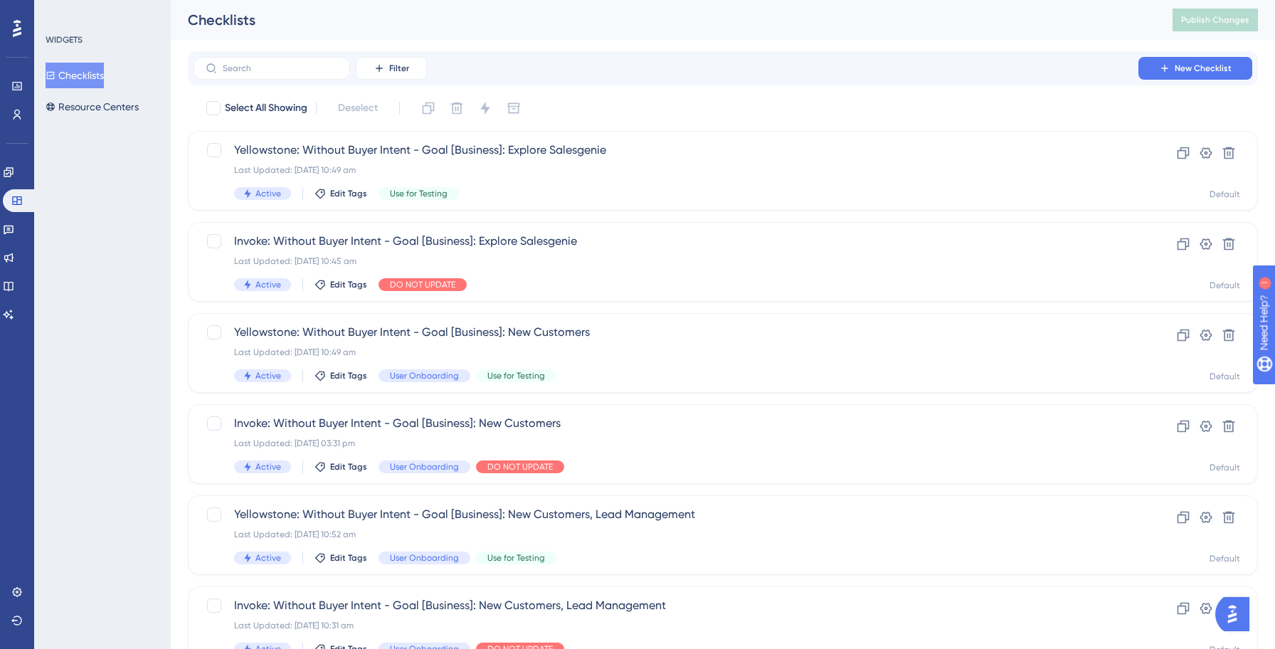
click at [642, 28] on div "Checklists" at bounding box center [662, 20] width 949 height 20
click at [240, 70] on input "text" at bounding box center [280, 68] width 115 height 10
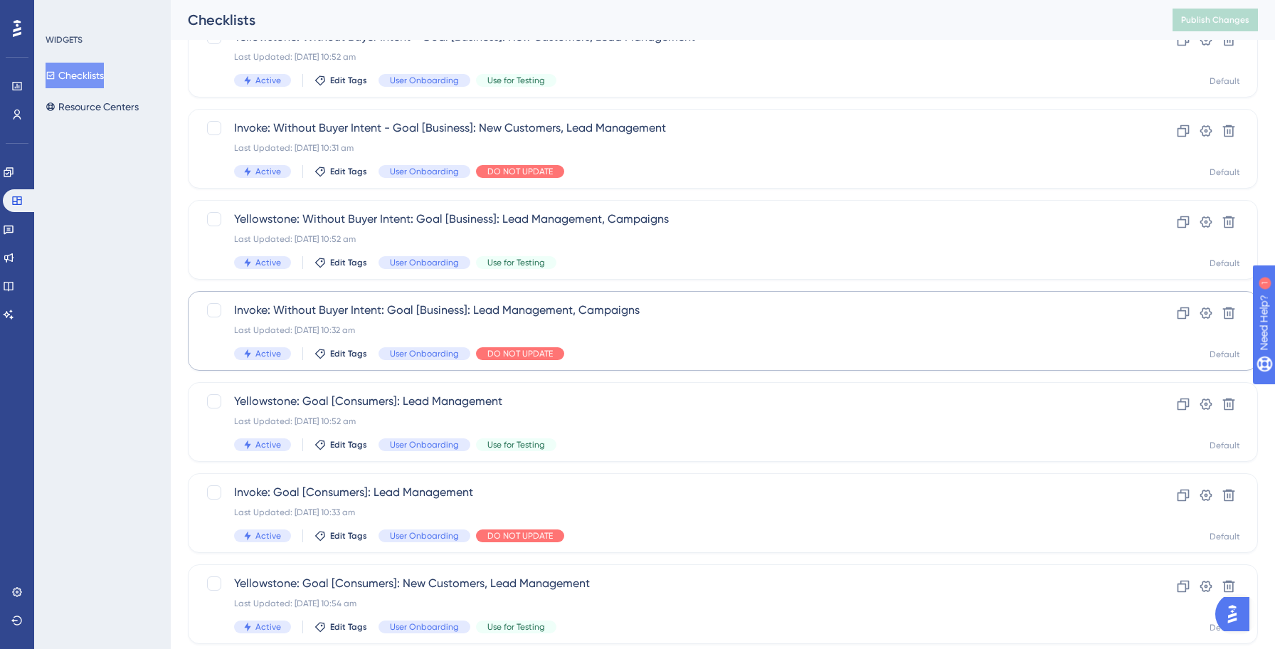
scroll to position [115, 0]
type input "lead"
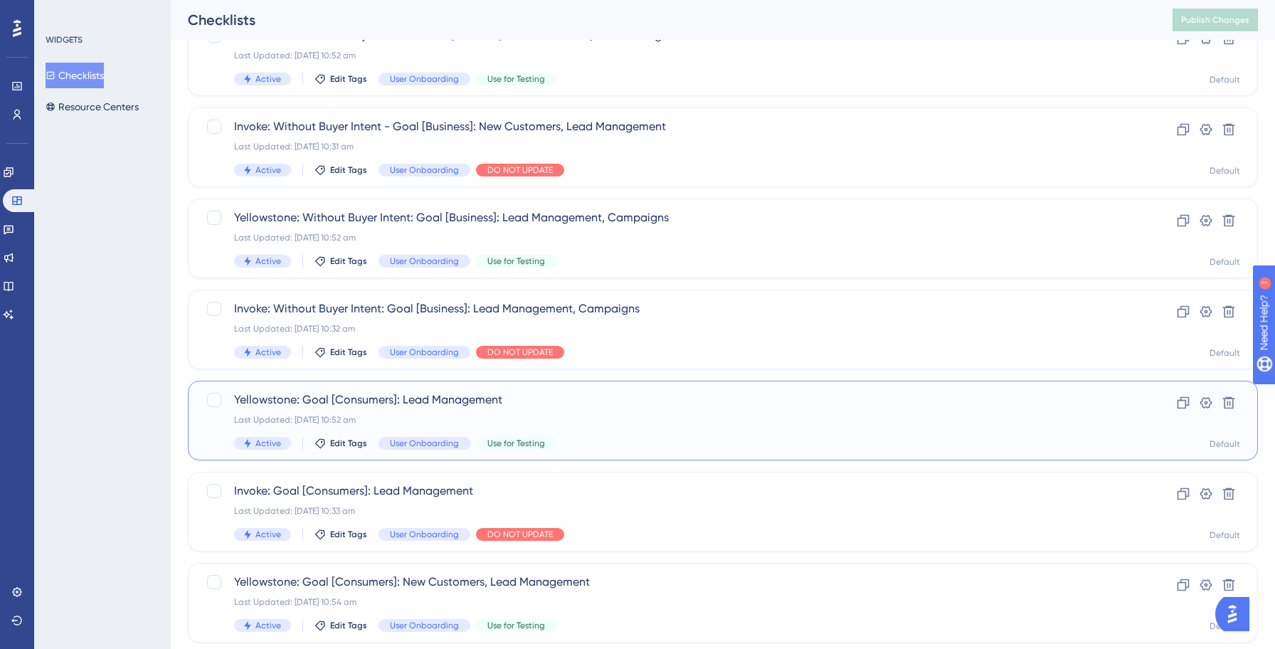
click at [659, 420] on div "Last Updated: [DATE] 10:52 am" at bounding box center [665, 419] width 863 height 11
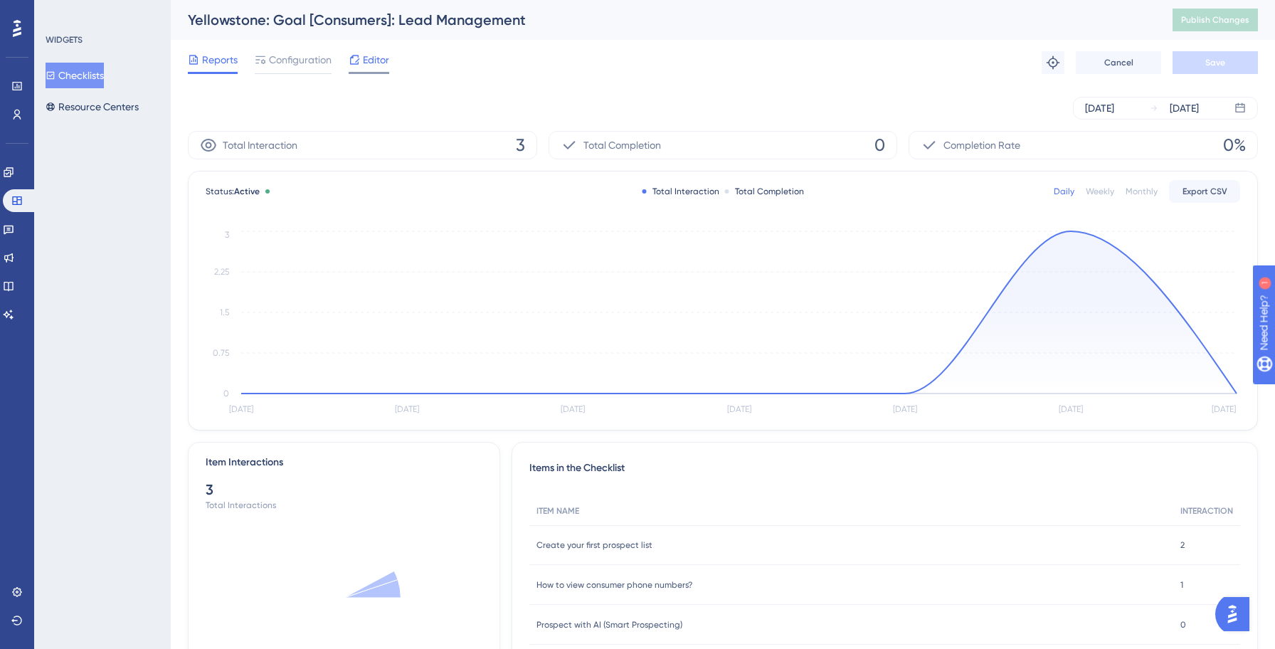
click at [369, 68] on span "Editor" at bounding box center [376, 59] width 26 height 17
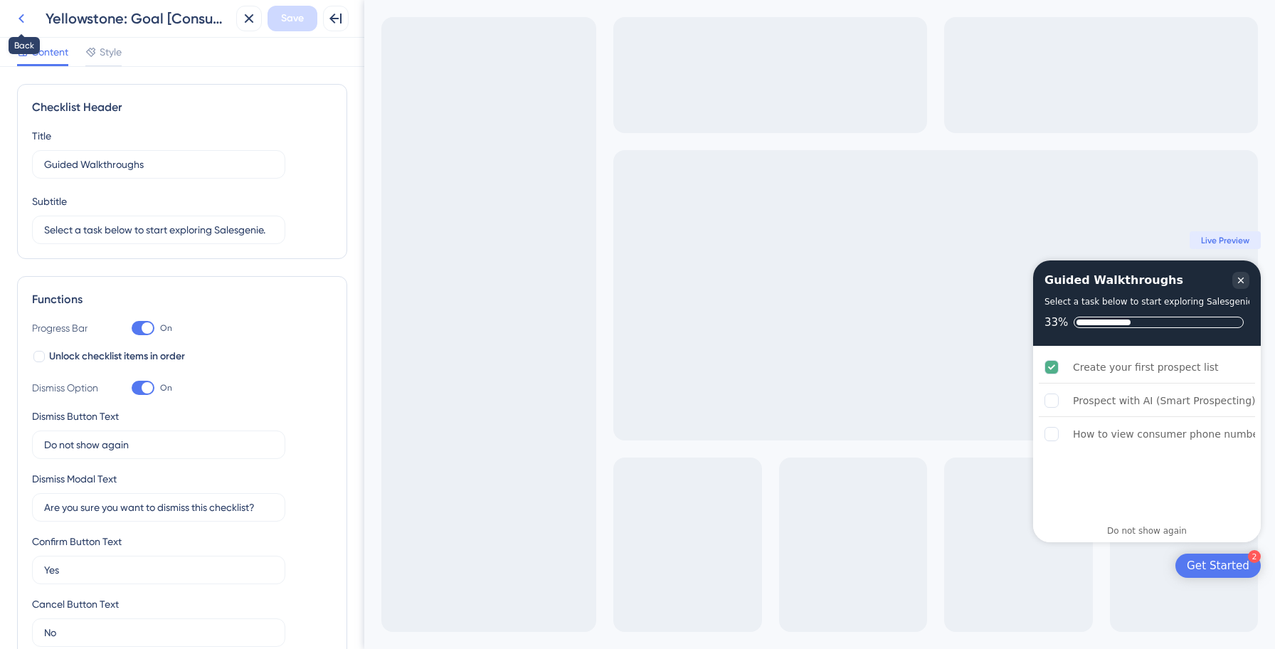
click at [24, 25] on icon at bounding box center [21, 18] width 17 height 17
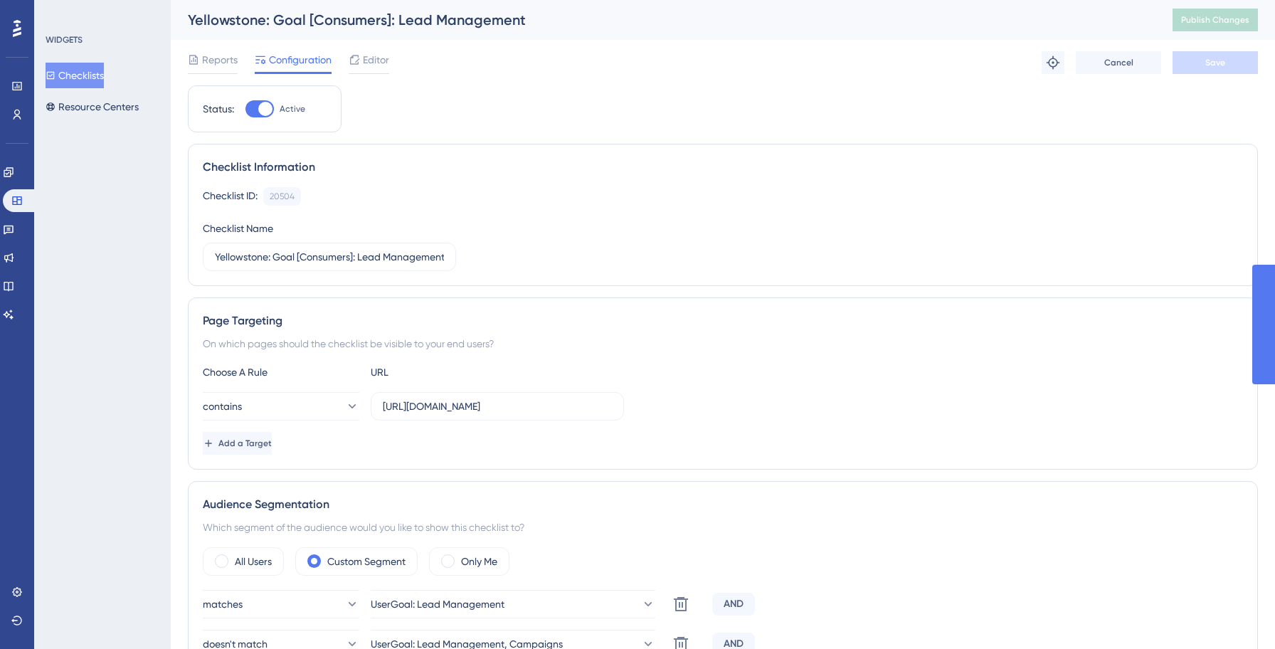
click at [80, 81] on button "Checklists" at bounding box center [75, 76] width 58 height 26
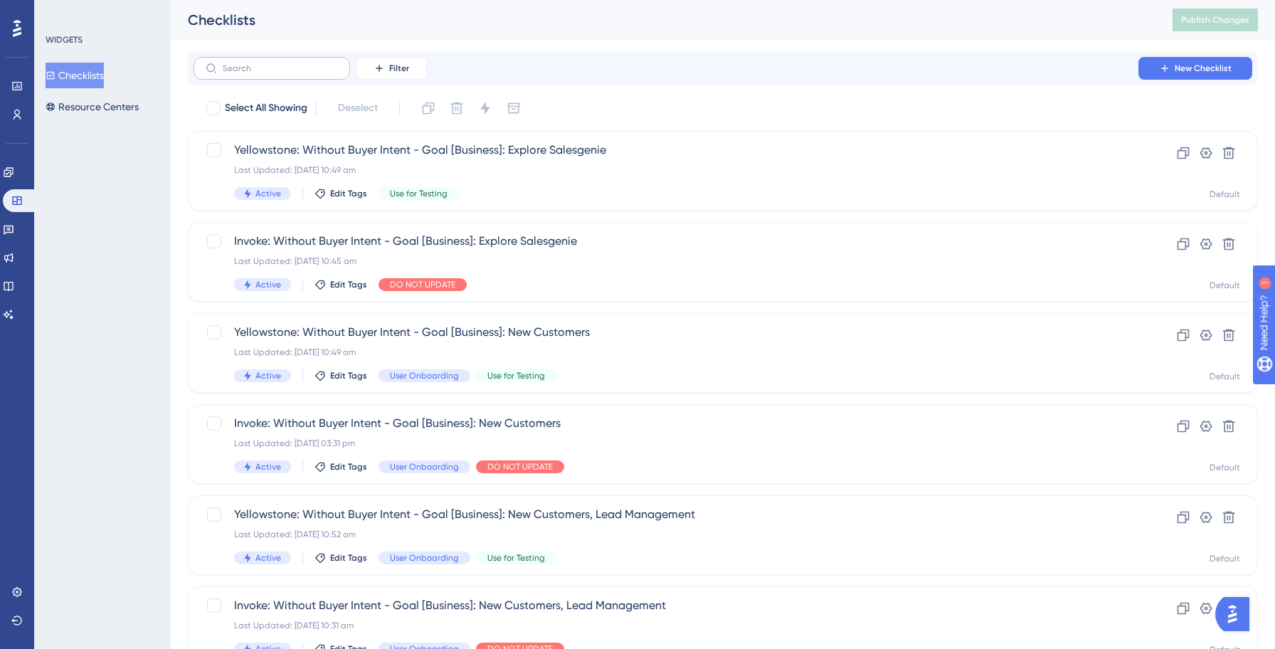
click at [270, 74] on label at bounding box center [271, 68] width 156 height 23
click at [270, 73] on input "text" at bounding box center [280, 68] width 115 height 10
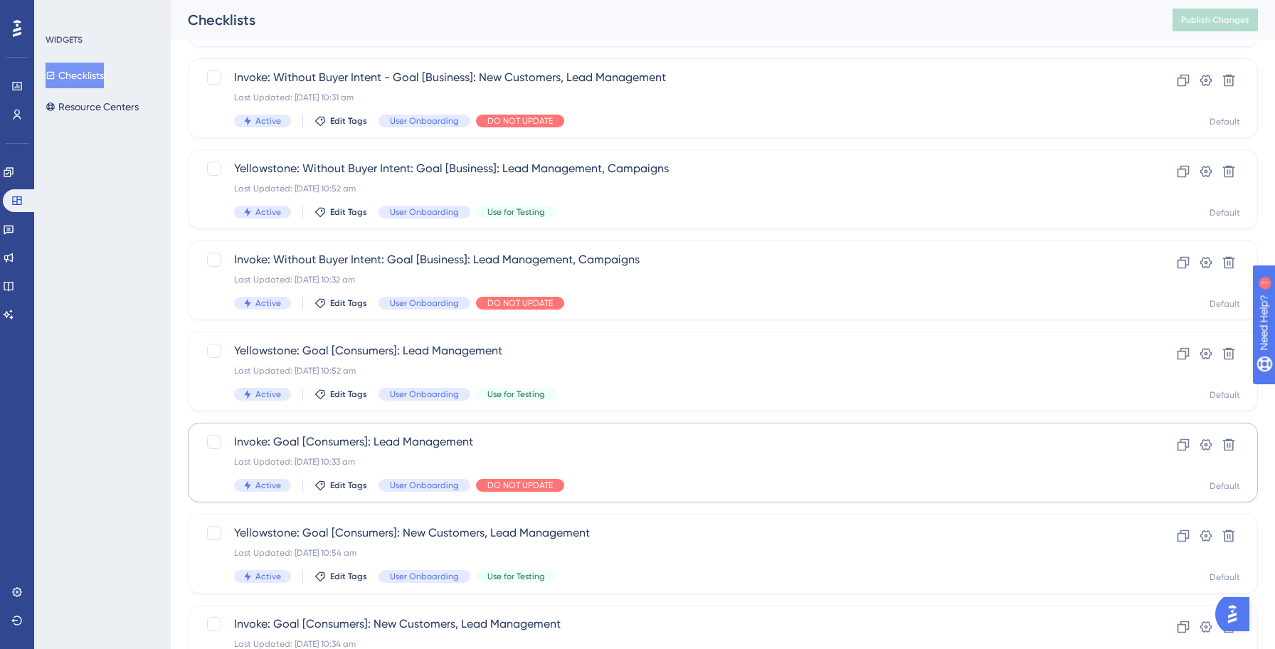
scroll to position [171, 0]
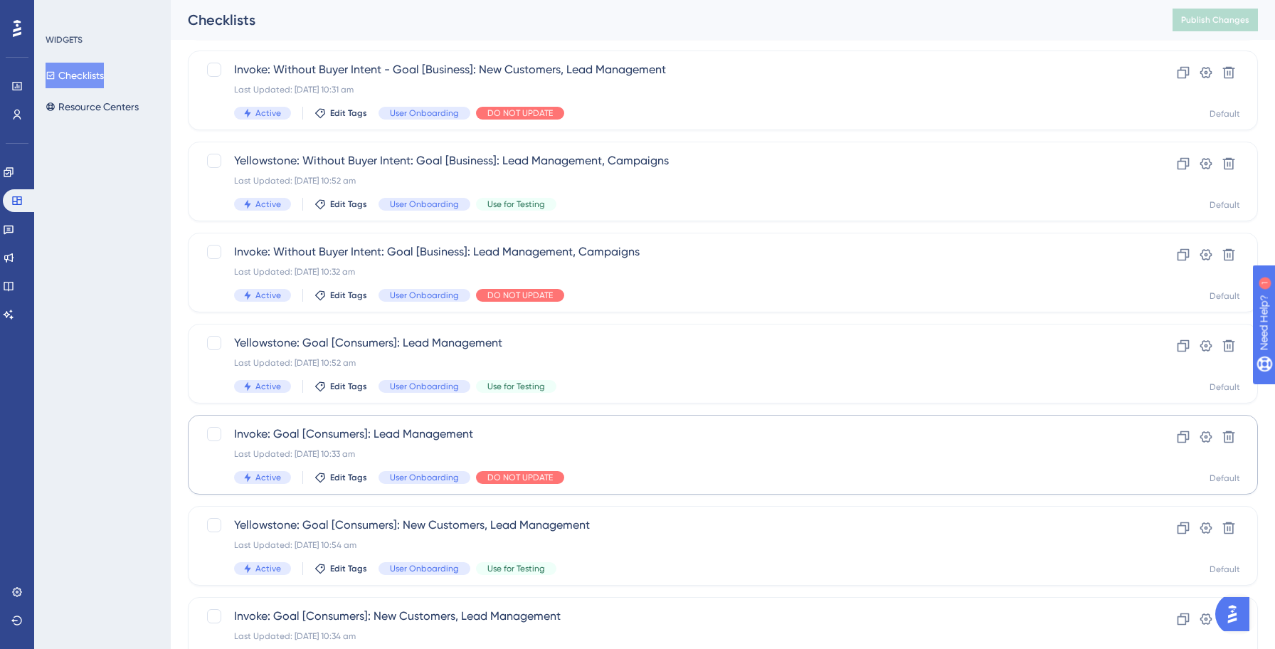
type input "lead"
click at [612, 457] on div "Last Updated: 14 Oct 2025 10:33 am" at bounding box center [665, 453] width 863 height 11
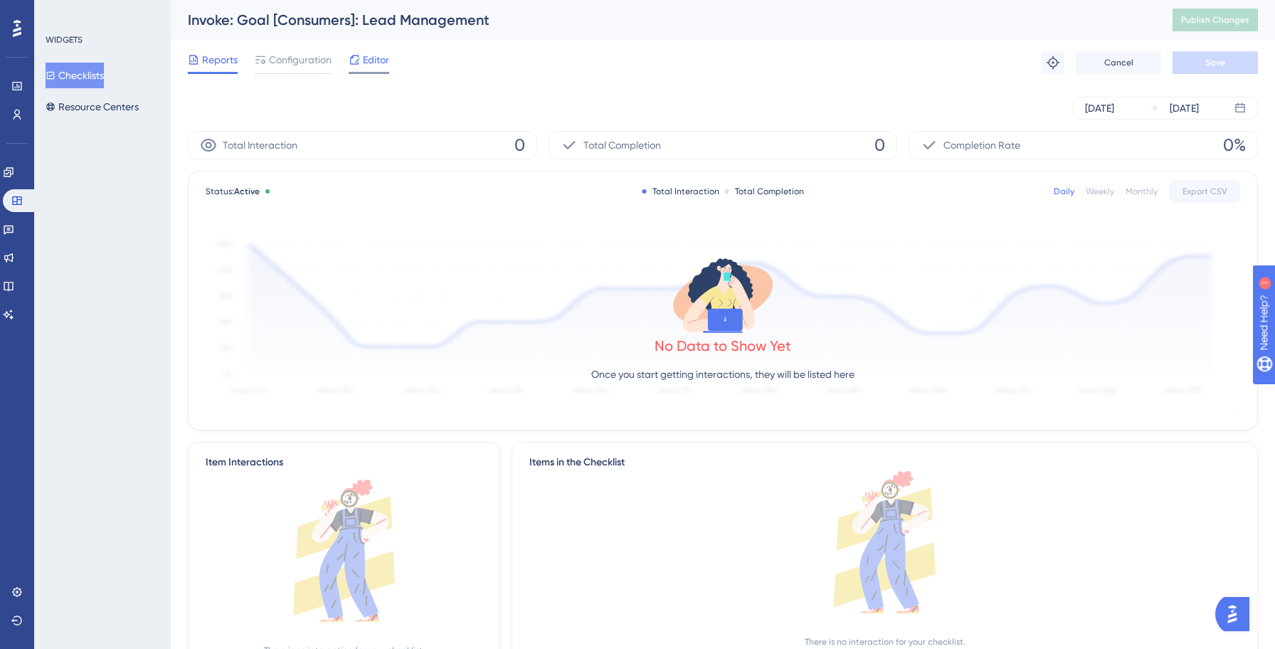
click at [366, 56] on span "Editor" at bounding box center [376, 59] width 26 height 17
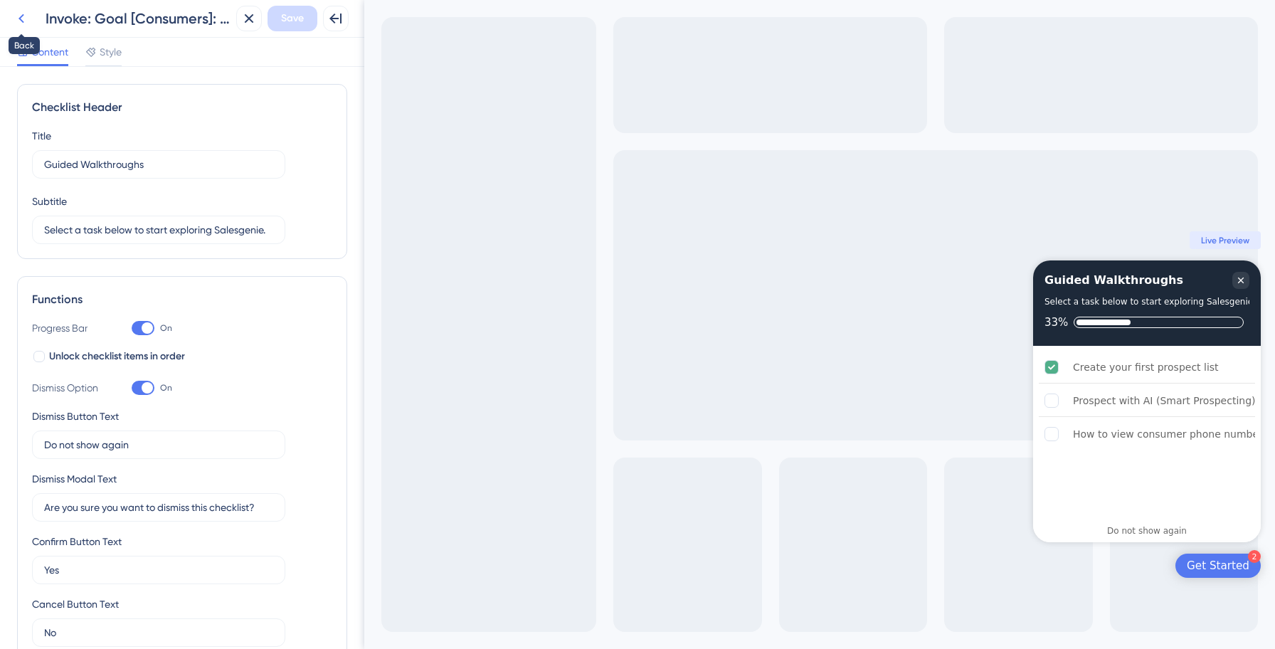
click at [23, 26] on icon at bounding box center [21, 18] width 17 height 17
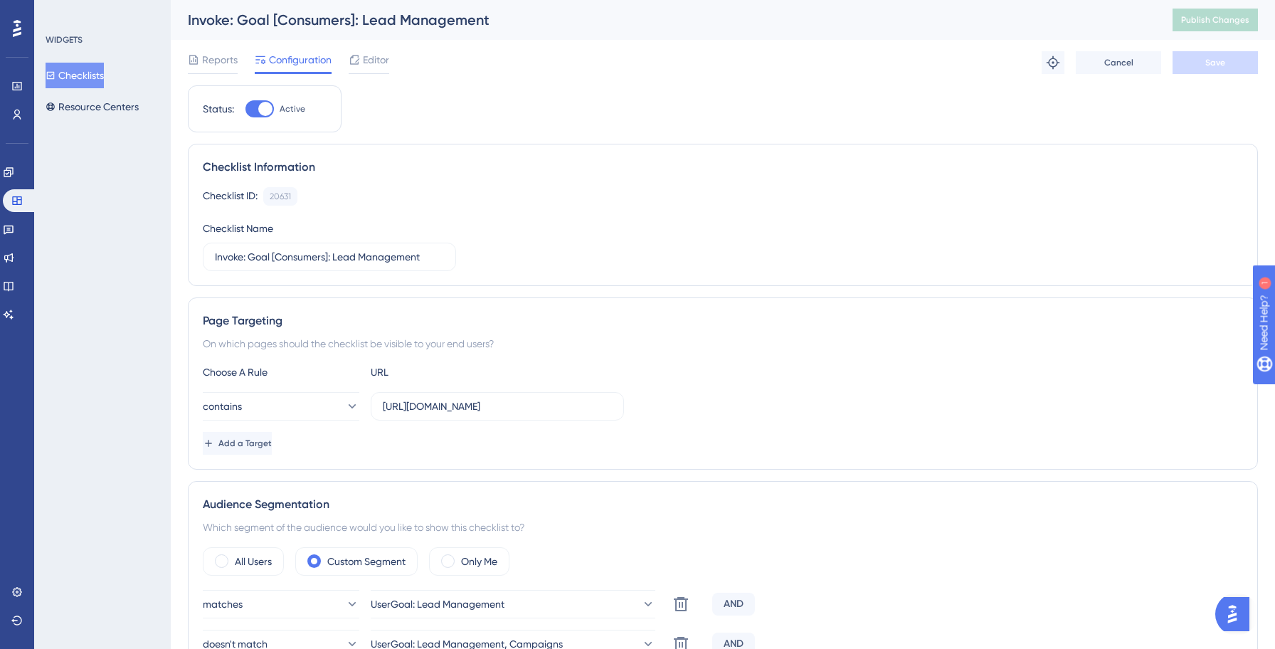
click at [82, 73] on button "Checklists" at bounding box center [75, 76] width 58 height 26
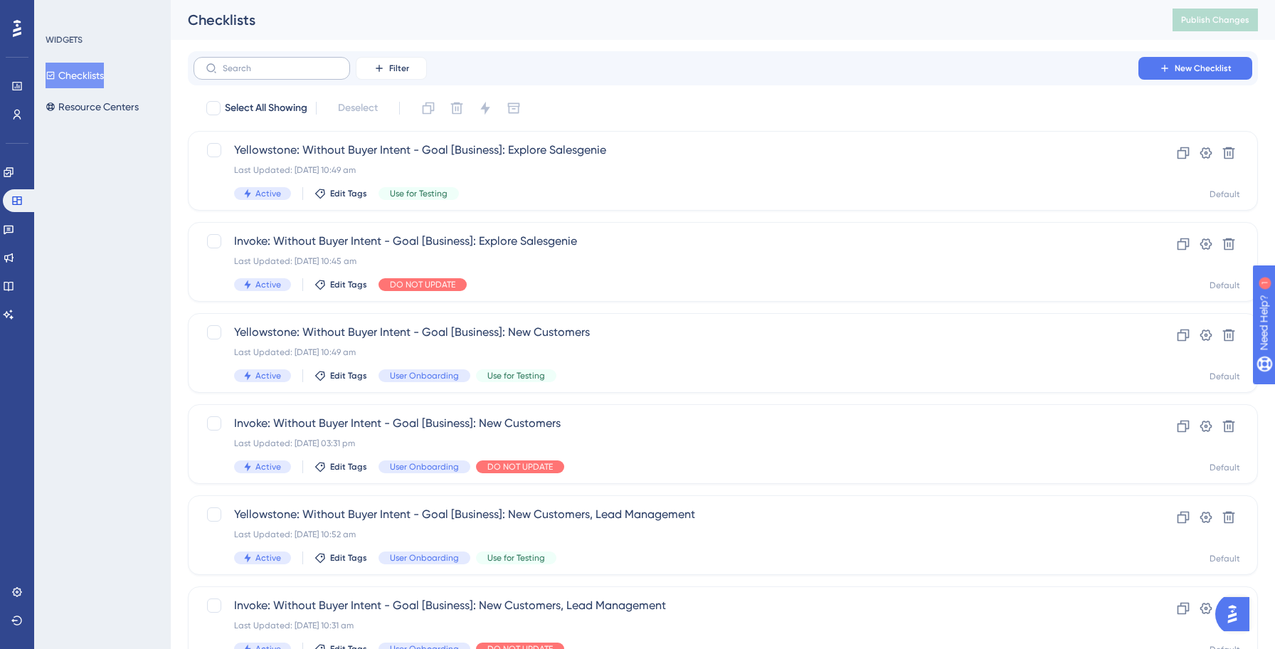
click at [240, 62] on label at bounding box center [271, 68] width 156 height 23
click at [240, 63] on input "text" at bounding box center [280, 68] width 115 height 10
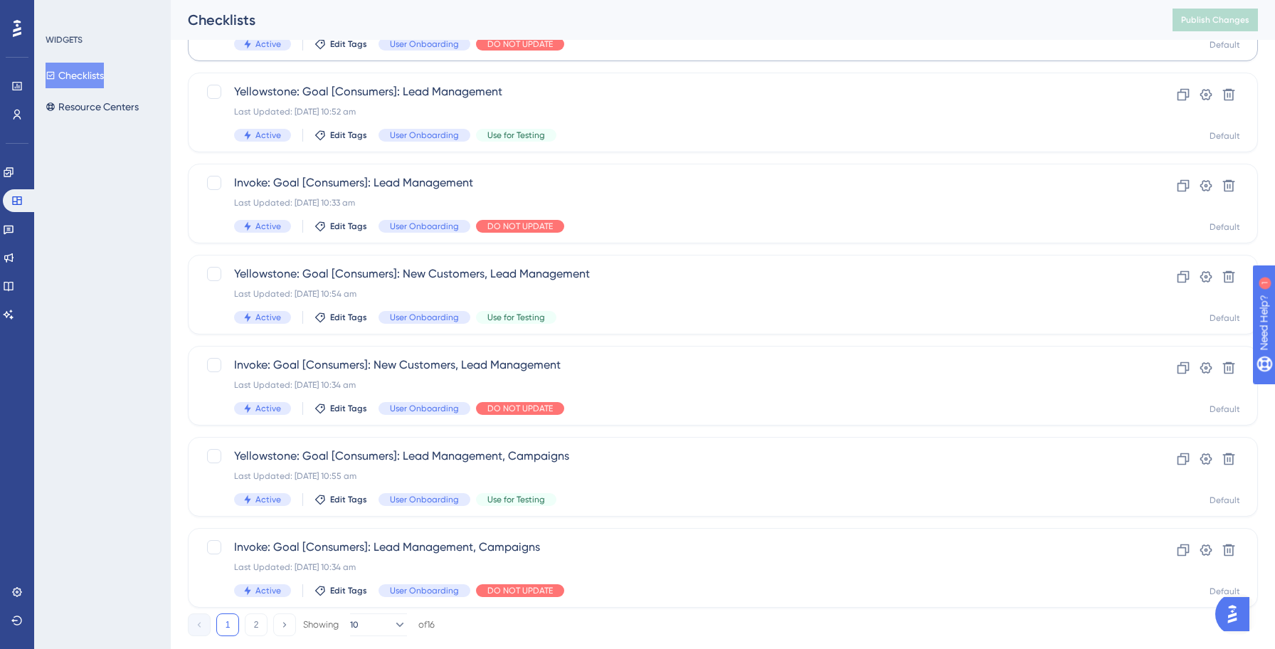
scroll to position [455, 0]
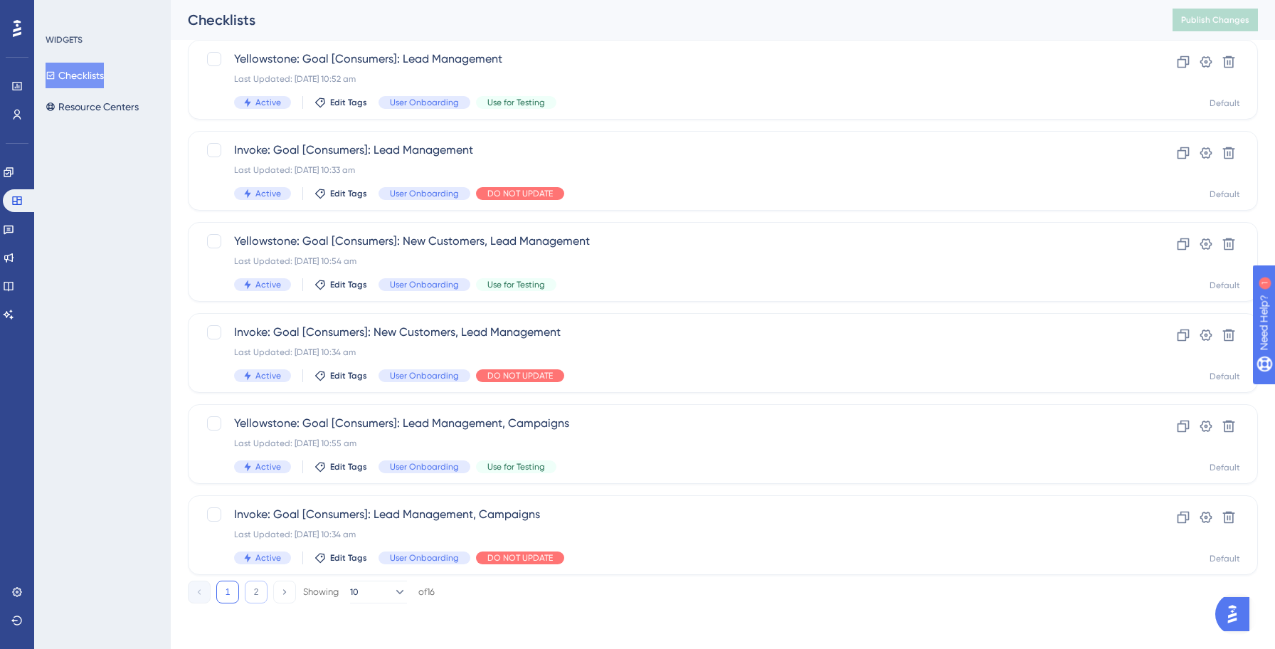
type input "lead"
click at [257, 588] on button "2" at bounding box center [256, 591] width 23 height 23
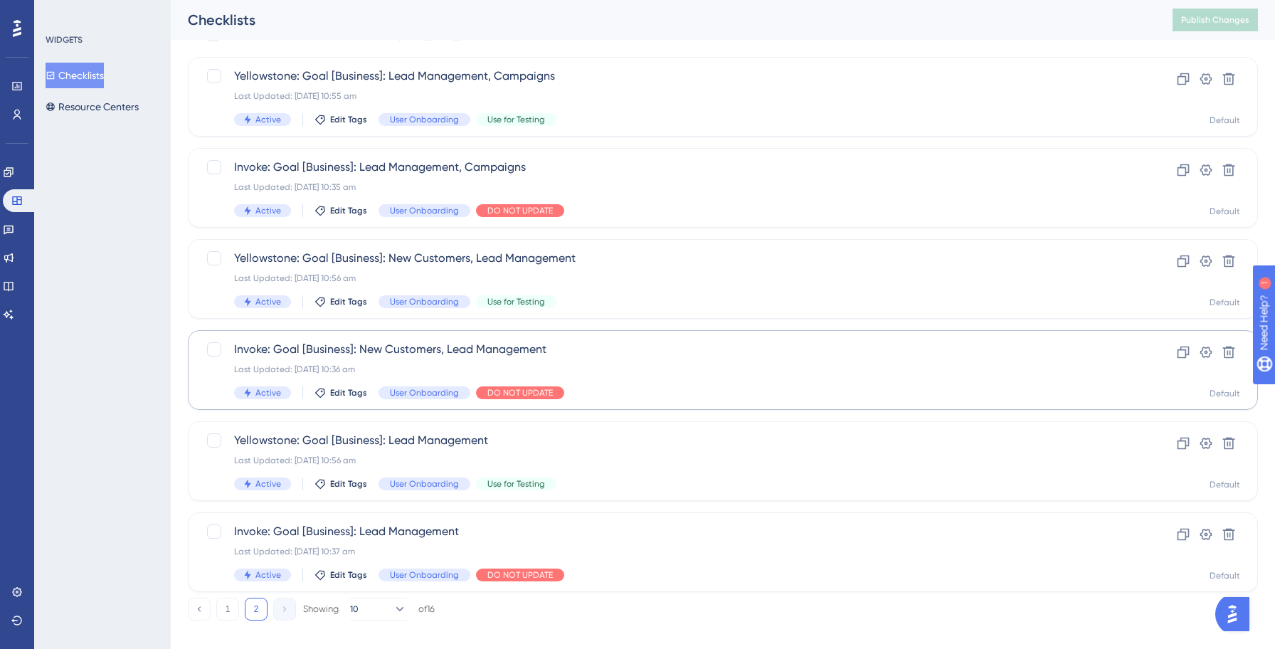
scroll to position [91, 0]
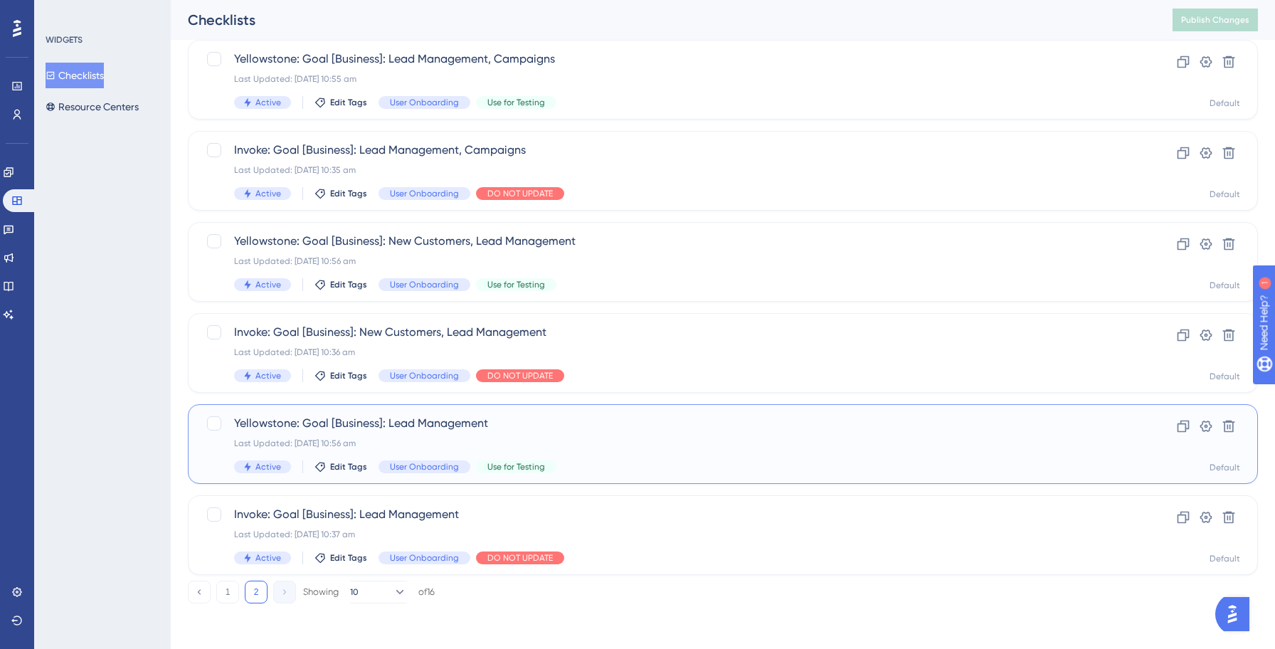
click at [594, 420] on span "Yellowstone: Goal [Business]: Lead Management" at bounding box center [665, 423] width 863 height 17
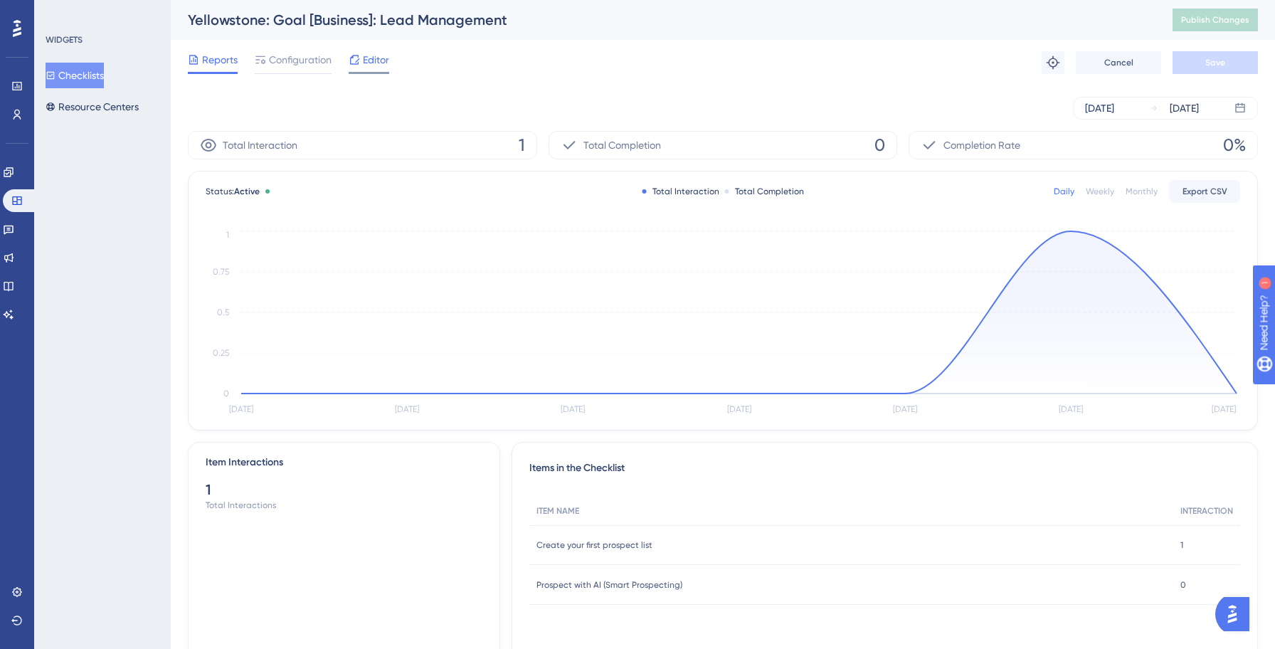
click at [371, 63] on span "Editor" at bounding box center [376, 59] width 26 height 17
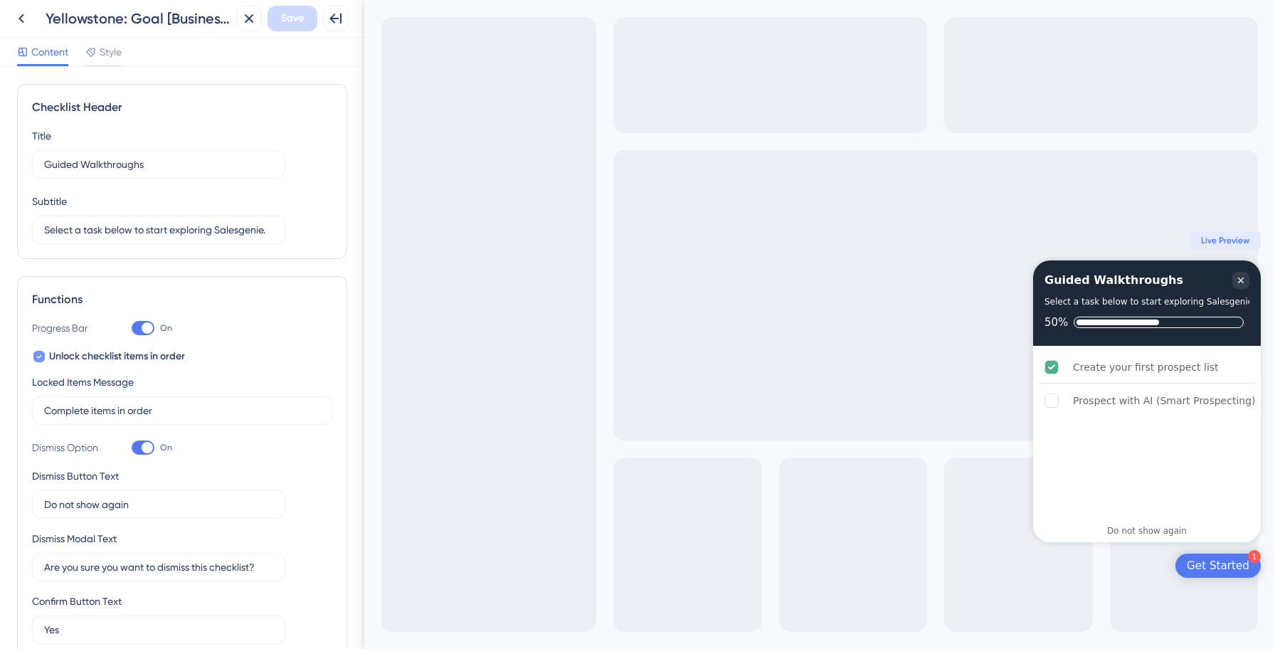
click at [41, 357] on icon at bounding box center [39, 356] width 6 height 11
checkbox input "false"
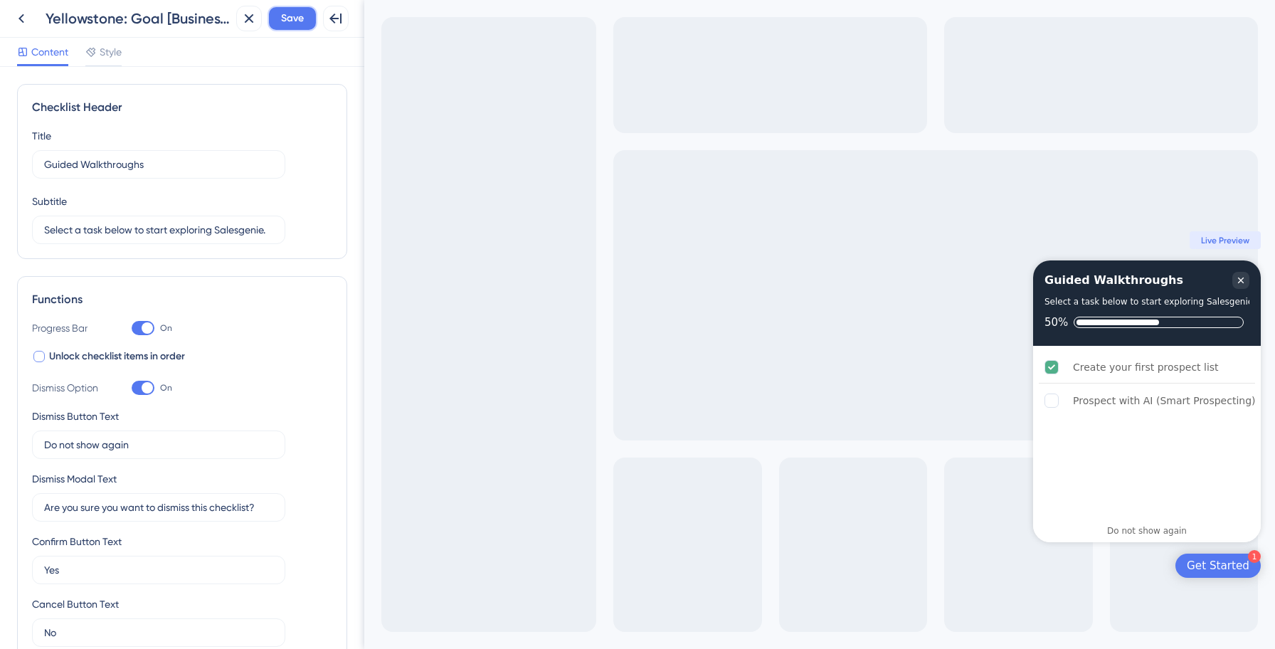
click at [288, 26] on span "Save" at bounding box center [292, 18] width 23 height 17
click at [20, 19] on icon at bounding box center [21, 18] width 6 height 9
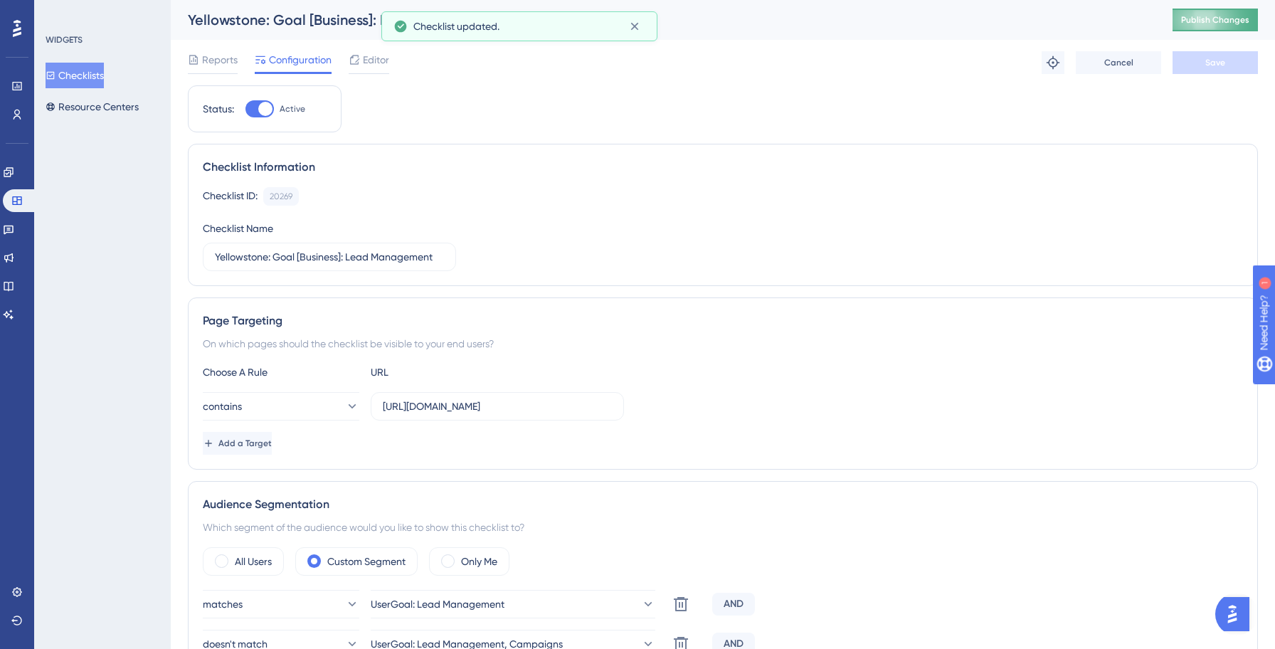
click at [1223, 23] on span "Publish Changes" at bounding box center [1215, 19] width 68 height 11
click at [96, 81] on button "Checklists" at bounding box center [75, 76] width 58 height 26
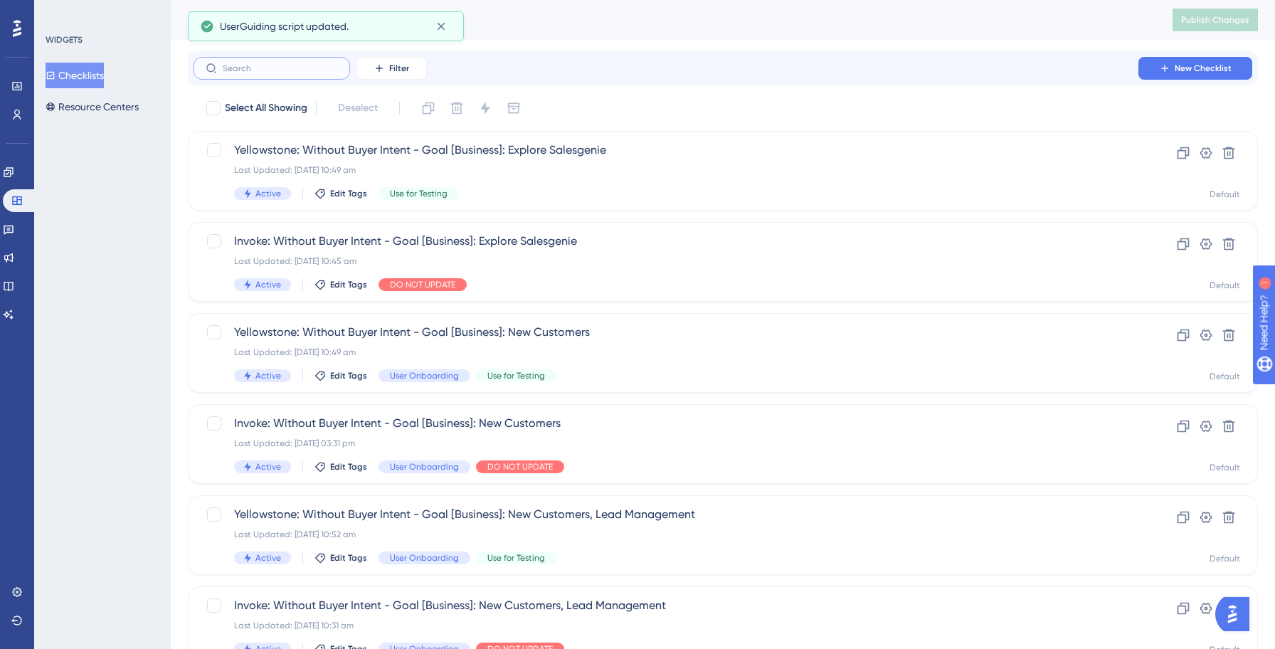
click at [253, 71] on input "text" at bounding box center [280, 68] width 115 height 10
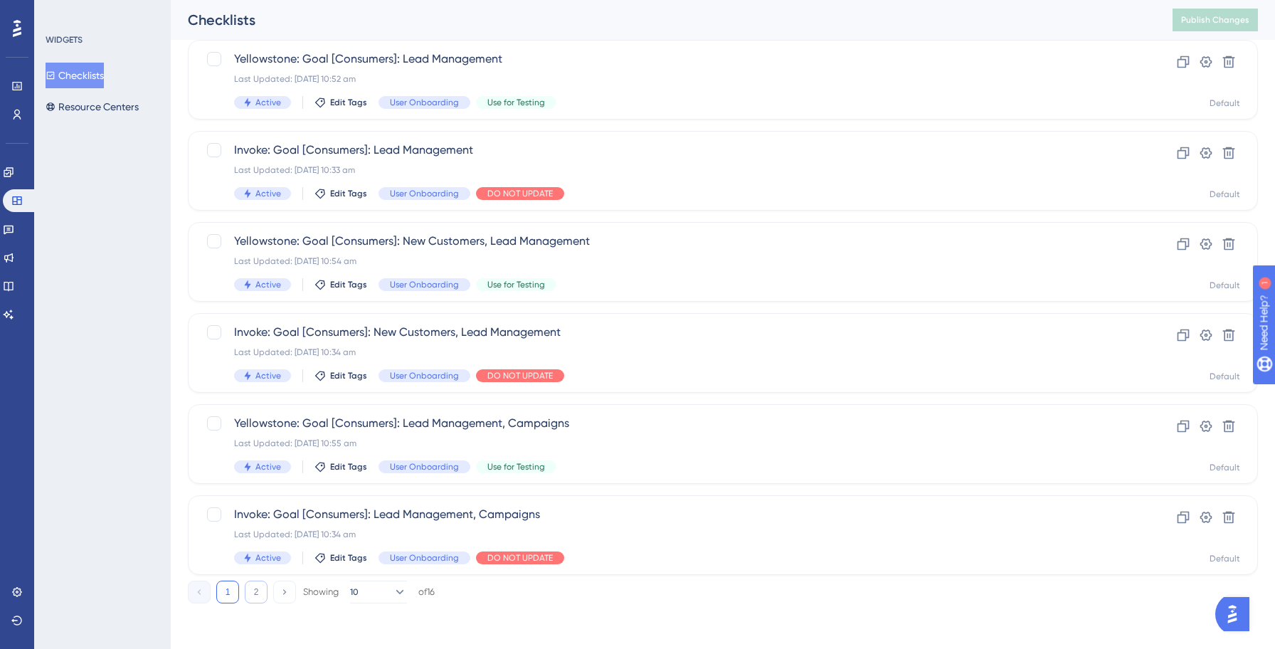
type input "lead"
click at [260, 596] on button "2" at bounding box center [256, 591] width 23 height 23
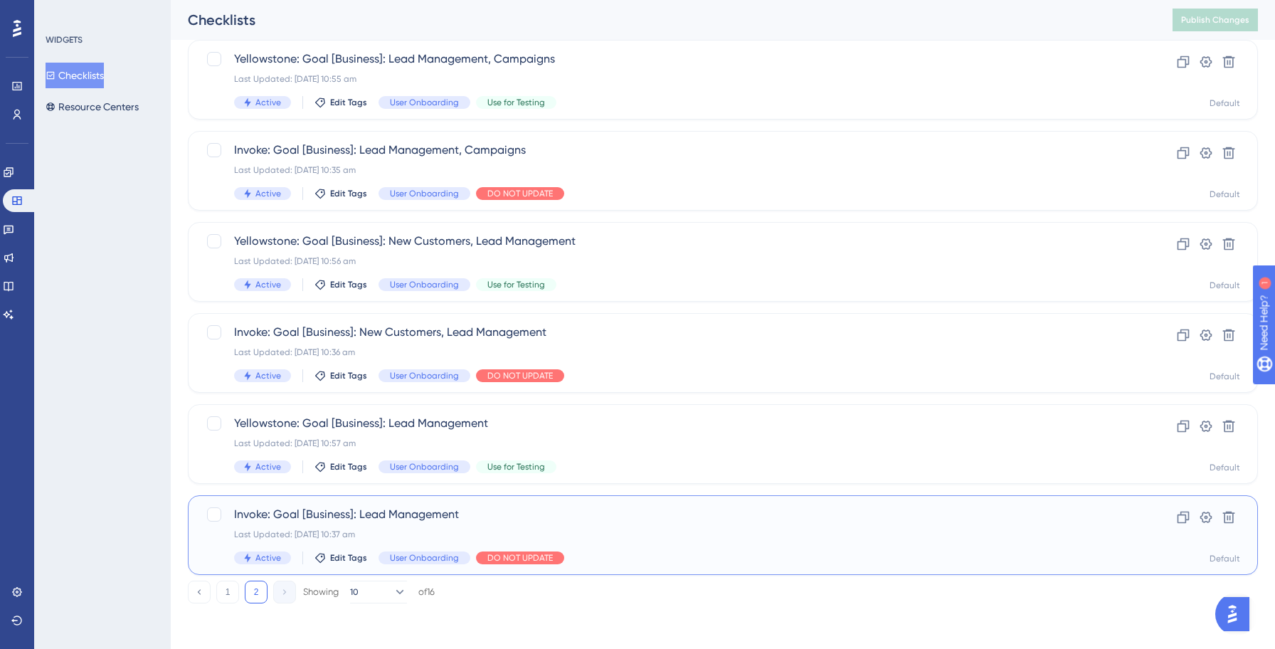
click at [554, 525] on div "Invoke: Goal [Business]: Lead Management Last Updated: 14 Oct 2025 10:37 am Act…" at bounding box center [665, 535] width 863 height 58
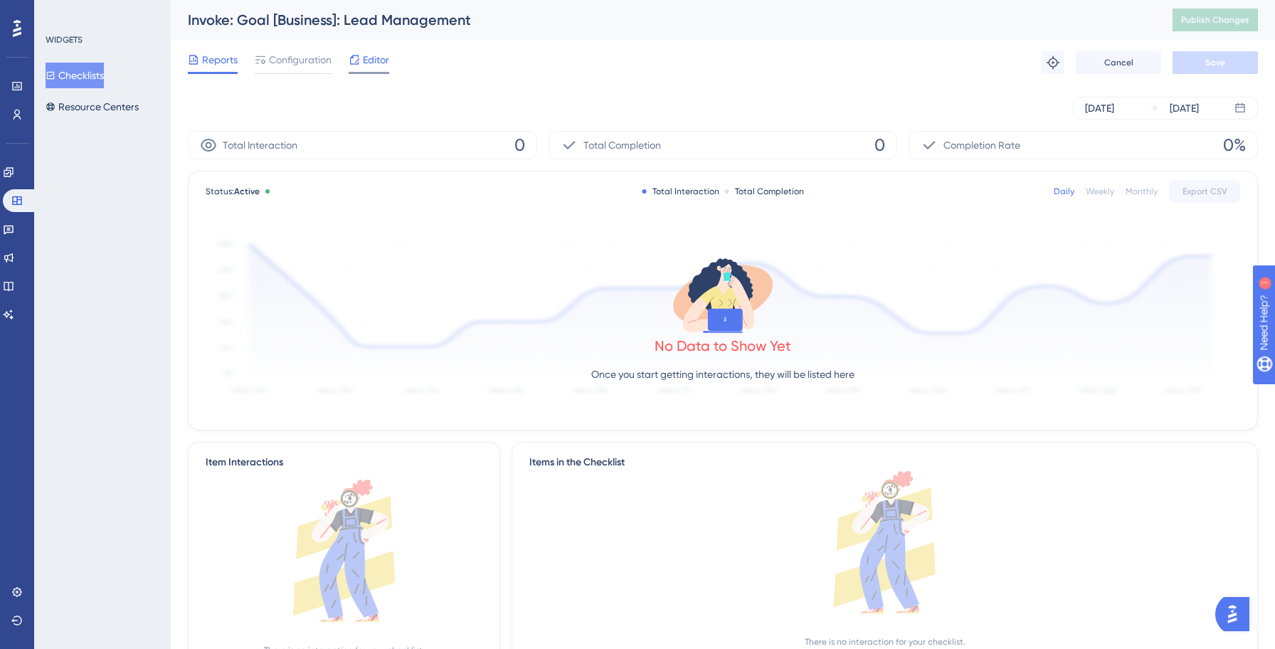
click at [367, 73] on div at bounding box center [369, 73] width 41 height 2
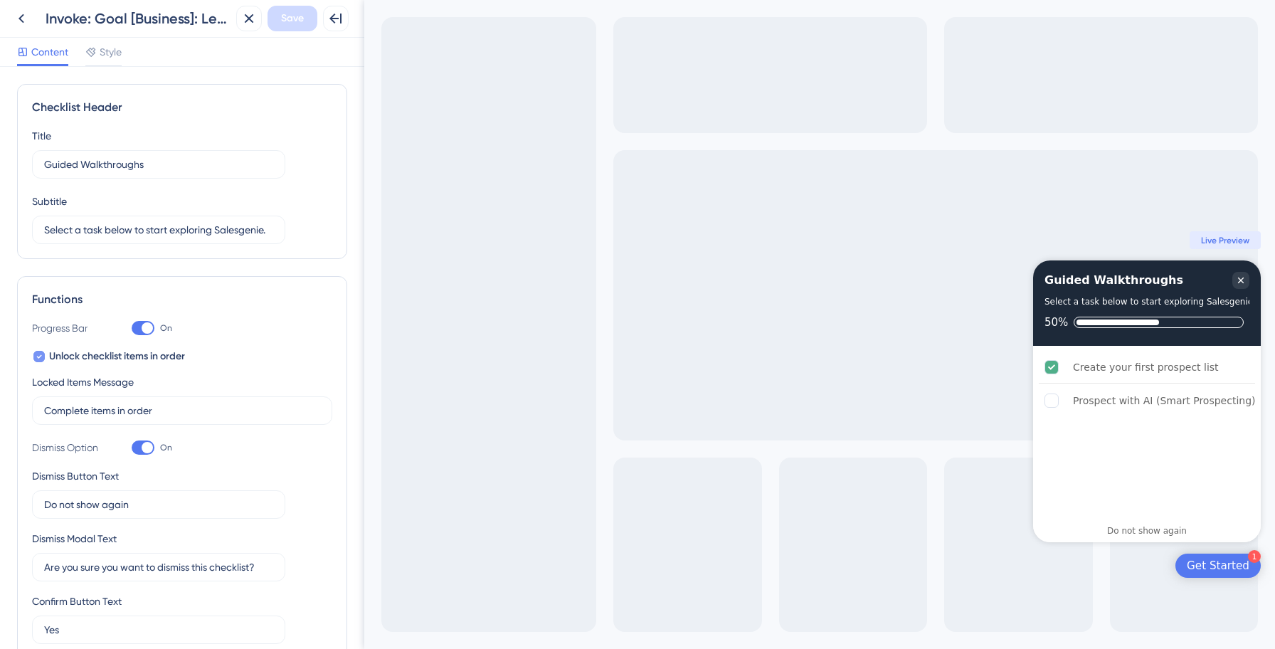
click at [38, 360] on icon at bounding box center [39, 356] width 6 height 11
checkbox input "false"
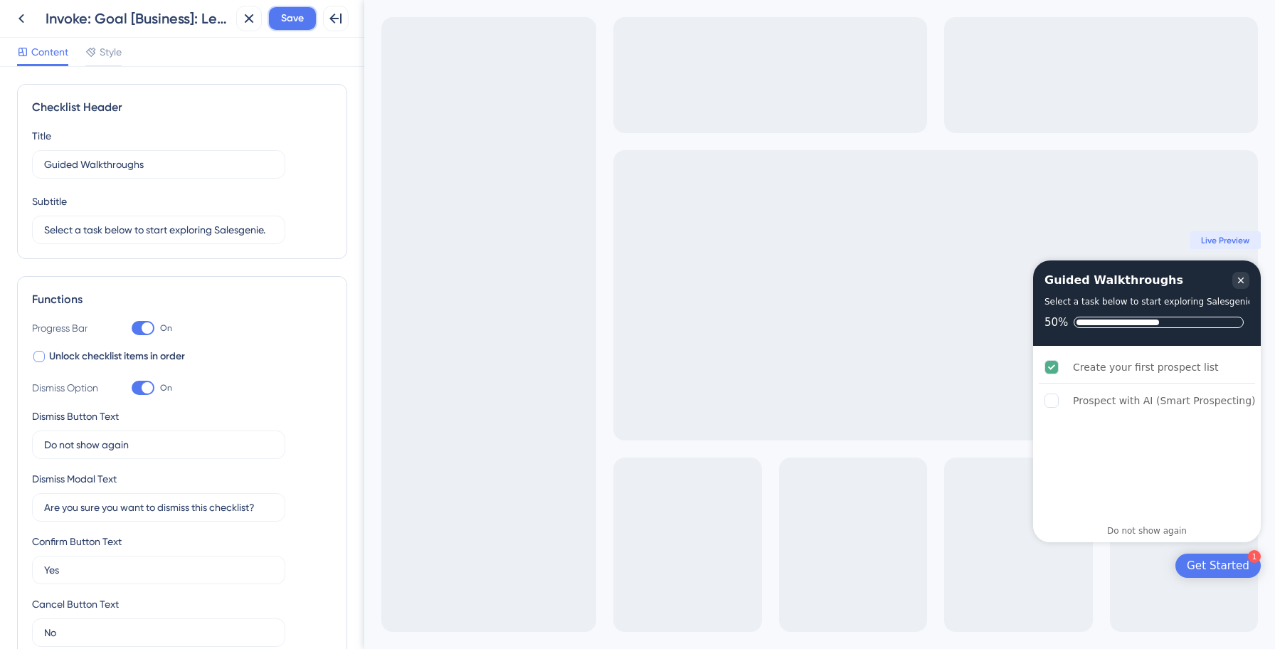
click at [303, 26] on span "Save" at bounding box center [292, 18] width 23 height 17
click at [23, 23] on icon at bounding box center [21, 18] width 17 height 17
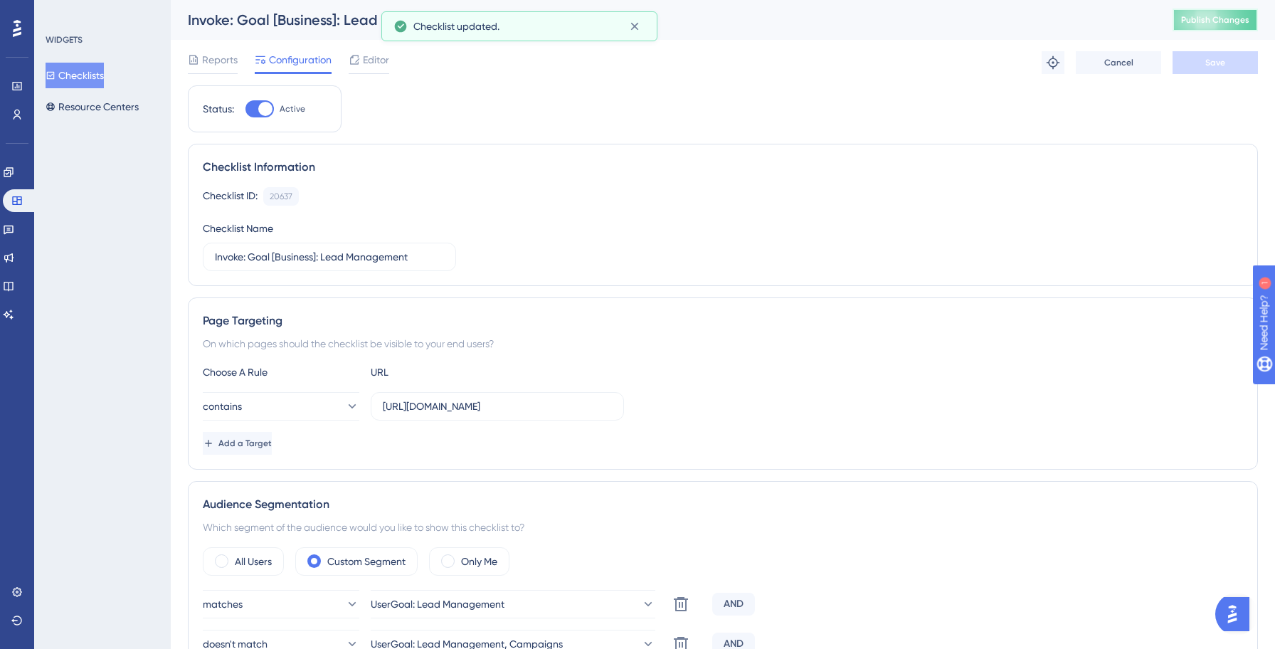
click at [1199, 16] on span "Publish Changes" at bounding box center [1215, 19] width 68 height 11
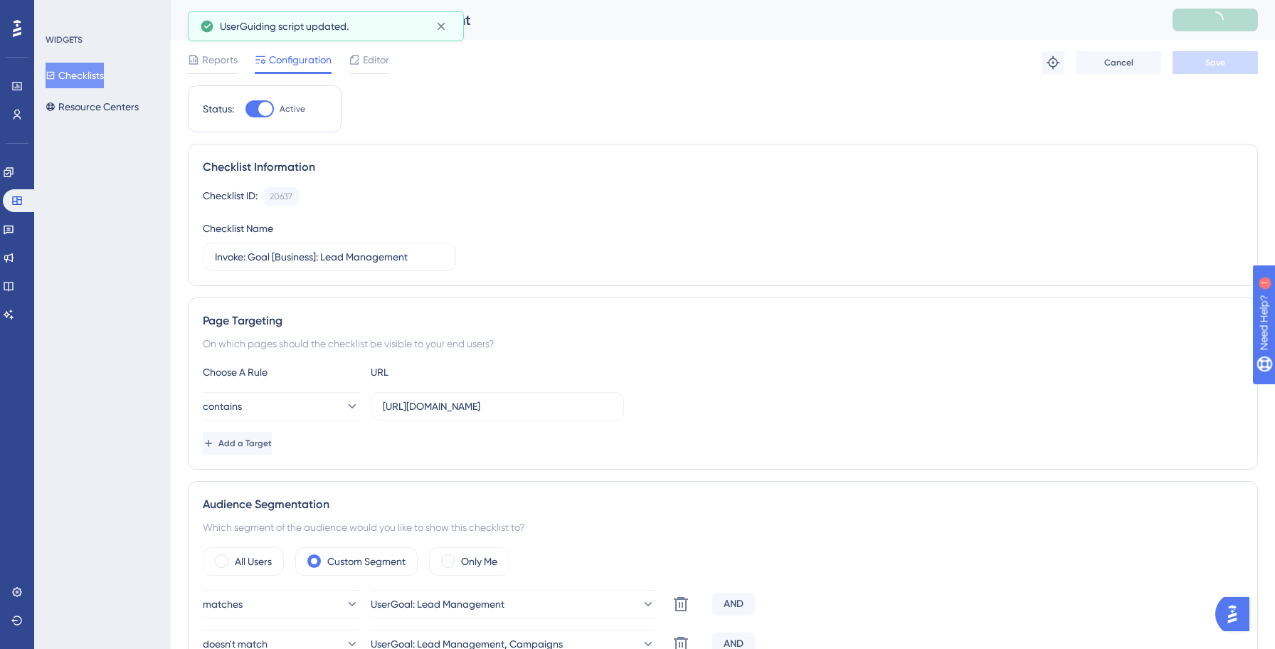
click at [99, 80] on button "Checklists" at bounding box center [75, 76] width 58 height 26
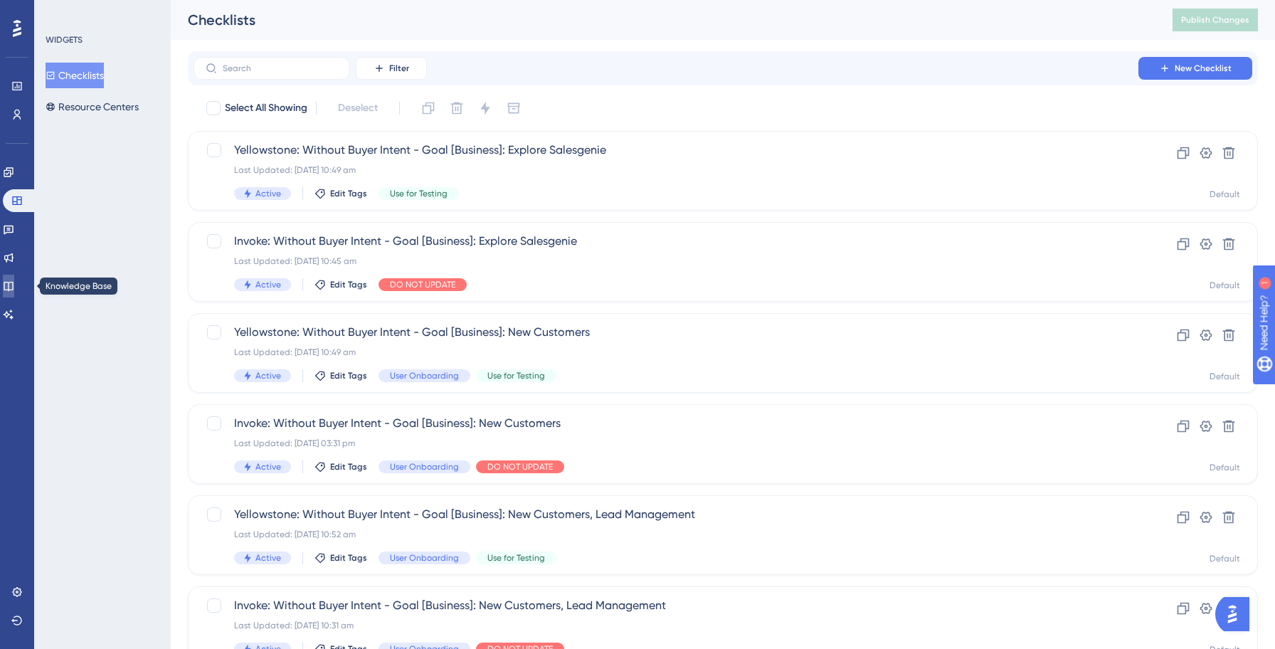
click at [14, 277] on link at bounding box center [8, 286] width 11 height 23
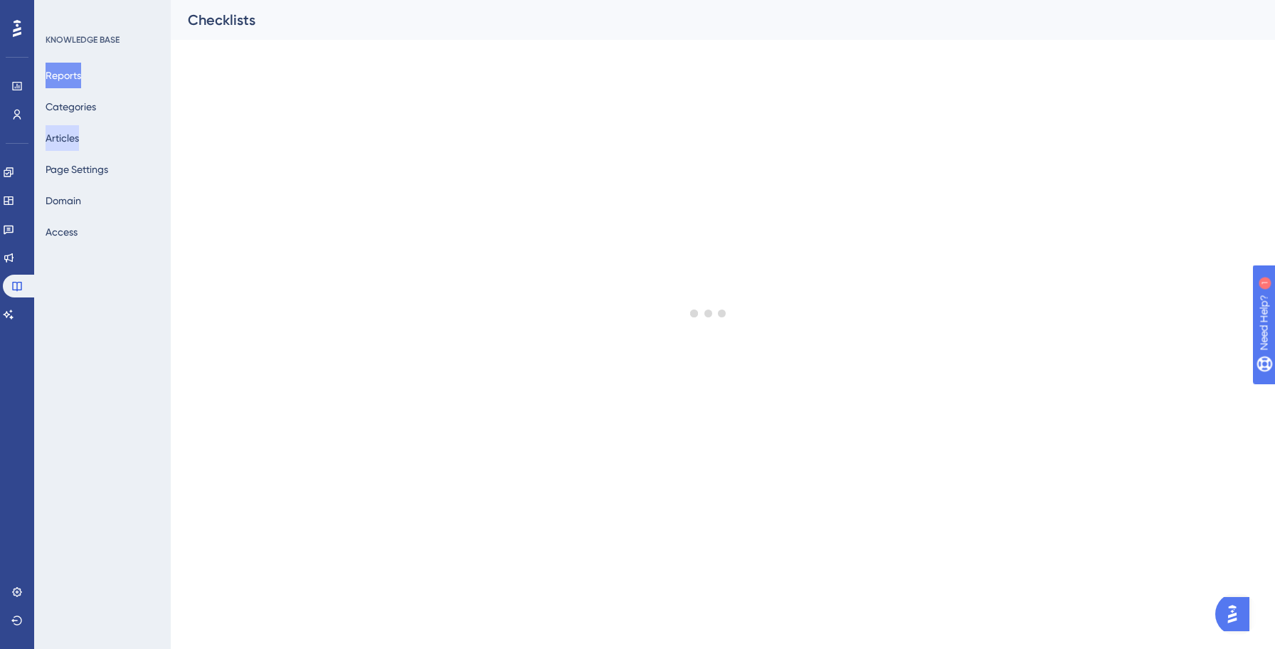
click at [66, 140] on button "Articles" at bounding box center [62, 138] width 33 height 26
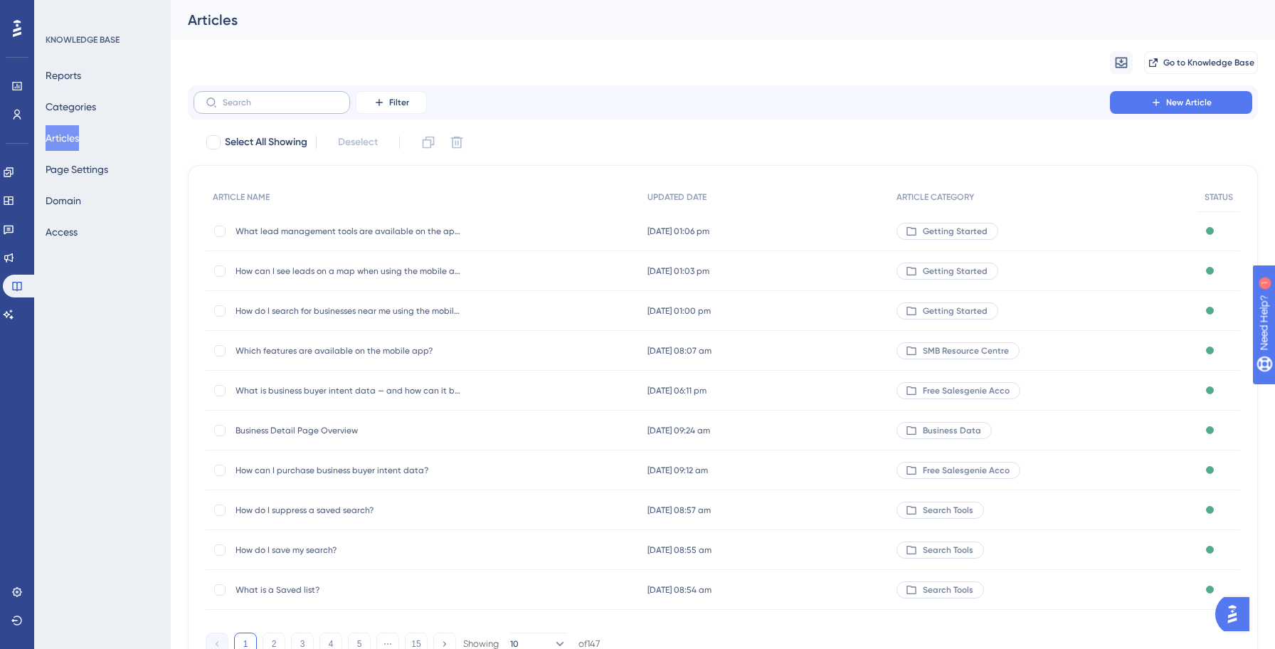
click at [238, 107] on label at bounding box center [271, 102] width 156 height 23
click at [238, 107] on input "text" at bounding box center [280, 102] width 115 height 10
paste input "What is included in the Salesgenie Pro package?"
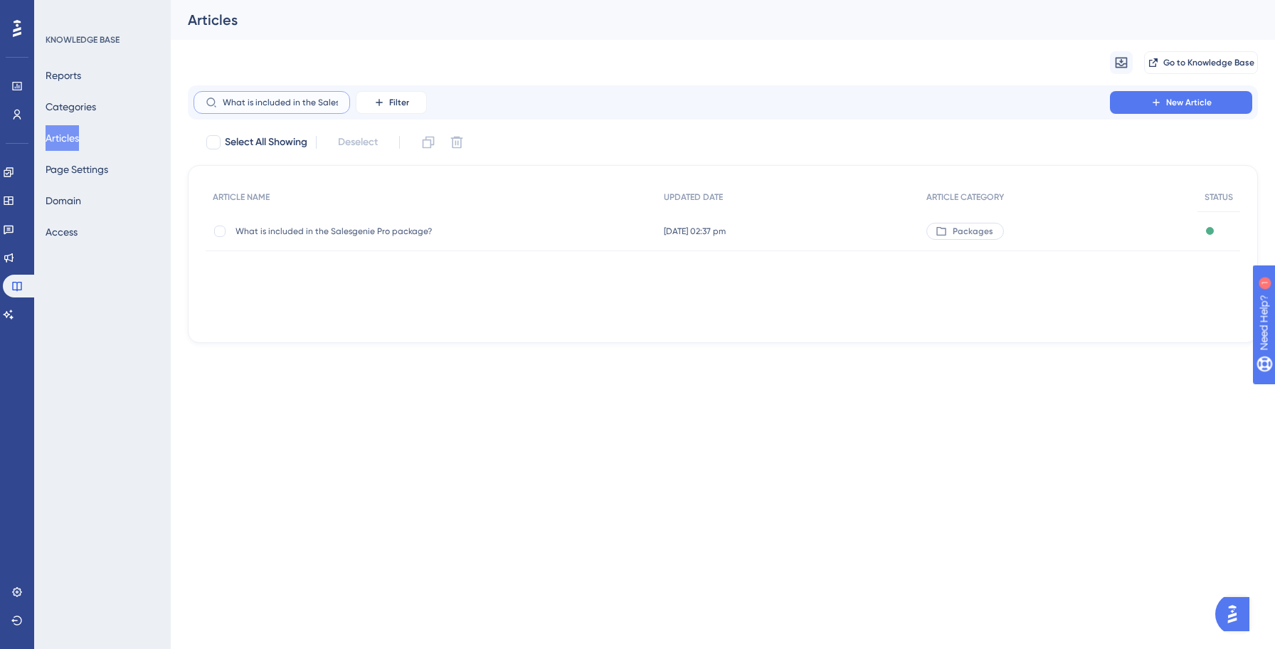
scroll to position [0, 75]
type input "What is included in the Salesgenie Pro package?"
click at [323, 229] on span "What is included in the Salesgenie Pro package?" at bounding box center [349, 230] width 228 height 11
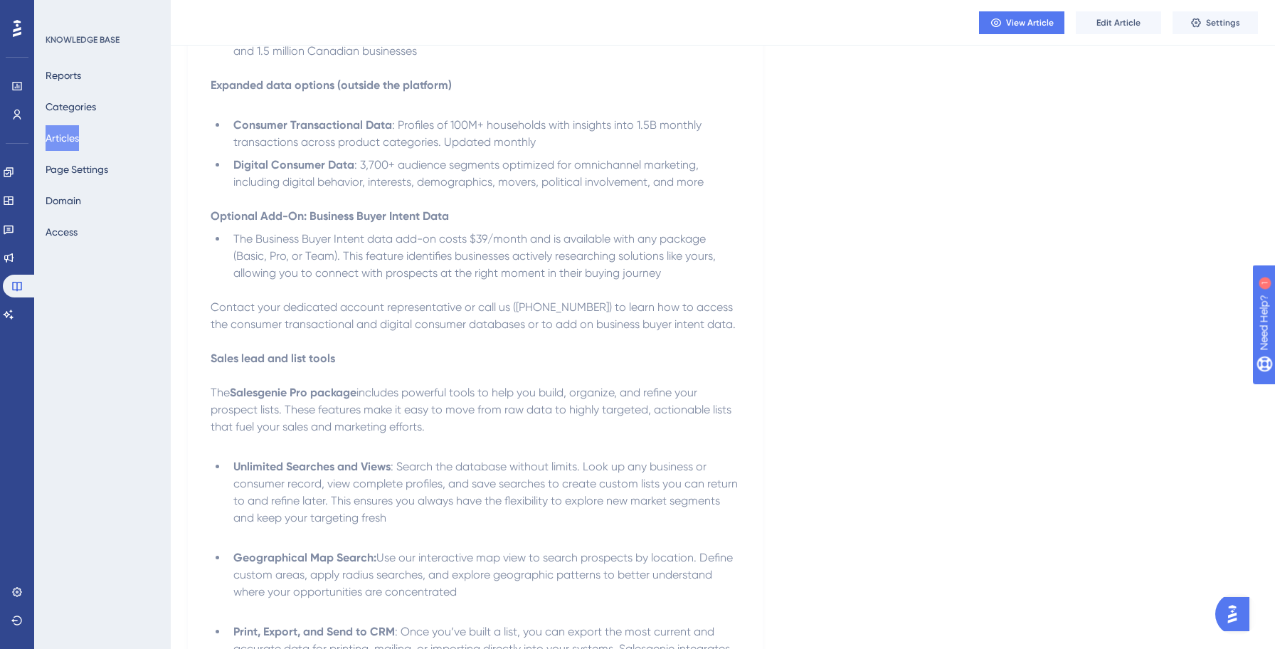
scroll to position [579, 0]
click at [1105, 23] on span "Edit Article" at bounding box center [1118, 22] width 44 height 11
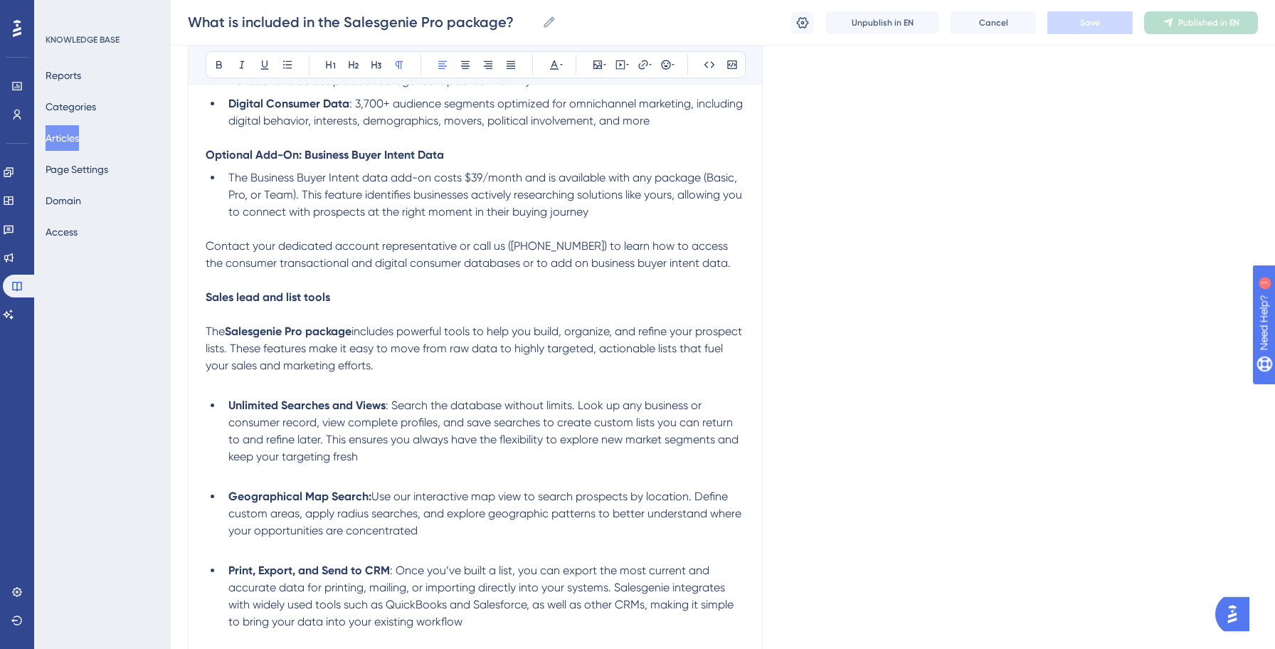
scroll to position [675, 0]
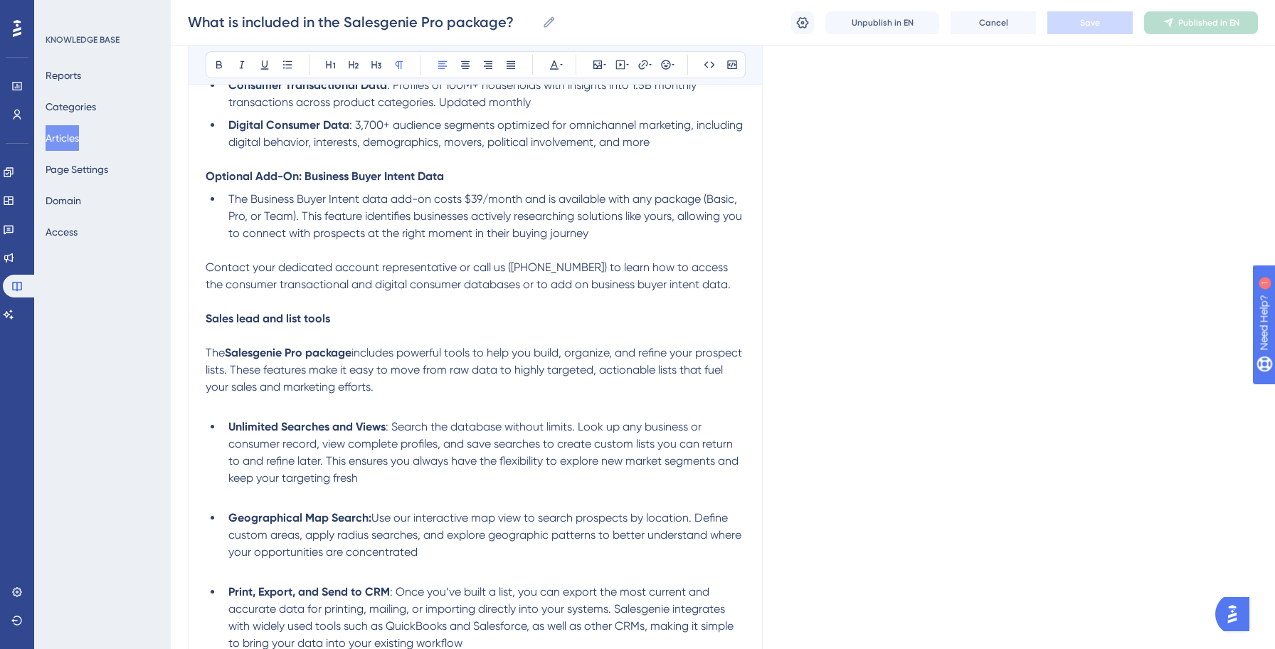
click at [483, 201] on span "The Business Buyer Intent data add-on costs $39/month and is available with any…" at bounding box center [486, 216] width 516 height 48
click at [1108, 27] on button "Save" at bounding box center [1089, 22] width 85 height 23
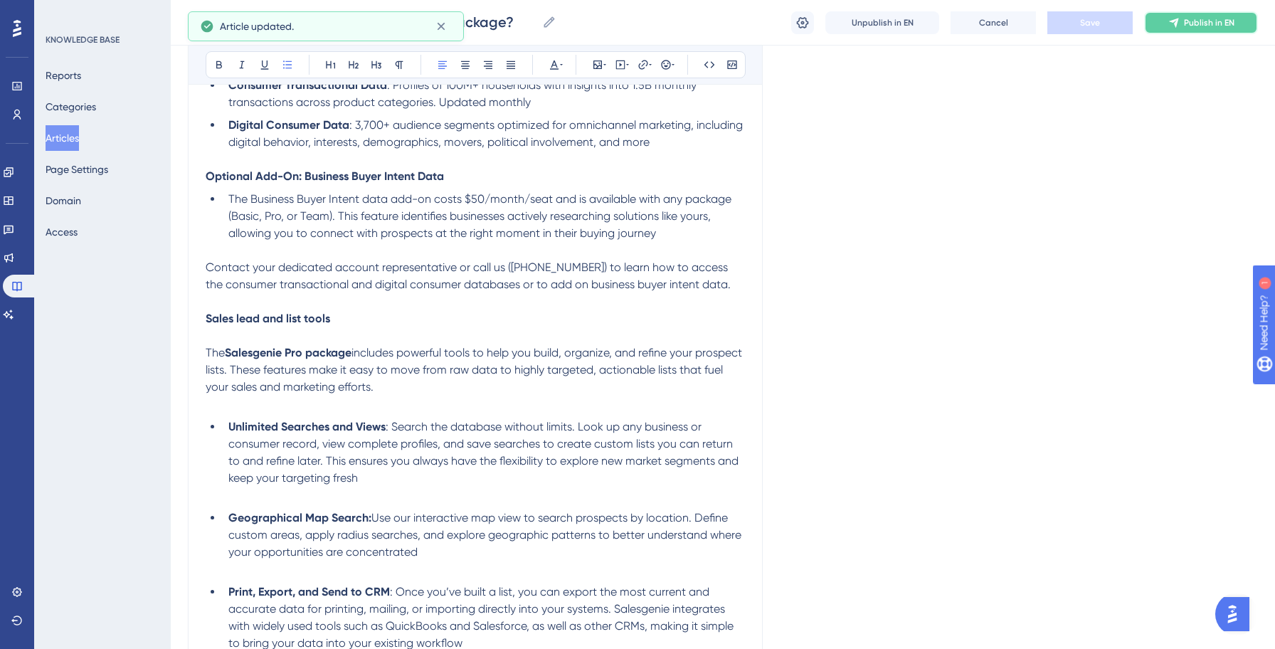
click at [1200, 18] on span "Publish in EN" at bounding box center [1209, 22] width 51 height 11
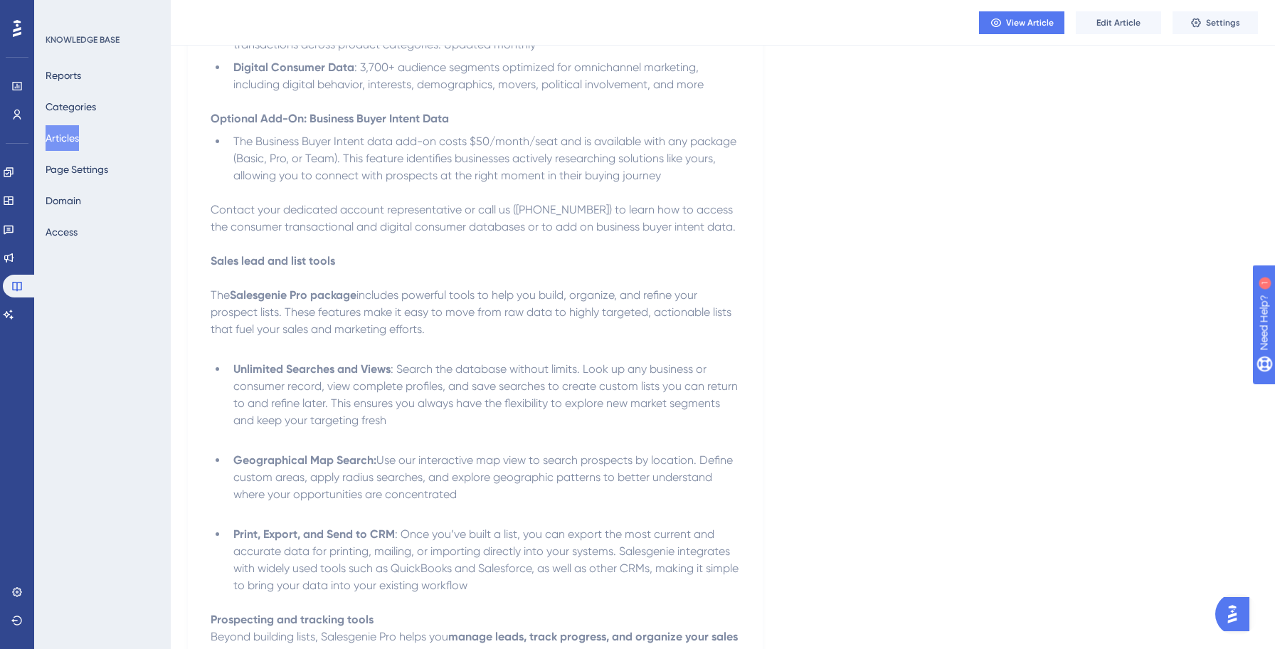
click at [78, 139] on button "Articles" at bounding box center [62, 138] width 33 height 26
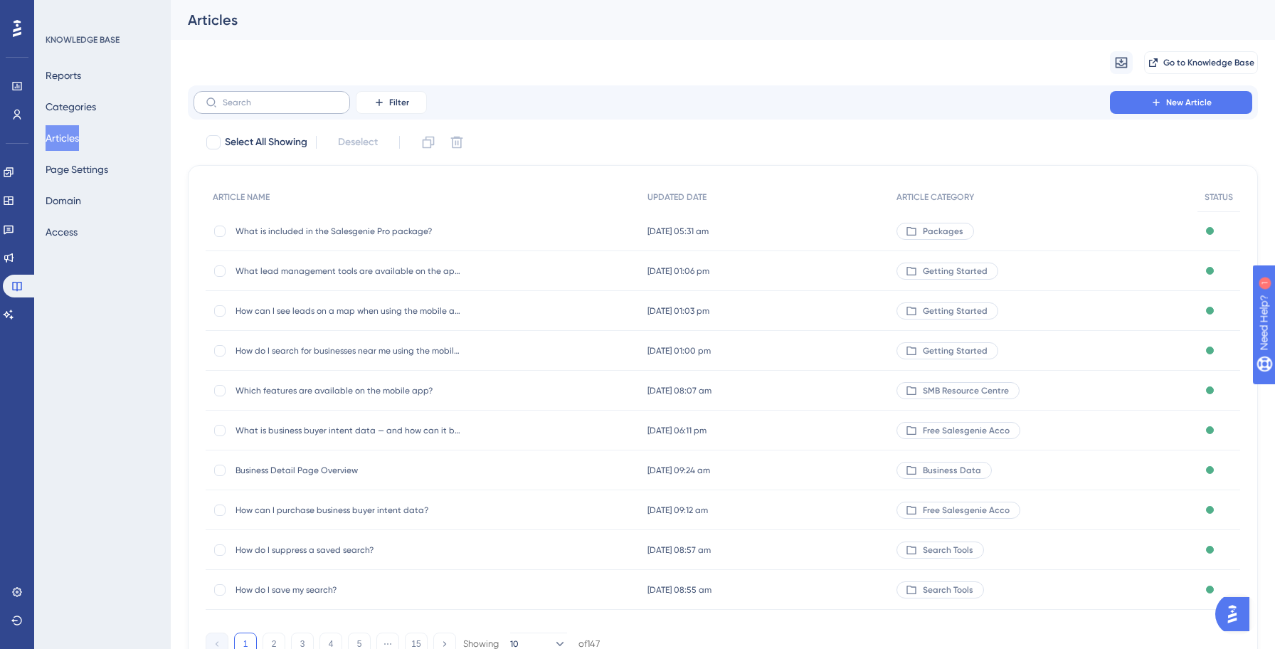
click at [292, 95] on label at bounding box center [271, 102] width 156 height 23
click at [292, 97] on input "text" at bounding box center [280, 102] width 115 height 10
paste input "What is included in the Salesgenie Basic package?"
type input "What is included in the Salesgenie Basic package?"
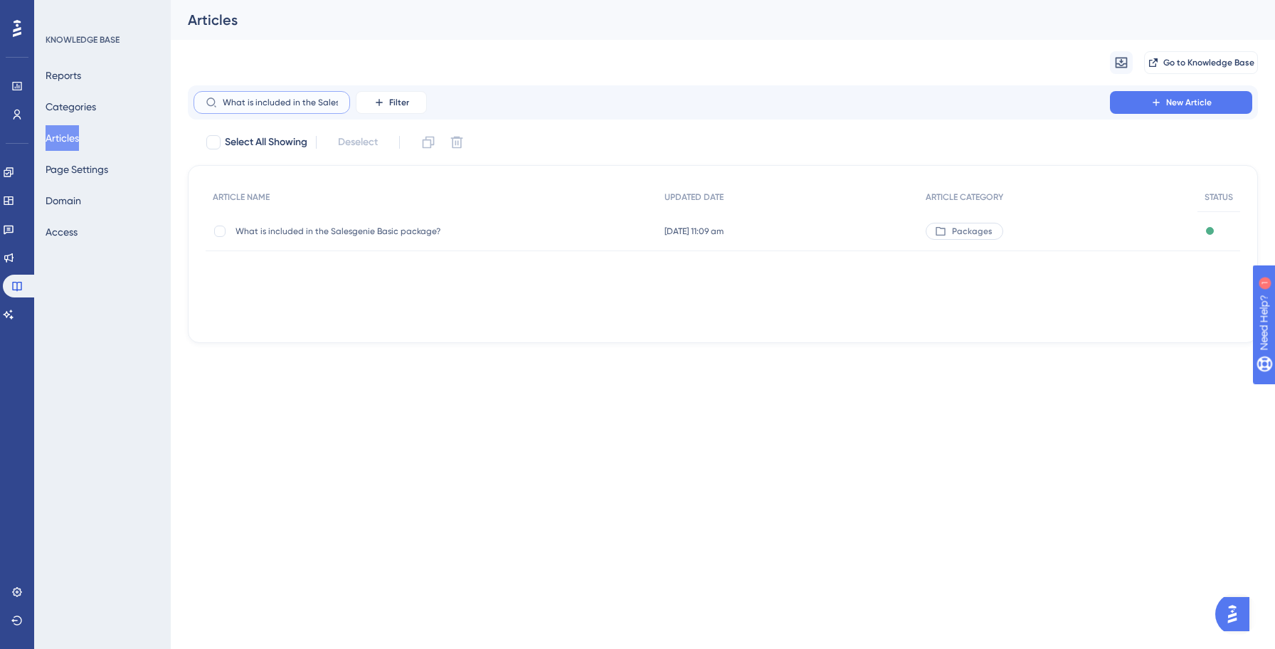
scroll to position [0, 84]
click at [346, 219] on div "What is included in the Salesgenie Basic package? What is included in the Sales…" at bounding box center [349, 231] width 228 height 40
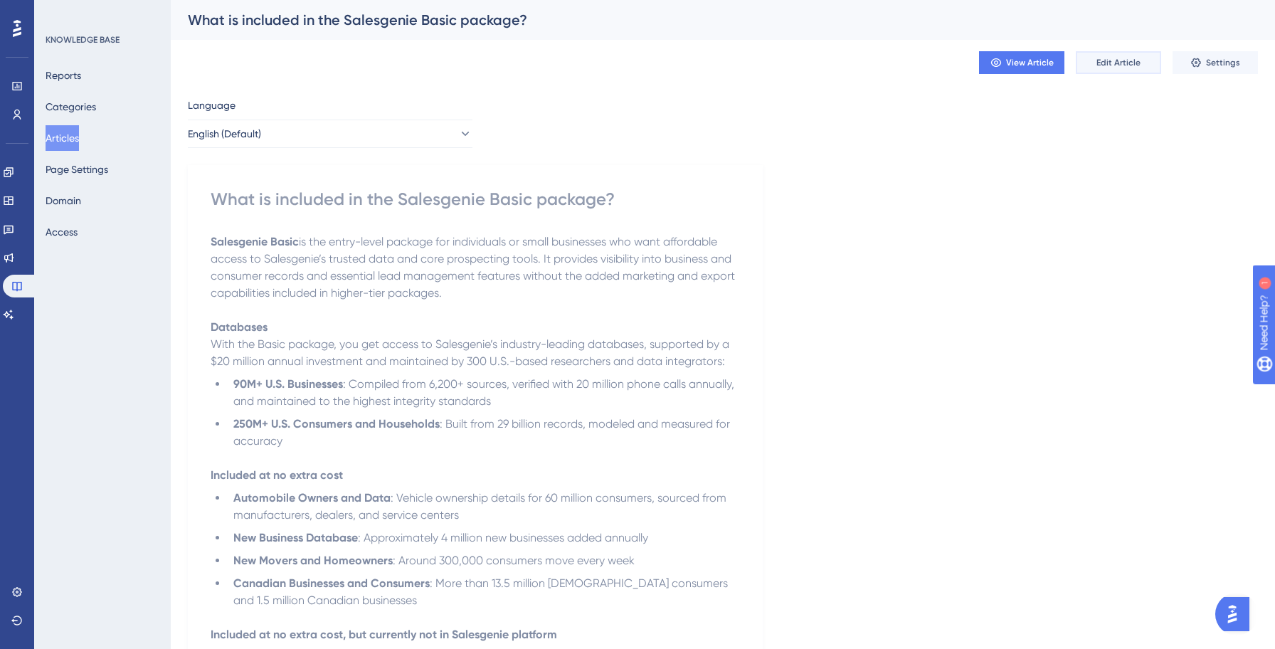
click at [1118, 63] on span "Edit Article" at bounding box center [1118, 62] width 44 height 11
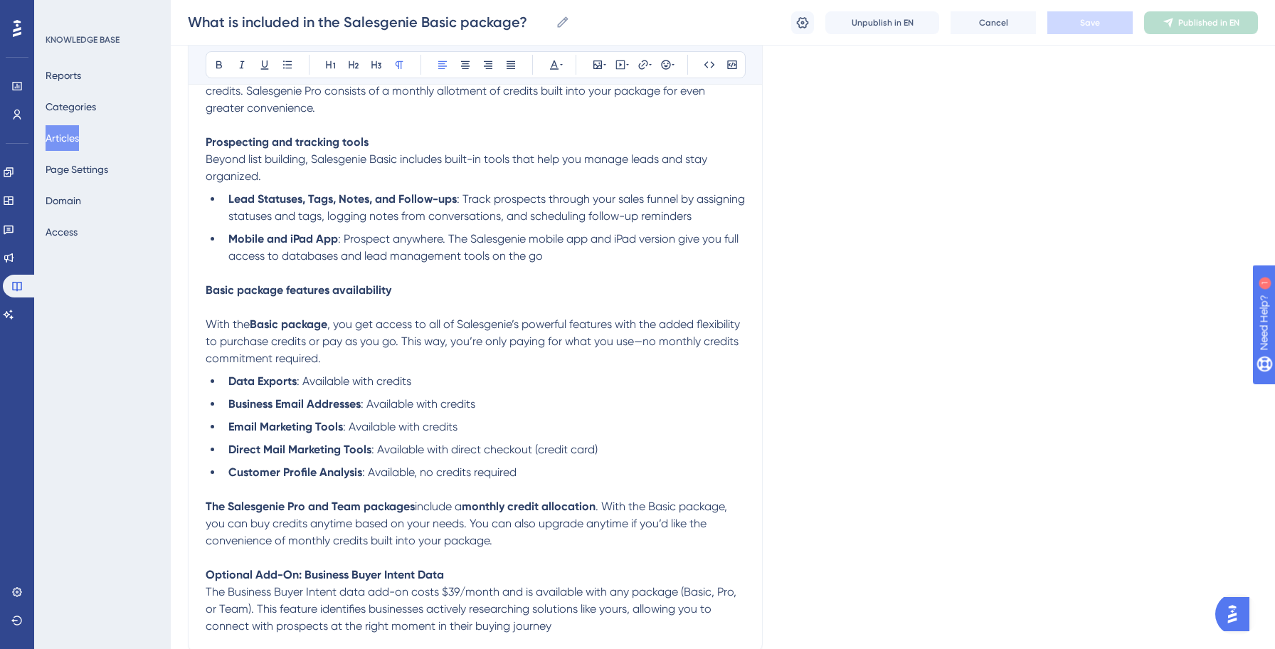
scroll to position [1162, 0]
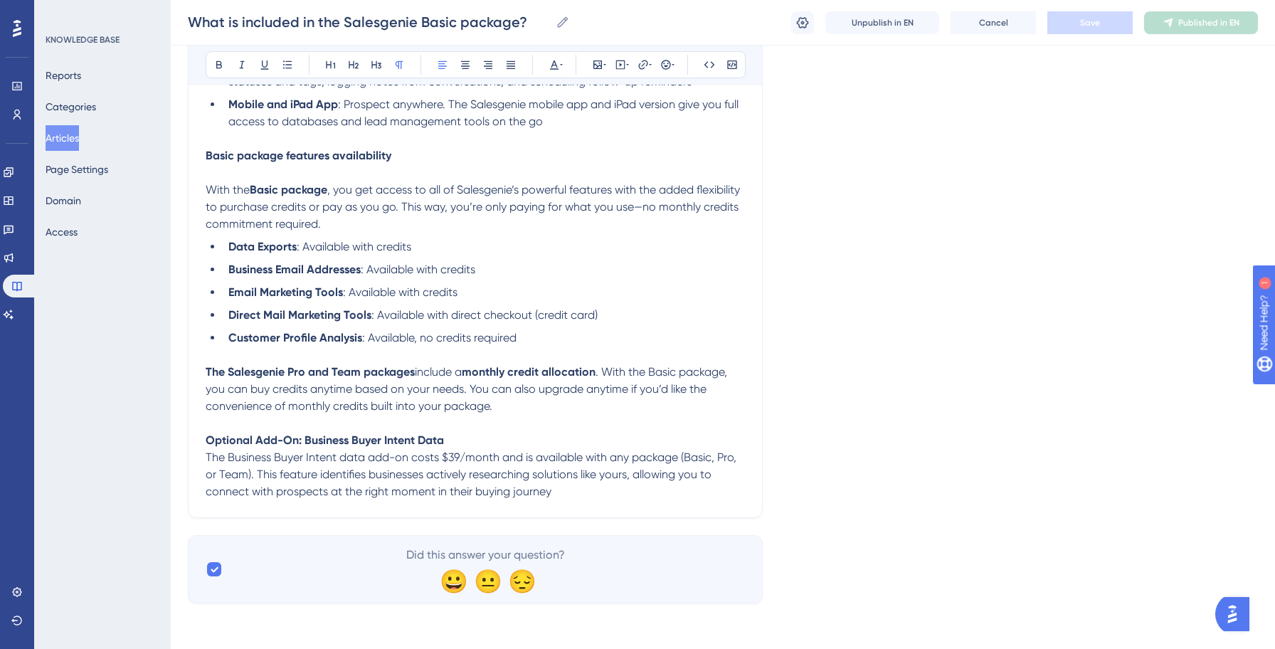
click at [457, 457] on span "The Business Buyer Intent data add-on costs $39/month and is available with any…" at bounding box center [472, 474] width 533 height 48
click at [1073, 23] on button "Save" at bounding box center [1089, 22] width 85 height 23
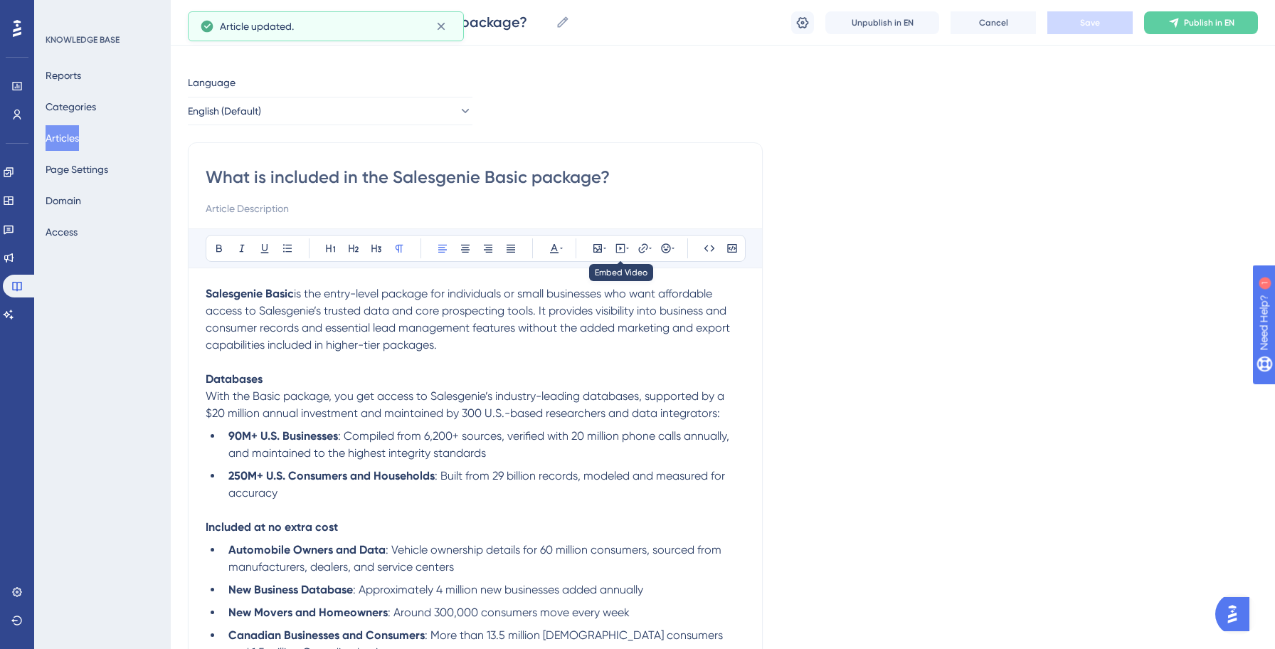
scroll to position [0, 0]
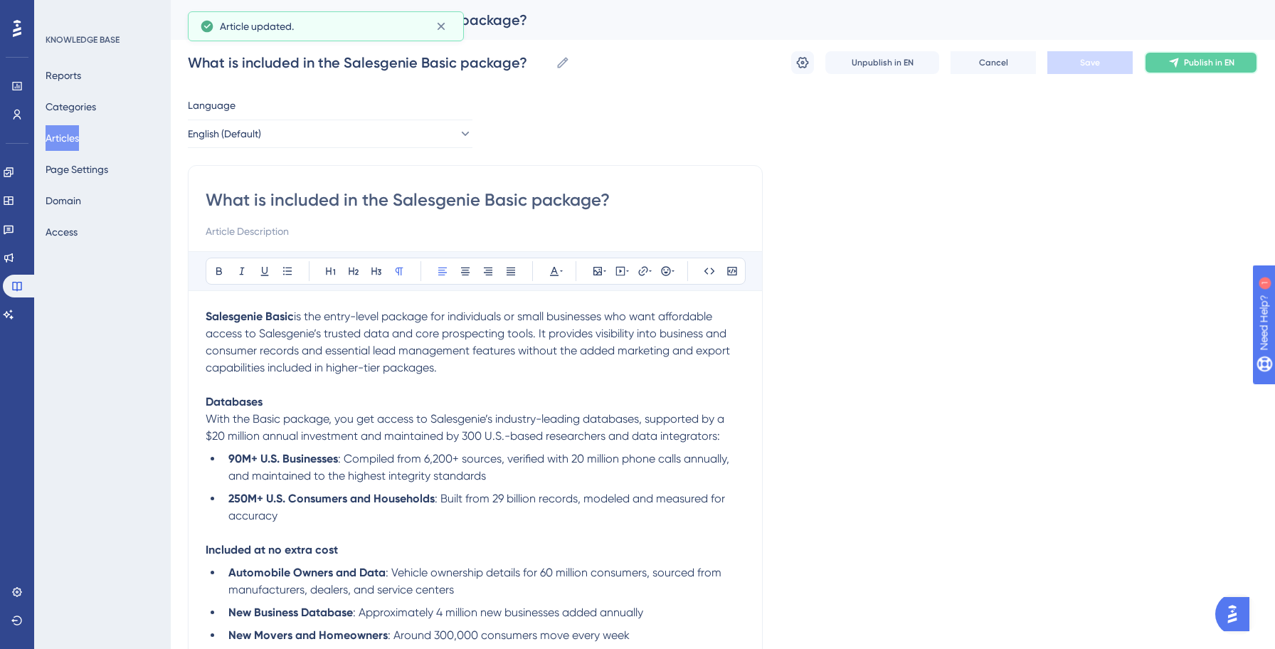
click at [1213, 57] on span "Publish in EN" at bounding box center [1209, 62] width 51 height 11
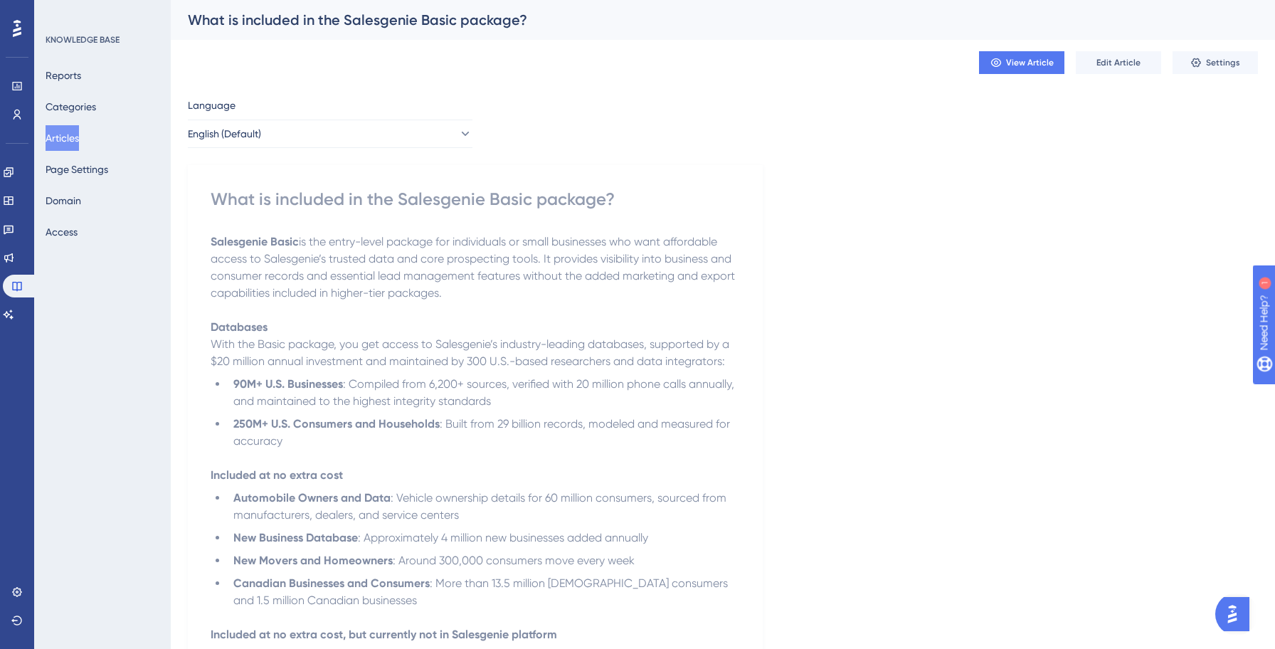
click at [73, 144] on button "Articles" at bounding box center [62, 138] width 33 height 26
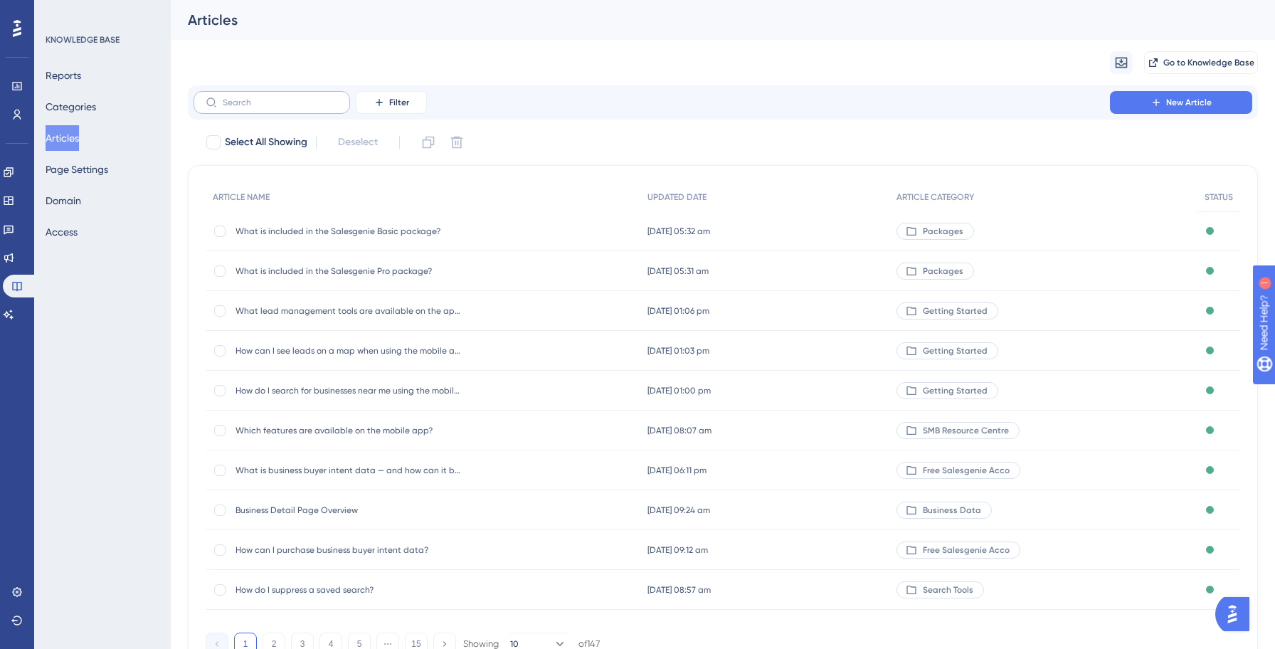
click at [280, 111] on label at bounding box center [271, 102] width 156 height 23
click at [280, 107] on input "text" at bounding box center [280, 102] width 115 height 10
paste input "What is Salesgenie Team?"
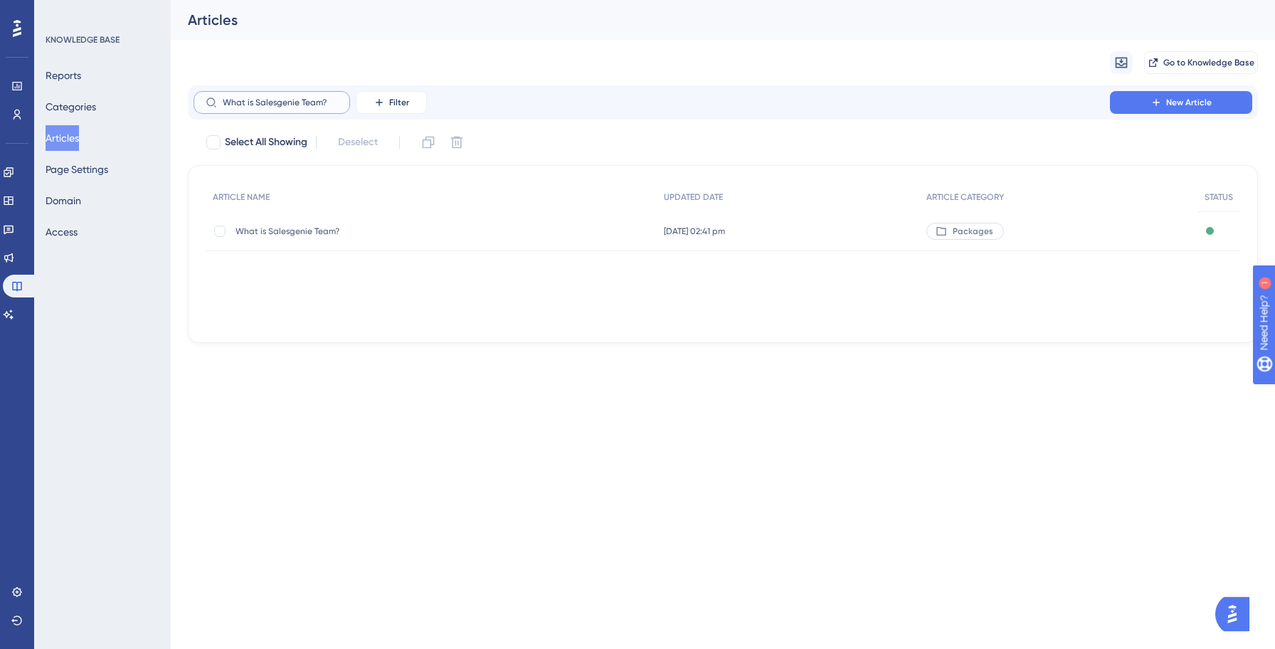
type input "What is Salesgenie Team?"
click at [288, 235] on span "What is Salesgenie Team?" at bounding box center [349, 230] width 228 height 11
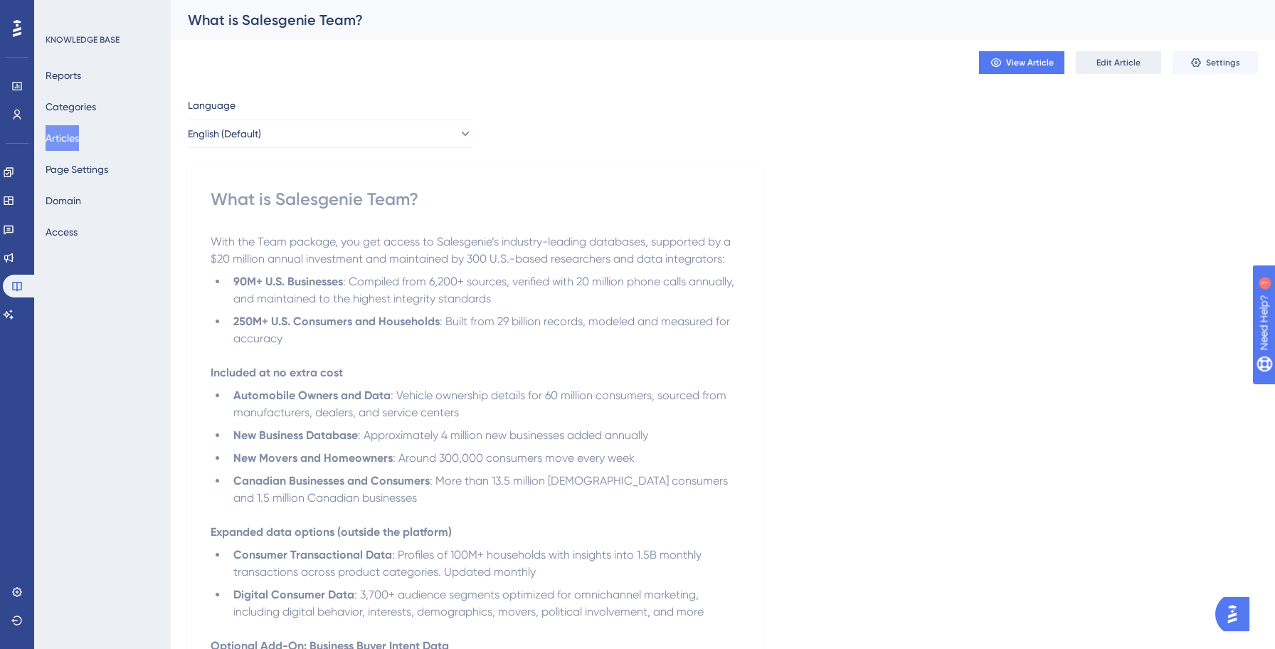
click at [1125, 70] on button "Edit Article" at bounding box center [1117, 62] width 85 height 23
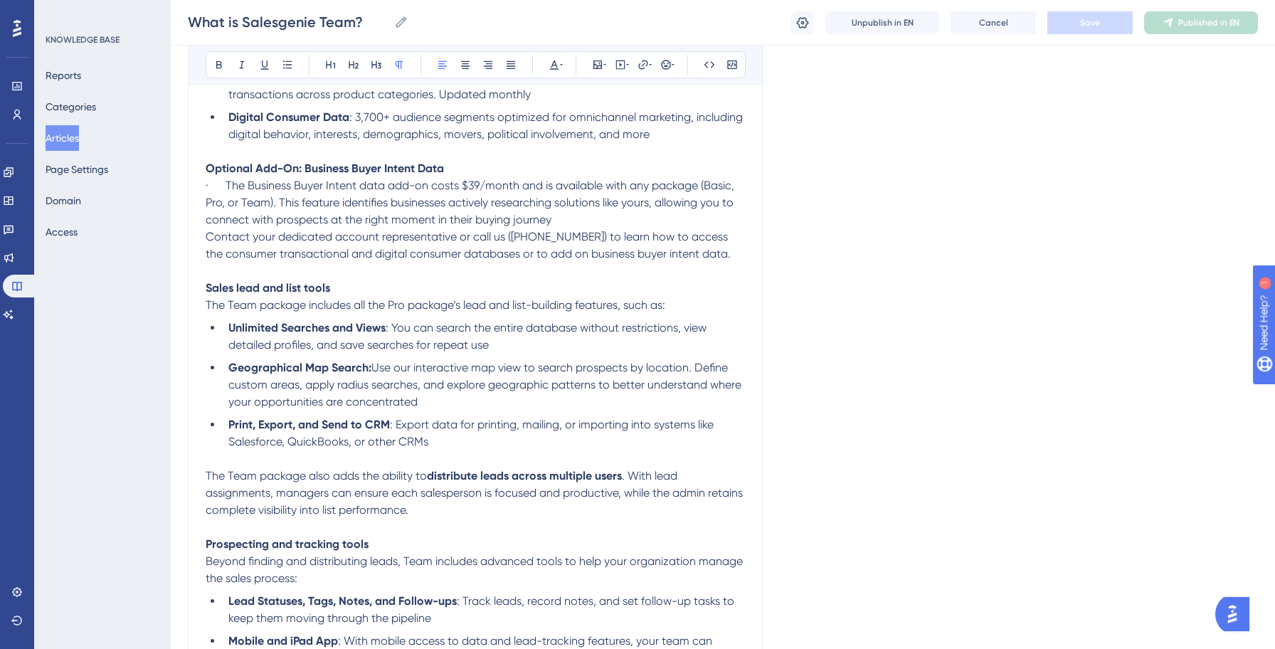
scroll to position [541, 0]
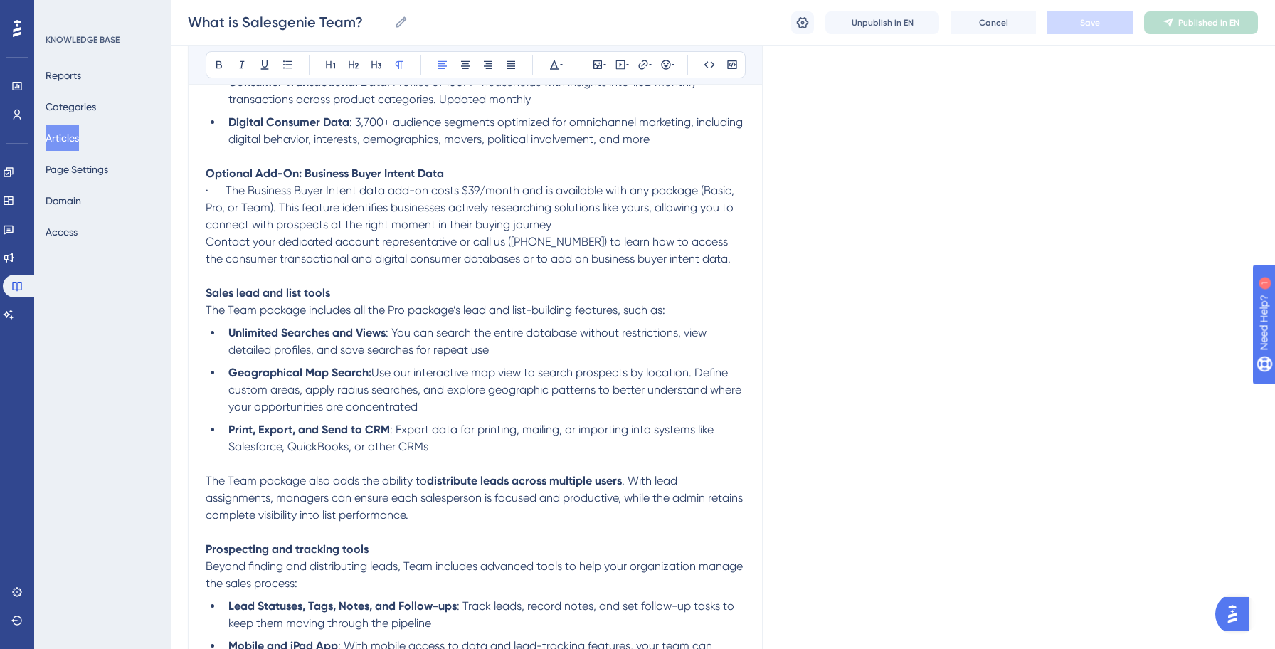
click at [479, 194] on span "· The Business Buyer Intent data add-on costs $39/month and is available with a…" at bounding box center [471, 208] width 531 height 48
click at [1078, 23] on button "Save" at bounding box center [1089, 22] width 85 height 23
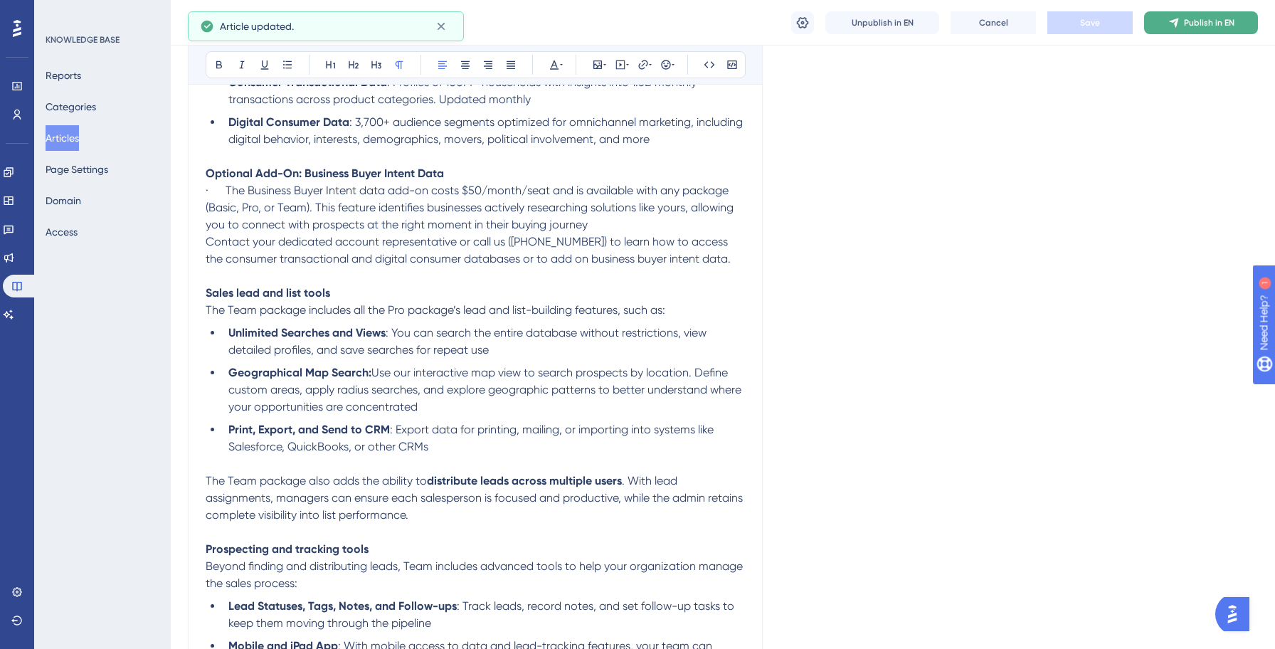
click at [1196, 26] on span "Publish in EN" at bounding box center [1209, 22] width 51 height 11
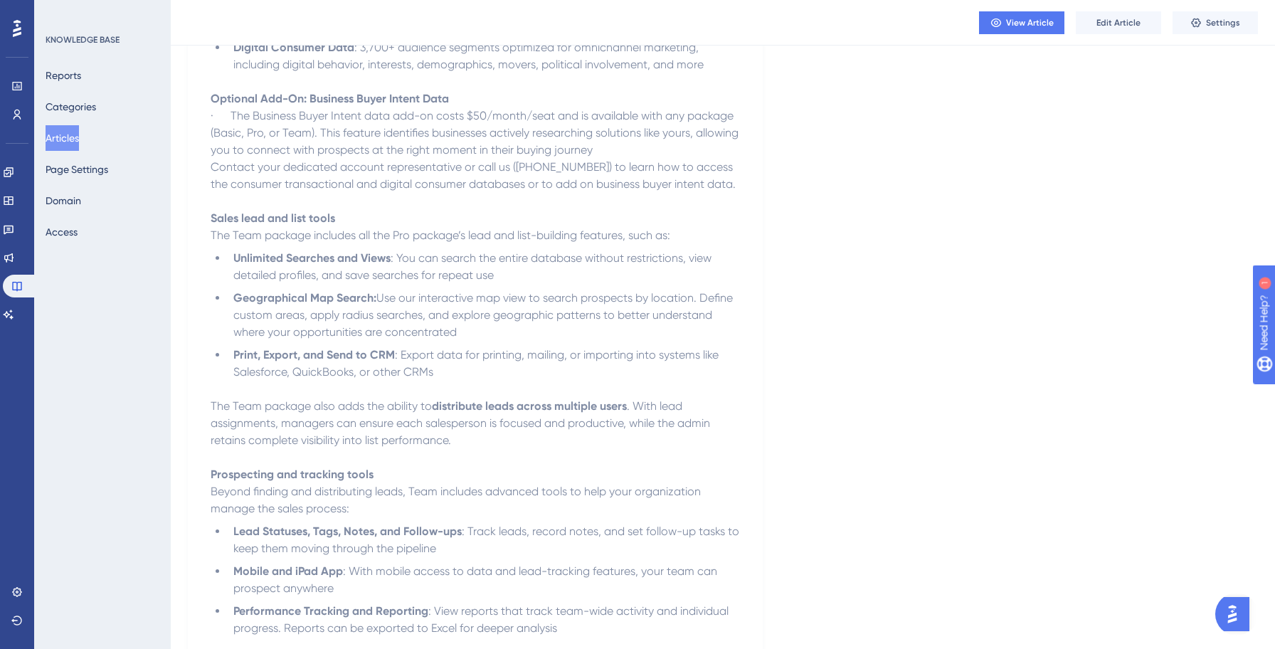
scroll to position [0, 0]
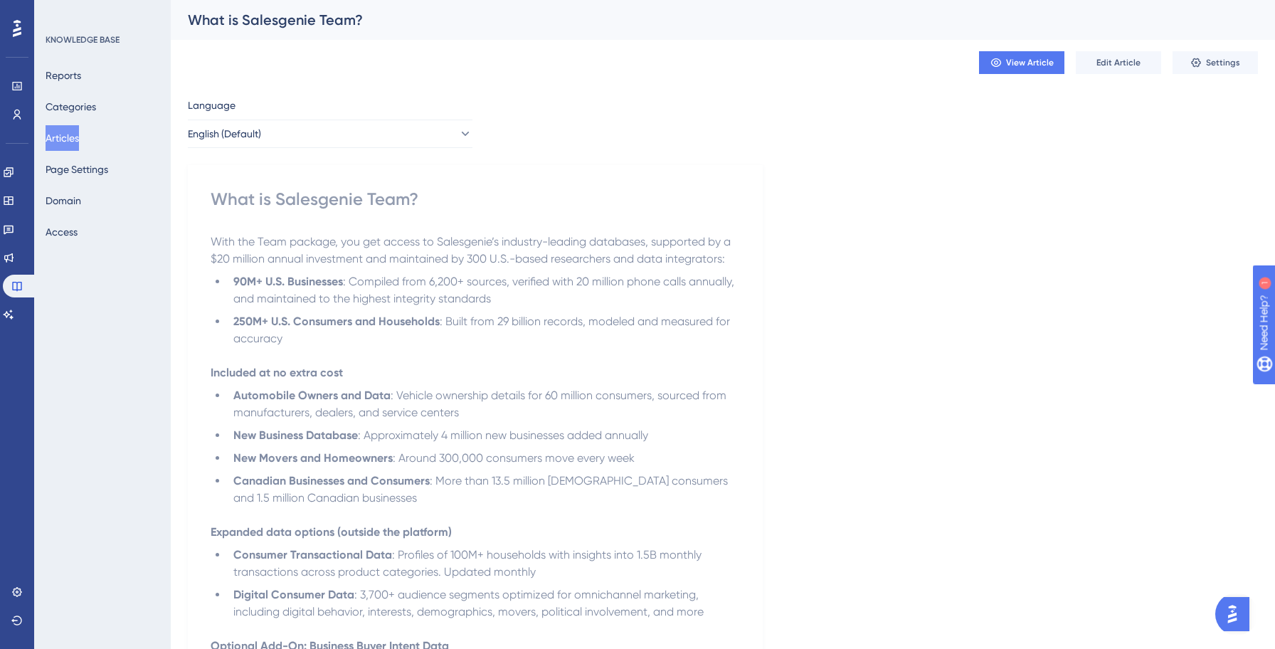
click at [79, 142] on button "Articles" at bounding box center [62, 138] width 33 height 26
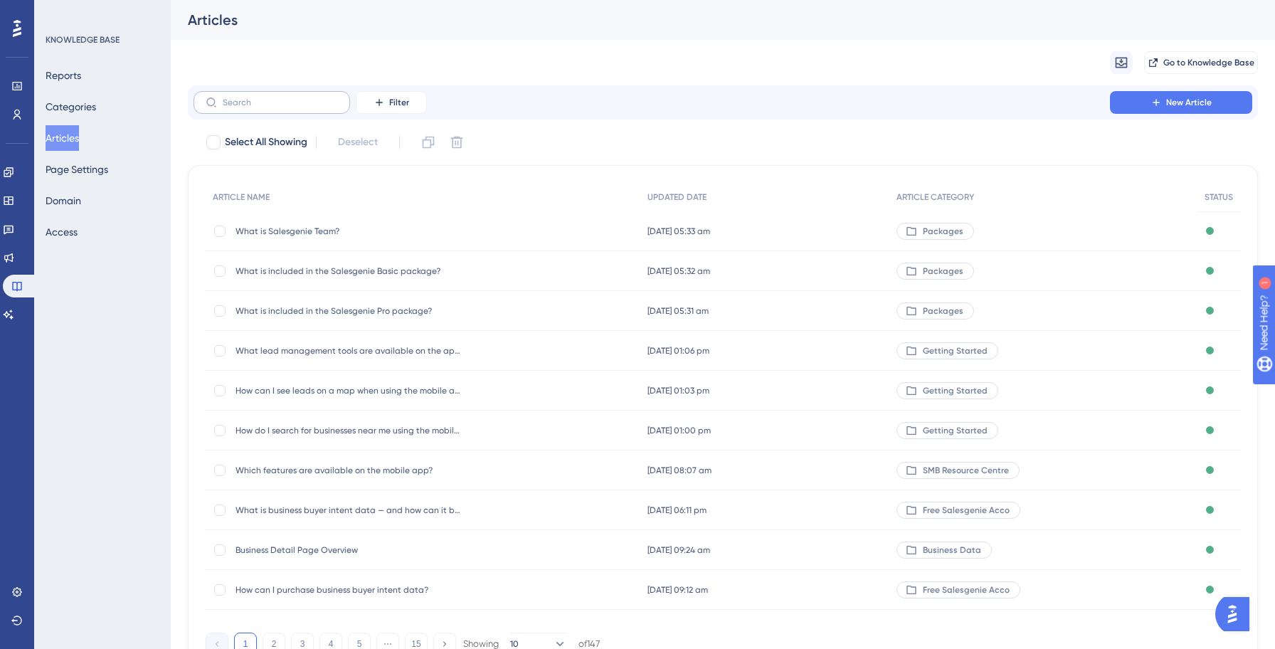
click at [279, 109] on label at bounding box center [271, 102] width 156 height 23
click at [279, 107] on input "text" at bounding box center [280, 102] width 115 height 10
type input "$"
checkbox input "true"
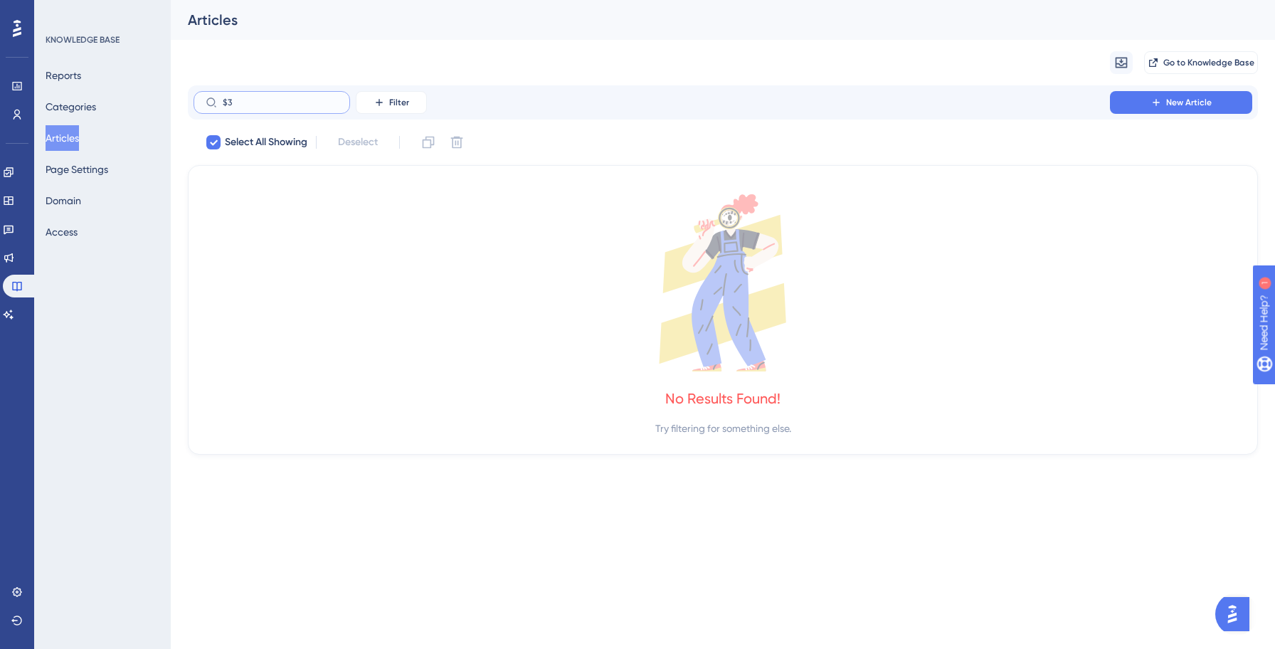
type input "$"
checkbox input "false"
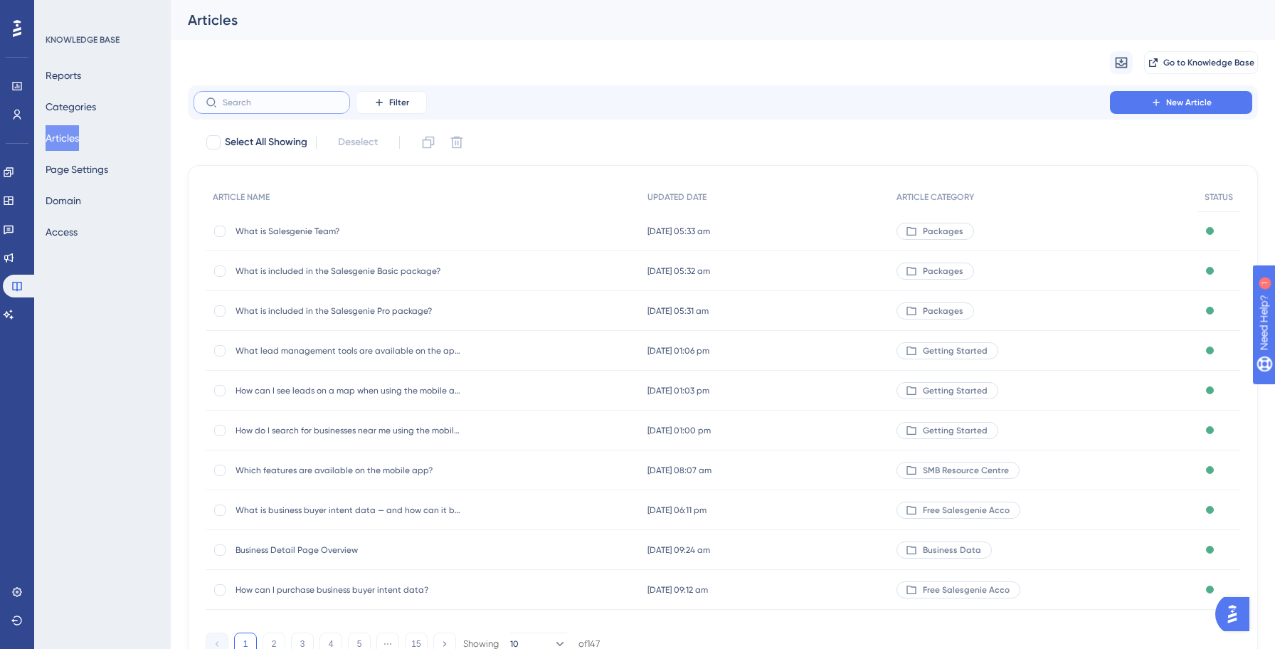
type input "3"
checkbox input "true"
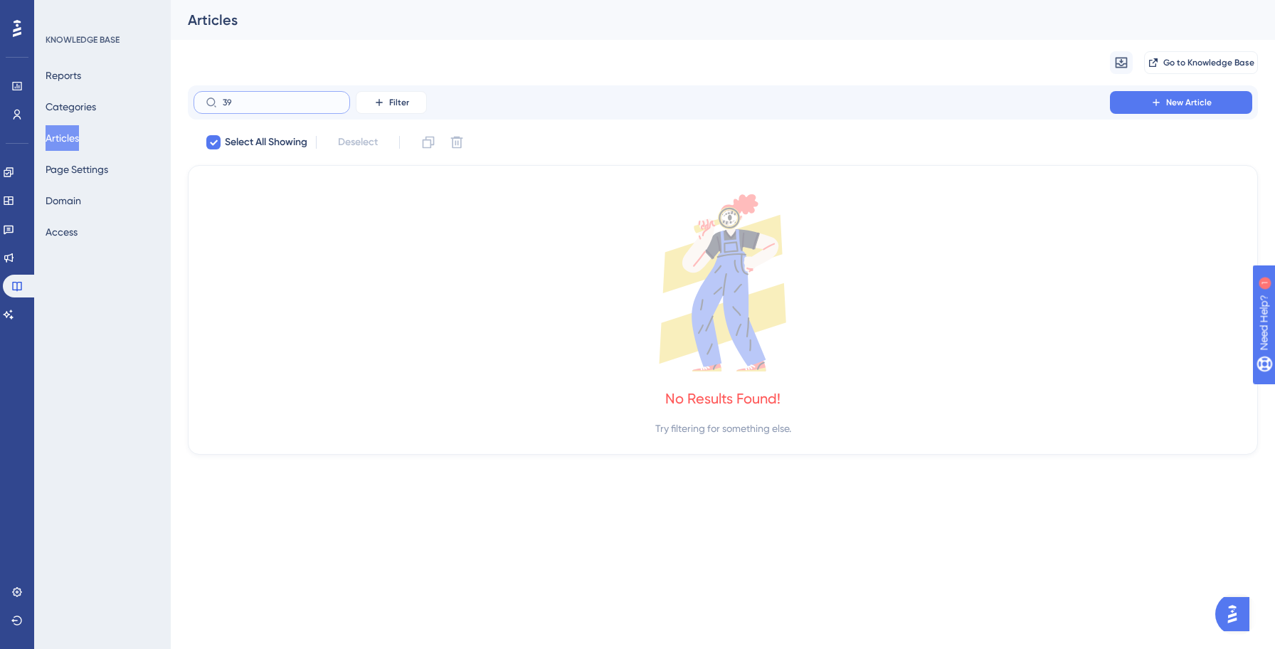
type input "3"
checkbox input "false"
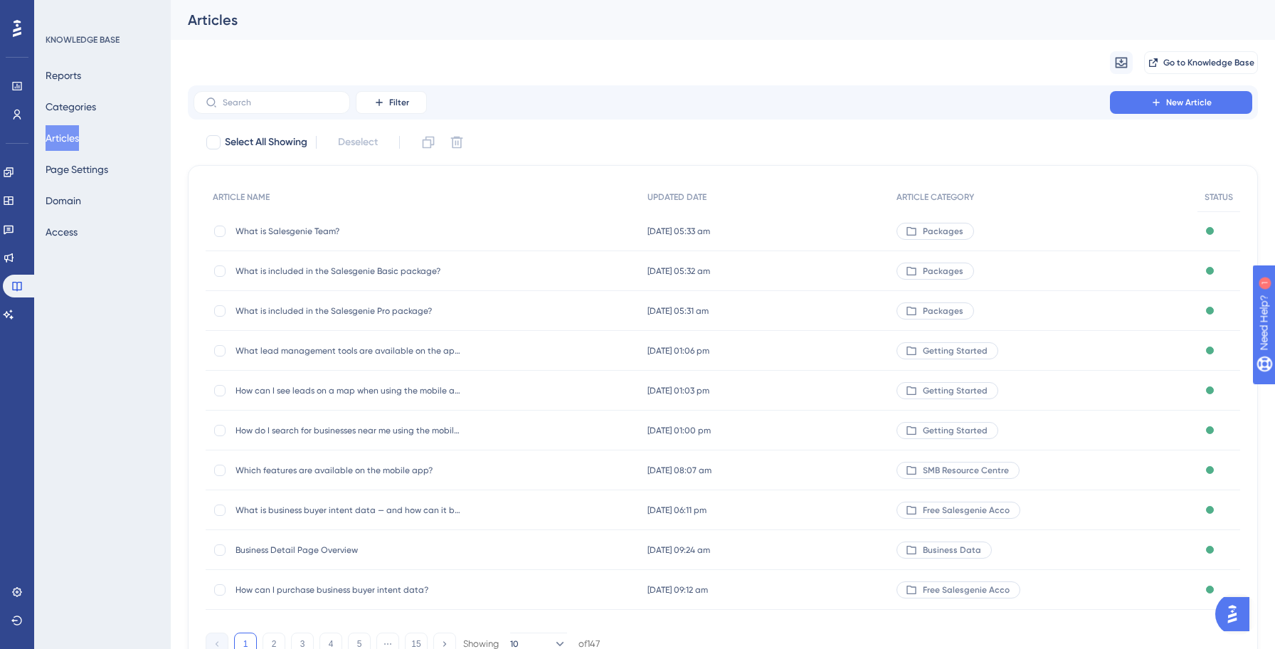
click at [661, 65] on div "Migrate from Go to Knowledge Base" at bounding box center [723, 63] width 1070 height 46
click at [268, 102] on input "text" at bounding box center [280, 102] width 115 height 10
paste input "How much does Salesgenie cost?"
type input "How much does Salesgenie cost?"
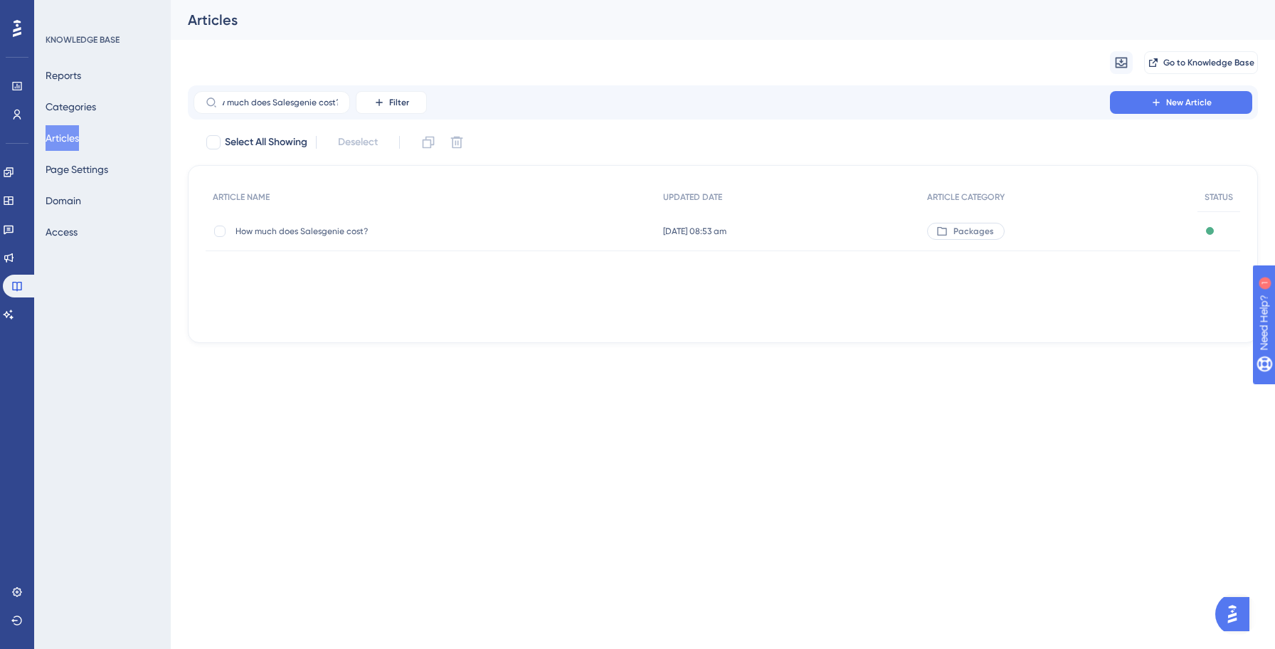
click at [303, 230] on span "How much does Salesgenie cost?" at bounding box center [349, 230] width 228 height 11
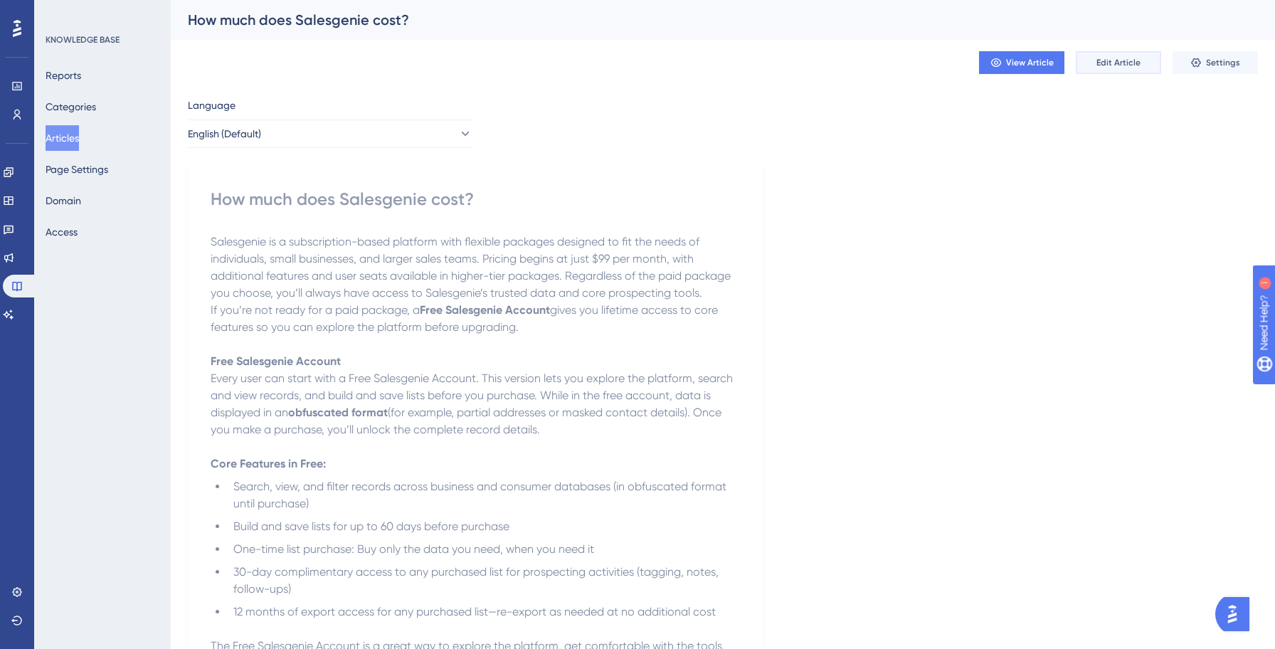
click at [1126, 67] on span "Edit Article" at bounding box center [1118, 62] width 44 height 11
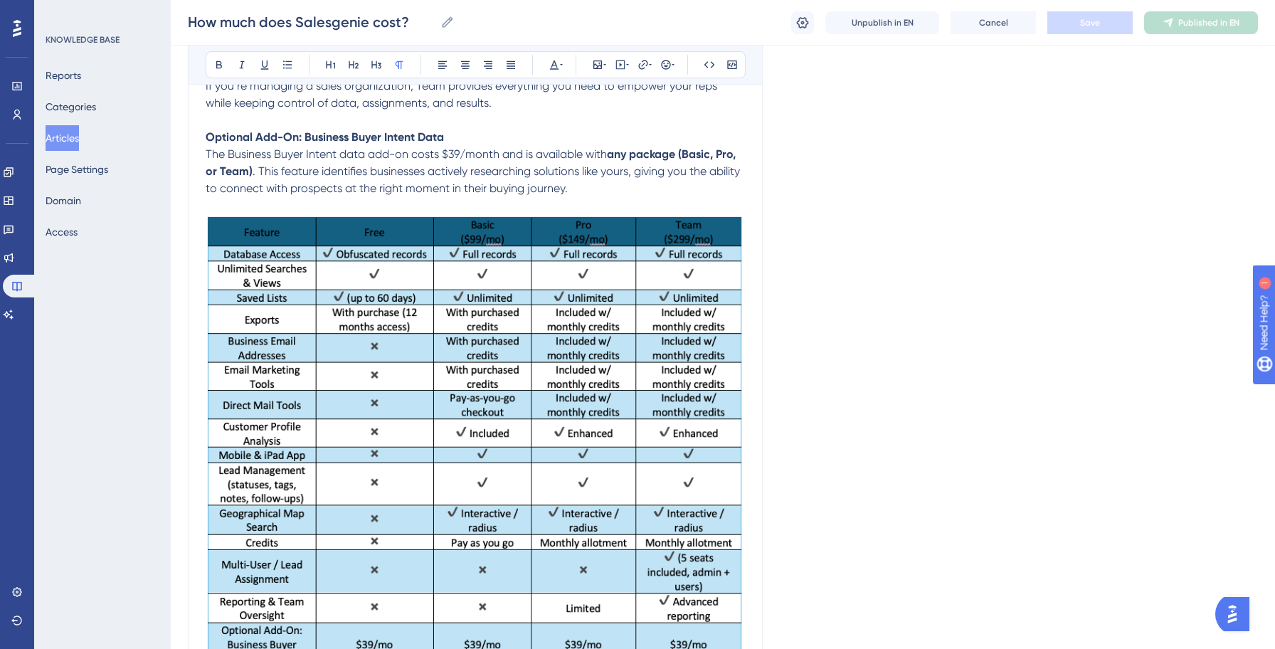
scroll to position [1974, 0]
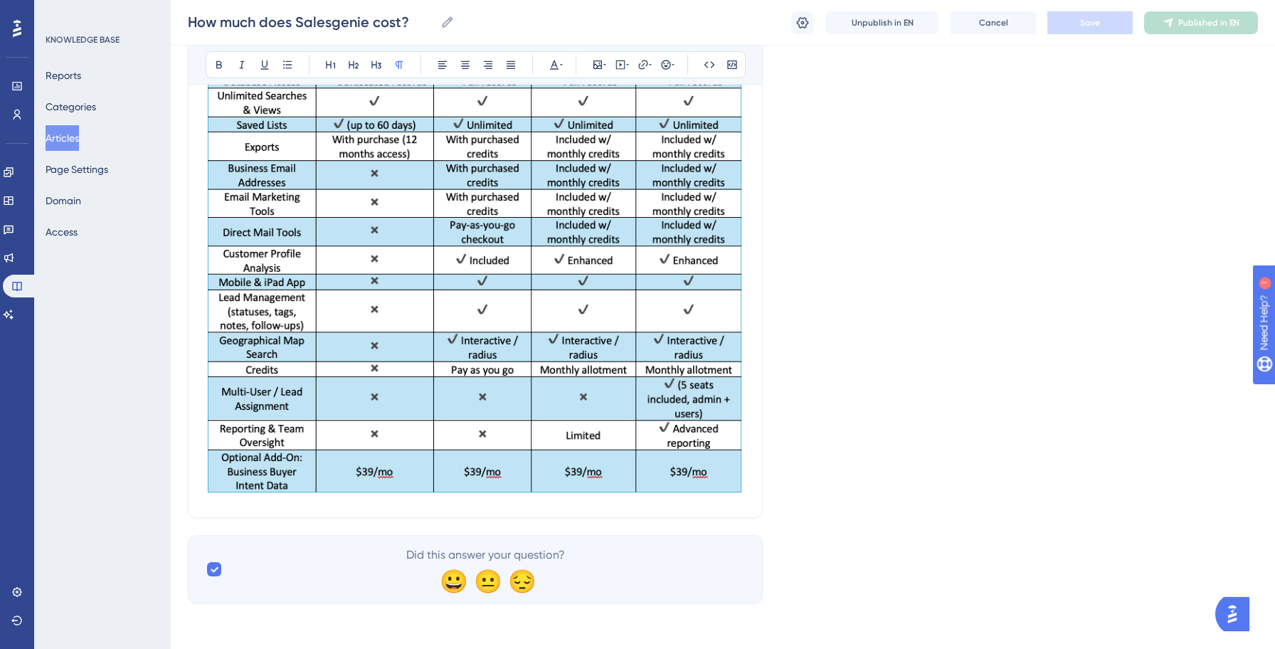
click at [367, 473] on img at bounding box center [475, 268] width 539 height 454
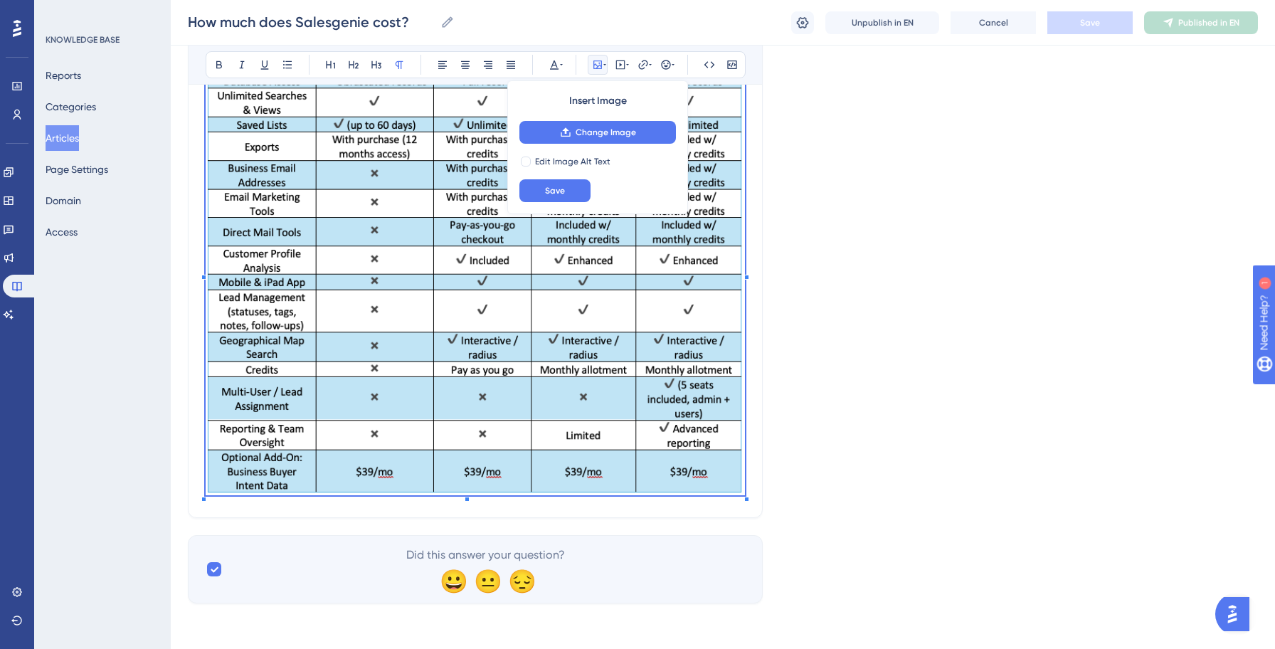
click at [368, 474] on img at bounding box center [475, 268] width 539 height 454
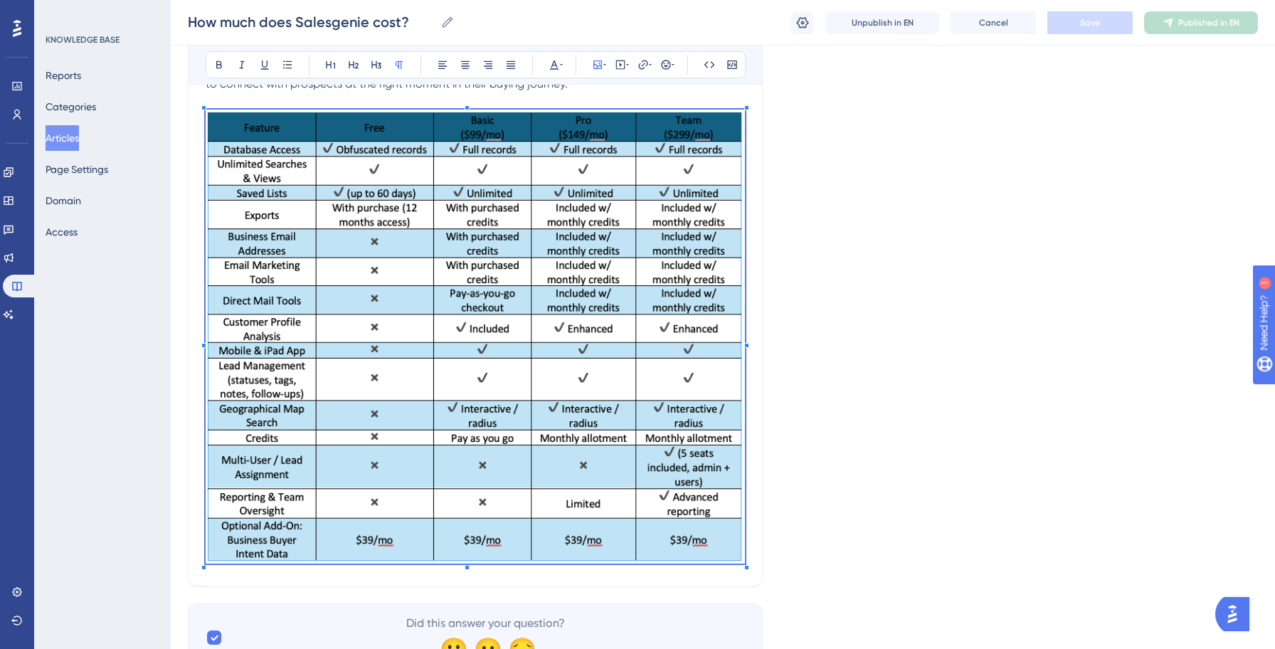
scroll to position [1879, 0]
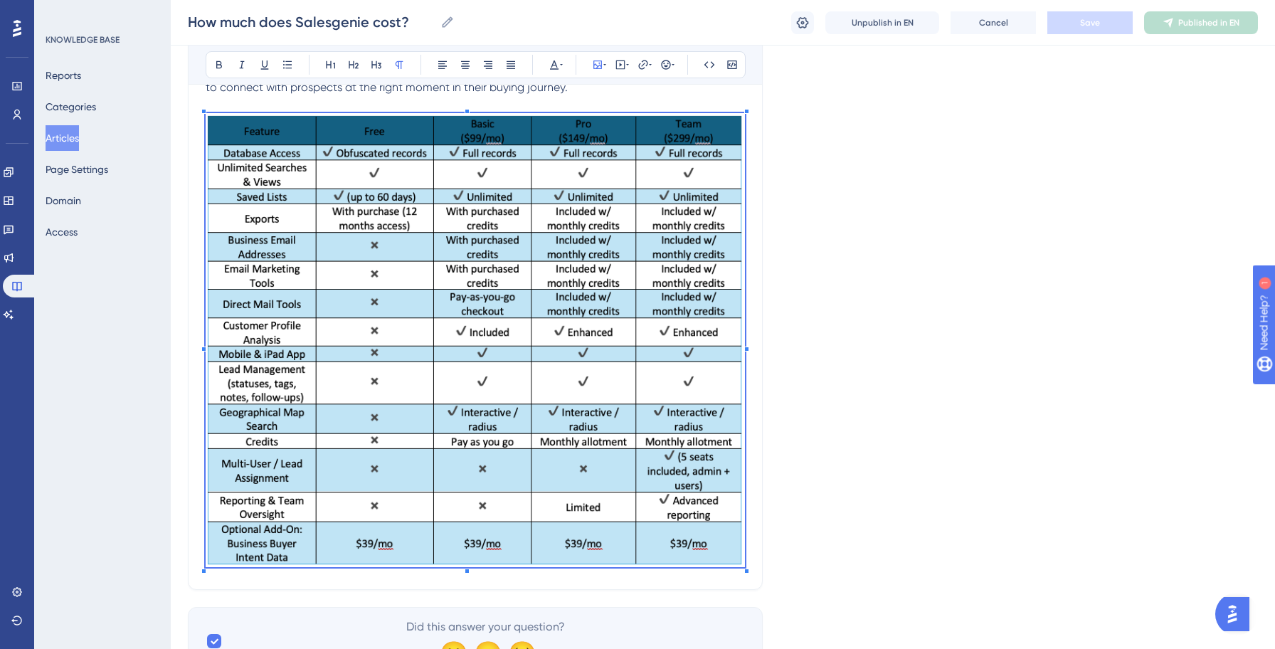
click at [366, 419] on img at bounding box center [475, 340] width 539 height 454
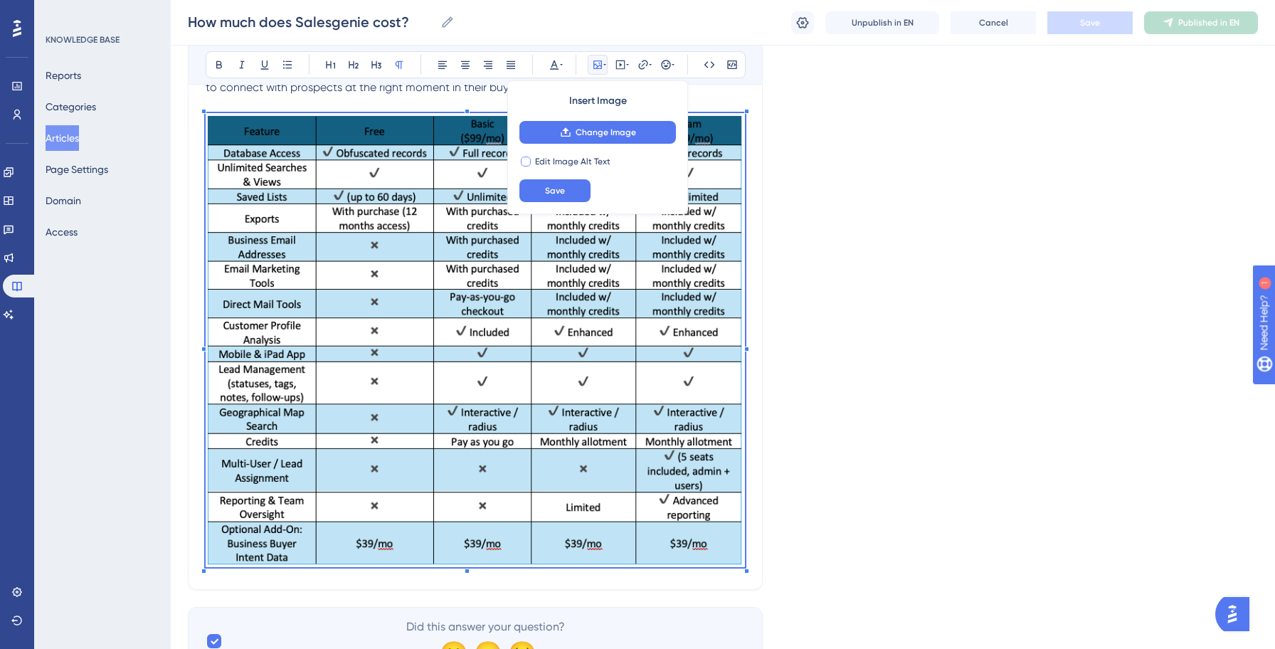
click at [524, 164] on div at bounding box center [526, 161] width 10 height 10
checkbox input "true"
click at [566, 192] on input "text" at bounding box center [597, 191] width 132 height 10
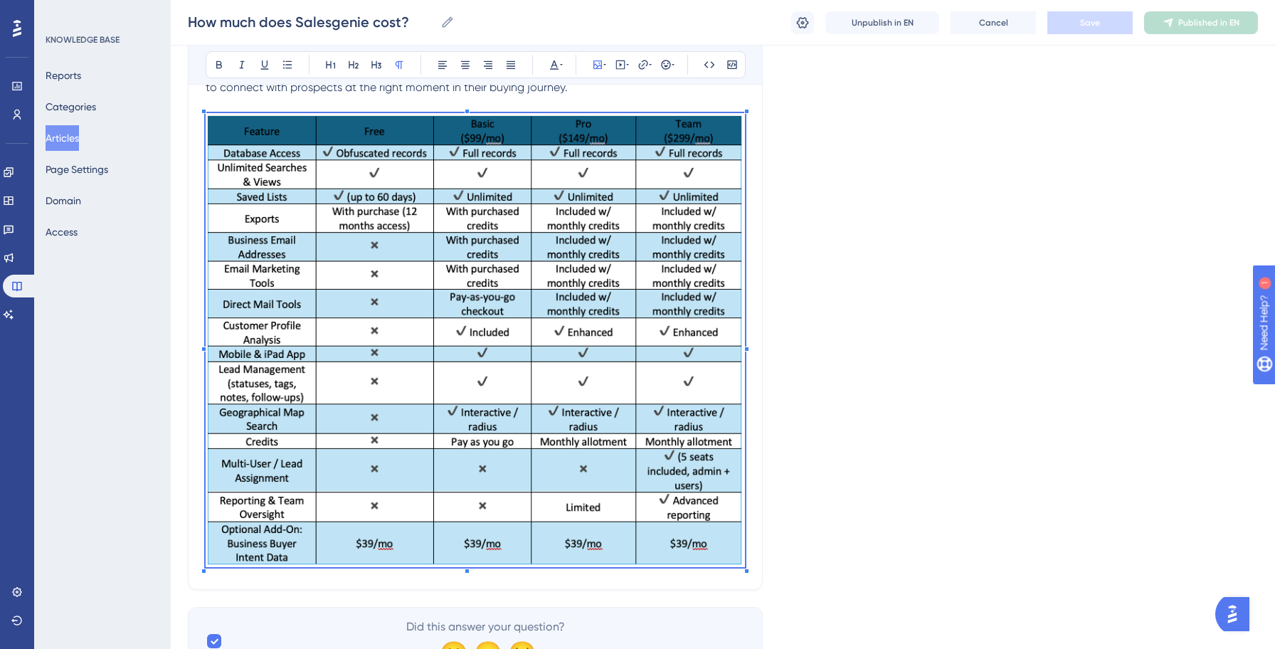
click at [567, 304] on img at bounding box center [475, 340] width 539 height 454
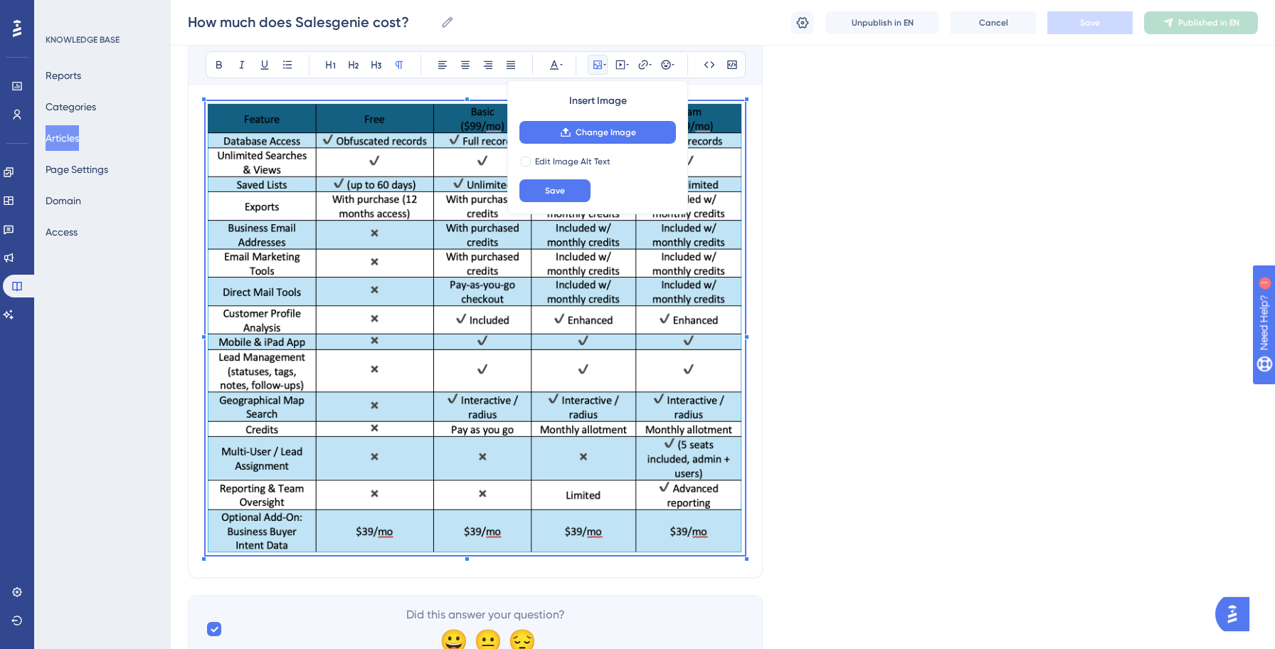
scroll to position [1897, 0]
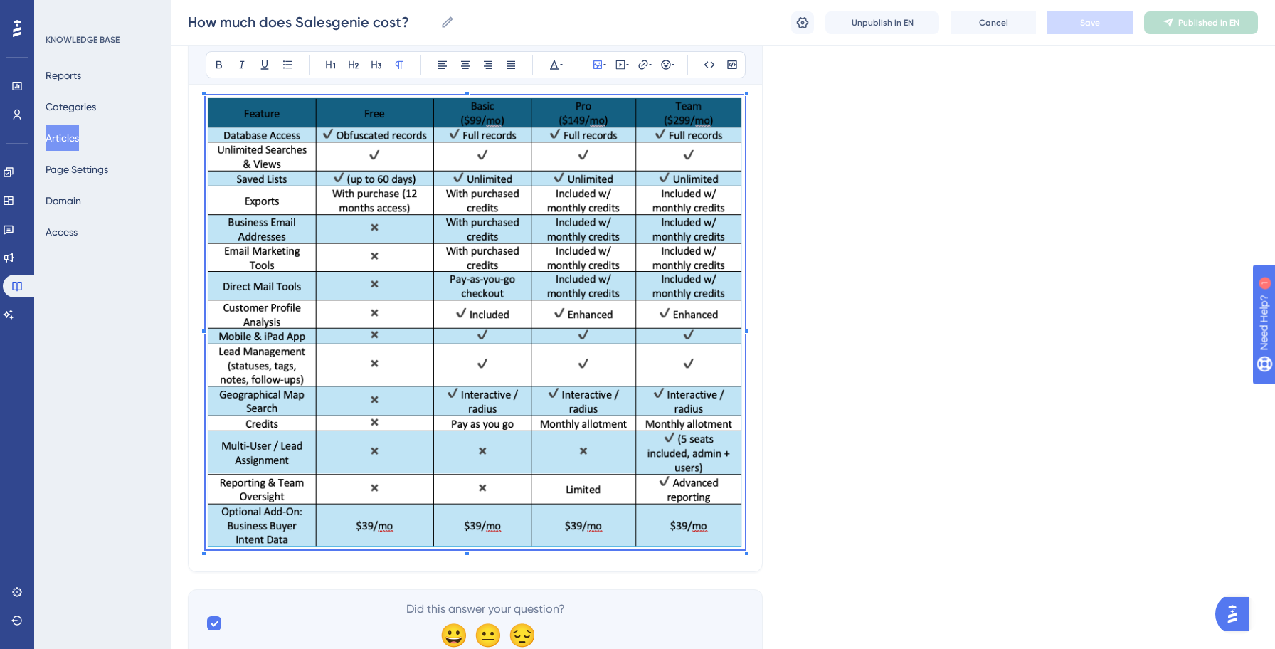
click at [387, 285] on img at bounding box center [475, 322] width 539 height 454
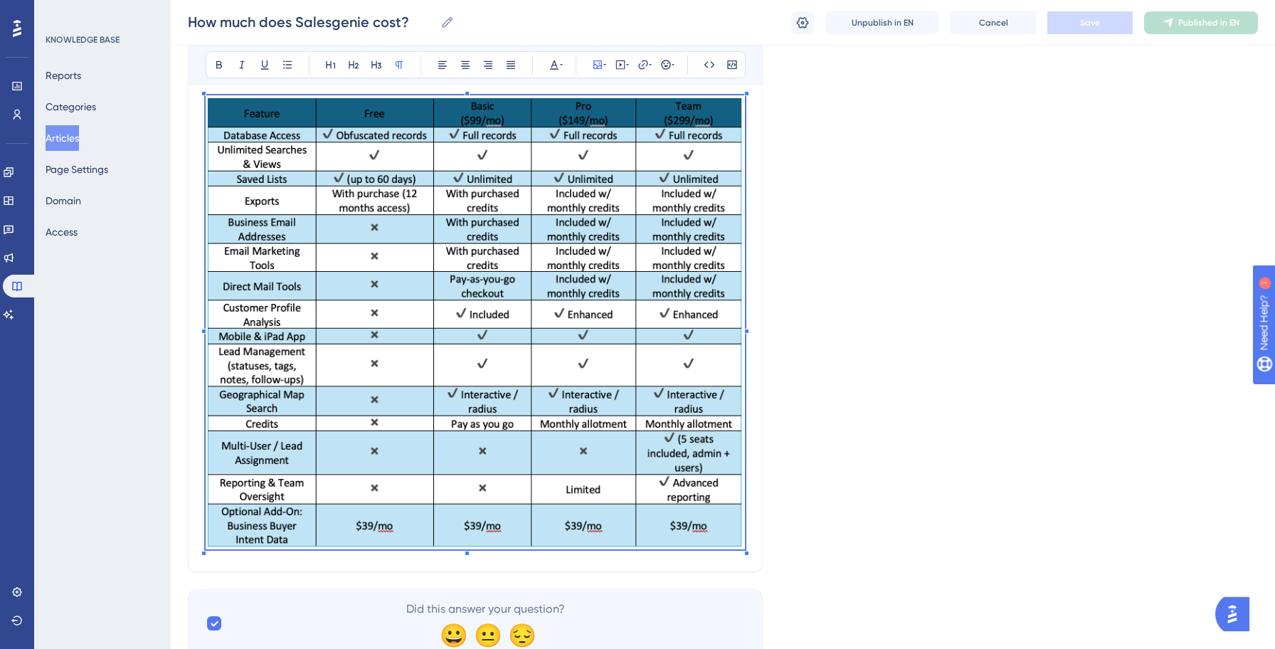
click at [597, 68] on icon at bounding box center [597, 64] width 9 height 9
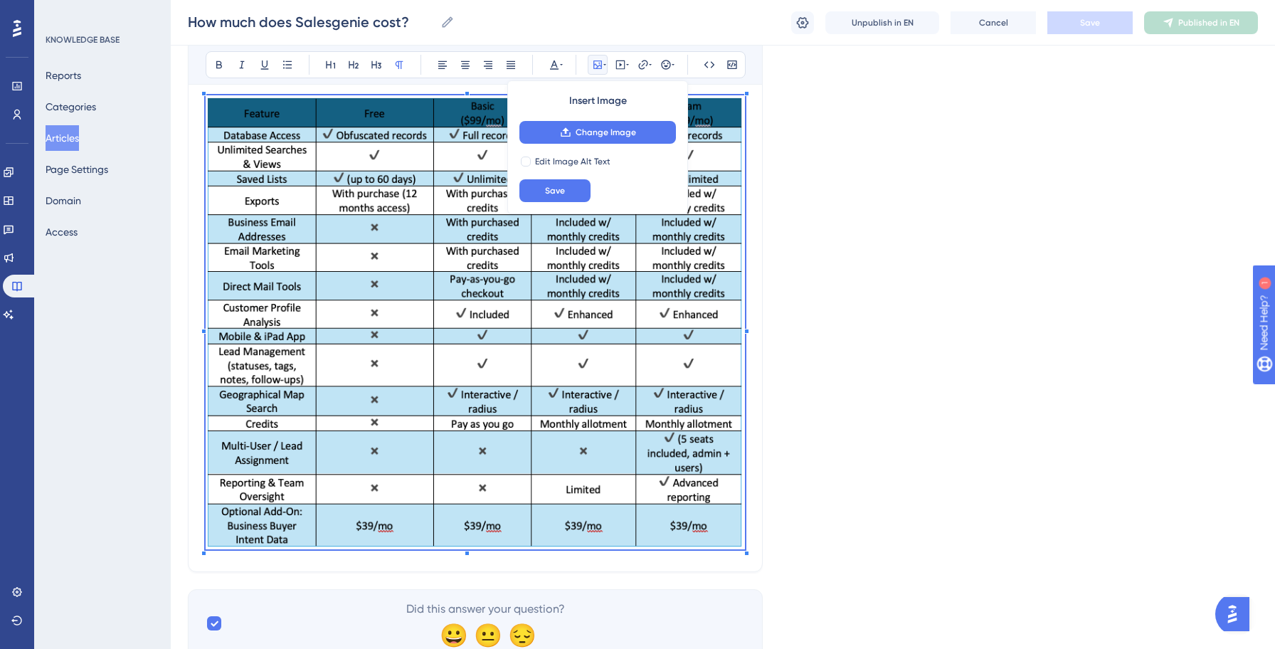
click at [421, 312] on img at bounding box center [475, 322] width 539 height 454
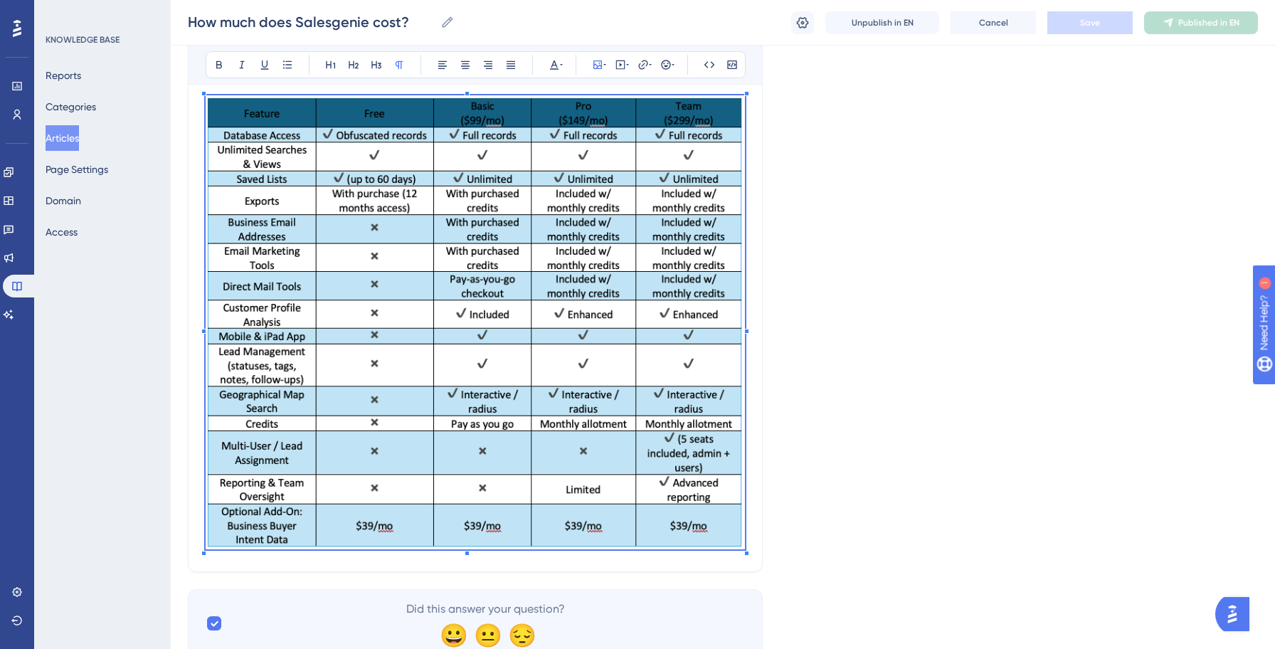
click at [600, 312] on img at bounding box center [475, 322] width 539 height 454
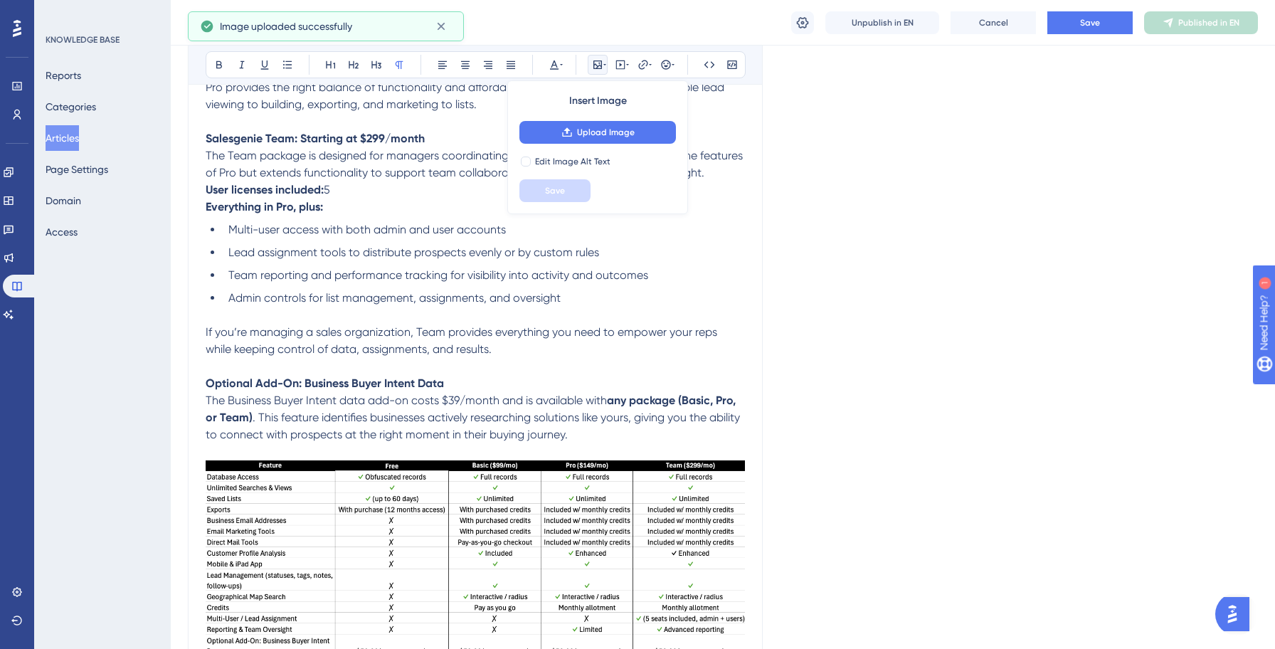
scroll to position [1716, 0]
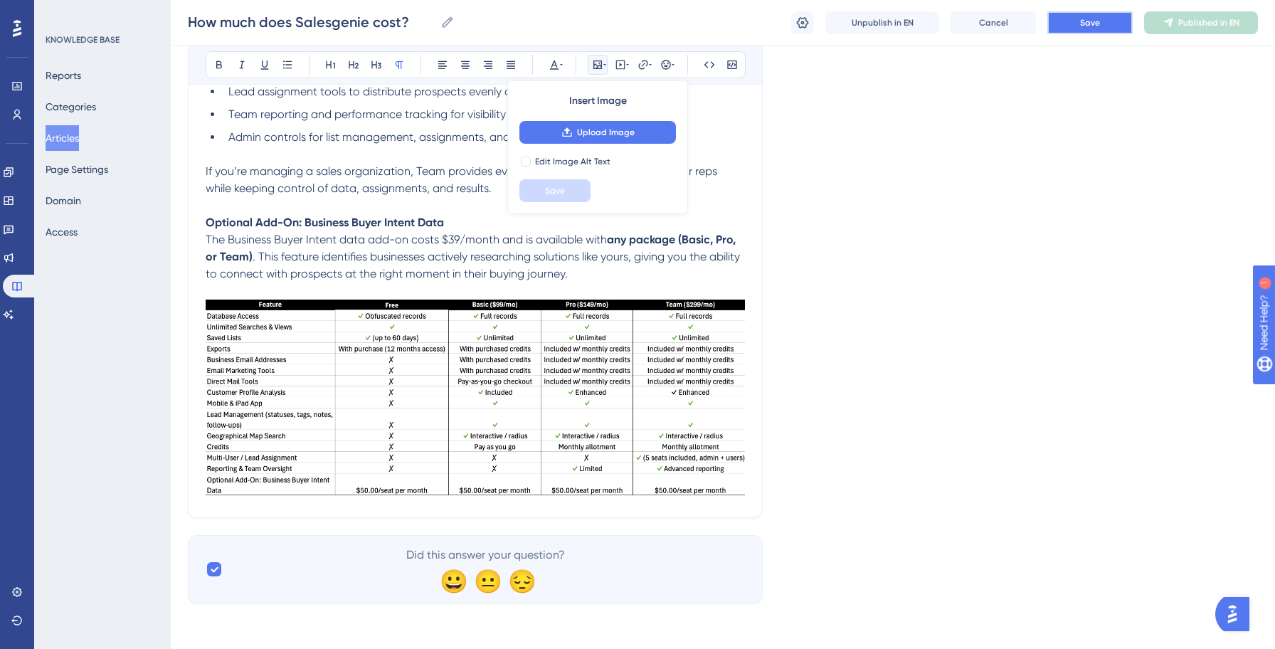
click at [1101, 22] on button "Save" at bounding box center [1089, 22] width 85 height 23
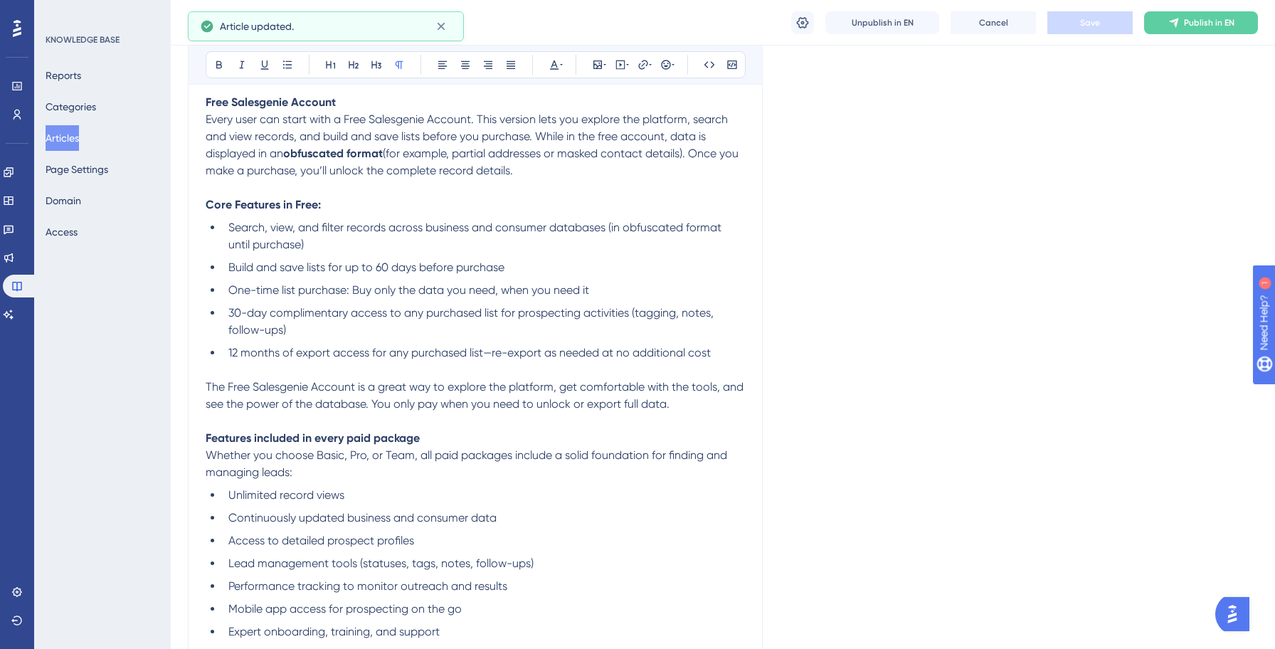
scroll to position [0, 0]
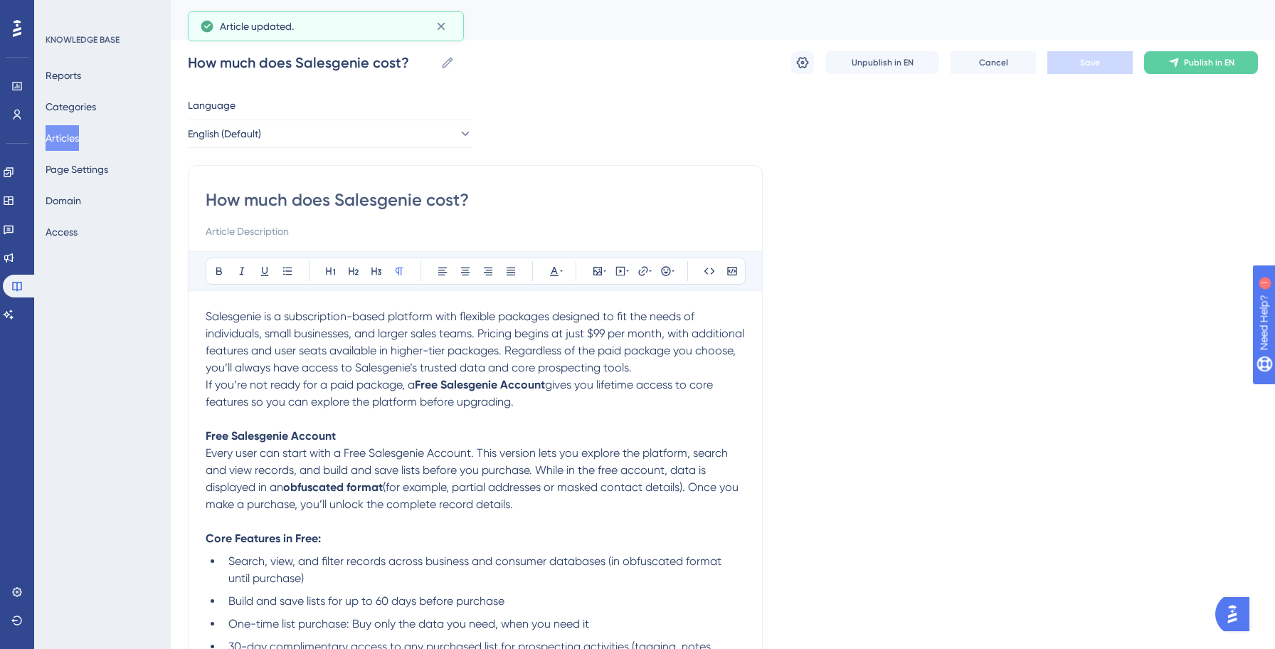
click at [1181, 74] on div "How much does Salesgenie cost? How much does Salesgenie cost? Unpublish in EN C…" at bounding box center [723, 63] width 1070 height 46
click at [1191, 64] on span "Publish in EN" at bounding box center [1209, 62] width 51 height 11
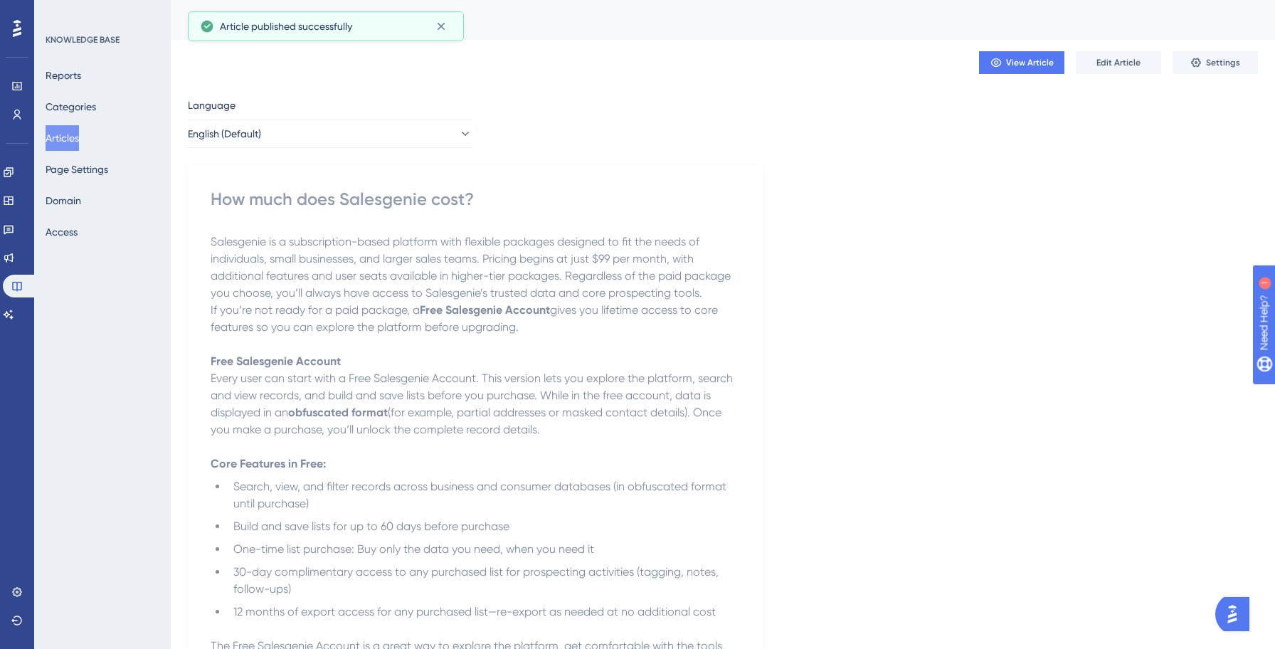
click at [63, 136] on button "Articles" at bounding box center [62, 138] width 33 height 26
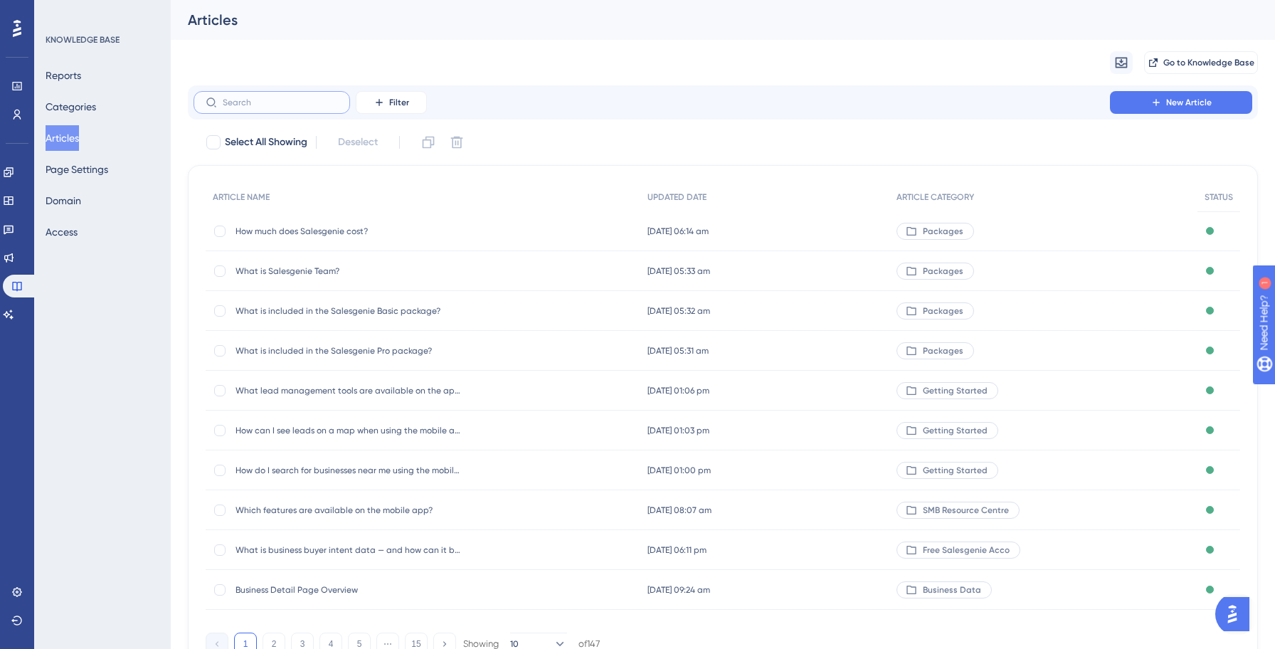
click at [253, 106] on input "text" at bounding box center [280, 102] width 115 height 10
paste input "What is included in the Salesgenie Pro package?"
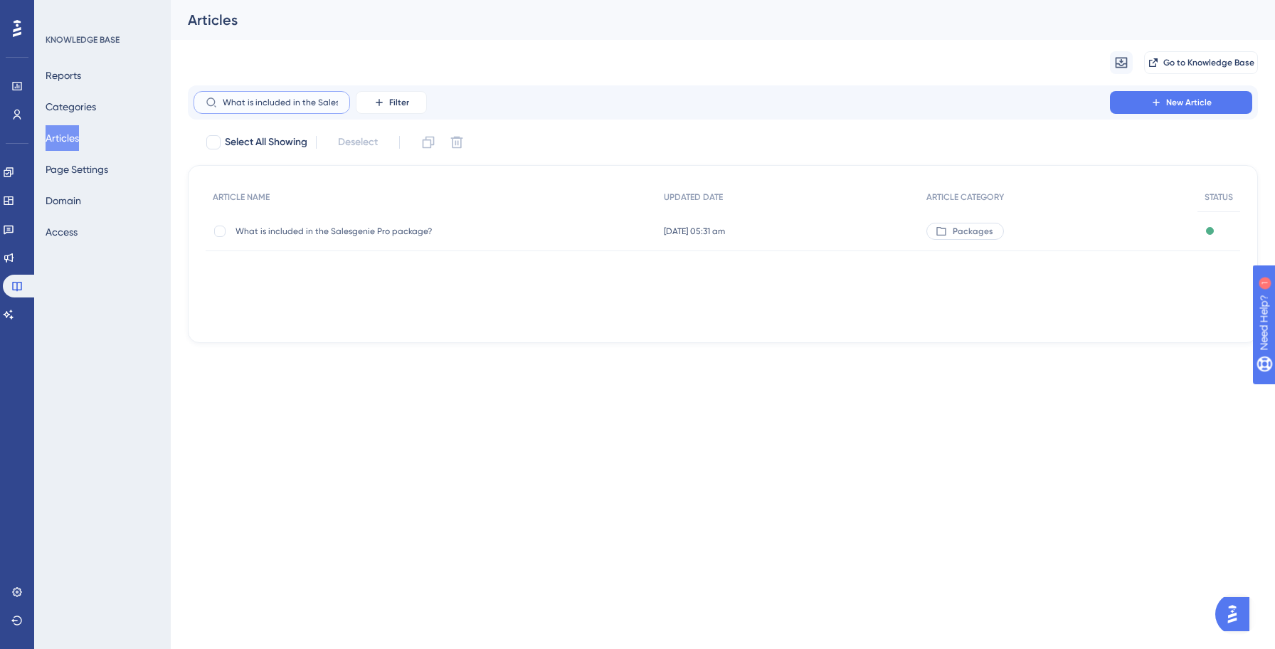
scroll to position [0, 75]
type input "What is included in the Salesgenie Pro package?"
click at [343, 234] on span "What is included in the Salesgenie Pro package?" at bounding box center [349, 230] width 228 height 11
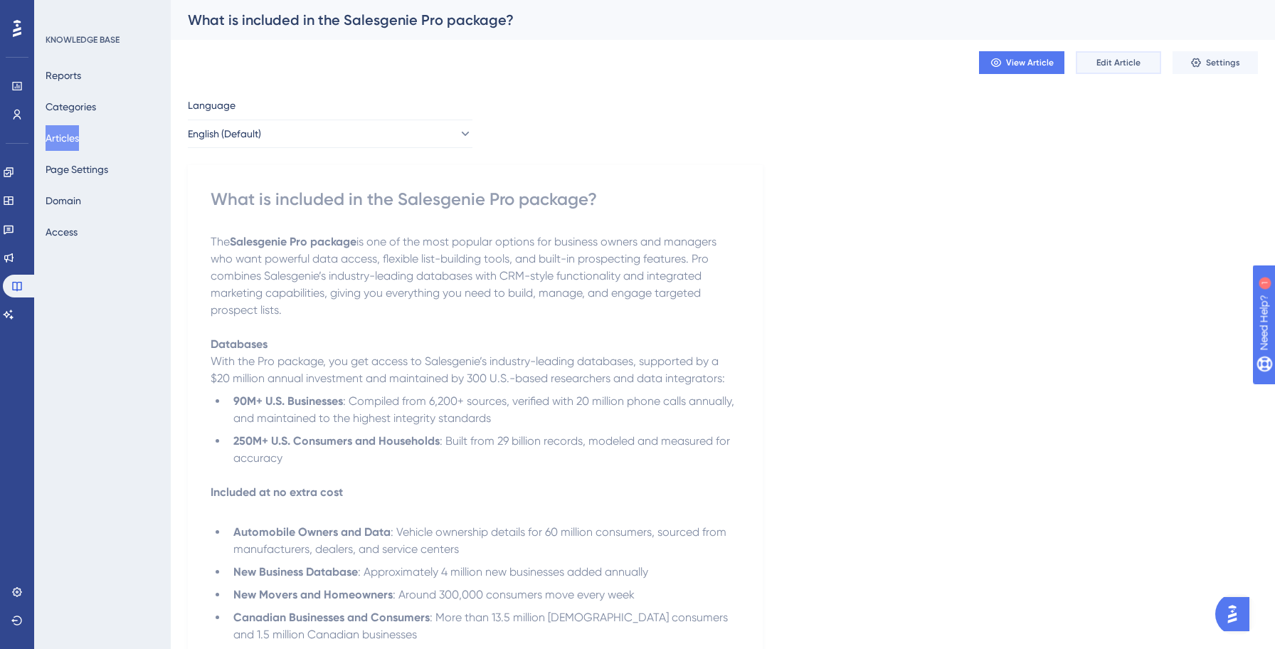
click at [1122, 65] on span "Edit Article" at bounding box center [1118, 62] width 44 height 11
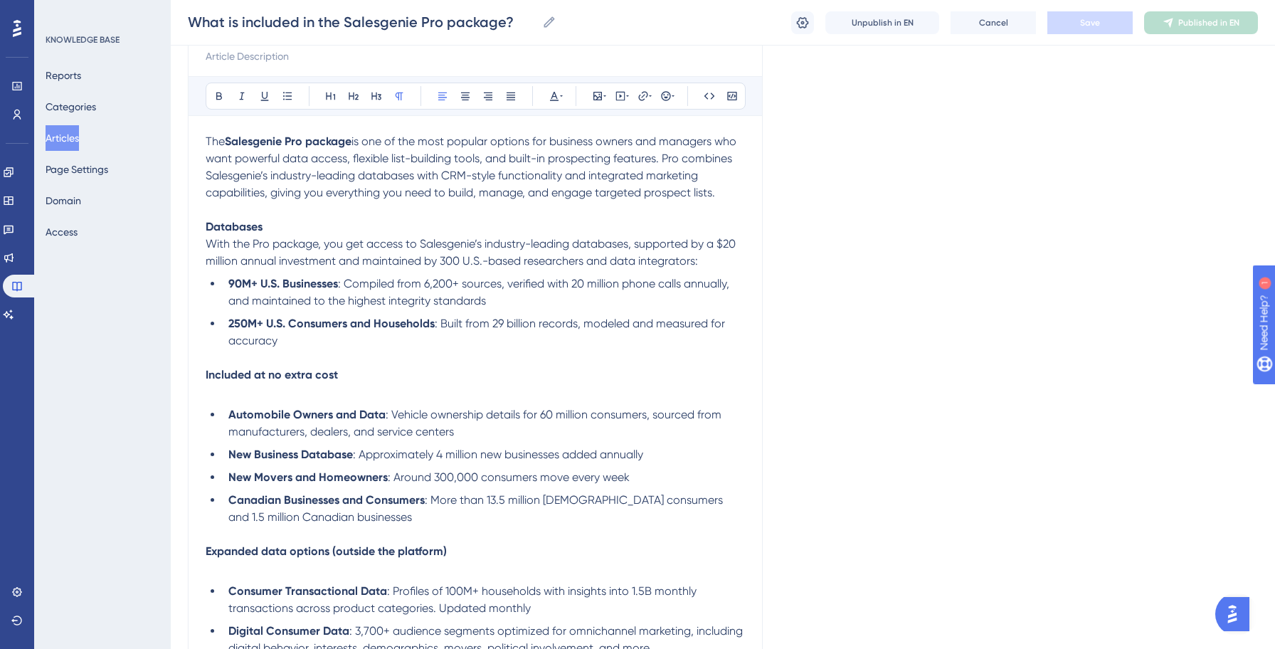
scroll to position [554, 0]
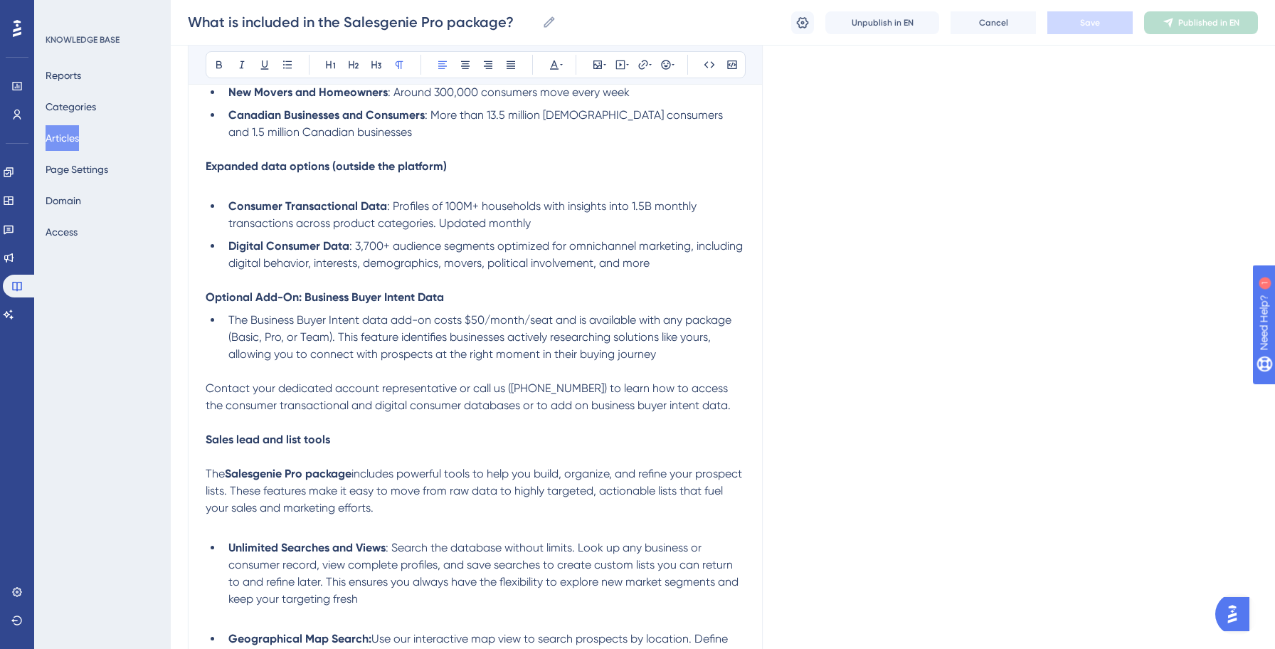
click at [491, 321] on span "The Business Buyer Intent data add-on costs $50/month/seat and is available wit…" at bounding box center [481, 337] width 506 height 48
click at [552, 325] on span "The Business Buyer Intent data add-on costs $50/month/seat and is available wit…" at bounding box center [481, 337] width 506 height 48
click at [551, 351] on li "The Business Buyer Intent data add-on costs $50.00/seat per month and is availa…" at bounding box center [484, 337] width 522 height 51
click at [1111, 21] on button "Save" at bounding box center [1089, 22] width 85 height 23
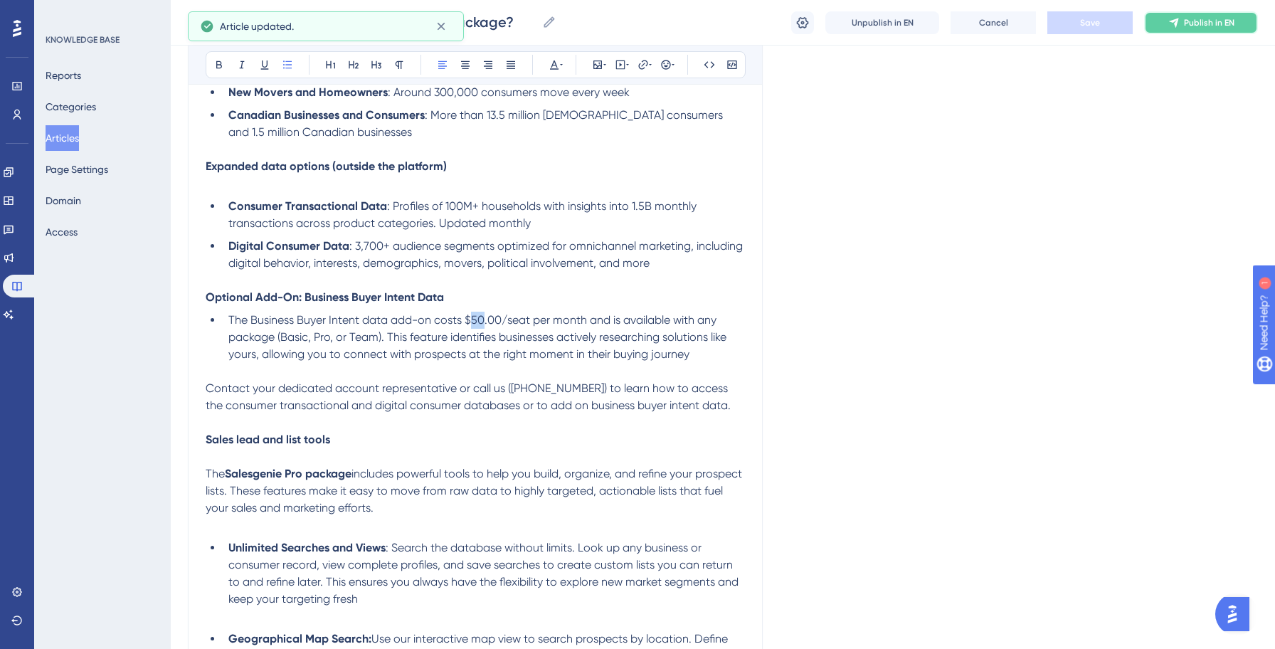
click at [1211, 24] on span "Publish in EN" at bounding box center [1209, 22] width 51 height 11
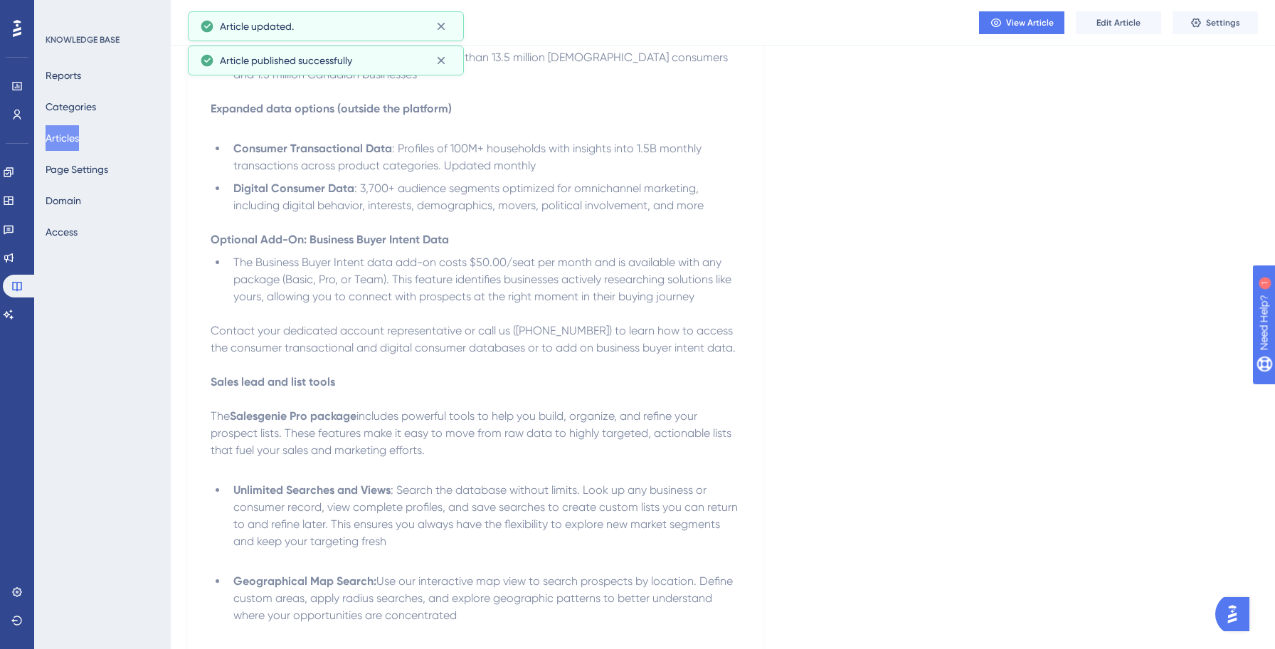
scroll to position [0, 0]
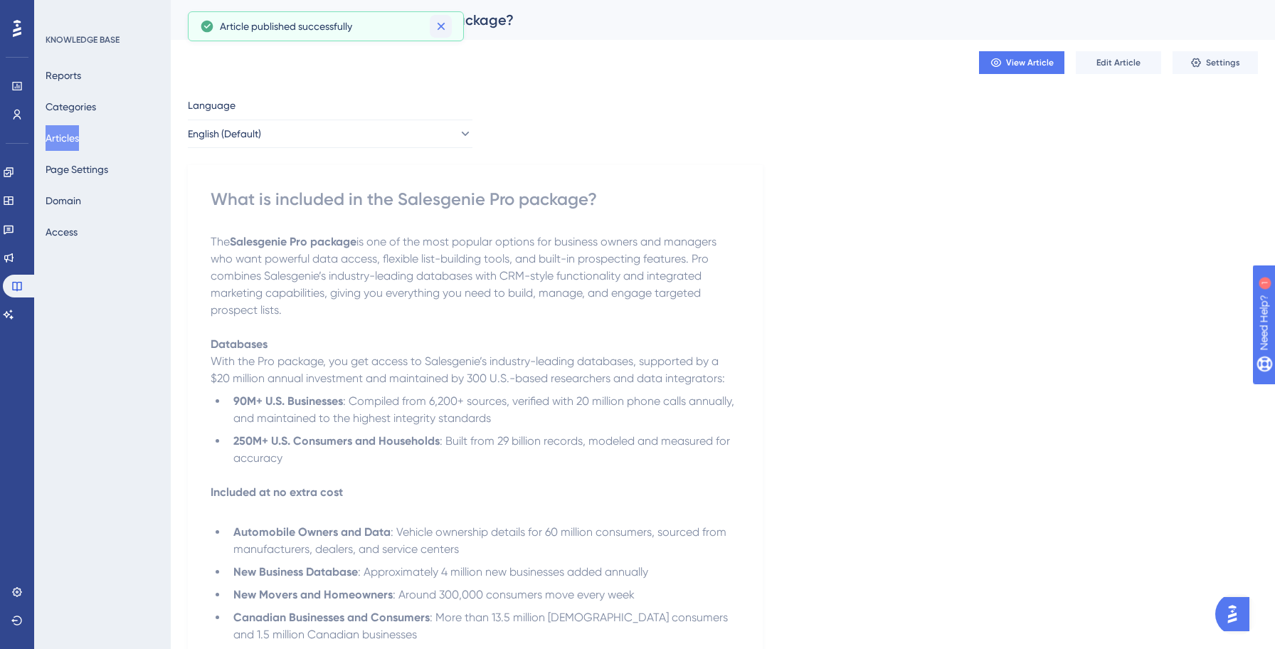
click at [443, 22] on icon at bounding box center [441, 26] width 14 height 14
click at [60, 143] on button "Articles" at bounding box center [62, 138] width 33 height 26
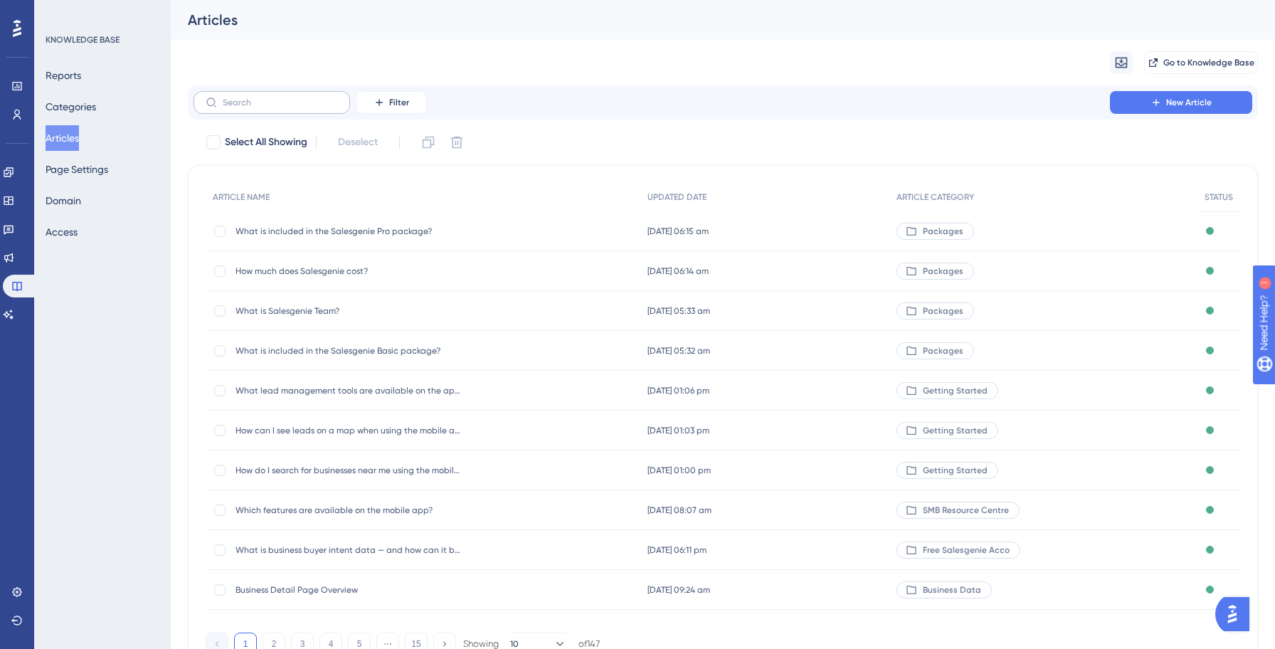
click at [263, 109] on label at bounding box center [271, 102] width 156 height 23
click at [263, 107] on input "text" at bounding box center [280, 102] width 115 height 10
type input "$"
checkbox input "true"
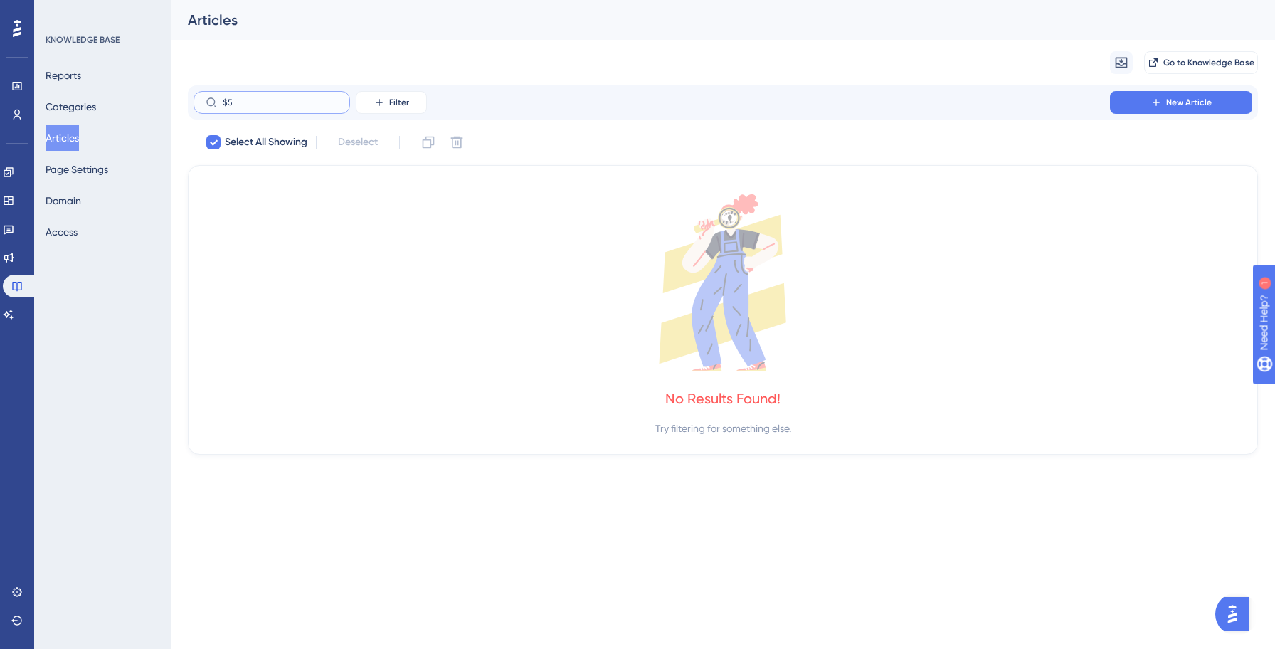
type input "$"
checkbox input "false"
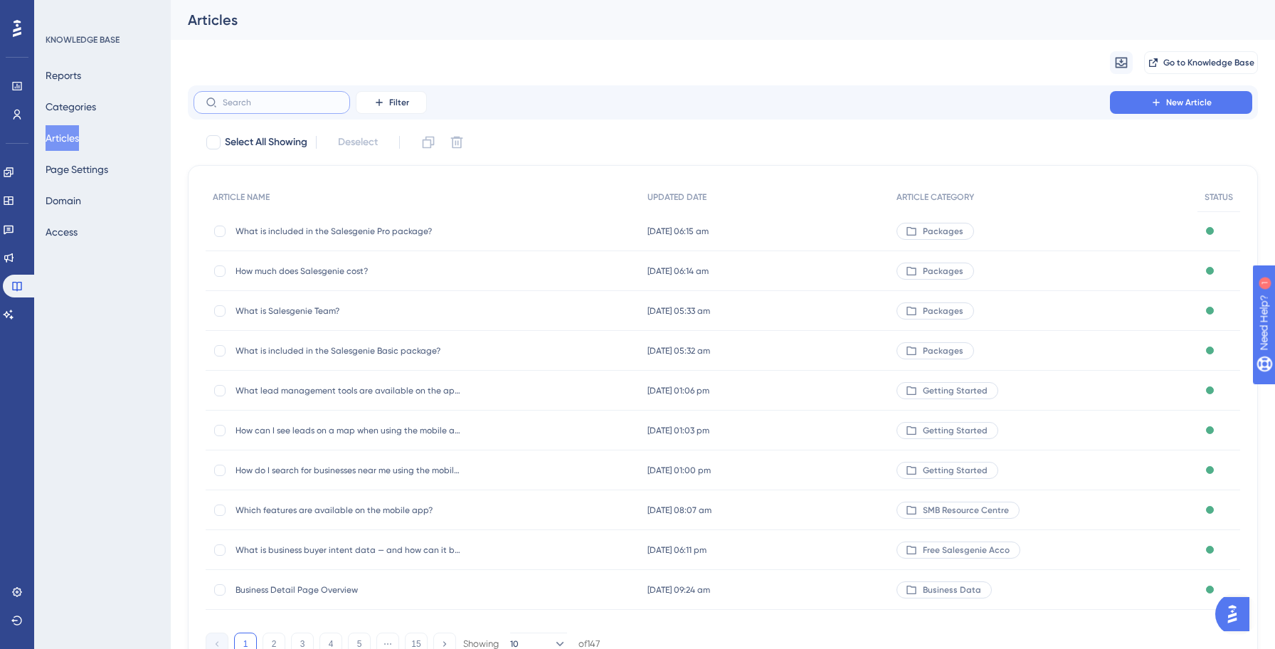
paste input "Who should use Salesgenie’s Pro package?"
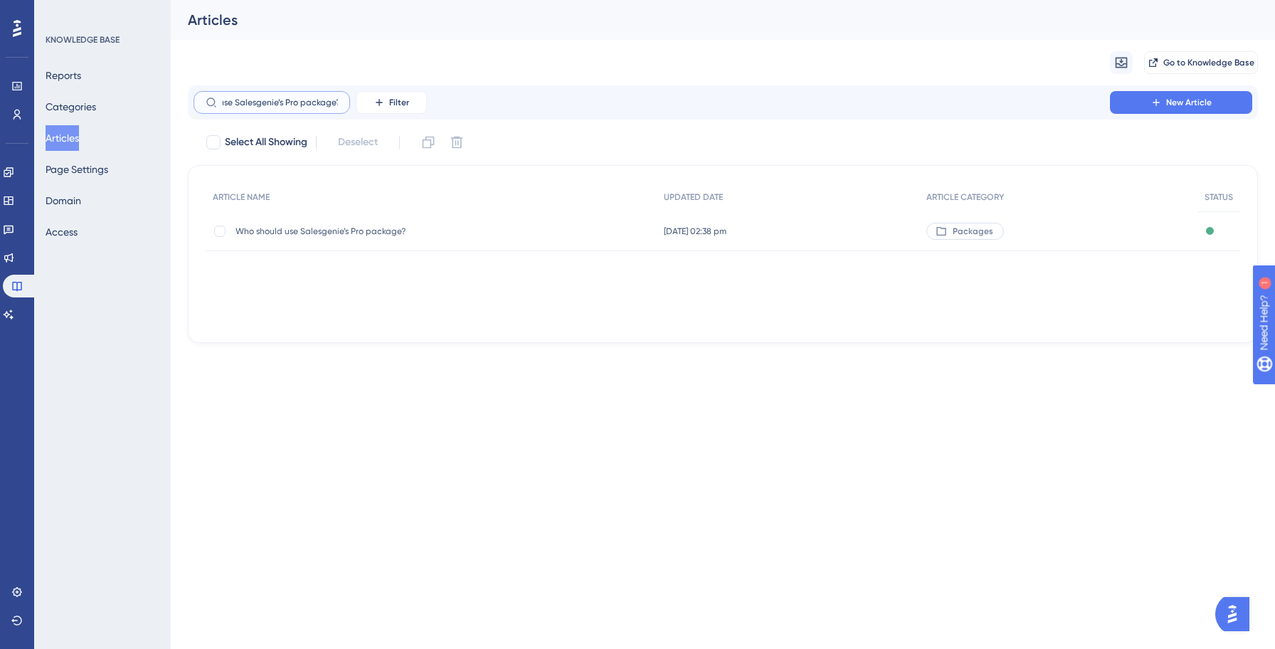
type input "Who should use Salesgenie’s Pro package?"
click at [351, 237] on div "Who should use Salesgenie’s Pro package? Who should use Salesgenie’s Pro packag…" at bounding box center [349, 231] width 228 height 40
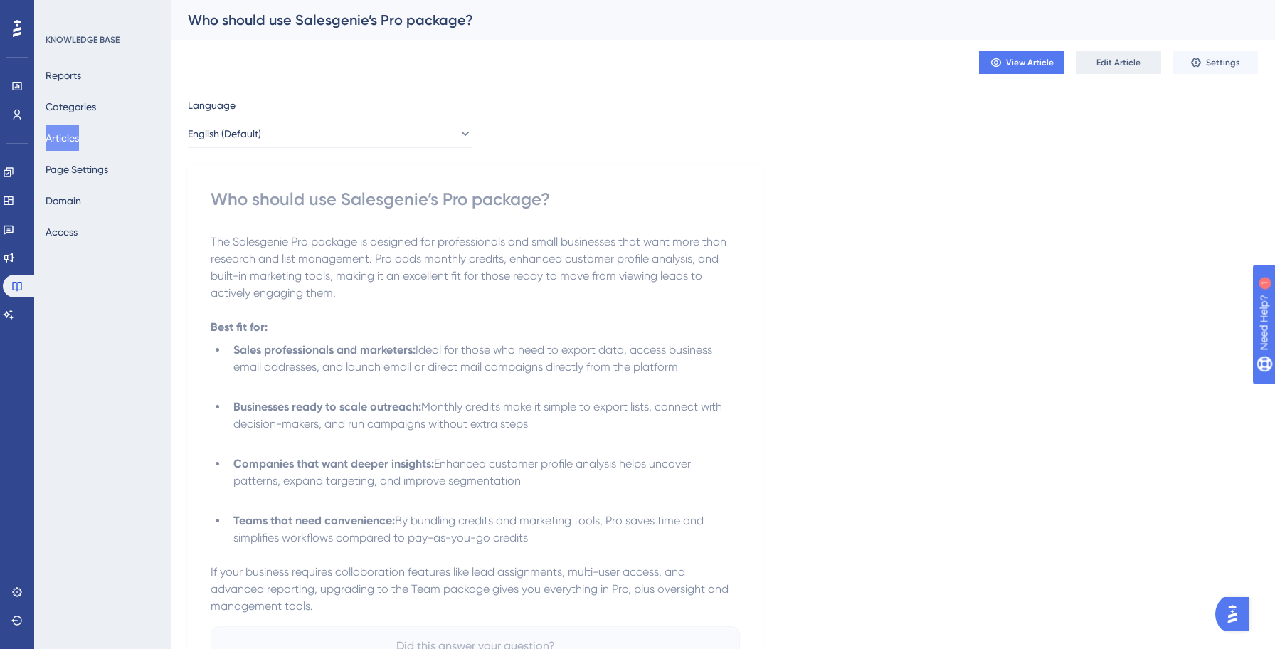
click at [1100, 59] on span "Edit Article" at bounding box center [1118, 62] width 44 height 11
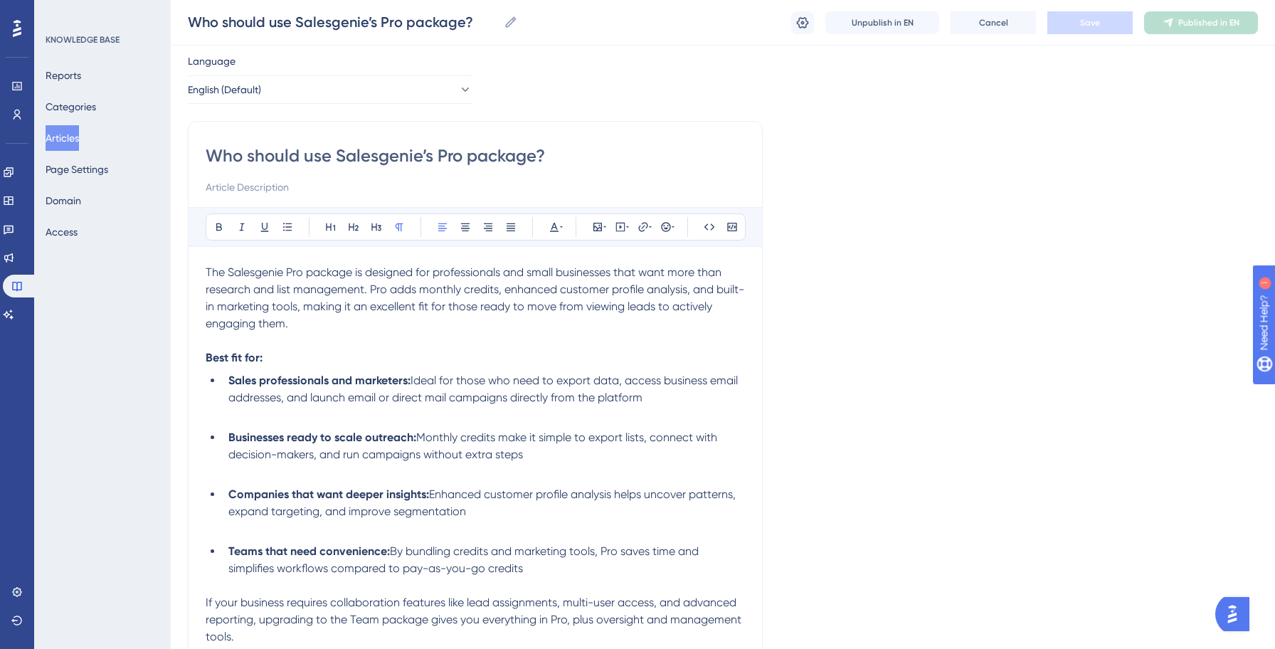
scroll to position [34, 0]
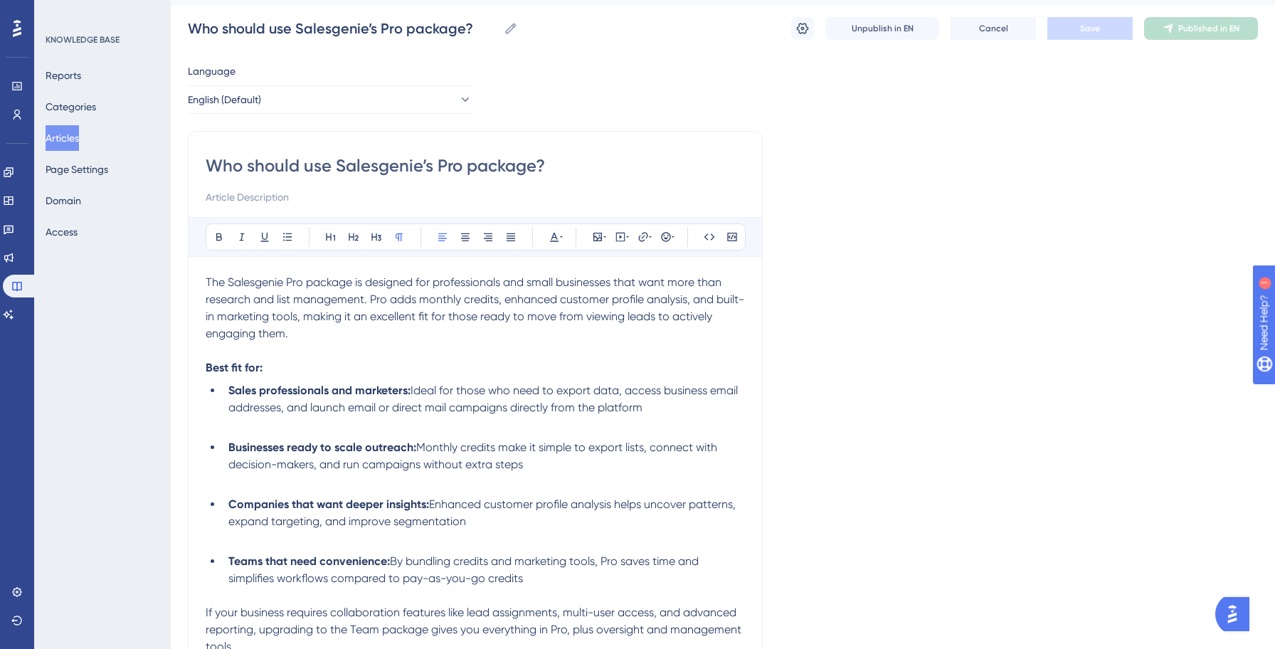
click at [70, 142] on button "Articles" at bounding box center [62, 138] width 33 height 26
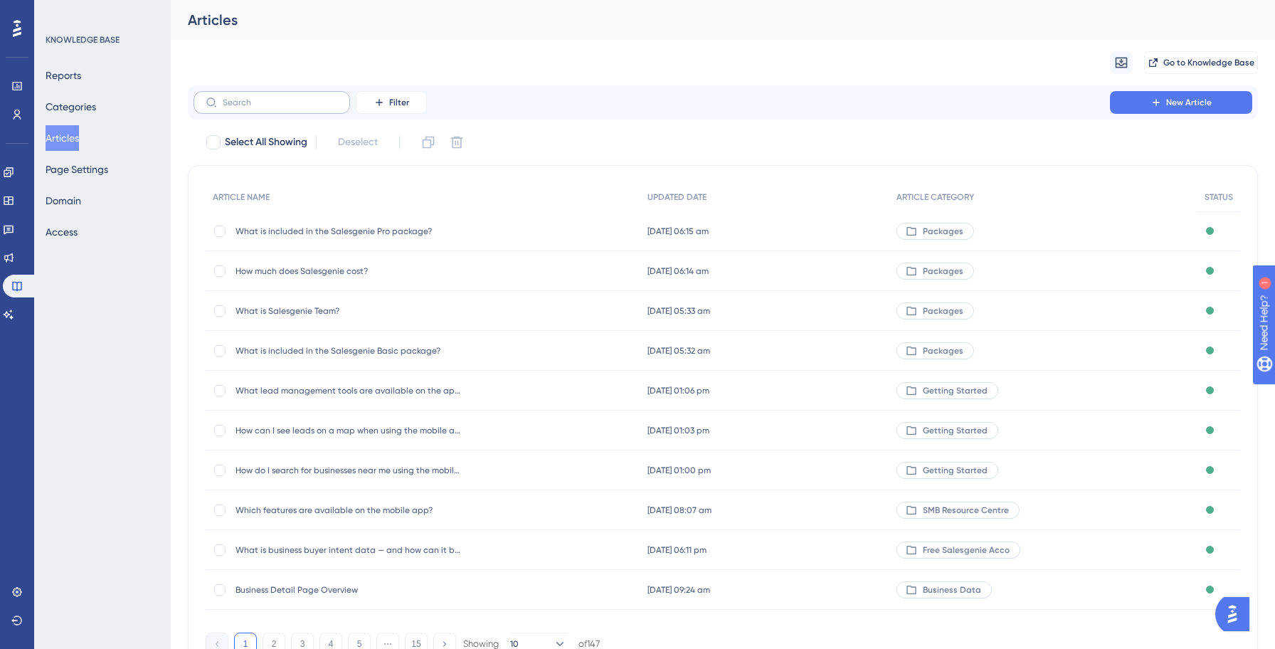
click at [297, 108] on label at bounding box center [271, 102] width 156 height 23
click at [297, 107] on input "text" at bounding box center [280, 102] width 115 height 10
paste input "What is included in the Salesgenie Pro package?"
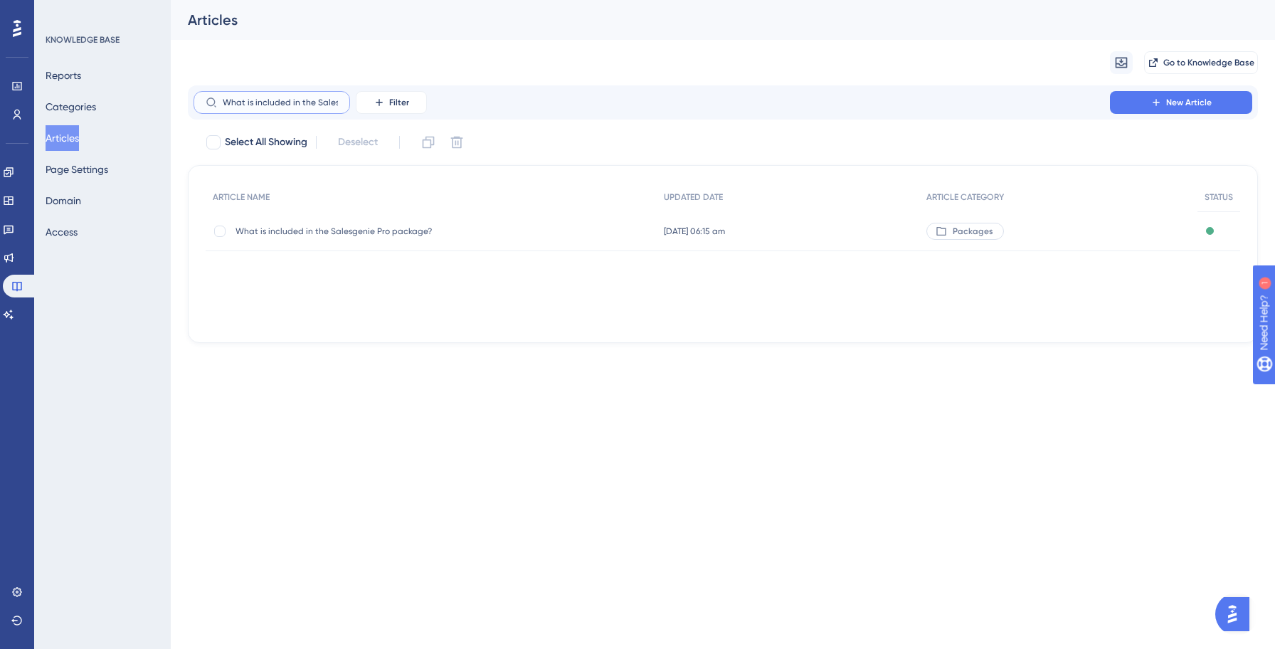
scroll to position [0, 75]
type input "What is included in the Salesgenie Pro package?"
click at [301, 235] on span "What is included in the Salesgenie Pro package?" at bounding box center [349, 230] width 228 height 11
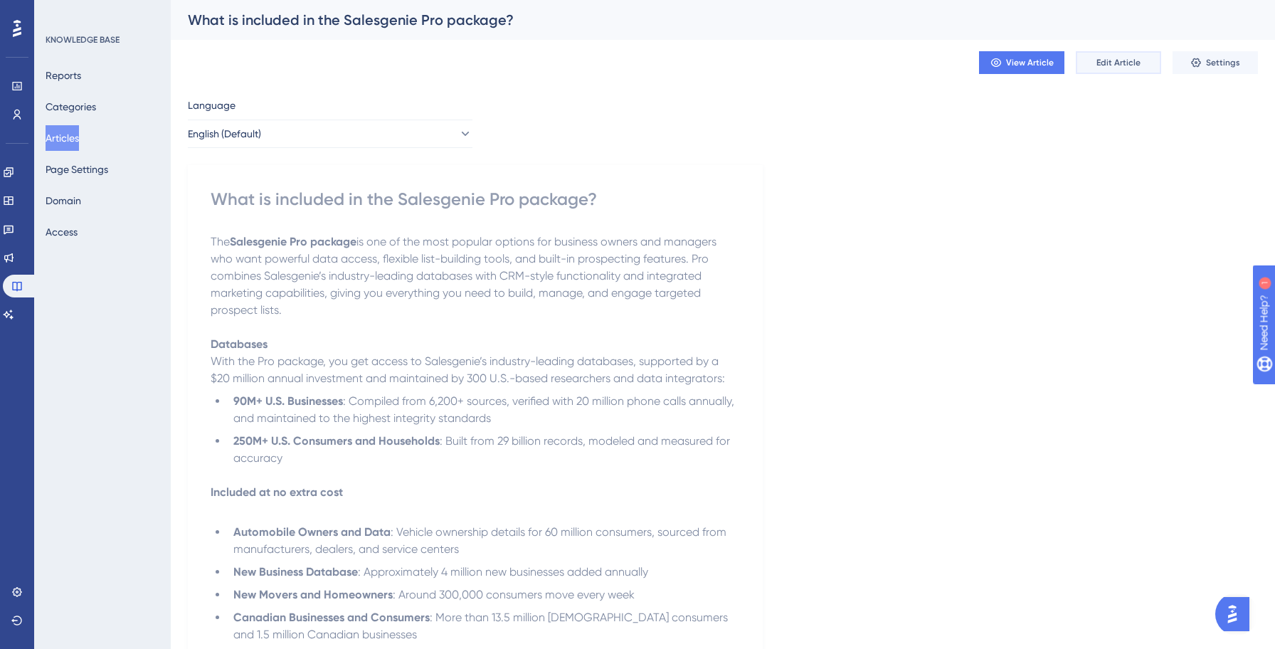
click at [1118, 73] on button "Edit Article" at bounding box center [1117, 62] width 85 height 23
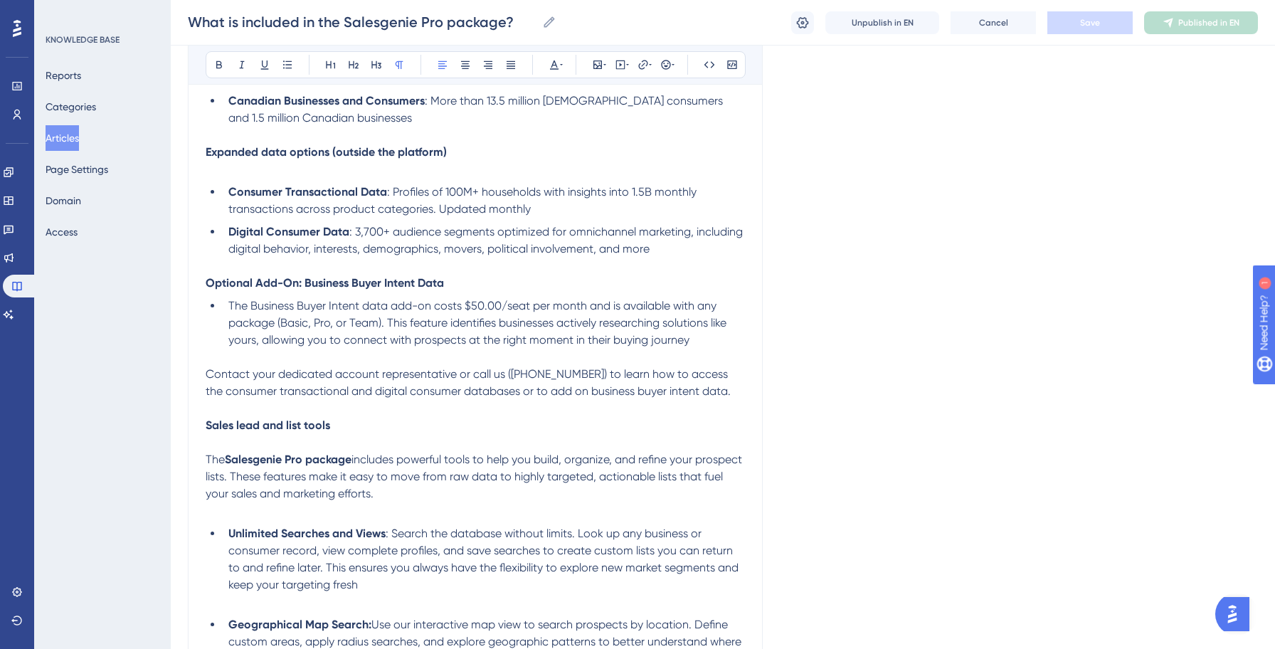
scroll to position [564, 0]
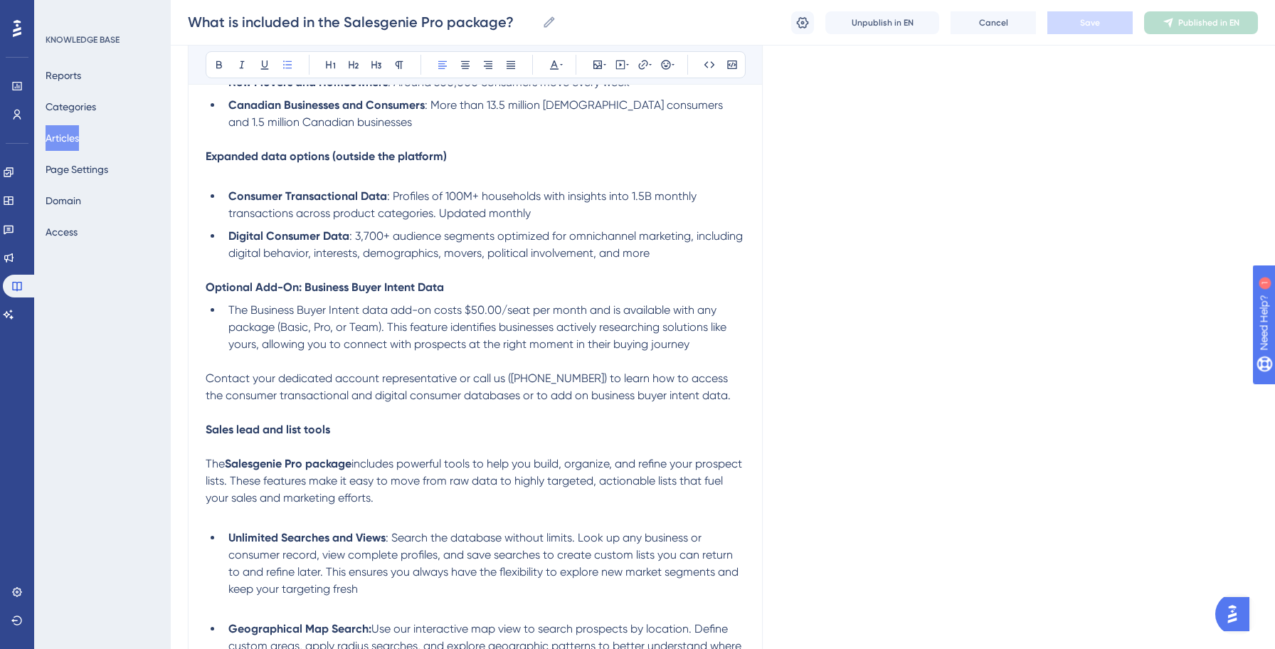
click at [502, 310] on span "The Business Buyer Intent data add-on costs $50.00/seat per month and is availa…" at bounding box center [478, 327] width 501 height 48
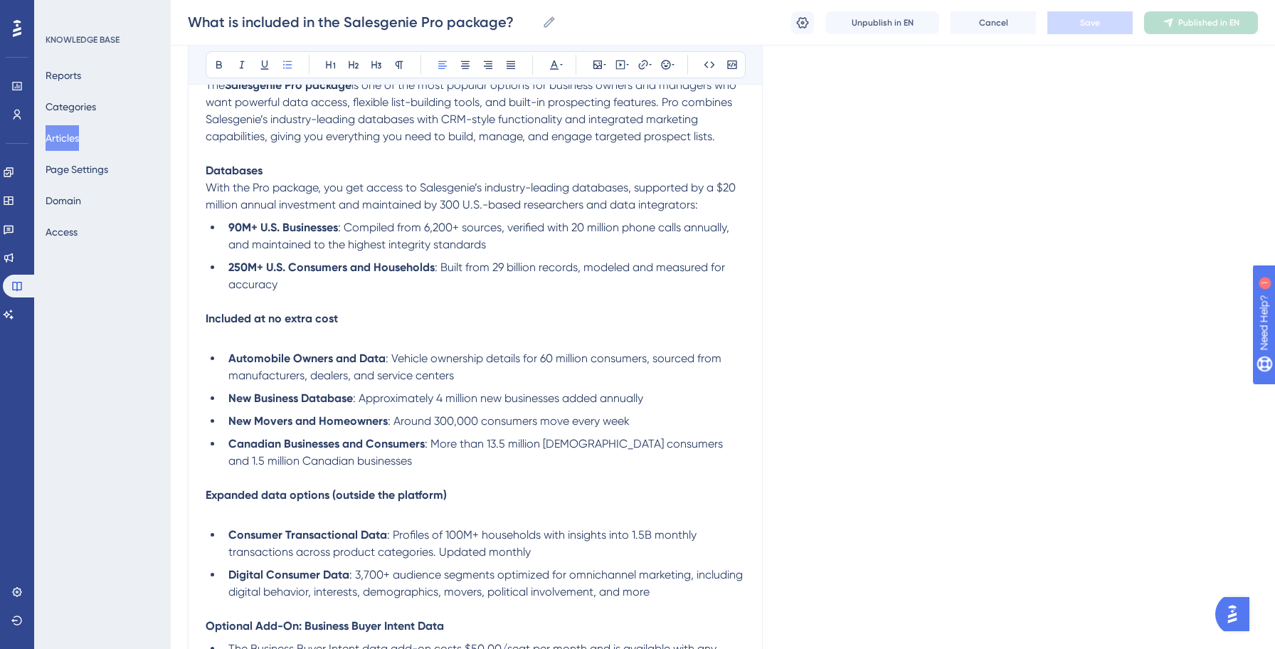
scroll to position [209, 0]
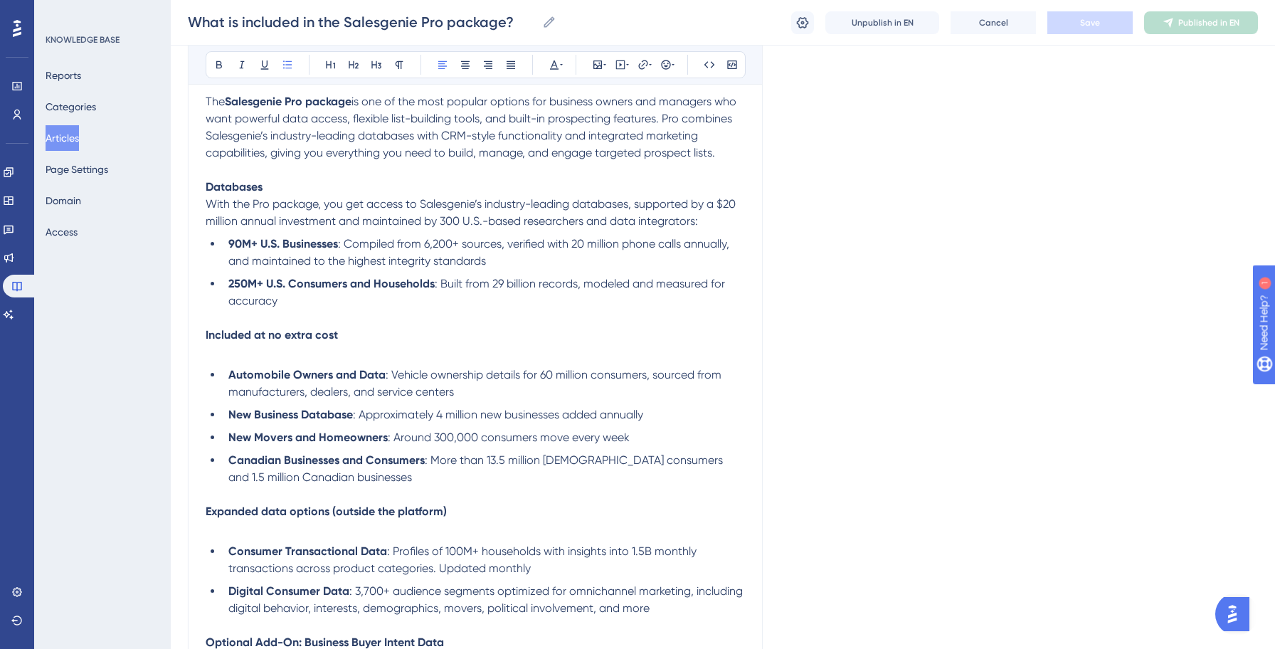
click at [75, 141] on button "Articles" at bounding box center [62, 138] width 33 height 26
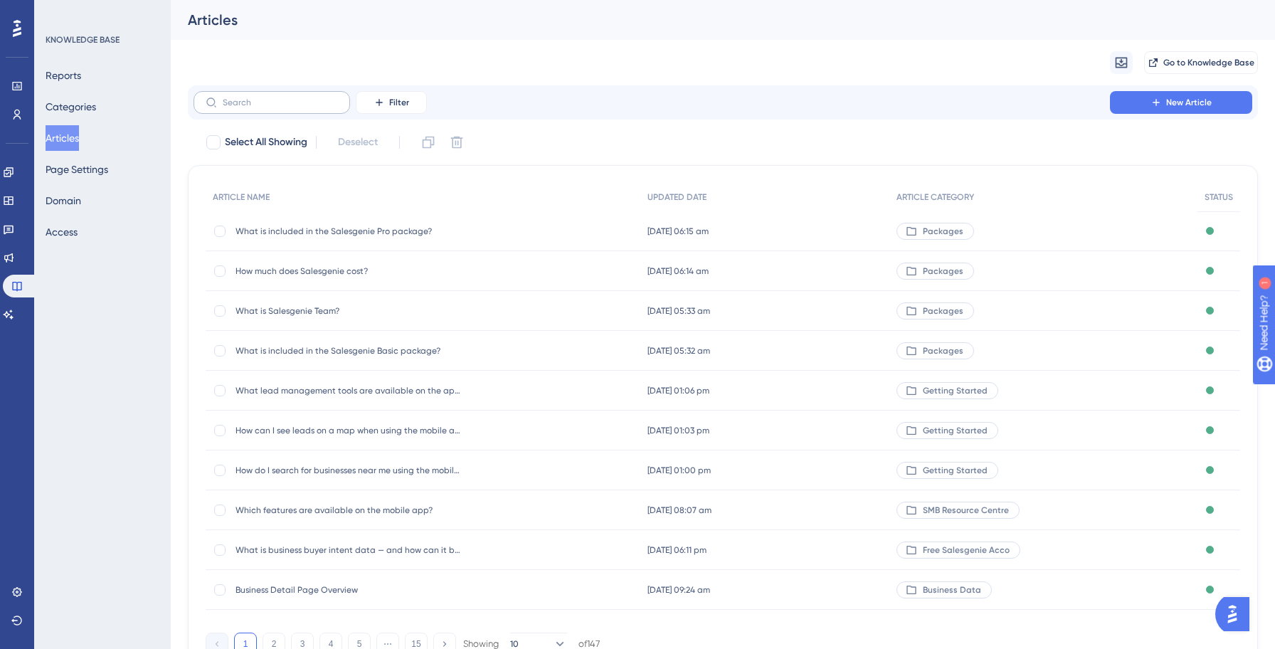
click at [277, 91] on label at bounding box center [271, 102] width 156 height 23
click at [277, 97] on input "text" at bounding box center [280, 102] width 115 height 10
paste input "What is included in the Salesgenie Basic package?"
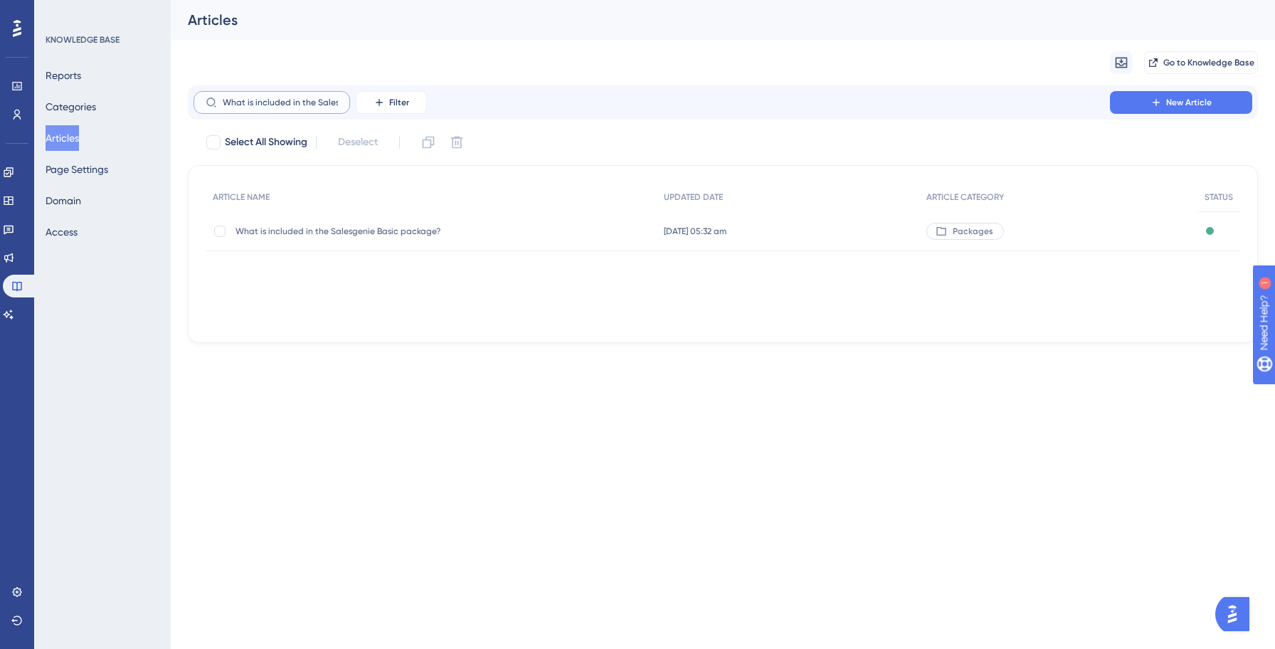
scroll to position [0, 84]
type input "What is included in the Salesgenie Basic package?"
click at [300, 223] on div "What is included in the Salesgenie Basic package? What is included in the Sales…" at bounding box center [349, 231] width 228 height 40
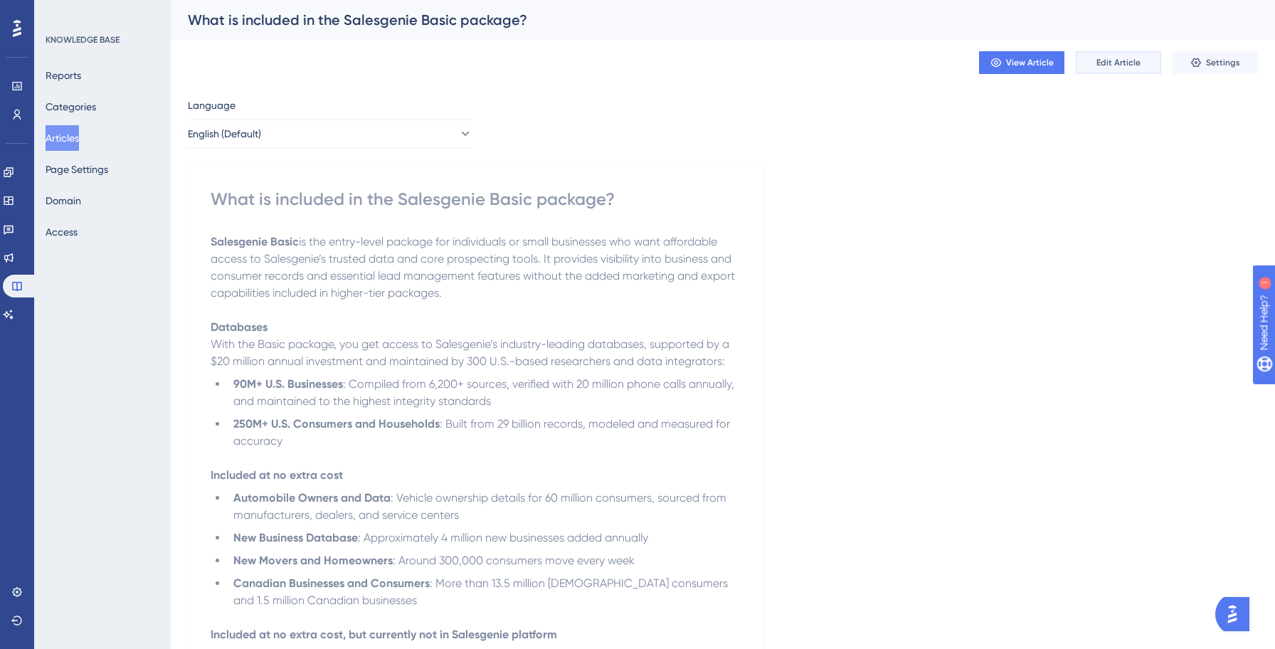
click at [1140, 70] on button "Edit Article" at bounding box center [1117, 62] width 85 height 23
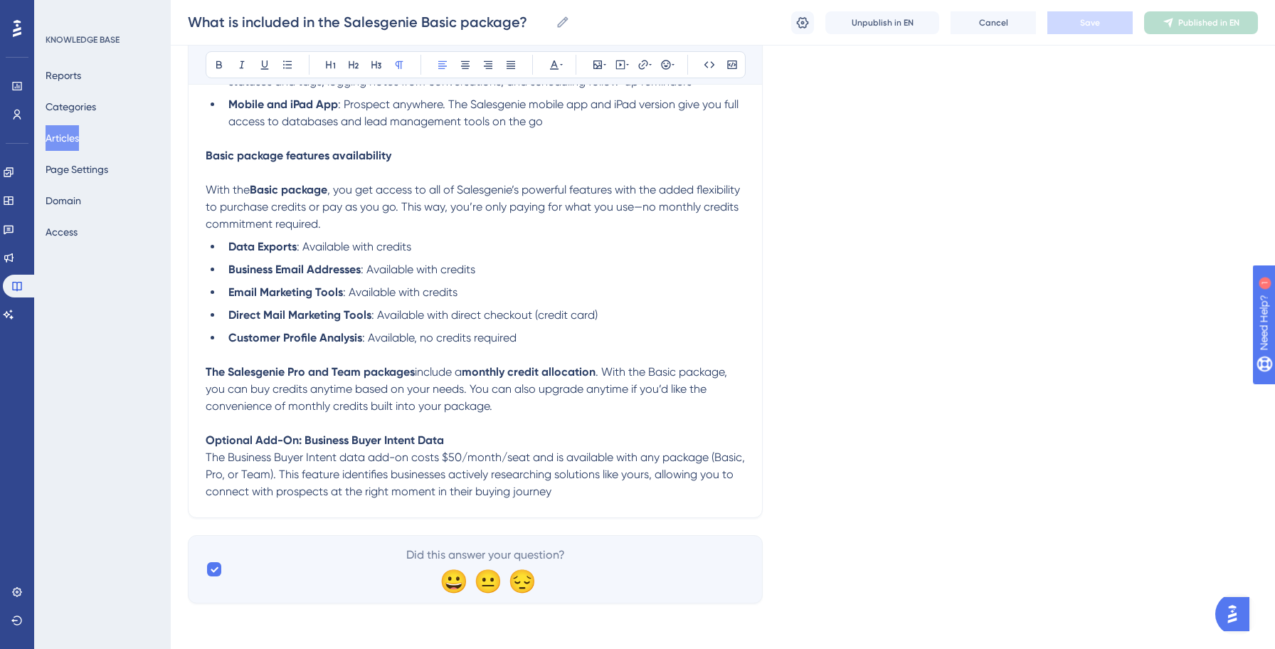
scroll to position [1133, 0]
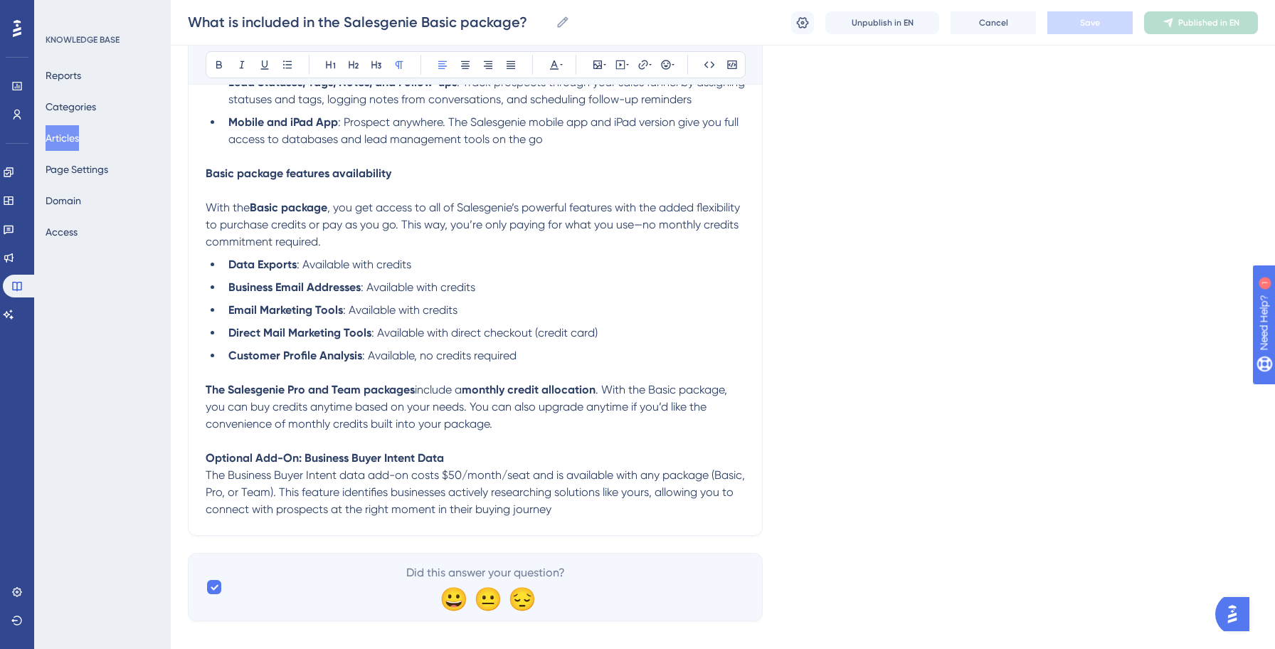
click at [528, 484] on span "The Business Buyer Intent data add-on costs $50/month/seat and is available wit…" at bounding box center [477, 492] width 542 height 48
click at [1120, 18] on button "Save" at bounding box center [1089, 22] width 85 height 23
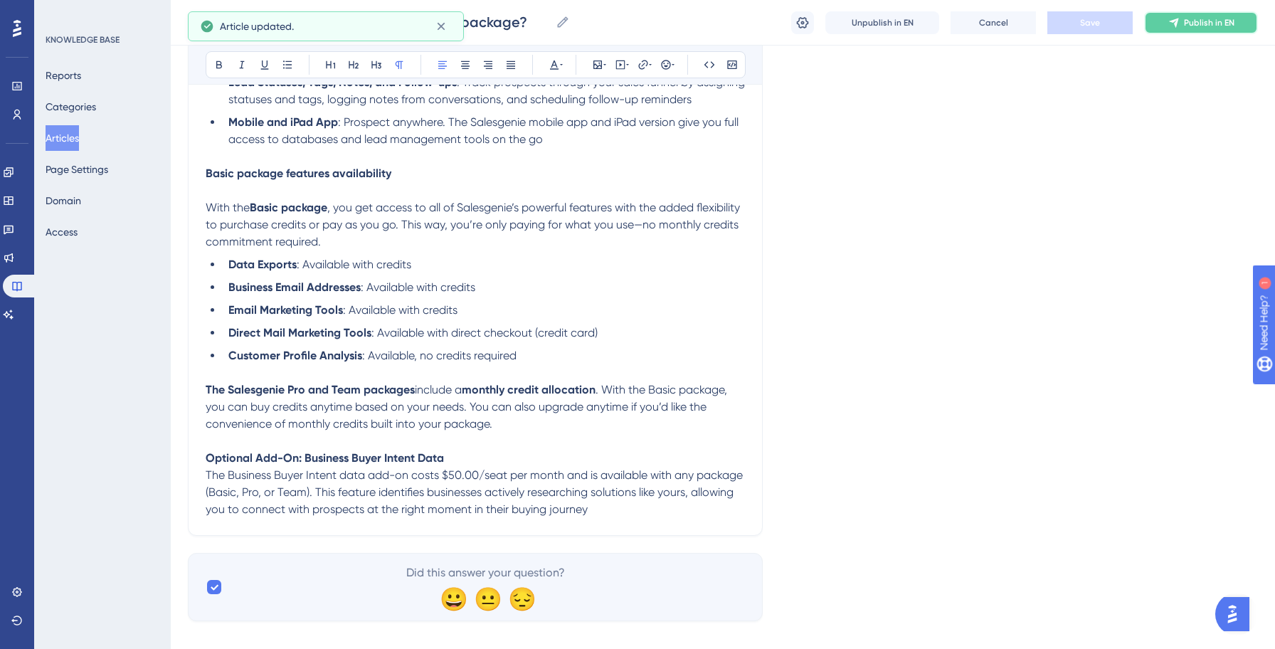
click at [1203, 28] on button "Publish in EN" at bounding box center [1201, 22] width 114 height 23
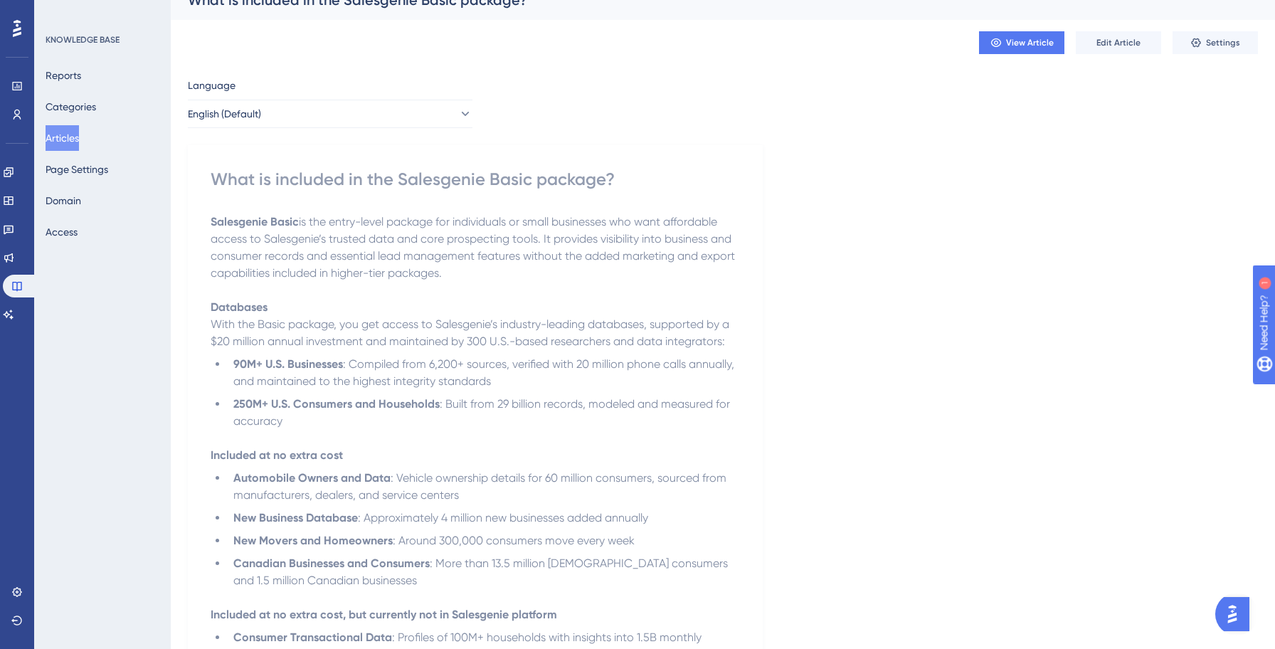
scroll to position [0, 0]
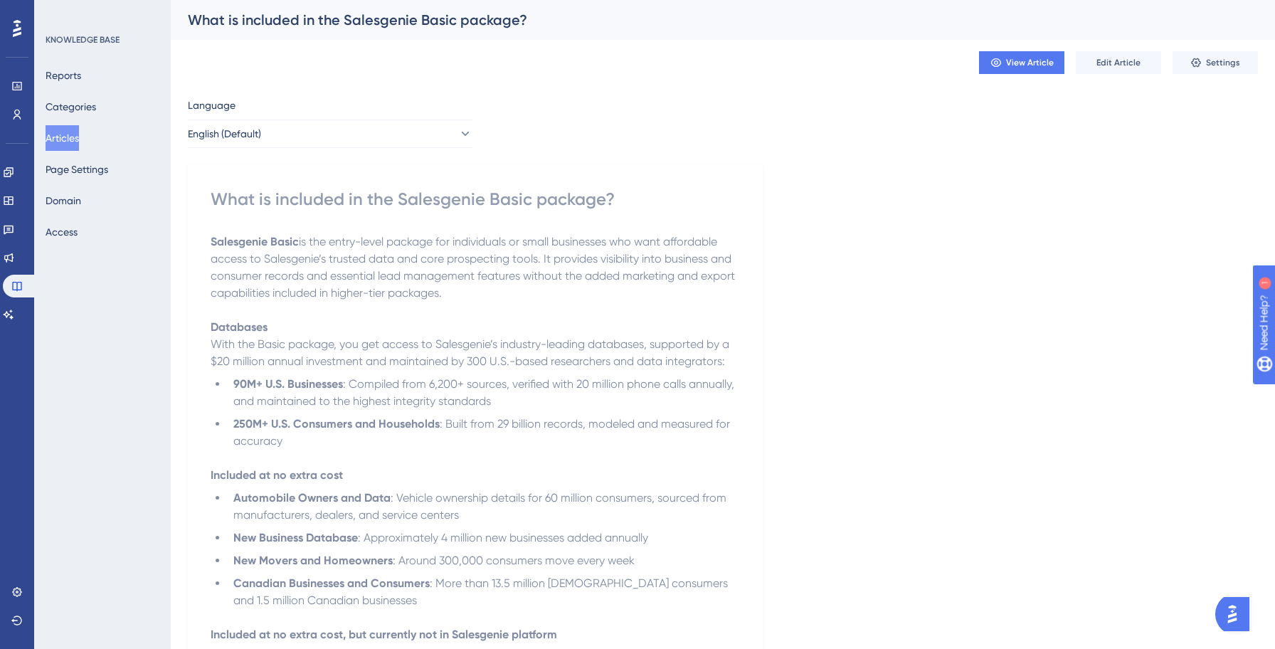
drag, startPoint x: 71, startPoint y: 136, endPoint x: 83, endPoint y: 122, distance: 18.2
click at [71, 136] on button "Articles" at bounding box center [62, 138] width 33 height 26
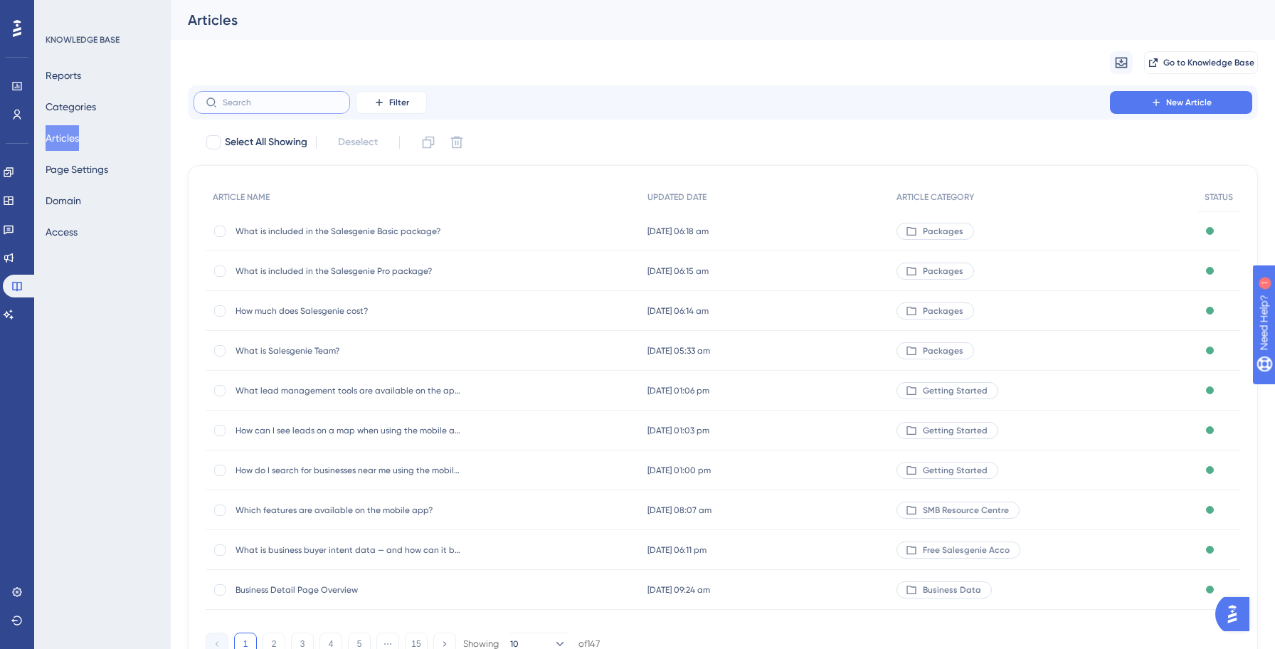
click at [302, 105] on input "text" at bounding box center [280, 102] width 115 height 10
paste input "How much does Salesgenie cost?"
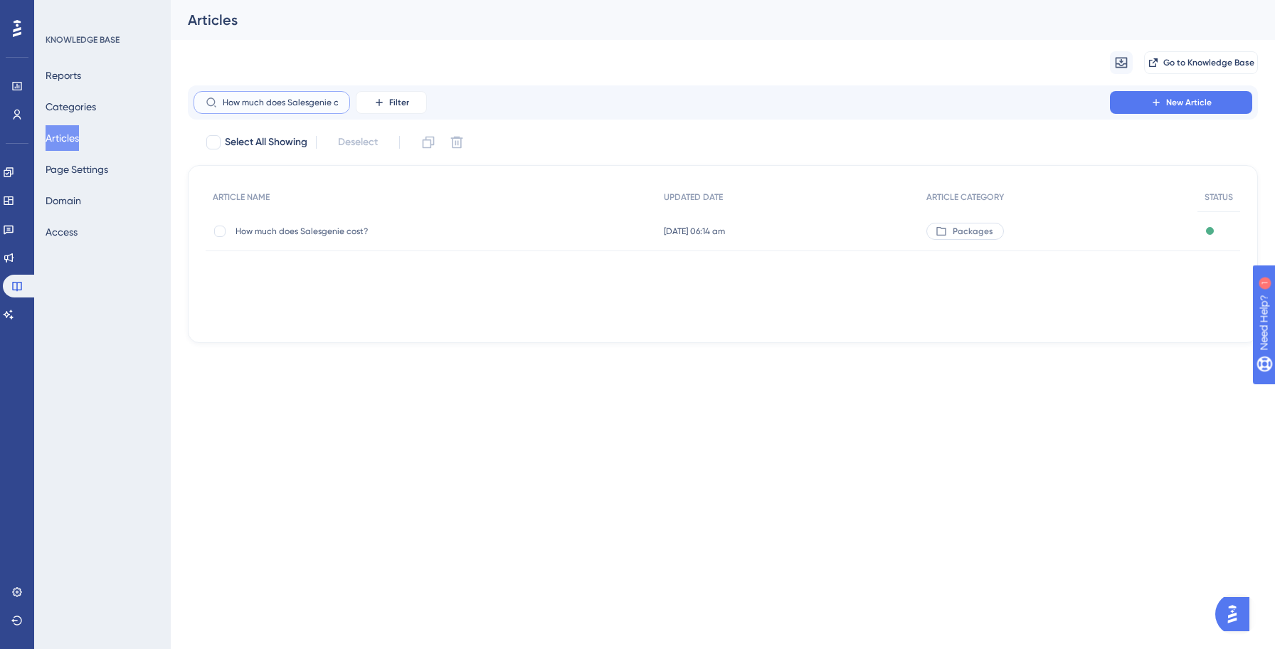
scroll to position [0, 15]
type input "How much does Salesgenie cost?"
click at [334, 229] on span "How much does Salesgenie cost?" at bounding box center [349, 230] width 228 height 11
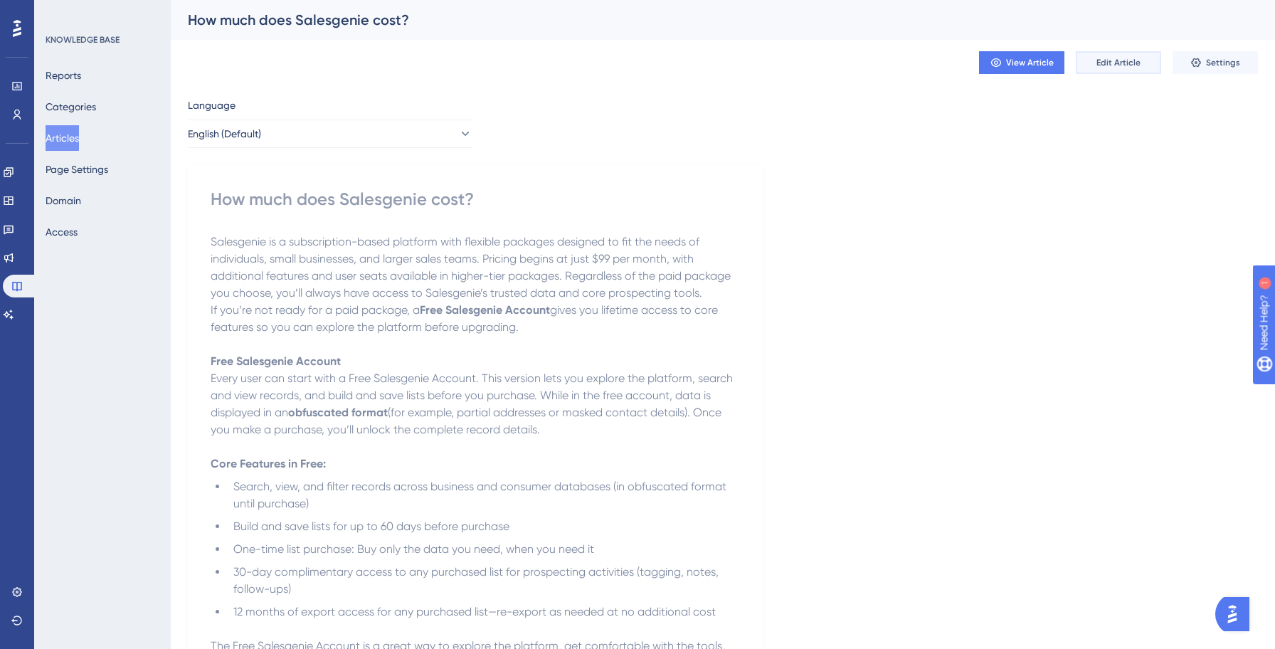
click at [1111, 55] on button "Edit Article" at bounding box center [1117, 62] width 85 height 23
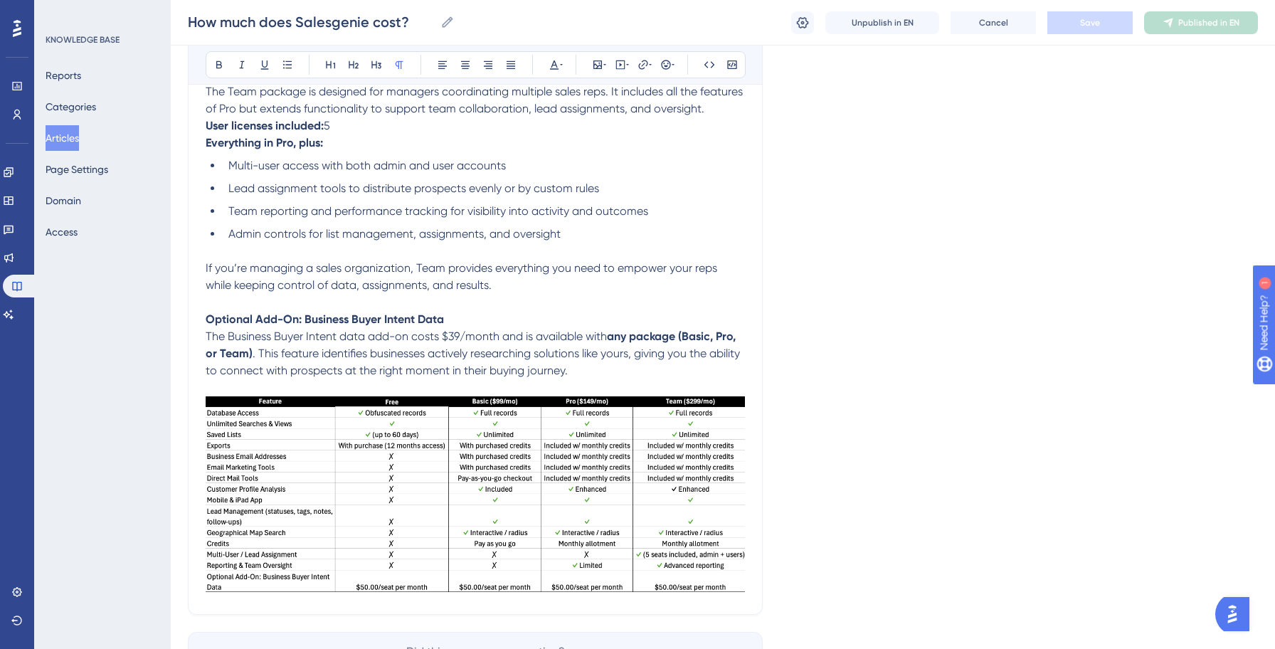
scroll to position [1601, 0]
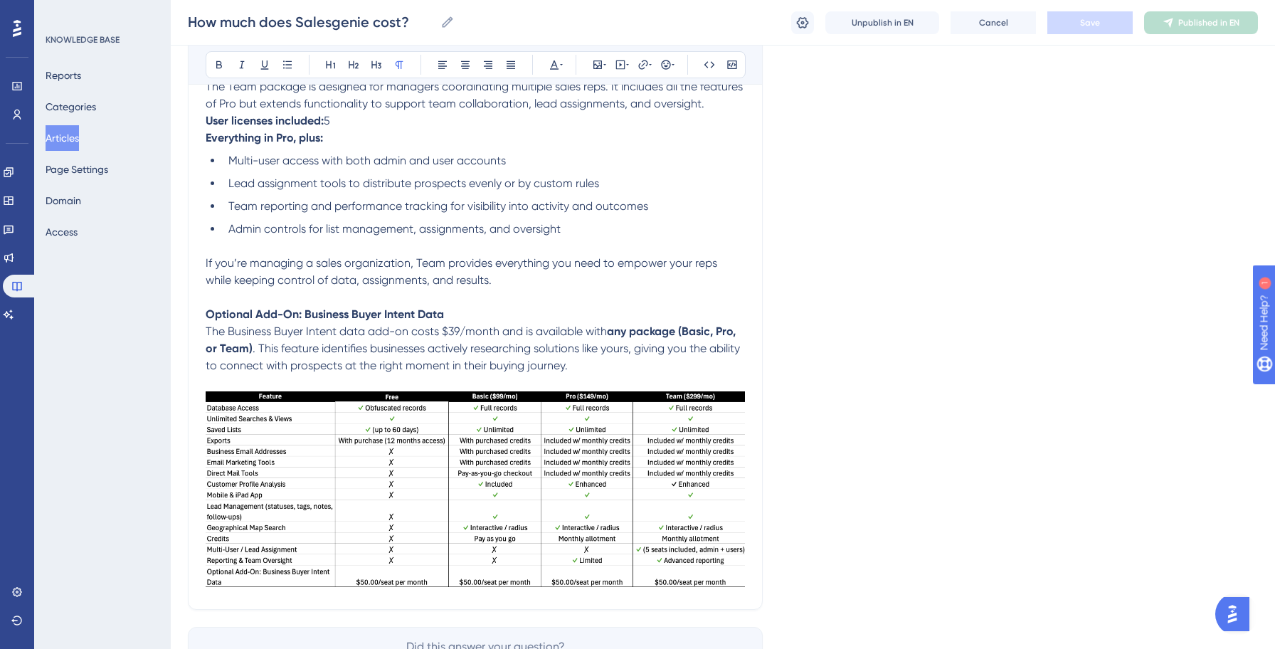
click at [460, 338] on span "The Business Buyer Intent data add-on costs $39/month and is available with" at bounding box center [406, 331] width 401 height 14
click at [610, 372] on span ". This feature identifies businesses actively researching solutions like yours,…" at bounding box center [467, 356] width 522 height 31
click at [1121, 24] on button "Save" at bounding box center [1089, 22] width 85 height 23
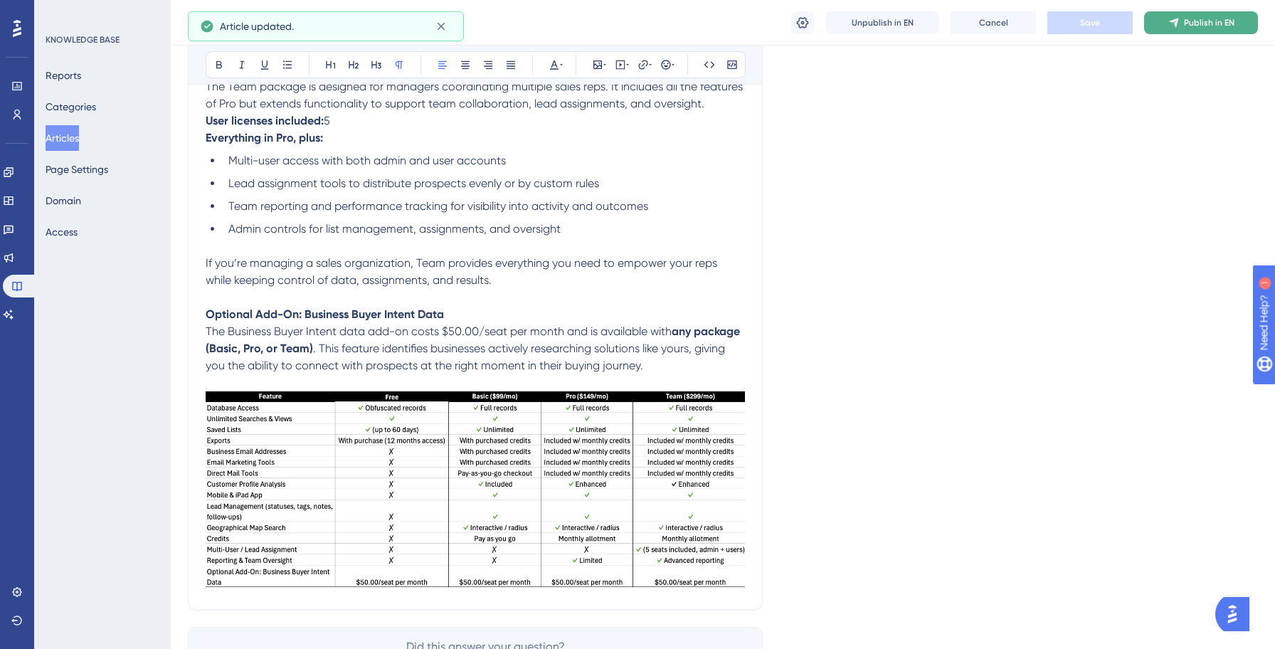
click at [1184, 31] on button "Publish in EN" at bounding box center [1201, 22] width 114 height 23
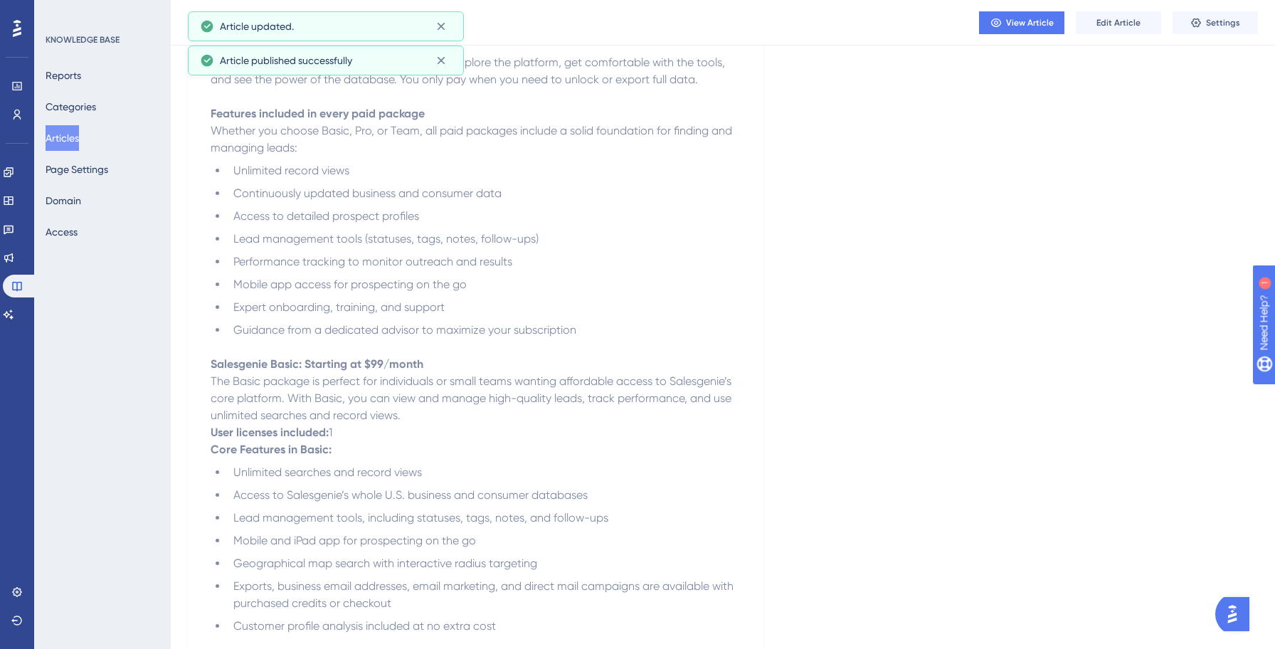
scroll to position [0, 0]
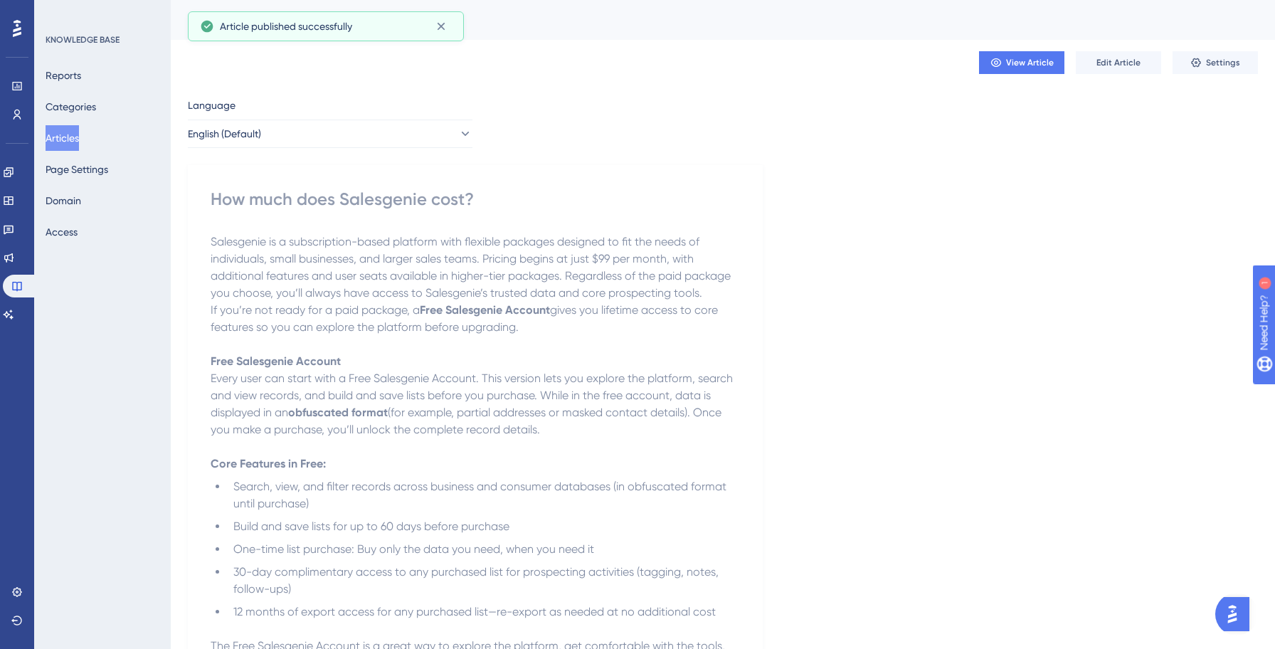
drag, startPoint x: 74, startPoint y: 141, endPoint x: 100, endPoint y: 144, distance: 26.6
click at [74, 141] on button "Articles" at bounding box center [62, 138] width 33 height 26
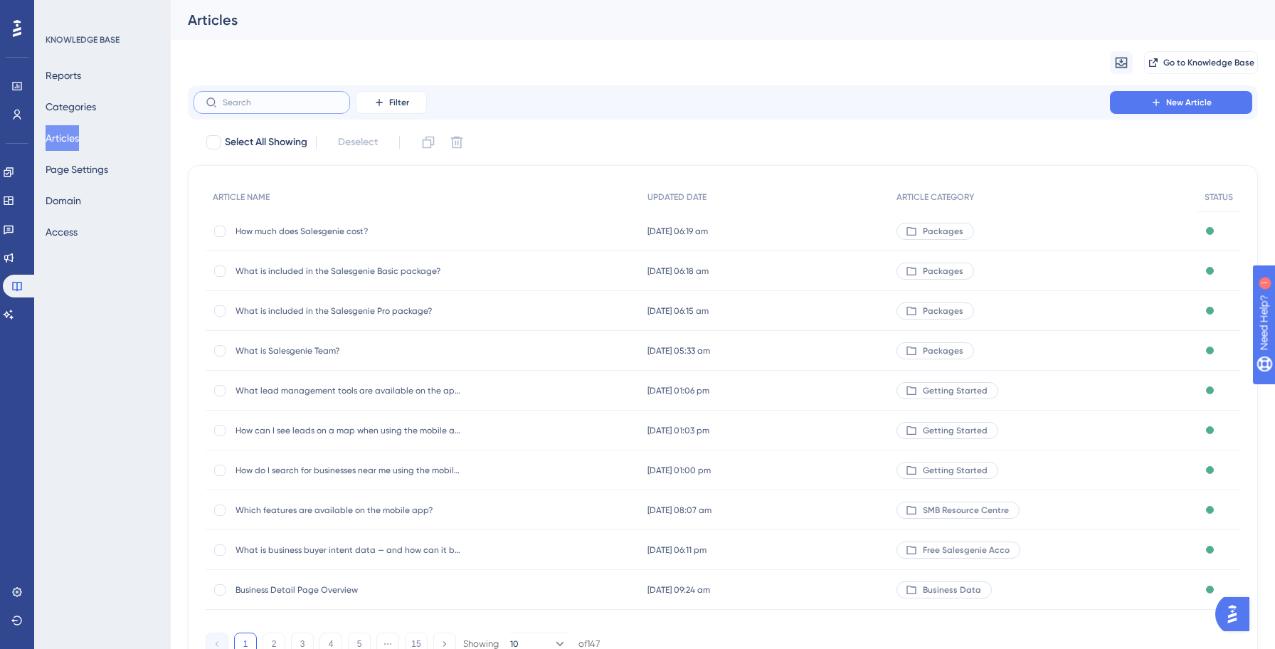
click at [292, 102] on input "text" at bounding box center [280, 102] width 115 height 10
paste input "What is included in the Salesgenie Basic package?"
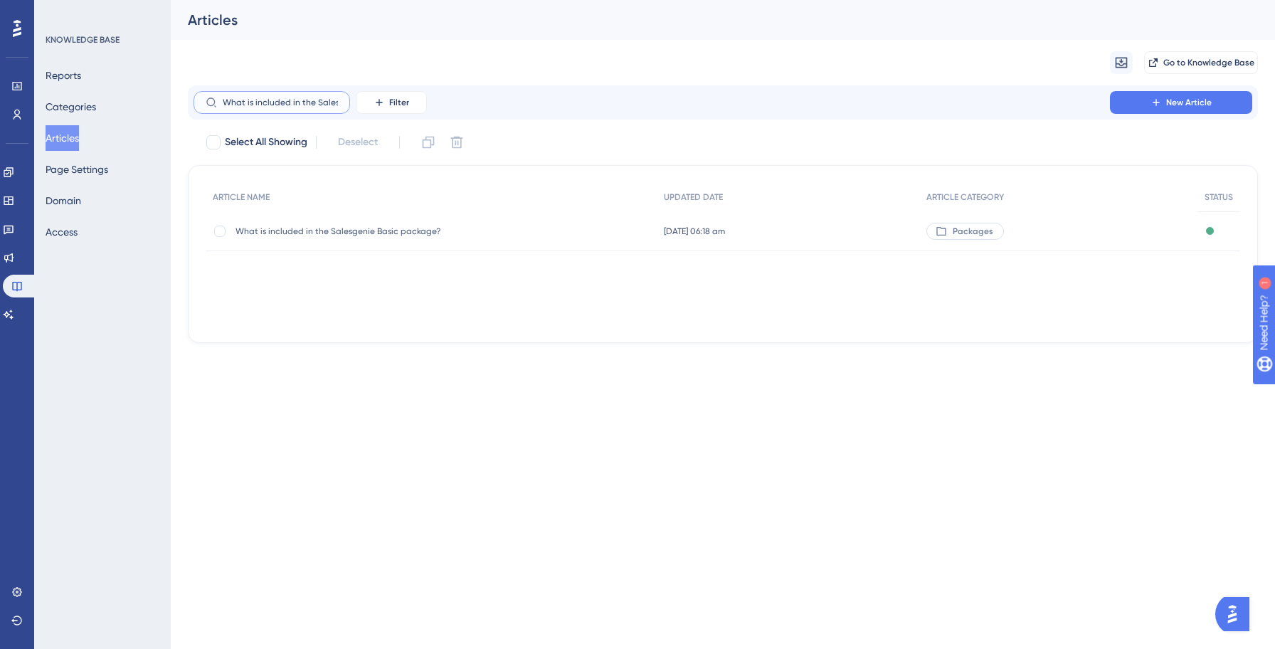
scroll to position [0, 84]
type input "What is included in the Salesgenie Basic package?"
click at [376, 235] on span "What is included in the Salesgenie Basic package?" at bounding box center [349, 230] width 228 height 11
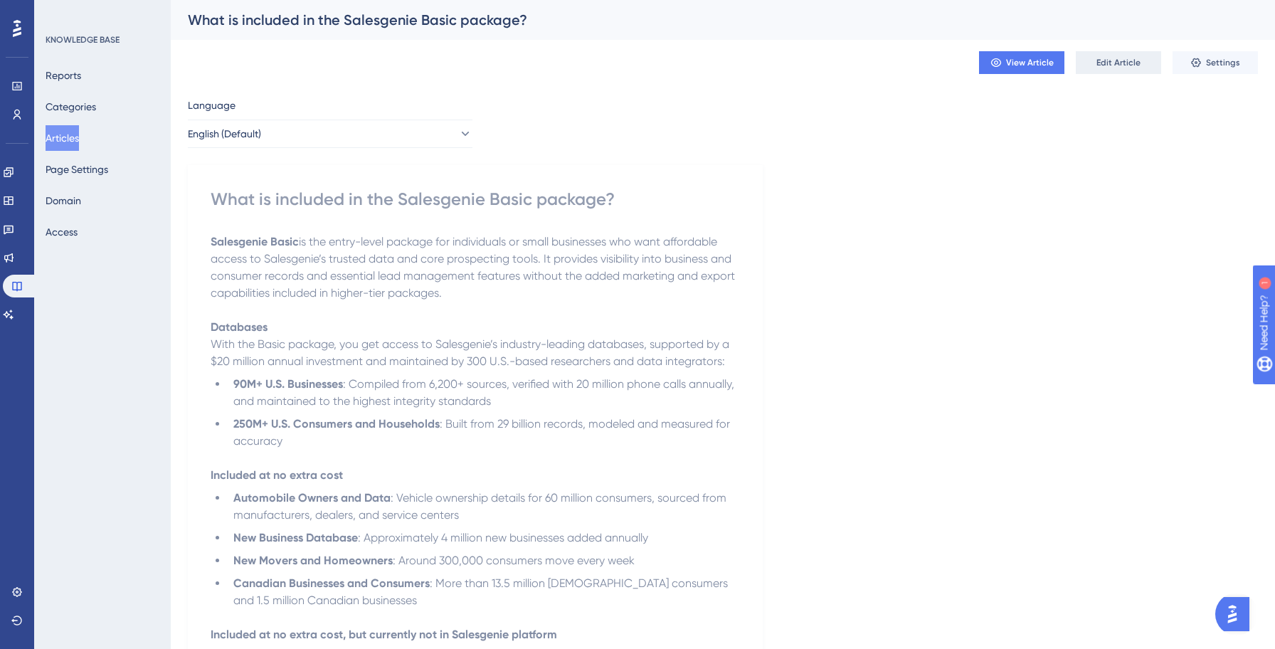
click at [1126, 61] on span "Edit Article" at bounding box center [1118, 62] width 44 height 11
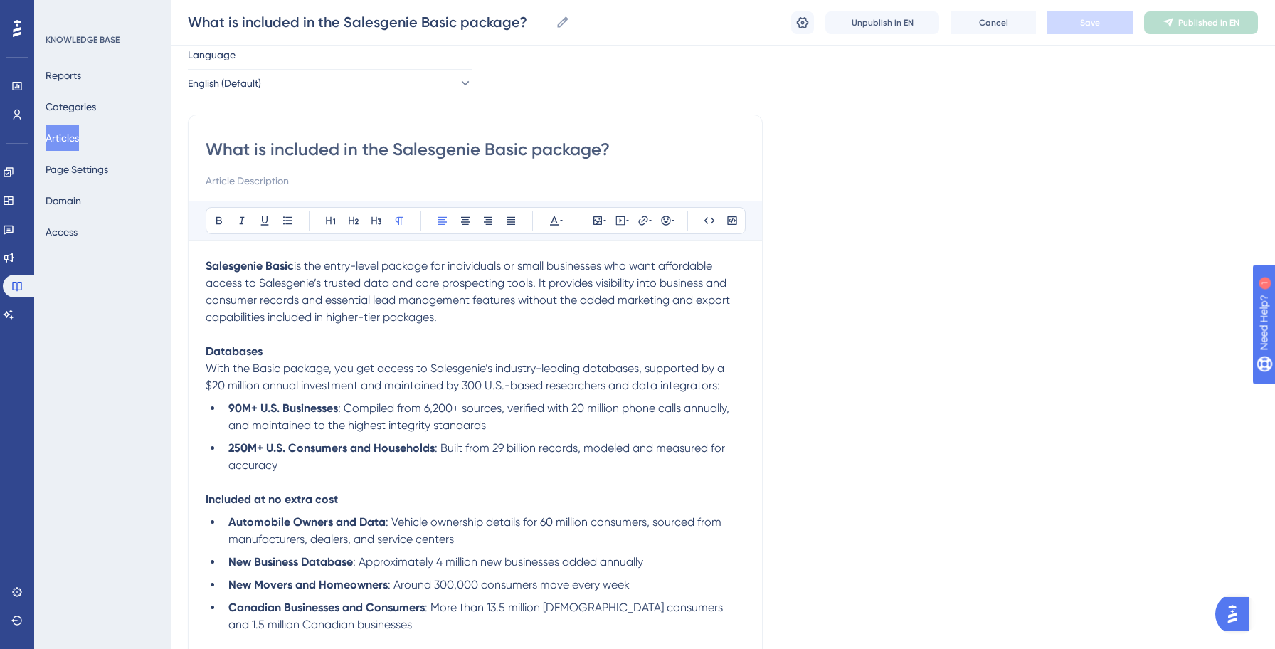
scroll to position [66, 0]
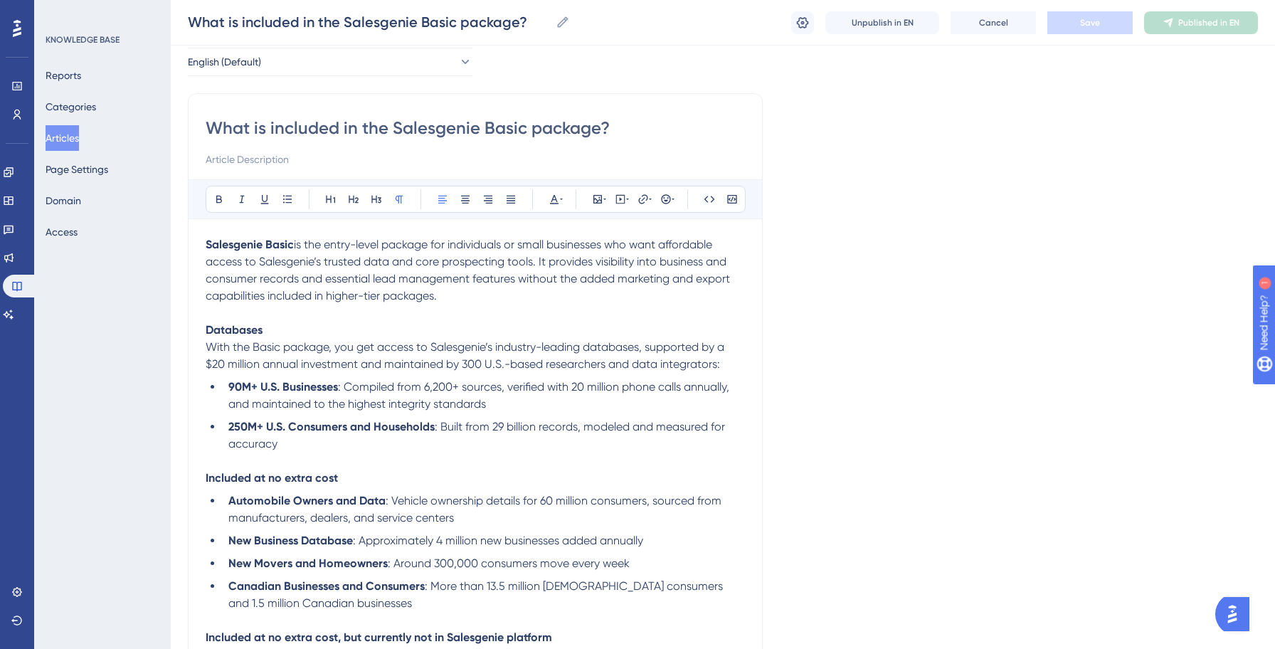
click at [280, 479] on strong "Included at no extra cost" at bounding box center [272, 478] width 132 height 14
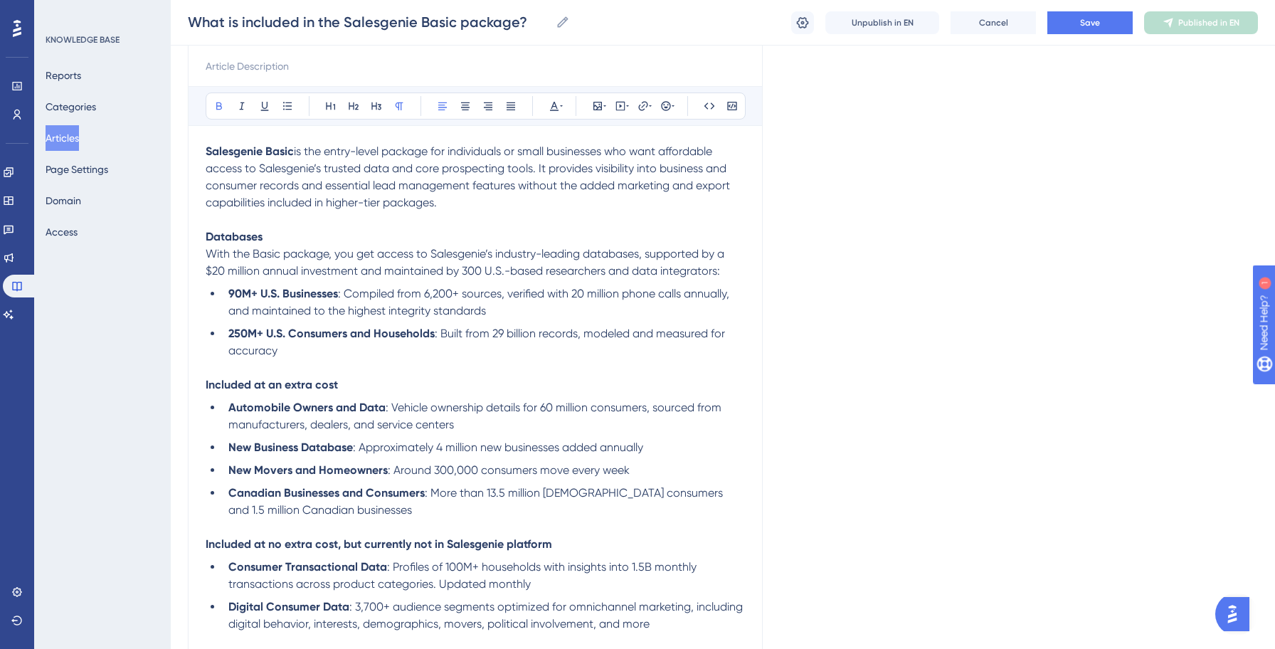
scroll to position [161, 0]
click at [282, 547] on strong "Included at no extra cost, but currently not in Salesgenie platform" at bounding box center [379, 543] width 346 height 14
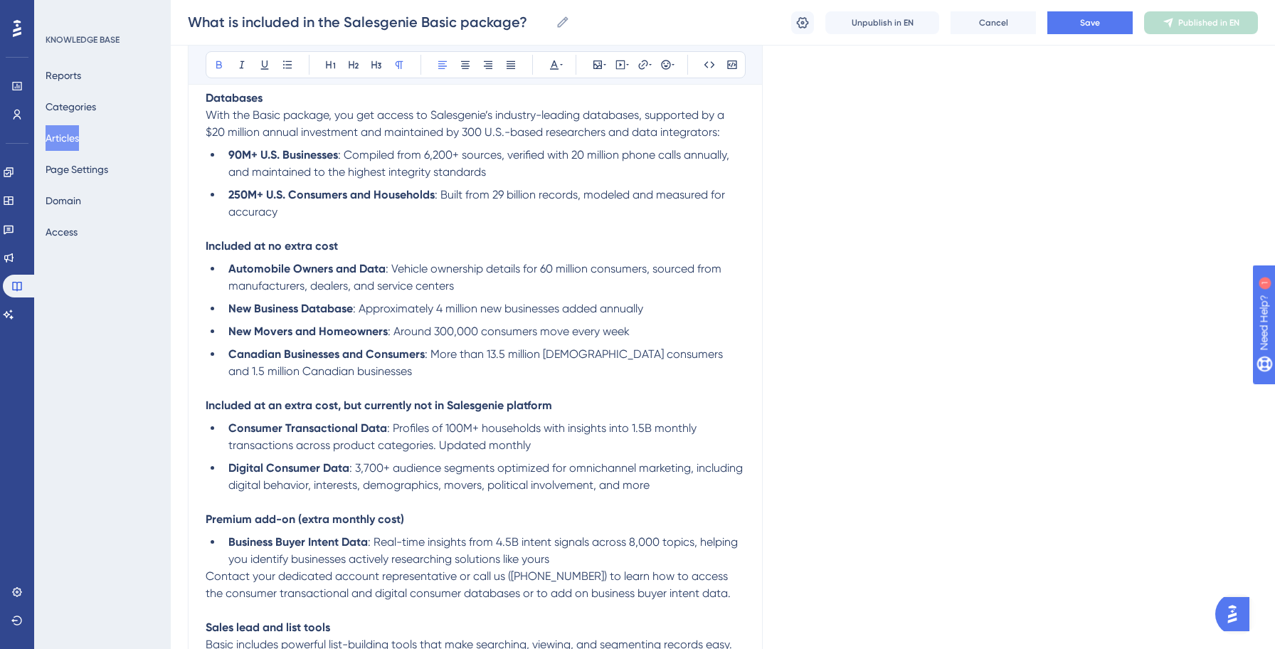
scroll to position [316, 0]
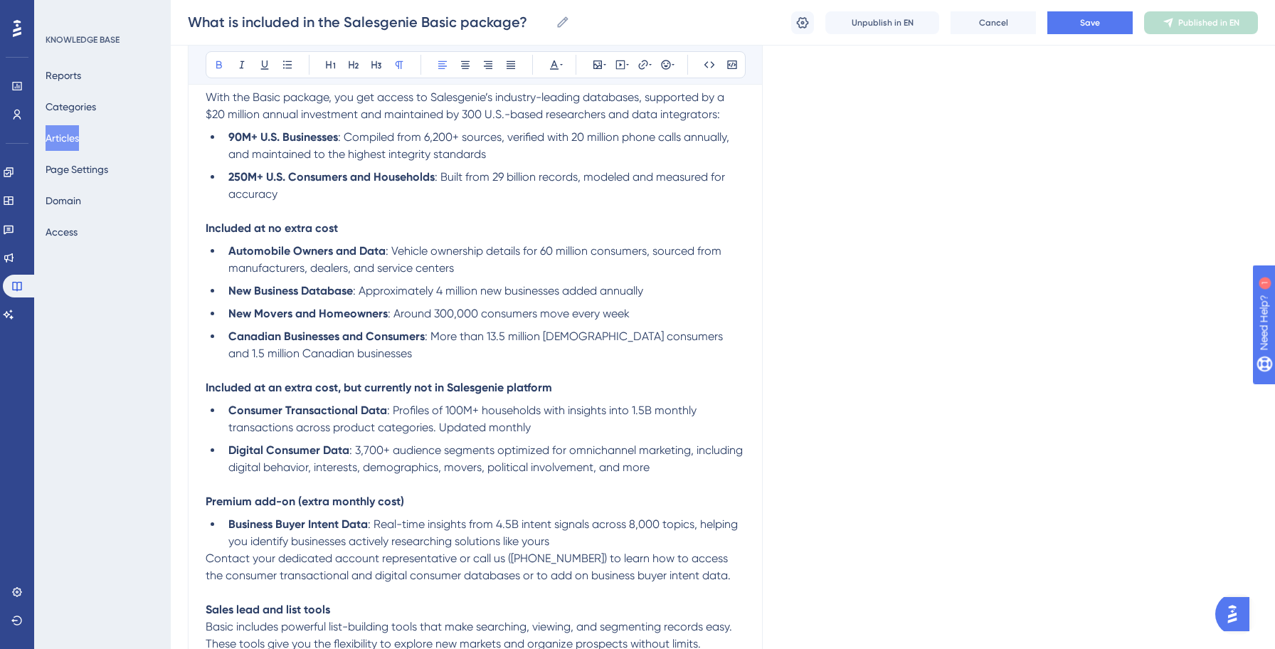
click at [940, 290] on div "Language English (Default) What is included in the Salesgenie Basic package? Bo…" at bounding box center [723, 606] width 1070 height 1663
click at [1105, 23] on button "Save" at bounding box center [1089, 22] width 85 height 23
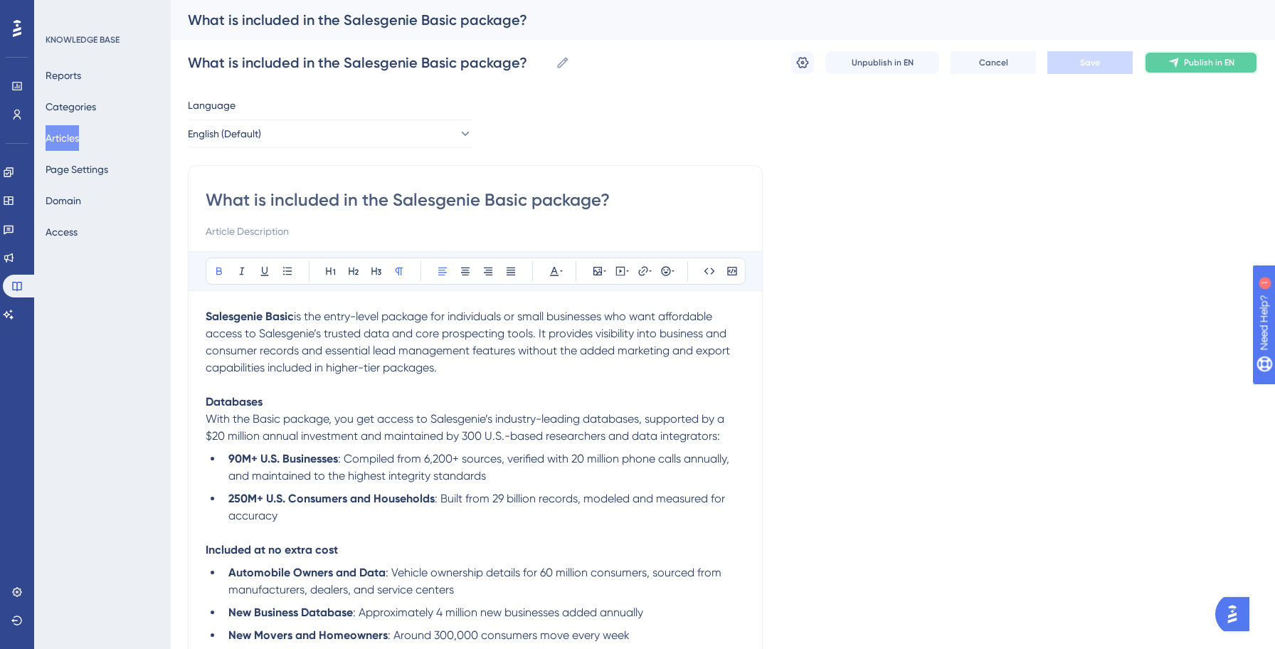
click at [1196, 65] on span "Publish in EN" at bounding box center [1209, 62] width 51 height 11
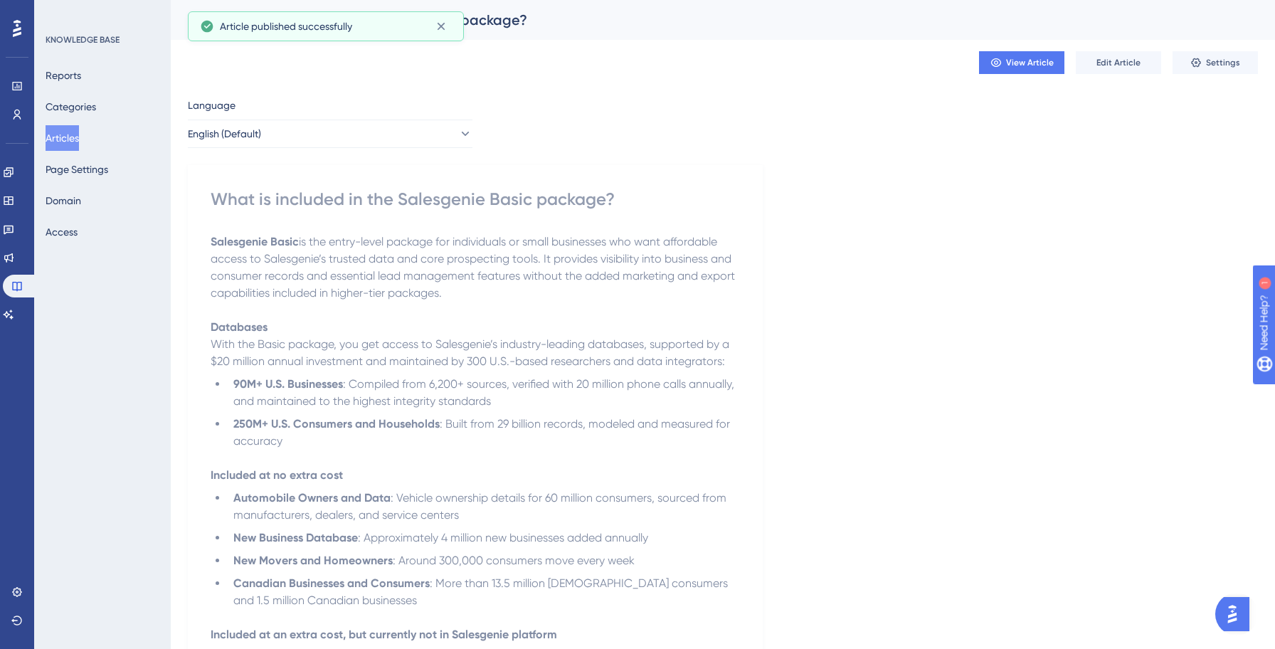
click at [78, 139] on button "Articles" at bounding box center [62, 138] width 33 height 26
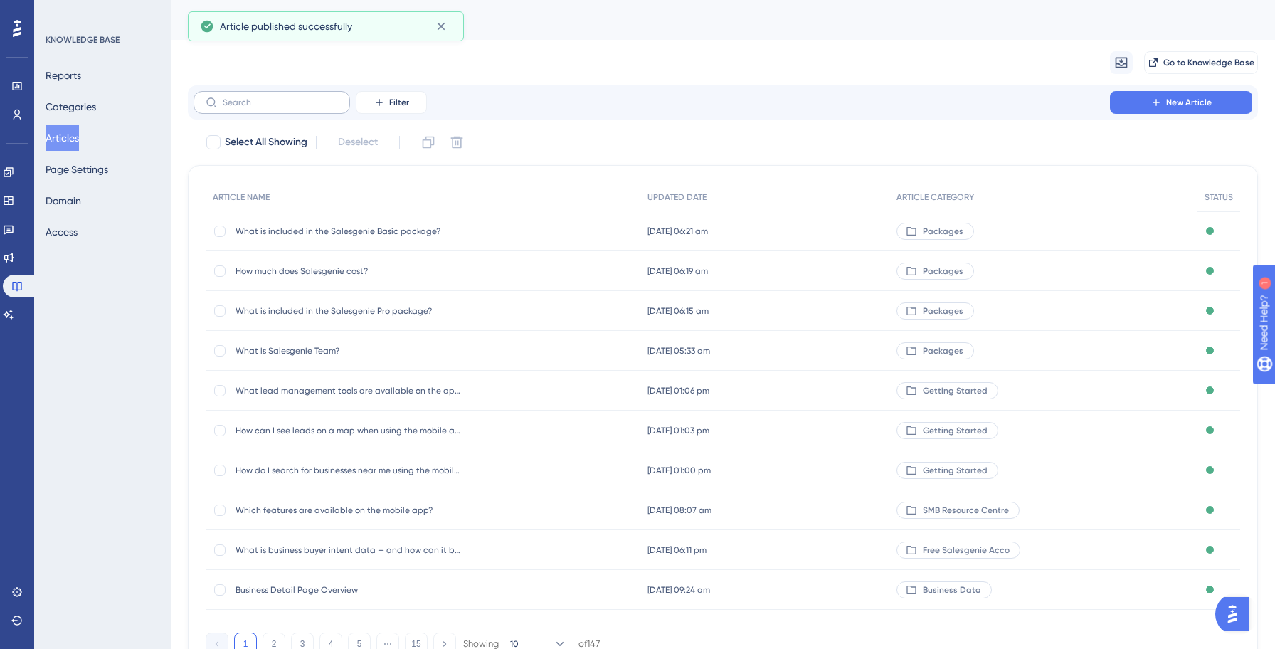
click at [277, 107] on label at bounding box center [271, 102] width 156 height 23
click at [277, 107] on input "text" at bounding box center [280, 102] width 115 height 10
paste input "Prospecting and tracking tools"
type input "Prospecting and tracking tools"
checkbox input "true"
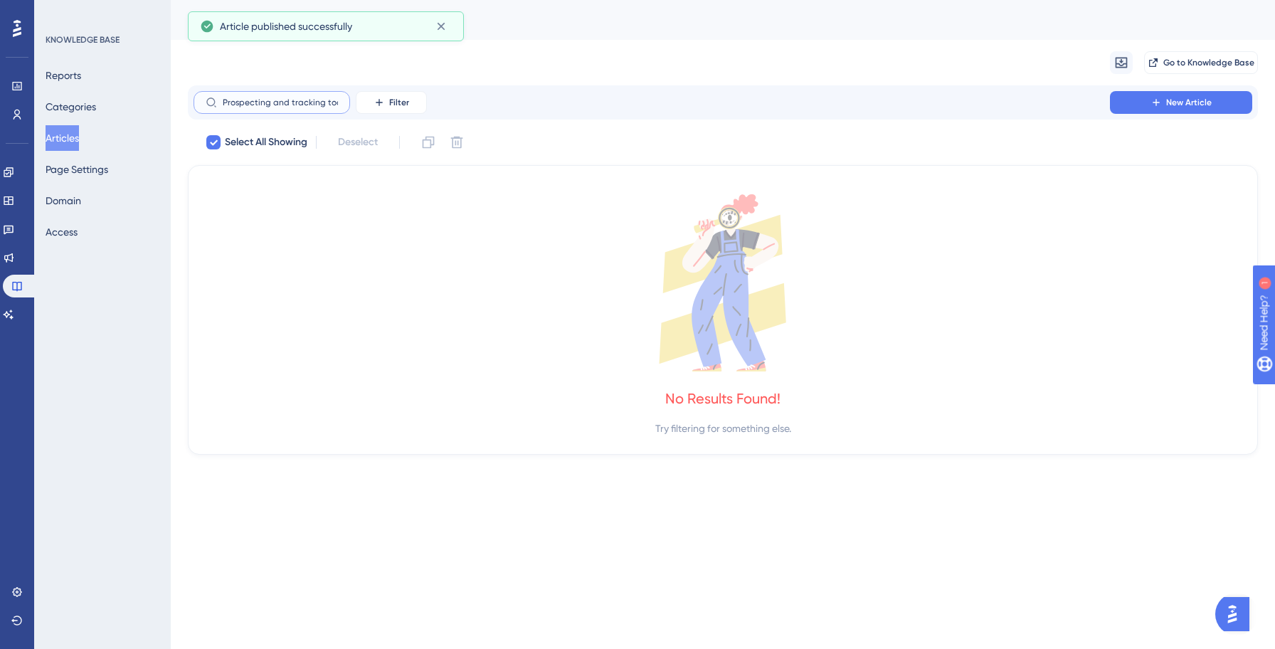
scroll to position [0, 4]
checkbox input "false"
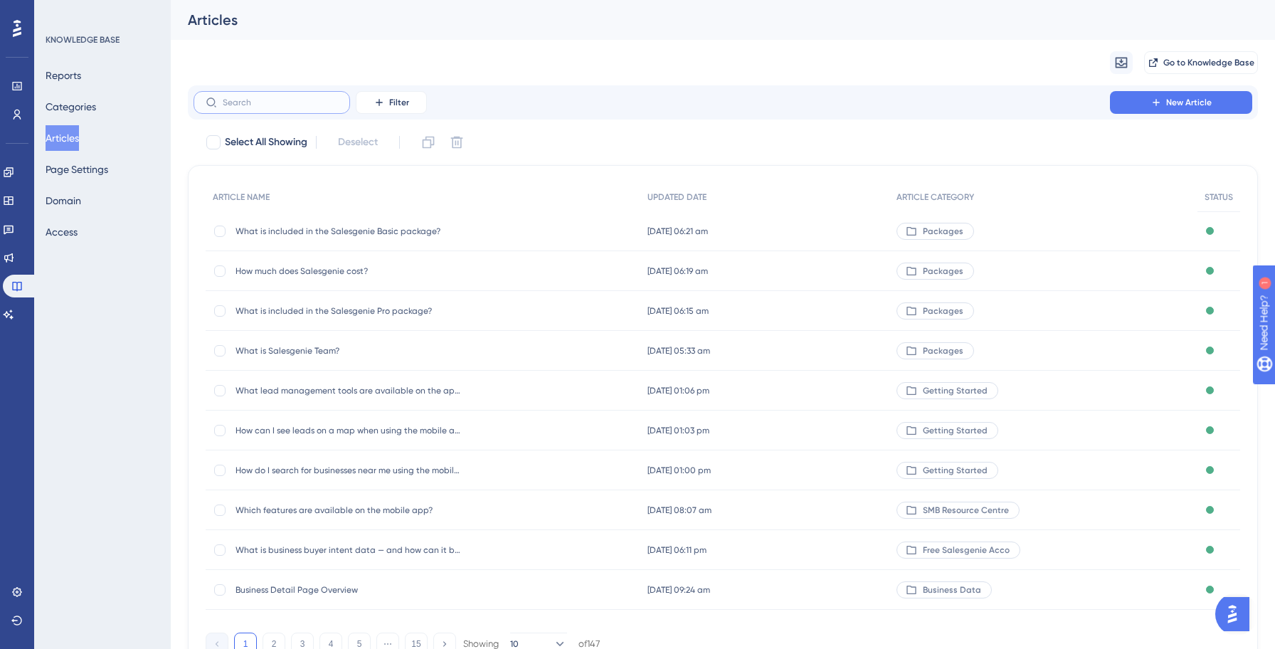
scroll to position [0, 0]
click at [288, 99] on input "text" at bounding box center [280, 102] width 115 height 10
paste input "What is included in the Salesgenie Basic package?"
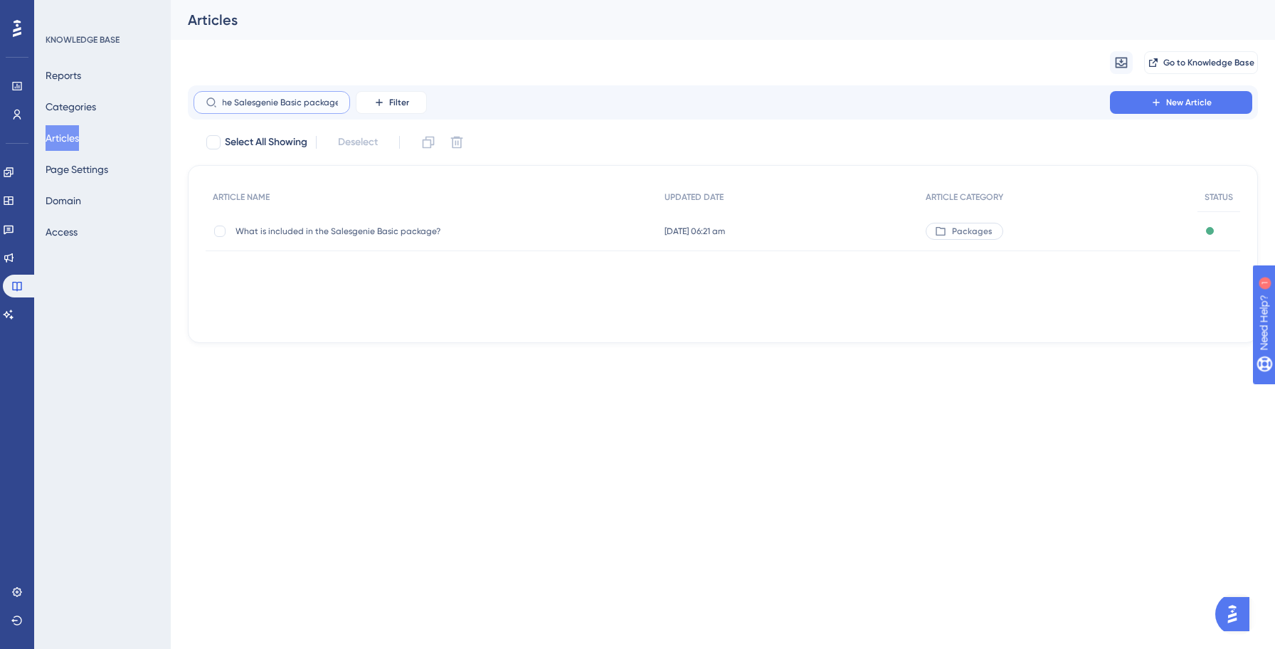
type input "What is included in the Salesgenie Basic package?"
click at [399, 235] on span "What is included in the Salesgenie Basic package?" at bounding box center [349, 230] width 228 height 11
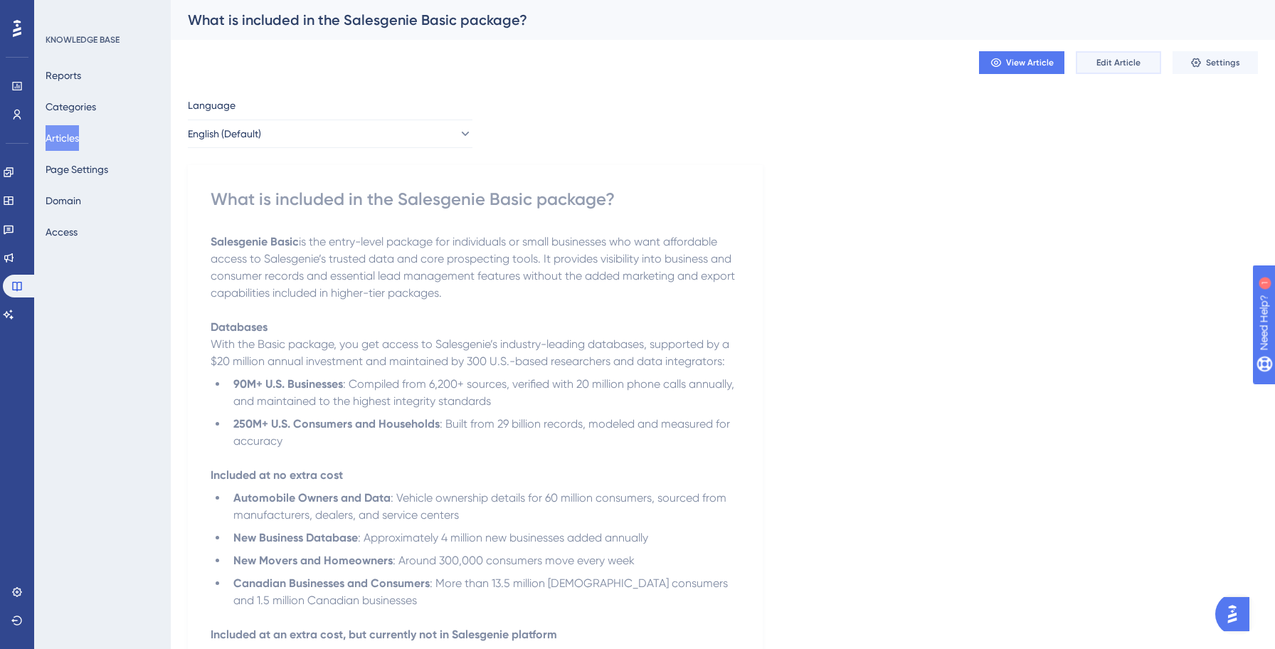
click at [1103, 69] on button "Edit Article" at bounding box center [1117, 62] width 85 height 23
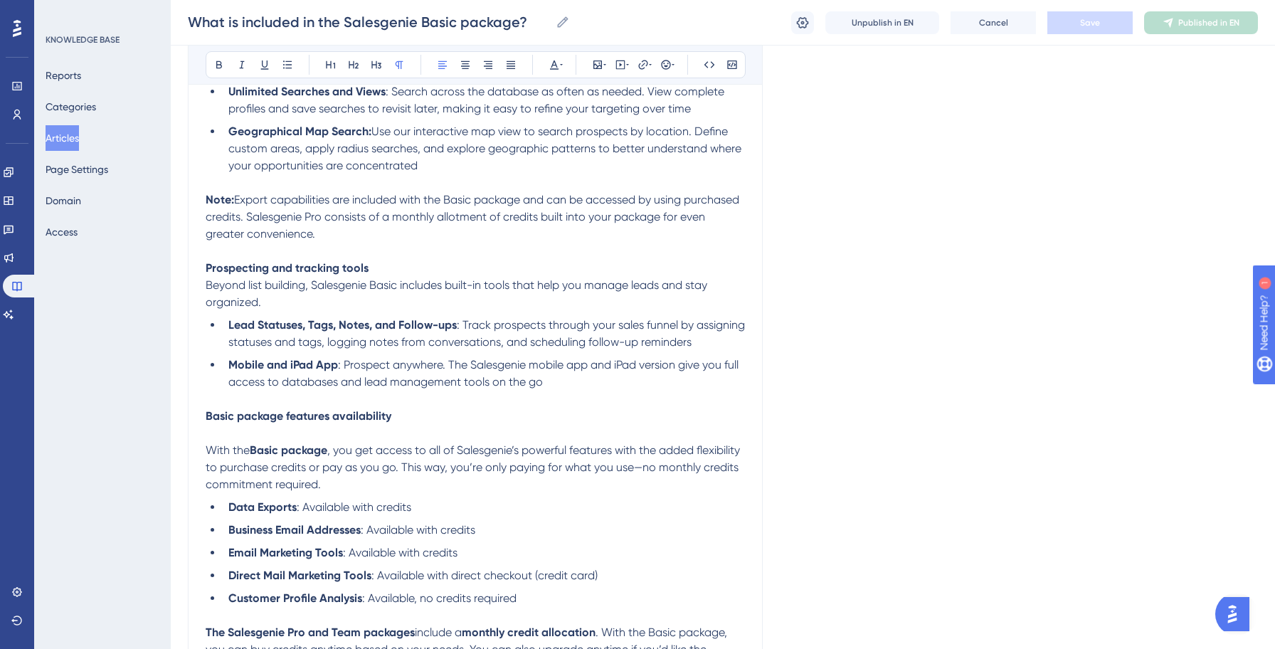
scroll to position [882, 0]
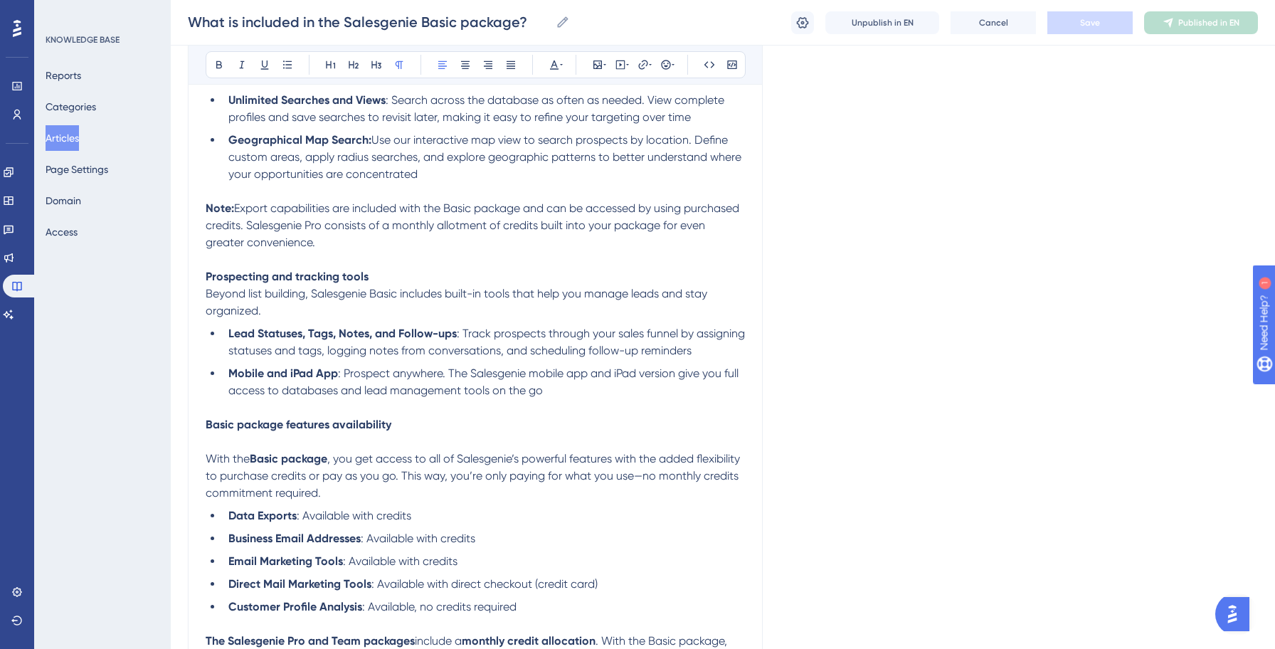
click at [351, 275] on p "Prospecting and tracking tools" at bounding box center [475, 276] width 539 height 17
click at [346, 282] on strong "Prospecting and tracking tools" at bounding box center [287, 277] width 163 height 14
click at [1082, 21] on span "Save" at bounding box center [1090, 22] width 20 height 11
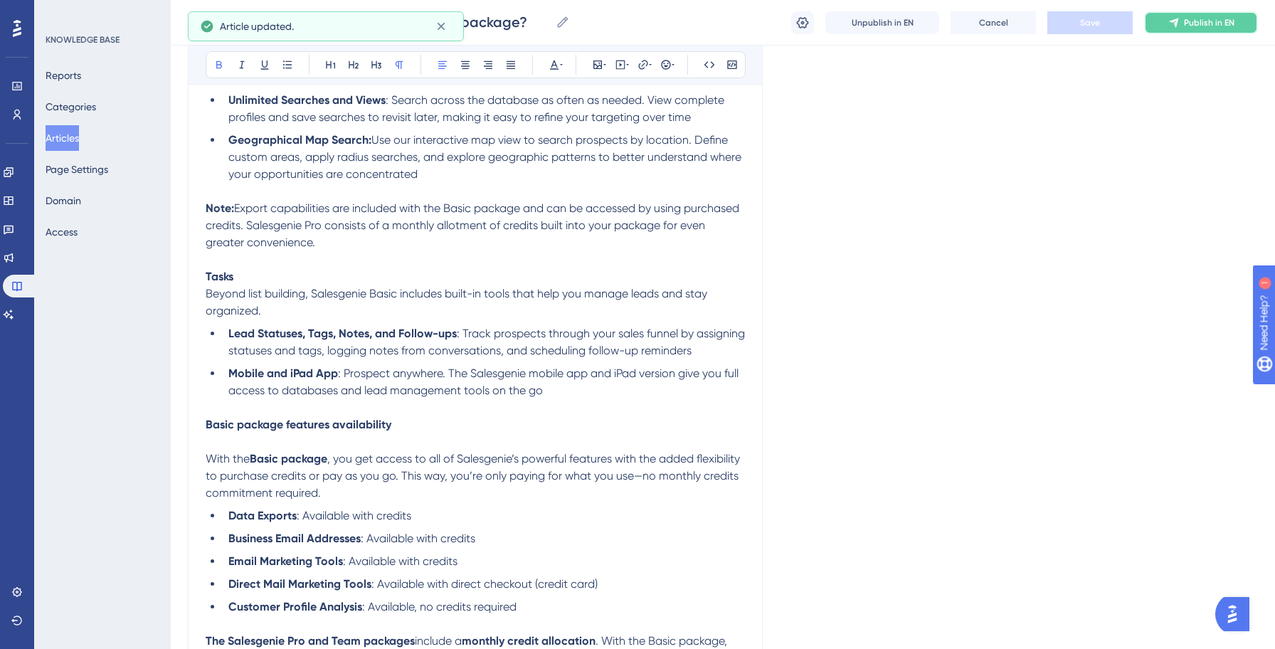
click at [1198, 27] on span "Publish in EN" at bounding box center [1209, 22] width 51 height 11
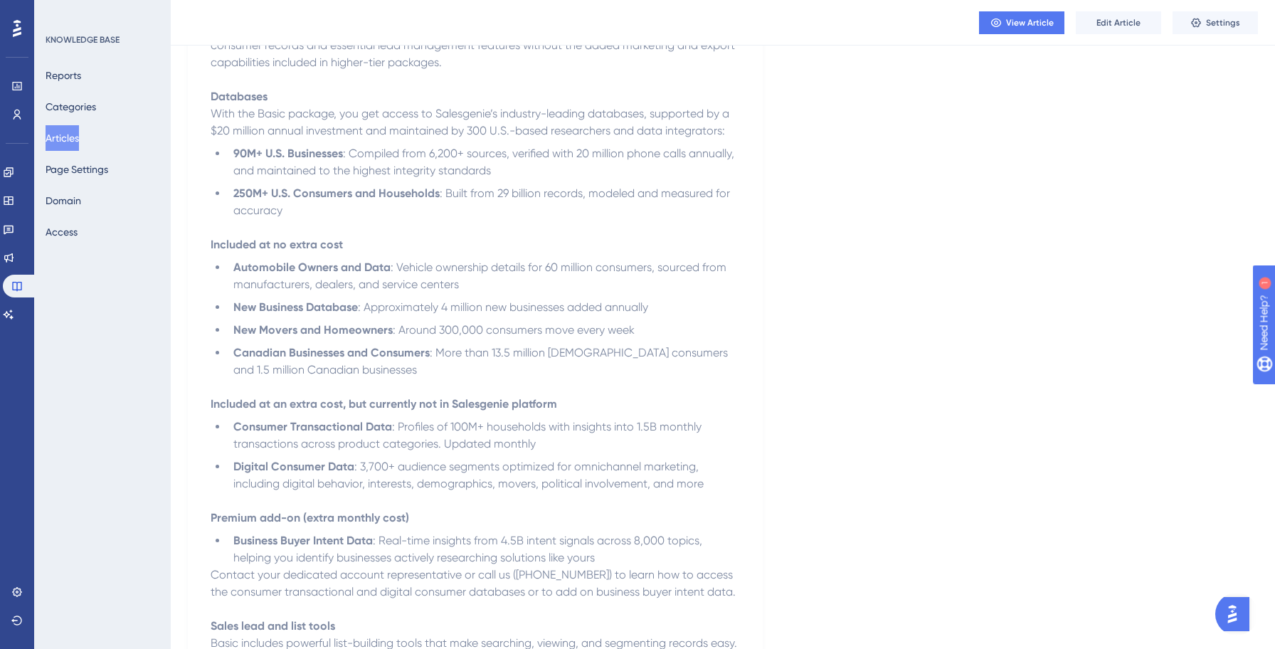
scroll to position [0, 0]
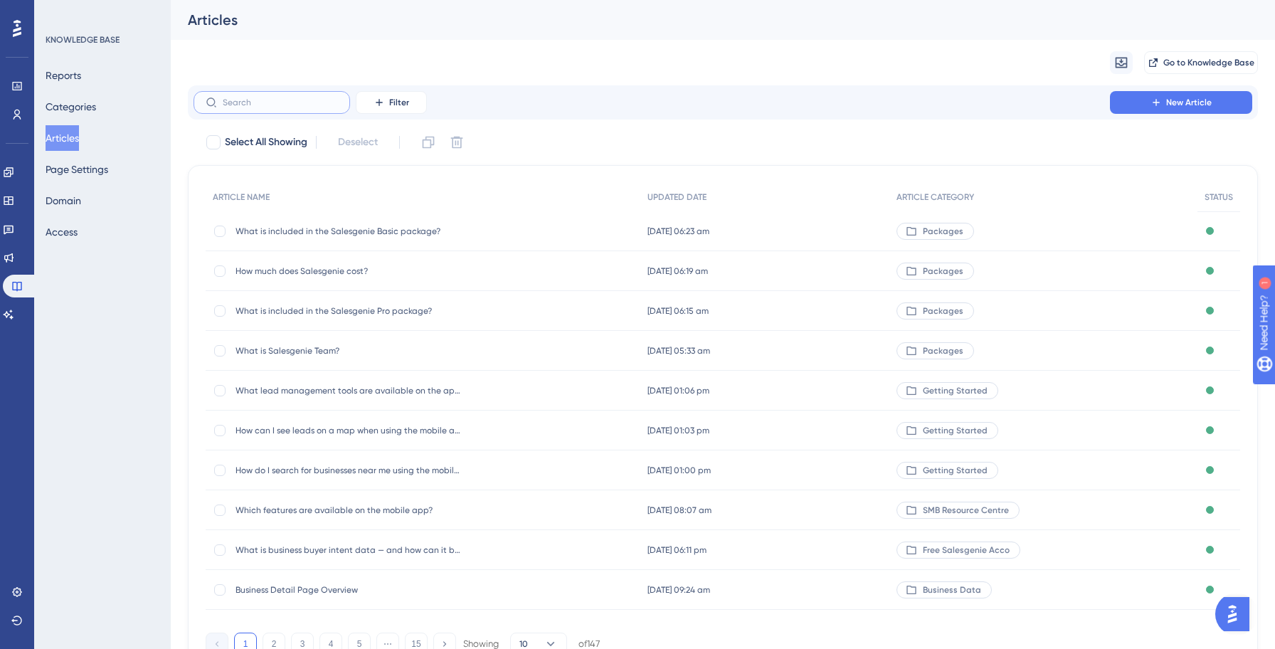
click at [253, 100] on input "text" at bounding box center [280, 102] width 115 height 10
paste input "What is included in the Salesgenie Pro package?"
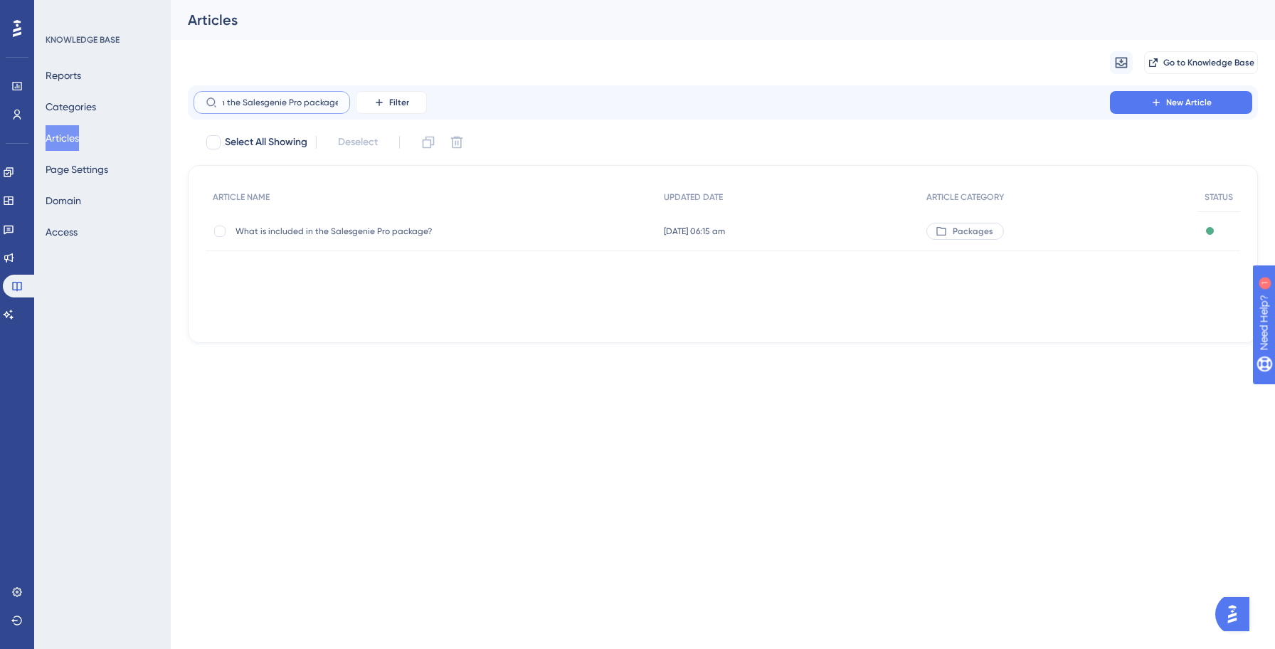
type input "What is included in the Salesgenie Pro package?"
click at [305, 230] on span "What is included in the Salesgenie Pro package?" at bounding box center [349, 230] width 228 height 11
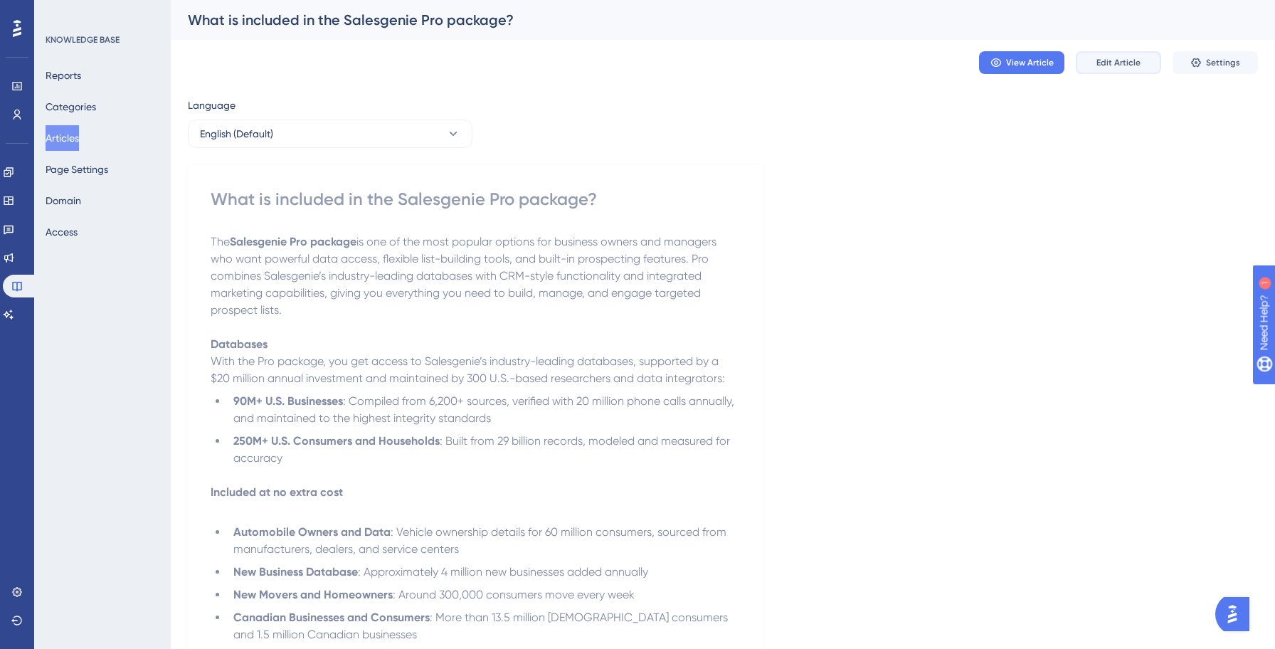
click at [1102, 63] on span "Edit Article" at bounding box center [1118, 62] width 44 height 11
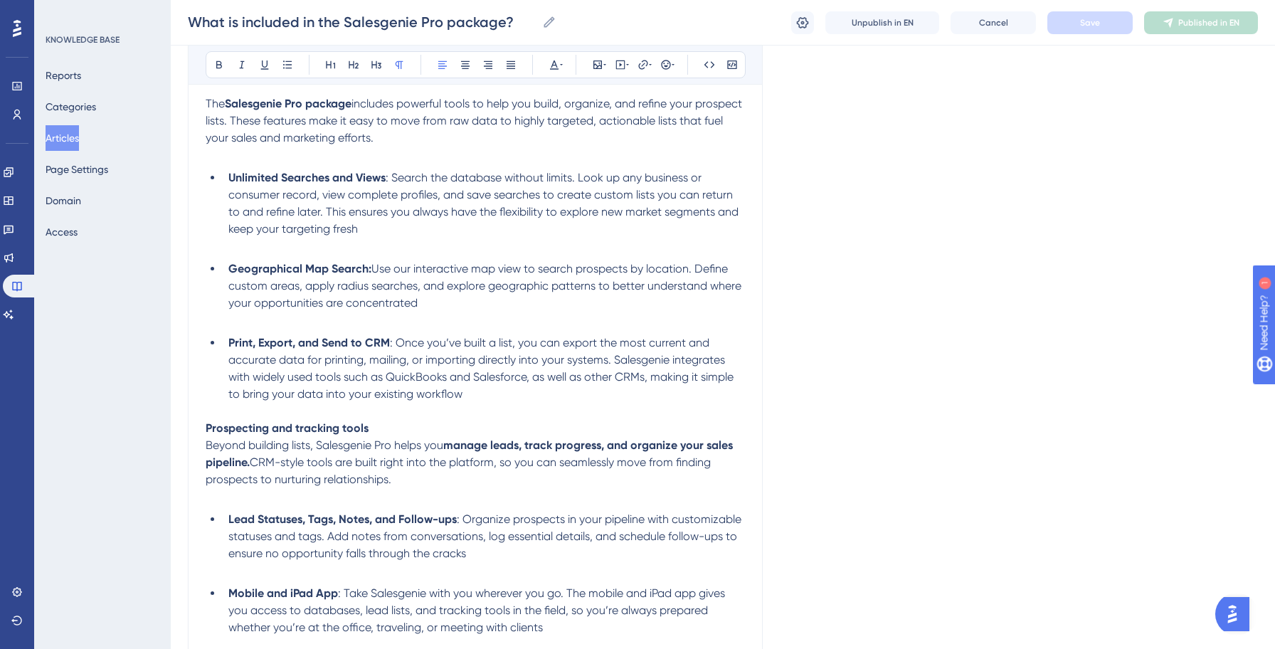
scroll to position [909, 0]
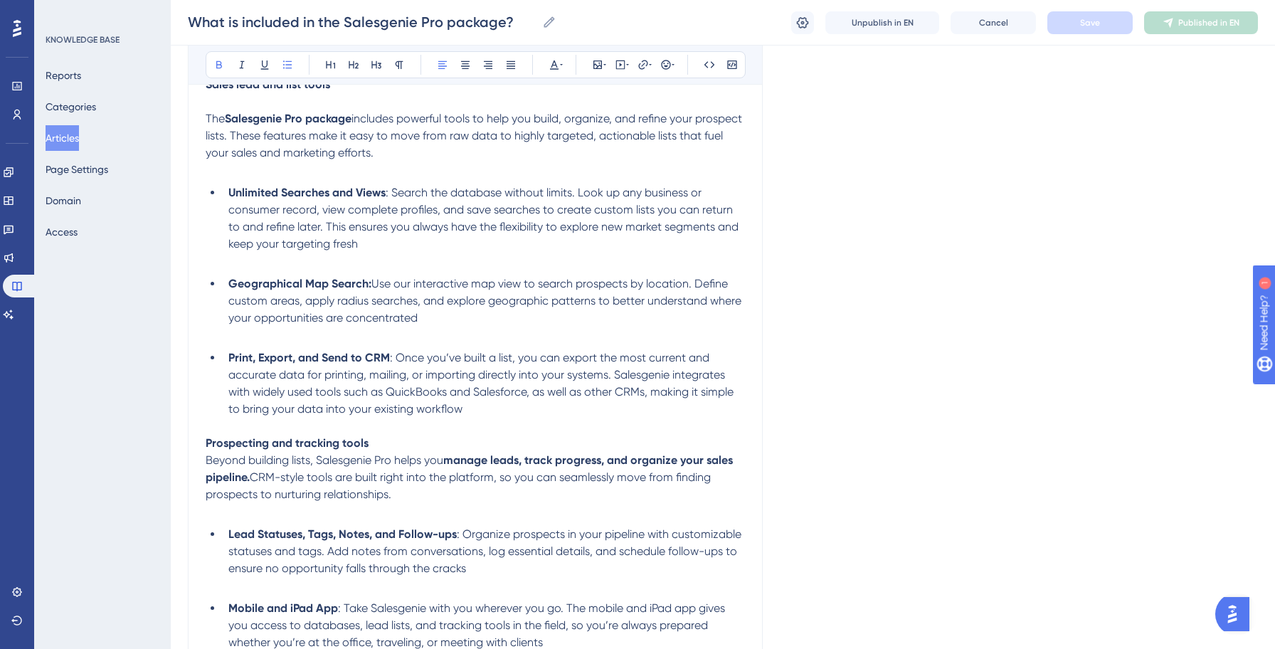
click at [383, 358] on strong "Print, Export, and Send to CRM" at bounding box center [308, 358] width 161 height 14
click at [473, 381] on span ": Once you’ve built a list, you can export the most current and accurate data f…" at bounding box center [482, 383] width 508 height 65
click at [663, 383] on span ": Once you’ve built a list, you can export the most current and accurate data f…" at bounding box center [482, 383] width 508 height 65
click at [319, 401] on span ": Once you’ve built a list, you can export the most current and accurate data f…" at bounding box center [482, 383] width 508 height 65
click at [526, 397] on span ": Once you’ve built a list, you can export the most current and accurate data f…" at bounding box center [482, 383] width 508 height 65
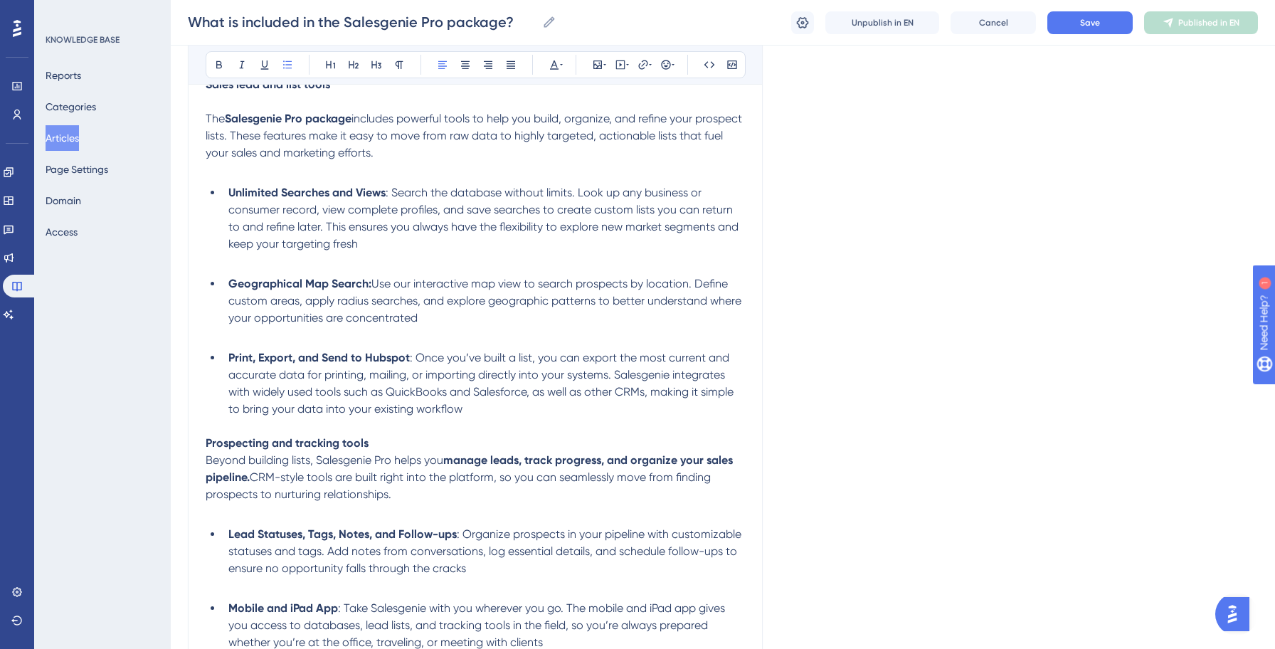
click at [645, 399] on span ": Once you’ve built a list, you can export the most current and accurate data f…" at bounding box center [482, 383] width 508 height 65
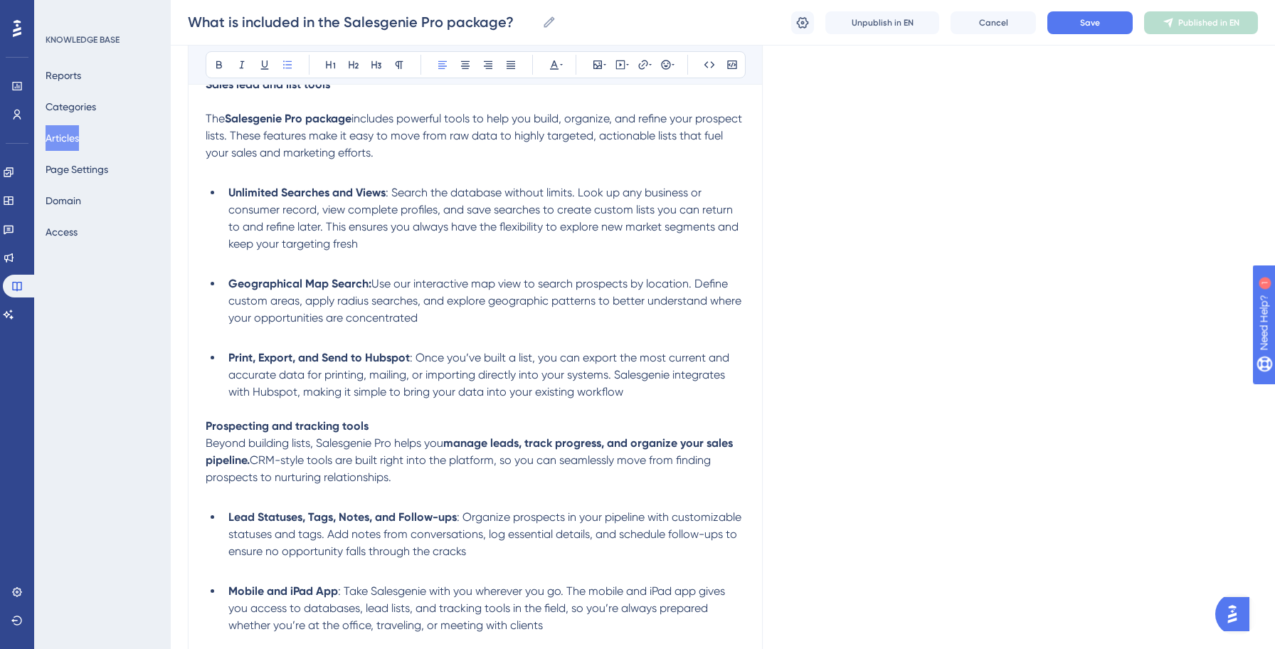
click at [457, 398] on span ": Once you’ve built a list, you can export the most current and accurate data f…" at bounding box center [480, 375] width 504 height 48
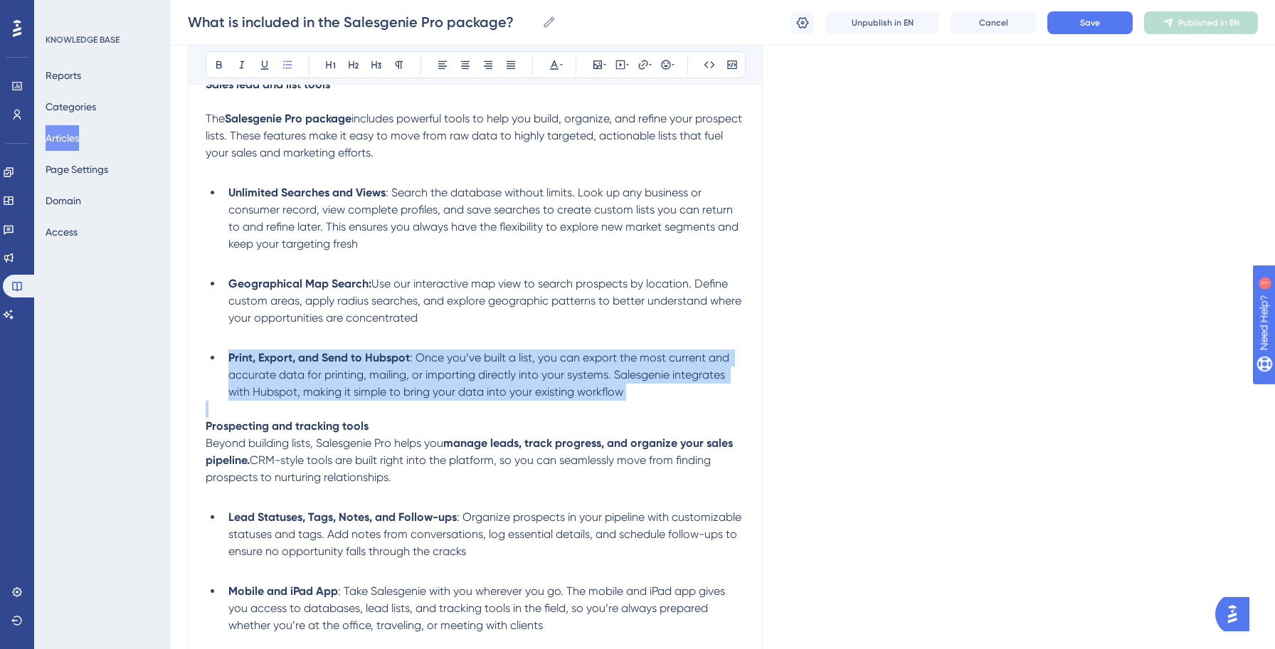
click at [457, 398] on span ": Once you’ve built a list, you can export the most current and accurate data f…" at bounding box center [480, 375] width 504 height 48
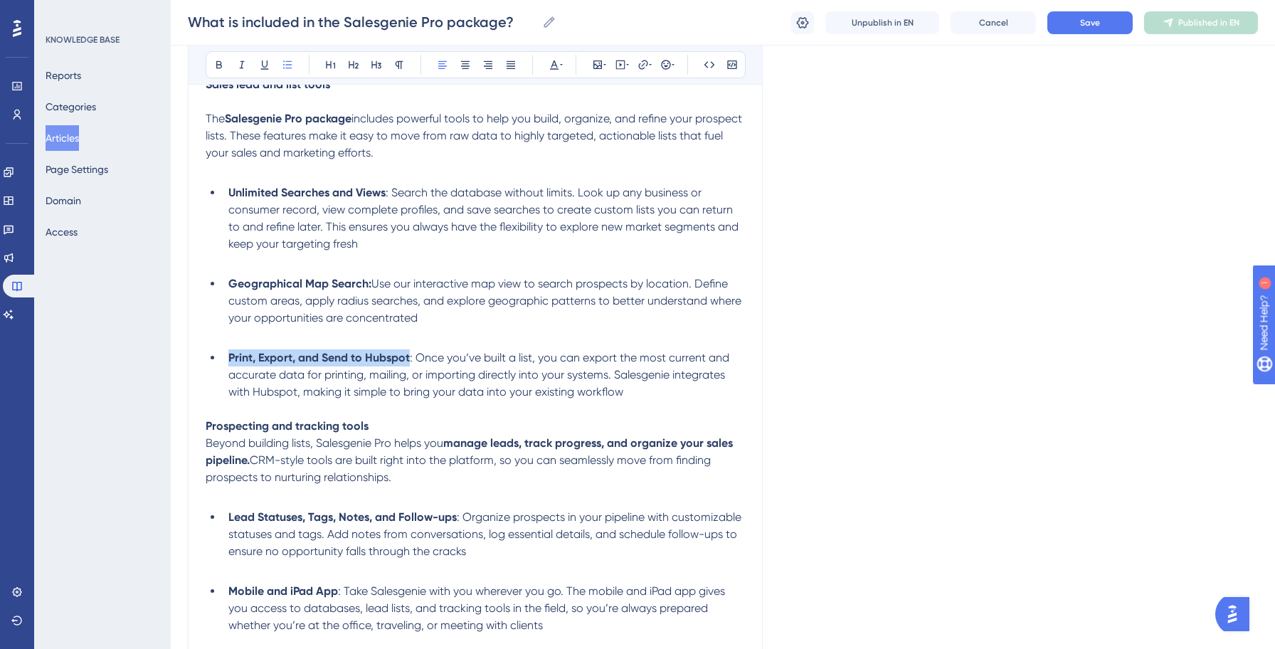
click at [457, 398] on span ": Once you’ve built a list, you can export the most current and accurate data f…" at bounding box center [480, 375] width 504 height 48
click at [1101, 19] on button "Save" at bounding box center [1089, 22] width 85 height 23
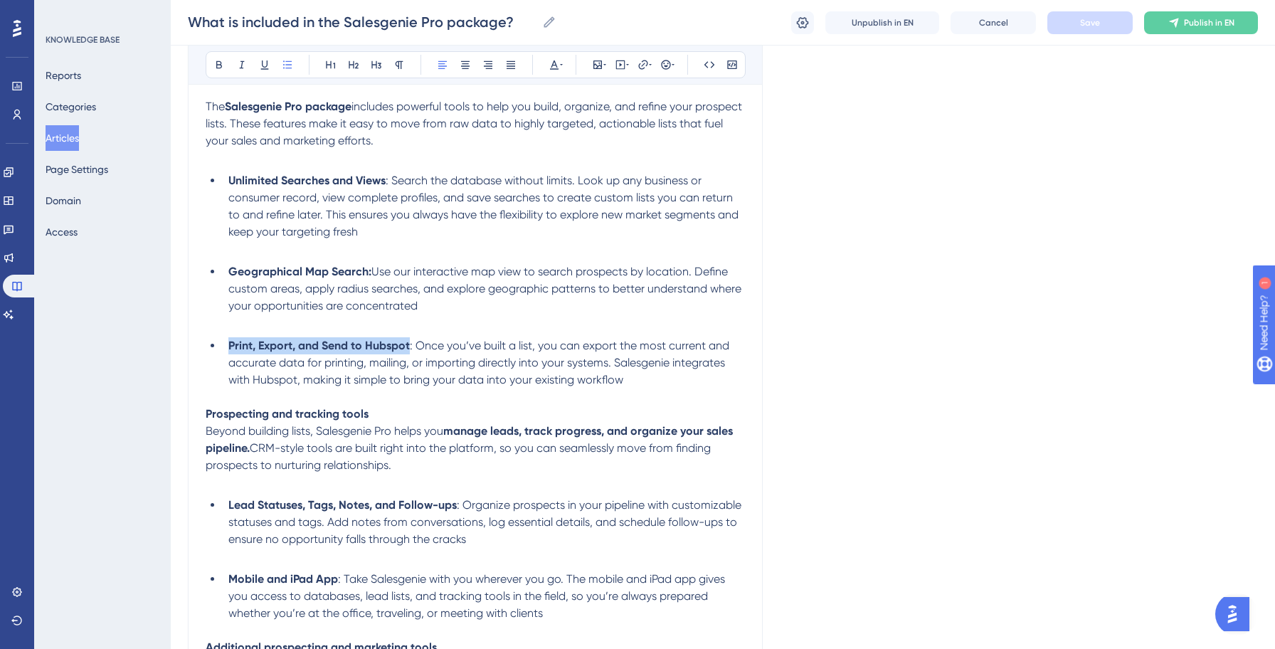
scroll to position [923, 0]
click at [331, 435] on span "Beyond building lists, Salesgenie Pro helps you" at bounding box center [325, 429] width 238 height 14
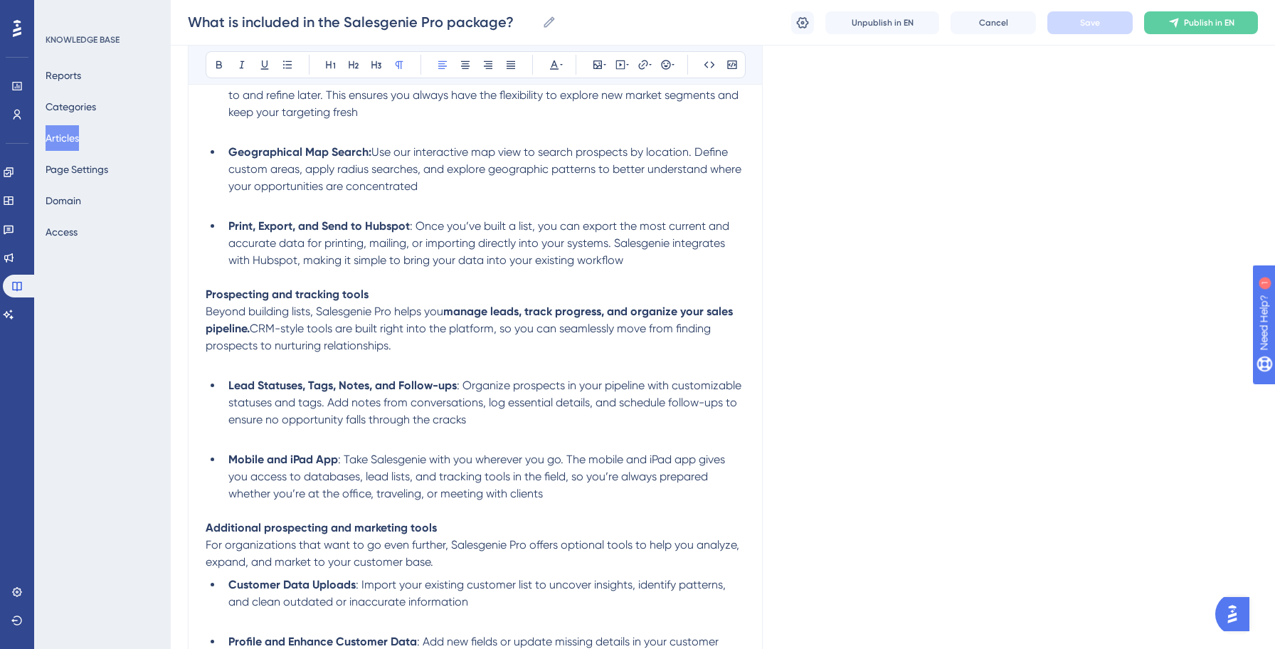
scroll to position [1041, 0]
click at [455, 391] on strong "Lead Statuses, Tags, Notes, and Follow-ups" at bounding box center [342, 385] width 228 height 14
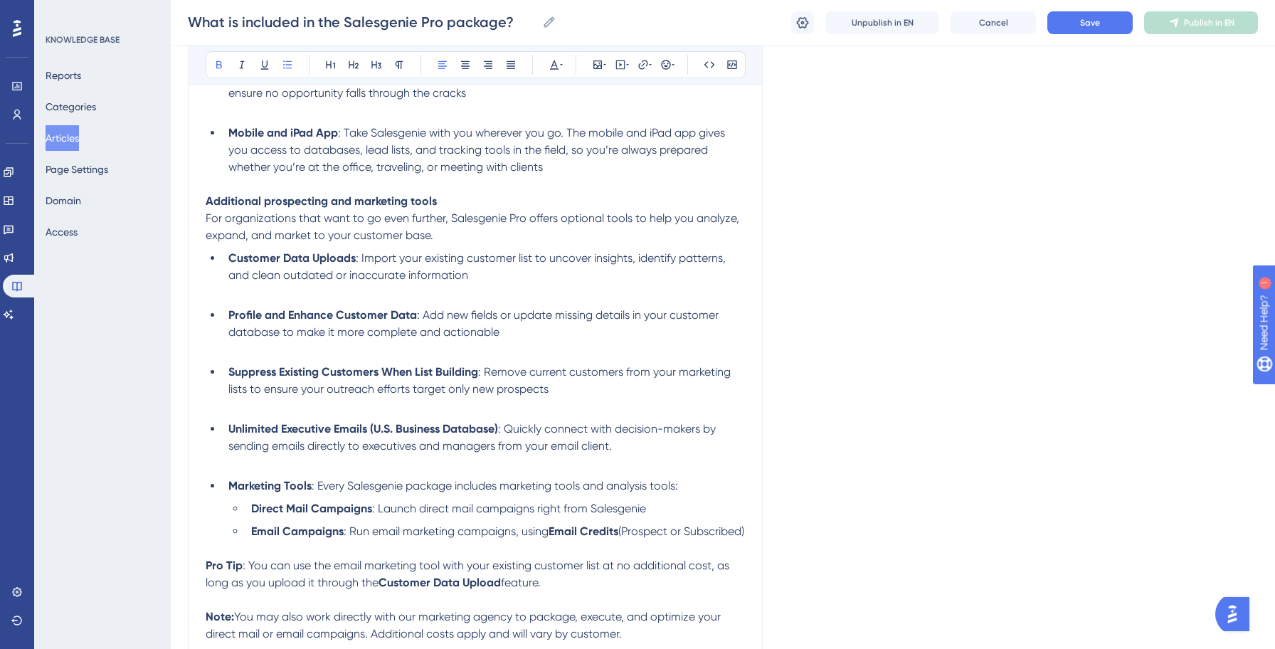
scroll to position [1365, 0]
click at [483, 398] on span ": Remove current customers from your marketing lists to ensure your outreach ef…" at bounding box center [480, 382] width 505 height 31
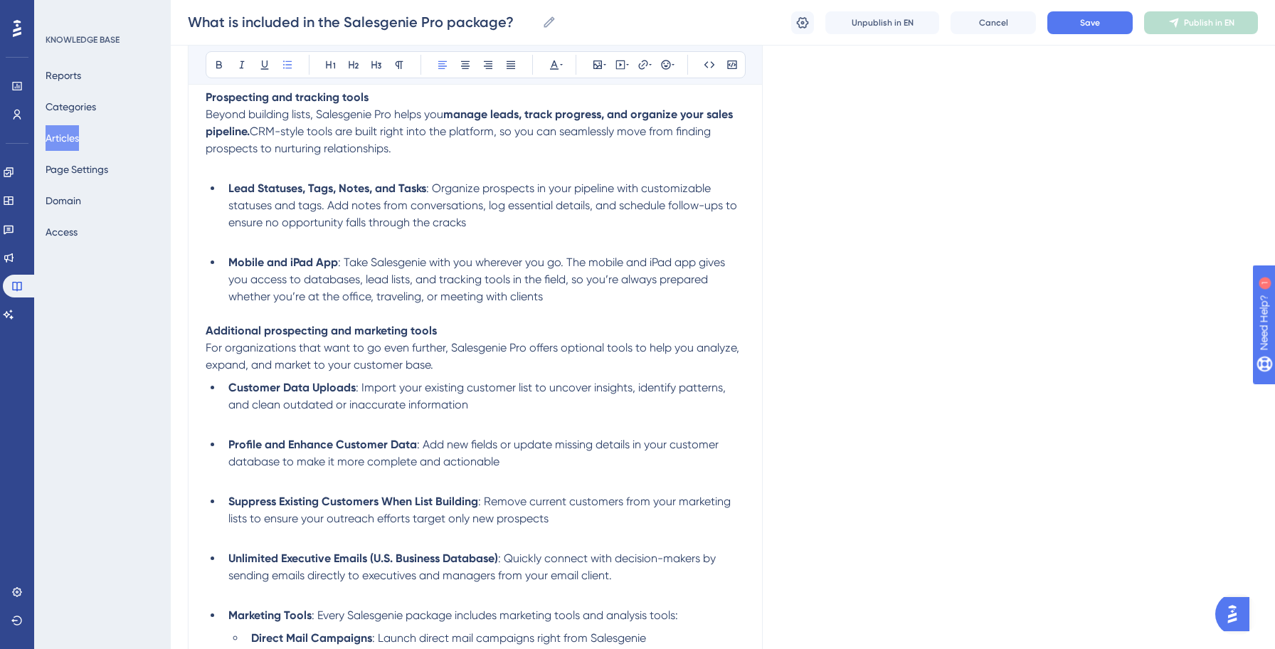
scroll to position [1230, 0]
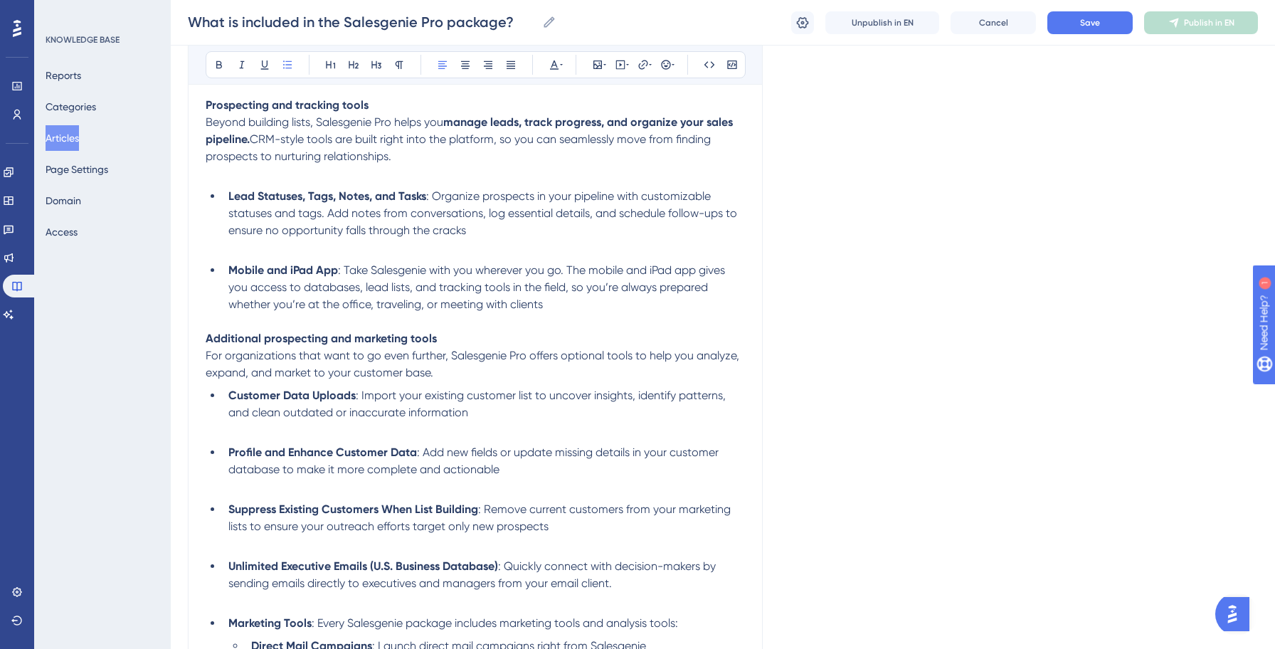
click at [721, 220] on span ": Organize prospects in your pipeline with customizable statuses and tags. Add …" at bounding box center [483, 213] width 511 height 48
click at [679, 288] on span ": Take Salesgenie with you wherever you go. The mobile and iPad app gives you a…" at bounding box center [477, 287] width 499 height 48
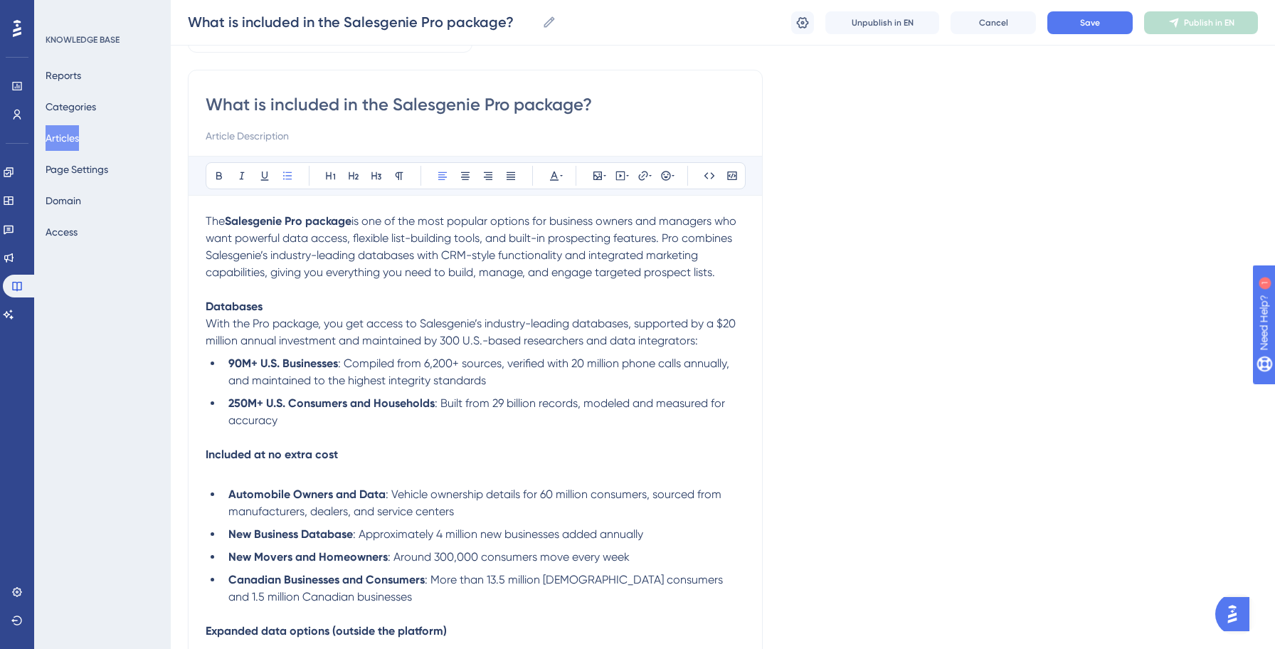
scroll to position [0, 0]
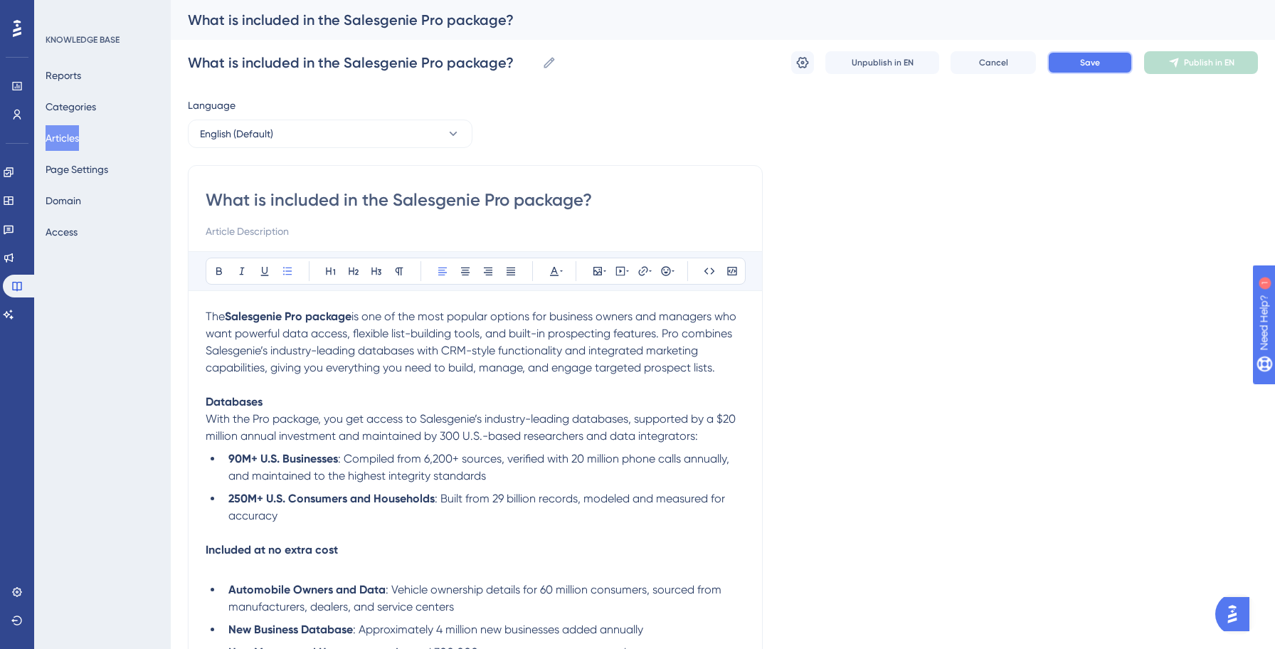
click at [1095, 65] on span "Save" at bounding box center [1090, 62] width 20 height 11
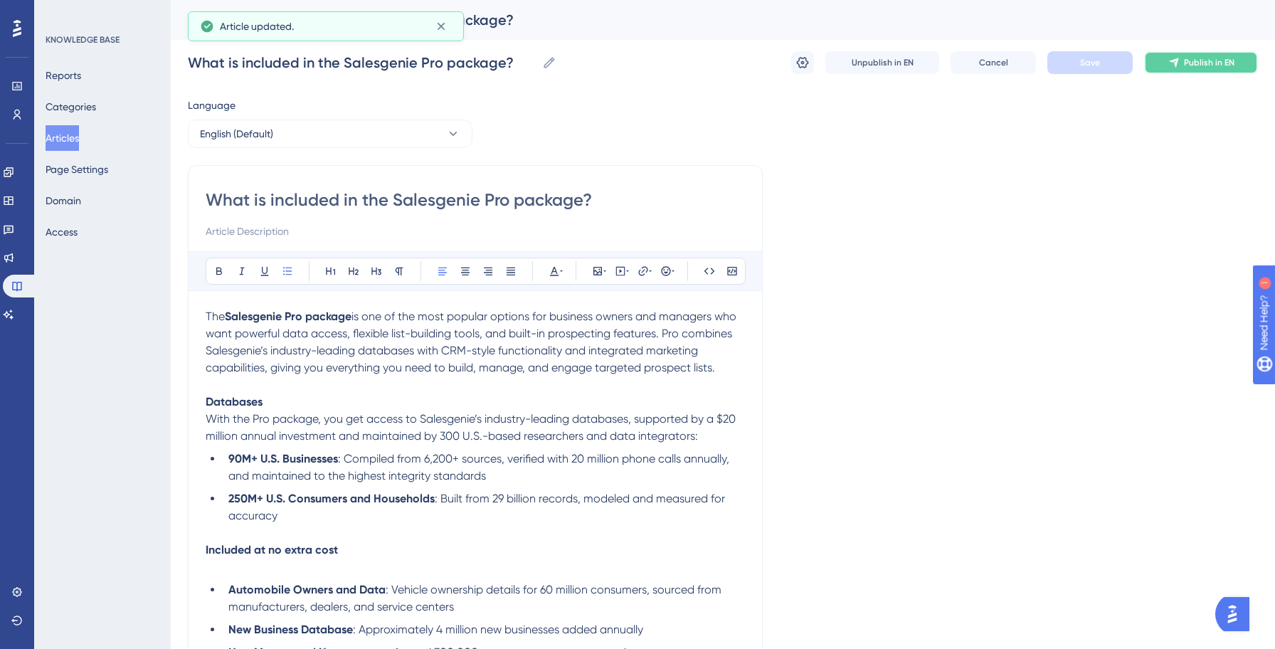
click at [1187, 60] on span "Publish in EN" at bounding box center [1209, 62] width 51 height 11
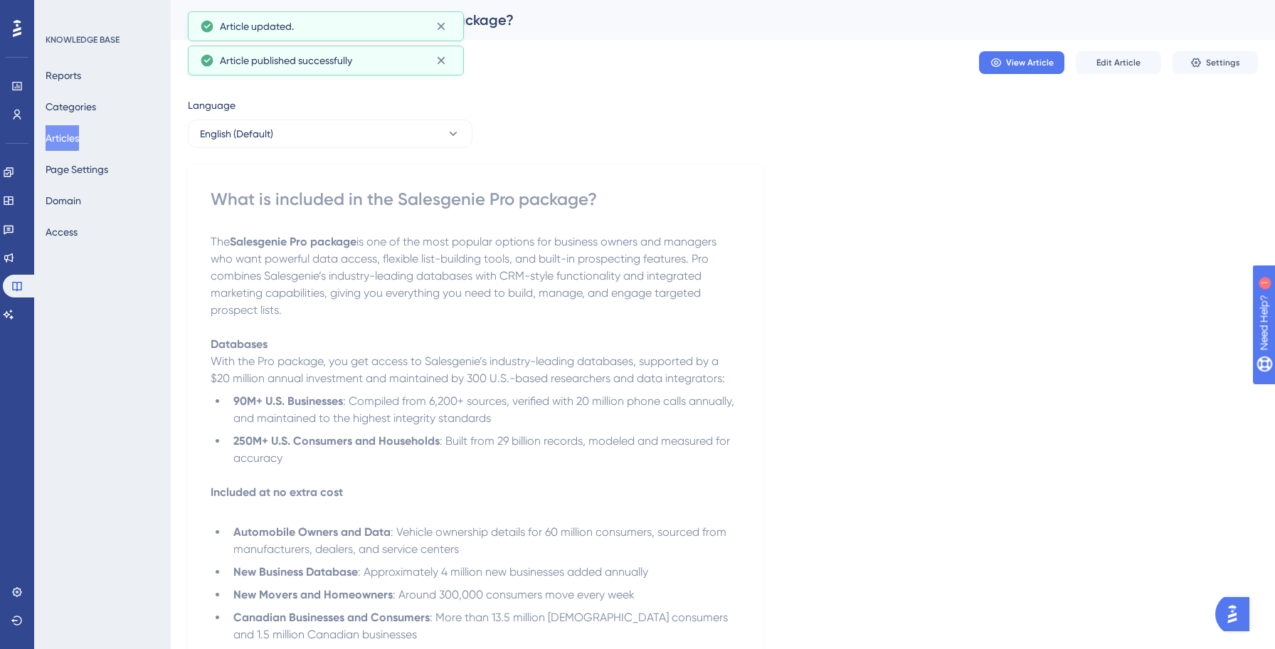
click at [67, 133] on button "Articles" at bounding box center [62, 138] width 33 height 26
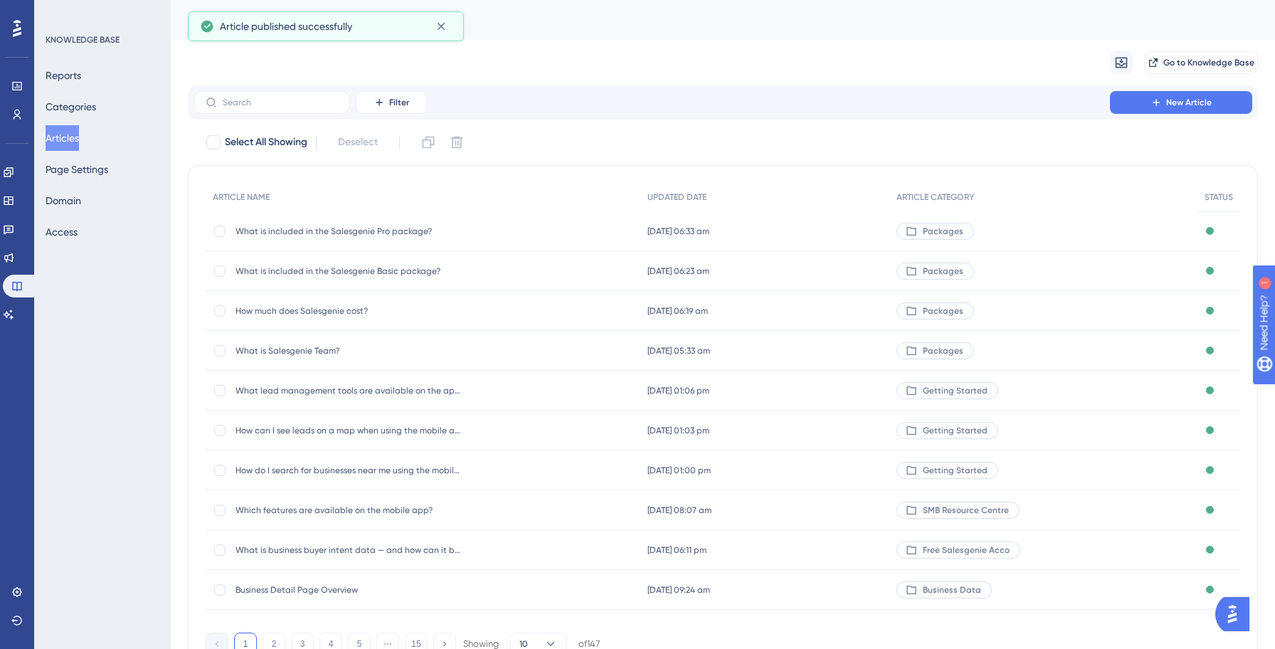
click at [349, 266] on span "What is included in the Salesgenie Basic package?" at bounding box center [349, 270] width 228 height 11
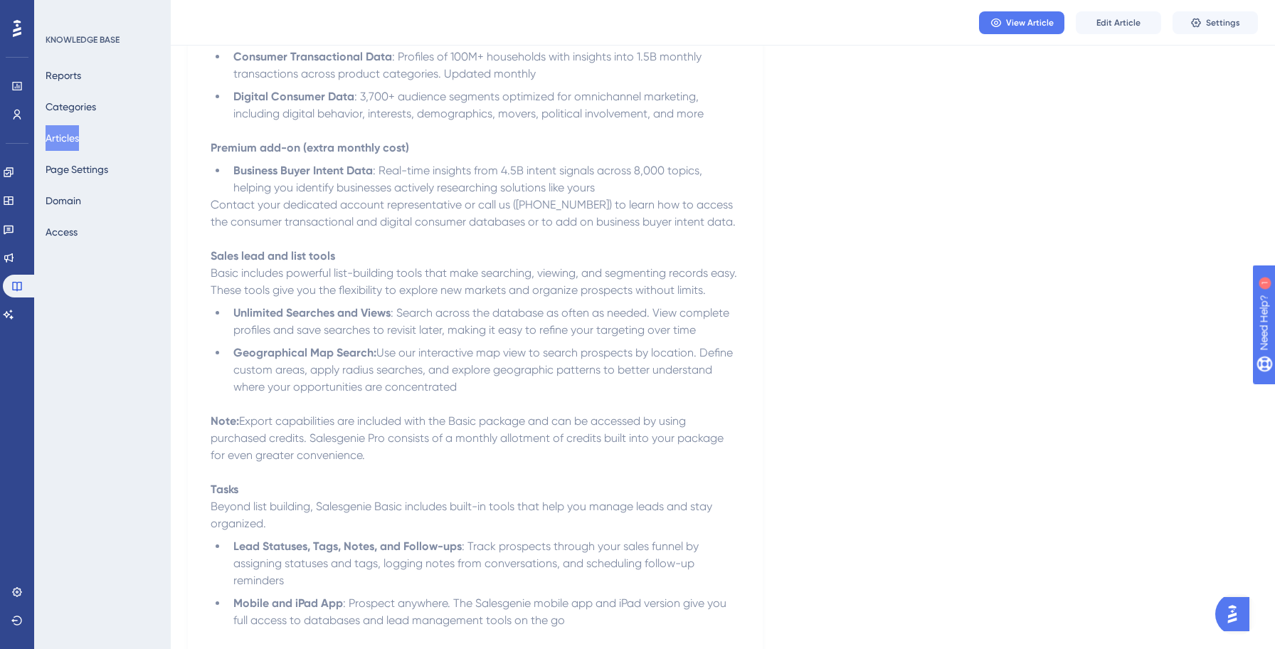
scroll to position [600, 0]
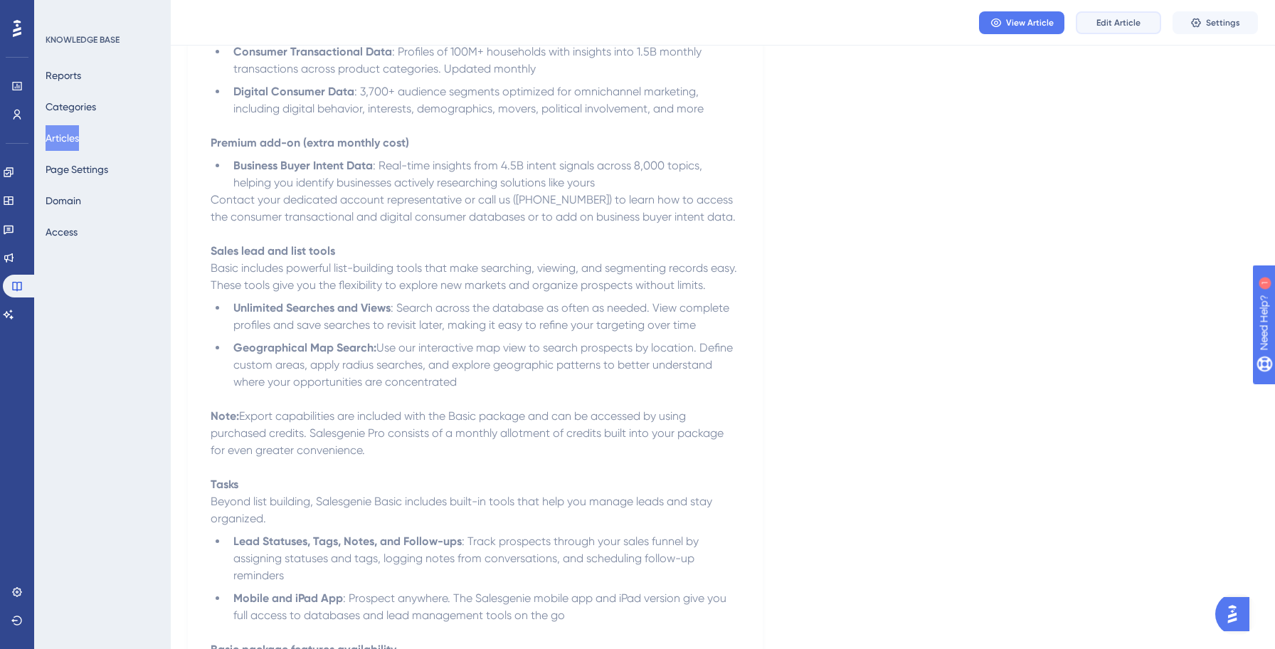
click at [1111, 28] on button "Edit Article" at bounding box center [1117, 22] width 85 height 23
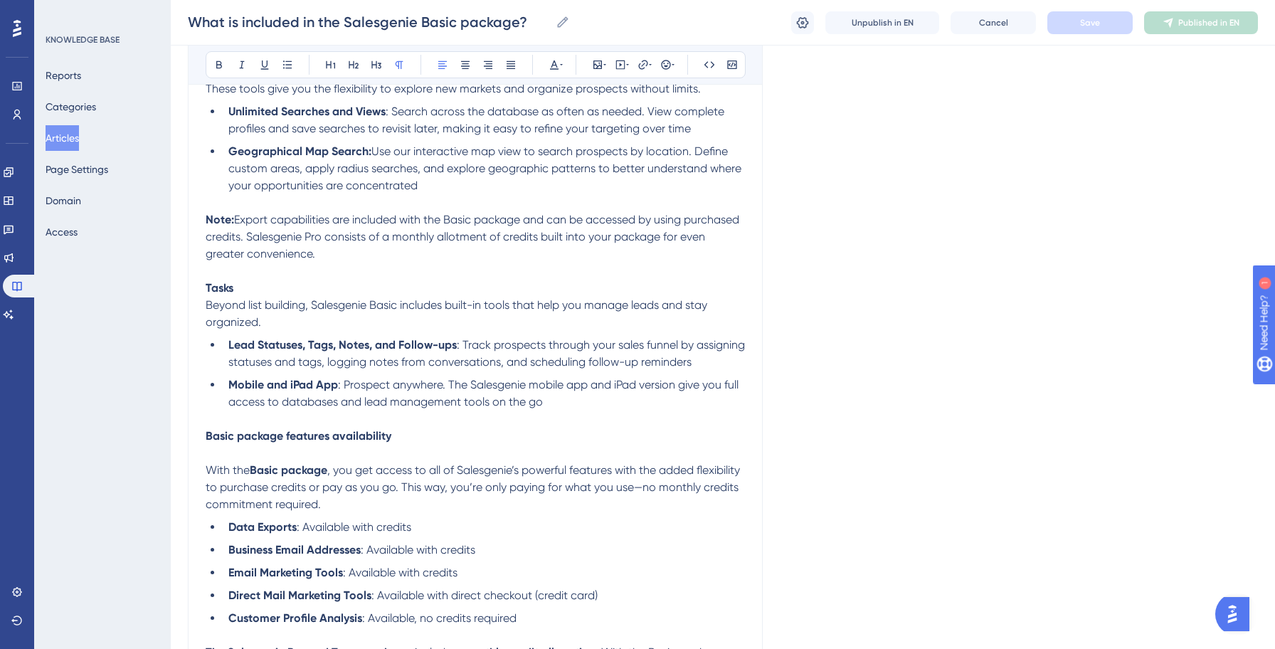
scroll to position [870, 0]
click at [432, 351] on strong "Lead Statuses, Tags, Notes, and Follow-ups" at bounding box center [342, 346] width 228 height 14
click at [456, 352] on strong "Lead Statuses, Tags, Notes, and Follow-ups" at bounding box center [342, 346] width 228 height 14
click at [262, 293] on p "Tasks" at bounding box center [475, 288] width 539 height 17
click at [1081, 30] on button "Save" at bounding box center [1089, 22] width 85 height 23
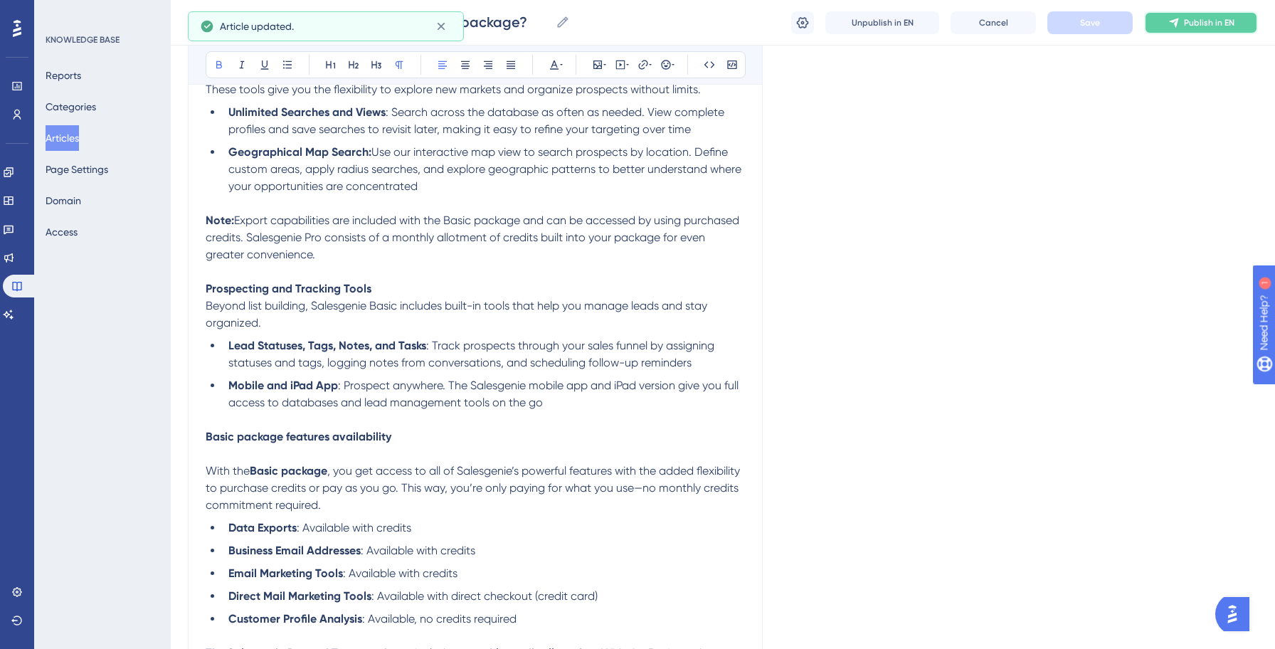
click at [1189, 28] on button "Publish in EN" at bounding box center [1201, 22] width 114 height 23
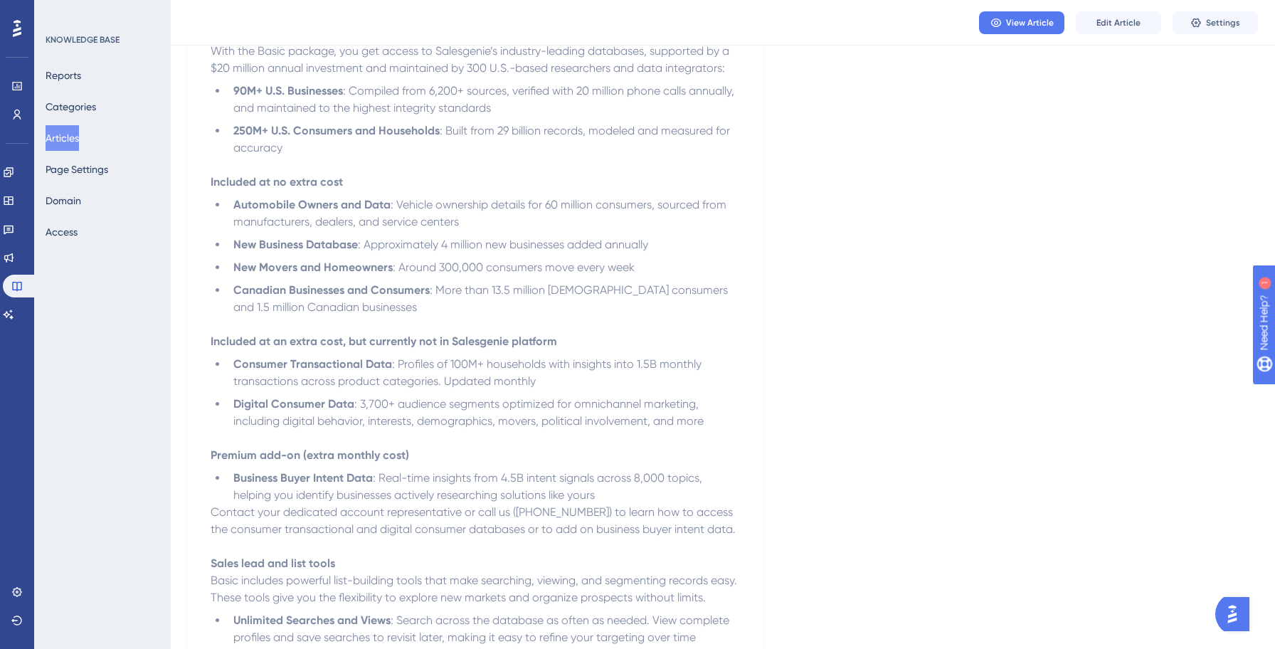
scroll to position [289, 0]
click at [79, 137] on button "Articles" at bounding box center [62, 138] width 33 height 26
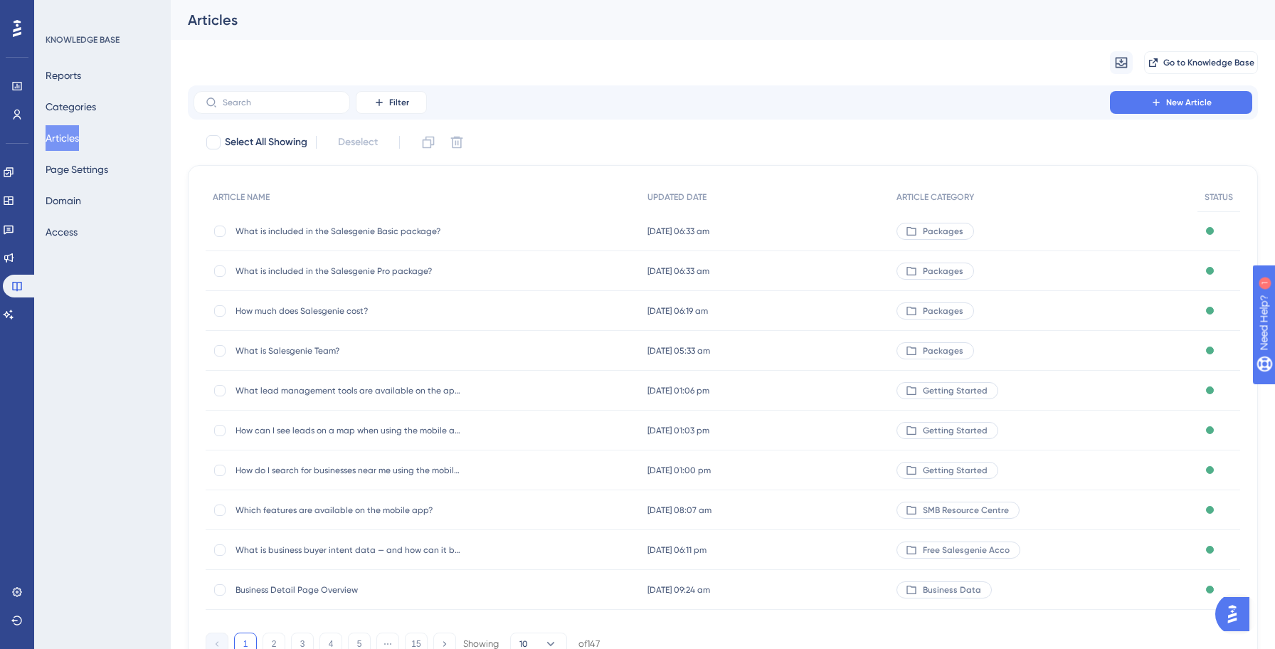
click at [319, 268] on span "What is included in the Salesgenie Pro package?" at bounding box center [349, 270] width 228 height 11
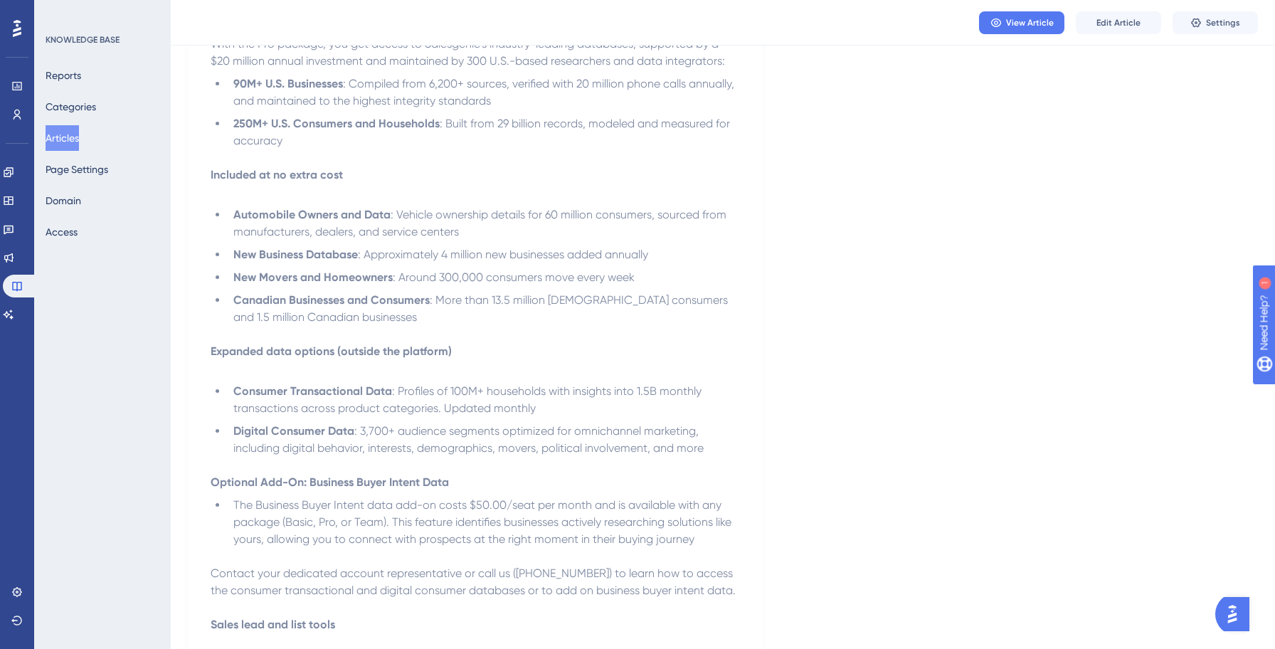
scroll to position [320, 0]
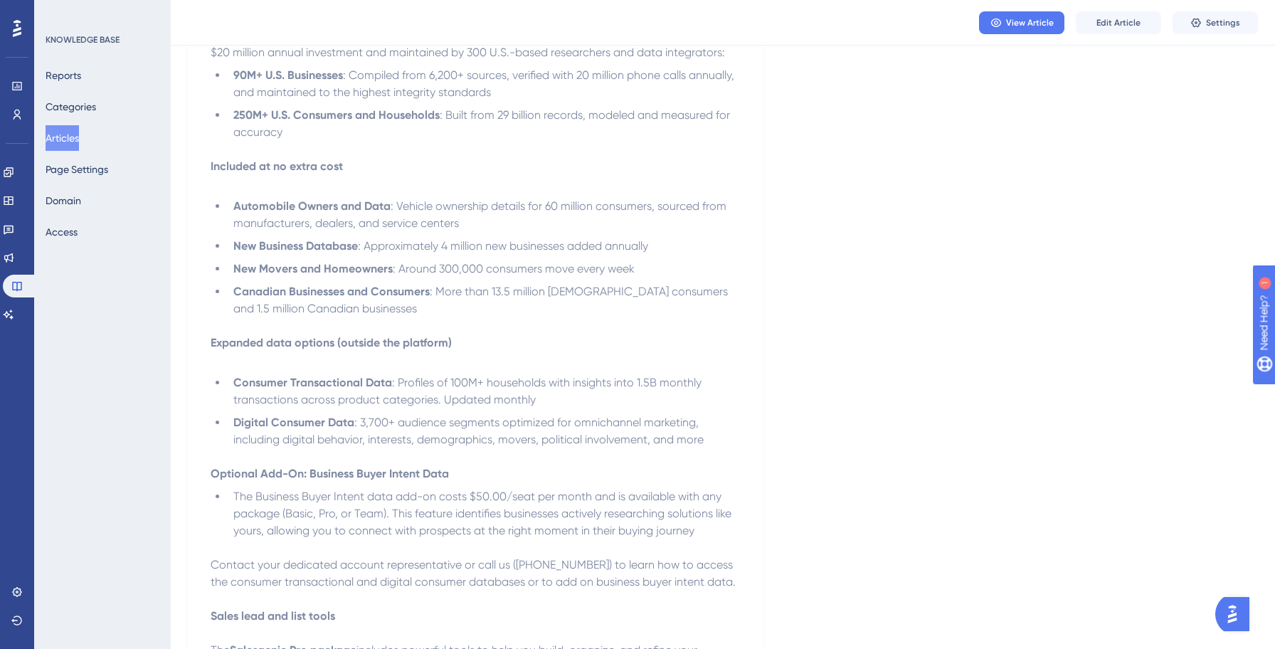
click at [410, 346] on strong "Expanded data options (outside the platform)" at bounding box center [331, 343] width 241 height 14
copy strong "Expanded data options (outside the platform)"
click at [400, 351] on p "Expanded data options (outside the platform)" at bounding box center [475, 342] width 529 height 17
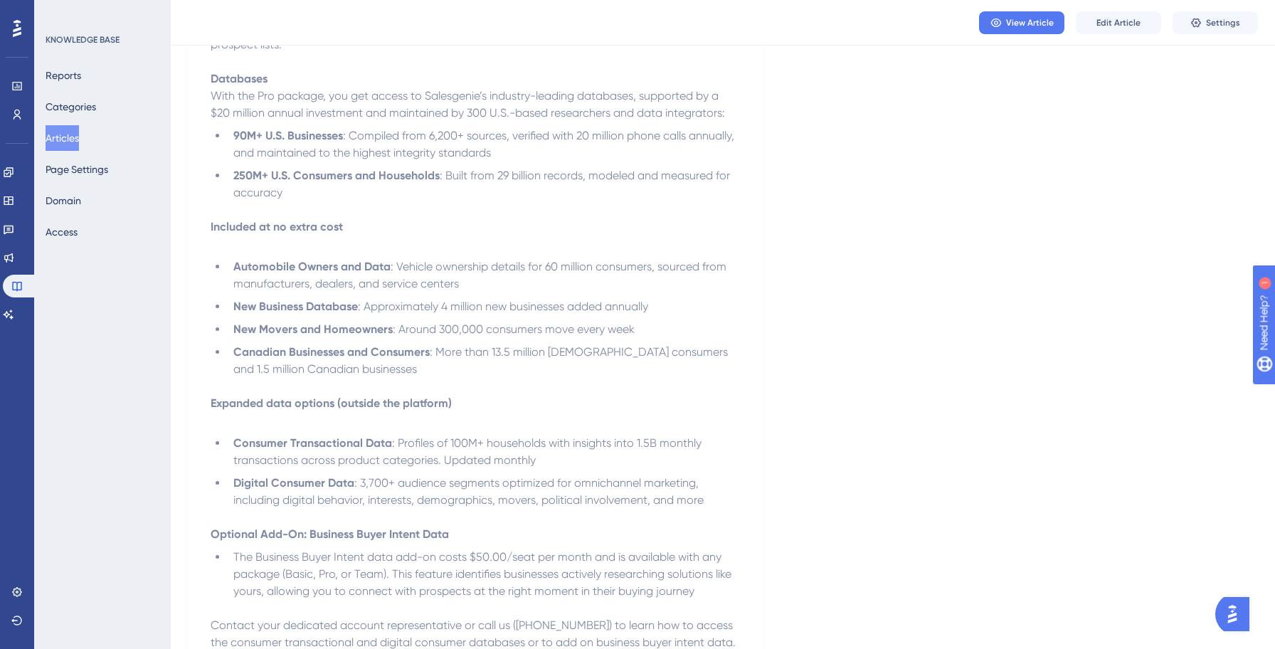
scroll to position [265, 0]
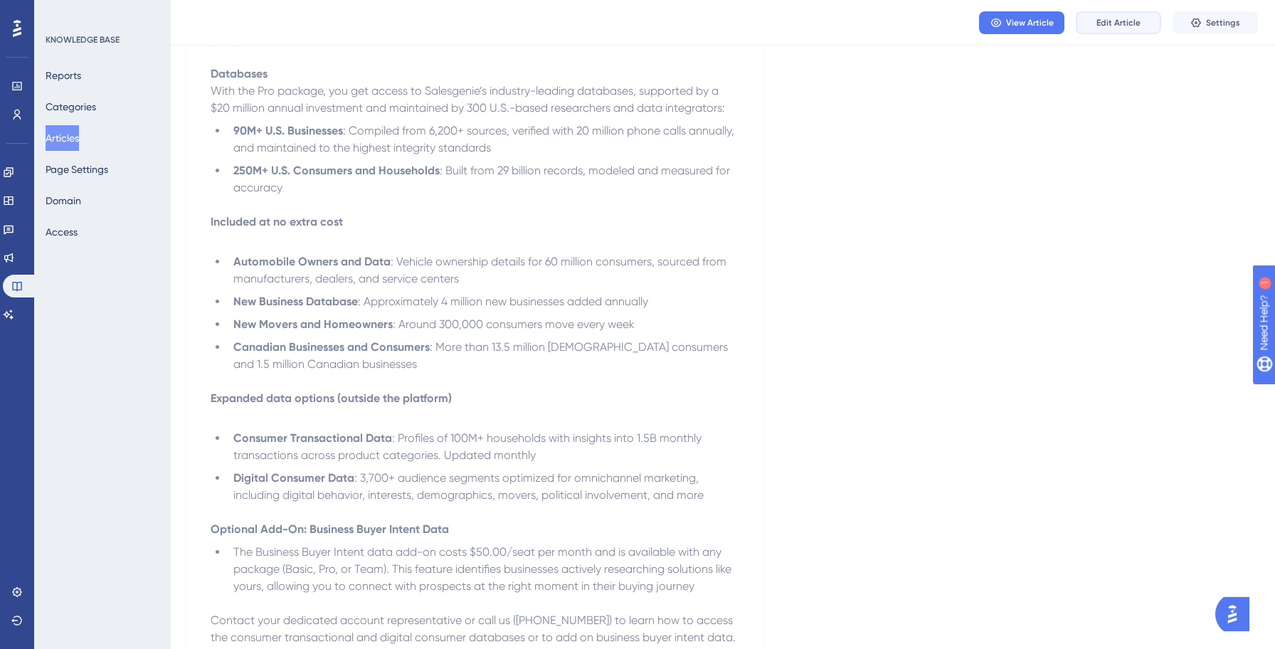
click at [1105, 23] on span "Edit Article" at bounding box center [1118, 22] width 44 height 11
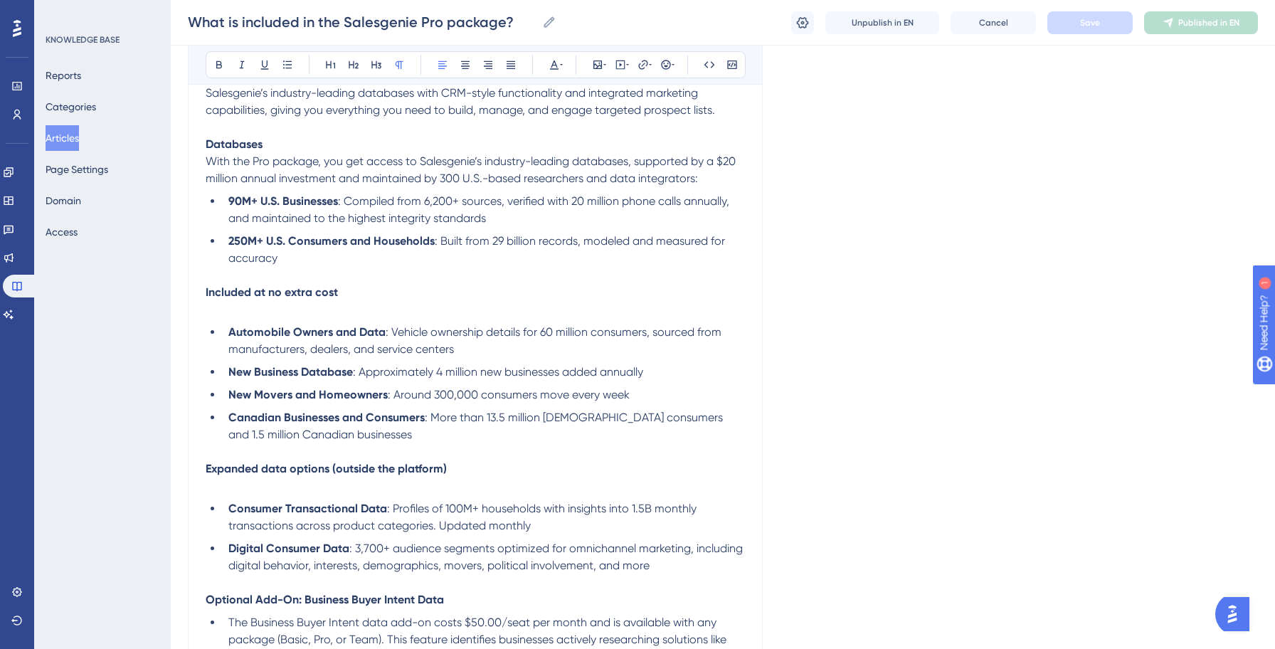
scroll to position [244, 0]
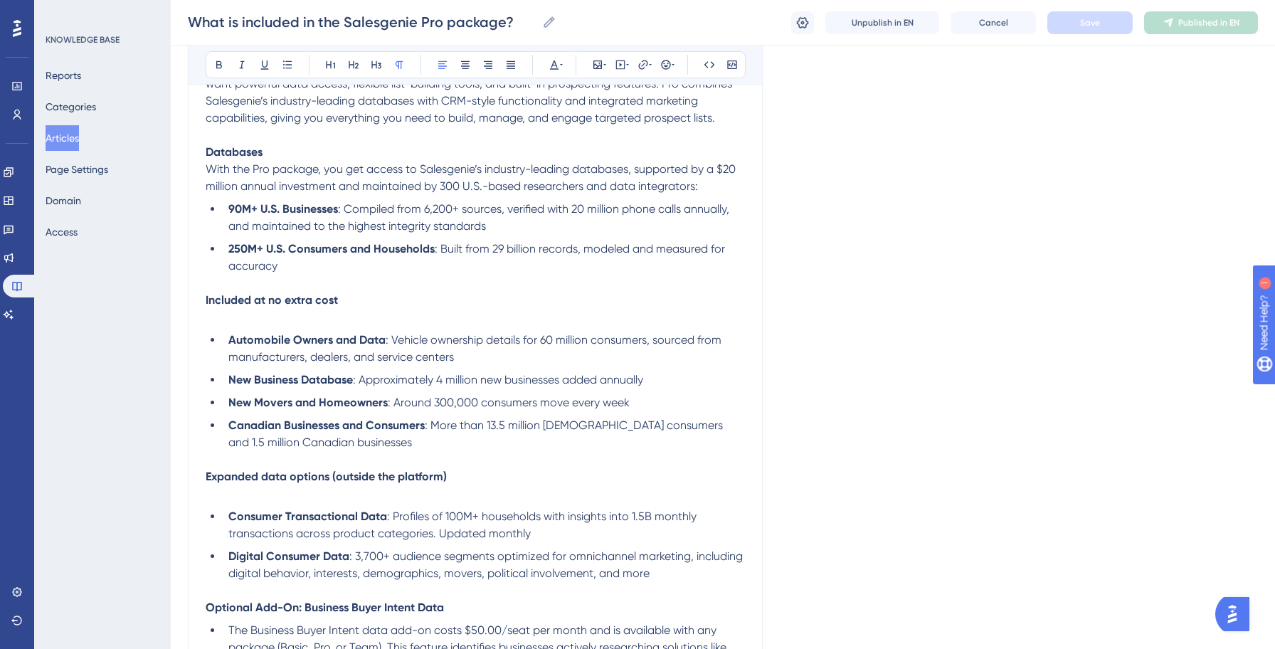
click at [346, 482] on strong "Expanded data options (outside the platform)" at bounding box center [326, 476] width 241 height 14
click at [262, 304] on strong "Included at no extra cost" at bounding box center [272, 300] width 132 height 14
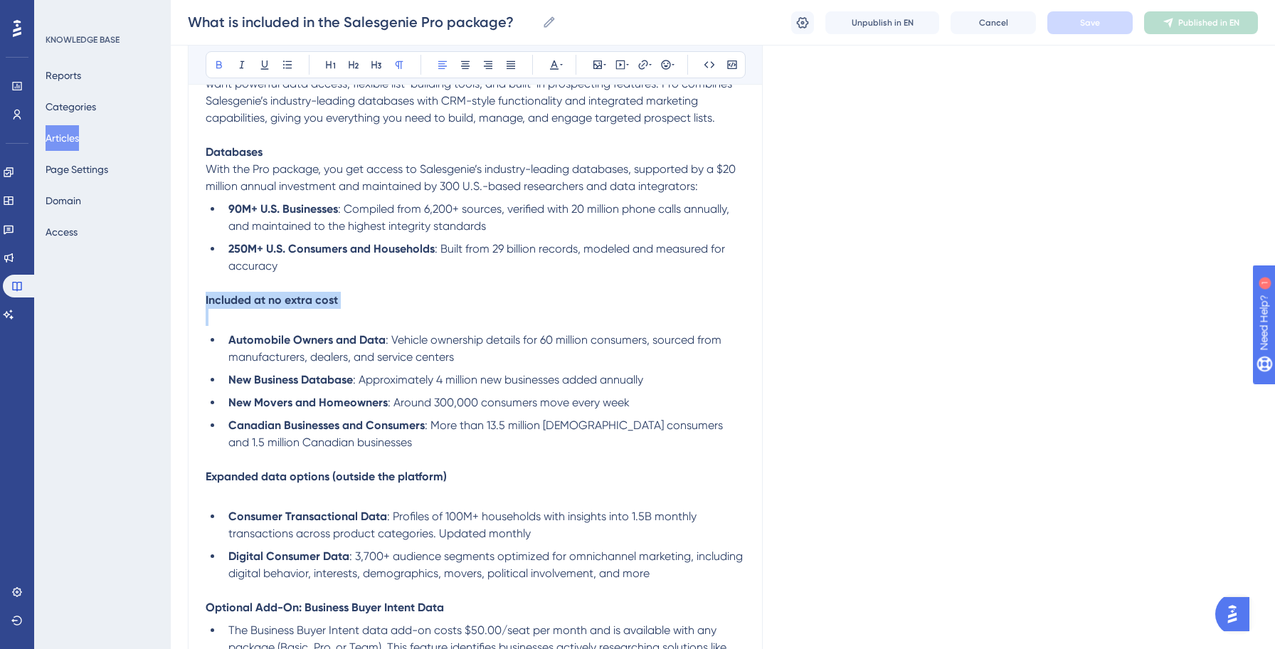
click at [262, 304] on strong "Included at no extra cost" at bounding box center [272, 300] width 132 height 14
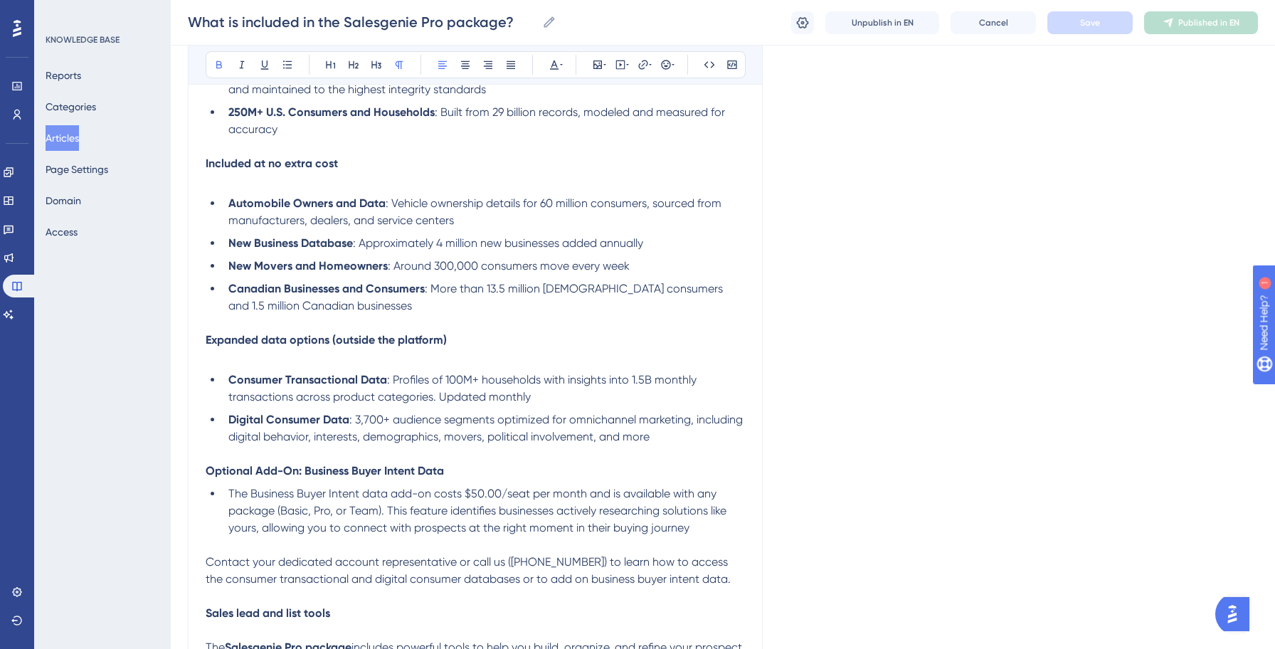
scroll to position [359, 0]
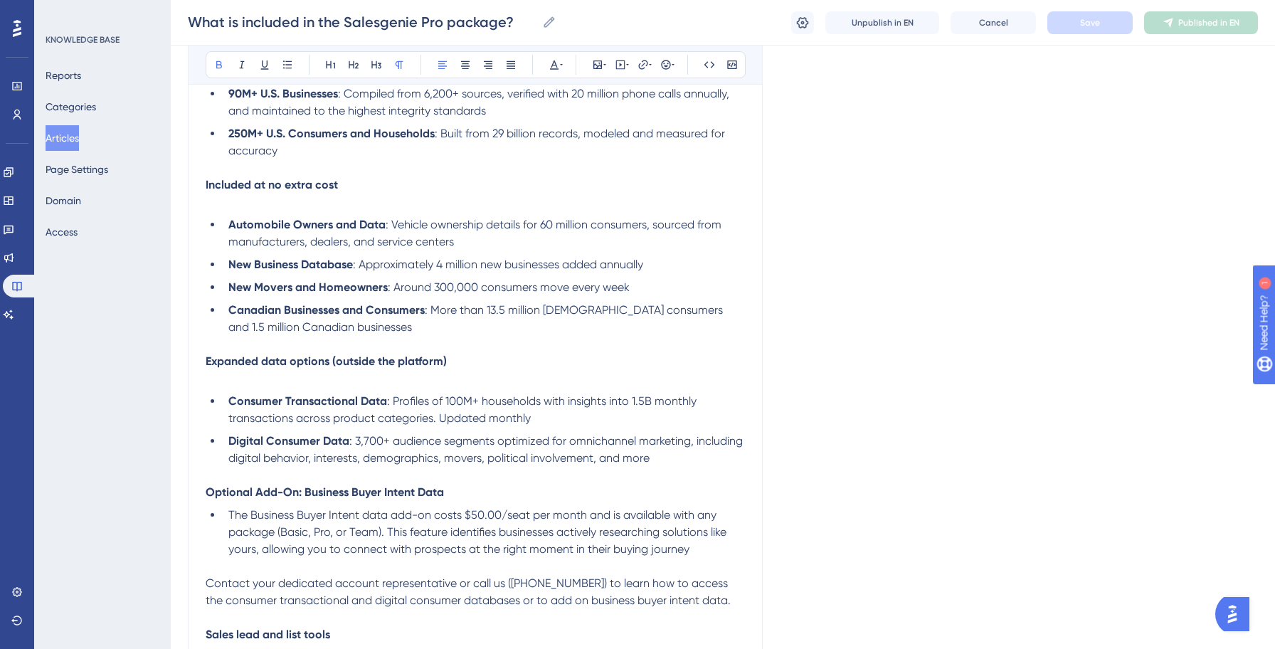
click at [65, 136] on button "Articles" at bounding box center [62, 138] width 33 height 26
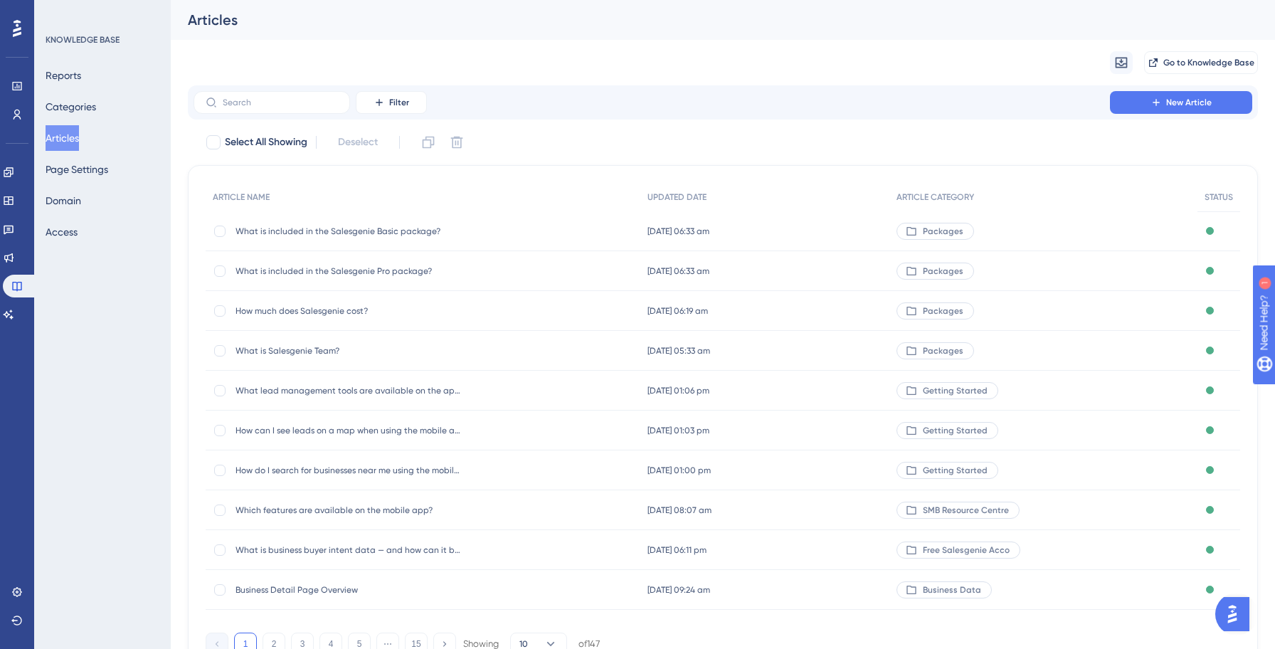
click at [78, 138] on button "Articles" at bounding box center [62, 138] width 33 height 26
click at [236, 104] on input "text" at bounding box center [280, 102] width 115 height 10
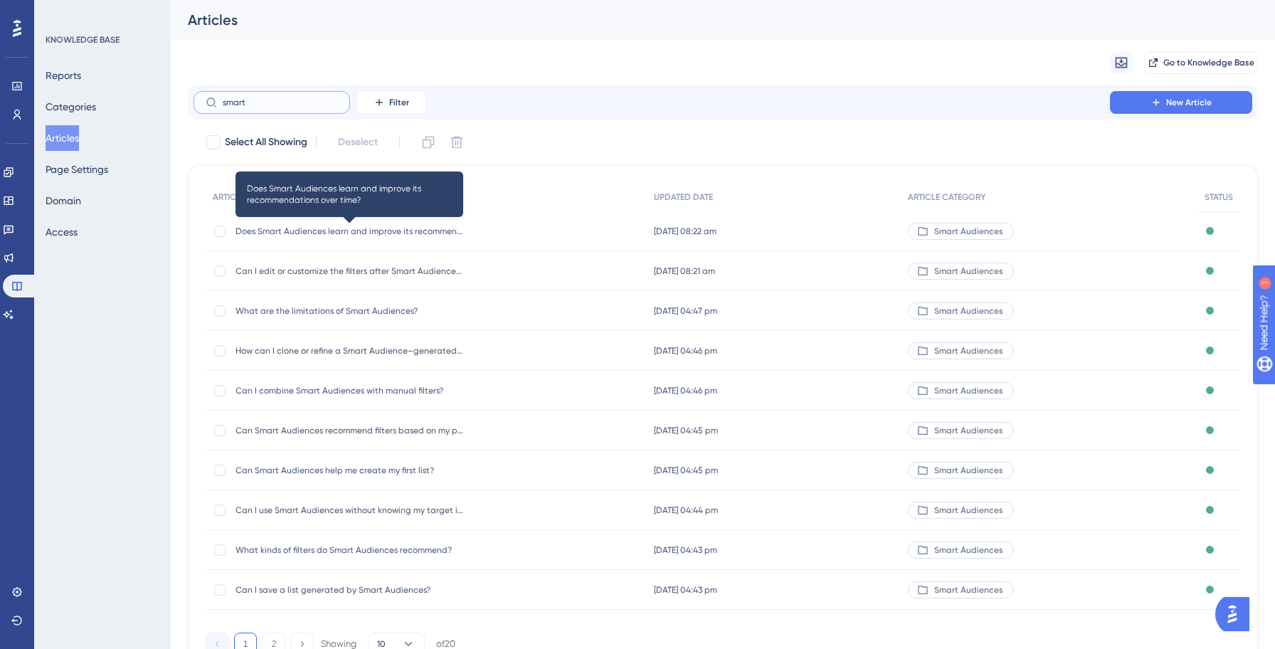
type input "smart"
click at [313, 227] on span "Does Smart Audiences learn and improve its recommendations over time?" at bounding box center [349, 230] width 228 height 11
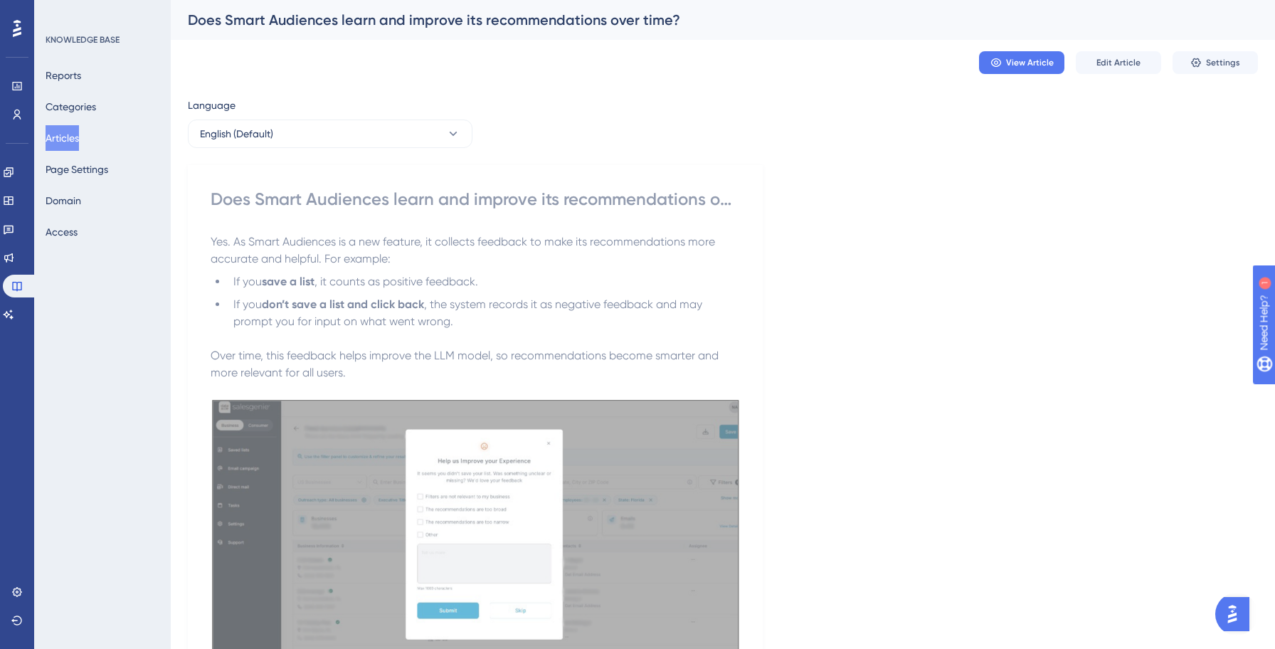
drag, startPoint x: 74, startPoint y: 137, endPoint x: 95, endPoint y: 137, distance: 20.6
click at [74, 137] on button "Articles" at bounding box center [62, 138] width 33 height 26
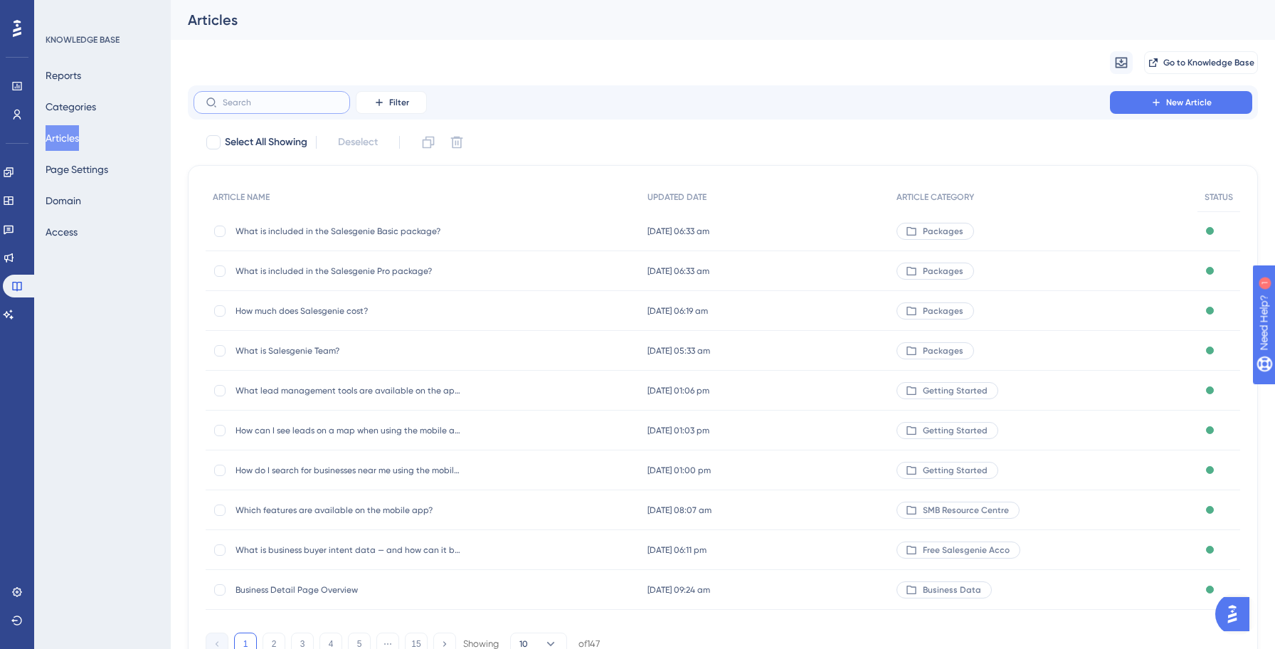
click at [284, 103] on input "text" at bounding box center [280, 102] width 115 height 10
paste input "Are Smart Audience recommendations available for suppressed or omitted records?"
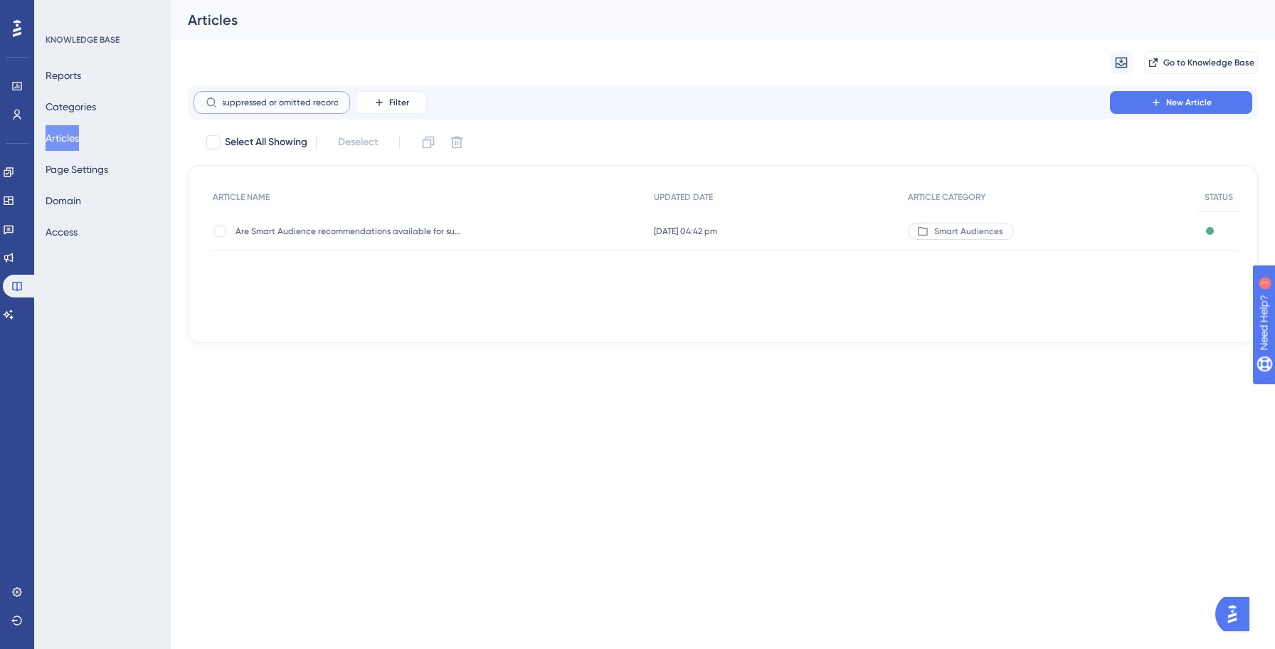
type input "Are Smart Audience recommendations available for suppressed or omitted records?"
click at [318, 221] on div "Are Smart Audience recommendations available for suppressed or omitted records?…" at bounding box center [349, 231] width 228 height 40
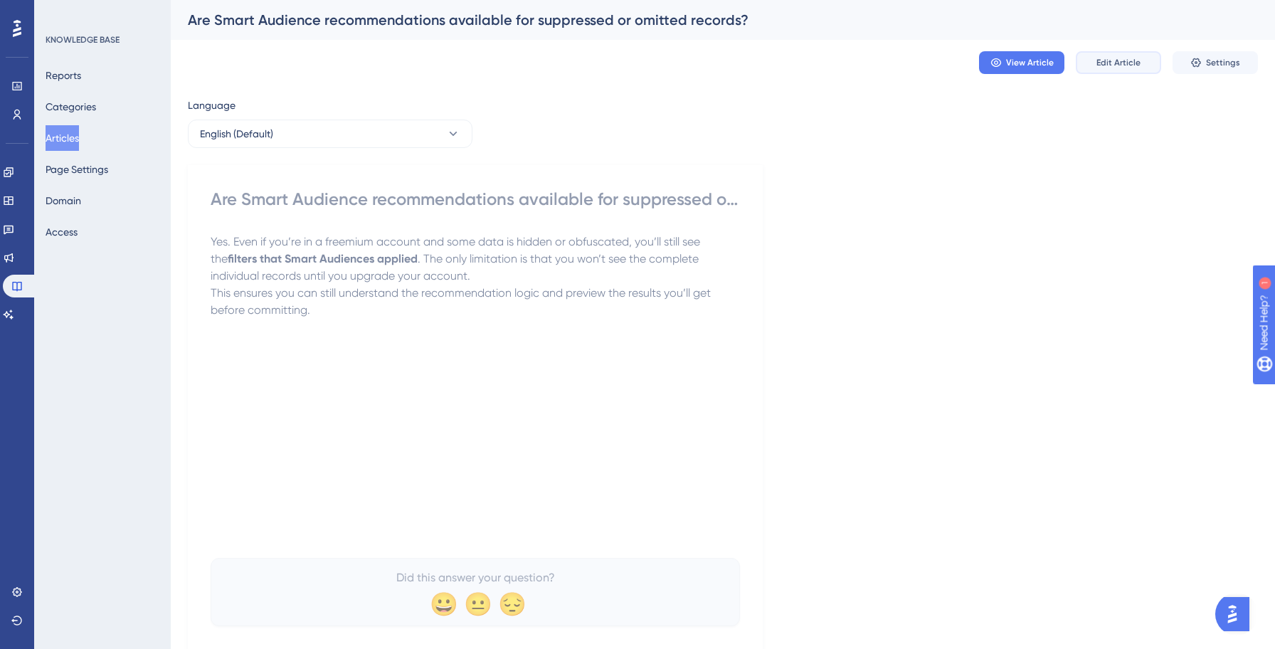
click at [1122, 70] on button "Edit Article" at bounding box center [1117, 62] width 85 height 23
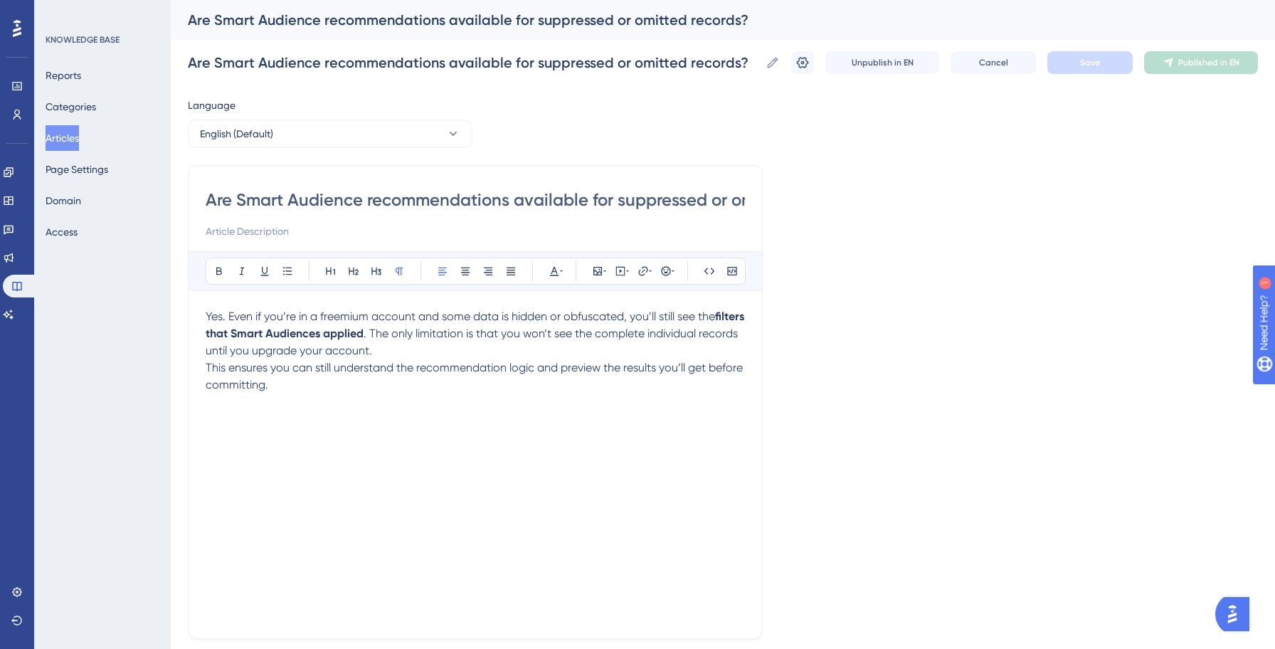
click at [358, 310] on span "Yes. Even if you’re in a freemium account and some data is hidden or obfuscated…" at bounding box center [460, 316] width 509 height 14
click at [1080, 58] on span "Save" at bounding box center [1090, 62] width 20 height 11
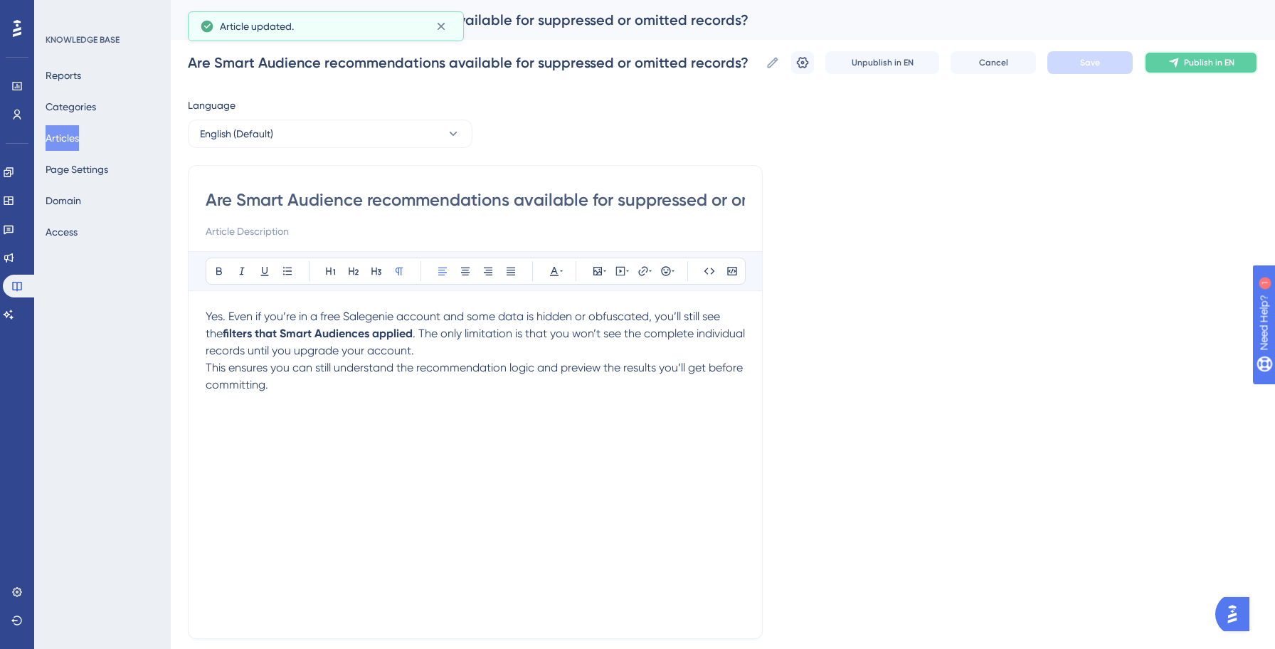
click at [1196, 65] on span "Publish in EN" at bounding box center [1209, 62] width 51 height 11
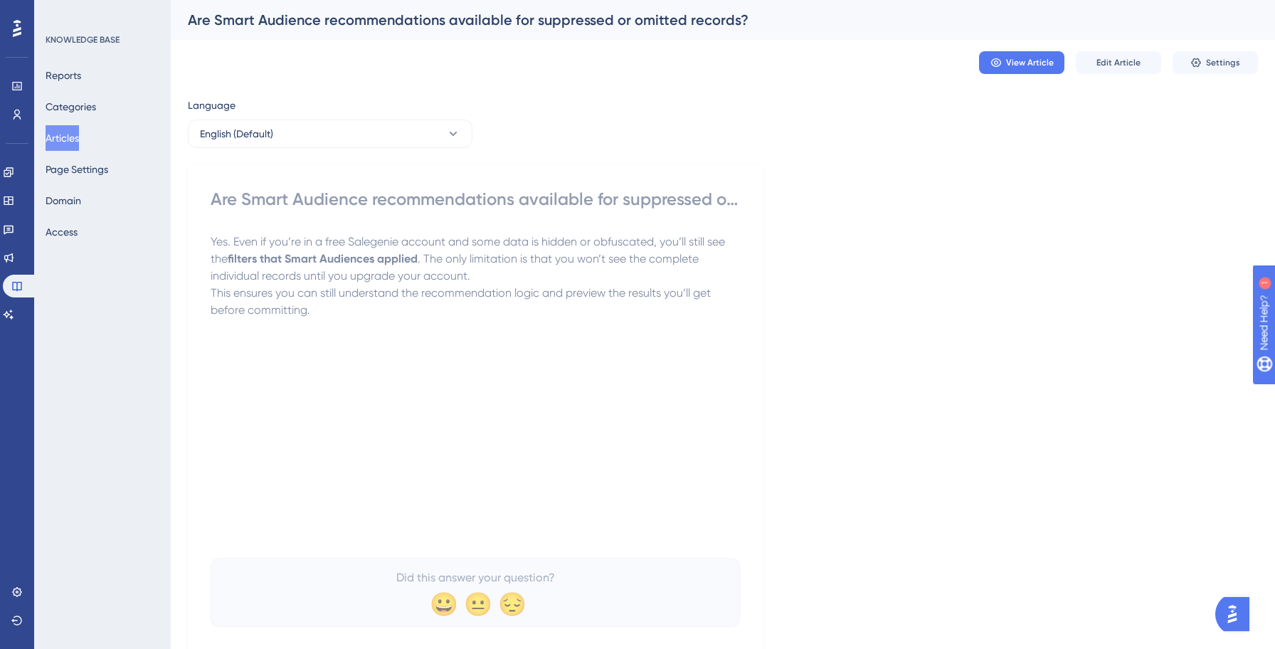
click at [63, 144] on button "Articles" at bounding box center [62, 138] width 33 height 26
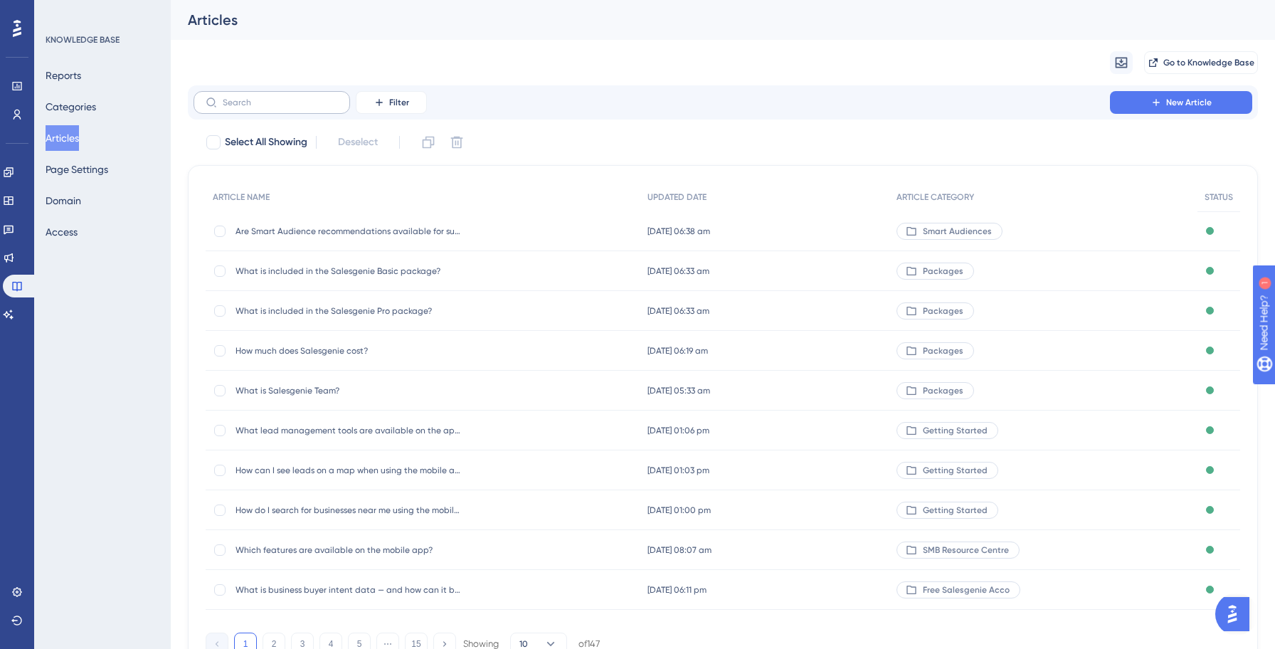
click at [270, 109] on label at bounding box center [271, 102] width 156 height 23
click at [270, 107] on input "text" at bounding box center [280, 102] width 115 height 10
paste input "Who should use Smart Audiences—and when?"
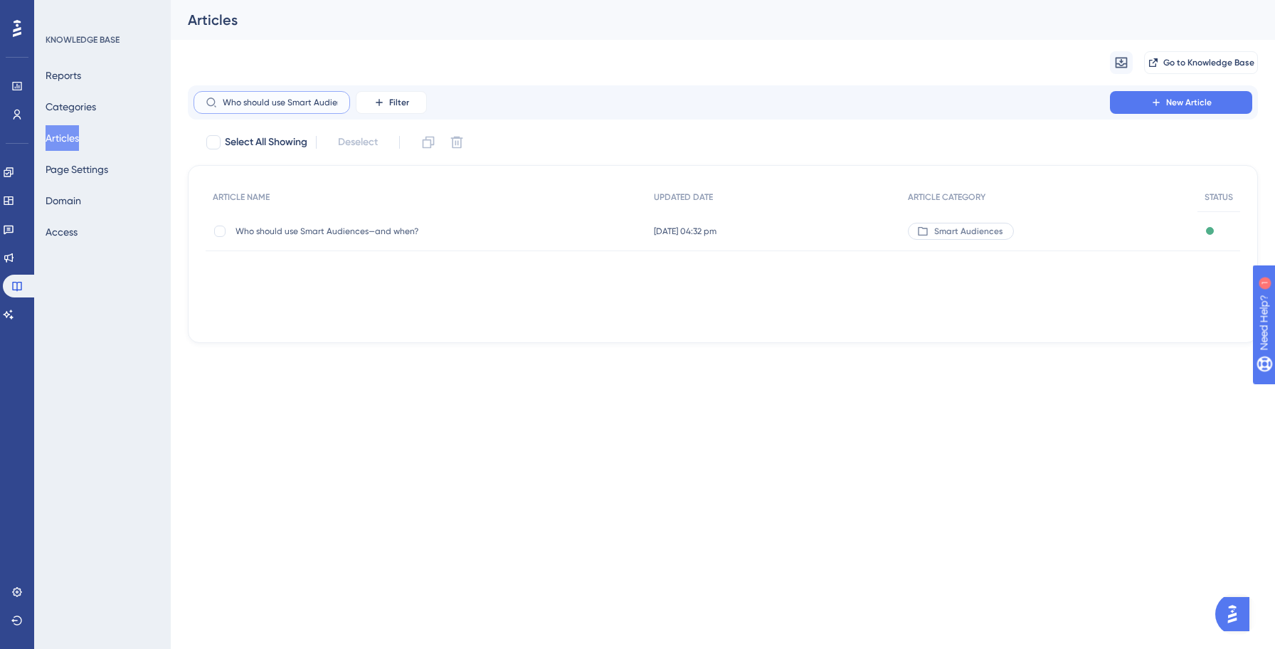
scroll to position [0, 65]
type input "Who should use Smart Audiences—and when?"
click at [273, 230] on span "Who should use Smart Audiences—and when?" at bounding box center [349, 230] width 228 height 11
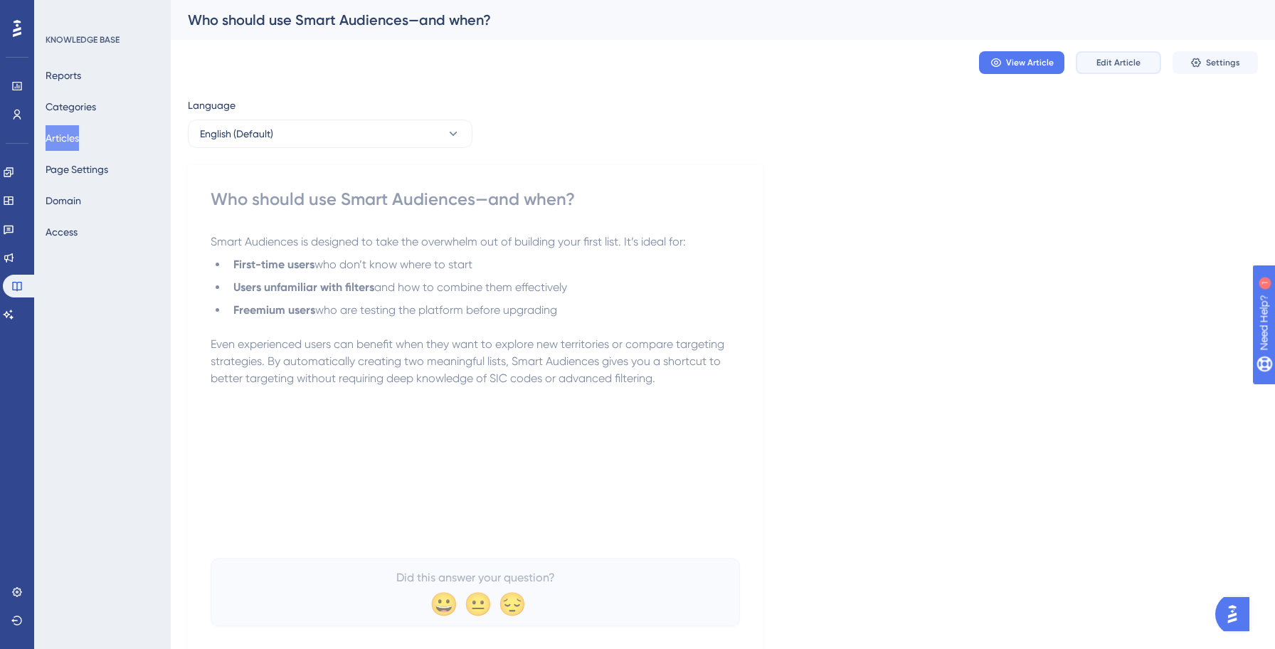
click at [1119, 69] on button "Edit Article" at bounding box center [1117, 62] width 85 height 23
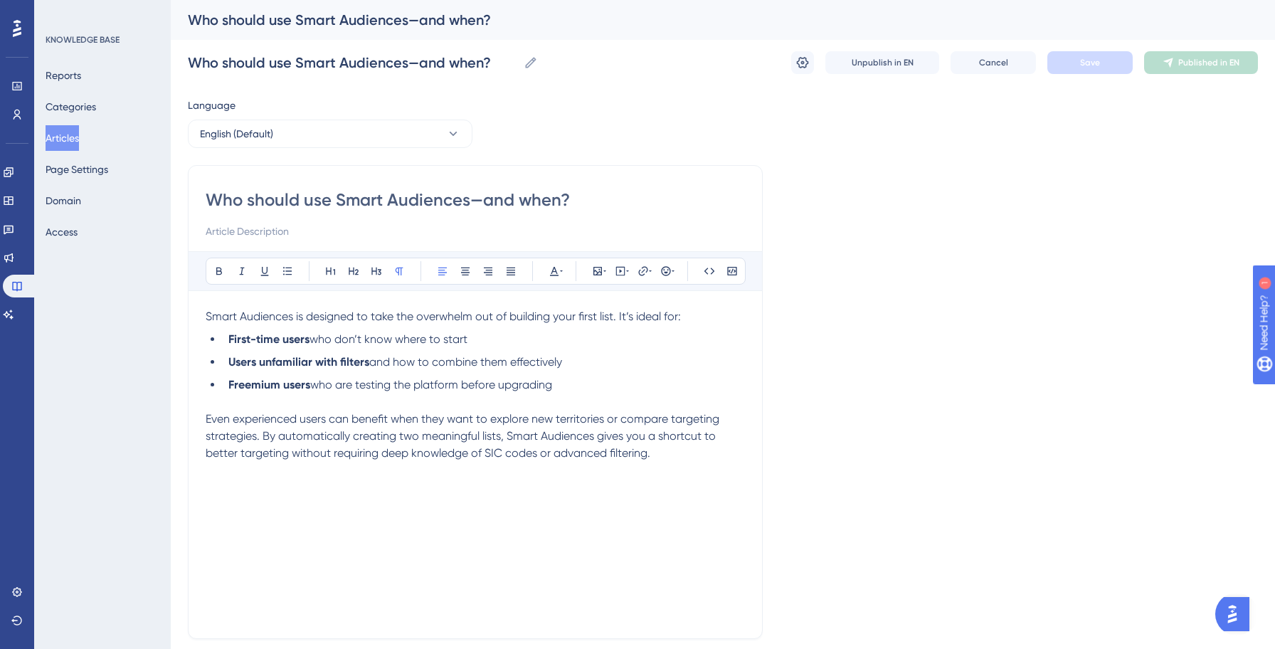
click at [280, 386] on strong "Freemium users" at bounding box center [269, 385] width 82 height 14
click at [912, 307] on div "Language English (Default) Who should use Smart Audiences—and when? Bold Italic…" at bounding box center [723, 410] width 1070 height 627
click at [1092, 73] on button "Save" at bounding box center [1089, 62] width 85 height 23
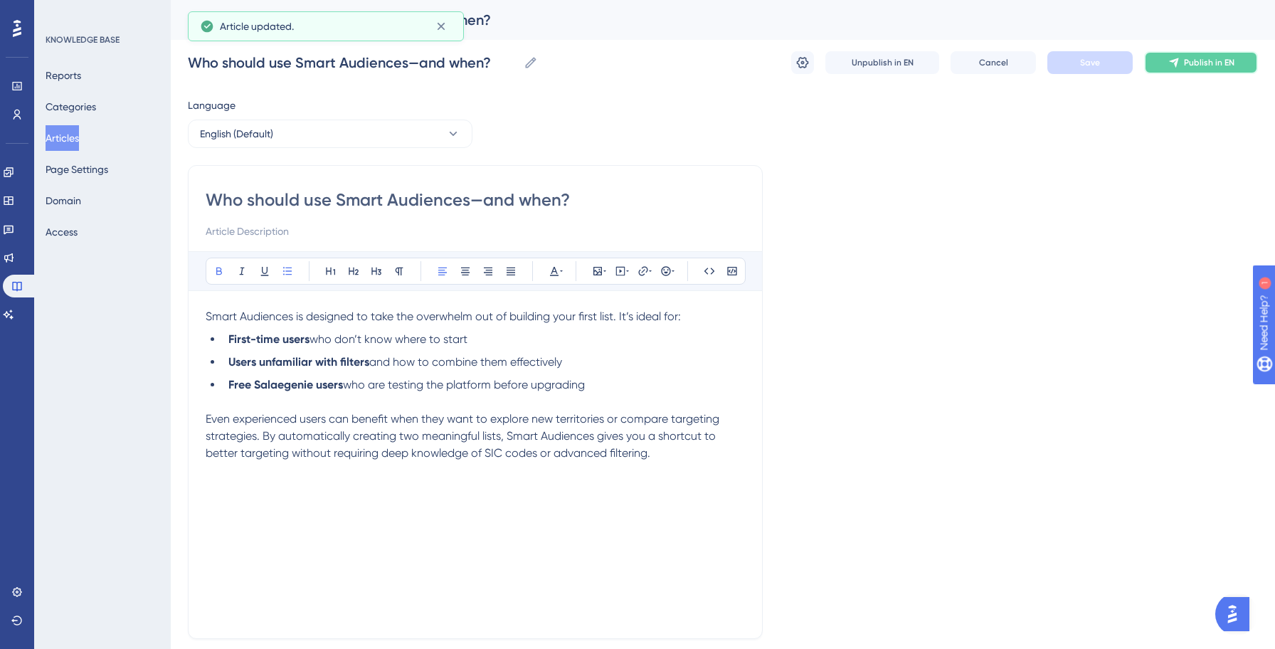
click at [1166, 58] on button "Publish in EN" at bounding box center [1201, 62] width 114 height 23
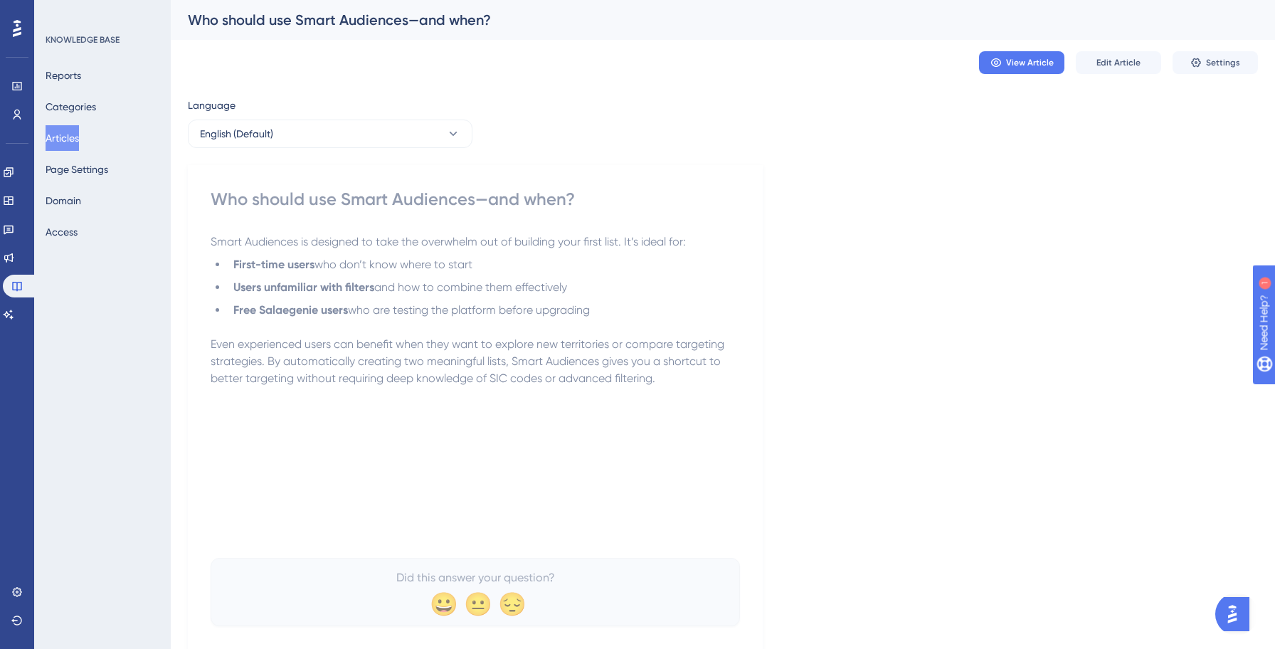
click at [78, 138] on button "Articles" at bounding box center [62, 138] width 33 height 26
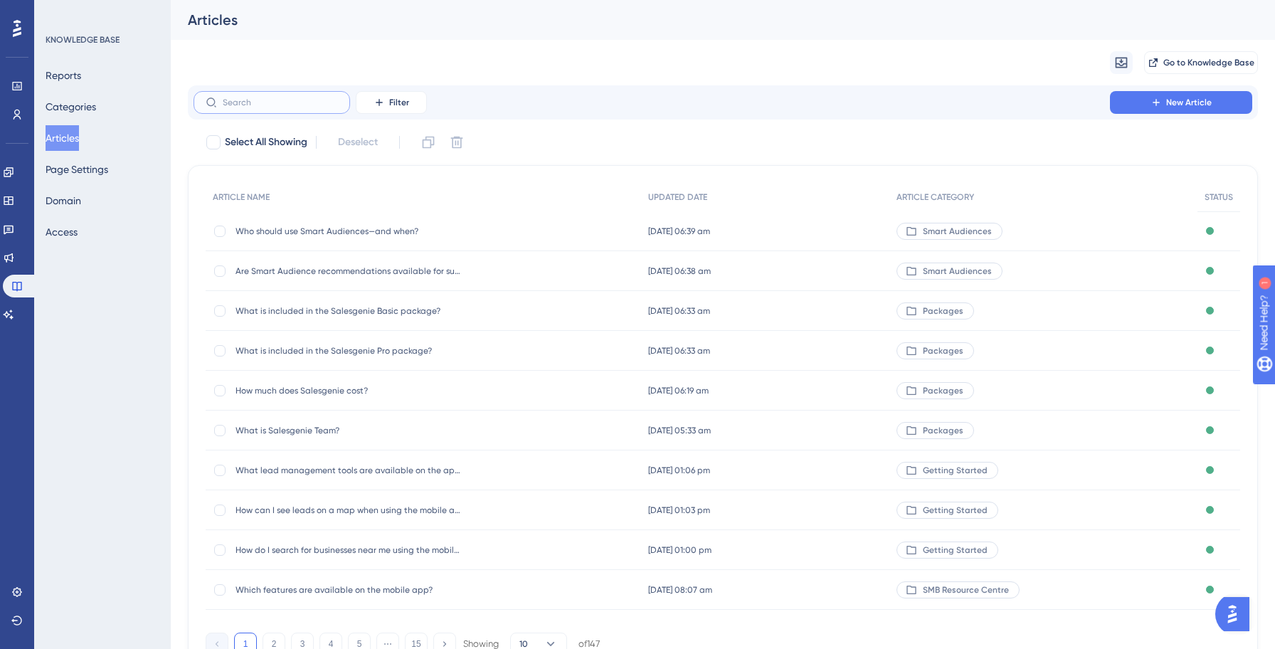
click at [277, 102] on input "text" at bounding box center [280, 102] width 115 height 10
paste input "What are search filters?"
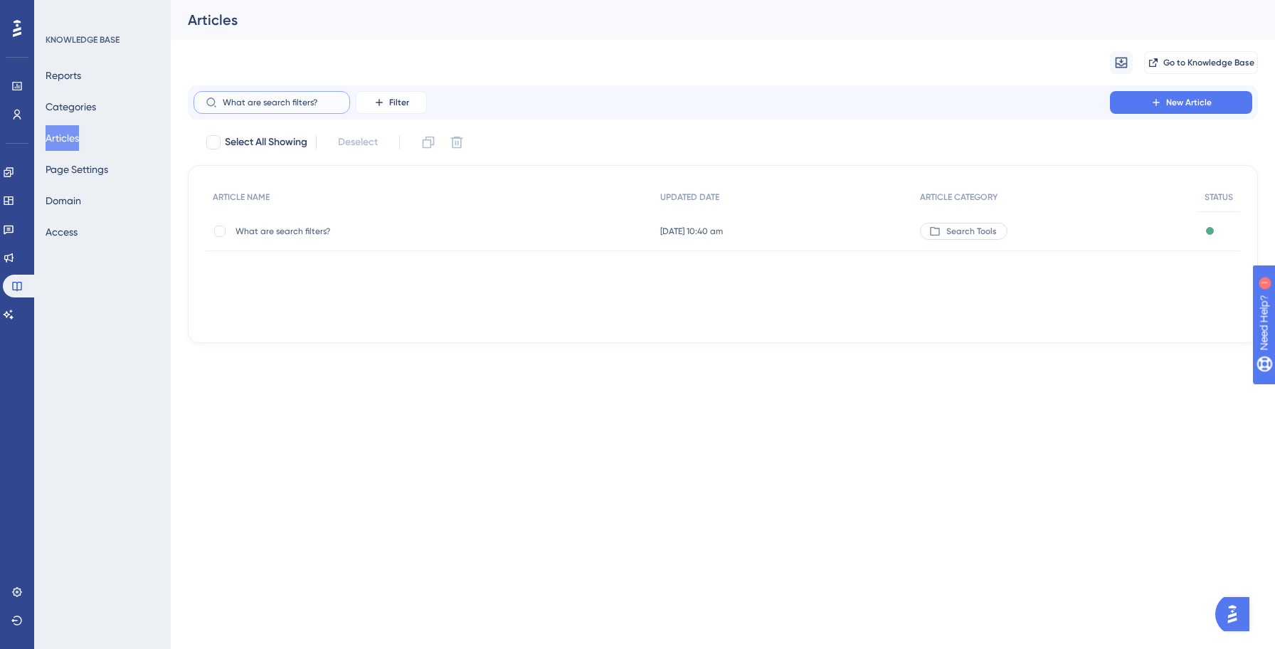
type input "What are search filters?"
click at [267, 234] on span "What are search filters?" at bounding box center [349, 230] width 228 height 11
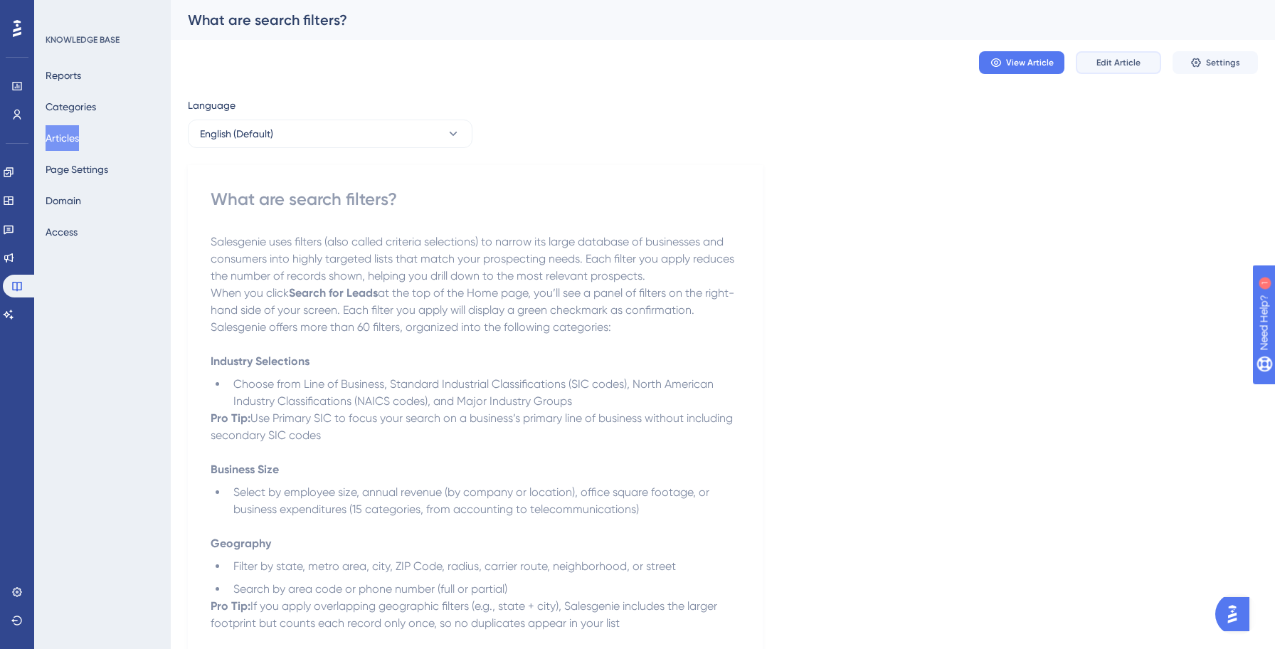
click at [1132, 68] on span "Edit Article" at bounding box center [1118, 62] width 44 height 11
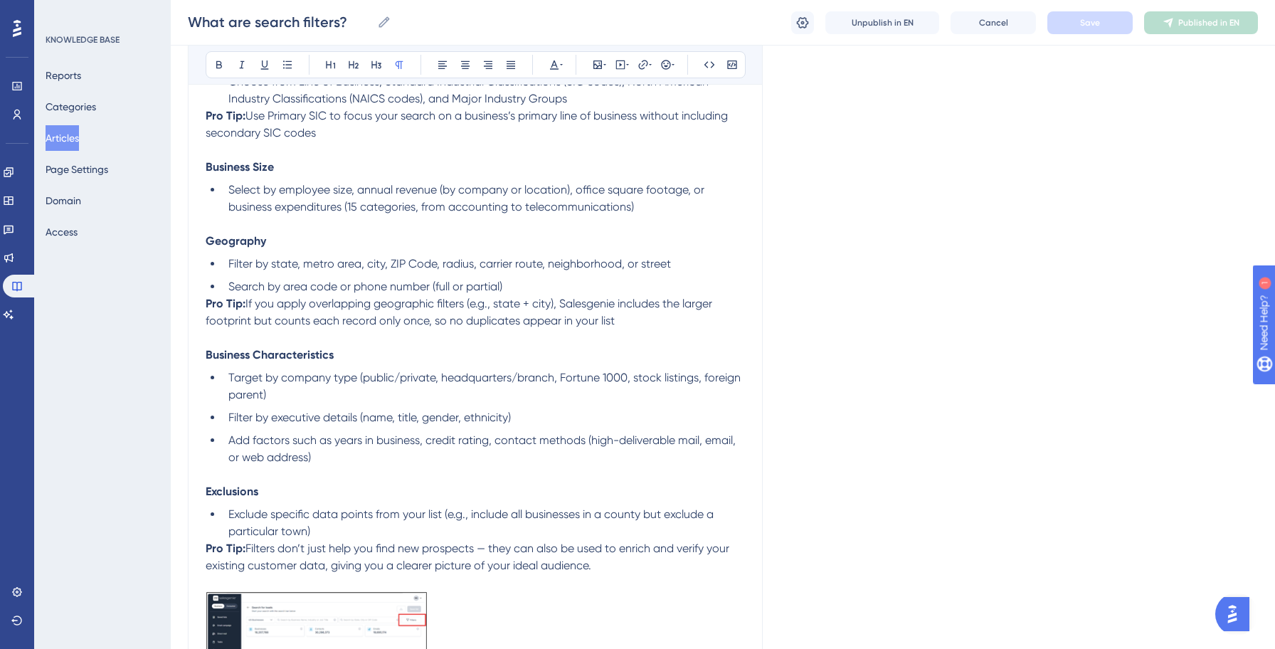
scroll to position [38, 0]
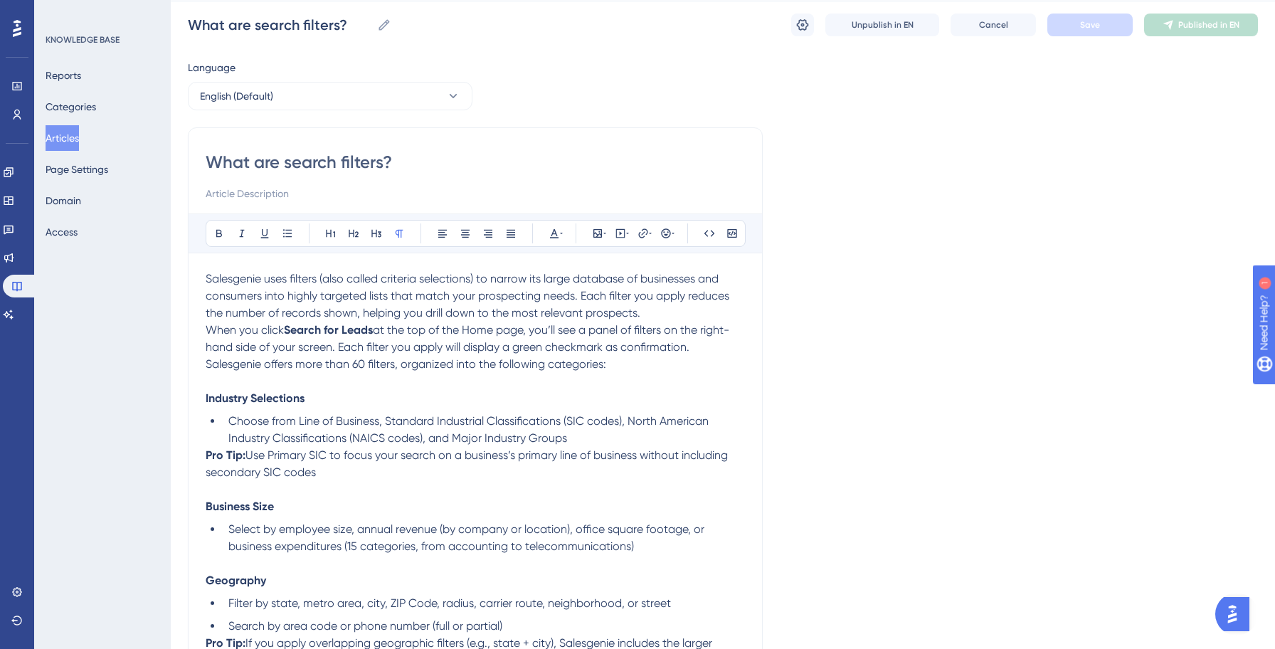
click at [548, 336] on p "When you click Search for Leads at the top of the Home page, you’ll see a panel…" at bounding box center [475, 346] width 539 height 51
click at [489, 331] on span "at the top of the Home page, you’ll see a panel of filters on the right-hand si…" at bounding box center [467, 347] width 523 height 48
click at [524, 331] on span "at the top of the Home page, you’ll see a panel of filters on the right-hand si…" at bounding box center [467, 347] width 523 height 48
click at [531, 328] on span "at the top of the Home page, you’ll see a panel of filters on the right-hand si…" at bounding box center [467, 347] width 523 height 48
click at [590, 326] on span "at the top of the Home page, you’ll see a panel of filters on the right-hand si…" at bounding box center [467, 347] width 523 height 48
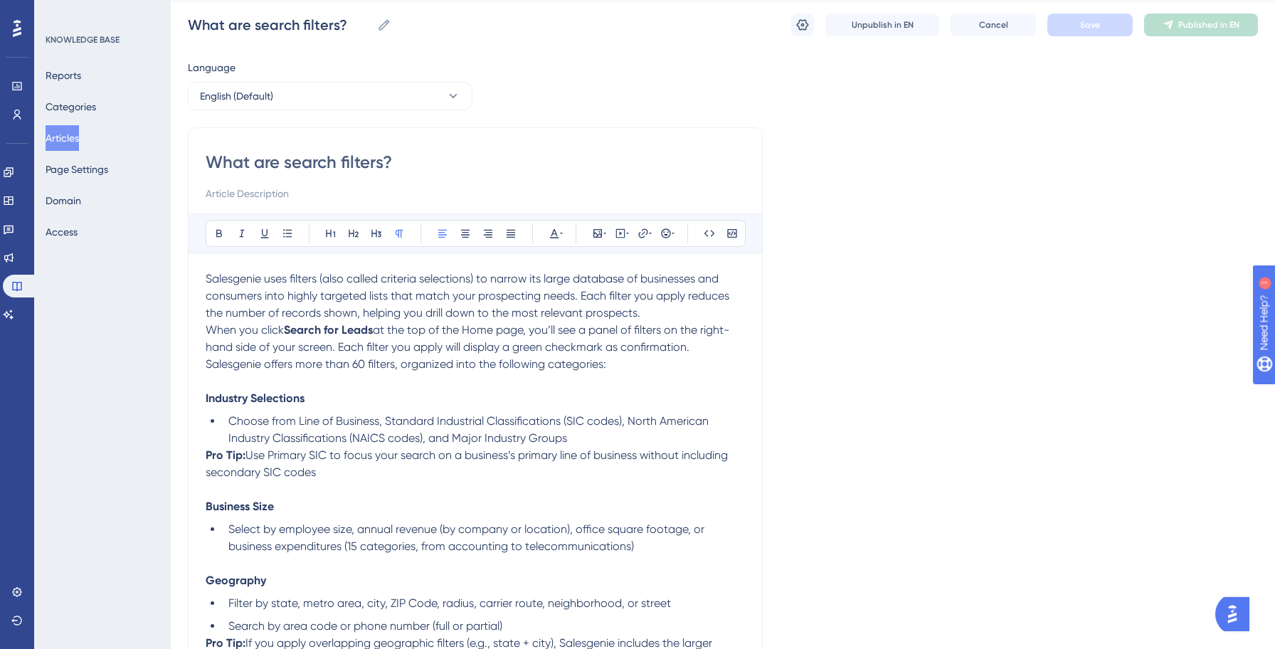
click at [545, 346] on span "at the top of the Home page, you’ll see a panel of filters on the right-hand si…" at bounding box center [467, 347] width 523 height 48
click at [607, 351] on span "at the top of the Home page, you’ll see a panel of filters on the right-hand si…" at bounding box center [467, 347] width 523 height 48
click at [531, 344] on span "at the top of the Home page, you’ll see a panel of filters on the right-hand si…" at bounding box center [467, 347] width 523 height 48
click at [509, 360] on span "at the top of the Home page, you’ll see a panel of filters on the right-hand si…" at bounding box center [467, 347] width 523 height 48
click at [455, 331] on span "at the top of the Home page, you’ll see a panel of filters on the right-hand si…" at bounding box center [467, 347] width 523 height 48
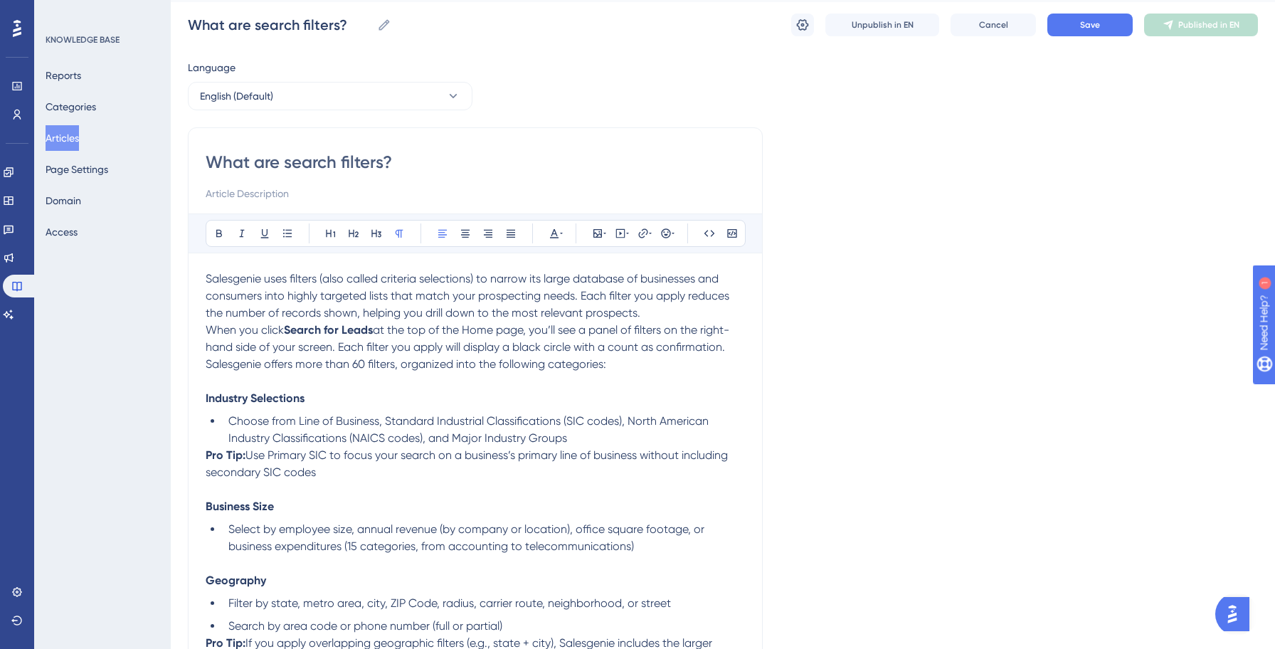
click at [562, 331] on span "at the top of the Home page, you’ll see a panel of filters on the right-hand si…" at bounding box center [467, 347] width 523 height 48
click at [627, 331] on span "at the top of the Home page, you’ll see a panel of filters on the right-hand si…" at bounding box center [467, 347] width 523 height 48
click at [642, 331] on span "at the top of the Home page, you’ll see a panel of filters on the right-hand si…" at bounding box center [467, 347] width 523 height 48
click at [679, 331] on span "at the top of the Home page, you’ll see a panel of filters on the right-hand si…" at bounding box center [467, 347] width 523 height 48
click at [334, 349] on span "at the top of the Home page, you’ll see a panel of filters on the right-hand si…" at bounding box center [467, 347] width 523 height 48
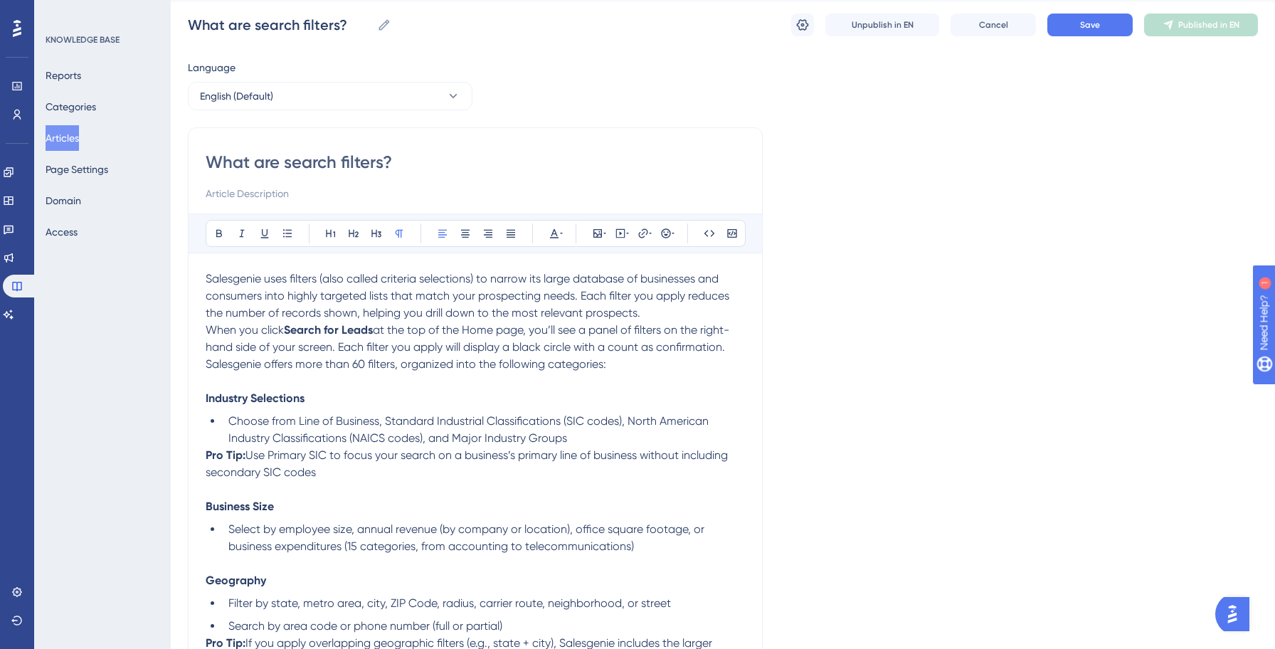
click at [374, 332] on span "at the top of the Home page, you’ll see a panel of filters on the right-hand si…" at bounding box center [467, 347] width 523 height 48
click at [494, 335] on span "at the top of the Home page, you’ll see a panel of filters on the right-hand si…" at bounding box center [467, 347] width 523 height 48
click at [534, 330] on span "at the top of the Home page, you’ll see a panel of filters on the right-hand si…" at bounding box center [467, 347] width 523 height 48
click at [528, 332] on span "at the top of the Home page, you’ll see a panel of filters on the right-hand si…" at bounding box center [467, 347] width 523 height 48
click at [520, 336] on span "at the top of the Home page and then click on" at bounding box center [494, 330] width 243 height 14
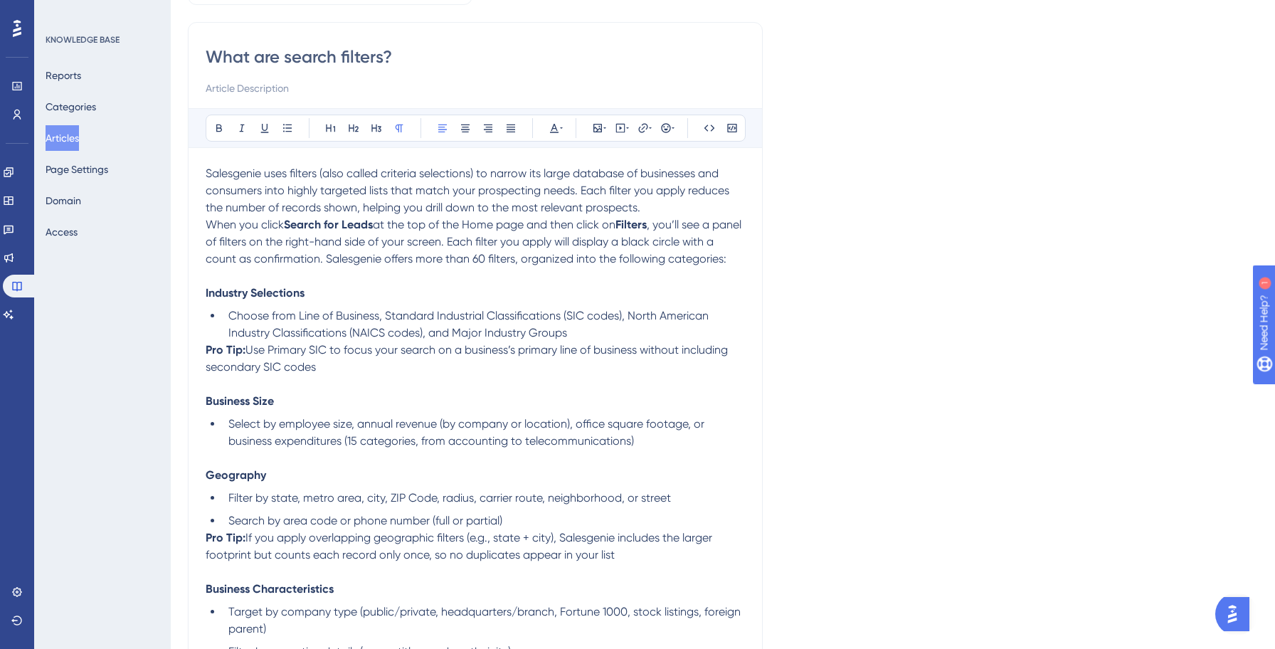
scroll to position [0, 0]
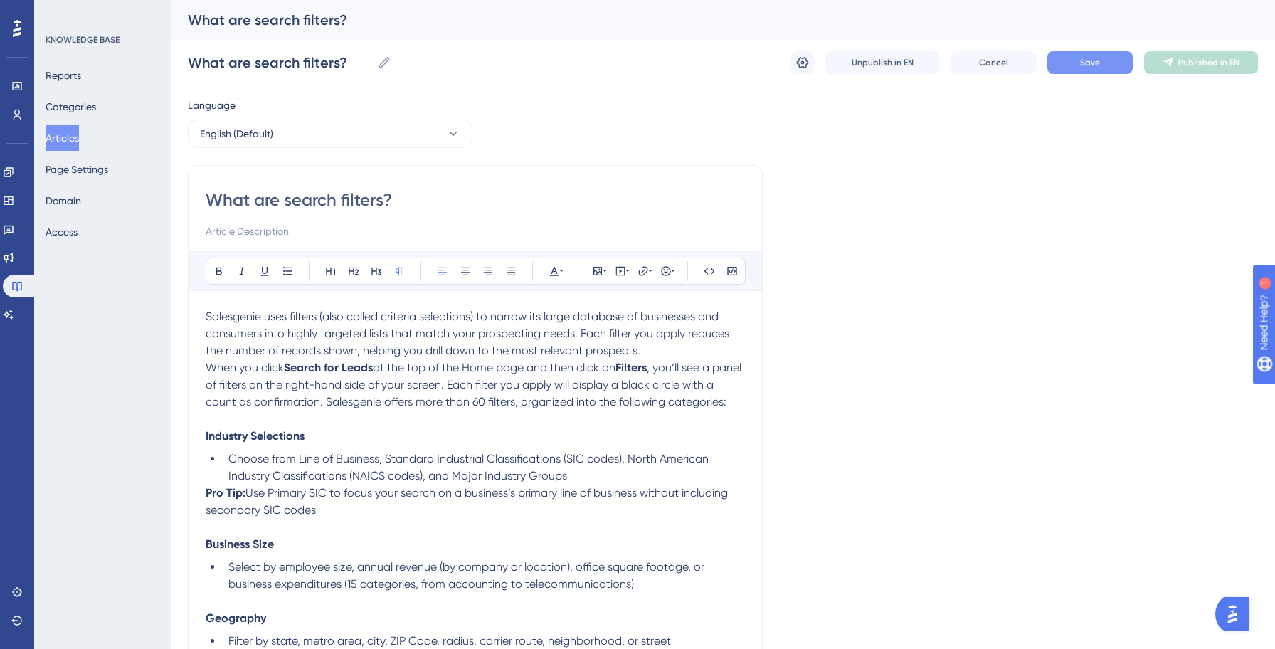
click at [1096, 69] on button "Save" at bounding box center [1089, 62] width 85 height 23
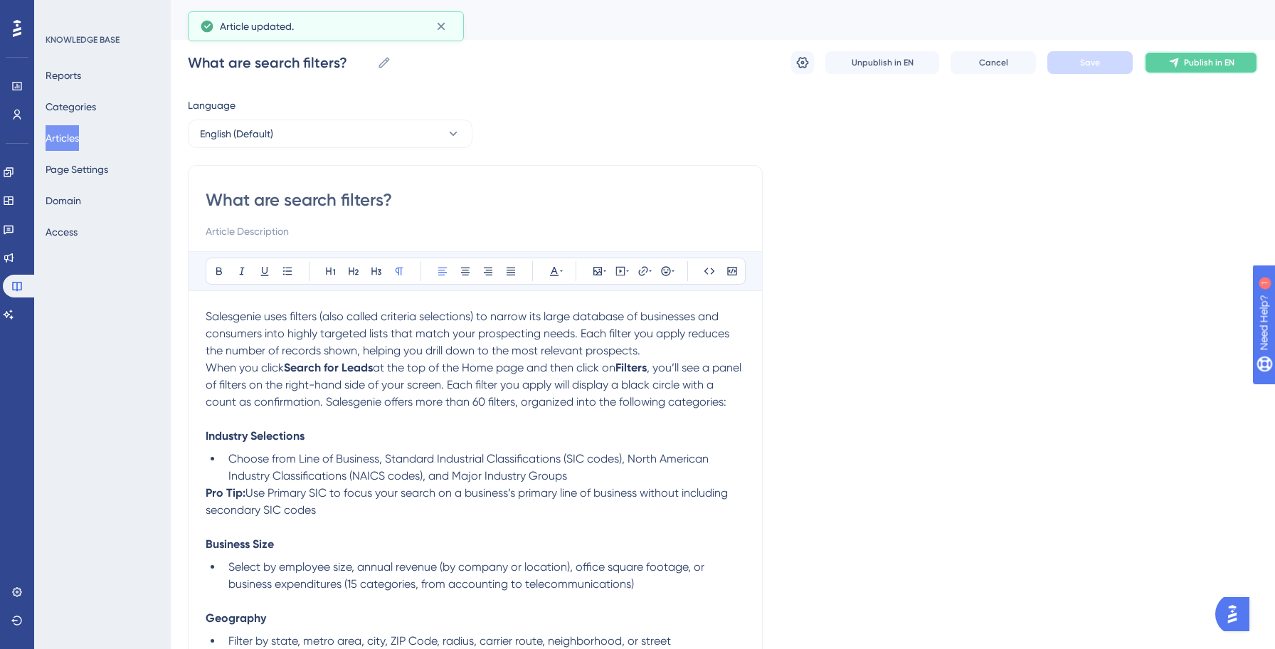
click at [1213, 60] on span "Publish in EN" at bounding box center [1209, 62] width 51 height 11
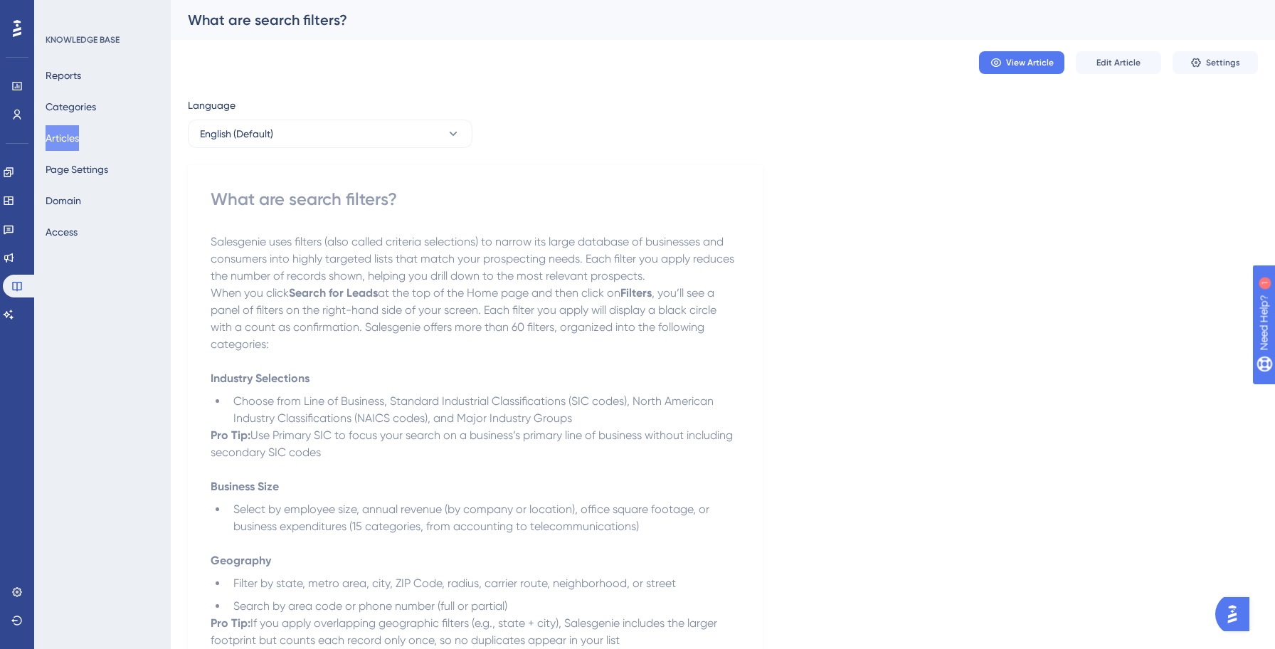
click at [79, 141] on button "Articles" at bounding box center [62, 138] width 33 height 26
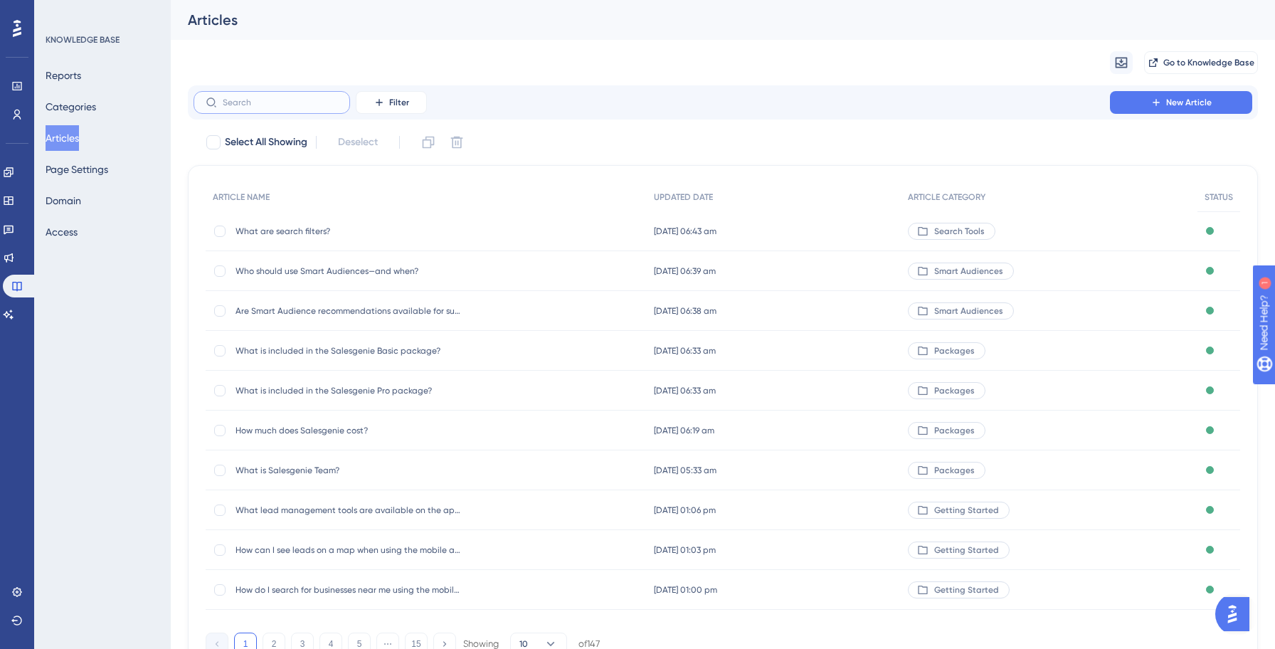
click at [264, 100] on input "text" at bounding box center [280, 102] width 115 height 10
paste input "What Consumer Demographics can I use in my search?"
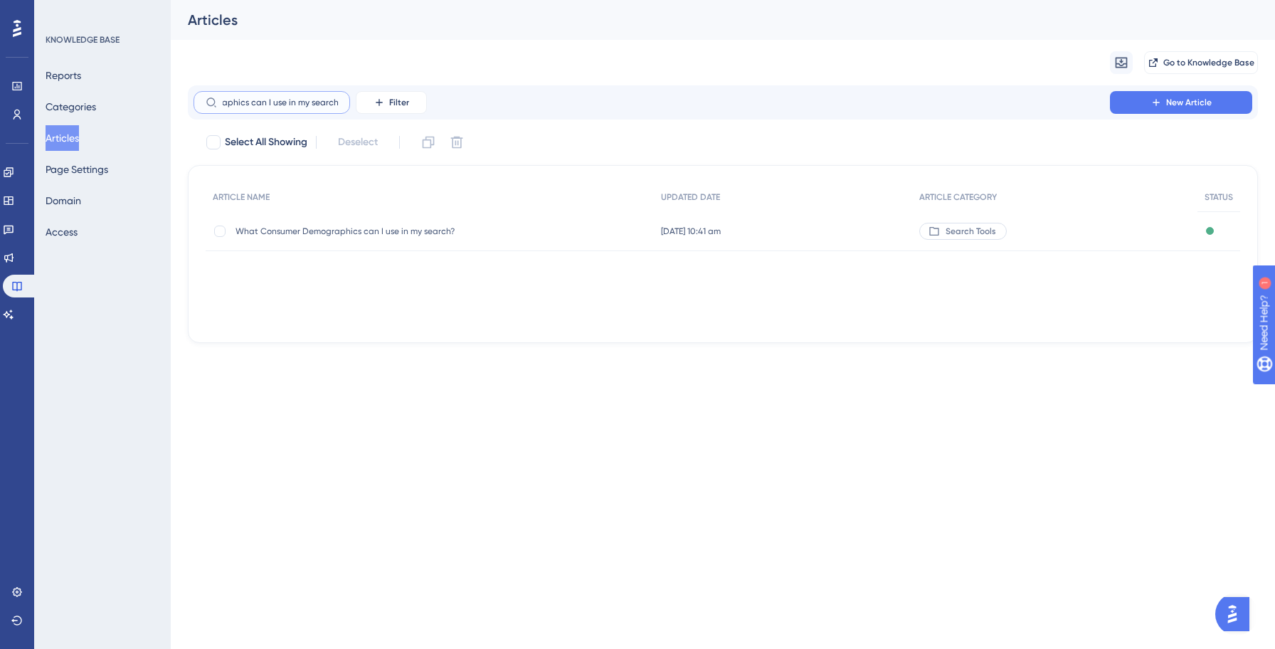
type input "What Consumer Demographics can I use in my search?"
click at [376, 231] on span "What Consumer Demographics can I use in my search?" at bounding box center [349, 230] width 228 height 11
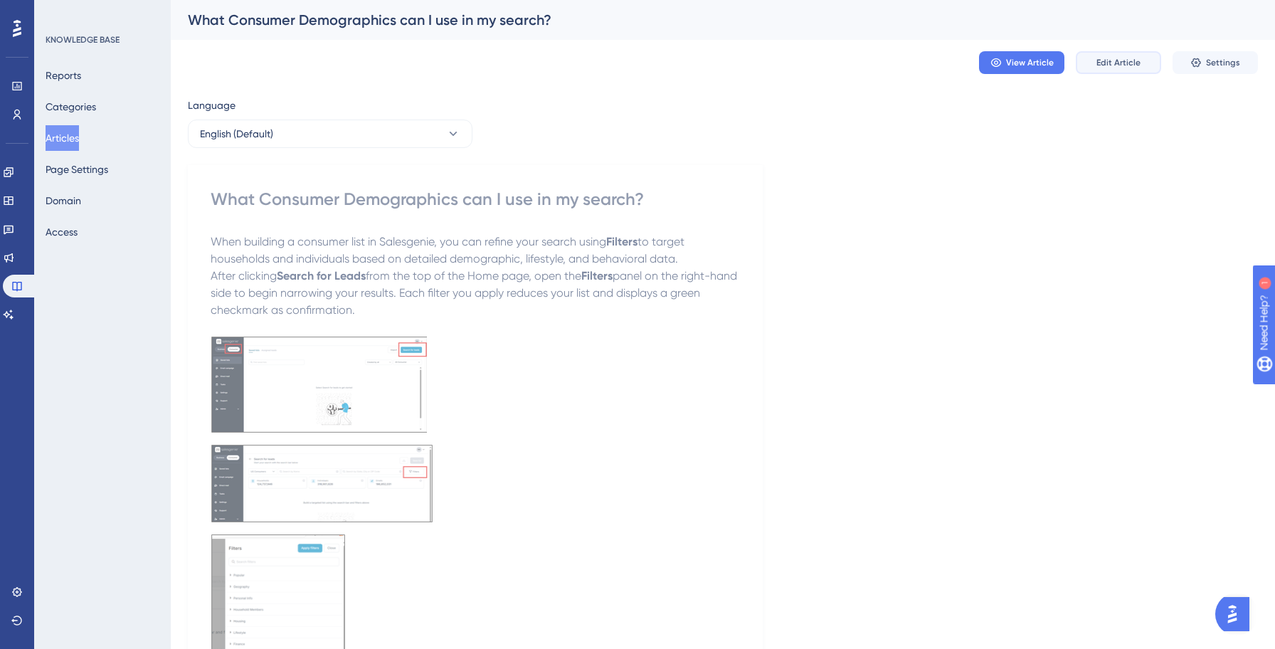
click at [1142, 55] on button "Edit Article" at bounding box center [1117, 62] width 85 height 23
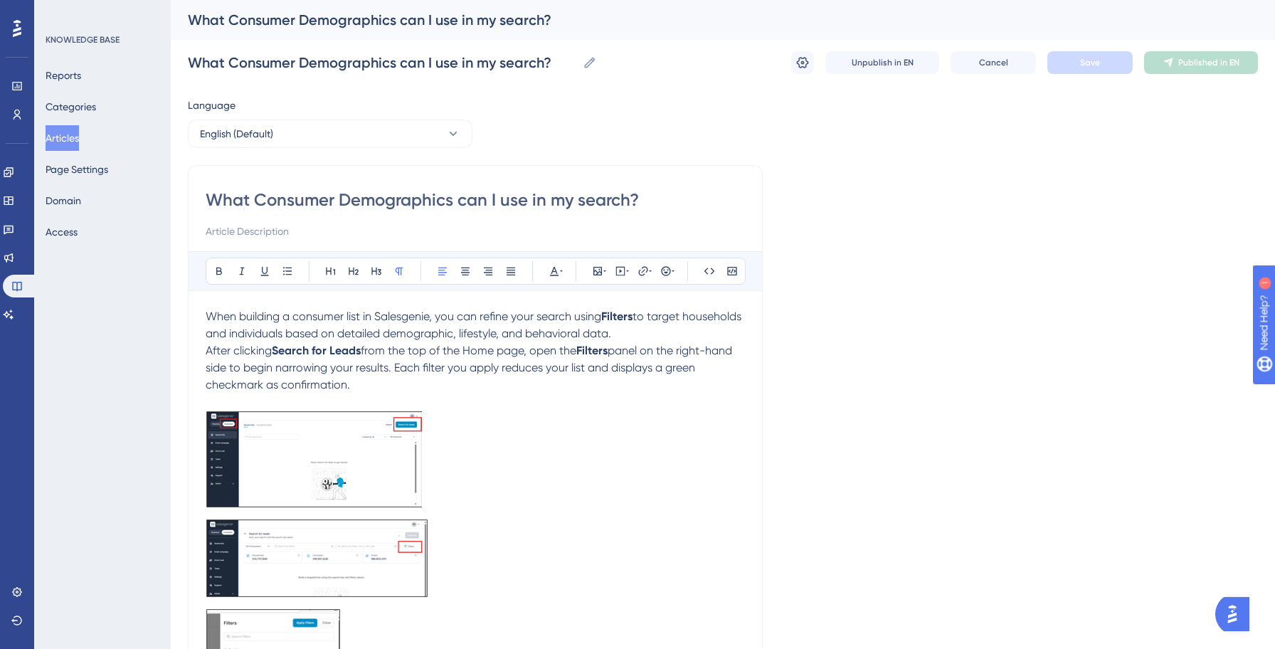
click at [339, 326] on p "When building a consumer list in Salesgenie, you can refine your search using F…" at bounding box center [475, 325] width 539 height 34
click at [583, 320] on span "When building a consumer list in Salesgenie, you can refine your search using" at bounding box center [403, 316] width 395 height 14
click at [573, 321] on span "When building a consumer list in Salesgenie, you can refine your search using" at bounding box center [403, 316] width 395 height 14
click at [593, 320] on span "When building a consumer list in Salesgenie, you can refine your search using" at bounding box center [403, 316] width 395 height 14
click at [252, 354] on span "After clicking" at bounding box center [239, 351] width 66 height 14
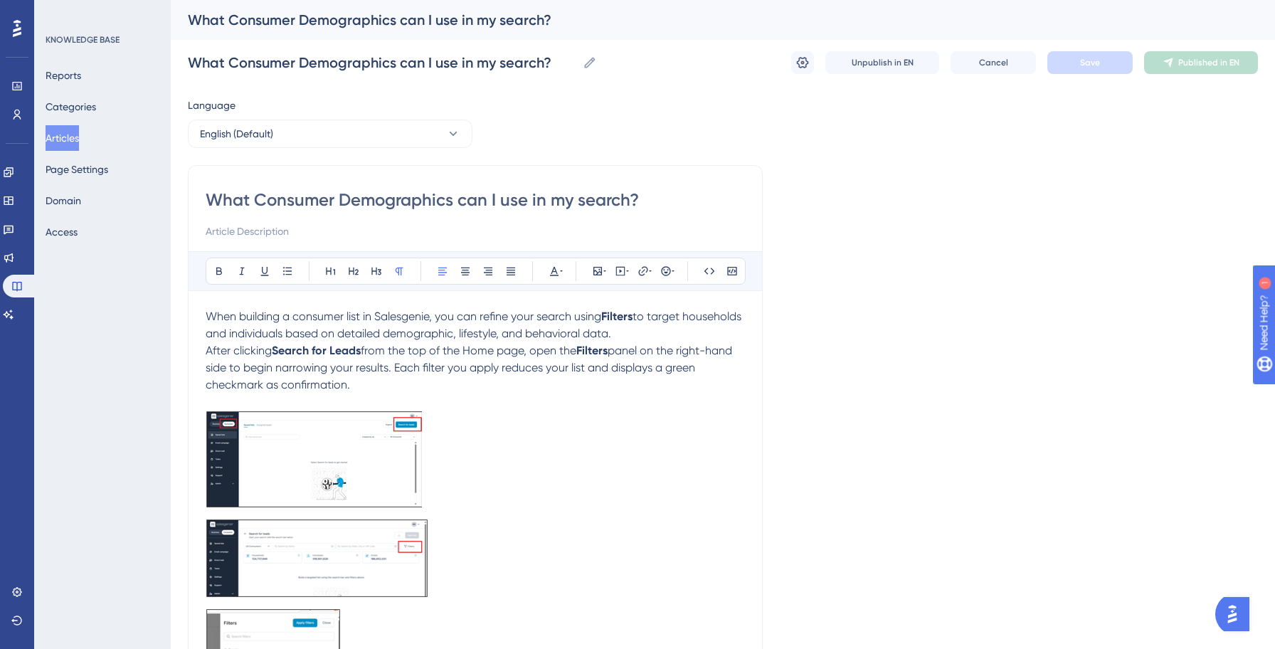
click at [437, 358] on p "After clicking Search for Leads from the top of the Home page, open the Filters…" at bounding box center [475, 367] width 539 height 51
click at [547, 358] on p "After clicking Search for Leads from the top of the Home page, open the Filters…" at bounding box center [475, 367] width 539 height 51
click at [666, 358] on p "After clicking Search for Leads from the top of the Home page, open the Filters…" at bounding box center [475, 367] width 539 height 51
click at [250, 373] on span "panel on the right-hand side to begin narrowing your results. Each filter you a…" at bounding box center [470, 368] width 529 height 48
click at [352, 367] on span "panel on the right-hand side to begin narrowing your results. Each filter you a…" at bounding box center [470, 368] width 529 height 48
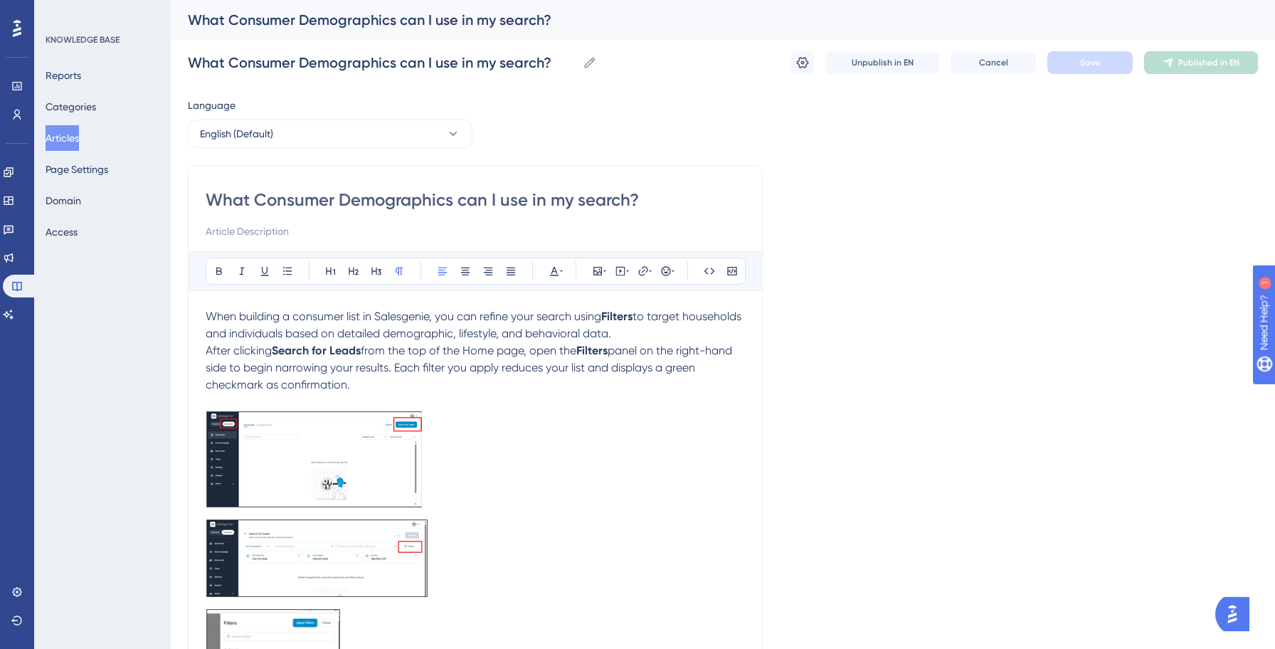
click at [479, 371] on span "panel on the right-hand side to begin narrowing your results. Each filter you a…" at bounding box center [470, 368] width 529 height 48
click at [262, 383] on span "panel on the right-hand side to begin narrowing your results. Each filter you a…" at bounding box center [470, 368] width 529 height 48
click at [344, 396] on p at bounding box center [475, 401] width 539 height 17
drag, startPoint x: 207, startPoint y: 349, endPoint x: 357, endPoint y: 387, distance: 154.7
click at [357, 387] on p "After clicking Search for Leads from the top of the Home page, open the Filters…" at bounding box center [475, 367] width 539 height 51
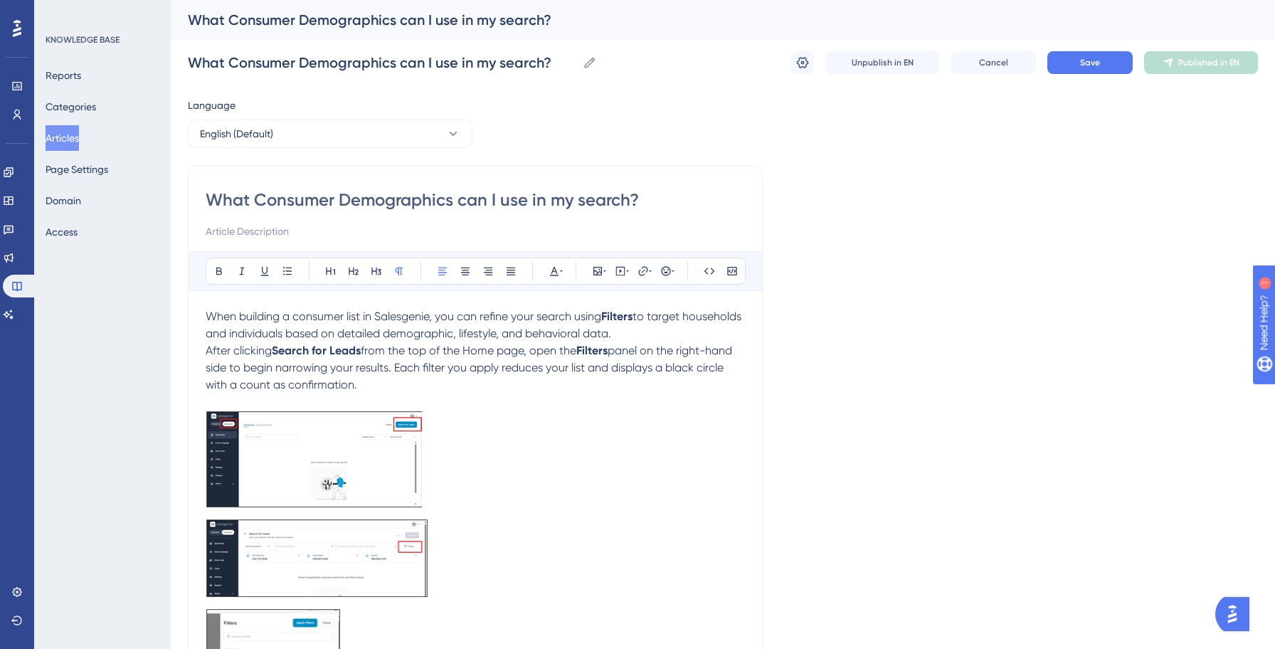
copy p "After clicking Search for Leads from the top of the Home page, open the Filters…"
click at [411, 381] on p "After clicking Search for Leads from the top of the Home page, open the Filters…" at bounding box center [475, 367] width 539 height 51
click at [1092, 63] on span "Save" at bounding box center [1090, 62] width 20 height 11
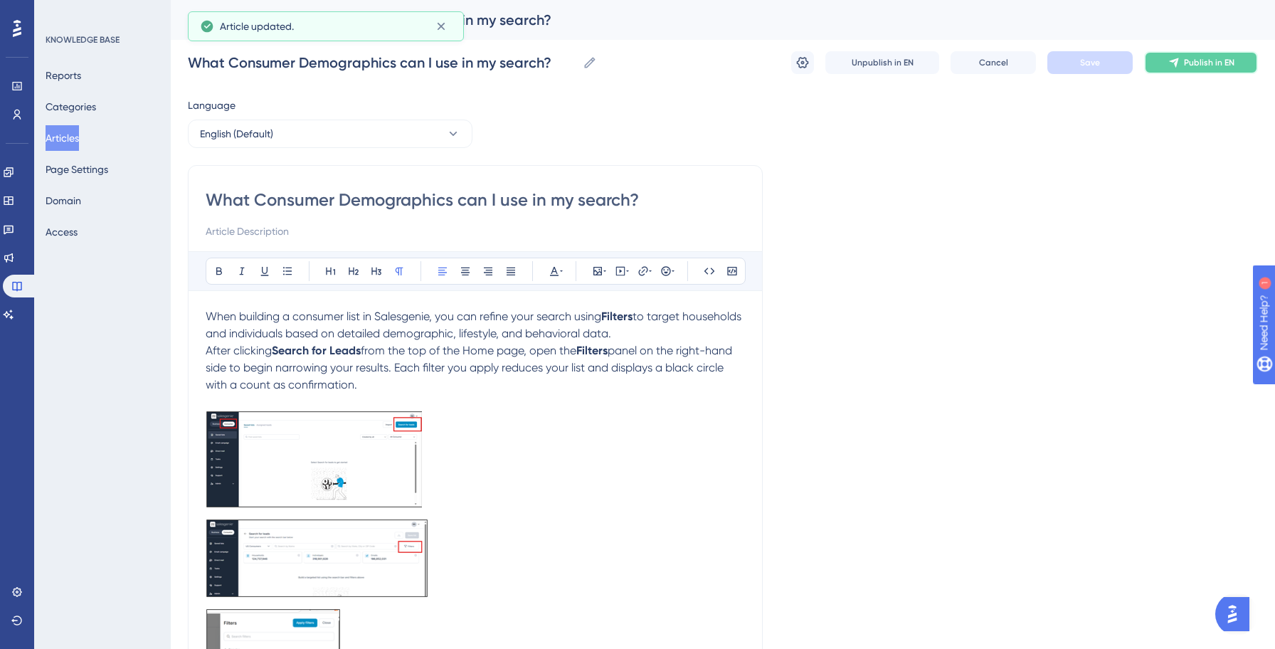
click at [1190, 64] on span "Publish in EN" at bounding box center [1209, 62] width 51 height 11
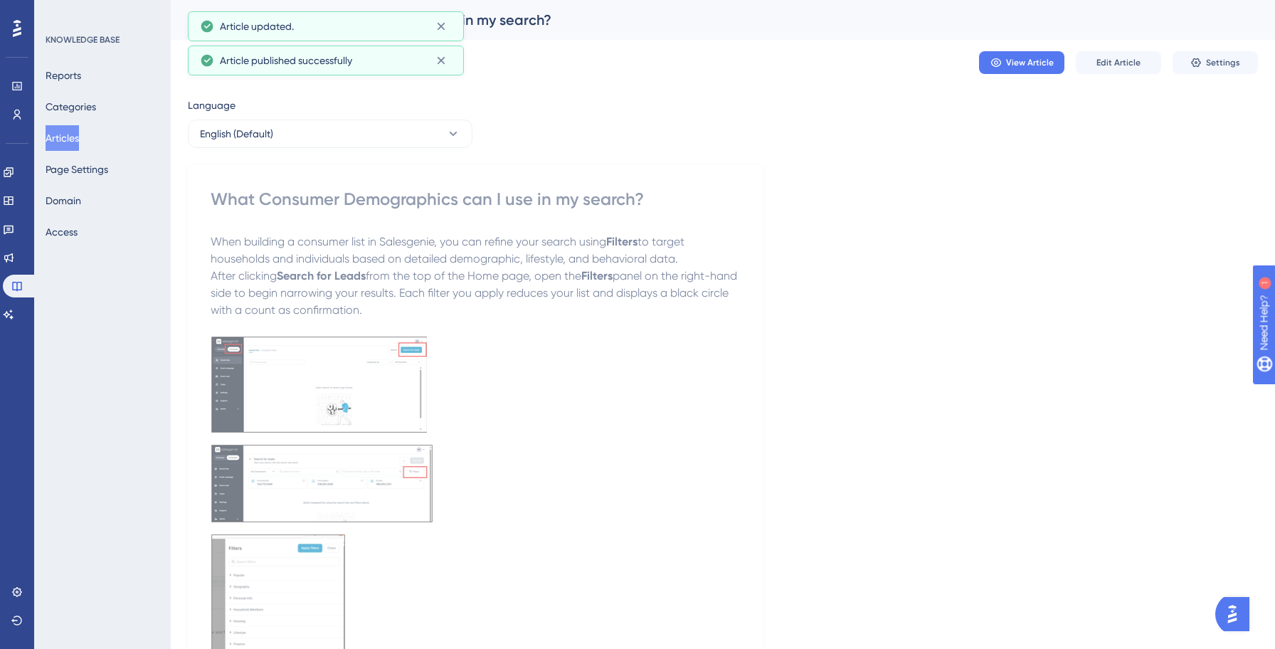
click at [79, 137] on button "Articles" at bounding box center [62, 138] width 33 height 26
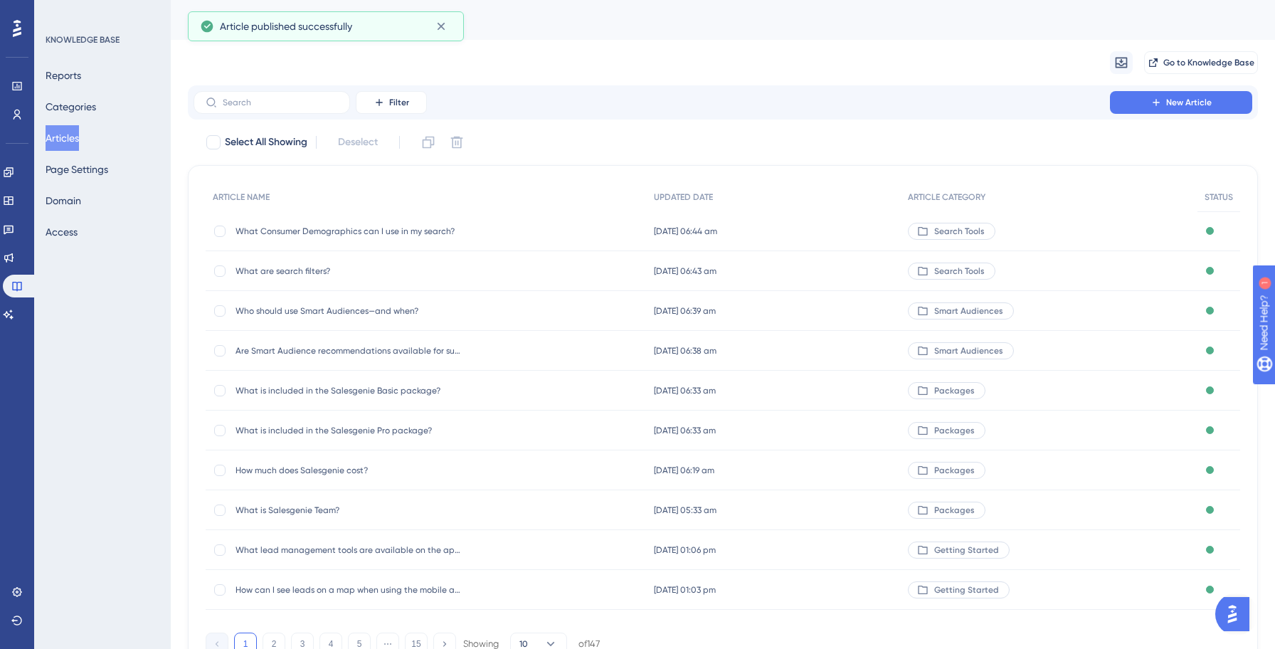
click at [316, 271] on span "What are search filters?" at bounding box center [349, 270] width 228 height 11
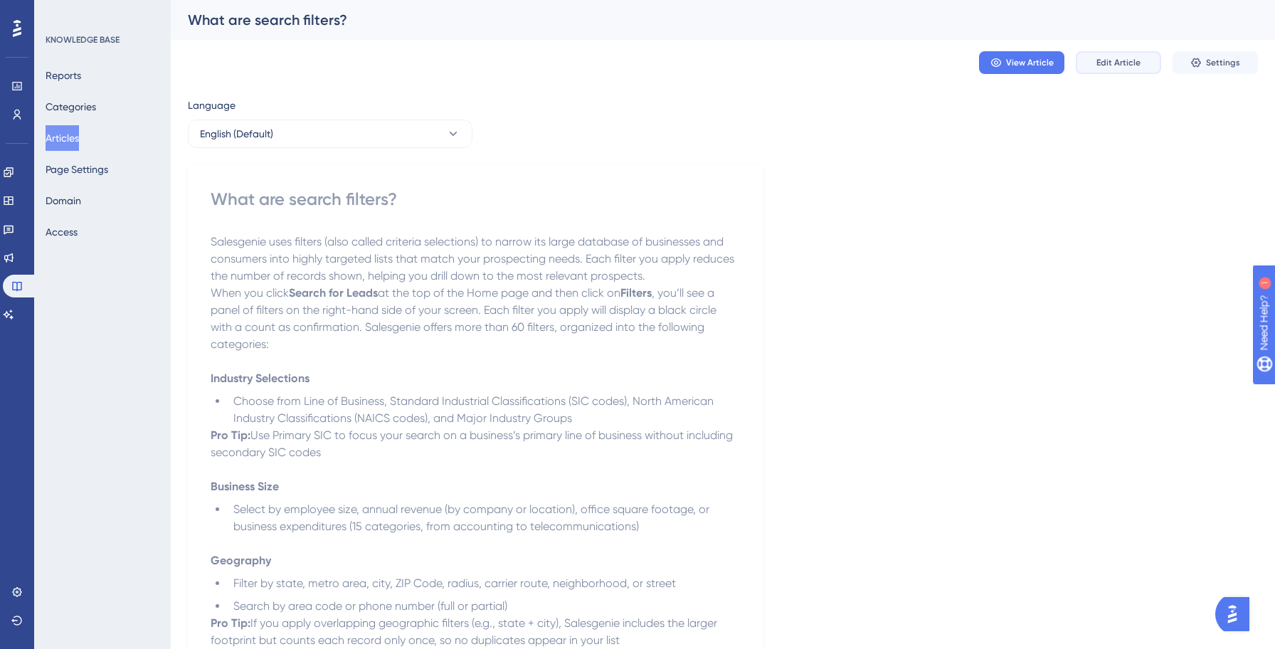
click at [1134, 67] on span "Edit Article" at bounding box center [1118, 62] width 44 height 11
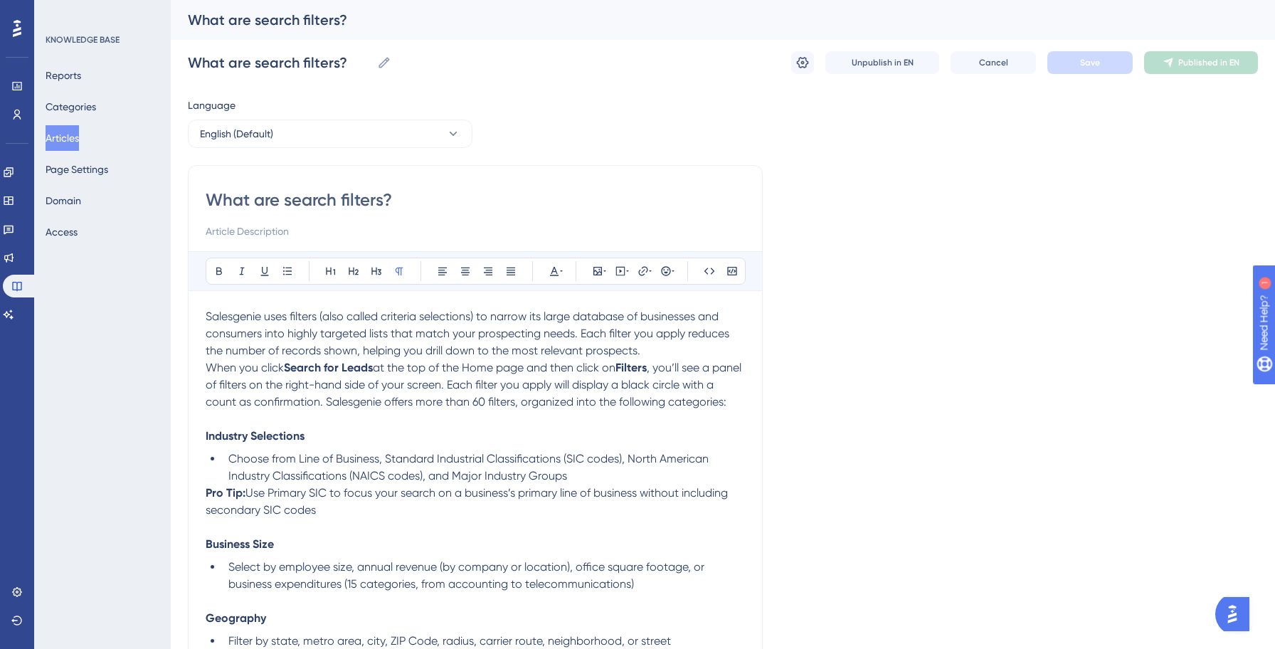
click at [228, 388] on span ", you’ll see a panel of filters on the right-hand side of your screen. Each fil…" at bounding box center [475, 385] width 538 height 48
click at [208, 368] on span "When you click" at bounding box center [245, 368] width 78 height 14
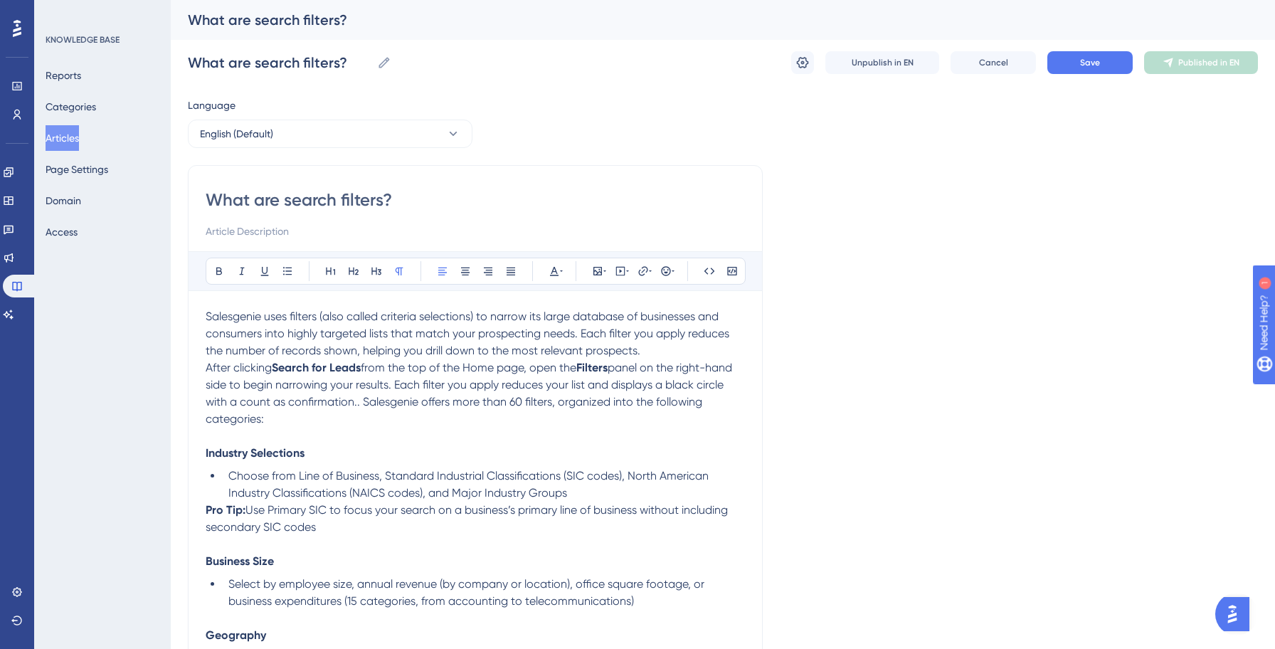
click at [208, 374] on span "After clicking" at bounding box center [239, 368] width 66 height 14
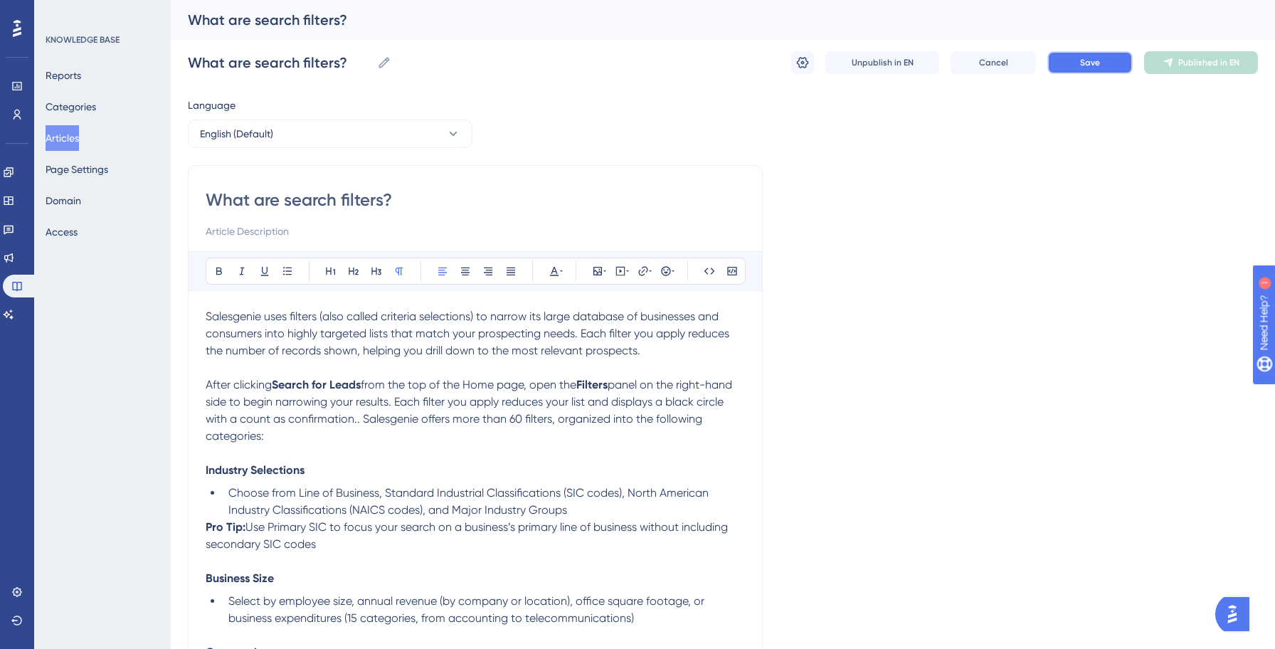
click at [1085, 60] on span "Save" at bounding box center [1090, 62] width 20 height 11
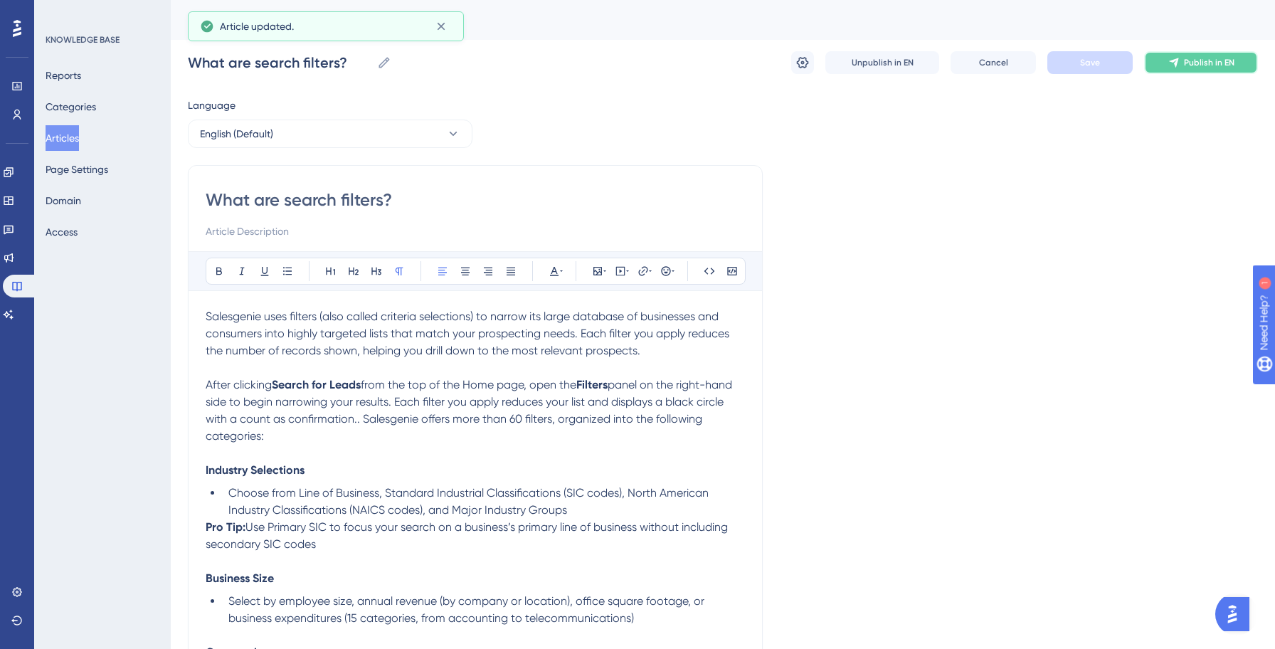
click at [1213, 57] on span "Publish in EN" at bounding box center [1209, 62] width 51 height 11
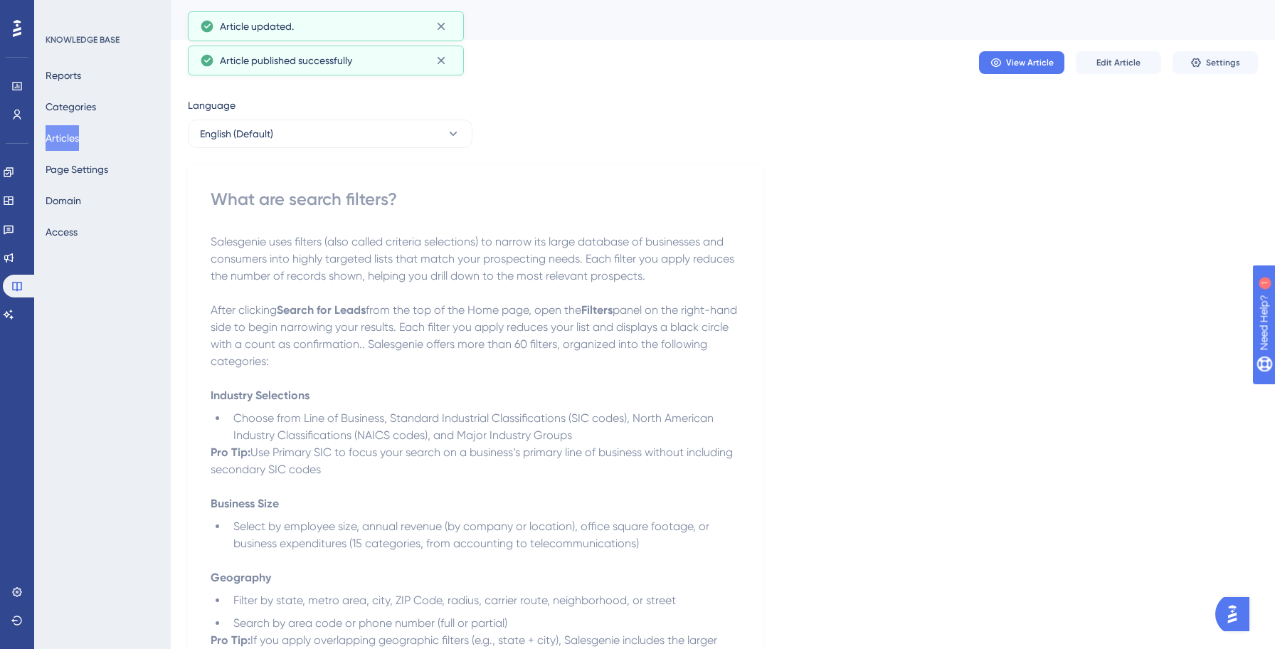
click at [79, 129] on button "Articles" at bounding box center [62, 138] width 33 height 26
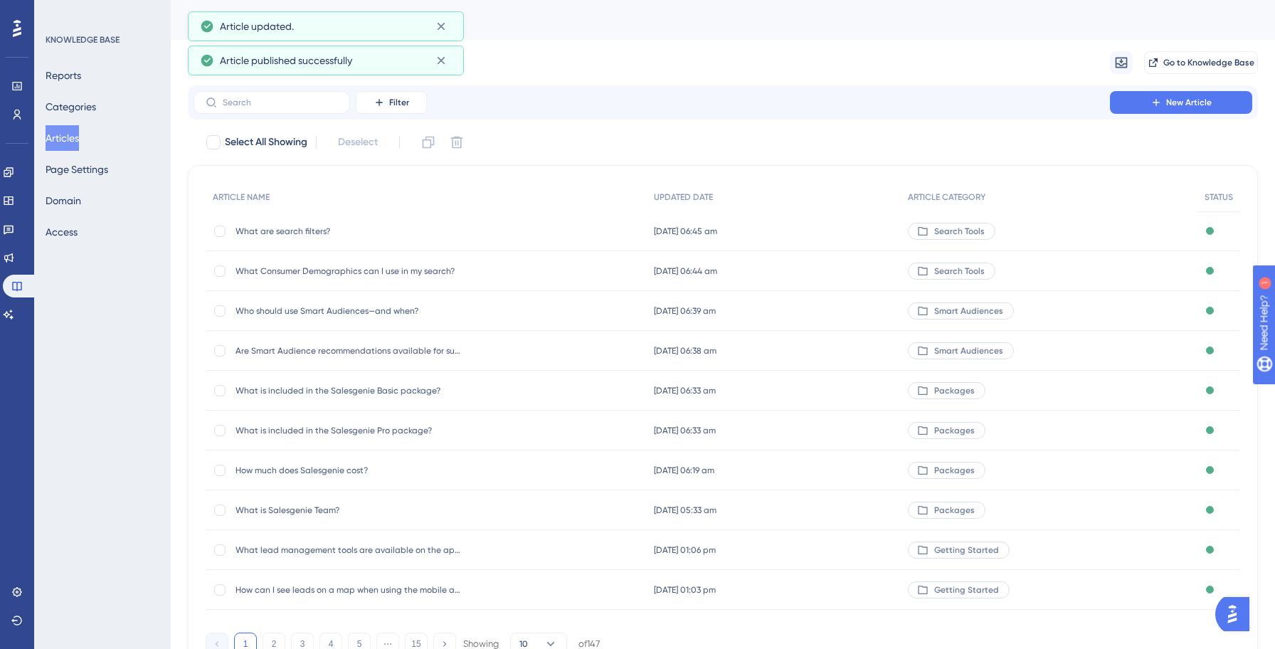
click at [305, 233] on span "What are search filters?" at bounding box center [349, 230] width 228 height 11
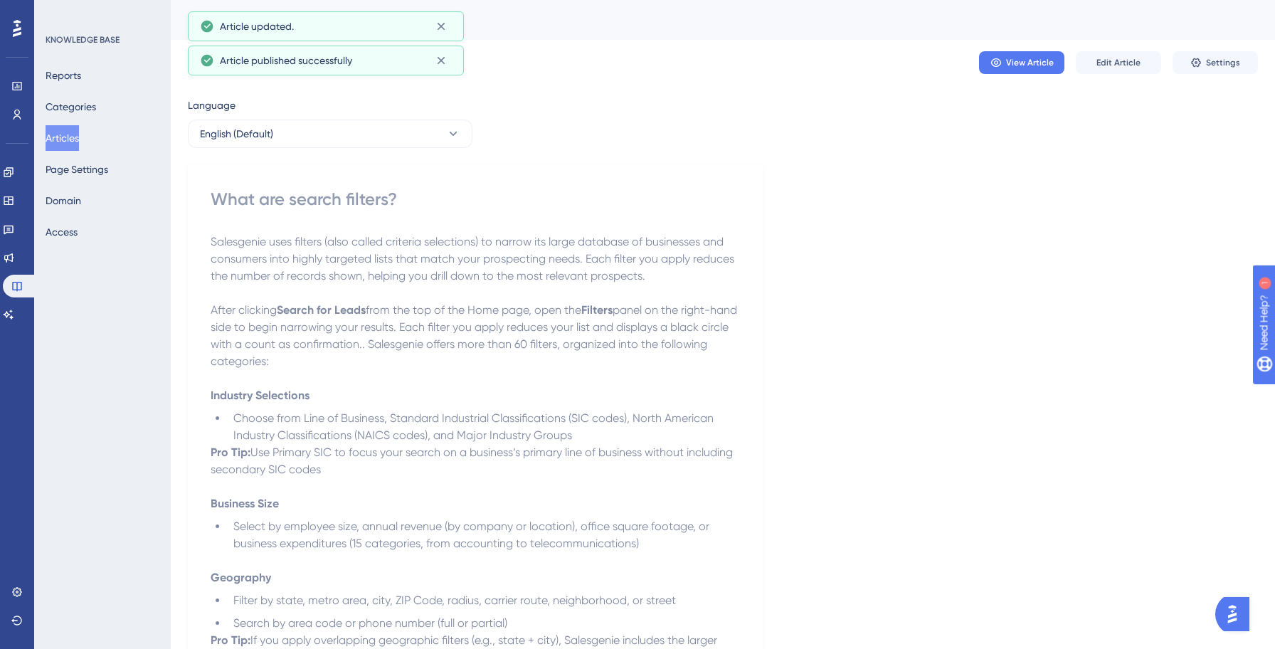
click at [78, 127] on button "Articles" at bounding box center [62, 138] width 33 height 26
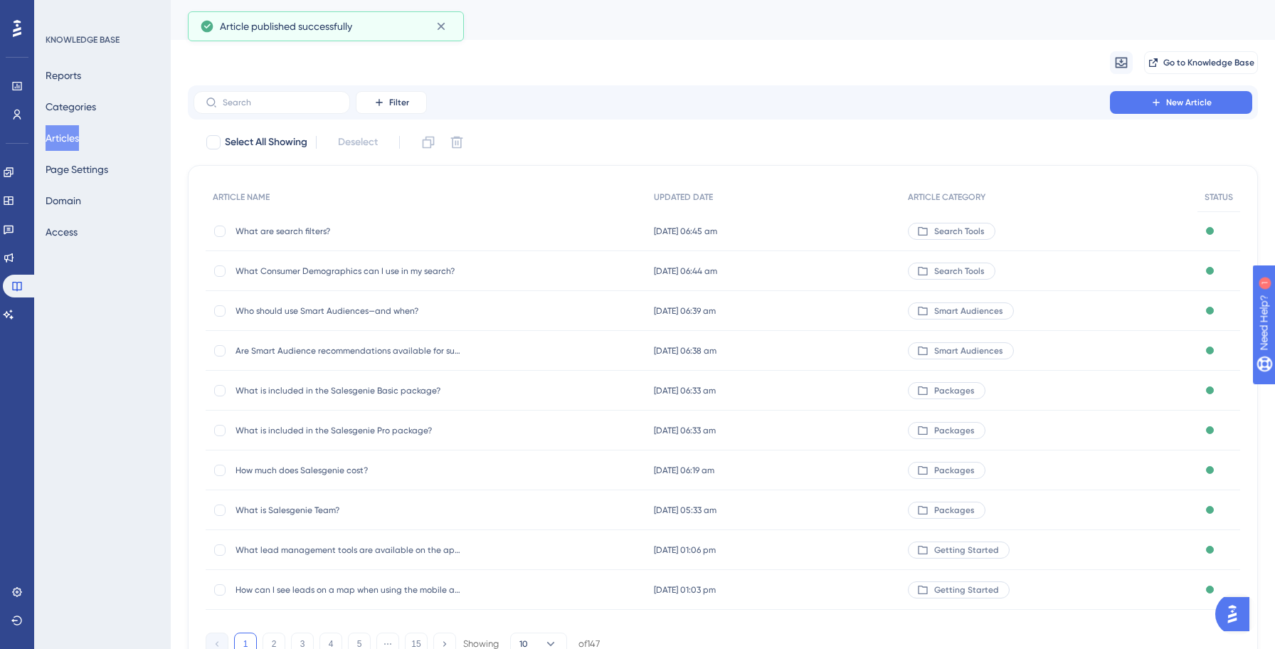
click at [302, 264] on div "What Consumer Demographics can I use in my search? What Consumer Demographics c…" at bounding box center [349, 271] width 228 height 40
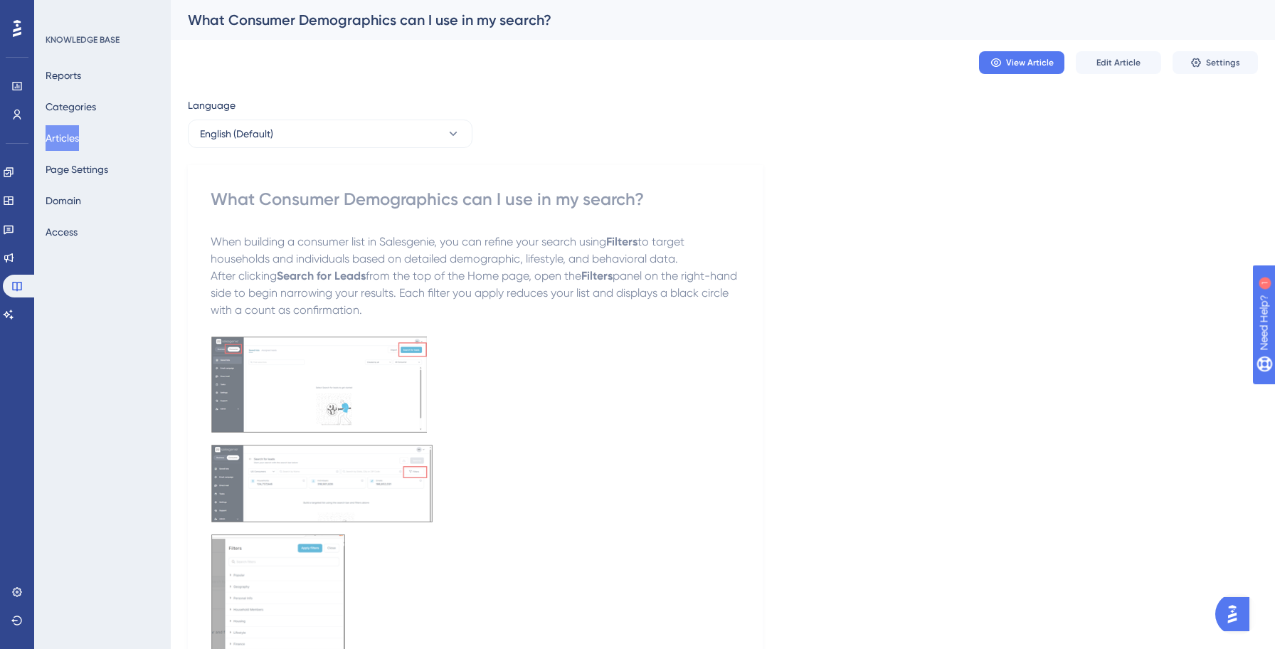
click at [258, 268] on p "After clicking Search for Leads from the top of the Home page, open the Filters…" at bounding box center [475, 292] width 529 height 51
click at [1107, 53] on button "Edit Article" at bounding box center [1117, 62] width 85 height 23
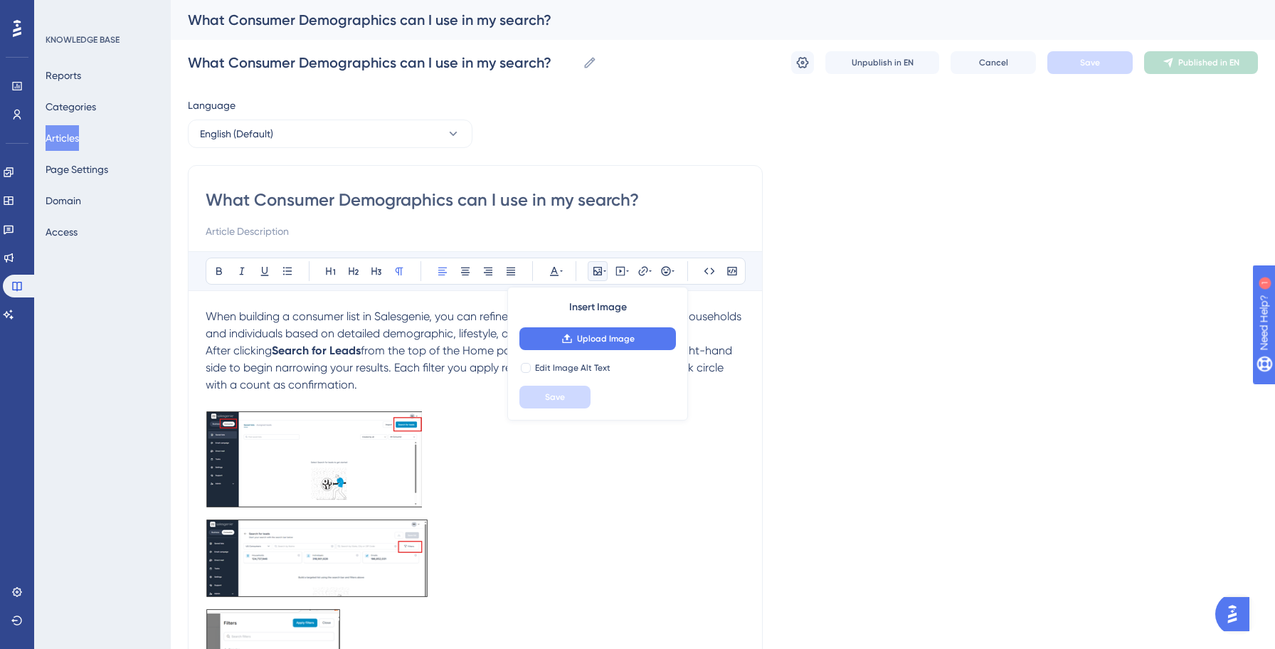
click at [265, 369] on span "panel on the right-hand side to begin narrowing your results. Each filter you a…" at bounding box center [470, 368] width 529 height 48
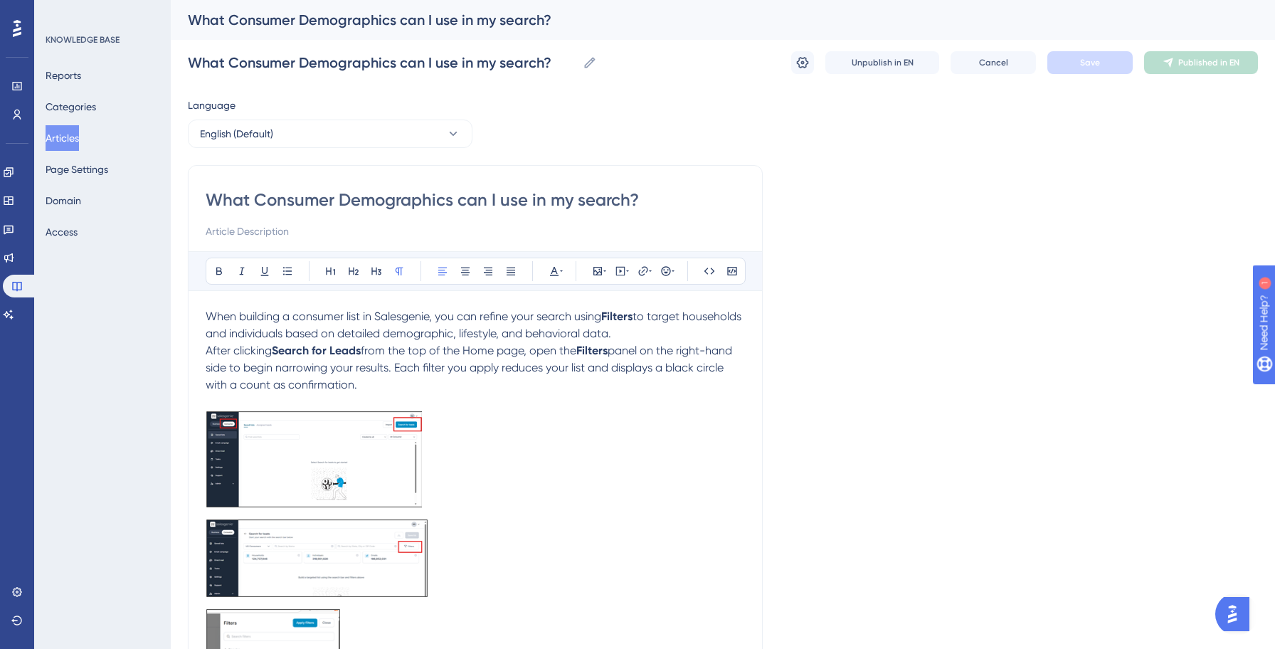
click at [207, 351] on span "After clicking" at bounding box center [239, 351] width 66 height 14
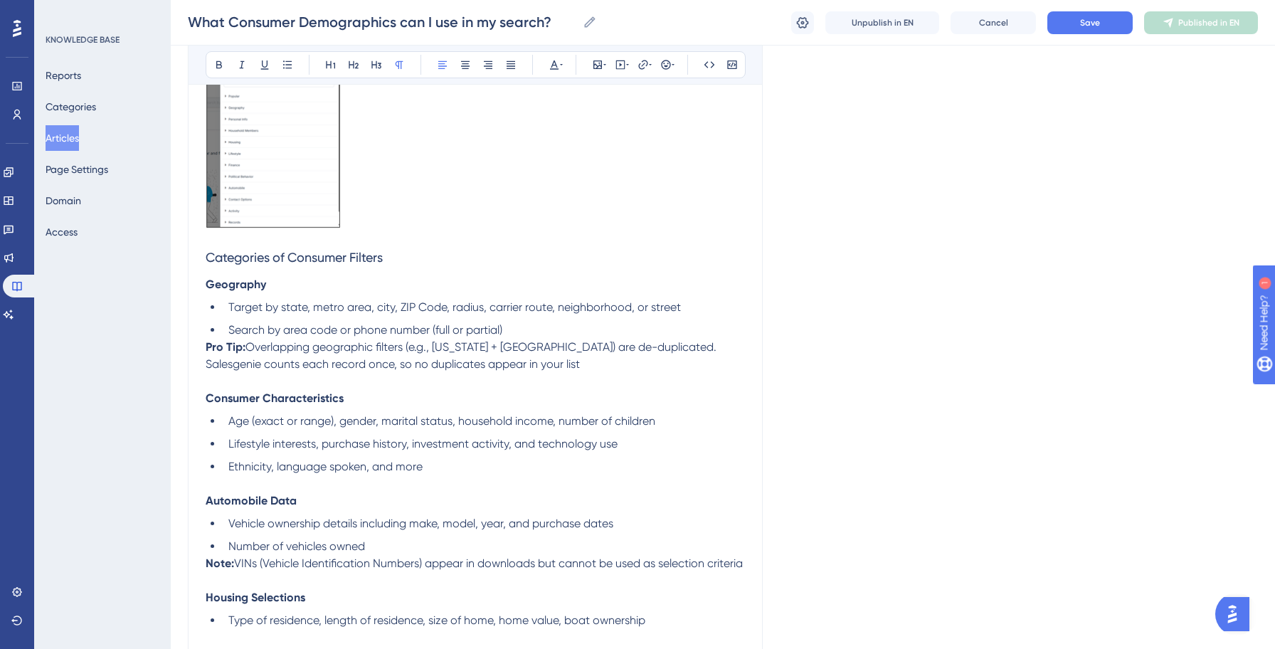
scroll to position [563, 0]
click at [462, 363] on p "Pro Tip: Overlapping geographic filters (e.g., [US_STATE] + [GEOGRAPHIC_DATA]) …" at bounding box center [475, 357] width 539 height 34
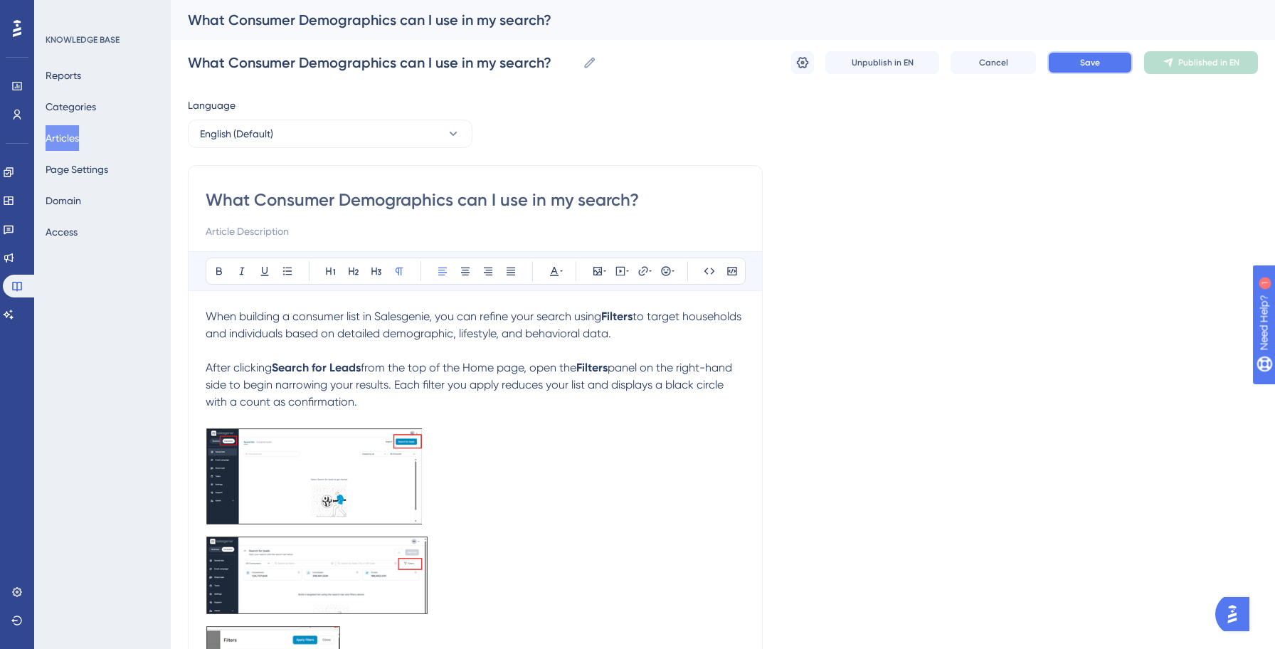
click at [1098, 65] on span "Save" at bounding box center [1090, 62] width 20 height 11
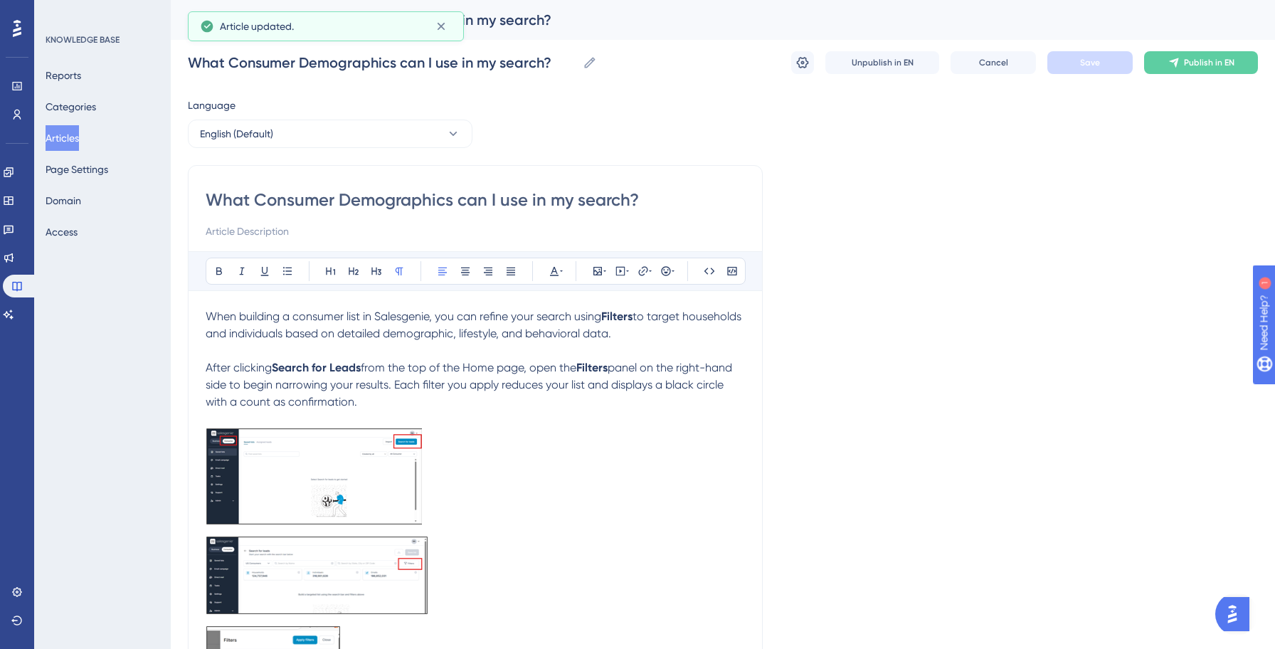
click at [76, 133] on button "Articles" at bounding box center [62, 138] width 33 height 26
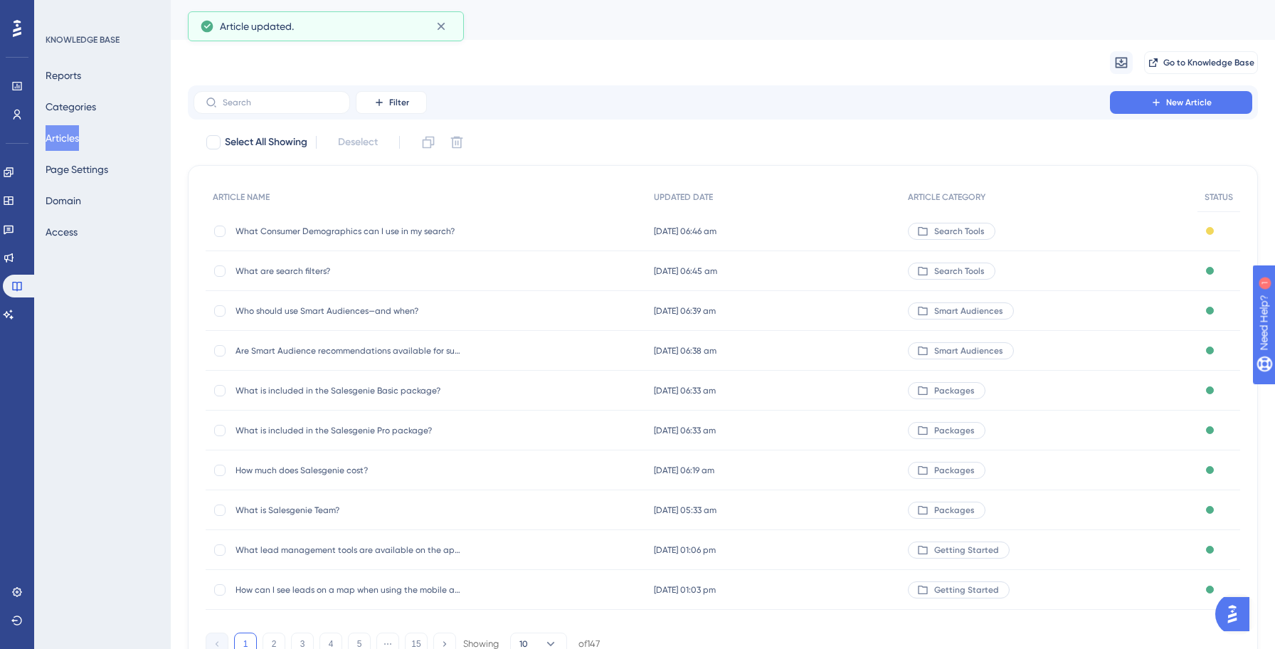
click at [304, 271] on span "What are search filters?" at bounding box center [349, 270] width 228 height 11
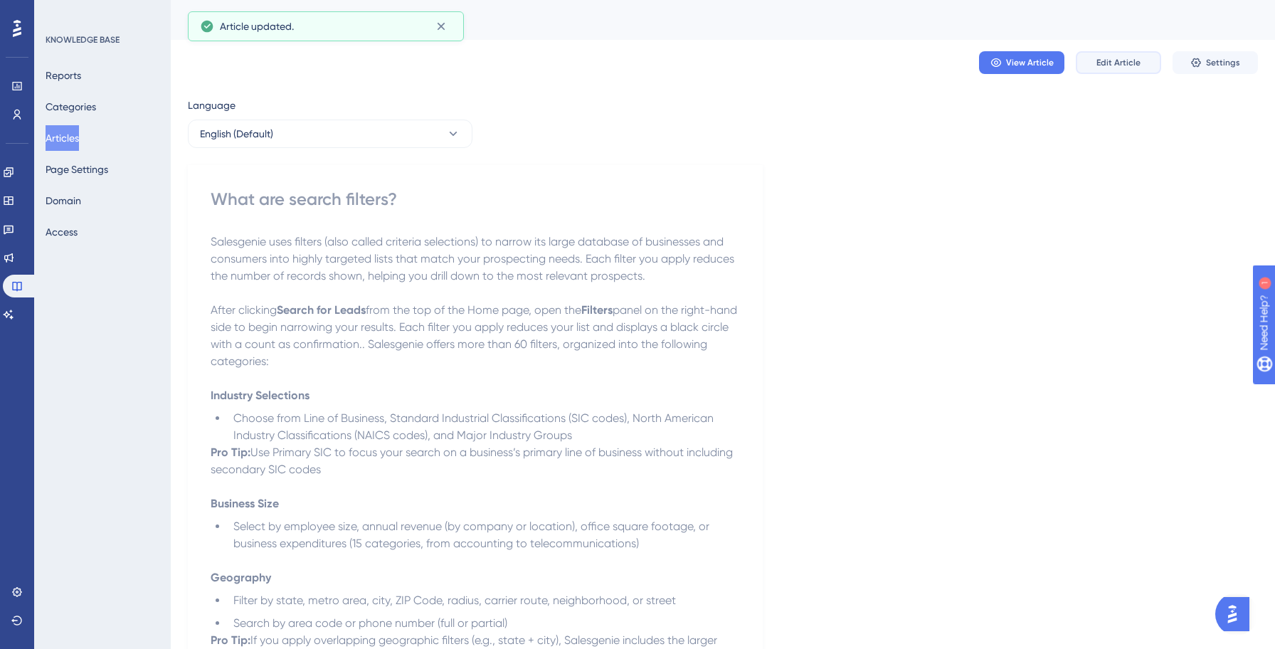
click at [1122, 73] on button "Edit Article" at bounding box center [1117, 62] width 85 height 23
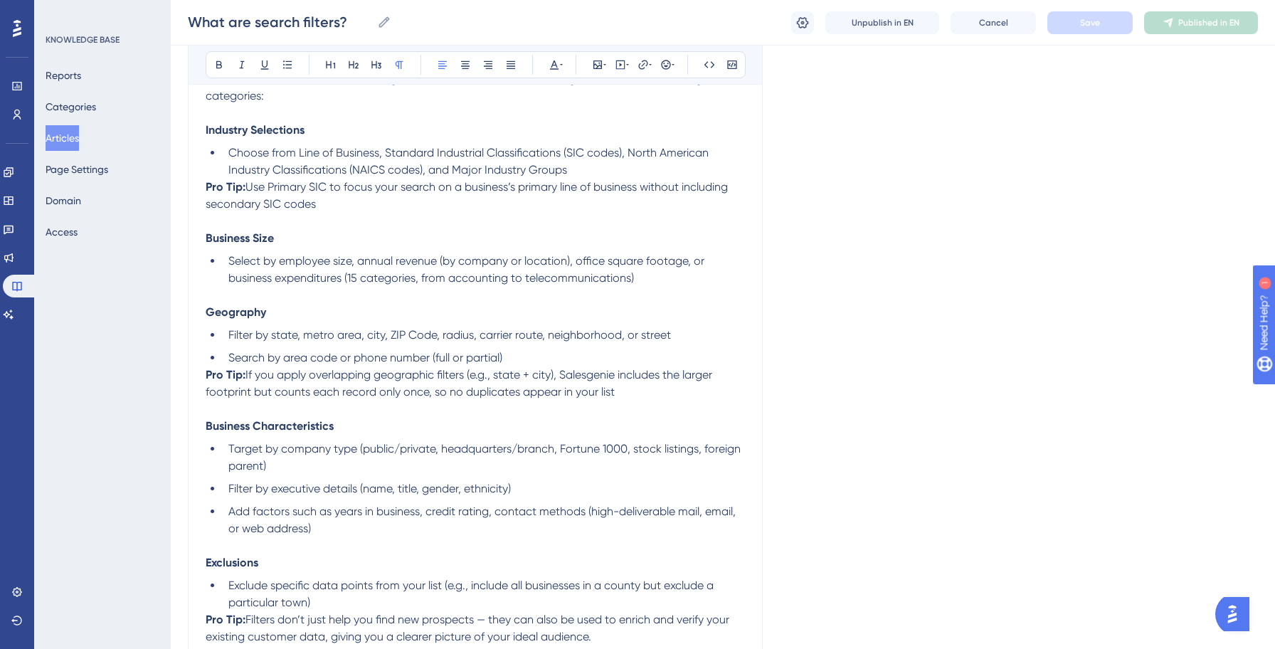
scroll to position [326, 0]
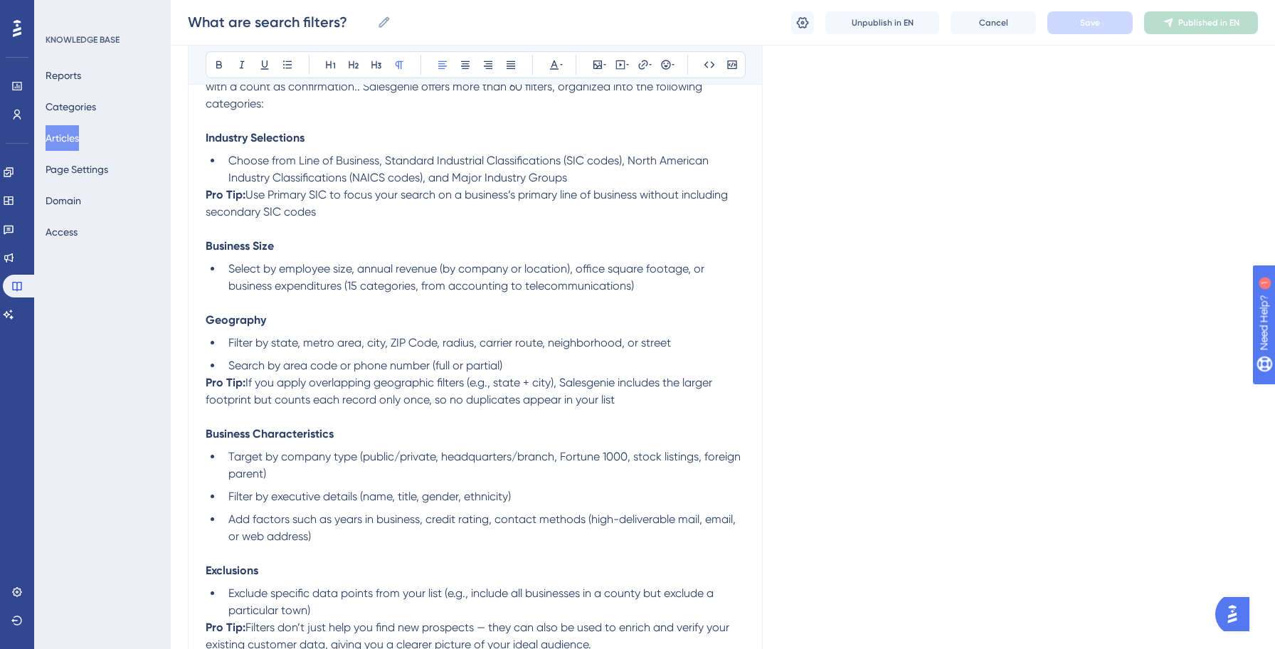
click at [428, 424] on p at bounding box center [475, 416] width 539 height 17
drag, startPoint x: 629, startPoint y: 400, endPoint x: 203, endPoint y: 387, distance: 427.0
click at [203, 387] on div "What are search filters? Bold Italic Underline Bullet Point Heading 1 Heading 2…" at bounding box center [475, 436] width 575 height 1206
copy p "Pro Tip: If you apply overlapping geographic filters (e.g., state + city), Sale…"
click at [354, 408] on p "Pro Tip: If you apply overlapping geographic filters (e.g., state + city), Sale…" at bounding box center [475, 391] width 539 height 34
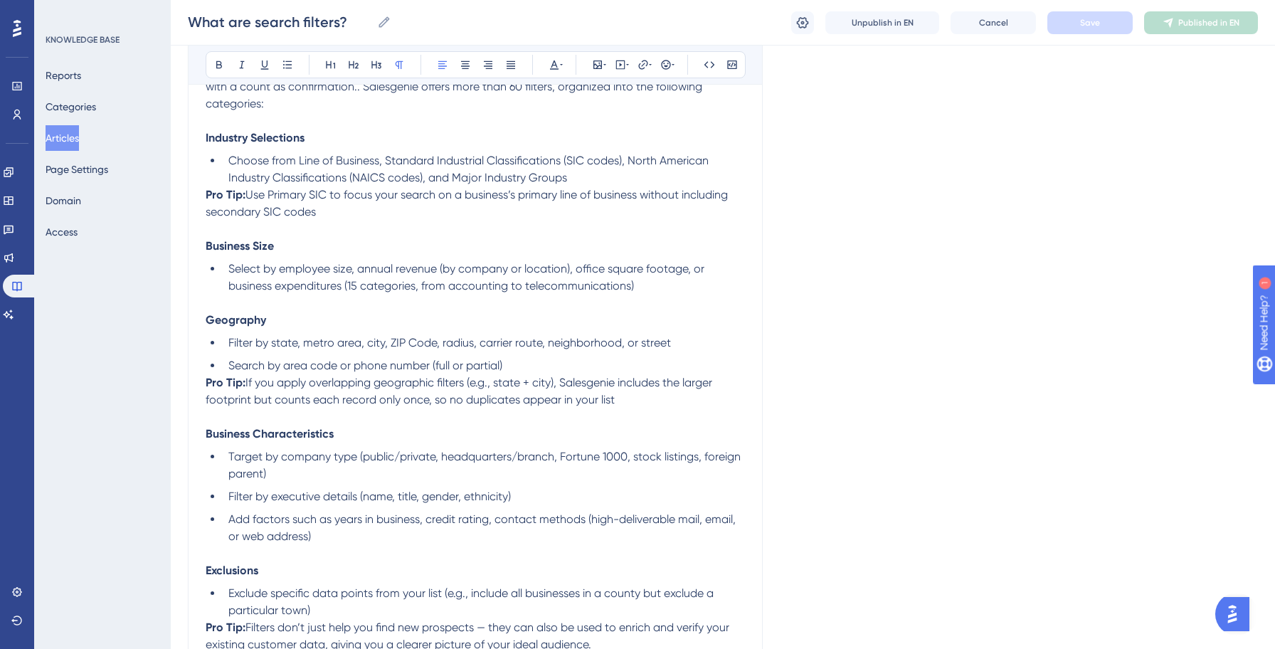
click at [79, 145] on button "Articles" at bounding box center [62, 138] width 33 height 26
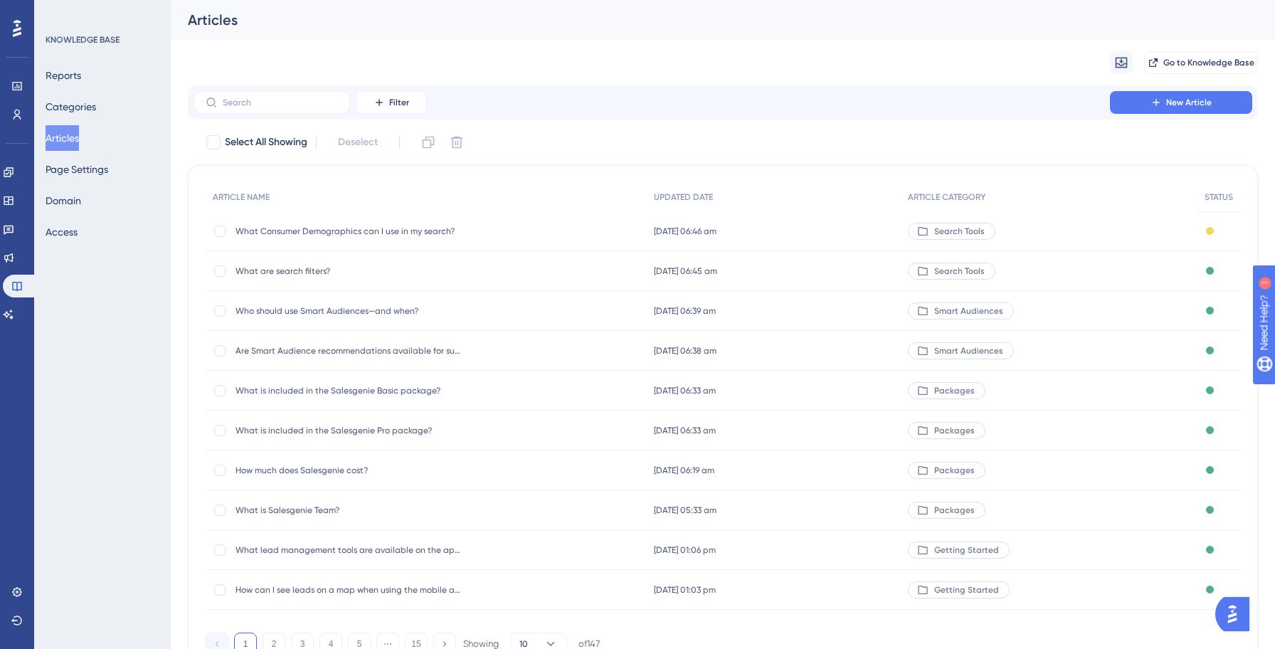
click at [312, 226] on span "What Consumer Demographics can I use in my search?" at bounding box center [349, 230] width 228 height 11
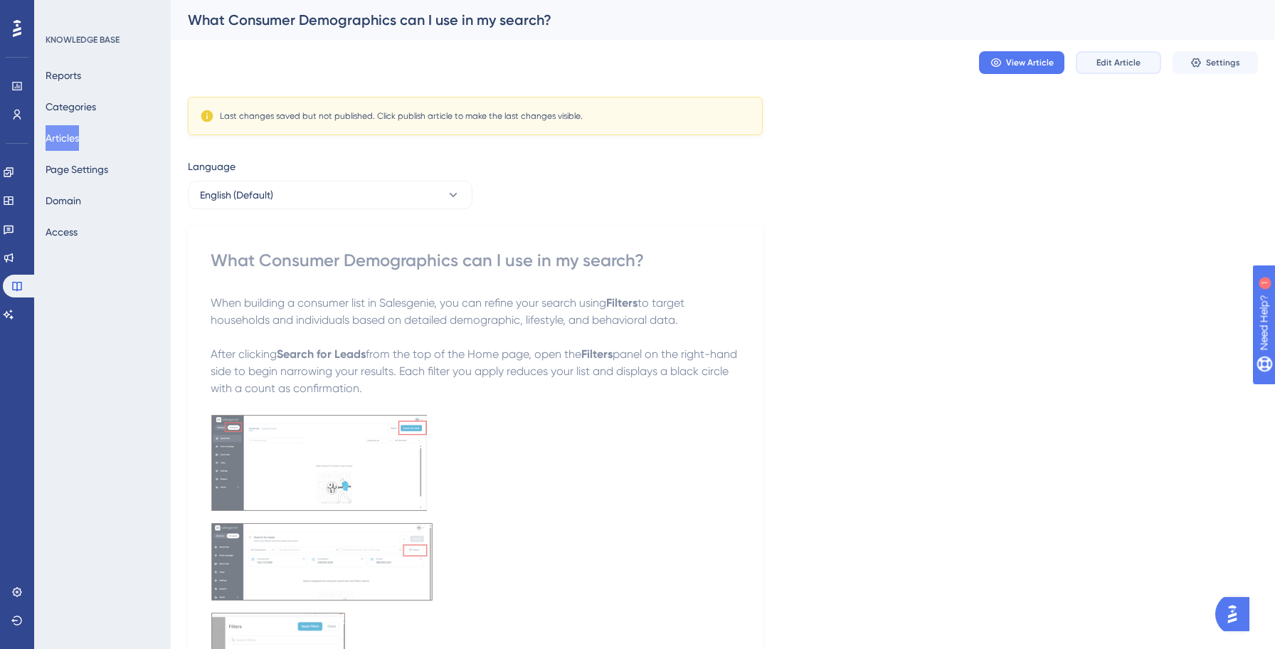
click at [1113, 62] on span "Edit Article" at bounding box center [1118, 62] width 44 height 11
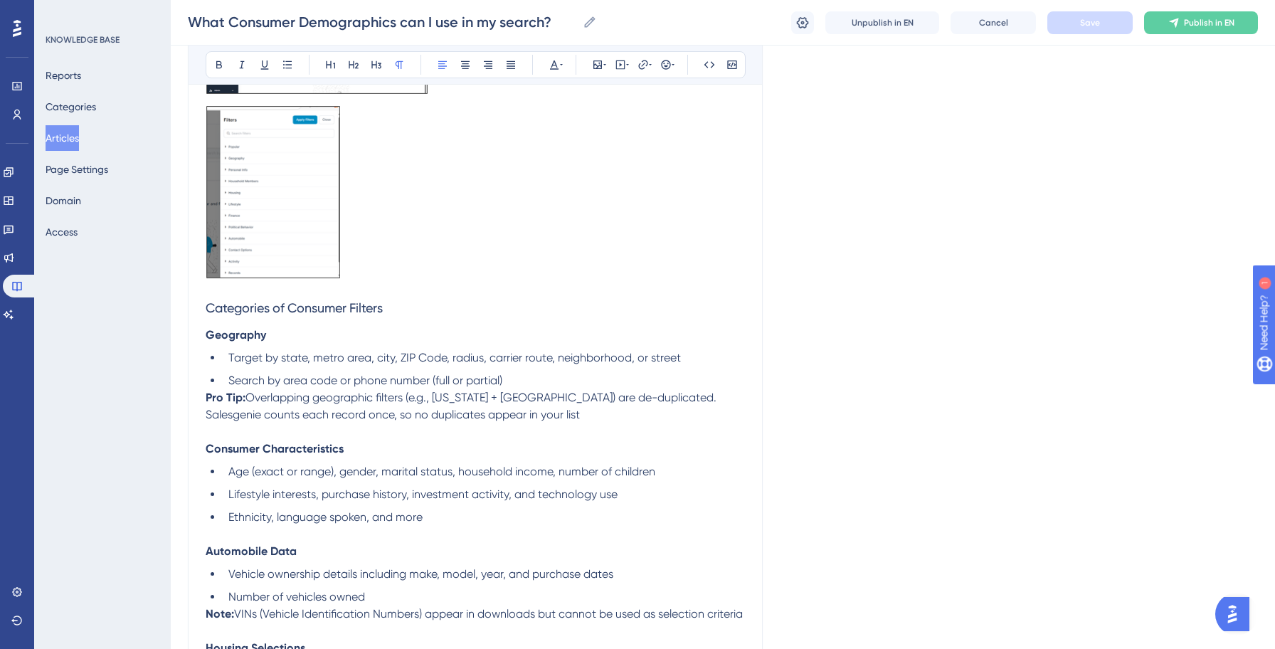
scroll to position [512, 0]
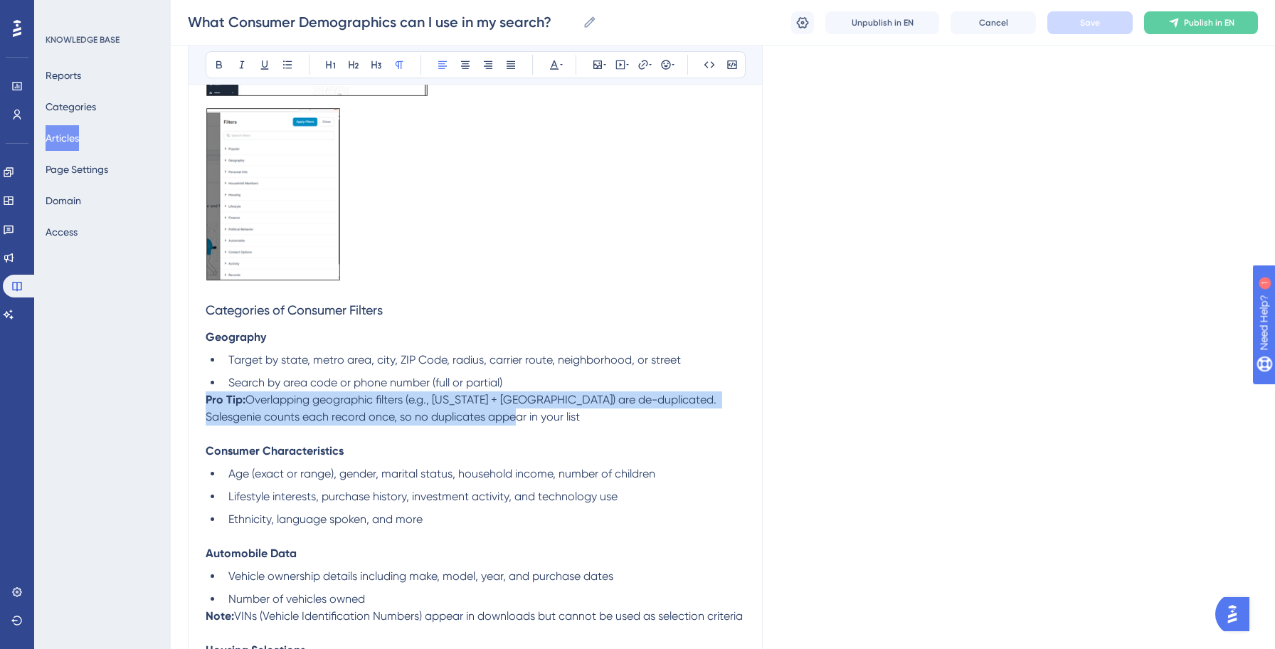
drag, startPoint x: 473, startPoint y: 420, endPoint x: 171, endPoint y: 408, distance: 301.8
click at [171, 408] on div "Performance Users Engagement Widgets Feedback Product Updates Knowledge Base AI…" at bounding box center [723, 290] width 1104 height 1604
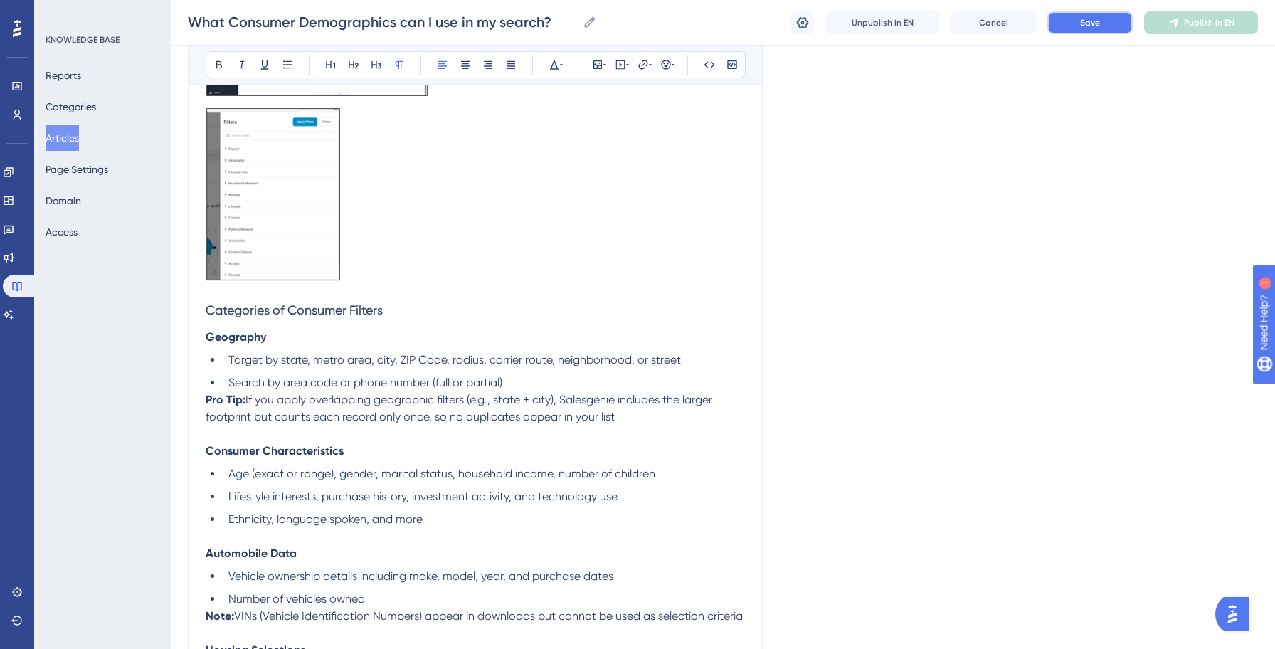
click at [1088, 28] on span "Save" at bounding box center [1090, 22] width 20 height 11
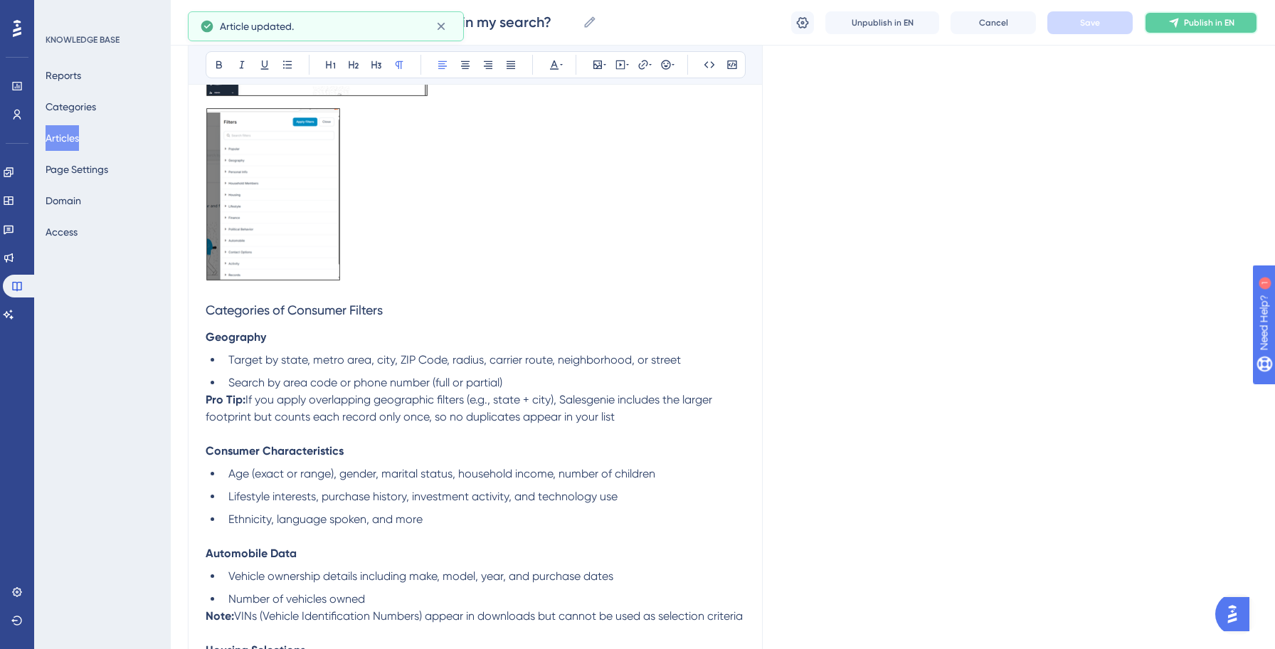
click at [1203, 28] on button "Publish in EN" at bounding box center [1201, 22] width 114 height 23
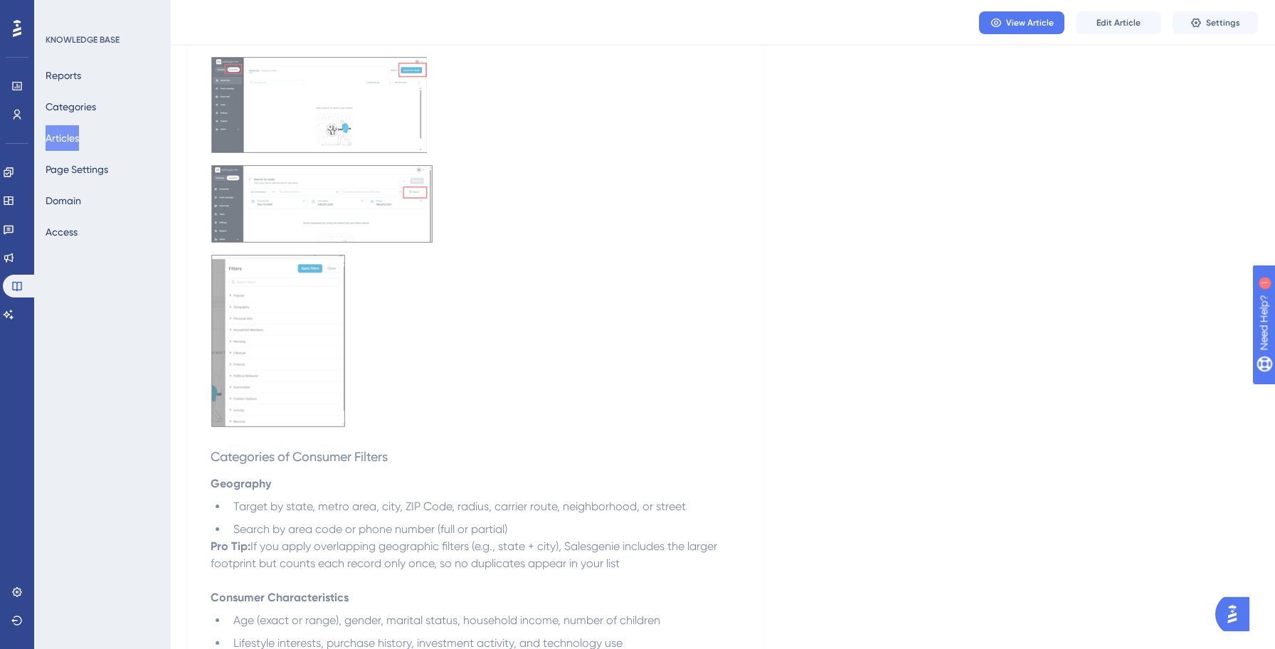
scroll to position [0, 0]
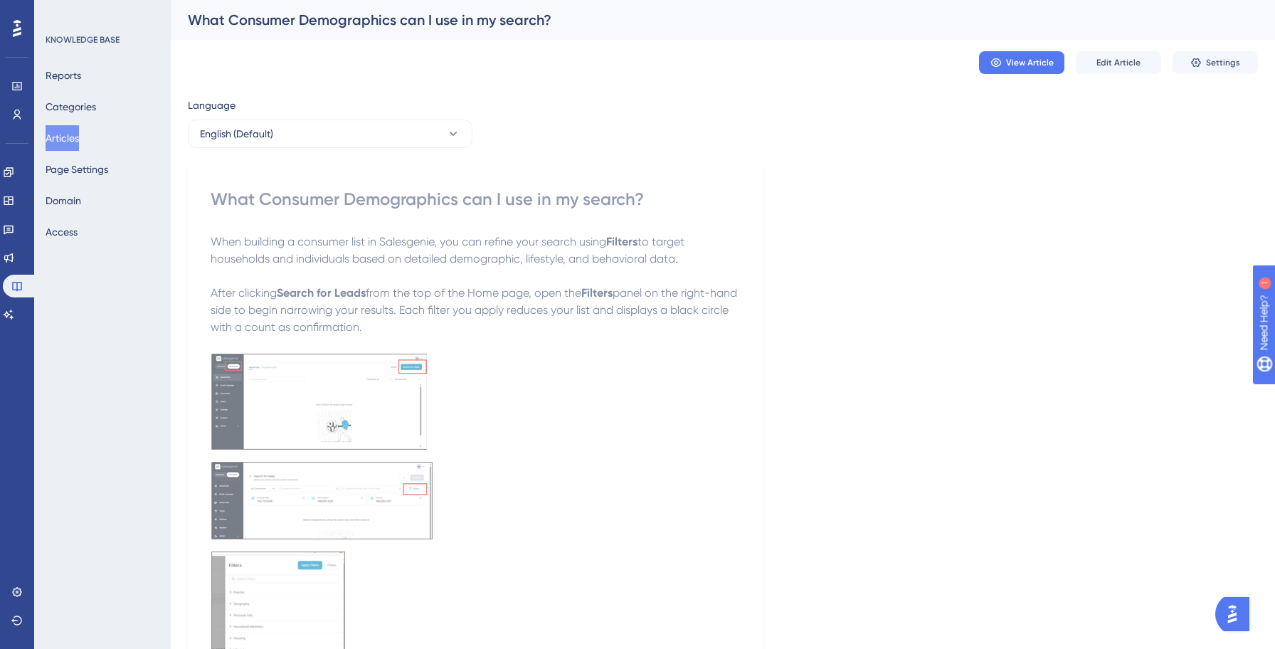
click at [79, 133] on button "Articles" at bounding box center [62, 138] width 33 height 26
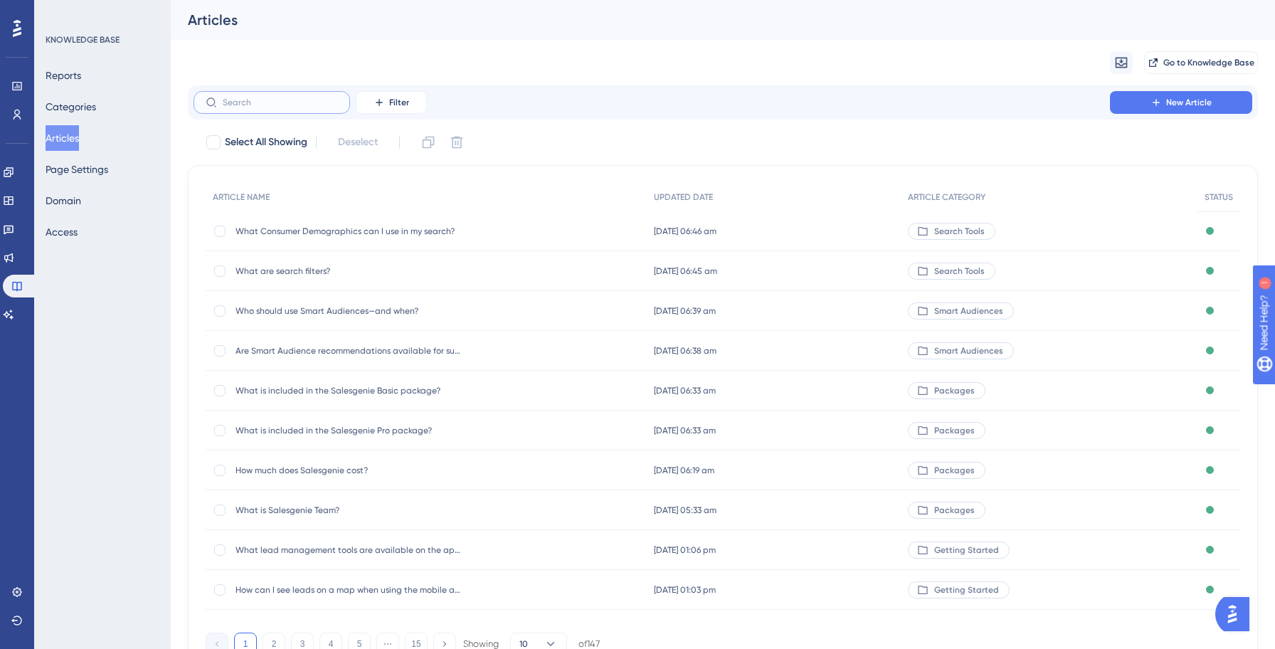
click at [278, 104] on input "text" at bounding box center [280, 102] width 115 height 10
paste input "How do I search using a map?"
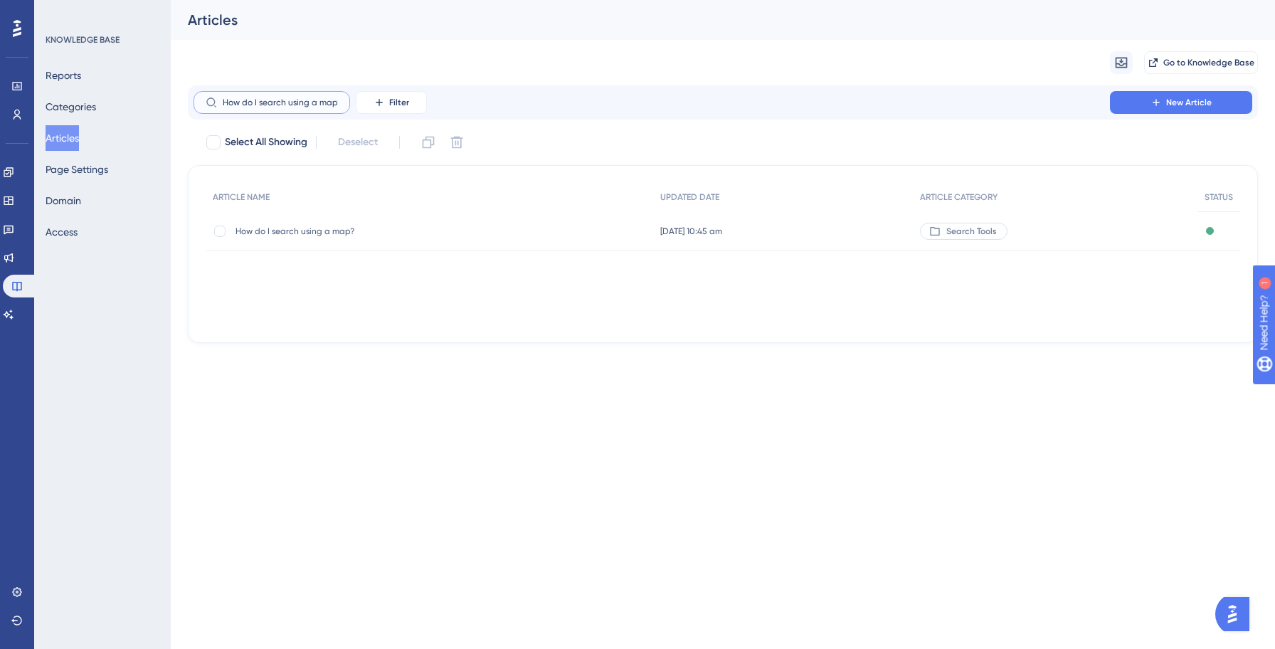
scroll to position [0, 1]
type input "How do I search using a map?"
click at [288, 230] on span "How do I search using a map?" at bounding box center [349, 230] width 228 height 11
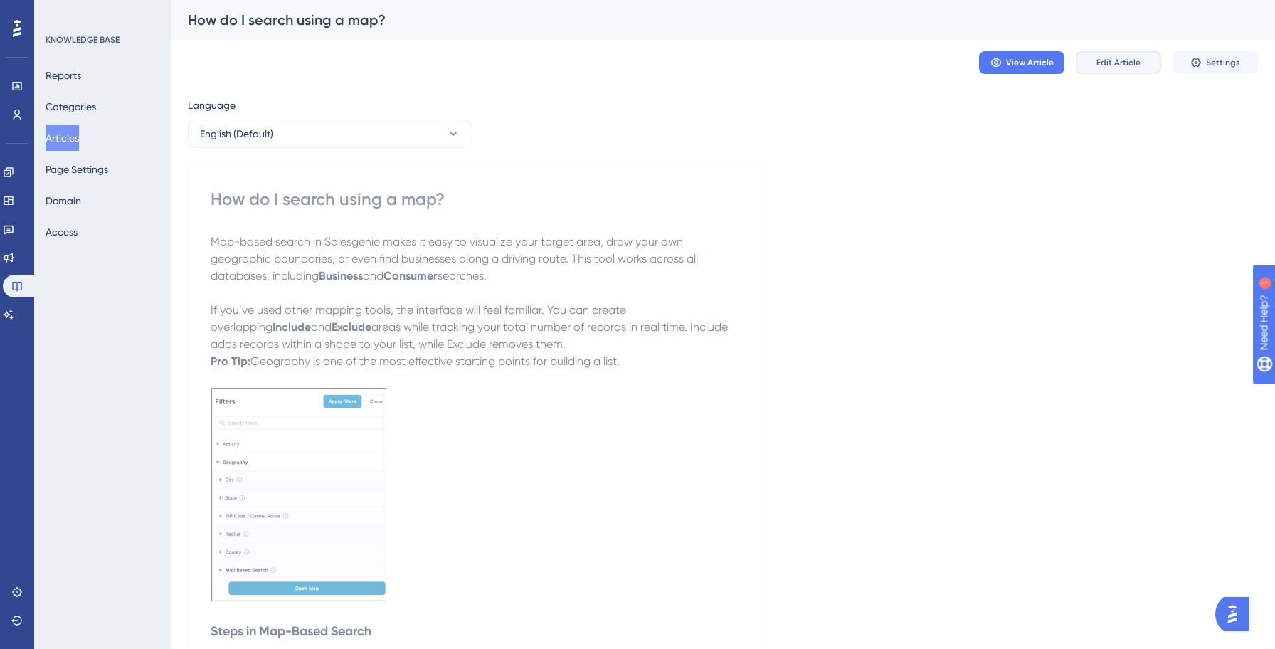
click at [1126, 72] on button "Edit Article" at bounding box center [1117, 62] width 85 height 23
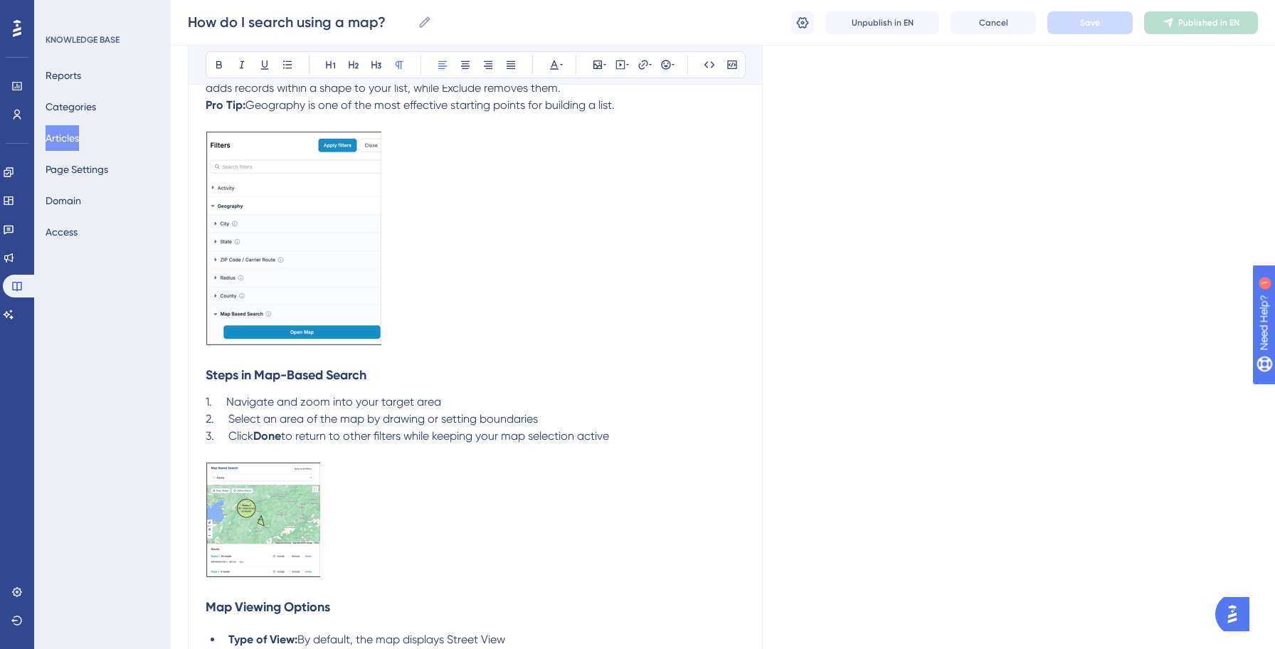
scroll to position [324, 0]
click at [281, 439] on strong "Done" at bounding box center [267, 437] width 28 height 14
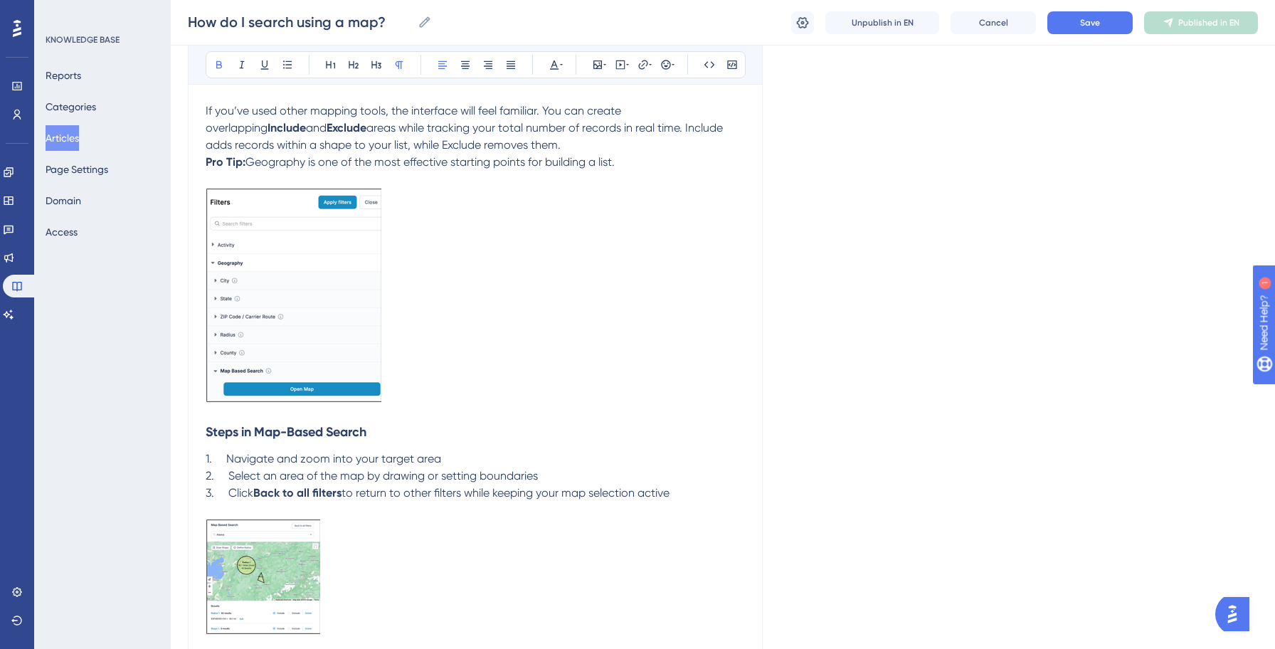
scroll to position [284, 0]
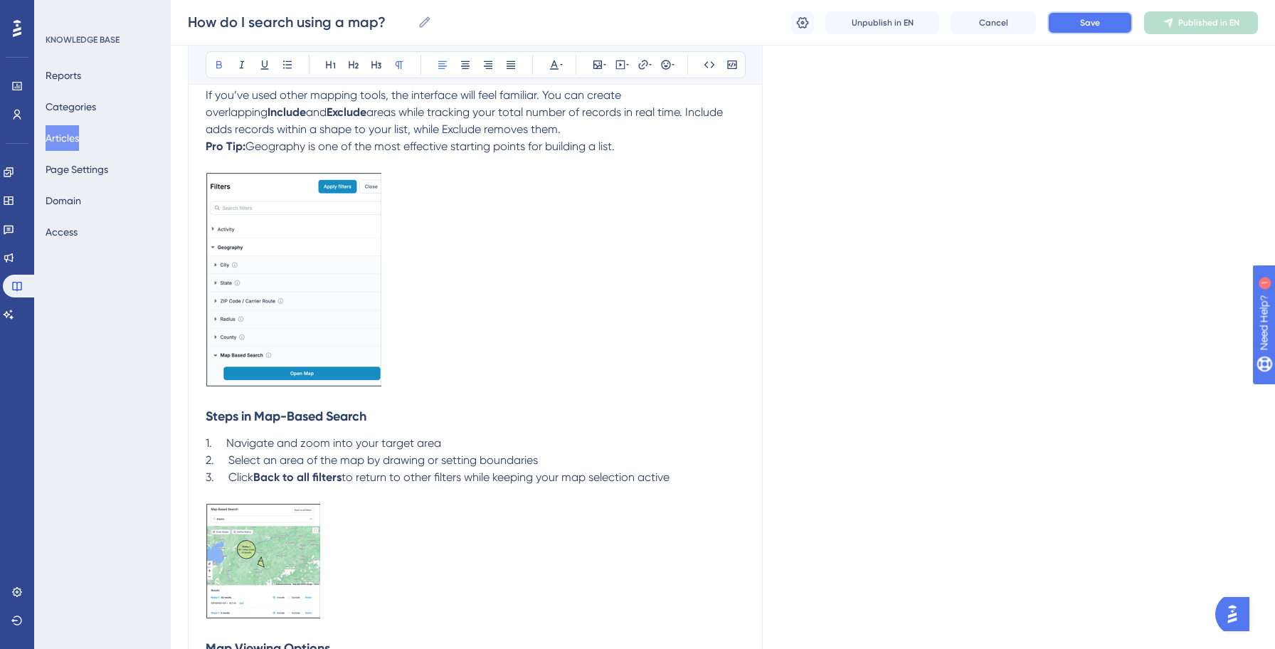
click at [1090, 25] on span "Save" at bounding box center [1090, 22] width 20 height 11
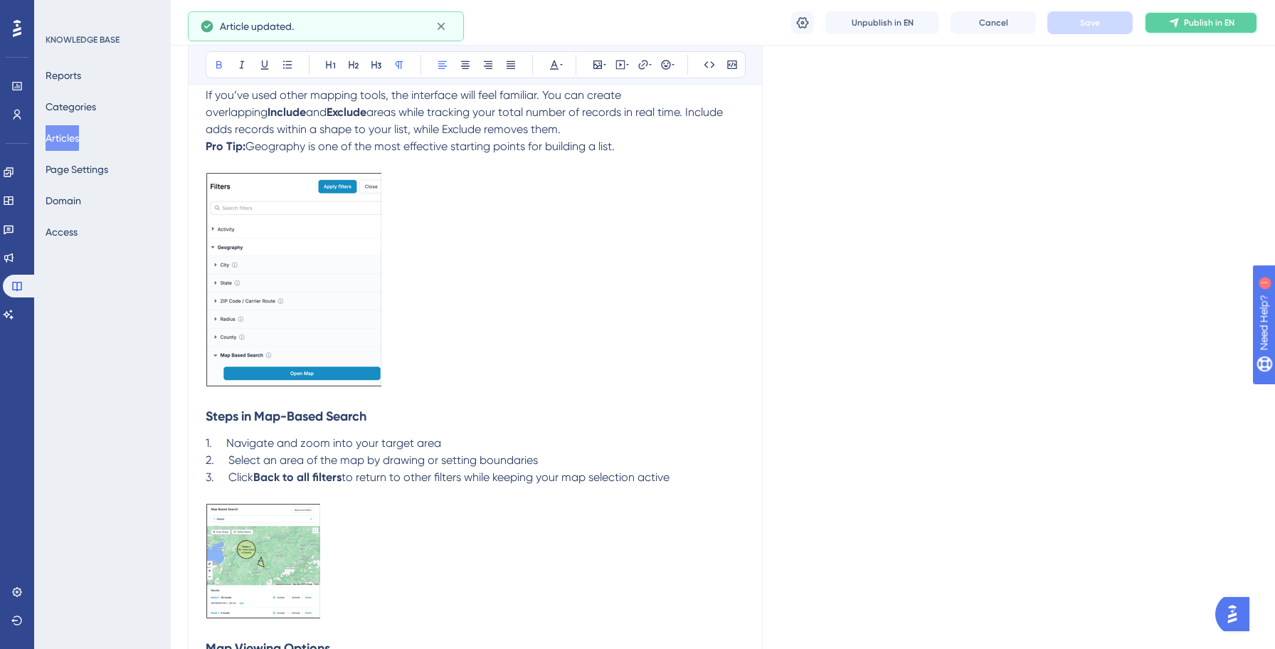
click at [1195, 23] on span "Publish in EN" at bounding box center [1209, 22] width 51 height 11
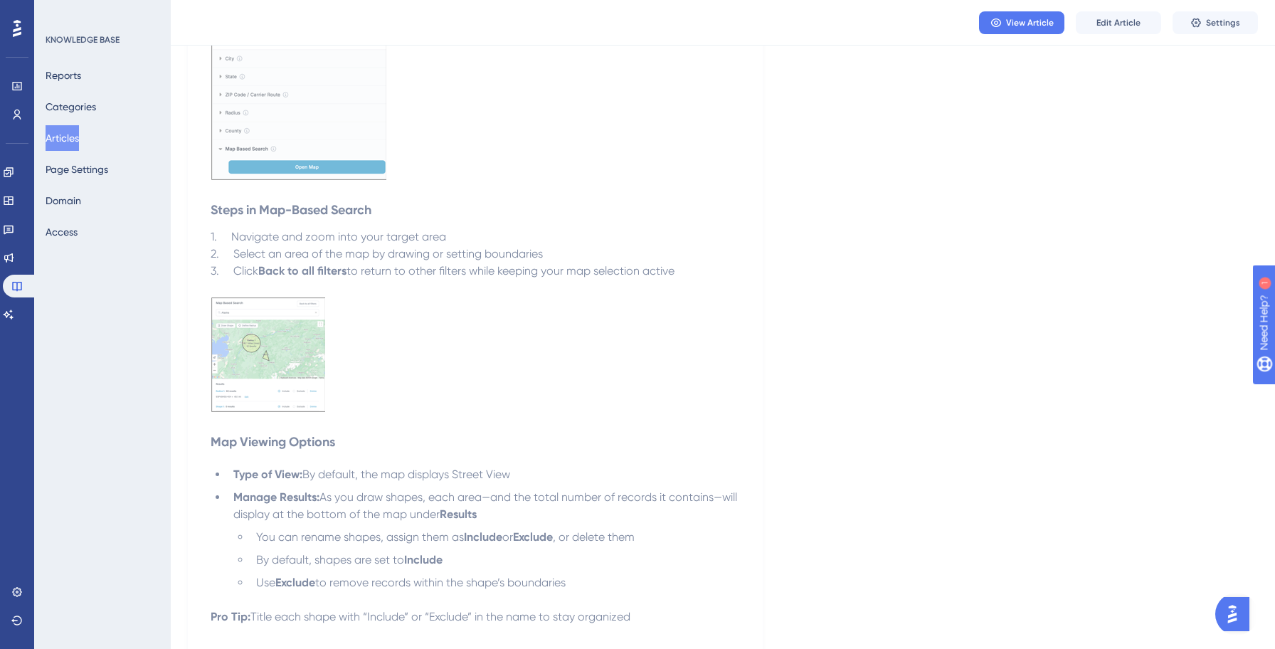
scroll to position [0, 0]
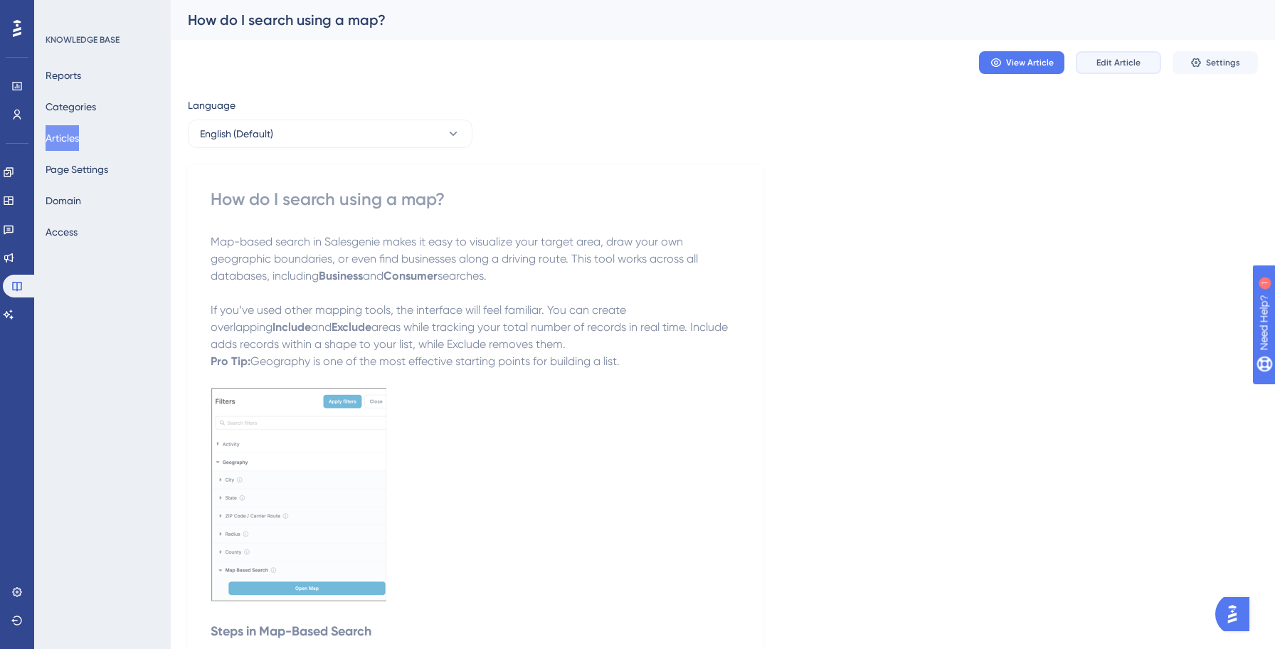
click at [1104, 70] on button "Edit Article" at bounding box center [1117, 62] width 85 height 23
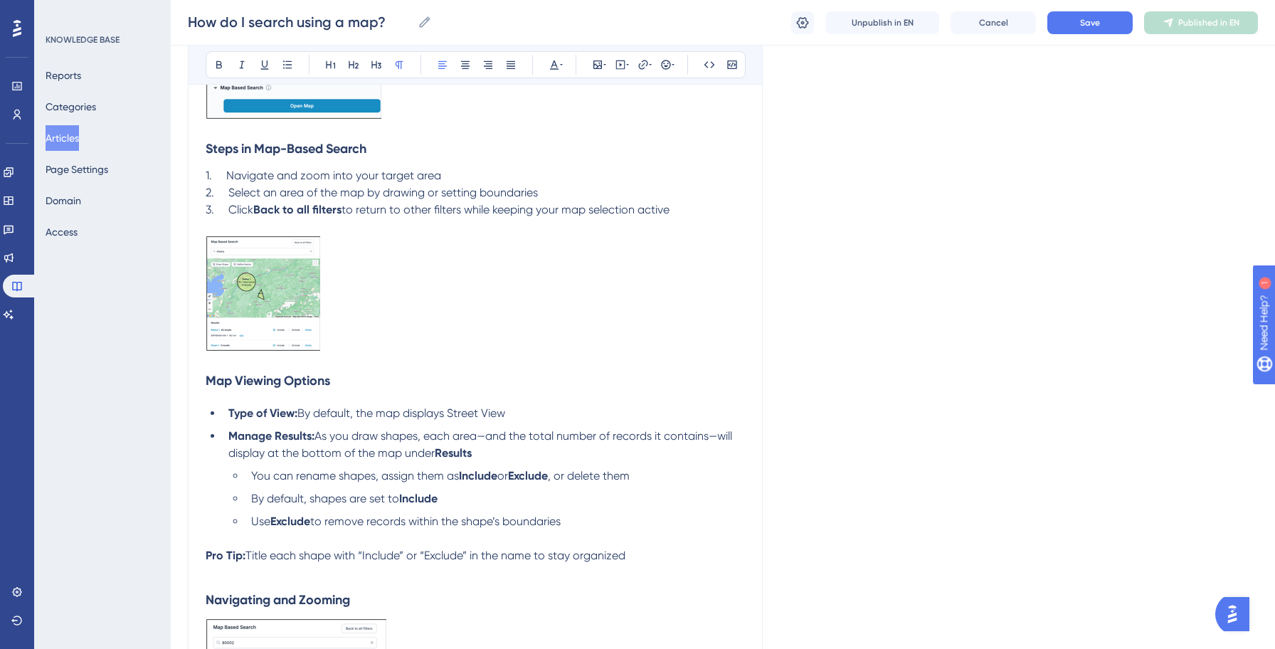
scroll to position [556, 0]
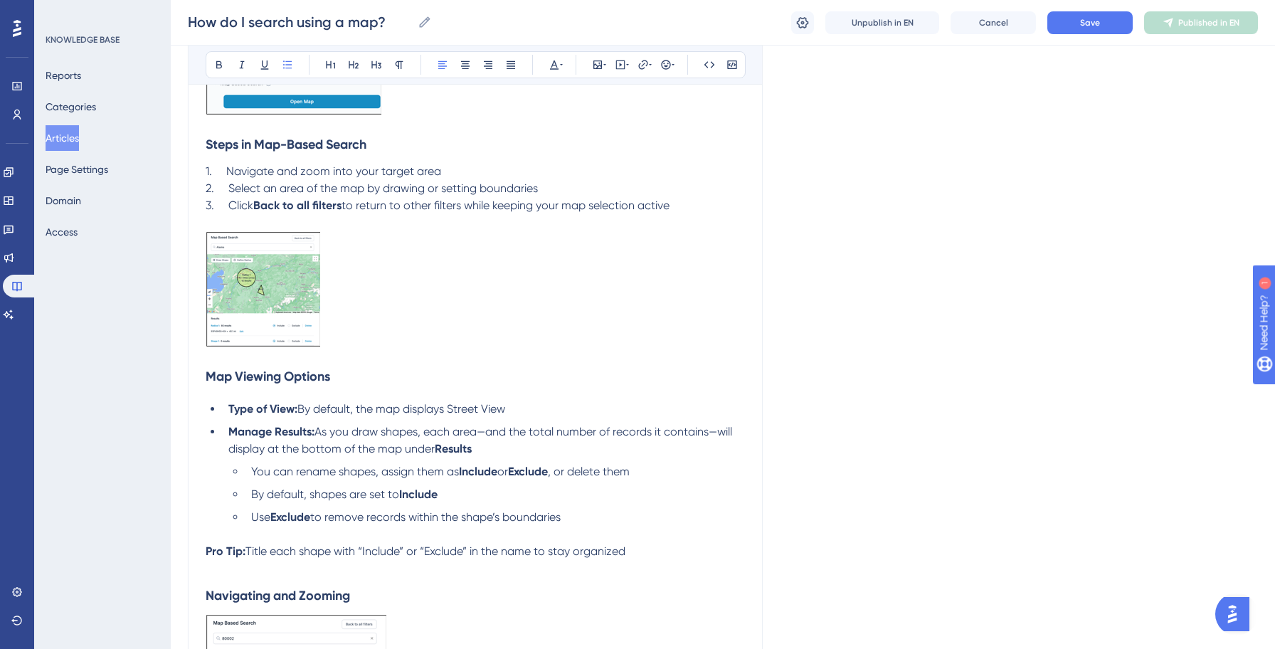
click at [366, 412] on span "By default, the map displays Street View" at bounding box center [401, 409] width 208 height 14
click at [422, 404] on span "By default, the map displays Street View" at bounding box center [401, 409] width 208 height 14
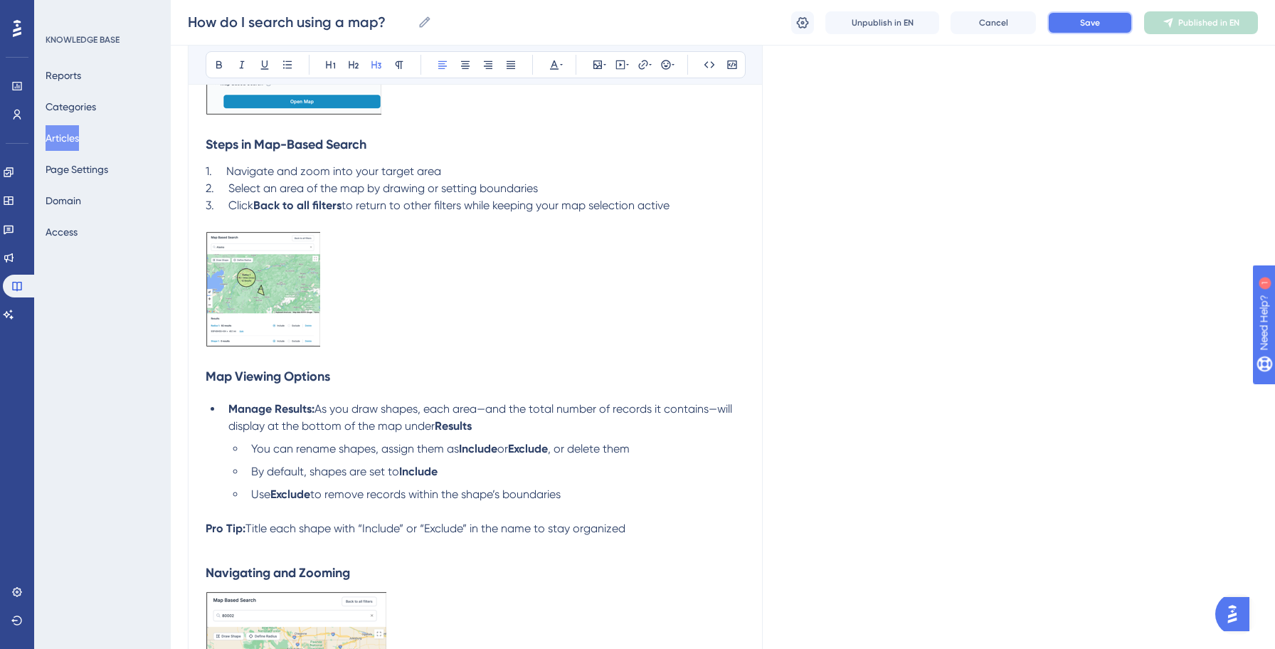
click at [1095, 18] on span "Save" at bounding box center [1090, 22] width 20 height 11
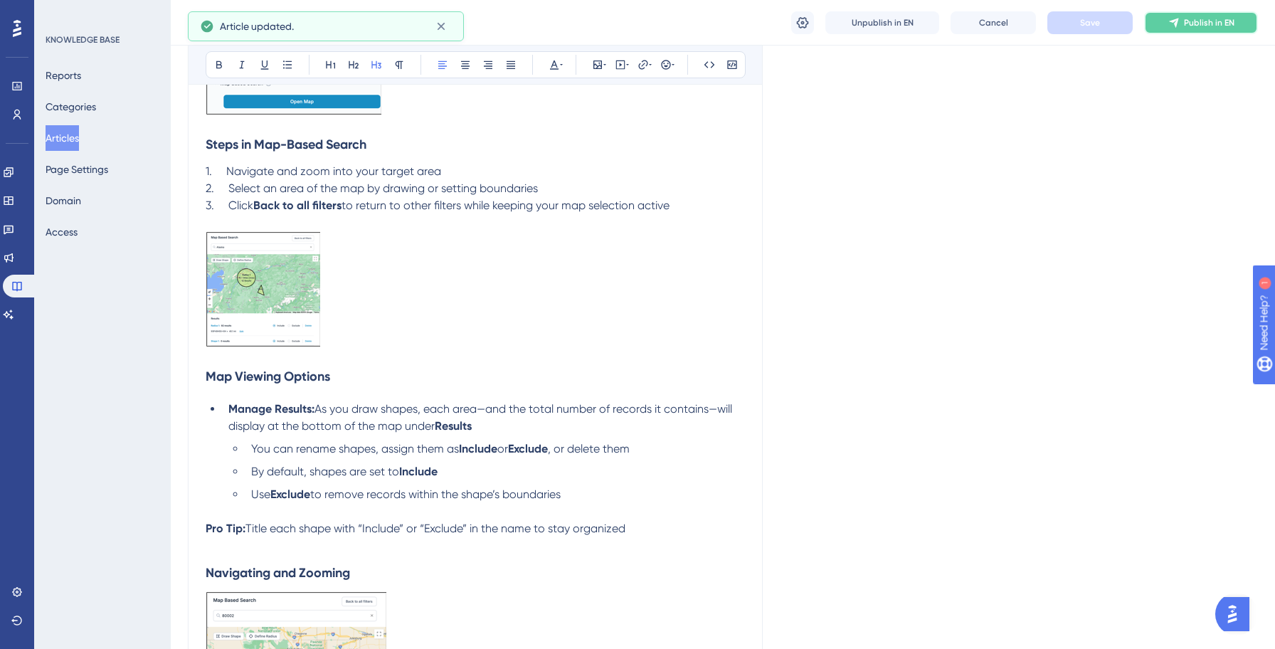
click at [1181, 19] on button "Publish in EN" at bounding box center [1201, 22] width 114 height 23
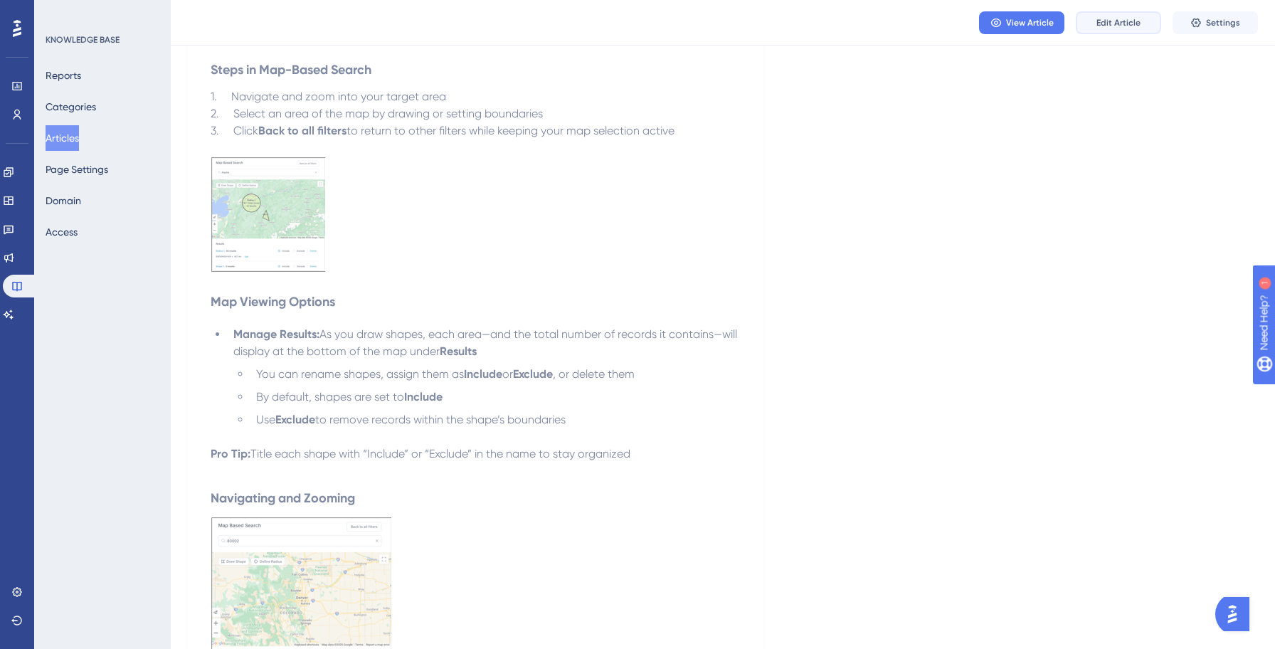
click at [1105, 21] on span "Edit Article" at bounding box center [1118, 22] width 44 height 11
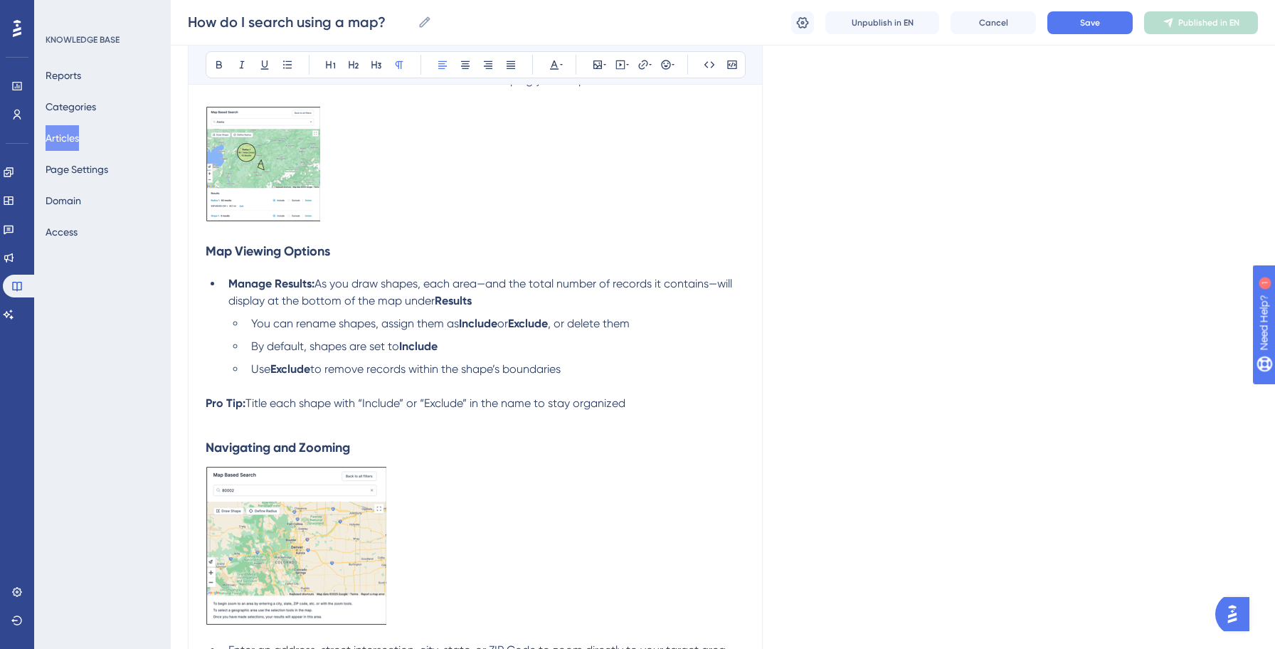
scroll to position [661, 0]
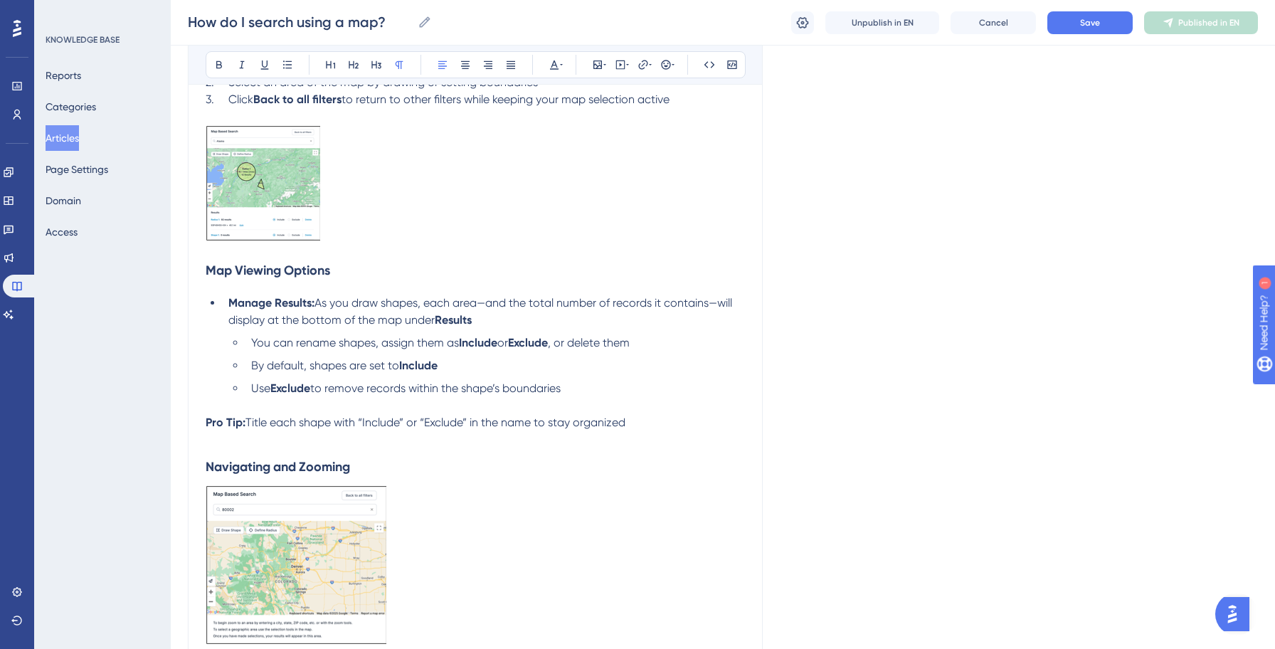
click at [358, 347] on span "You can rename shapes, assign them as" at bounding box center [355, 343] width 208 height 14
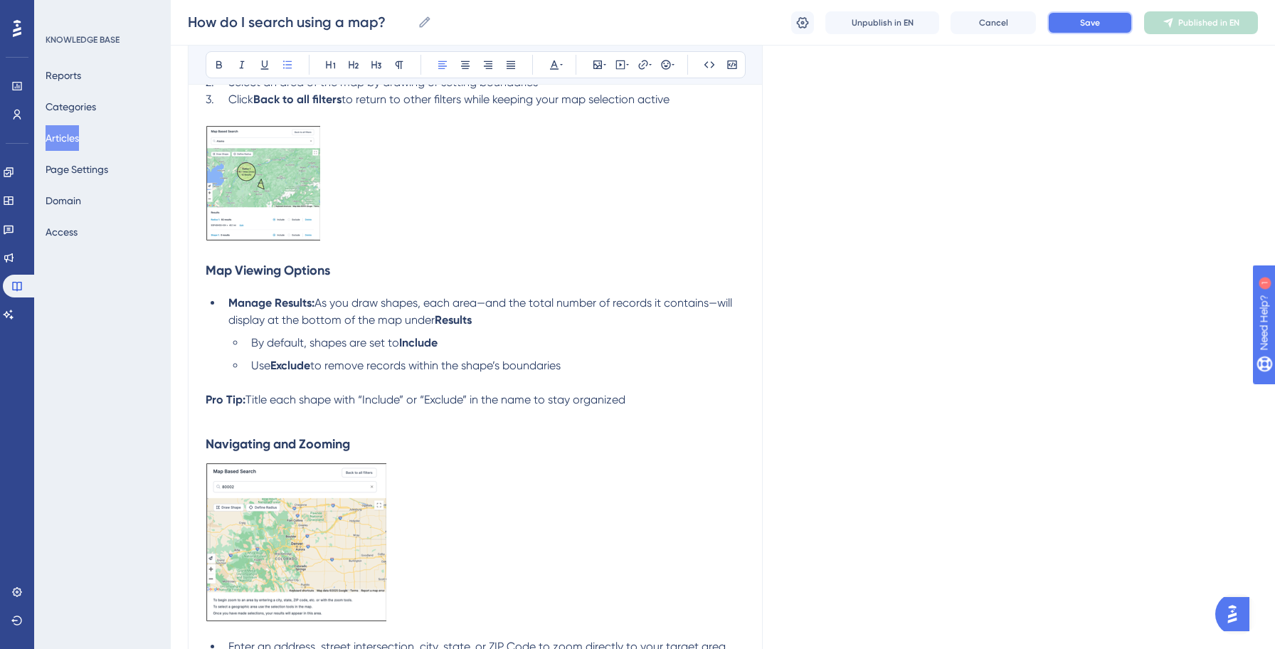
click at [1089, 18] on span "Save" at bounding box center [1090, 22] width 20 height 11
click at [298, 406] on span "Title each shape with “Include” or “Exclude” in the name to stay organized" at bounding box center [435, 400] width 380 height 14
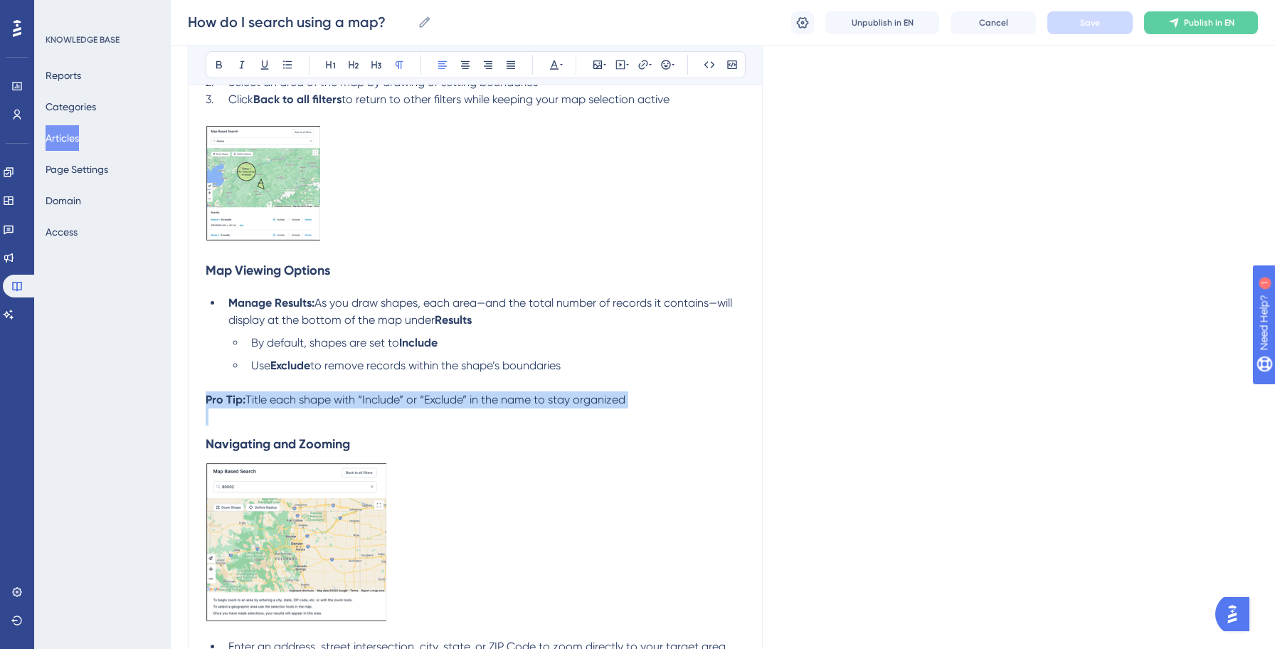
click at [298, 406] on span "Title each shape with “Include” or “Exclude” in the name to stay organized" at bounding box center [435, 400] width 380 height 14
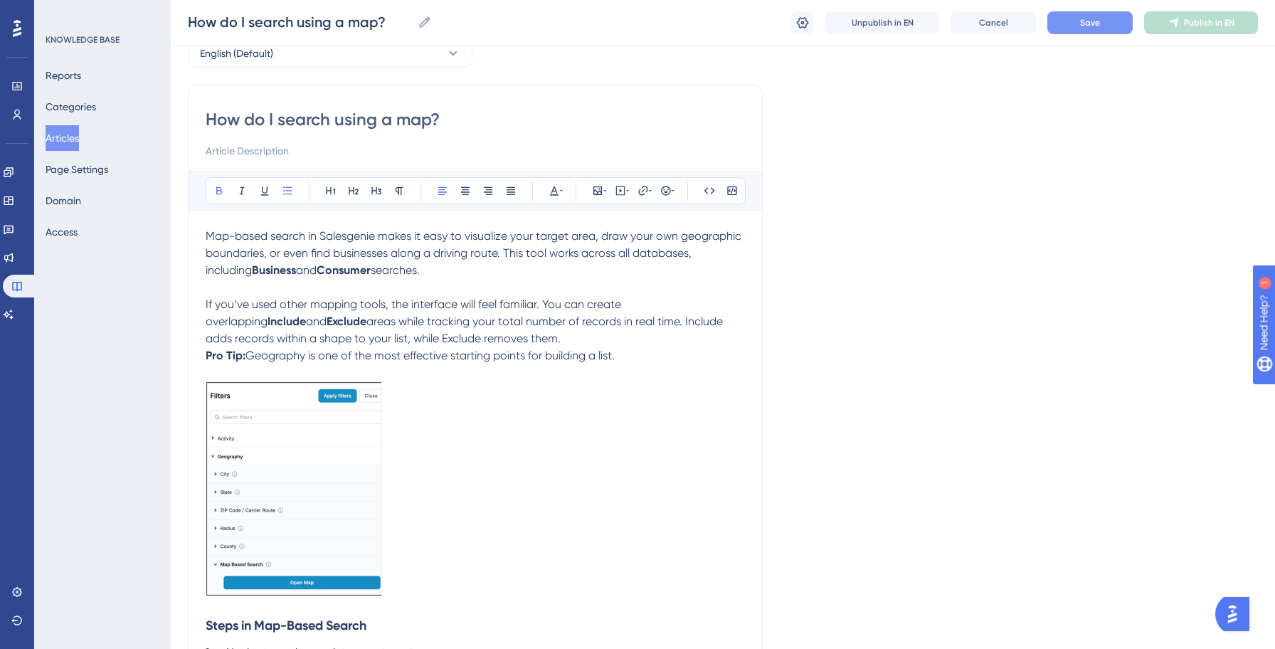
scroll to position [43, 0]
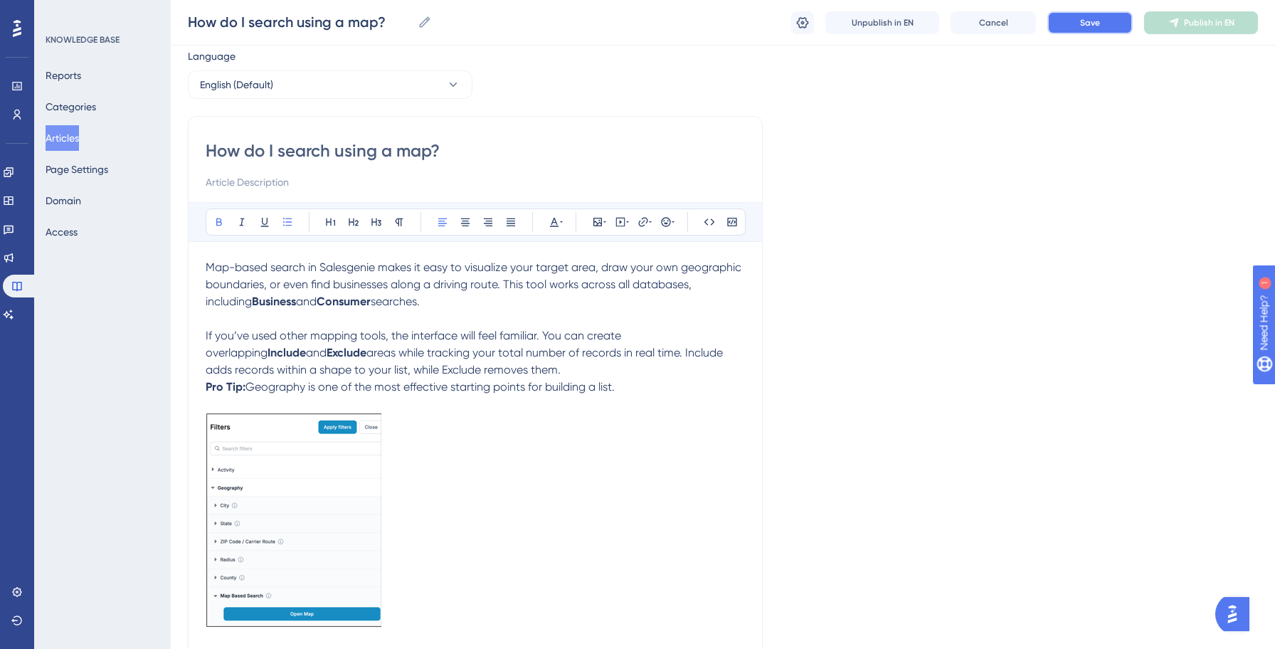
click at [1079, 30] on button "Save" at bounding box center [1089, 22] width 85 height 23
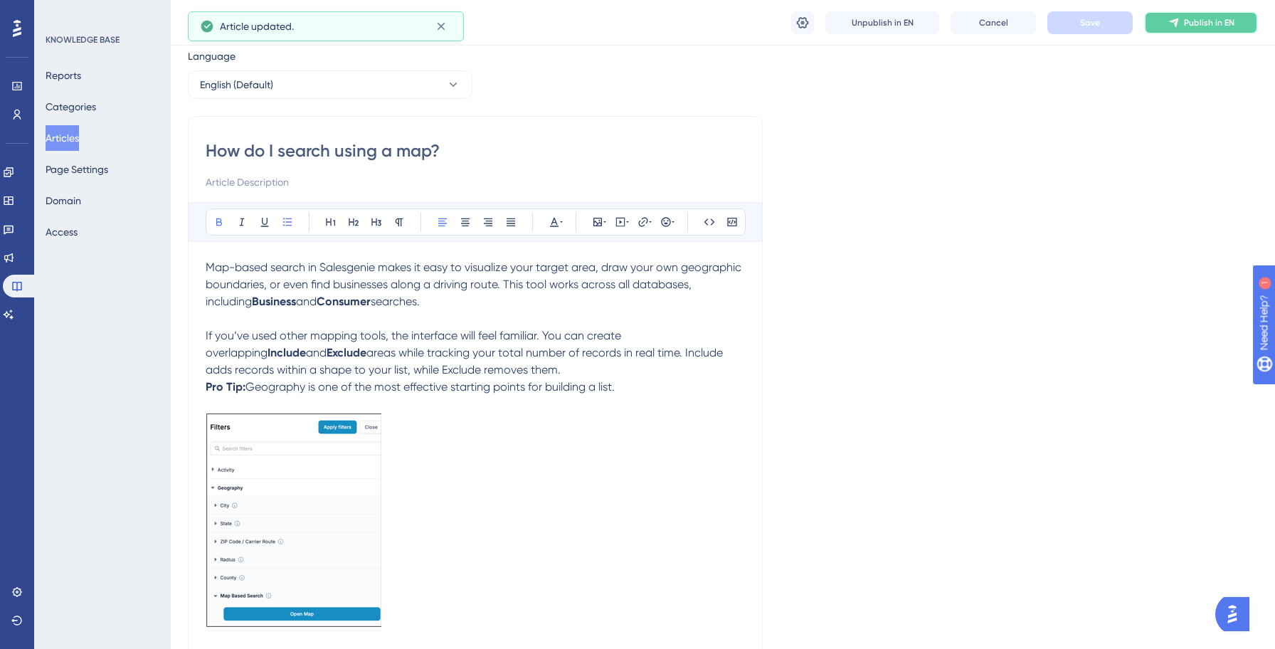
click at [1197, 23] on span "Publish in EN" at bounding box center [1209, 22] width 51 height 11
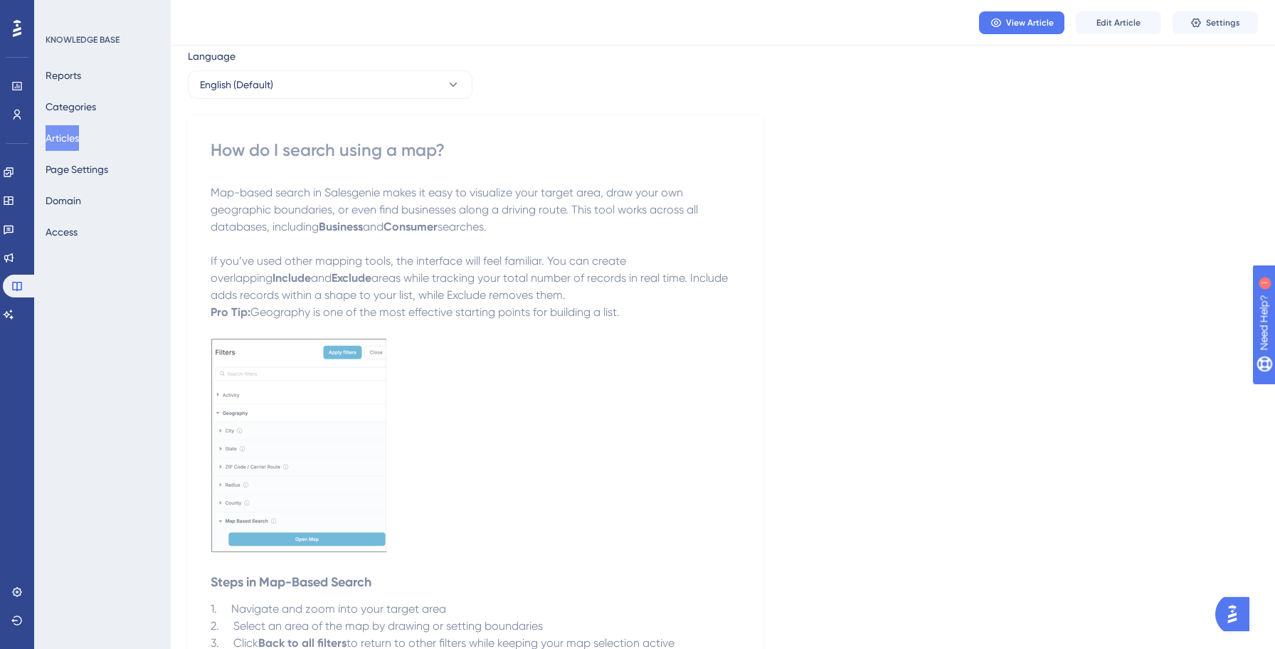
click at [79, 139] on button "Articles" at bounding box center [62, 138] width 33 height 26
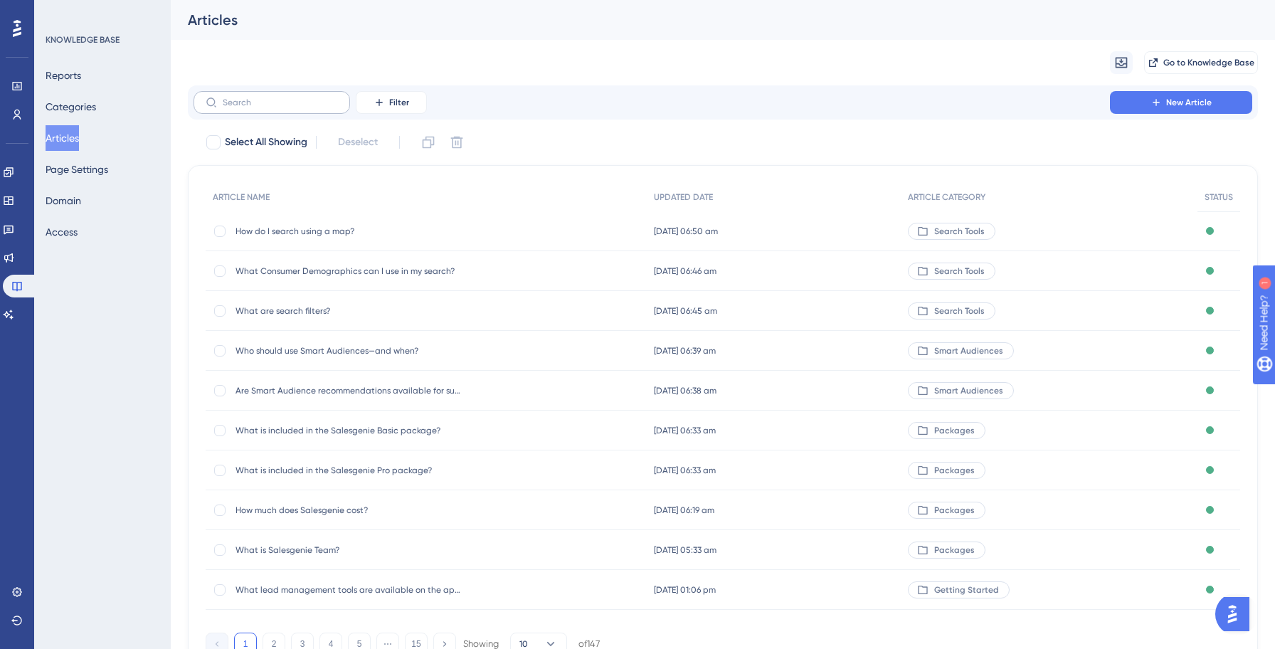
click at [280, 92] on label at bounding box center [271, 102] width 156 height 23
click at [280, 97] on input "text" at bounding box center [280, 102] width 115 height 10
paste input "How can I view the notes/tasks/follow-ups?"
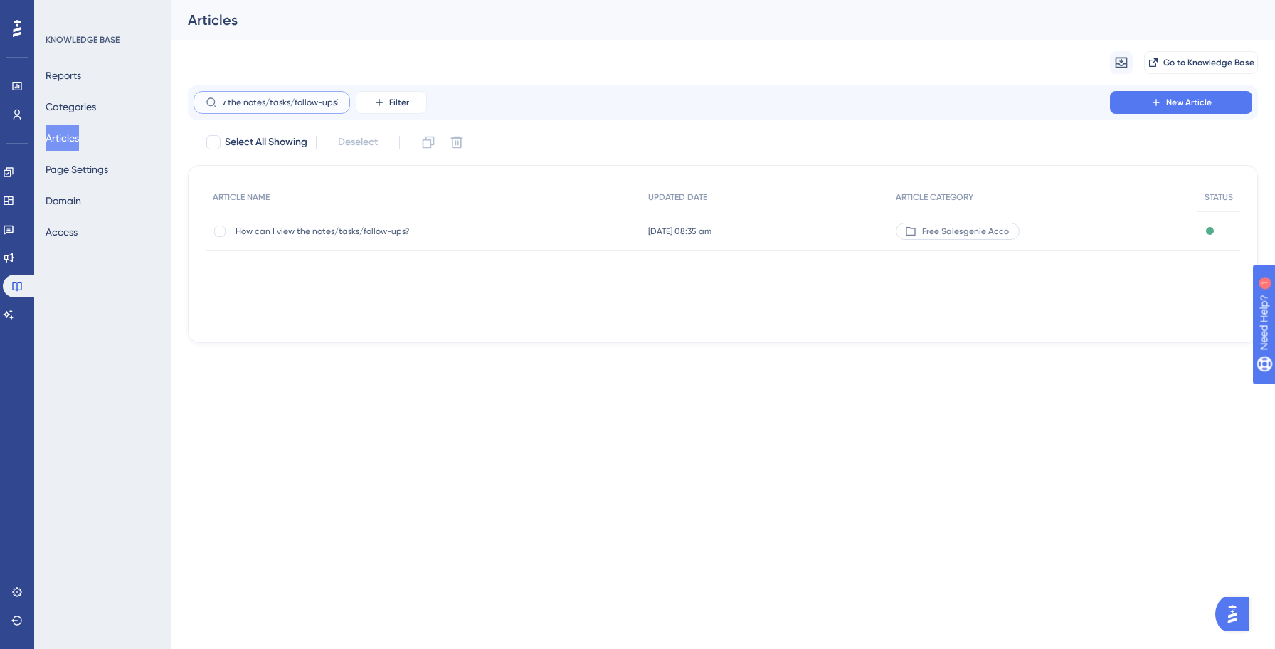
type input "How can I view the notes/tasks/follow-ups?"
click at [313, 226] on span "How can I view the notes/tasks/follow-ups?" at bounding box center [349, 230] width 228 height 11
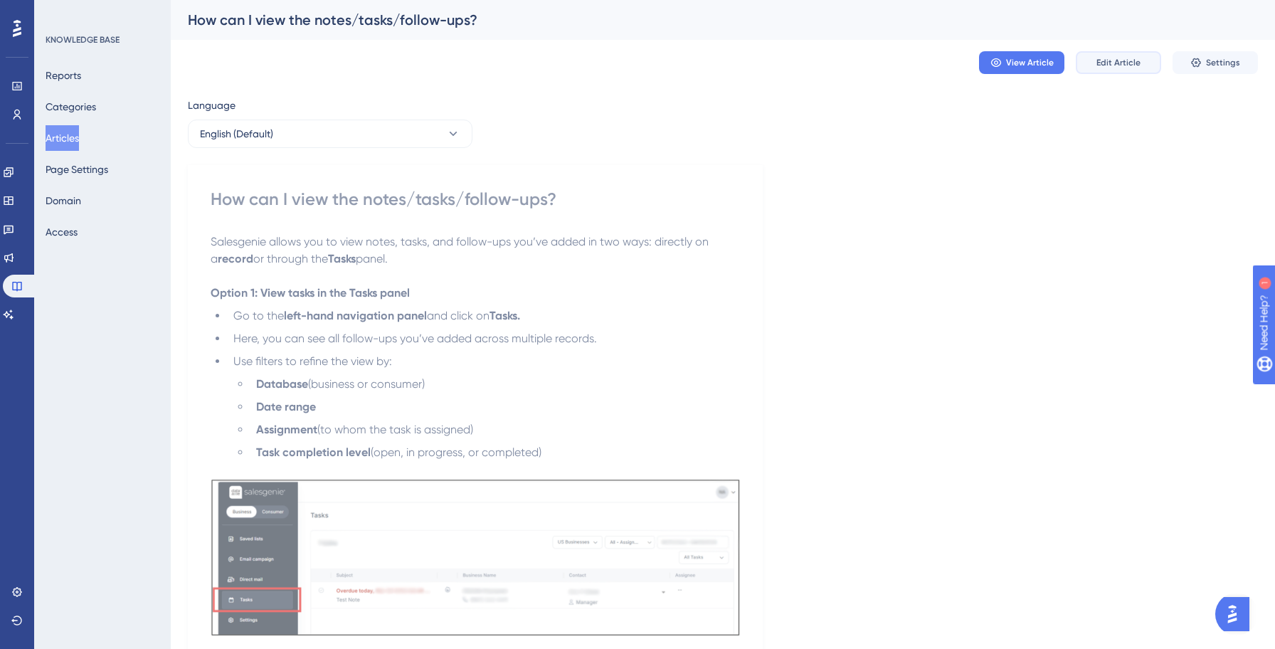
click at [1122, 60] on span "Edit Article" at bounding box center [1118, 62] width 44 height 11
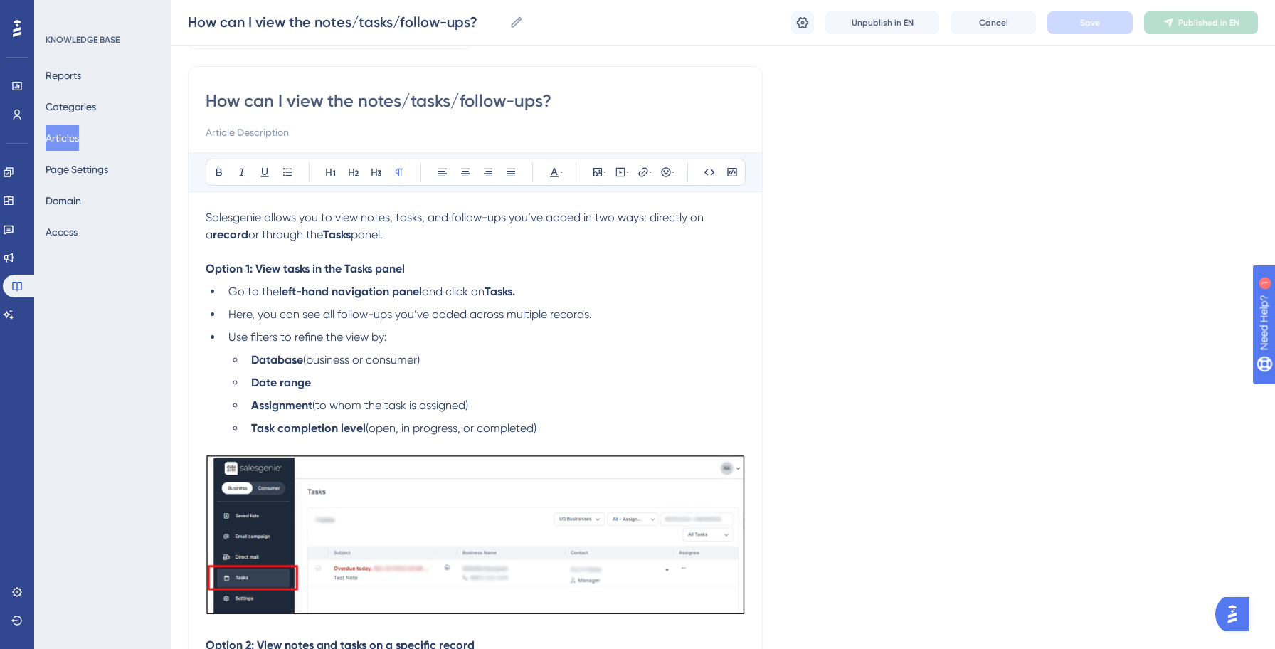
click at [538, 106] on input "How can I view the notes/tasks/follow-ups?" at bounding box center [475, 101] width 539 height 23
type input "How can I view the notes/tasks/f?"
type input "How can I view the notes/tasks/?"
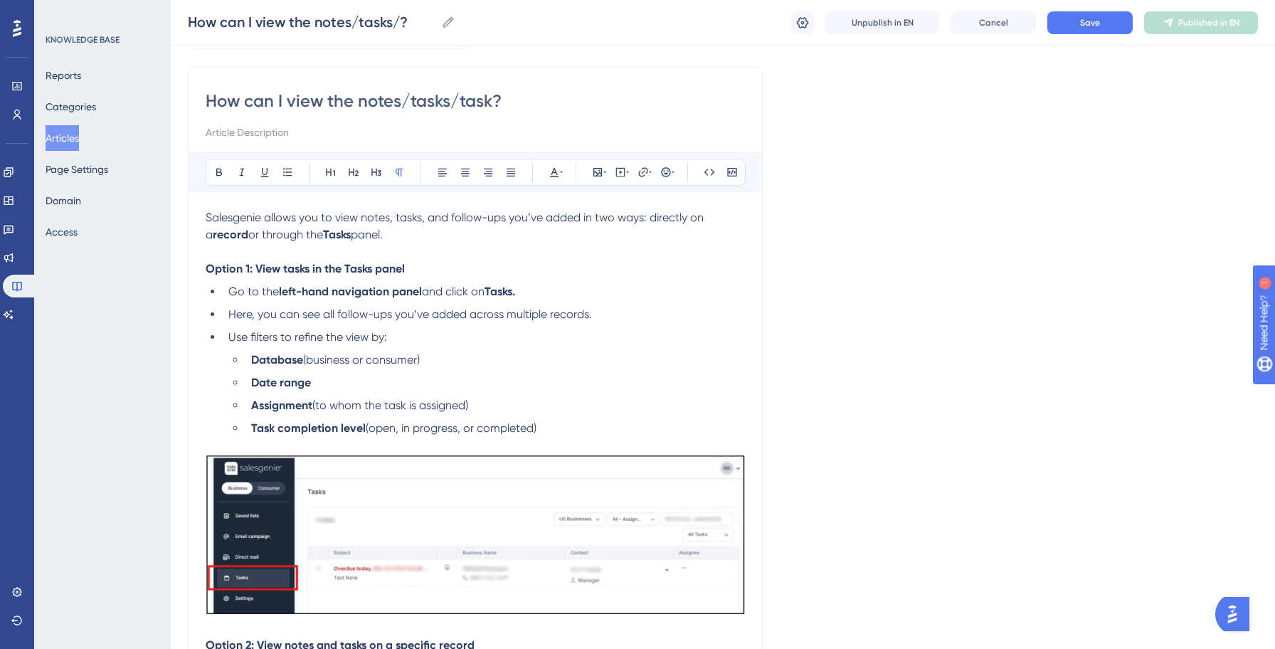
type input "How can I view the notes/tasks/tasks?"
type input "How can I view the notes/tasks/task?"
type input "How can I view the notes/tasks?"
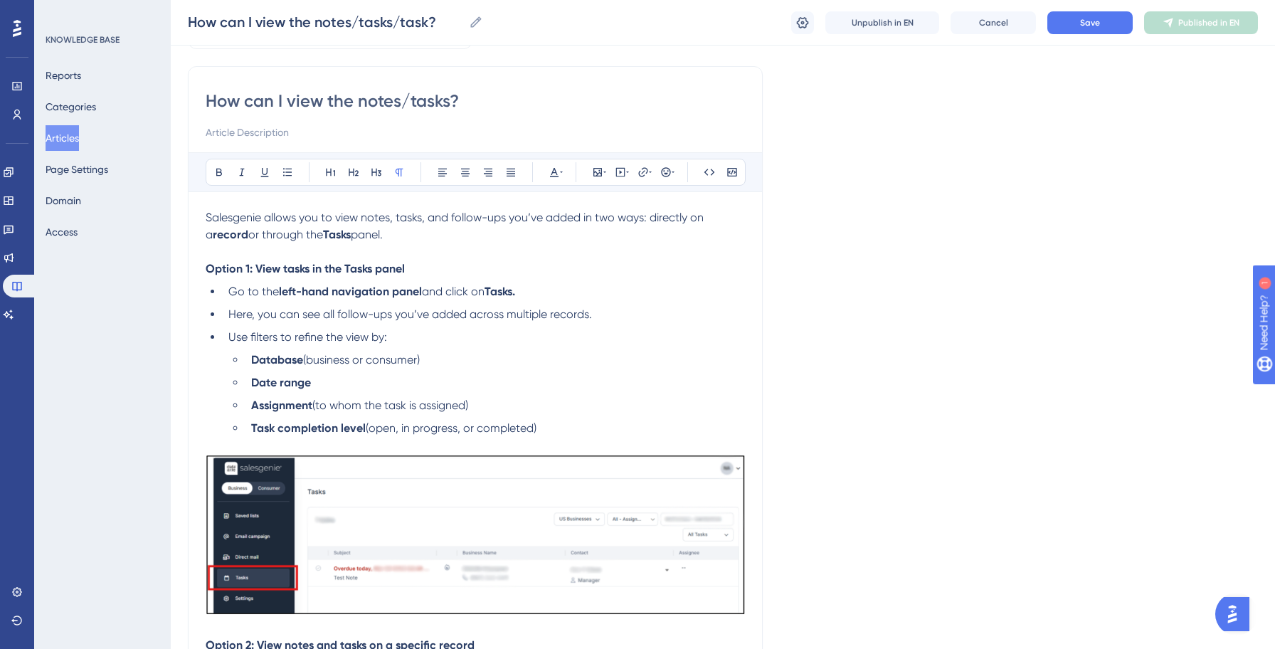
type input "How can I view the notes/tasks?"
click at [1048, 223] on div "Language English (Default) How can I view the notes/tasks? Bold Italic Underlin…" at bounding box center [723, 534] width 1070 height 1073
click at [1082, 18] on span "Save" at bounding box center [1090, 22] width 20 height 11
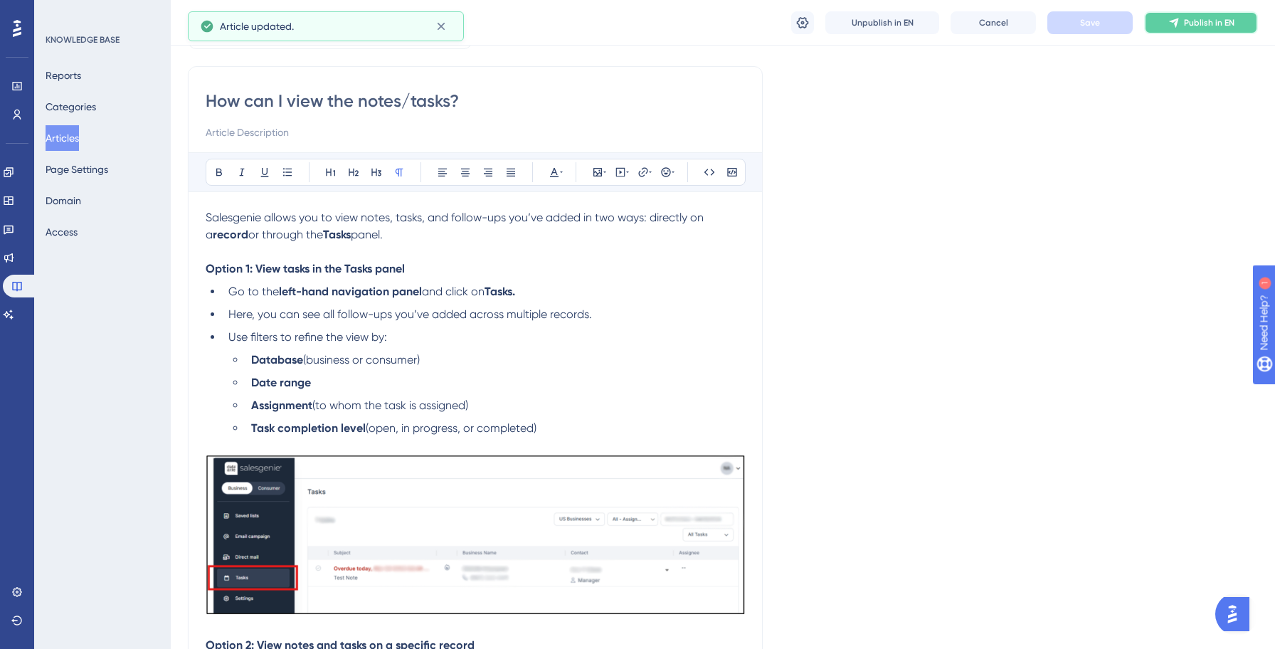
click at [1198, 23] on span "Publish in EN" at bounding box center [1209, 22] width 51 height 11
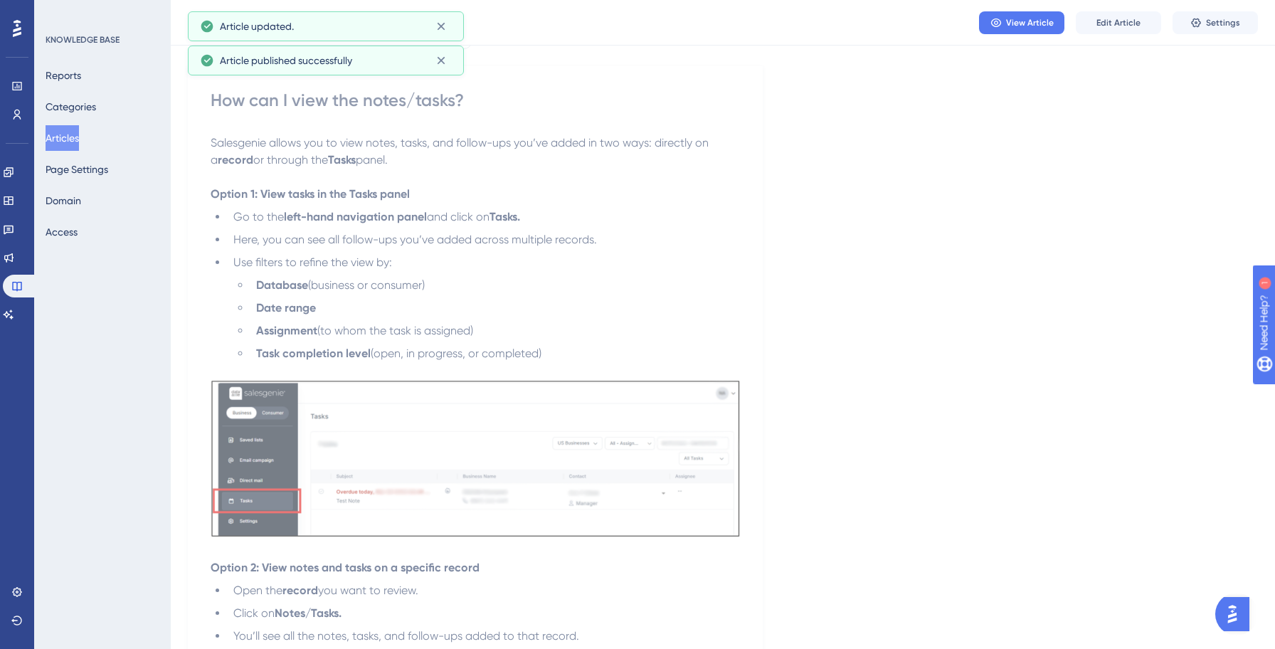
click at [78, 137] on button "Articles" at bounding box center [62, 138] width 33 height 26
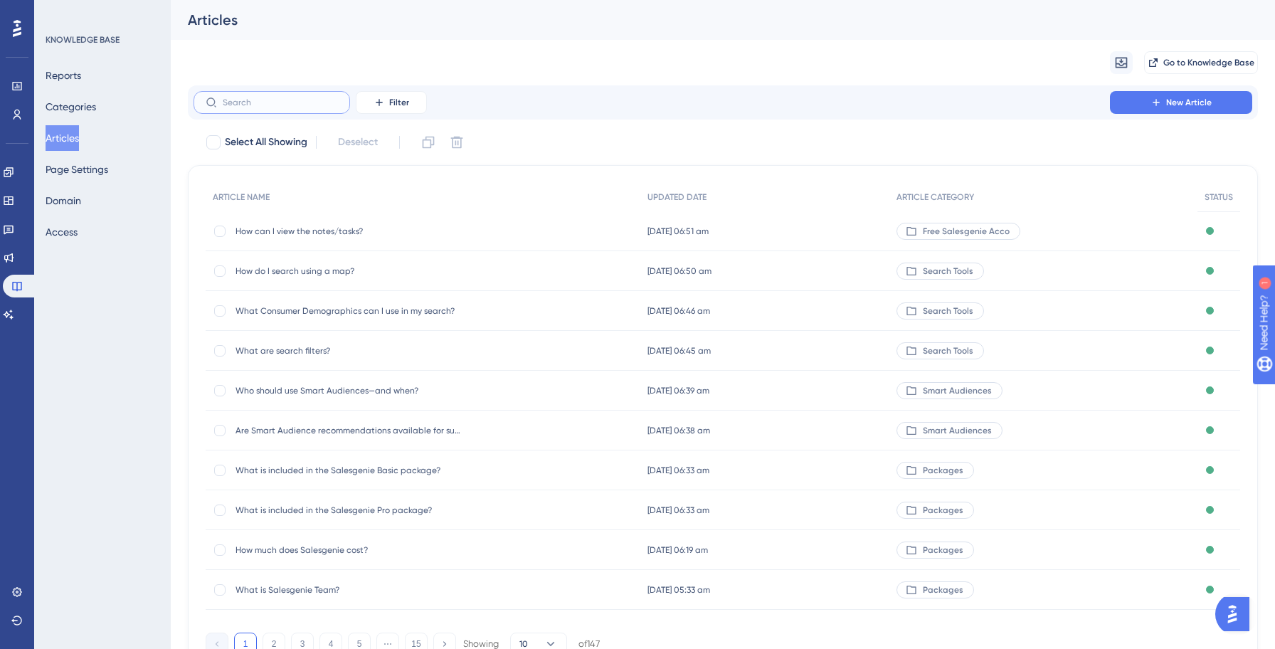
click at [270, 103] on input "text" at bounding box center [280, 102] width 115 height 10
paste input "How can I add notes/tasks/follow-ups?"
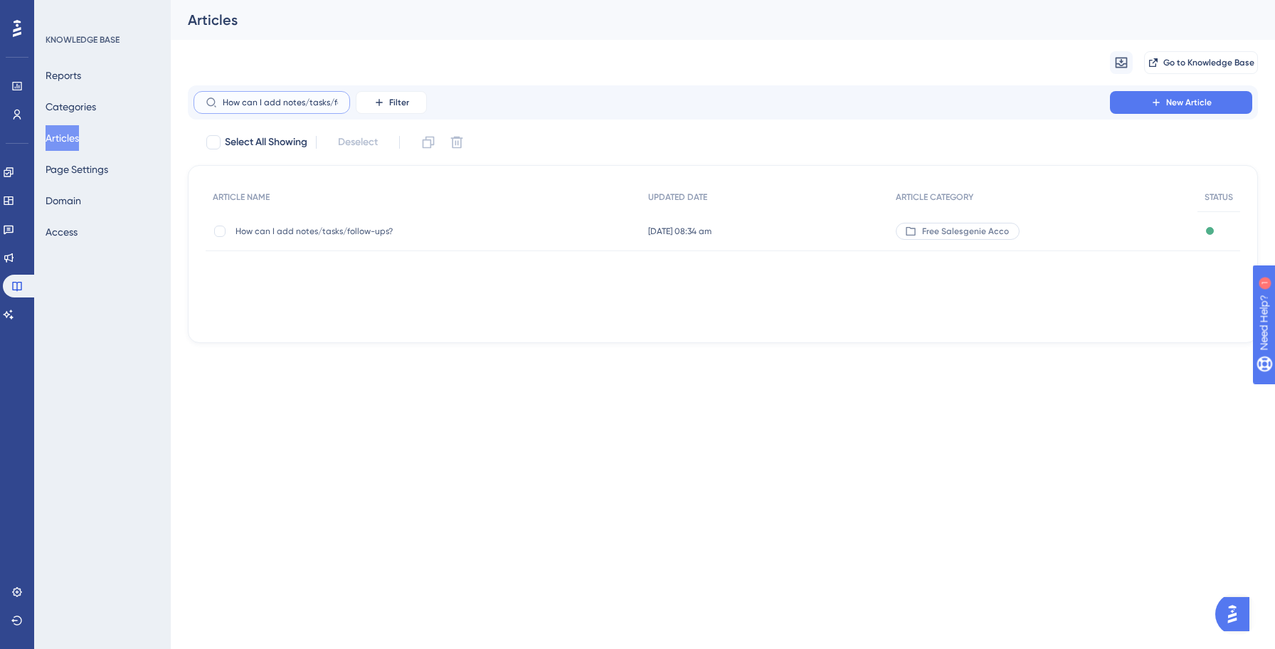
scroll to position [0, 39]
type input "How can I add notes/tasks/follow-ups?"
click at [321, 241] on div "How can I add notes/tasks/follow-ups? How can I add notes/tasks/follow-ups?" at bounding box center [349, 231] width 228 height 40
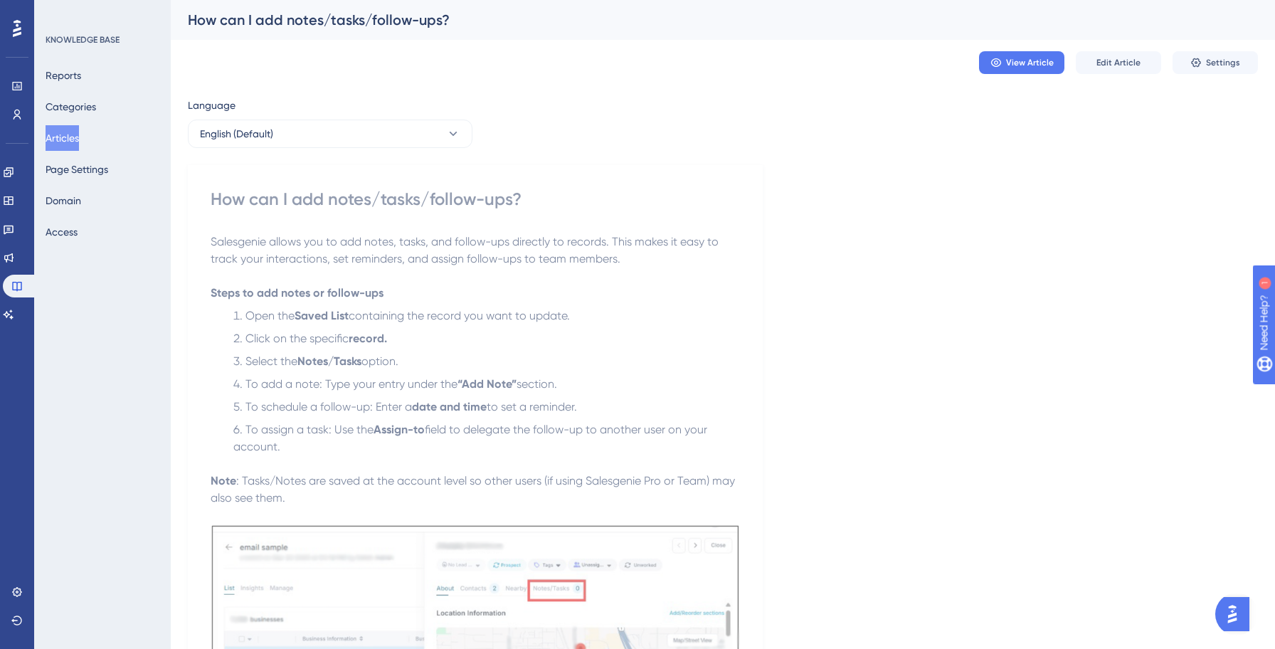
click at [328, 235] on span "Salesgenie allows you to add notes, tasks, and follow-ups directly to records. …" at bounding box center [466, 250] width 511 height 31
click at [1110, 60] on span "Edit Article" at bounding box center [1118, 62] width 44 height 11
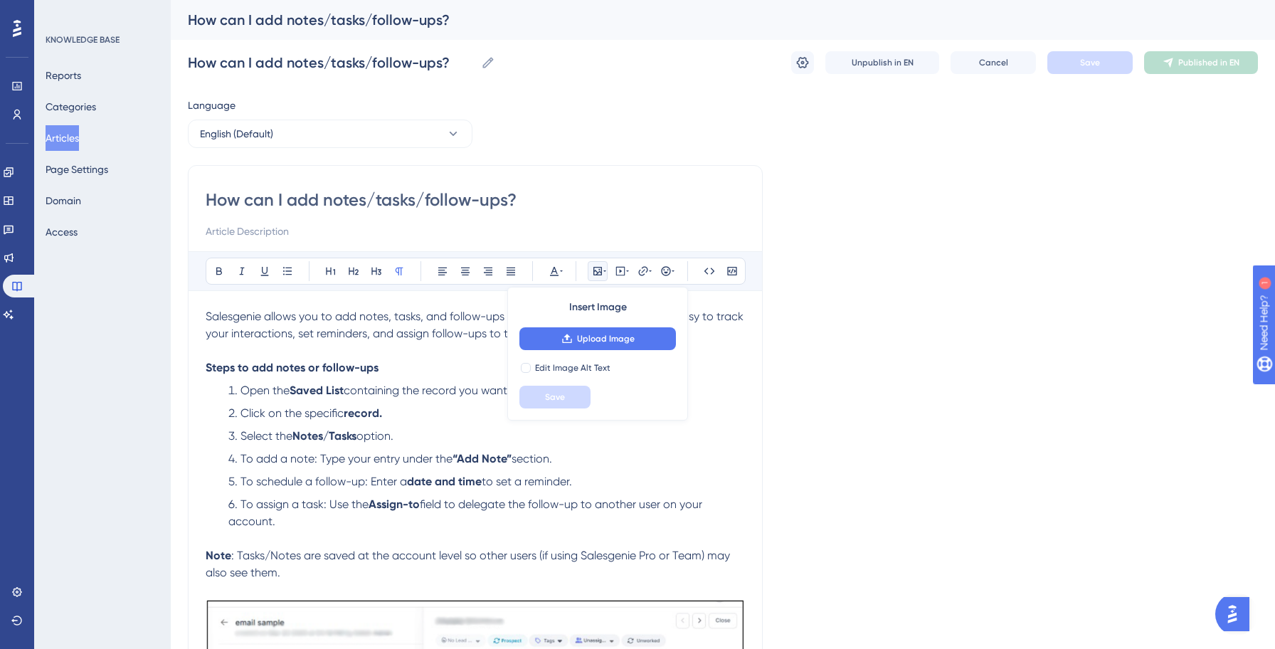
scroll to position [18, 0]
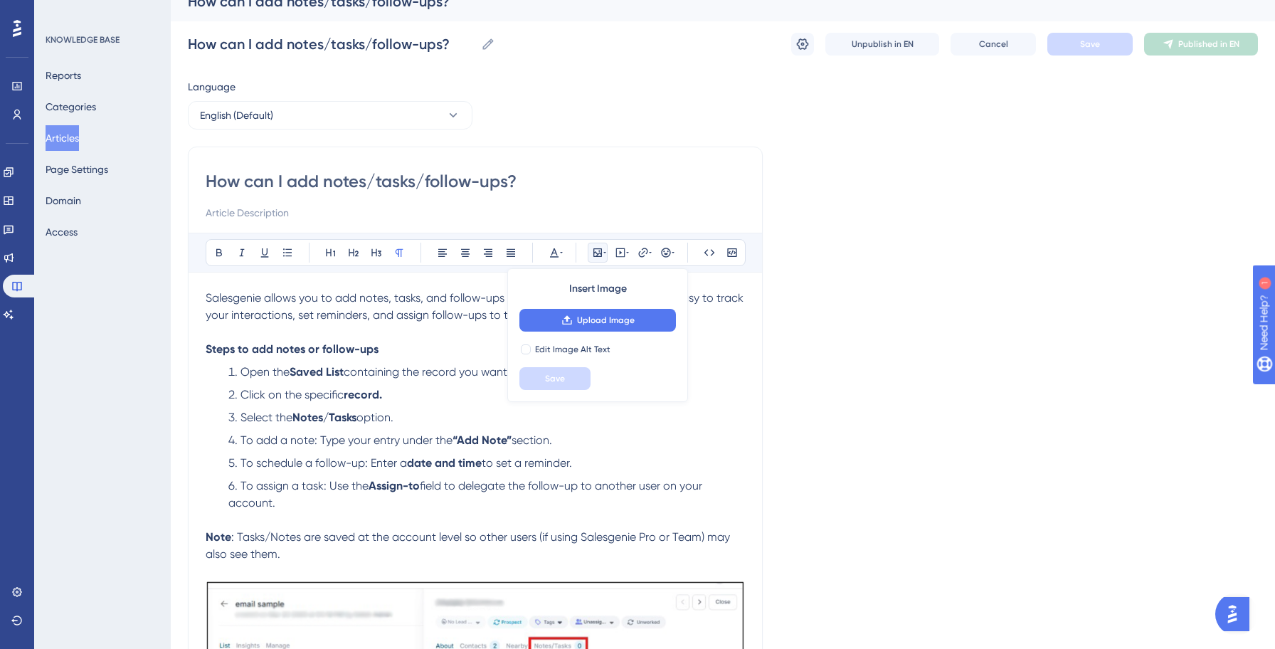
click at [503, 184] on input "How can I add notes/tasks/follow-ups?" at bounding box center [475, 181] width 539 height 23
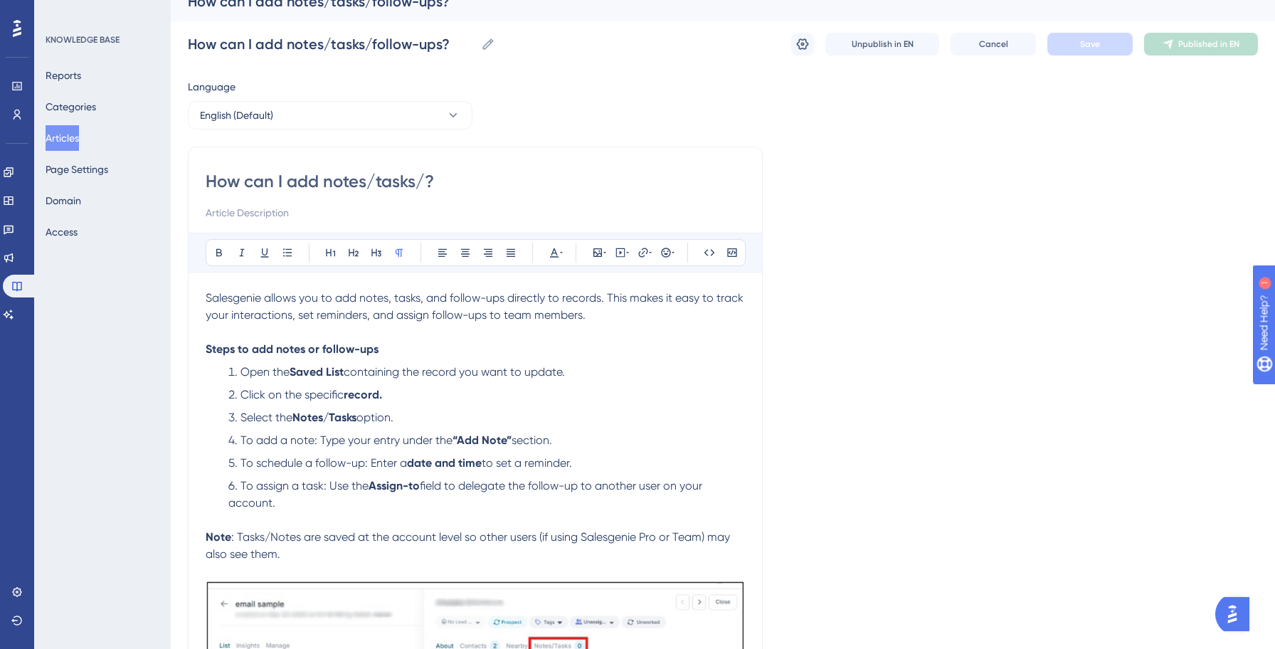
type input "How can I add notes/tasks?"
click at [560, 410] on li "Select the Notes/Tasks option." at bounding box center [484, 417] width 522 height 17
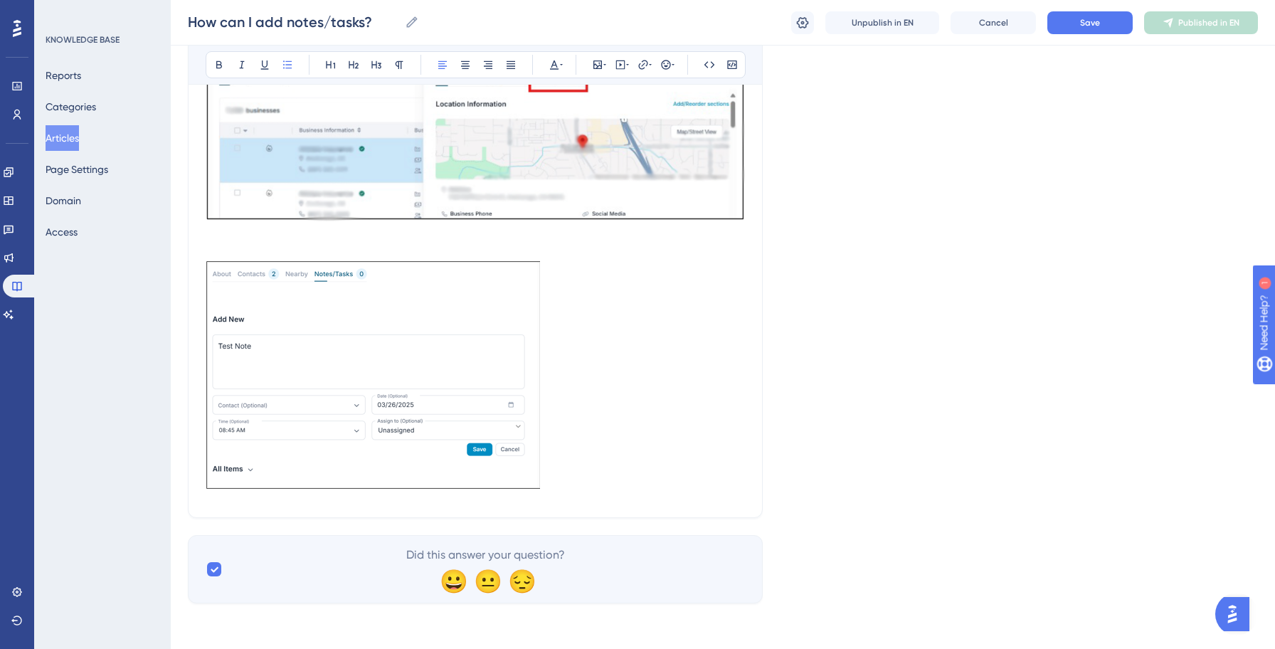
scroll to position [0, 0]
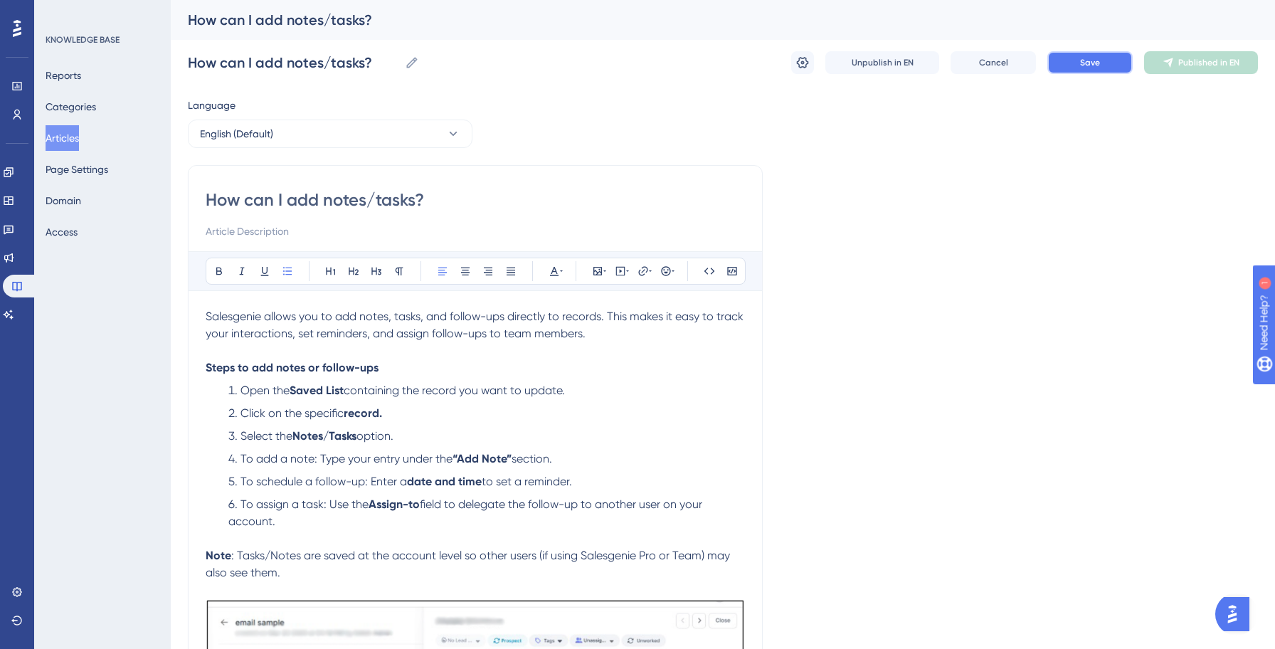
click at [1115, 60] on button "Save" at bounding box center [1089, 62] width 85 height 23
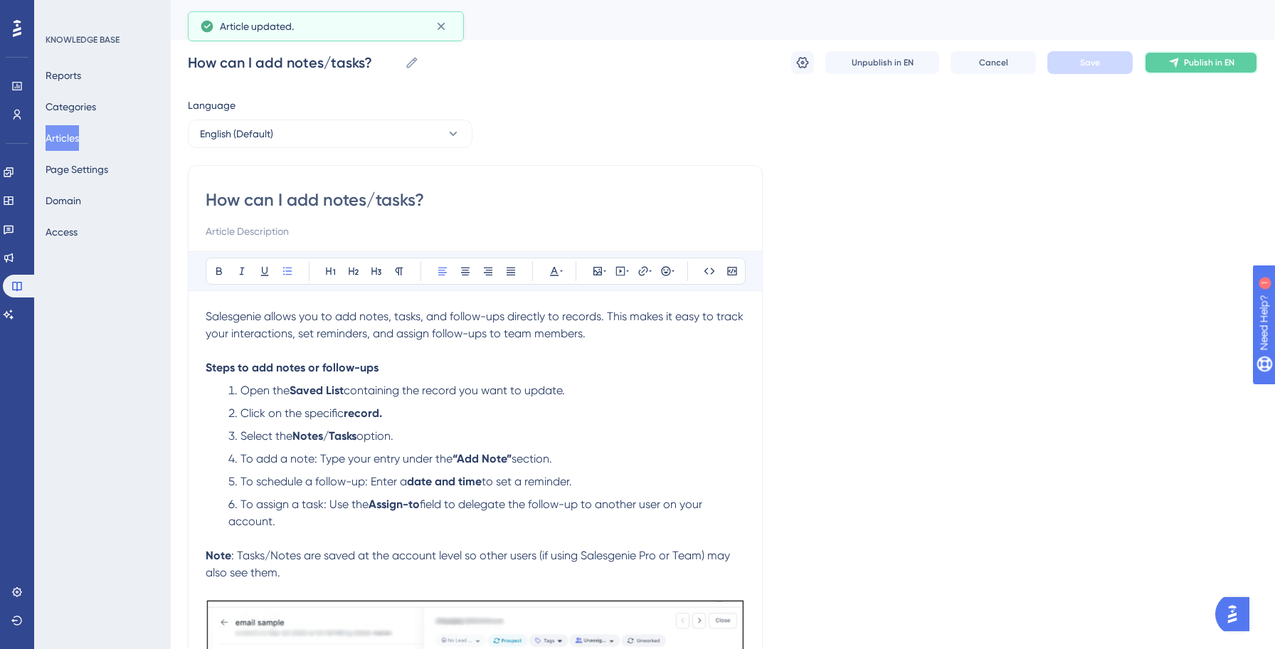
click at [1193, 66] on span "Publish in EN" at bounding box center [1209, 62] width 51 height 11
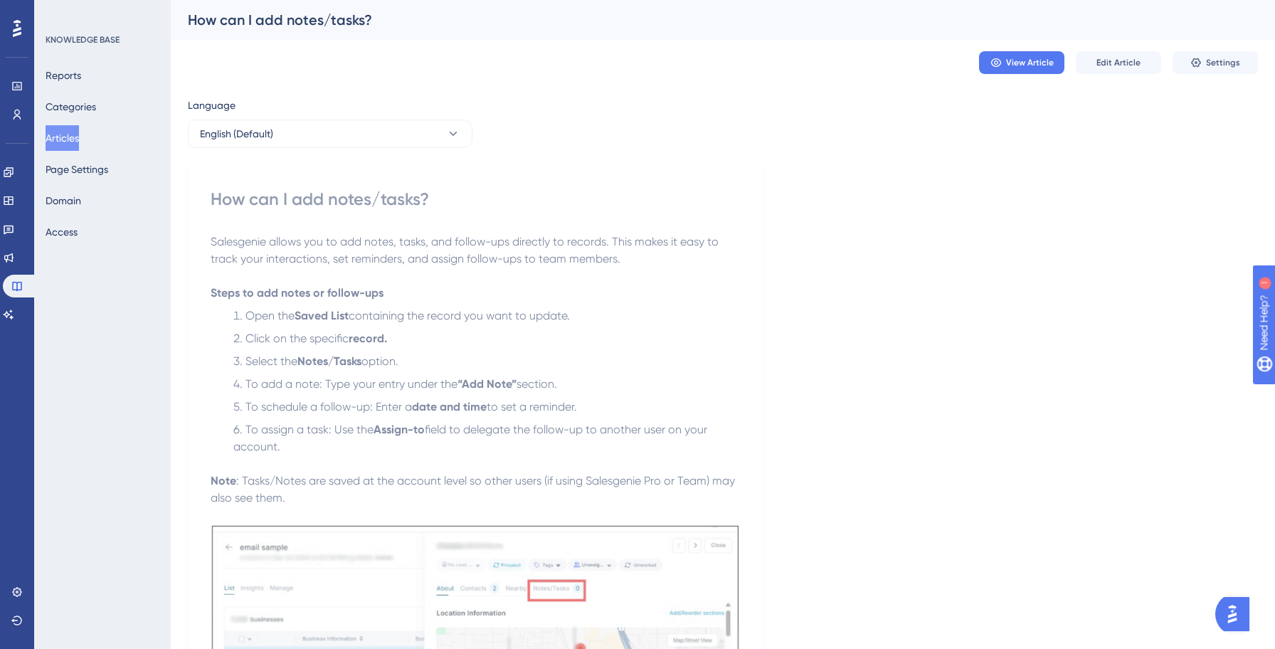
drag, startPoint x: 73, startPoint y: 135, endPoint x: 124, endPoint y: 133, distance: 51.3
click at [73, 136] on button "Articles" at bounding box center [62, 138] width 33 height 26
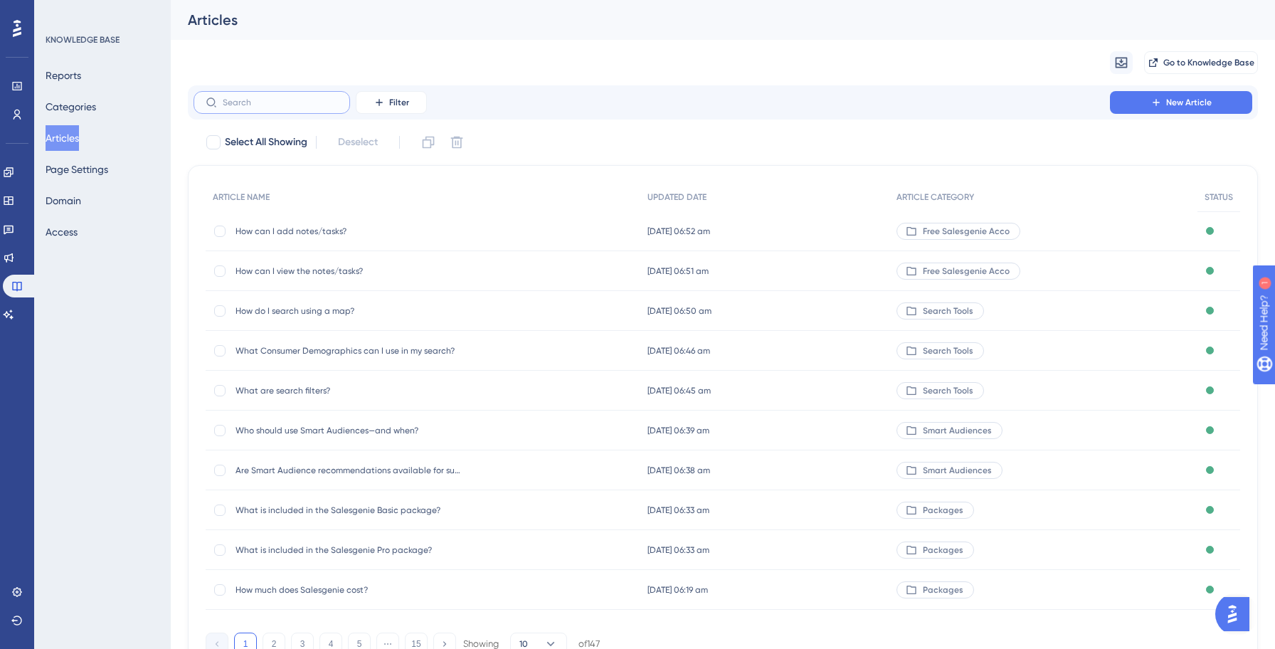
click at [267, 101] on input "text" at bounding box center [280, 102] width 115 height 10
paste input "What tools does Salesgenie provide to help me organize and track my lists?"
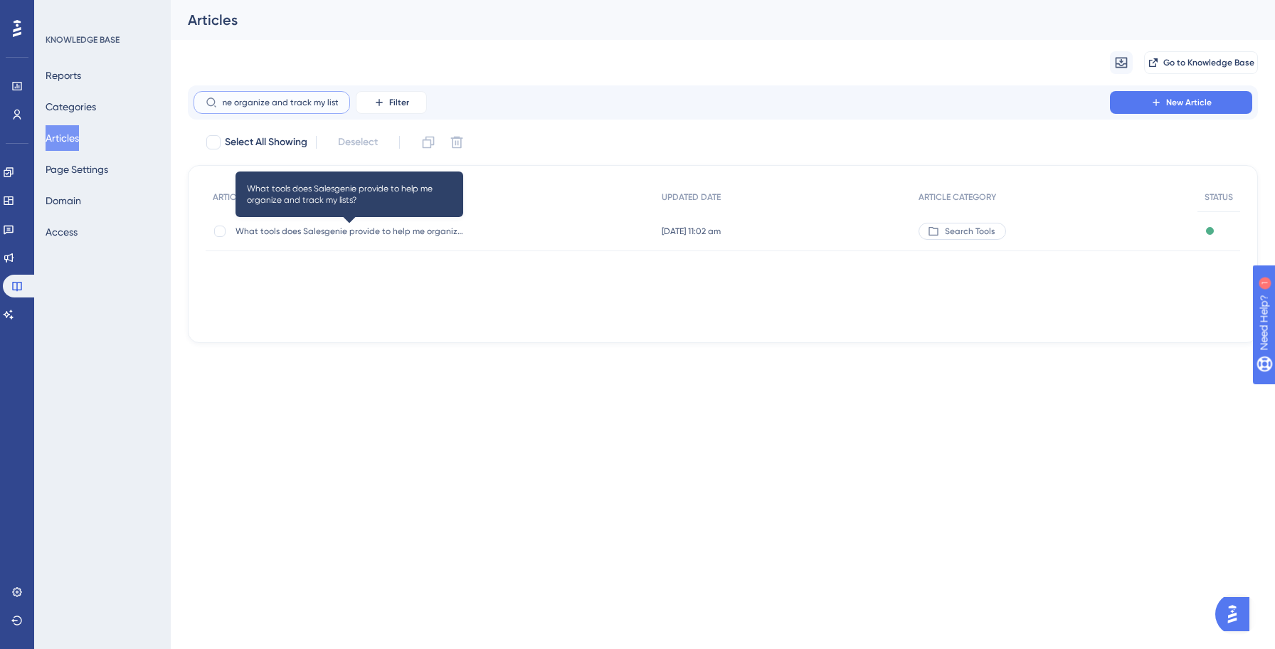
type input "What tools does Salesgenie provide to help me organize and track my lists?"
click at [297, 227] on span "What tools does Salesgenie provide to help me organize and track my lists?" at bounding box center [349, 230] width 228 height 11
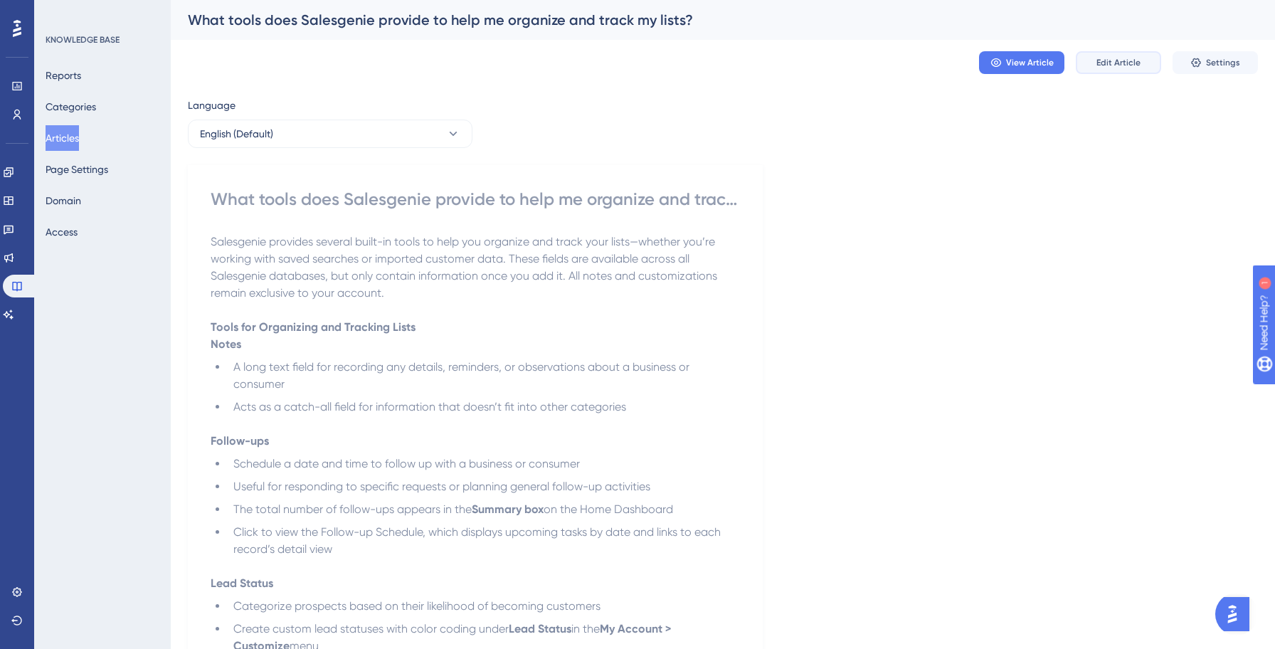
click at [1141, 69] on button "Edit Article" at bounding box center [1117, 62] width 85 height 23
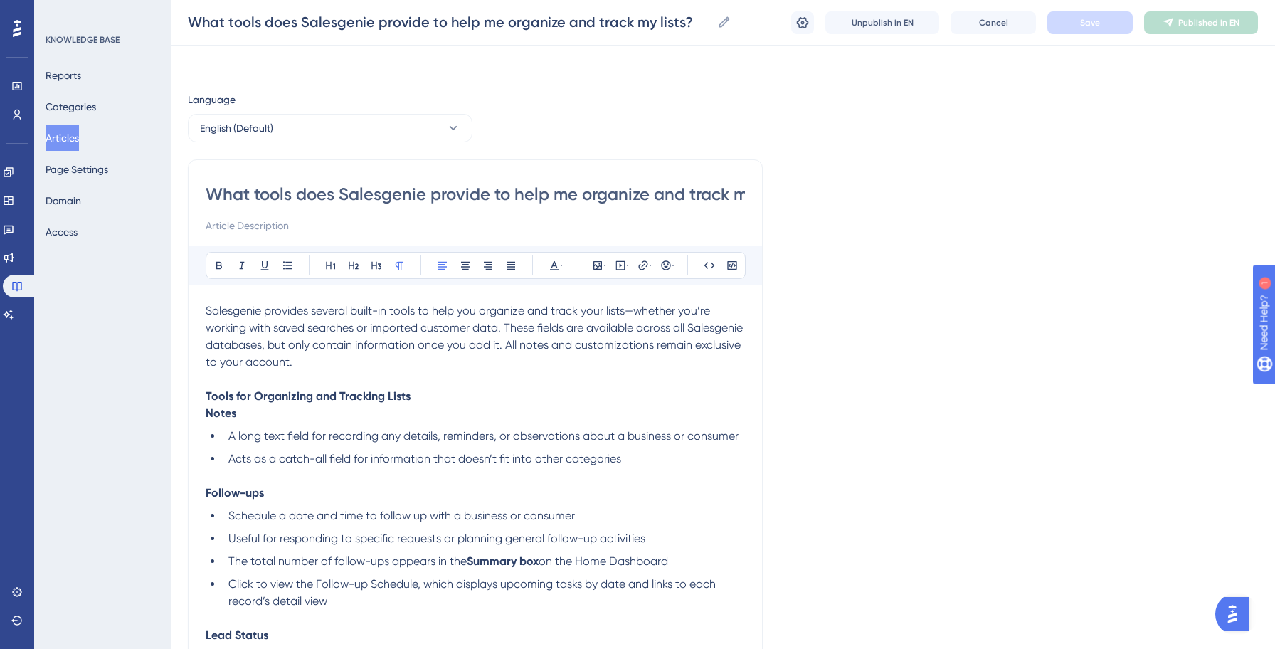
scroll to position [457, 0]
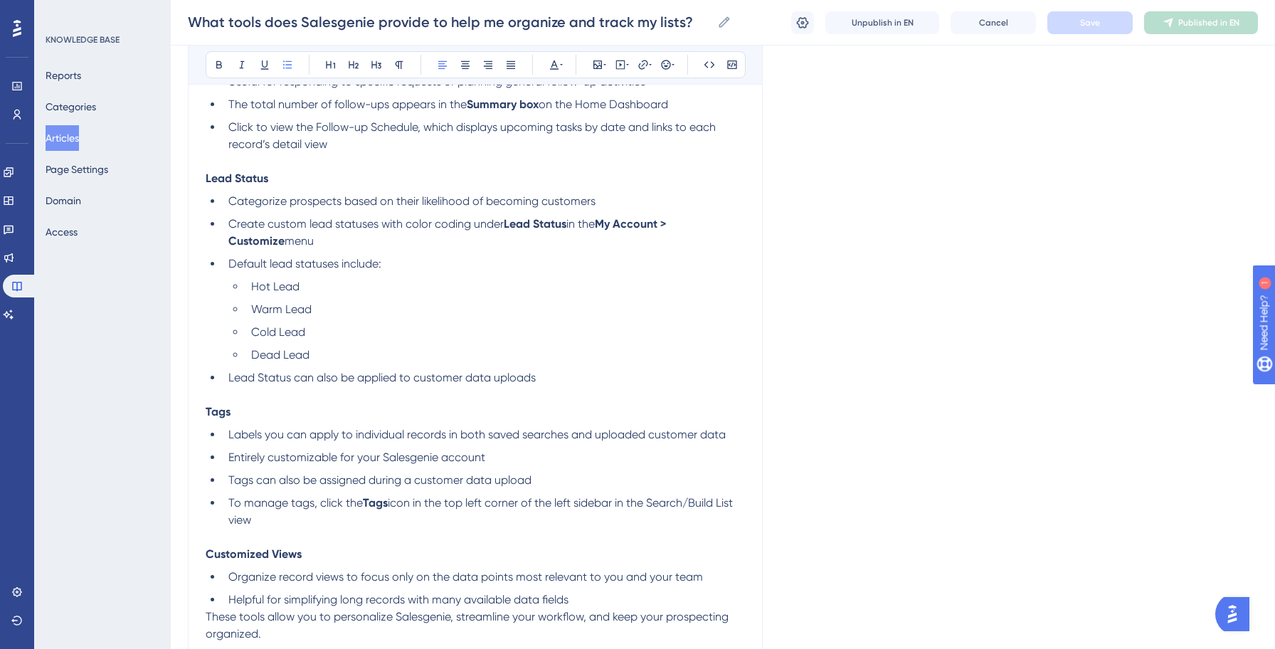
click at [514, 428] on li "Labels you can apply to individual records in both saved searches and uploaded …" at bounding box center [484, 434] width 522 height 17
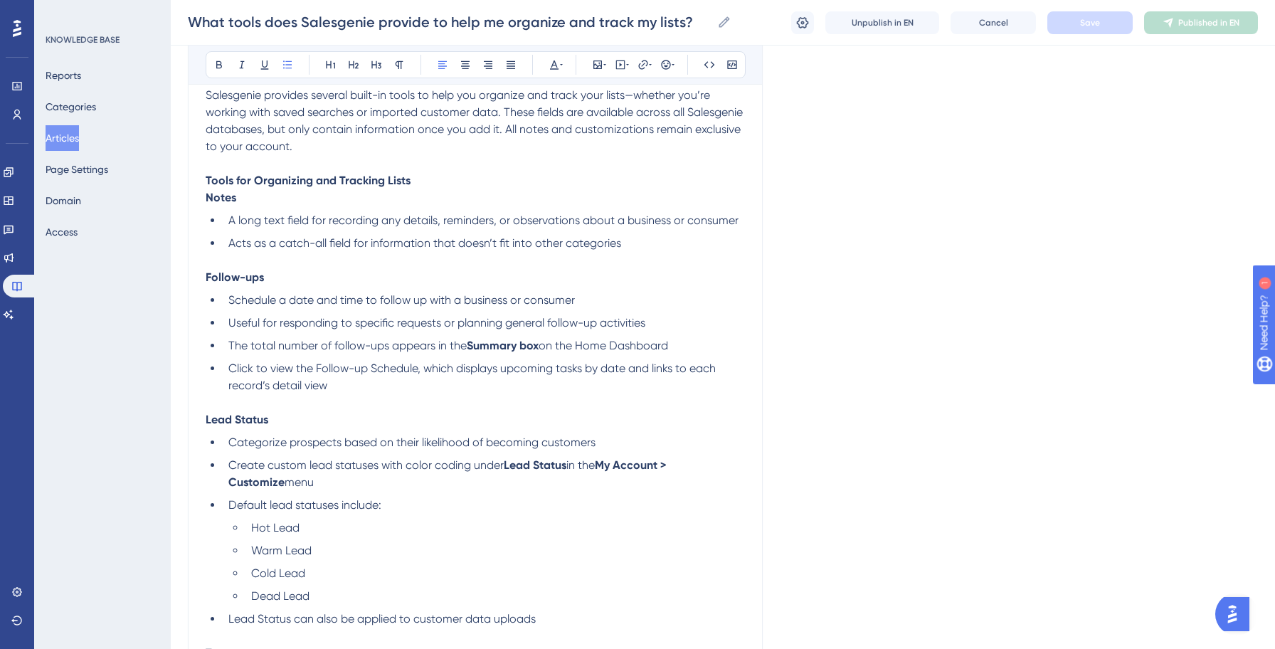
scroll to position [213, 0]
click at [427, 303] on span "Schedule a date and time to follow up with a business or consumer" at bounding box center [401, 302] width 346 height 14
click at [267, 285] on p "Follow-ups" at bounding box center [475, 279] width 539 height 17
click at [380, 351] on span "The total number of follow-ups appears in the" at bounding box center [347, 348] width 238 height 14
click at [368, 373] on span "Click to view the Follow-up Schedule, which displays upcoming tasks by date and…" at bounding box center [473, 378] width 490 height 31
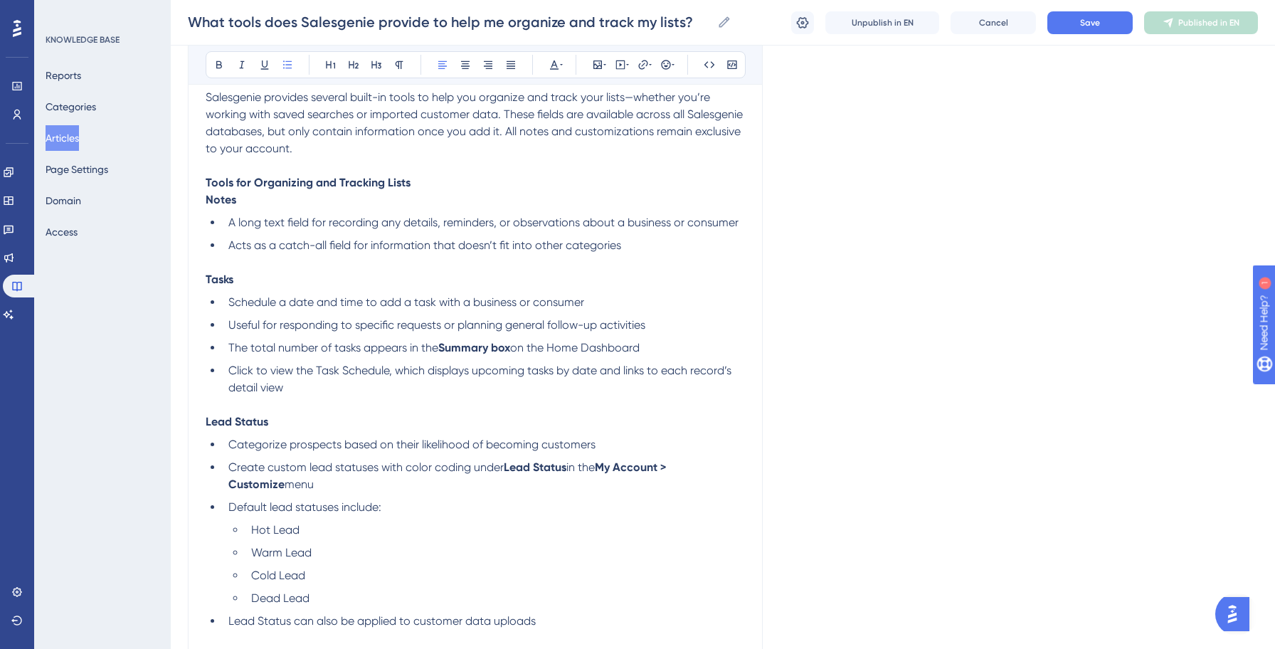
click at [427, 370] on span "Click to view the Task Schedule, which displays upcoming tasks by date and link…" at bounding box center [481, 378] width 506 height 31
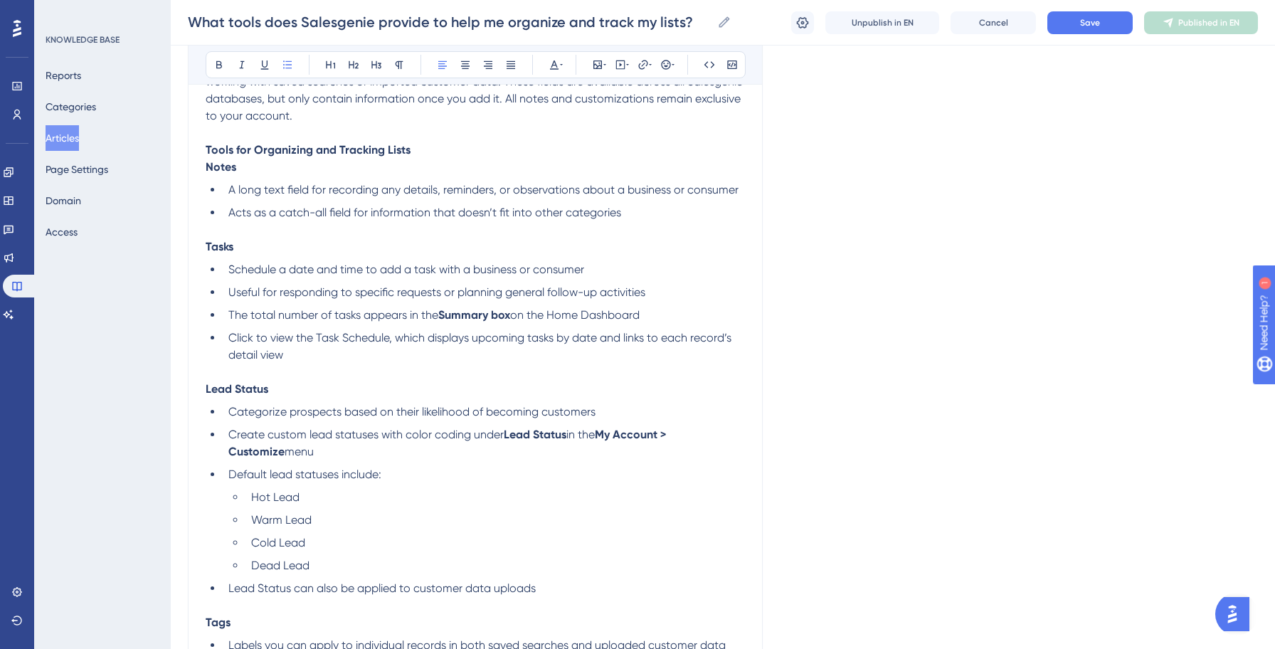
scroll to position [247, 0]
click at [600, 294] on span "Useful for responding to specific requests or planning general follow-up activi…" at bounding box center [436, 292] width 417 height 14
click at [559, 376] on p at bounding box center [475, 371] width 539 height 17
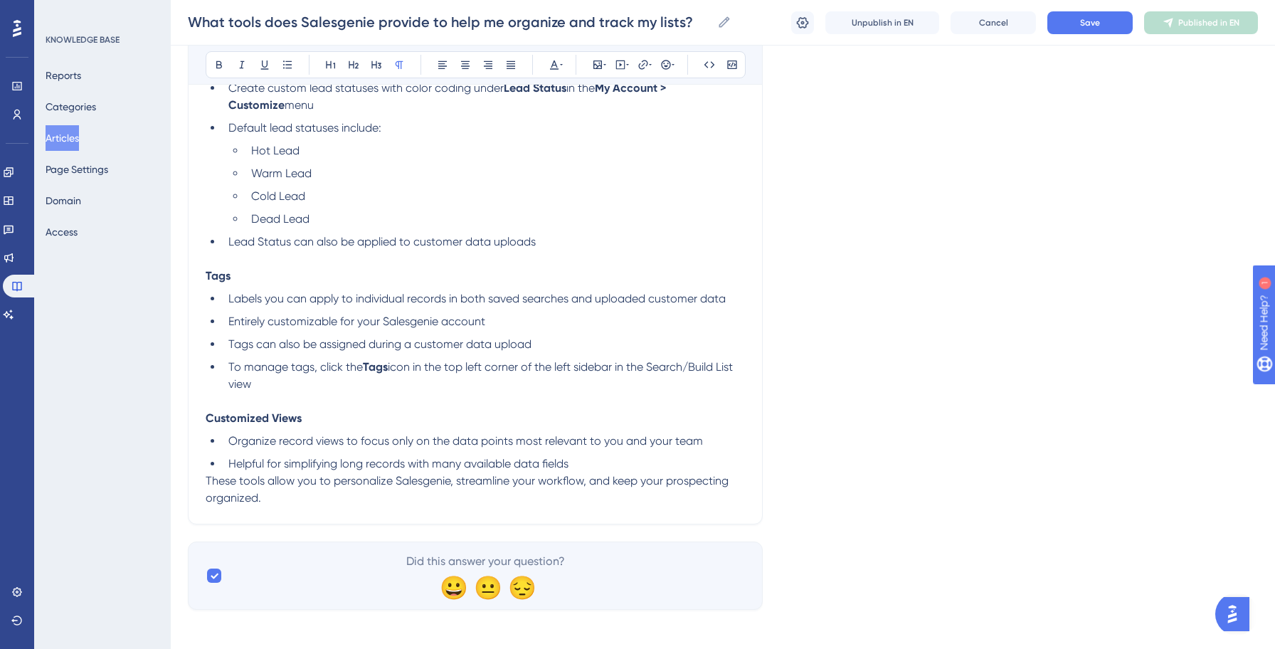
scroll to position [602, 0]
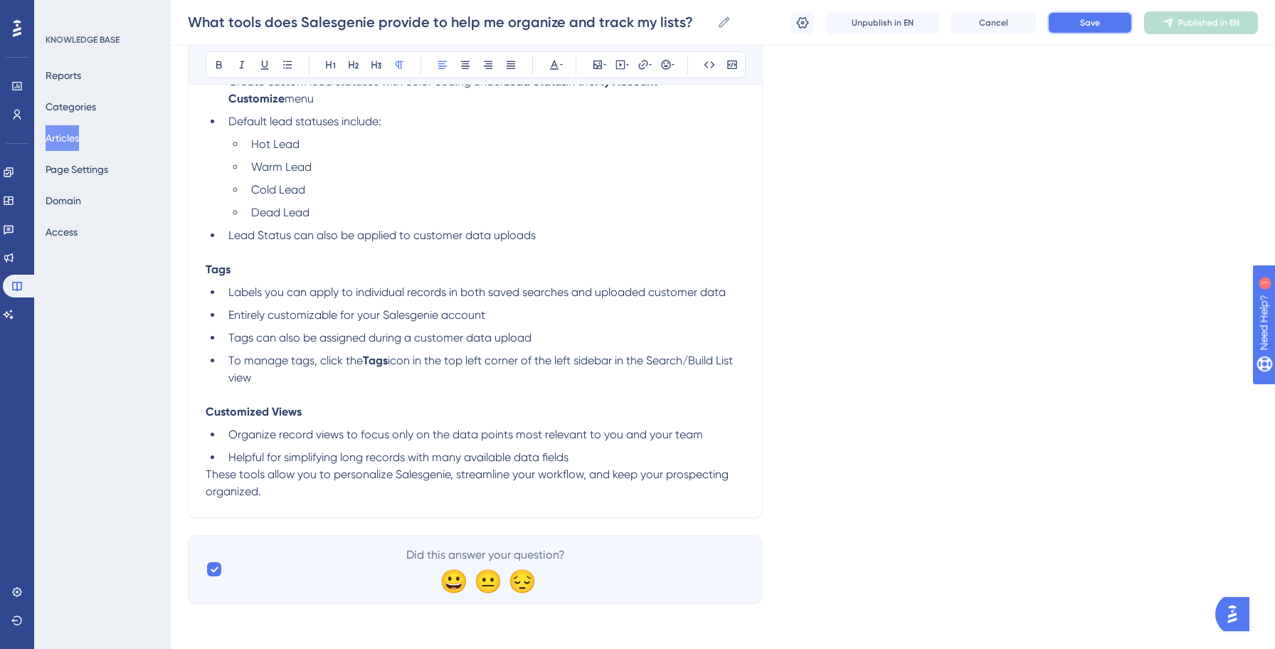
click at [1089, 28] on button "Save" at bounding box center [1089, 22] width 85 height 23
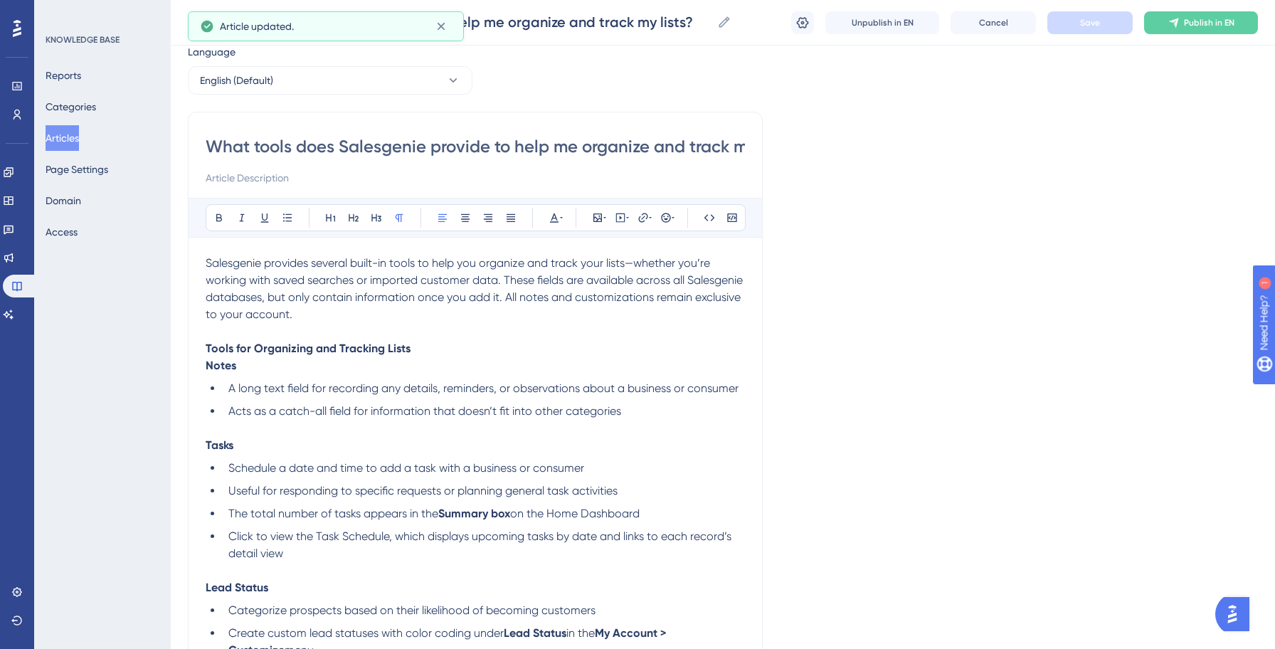
scroll to position [0, 0]
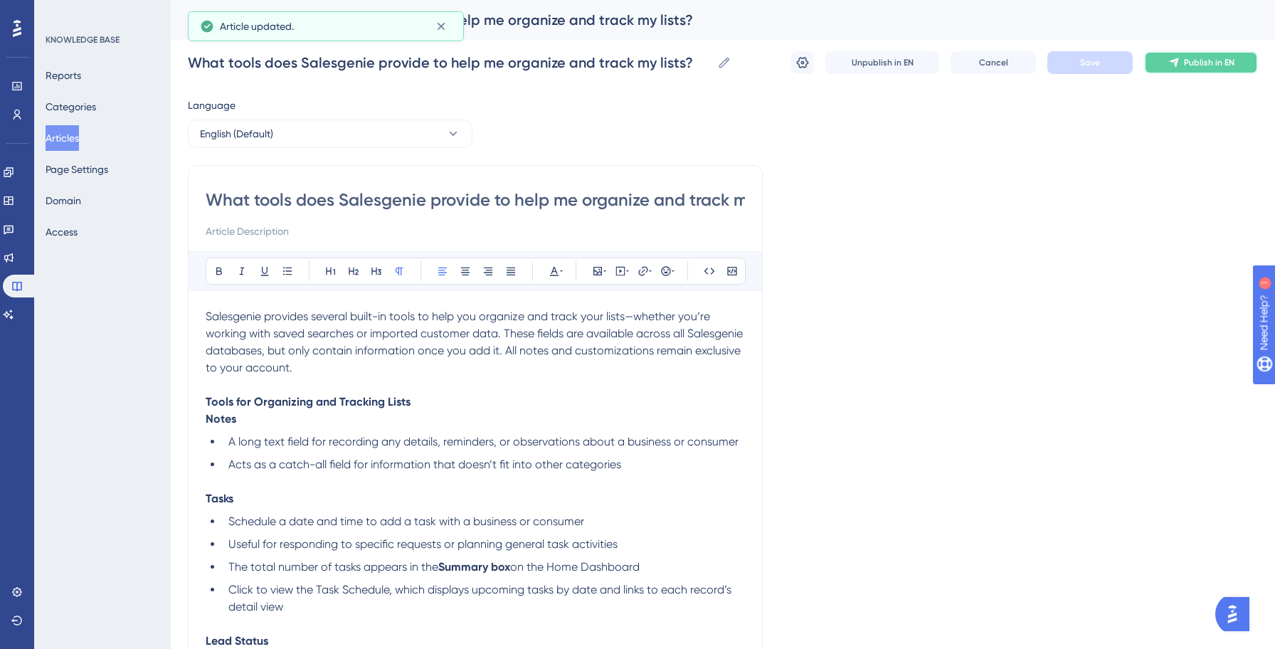
click at [1166, 58] on button "Publish in EN" at bounding box center [1201, 62] width 114 height 23
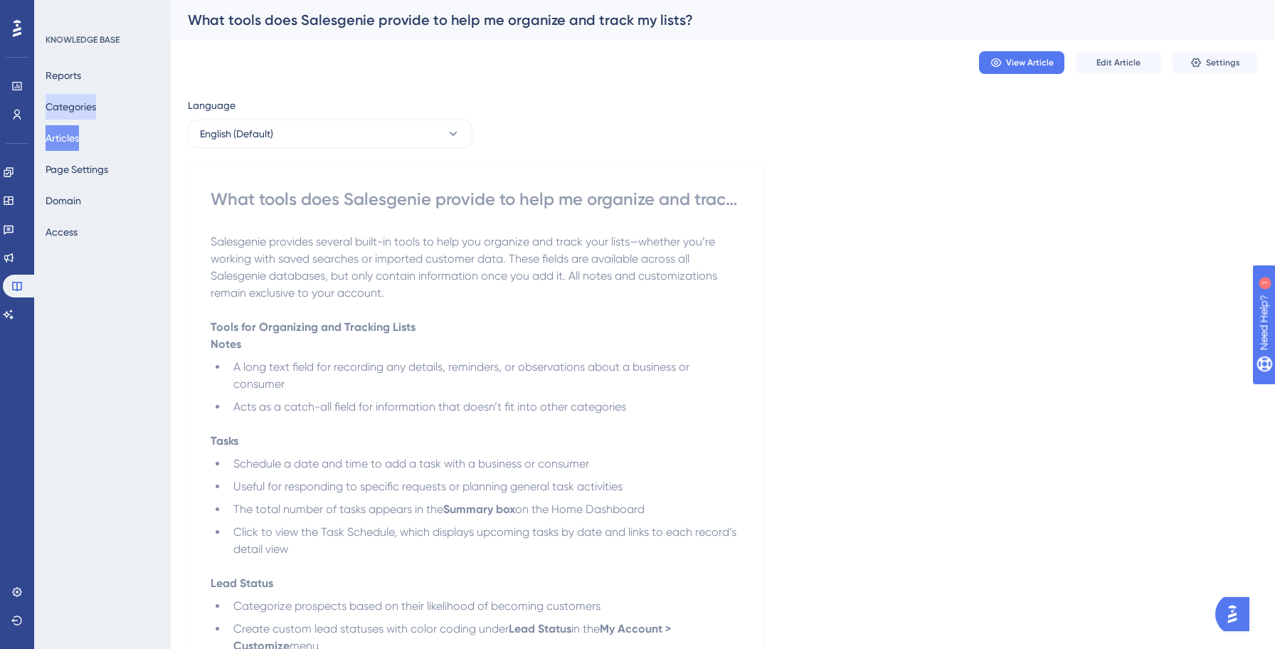
click at [69, 111] on button "Categories" at bounding box center [71, 107] width 51 height 26
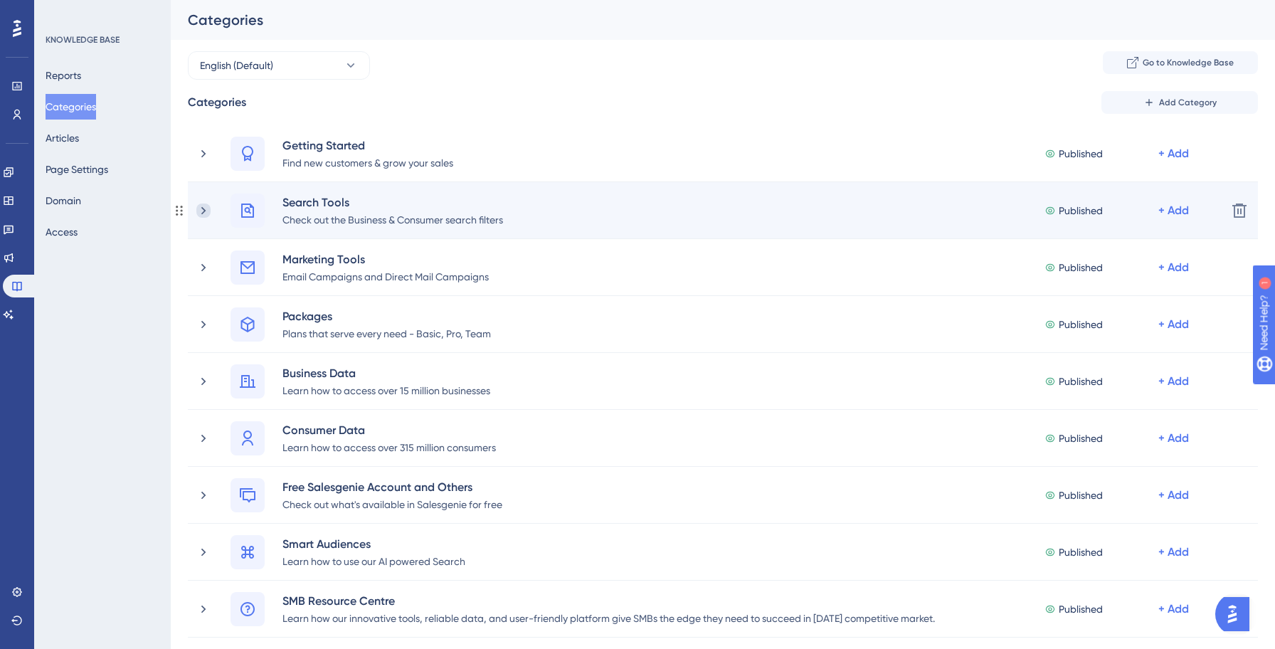
click at [205, 208] on icon at bounding box center [203, 210] width 14 height 14
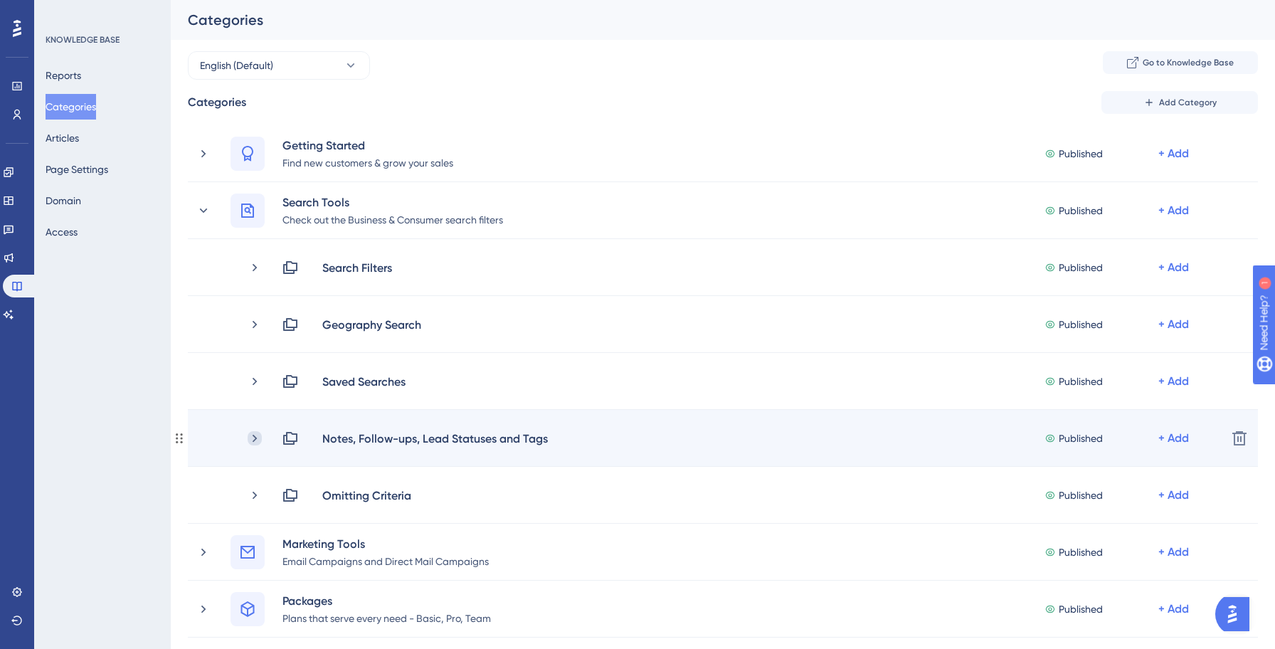
click at [257, 435] on icon at bounding box center [255, 438] width 14 height 14
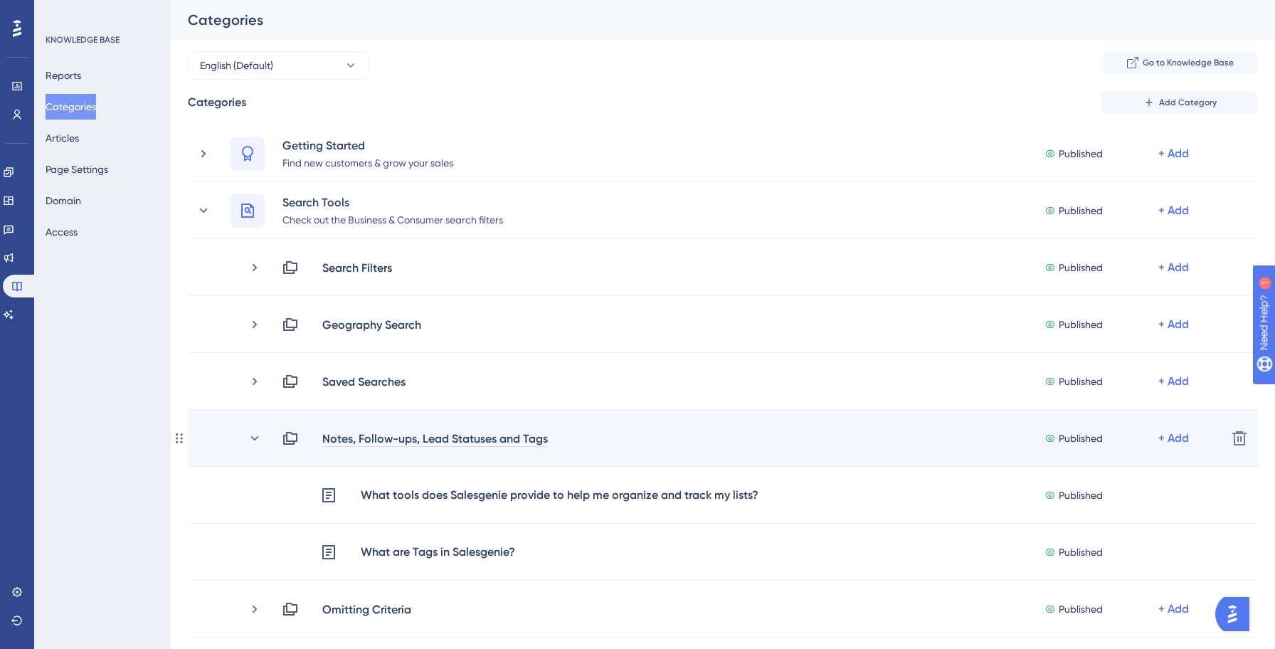
click at [413, 440] on div "Notes, Follow-ups, Lead Statuses and Tags" at bounding box center [434, 438] width 227 height 17
click at [406, 436] on div "Notes, Follow-ups, Lead Statuses and Tags" at bounding box center [434, 438] width 227 height 17
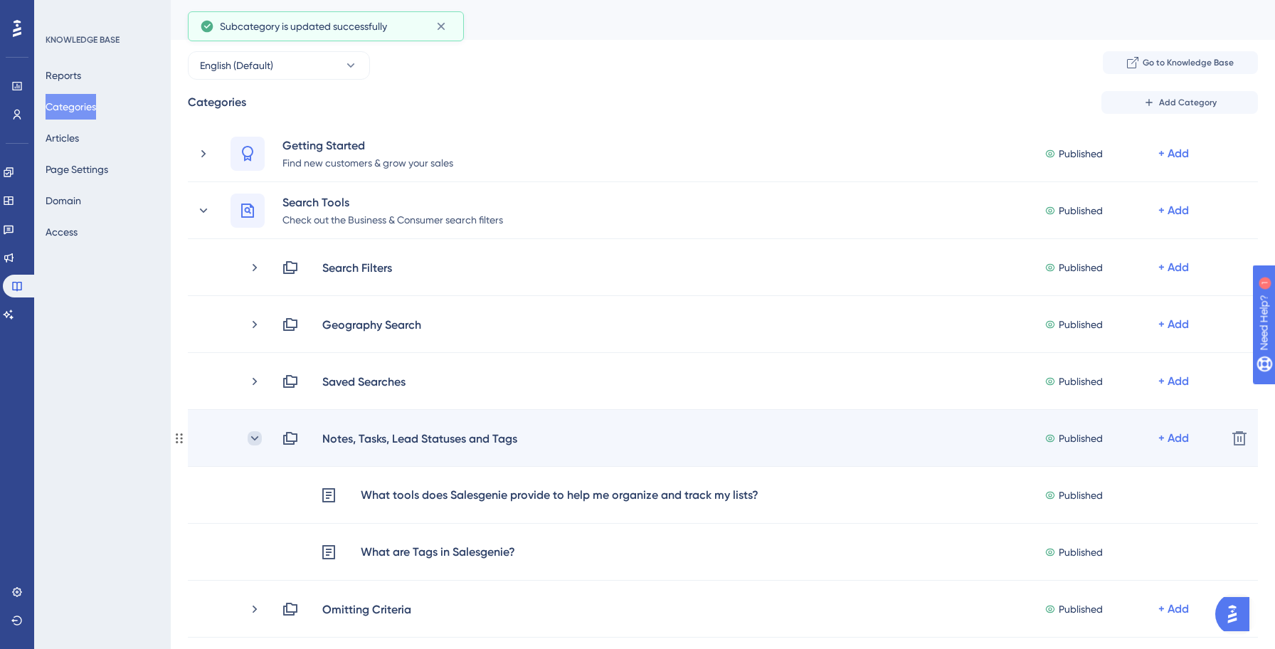
click at [258, 435] on icon at bounding box center [255, 438] width 14 height 14
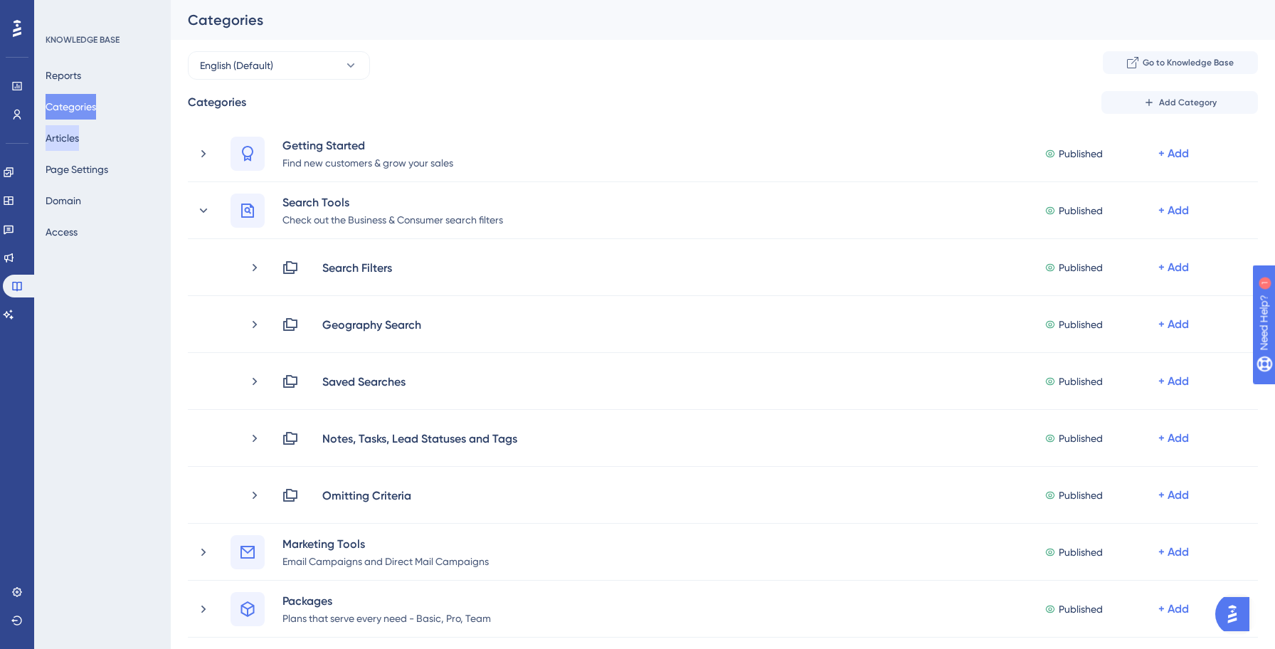
click at [70, 134] on button "Articles" at bounding box center [62, 138] width 33 height 26
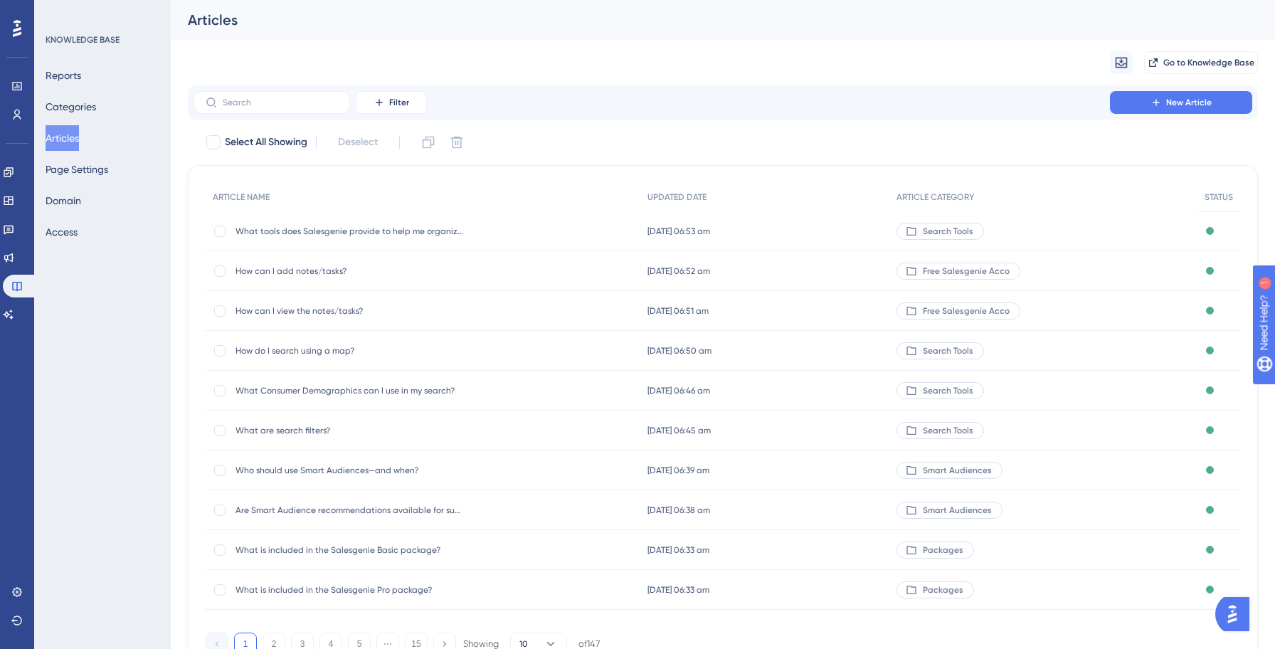
click at [243, 122] on div "Filter New Article Select All Showing Deselect ARTICLE NAME UPDATED DATE ARTICL…" at bounding box center [723, 379] width 1070 height 588
click at [255, 105] on input "text" at bounding box center [280, 102] width 115 height 10
paste input "Which features are available on the mobile app?"
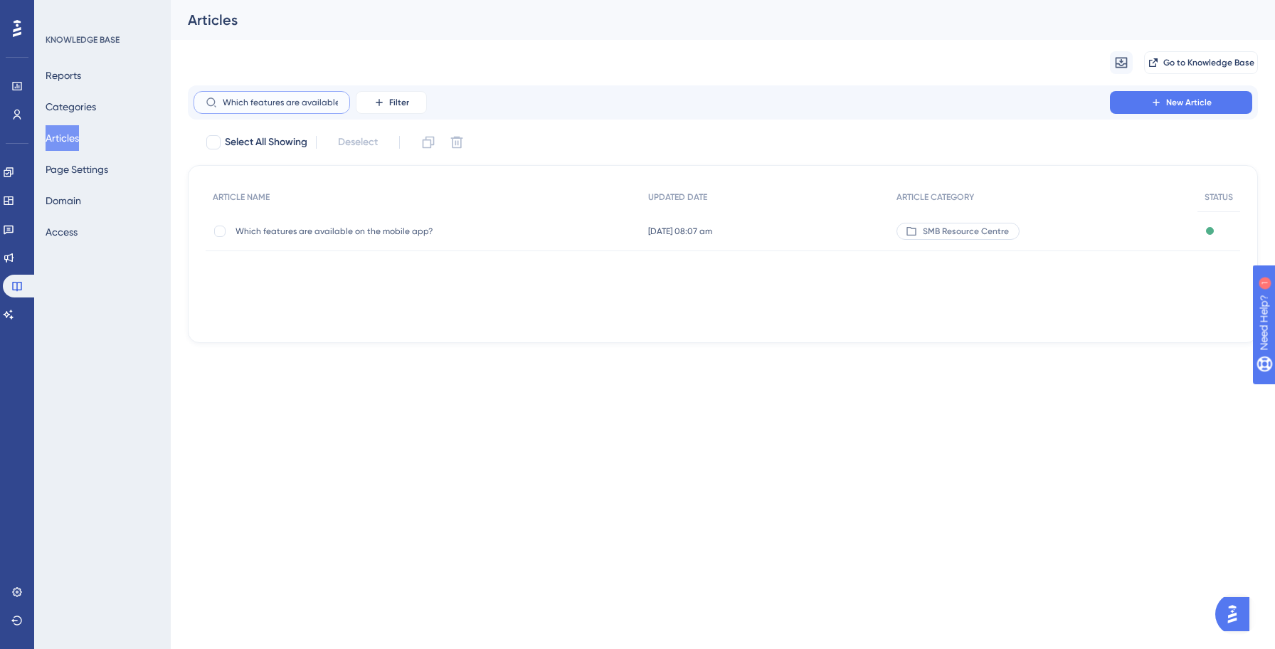
scroll to position [0, 75]
type input "Which features are available on the mobile app?"
click at [331, 235] on span "Which features are available on the mobile app?" at bounding box center [349, 230] width 228 height 11
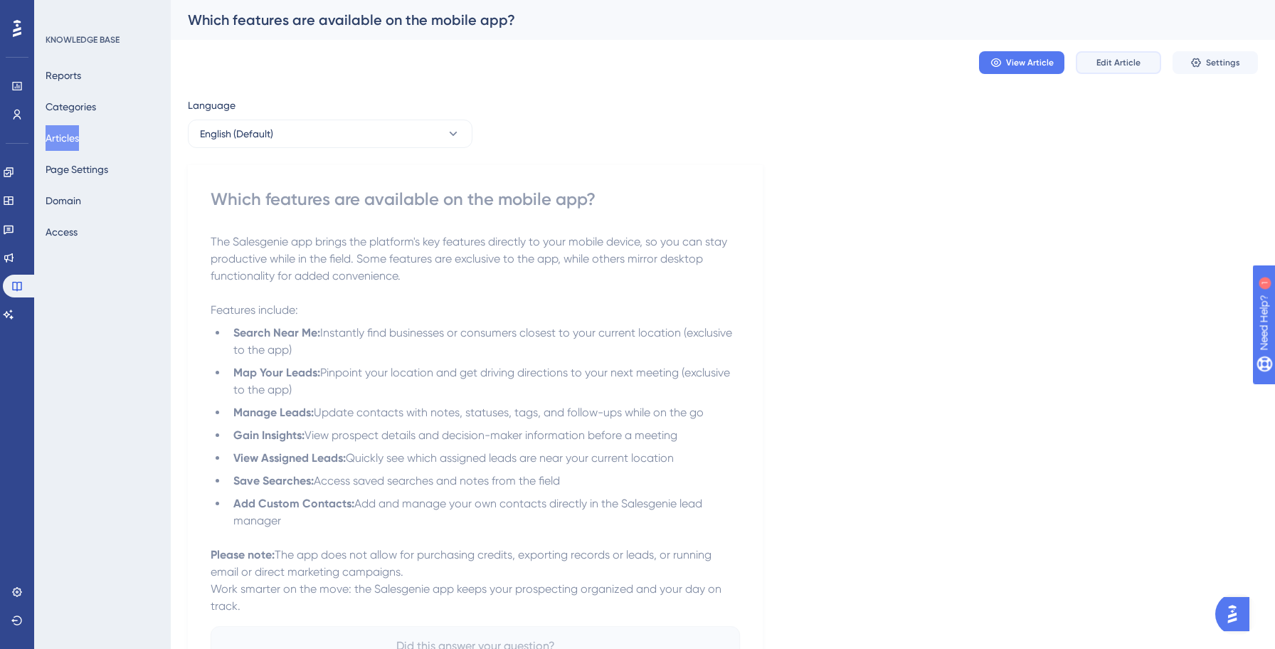
click at [1134, 63] on span "Edit Article" at bounding box center [1118, 62] width 44 height 11
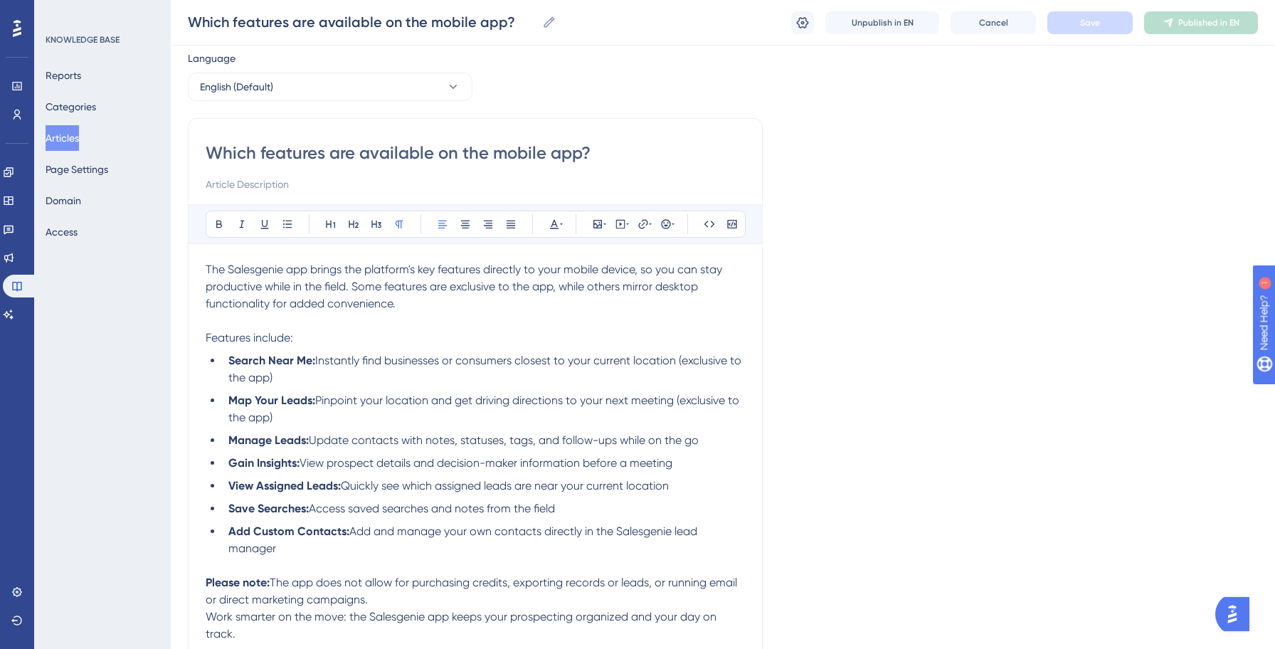
click at [618, 403] on span "Pinpoint your location and get driving directions to your next meeting (exclusi…" at bounding box center [485, 408] width 514 height 31
click at [620, 445] on span "Update contacts with notes, statuses, tags, and follow-ups while on the go" at bounding box center [504, 440] width 390 height 14
click at [1095, 29] on button "Save" at bounding box center [1089, 22] width 85 height 23
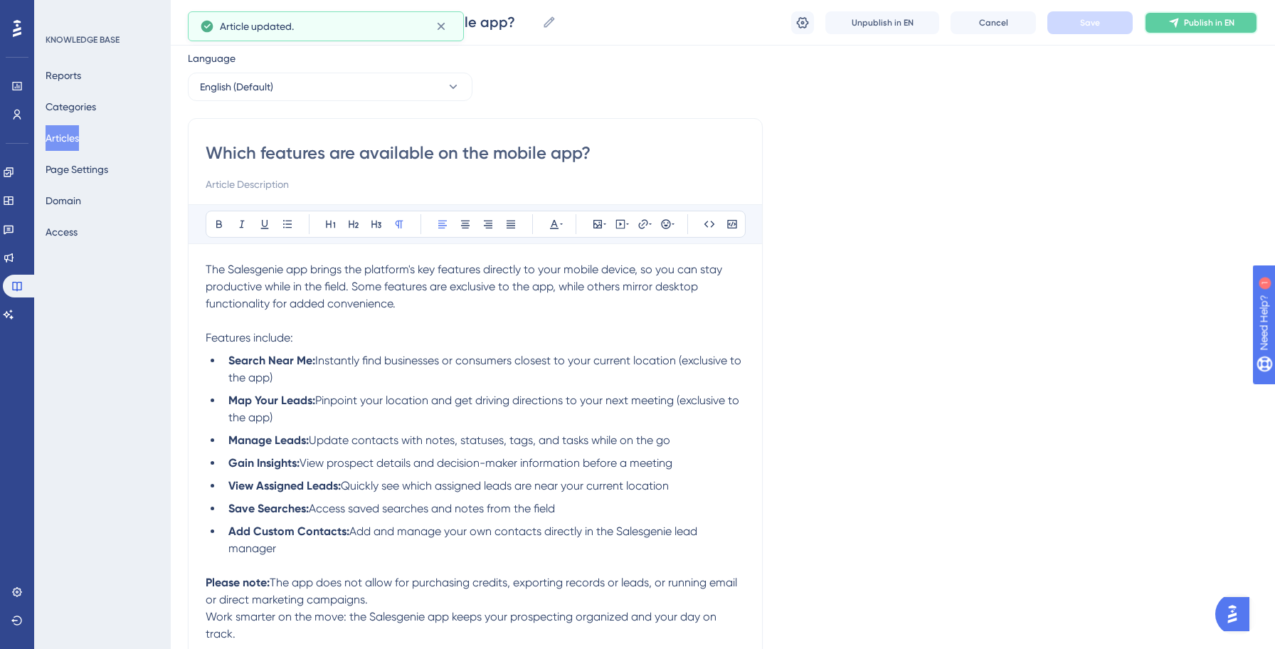
click at [1204, 22] on span "Publish in EN" at bounding box center [1209, 22] width 51 height 11
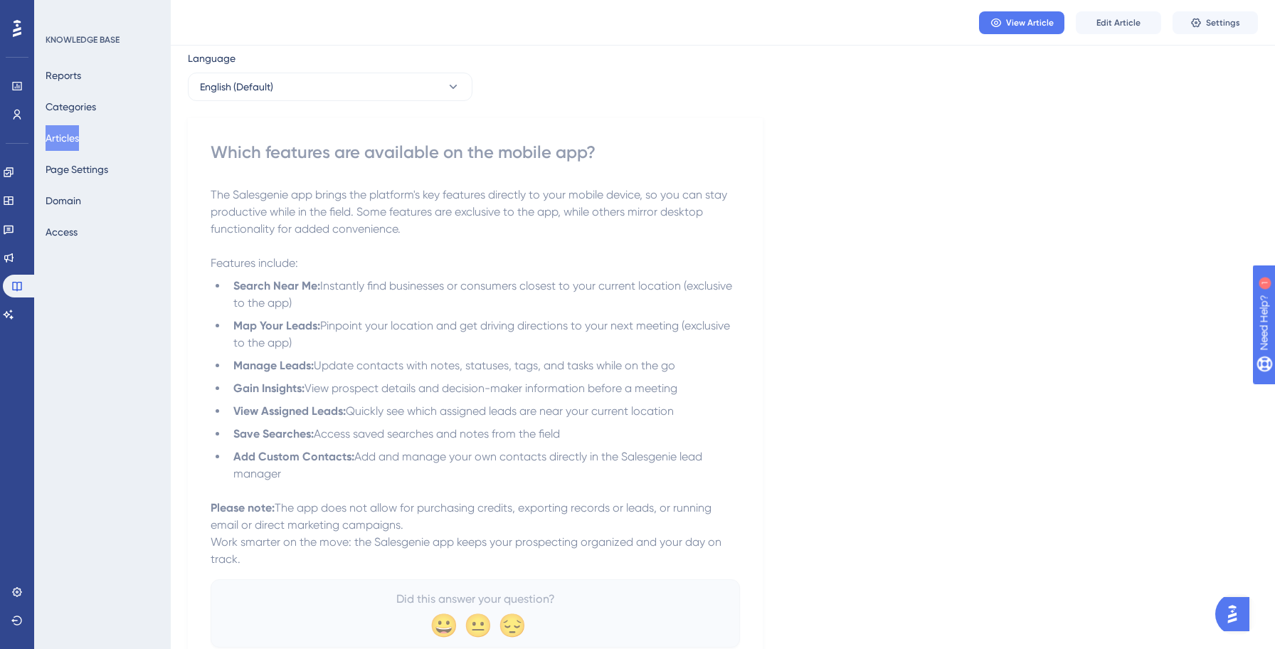
click at [79, 132] on button "Articles" at bounding box center [62, 138] width 33 height 26
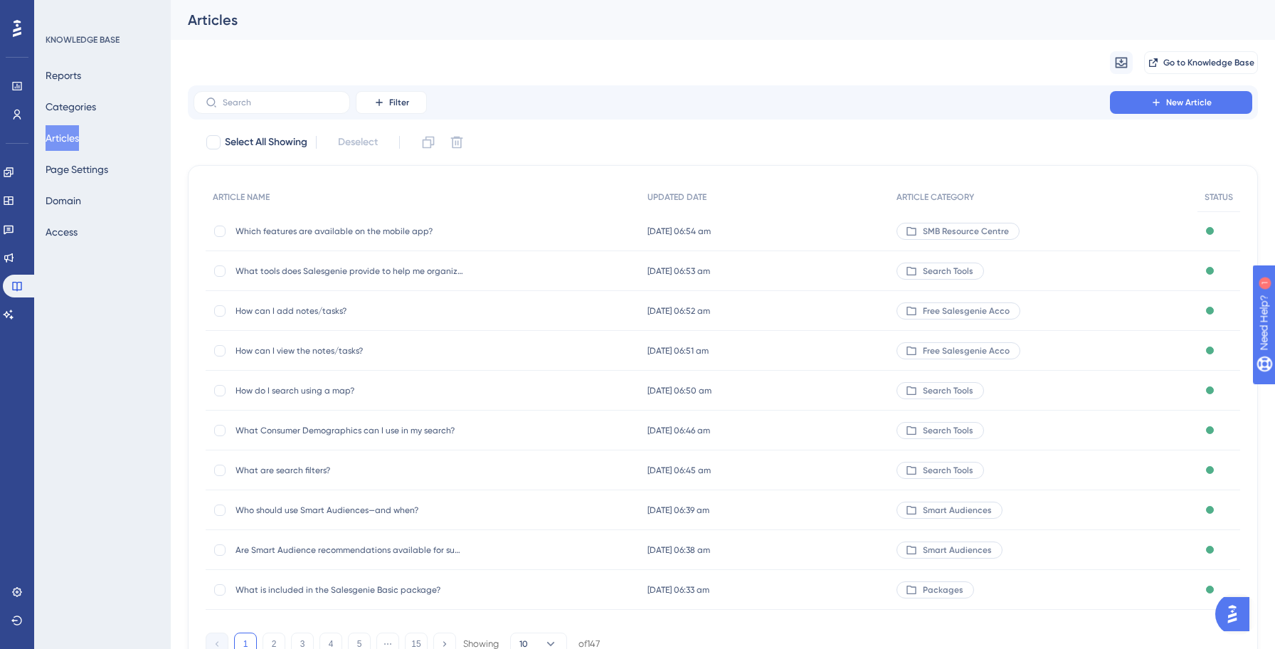
click at [274, 90] on div "Filter New Article" at bounding box center [723, 102] width 1070 height 34
click at [274, 98] on input "text" at bounding box center [280, 102] width 115 height 10
paste input "What lead management tools are available on the app?"
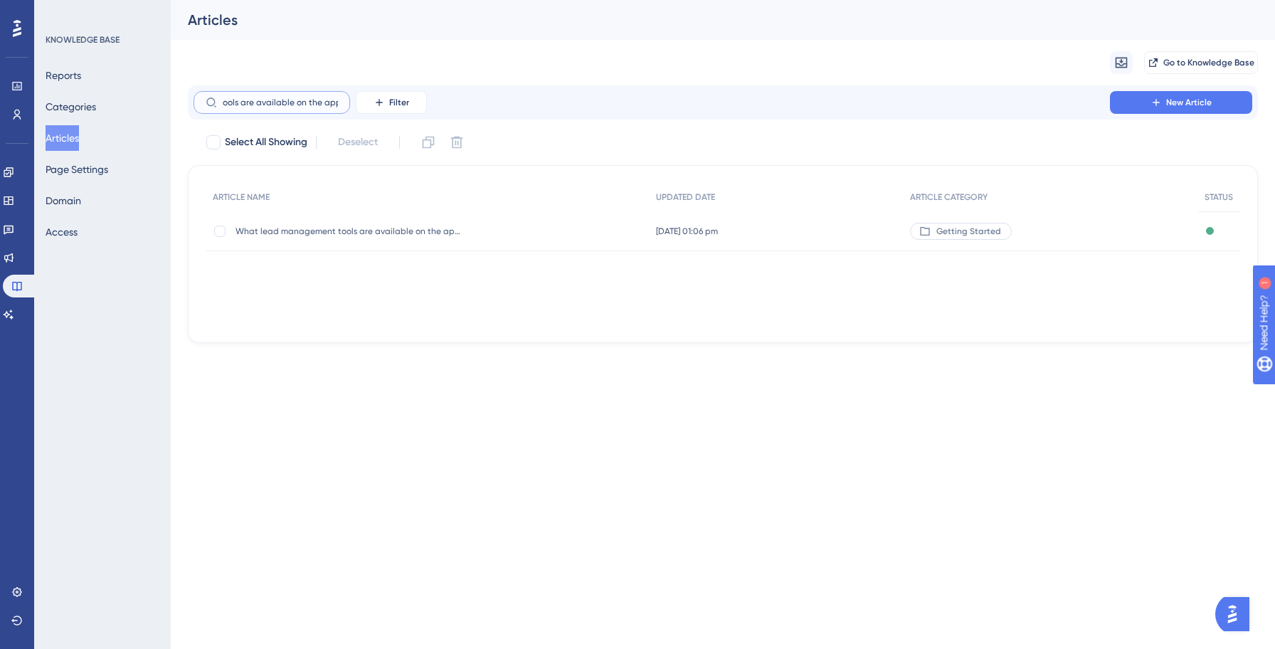
type input "What lead management tools are available on the app?"
click at [397, 230] on span "What lead management tools are available on the app?" at bounding box center [349, 230] width 228 height 11
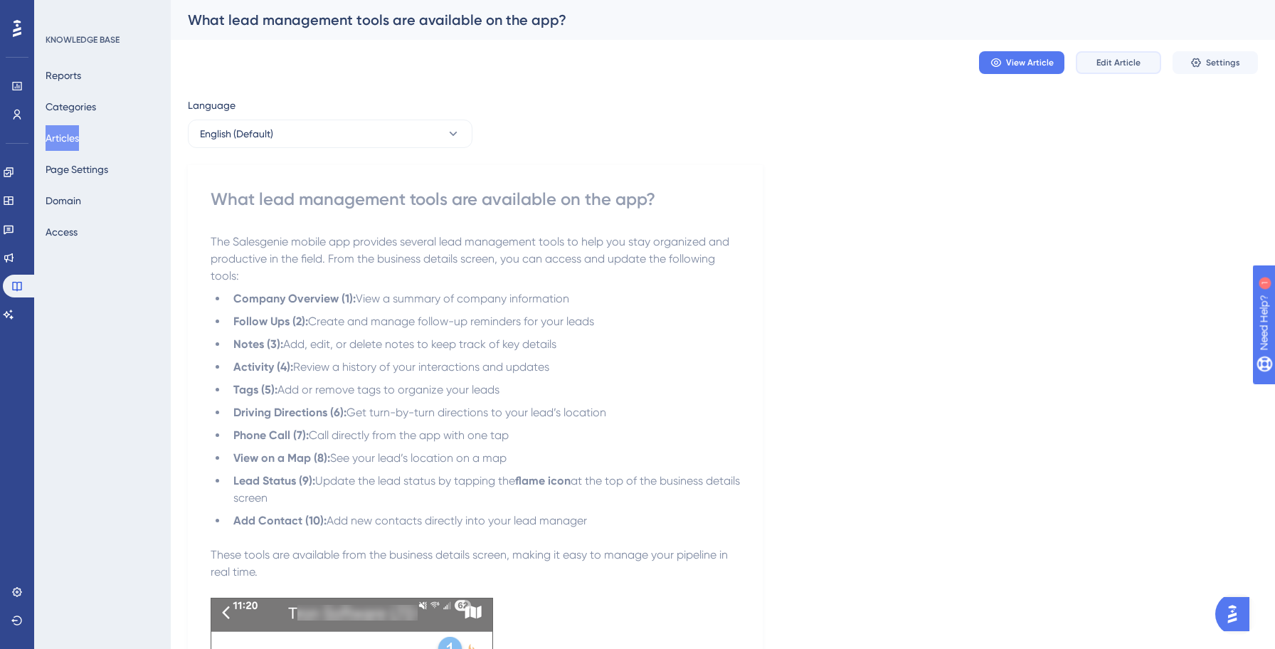
click at [1088, 57] on button "Edit Article" at bounding box center [1117, 62] width 85 height 23
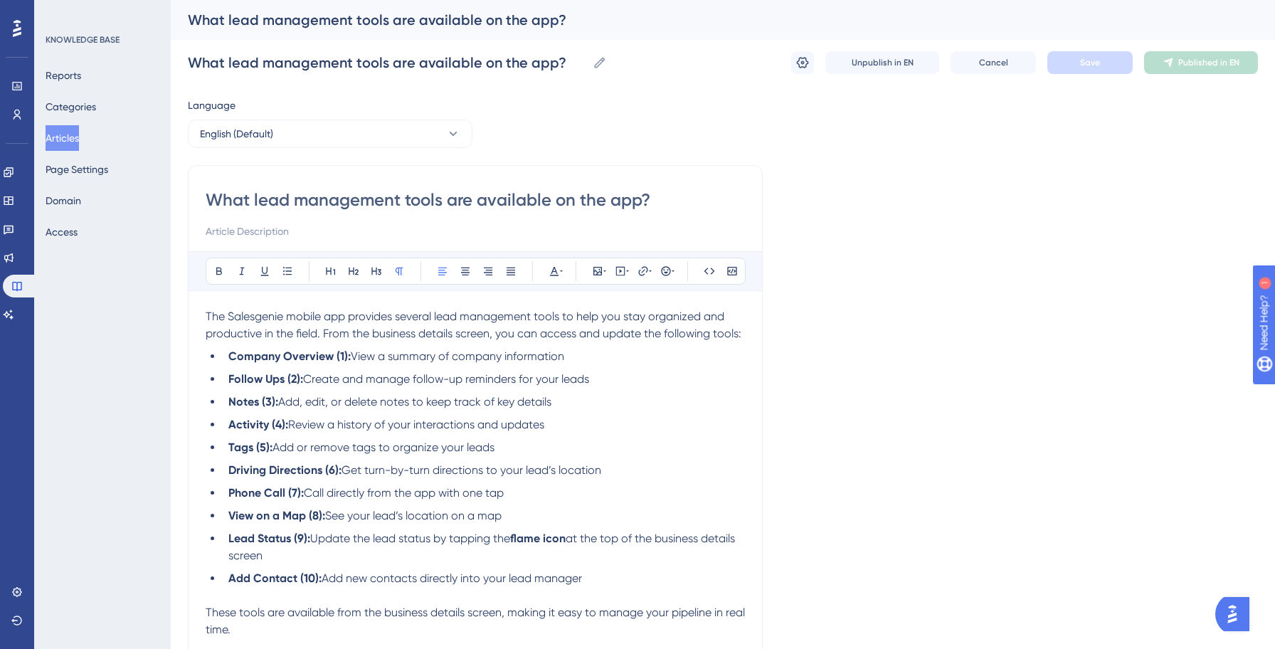
scroll to position [25, 0]
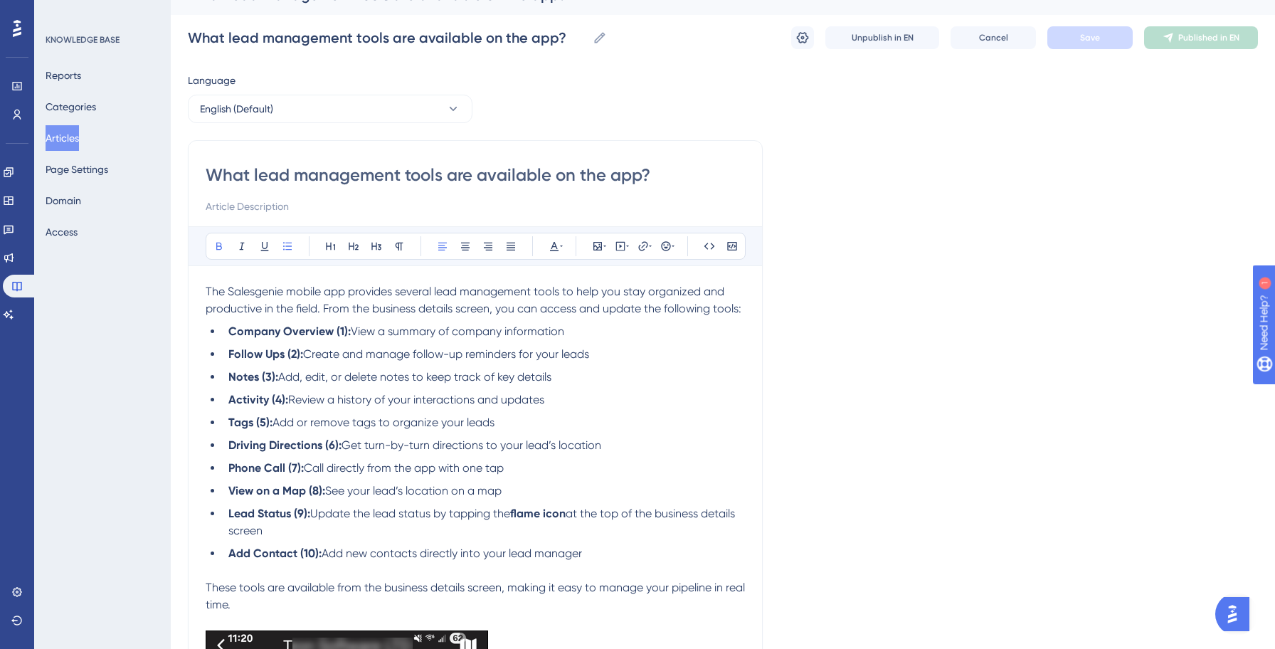
click at [518, 392] on li "Activity (4): Review a history of your interactions and updates" at bounding box center [484, 399] width 522 height 17
click at [285, 357] on strong "Follow Ups (2):" at bounding box center [265, 354] width 75 height 14
click at [388, 482] on ul "Company Overview (1): View a summary of company information Tasks (2): Create a…" at bounding box center [475, 442] width 539 height 239
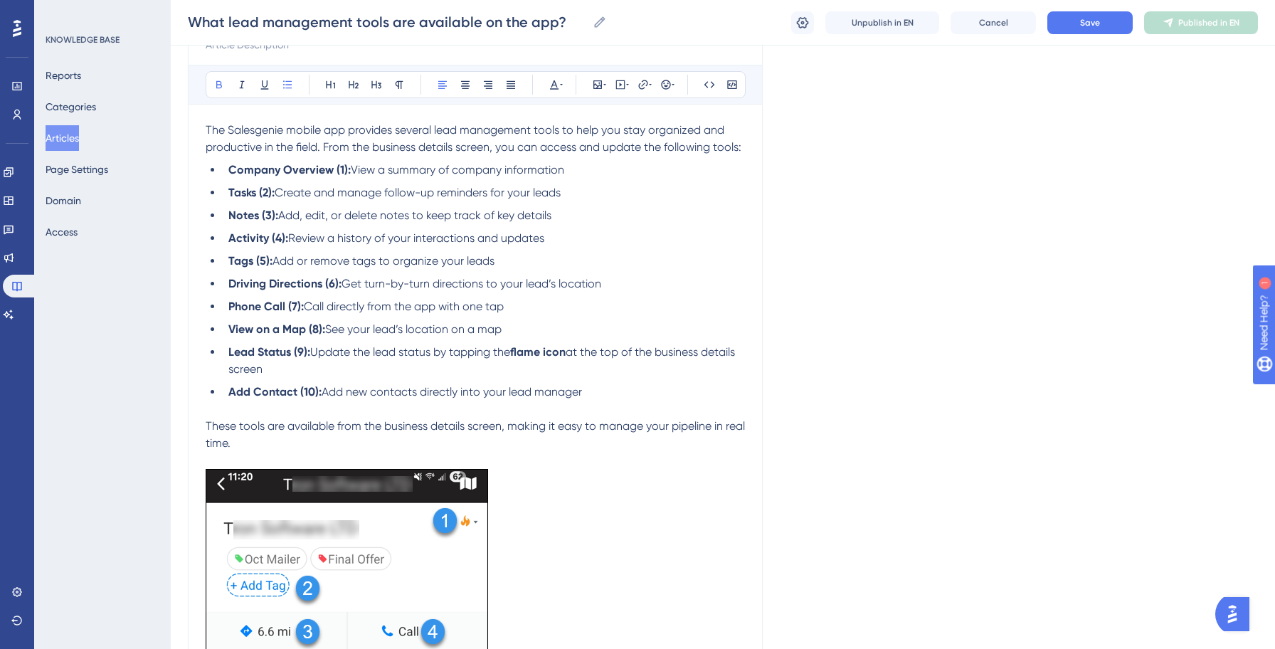
scroll to position [0, 0]
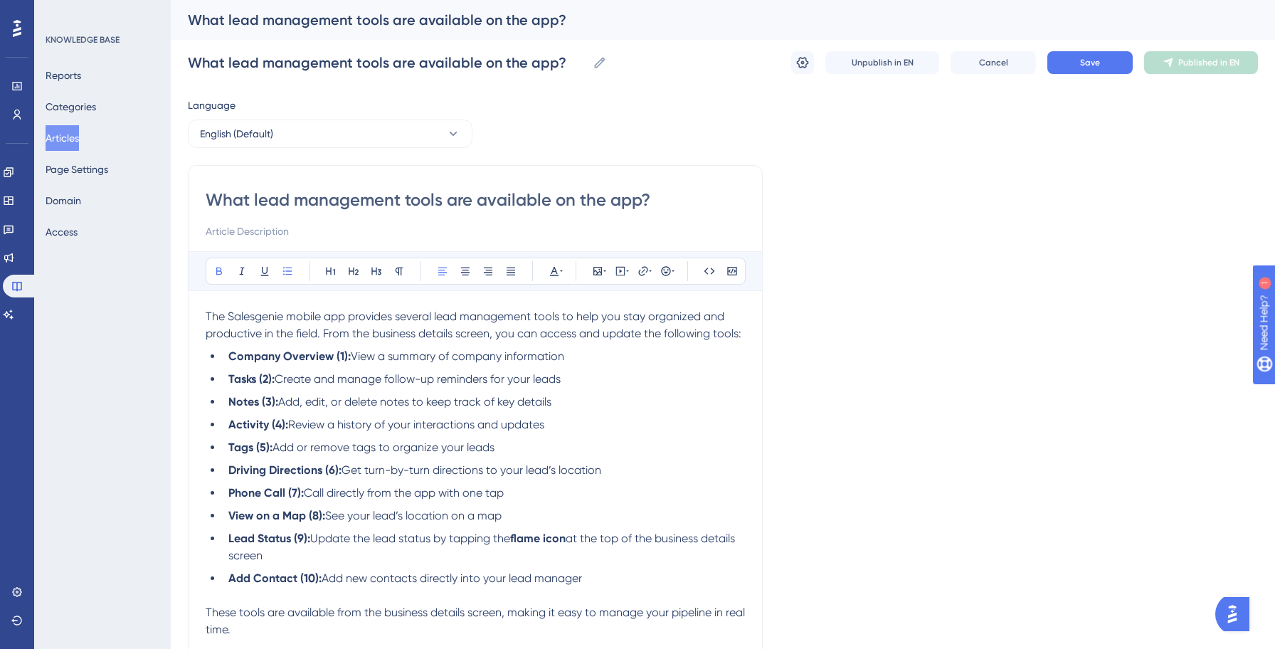
click at [421, 381] on span "Create and manage follow-up reminders for your leads" at bounding box center [418, 379] width 286 height 14
click at [505, 388] on ul "Company Overview (1): View a summary of company information Tasks (2): Create a…" at bounding box center [475, 467] width 539 height 239
click at [1088, 66] on span "Save" at bounding box center [1090, 62] width 20 height 11
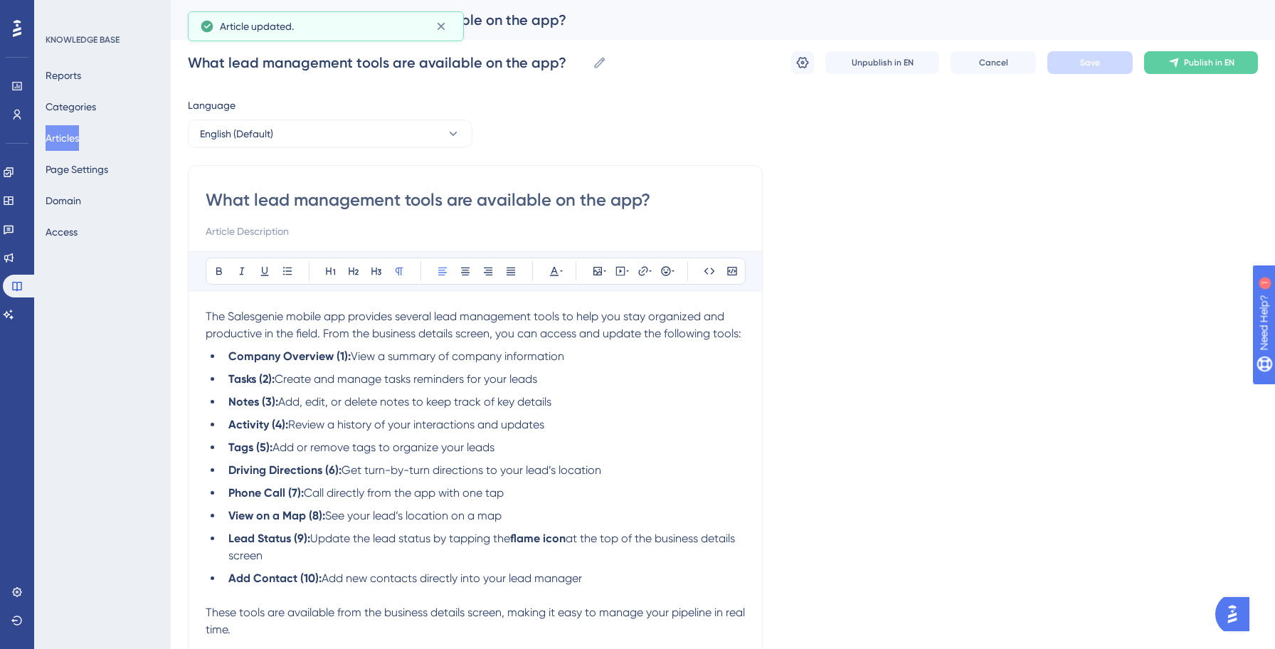
click at [1181, 50] on div "What lead management tools are available on the app? What lead management tools…" at bounding box center [723, 63] width 1070 height 46
click at [1181, 68] on button "Publish in EN" at bounding box center [1201, 62] width 114 height 23
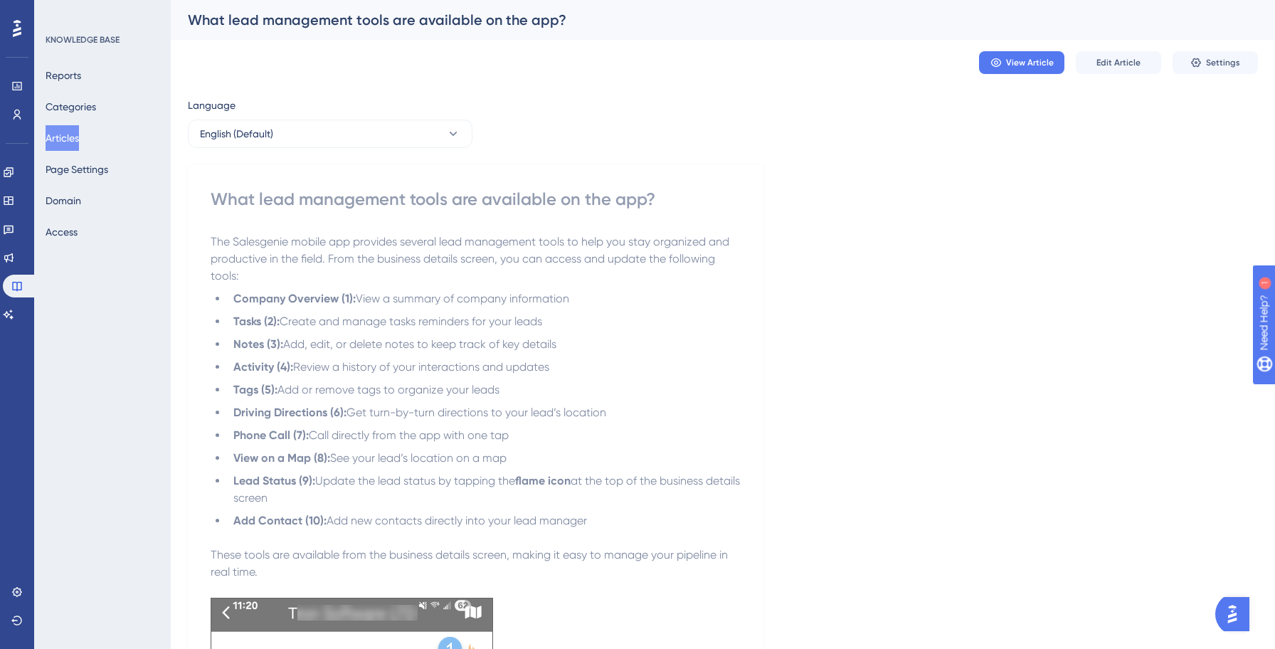
click at [73, 135] on button "Articles" at bounding box center [62, 138] width 33 height 26
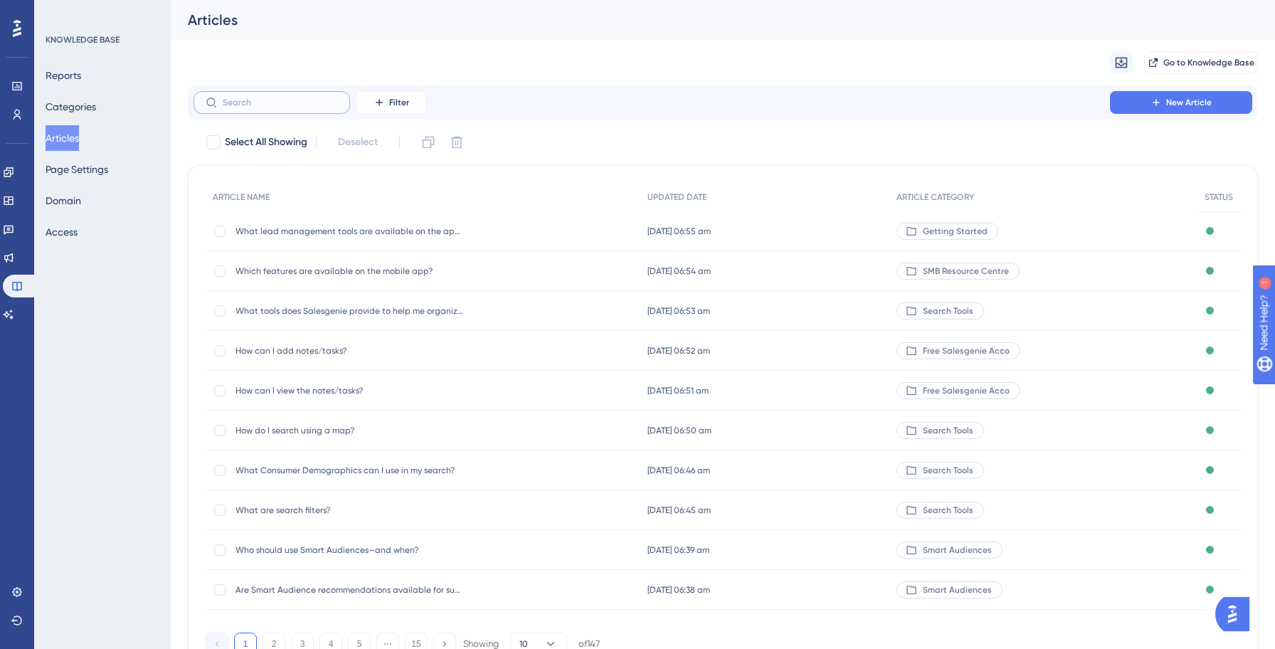
click at [276, 101] on input "text" at bounding box center [280, 102] width 115 height 10
paste input "How can I add notes/tasks?"
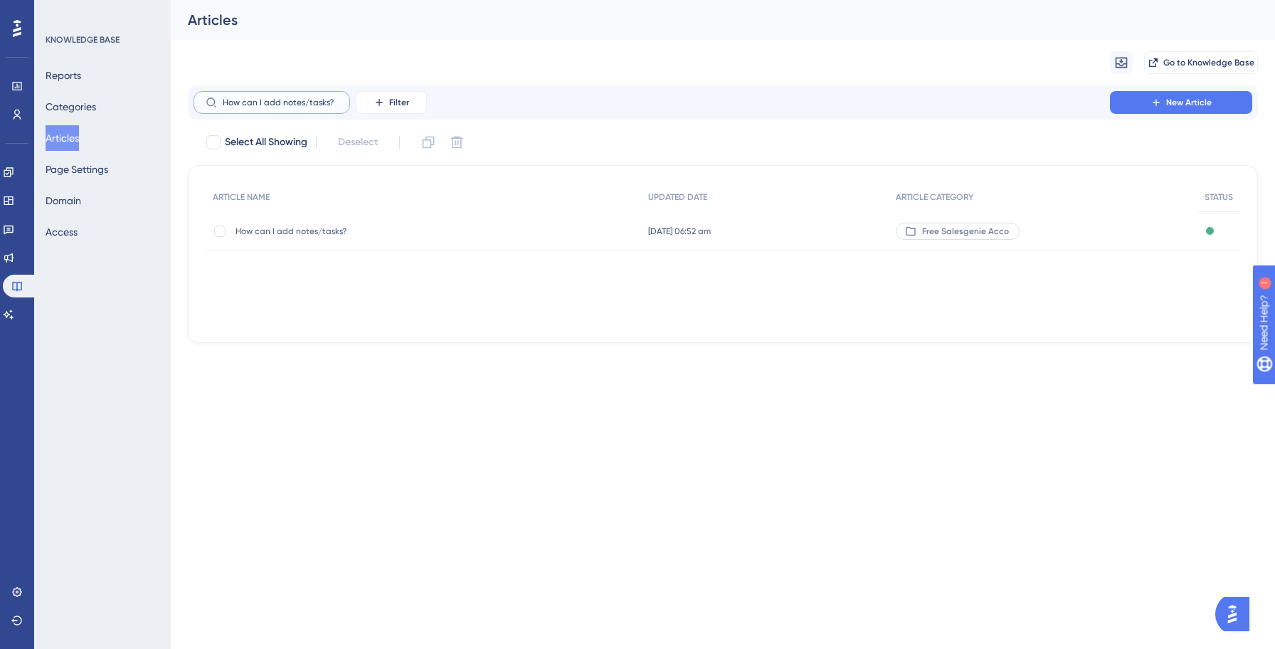
type input "How can I add notes/tasks?"
click at [292, 227] on span "How can I add notes/tasks?" at bounding box center [349, 230] width 228 height 11
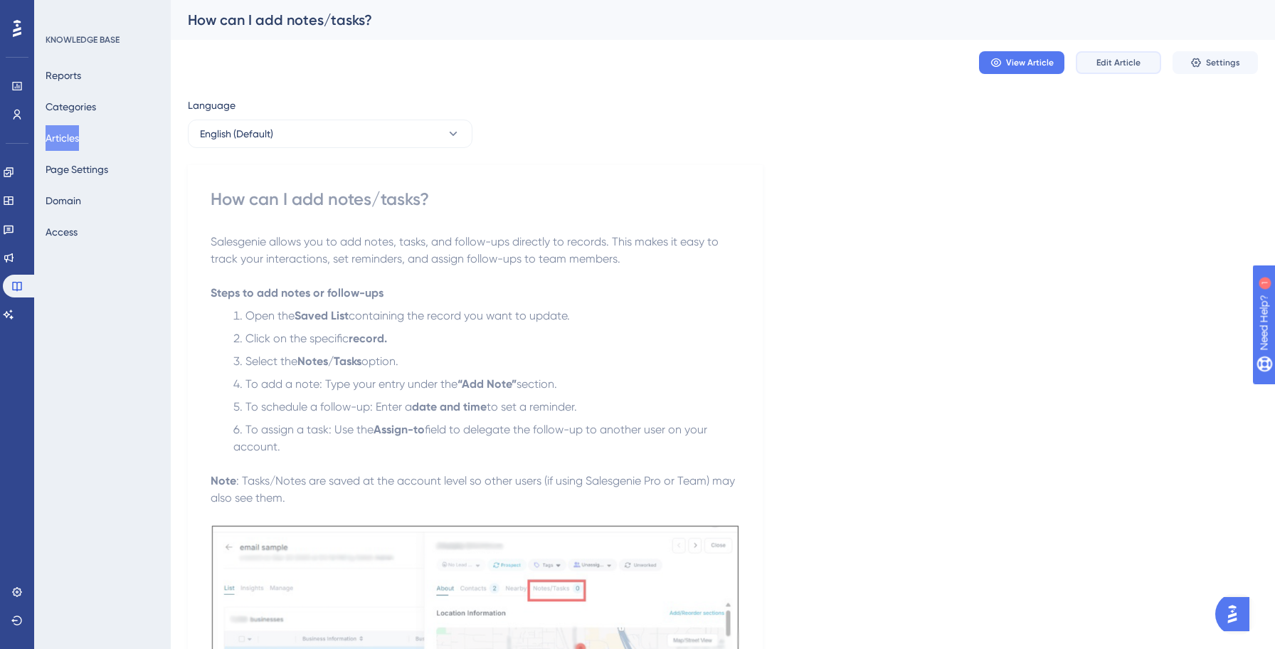
click at [1113, 63] on span "Edit Article" at bounding box center [1118, 62] width 44 height 11
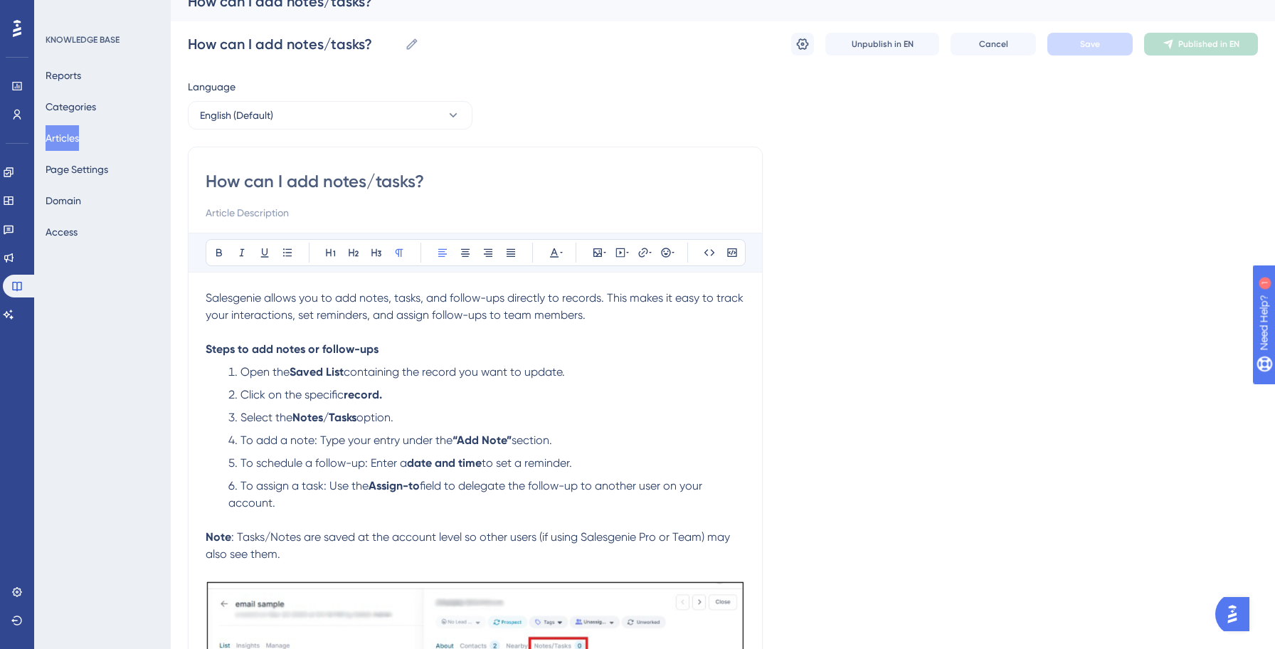
click at [504, 297] on span "Salesgenie allows you to add notes, tasks, and follow-ups directly to records. …" at bounding box center [476, 306] width 541 height 31
click at [371, 345] on strong "Steps to add notes or follow-ups" at bounding box center [292, 349] width 173 height 14
click at [356, 469] on span "To schedule a follow-up: Enter a" at bounding box center [323, 463] width 166 height 14
click at [578, 489] on span "field to delegate the follow-up to another user on your account." at bounding box center [466, 494] width 477 height 31
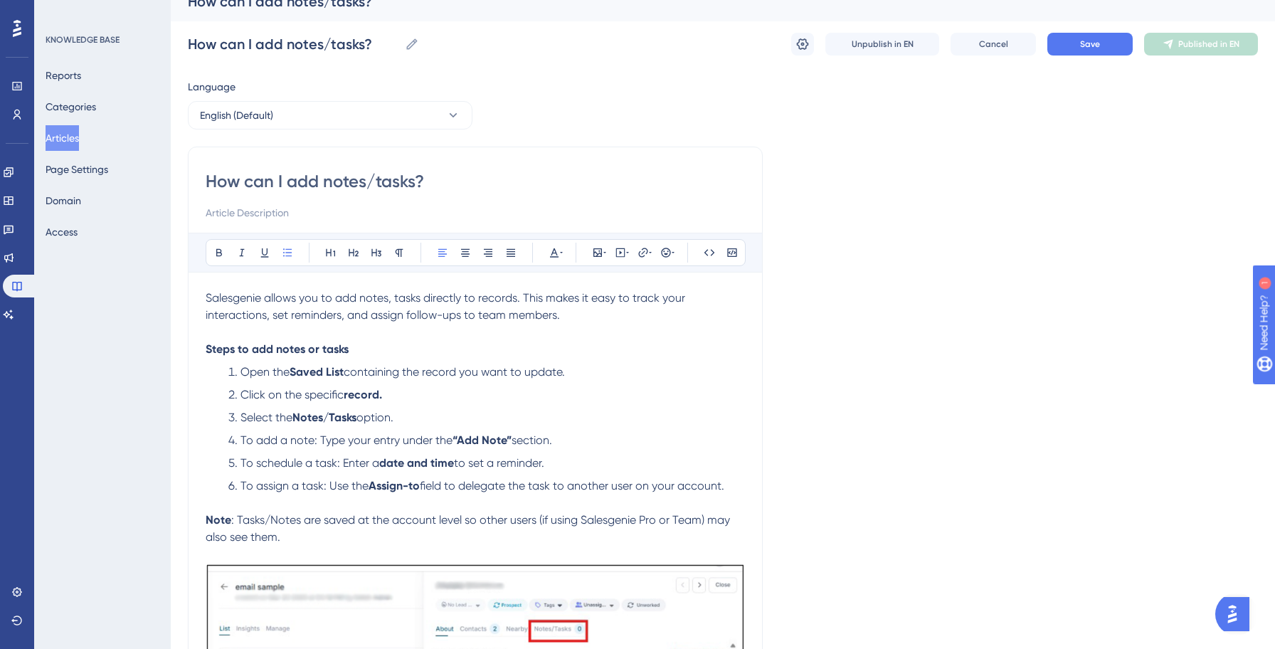
click at [451, 309] on span "Salesgenie allows you to add notes, tasks directly to records. This makes it ea…" at bounding box center [447, 306] width 482 height 31
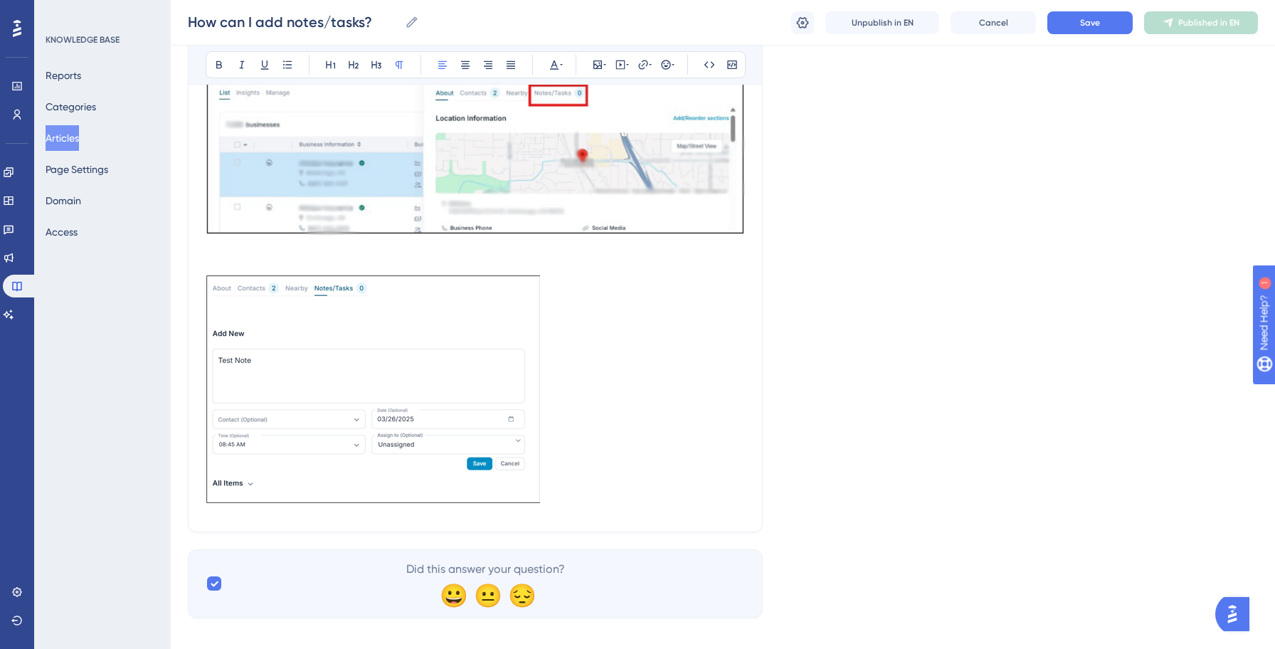
scroll to position [565, 0]
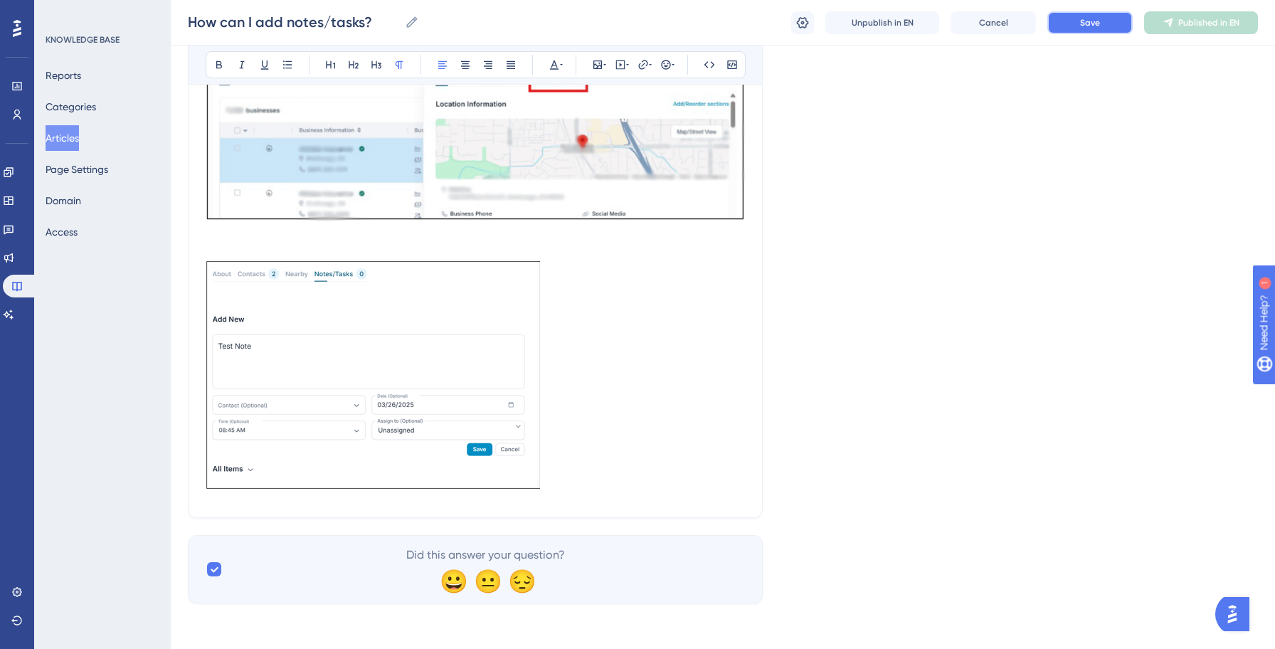
click at [1098, 31] on button "Save" at bounding box center [1089, 22] width 85 height 23
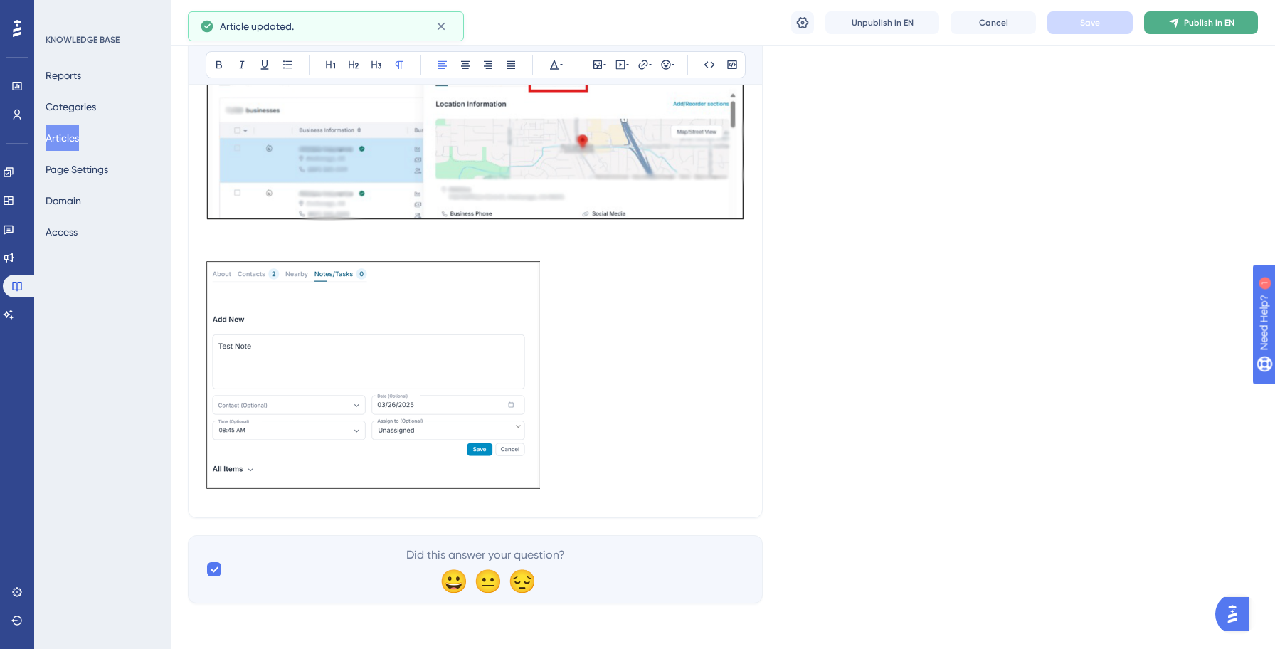
click at [1196, 24] on span "Publish in EN" at bounding box center [1209, 22] width 51 height 11
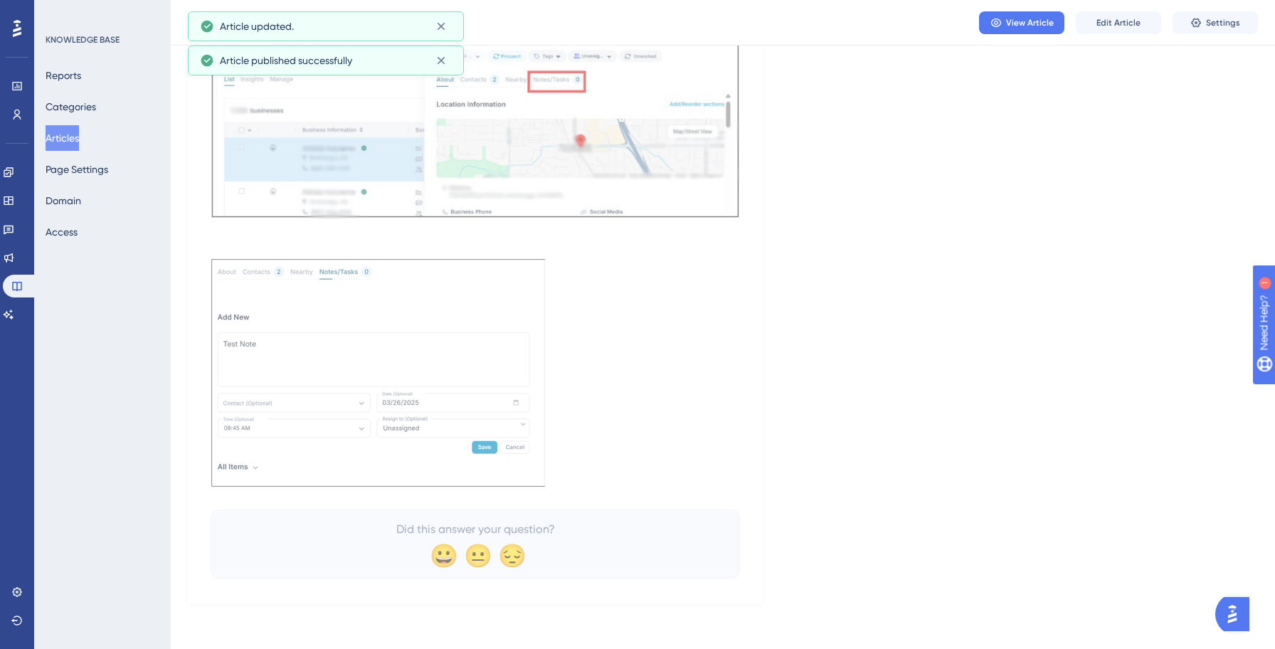
scroll to position [489, 0]
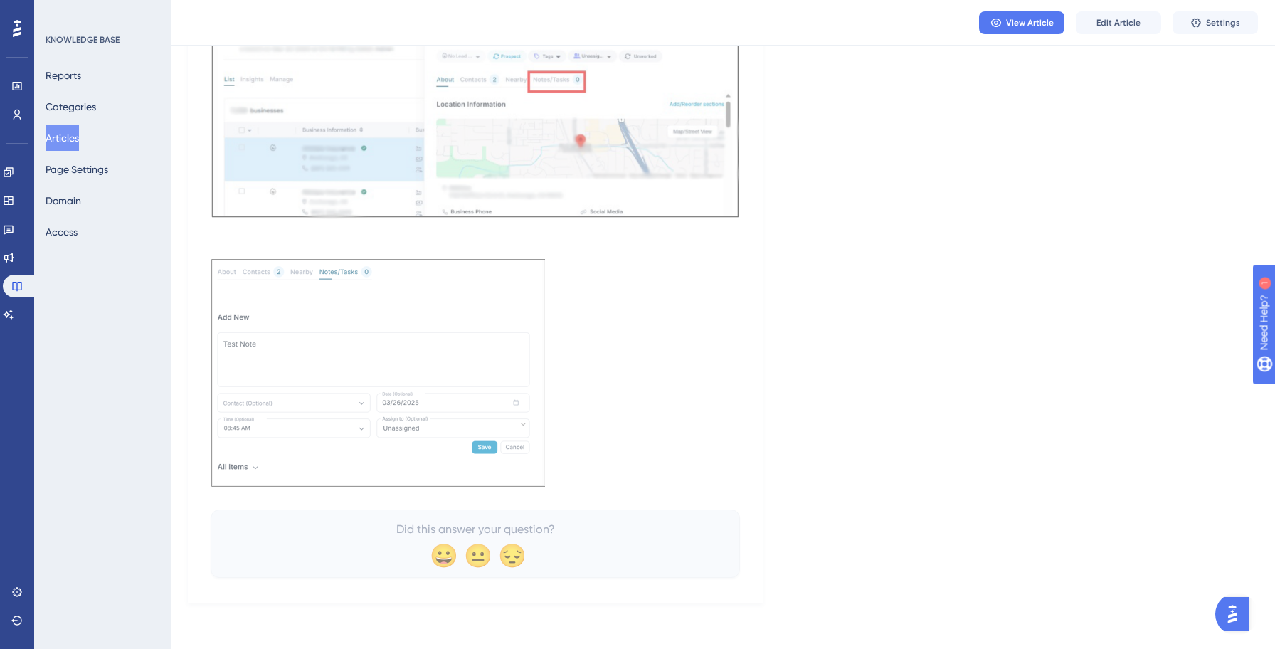
click at [78, 145] on button "Articles" at bounding box center [62, 138] width 33 height 26
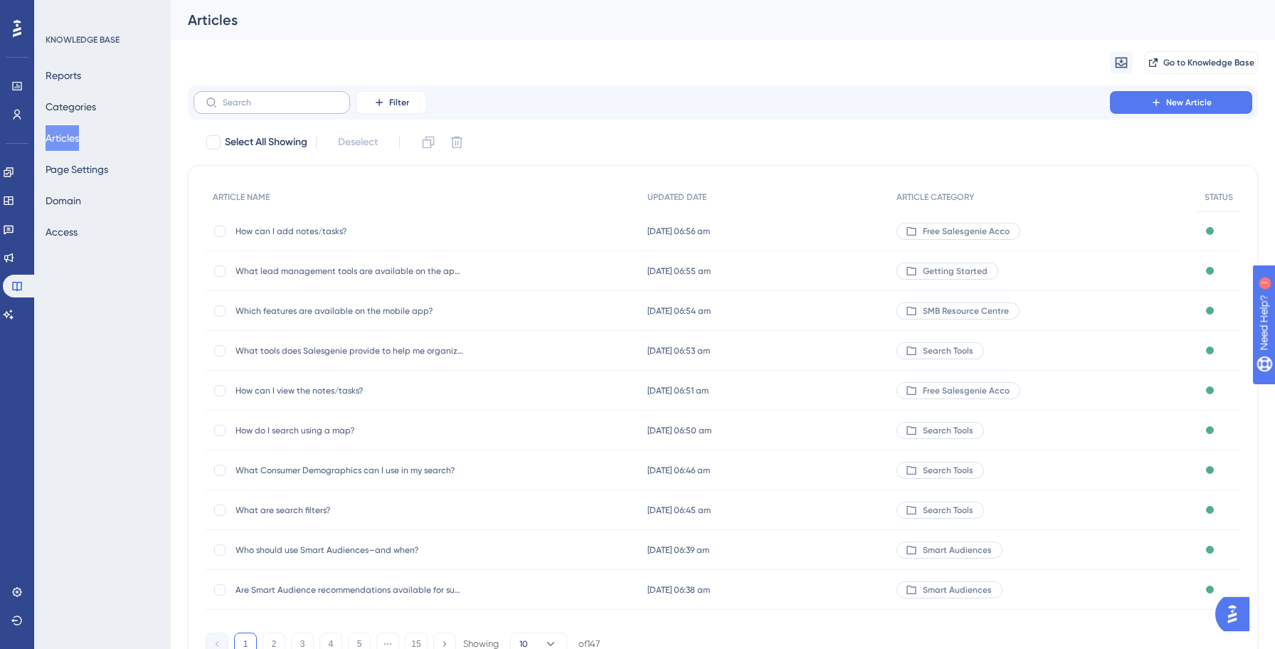
click at [277, 97] on label at bounding box center [271, 102] width 156 height 23
click at [277, 97] on input "text" at bounding box center [280, 102] width 115 height 10
paste input "How can I view the notes/tasks?"
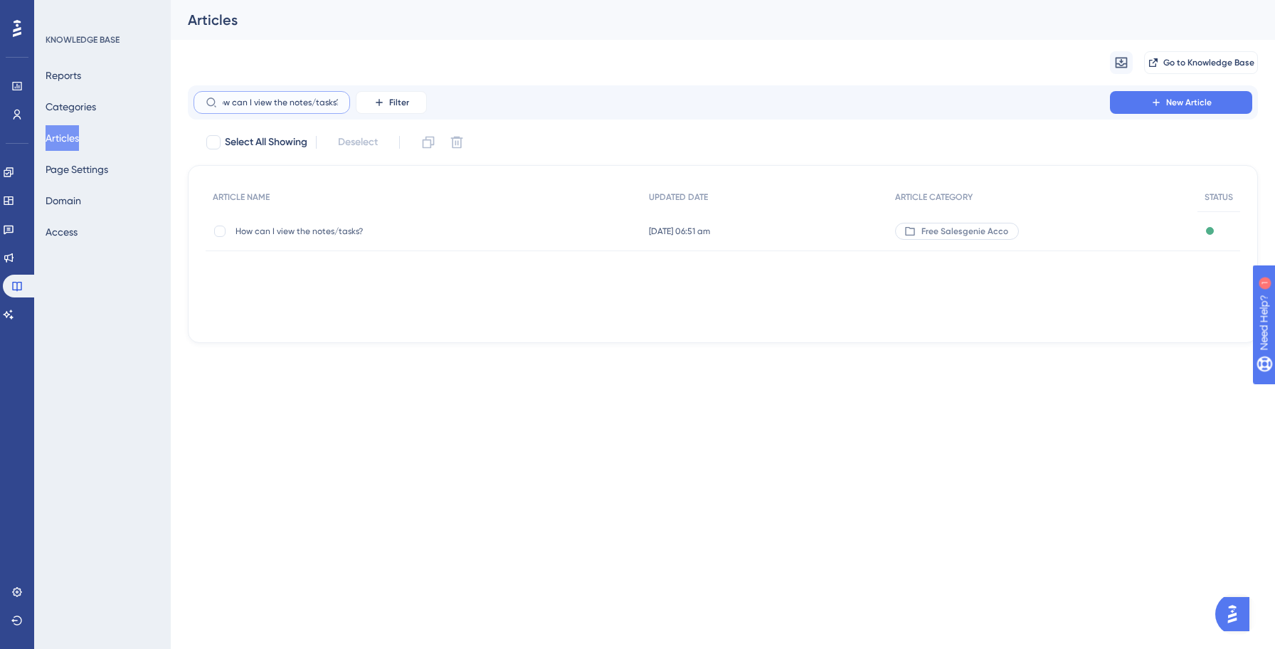
type input "How can I view the notes/tasks?"
click at [289, 243] on div "How can I view the notes/tasks? How can I view the notes/tasks?" at bounding box center [349, 231] width 228 height 40
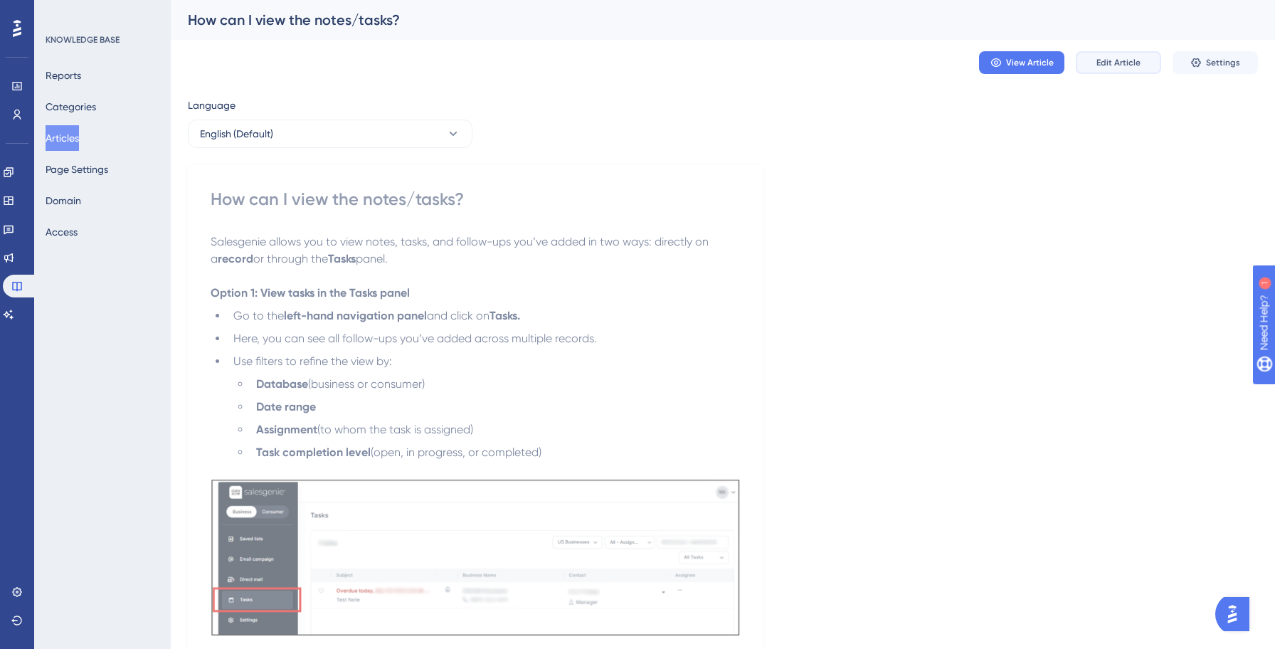
click at [1110, 60] on span "Edit Article" at bounding box center [1118, 62] width 44 height 11
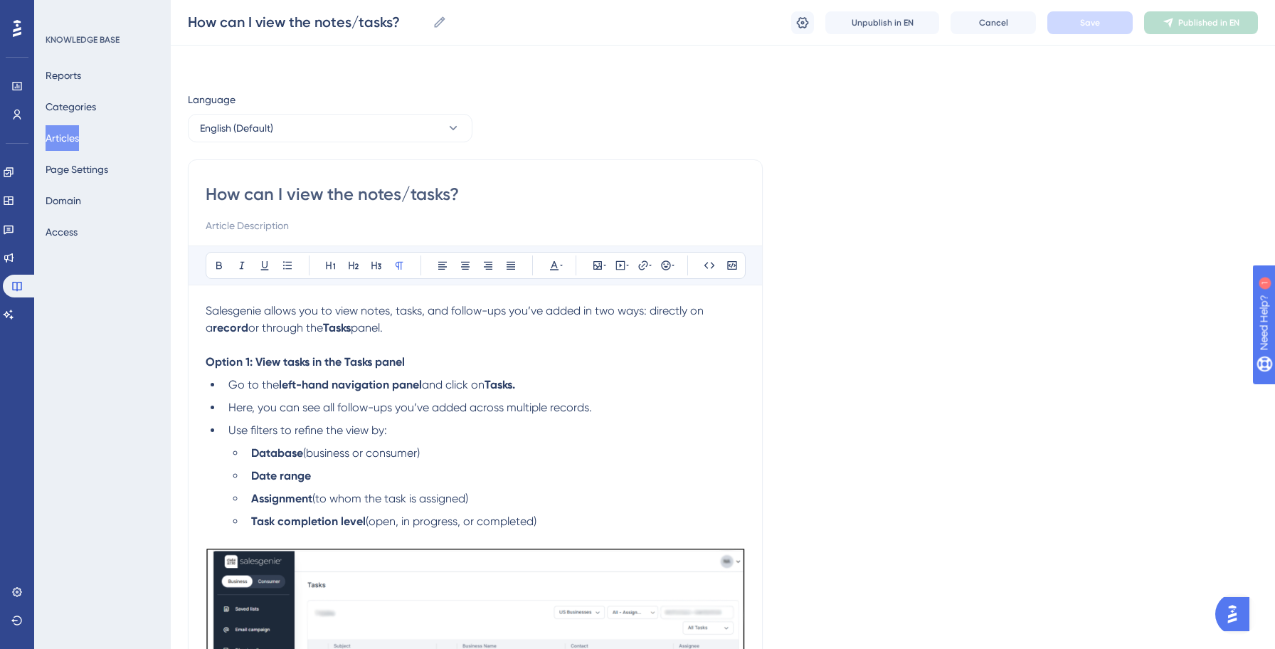
scroll to position [93, 0]
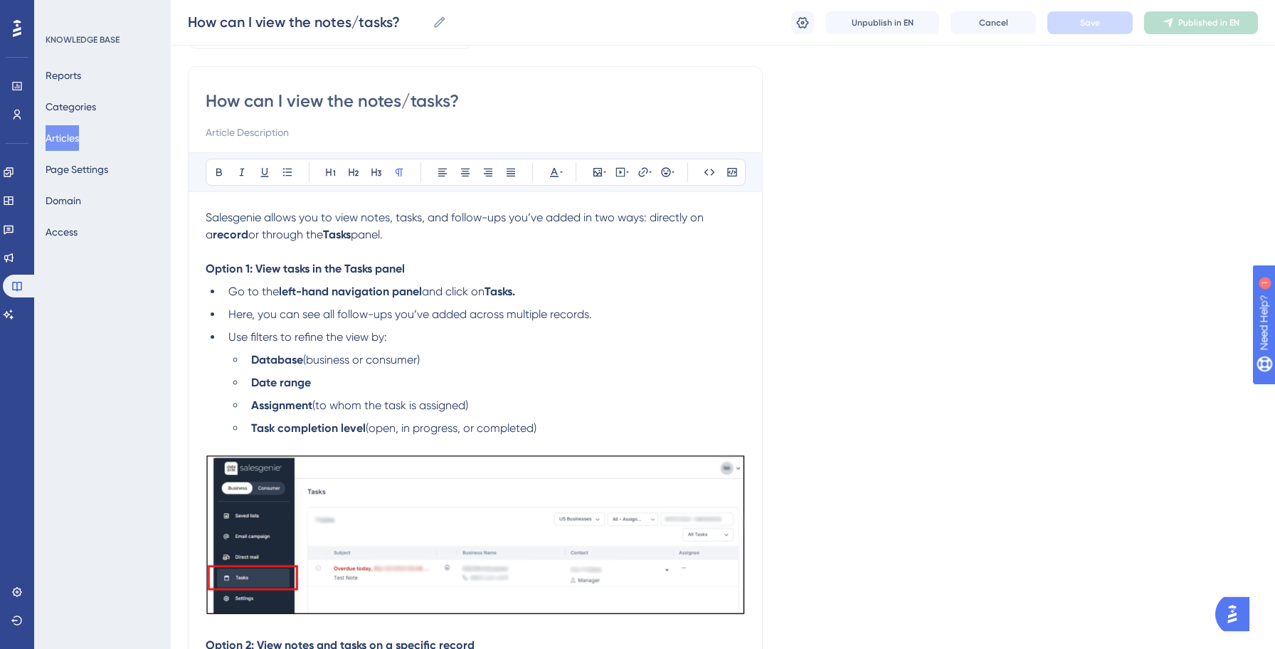
click at [505, 220] on span "Salesgenie allows you to view notes, tasks, and follow-ups you’ve added in two …" at bounding box center [456, 226] width 501 height 31
click at [390, 313] on span "Here, you can see all follow-ups you’ve added across multiple records." at bounding box center [409, 314] width 363 height 14
click at [814, 319] on div "Language English (Default) How can I view the notes/tasks? Bold Italic Underlin…" at bounding box center [723, 534] width 1070 height 1073
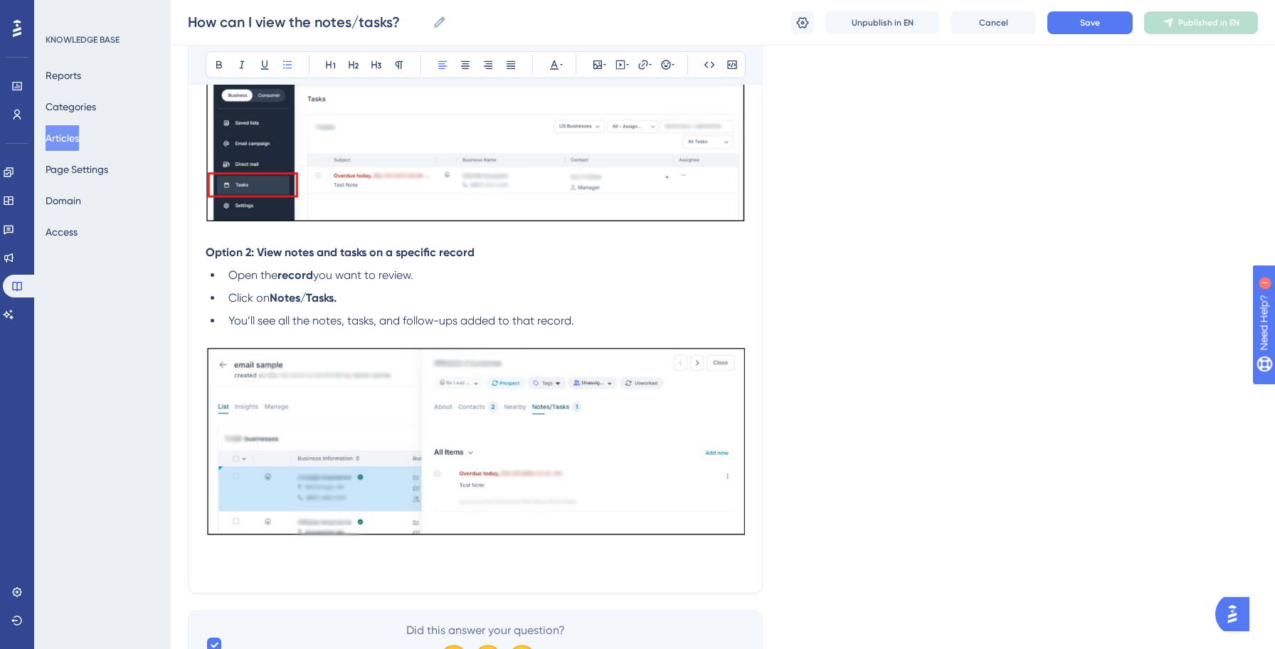
click at [454, 324] on span "You’ll see all the notes, tasks, and follow-ups added to that record." at bounding box center [401, 321] width 346 height 14
click at [1084, 29] on button "Save" at bounding box center [1089, 22] width 85 height 23
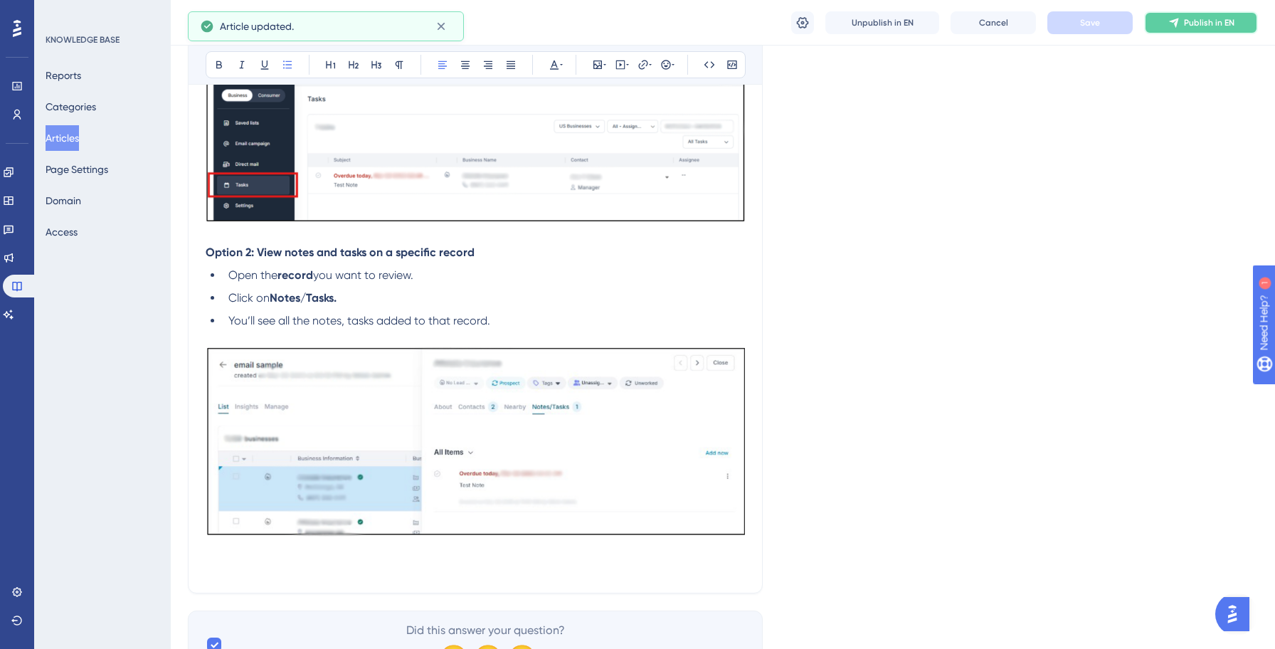
click at [1235, 18] on button "Publish in EN" at bounding box center [1201, 22] width 114 height 23
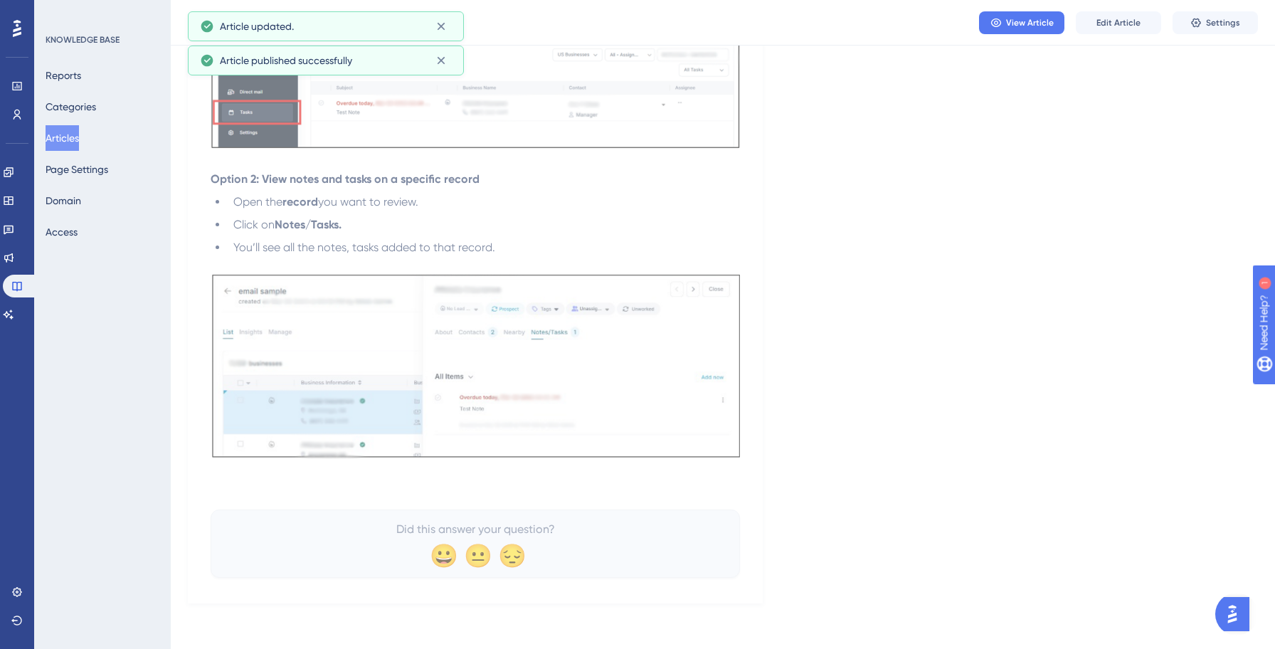
scroll to position [0, 0]
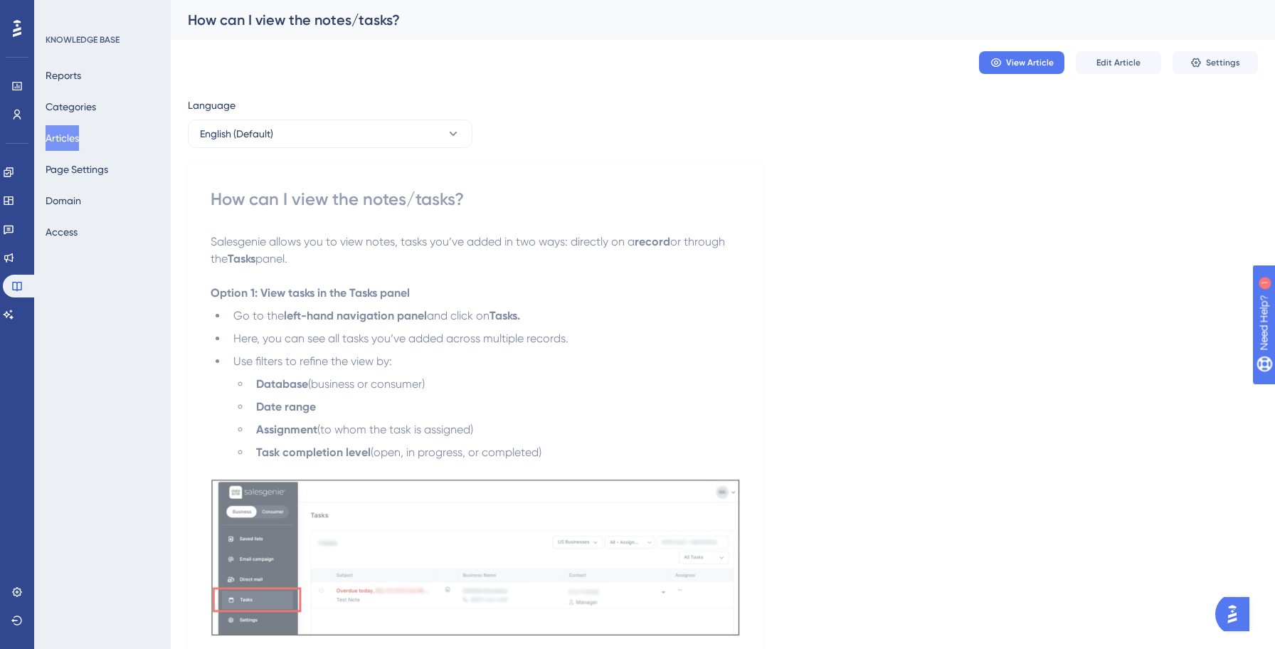
click at [79, 139] on button "Articles" at bounding box center [62, 138] width 33 height 26
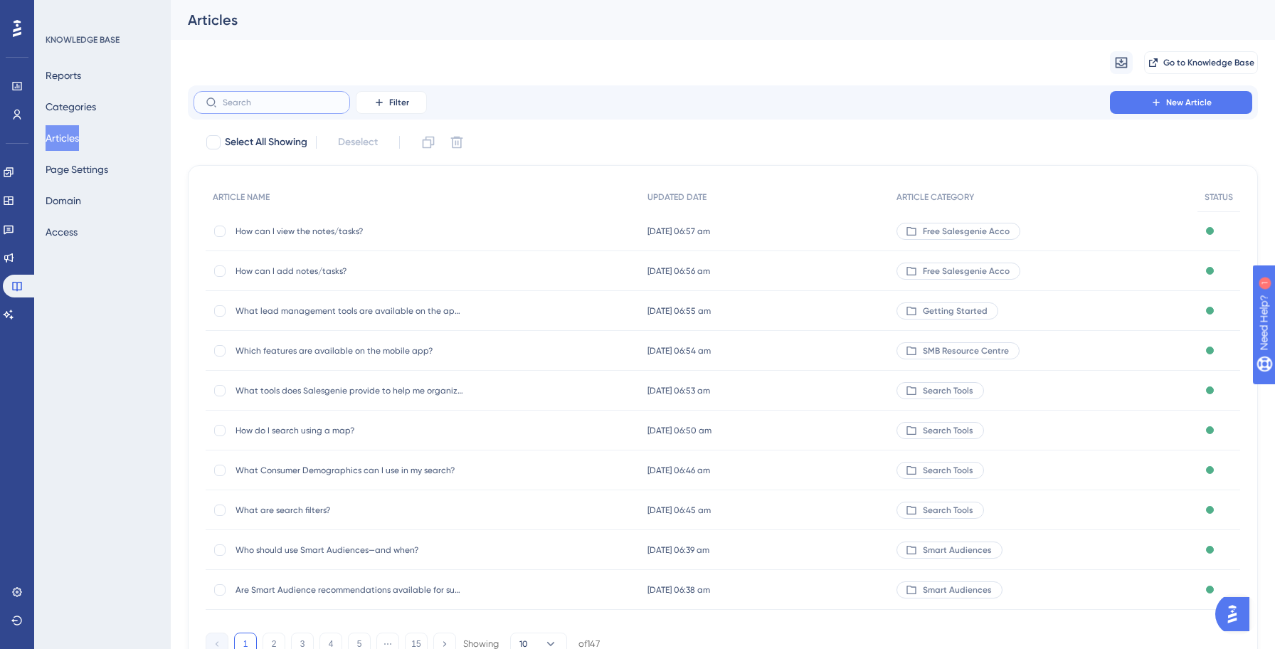
click at [280, 103] on input "text" at bounding box center [280, 102] width 115 height 10
paste input "How can I edit my notes or tasks?"
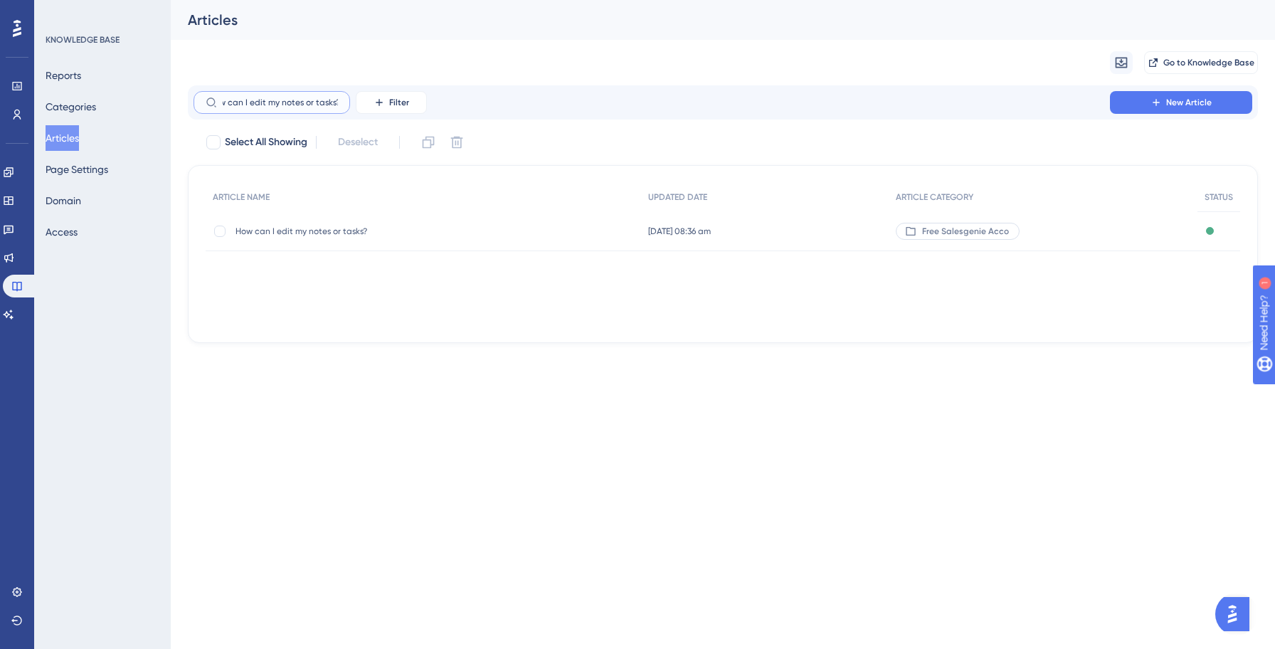
type input "How can I edit my notes or tasks?"
click at [317, 227] on span "How can I edit my notes or tasks?" at bounding box center [349, 230] width 228 height 11
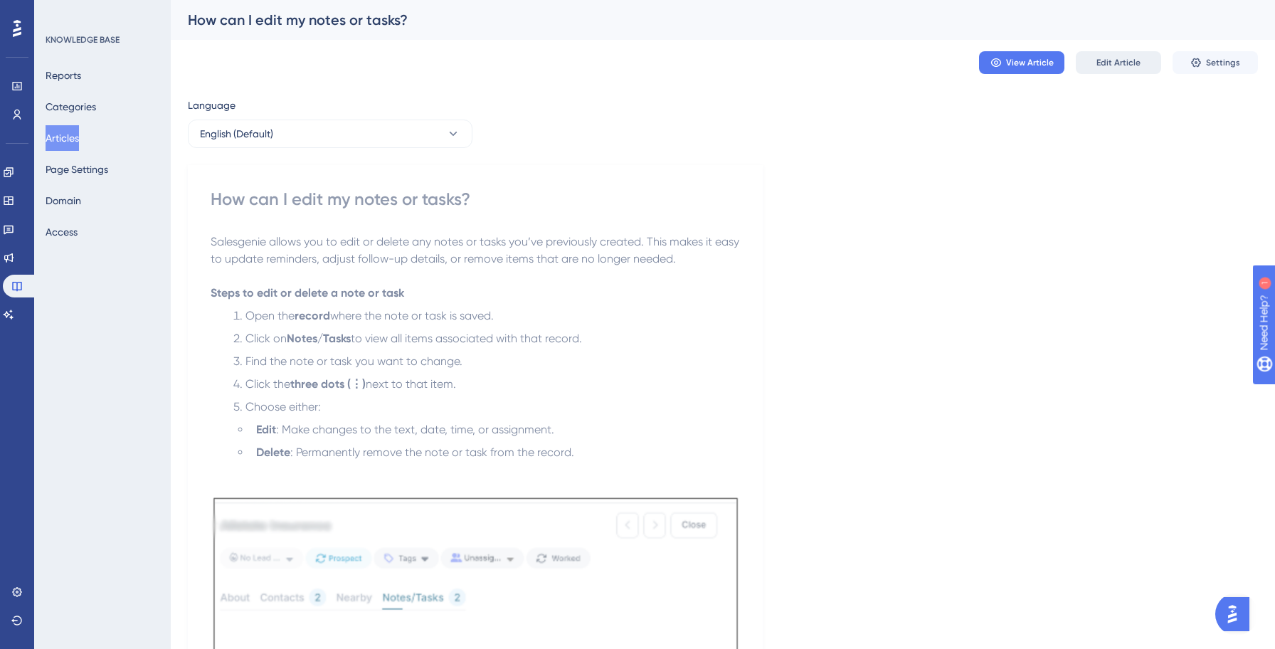
click at [1120, 57] on span "Edit Article" at bounding box center [1118, 62] width 44 height 11
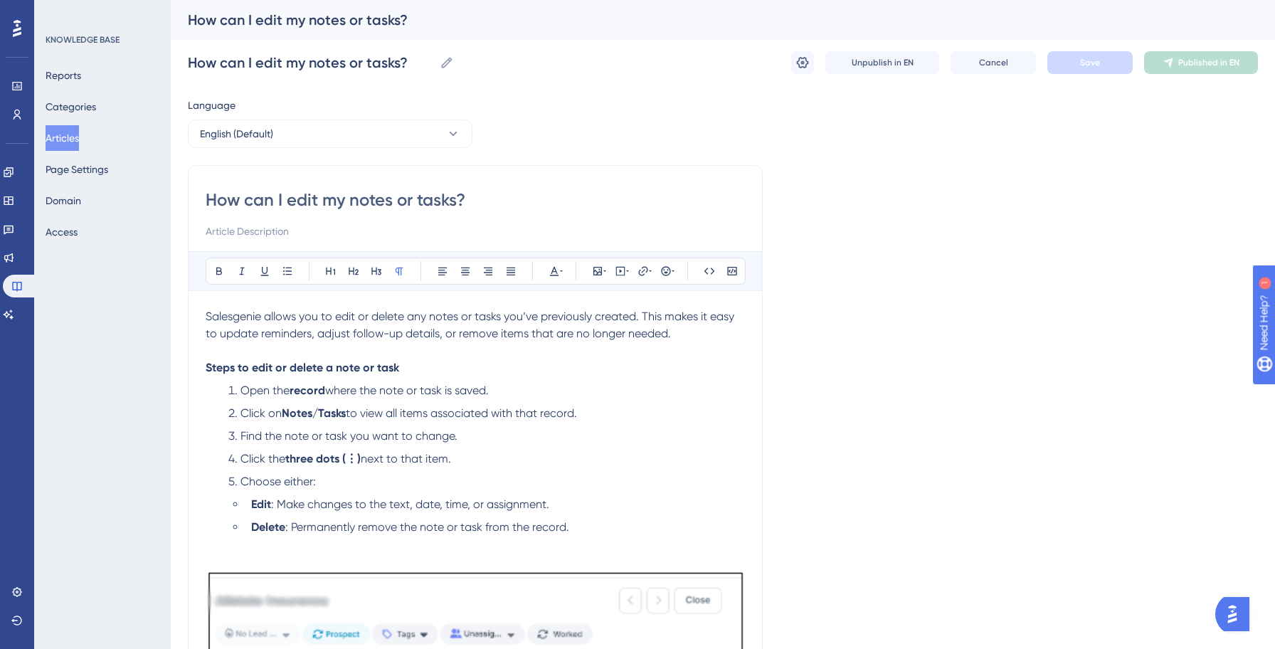
click at [417, 338] on span "Salesgenie allows you to edit or delete any notes or tasks you’ve previously cr…" at bounding box center [471, 324] width 531 height 31
click at [863, 311] on div "Language English (Default) How can I edit my notes or tasks? Bold Italic Underl…" at bounding box center [723, 625] width 1070 height 1056
click at [1100, 72] on button "Save" at bounding box center [1089, 62] width 85 height 23
click at [1202, 72] on button "Publish in EN" at bounding box center [1201, 62] width 114 height 23
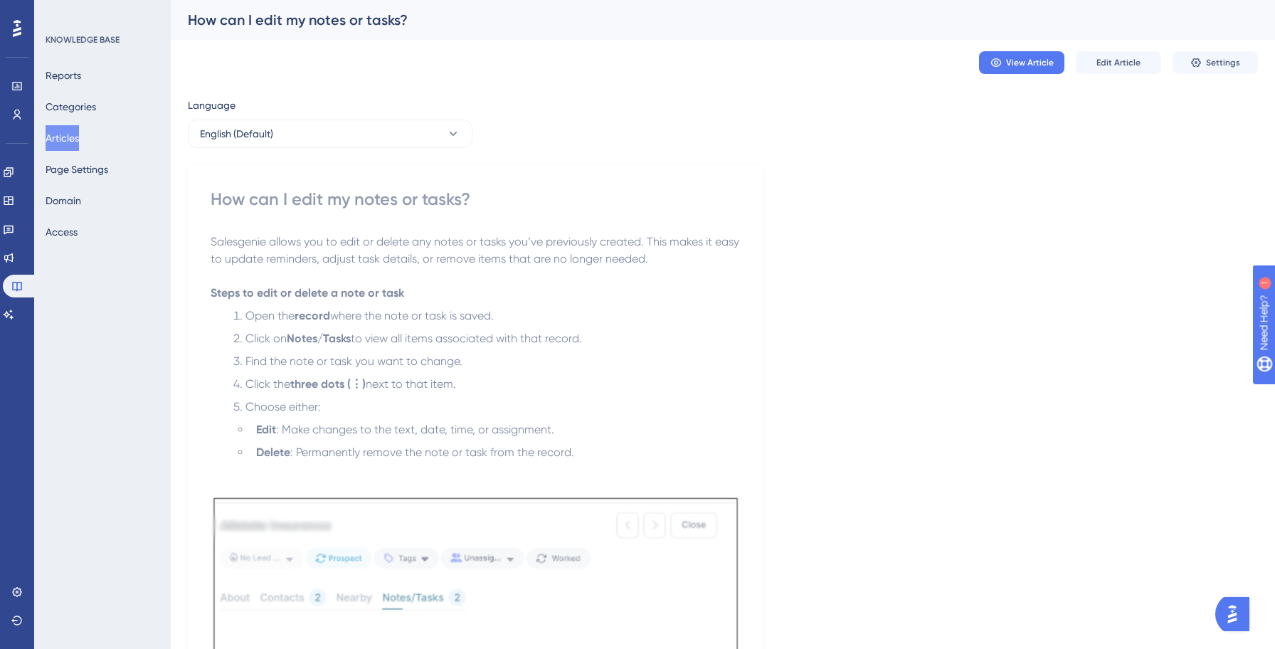
click at [63, 146] on button "Articles" at bounding box center [62, 138] width 33 height 26
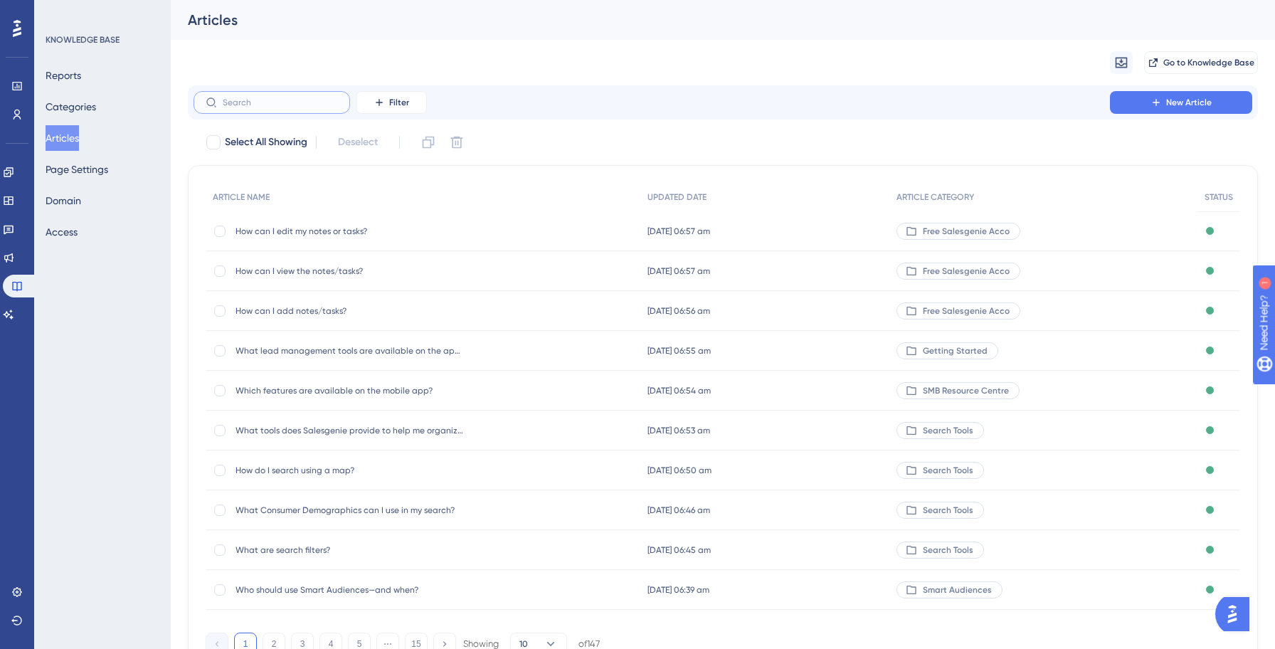
click at [268, 106] on input "text" at bounding box center [280, 102] width 115 height 10
paste input "How can I search by home value?"
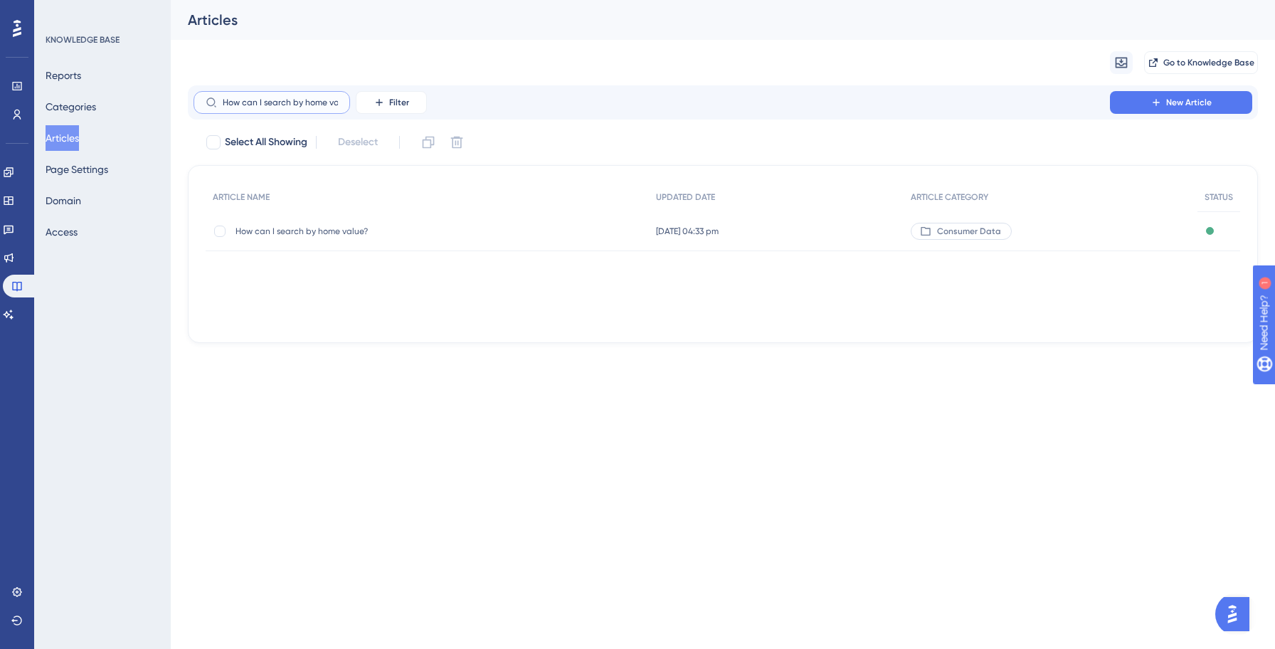
scroll to position [0, 15]
type input "How can I search by home value?"
click at [327, 232] on span "How can I search by home value?" at bounding box center [349, 230] width 228 height 11
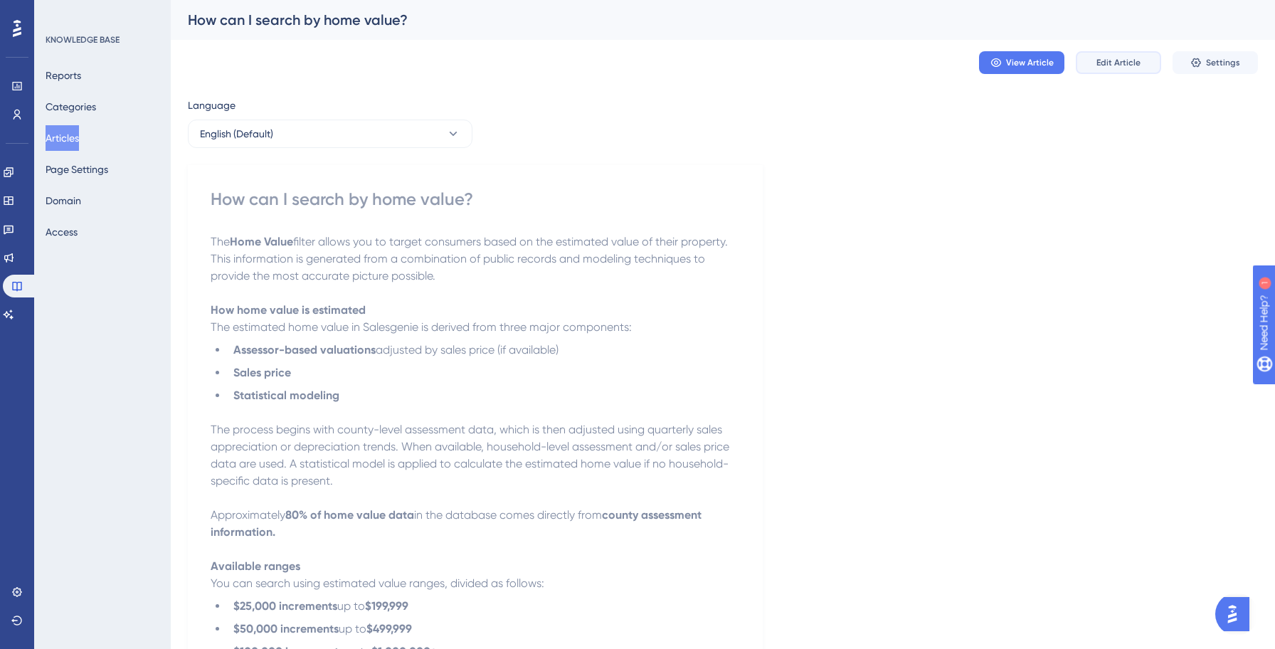
click at [1104, 65] on span "Edit Article" at bounding box center [1118, 62] width 44 height 11
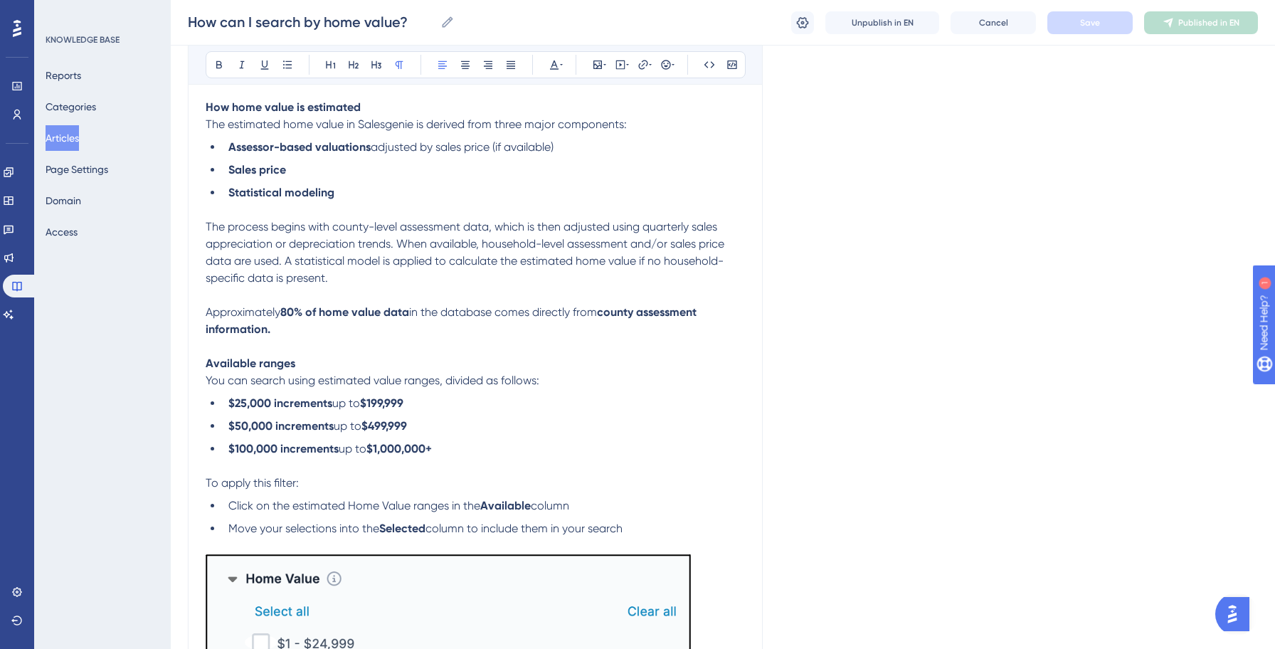
drag, startPoint x: 78, startPoint y: 130, endPoint x: 111, endPoint y: 131, distance: 32.7
click at [78, 131] on button "Articles" at bounding box center [62, 138] width 33 height 26
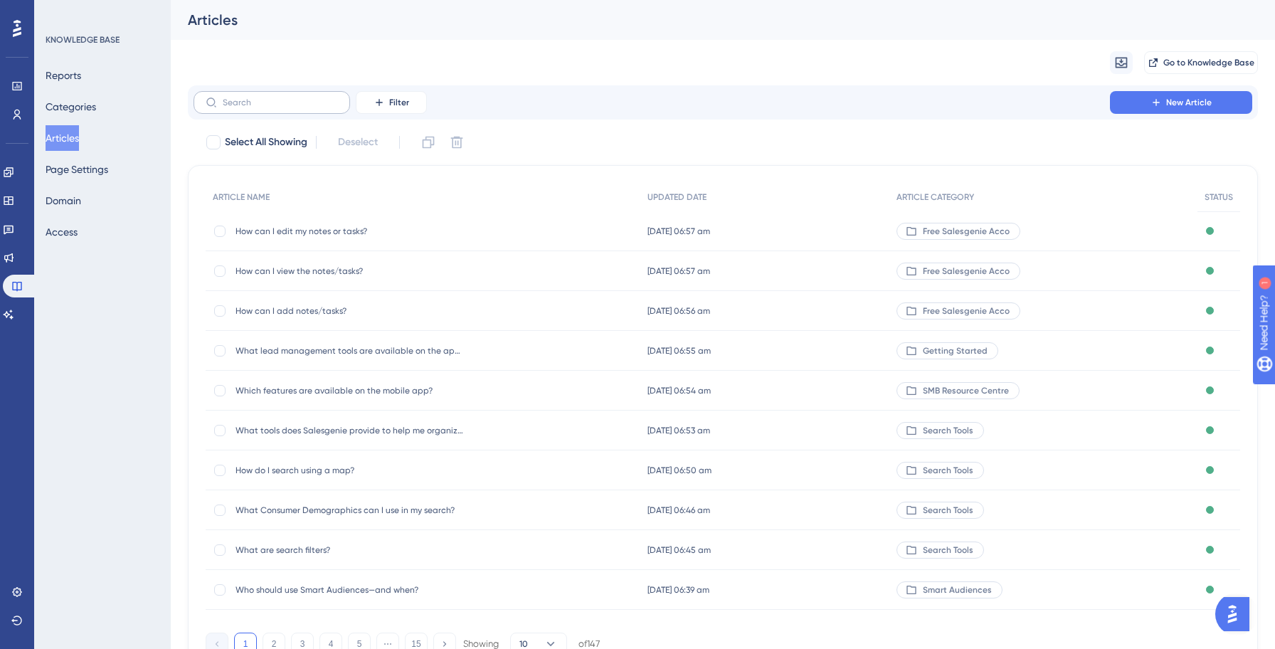
click at [278, 93] on label at bounding box center [271, 102] width 156 height 23
click at [278, 97] on input "text" at bounding box center [280, 102] width 115 height 10
paste input "How can I generate a report with Salesgenie Team?"
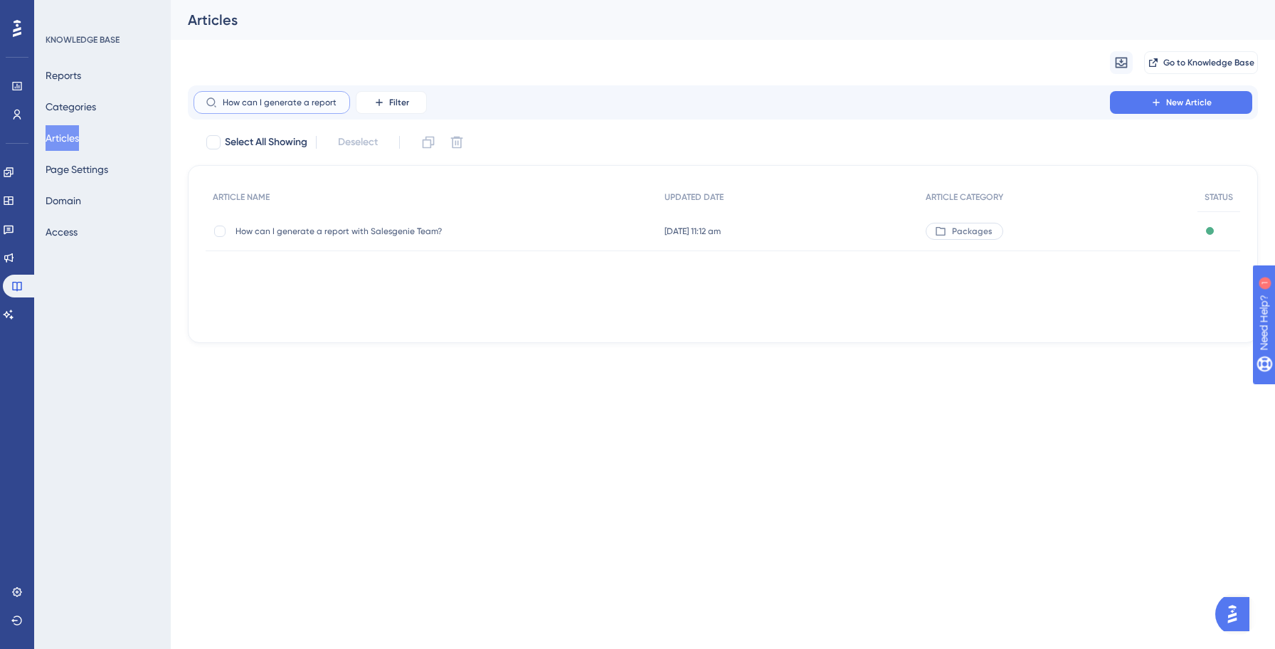
scroll to position [0, 87]
type input "How can I generate a report with Salesgenie Team?"
click at [334, 233] on span "How can I generate a report with Salesgenie Team?" at bounding box center [349, 230] width 228 height 11
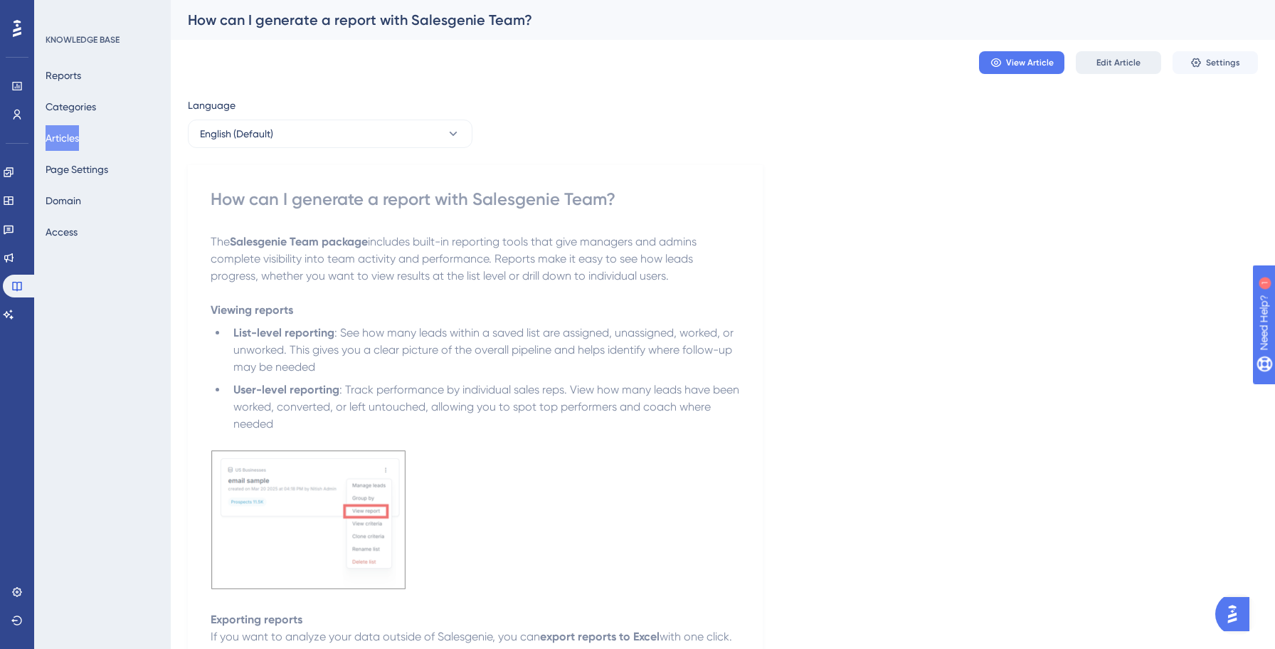
click at [1121, 58] on span "Edit Article" at bounding box center [1118, 62] width 44 height 11
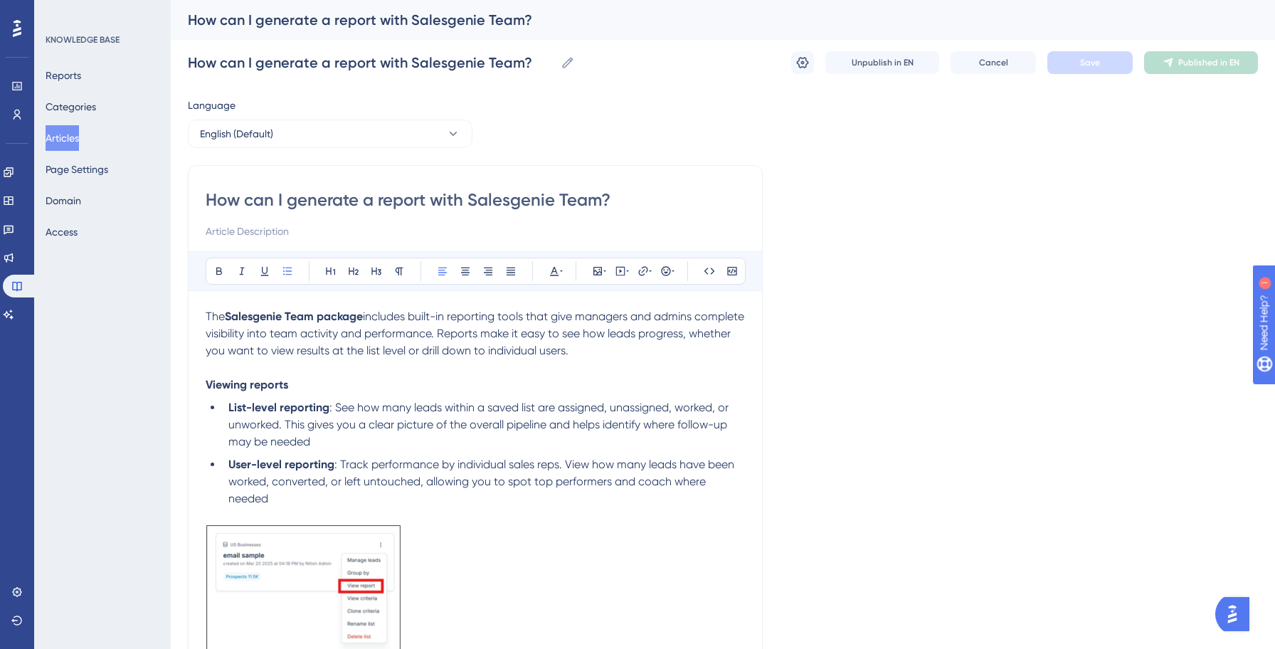
click at [722, 428] on span ": See how many leads within a saved list are assigned, unassigned, worked, or u…" at bounding box center [479, 424] width 503 height 48
click at [652, 448] on li "List-level reporting : See how many leads within a saved list are assigned, una…" at bounding box center [484, 424] width 522 height 51
click at [1086, 74] on div "How can I generate a report with Salesgenie Team? How can I generate a report w…" at bounding box center [723, 63] width 1070 height 46
click at [1090, 68] on span "Save" at bounding box center [1090, 62] width 20 height 11
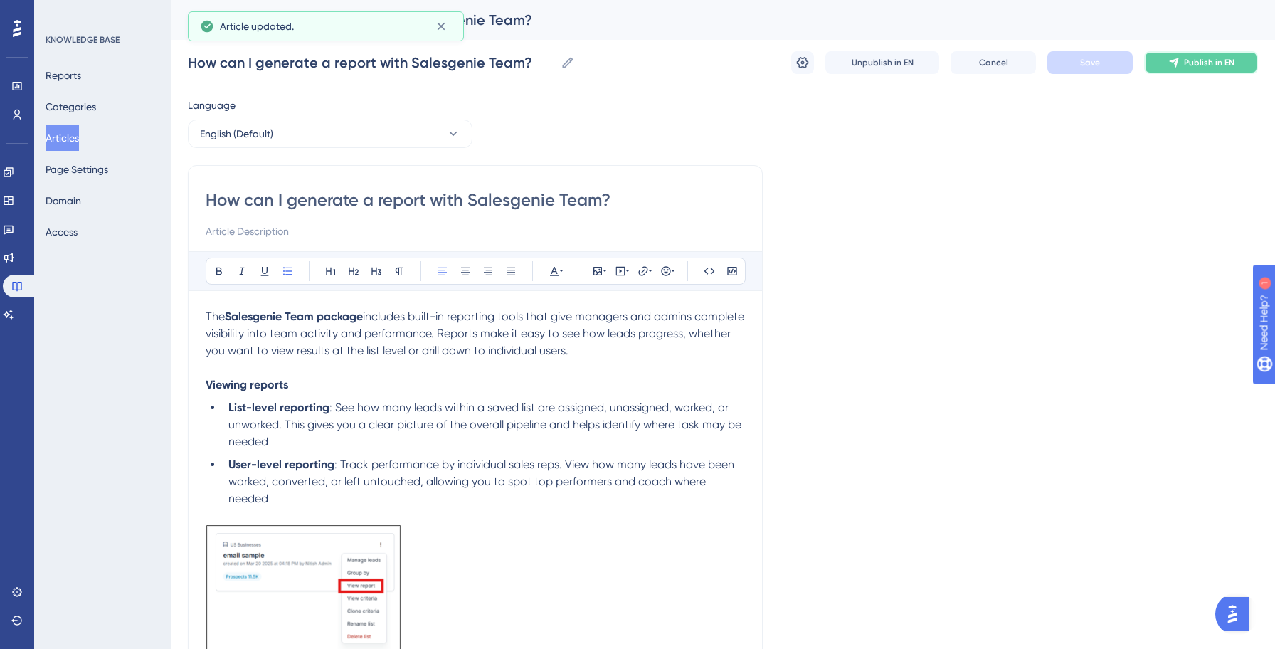
click at [1186, 63] on span "Publish in EN" at bounding box center [1209, 62] width 51 height 11
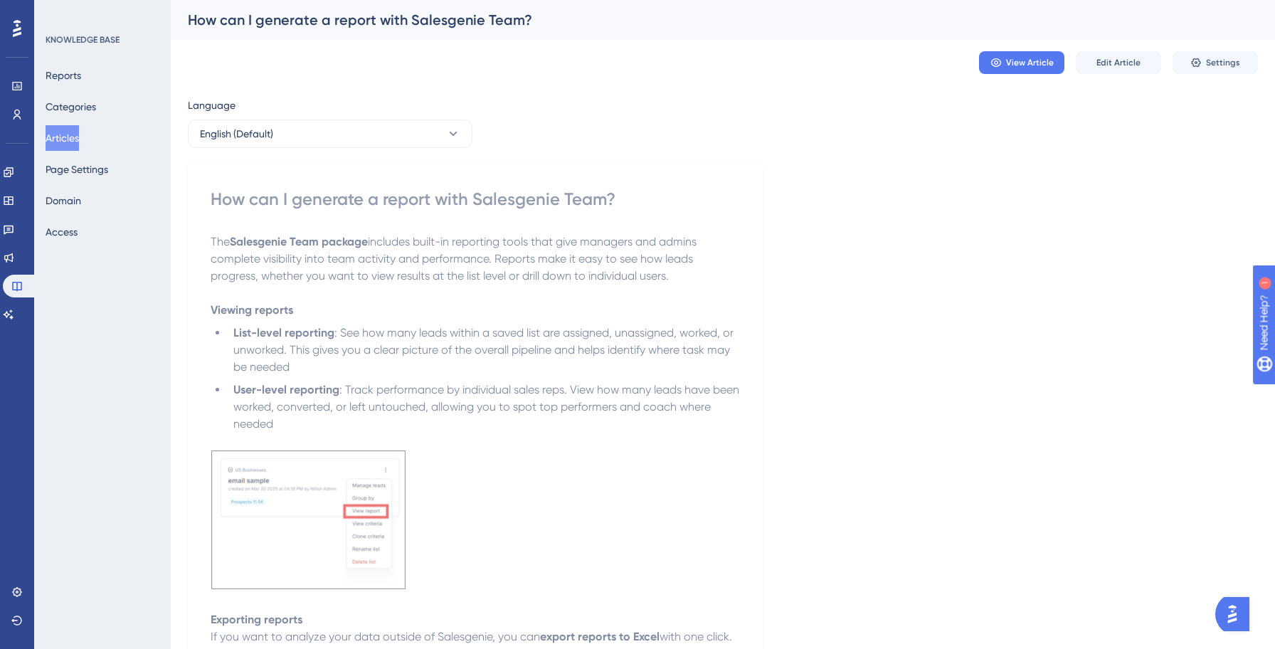
drag, startPoint x: 76, startPoint y: 140, endPoint x: 157, endPoint y: 134, distance: 81.3
click at [76, 140] on button "Articles" at bounding box center [62, 138] width 33 height 26
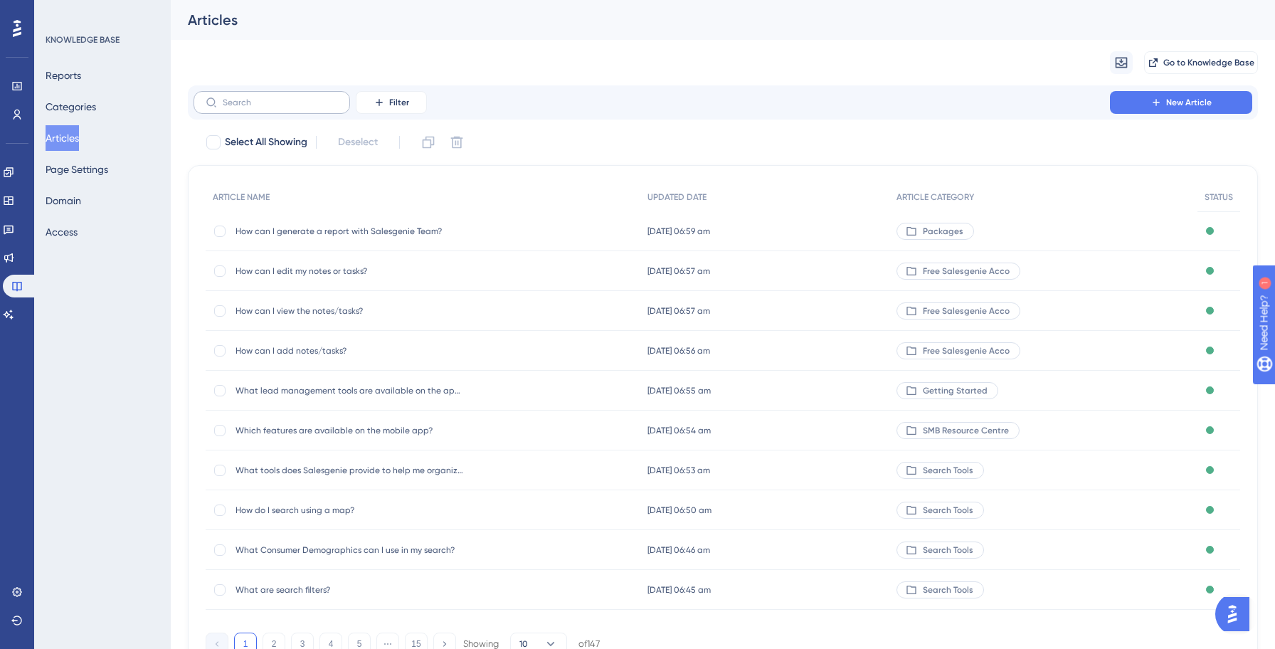
click at [276, 110] on label at bounding box center [271, 102] width 156 height 23
click at [276, 107] on input "text" at bounding box center [280, 102] width 115 height 10
paste input "What is Salesgenie?"
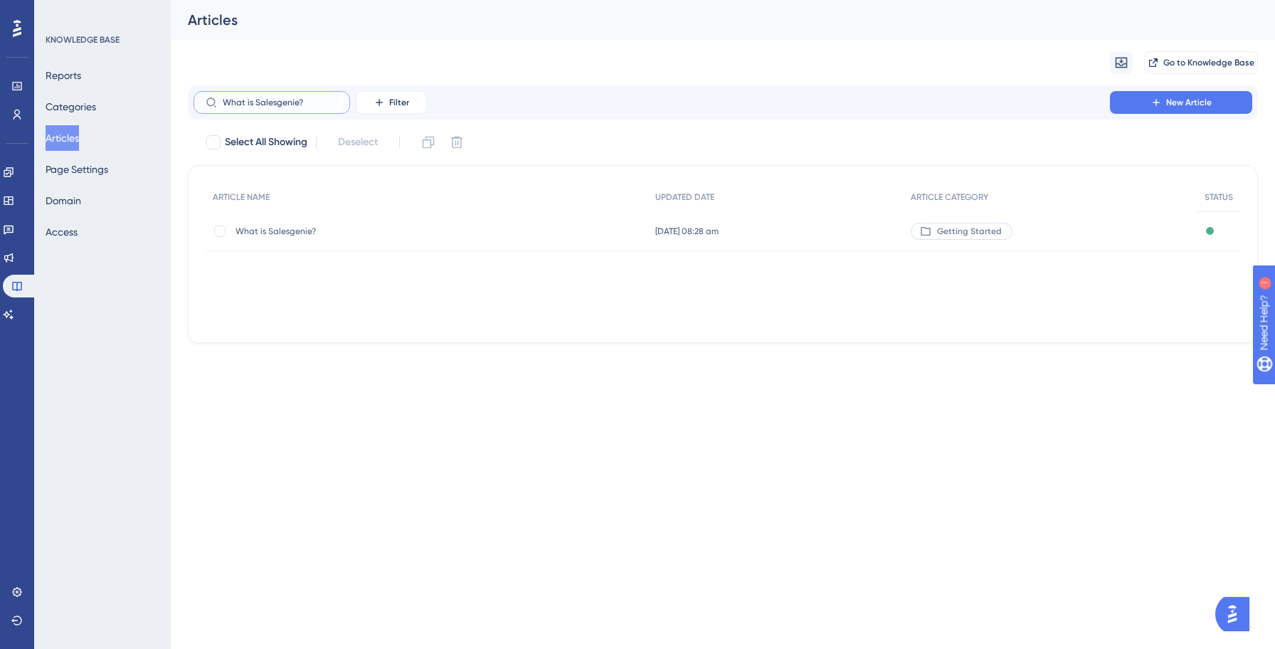
type input "What is Salesgenie?"
click at [290, 224] on div "What is Salesgenie? What is Salesgenie?" at bounding box center [349, 231] width 228 height 40
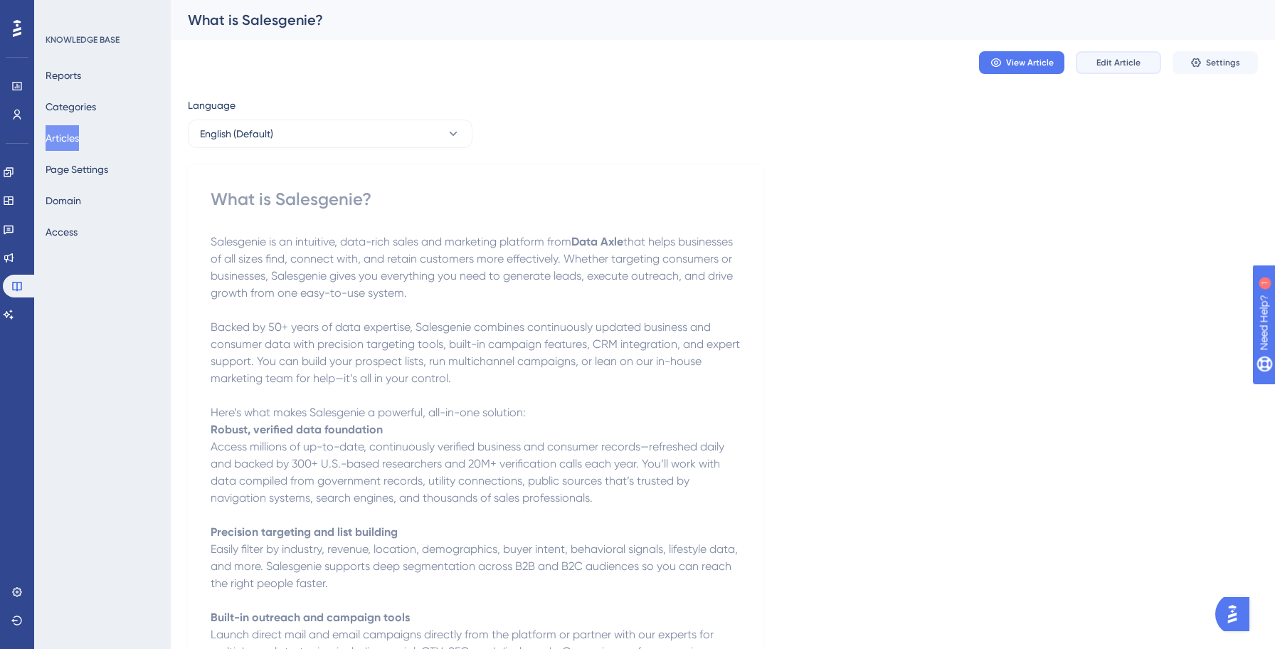
click at [1127, 66] on span "Edit Article" at bounding box center [1118, 62] width 44 height 11
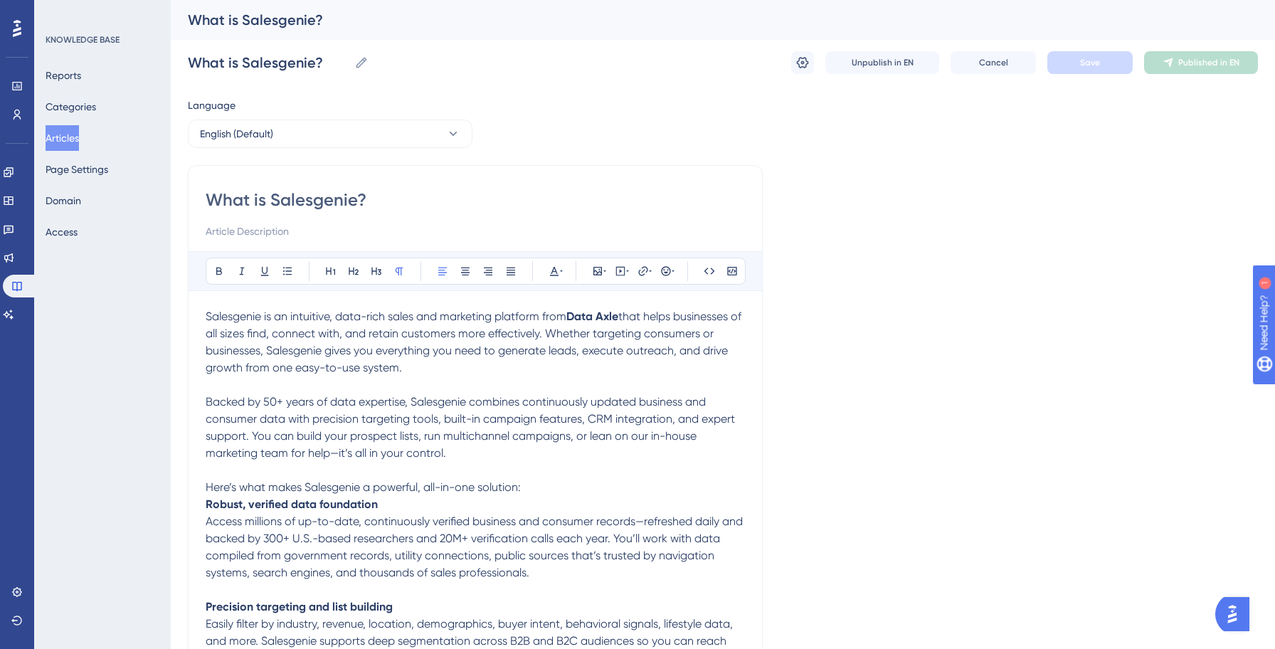
click at [14, 212] on div "Engagement Widgets Feedback Product Updates Knowledge Base AI Assistant" at bounding box center [17, 243] width 28 height 165
click at [14, 195] on icon at bounding box center [8, 200] width 11 height 11
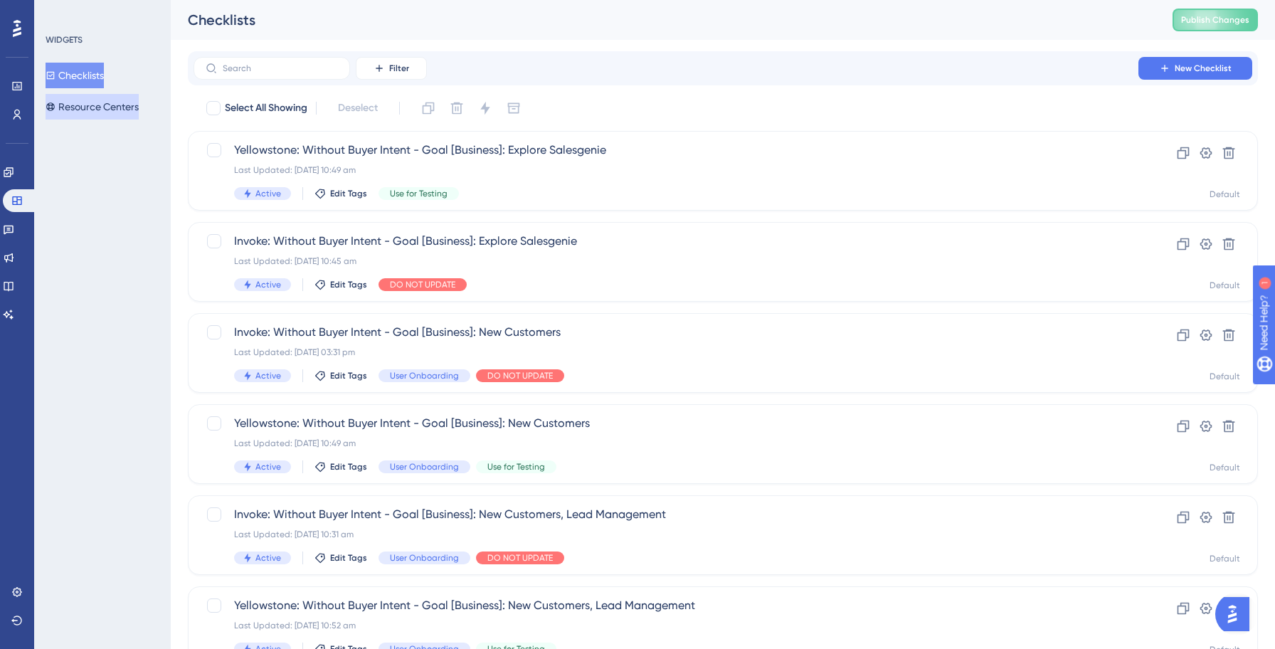
click at [102, 110] on button "Resource Centers" at bounding box center [92, 107] width 93 height 26
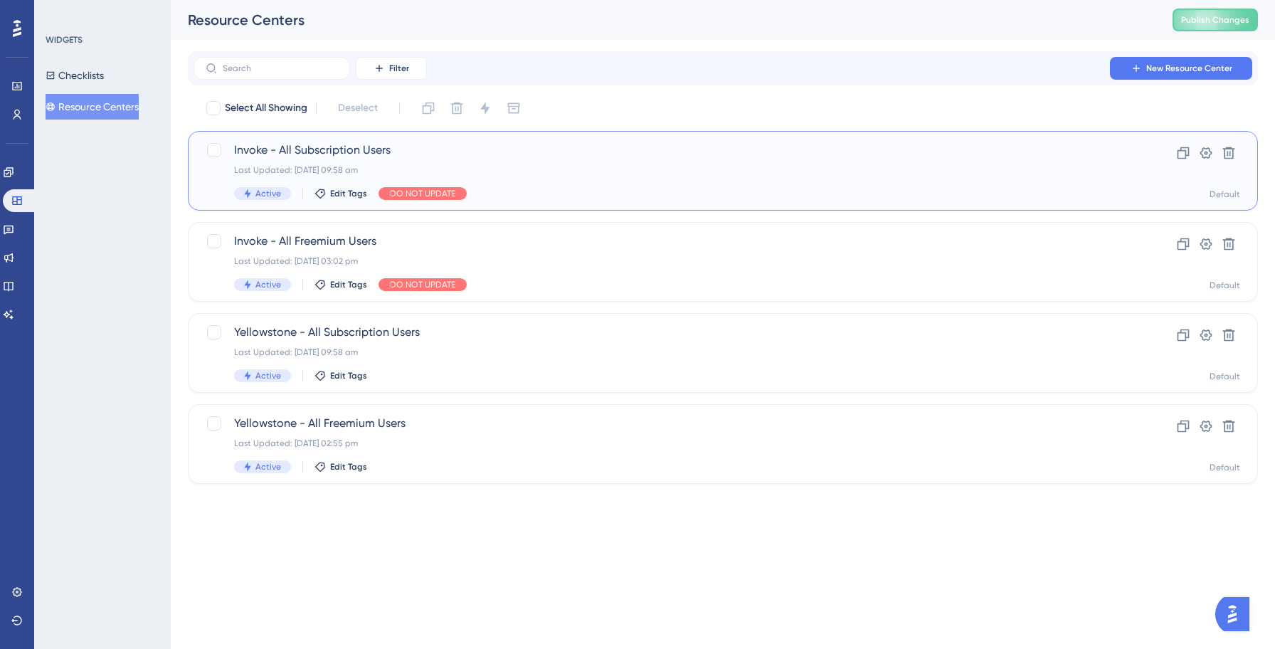
click at [420, 160] on div "Invoke - All Subscription Users Last Updated: [DATE] 09:58 am Active Edit Tags …" at bounding box center [665, 171] width 863 height 58
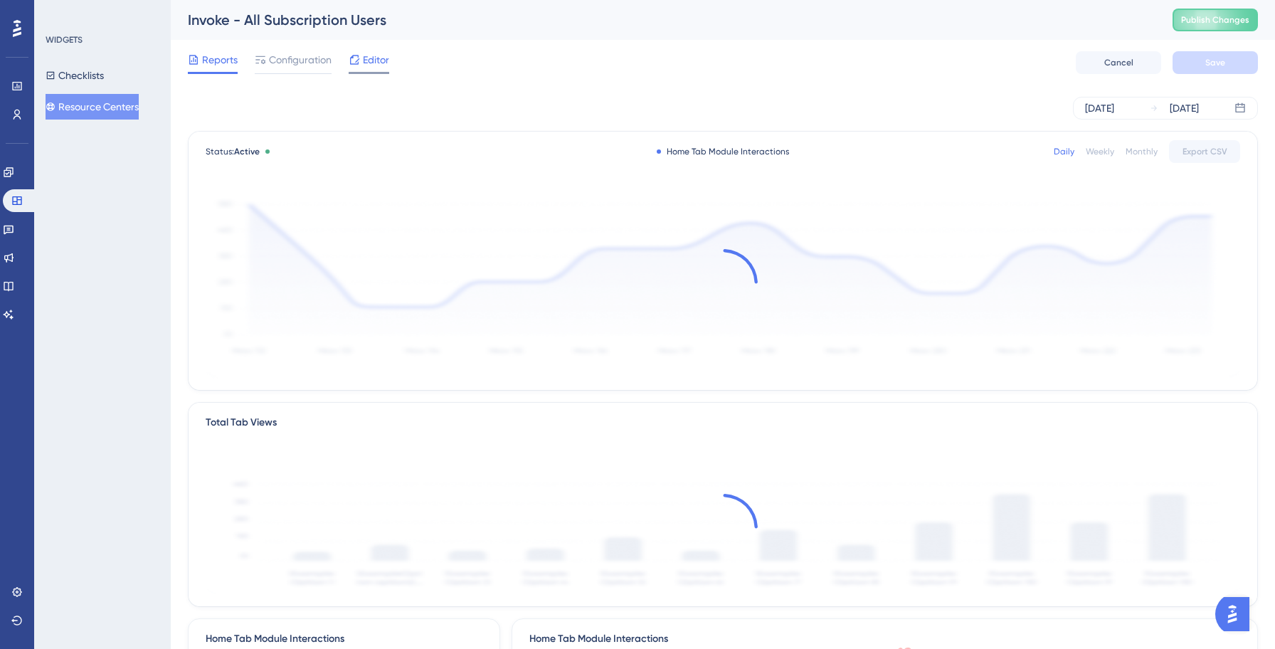
click at [366, 60] on span "Editor" at bounding box center [376, 59] width 26 height 17
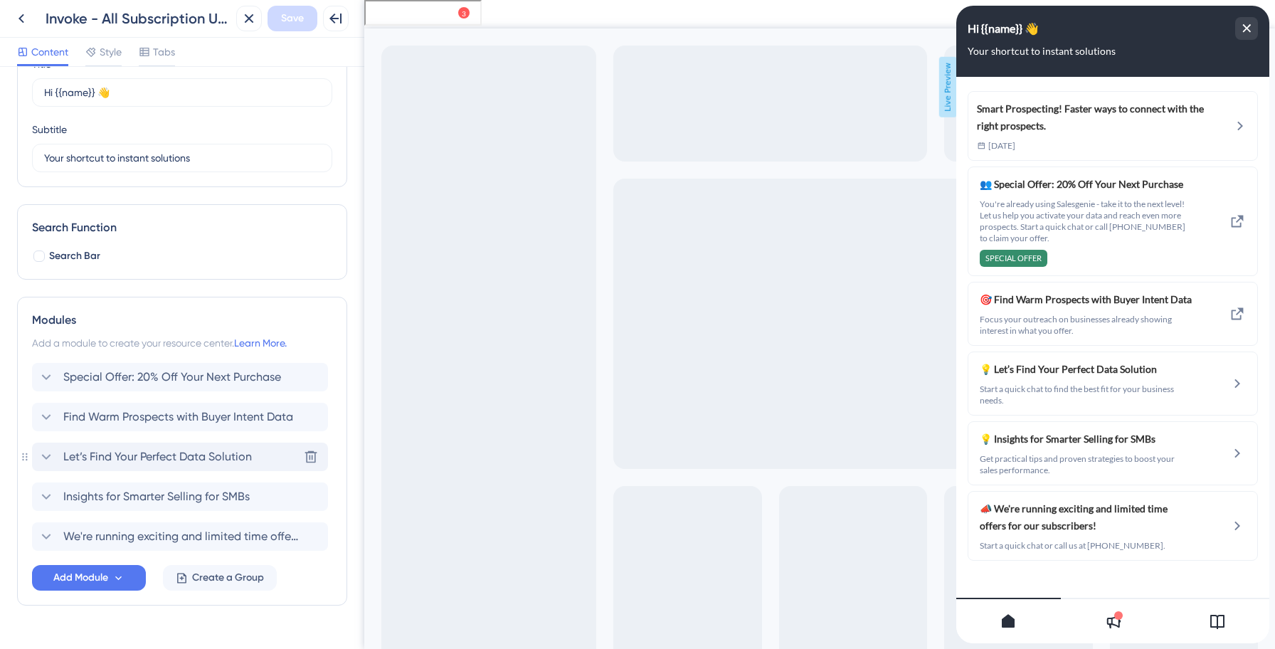
scroll to position [102, 0]
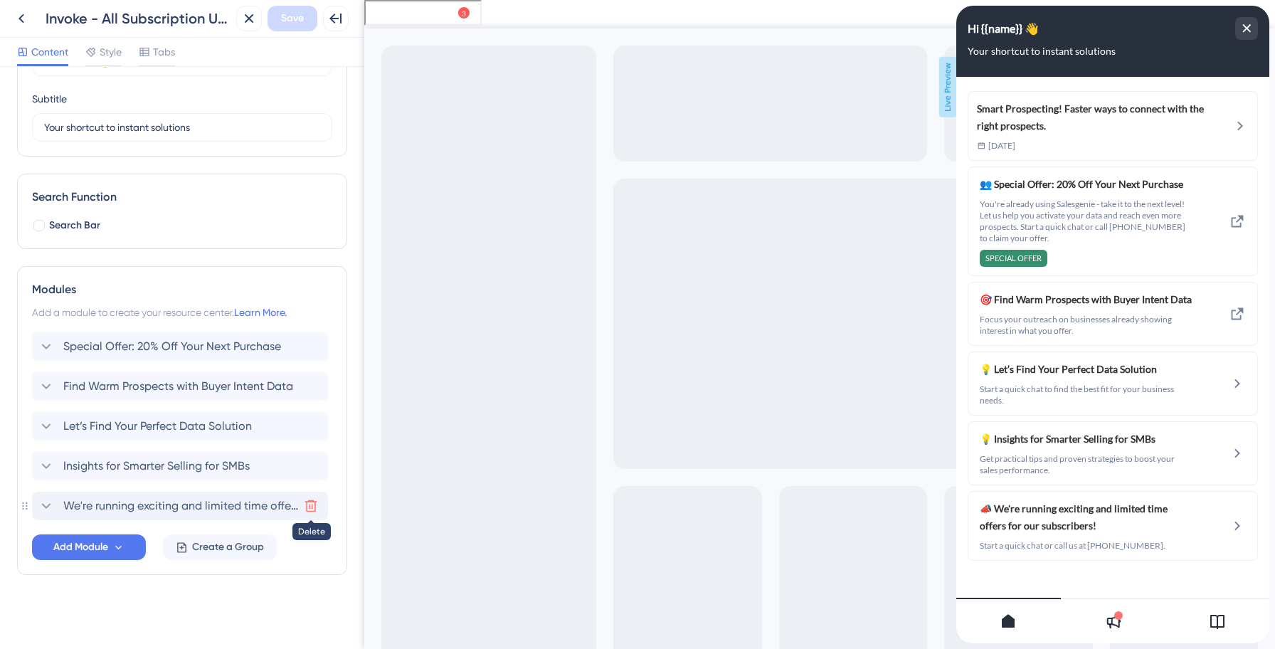
click at [309, 506] on icon at bounding box center [311, 506] width 12 height 12
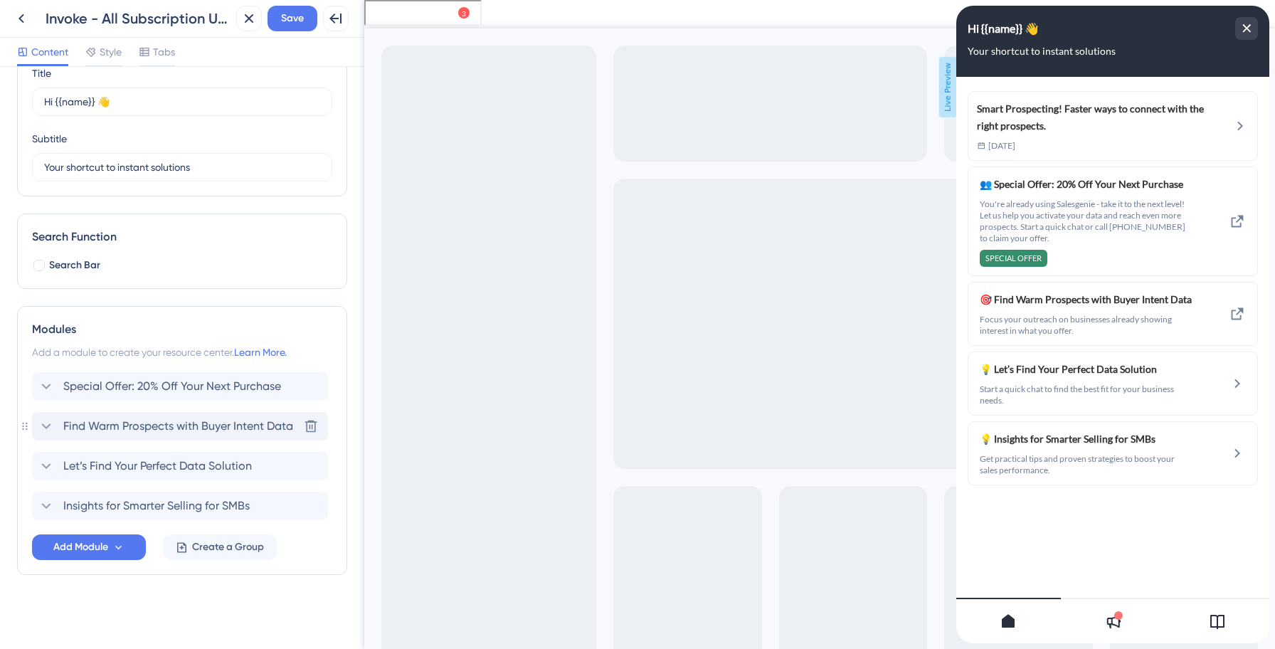
click at [199, 422] on span "Find Warm Prospects with Buyer Intent Data" at bounding box center [178, 426] width 230 height 17
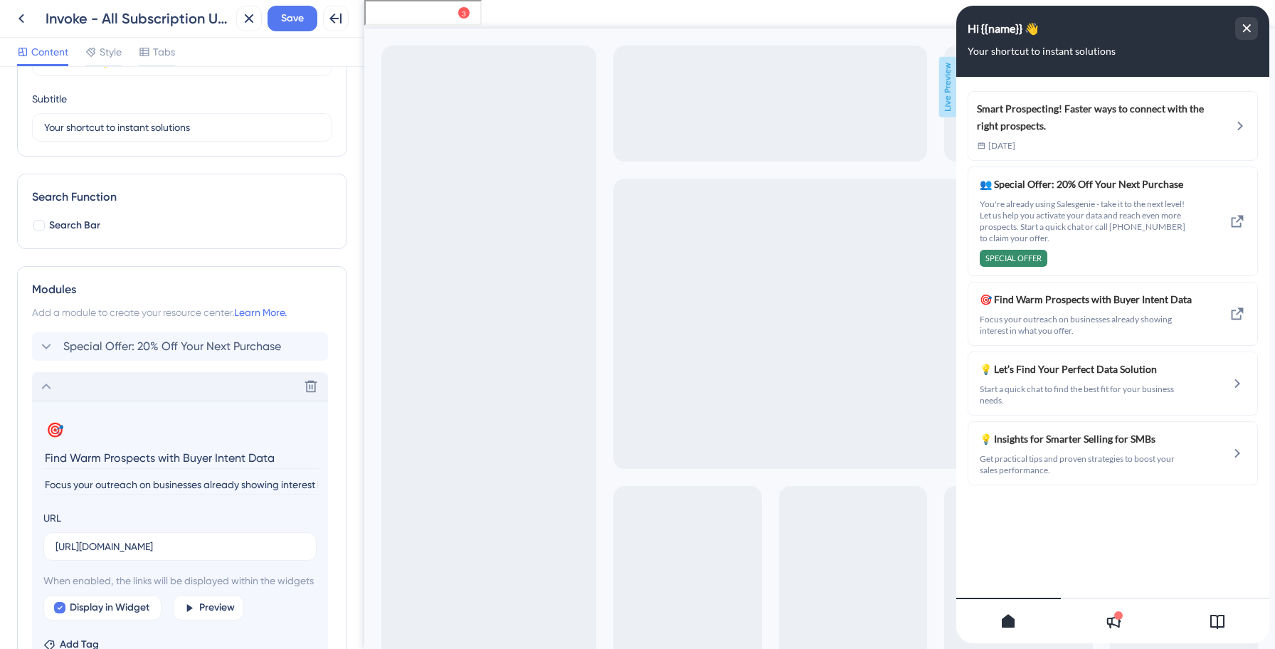
click at [48, 388] on icon at bounding box center [46, 386] width 17 height 17
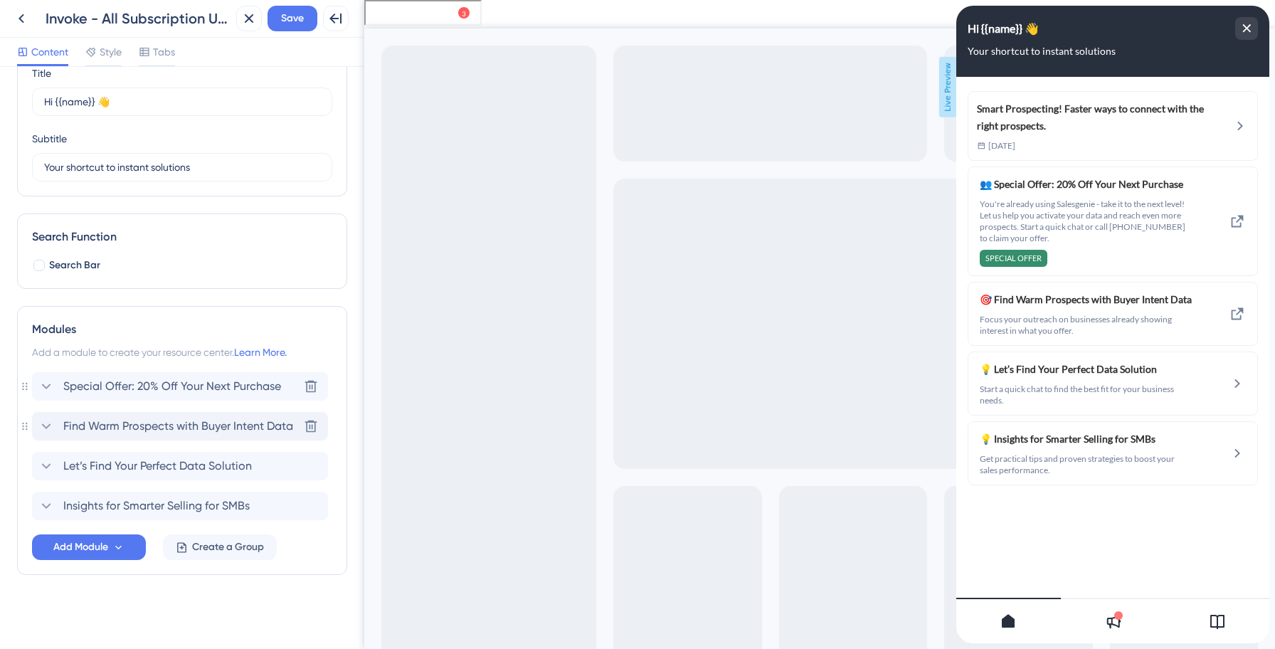
scroll to position [63, 0]
click at [123, 462] on span "Let’s Find Your Perfect Data Solution" at bounding box center [157, 465] width 188 height 17
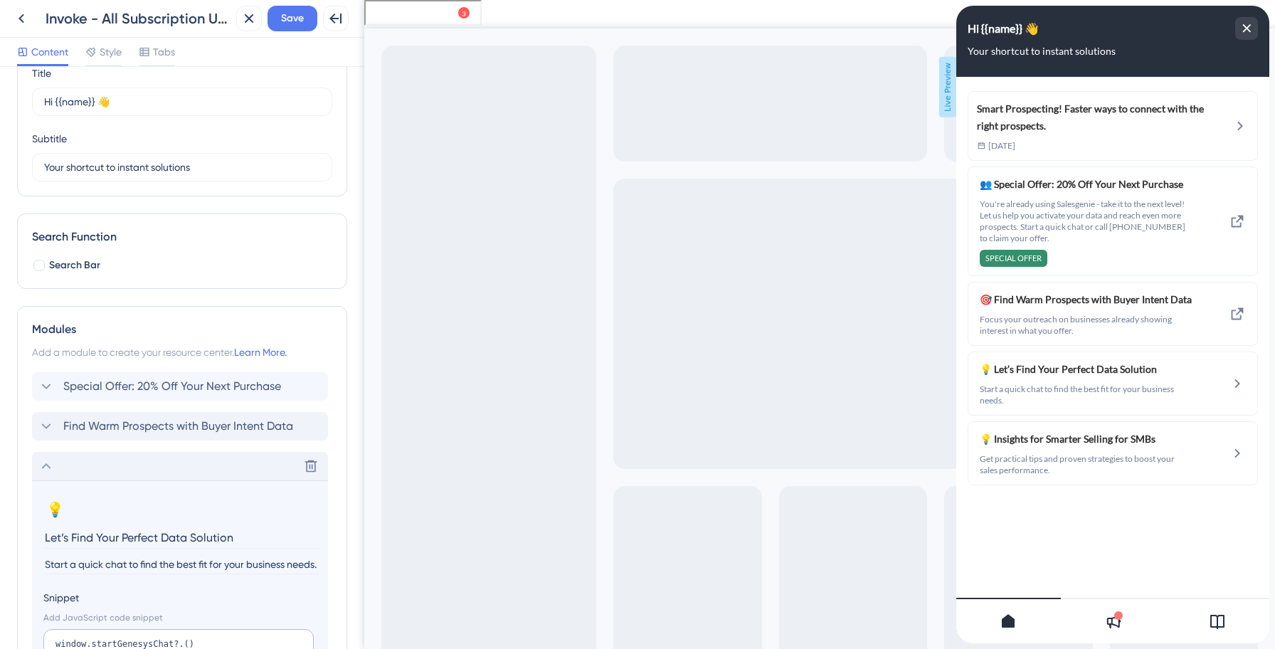
scroll to position [102, 0]
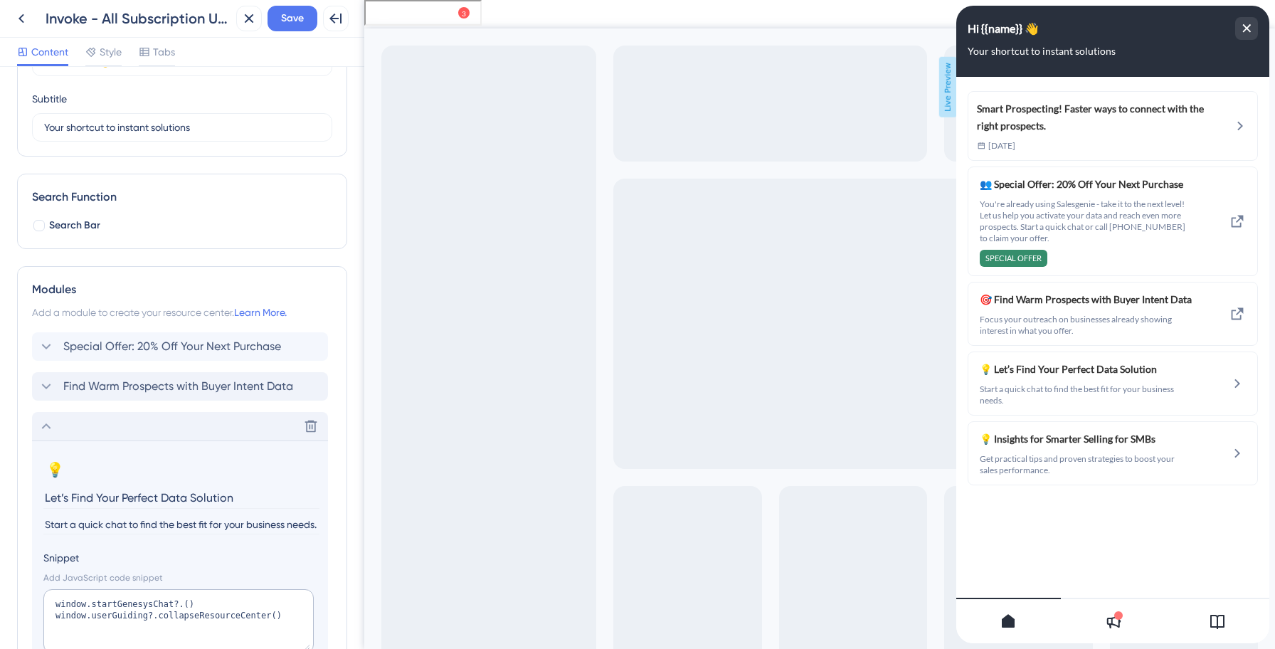
click at [44, 422] on icon at bounding box center [46, 426] width 17 height 17
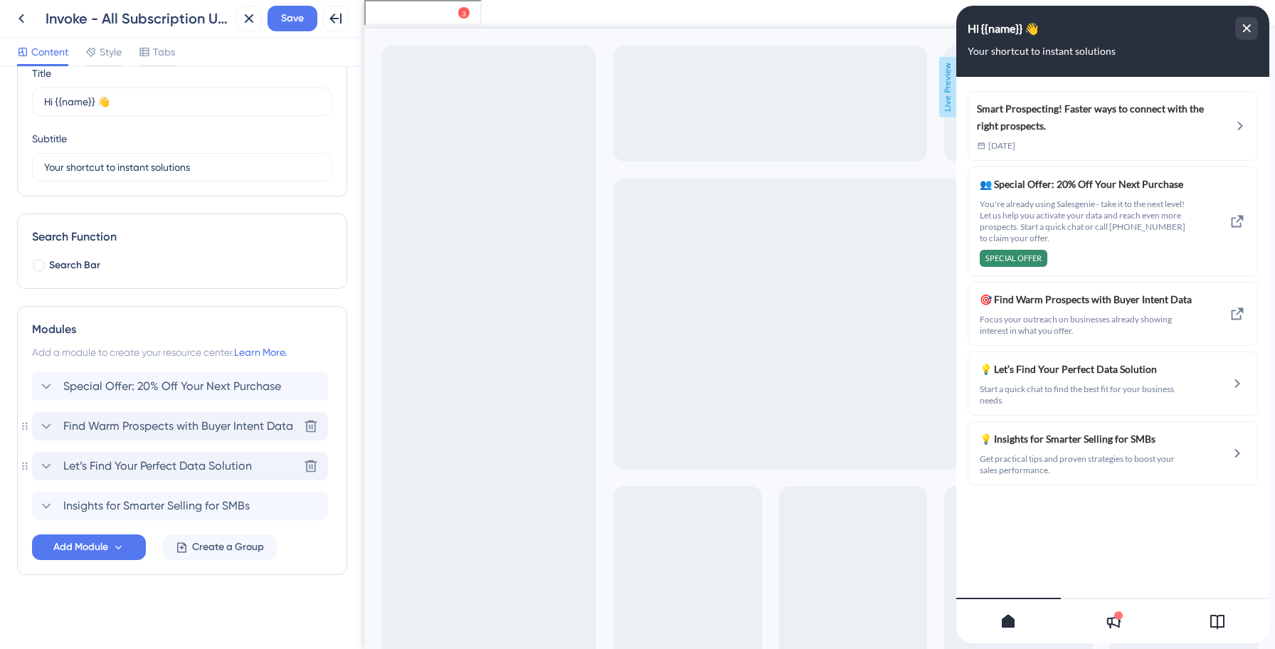
scroll to position [63, 0]
click at [100, 502] on span "Insights for Smarter Selling for SMBs" at bounding box center [156, 505] width 186 height 17
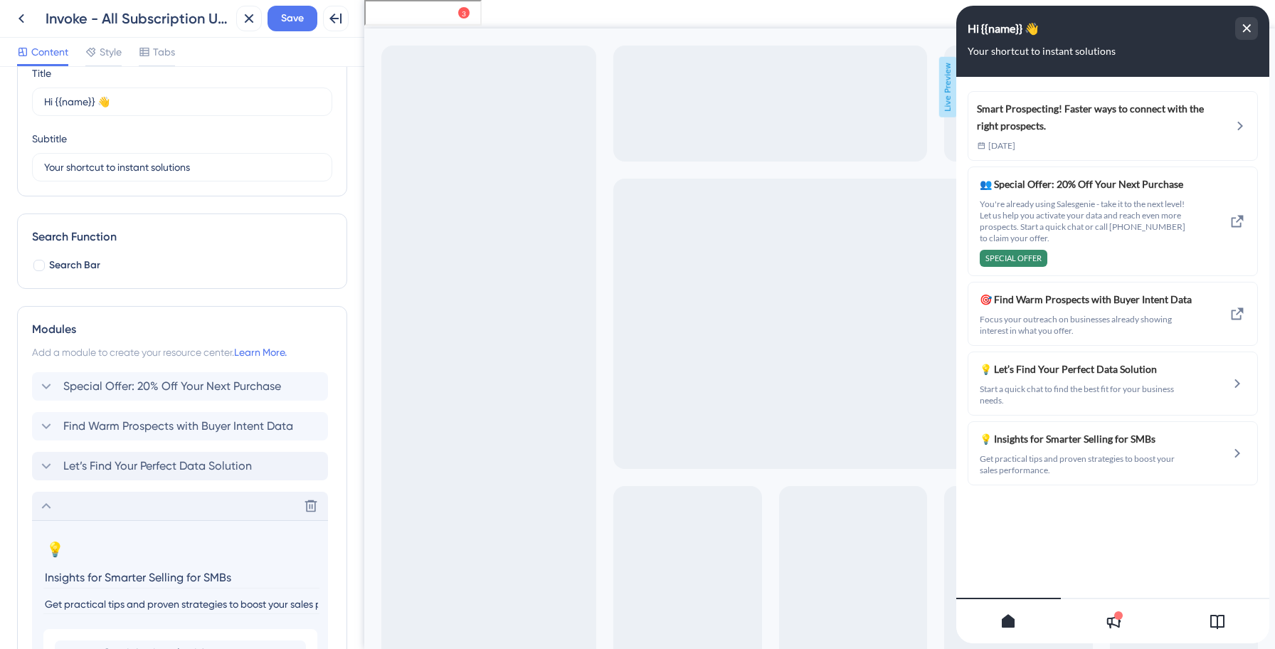
scroll to position [102, 0]
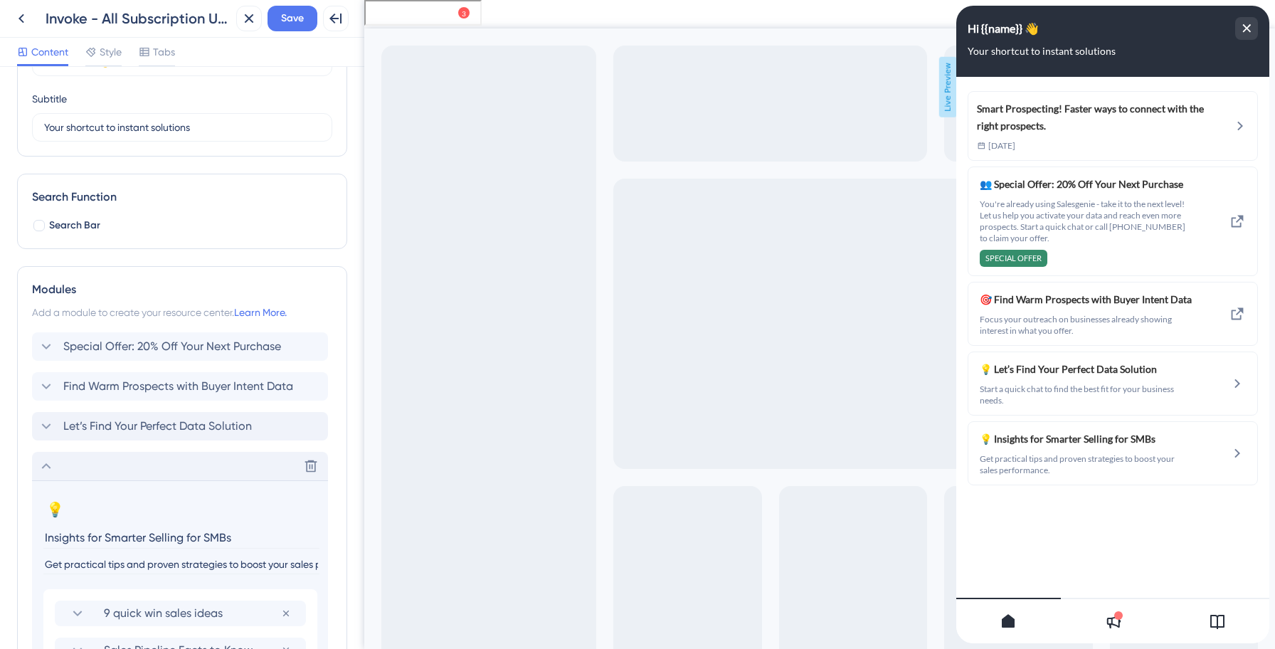
click at [51, 461] on icon at bounding box center [46, 465] width 17 height 17
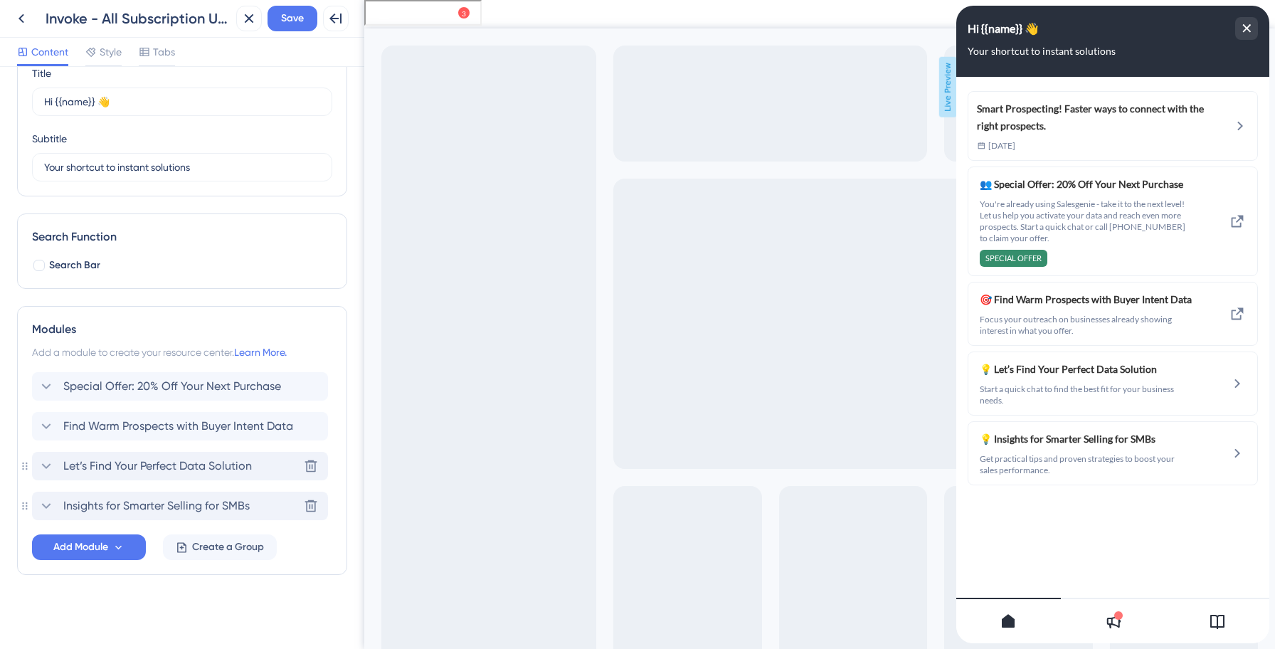
scroll to position [63, 0]
click at [288, 22] on span "Save" at bounding box center [292, 18] width 23 height 17
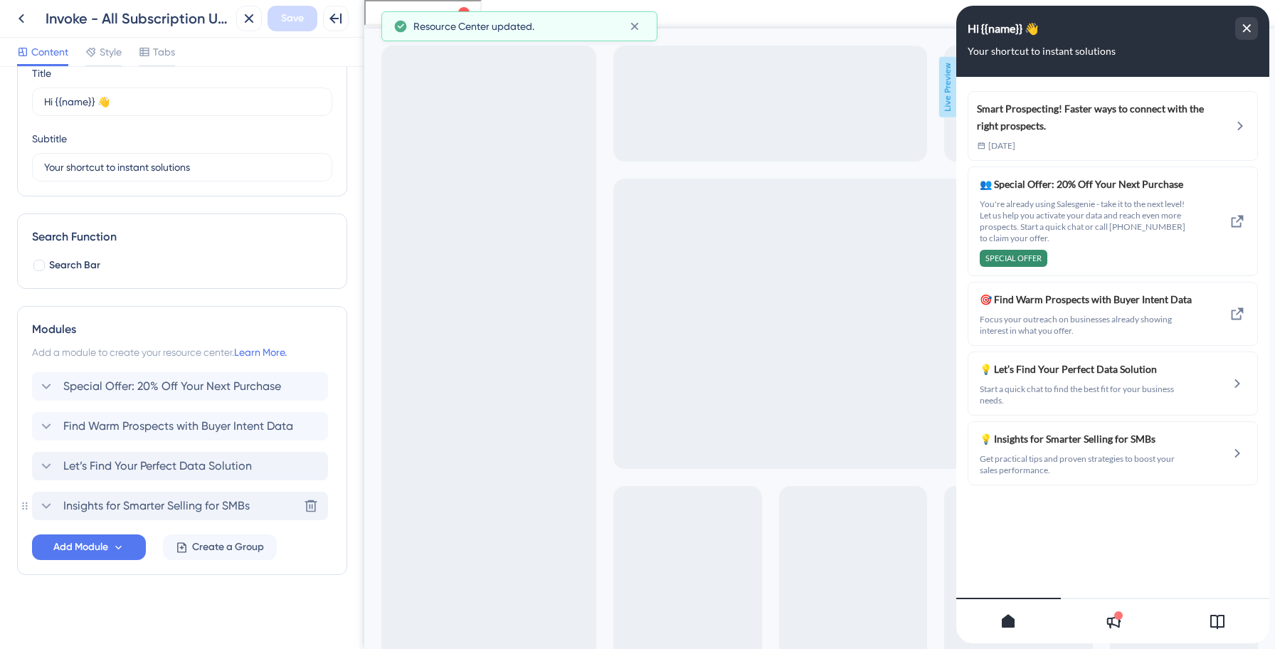
scroll to position [0, 0]
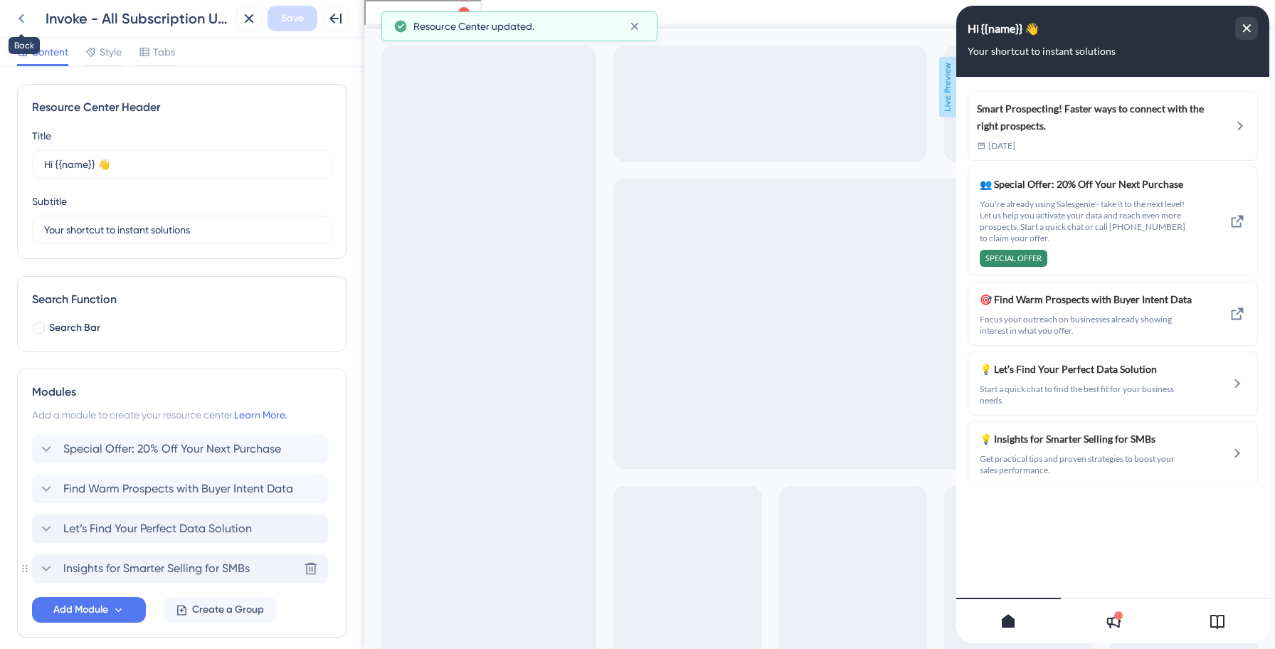
click at [25, 21] on icon at bounding box center [21, 18] width 17 height 17
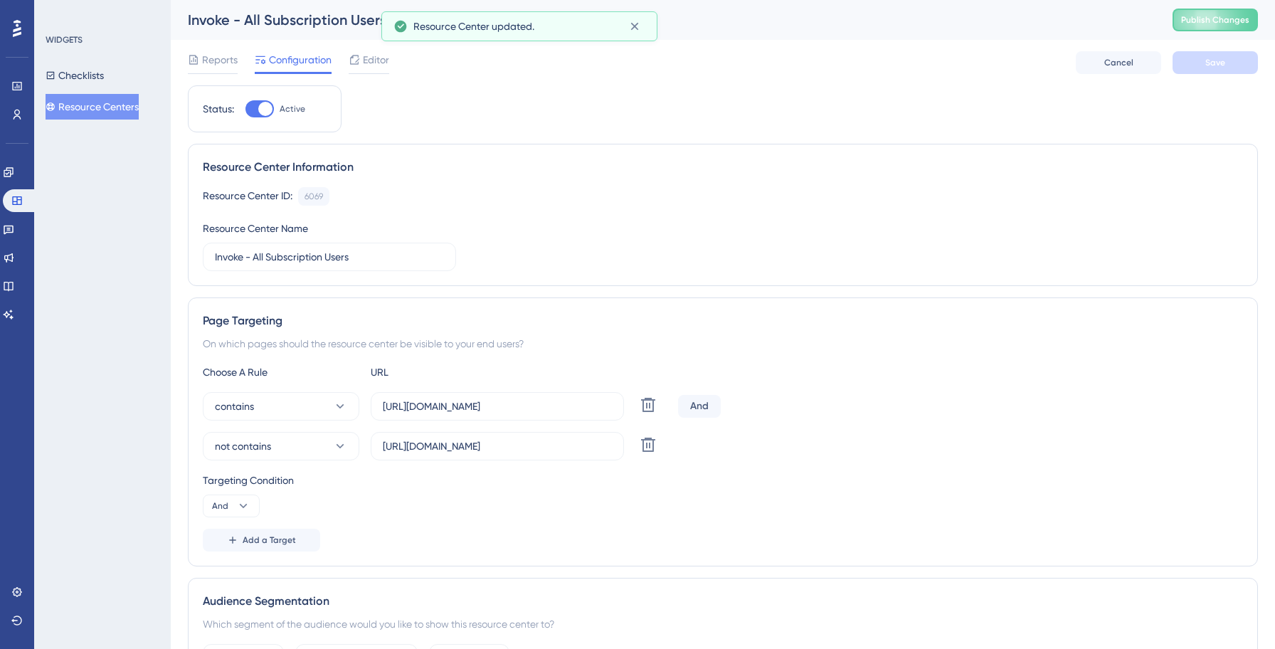
click at [112, 107] on button "Resource Centers" at bounding box center [92, 107] width 93 height 26
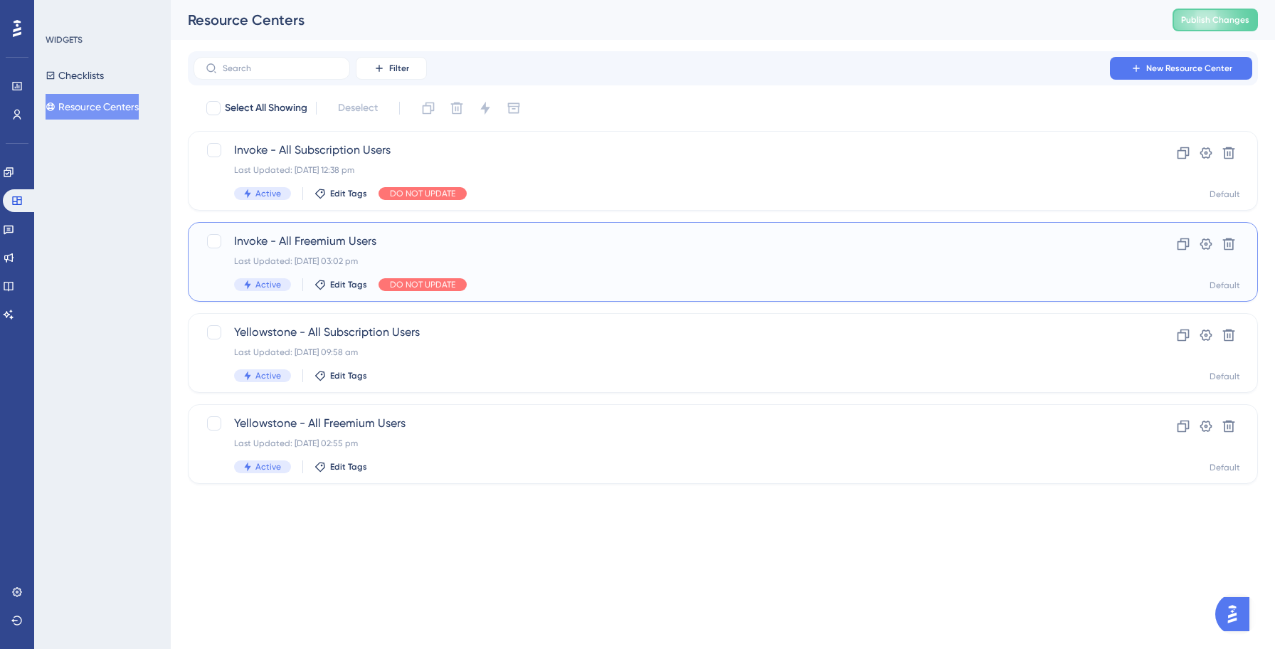
click at [307, 243] on span "Invoke - All Freemium Users" at bounding box center [665, 241] width 863 height 17
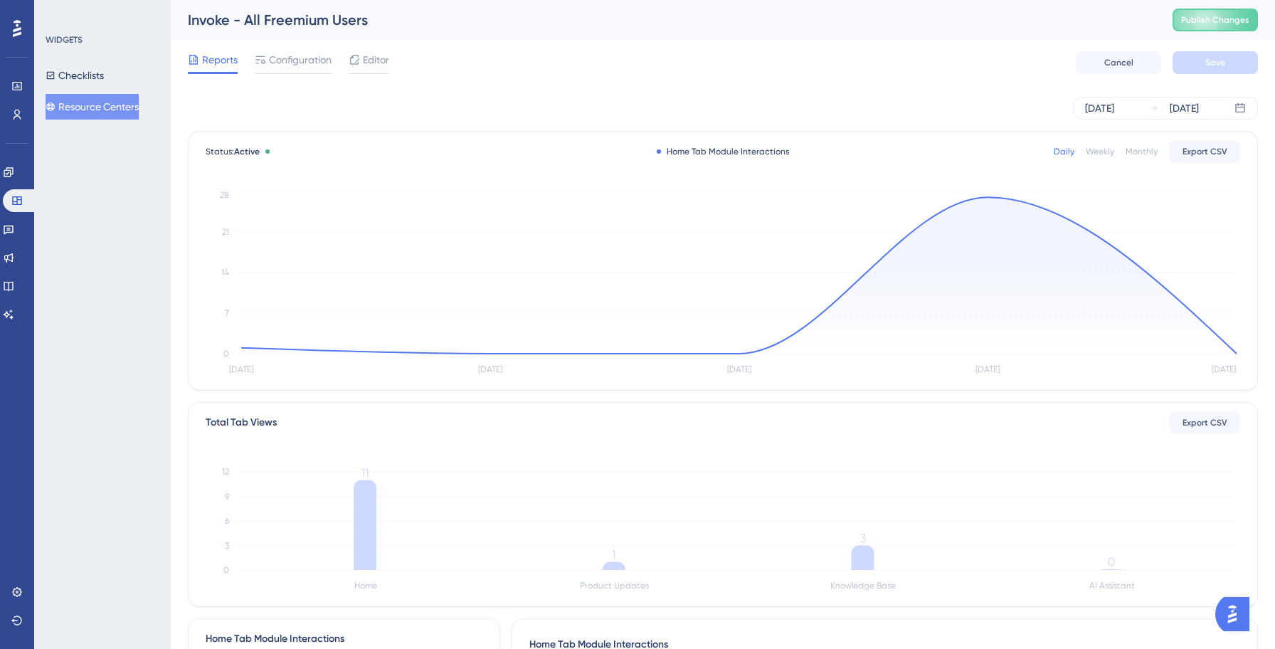
click at [96, 107] on button "Resource Centers" at bounding box center [92, 107] width 93 height 26
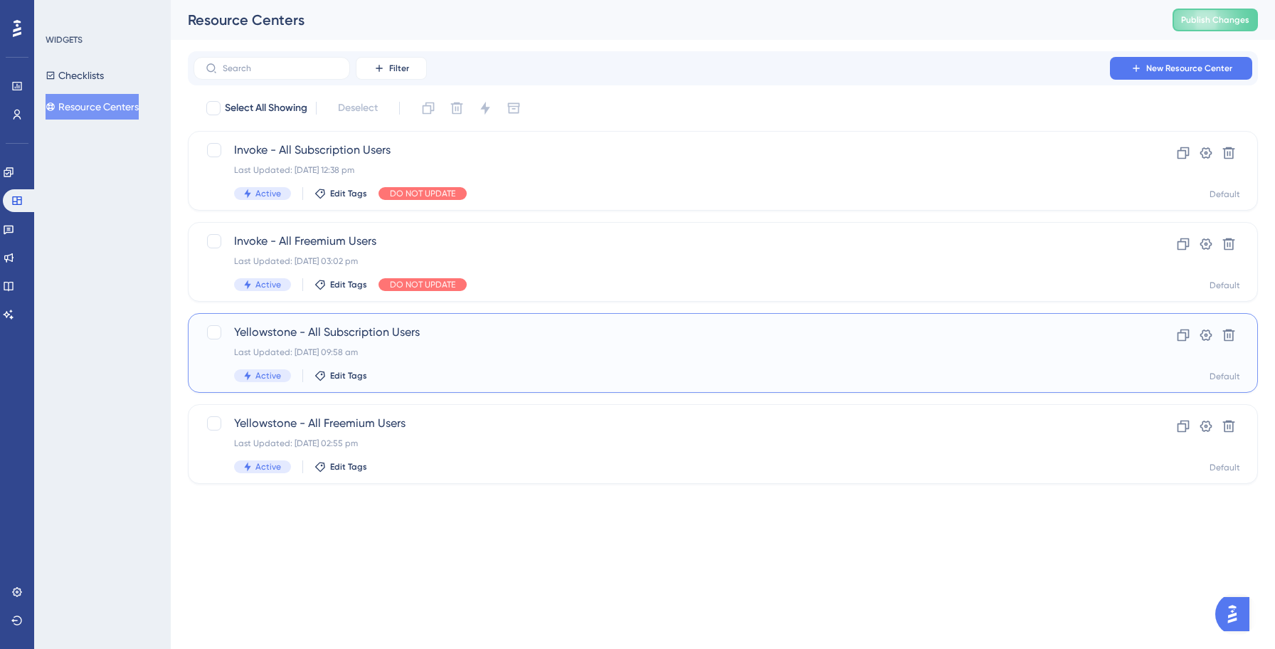
click at [427, 346] on div "Last Updated: [DATE] 09:58 am" at bounding box center [665, 351] width 863 height 11
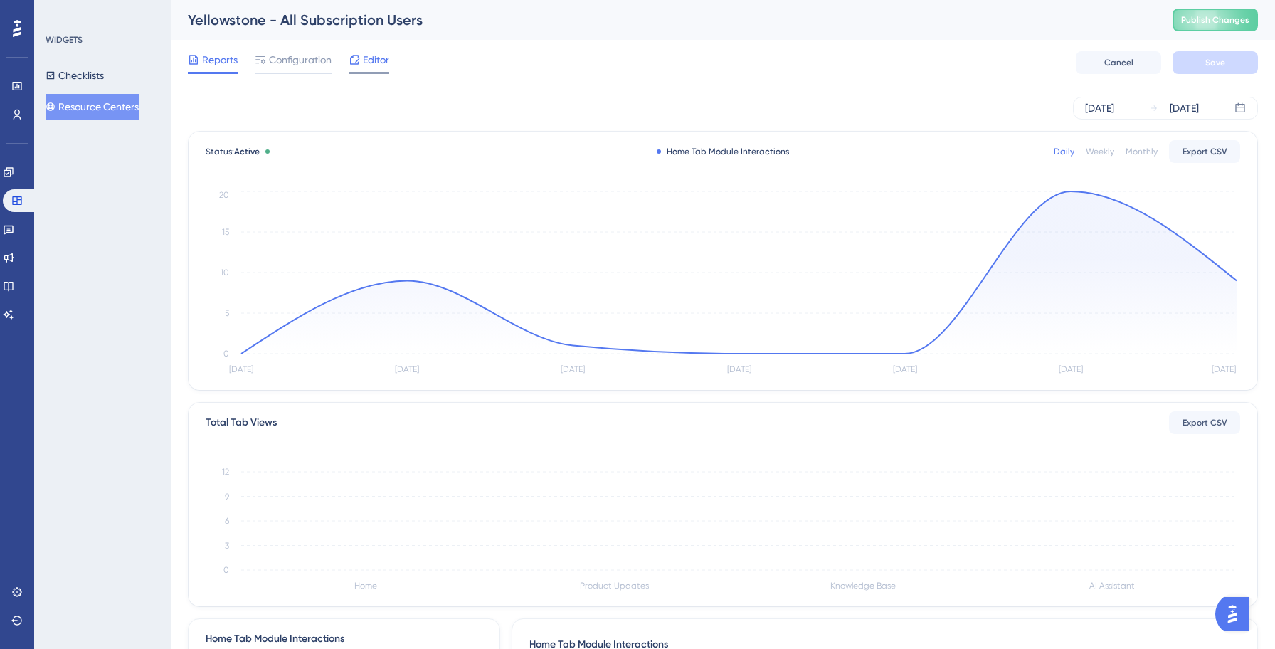
click at [377, 58] on span "Editor" at bounding box center [376, 59] width 26 height 17
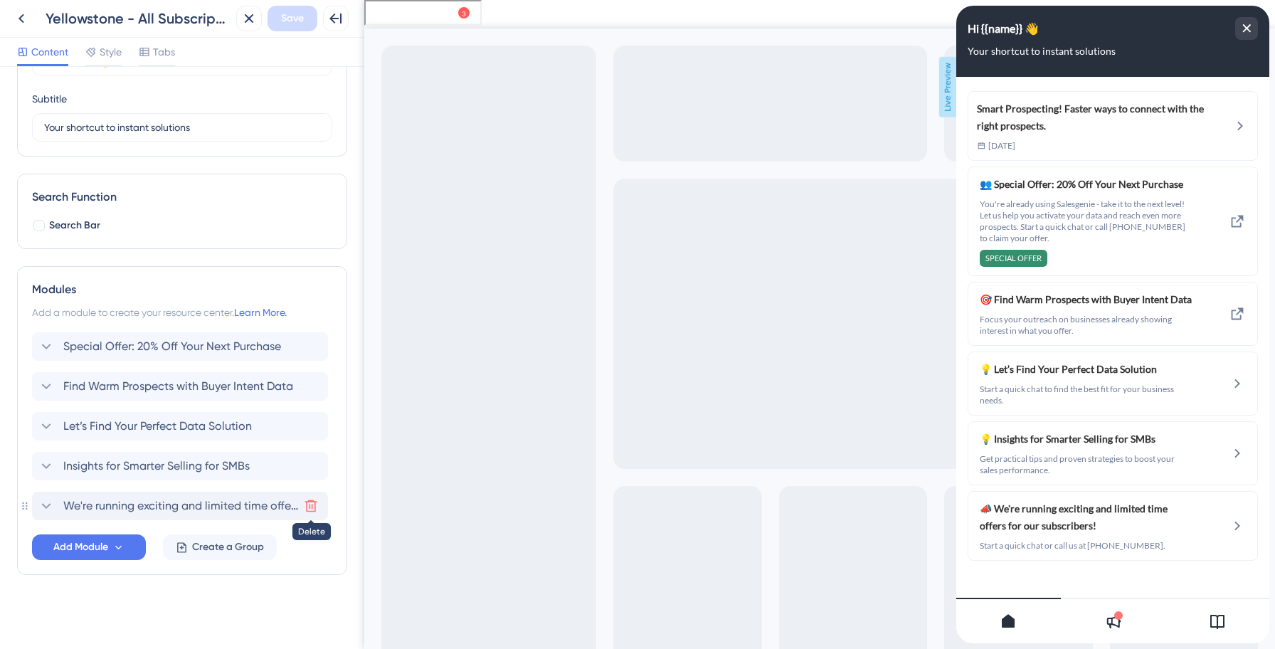
click at [310, 500] on icon at bounding box center [311, 506] width 12 height 12
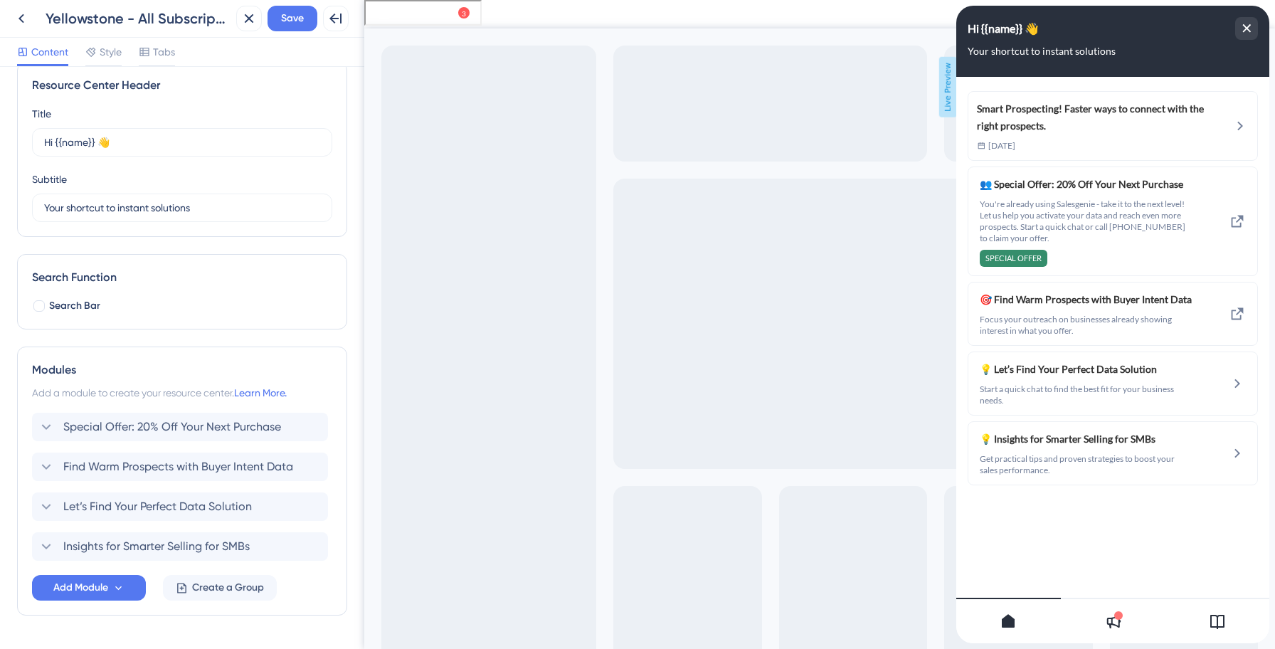
scroll to position [21, 0]
click at [144, 435] on span "Special Offer: 20% Off Your Next Purchase" at bounding box center [172, 428] width 218 height 17
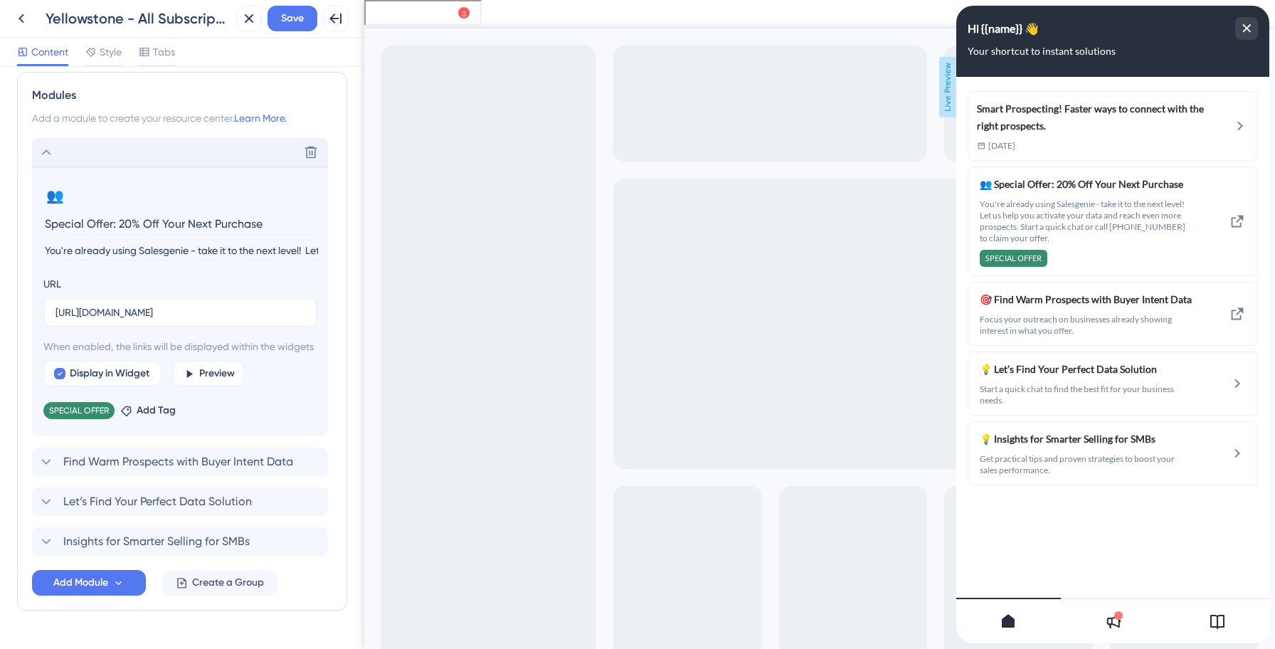
scroll to position [309, 0]
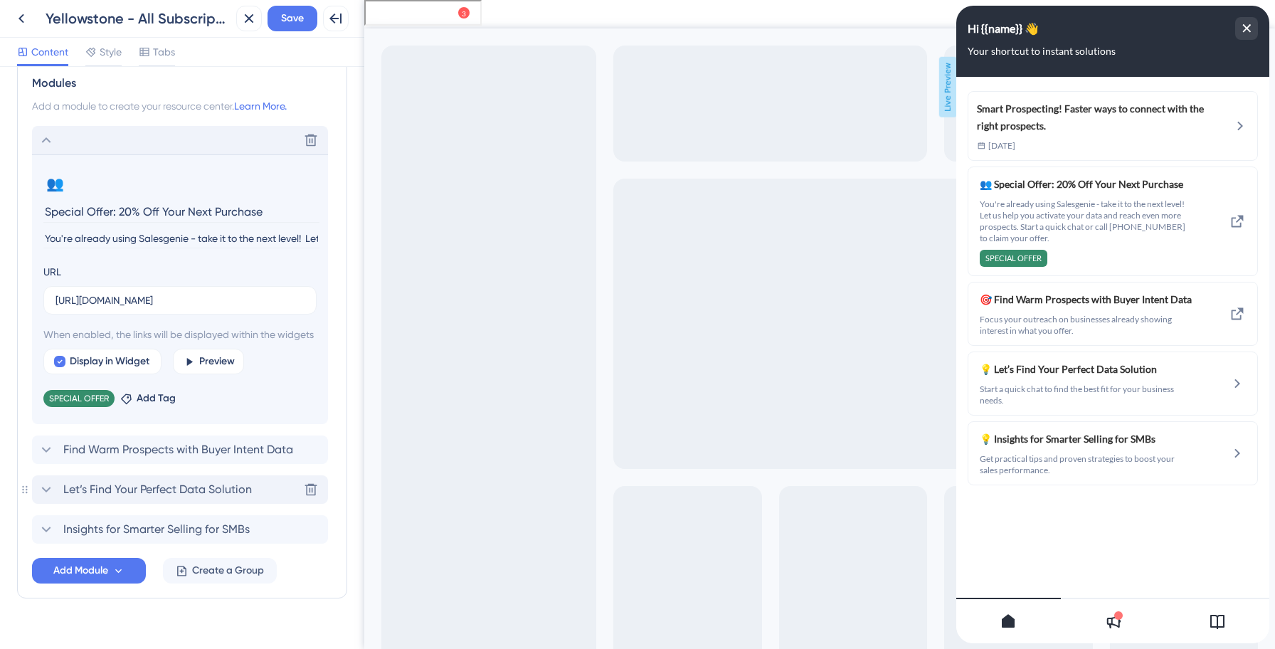
click at [141, 498] on span "Let’s Find Your Perfect Data Solution" at bounding box center [157, 489] width 188 height 17
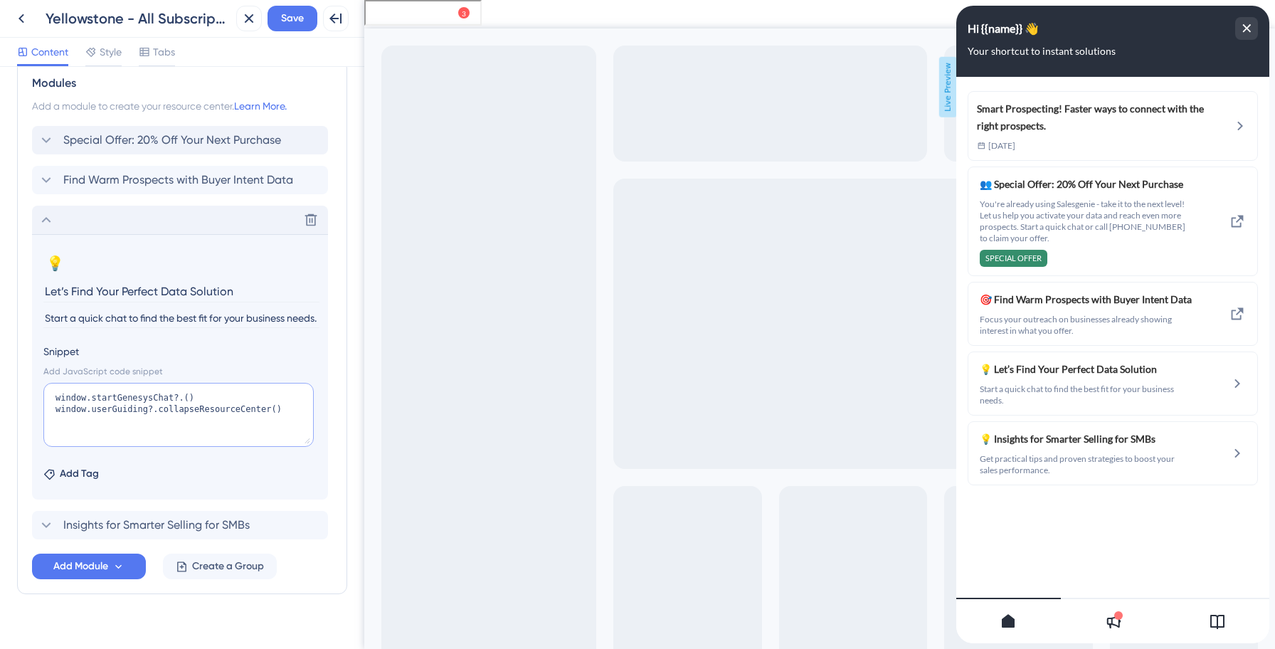
click at [133, 413] on textarea "window.startGenesysChat?.() window.userGuiding?.collapseResourceCenter()" at bounding box center [178, 415] width 270 height 64
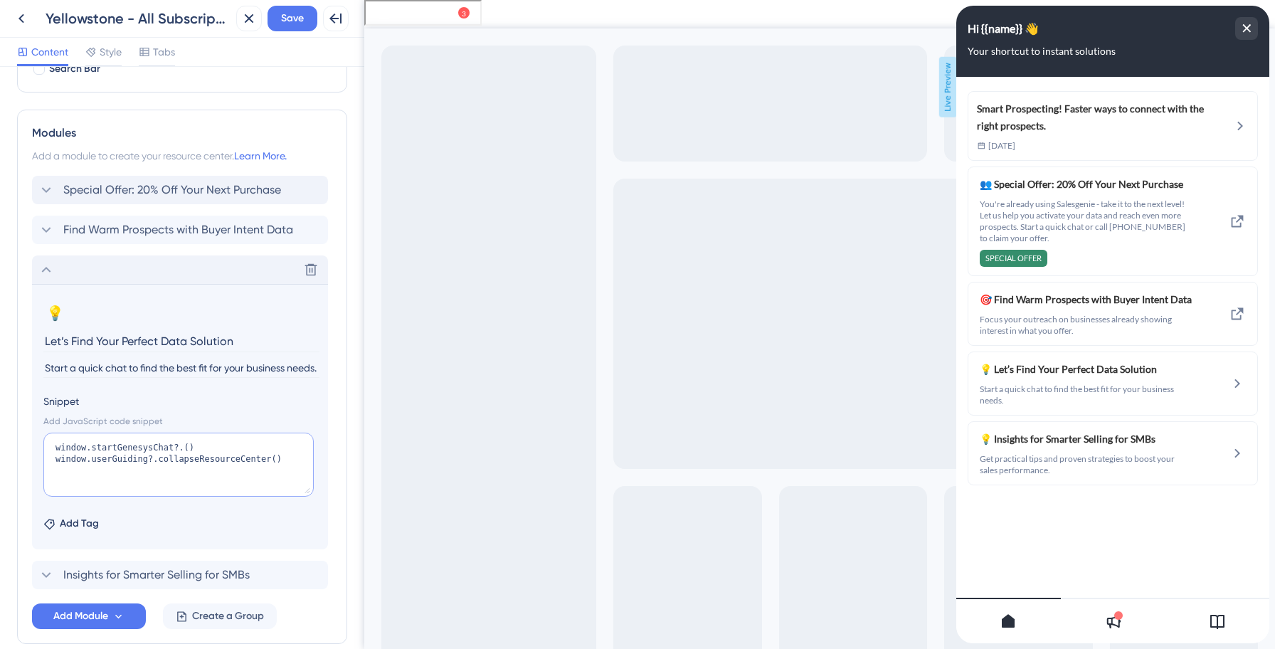
scroll to position [246, 0]
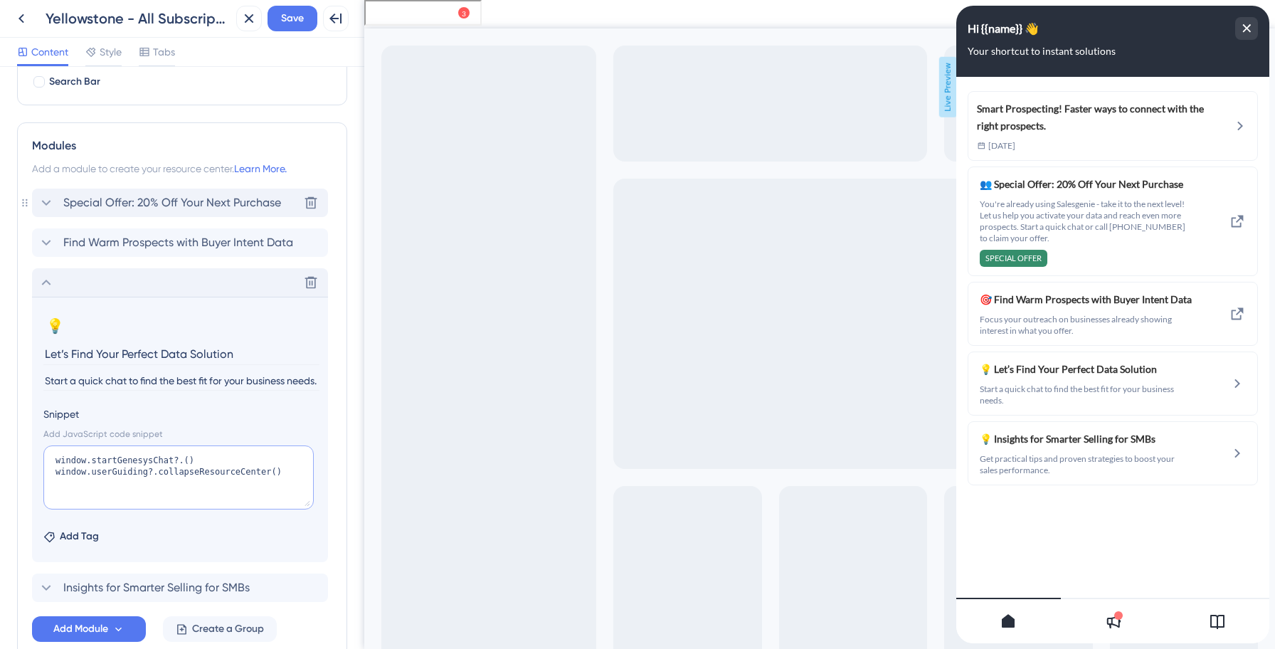
click at [155, 198] on span "Special Offer: 20% Off Your Next Purchase" at bounding box center [172, 202] width 218 height 17
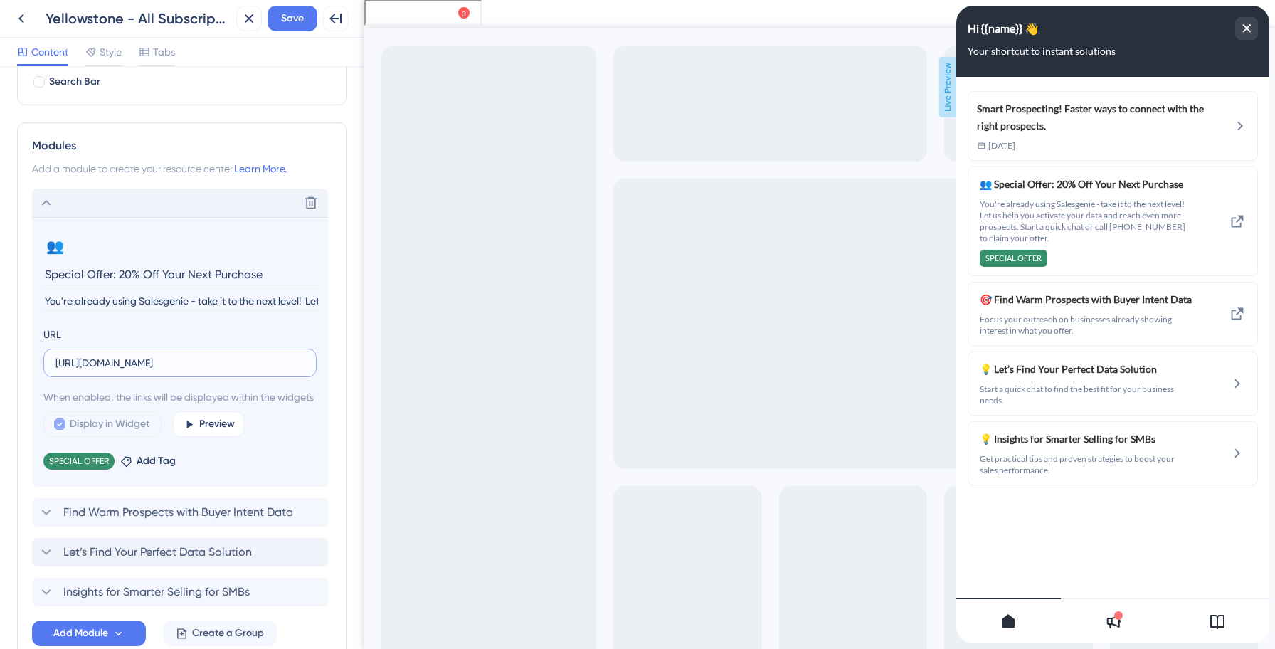
click at [122, 355] on input "[URL][DOMAIN_NAME]" at bounding box center [179, 363] width 249 height 16
paste input "window.startGenesysChat?.() window.userGuiding?.collapseResourceCenter()"
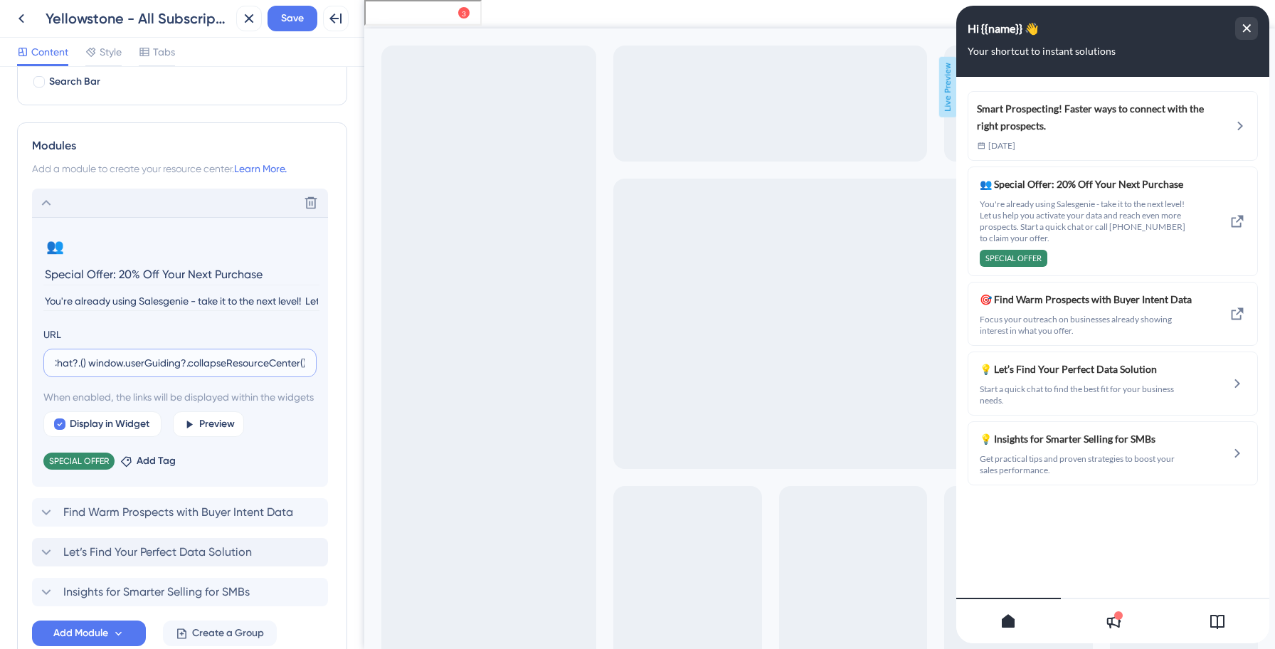
type input "[URL][DOMAIN_NAME]"
click at [87, 328] on div "URL [URL][DOMAIN_NAME]" at bounding box center [179, 351] width 273 height 51
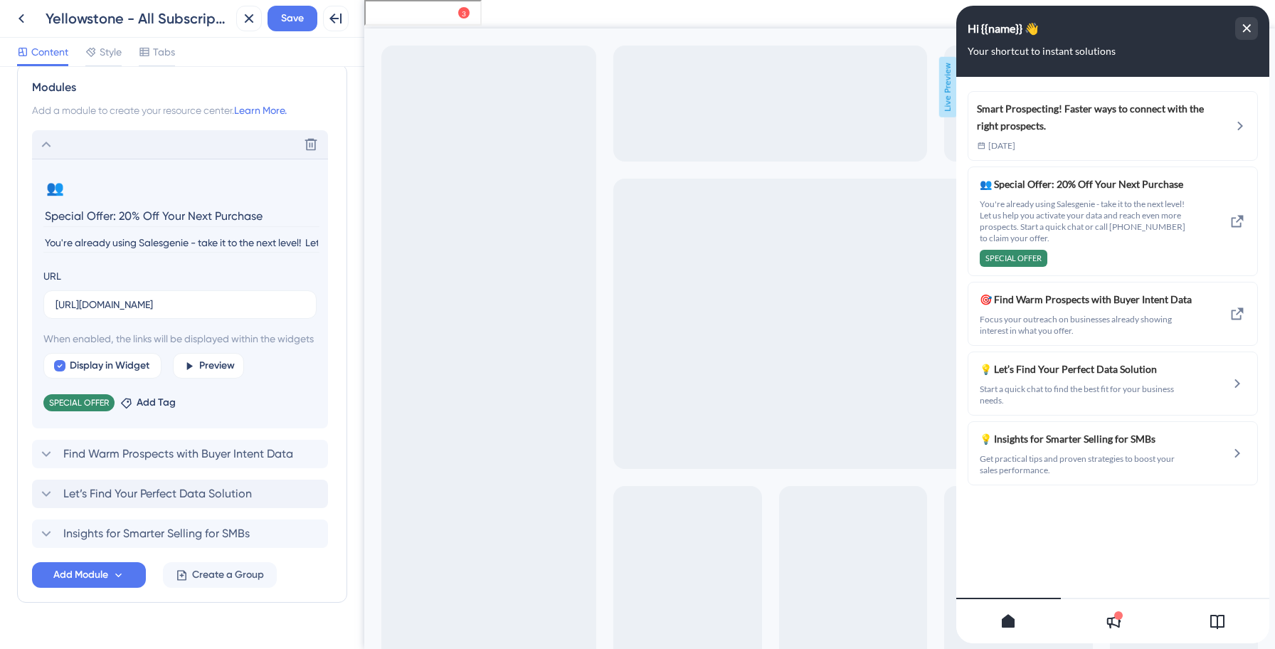
scroll to position [306, 0]
click at [29, 21] on icon at bounding box center [21, 18] width 17 height 17
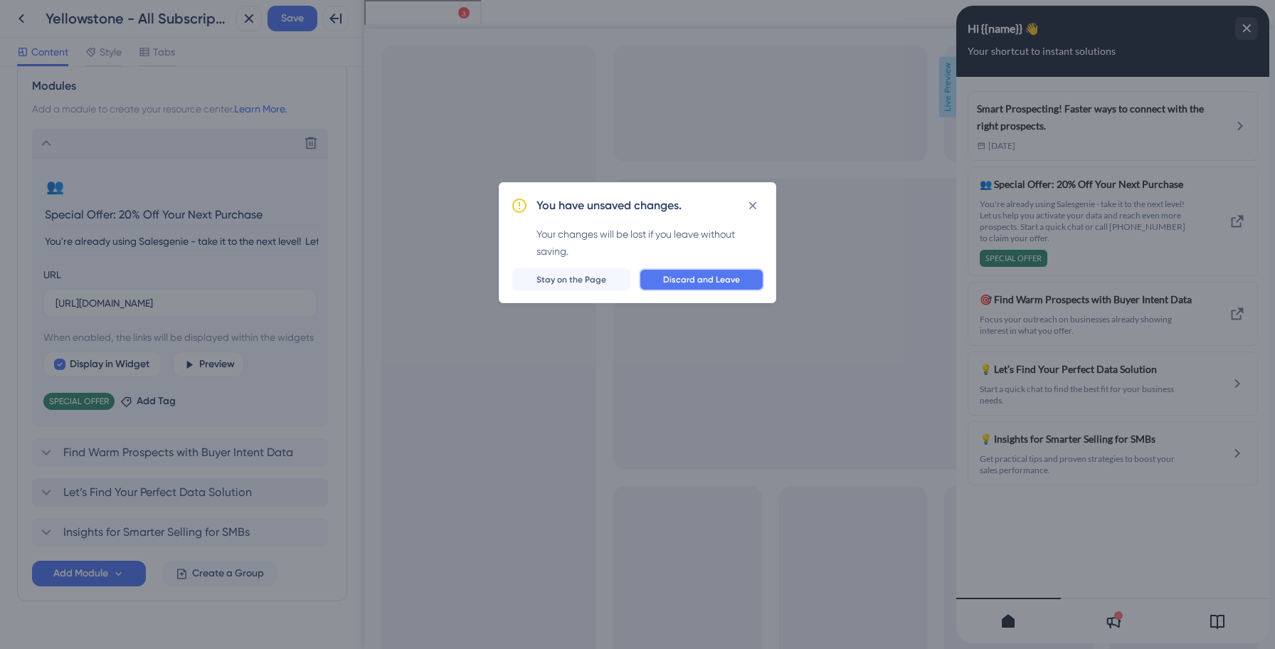
click at [670, 273] on button "Discard and Leave" at bounding box center [701, 279] width 125 height 23
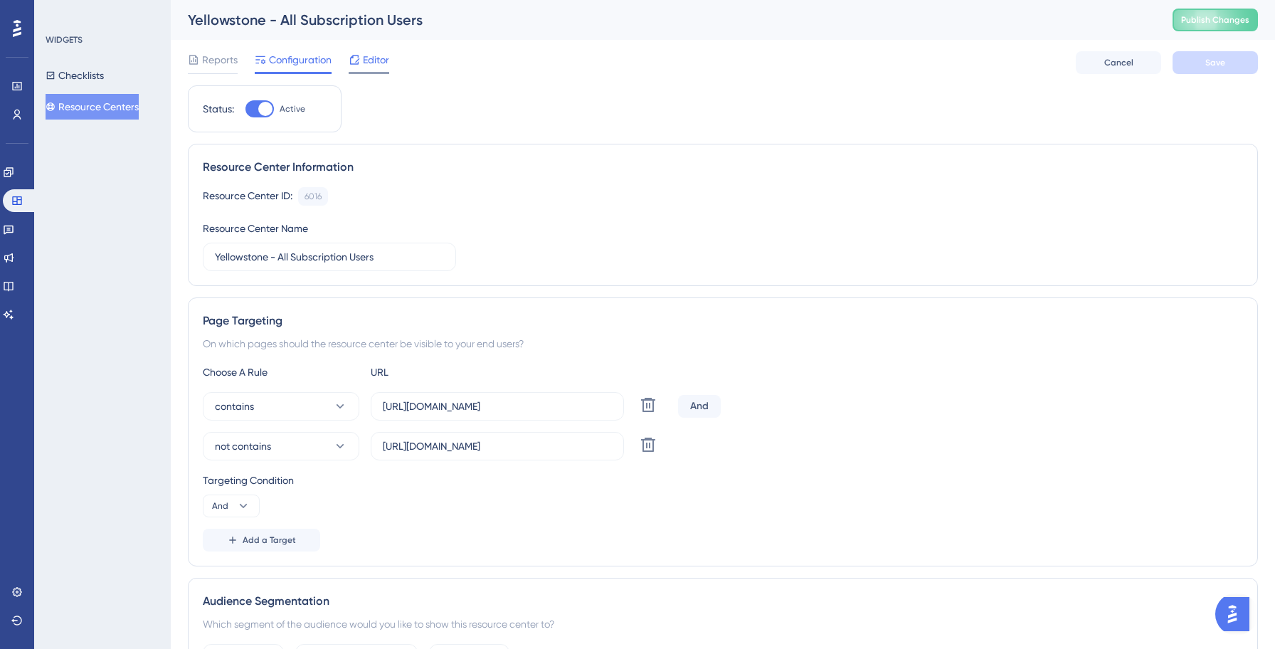
click at [370, 66] on span "Editor" at bounding box center [376, 59] width 26 height 17
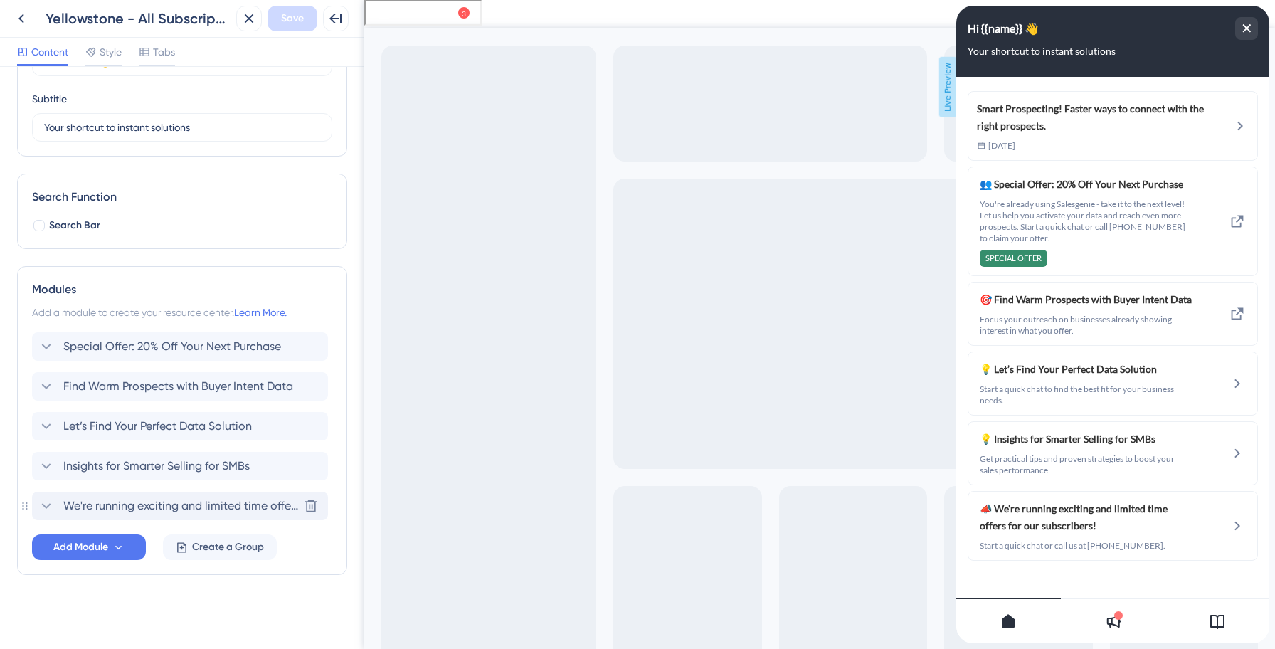
click at [198, 505] on span "We're running exciting and limited time offers for our subscribers!" at bounding box center [180, 505] width 235 height 17
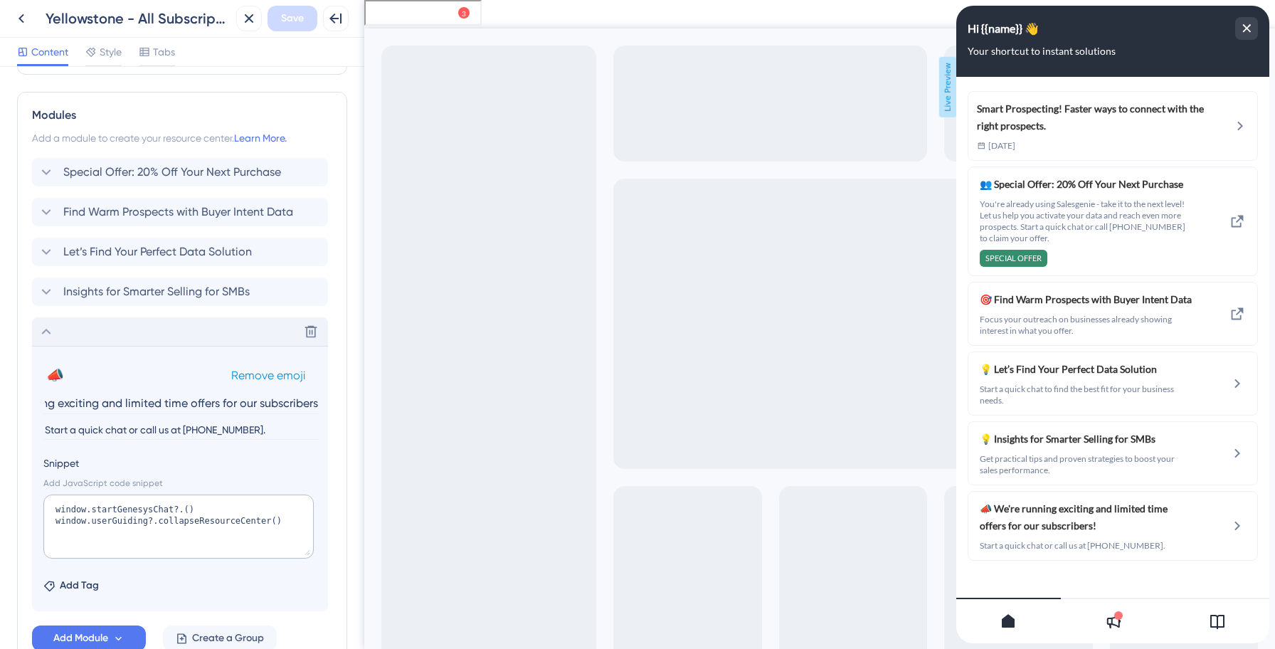
scroll to position [279, 0]
click at [157, 175] on span "Special Offer: 20% Off Your Next Purchase" at bounding box center [172, 169] width 218 height 17
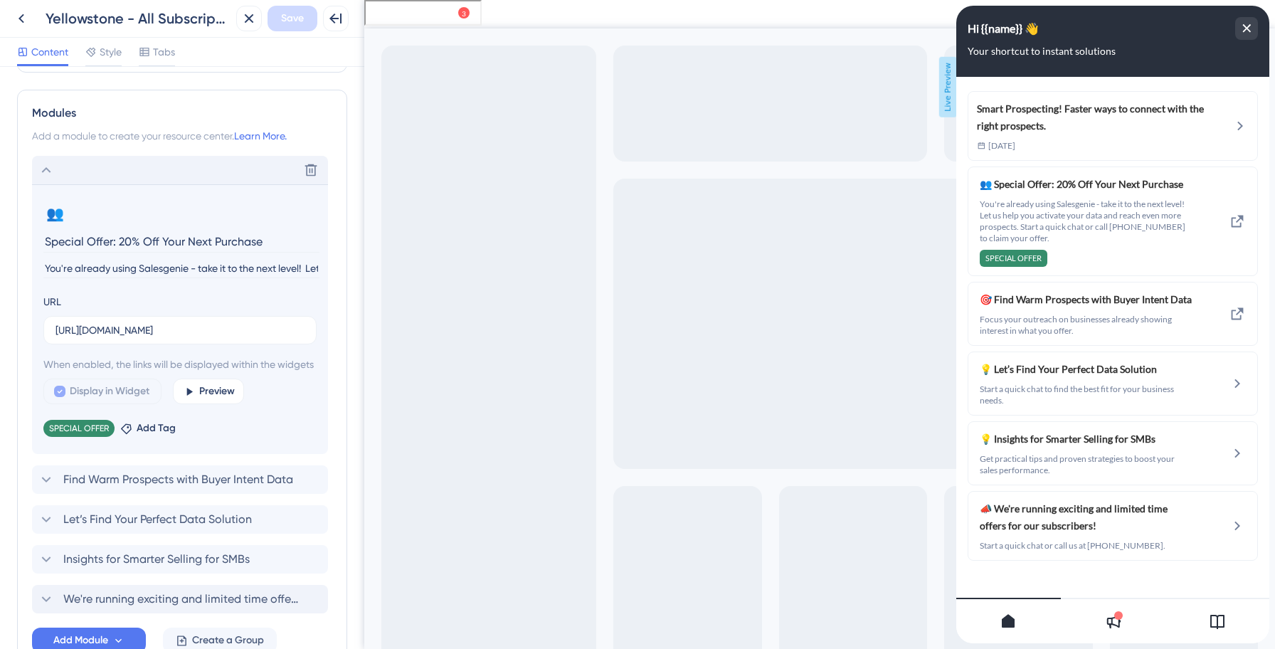
click at [134, 271] on input "You're already using Salesgenie - take it to the next level! Let us help you ac…" at bounding box center [181, 268] width 276 height 19
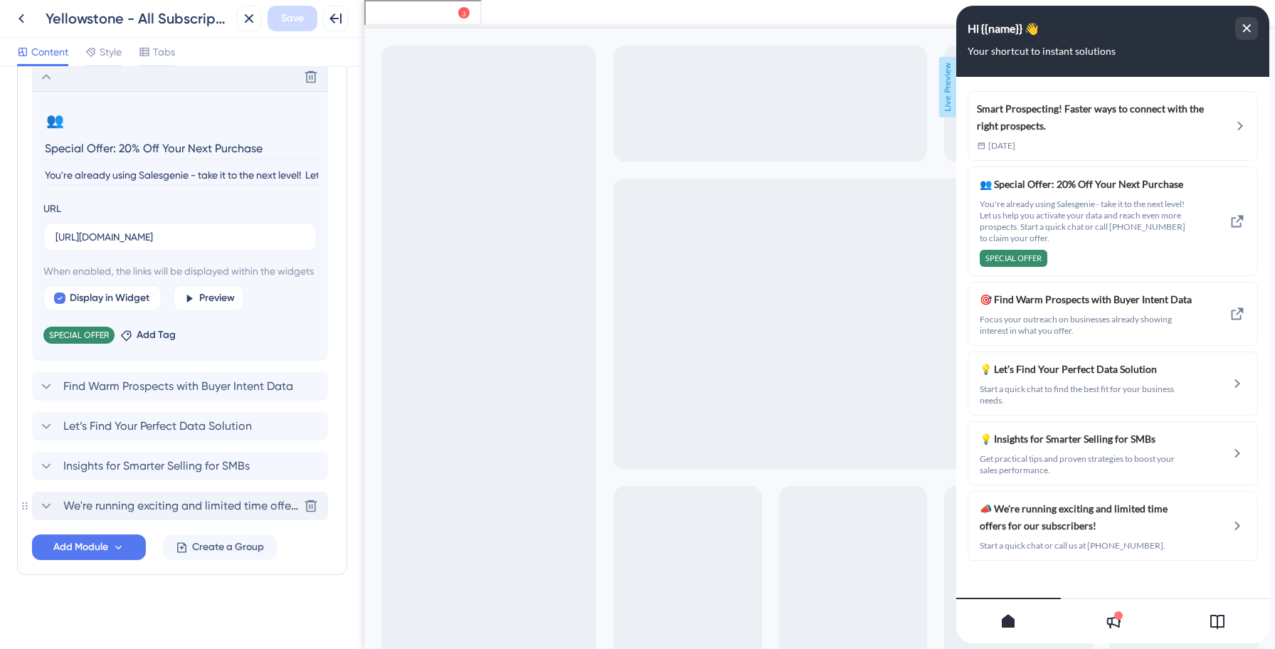
click at [114, 496] on div "We're running exciting and limited time offers for our subscribers! [GEOGRAPHIC…" at bounding box center [180, 505] width 296 height 28
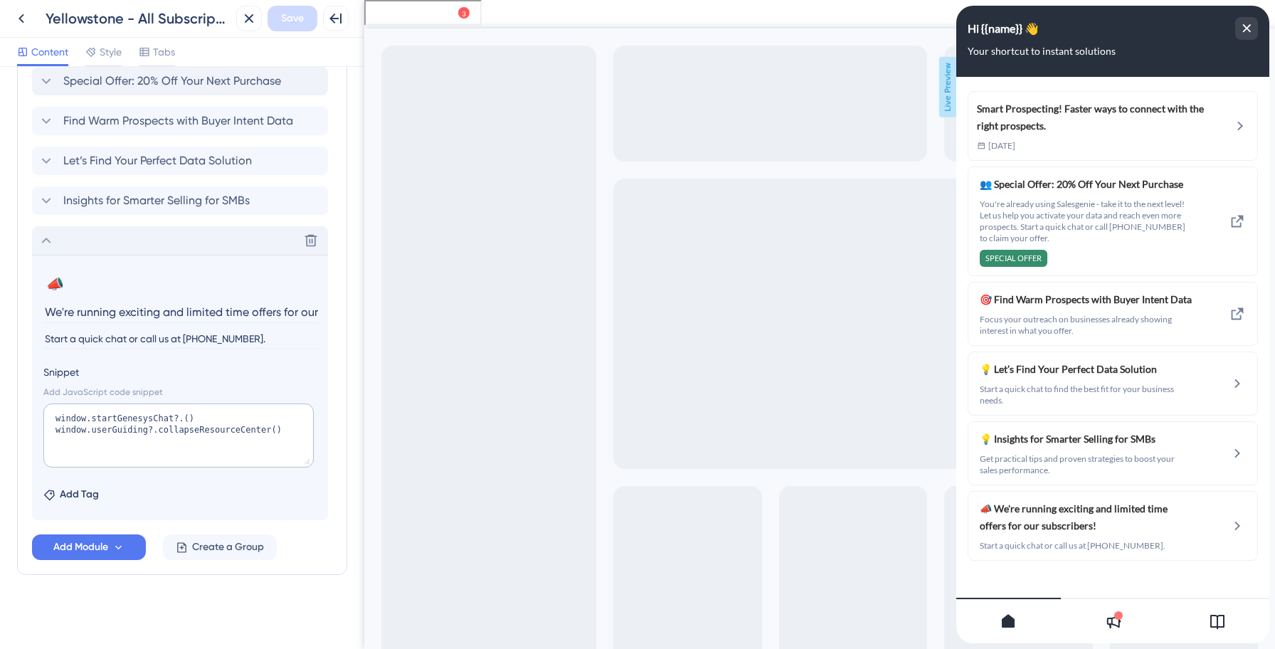
scroll to position [0, 61]
click at [163, 336] on input "Start a quick chat or call us at [PHONE_NUMBER]." at bounding box center [181, 338] width 276 height 19
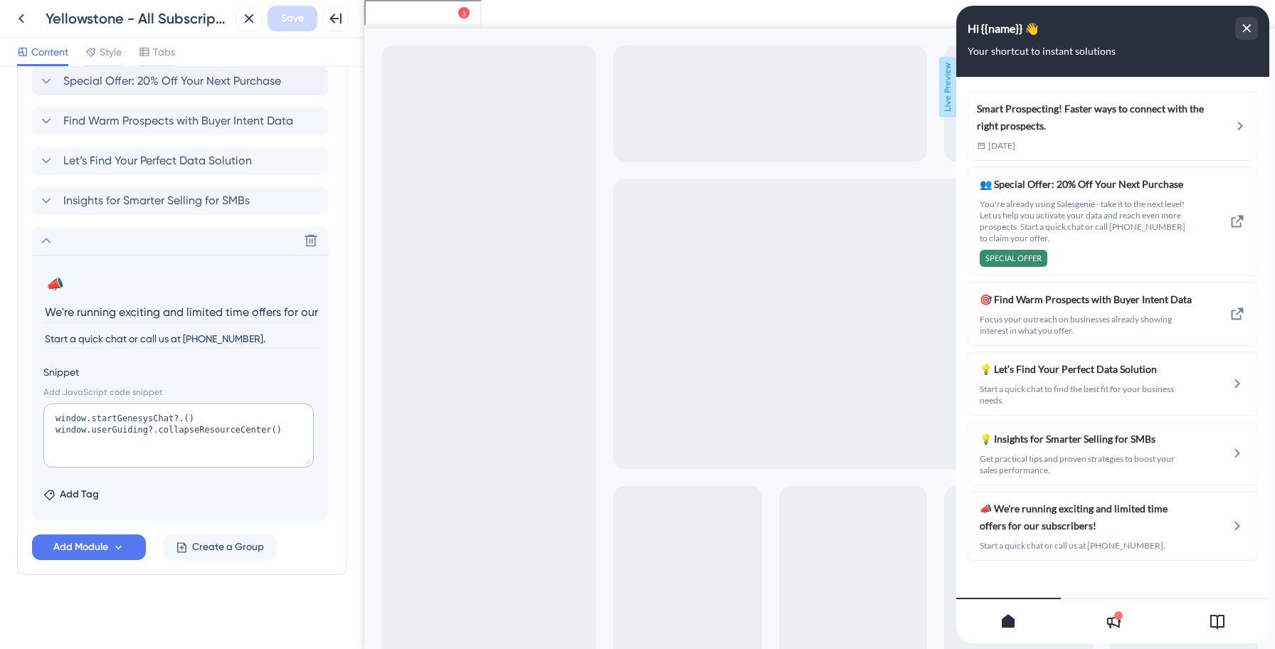
paste input "You're already using Salesgenie - take it to the next level! Let us help you ac…"
type input "You're already using Salesgenie - take it to the next level! Let us help you ac…"
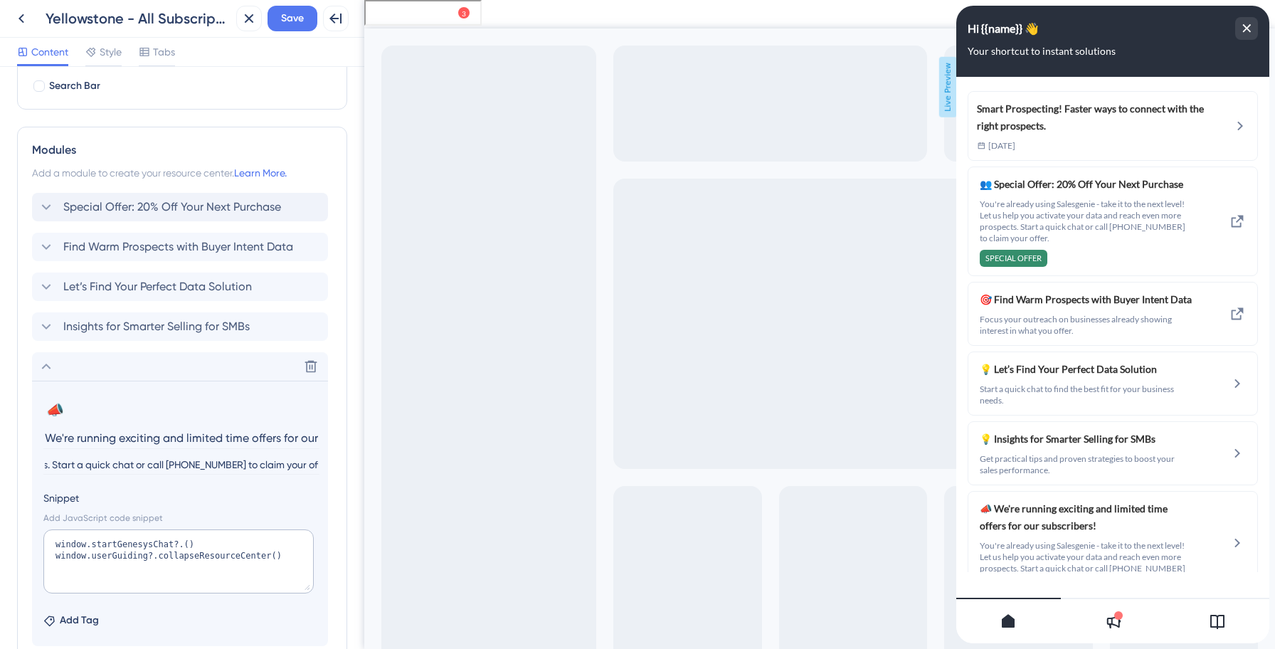
scroll to position [235, 0]
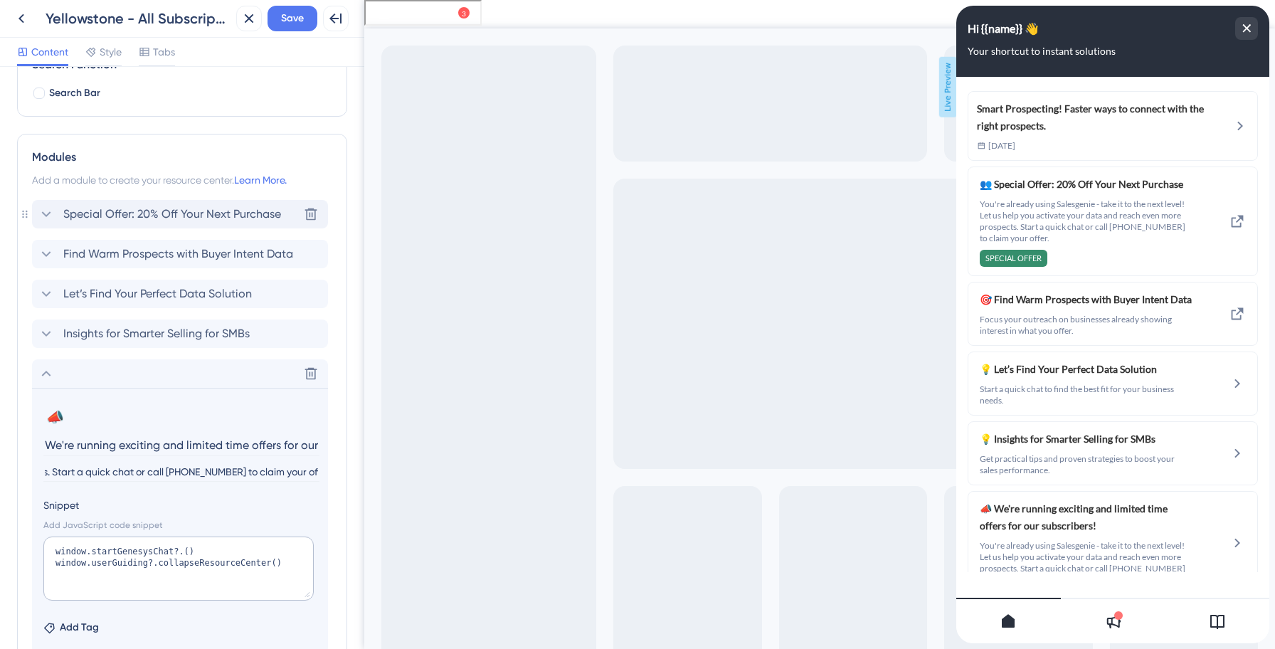
click at [179, 215] on span "Special Offer: 20% Off Your Next Purchase" at bounding box center [172, 214] width 218 height 17
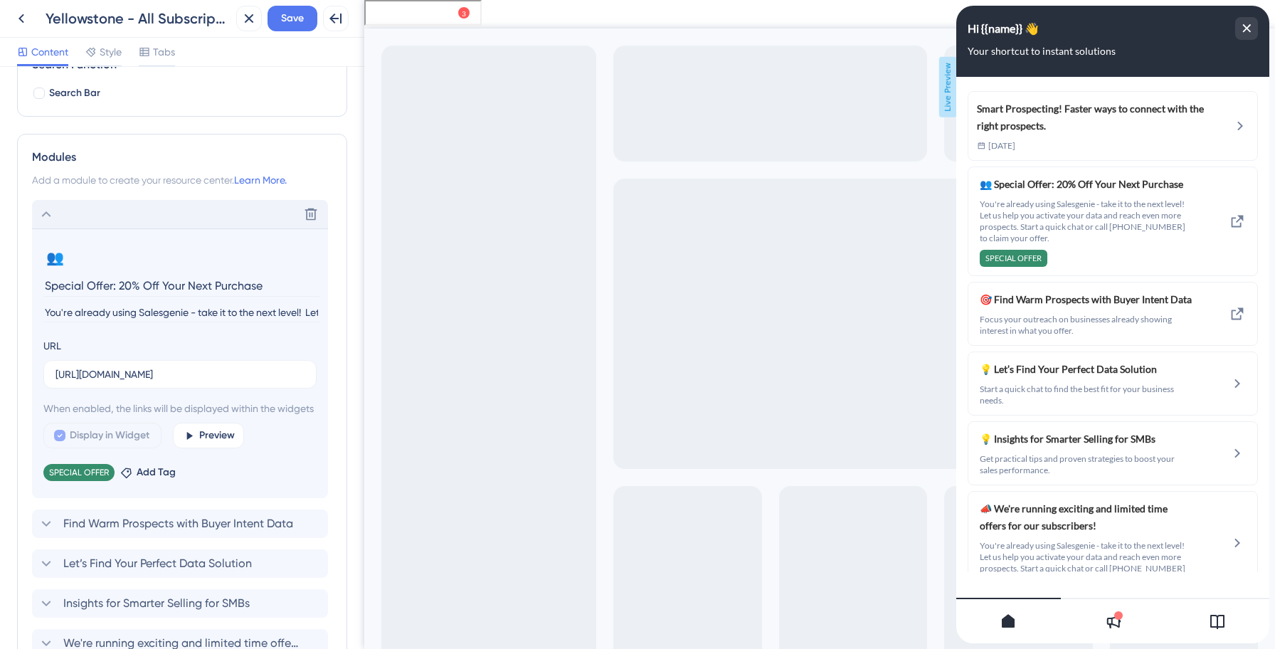
click at [141, 291] on input "Special Offer: 20% Off Your Next Purchase" at bounding box center [181, 286] width 276 height 22
click at [138, 285] on input "Special Offer: 20% Off Your Next Purchase" at bounding box center [181, 286] width 276 height 22
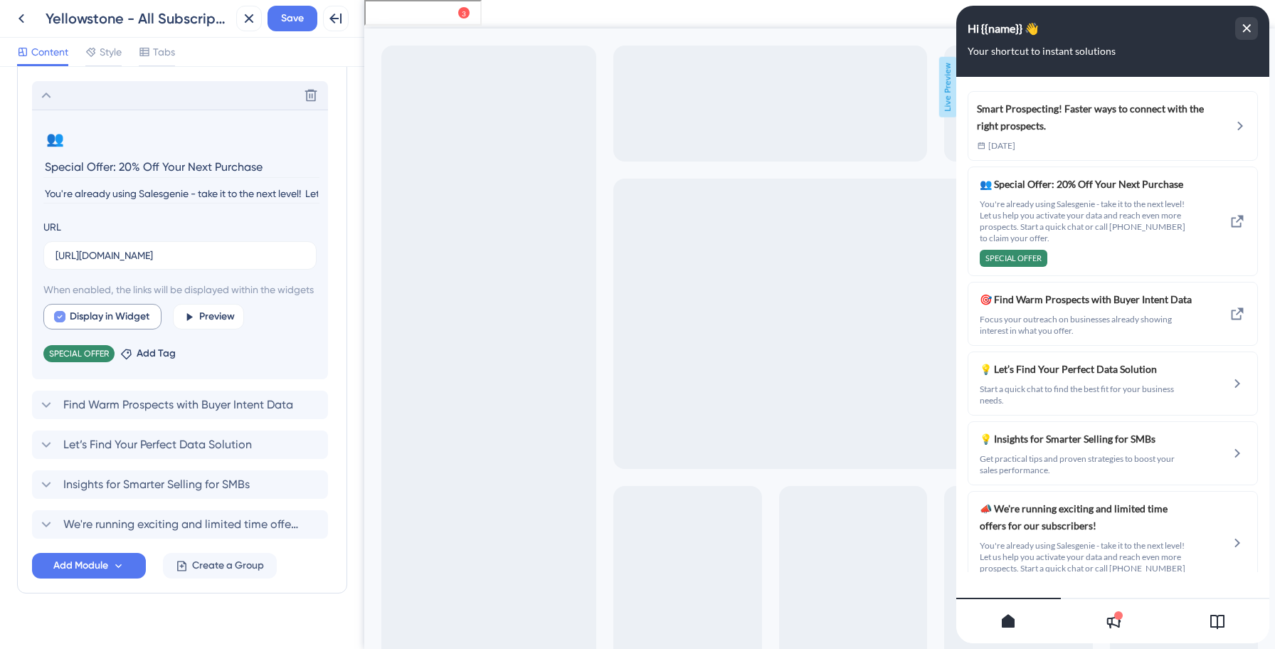
scroll to position [389, 0]
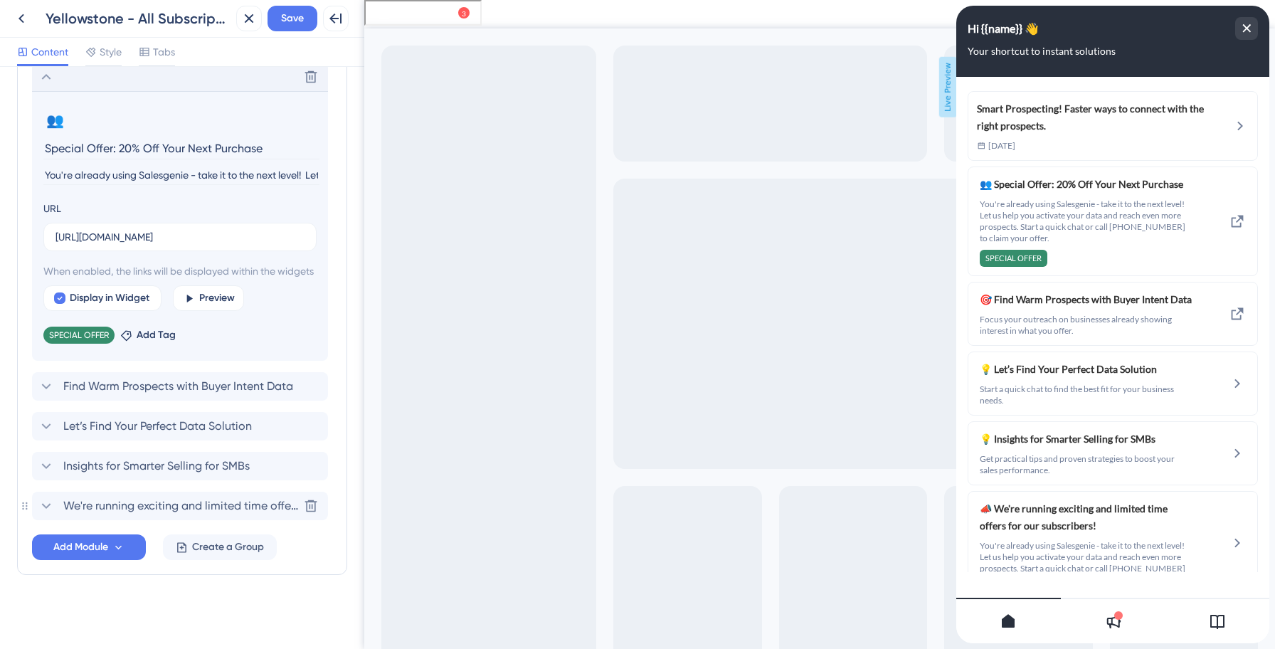
click at [93, 501] on span "We're running exciting and limited time offers for our subscribers!" at bounding box center [180, 505] width 235 height 17
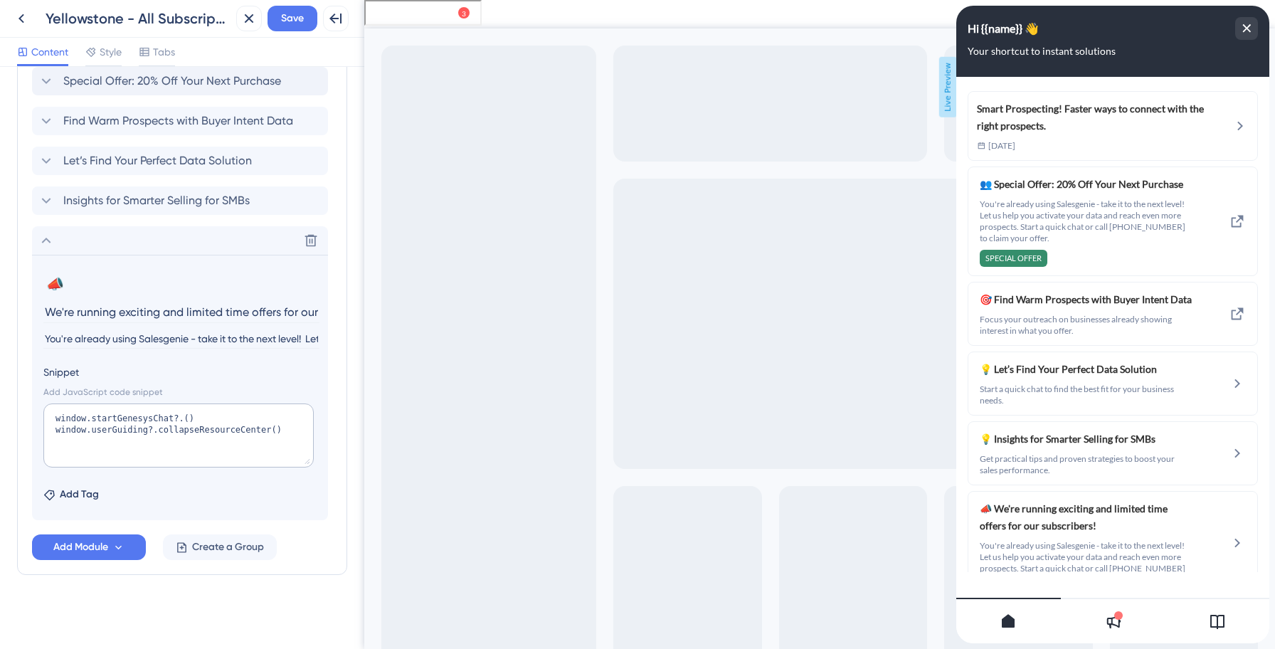
scroll to position [0, 0]
click at [147, 311] on input "We're running exciting and limited time offers for our subscribers!" at bounding box center [181, 312] width 276 height 22
type input "Special Offer: 20% Off Your Next Purchase"
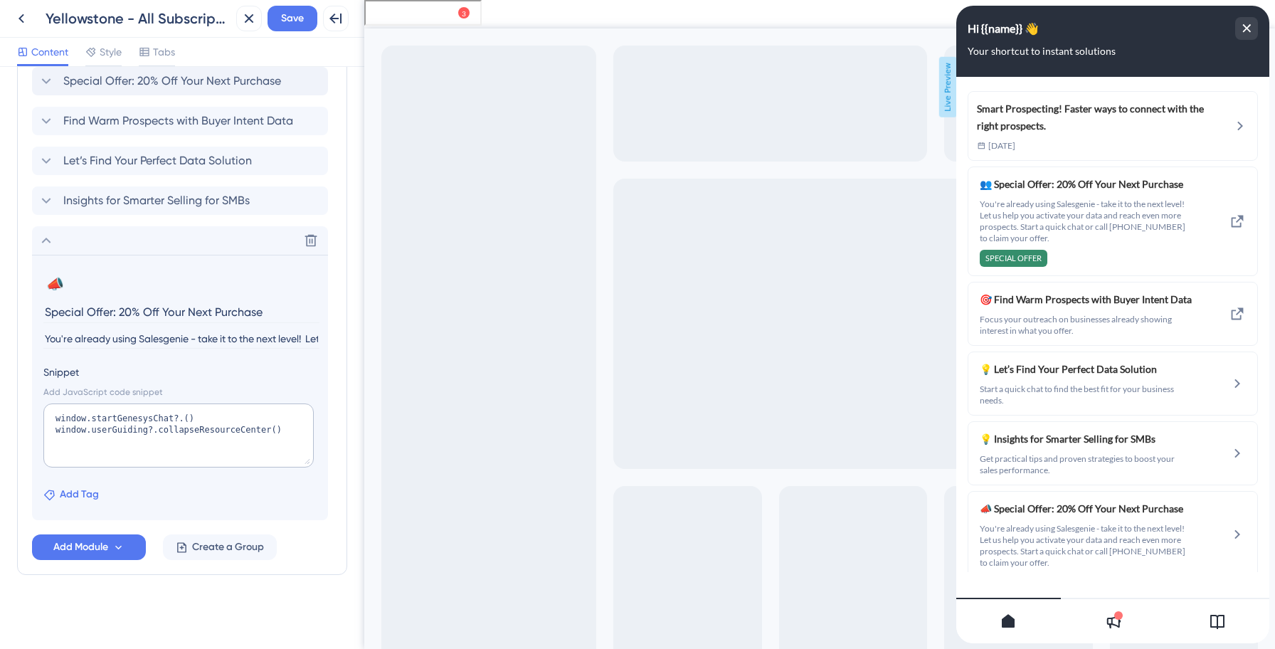
click at [71, 493] on span "Add Tag" at bounding box center [79, 494] width 39 height 17
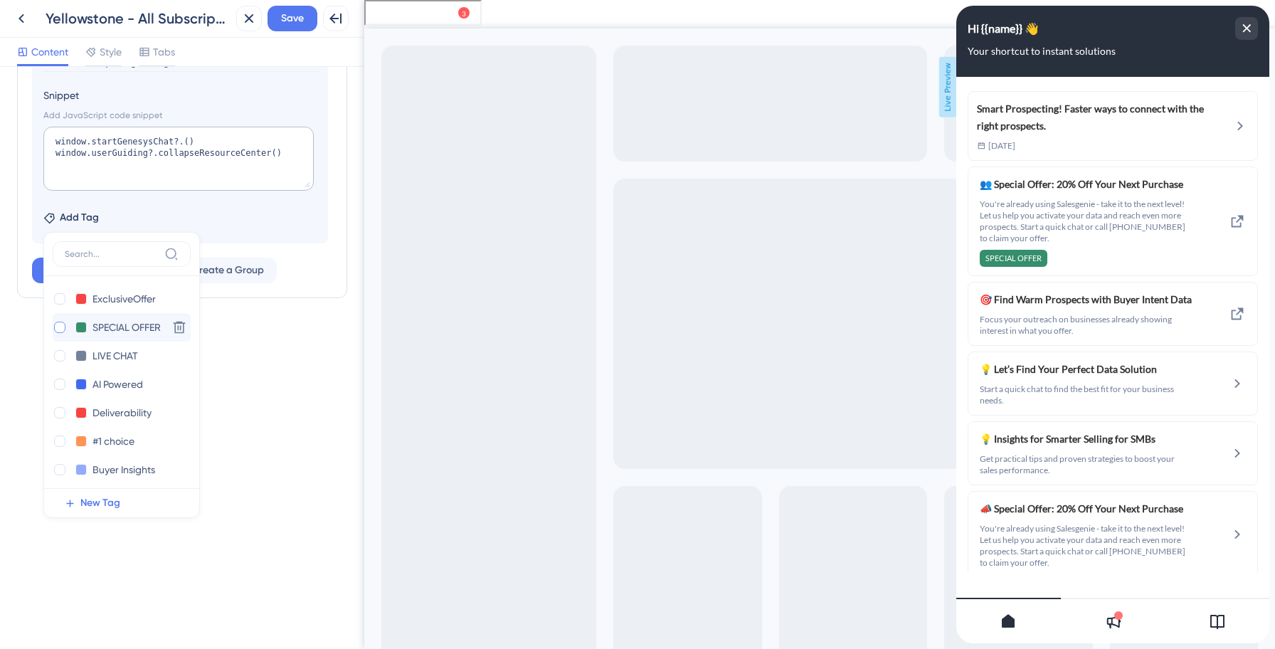
click at [61, 329] on div at bounding box center [59, 326] width 11 height 11
checkbox input "true"
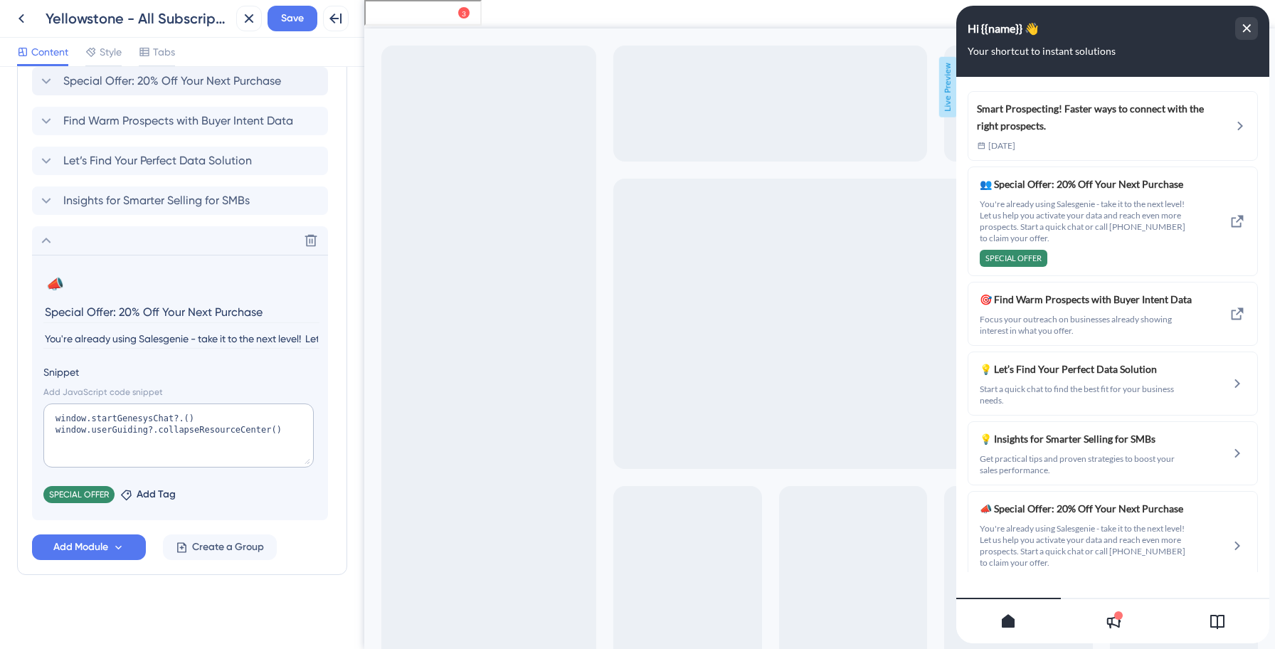
scroll to position [368, 0]
click at [48, 239] on icon at bounding box center [46, 240] width 17 height 17
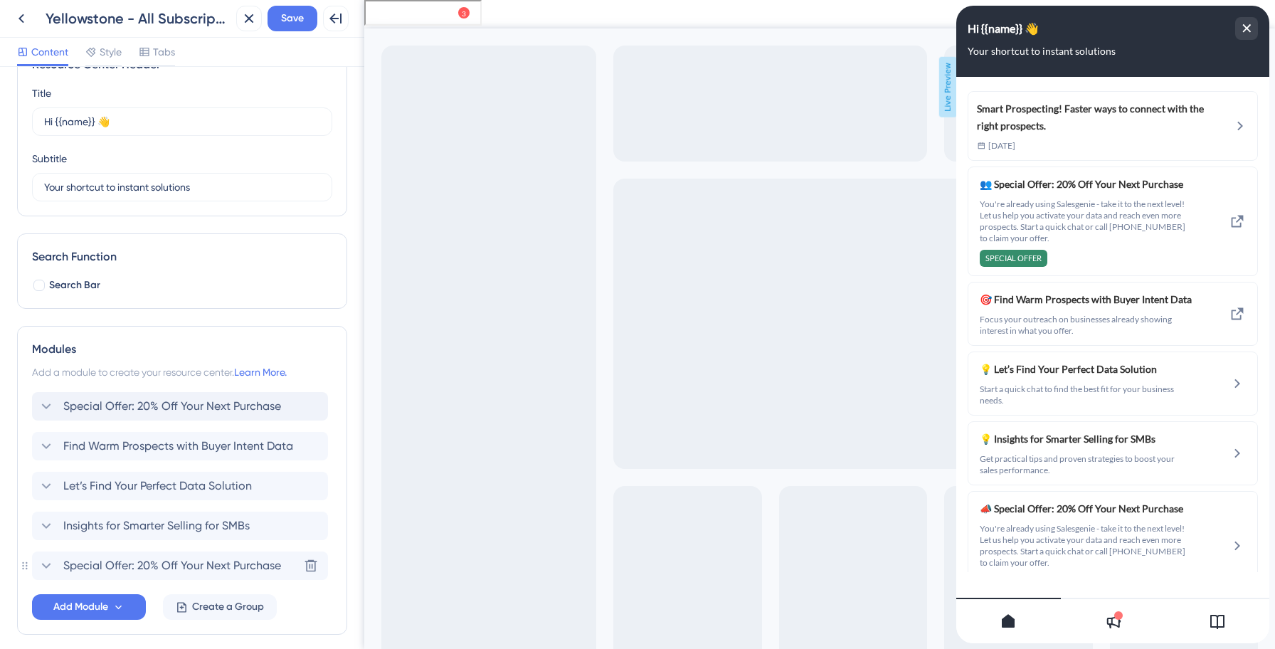
scroll to position [18, 0]
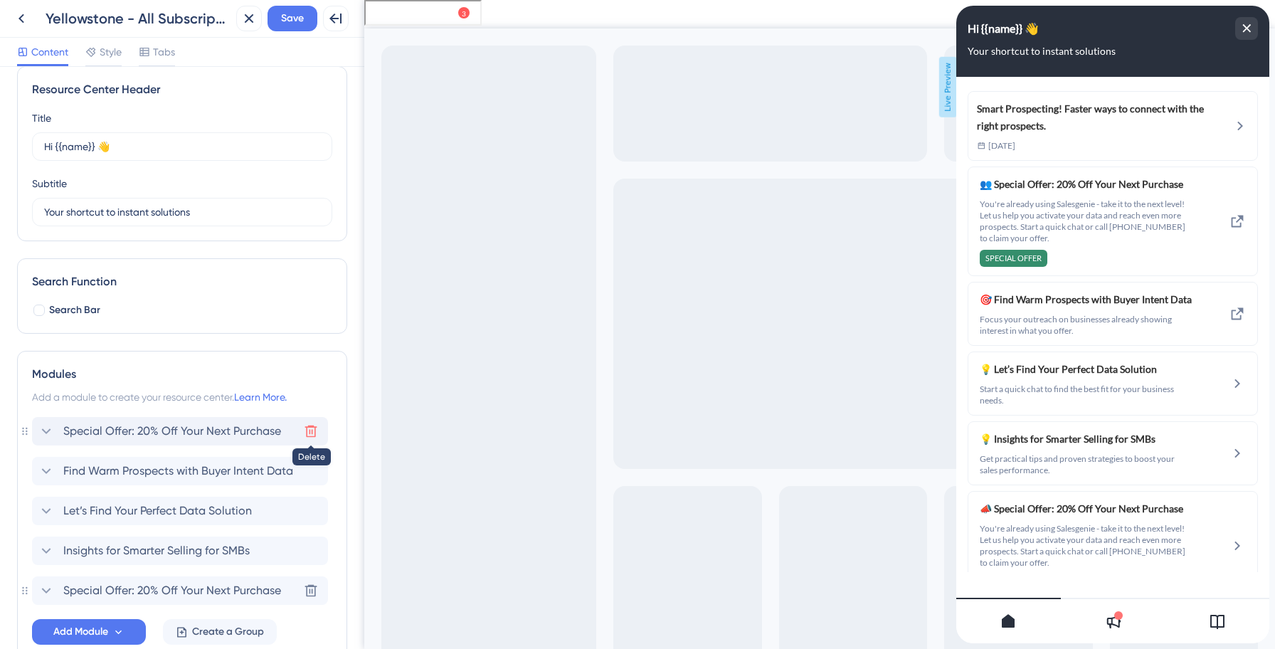
click at [308, 427] on icon at bounding box center [311, 431] width 14 height 14
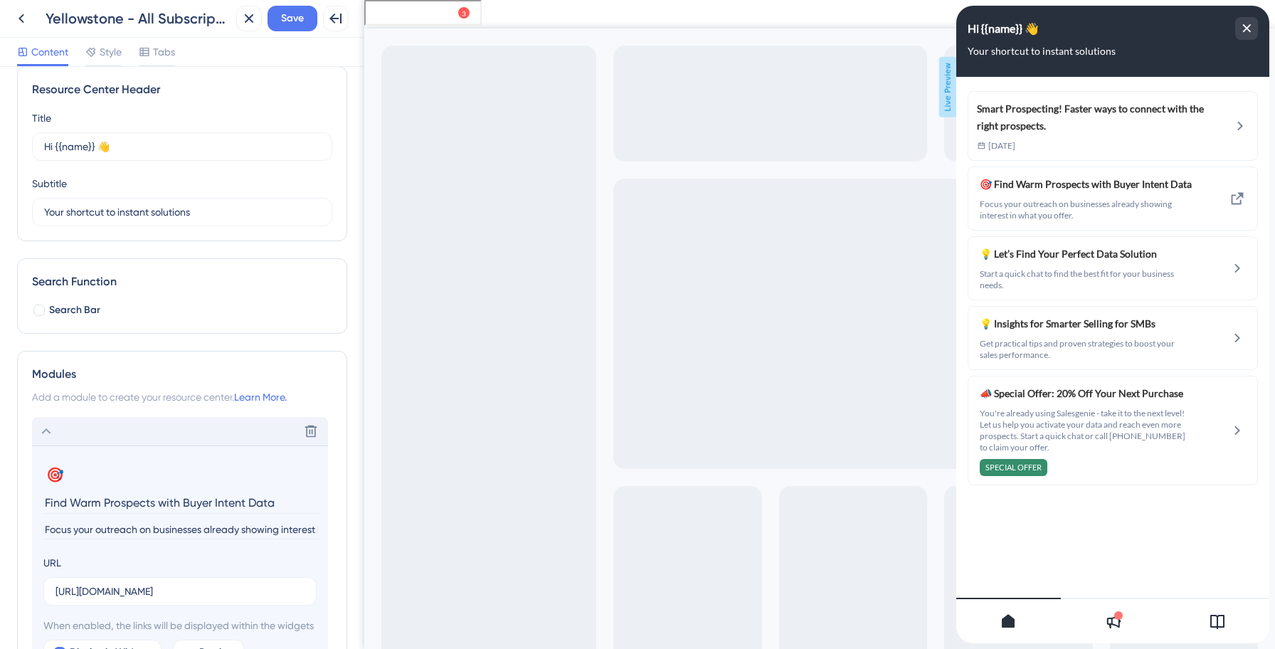
click at [43, 424] on icon at bounding box center [46, 430] width 17 height 17
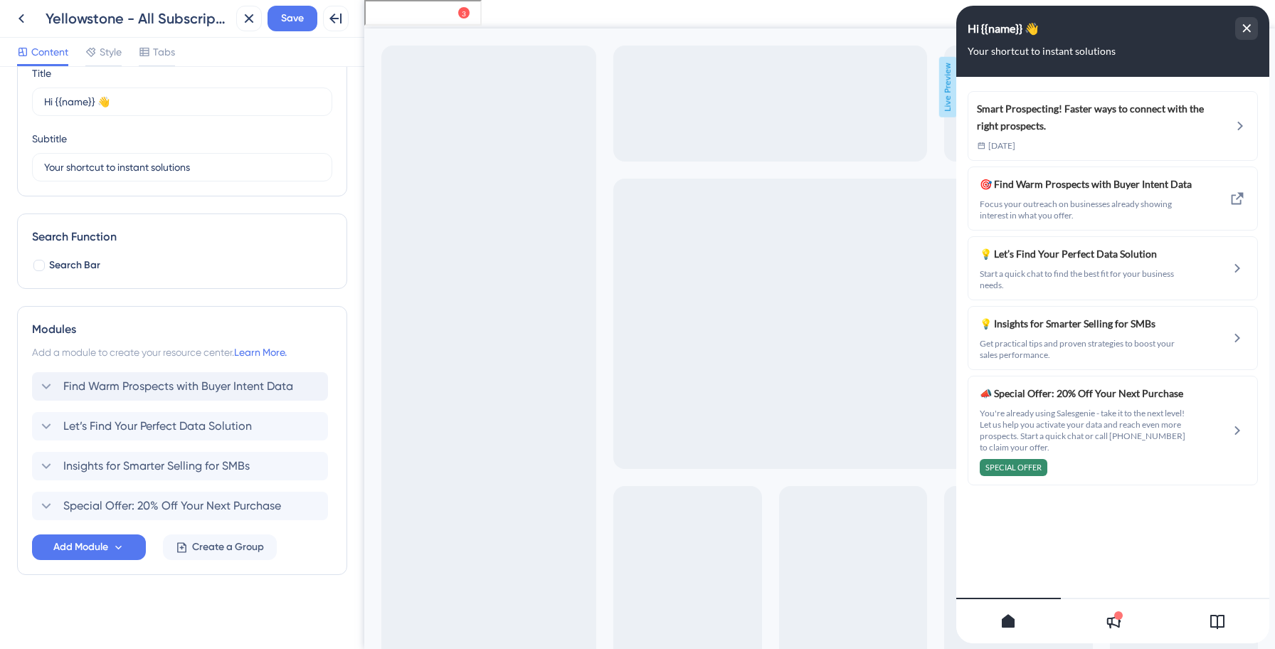
scroll to position [0, 0]
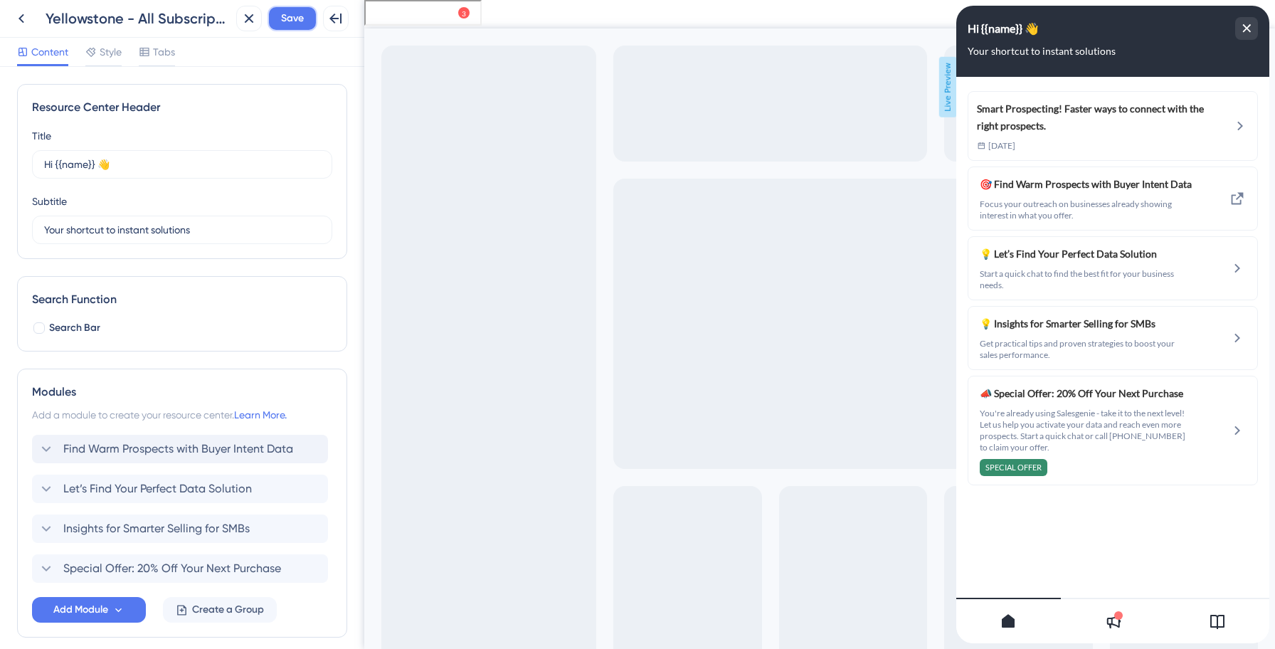
click at [292, 21] on span "Save" at bounding box center [292, 18] width 23 height 17
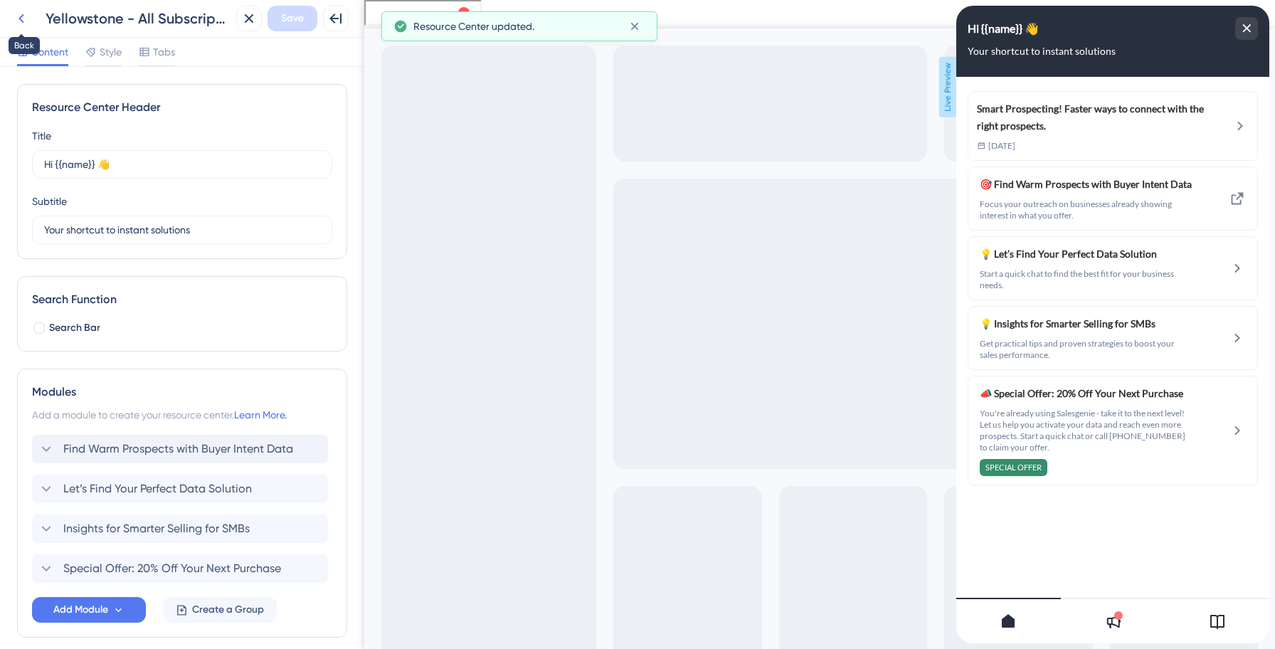
click at [19, 18] on icon at bounding box center [21, 18] width 6 height 9
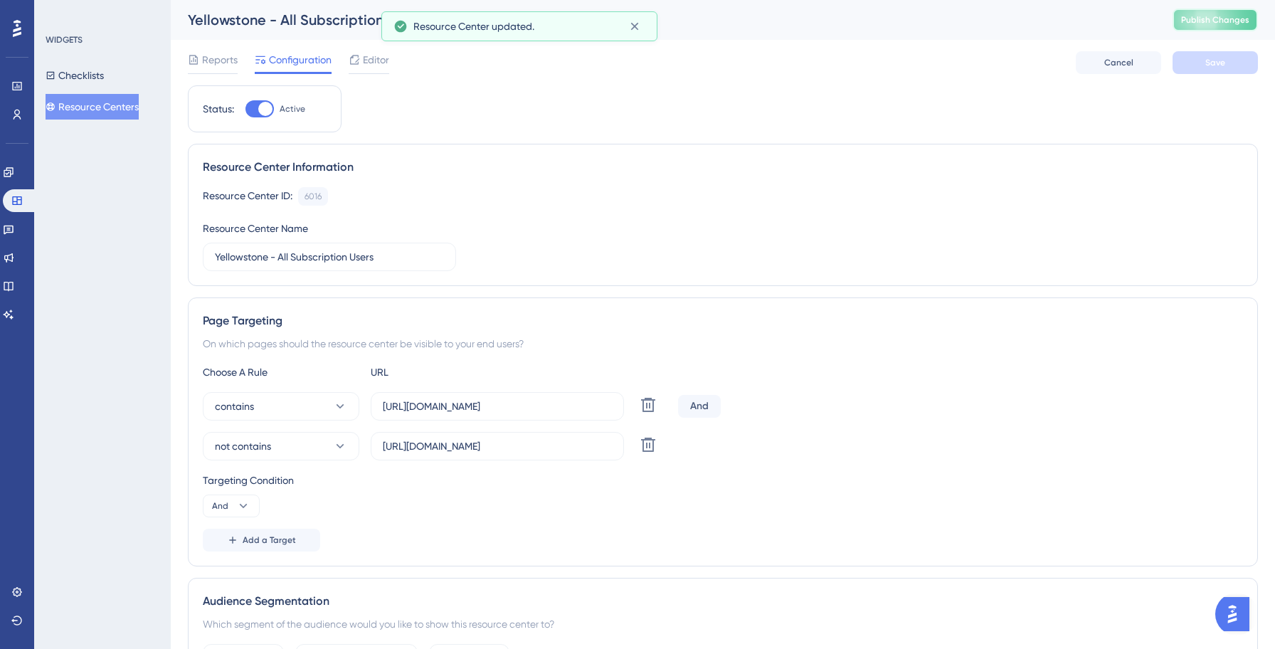
click at [1226, 25] on span "Publish Changes" at bounding box center [1215, 19] width 68 height 11
click at [121, 107] on button "Resource Centers" at bounding box center [92, 107] width 93 height 26
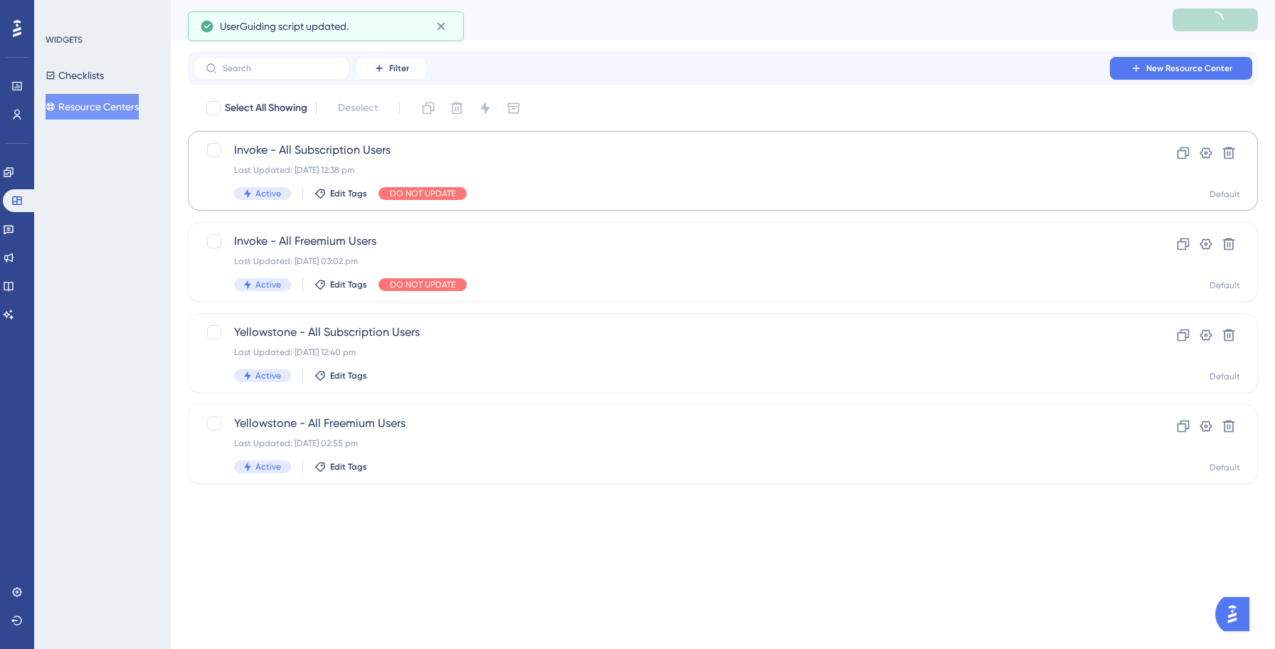
click at [359, 152] on span "Invoke - All Subscription Users" at bounding box center [665, 150] width 863 height 17
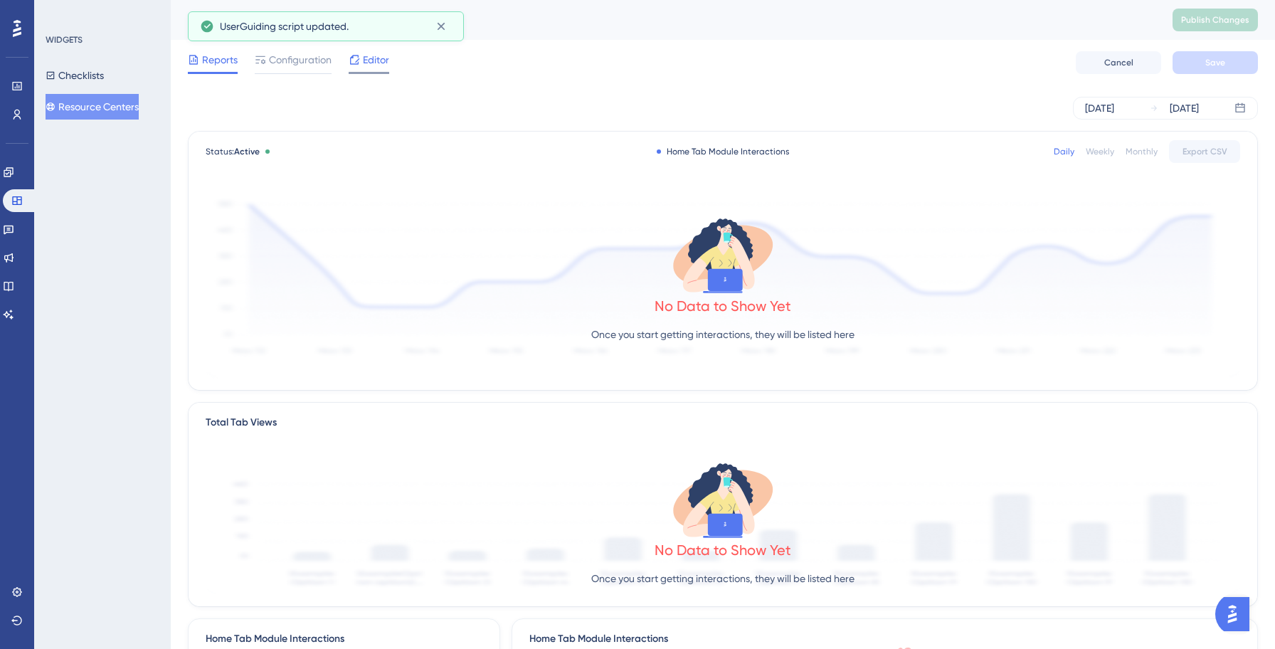
click at [370, 65] on span "Editor" at bounding box center [376, 59] width 26 height 17
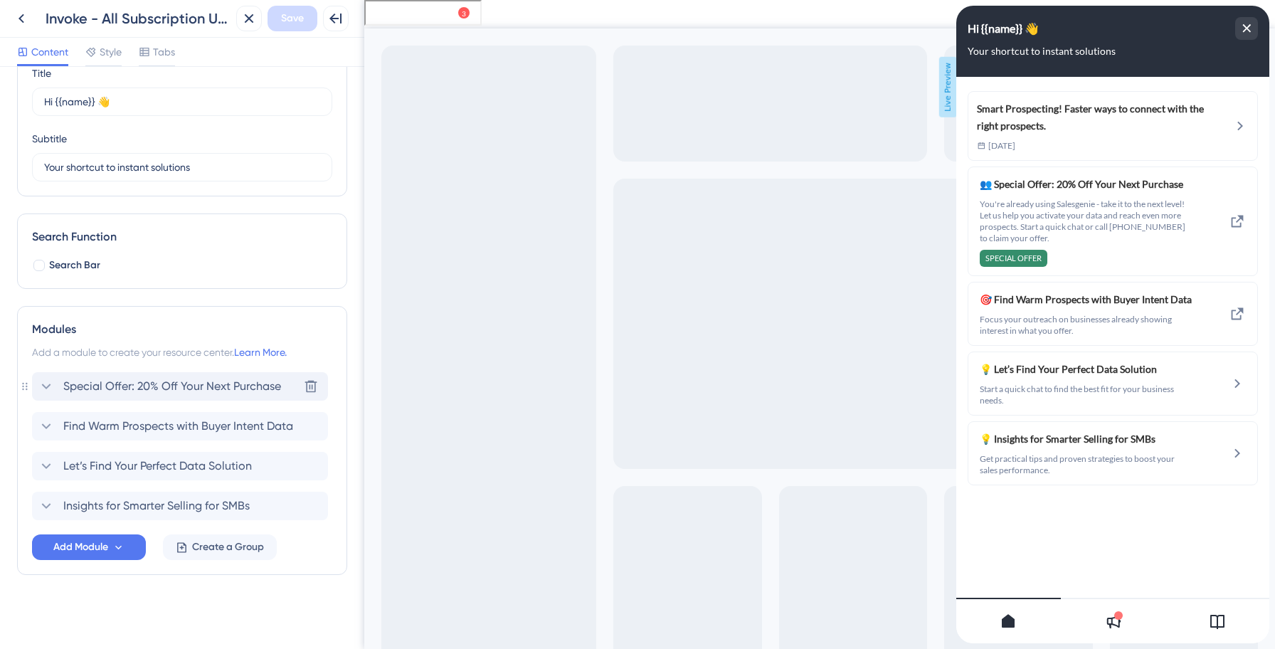
click at [124, 391] on span "Special Offer: 20% Off Your Next Purchase" at bounding box center [172, 386] width 218 height 17
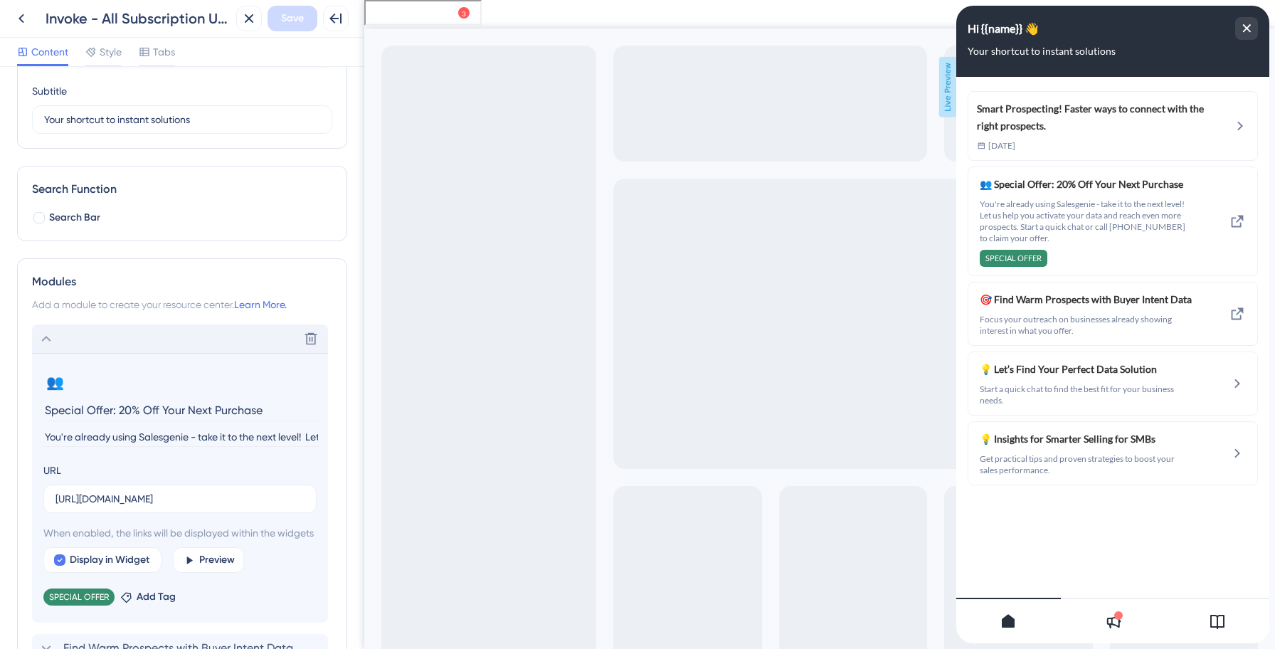
click at [46, 335] on icon at bounding box center [46, 338] width 17 height 17
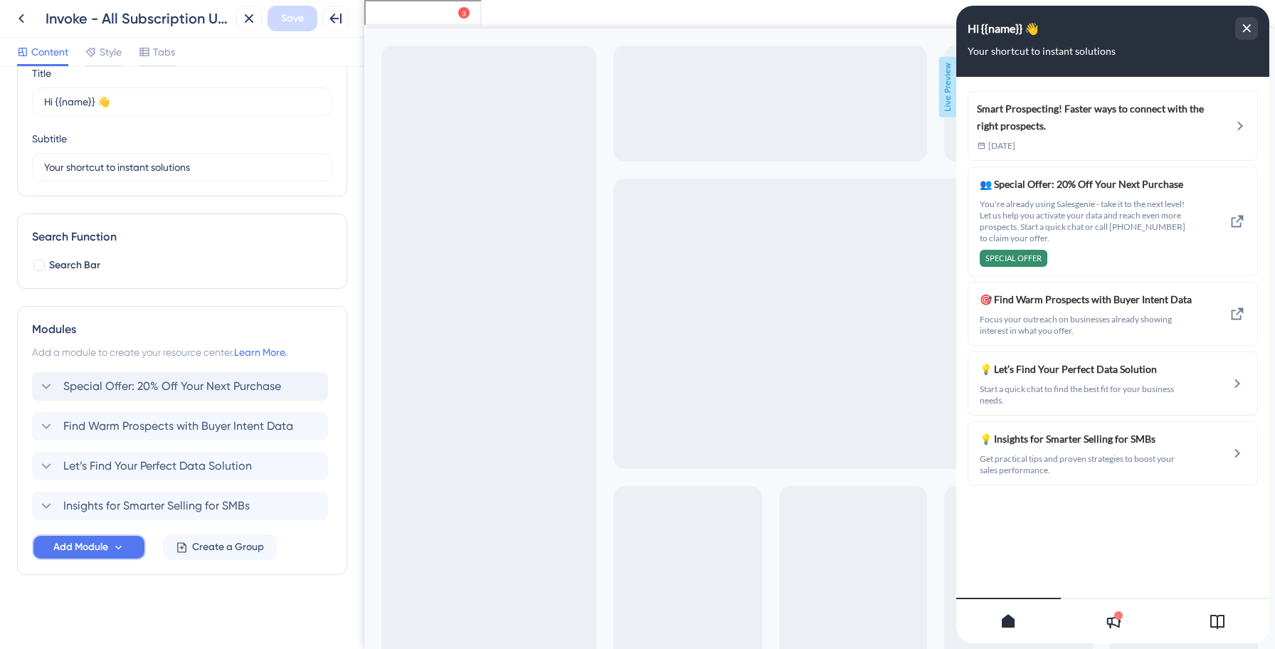
click at [103, 553] on span "Add Module" at bounding box center [80, 546] width 55 height 17
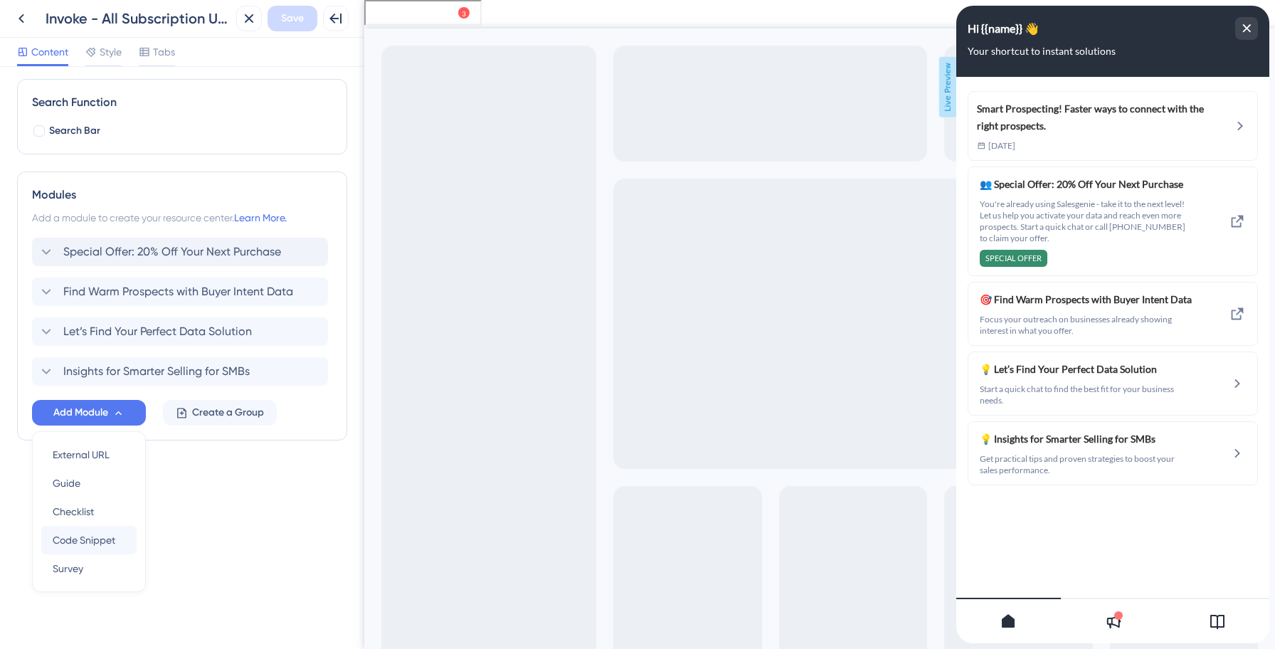
click at [81, 536] on span "Code Snippet" at bounding box center [84, 539] width 63 height 17
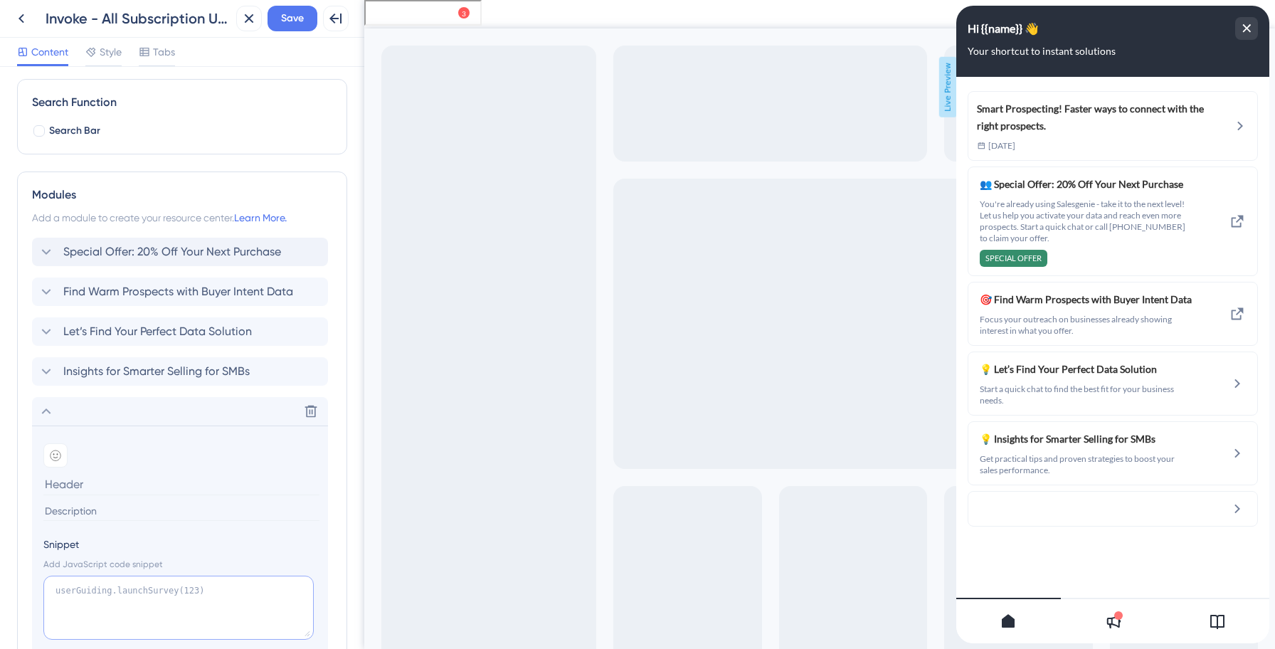
click at [90, 588] on textarea at bounding box center [178, 607] width 270 height 64
paste textarea "Special Offer: 20% Off Your Next Purchase"
type textarea "Special Offer: 20% Off Your Next Purchase"
click at [43, 410] on icon at bounding box center [46, 411] width 17 height 17
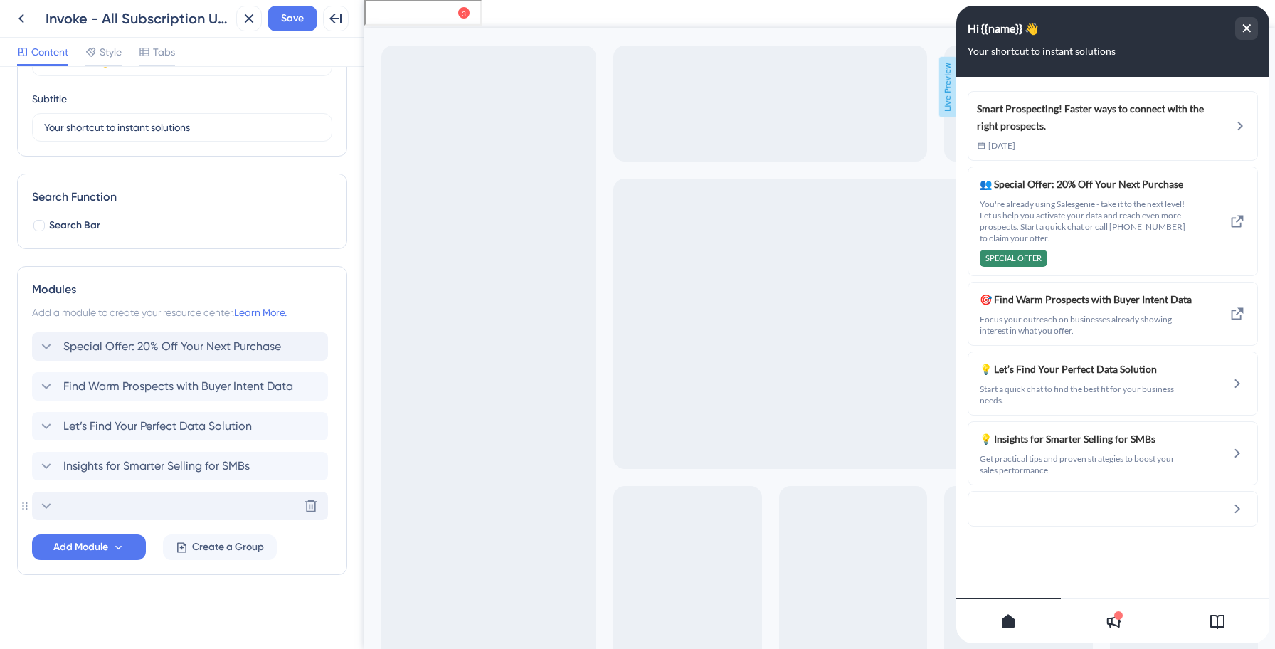
scroll to position [102, 0]
click at [31, 19] on button at bounding box center [22, 19] width 26 height 26
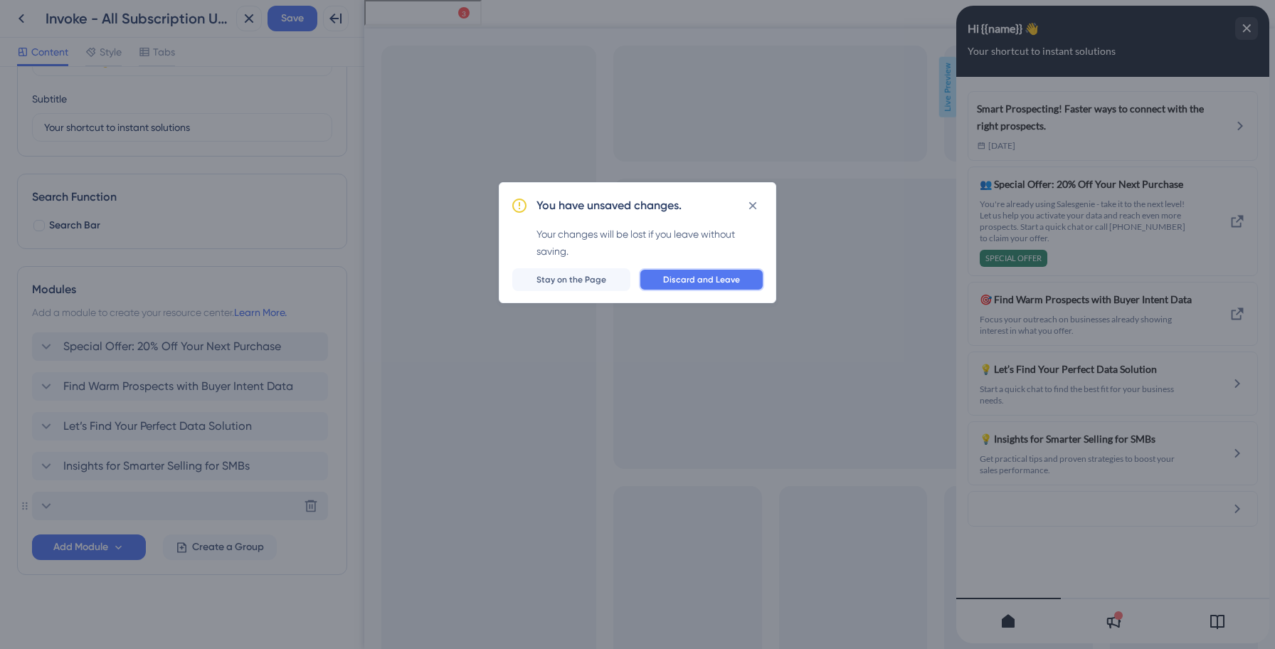
click at [677, 275] on span "Discard and Leave" at bounding box center [701, 279] width 77 height 11
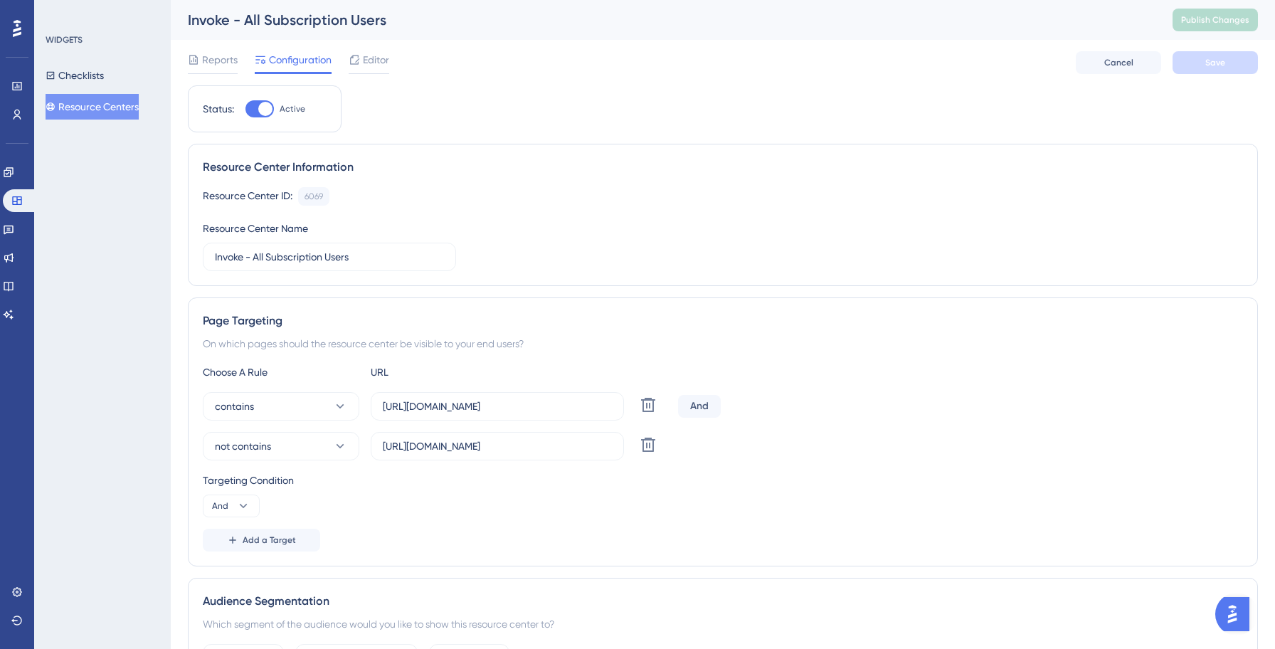
click at [113, 102] on button "Resource Centers" at bounding box center [92, 107] width 93 height 26
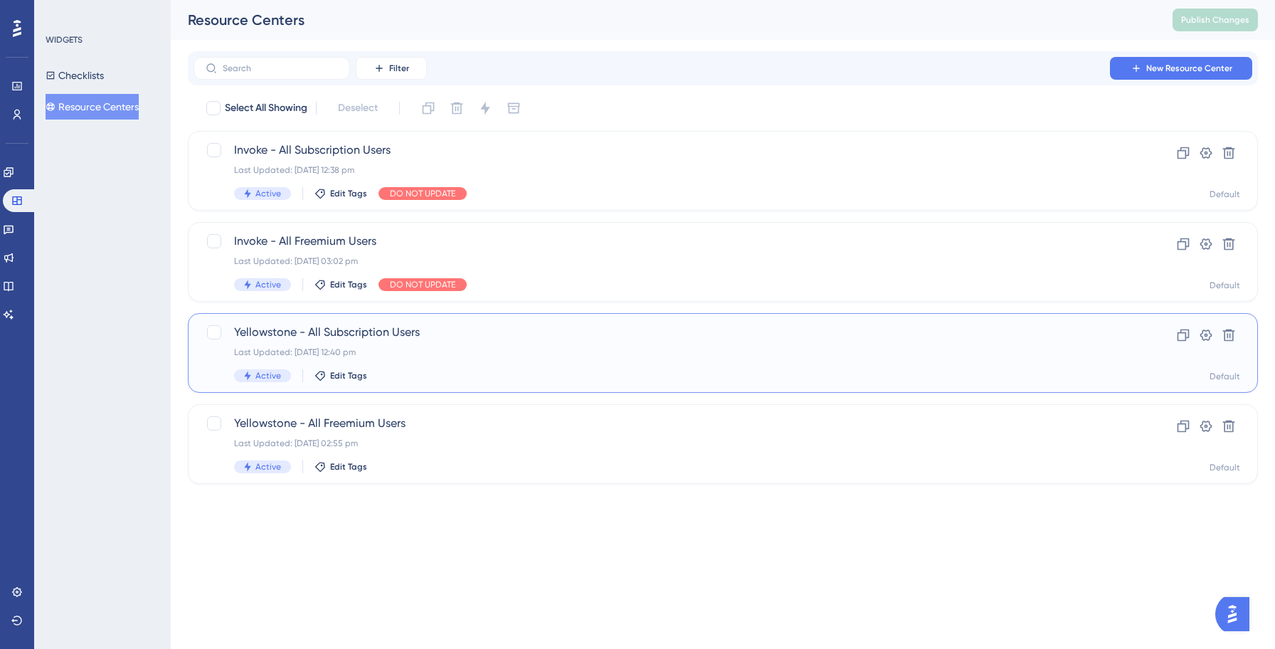
click at [390, 353] on div "Last Updated: [DATE] 12:40 pm" at bounding box center [665, 351] width 863 height 11
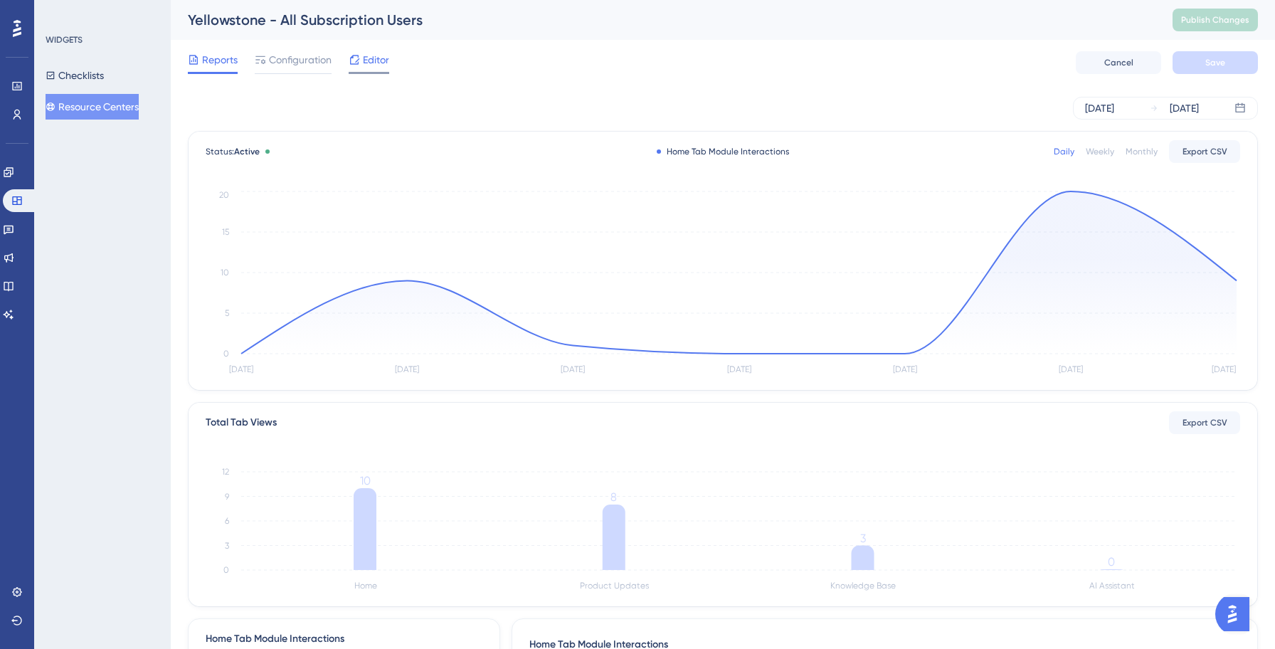
click at [363, 63] on span "Editor" at bounding box center [376, 59] width 26 height 17
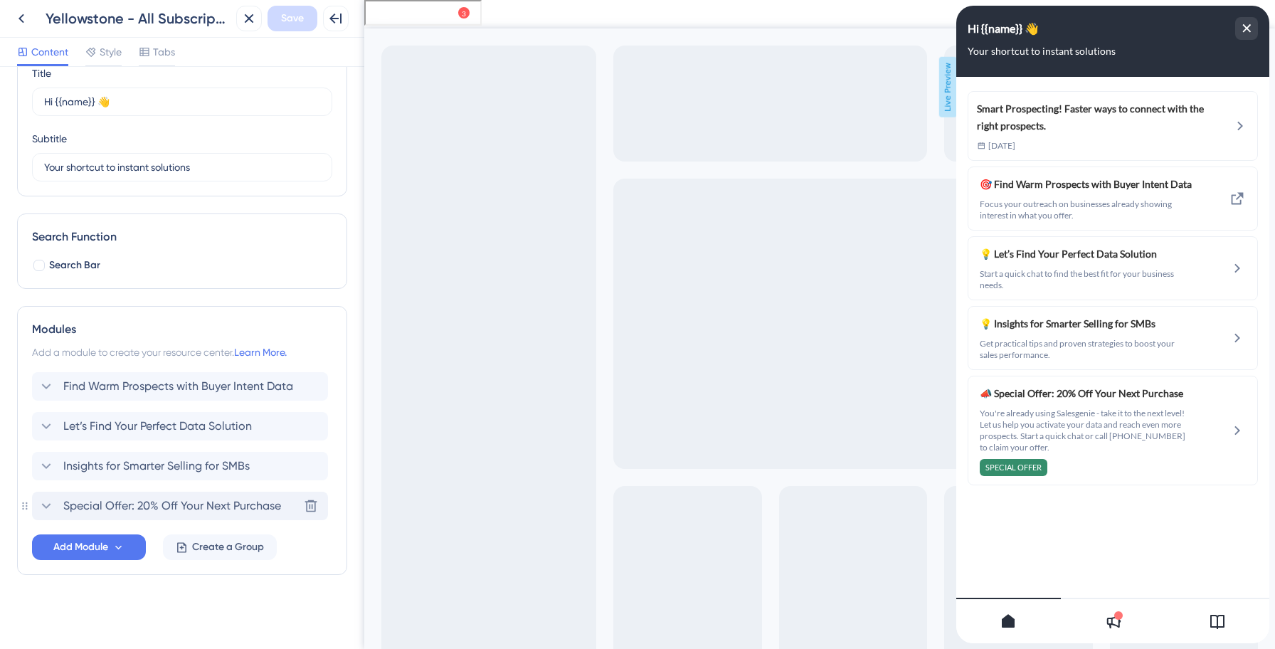
click at [108, 501] on span "Special Offer: 20% Off Your Next Purchase" at bounding box center [172, 505] width 218 height 17
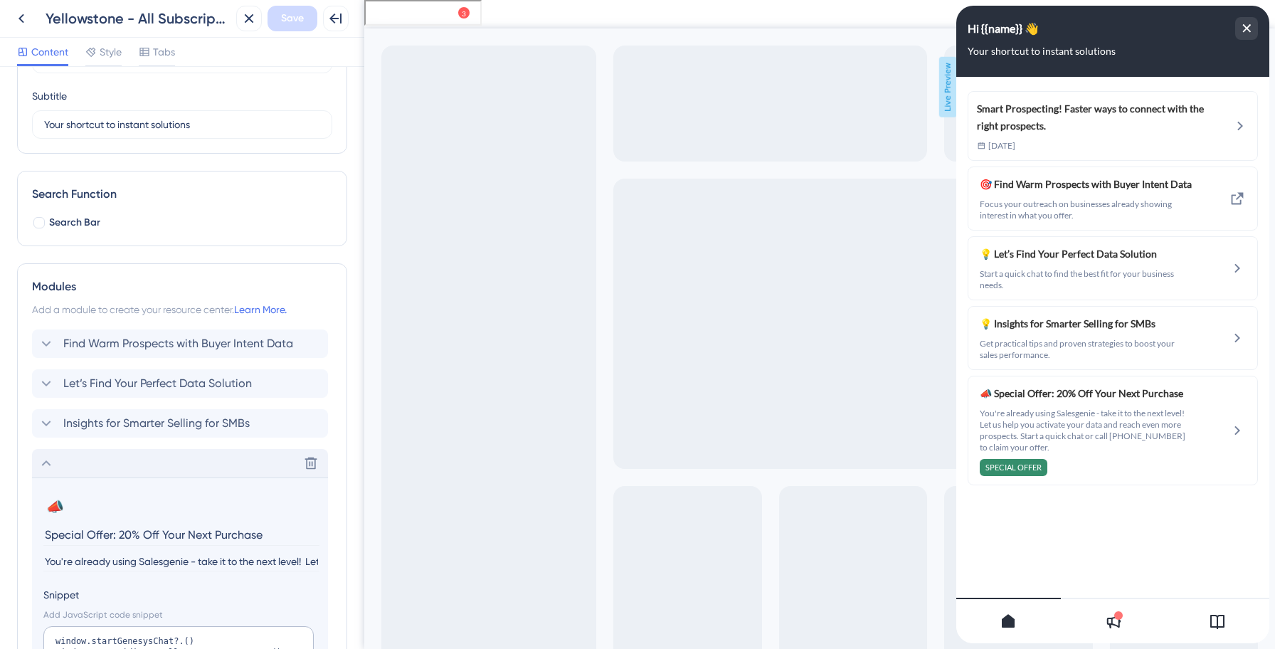
scroll to position [189, 0]
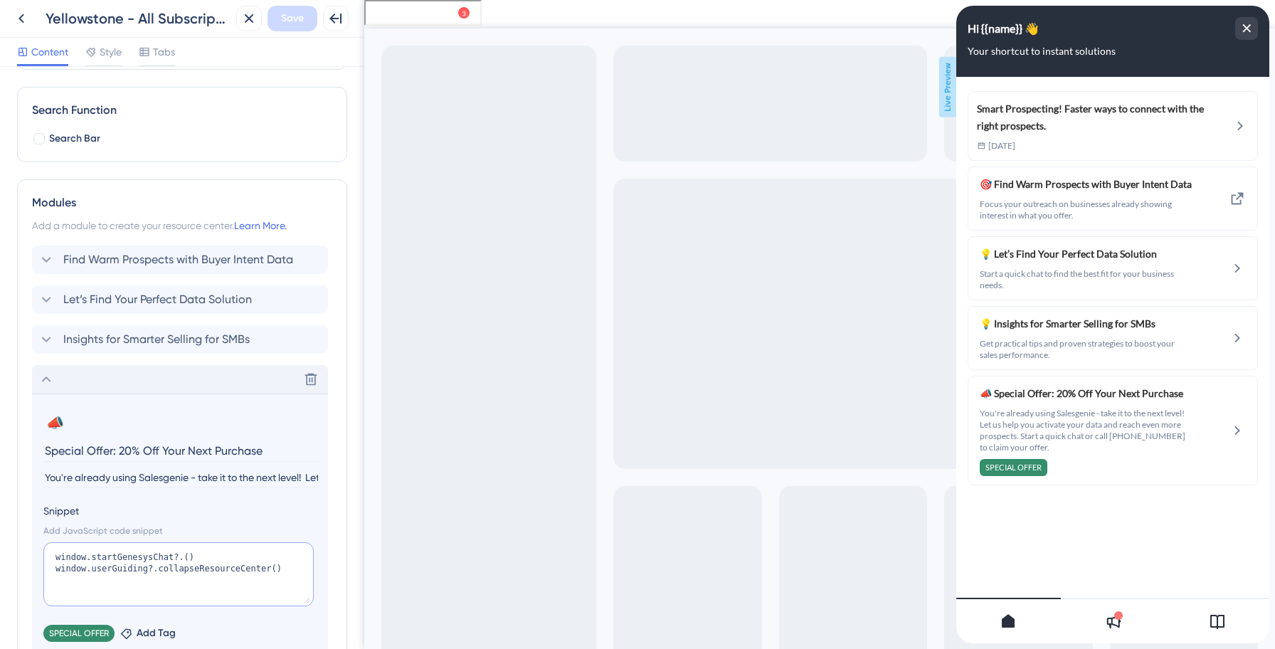
click at [95, 563] on textarea "window.startGenesysChat?.() window.userGuiding?.collapseResourceCenter()" at bounding box center [178, 574] width 270 height 64
click at [45, 378] on icon at bounding box center [46, 379] width 17 height 17
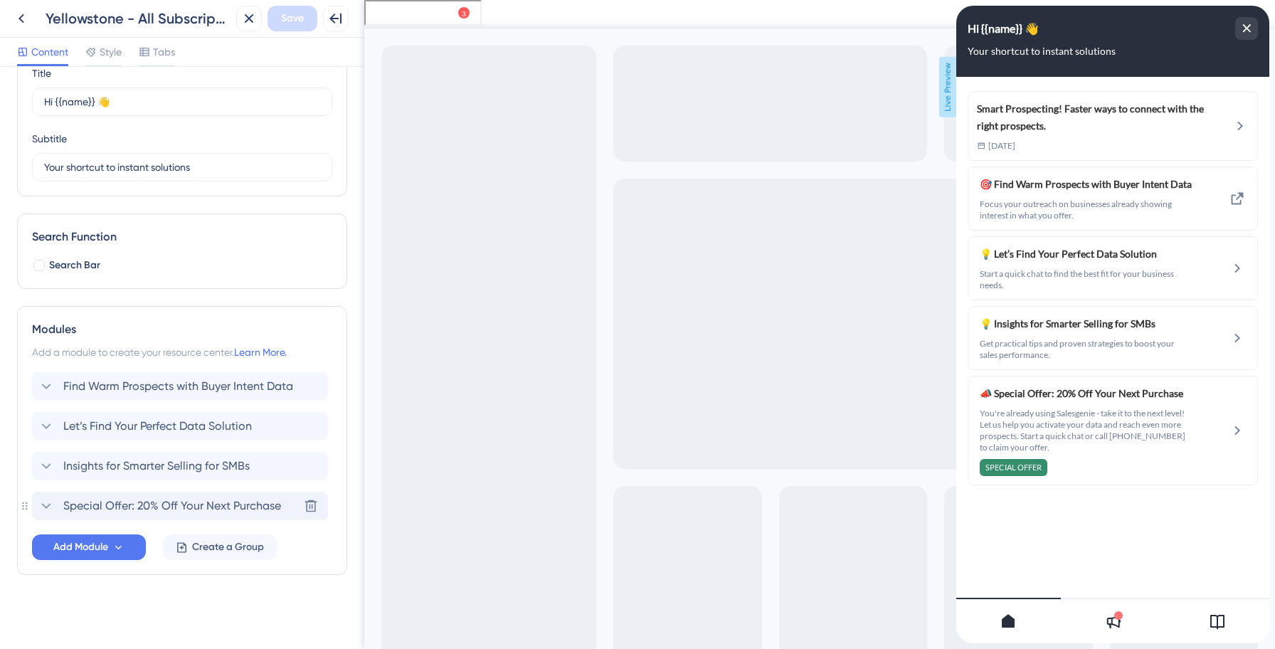
scroll to position [0, 0]
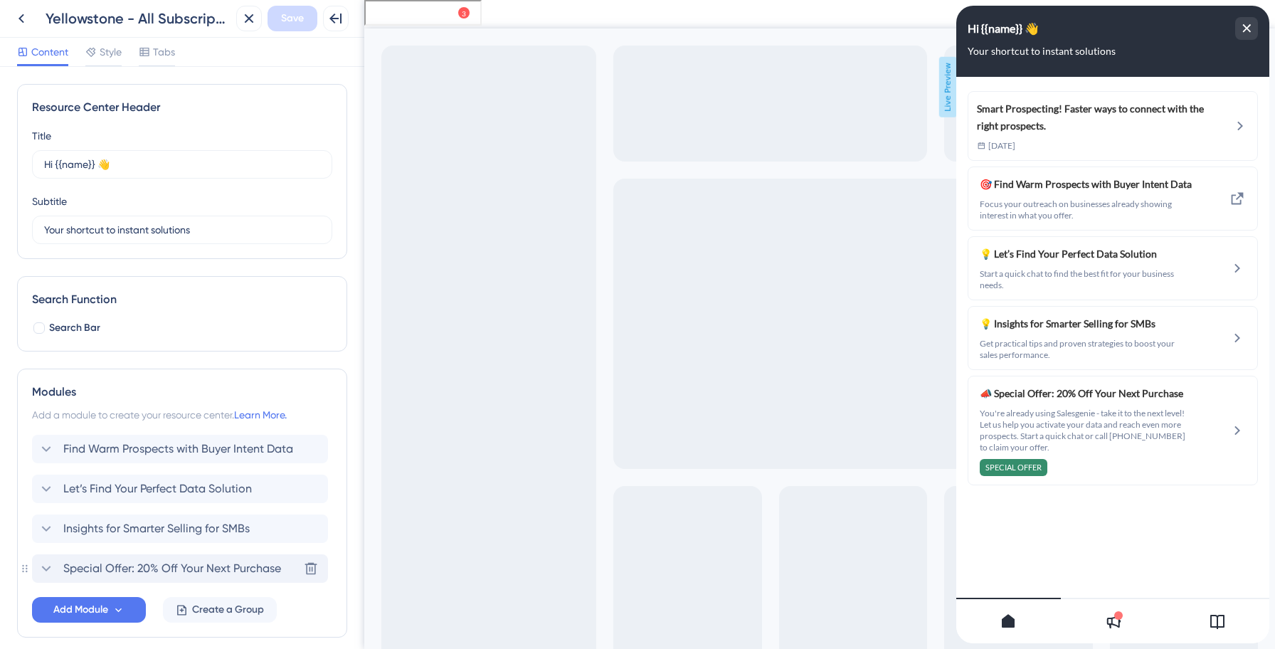
click at [21, 12] on icon at bounding box center [21, 18] width 17 height 17
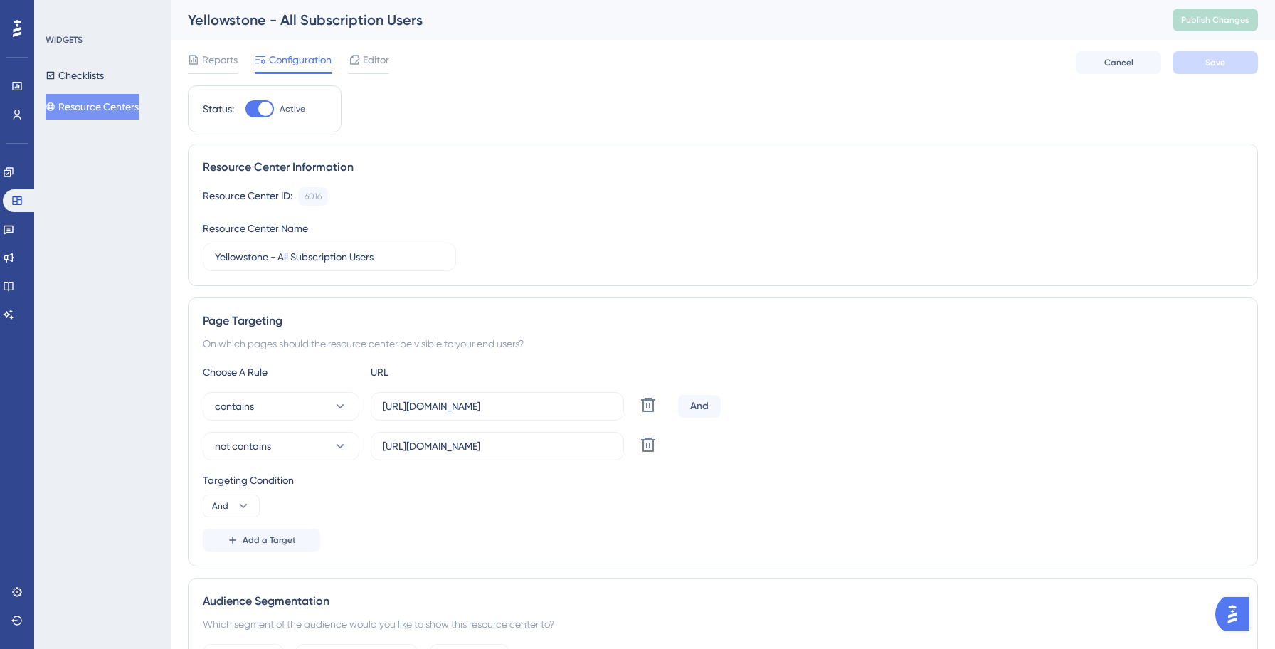
click at [101, 110] on button "Resource Centers" at bounding box center [92, 107] width 93 height 26
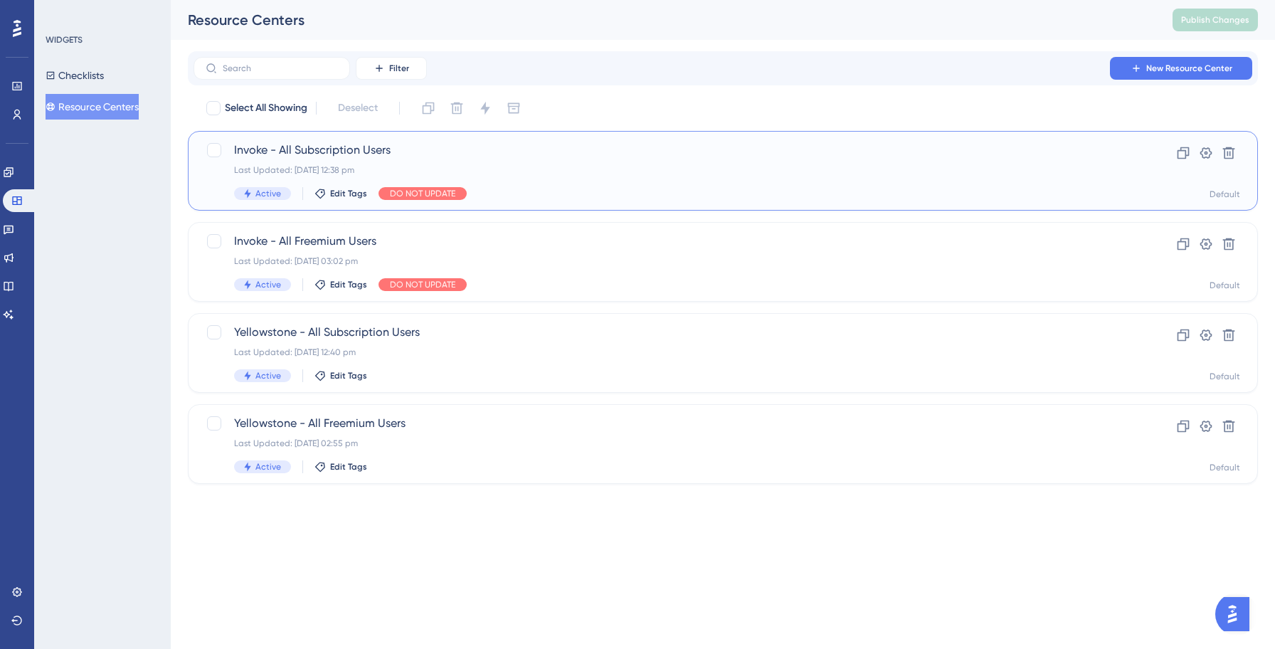
click at [329, 159] on div "Invoke - All Subscription Users Last Updated: [DATE] 12:38 pm Active Edit Tags …" at bounding box center [665, 171] width 863 height 58
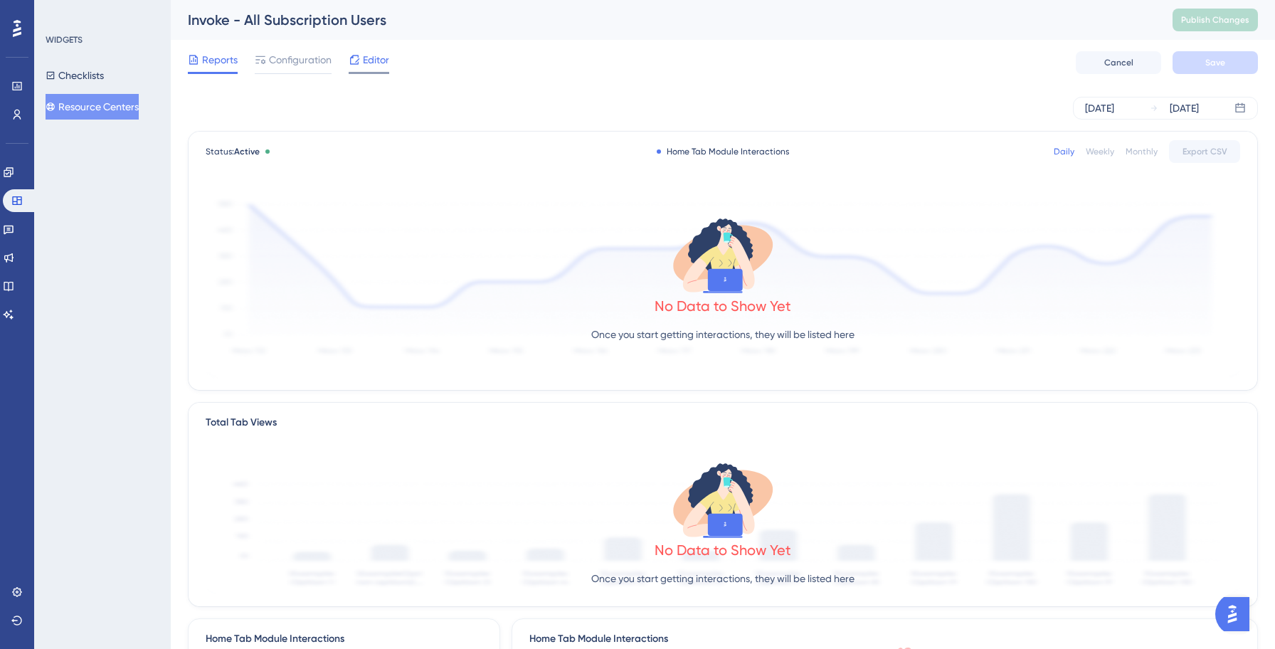
click at [357, 66] on div at bounding box center [354, 59] width 11 height 17
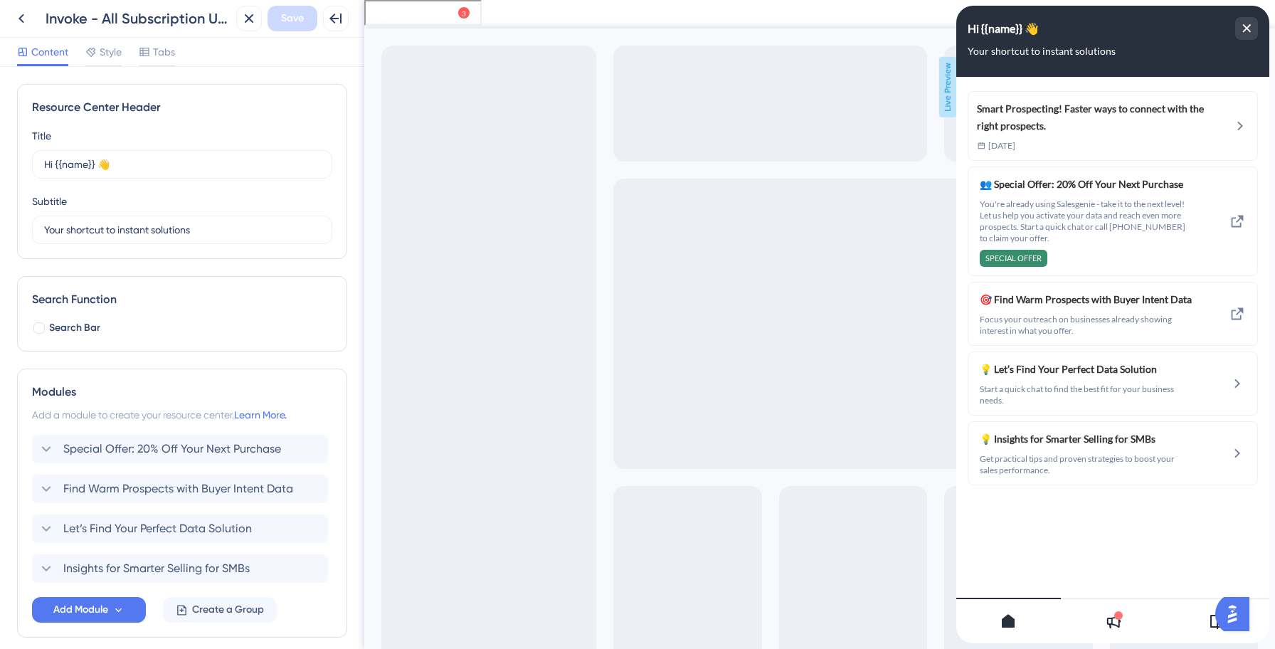
click at [116, 469] on div "Special Offer: 20% Off Your Next Purchase Find Warm Prospects with Buyer Intent…" at bounding box center [182, 509] width 300 height 148
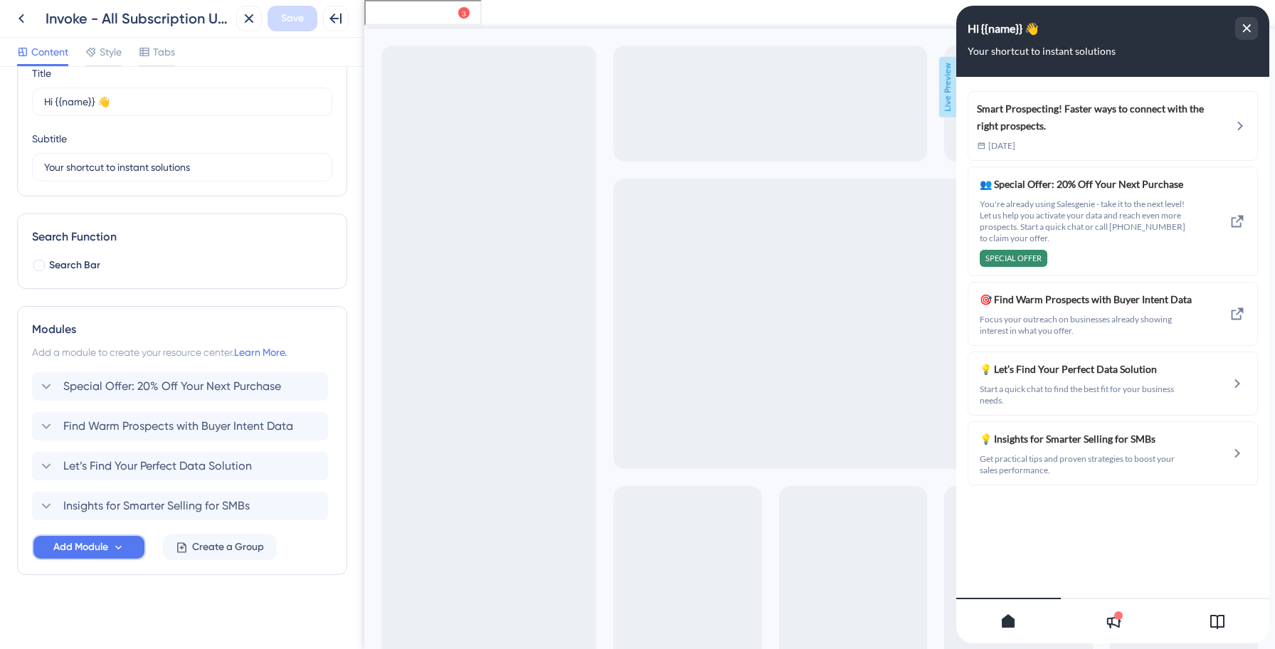
click at [105, 548] on span "Add Module" at bounding box center [80, 546] width 55 height 17
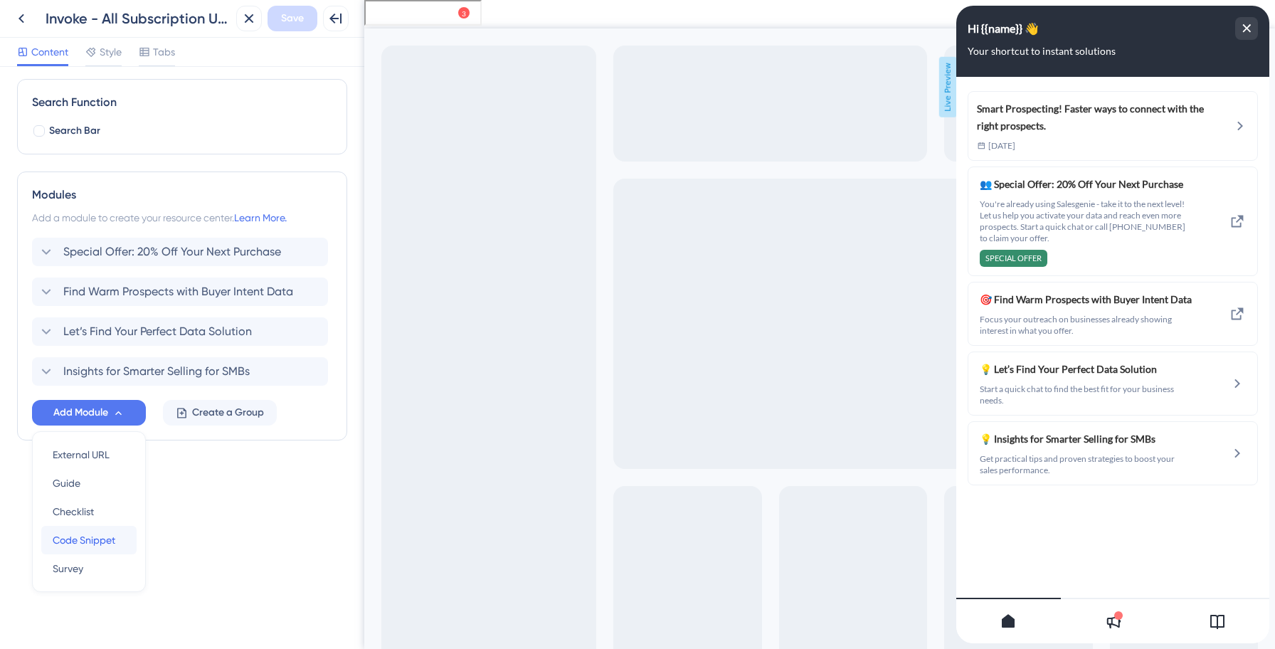
click at [85, 538] on span "Code Snippet" at bounding box center [84, 539] width 63 height 17
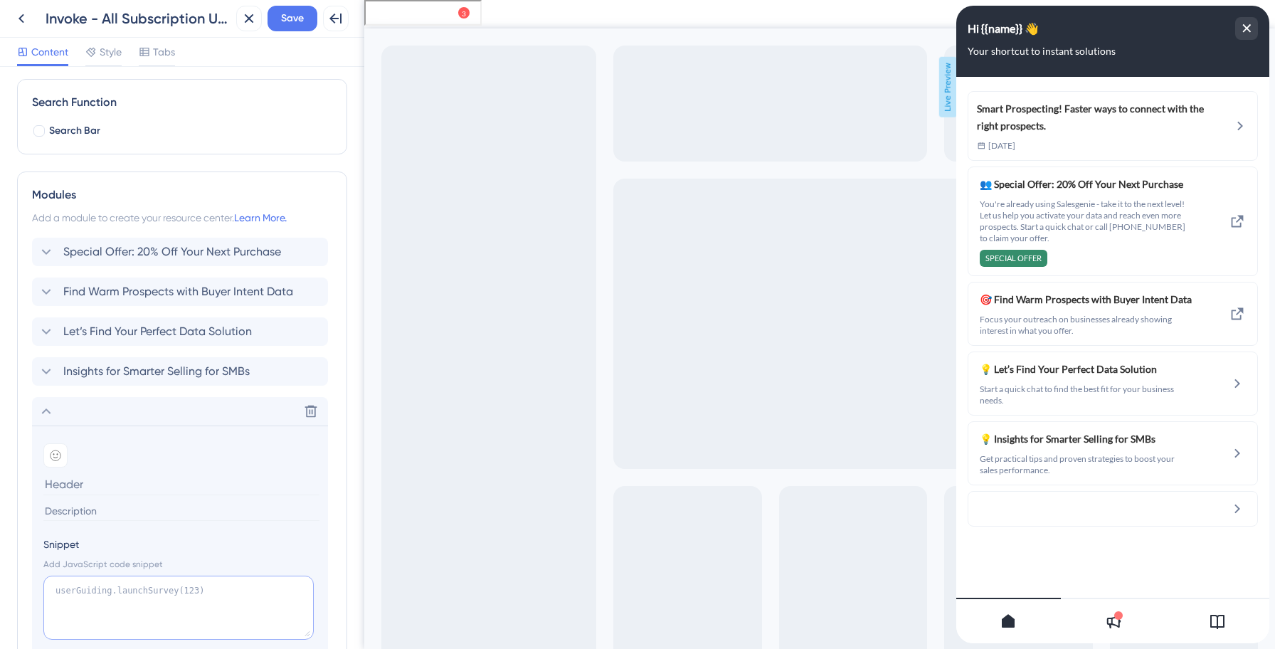
click at [105, 588] on textarea at bounding box center [178, 607] width 270 height 64
paste textarea "window.startGenesysChat?.() window.userGuiding?.collapseResourceCenter()"
type textarea "window.startGenesysChat?.() window.userGuiding?.collapseResourceCenter()"
click at [150, 248] on span "Special Offer: 20% Off Your Next Purchase" at bounding box center [172, 251] width 218 height 17
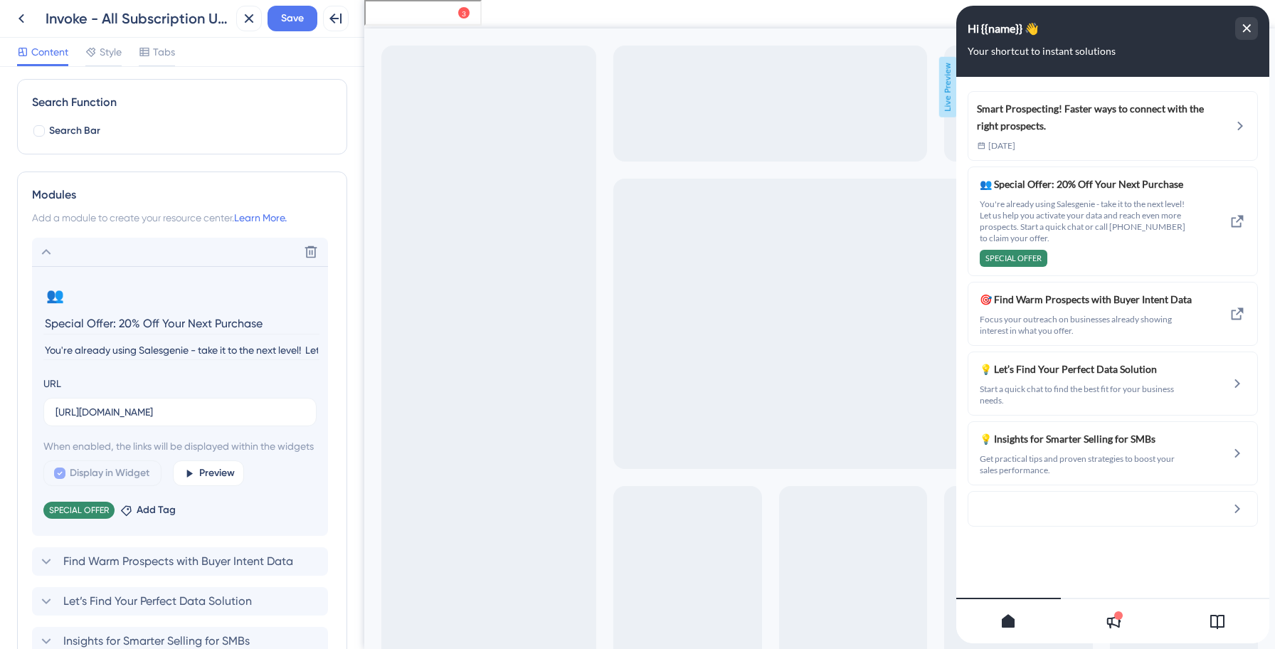
click at [105, 326] on input "Special Offer: 20% Off Your Next Purchase" at bounding box center [181, 323] width 276 height 22
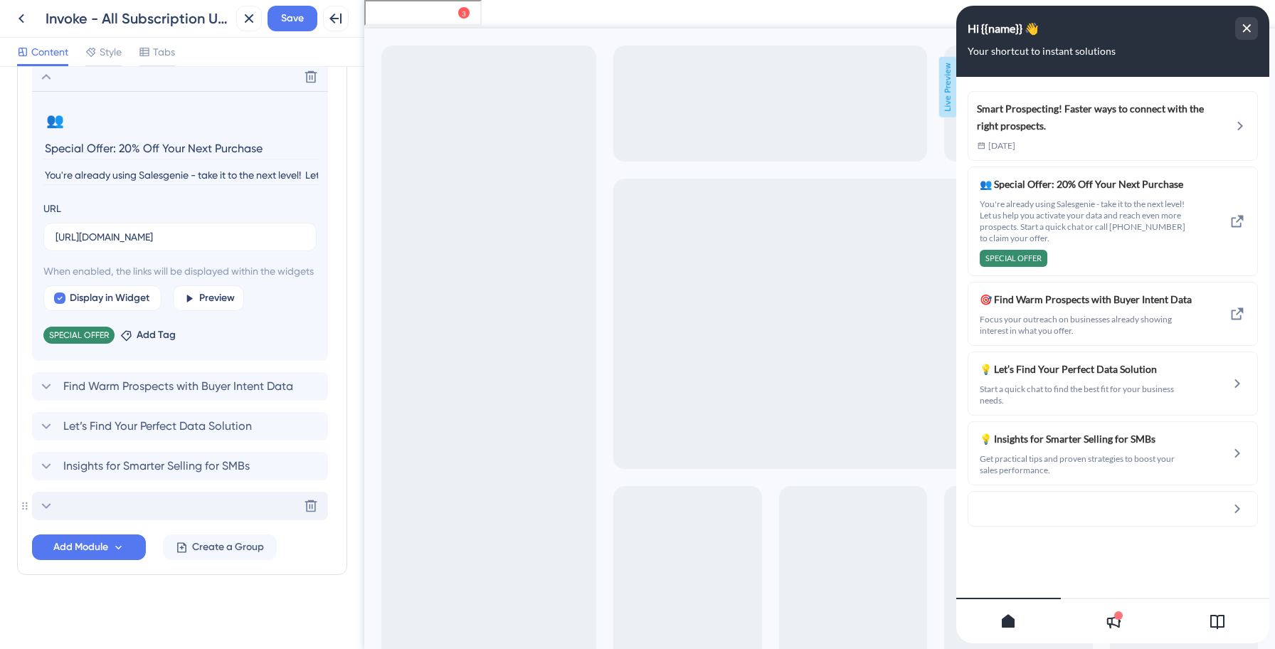
click at [100, 504] on div "Delete" at bounding box center [180, 505] width 296 height 28
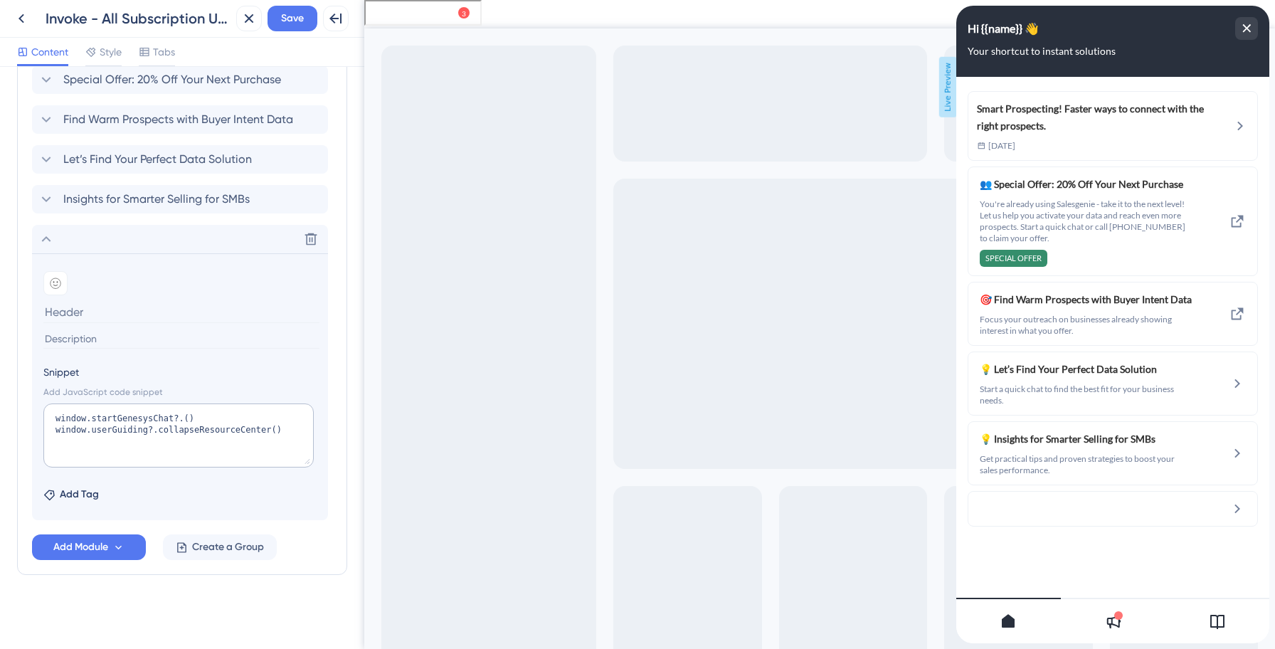
type input "Special Offer: 20% Off Your Next Purchase"
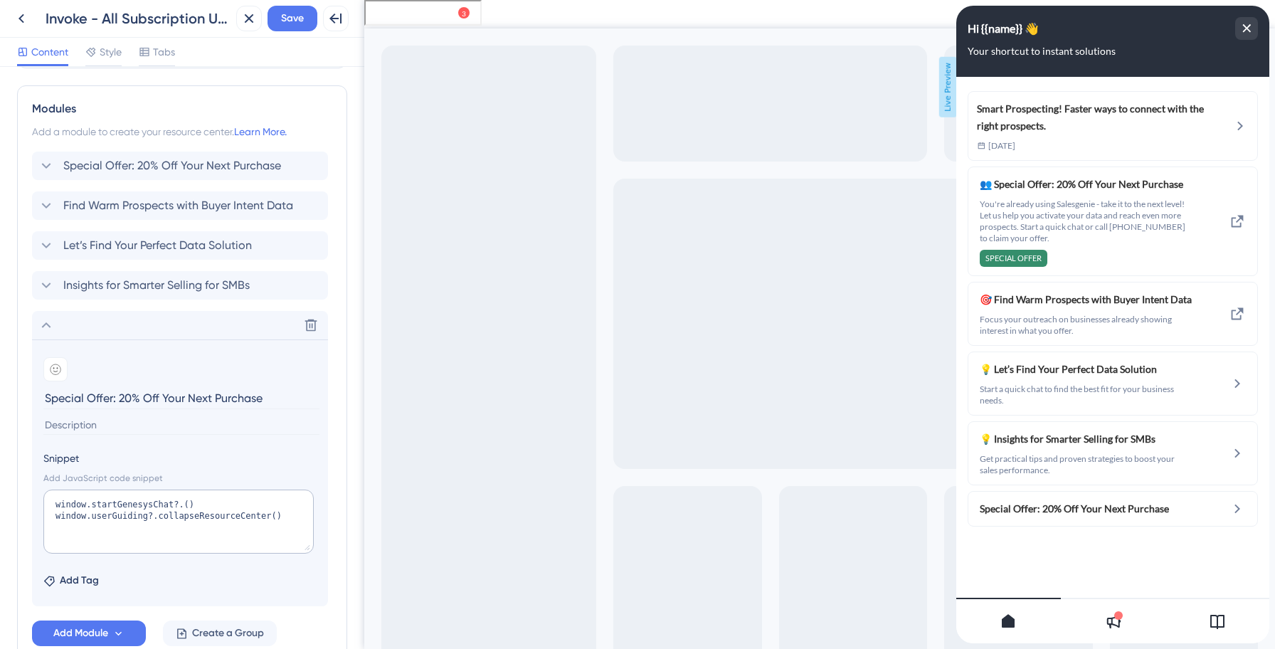
scroll to position [276, 0]
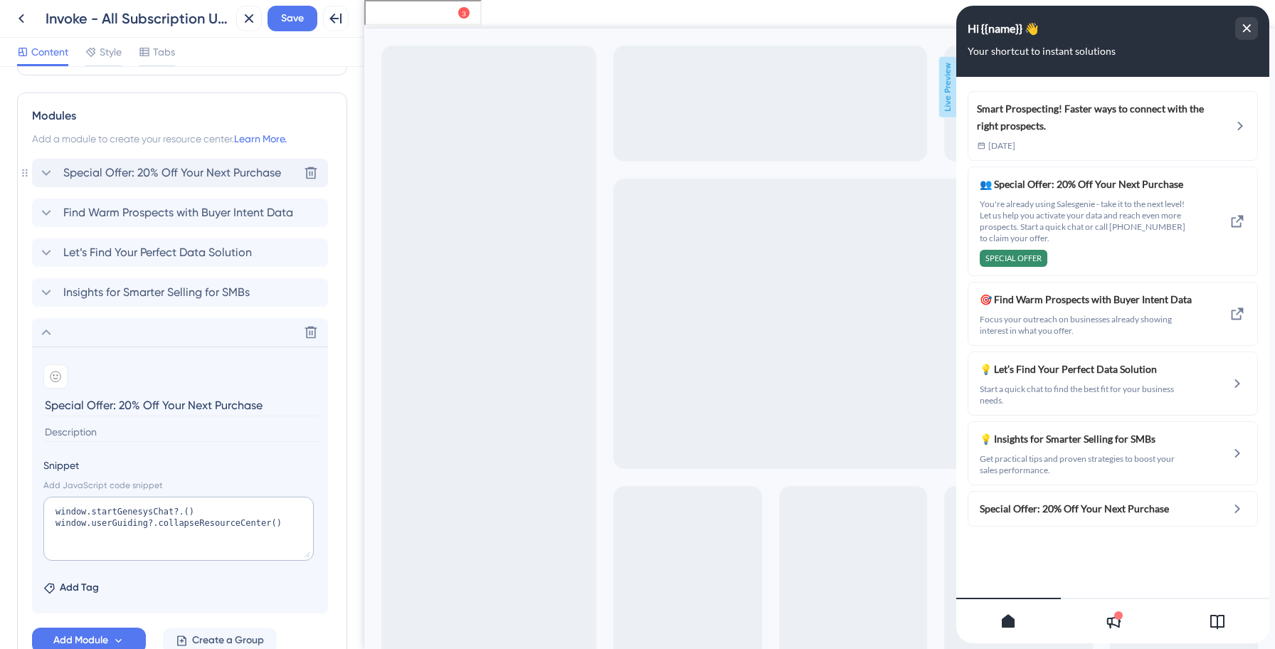
click at [117, 174] on span "Special Offer: 20% Off Your Next Purchase" at bounding box center [172, 172] width 218 height 17
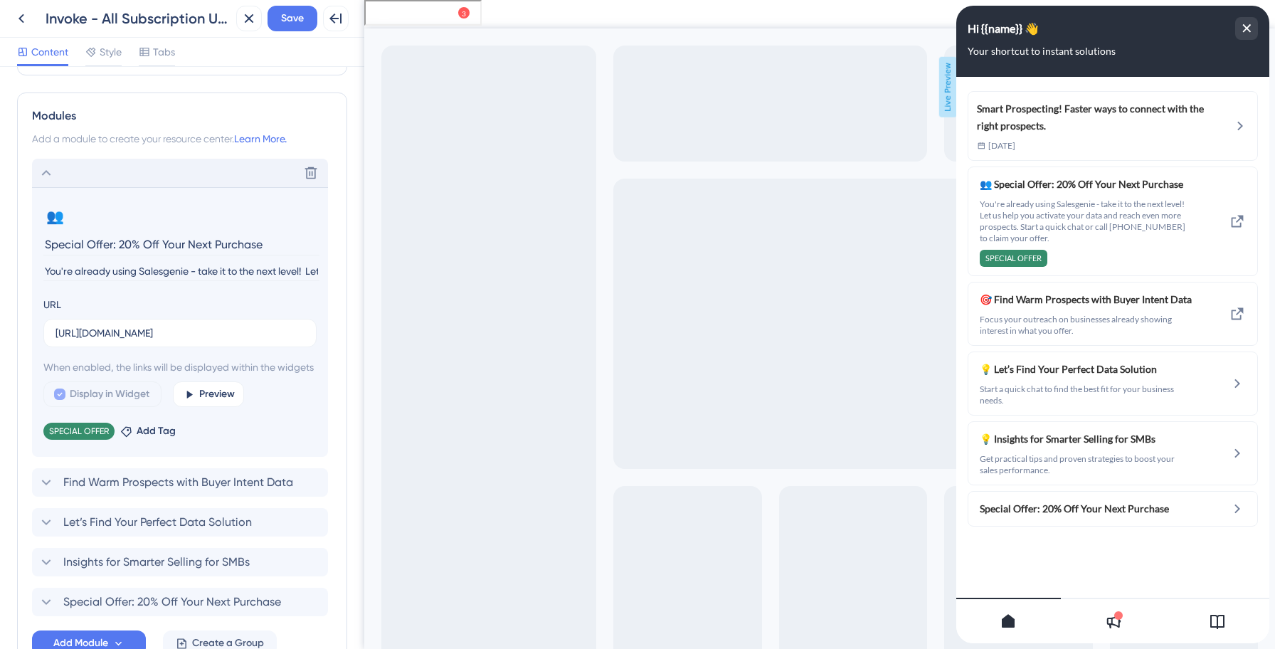
click at [135, 270] on input "You're already using Salesgenie - take it to the next level! Let us help you ac…" at bounding box center [181, 271] width 276 height 19
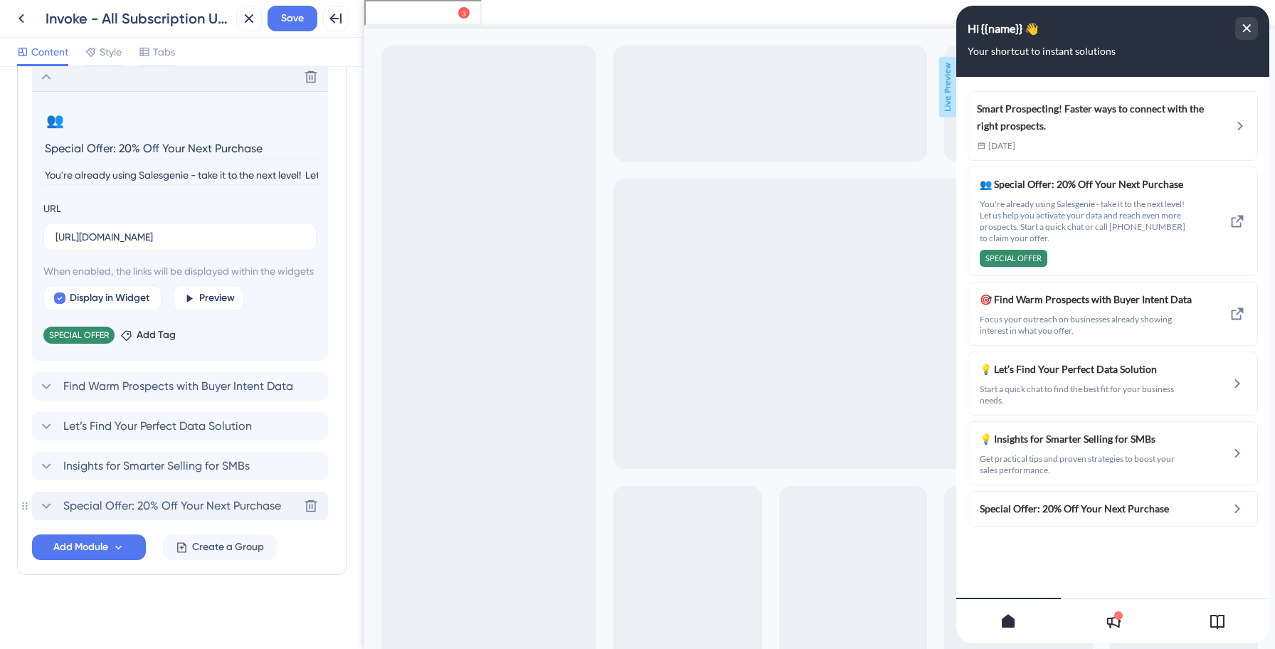
click at [115, 504] on span "Special Offer: 20% Off Your Next Purchase" at bounding box center [172, 505] width 218 height 17
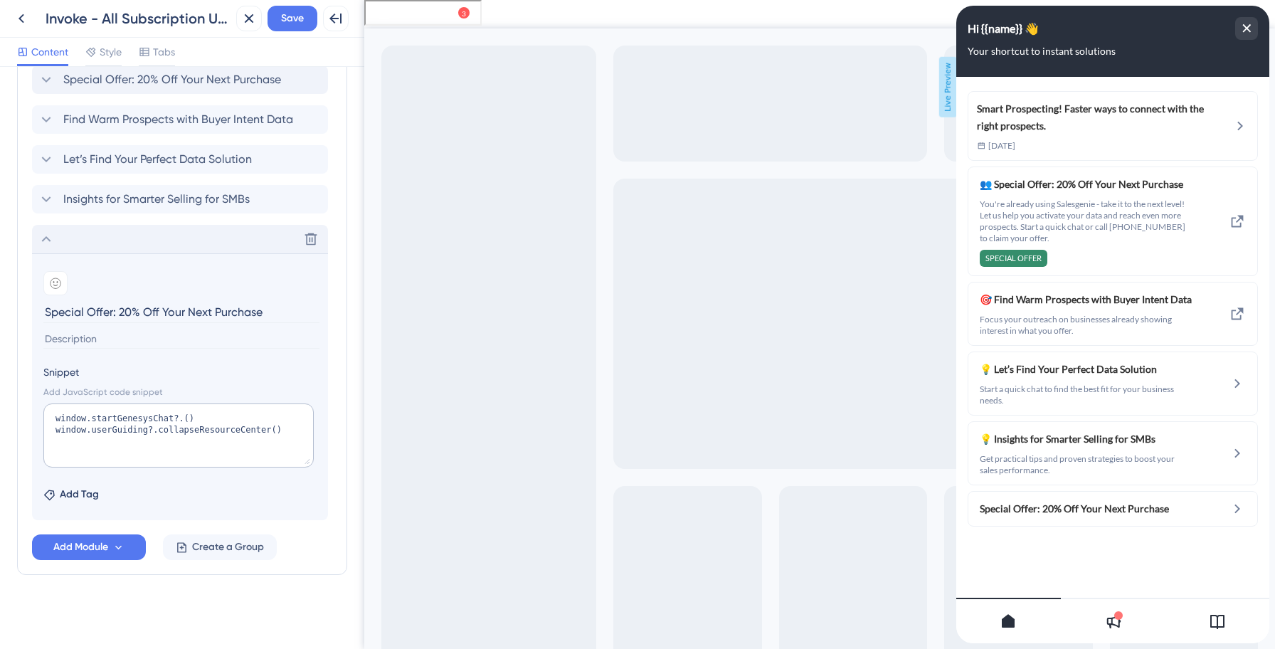
click at [129, 336] on input at bounding box center [181, 338] width 276 height 19
paste input "You're already using Salesgenie - take it to the next level! Let us help you ac…"
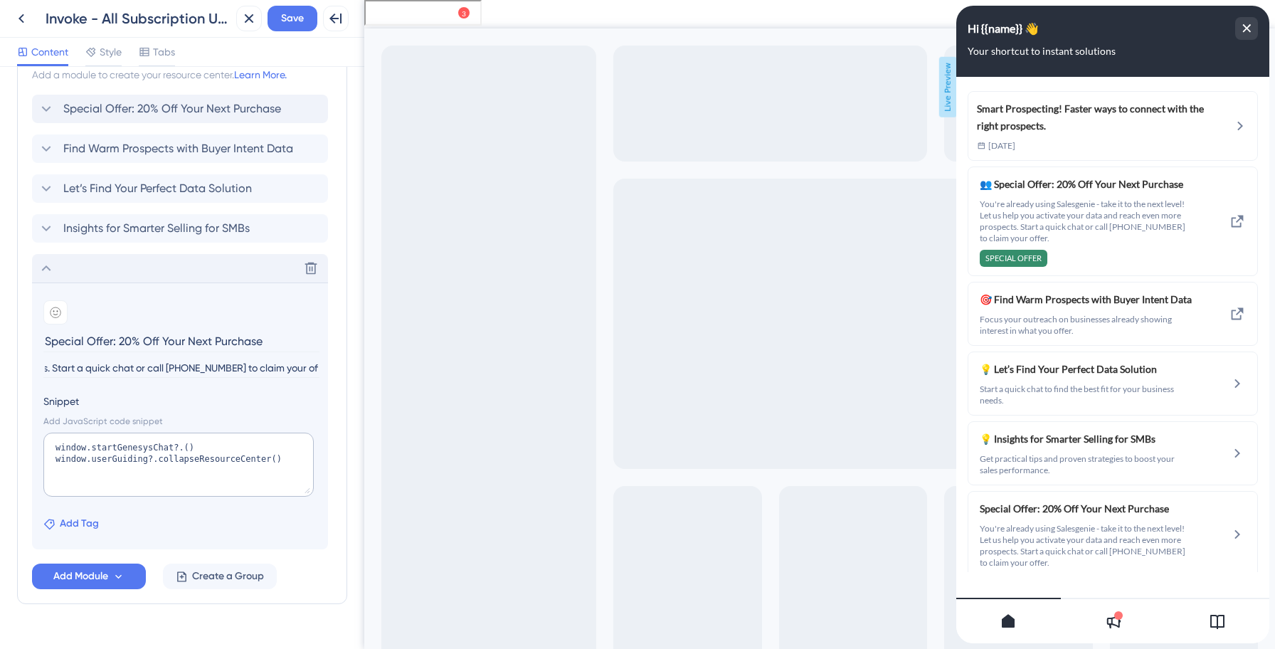
type input "You're already using Salesgenie - take it to the next level! Let us help you ac…"
click at [83, 515] on span "Add Tag" at bounding box center [79, 523] width 39 height 17
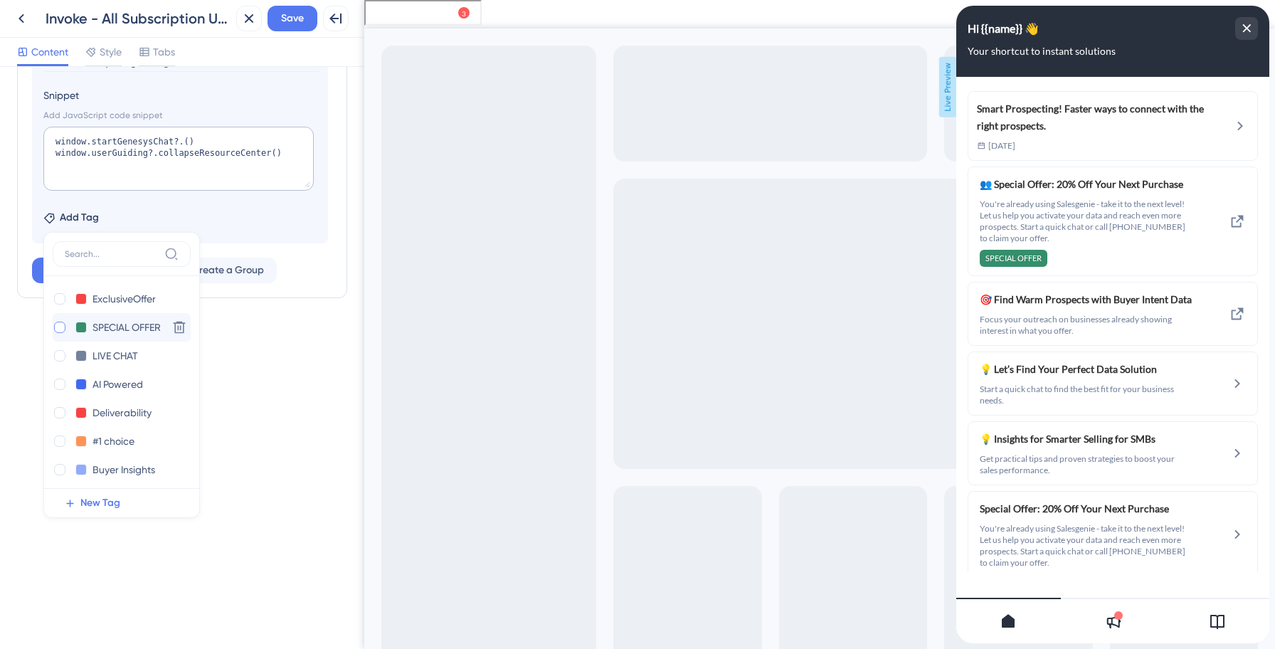
click at [63, 326] on div at bounding box center [59, 326] width 11 height 11
checkbox input "true"
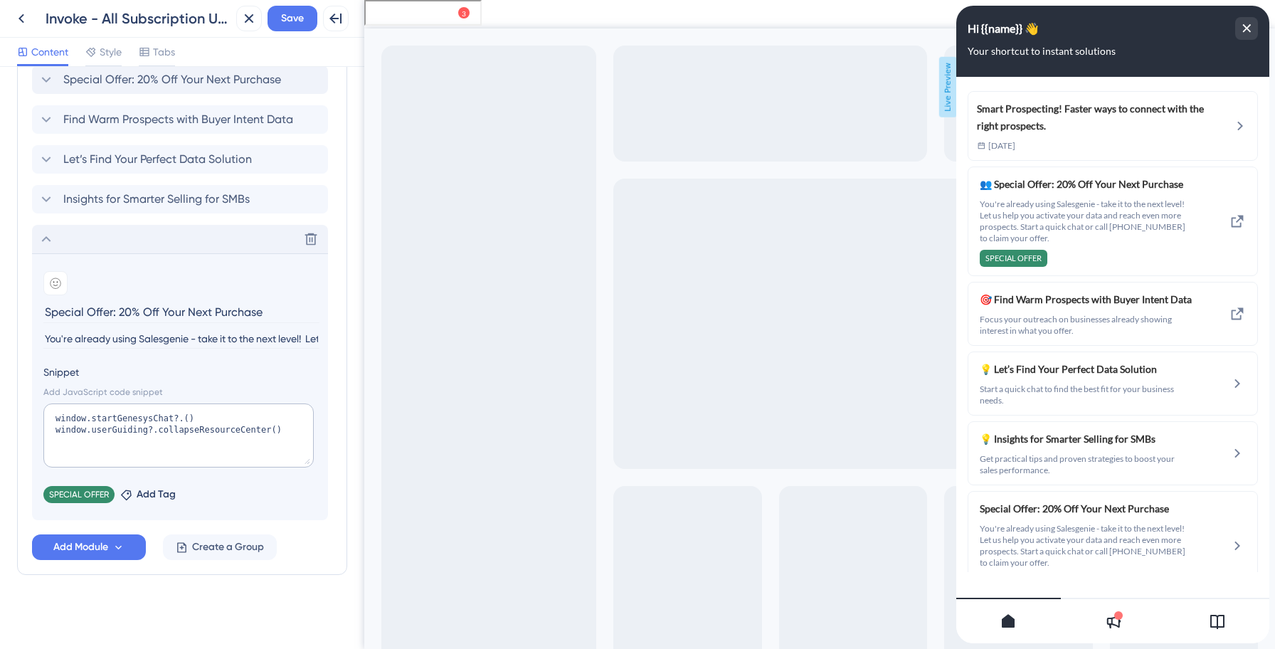
scroll to position [369, 0]
click at [58, 280] on icon at bounding box center [55, 282] width 11 height 11
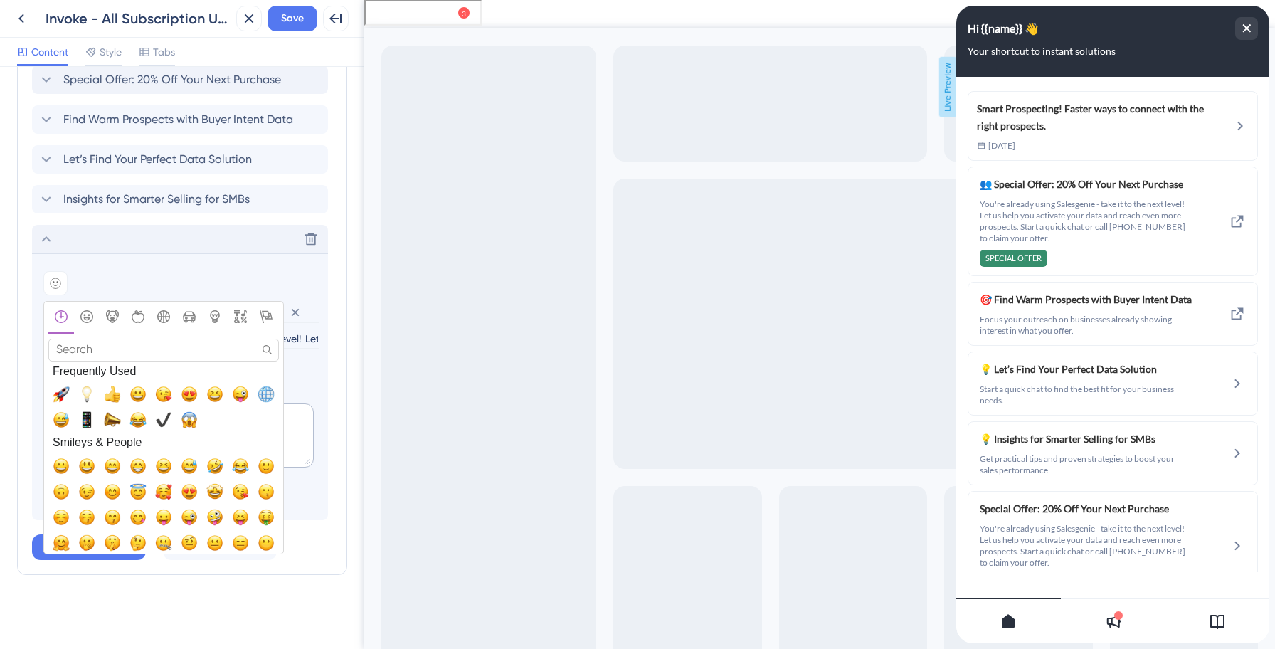
click at [115, 352] on input "Search" at bounding box center [163, 350] width 230 height 22
click at [100, 330] on button "Animals & Nature" at bounding box center [113, 318] width 26 height 32
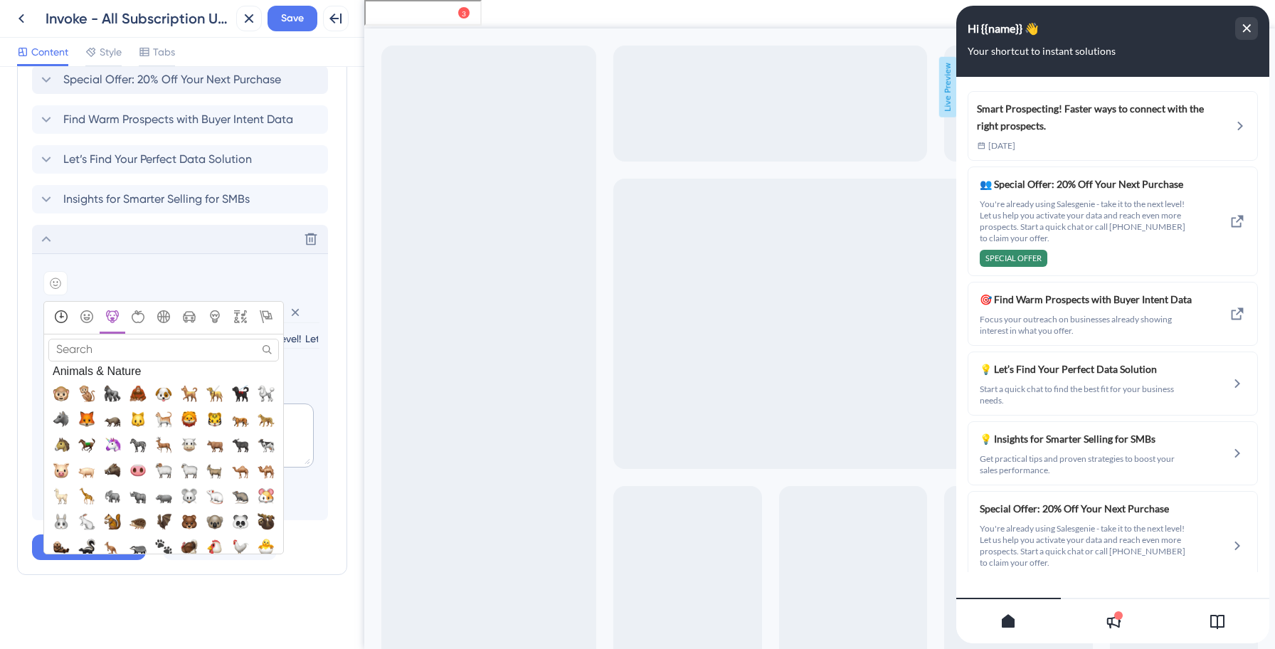
click at [63, 322] on icon "Frequently Used" at bounding box center [61, 316] width 13 height 13
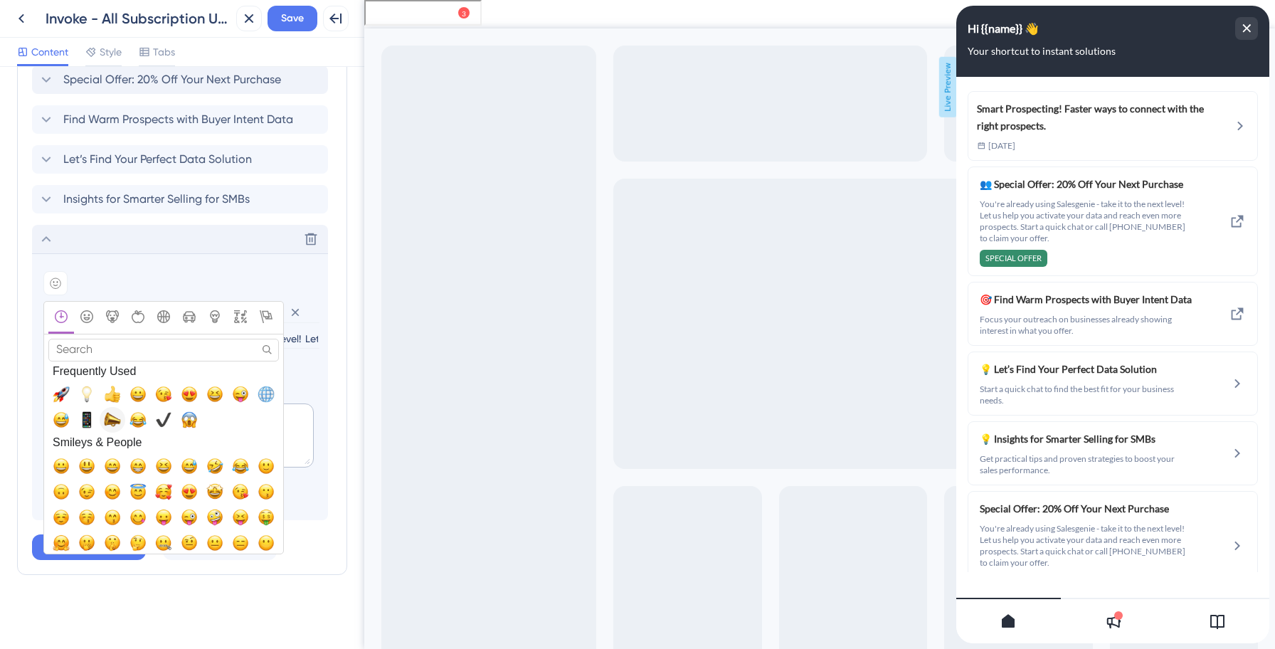
click at [111, 416] on span "📣, mega" at bounding box center [112, 419] width 17 height 17
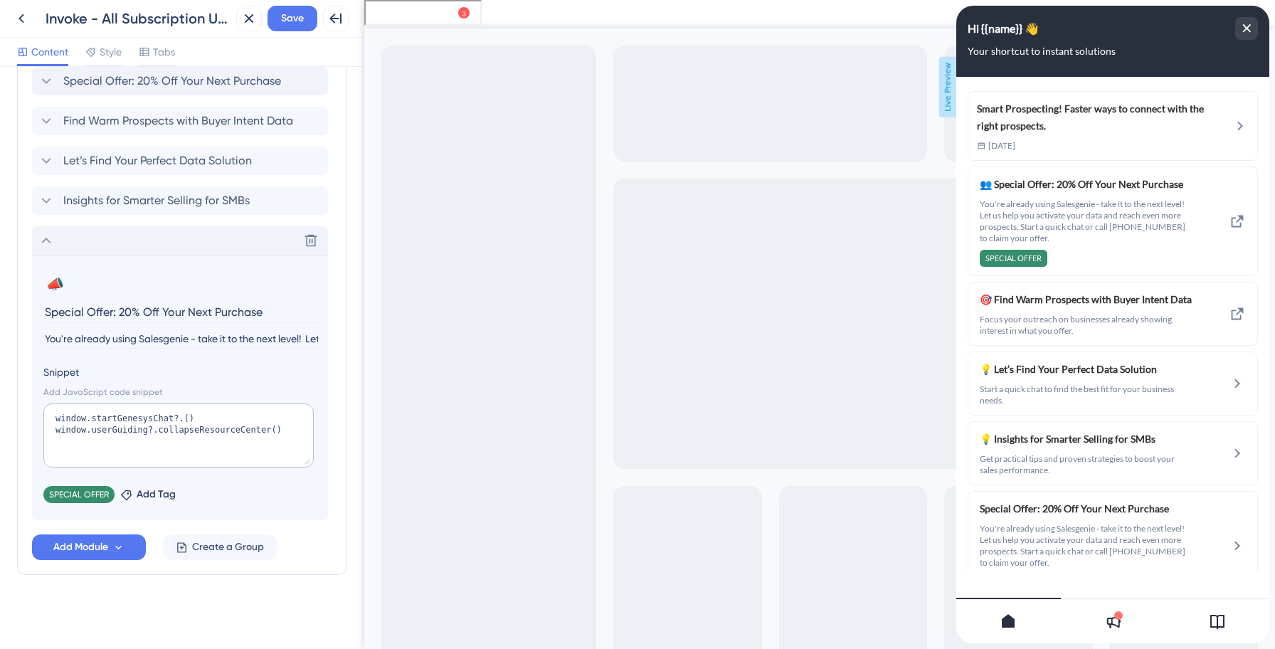
scroll to position [368, 0]
click at [294, 25] on span "Save" at bounding box center [292, 18] width 23 height 17
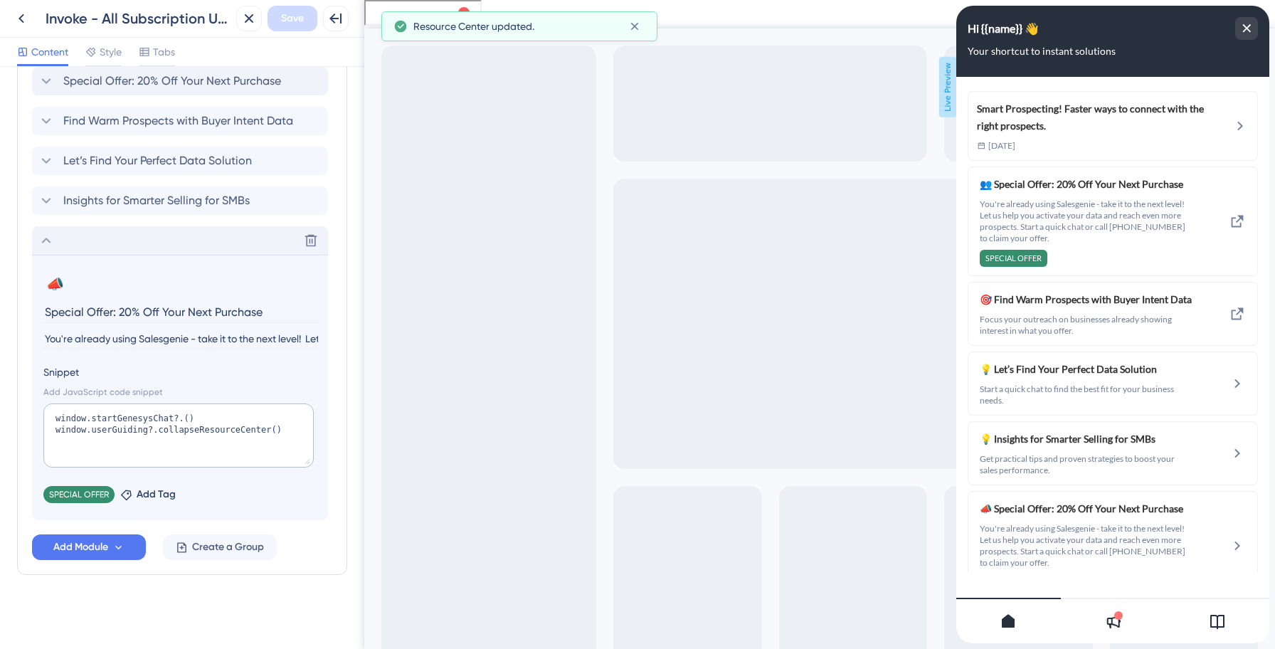
click at [43, 243] on icon at bounding box center [46, 240] width 17 height 17
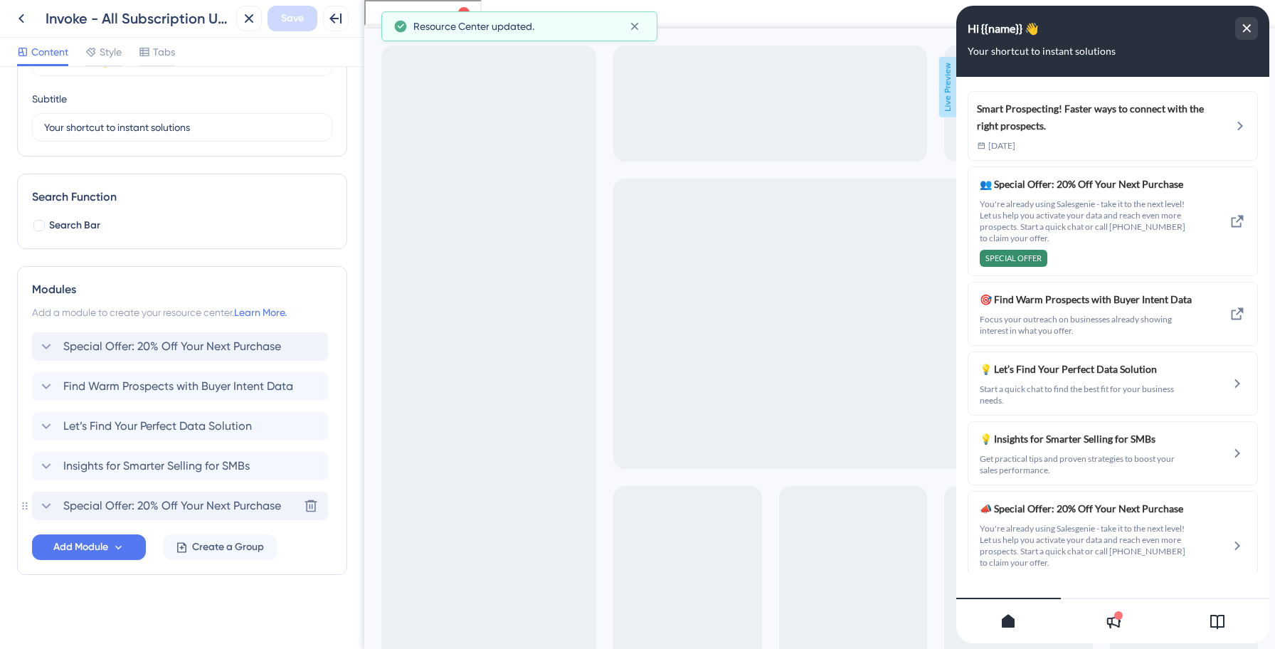
scroll to position [102, 0]
click at [308, 347] on icon at bounding box center [311, 346] width 14 height 14
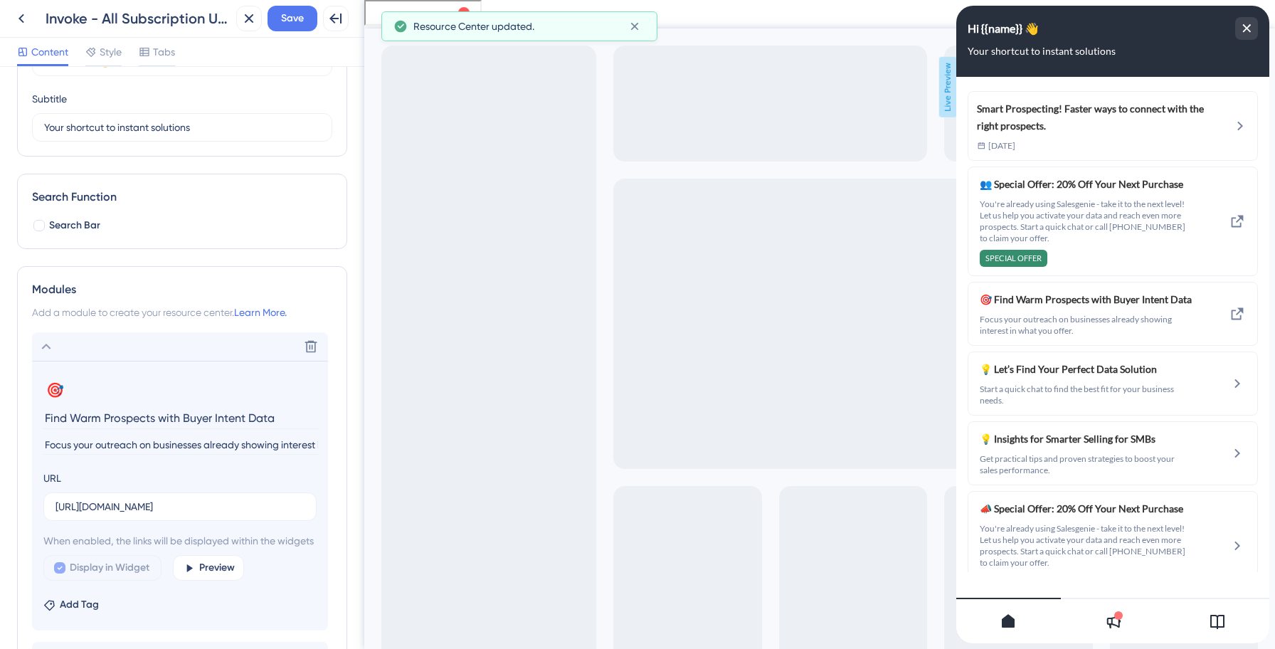
scroll to position [349, 0]
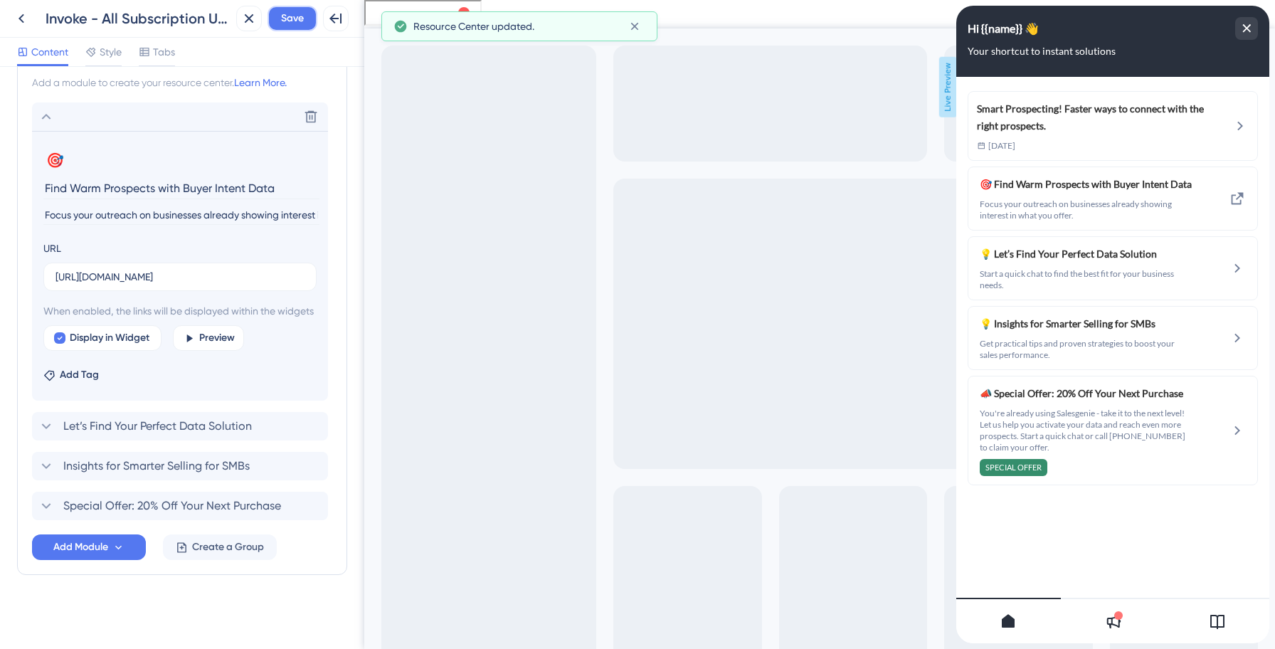
click at [290, 28] on button "Save" at bounding box center [292, 19] width 50 height 26
click at [16, 24] on icon at bounding box center [21, 18] width 17 height 17
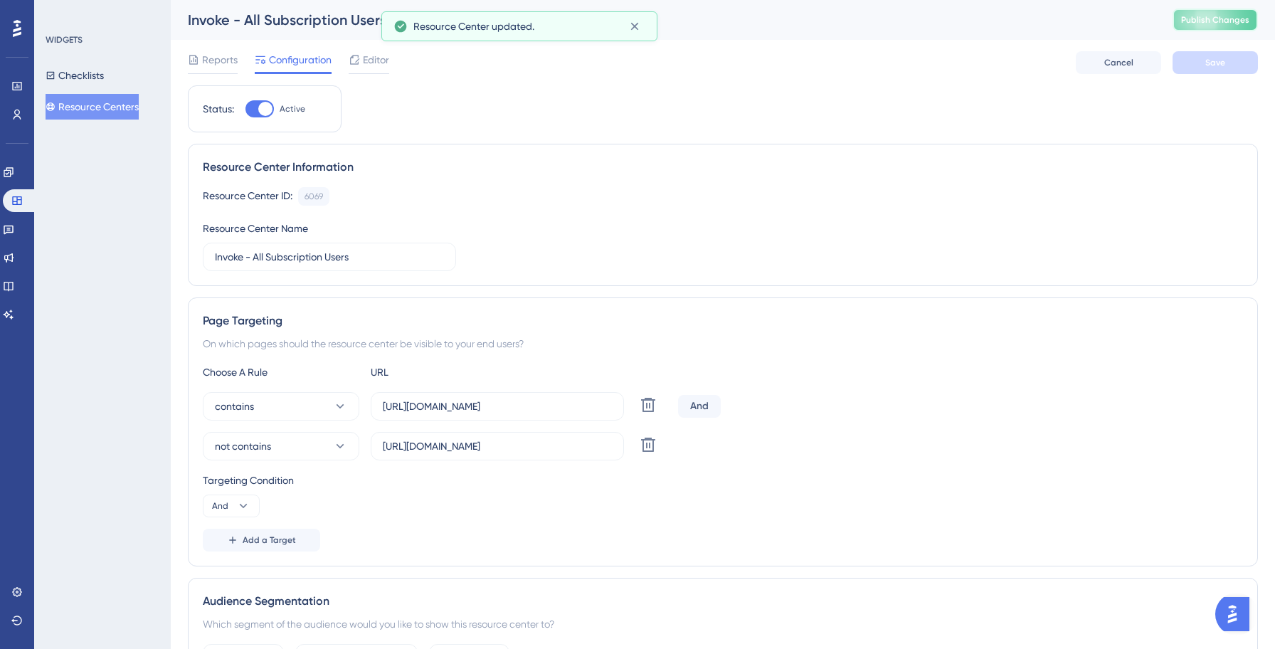
click at [1196, 26] on button "Publish Changes" at bounding box center [1214, 20] width 85 height 23
click at [110, 111] on button "Resource Centers" at bounding box center [92, 107] width 93 height 26
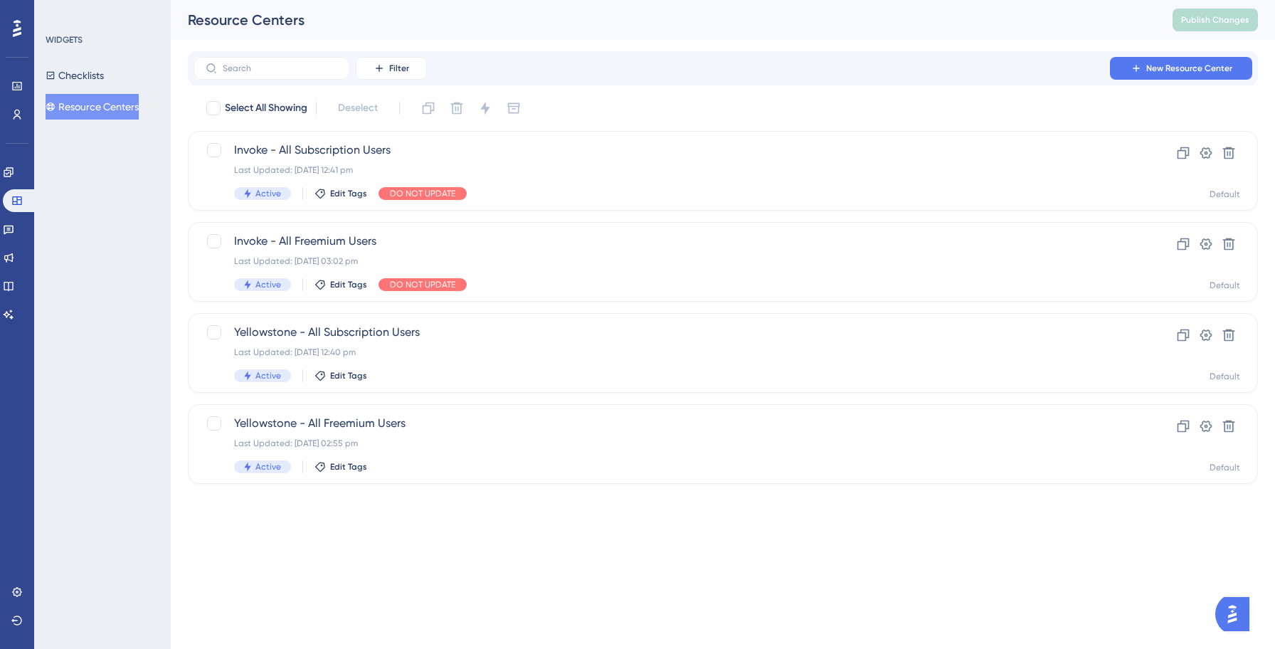
click at [903, 72] on div "Filter New Resource Center" at bounding box center [722, 68] width 1058 height 23
click at [14, 170] on link at bounding box center [8, 172] width 11 height 23
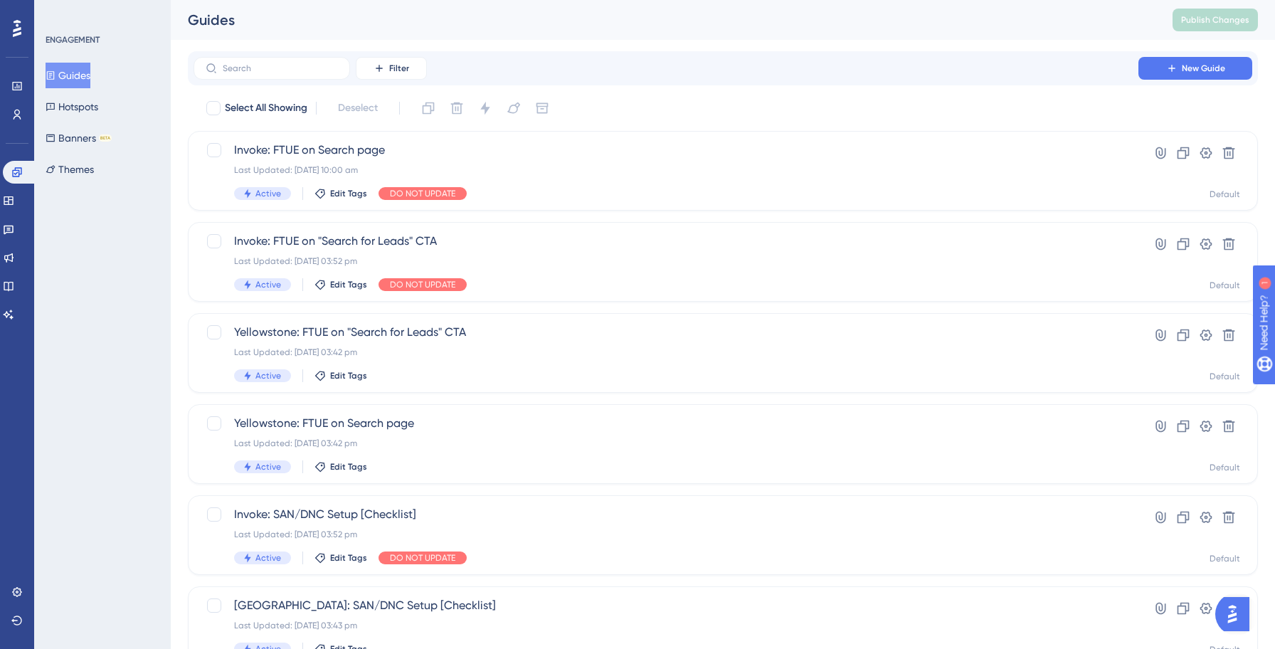
click at [90, 80] on button "Guides" at bounding box center [68, 76] width 45 height 26
click at [276, 73] on label at bounding box center [271, 68] width 156 height 23
click at [276, 73] on input "text" at bounding box center [280, 68] width 115 height 10
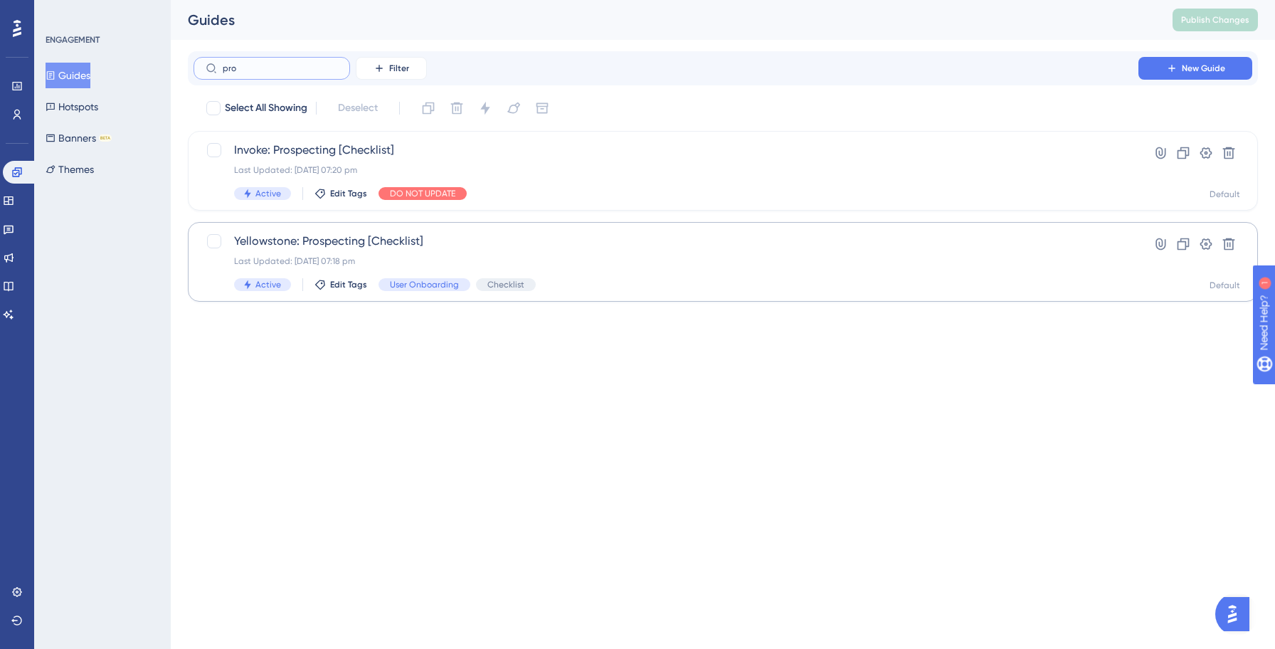
type input "pro"
click at [308, 240] on span "Yellowstone: Prospecting [Checklist]" at bounding box center [665, 241] width 863 height 17
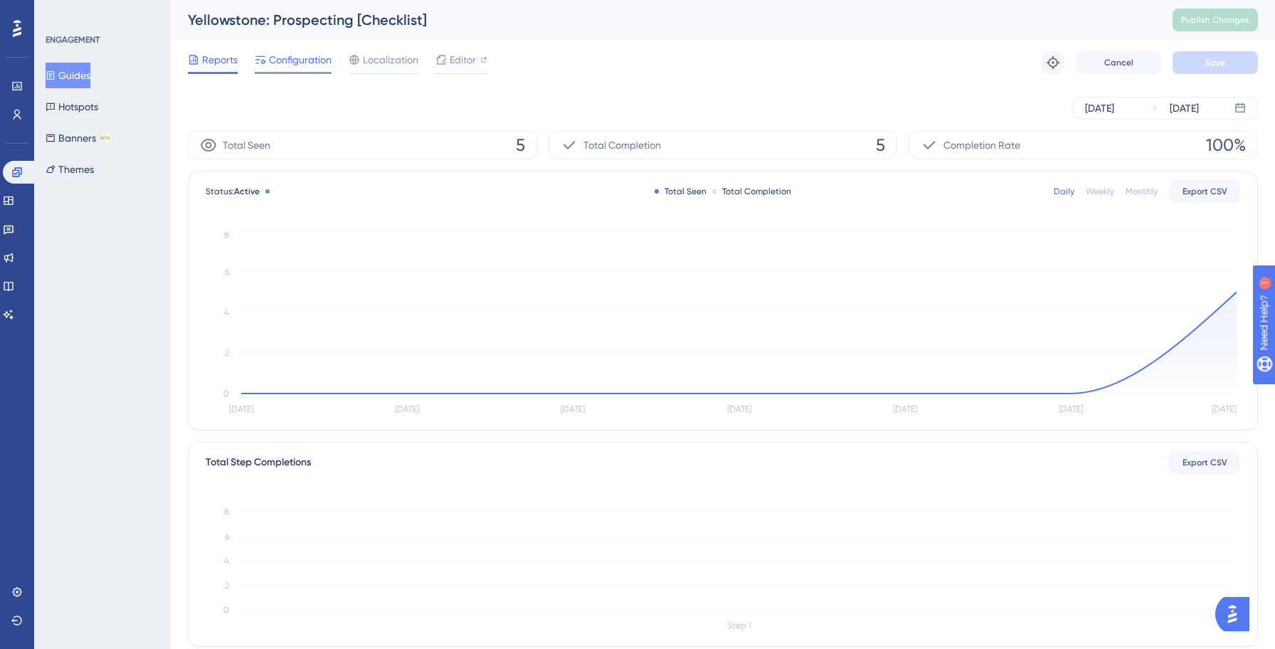
click at [295, 63] on span "Configuration" at bounding box center [300, 59] width 63 height 17
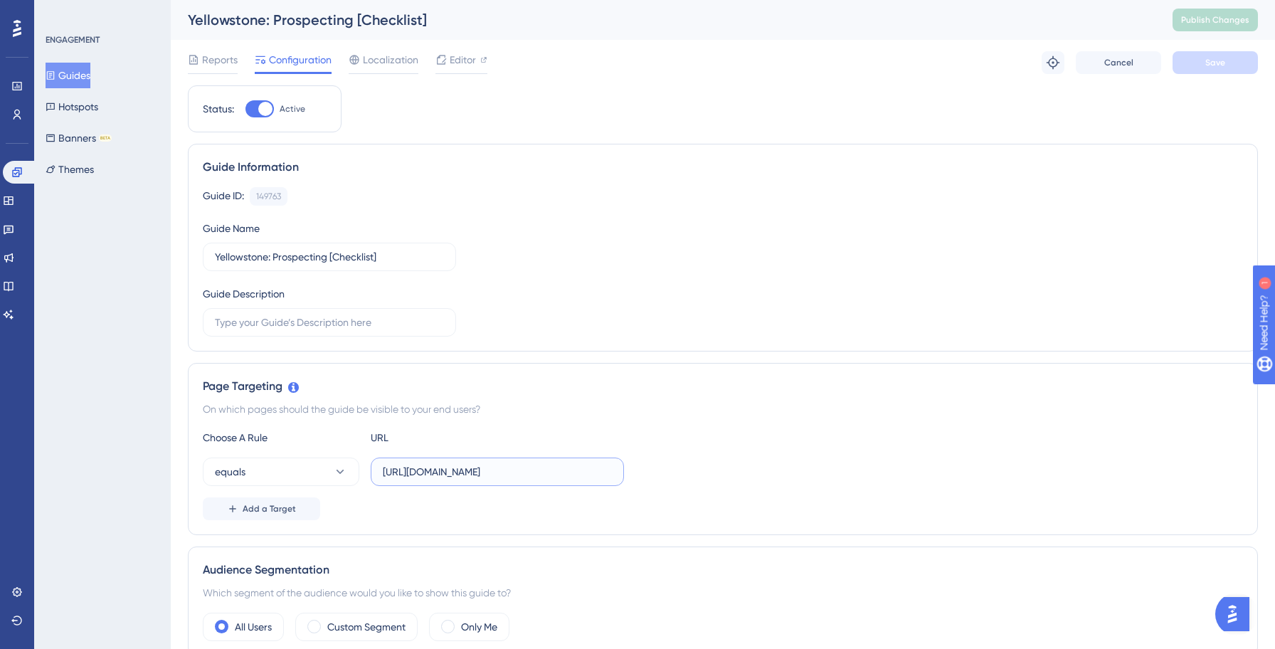
click at [569, 468] on input "[URL][DOMAIN_NAME]" at bounding box center [497, 472] width 229 height 16
click at [337, 474] on icon at bounding box center [340, 471] width 14 height 14
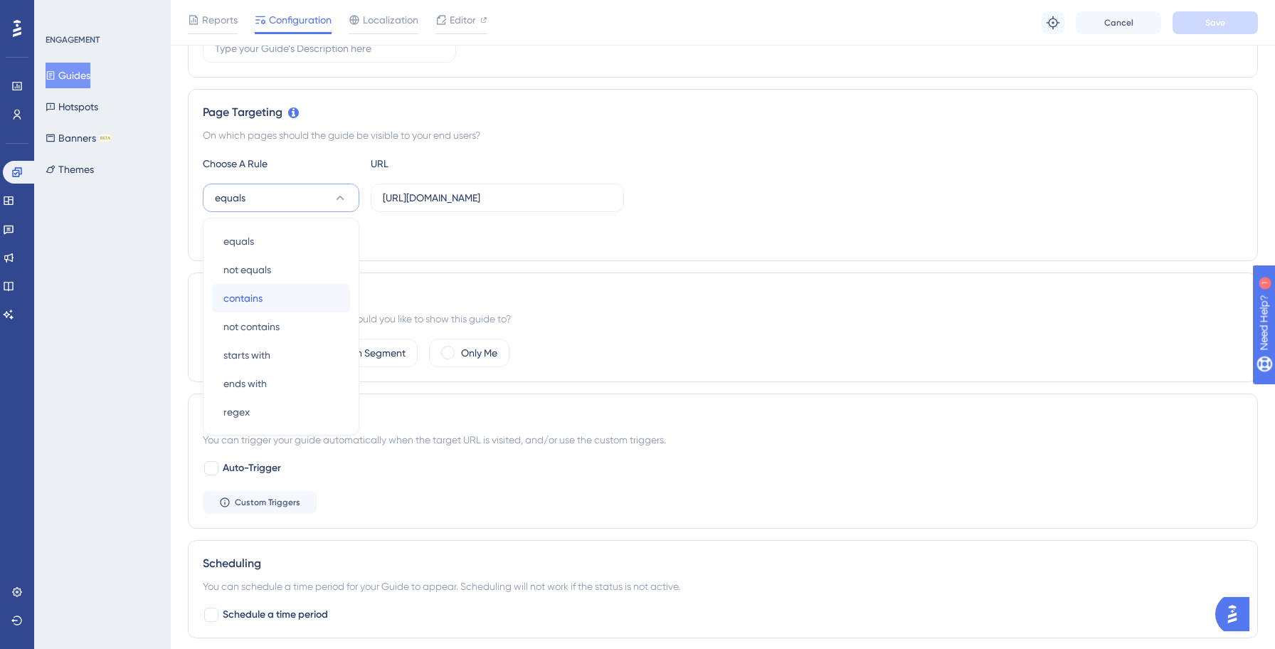
click at [291, 292] on div "contains contains" at bounding box center [280, 298] width 115 height 28
click at [696, 225] on div "Add a Target" at bounding box center [723, 234] width 1040 height 23
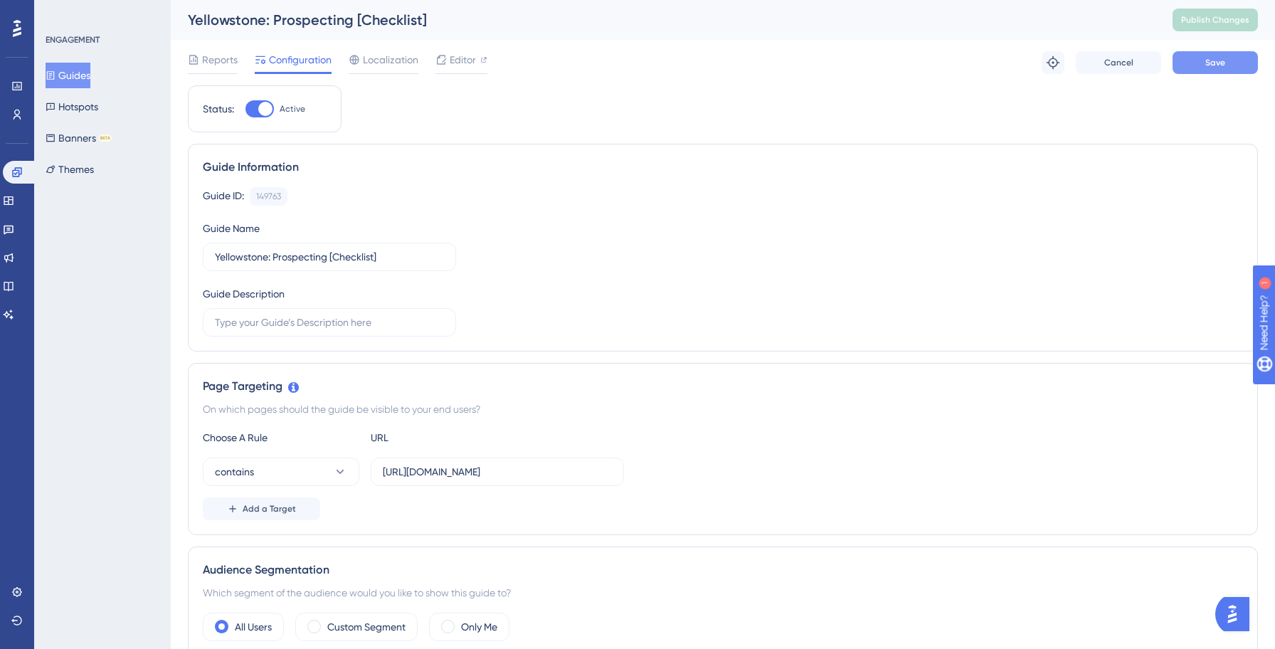
click at [1231, 60] on button "Save" at bounding box center [1214, 62] width 85 height 23
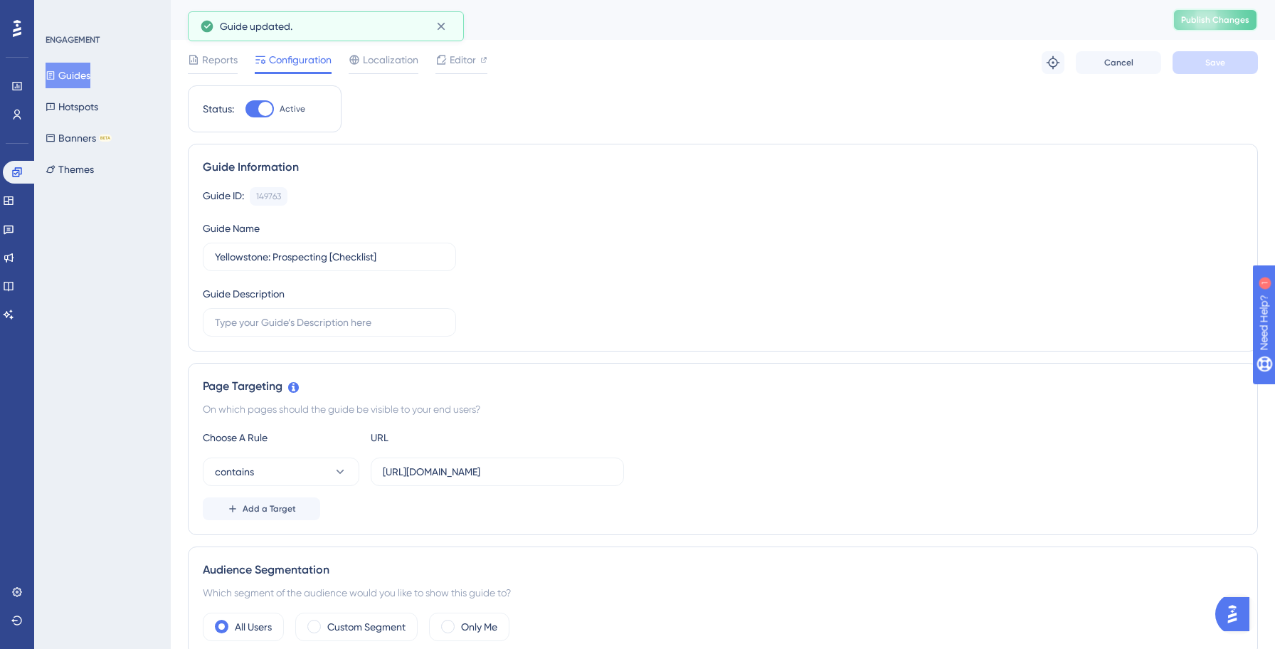
click at [1211, 22] on span "Publish Changes" at bounding box center [1215, 19] width 68 height 11
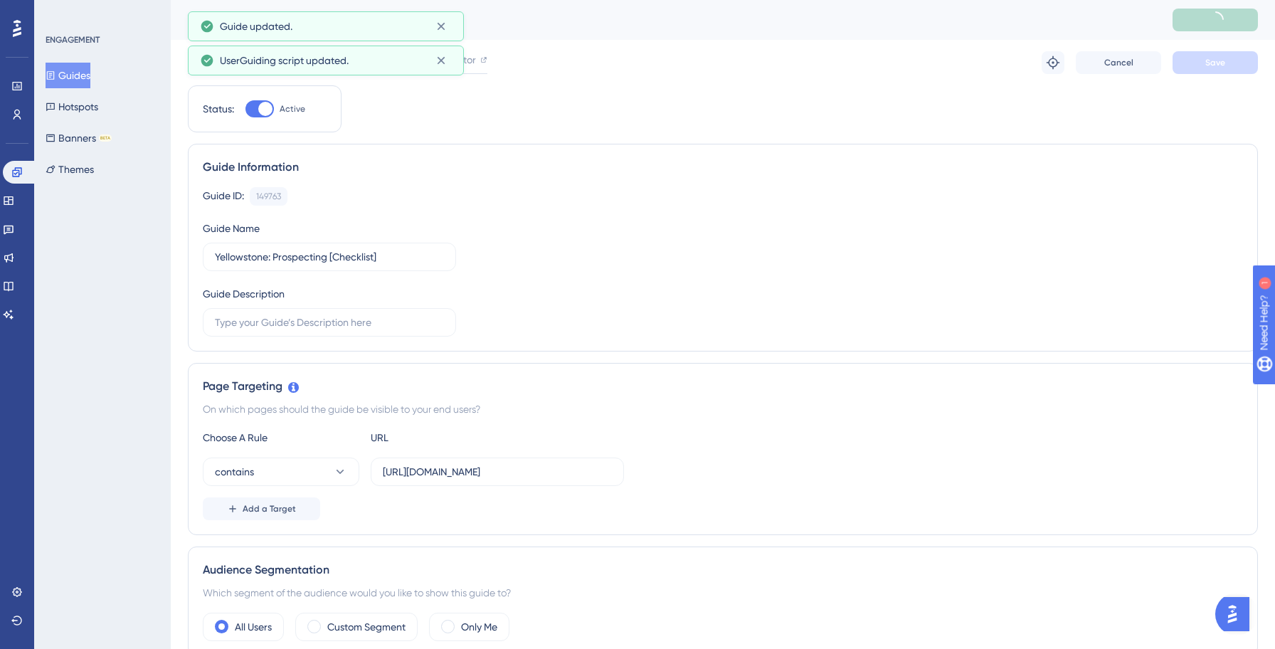
click at [85, 71] on button "Guides" at bounding box center [68, 76] width 45 height 26
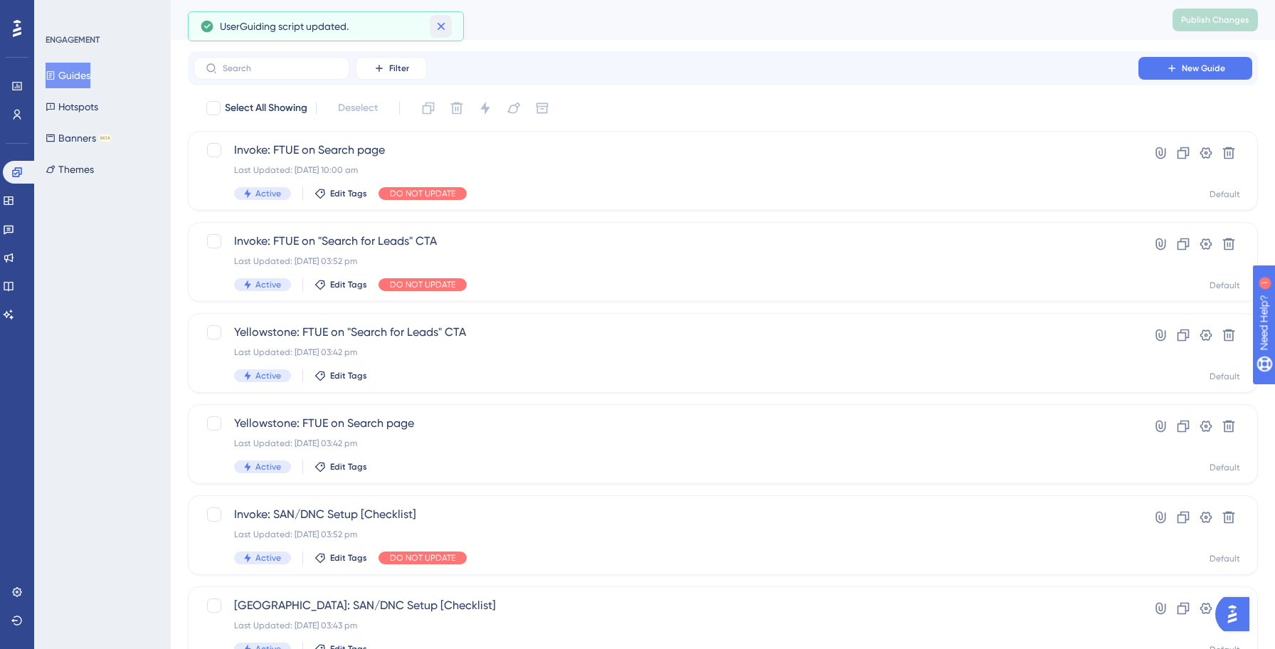
click at [442, 30] on icon at bounding box center [441, 26] width 14 height 14
click at [284, 66] on input "text" at bounding box center [280, 68] width 115 height 10
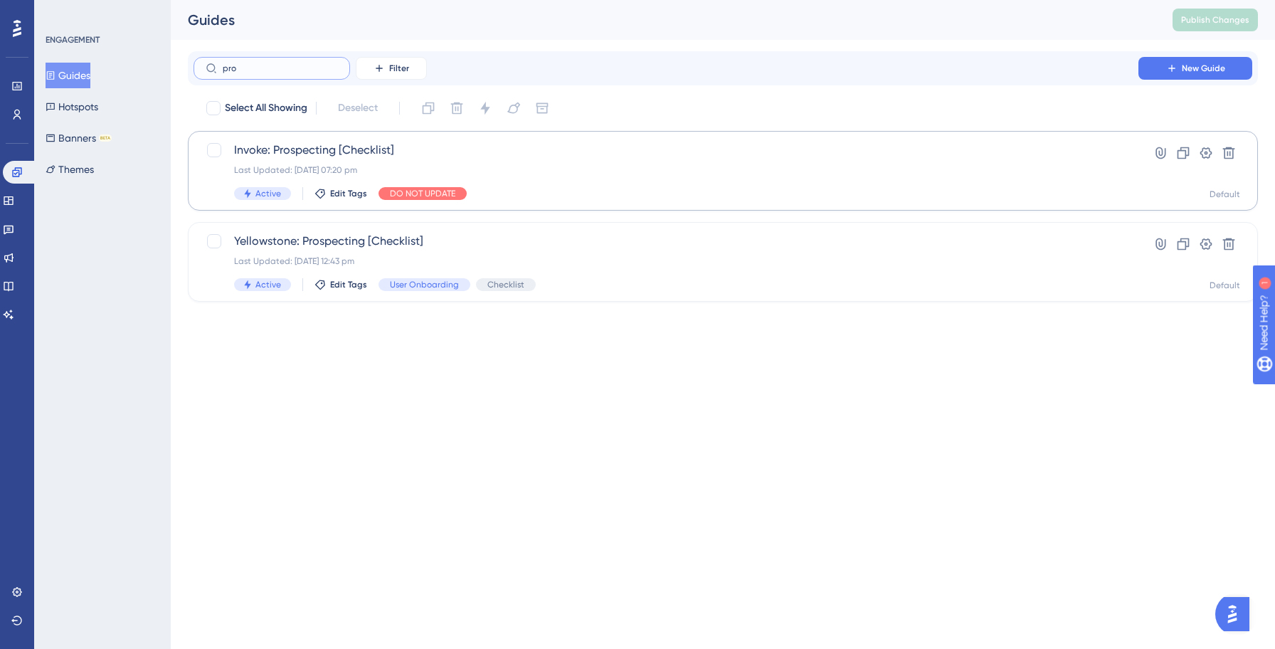
type input "pro"
click at [323, 171] on div "Last Updated: [DATE] 07:20 pm" at bounding box center [665, 169] width 863 height 11
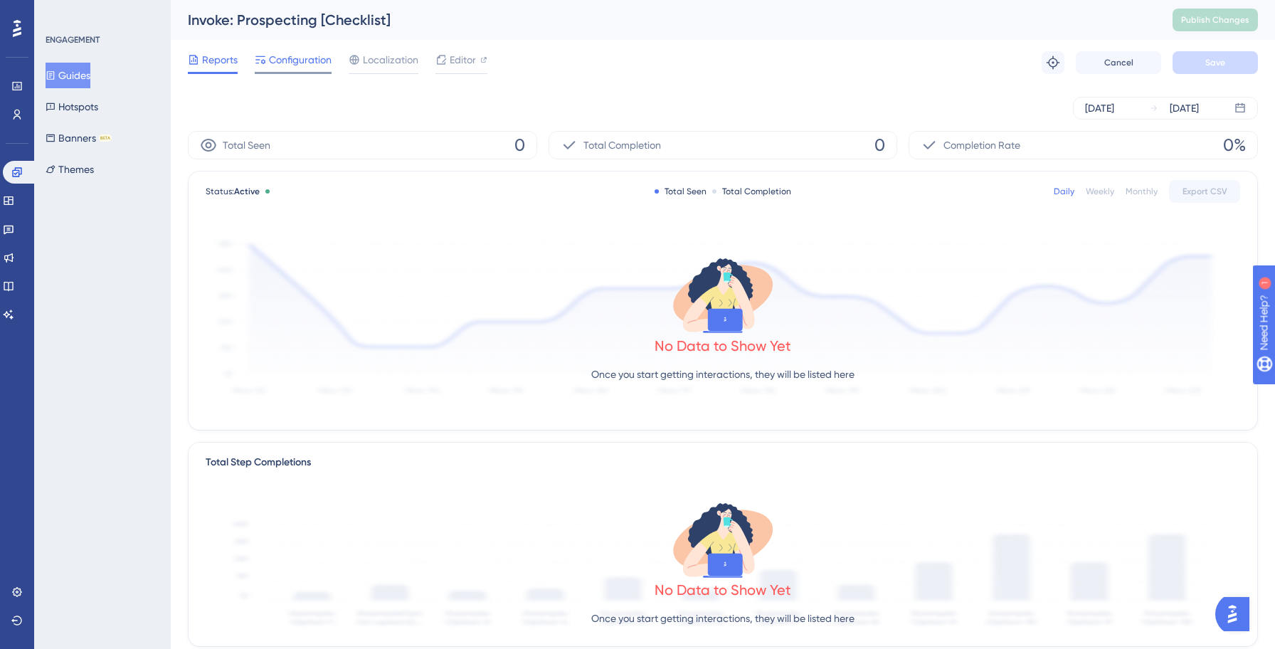
click at [306, 64] on span "Configuration" at bounding box center [300, 59] width 63 height 17
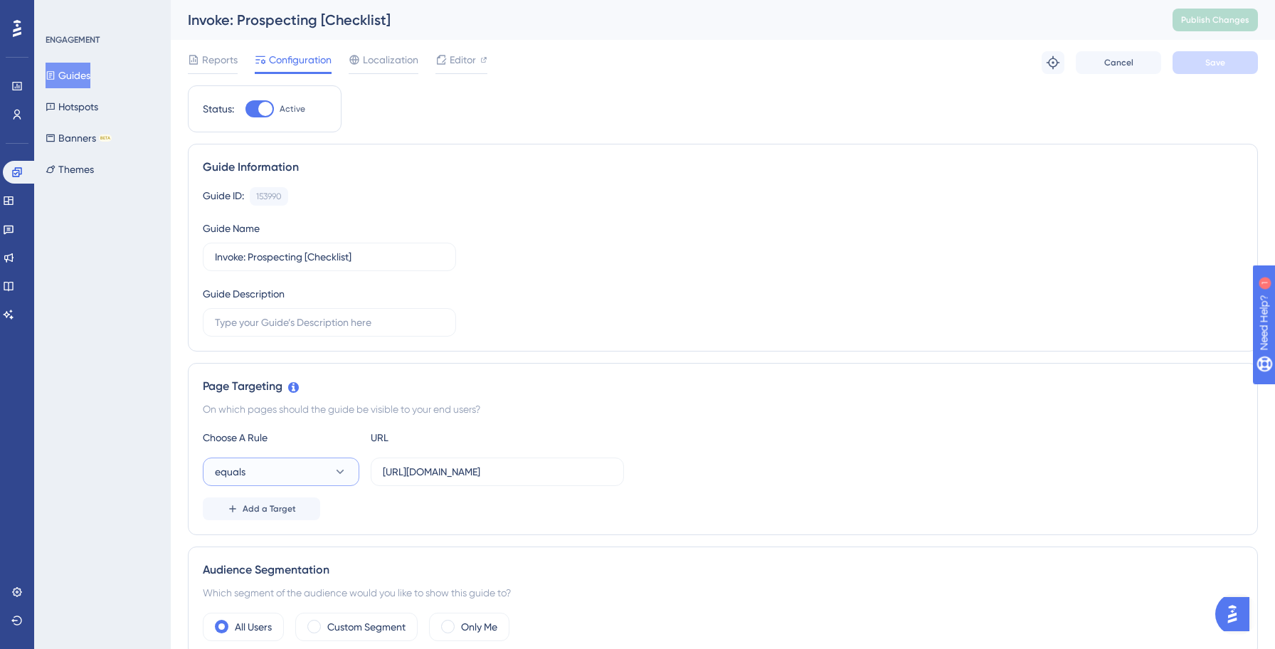
click at [251, 464] on button "equals" at bounding box center [281, 471] width 156 height 28
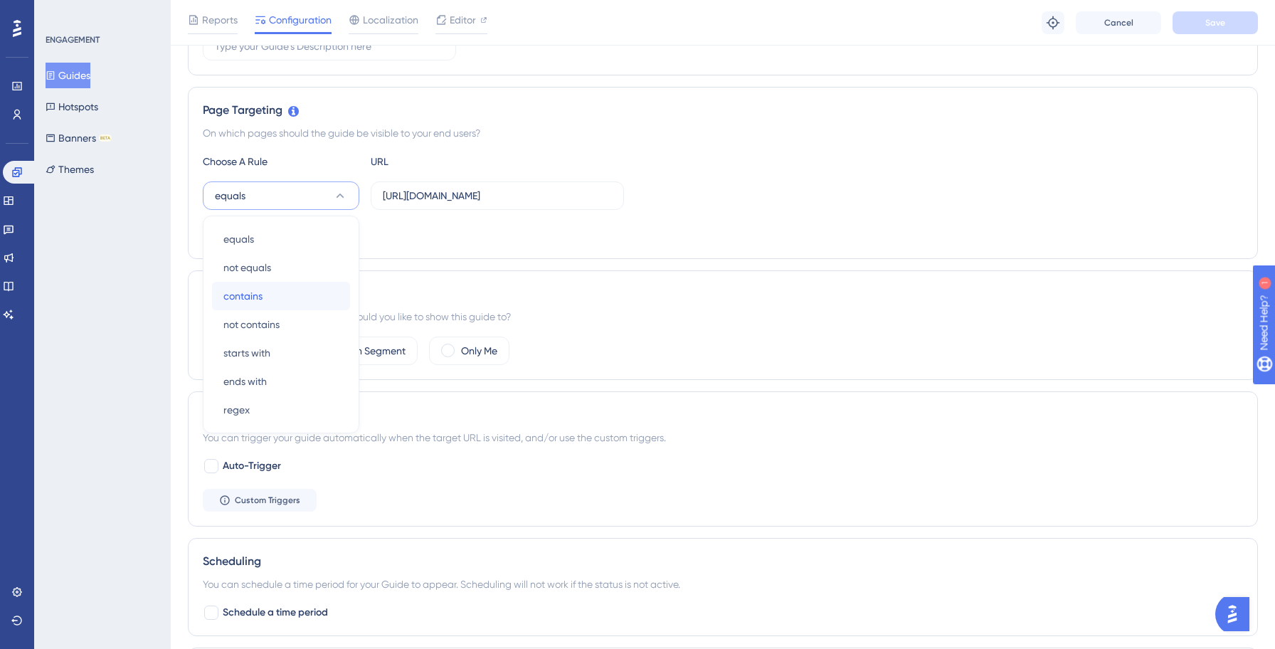
click at [269, 299] on div "contains contains" at bounding box center [280, 296] width 115 height 28
click at [898, 191] on div "contains [URL][DOMAIN_NAME]" at bounding box center [723, 195] width 1040 height 28
click at [1230, 24] on button "Save" at bounding box center [1214, 22] width 85 height 23
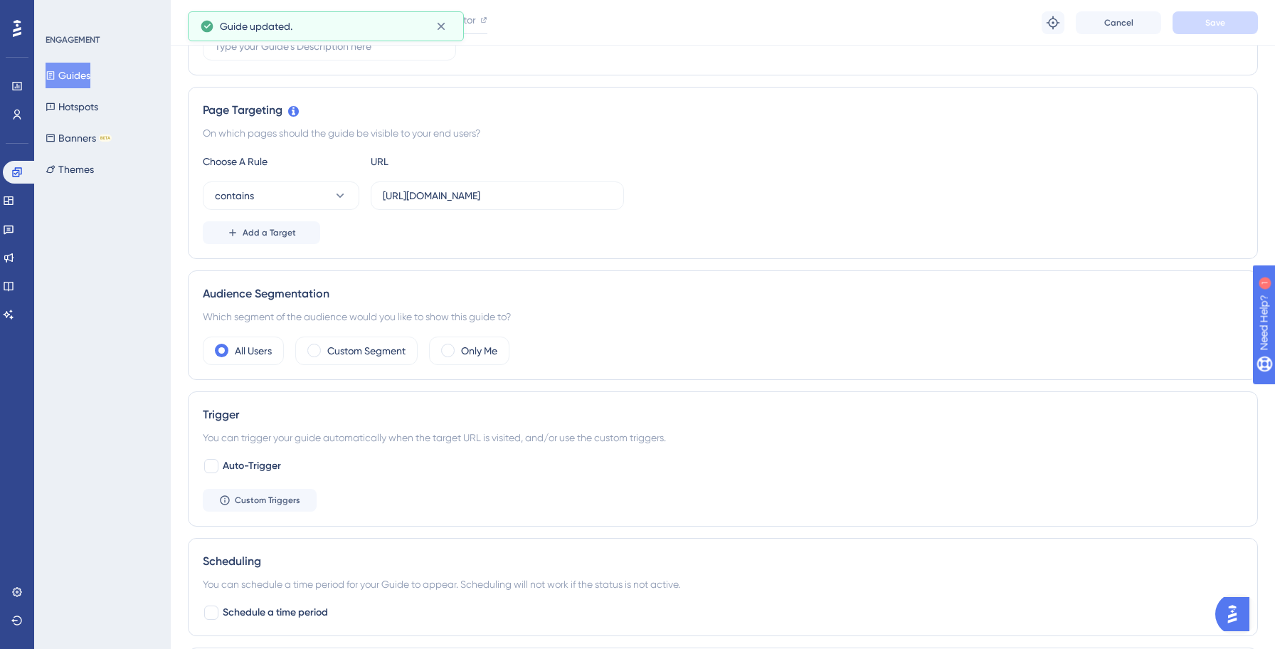
scroll to position [0, 0]
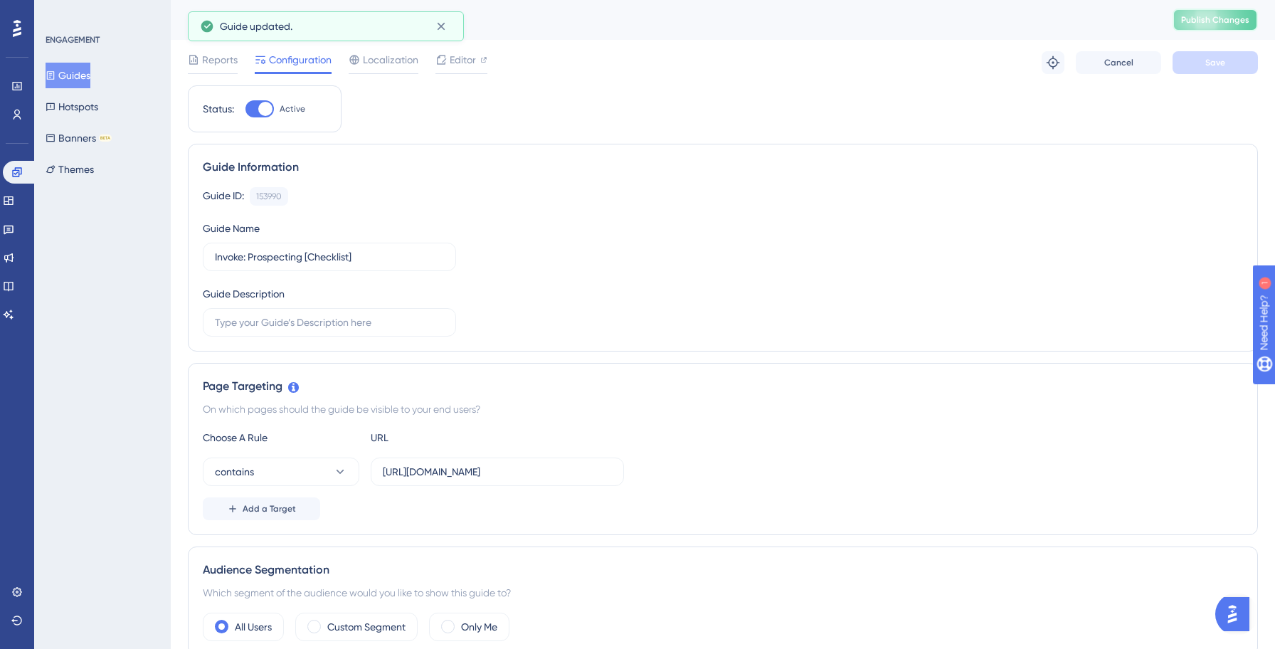
click at [1203, 19] on span "Publish Changes" at bounding box center [1215, 19] width 68 height 11
click at [88, 81] on button "Guides" at bounding box center [68, 76] width 45 height 26
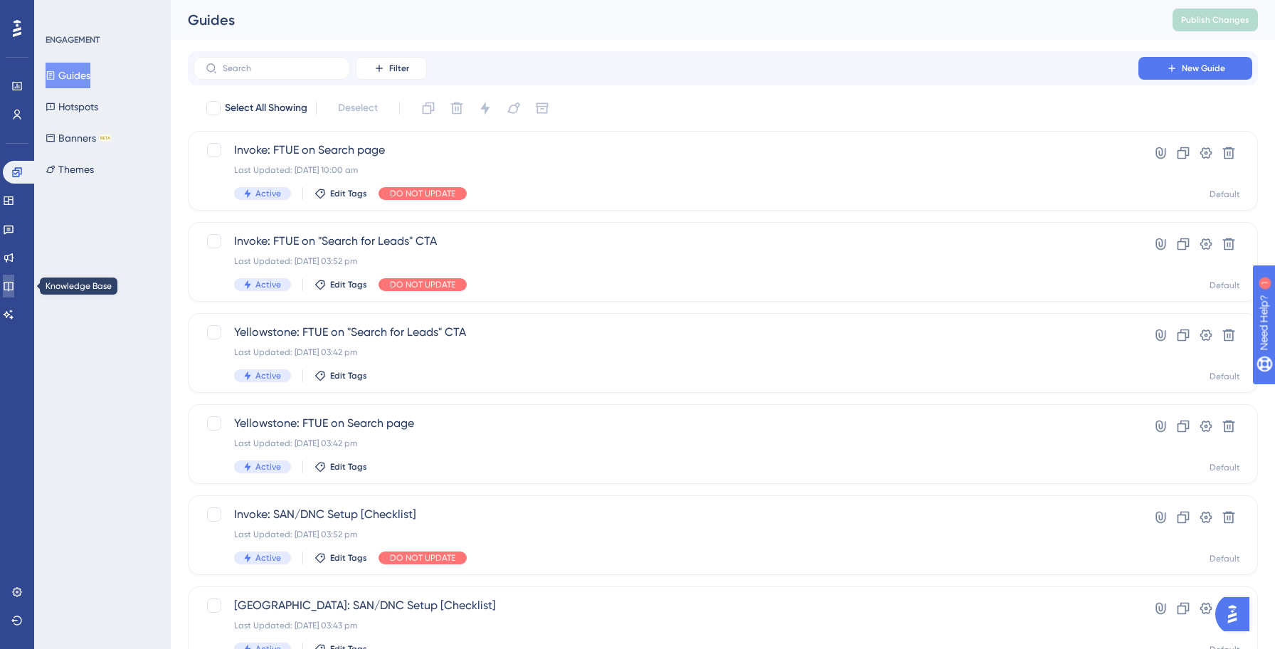
click at [13, 282] on icon at bounding box center [8, 286] width 9 height 9
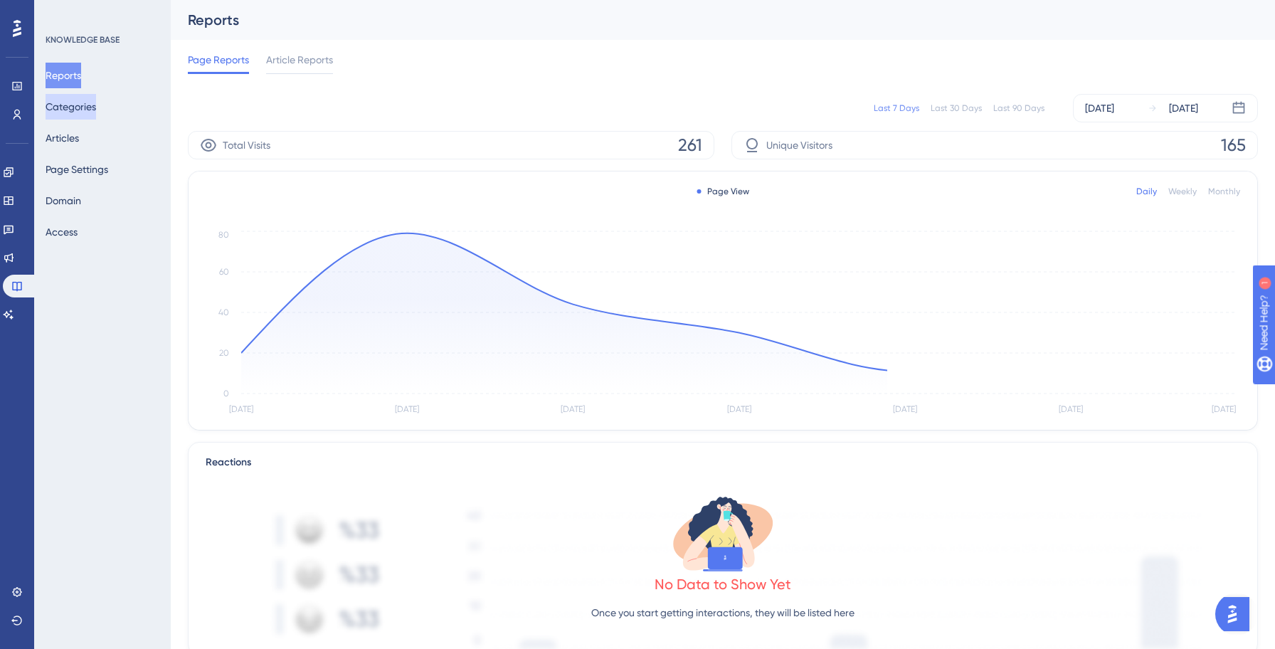
click at [80, 102] on button "Categories" at bounding box center [71, 107] width 51 height 26
click at [90, 108] on button "Categories" at bounding box center [71, 107] width 51 height 26
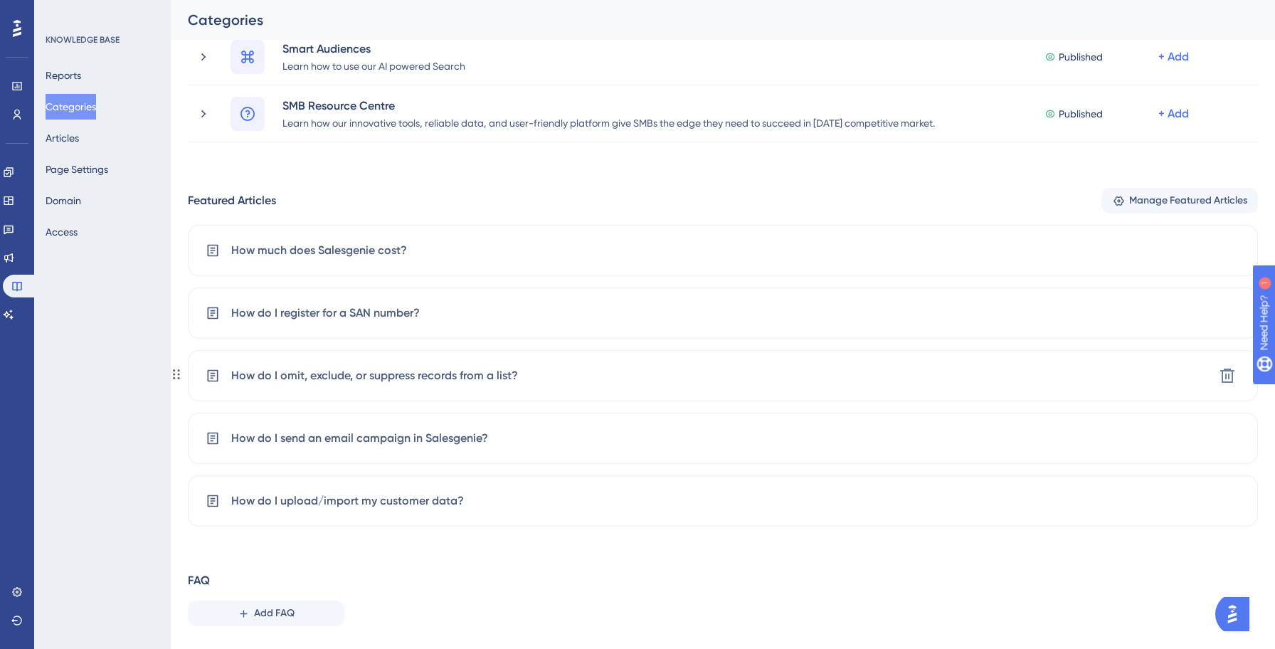
scroll to position [529, 0]
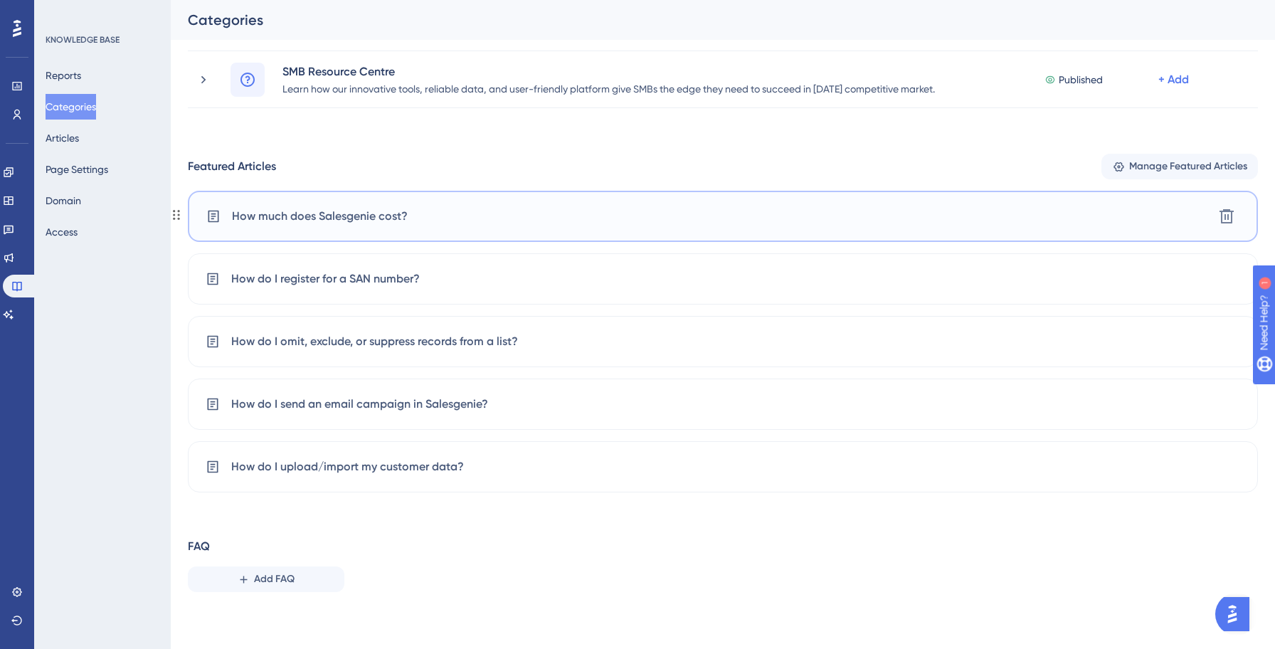
click at [339, 223] on span "How much does Salesgenie cost?" at bounding box center [320, 216] width 176 height 17
click at [354, 214] on div at bounding box center [637, 324] width 1275 height 649
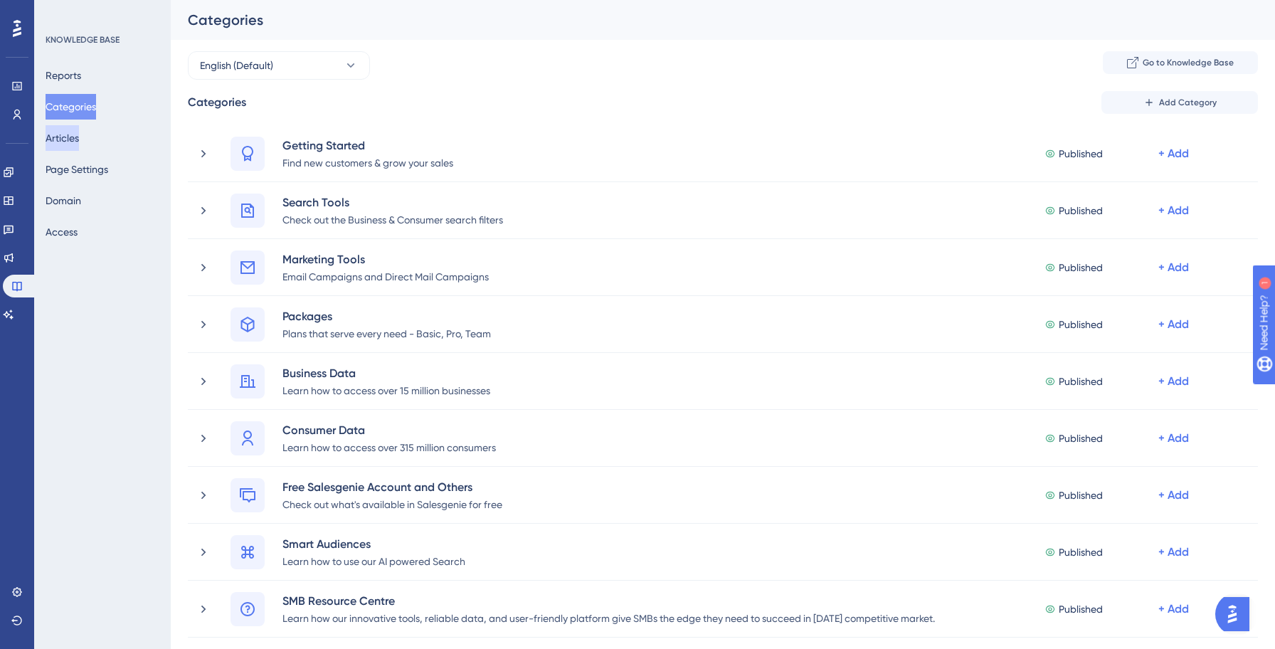
click at [79, 143] on button "Articles" at bounding box center [62, 138] width 33 height 26
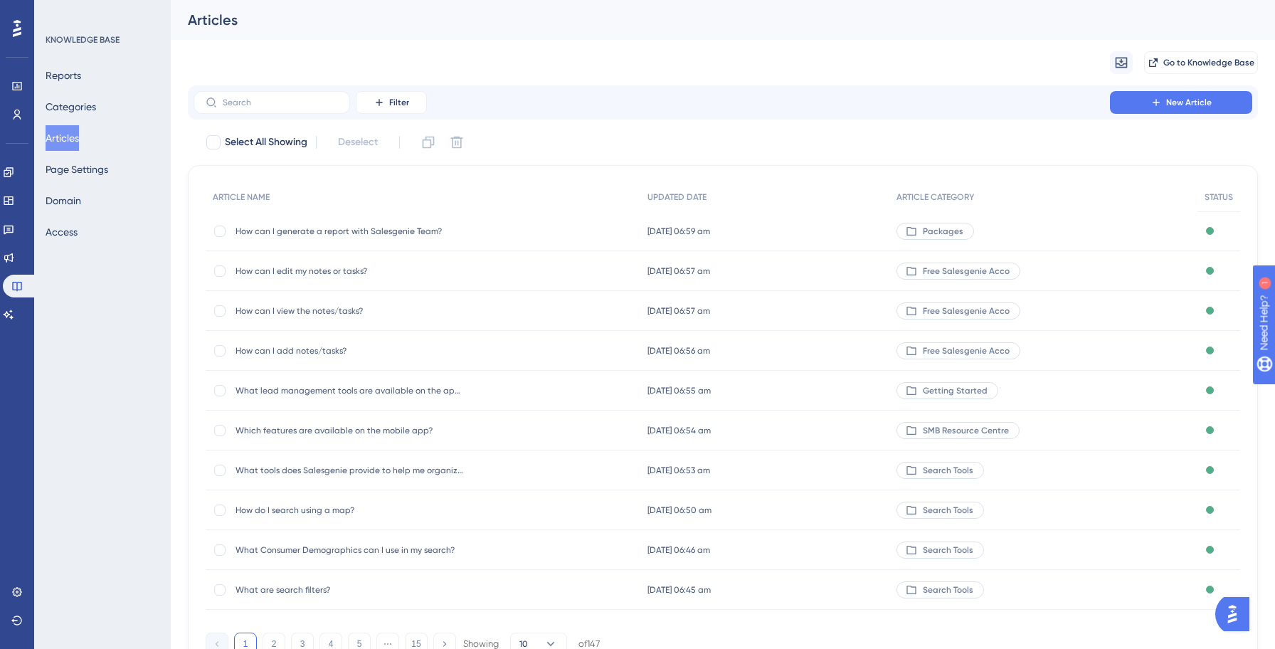
click at [328, 238] on div "How can I generate a report with Salesgenie Team? How can I generate a report w…" at bounding box center [349, 231] width 228 height 40
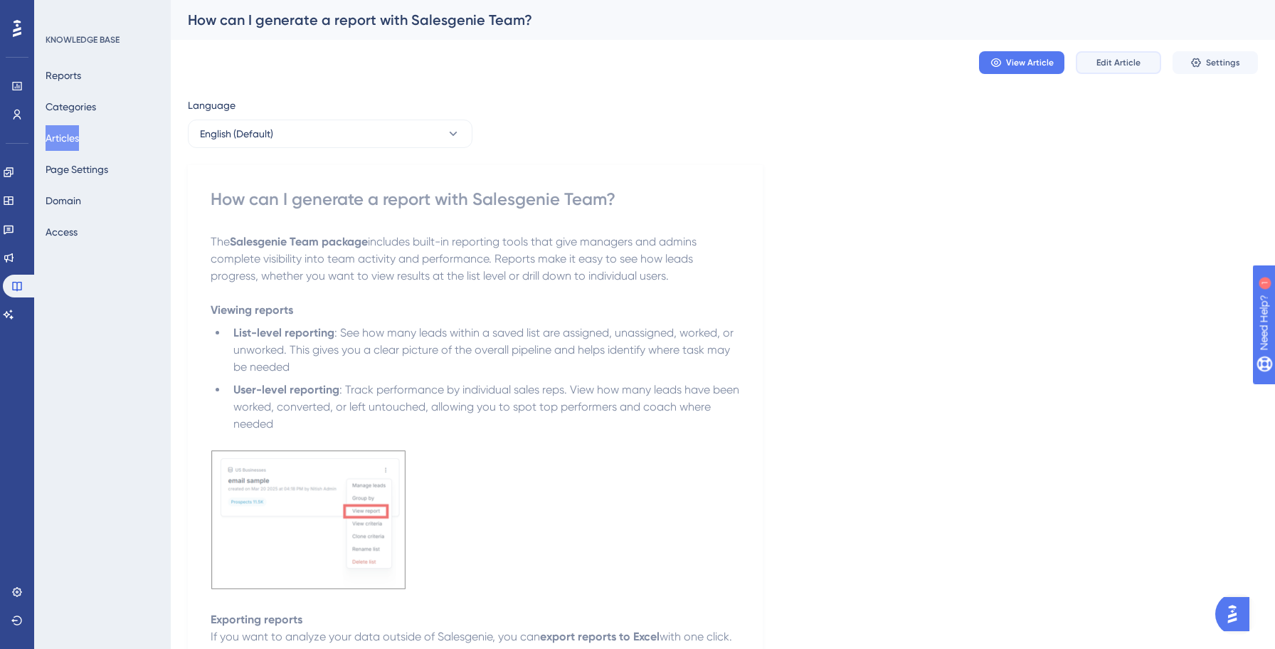
click at [1107, 62] on span "Edit Article" at bounding box center [1118, 62] width 44 height 11
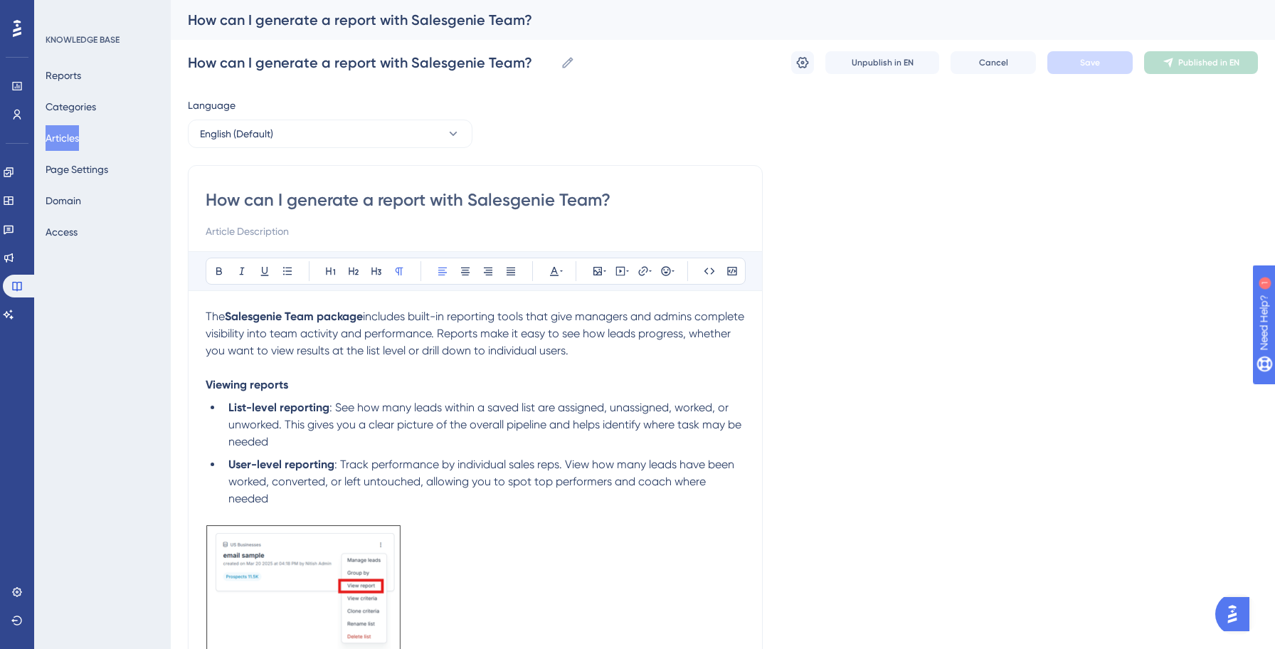
scroll to position [206, 0]
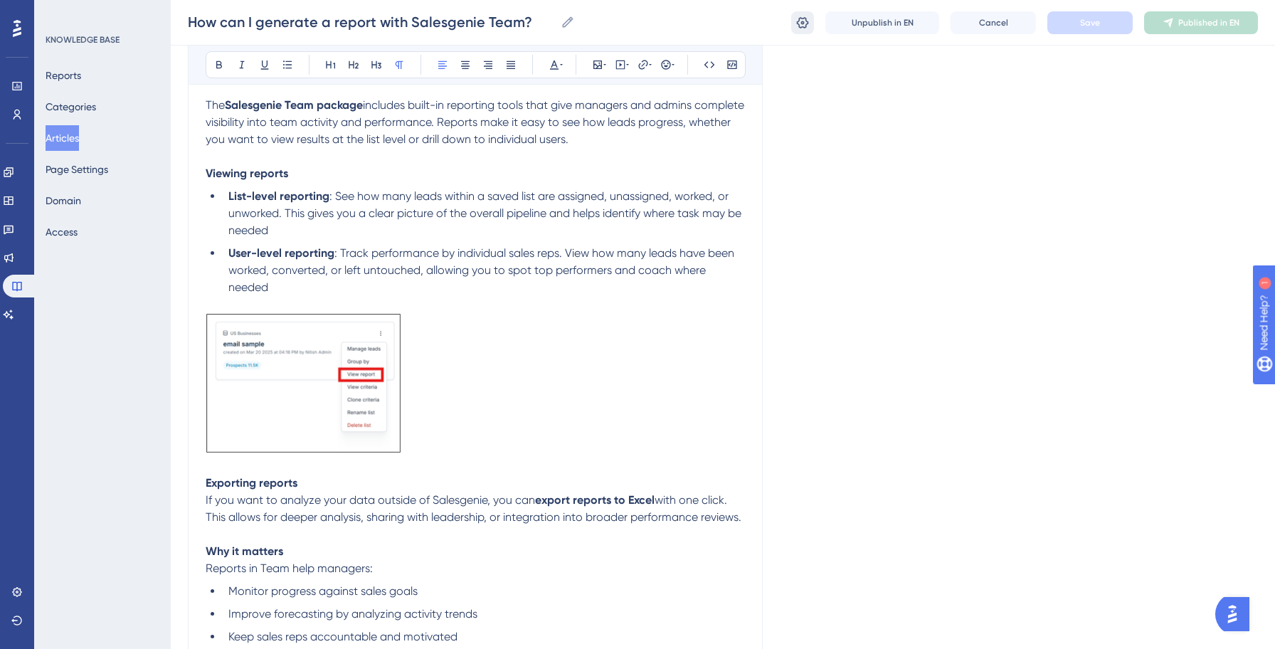
click at [802, 23] on icon at bounding box center [803, 21] width 12 height 11
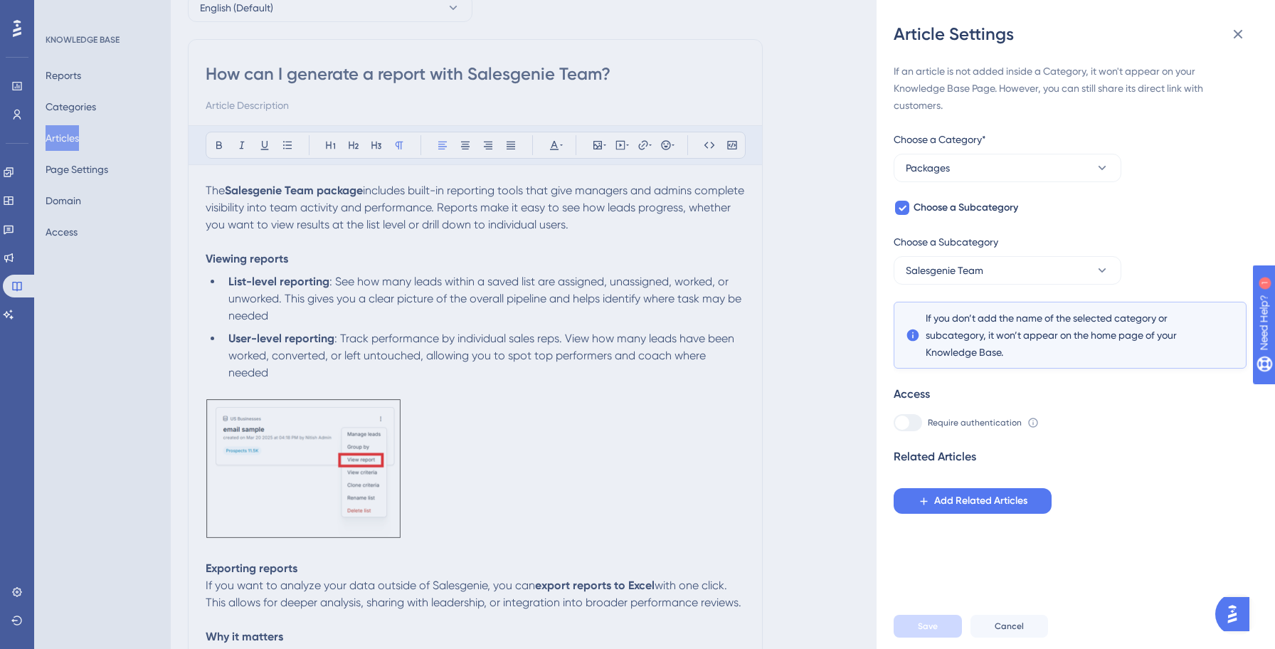
scroll to position [0, 0]
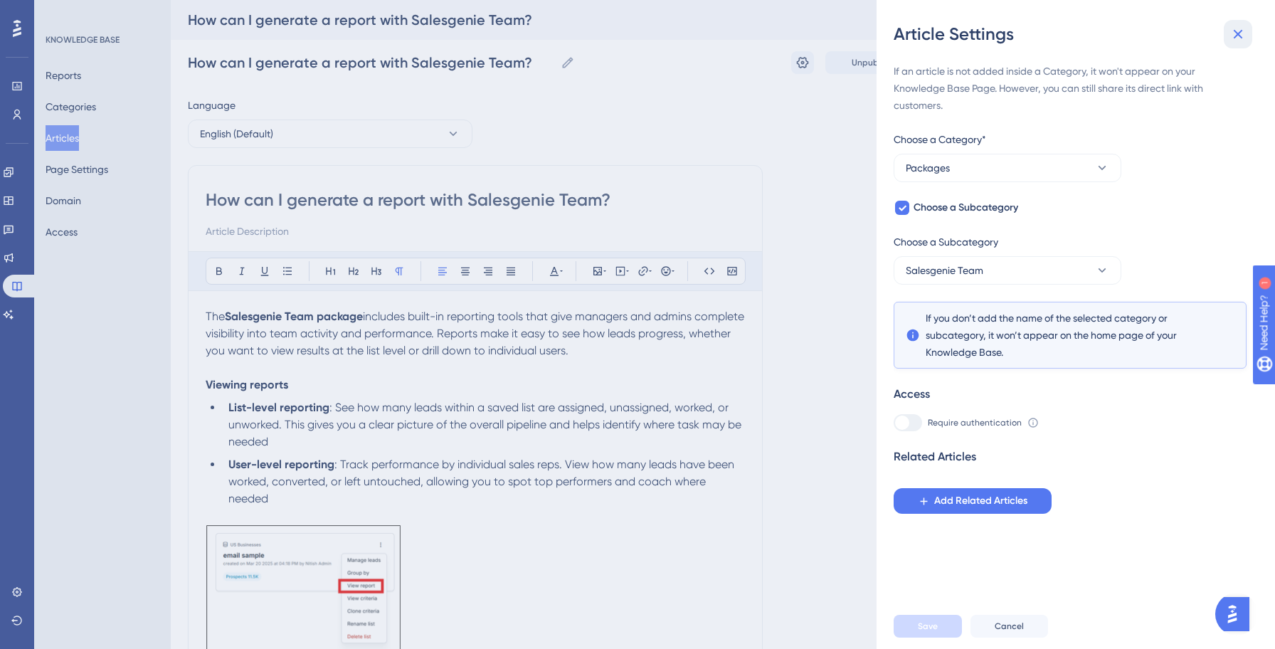
click at [1236, 36] on icon at bounding box center [1237, 34] width 17 height 17
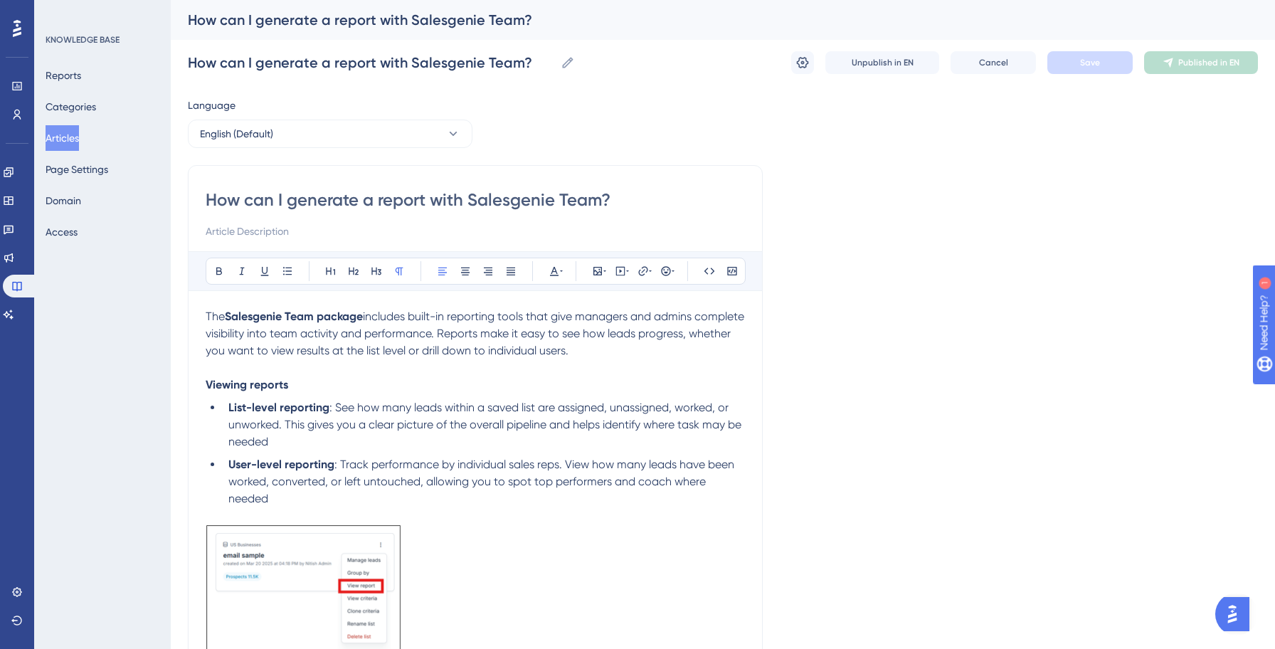
click at [68, 133] on button "Articles" at bounding box center [62, 138] width 33 height 26
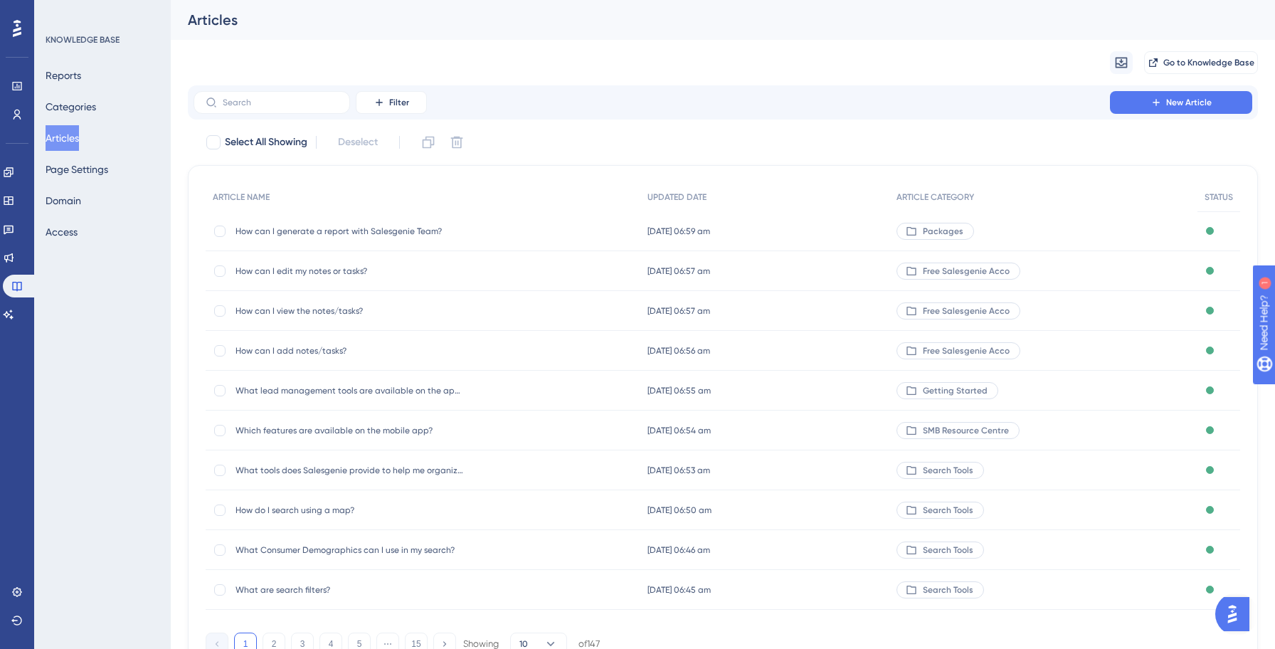
click at [79, 142] on button "Articles" at bounding box center [62, 138] width 33 height 26
click at [92, 100] on button "Categories" at bounding box center [71, 107] width 51 height 26
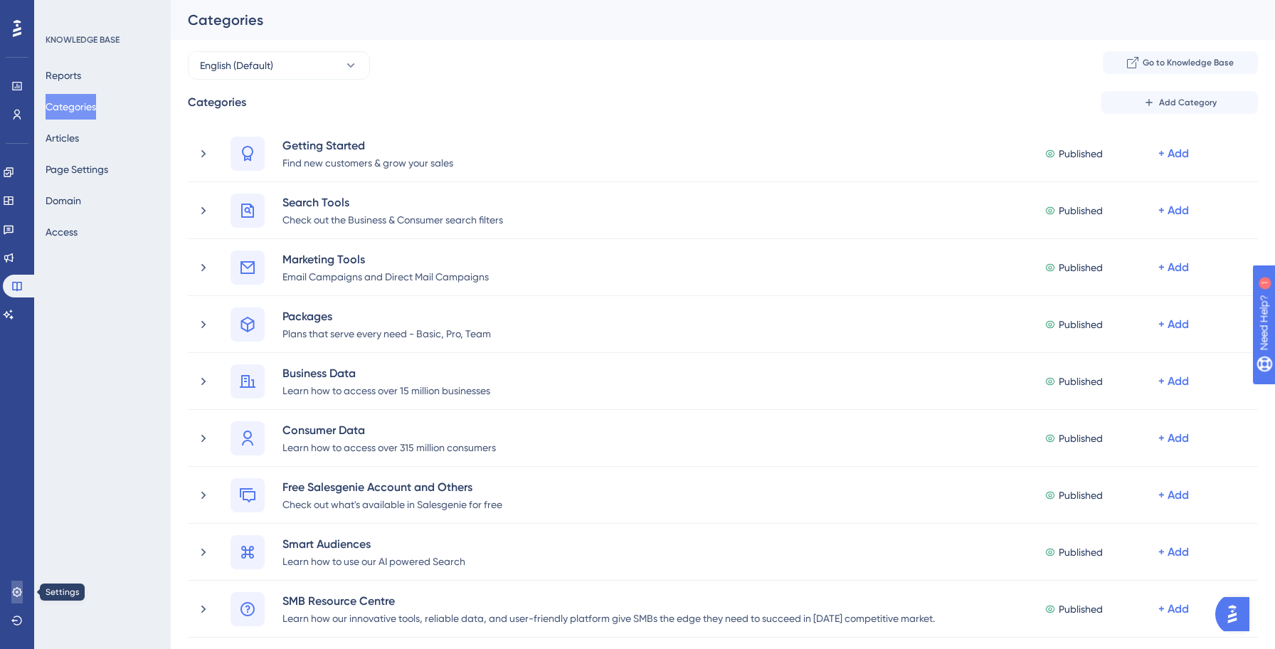
click at [16, 598] on link at bounding box center [16, 591] width 11 height 23
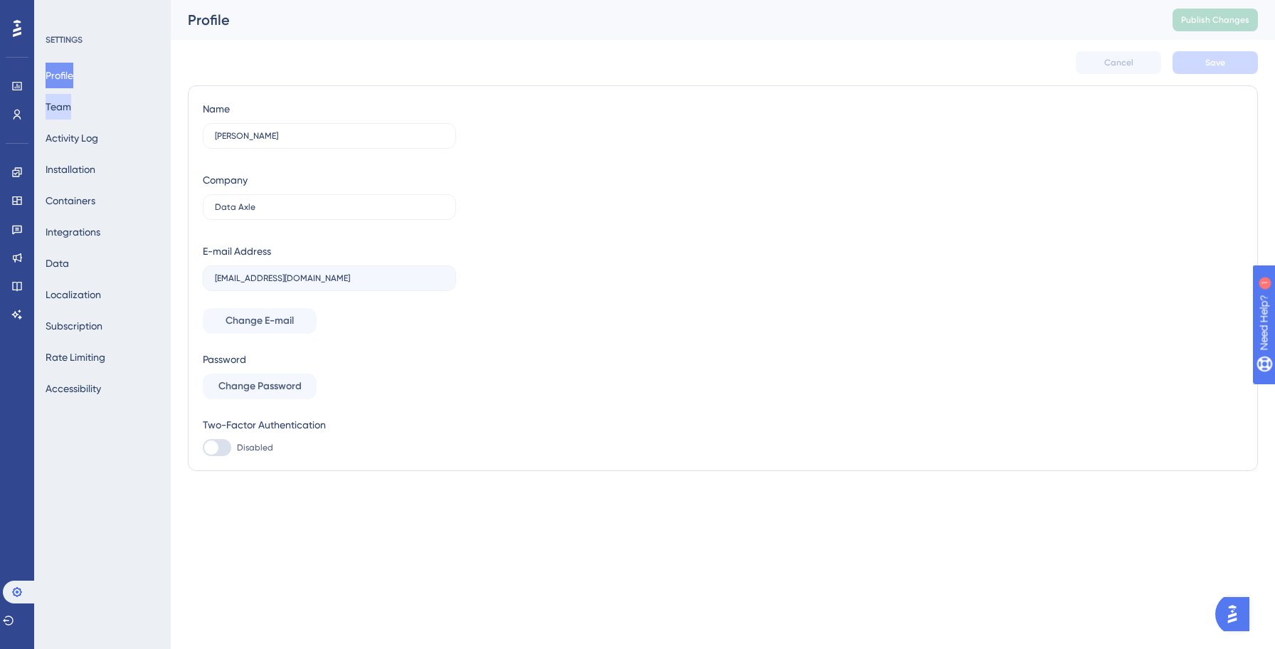
click at [71, 107] on button "Team" at bounding box center [59, 107] width 26 height 26
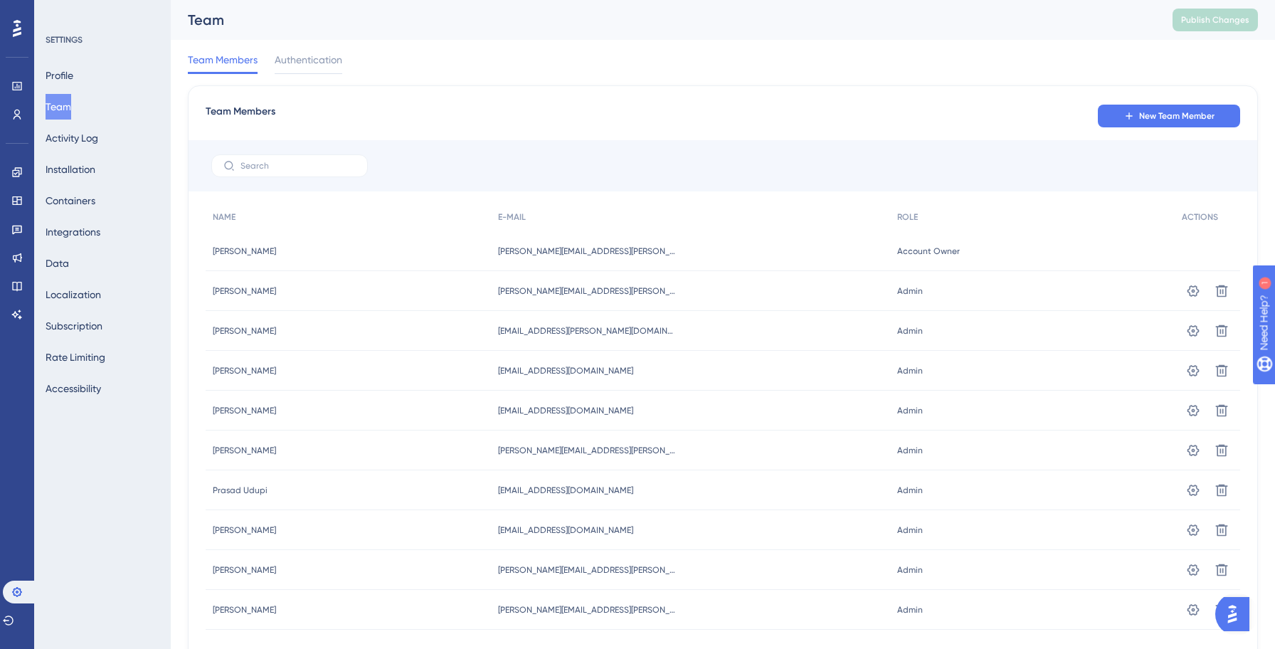
scroll to position [90, 0]
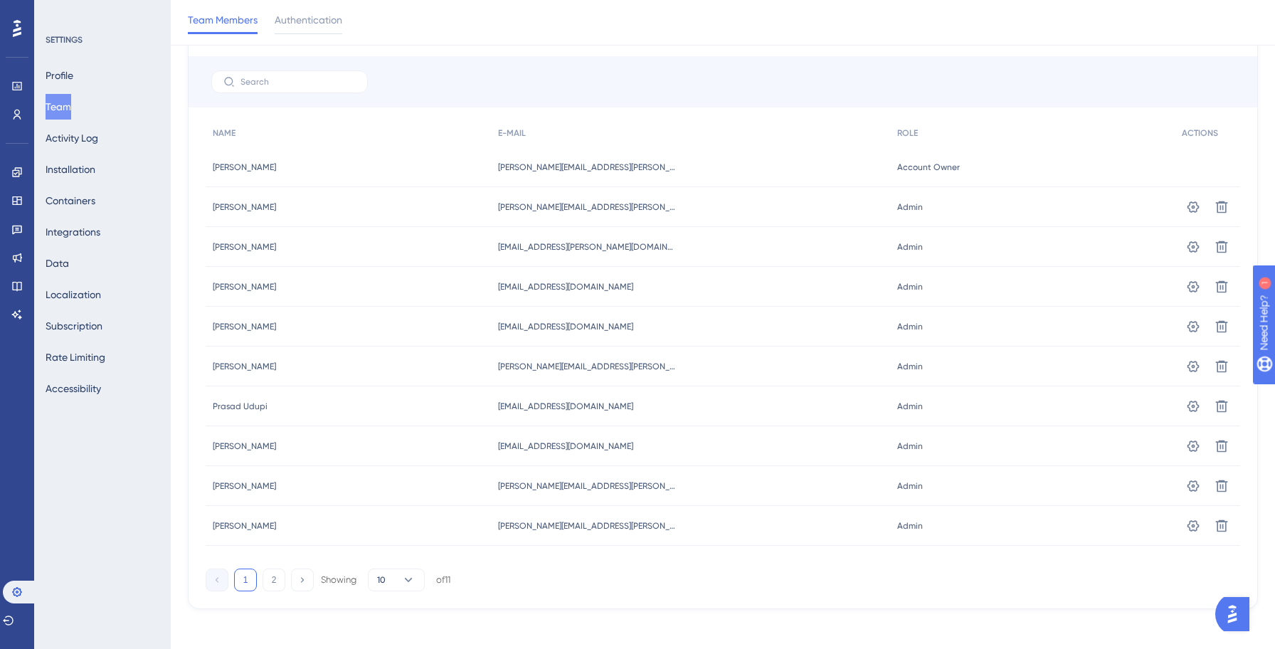
click at [280, 580] on button "2" at bounding box center [273, 579] width 23 height 23
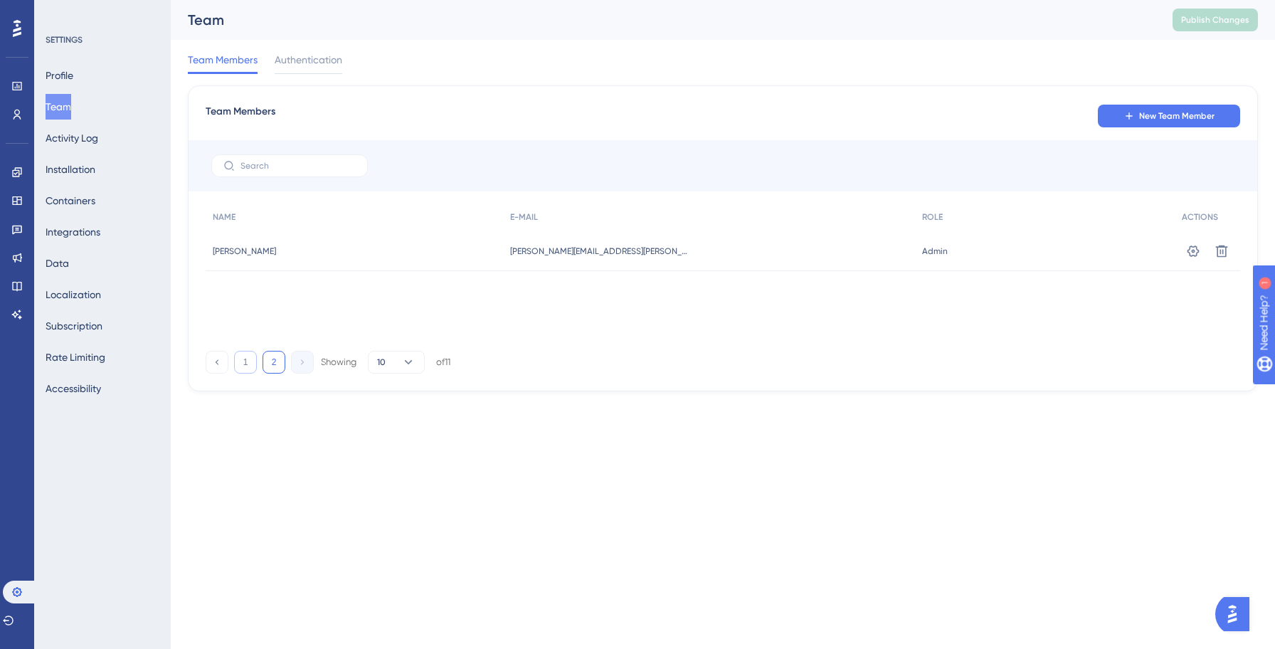
click at [248, 360] on button "1" at bounding box center [245, 362] width 23 height 23
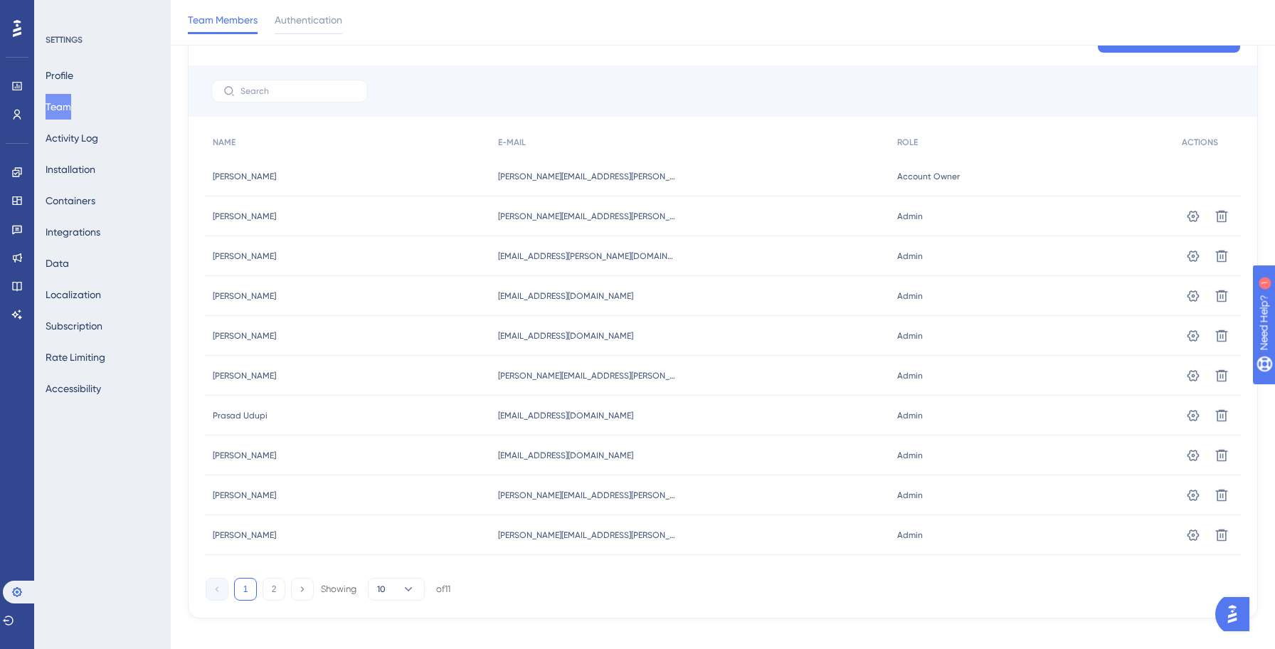
scroll to position [95, 0]
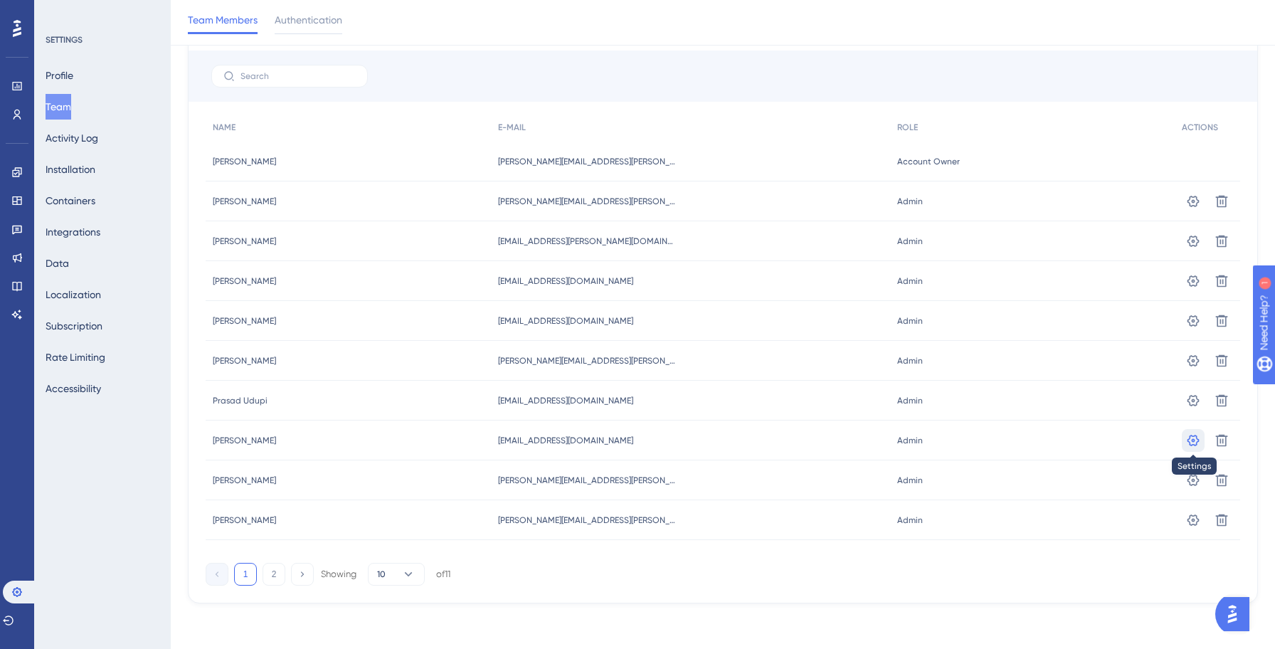
click at [1192, 445] on icon at bounding box center [1193, 440] width 14 height 14
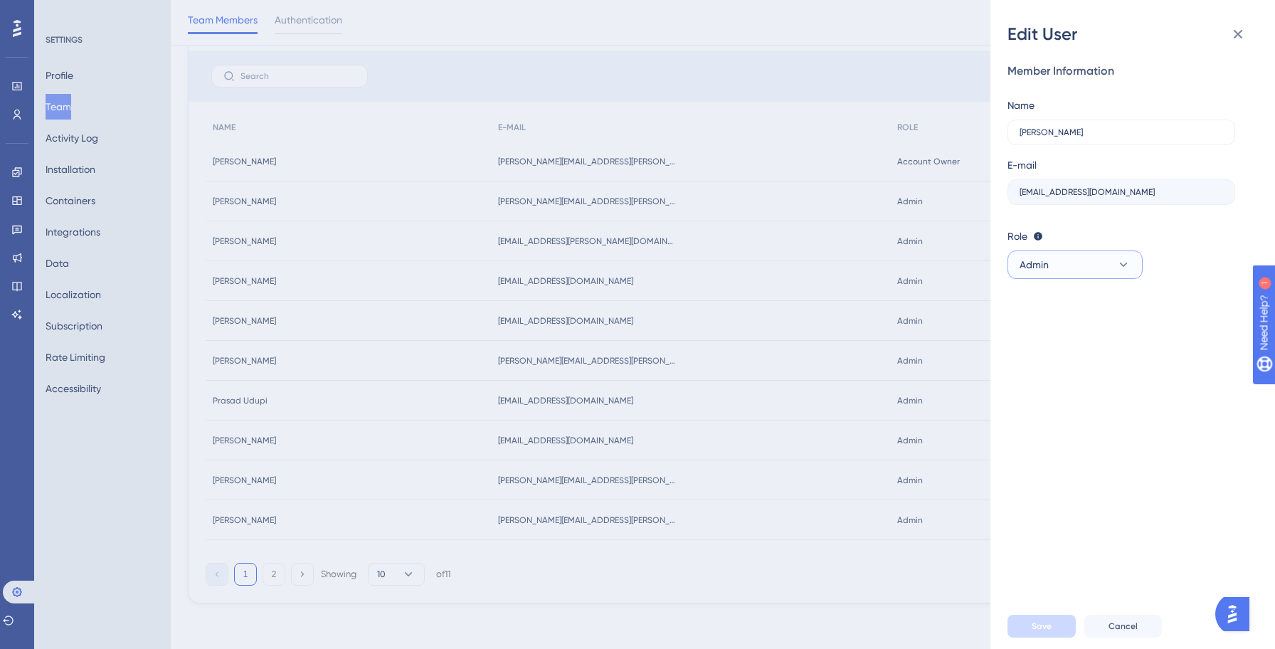
click at [1072, 270] on button "Admin" at bounding box center [1074, 264] width 135 height 28
click at [1041, 361] on span "Editor" at bounding box center [1041, 364] width 26 height 17
click at [1043, 619] on button "Save" at bounding box center [1041, 626] width 68 height 23
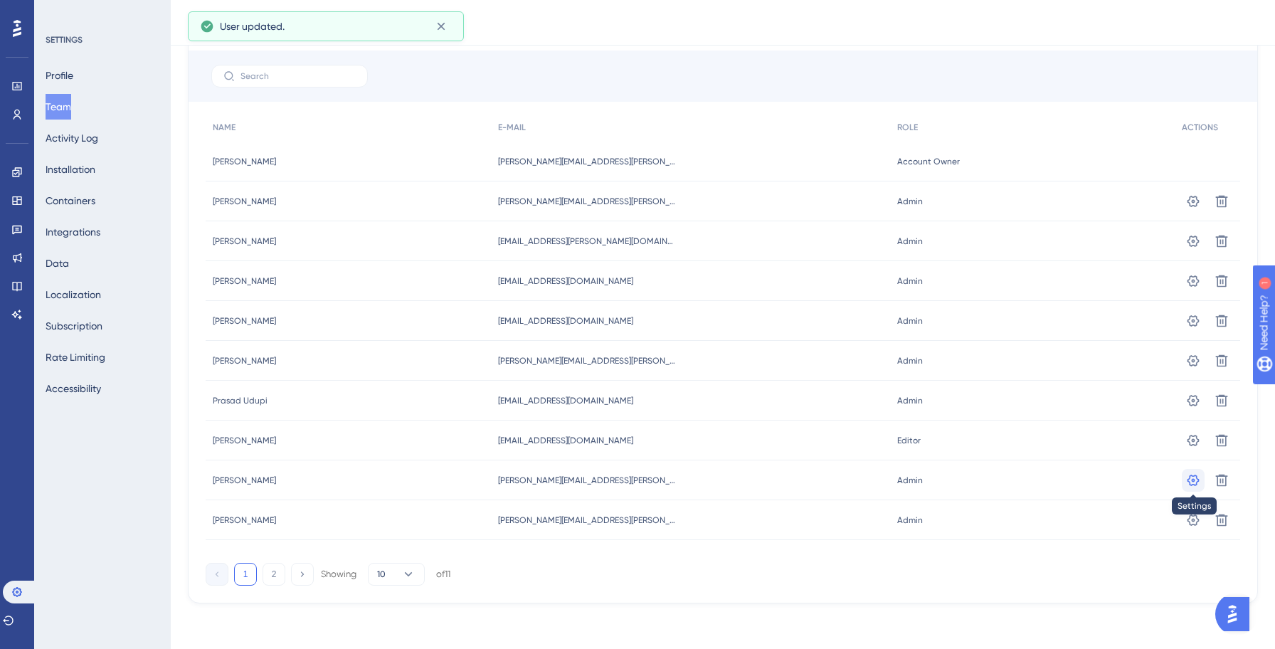
click at [1194, 482] on icon at bounding box center [1193, 480] width 14 height 14
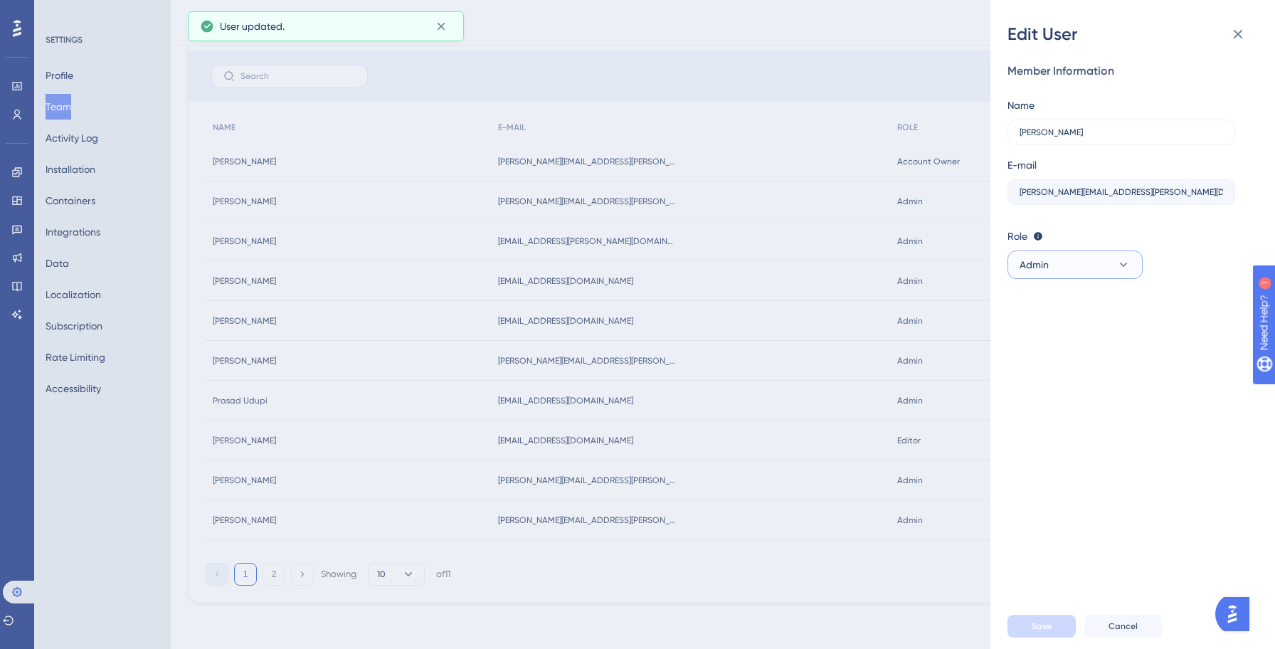
click at [1082, 263] on button "Admin" at bounding box center [1074, 264] width 135 height 28
click at [1050, 371] on span "Editor" at bounding box center [1041, 364] width 26 height 17
click at [1050, 621] on span "Save" at bounding box center [1041, 625] width 20 height 11
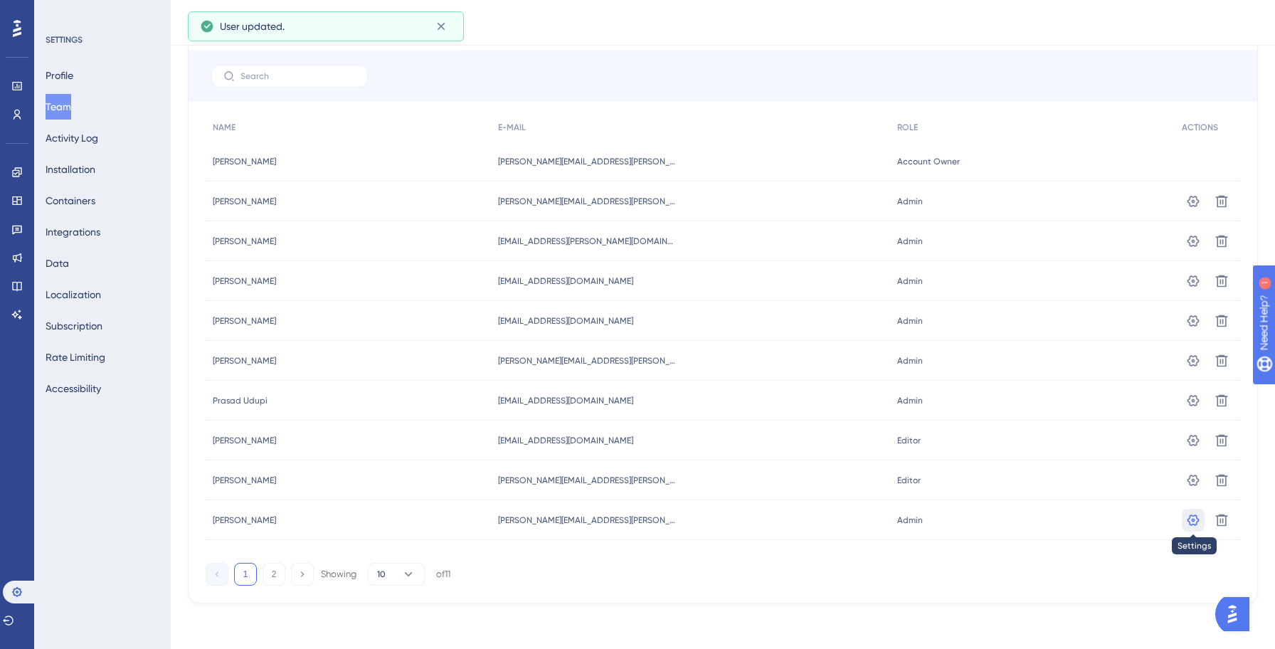
click at [1193, 521] on icon at bounding box center [1193, 519] width 12 height 11
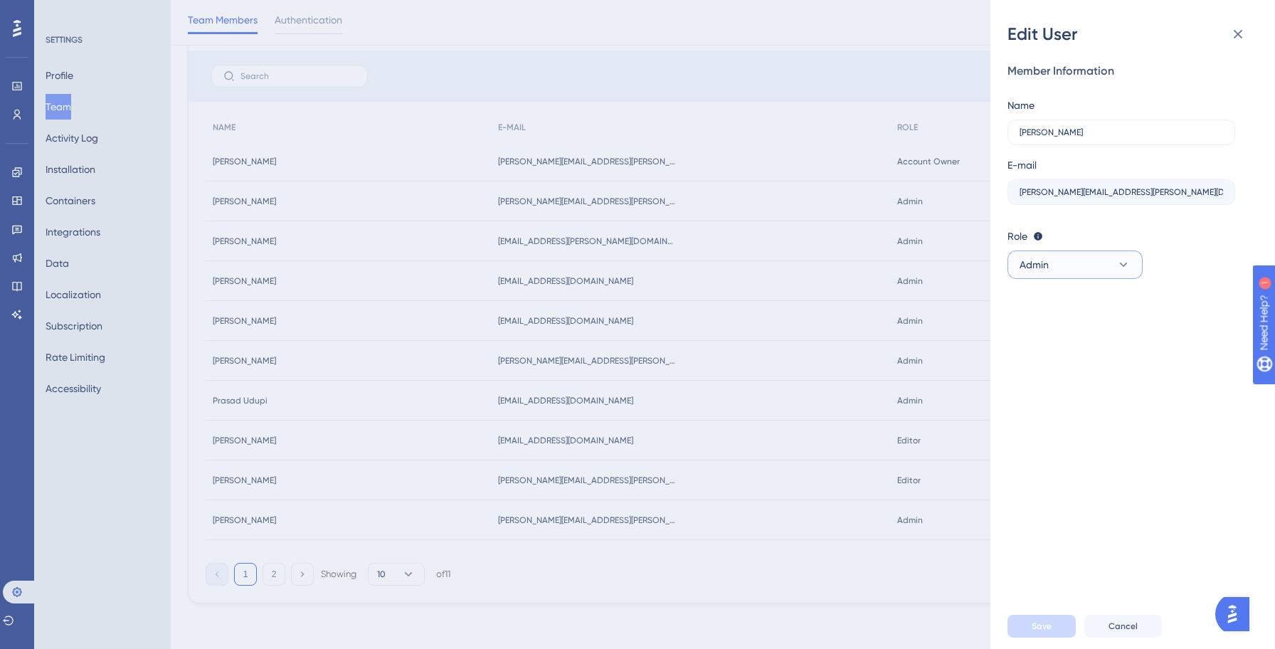
click at [1088, 262] on button "Admin" at bounding box center [1074, 264] width 135 height 28
click at [1062, 356] on div "Editor Editor" at bounding box center [1075, 365] width 94 height 28
click at [1046, 621] on span "Save" at bounding box center [1041, 625] width 20 height 11
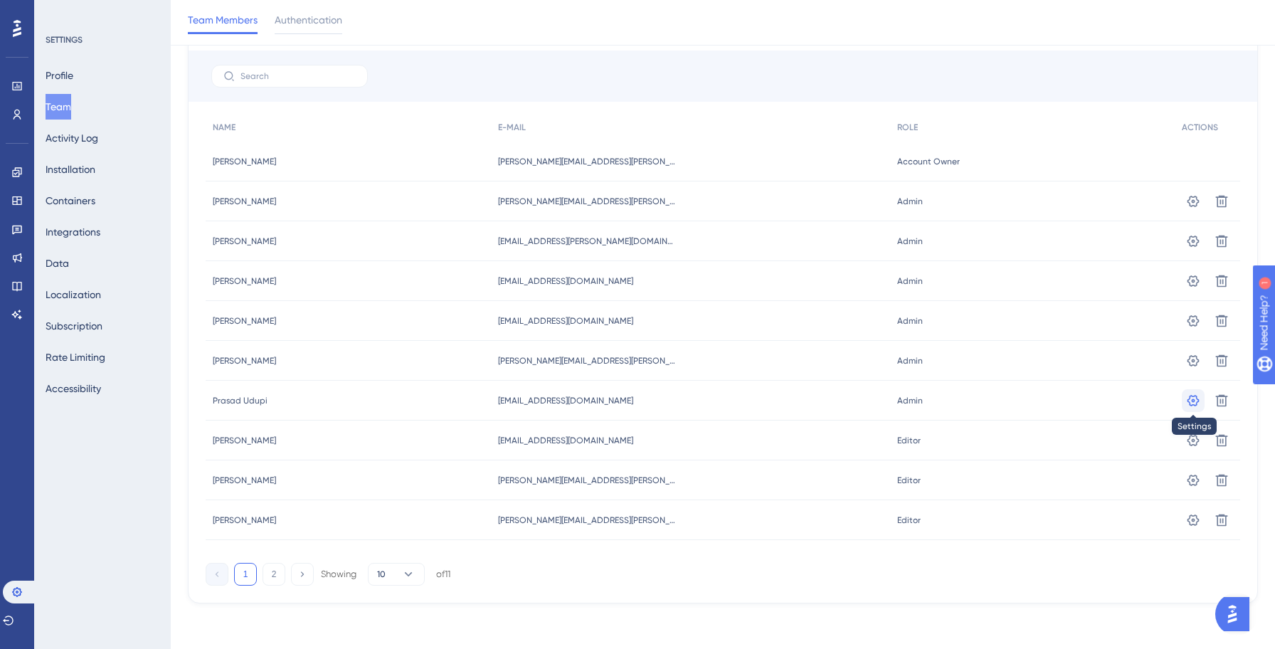
click at [1189, 400] on icon at bounding box center [1193, 400] width 14 height 14
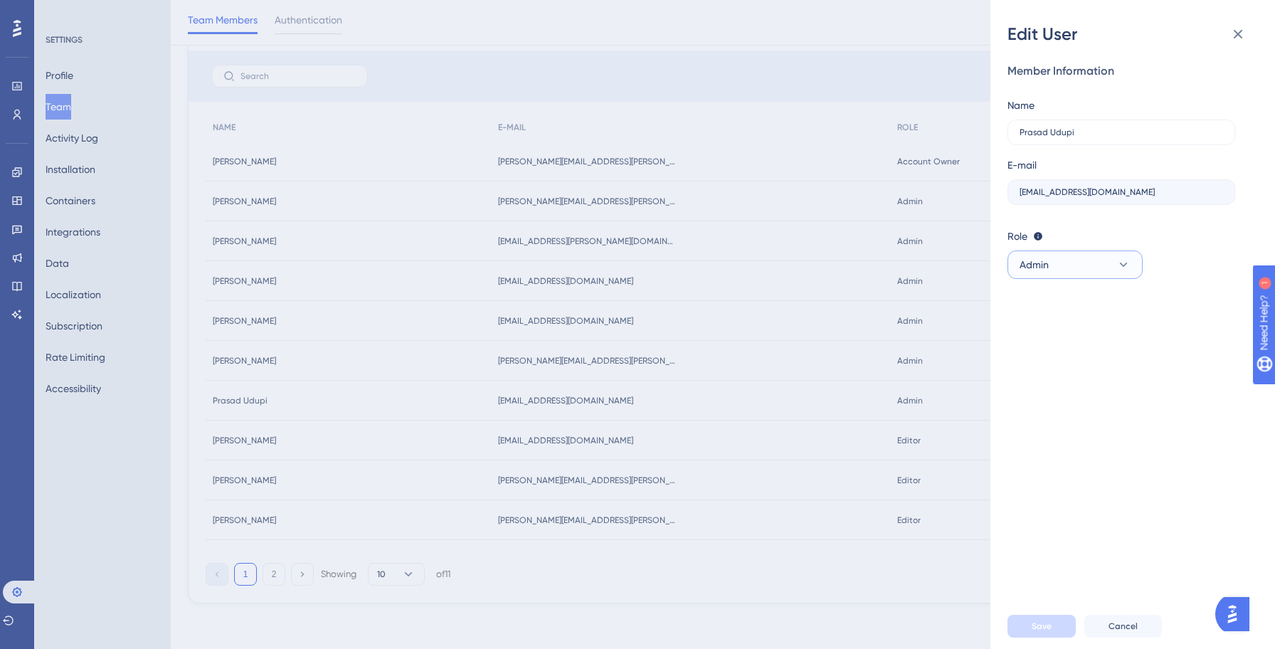
click at [1121, 250] on button "Admin" at bounding box center [1074, 264] width 135 height 28
click at [1054, 363] on div "Editor Editor" at bounding box center [1075, 365] width 94 height 28
click at [1042, 620] on span "Save" at bounding box center [1041, 625] width 20 height 11
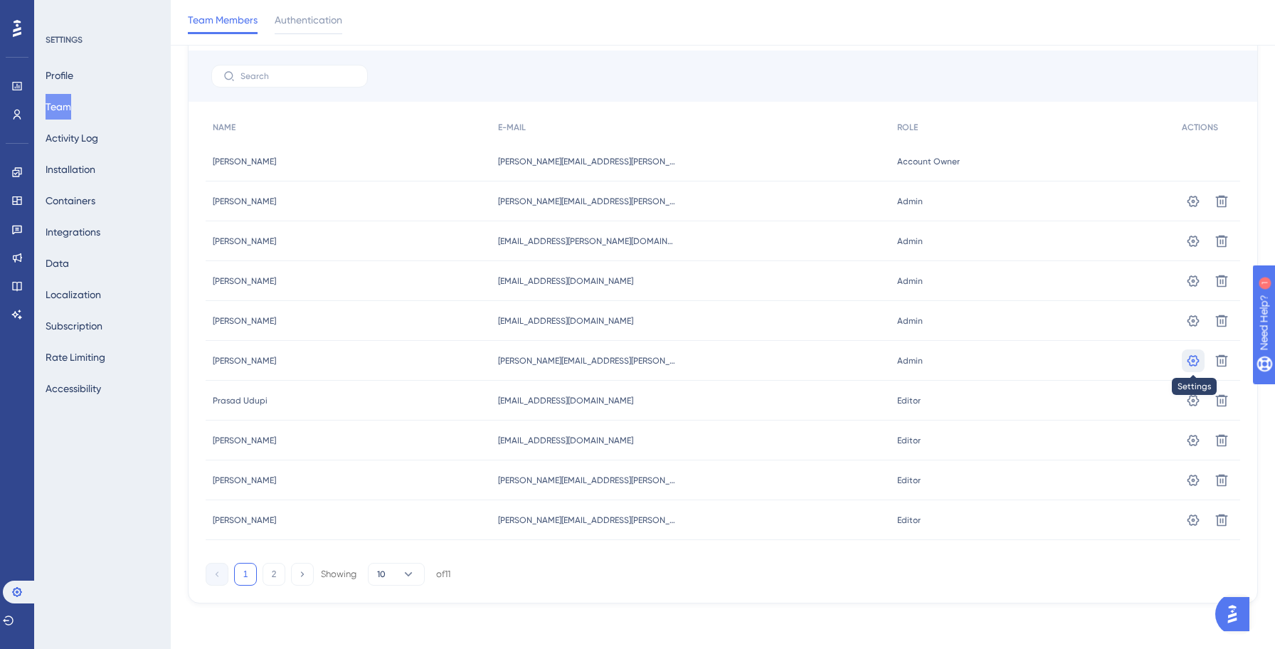
click at [1184, 362] on button at bounding box center [1192, 360] width 23 height 23
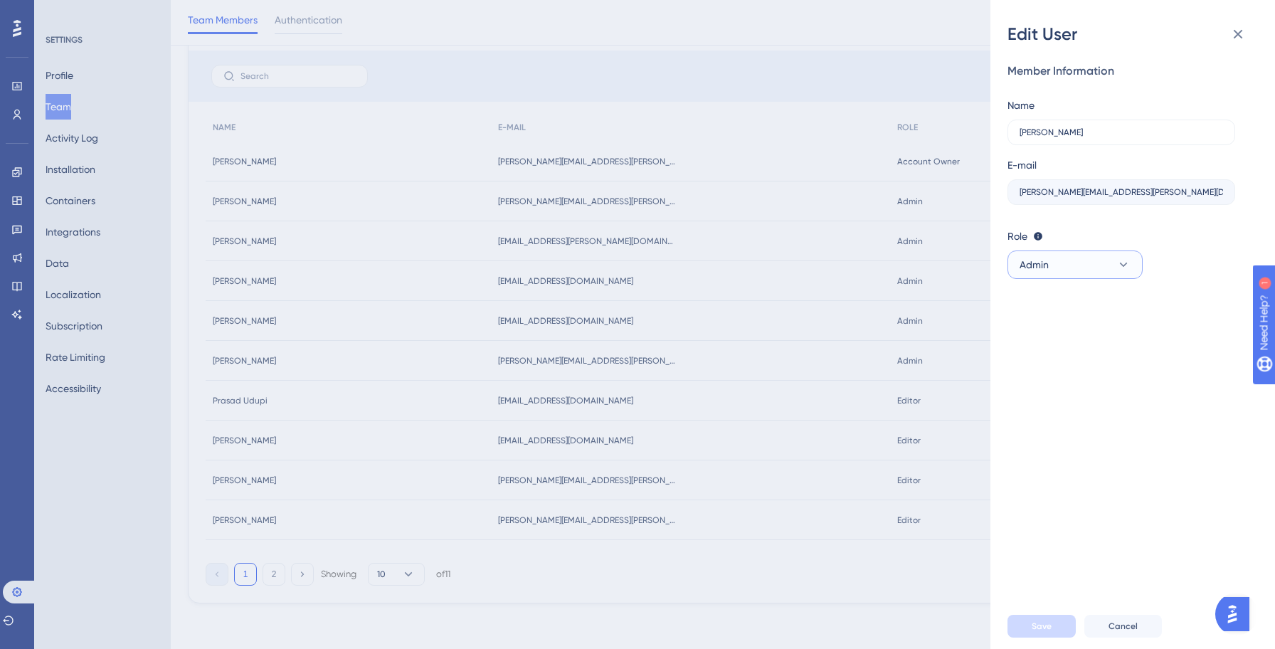
click at [1084, 262] on button "Admin" at bounding box center [1074, 264] width 135 height 28
click at [1070, 367] on div "Editor Editor" at bounding box center [1075, 365] width 94 height 28
click at [1046, 619] on button "Save" at bounding box center [1041, 626] width 68 height 23
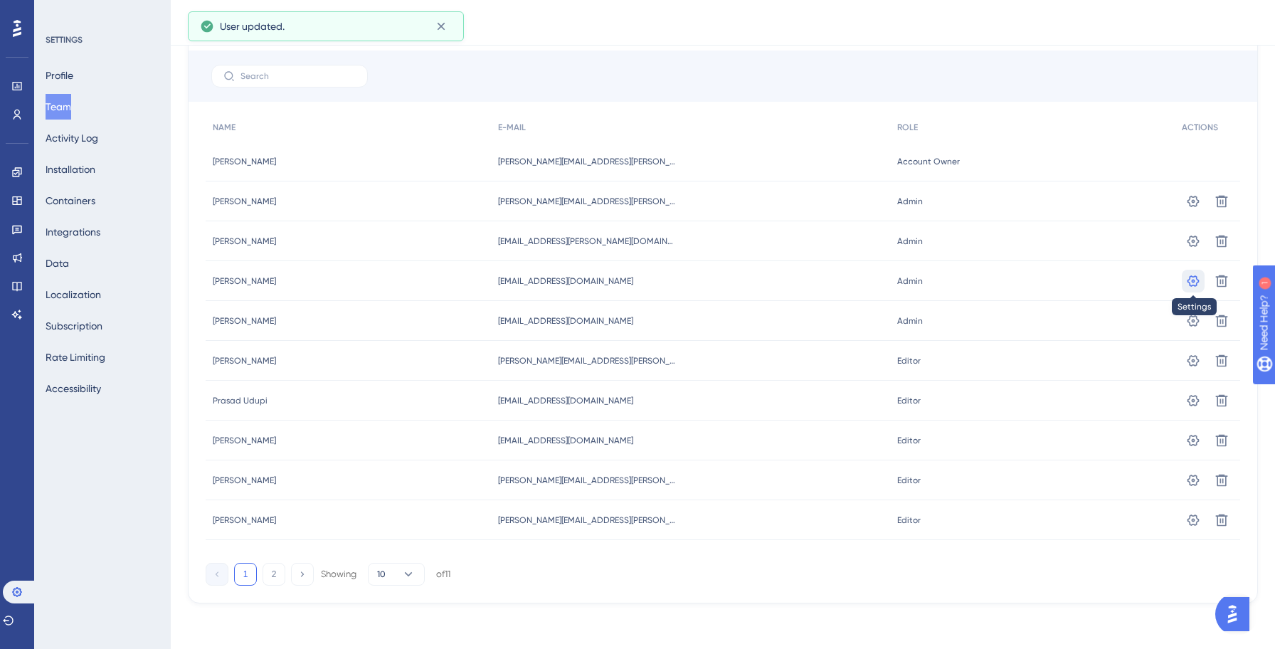
click at [1190, 275] on icon at bounding box center [1193, 280] width 12 height 11
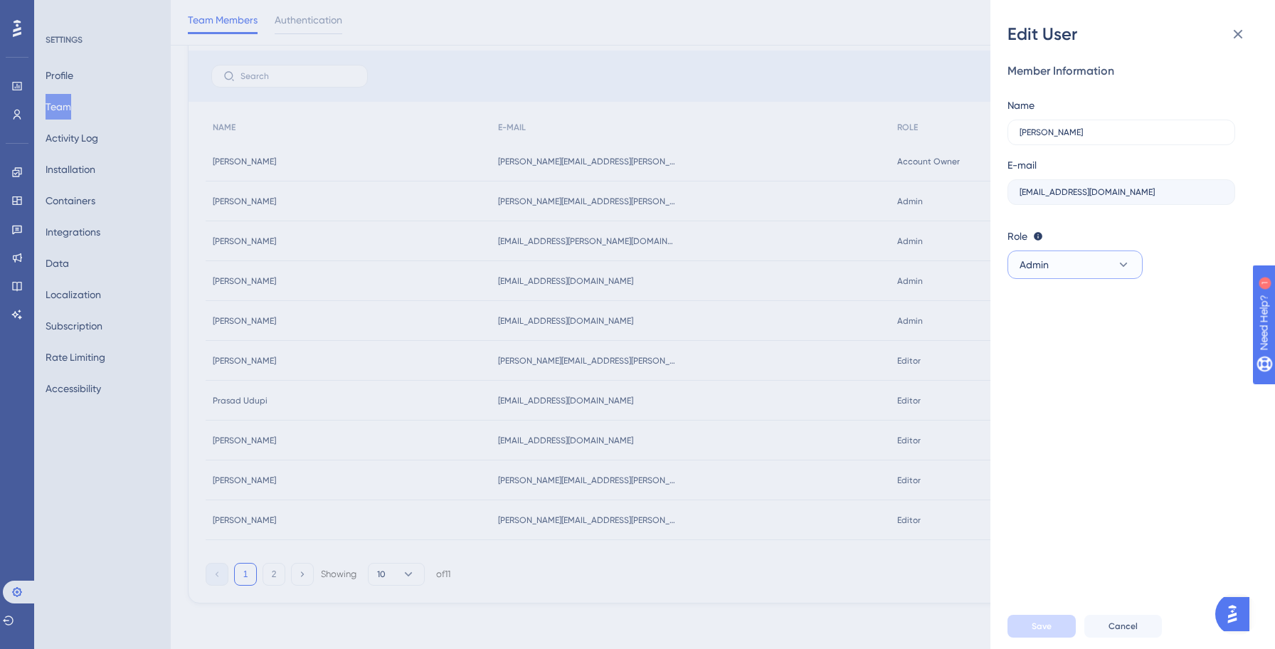
click at [1098, 264] on button "Admin" at bounding box center [1074, 264] width 135 height 28
click at [1058, 366] on div "Editor Editor" at bounding box center [1075, 365] width 94 height 28
click at [1041, 622] on span "Save" at bounding box center [1041, 625] width 20 height 11
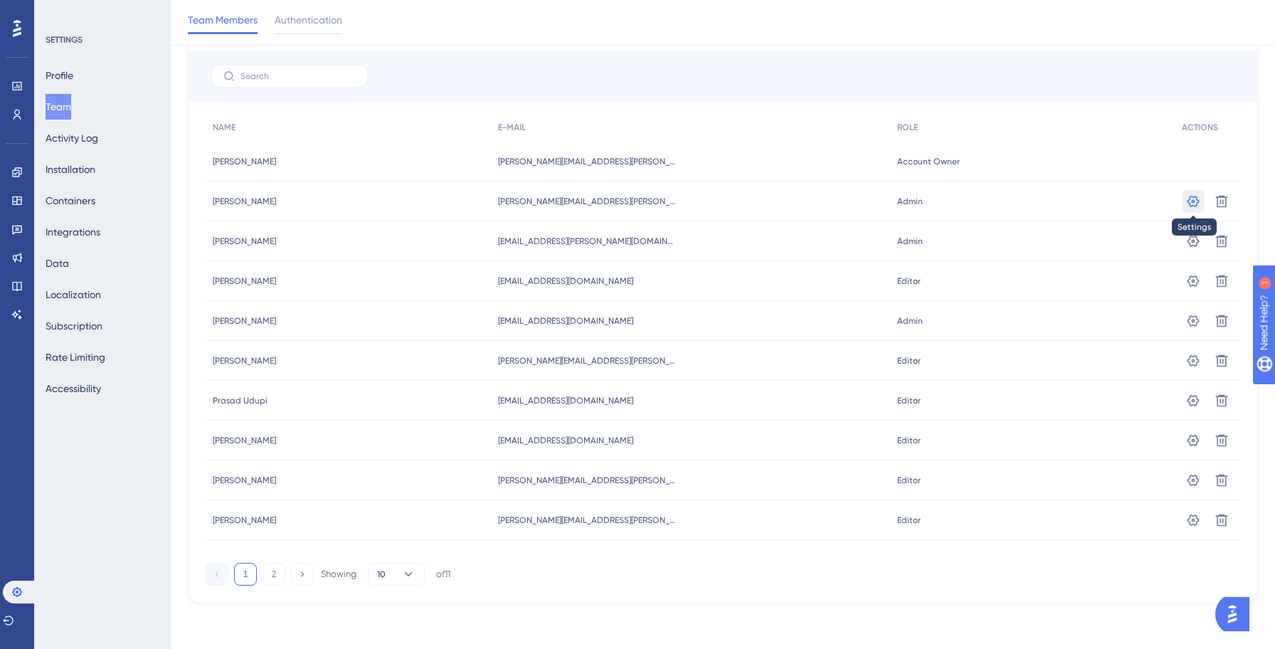
click at [1191, 208] on icon at bounding box center [1193, 201] width 14 height 14
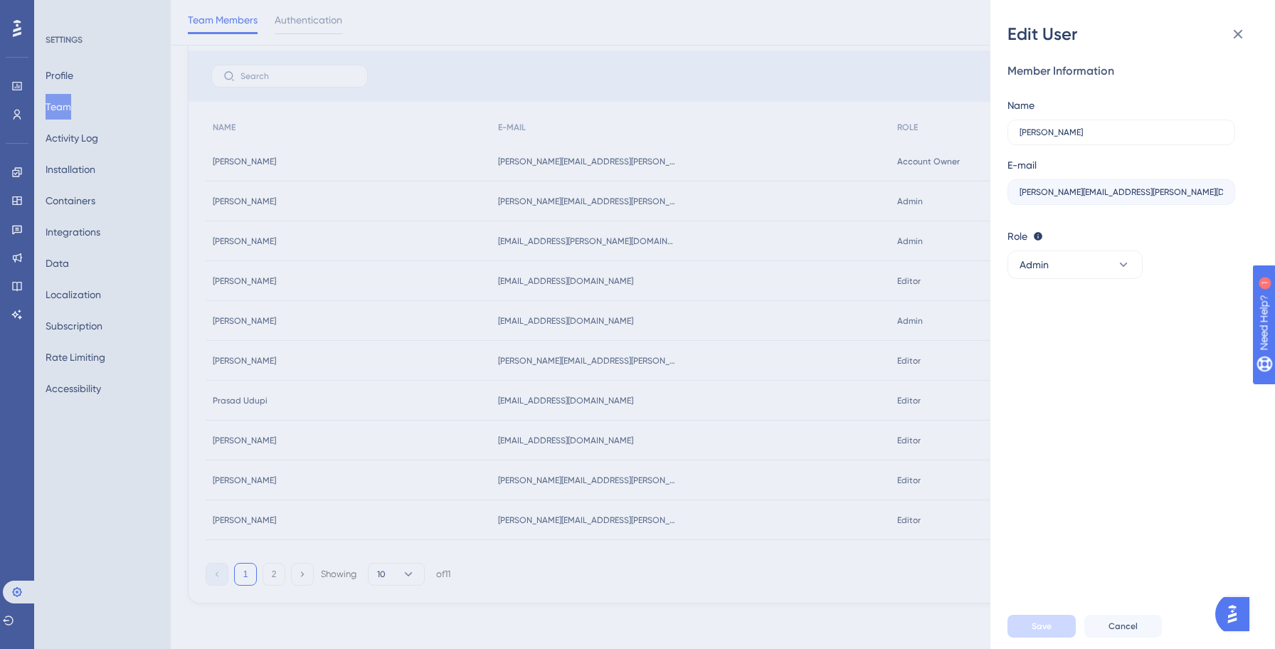
click at [1080, 280] on div "Member Information Name [PERSON_NAME] E-mail [PERSON_NAME][EMAIL_ADDRESS][PERSO…" at bounding box center [1138, 325] width 262 height 558
click at [1074, 264] on button "Admin" at bounding box center [1074, 264] width 135 height 28
click at [1058, 367] on div "Editor Editor" at bounding box center [1075, 365] width 94 height 28
click at [1043, 618] on button "Save" at bounding box center [1041, 626] width 68 height 23
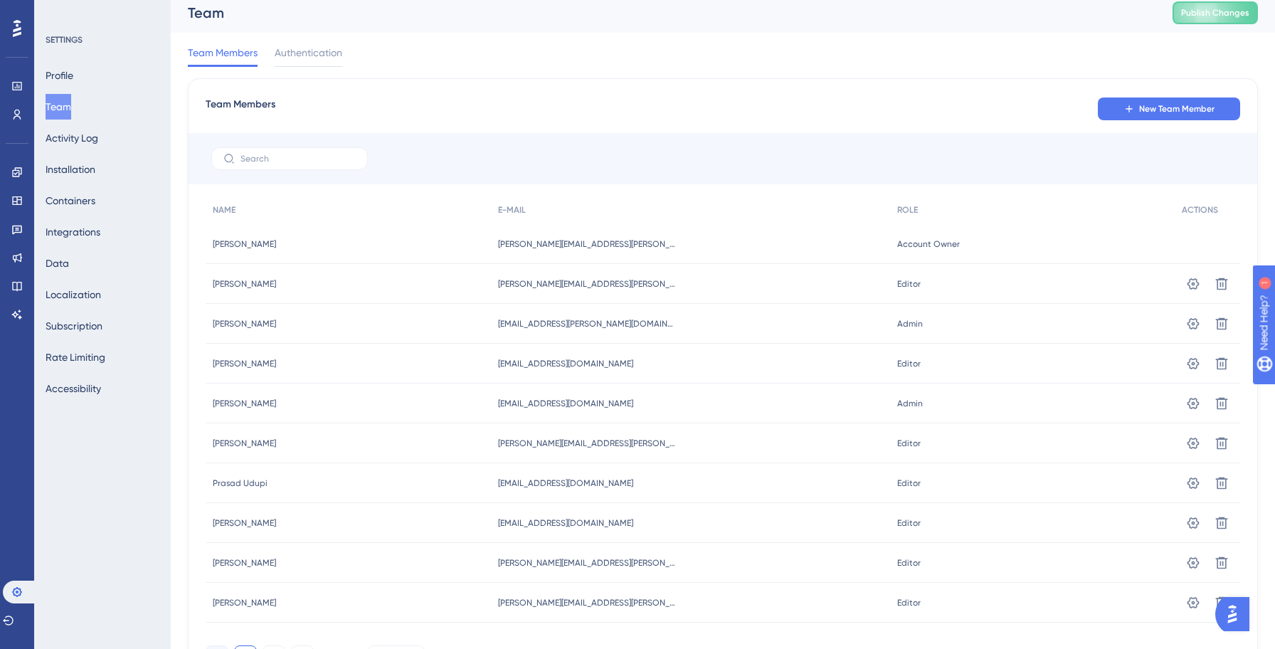
scroll to position [3, 0]
click at [1202, 21] on span "Publish Changes" at bounding box center [1215, 16] width 68 height 11
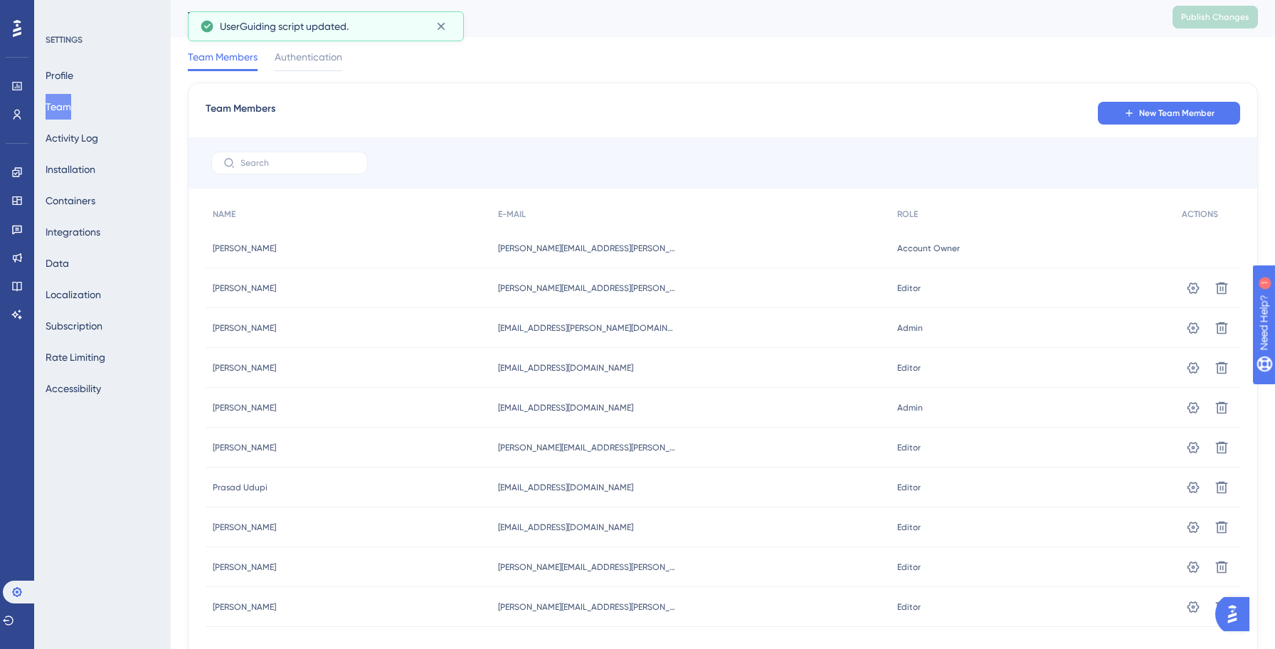
scroll to position [0, 0]
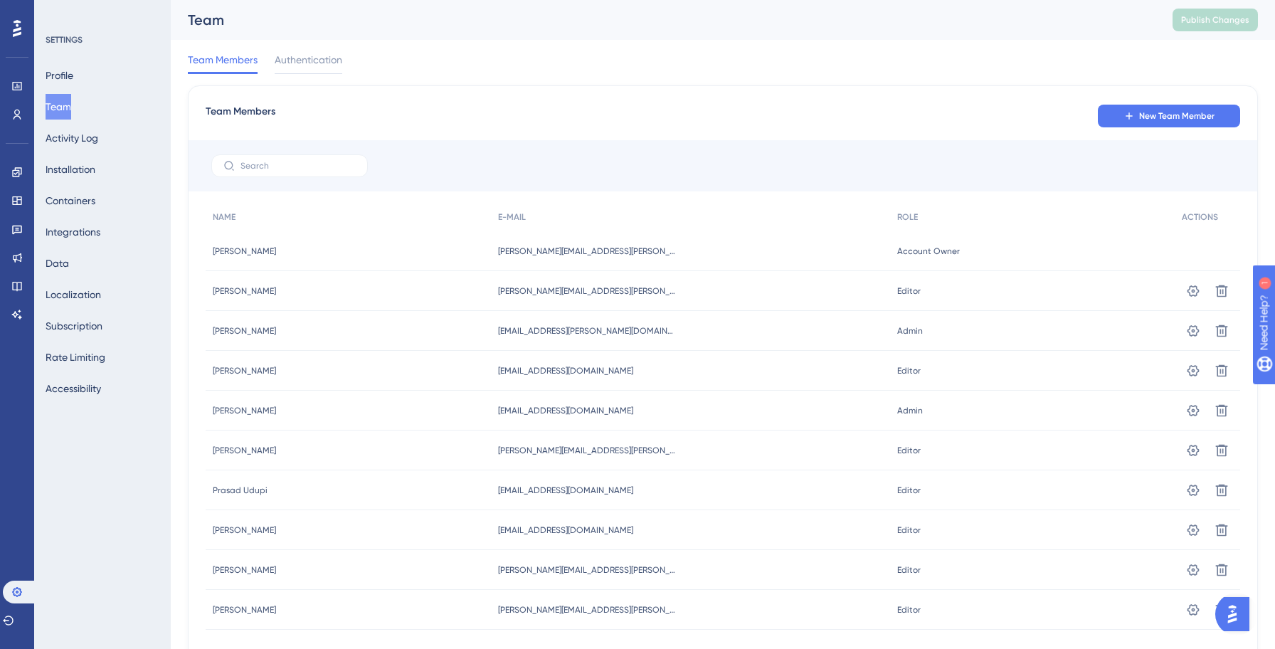
click at [71, 110] on button "Team" at bounding box center [59, 107] width 26 height 26
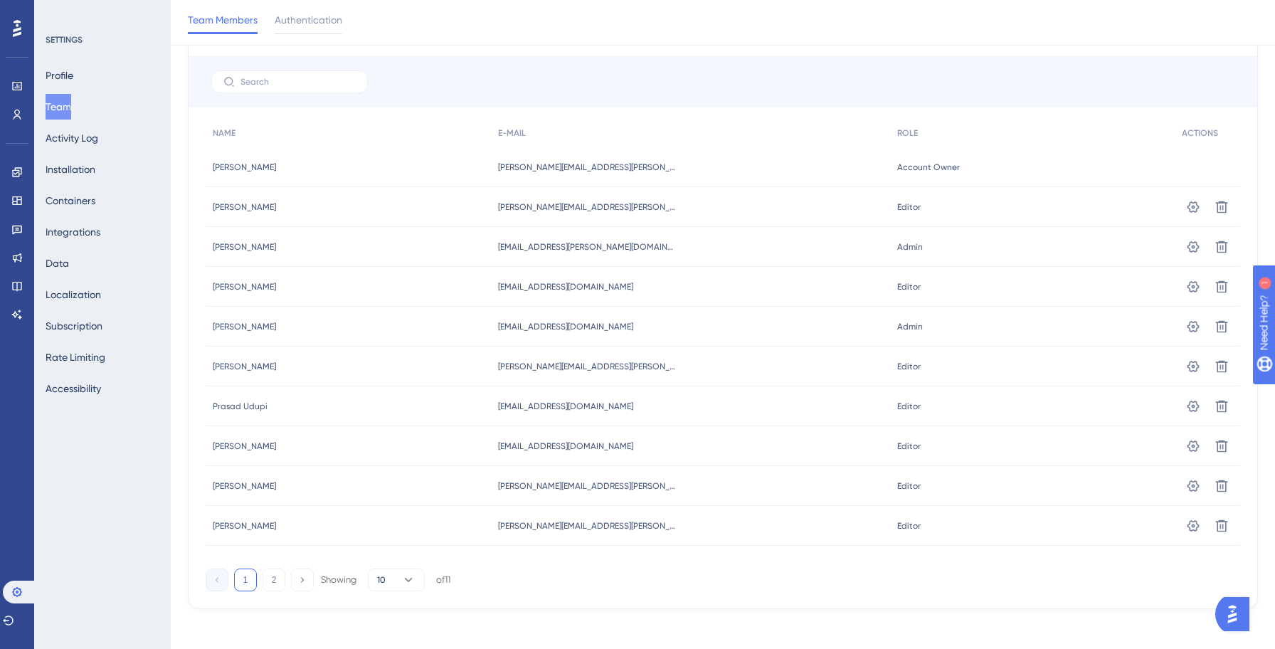
scroll to position [95, 0]
click at [273, 570] on button "2" at bounding box center [273, 574] width 23 height 23
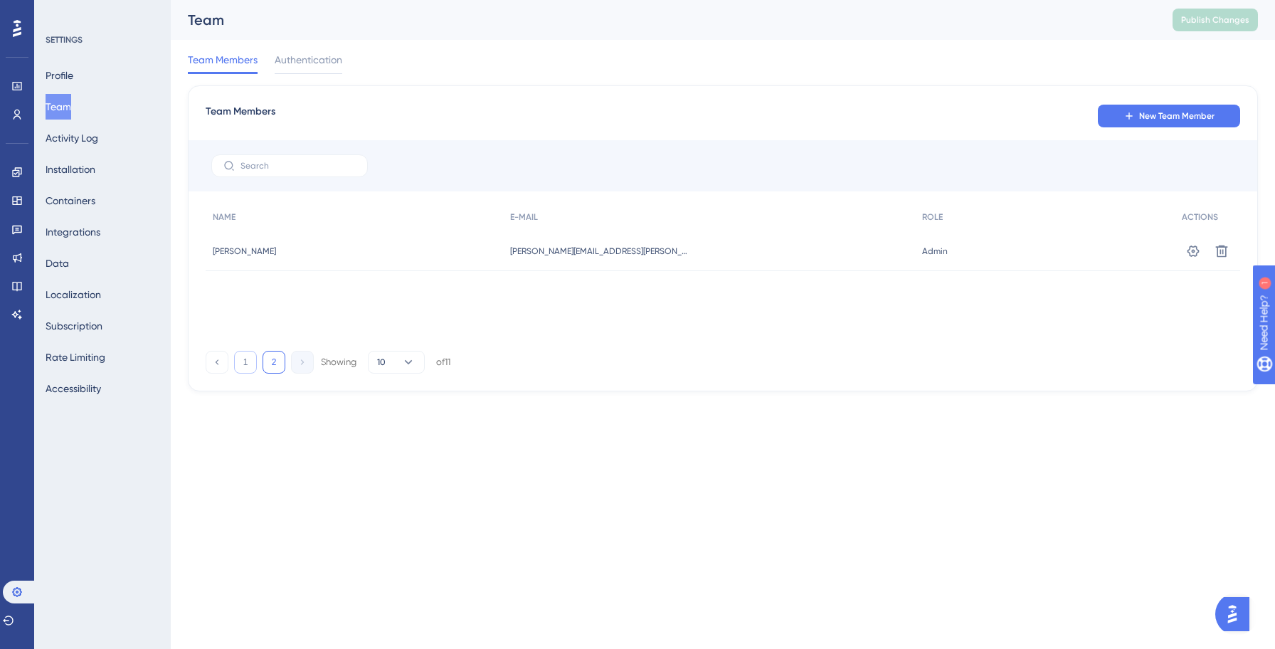
click at [248, 355] on button "1" at bounding box center [245, 362] width 23 height 23
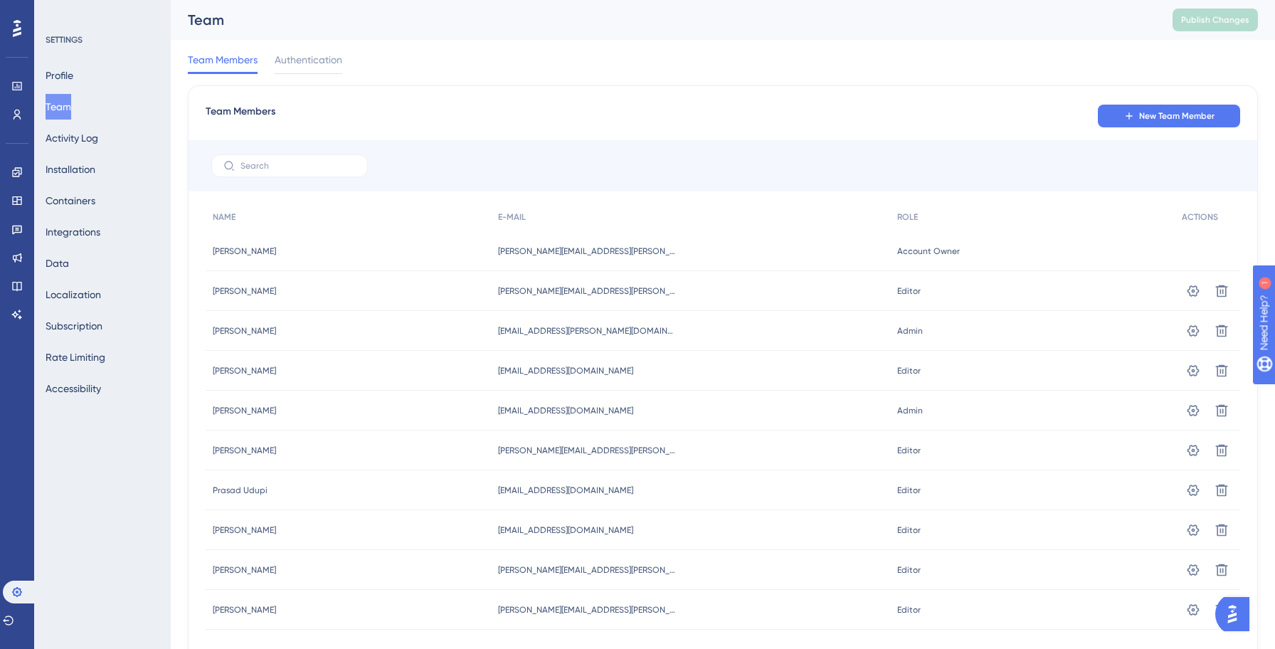
click at [71, 100] on button "Team" at bounding box center [59, 107] width 26 height 26
click at [687, 160] on div at bounding box center [722, 165] width 1068 height 51
